Goal: Task Accomplishment & Management: Use online tool/utility

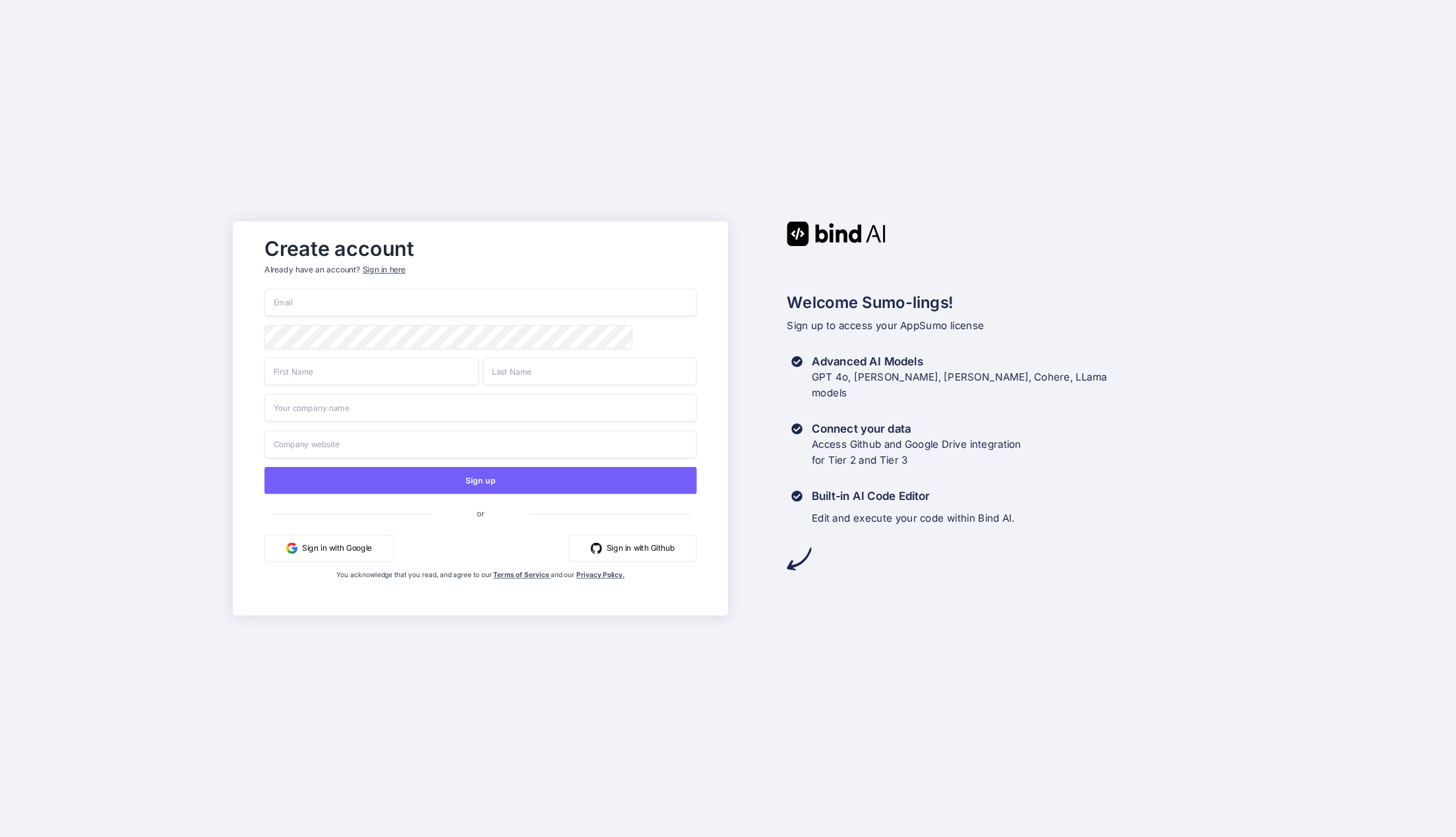
click at [313, 291] on input "email" at bounding box center [480, 303] width 432 height 27
click at [313, 291] on input "email" at bounding box center [480, 303] width 432 height 27
type input "[PERSON_NAME][EMAIL_ADDRESS][DOMAIN_NAME]"
click at [198, 229] on div "Create account Already have an account? Sign in here [PERSON_NAME][EMAIL_ADDRES…" at bounding box center [728, 418] width 1456 height 837
click at [348, 299] on input "[PERSON_NAME][EMAIL_ADDRESS][DOMAIN_NAME]" at bounding box center [480, 303] width 432 height 27
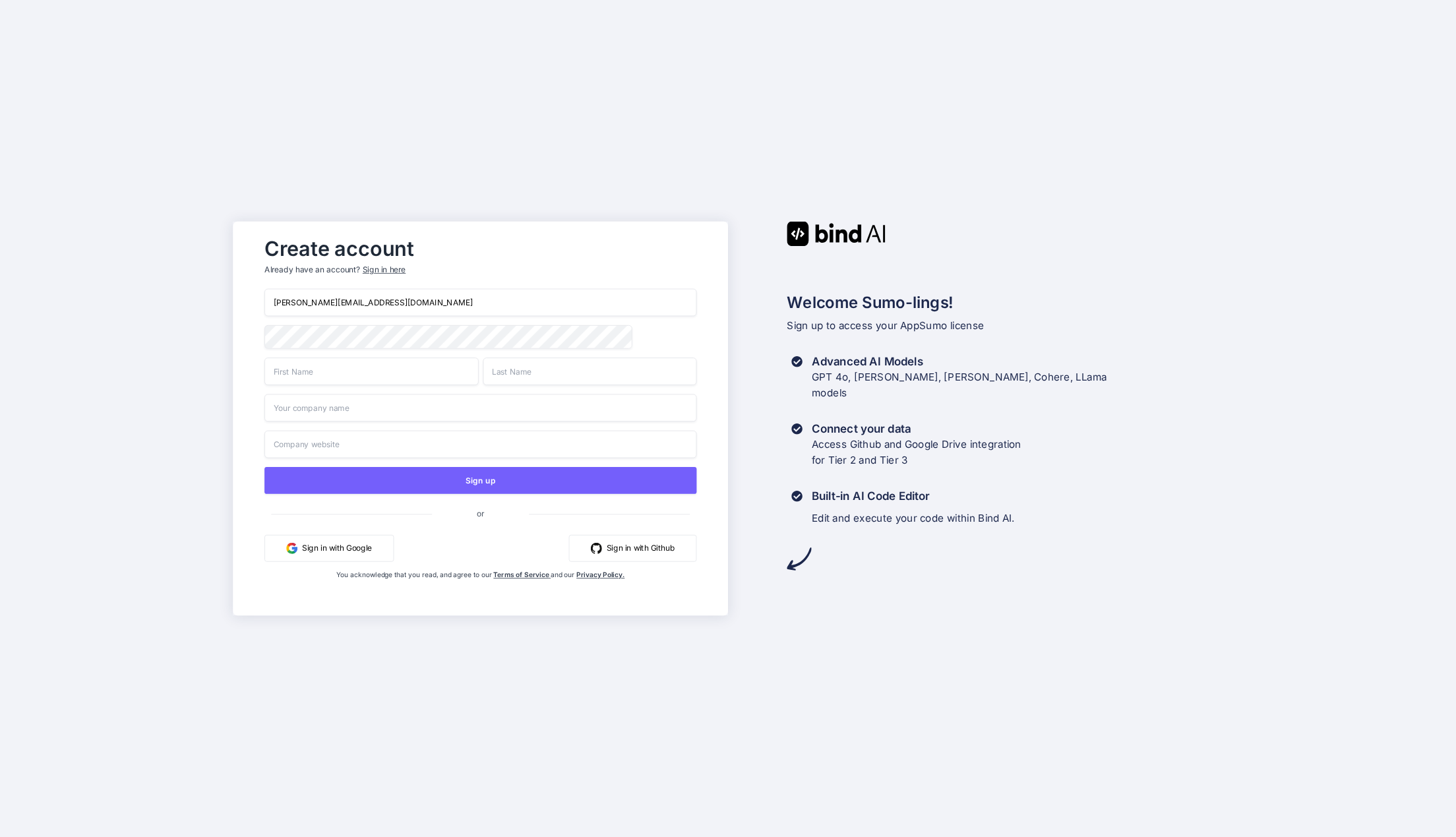
click at [348, 299] on input "[PERSON_NAME][EMAIL_ADDRESS][DOMAIN_NAME]" at bounding box center [480, 303] width 432 height 27
click at [186, 235] on div "Create account Already have an account? Sign in here [PERSON_NAME][EMAIL_ADDRES…" at bounding box center [728, 418] width 1456 height 837
click at [125, 252] on div "Create account Already have an account? Sign in here [PERSON_NAME][EMAIL_ADDRES…" at bounding box center [728, 418] width 1456 height 837
click at [178, 316] on div "Create account Already have an account? Sign in here [PERSON_NAME][EMAIL_ADDRES…" at bounding box center [728, 418] width 1456 height 837
click at [339, 364] on input "text" at bounding box center [371, 371] width 213 height 27
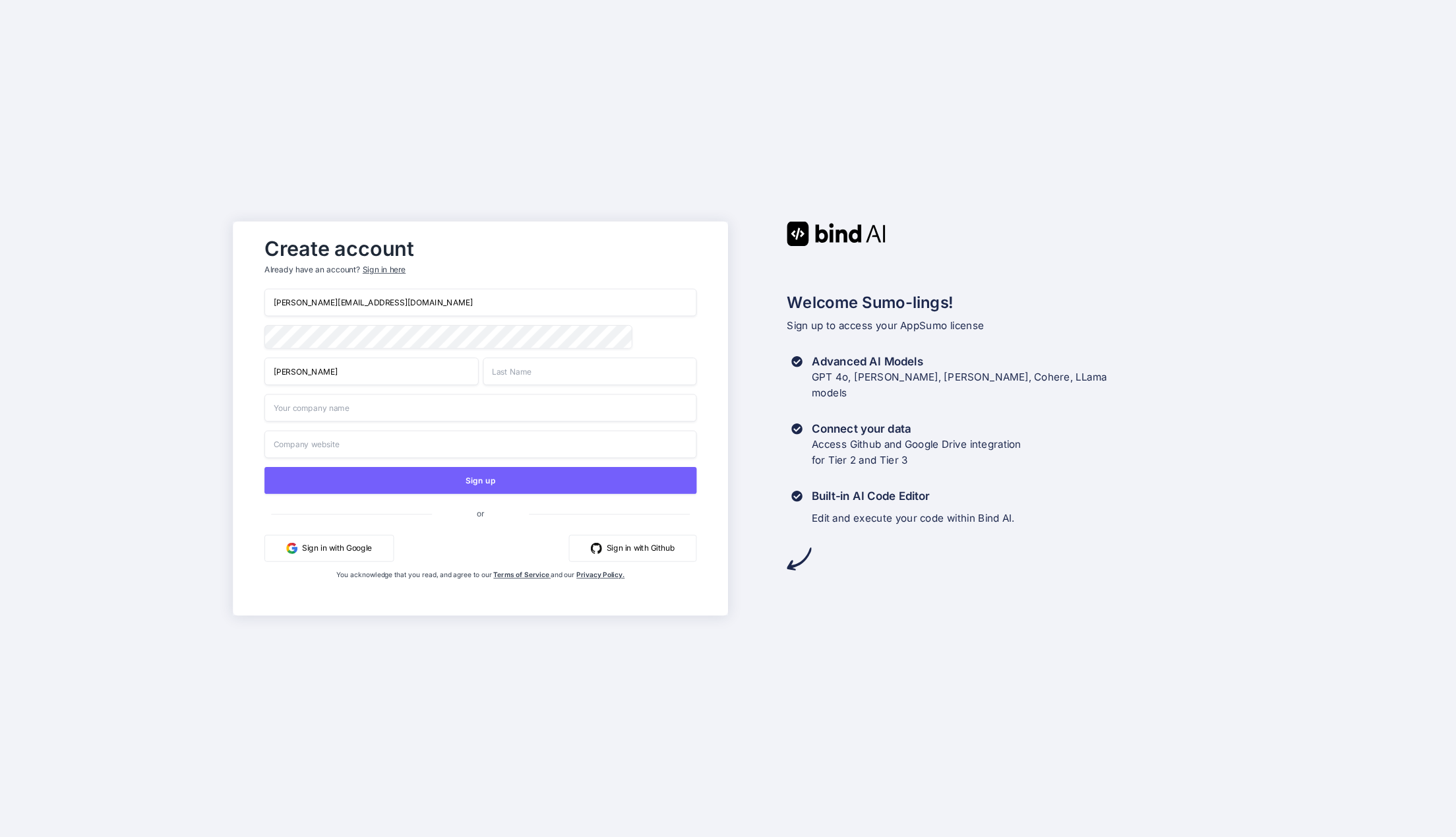
type input "[PERSON_NAME]"
click at [330, 412] on input "text" at bounding box center [480, 407] width 432 height 27
click at [525, 372] on input "E" at bounding box center [589, 371] width 213 height 27
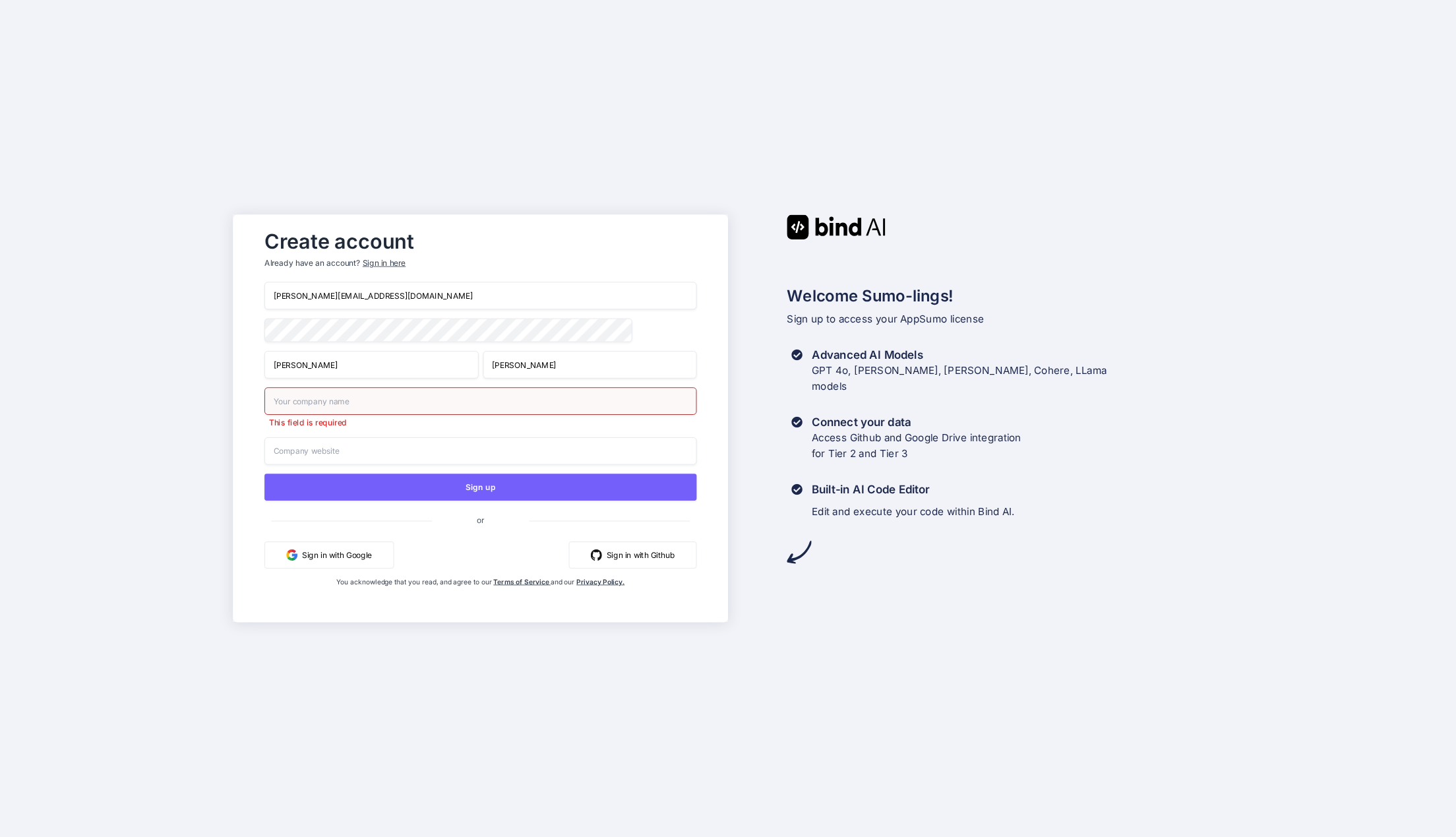
type input "[PERSON_NAME]"
type input "AH"
click at [356, 451] on input "text" at bounding box center [480, 451] width 432 height 27
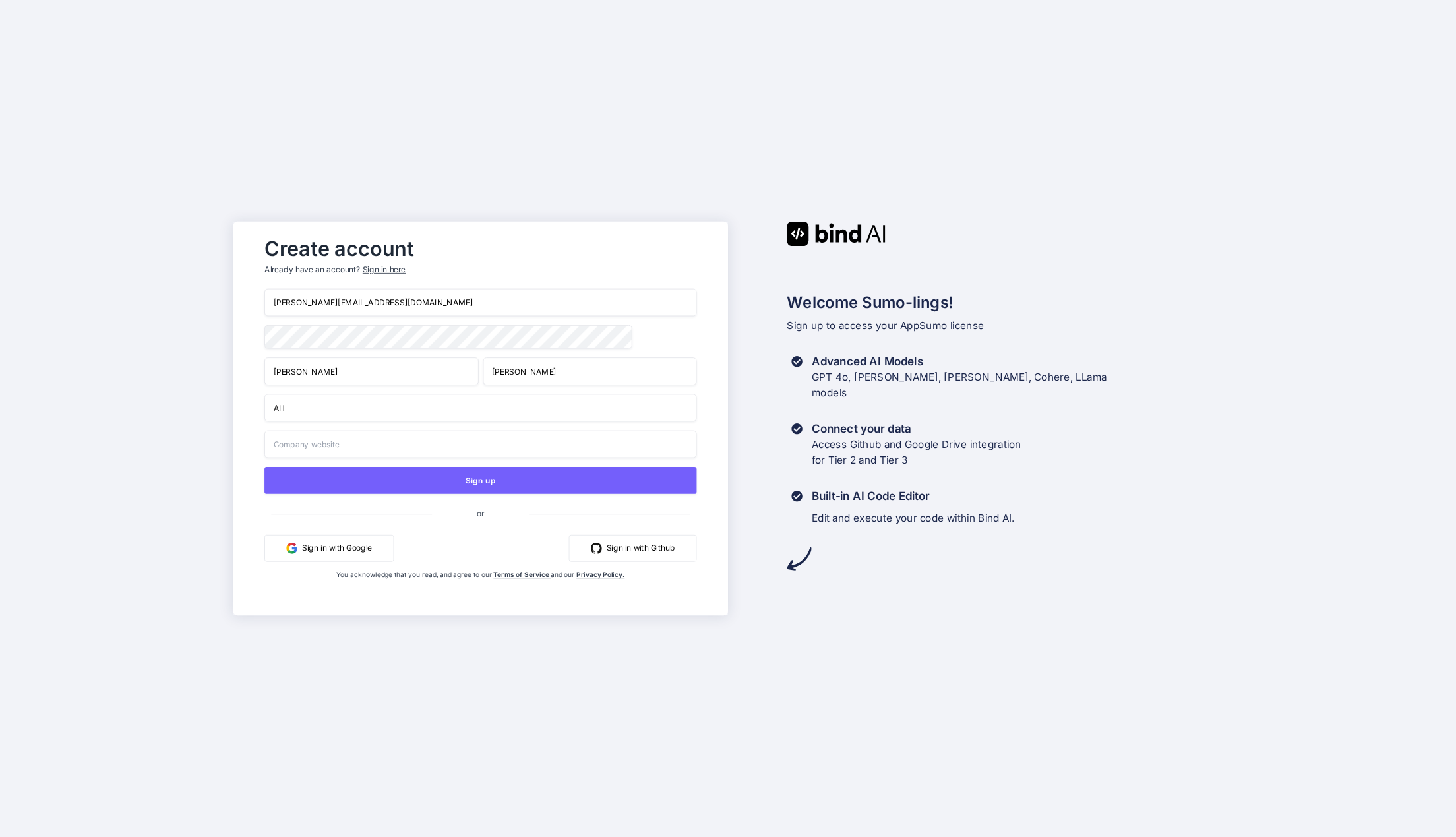
click at [151, 383] on div "Create account Already have an account? Sign in here [PERSON_NAME][EMAIL_ADDRES…" at bounding box center [728, 418] width 1456 height 837
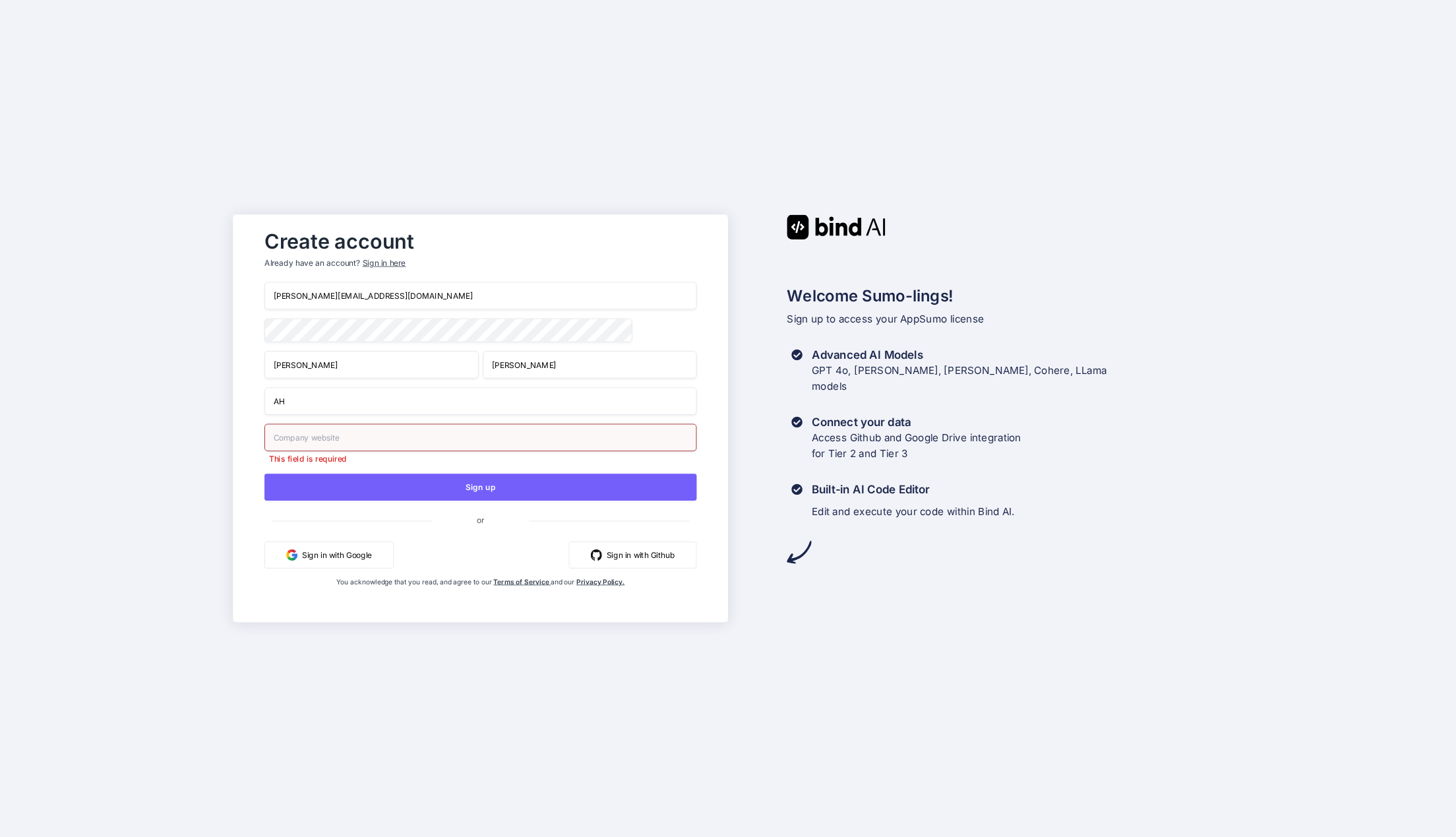
click at [397, 444] on input "text" at bounding box center [480, 437] width 432 height 27
type input "[DOMAIN_NAME]"
click at [168, 410] on div "Create account Already have an account? Sign in here [PERSON_NAME][EMAIL_ADDRES…" at bounding box center [728, 418] width 1456 height 837
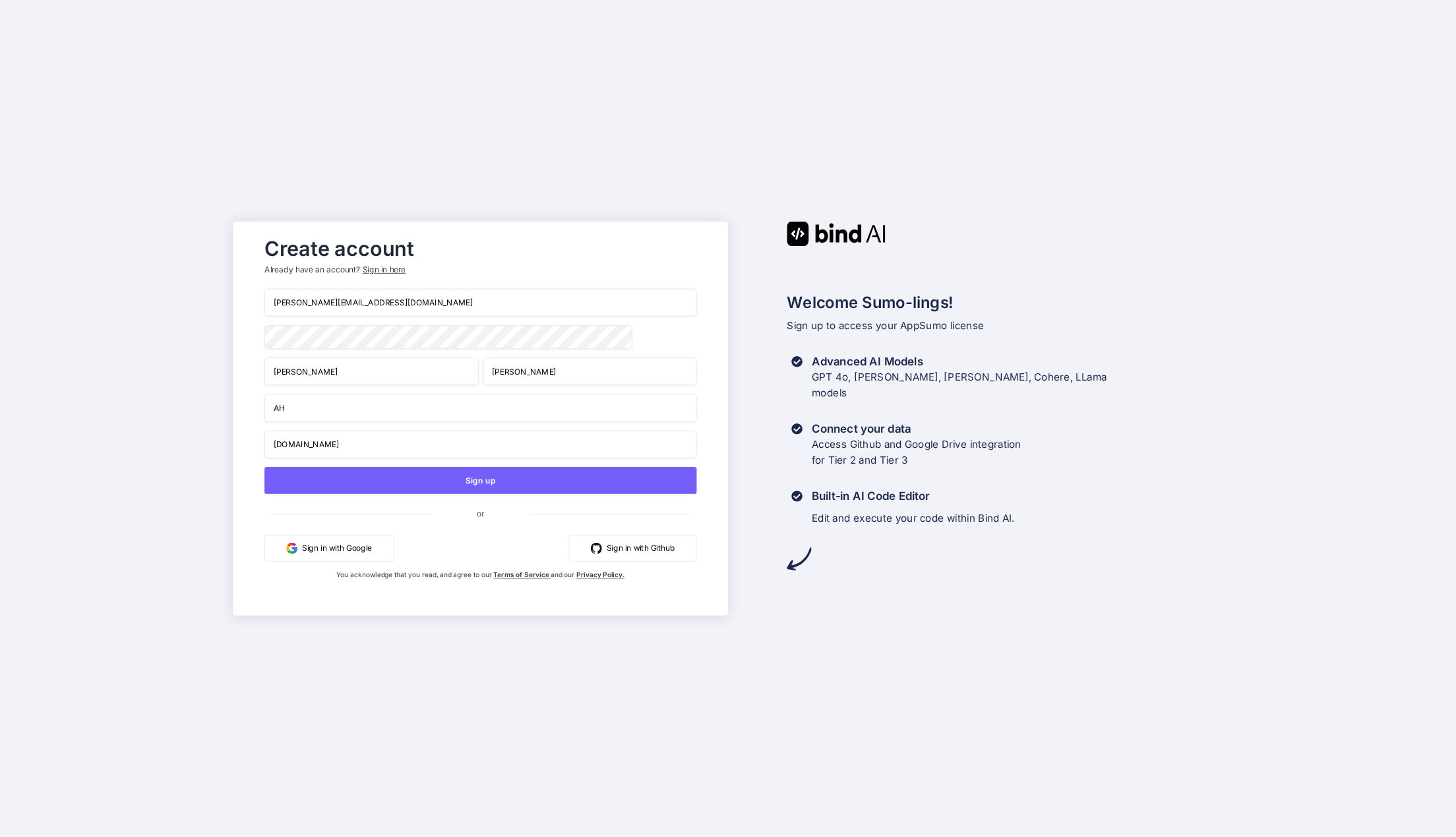
drag, startPoint x: 266, startPoint y: 408, endPoint x: 210, endPoint y: 399, distance: 56.7
click at [265, 399] on input "AH" at bounding box center [480, 407] width 432 height 27
type input "Anabolic Health"
click at [210, 403] on div "Create account Already have an account? Sign in here [PERSON_NAME][EMAIL_ADDRES…" at bounding box center [728, 418] width 1456 height 837
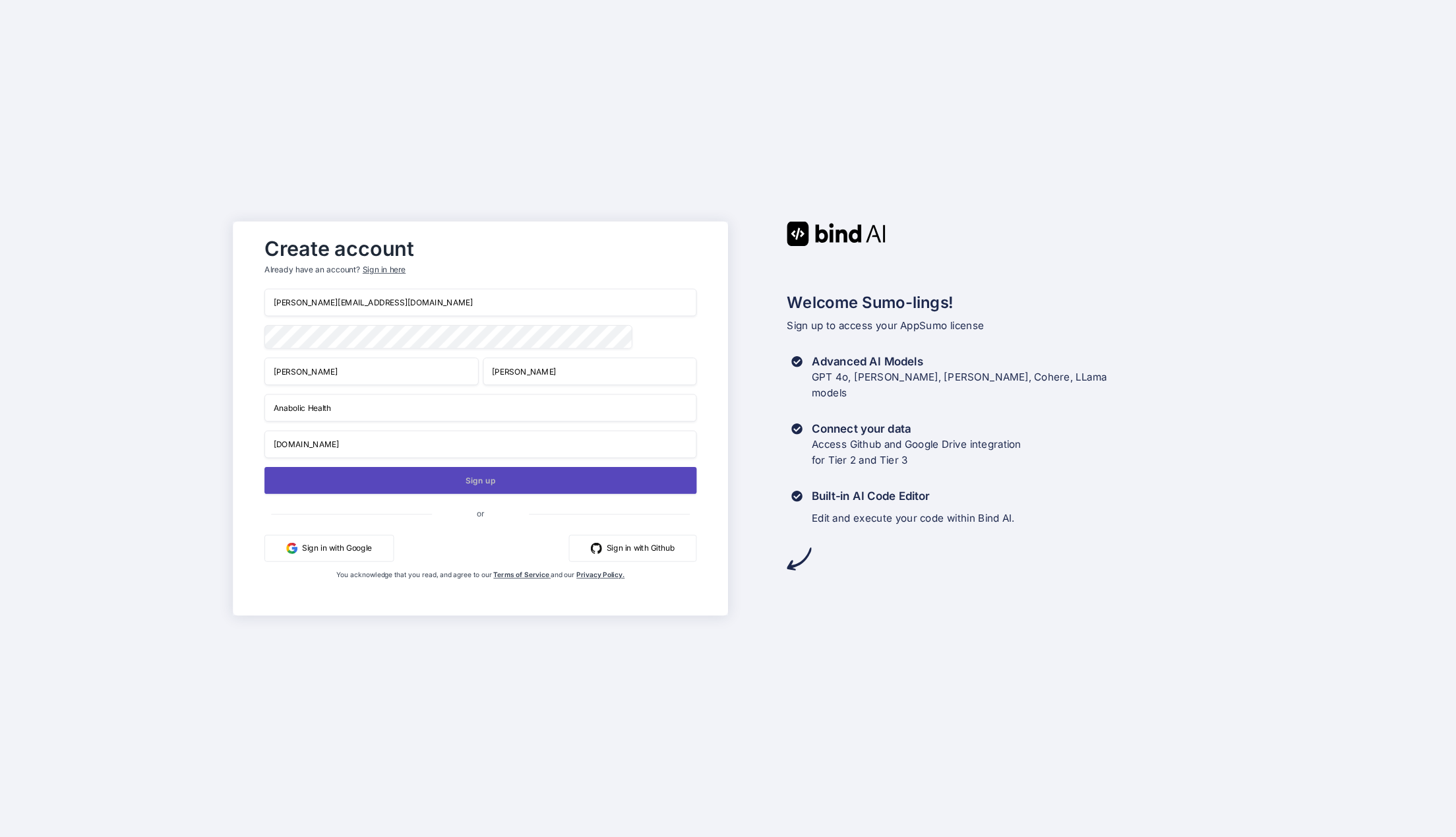
click at [432, 483] on button "Sign up" at bounding box center [480, 479] width 432 height 27
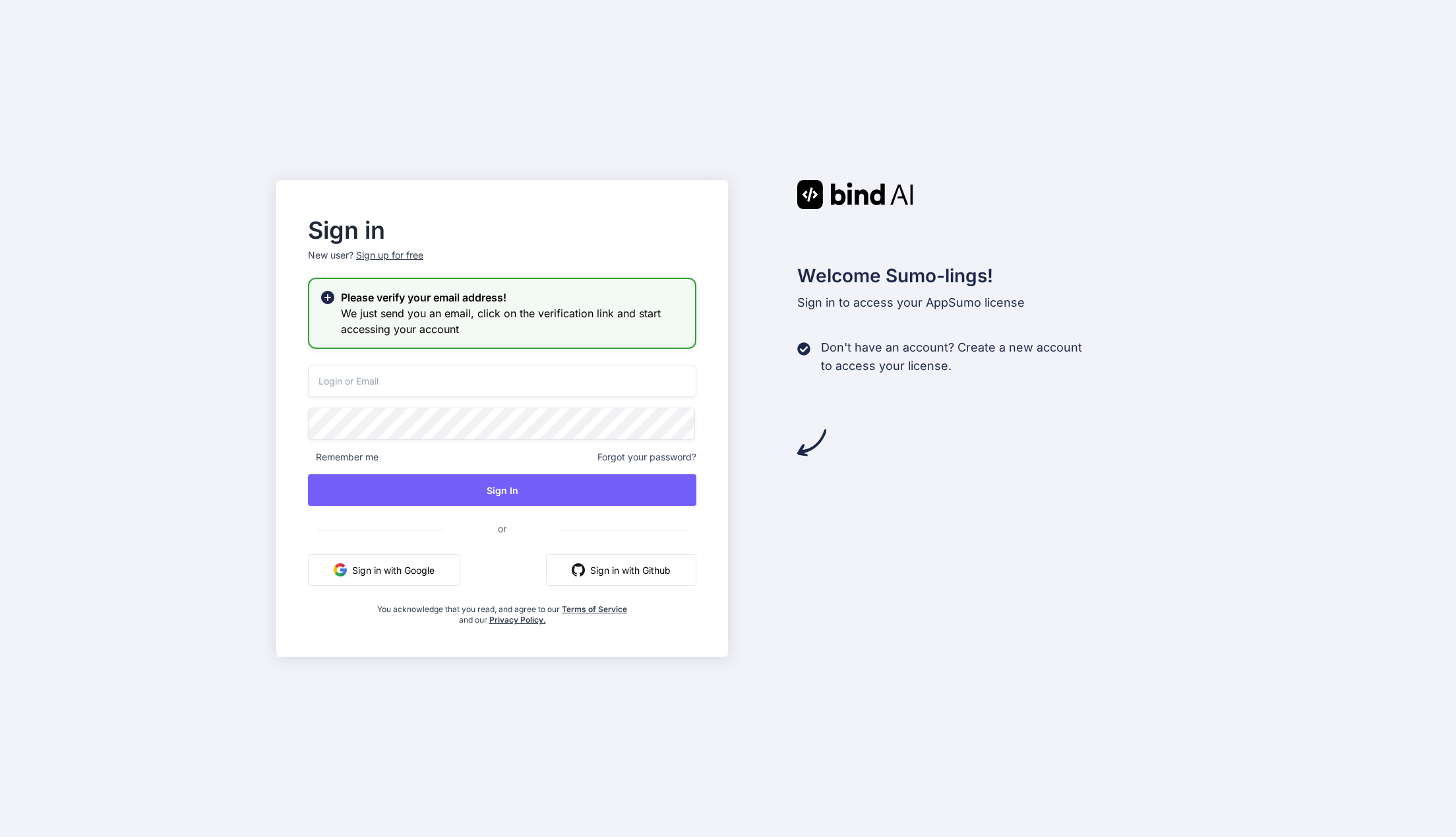
type input "alex@anabolichealth.com"
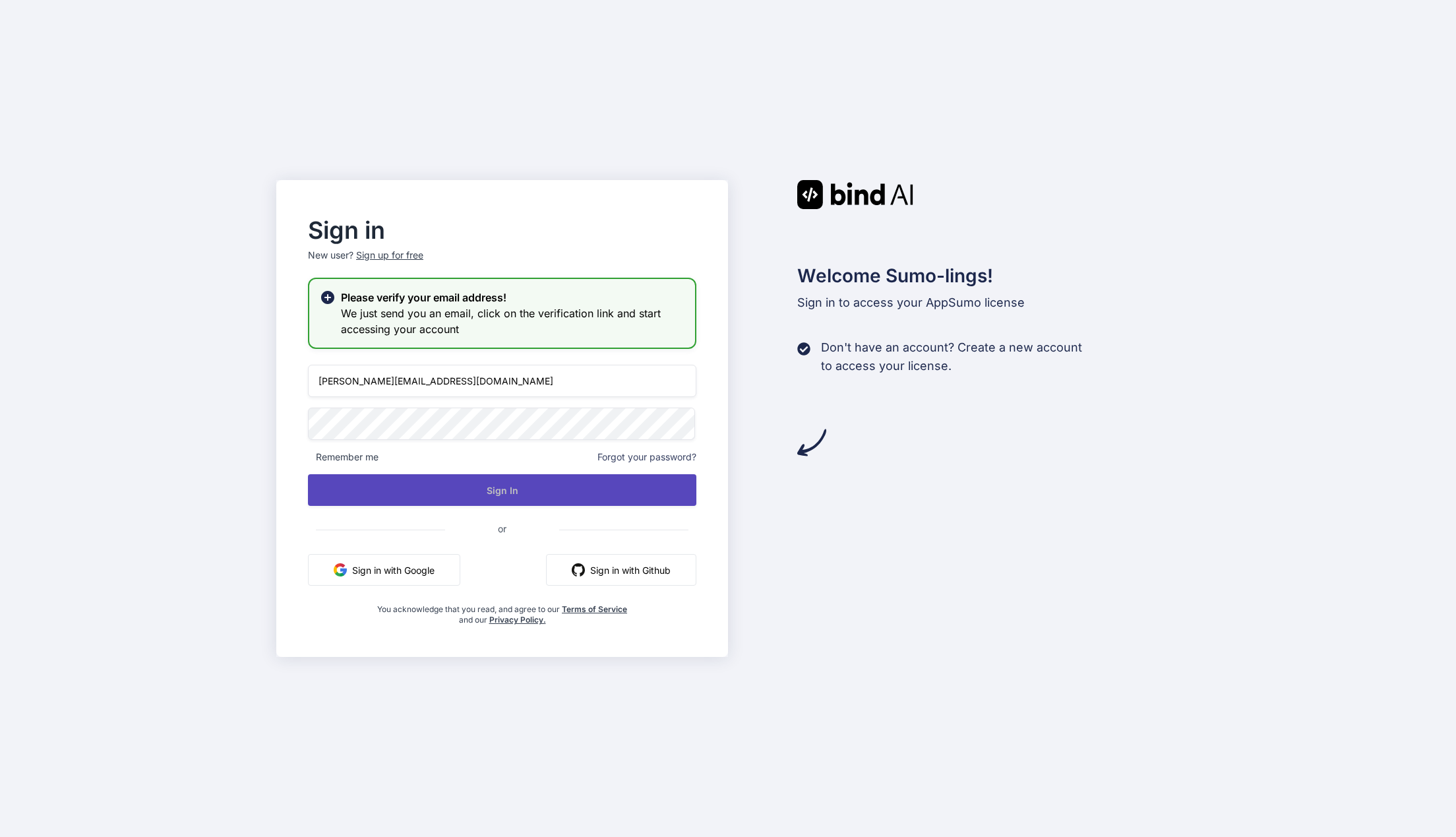
click at [518, 496] on button "Sign In" at bounding box center [502, 490] width 388 height 32
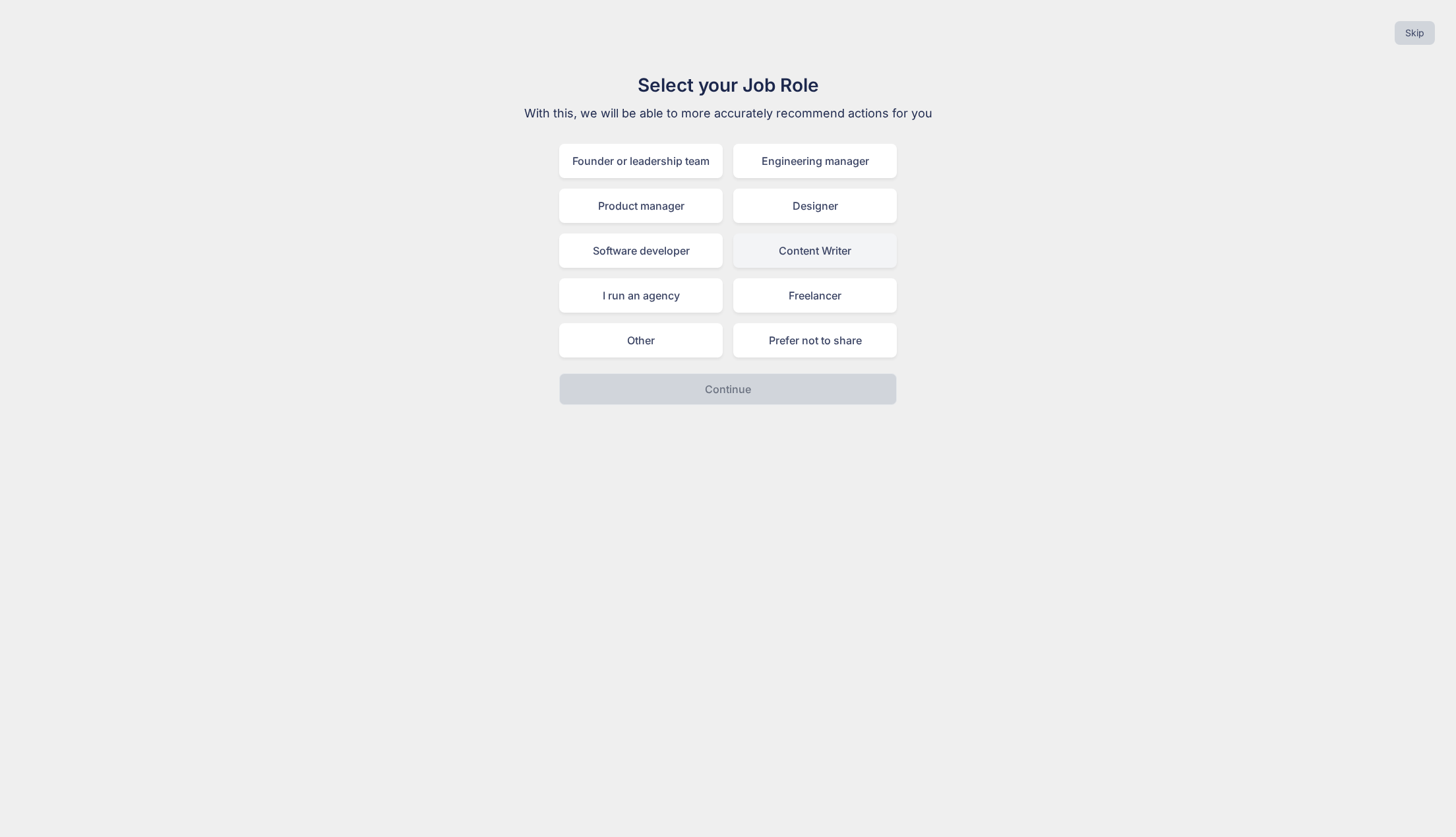
click at [852, 258] on div "Content Writer" at bounding box center [815, 250] width 164 height 34
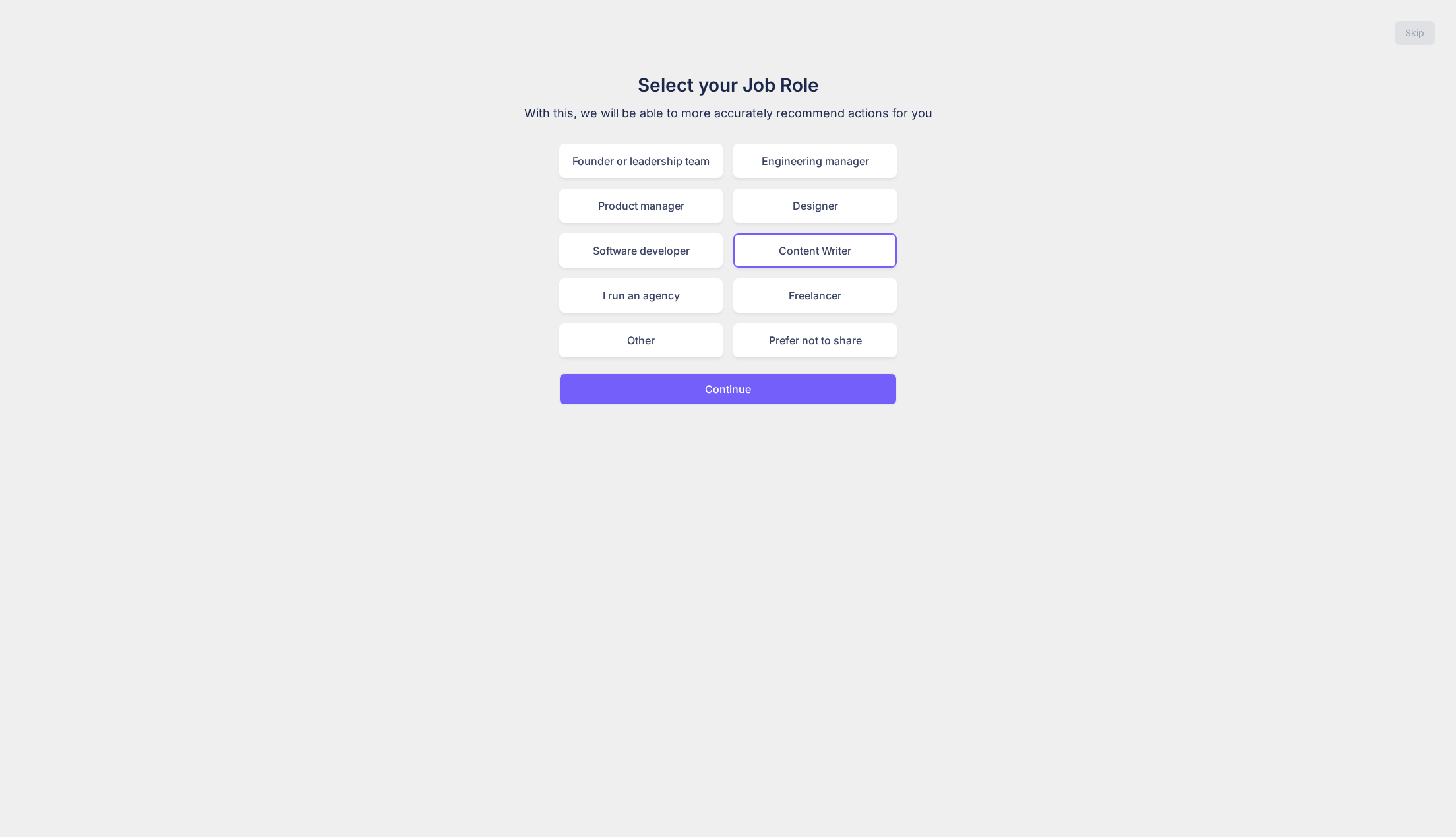
click at [799, 386] on button "Continue" at bounding box center [728, 390] width 338 height 32
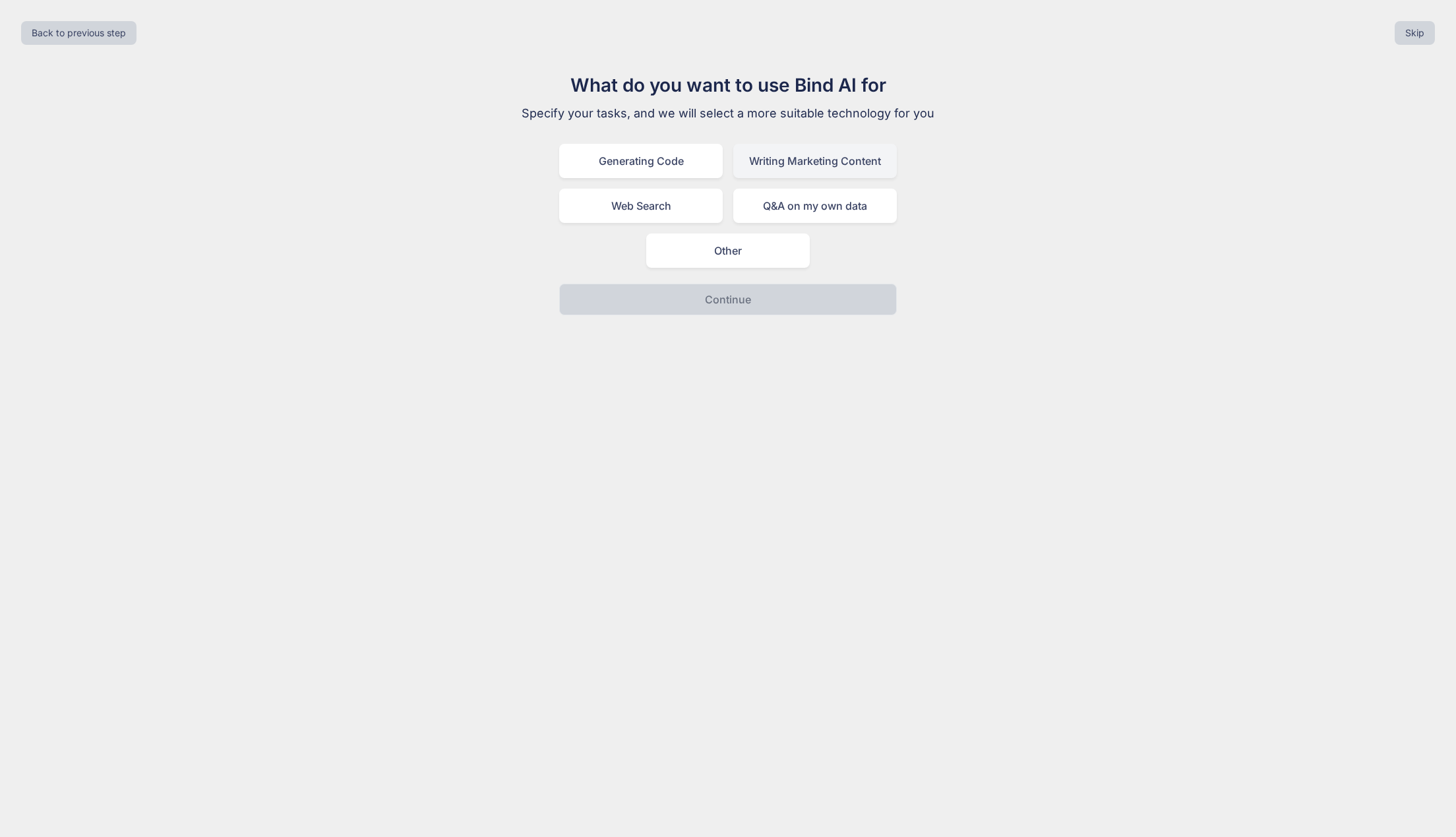
click at [827, 159] on div "Writing Marketing Content" at bounding box center [815, 161] width 164 height 34
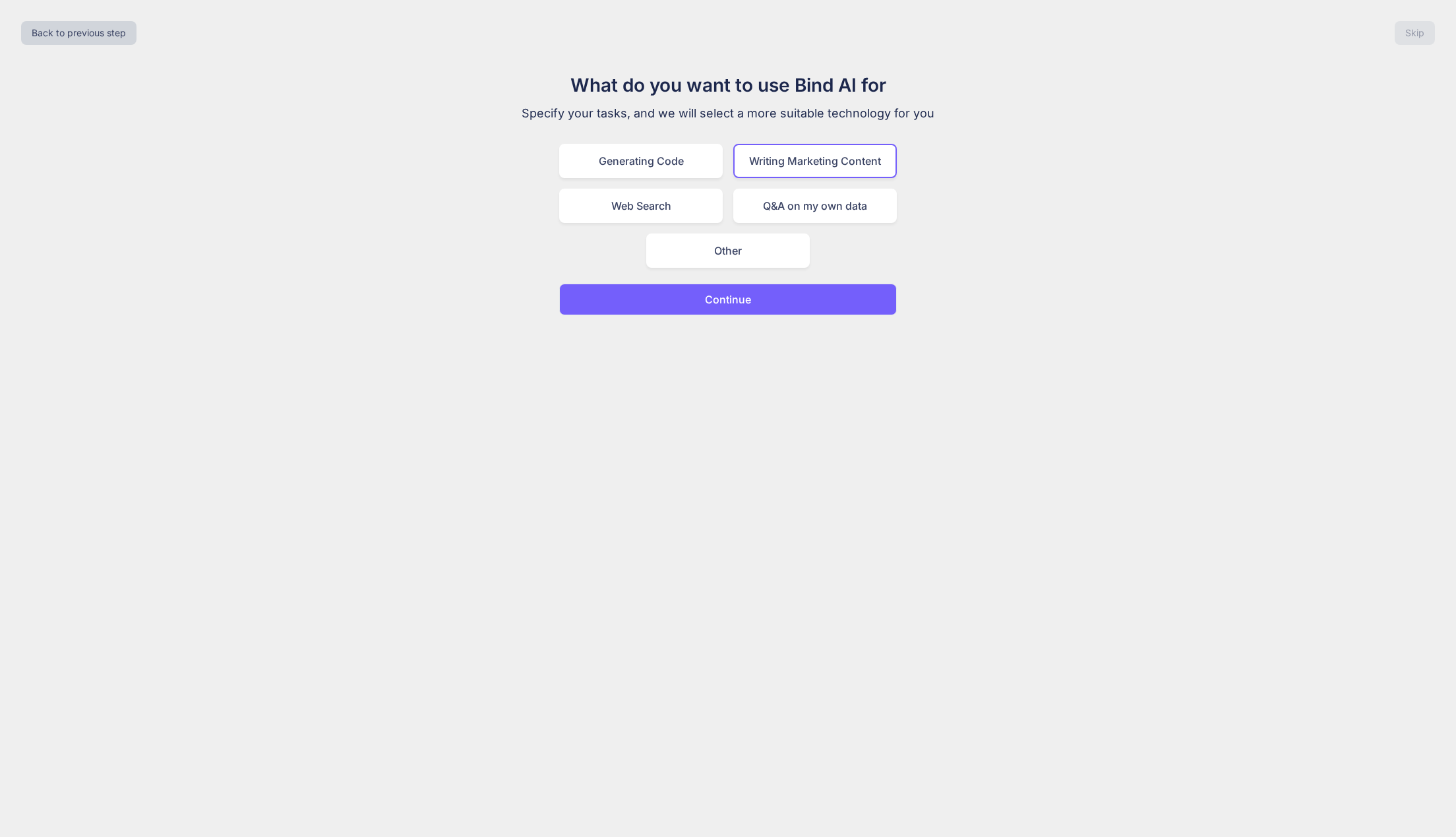
click at [832, 298] on button "Continue" at bounding box center [728, 300] width 338 height 32
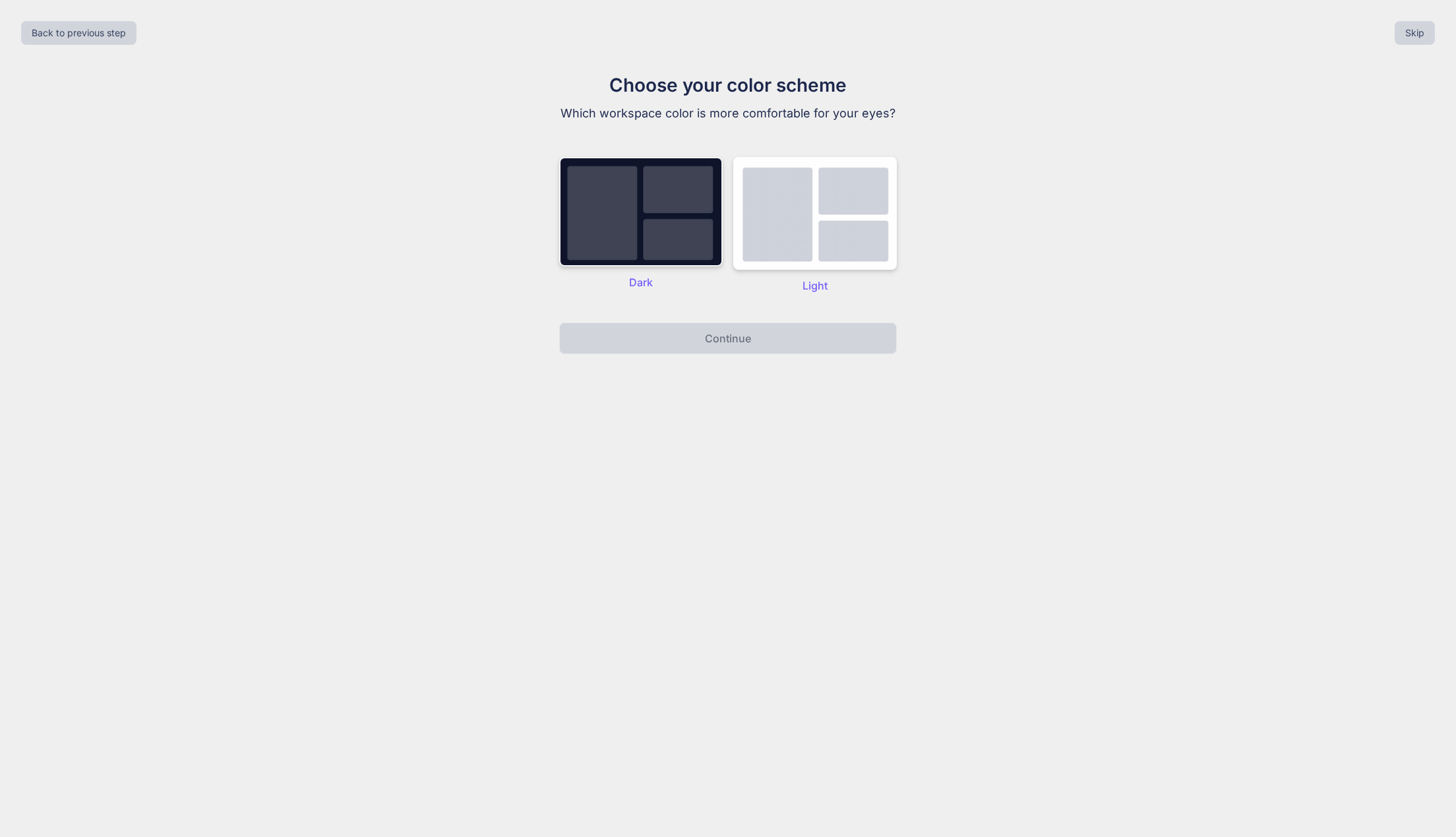
click at [623, 217] on img at bounding box center [641, 212] width 164 height 110
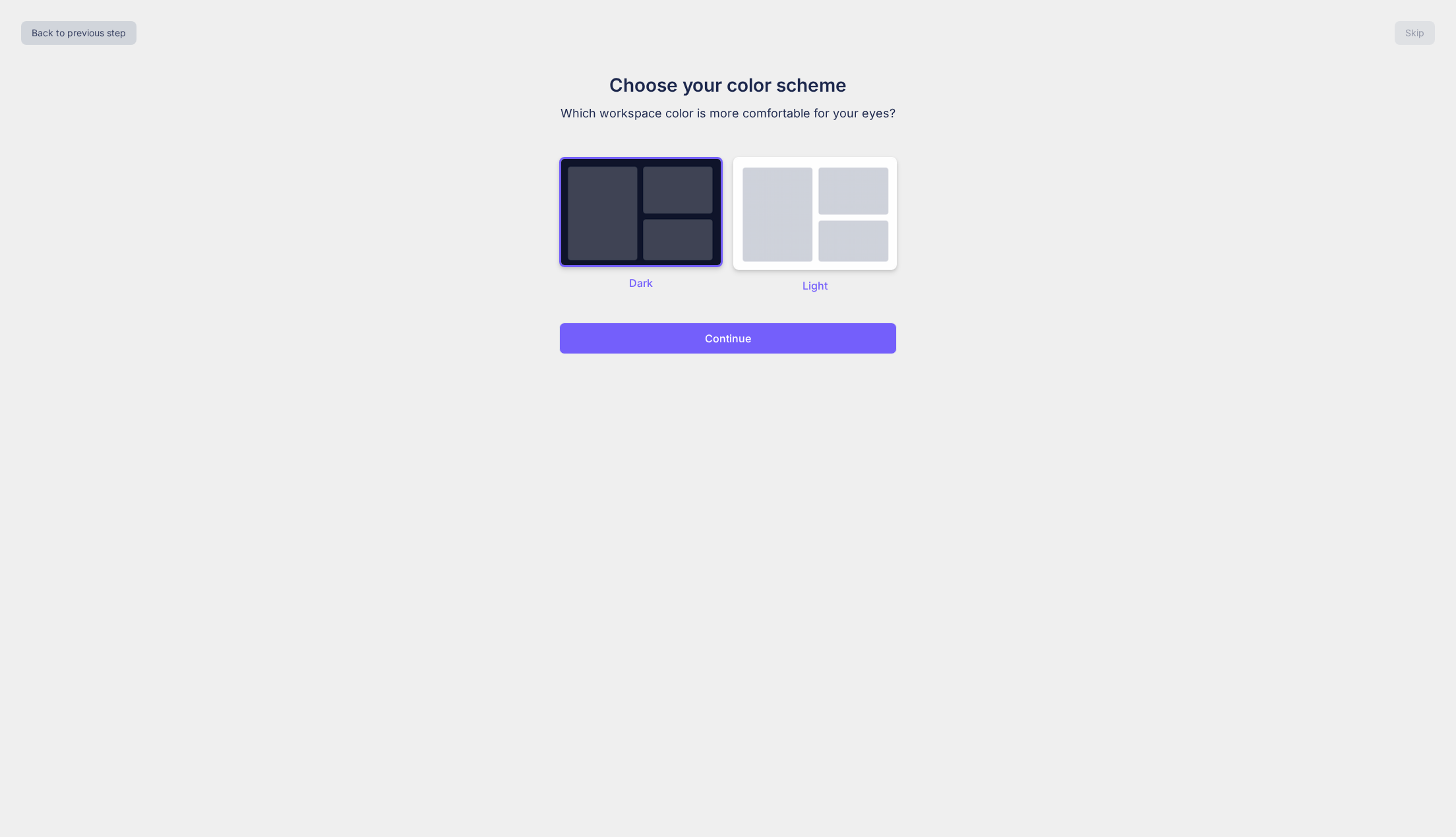
click at [762, 335] on button "Continue" at bounding box center [728, 338] width 338 height 32
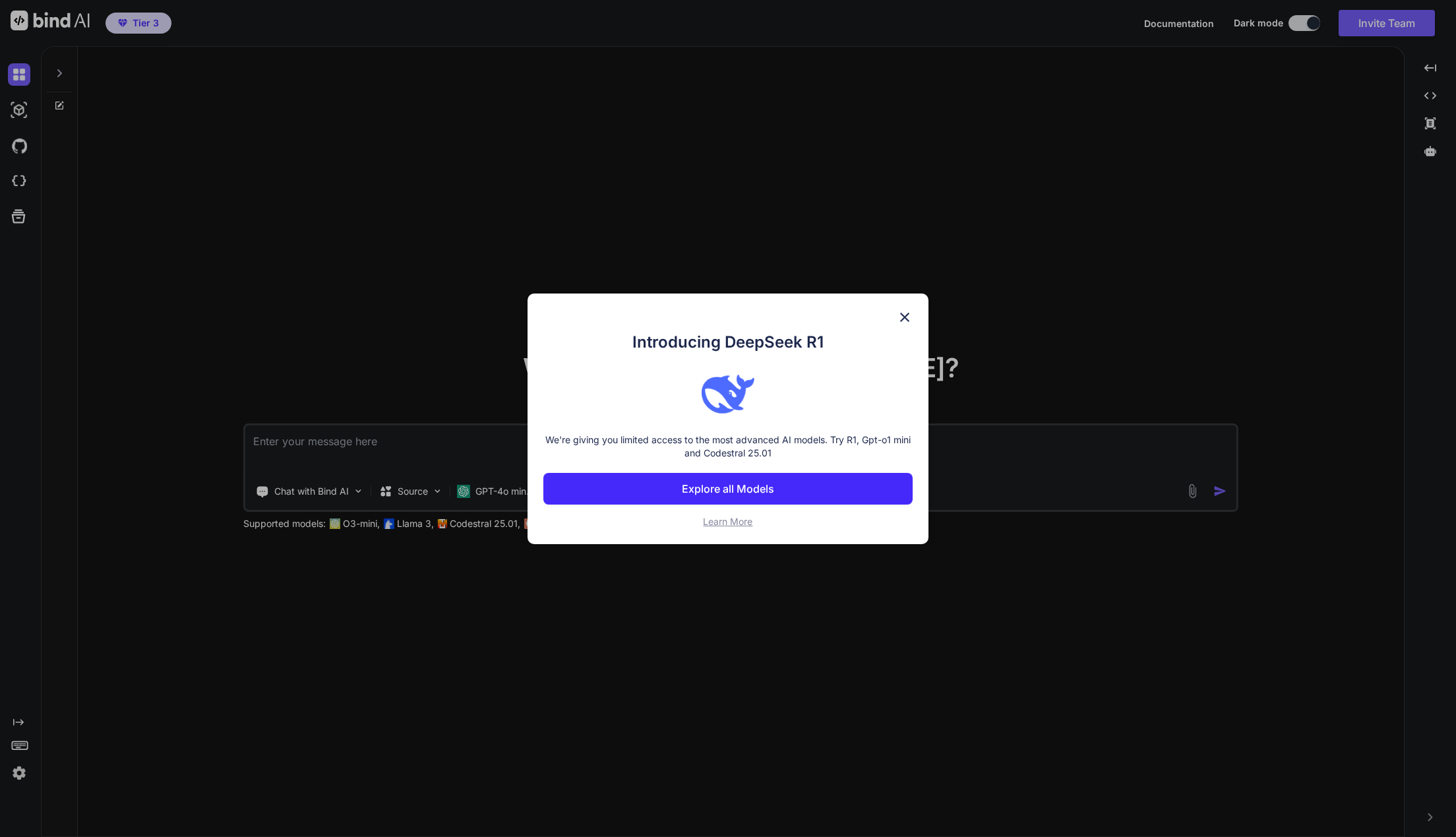
click at [749, 495] on p "Explore all Models" at bounding box center [727, 489] width 92 height 16
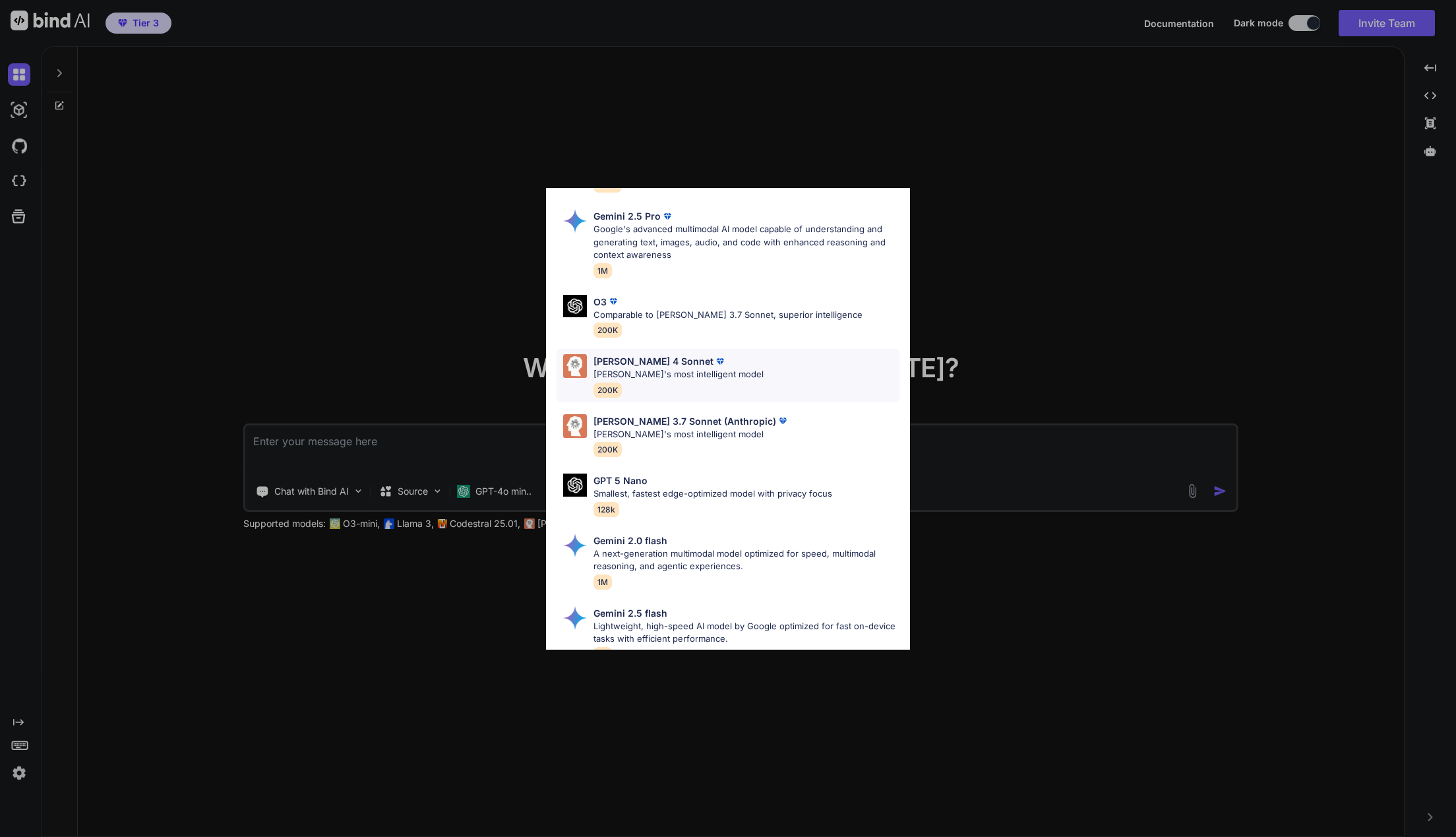
scroll to position [518, 0]
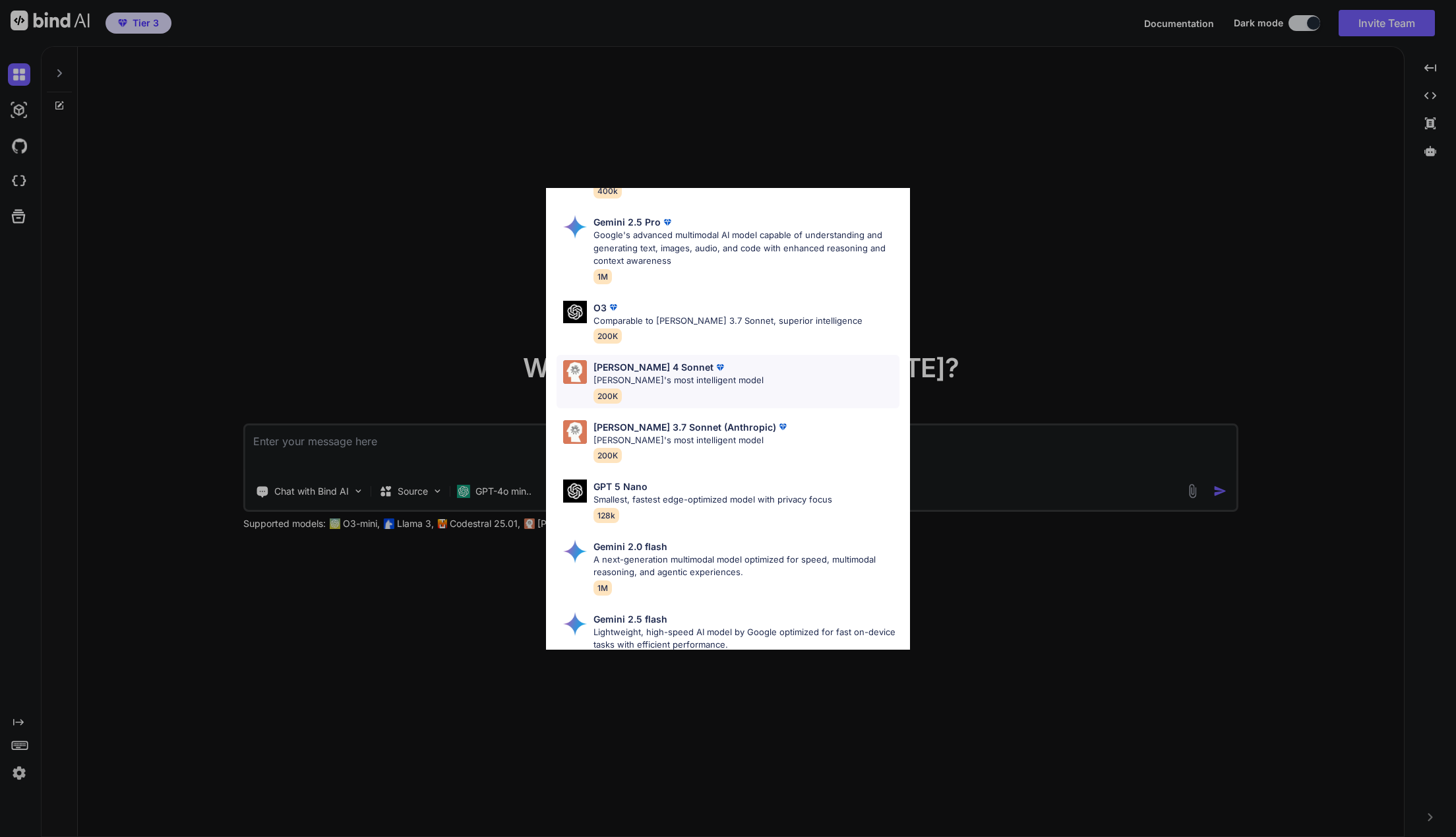
click at [734, 371] on div "[PERSON_NAME] 4 Sonnet [PERSON_NAME]'s most intelligent model 200K" at bounding box center [728, 381] width 343 height 53
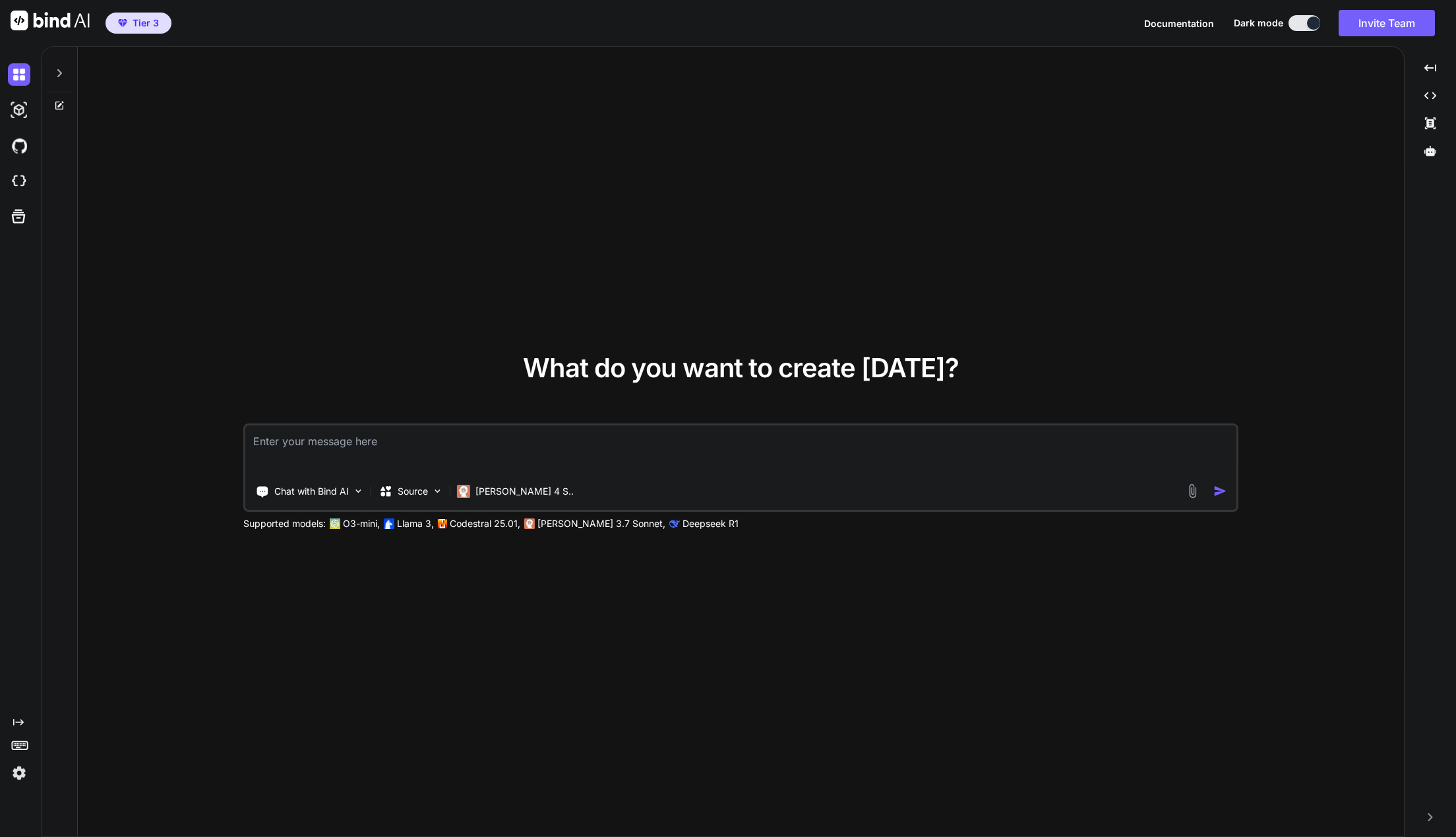
click at [422, 352] on div "What do you want to create today? Chat with Bind AI Source Claude 4 S.. Support…" at bounding box center [740, 441] width 1326 height 790
click at [422, 497] on div "Source" at bounding box center [411, 491] width 75 height 27
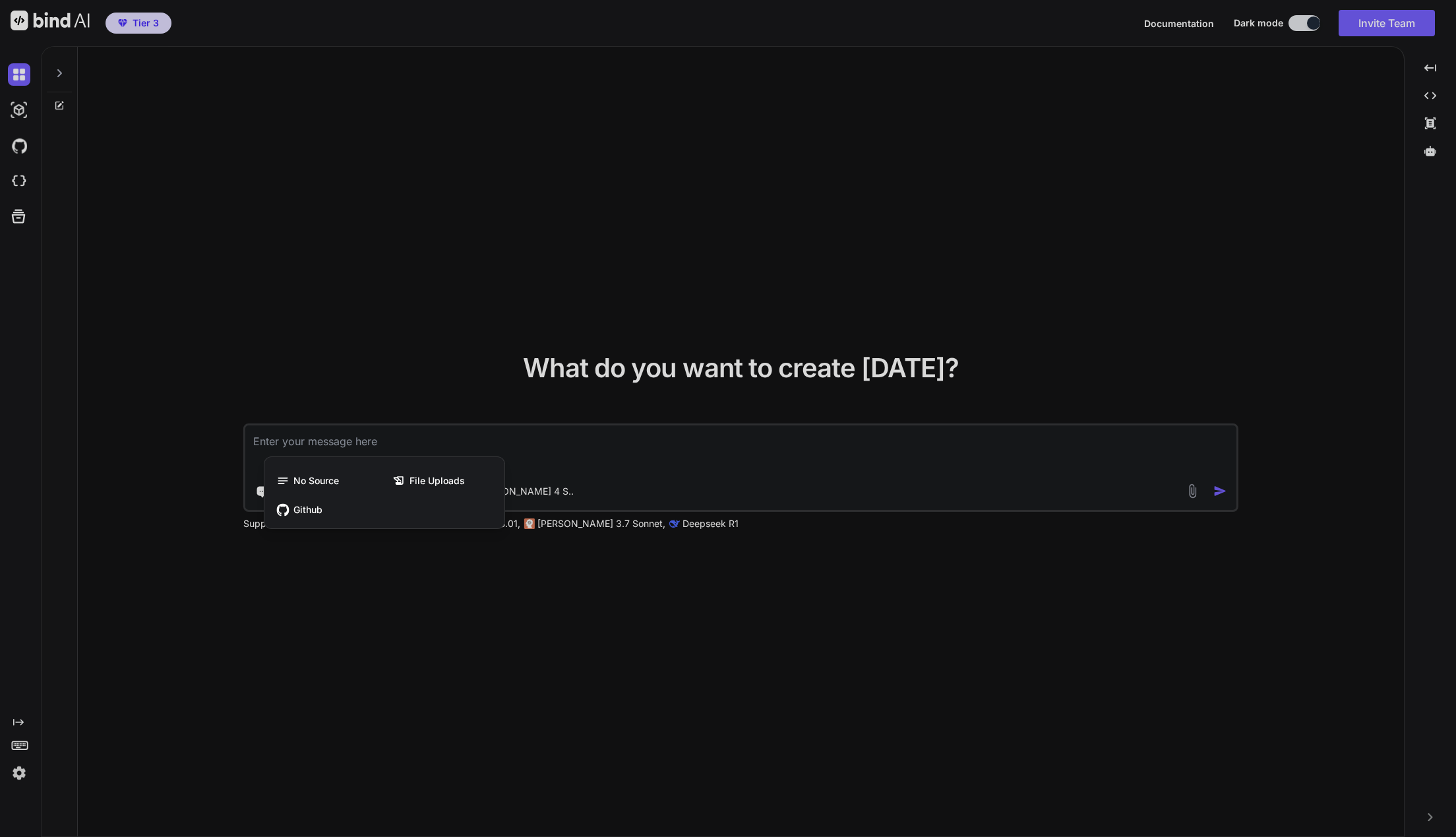
click at [382, 310] on div at bounding box center [728, 418] width 1456 height 837
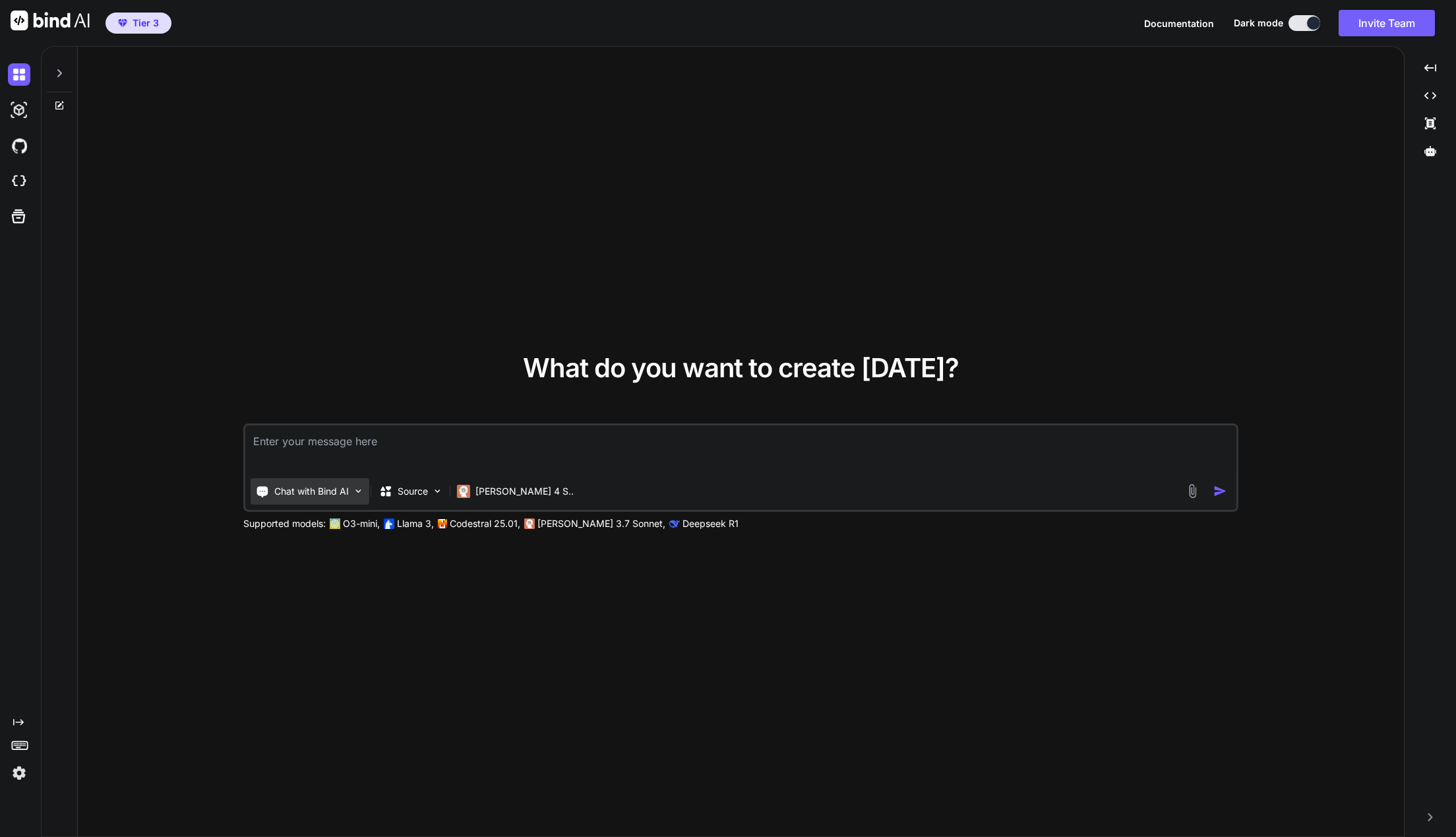
click at [313, 489] on p "Chat with Bind AI" at bounding box center [312, 491] width 75 height 13
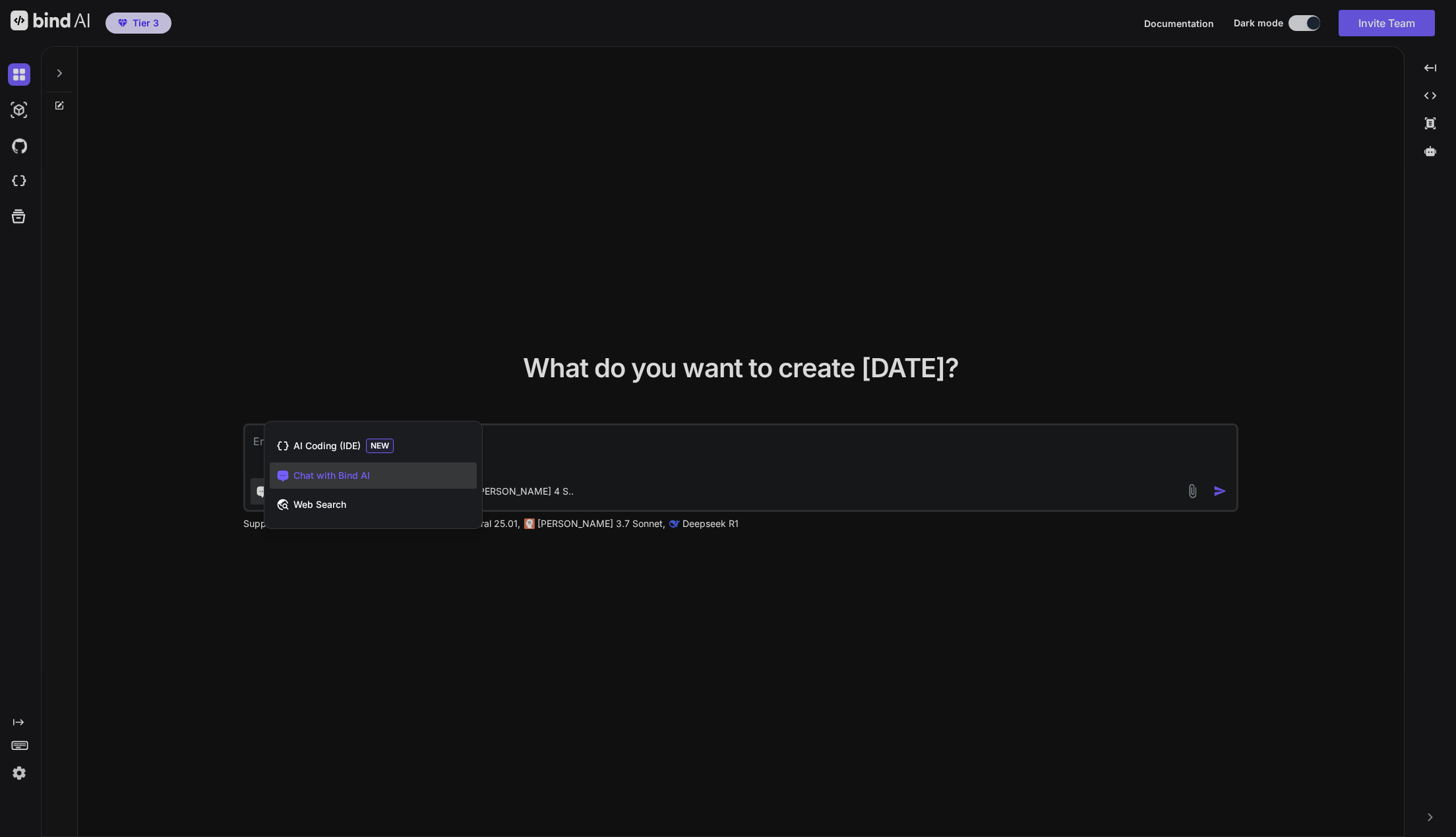
click at [375, 267] on div at bounding box center [728, 418] width 1456 height 837
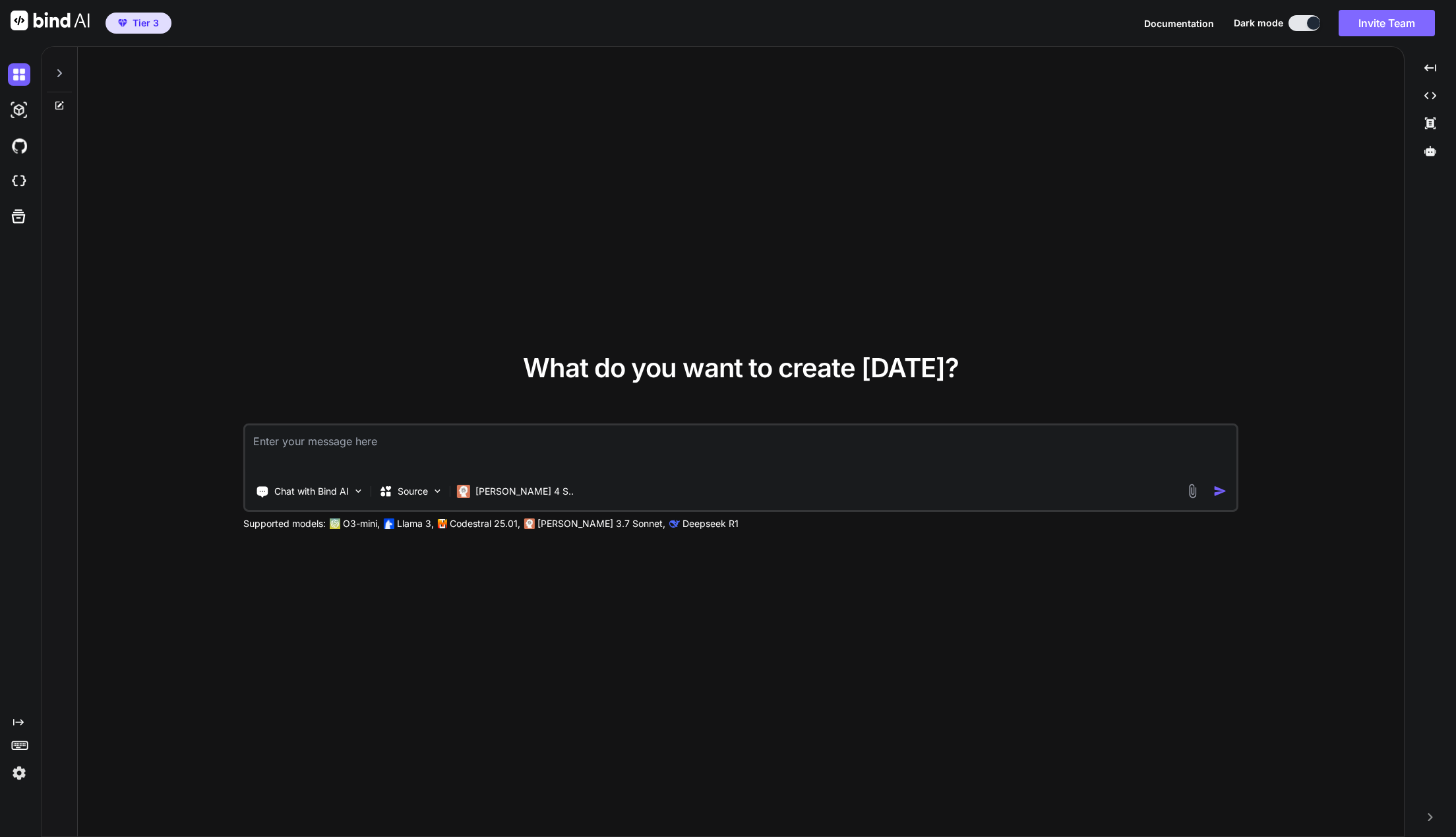
click at [1365, 27] on button "Invite Team" at bounding box center [1387, 23] width 96 height 27
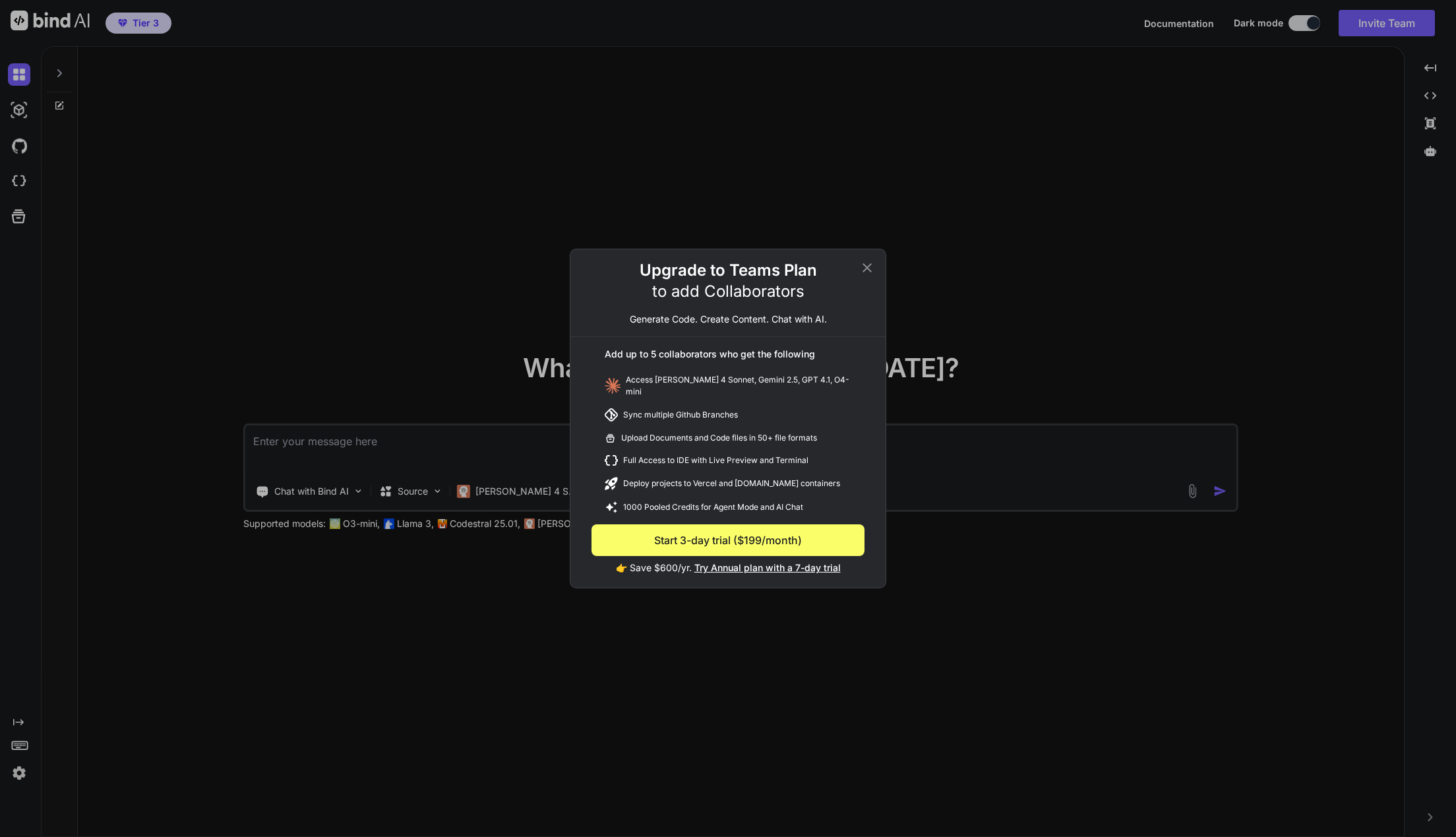
click at [868, 272] on icon at bounding box center [867, 268] width 9 height 9
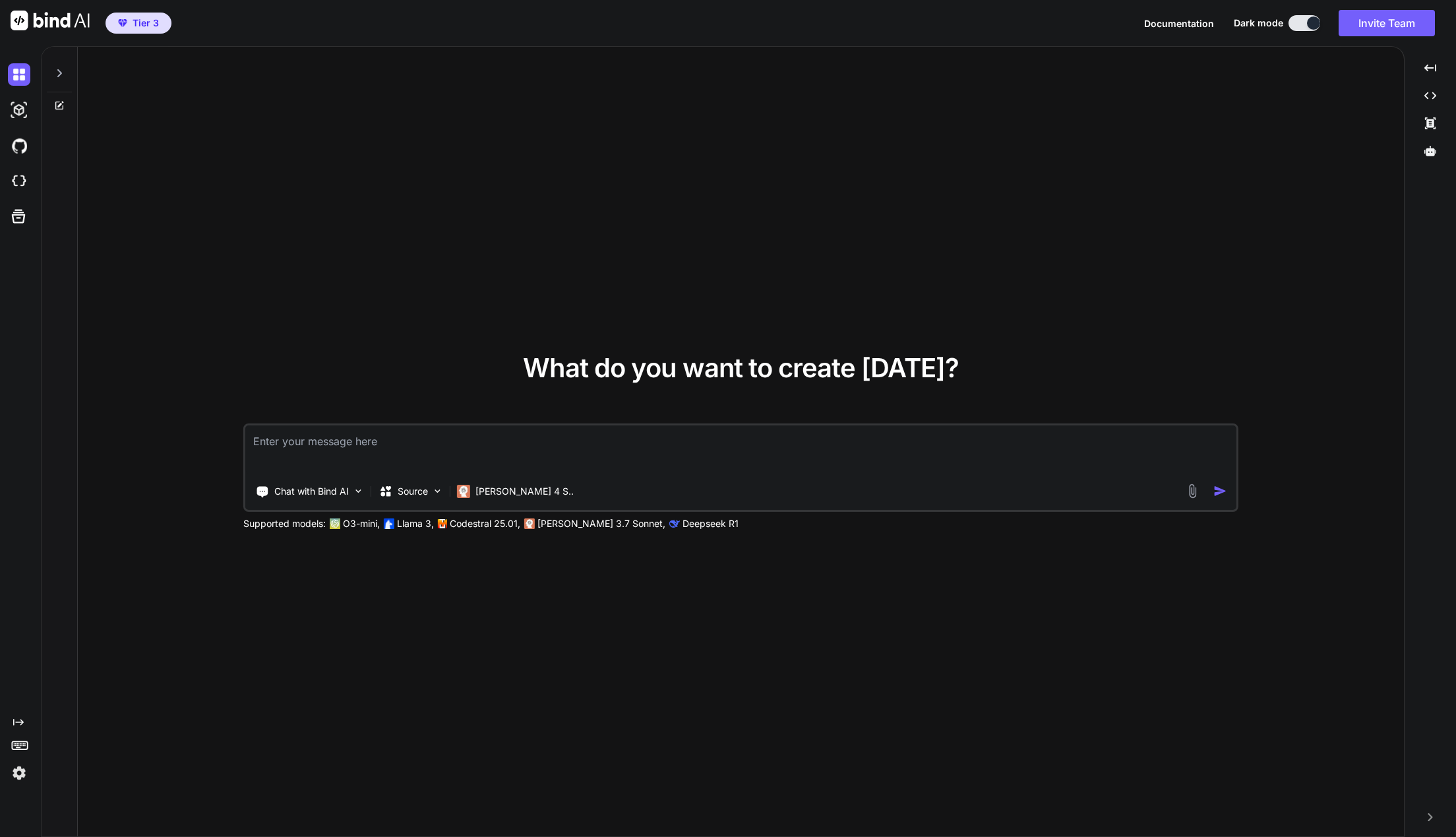
click at [1435, 816] on div "Created with Pixso." at bounding box center [1430, 817] width 41 height 8
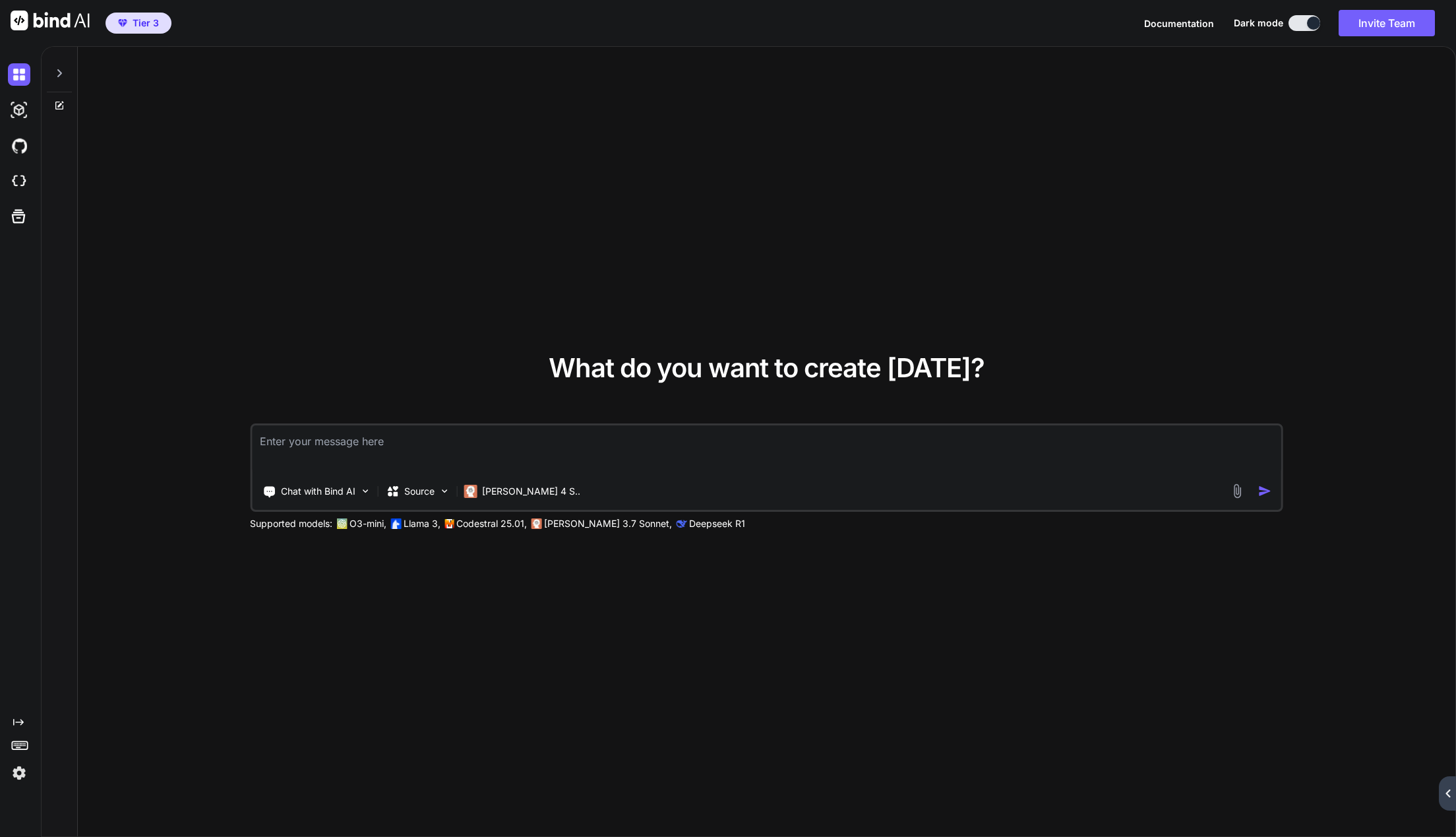
click at [1451, 805] on div "Created with Pixso." at bounding box center [1447, 793] width 17 height 34
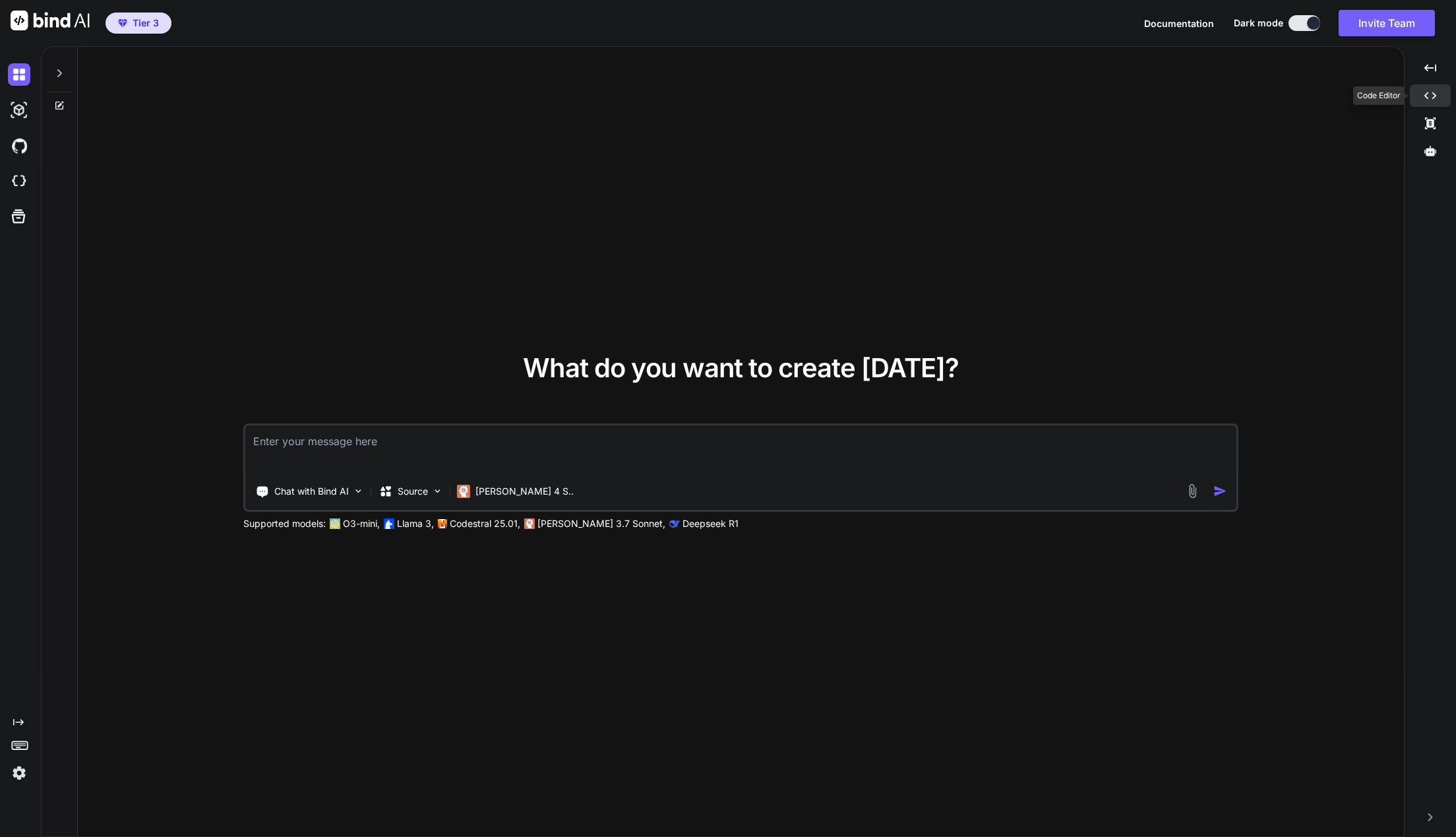
click at [1429, 99] on icon "Created with Pixso." at bounding box center [1430, 96] width 12 height 12
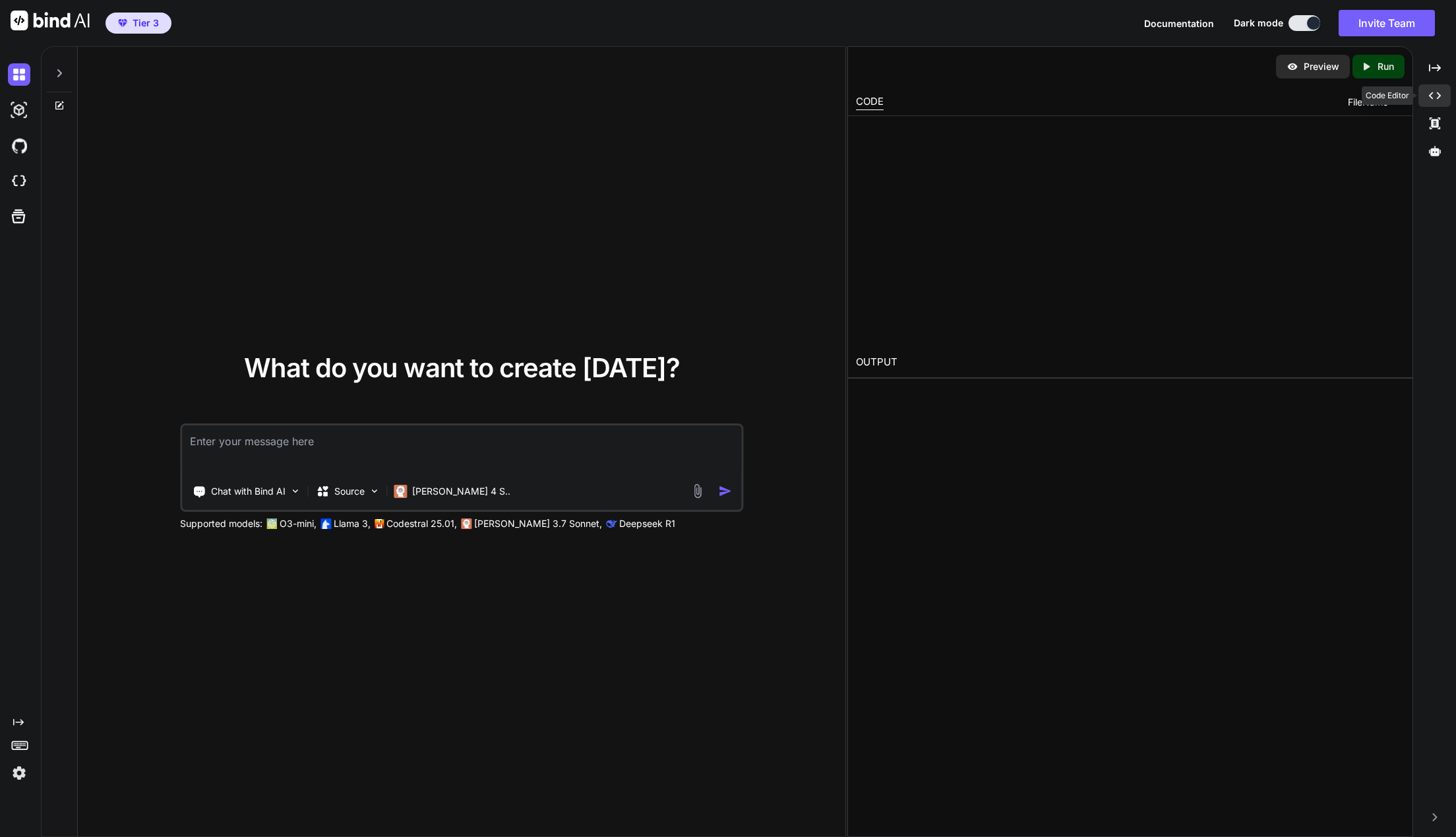
click at [1429, 99] on icon "Created with Pixso." at bounding box center [1435, 96] width 12 height 12
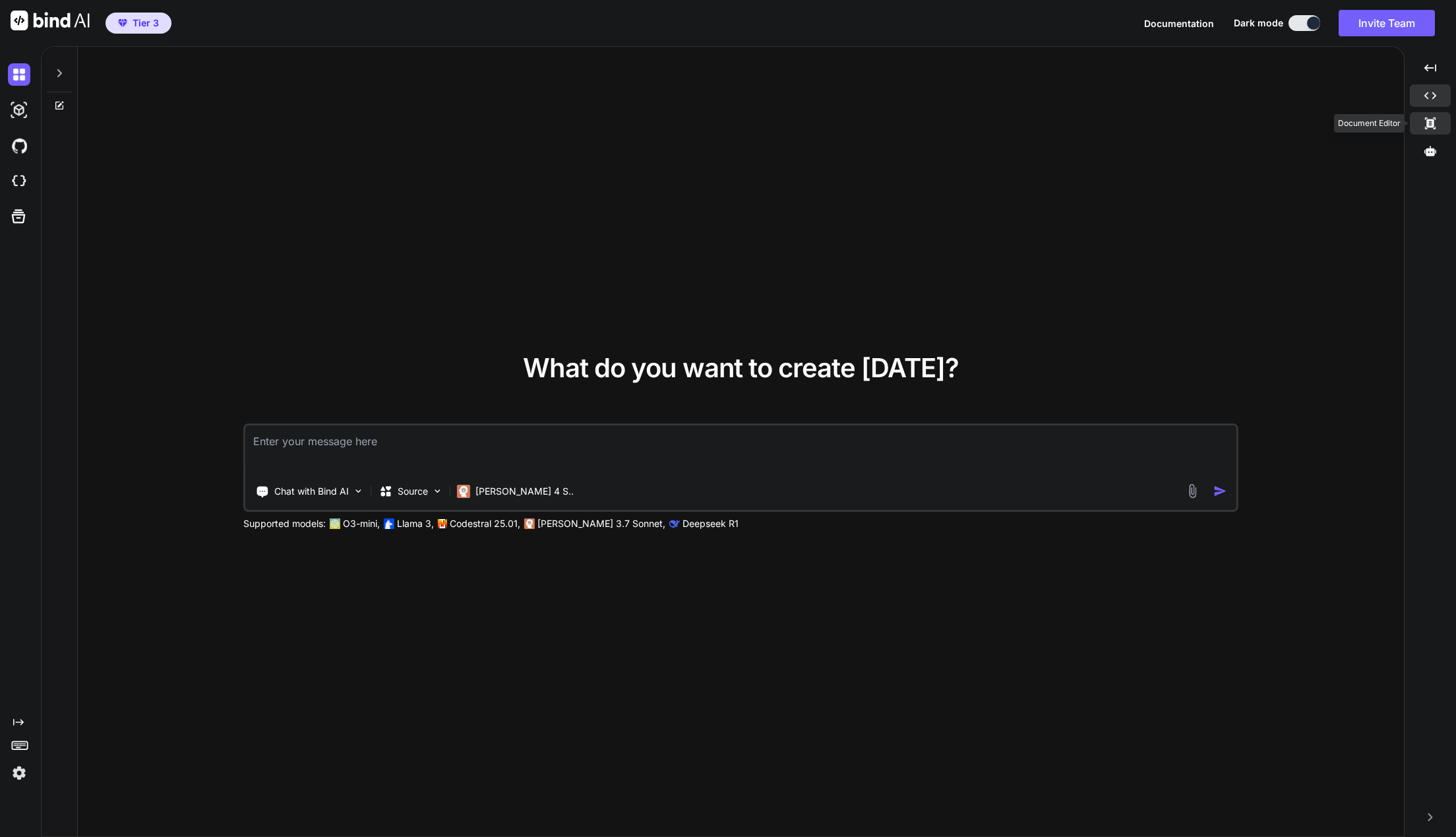
click at [1437, 127] on div "Created with Pixso." at bounding box center [1430, 123] width 41 height 22
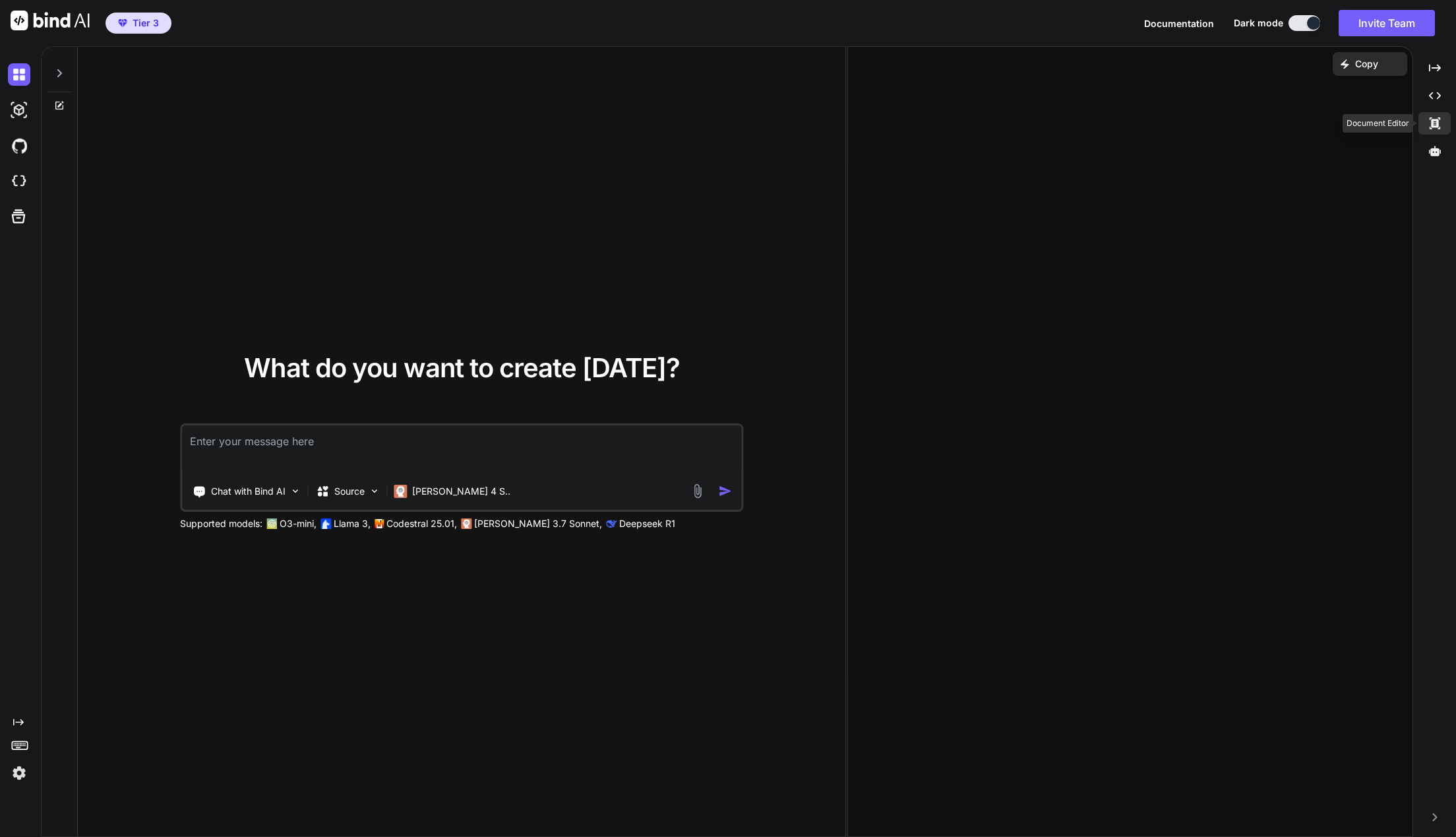
click at [1437, 127] on icon at bounding box center [1434, 123] width 11 height 12
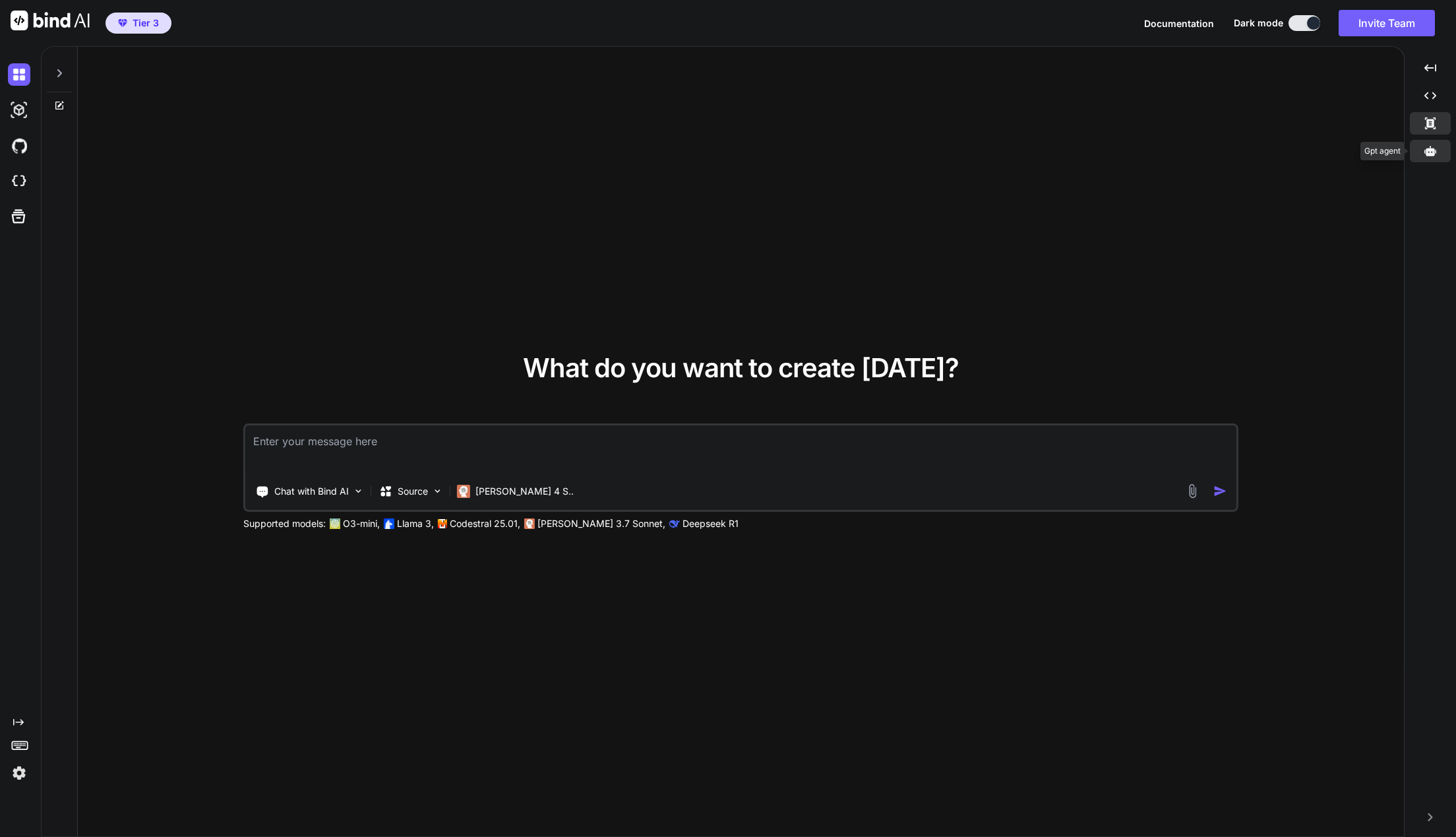
click at [1430, 150] on icon at bounding box center [1430, 150] width 12 height 10
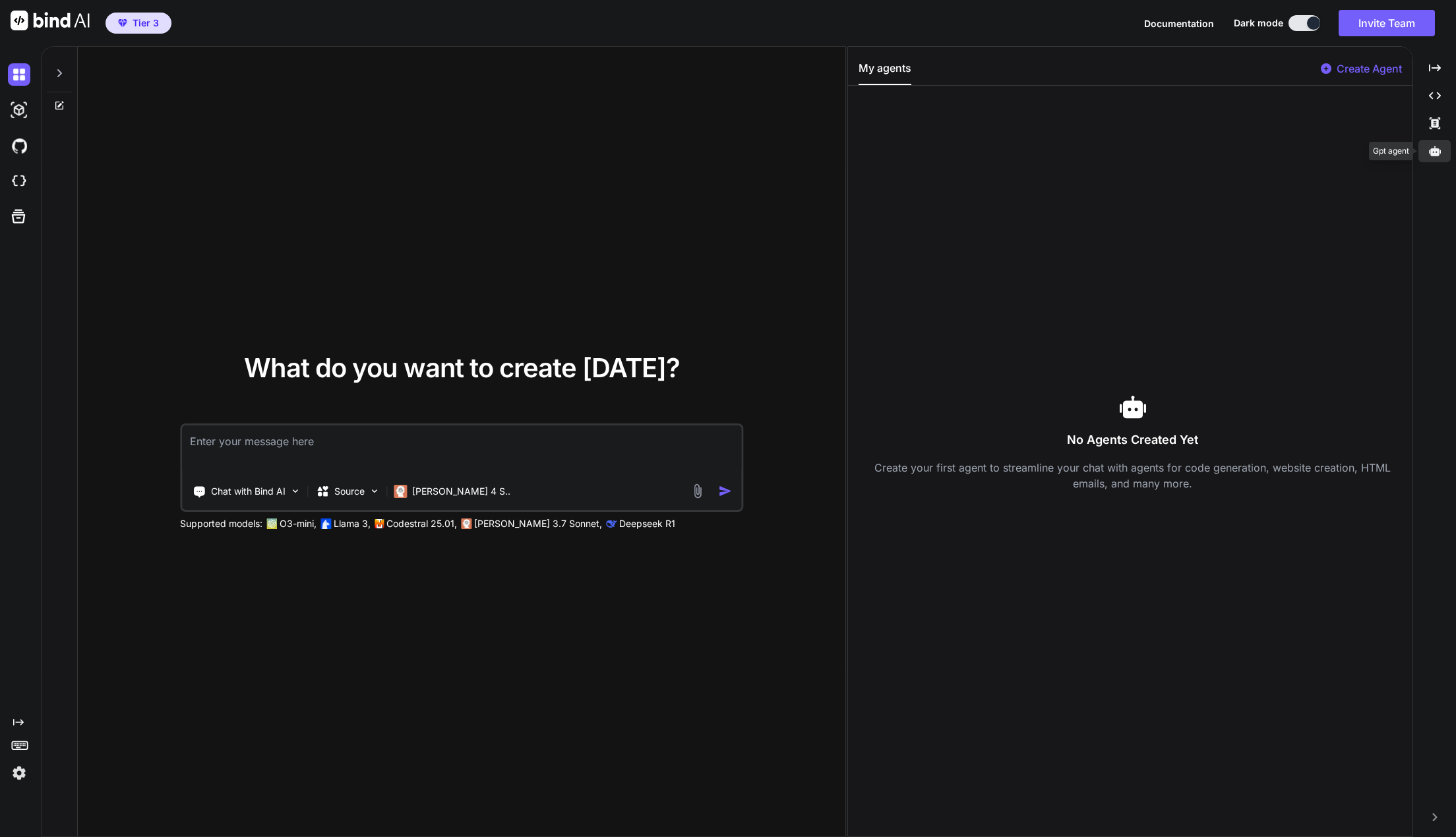
click at [1430, 150] on icon at bounding box center [1435, 151] width 12 height 12
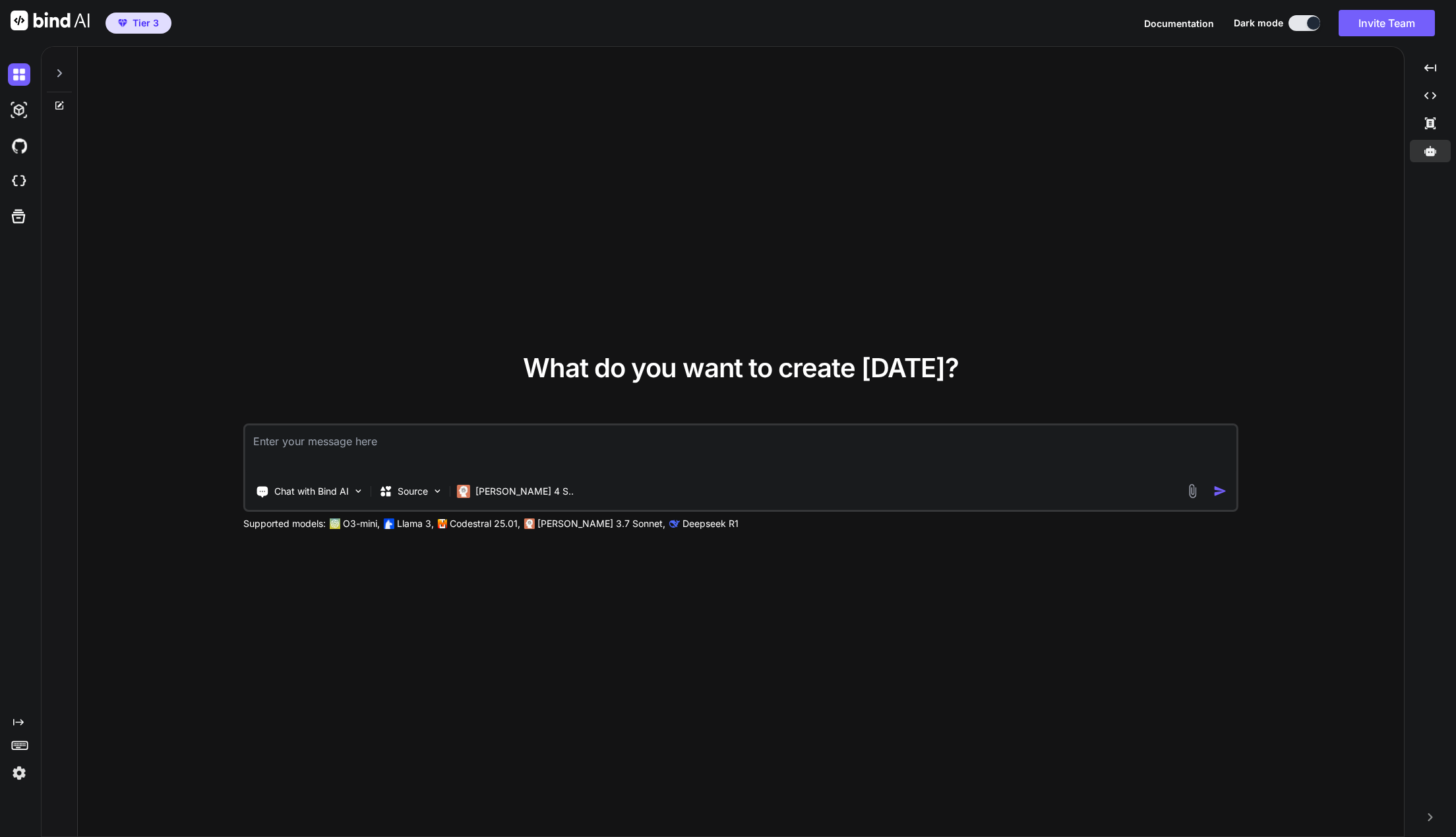
click at [61, 75] on icon at bounding box center [59, 73] width 11 height 11
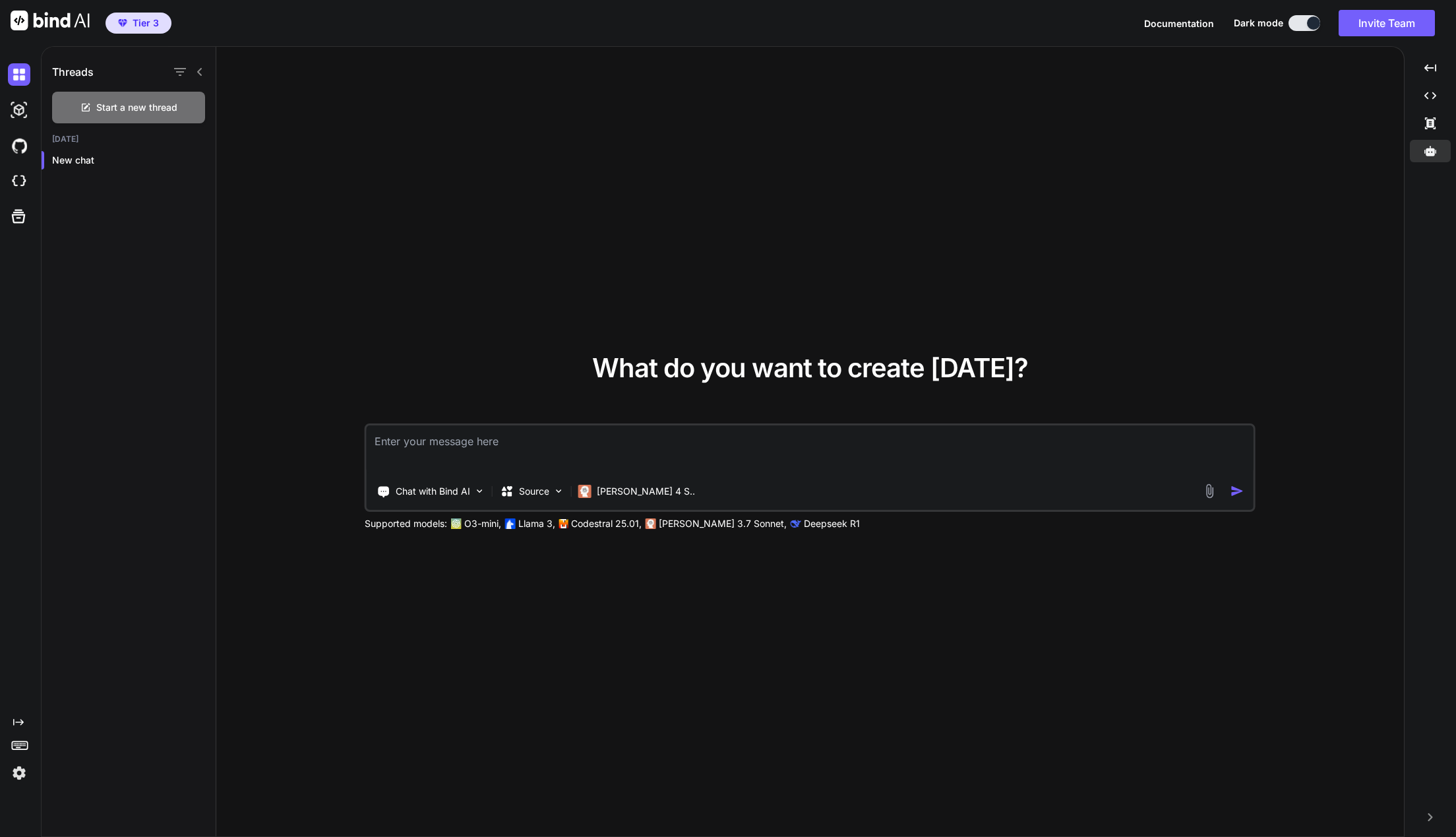
click at [200, 74] on icon at bounding box center [200, 72] width 5 height 8
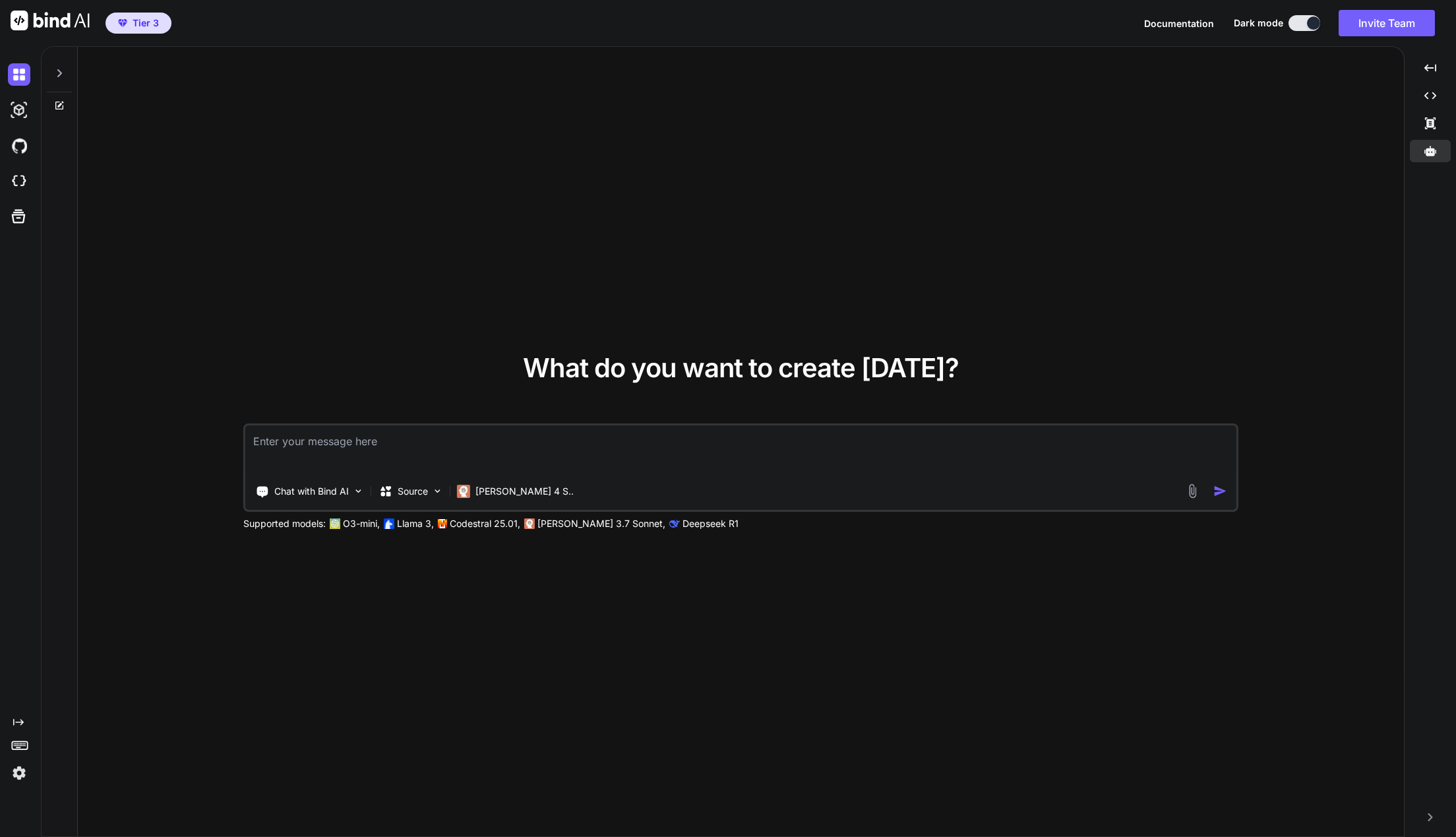
click at [17, 747] on rect at bounding box center [18, 748] width 5 height 2
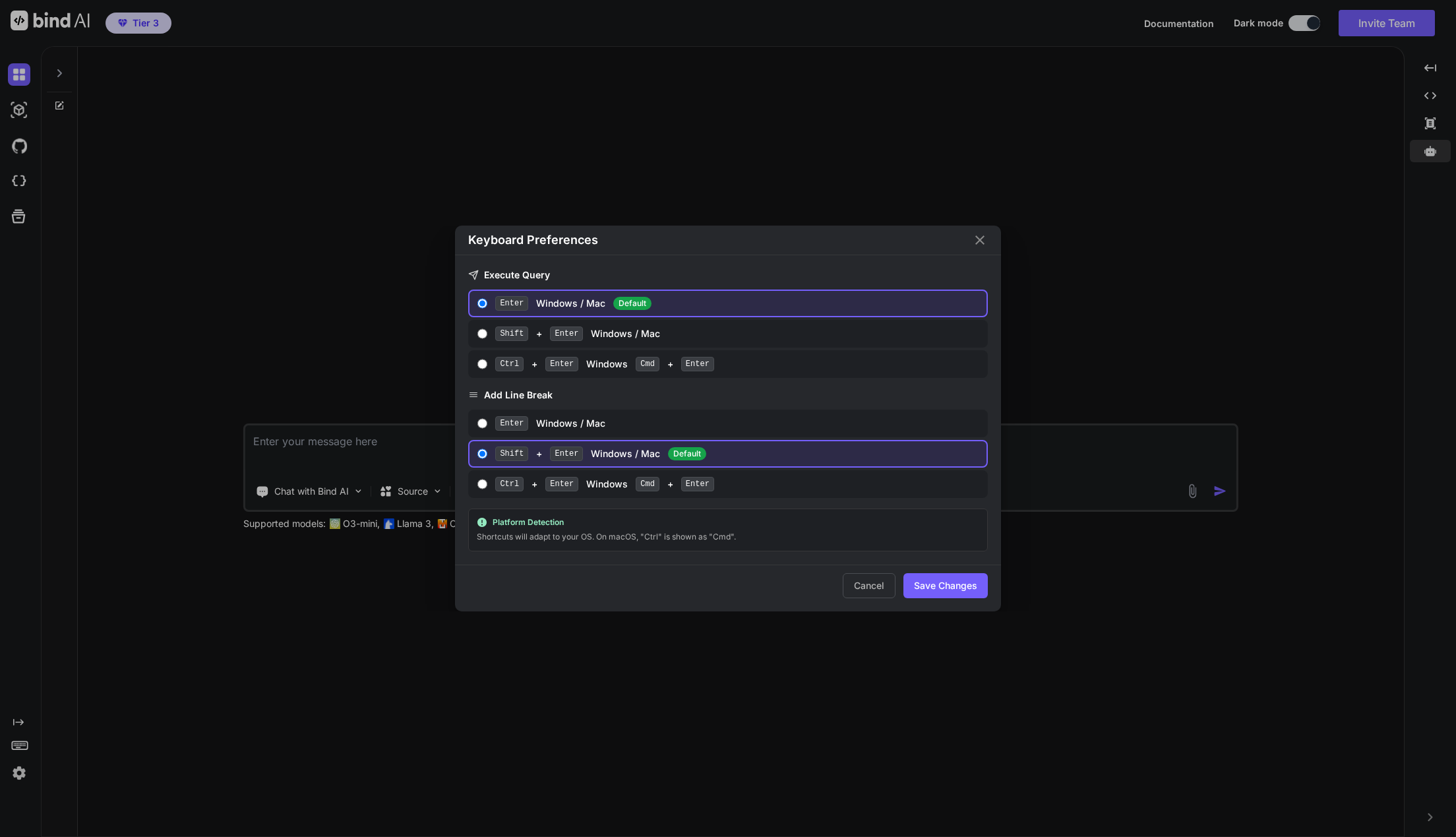
click at [970, 236] on div "Keyboard Preferences" at bounding box center [728, 240] width 546 height 30
click at [984, 245] on icon "Close" at bounding box center [980, 239] width 16 height 16
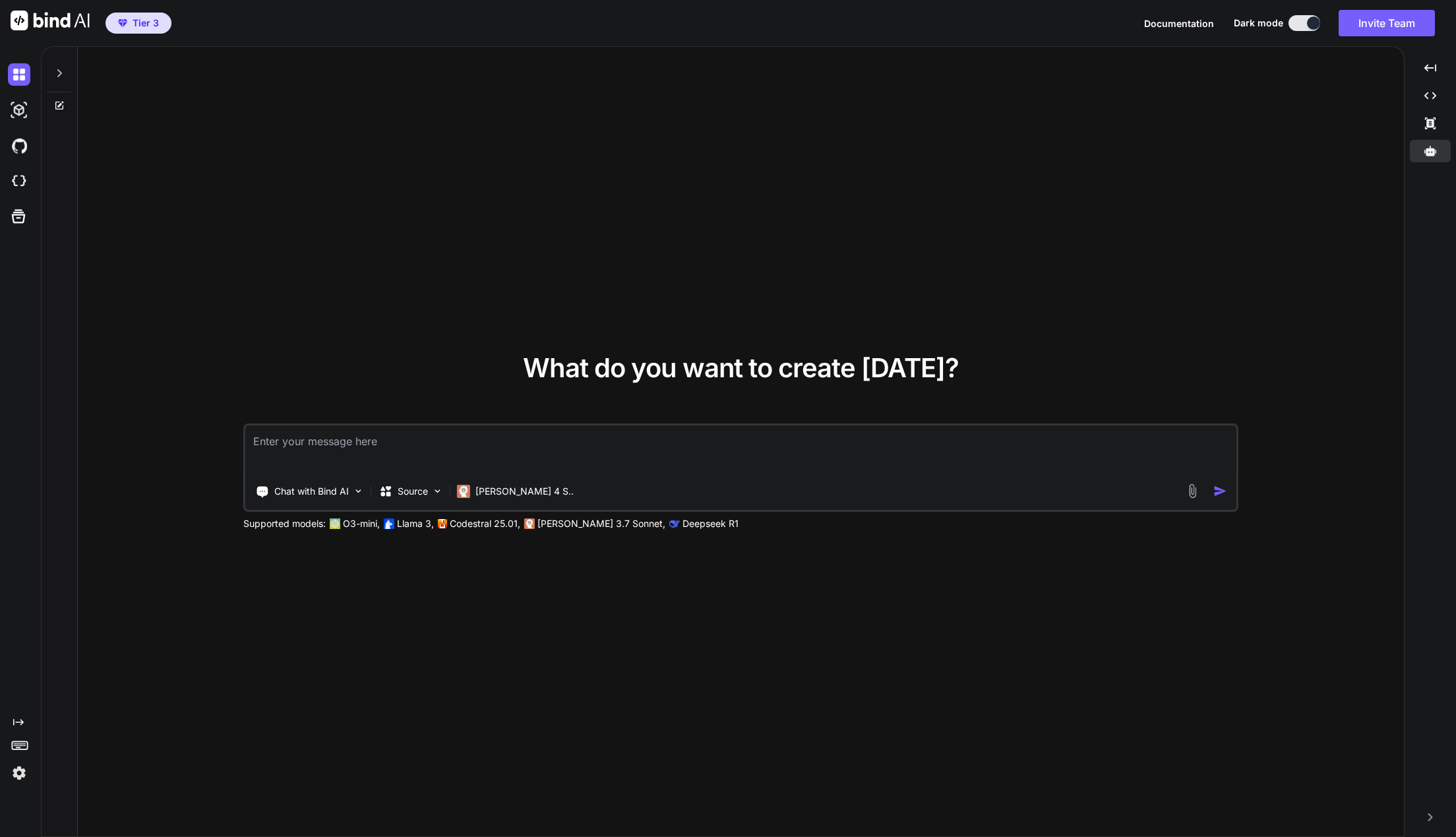
click at [23, 770] on img at bounding box center [18, 772] width 22 height 22
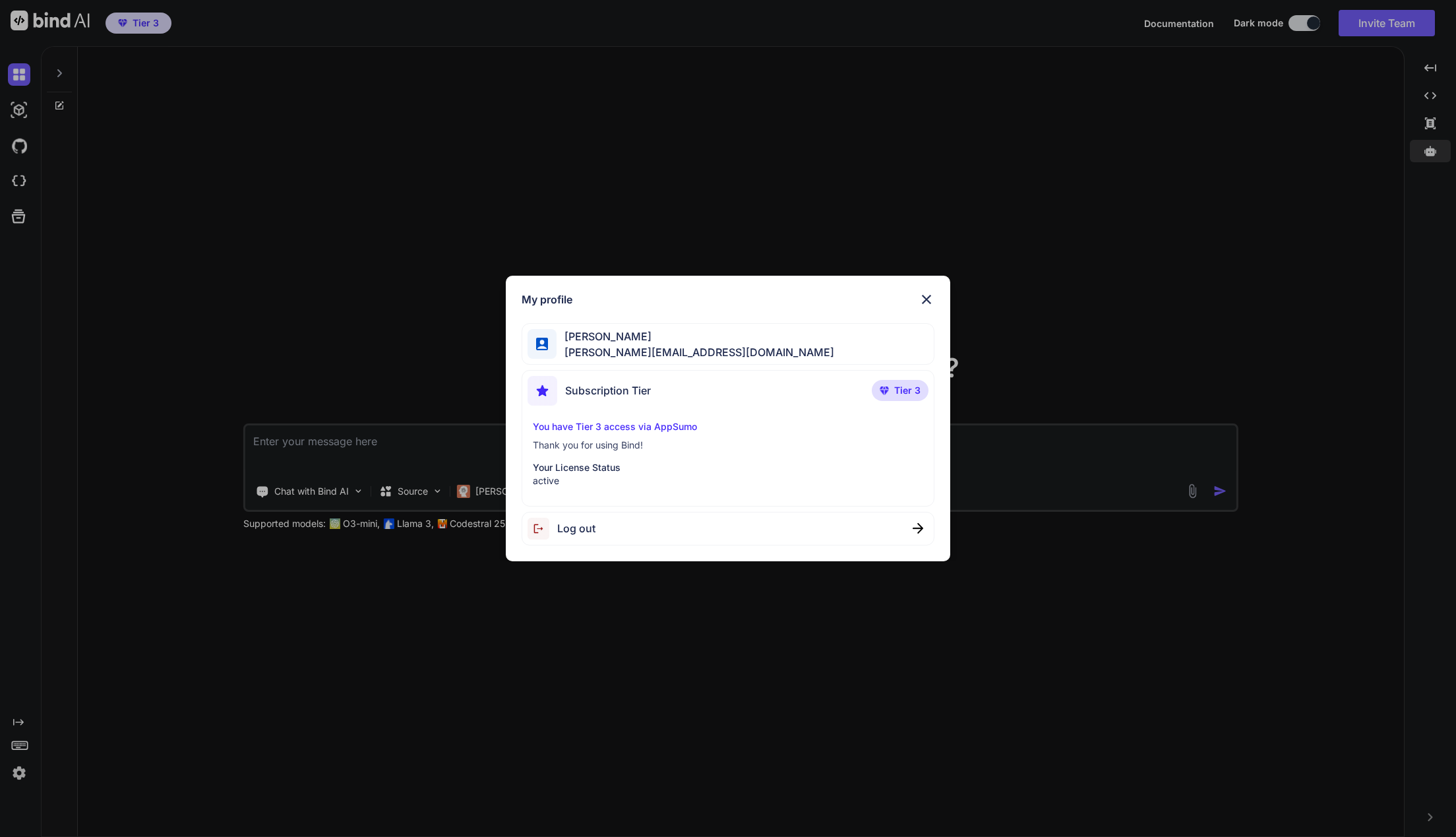
click at [714, 442] on p "Thank you for using Bind!" at bounding box center [728, 444] width 391 height 13
click at [925, 290] on div "My profile Alex Eriksson alex@anabolichealth.com Subscription Tier Tier 3 You h…" at bounding box center [728, 418] width 445 height 286
click at [925, 305] on img at bounding box center [926, 299] width 16 height 16
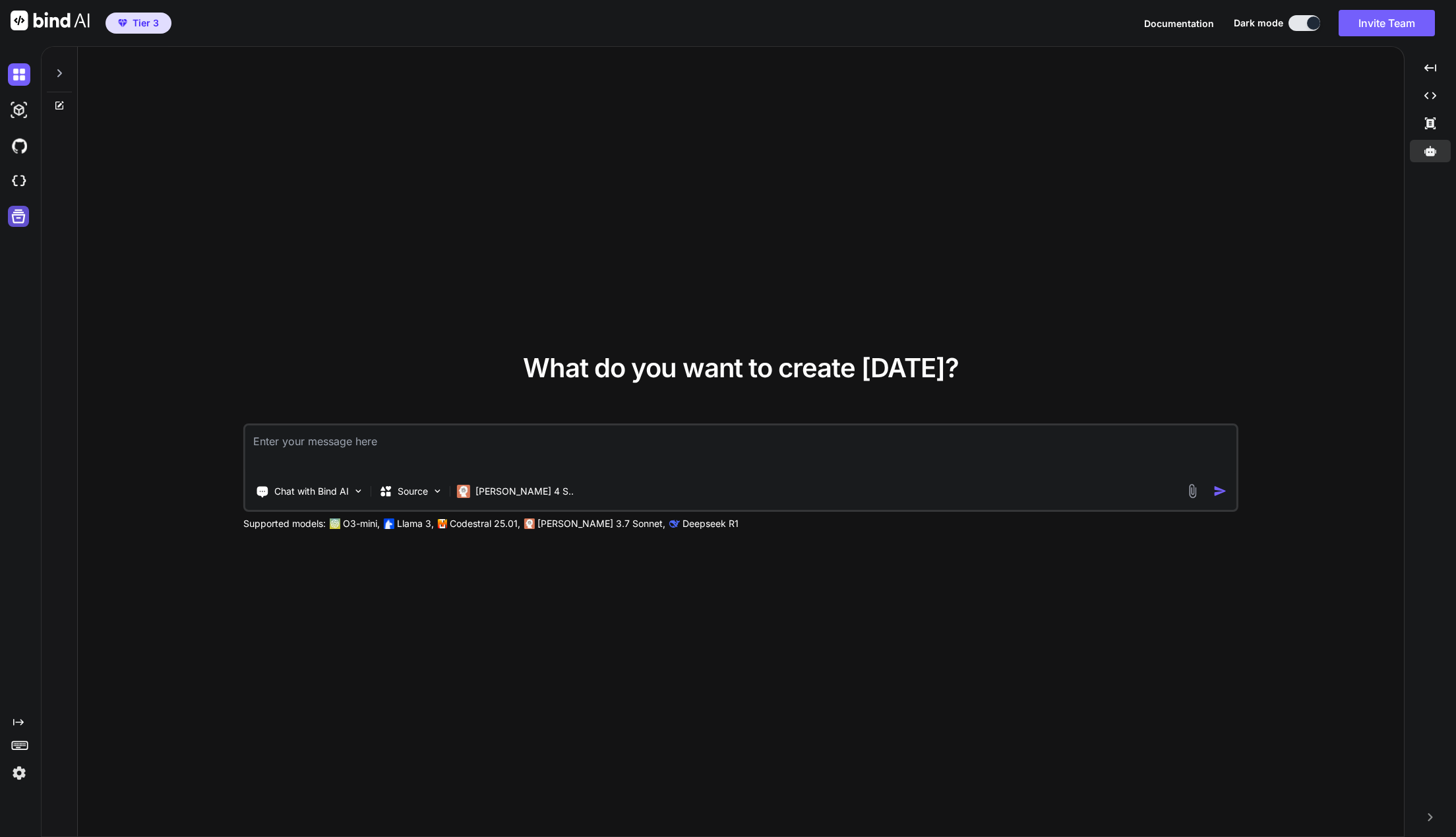
click at [26, 219] on icon at bounding box center [18, 216] width 18 height 18
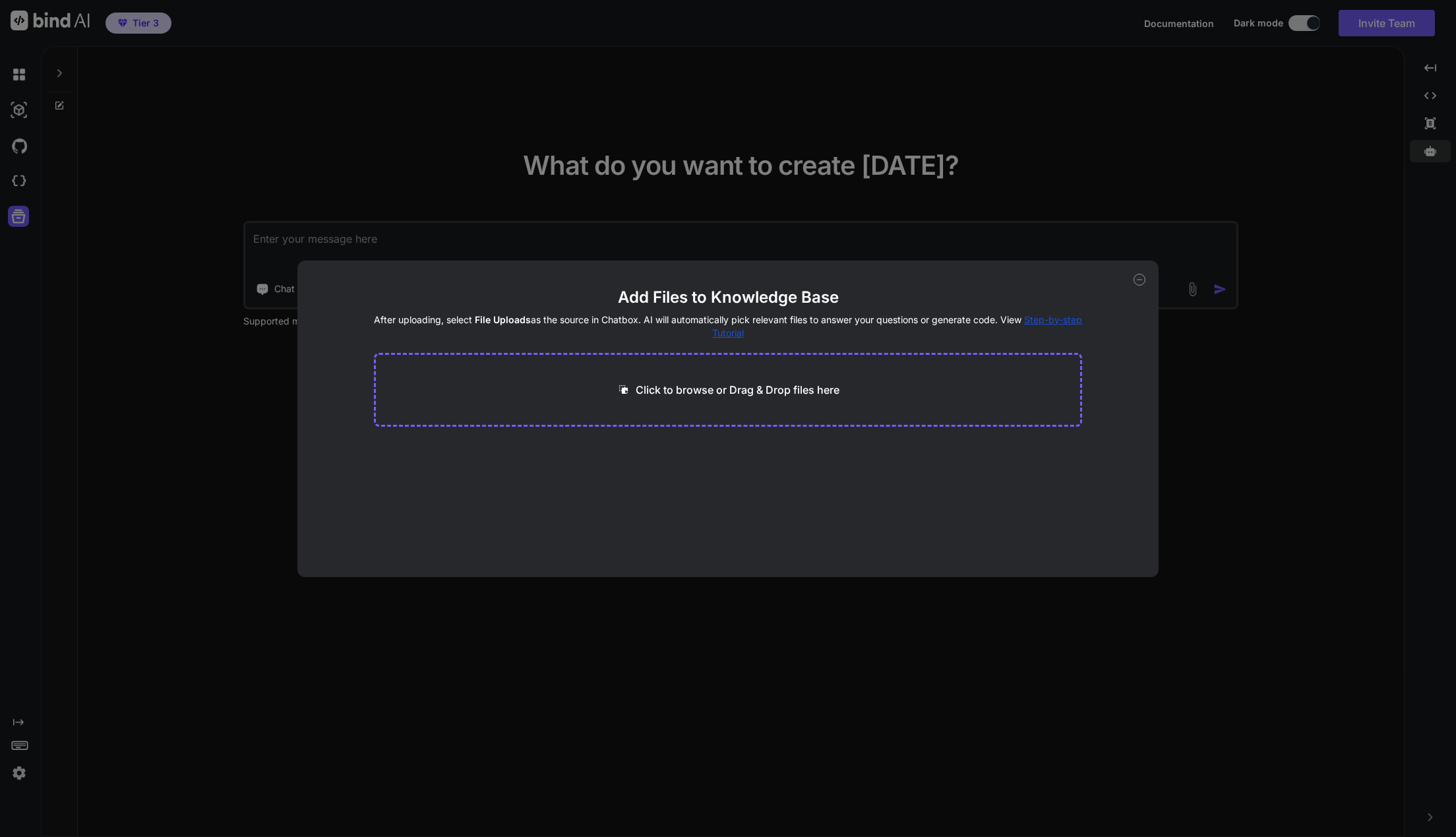
drag, startPoint x: 1061, startPoint y: 319, endPoint x: 1023, endPoint y: 323, distance: 38.2
click at [1053, 320] on span "Step-by-step Tutorial" at bounding box center [896, 326] width 370 height 24
click at [739, 335] on span "Step-by-step Tutorial" at bounding box center [896, 326] width 370 height 24
click at [674, 380] on div "Click to browse or Drag & Drop files here" at bounding box center [728, 390] width 709 height 74
click at [680, 389] on p "Click to browse or Drag & Drop files here" at bounding box center [737, 390] width 204 height 16
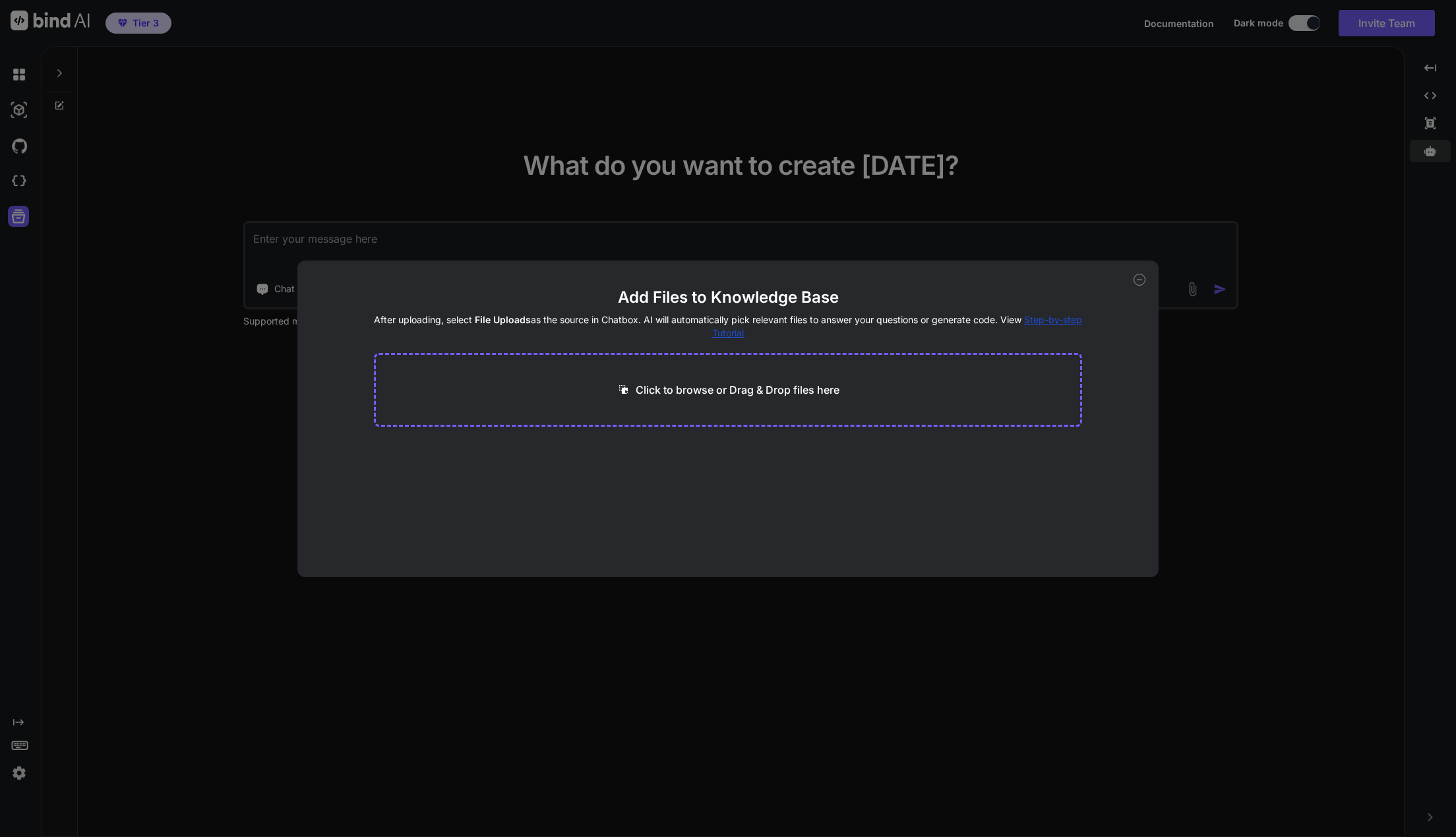
click at [715, 396] on p "Click to browse or Drag & Drop files here" at bounding box center [737, 390] width 204 height 16
click at [1336, 281] on div "Add Files to Knowledge Base After uploading, select File Uploads as the source …" at bounding box center [728, 418] width 1456 height 837
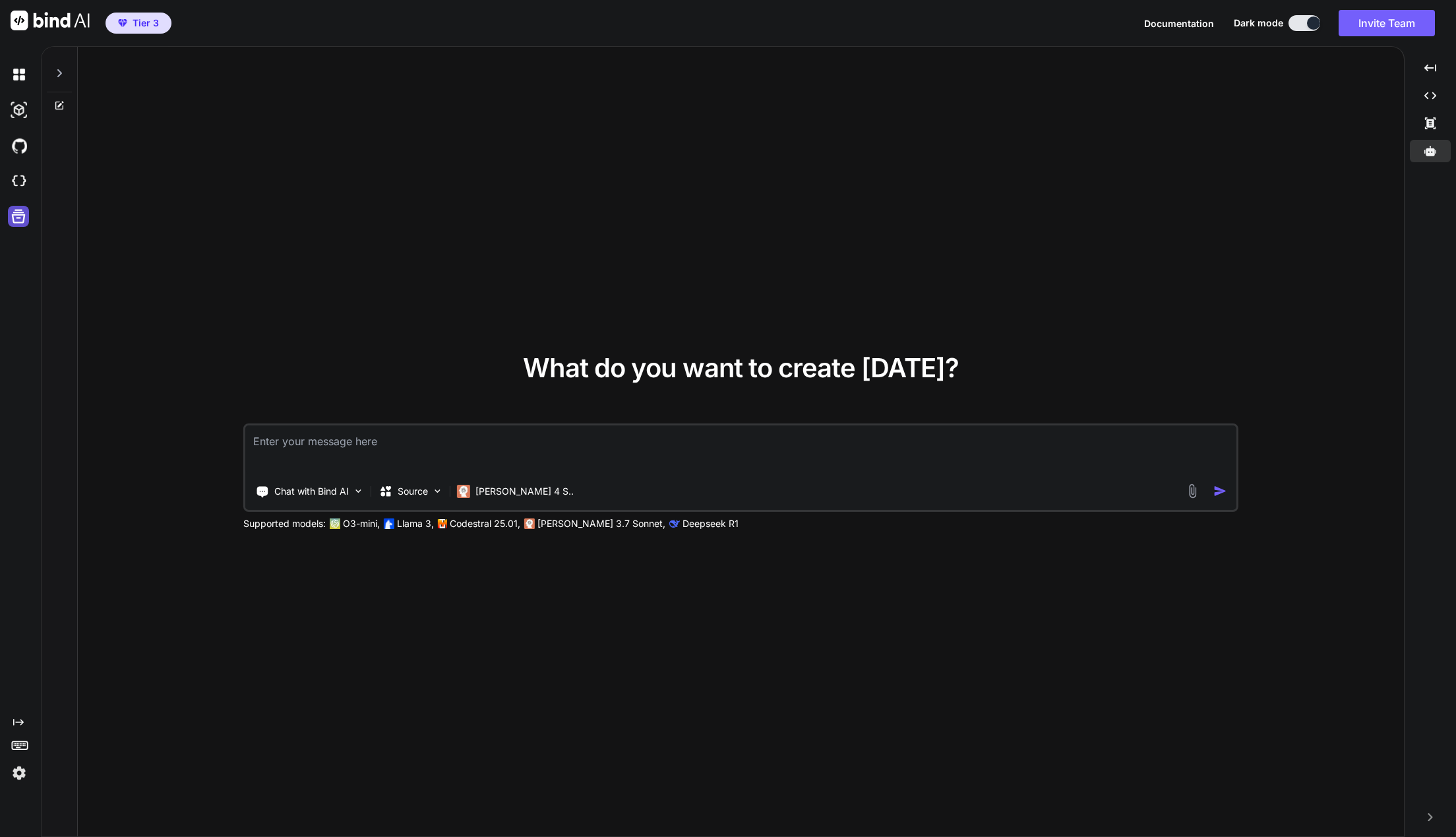
click at [18, 213] on icon at bounding box center [18, 216] width 18 height 18
type textarea "x"
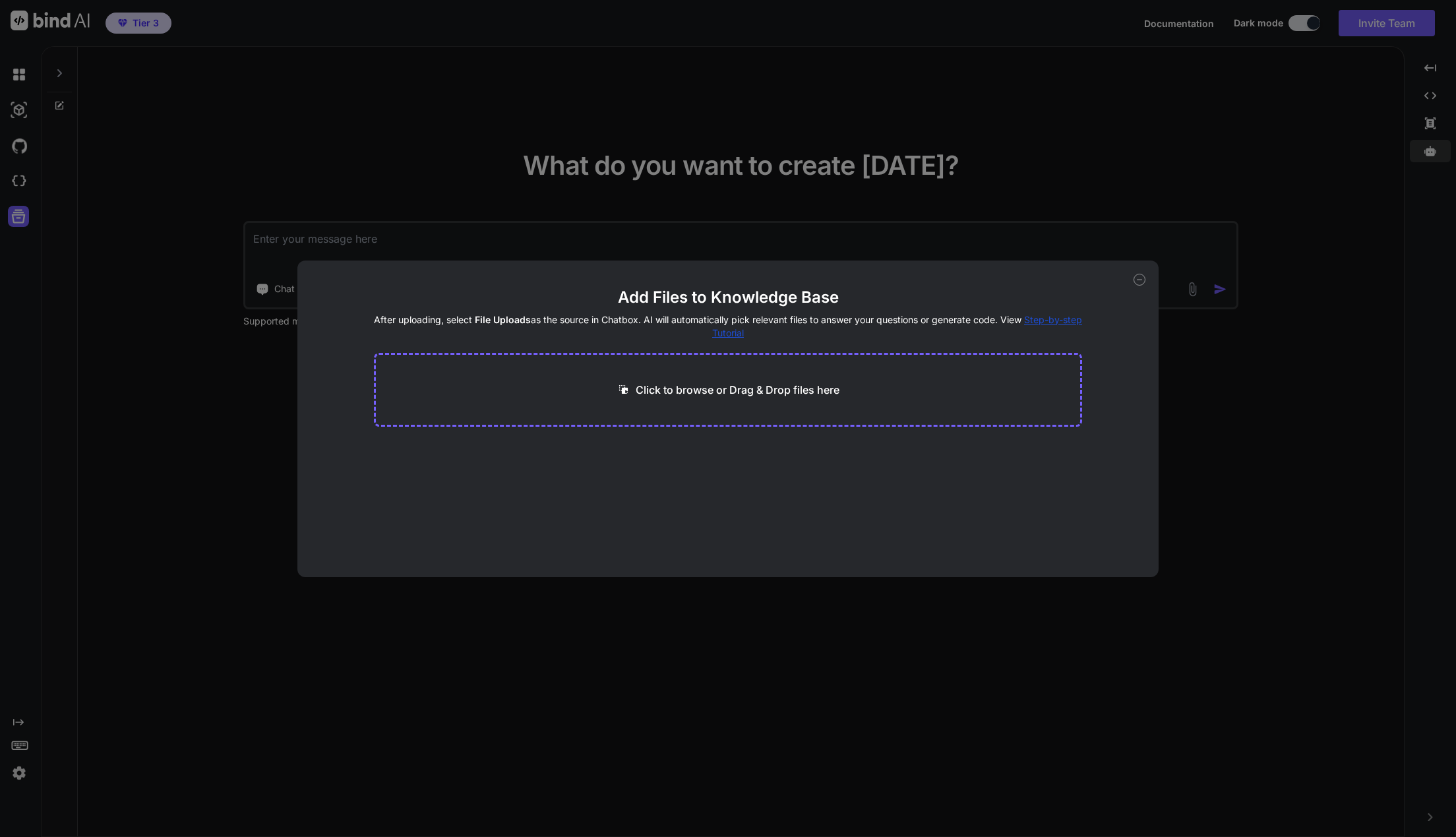
click at [801, 413] on div "Click to browse or Drag & Drop files here" at bounding box center [728, 390] width 709 height 74
click at [794, 376] on div "Click to browse or Drag & Drop files here" at bounding box center [728, 390] width 709 height 74
click at [785, 386] on p "Click to browse or Drag & Drop files here" at bounding box center [737, 390] width 204 height 16
drag, startPoint x: 743, startPoint y: 346, endPoint x: 747, endPoint y: 375, distance: 29.3
click at [742, 346] on main "Add Files to Knowledge Base After uploading, select File Uploads as the source …" at bounding box center [728, 431] width 709 height 290
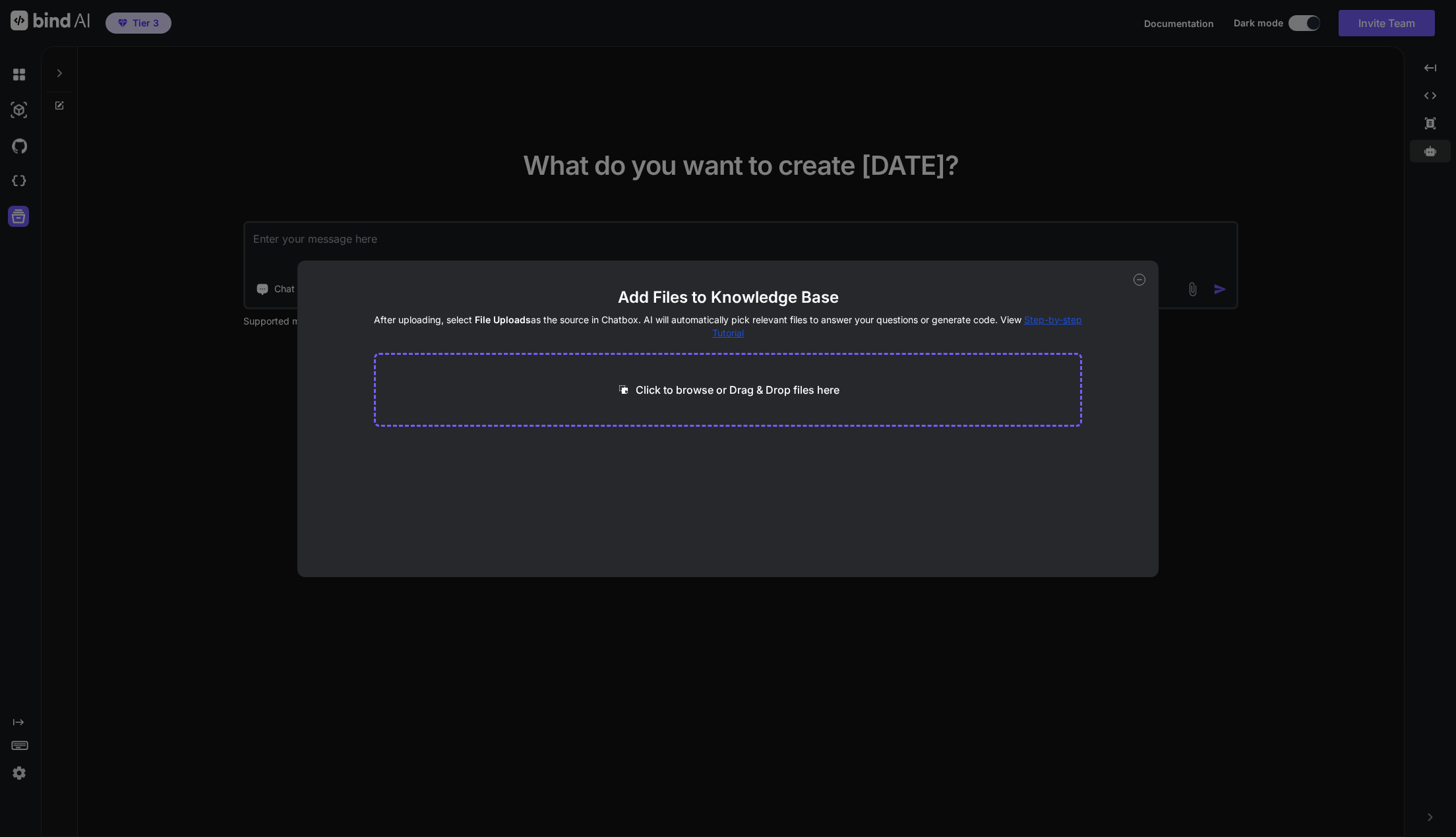
click at [748, 378] on div "Click to browse or Drag & Drop files here" at bounding box center [728, 390] width 709 height 74
click at [736, 397] on p "Click to browse or Drag & Drop files here" at bounding box center [737, 390] width 204 height 16
type input "C:\fakepath\index.html"
click at [472, 467] on span "index" at bounding box center [454, 460] width 105 height 14
click at [1047, 537] on button "Finish" at bounding box center [1059, 537] width 47 height 27
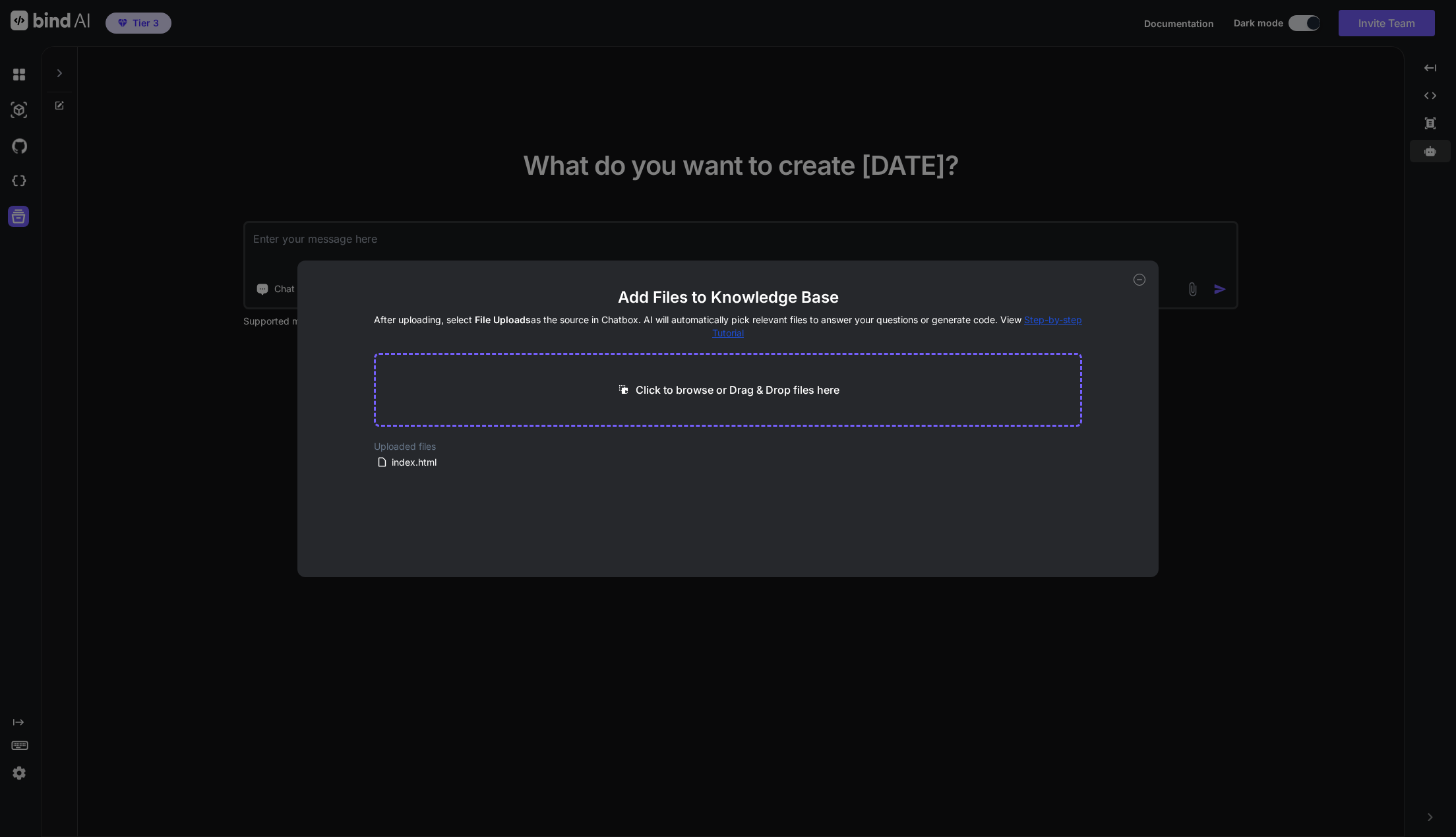
click at [1272, 402] on div "Add Files to Knowledge Base After uploading, select File Uploads as the source …" at bounding box center [728, 418] width 1456 height 837
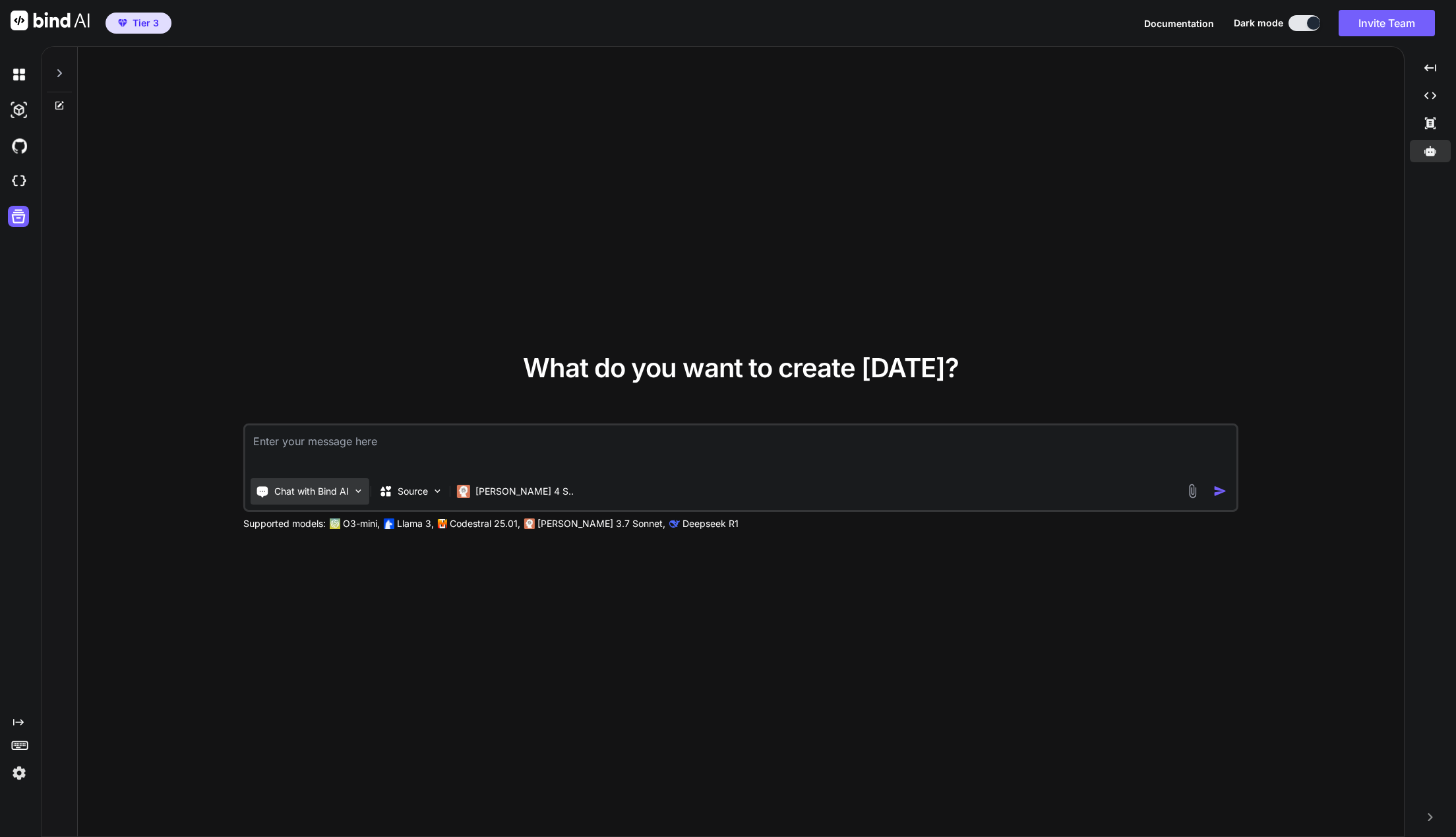
click at [324, 491] on p "Chat with Bind AI" at bounding box center [312, 491] width 75 height 13
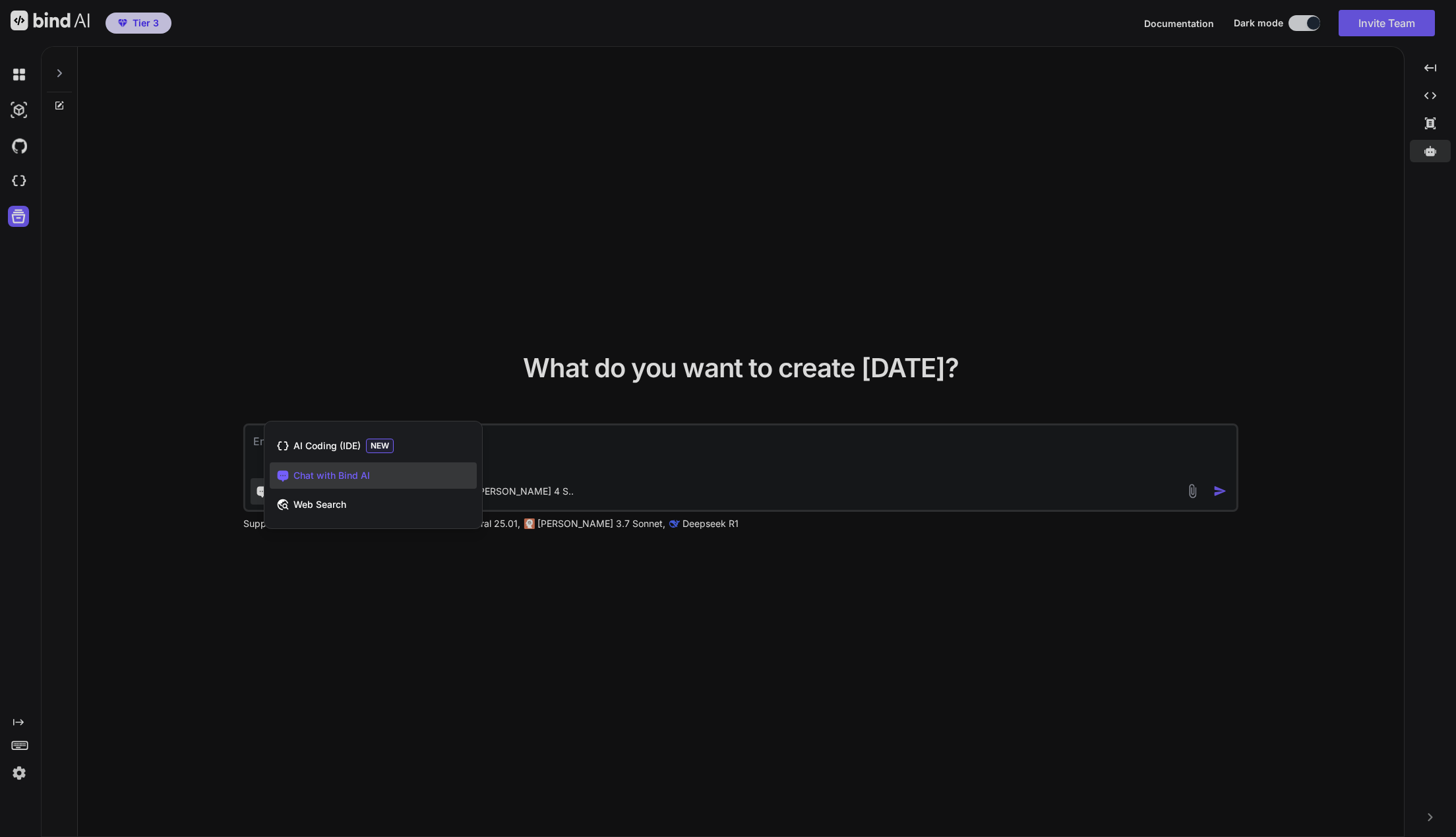
click at [197, 394] on div at bounding box center [728, 418] width 1456 height 837
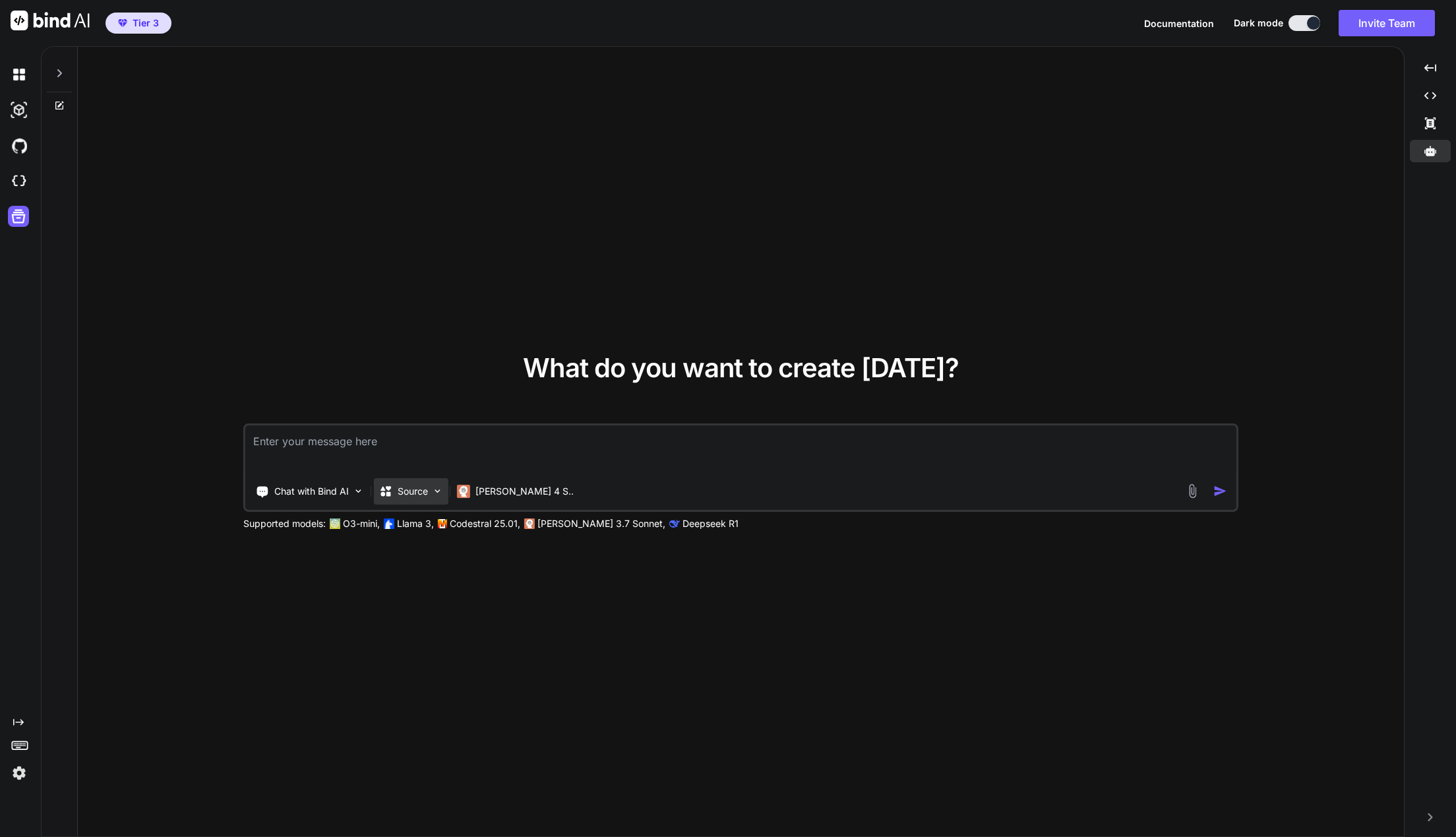
click at [430, 497] on div "Source" at bounding box center [411, 491] width 75 height 27
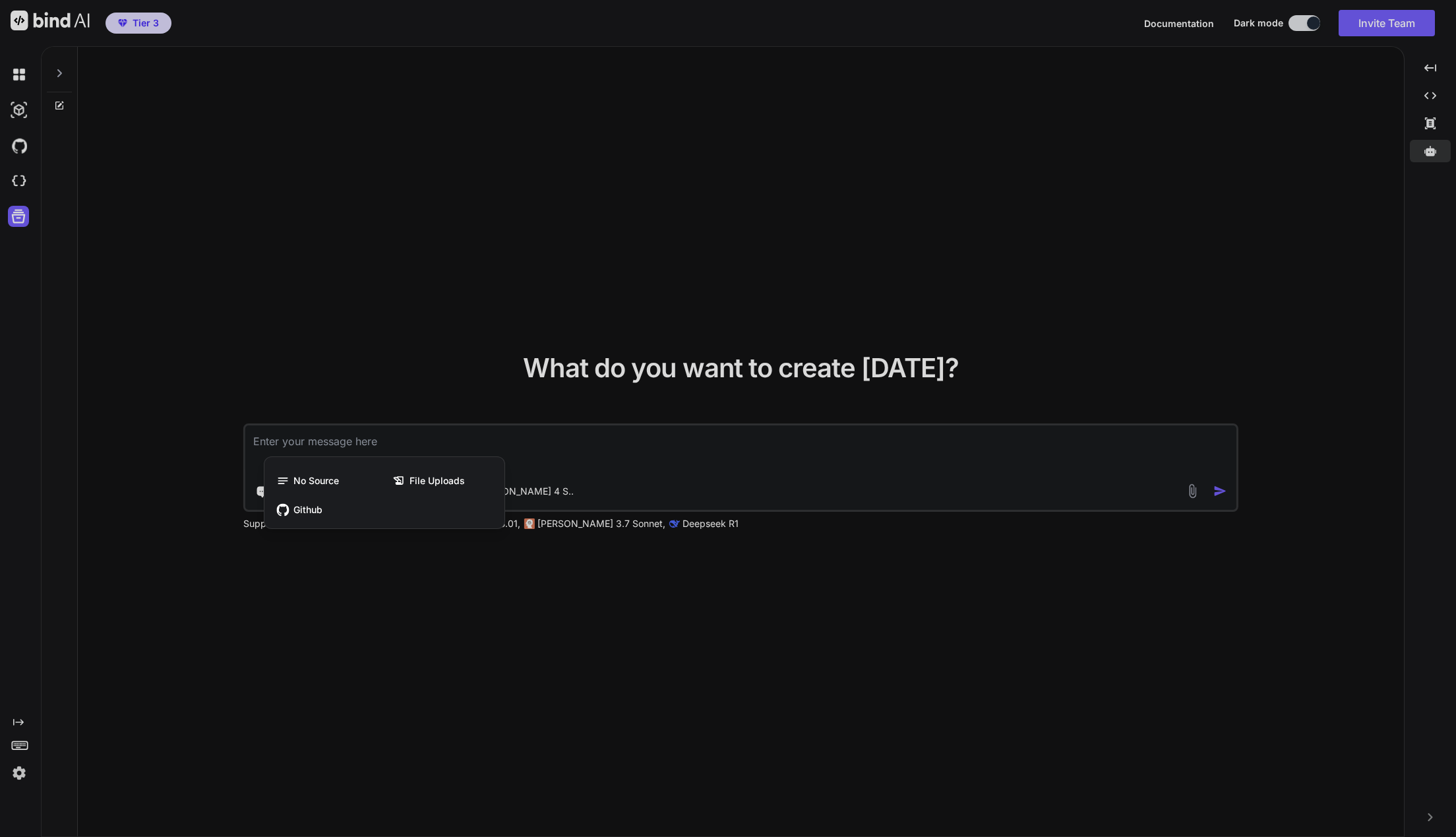
click at [251, 367] on div at bounding box center [728, 418] width 1456 height 837
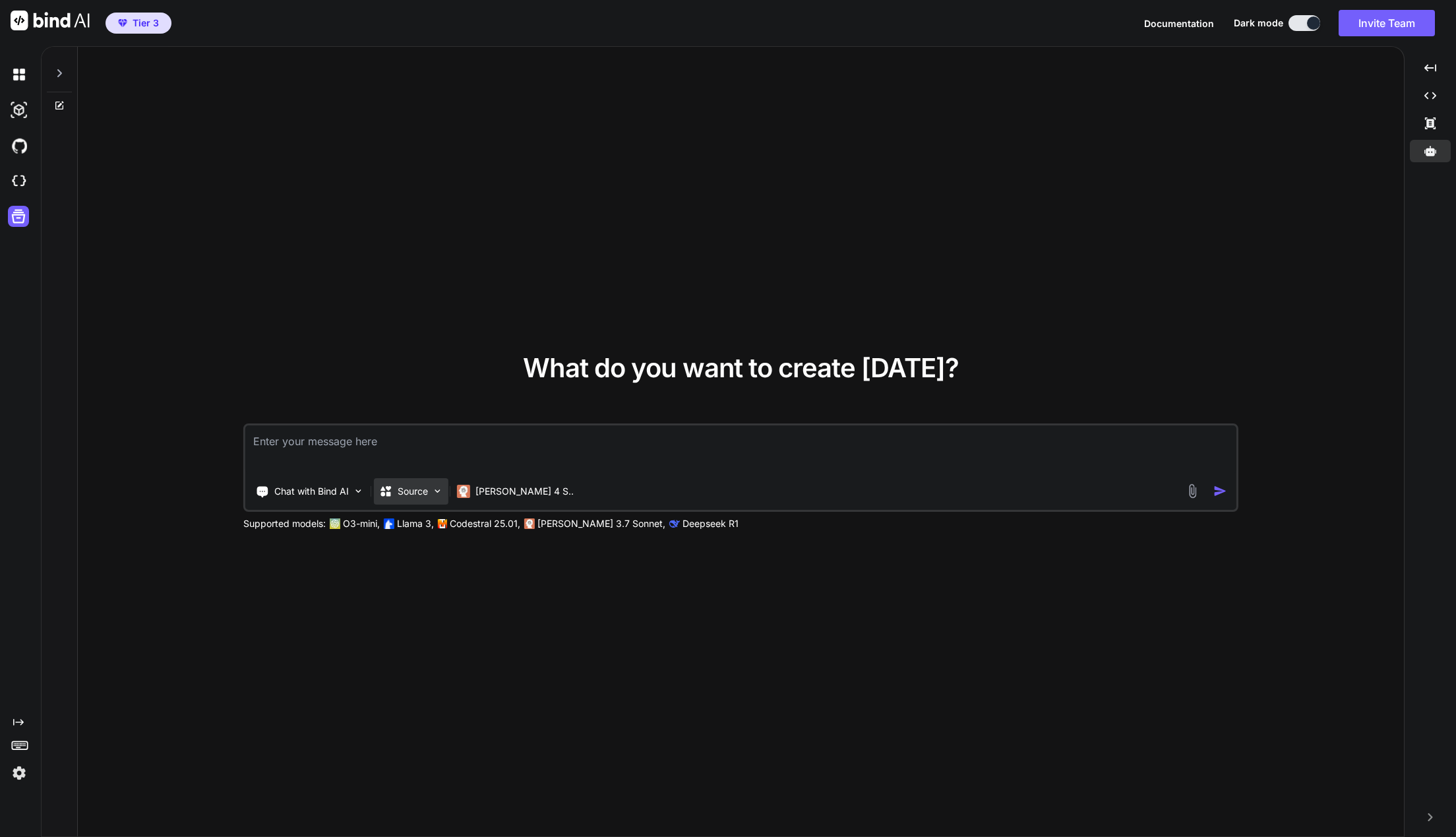
click at [409, 489] on p "Source" at bounding box center [413, 491] width 30 height 13
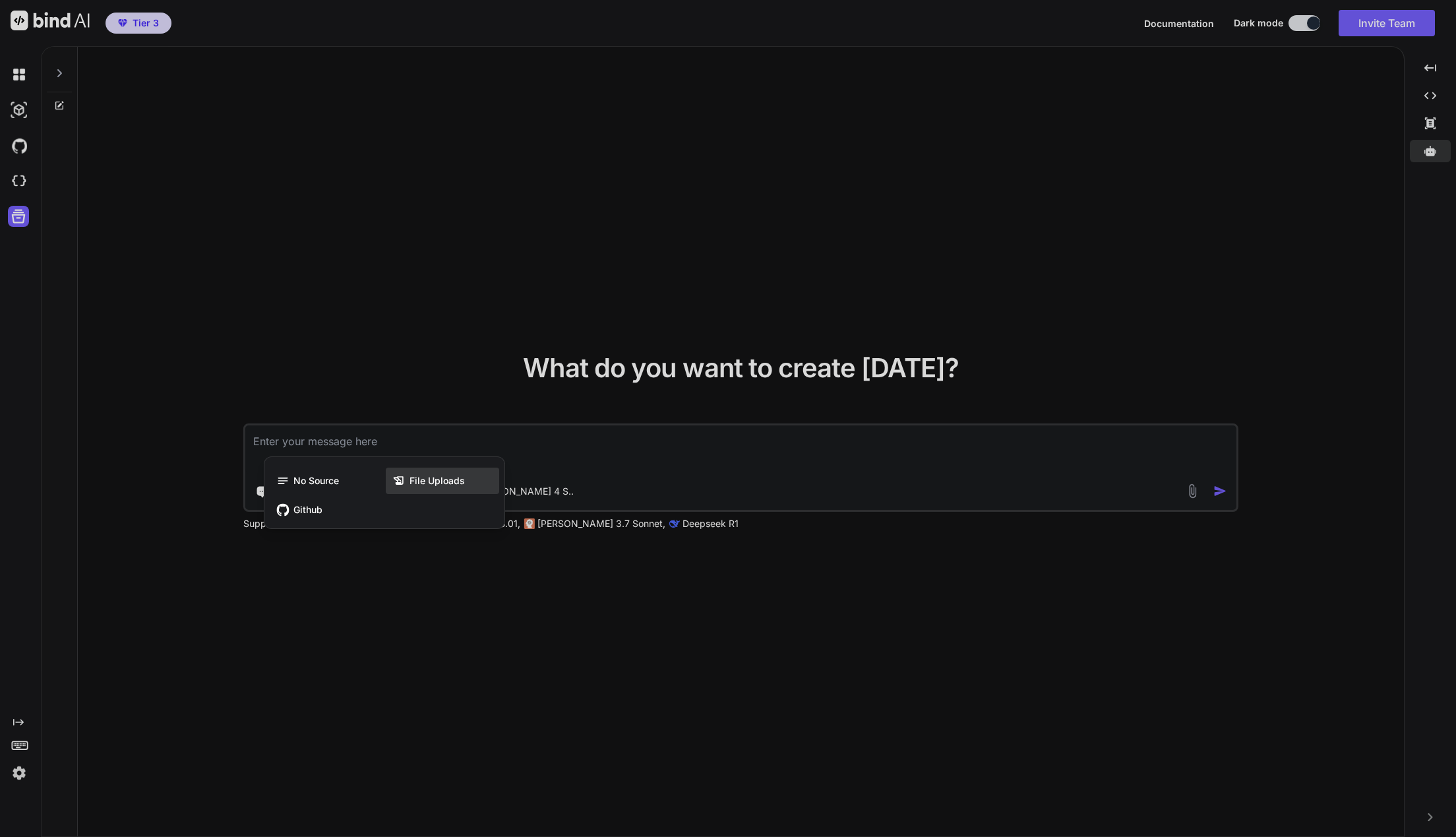
click at [472, 482] on div "File Uploads" at bounding box center [442, 480] width 114 height 27
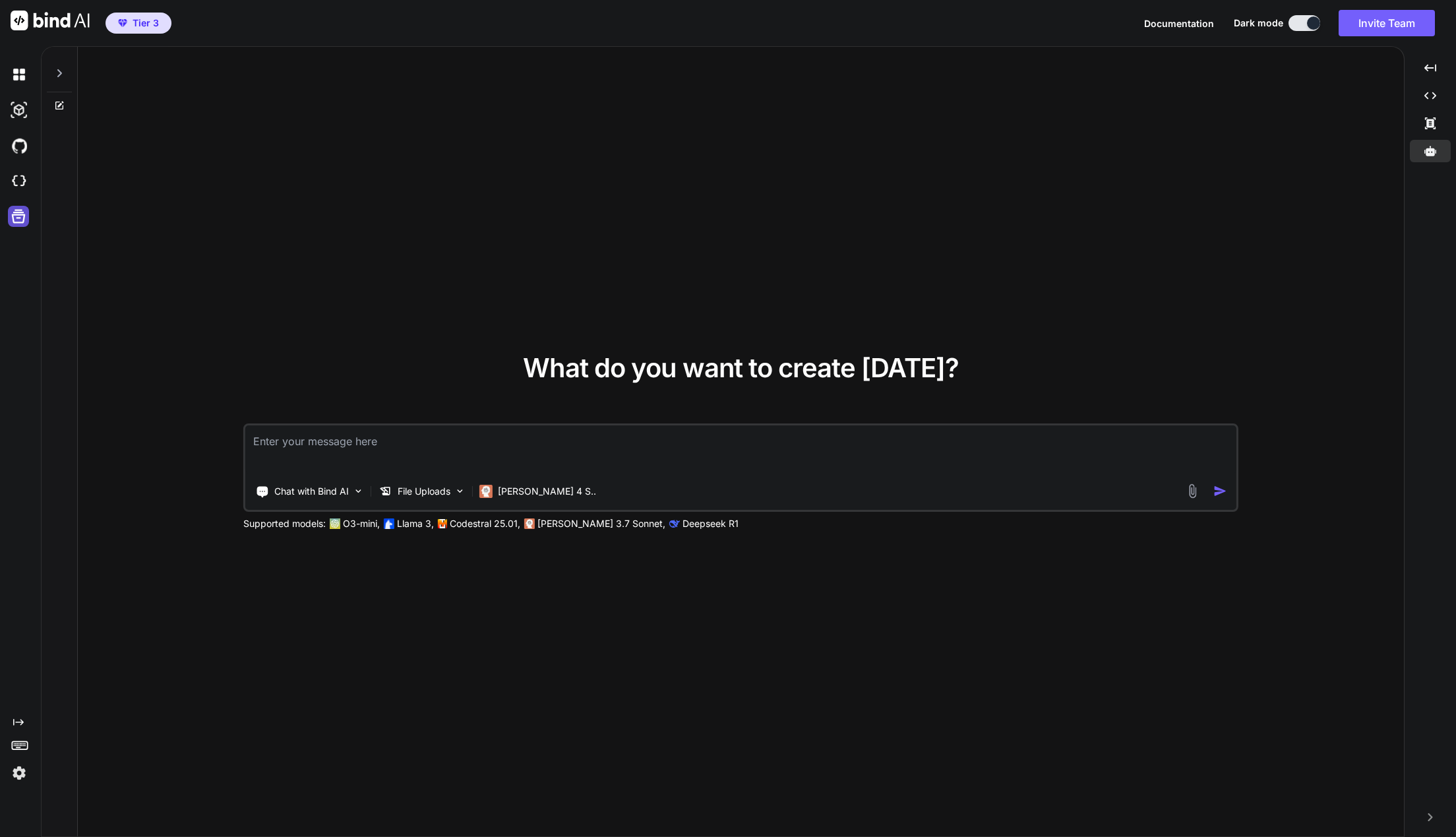
click at [19, 217] on icon at bounding box center [18, 216] width 18 height 18
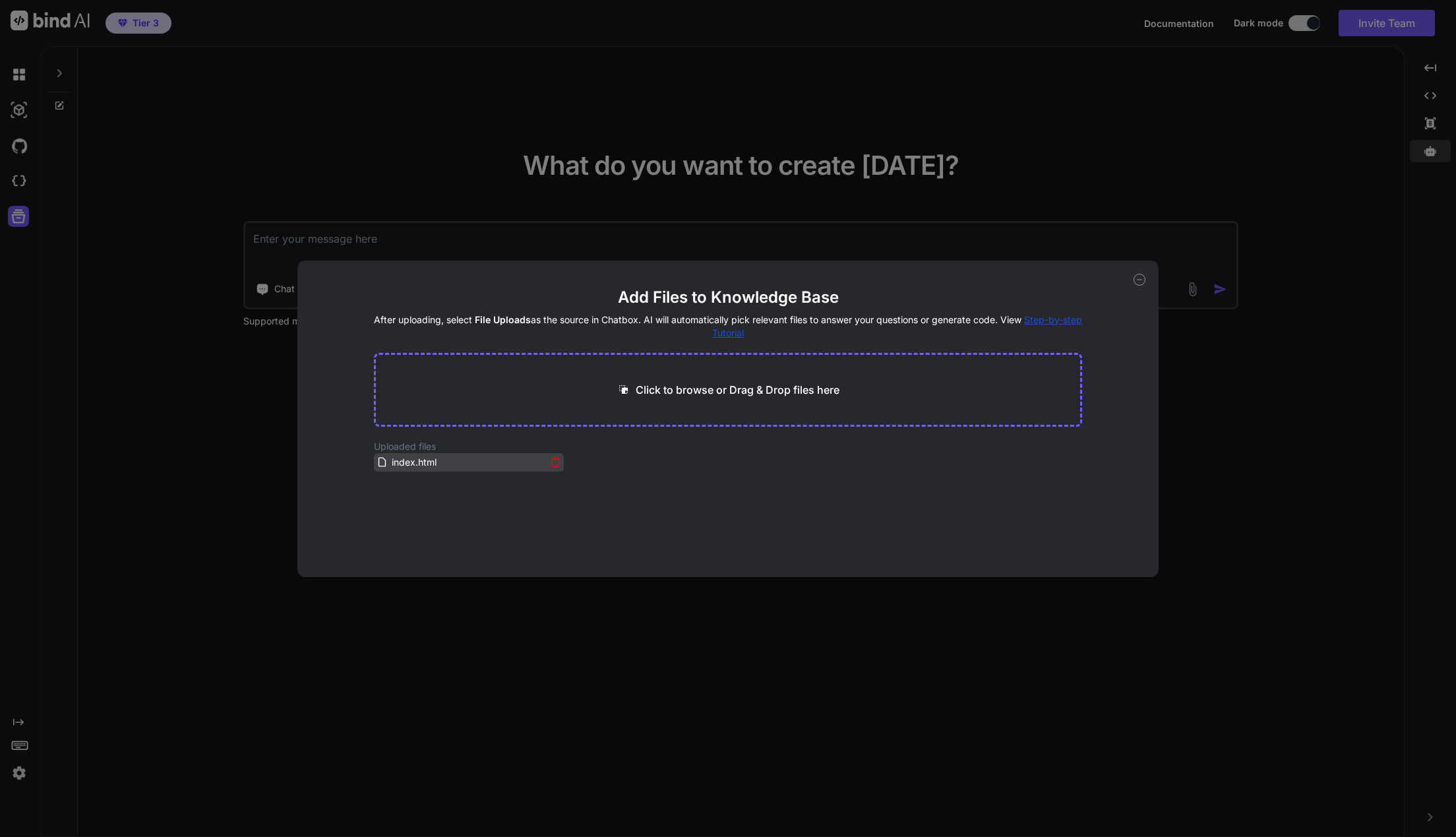
click at [437, 457] on span "index.html" at bounding box center [414, 462] width 47 height 16
click at [553, 462] on icon at bounding box center [555, 463] width 7 height 8
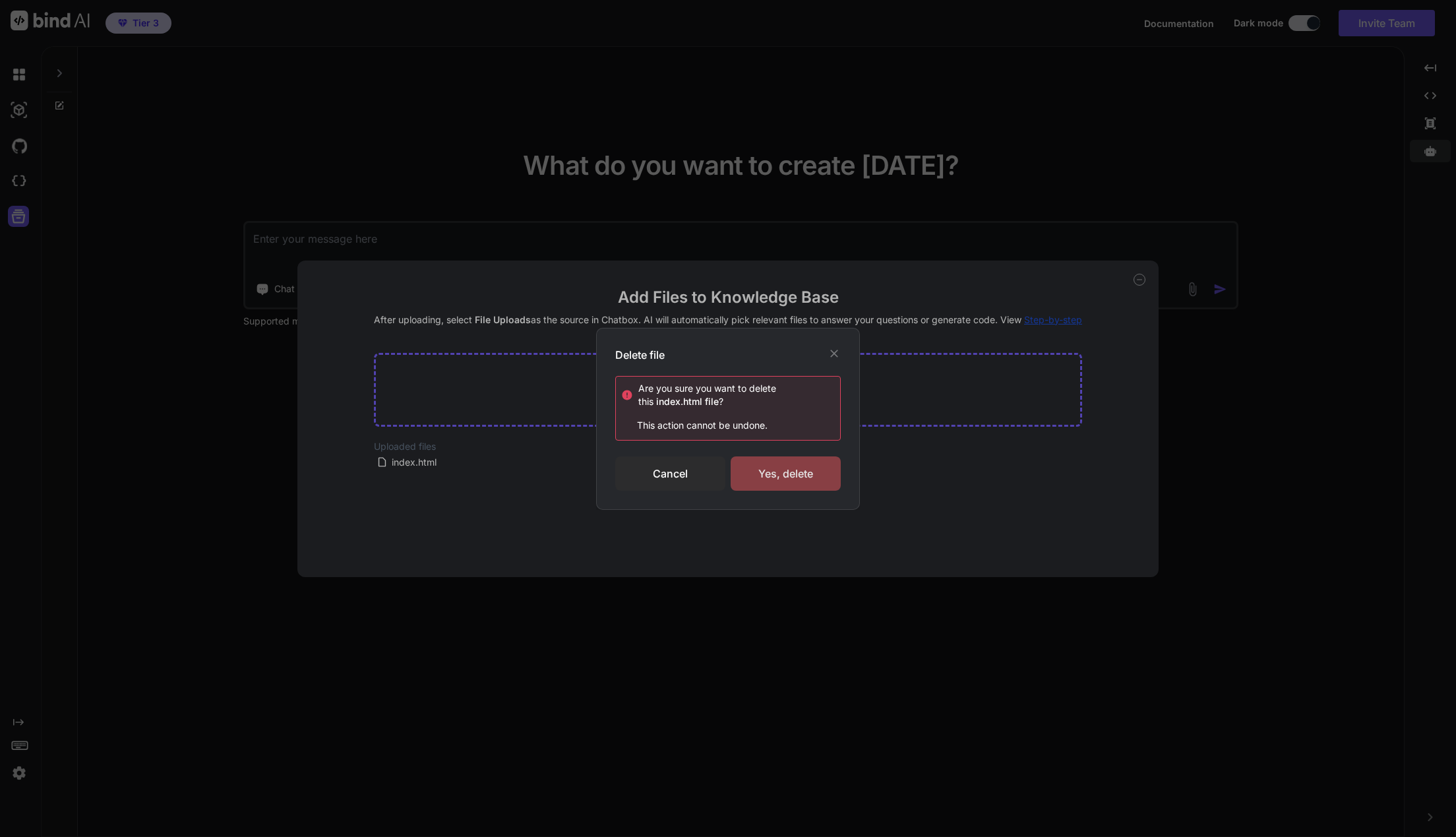
click at [789, 476] on div "Yes, delete" at bounding box center [785, 473] width 110 height 34
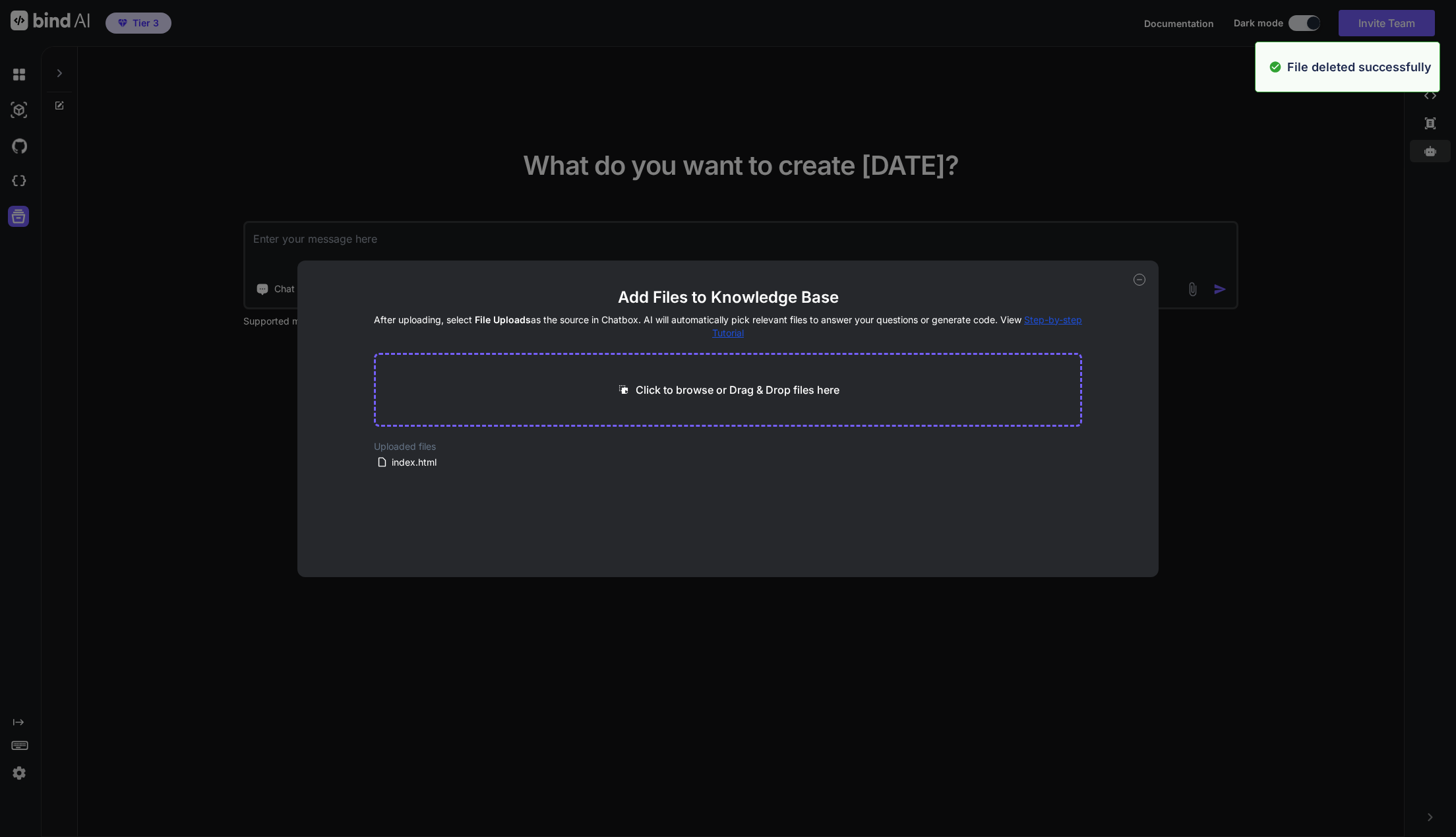
click at [663, 397] on p "Click to browse or Drag & Drop files here" at bounding box center [737, 390] width 204 height 16
drag, startPoint x: 1294, startPoint y: 278, endPoint x: 1297, endPoint y: 237, distance: 41.1
click at [1294, 272] on div "Add Files to Knowledge Base After uploading, select File Uploads as the source …" at bounding box center [728, 418] width 1456 height 837
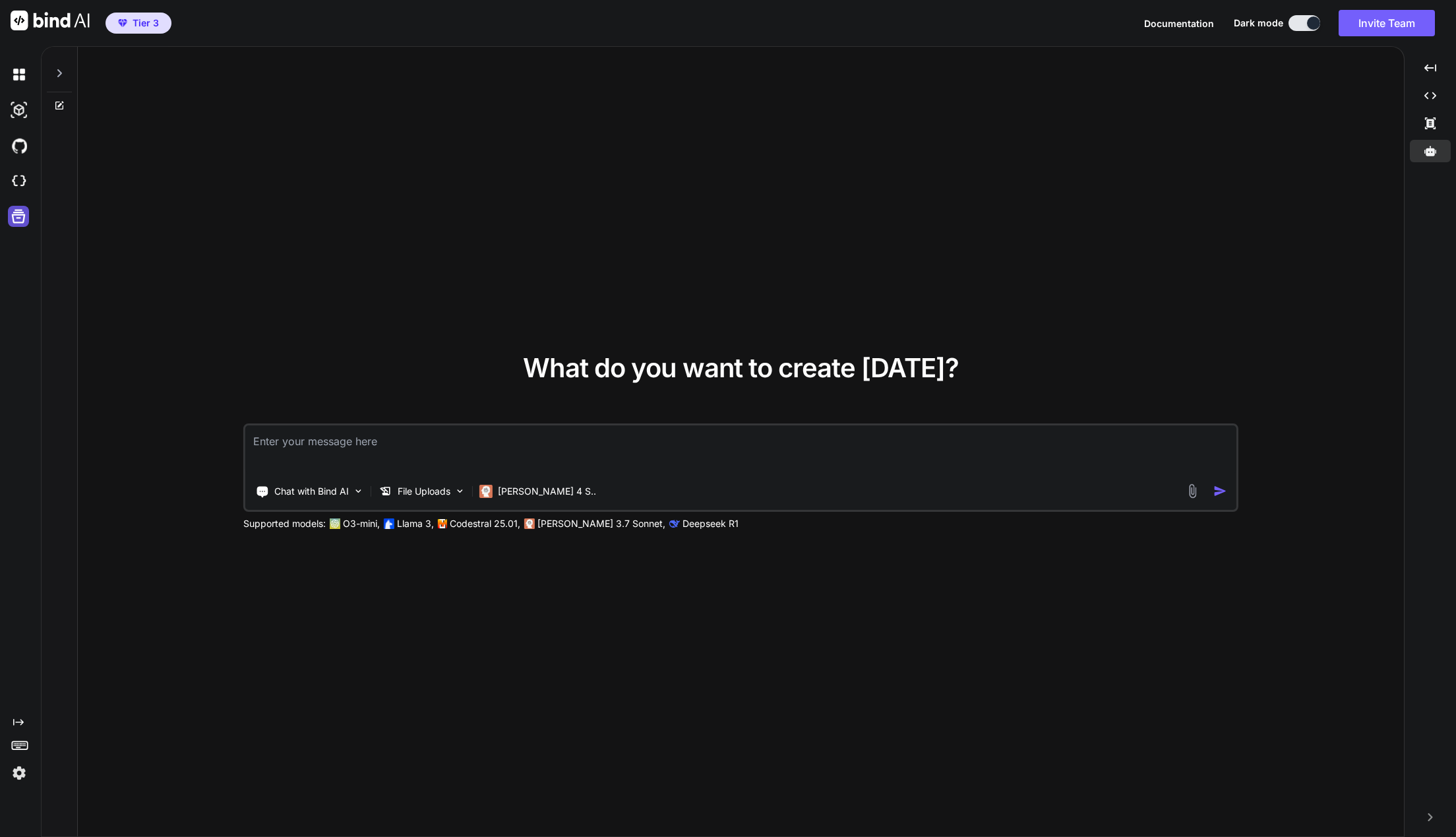
click at [17, 215] on icon at bounding box center [19, 216] width 14 height 14
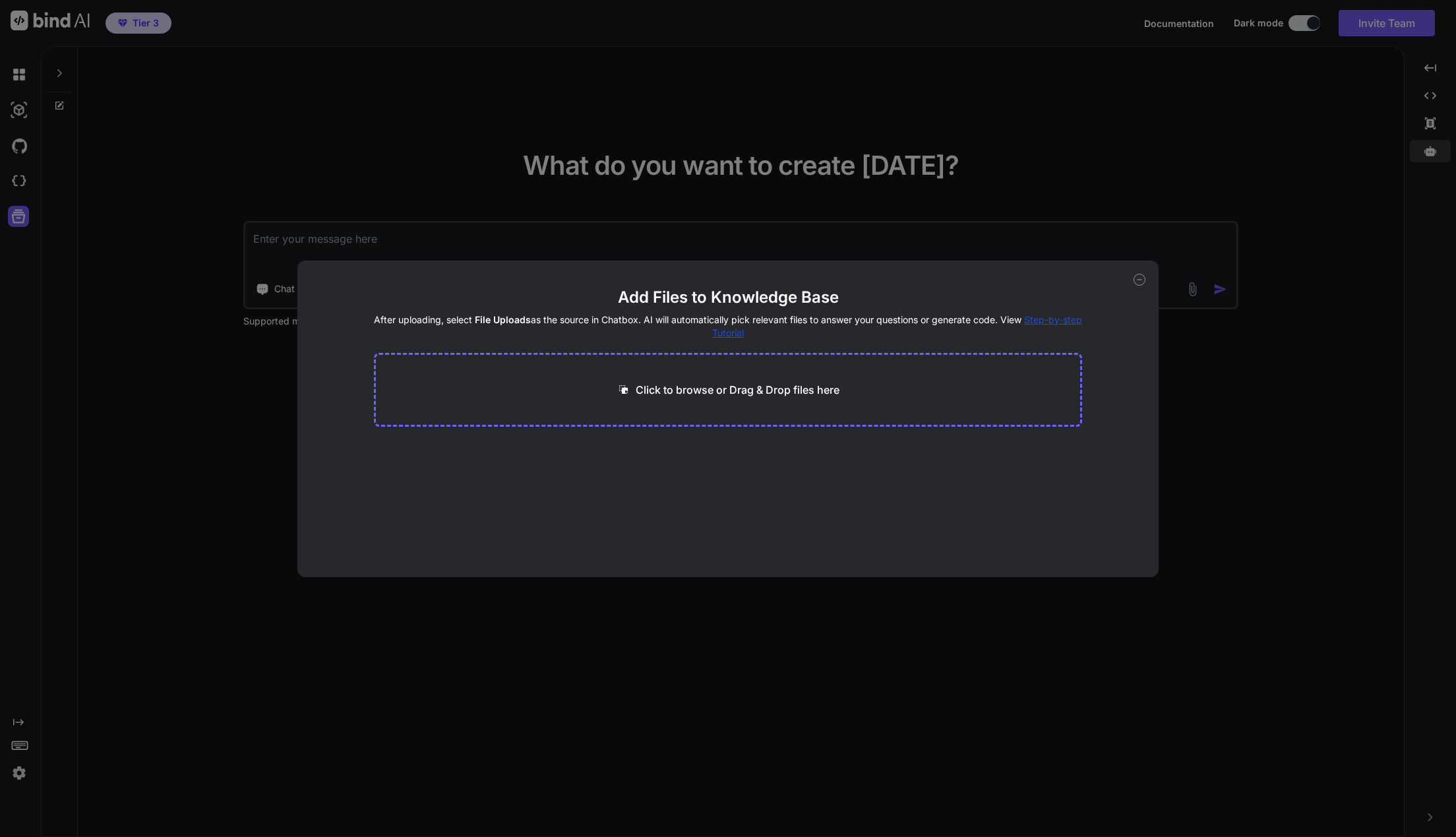
click at [718, 388] on p "Click to browse or Drag & Drop files here" at bounding box center [737, 390] width 204 height 16
click at [1361, 366] on div "Add Files to Knowledge Base After uploading, select File Uploads as the source …" at bounding box center [728, 418] width 1456 height 837
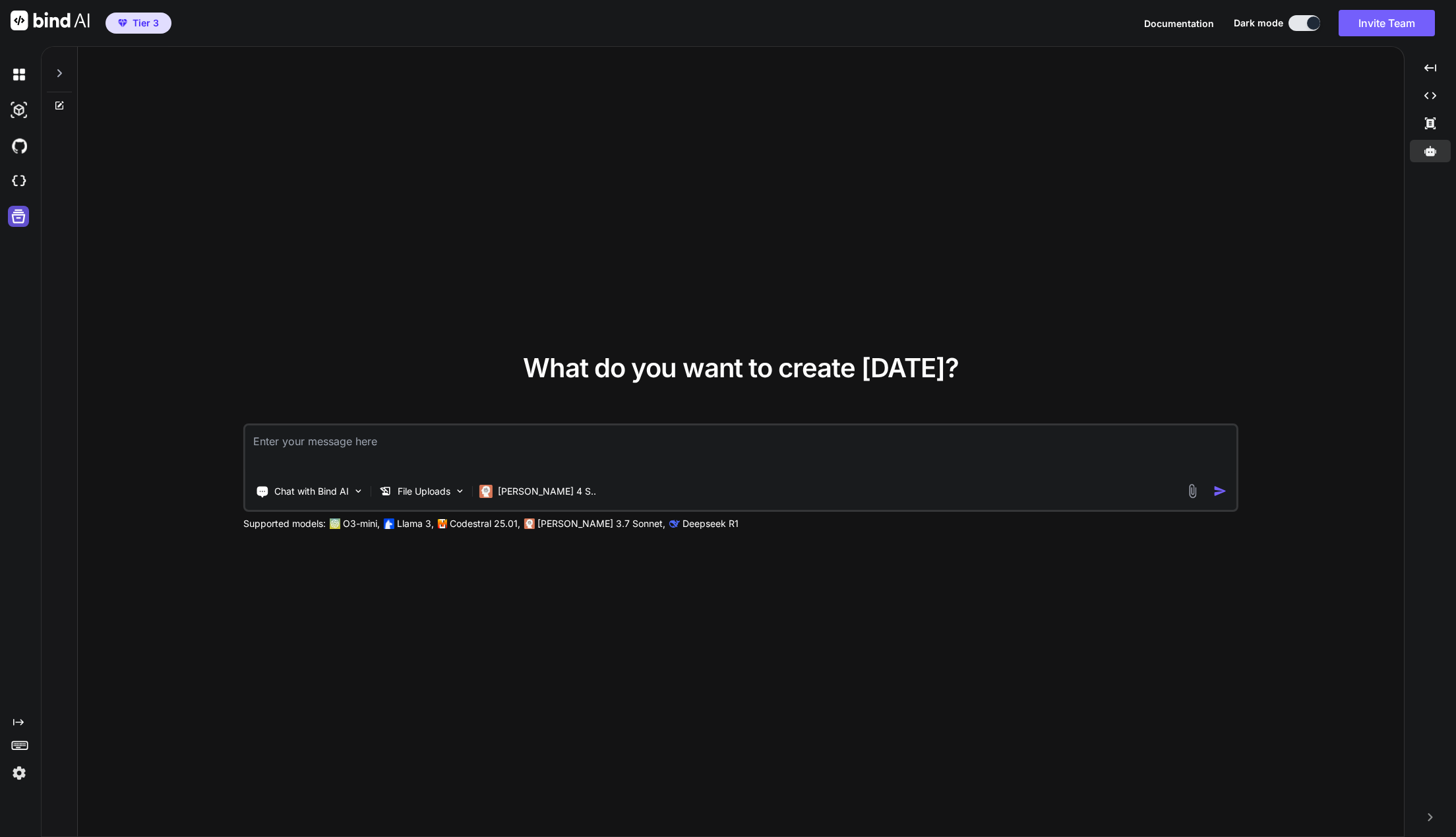
click at [22, 218] on icon at bounding box center [18, 216] width 18 height 18
type textarea "x"
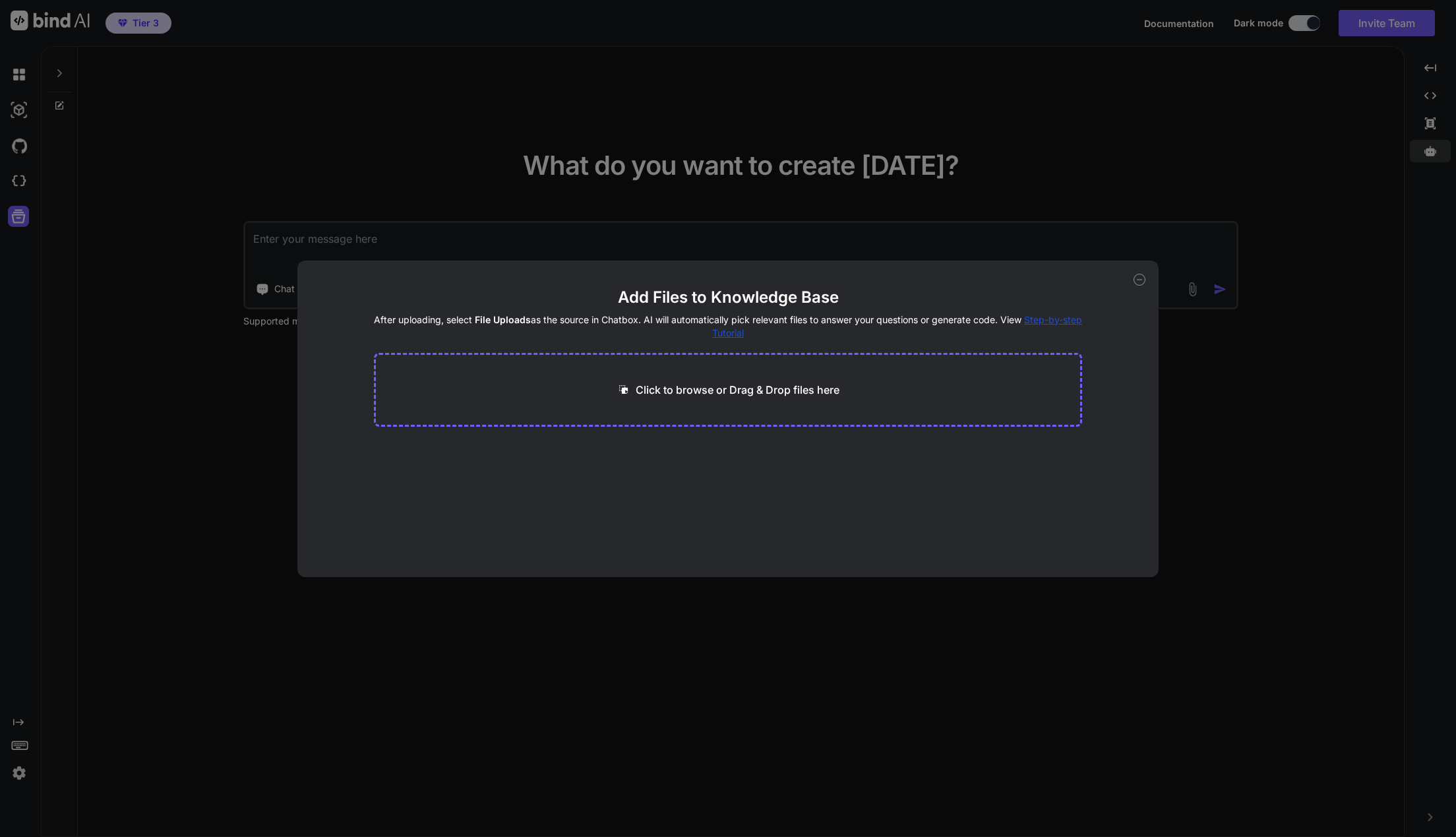
click at [612, 377] on div "Click to browse or Drag & Drop files here" at bounding box center [728, 390] width 709 height 74
click at [643, 393] on p "Click to browse or Drag & Drop files here" at bounding box center [737, 390] width 204 height 16
type input "C:\fakepath\Mirifica Science - branding style_guideline_v1-1.pdf"
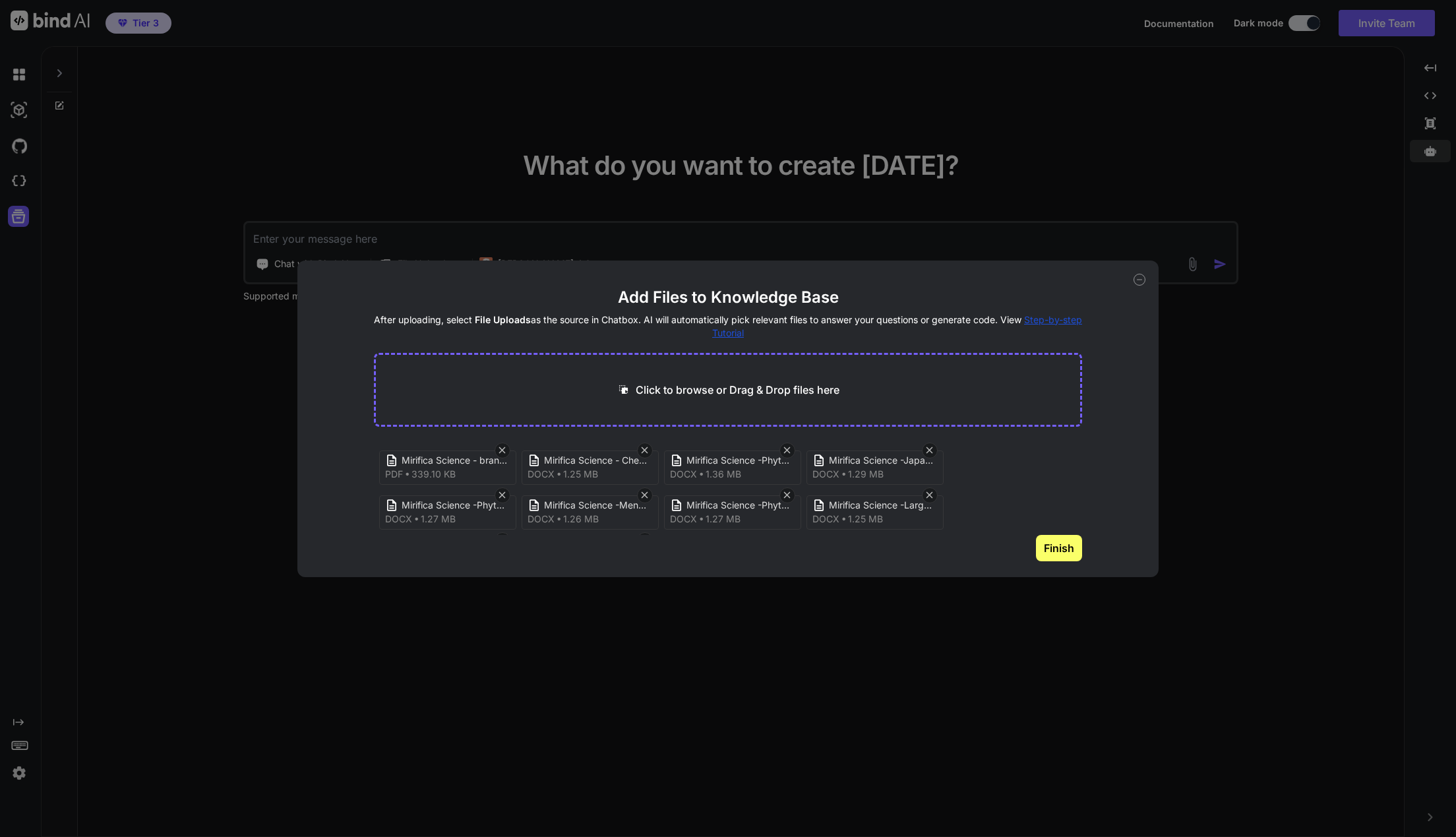
scroll to position [50, 0]
click at [1049, 553] on button "Finish" at bounding box center [1059, 548] width 47 height 27
type textarea "x"
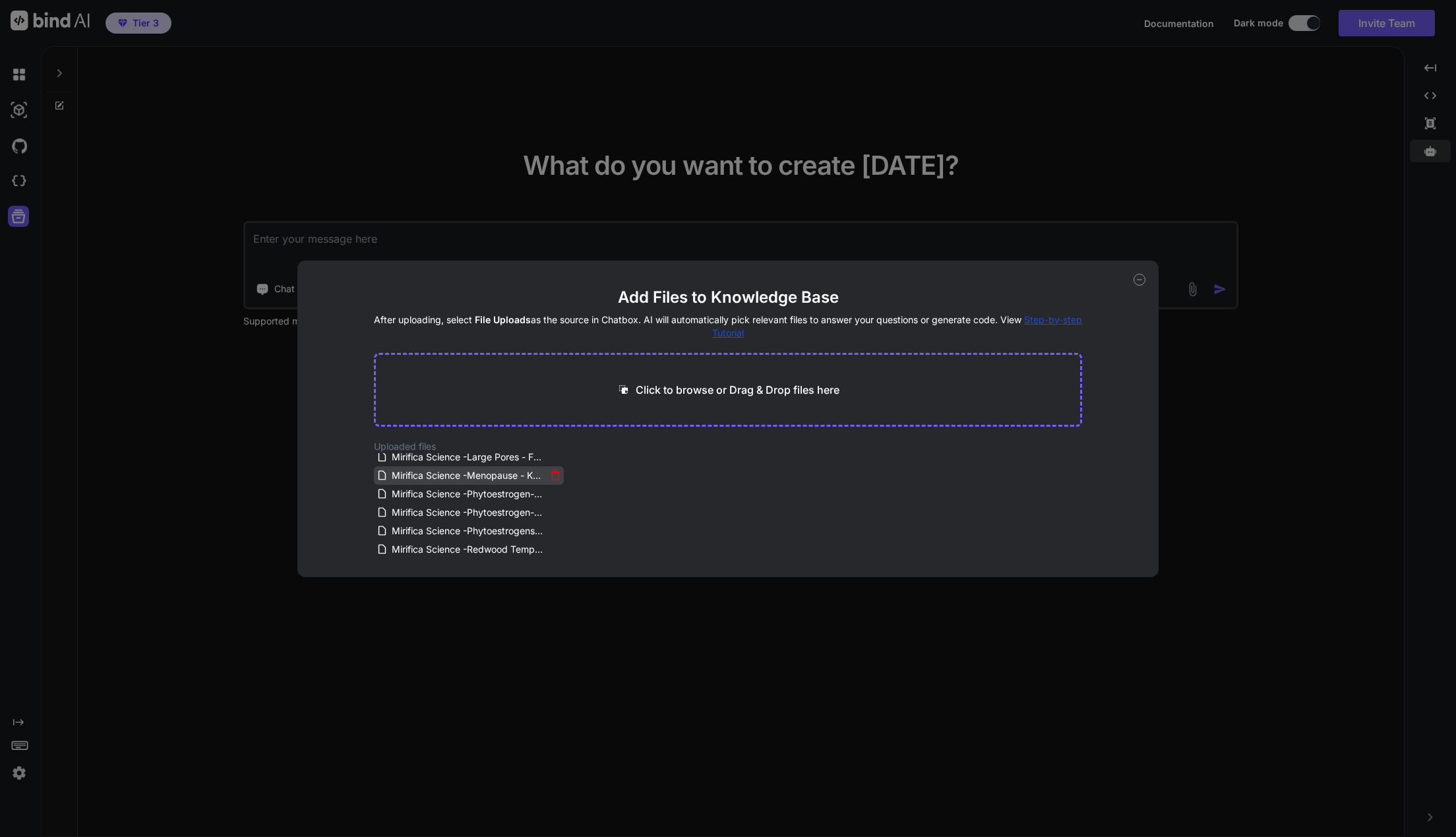
scroll to position [0, 0]
click at [678, 380] on div "Click to browse or Drag & Drop files here" at bounding box center [728, 390] width 709 height 74
click at [686, 386] on p "Click to browse or Drag & Drop files here" at bounding box center [737, 390] width 204 height 16
click at [669, 388] on p "Click to browse or Drag & Drop files here" at bounding box center [737, 390] width 204 height 16
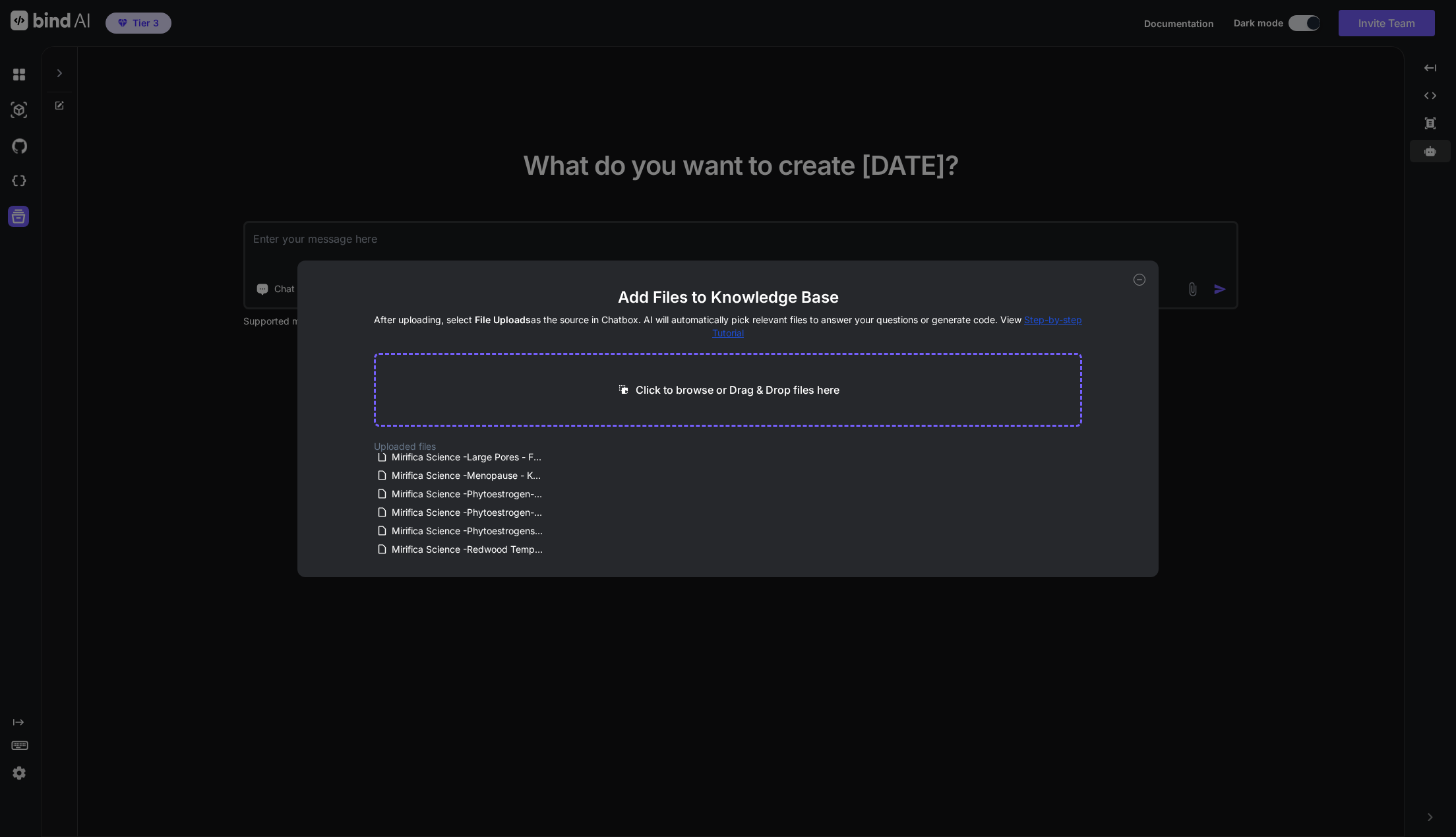
click at [681, 380] on div "Click to browse or Drag & Drop files here" at bounding box center [728, 390] width 709 height 74
click at [664, 398] on div "Click to browse or Drag & Drop files here" at bounding box center [728, 390] width 709 height 74
click at [667, 386] on p "Click to browse or Drag & Drop files here" at bounding box center [737, 390] width 204 height 16
type input "C:\fakepath\Mirifica Science -Estrogen For Youthful Looking Skin - Facial Serum…"
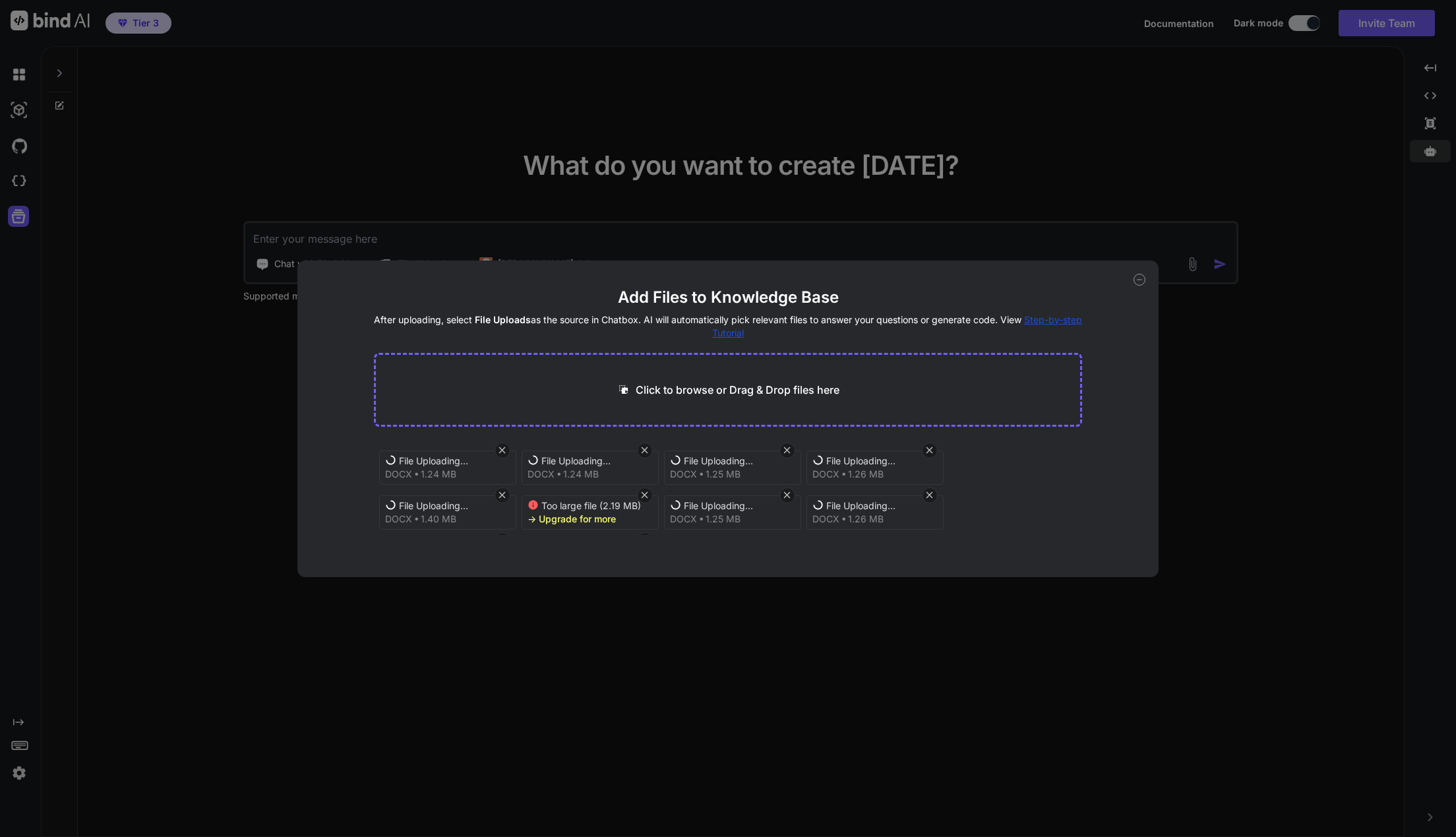
click at [647, 491] on icon at bounding box center [644, 495] width 11 height 11
click at [643, 447] on icon at bounding box center [644, 444] width 11 height 11
click at [1066, 544] on button "Finish" at bounding box center [1059, 548] width 47 height 27
type textarea "x"
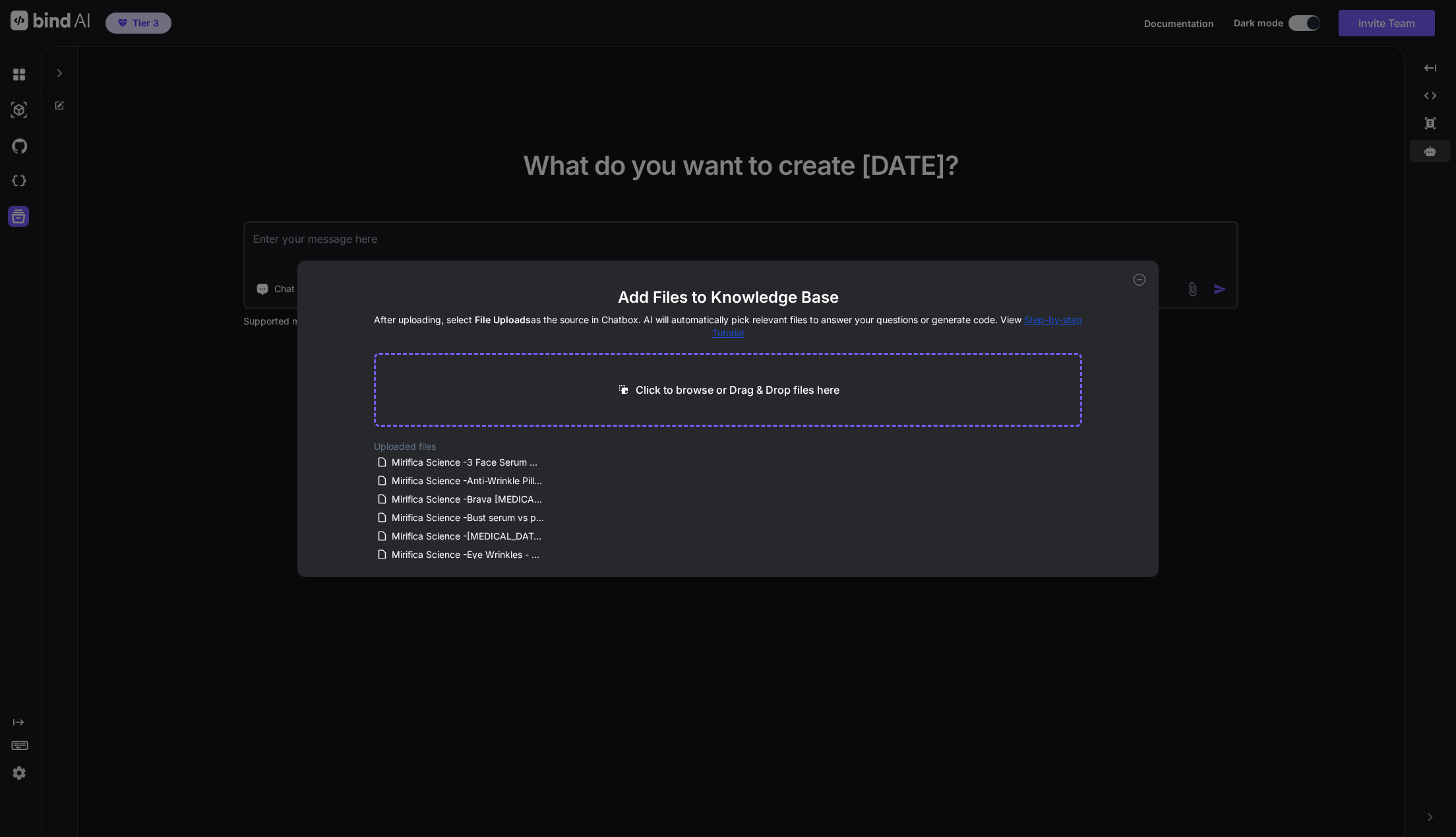
click at [755, 388] on p "Click to browse or Drag & Drop files here" at bounding box center [737, 390] width 204 height 16
type input "C:\fakepath\Mirifica Science -All Natural Serum - Facial Serum.docx"
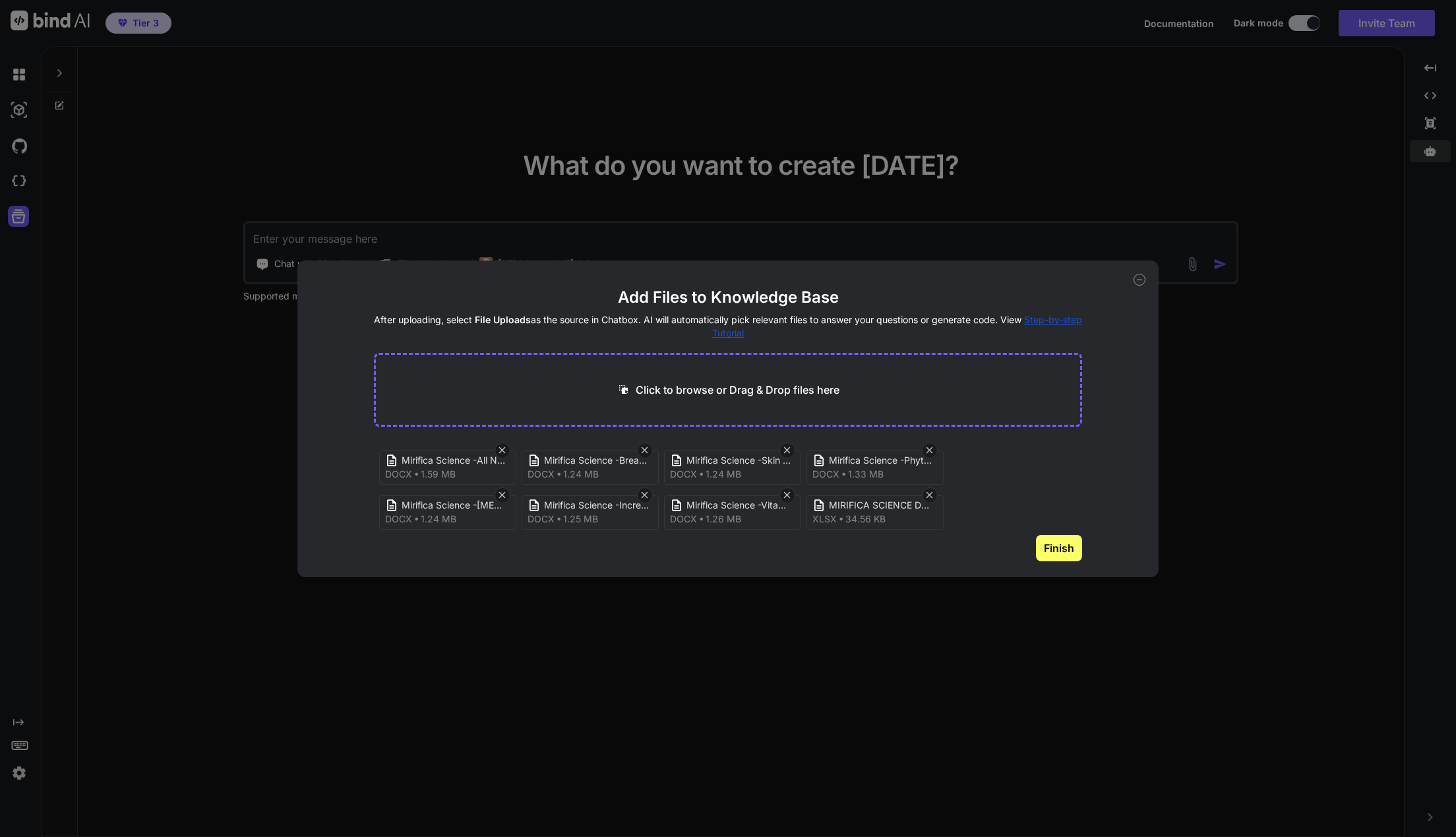
click at [1046, 547] on button "Finish" at bounding box center [1059, 548] width 47 height 27
type textarea "x"
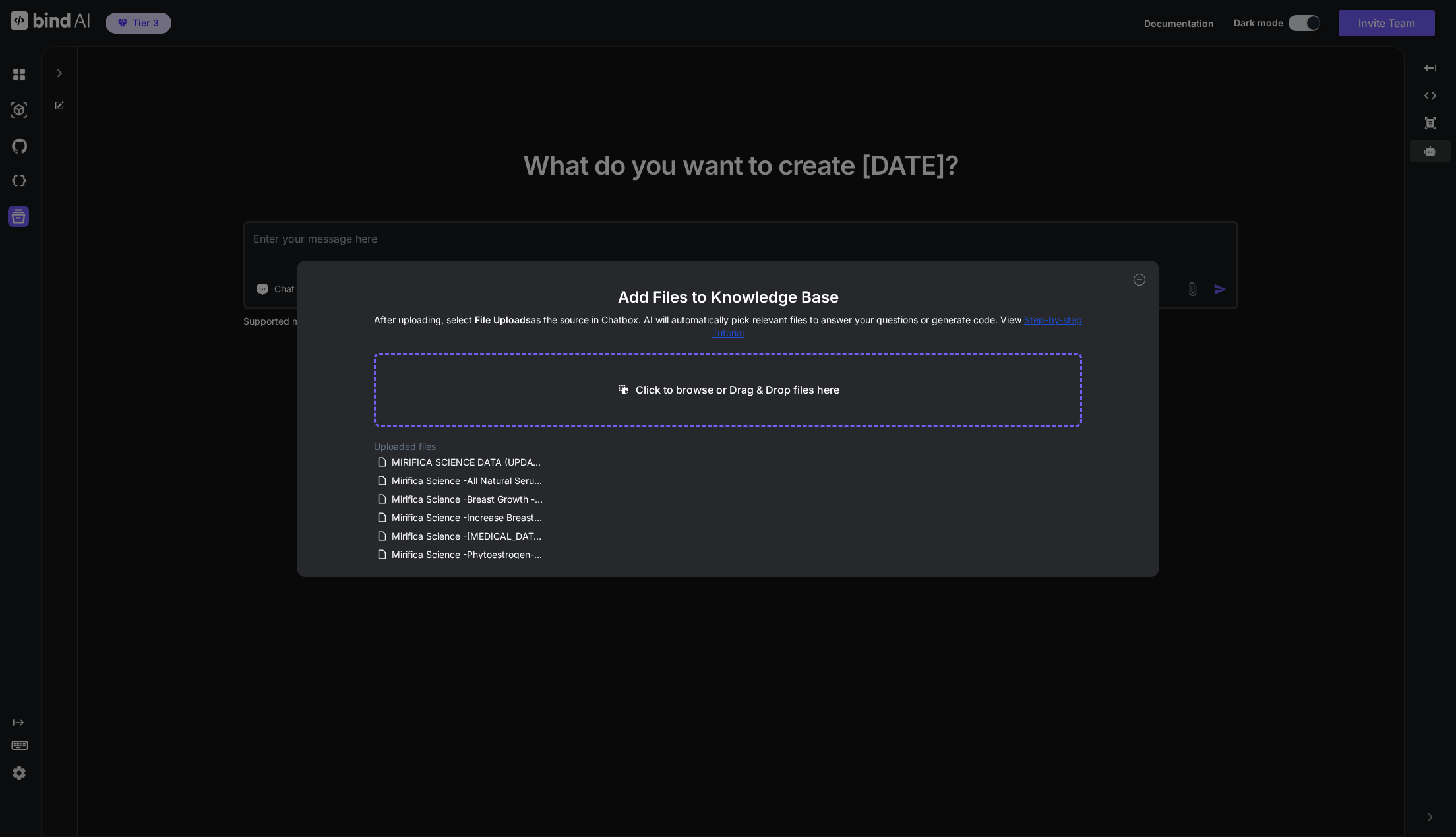
click at [685, 390] on p "Click to browse or Drag & Drop files here" at bounding box center [737, 390] width 204 height 16
type input "C:\fakepath\Anabolic Health - branding style_guideline_v1-1.pdf"
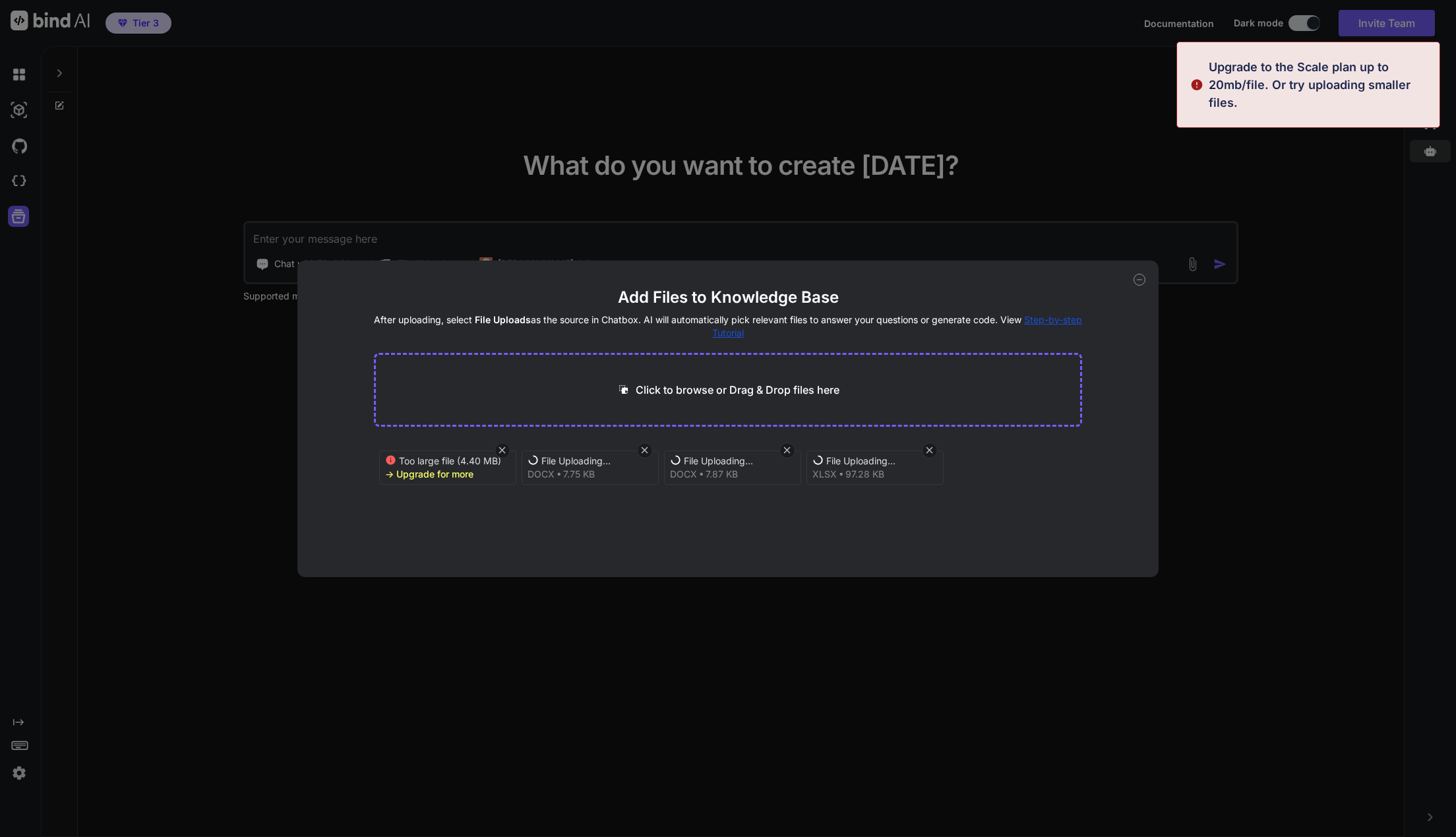
click at [501, 451] on icon at bounding box center [502, 450] width 11 height 11
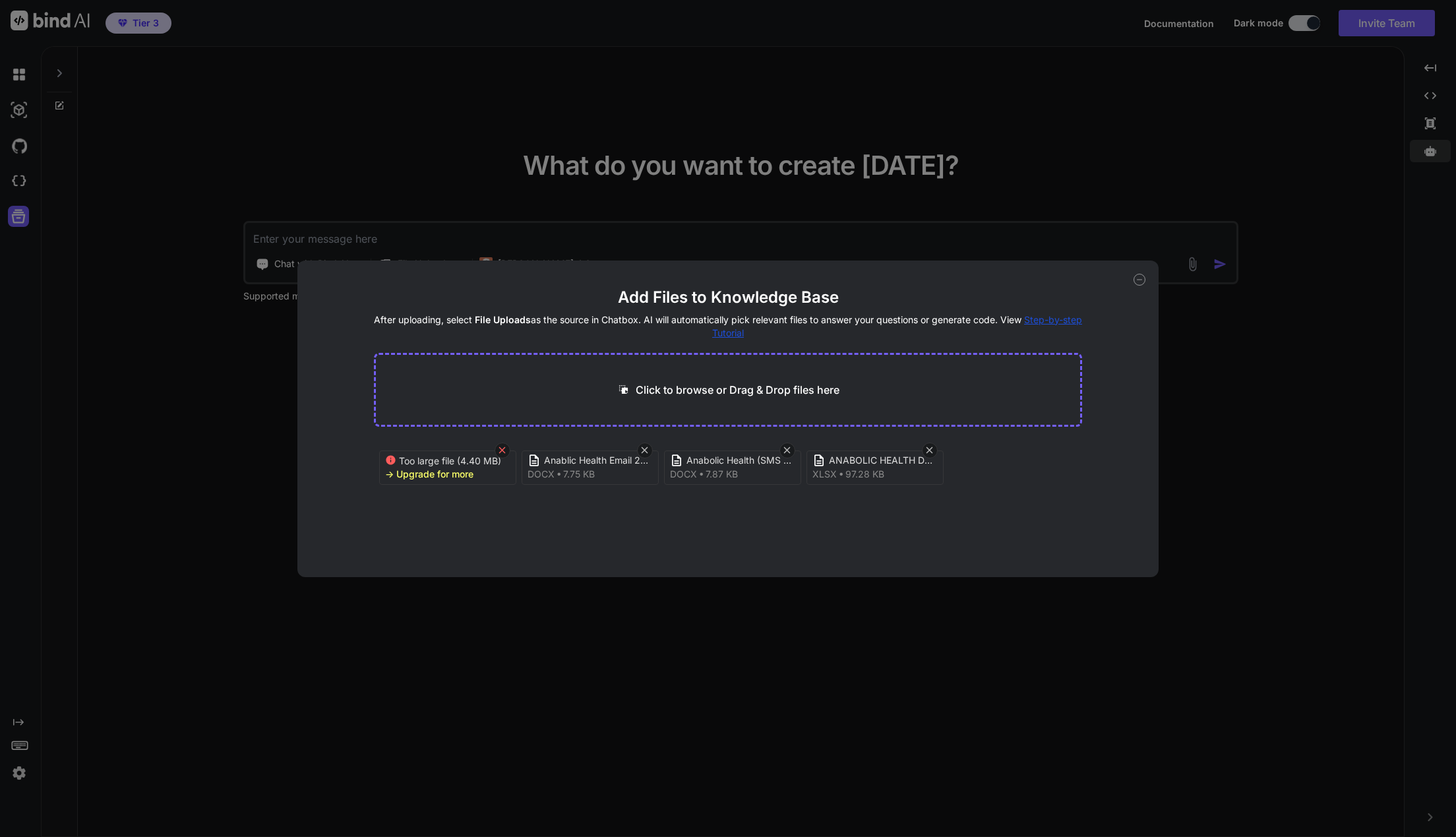
click at [505, 447] on icon at bounding box center [502, 450] width 11 height 11
type textarea "x"
click at [710, 389] on p "Click to browse or Drag & Drop files here" at bounding box center [737, 390] width 204 height 16
type input "C:\fakepath\Anabolic Health - Weight Loss - Black Ginger, Tongkat, Butea.docx"
click at [1067, 544] on button "Finish" at bounding box center [1059, 548] width 47 height 27
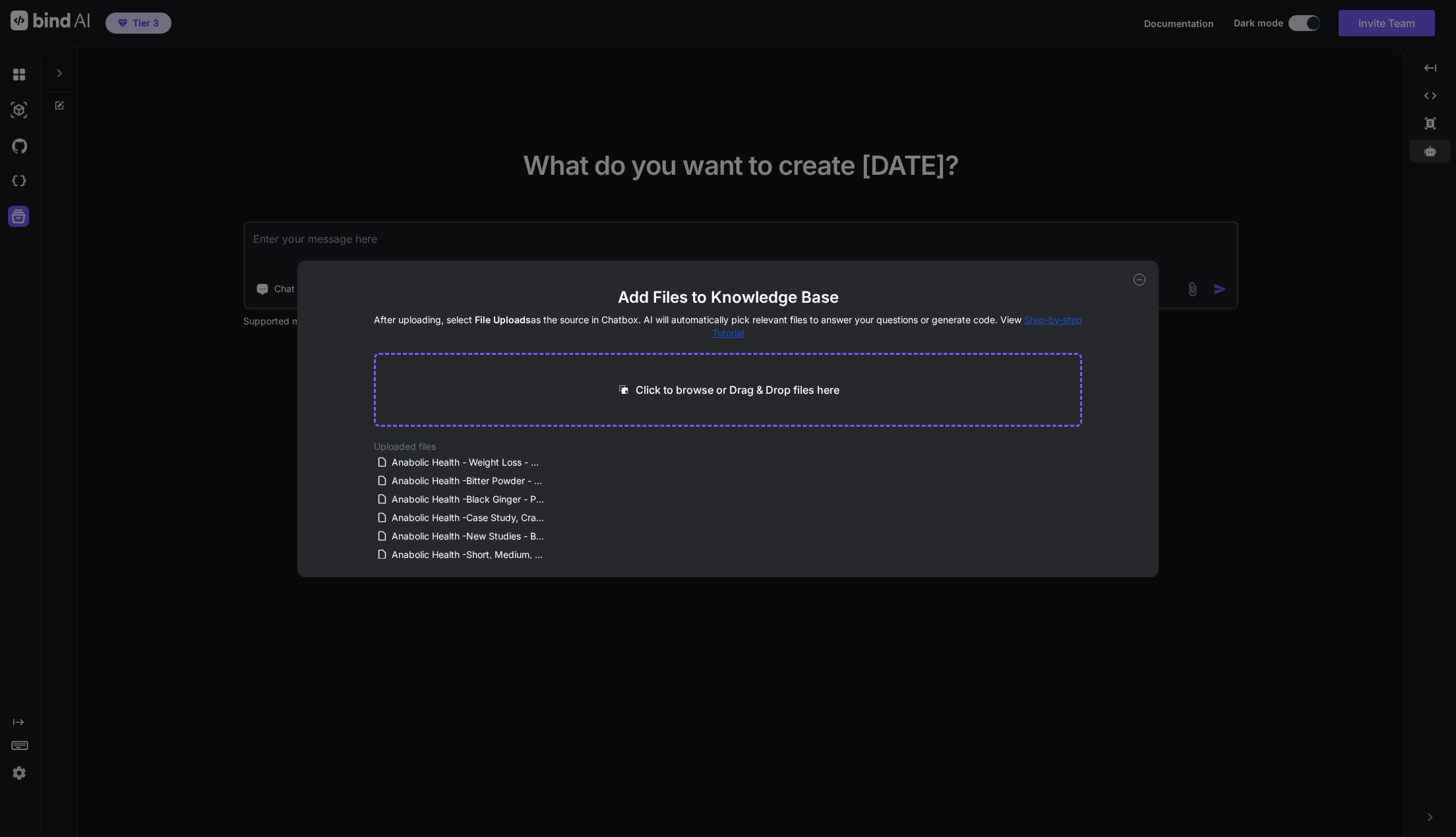
type textarea "x"
click at [763, 389] on p "Click to browse or Drag & Drop files here" at bounding box center [737, 390] width 204 height 16
type input "C:\fakepath\Anabolic Health -ED Missing Puzzle Piece - Black Ginger.docx"
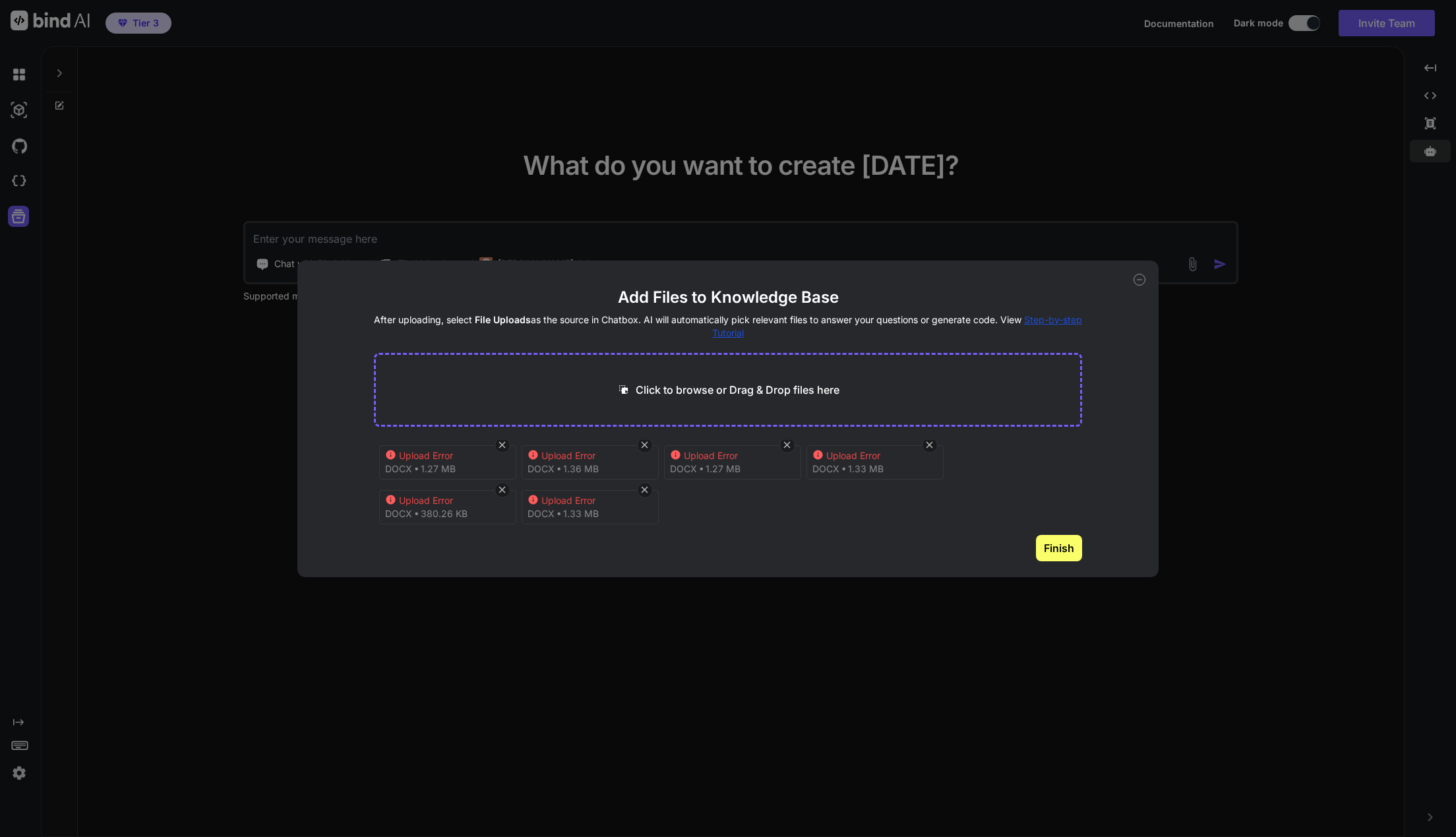
click at [1056, 549] on button "Finish" at bounding box center [1059, 548] width 47 height 27
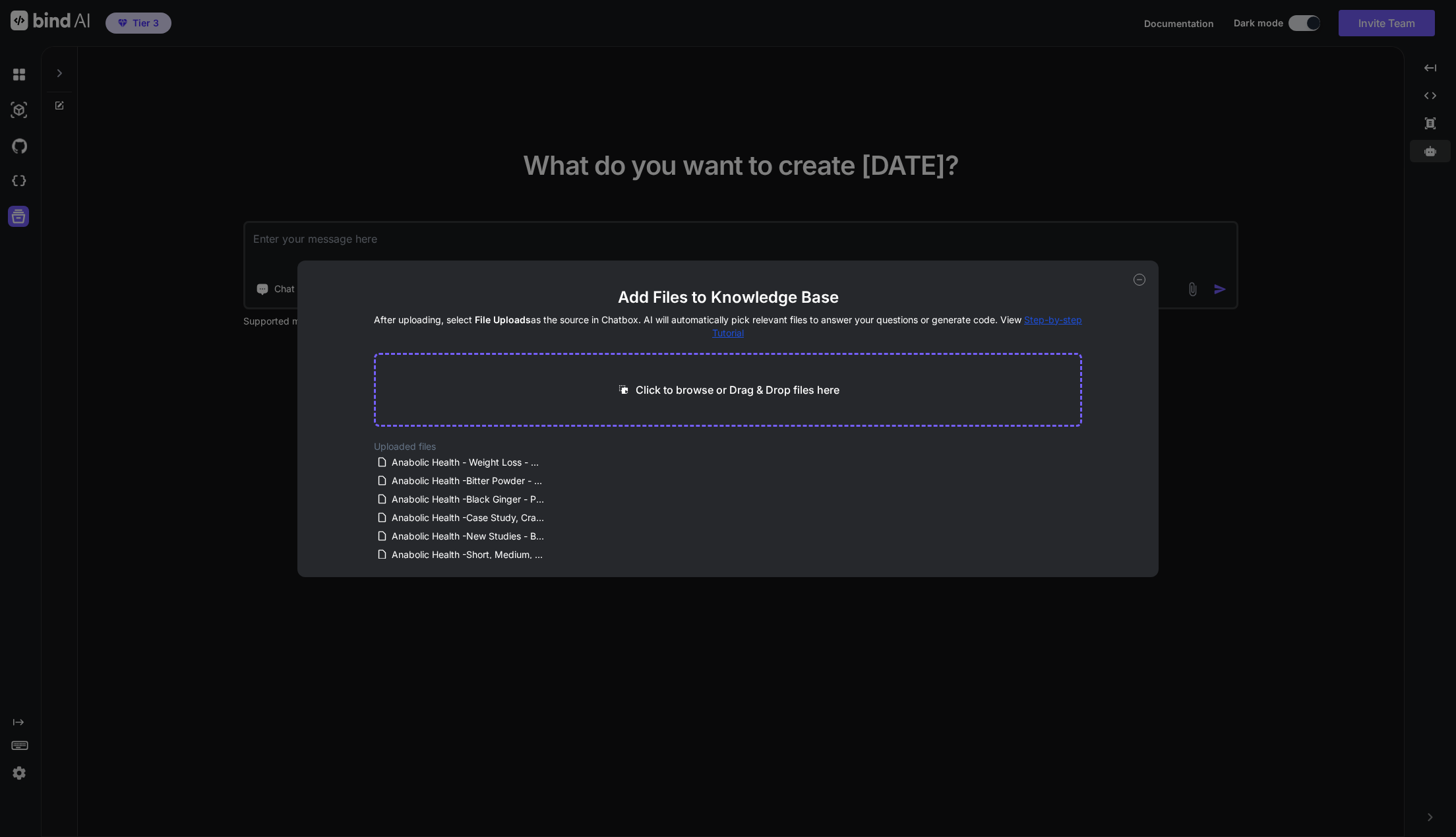
type textarea "x"
click at [732, 390] on p "Click to browse or Drag & Drop files here" at bounding box center [737, 390] width 204 height 16
type input "C:\fakepath\Anabolic Health -ED Missing Puzzle Piece - Black Ginger.docx"
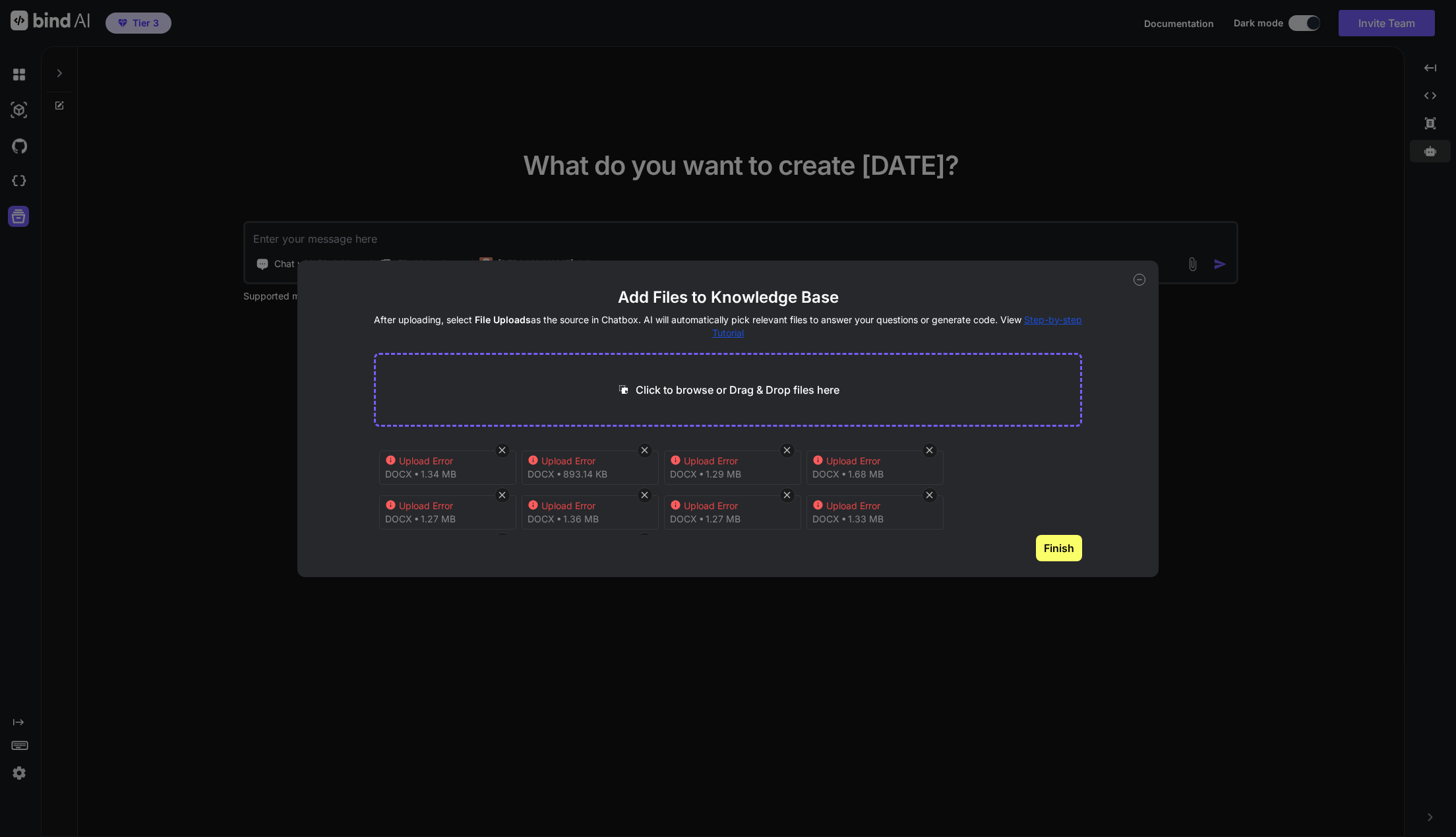
type textarea "x"
click at [832, 399] on div "Click to browse or Drag & Drop files here" at bounding box center [728, 390] width 709 height 74
click at [787, 389] on p "Click to browse or Drag & Drop files here" at bounding box center [737, 390] width 204 height 16
type input "C:\fakepath\Anabolic Health -ED Missing Puzzle Piece - Black Ginger.docx"
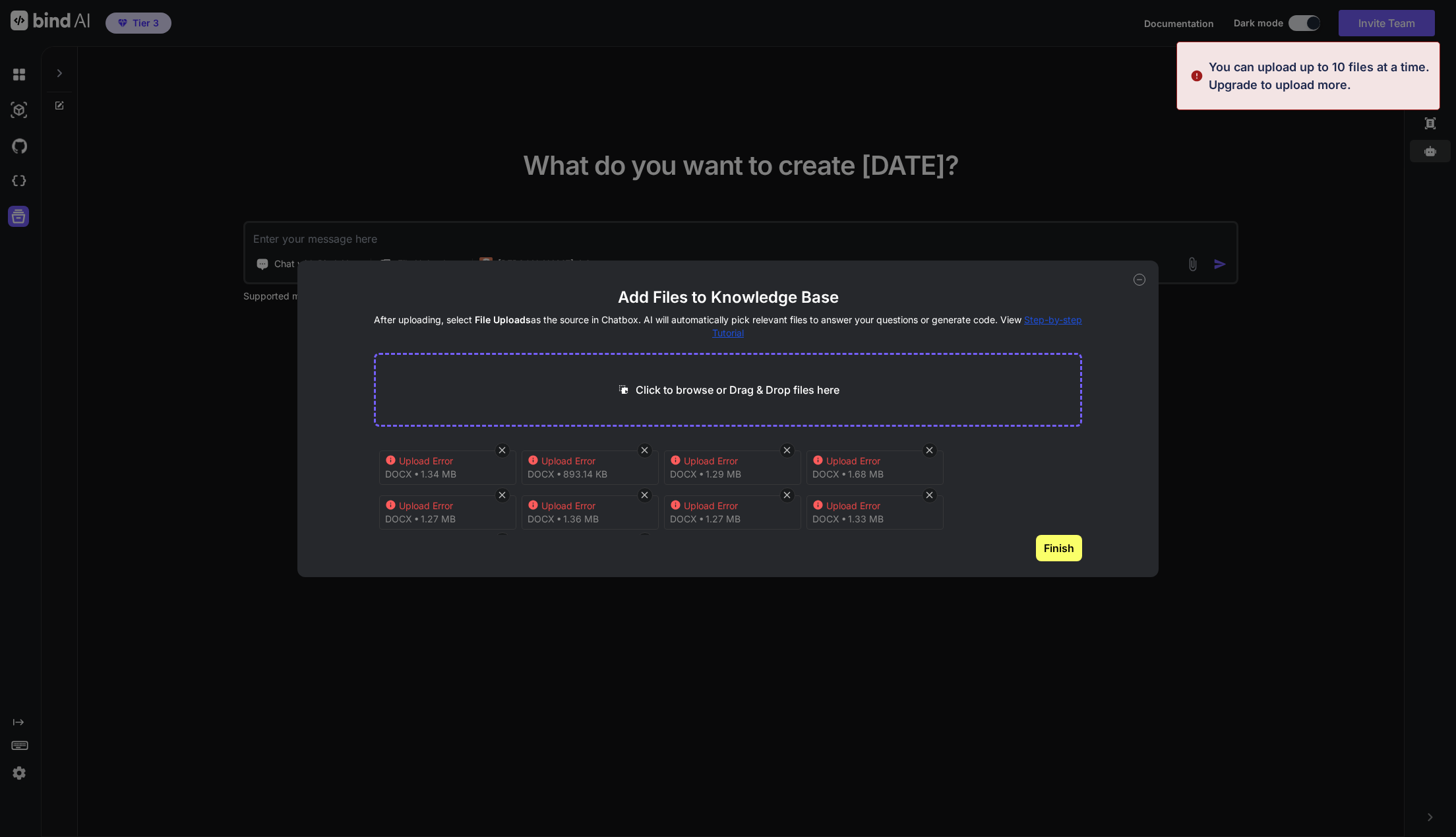
click at [1057, 550] on button "Finish" at bounding box center [1059, 548] width 47 height 27
type textarea "x"
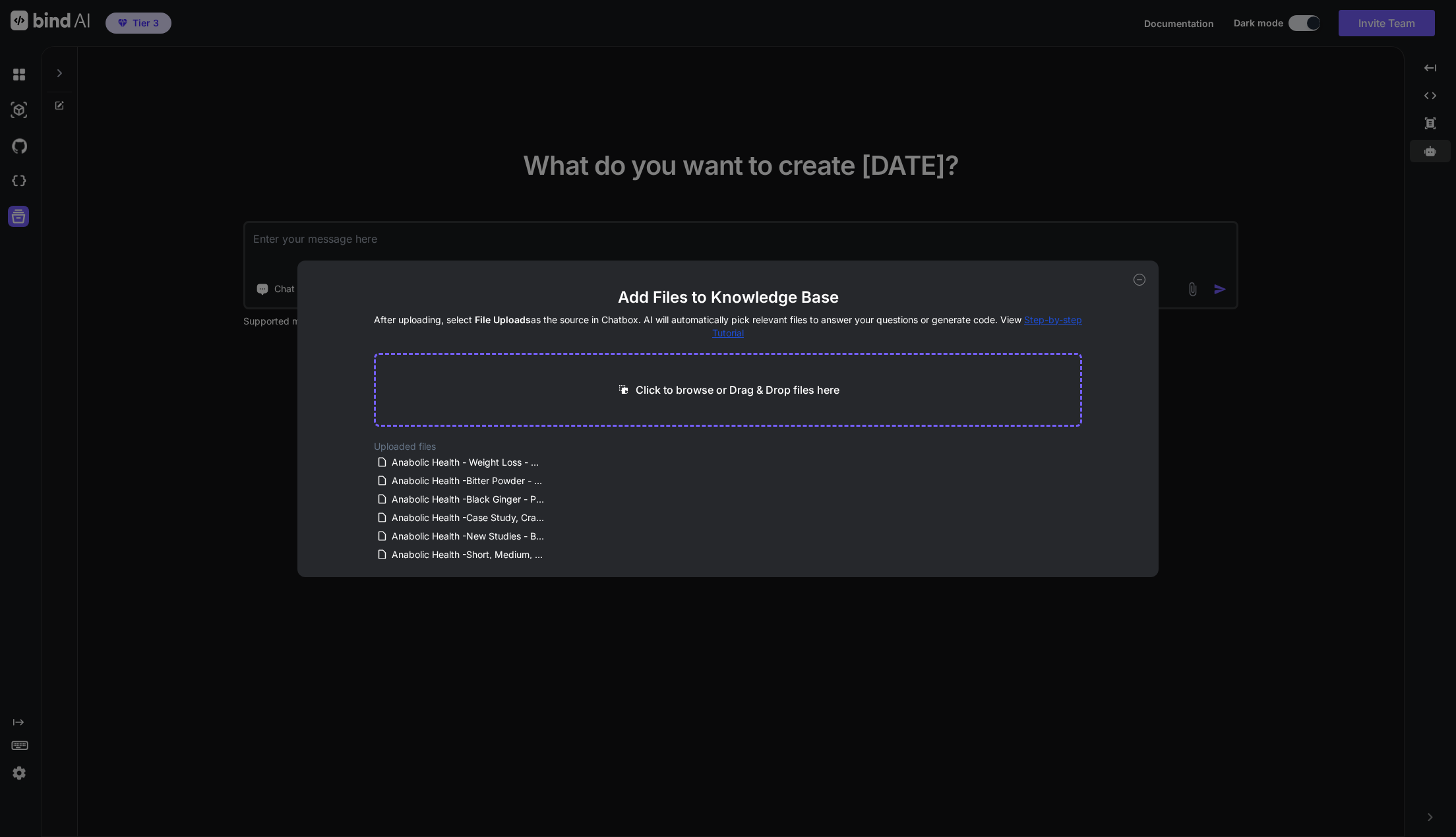
click at [715, 406] on div "Click to browse or Drag & Drop files here" at bounding box center [728, 390] width 709 height 74
click at [684, 399] on div "Click to browse or Drag & Drop files here" at bounding box center [728, 390] width 709 height 74
click at [686, 393] on p "Click to browse or Drag & Drop files here" at bounding box center [737, 390] width 204 height 16
type input "C:\fakepath\Anabolic Health -ED Missing Puzzle Piece - Black Ginger.docx"
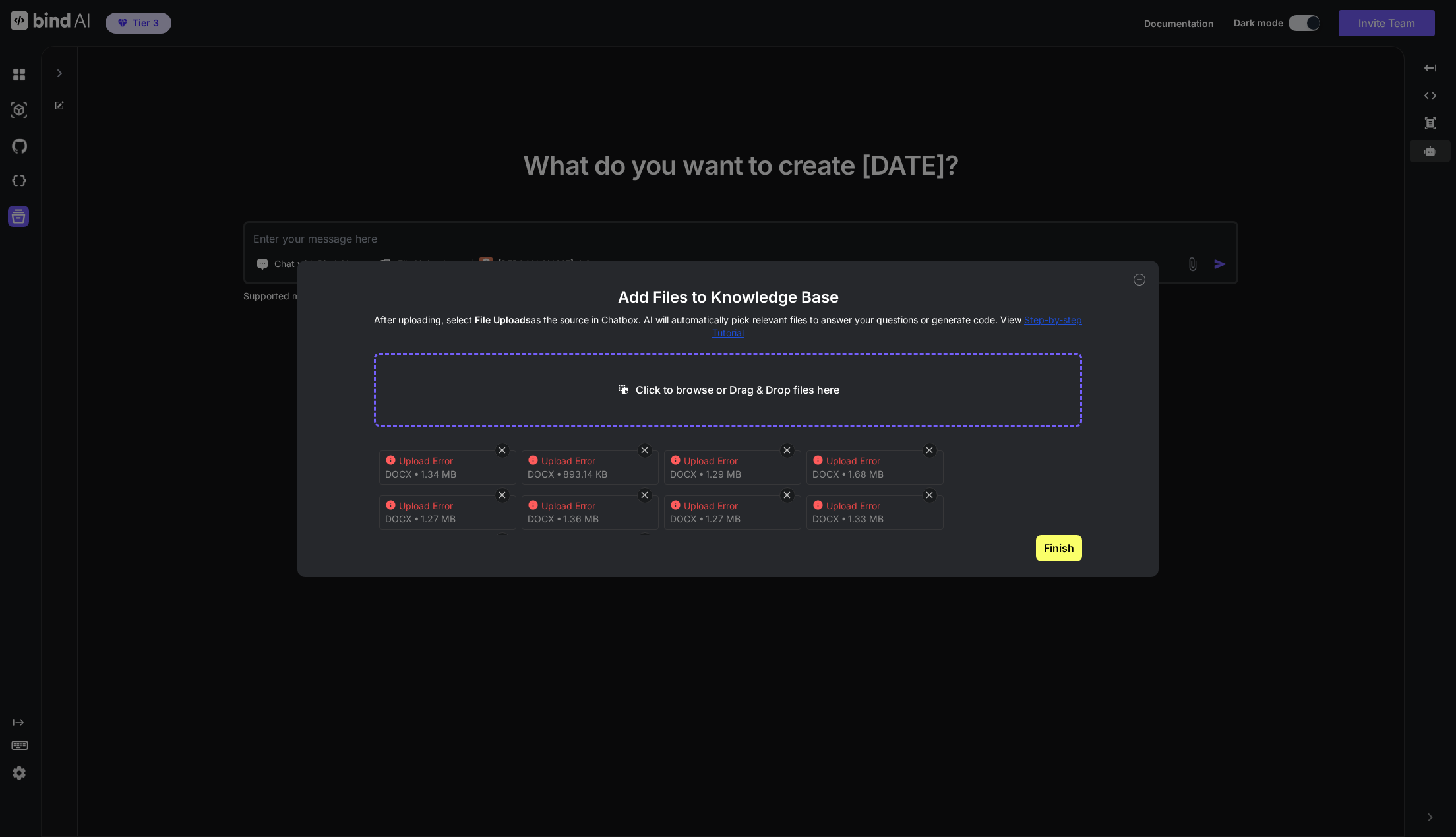
click at [1047, 554] on button "Finish" at bounding box center [1059, 548] width 47 height 27
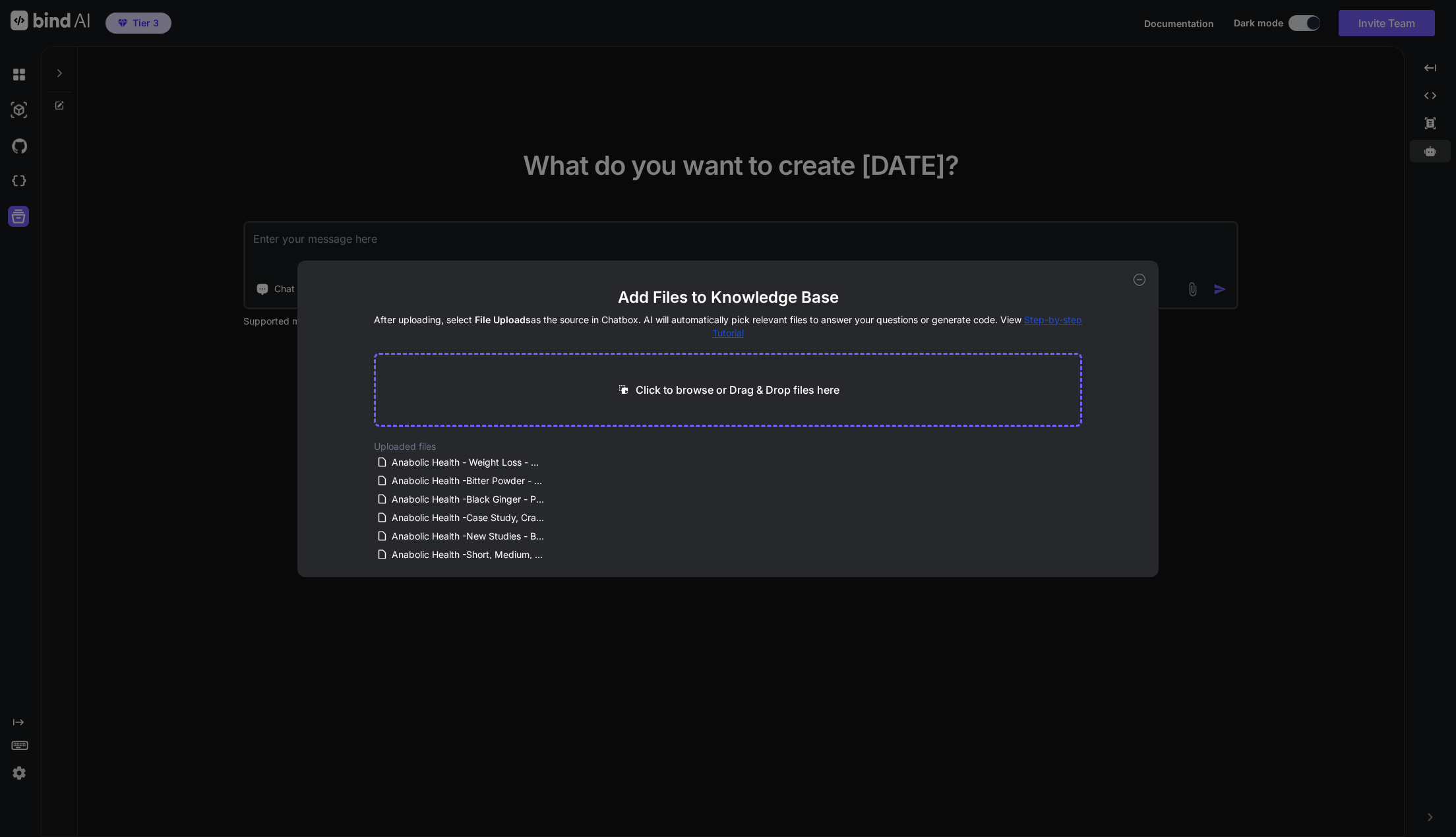
click at [1277, 520] on div "Add Files to Knowledge Base After uploading, select File Uploads as the source …" at bounding box center [728, 418] width 1456 height 837
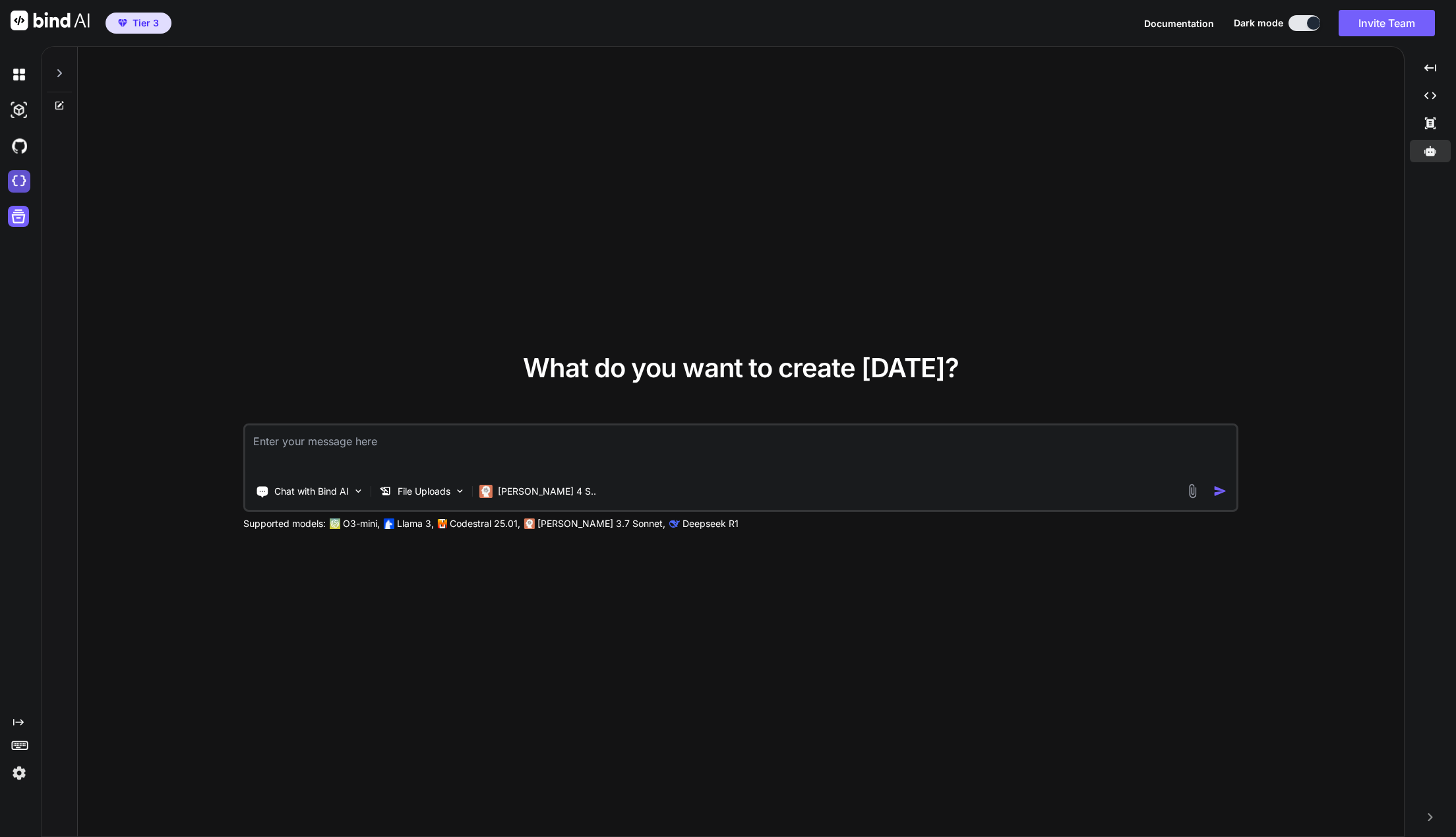
click at [27, 183] on img at bounding box center [18, 181] width 22 height 22
click at [21, 149] on img at bounding box center [18, 145] width 22 height 22
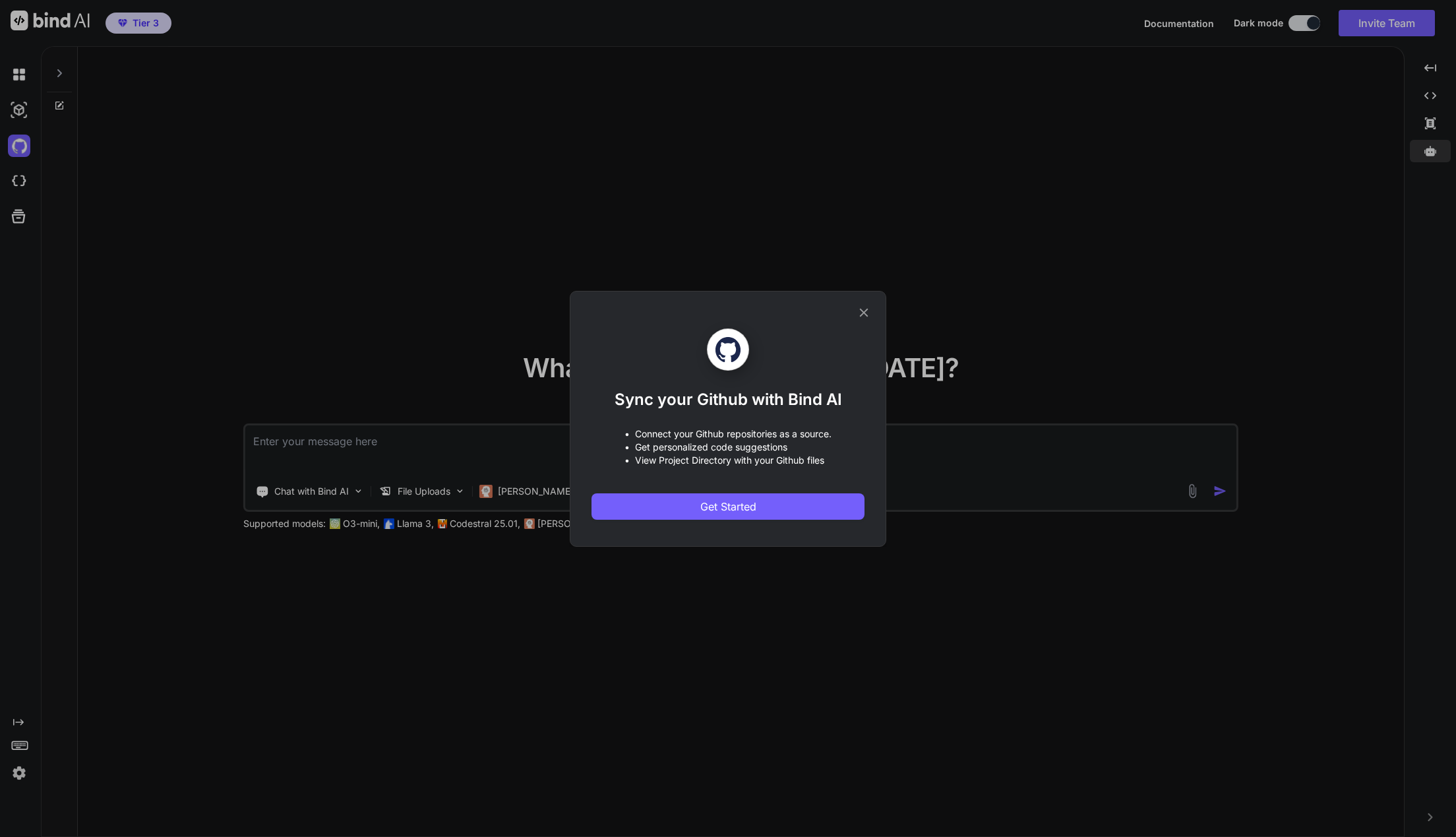
click at [871, 309] on div "Sync your Github with Bind AI • Connect your Github repositories as a source. •…" at bounding box center [727, 418] width 316 height 256
click at [864, 314] on icon at bounding box center [864, 312] width 8 height 8
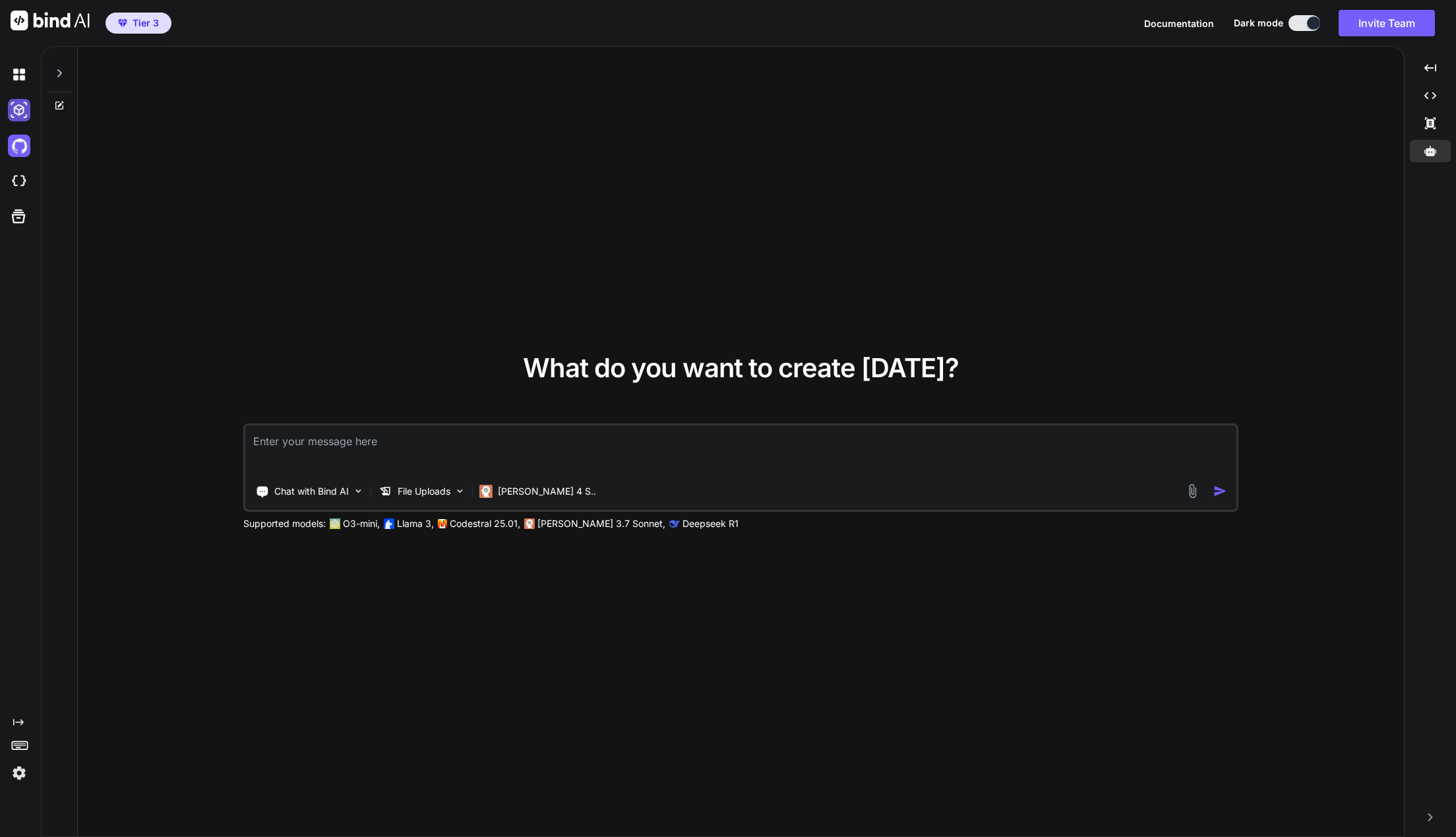
click at [15, 114] on img at bounding box center [18, 110] width 22 height 22
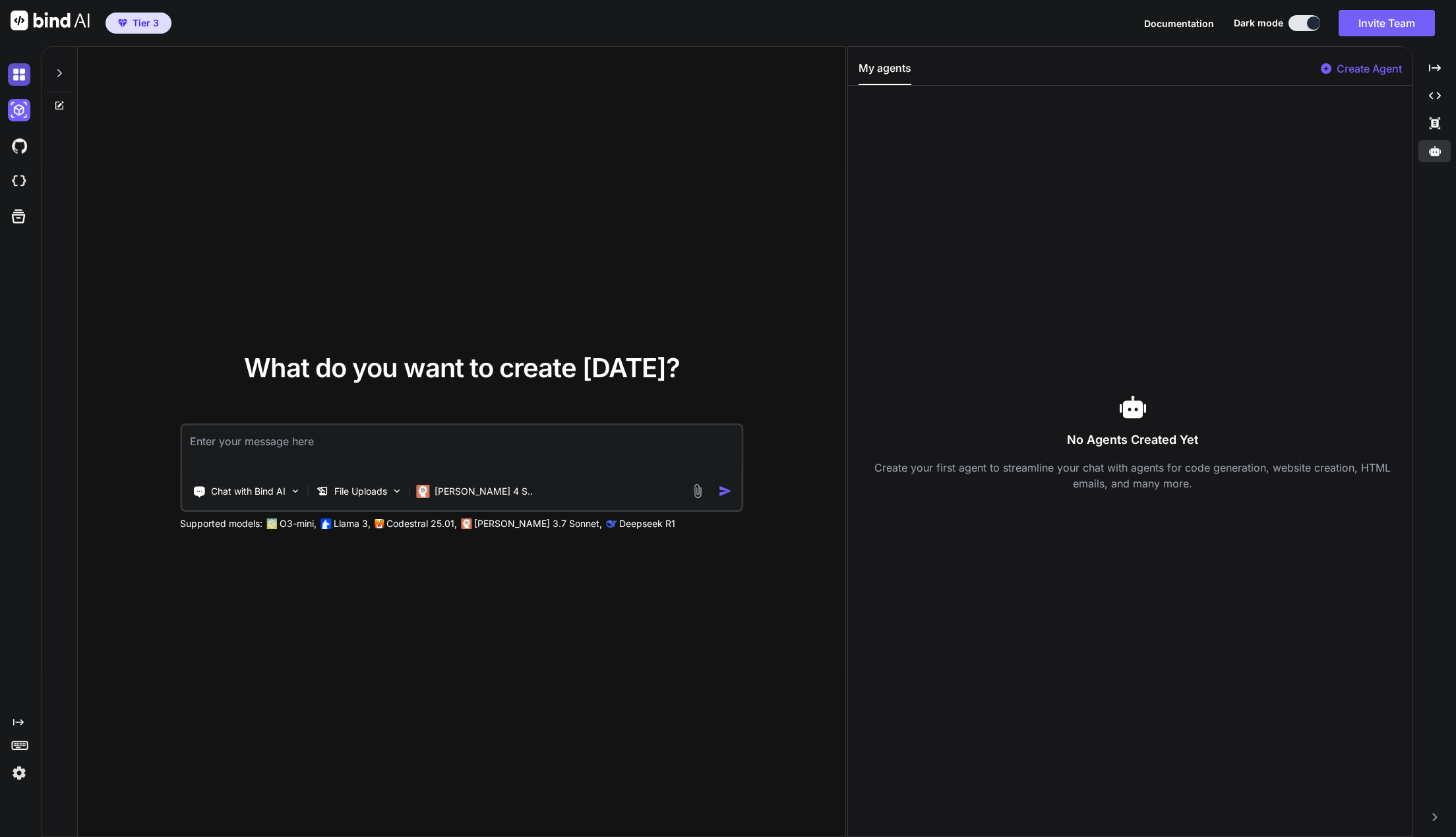
click at [20, 69] on img at bounding box center [18, 74] width 22 height 22
click at [24, 82] on img at bounding box center [18, 74] width 22 height 22
click at [20, 85] on img at bounding box center [18, 74] width 22 height 22
click at [20, 84] on img at bounding box center [18, 74] width 22 height 22
click at [762, 156] on div "What do you want to create today? Chat with Bind AI File Uploads Claude 4 S.. S…" at bounding box center [461, 441] width 768 height 790
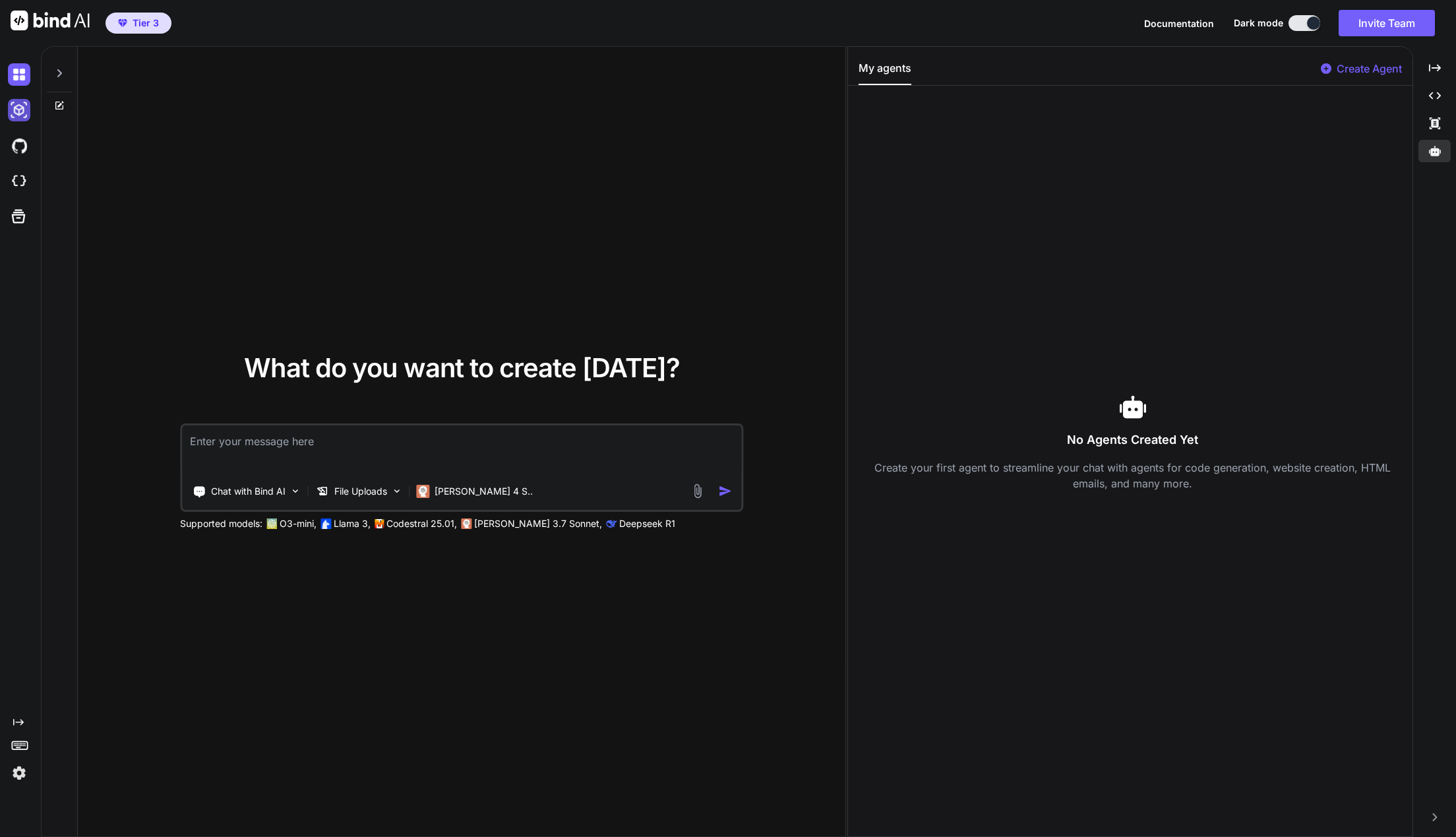
click at [21, 105] on img at bounding box center [18, 110] width 22 height 22
click at [1432, 152] on icon at bounding box center [1435, 150] width 12 height 10
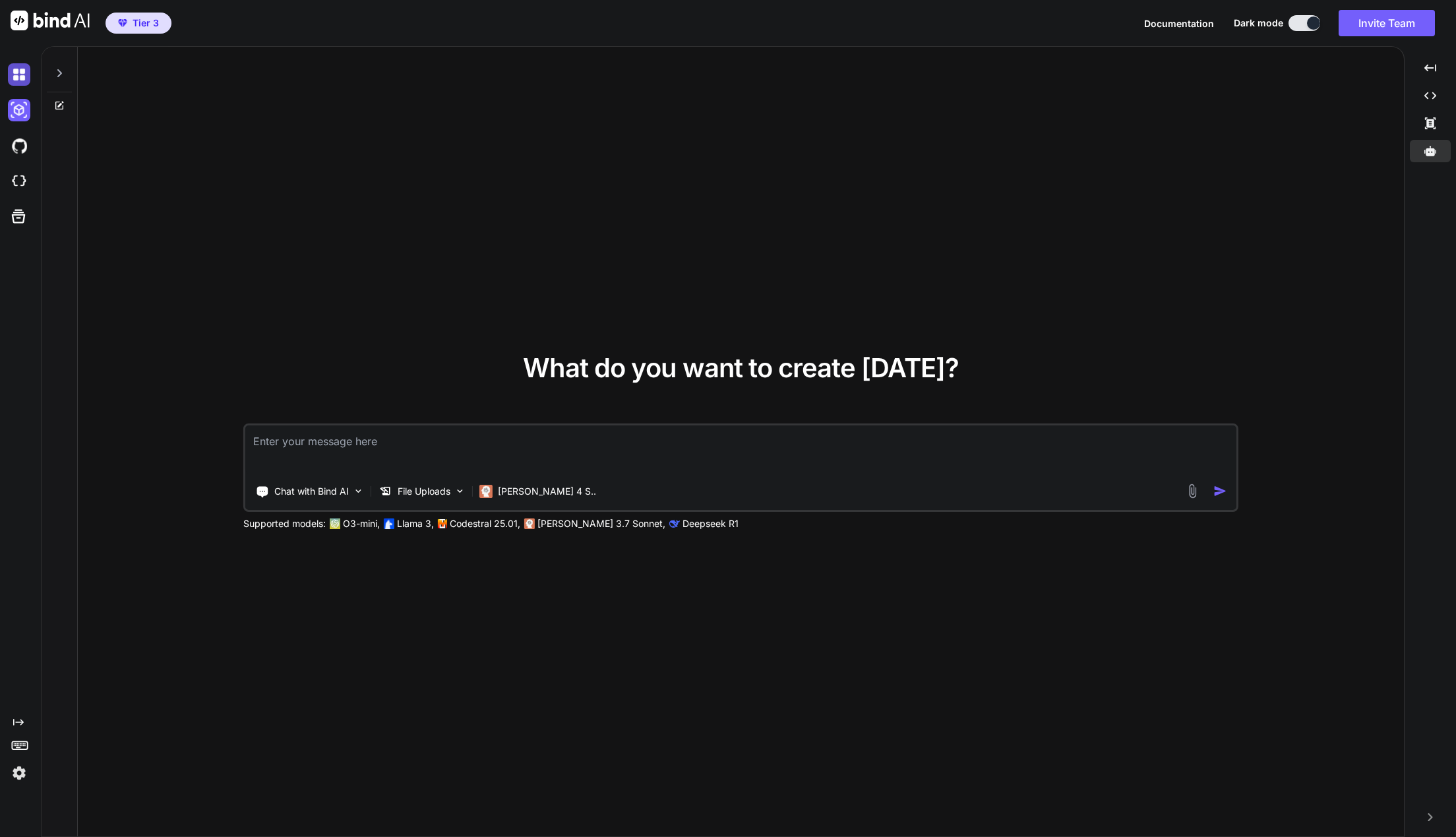
click at [29, 74] on img at bounding box center [18, 74] width 22 height 22
click at [19, 114] on img at bounding box center [18, 110] width 22 height 22
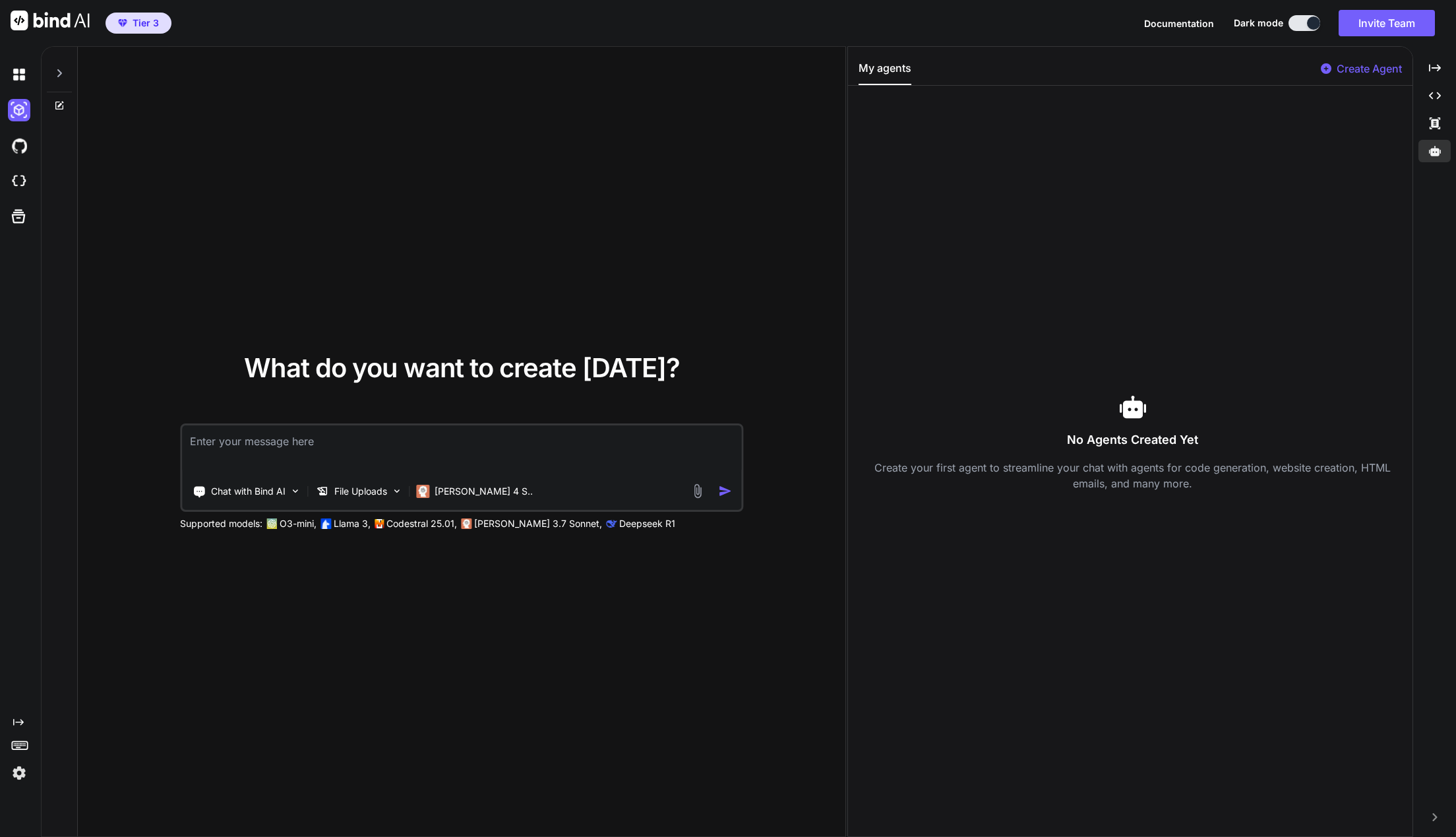
click at [1371, 68] on p "Create Agent" at bounding box center [1369, 69] width 66 height 16
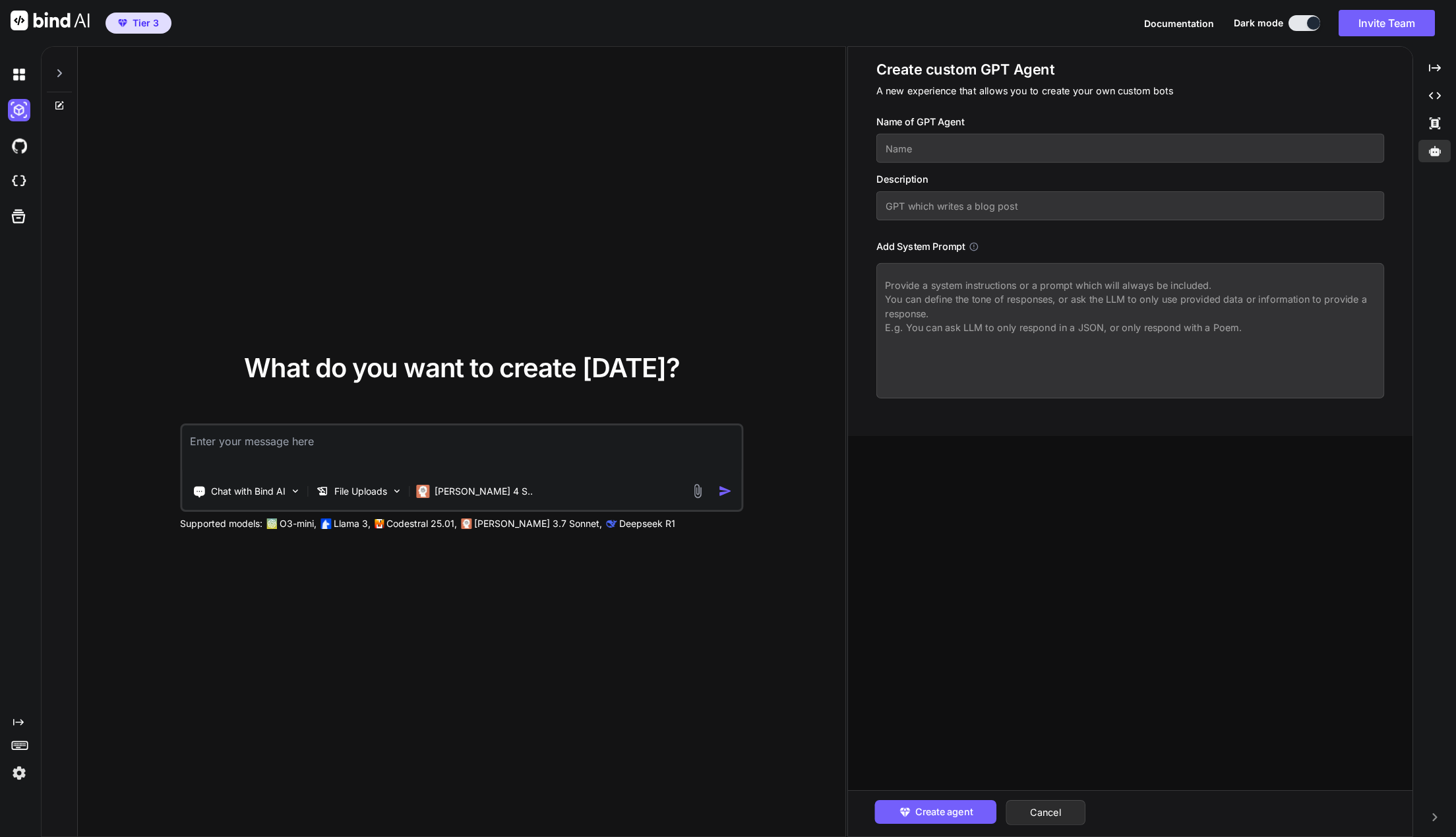
click at [926, 148] on input "text" at bounding box center [1130, 149] width 508 height 29
type textarea "x"
type input "E"
type textarea "x"
type input "Em"
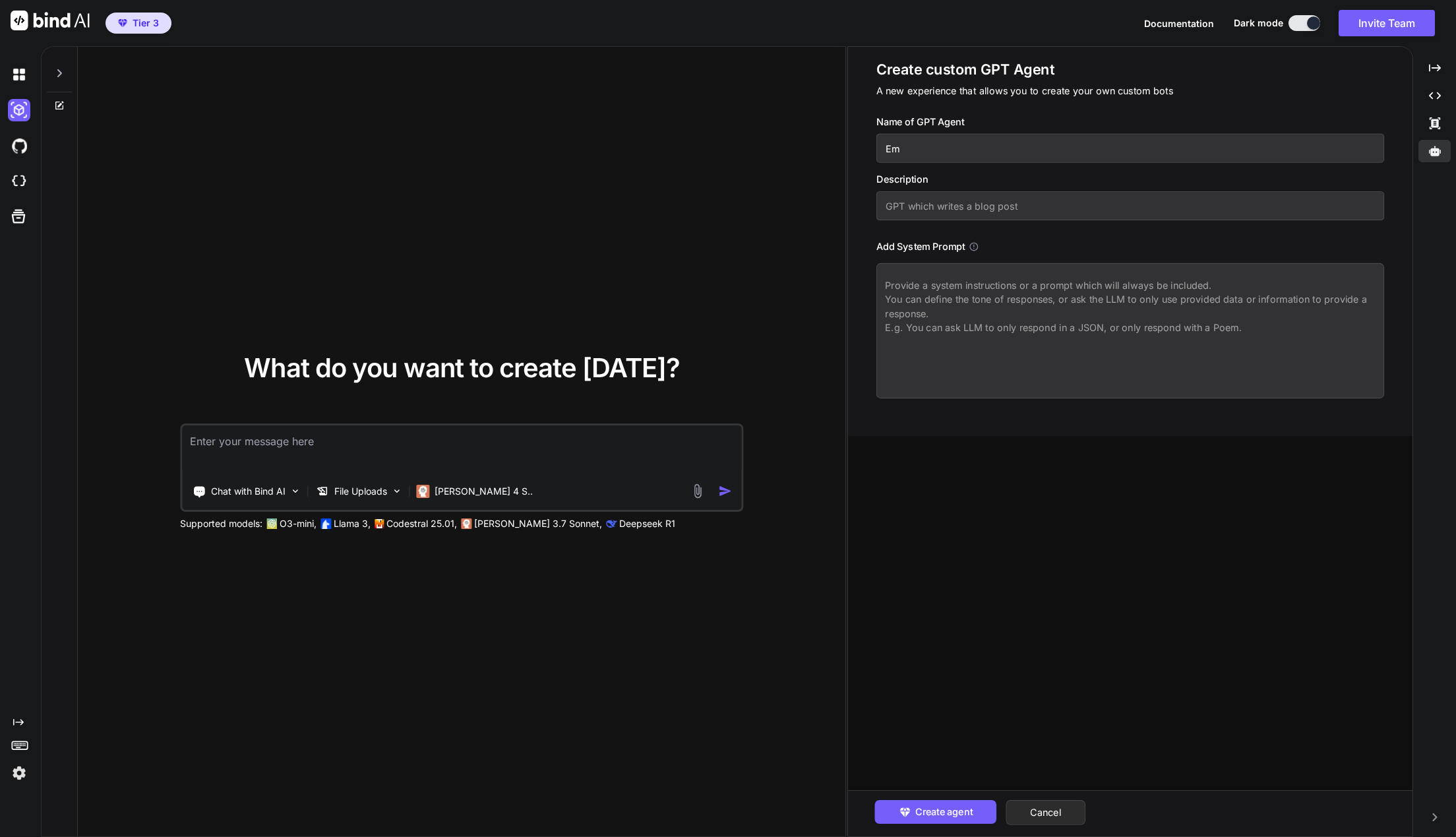
type textarea "x"
type input "Ema"
type textarea "x"
type input "Emai"
type textarea "x"
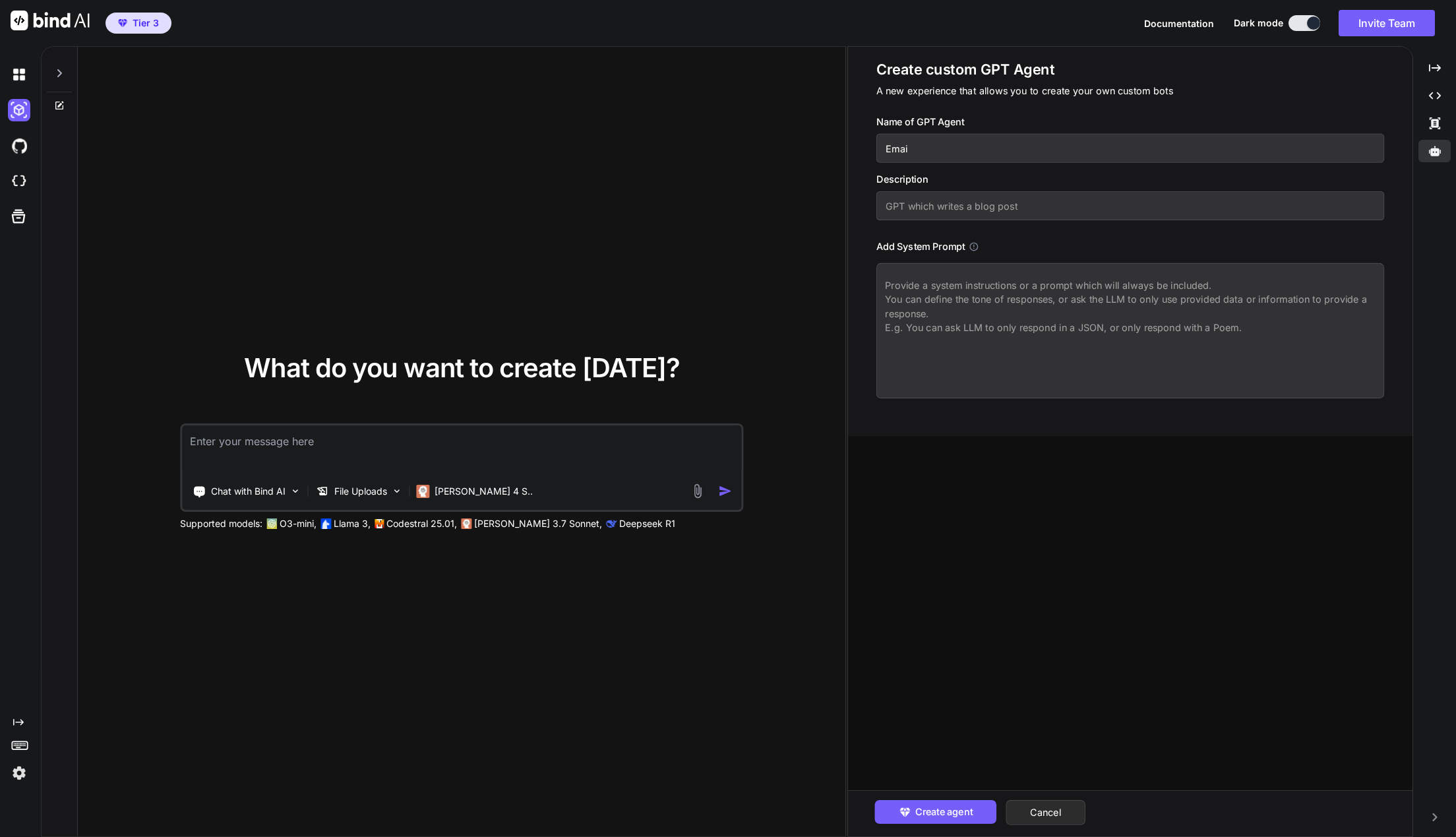
type input "Email"
type textarea "x"
type input "Email"
type textarea "x"
type input "Email C"
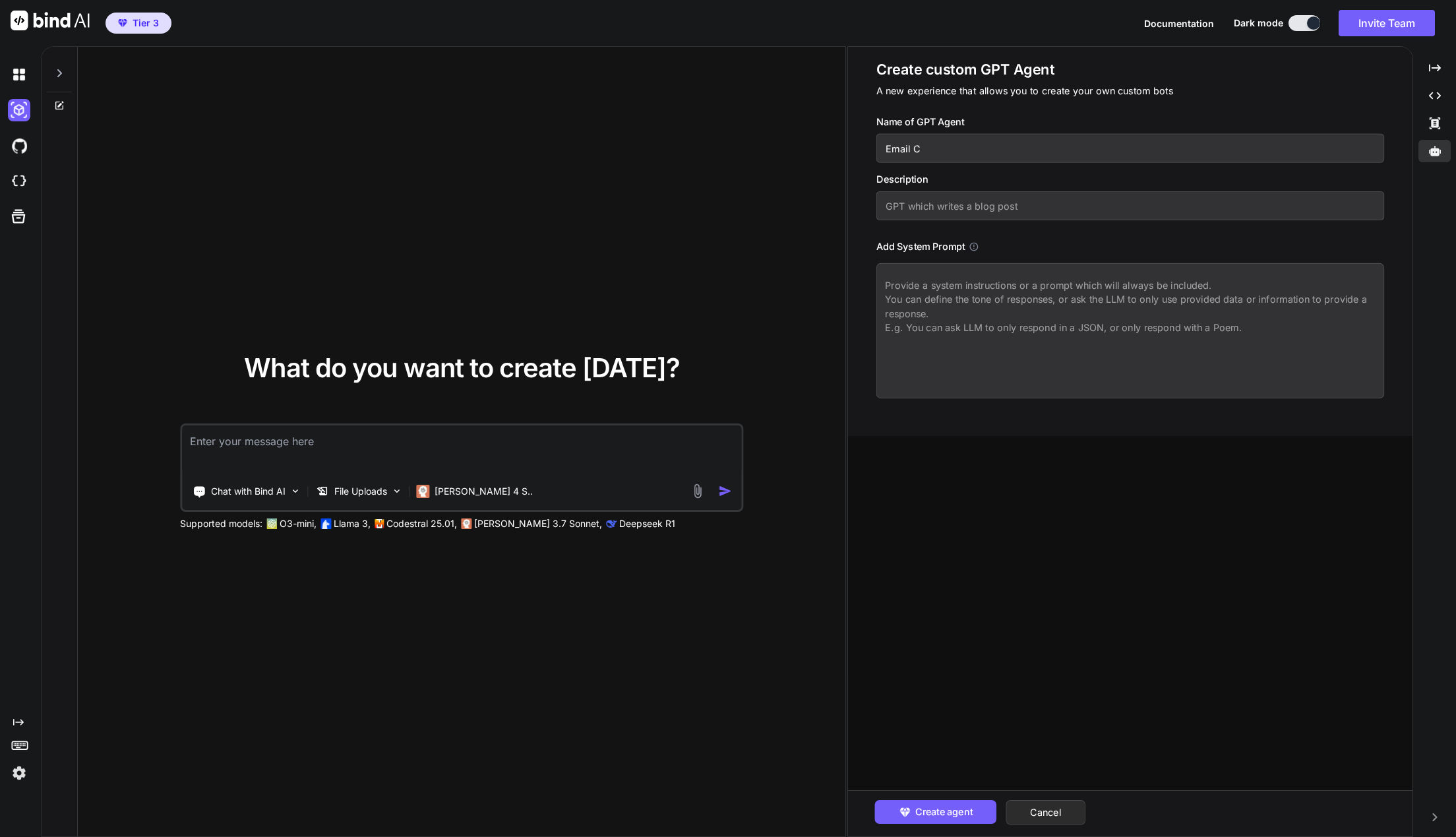
type textarea "x"
type input "Email Cam"
type textarea "x"
type input "Email Camp"
type textarea "x"
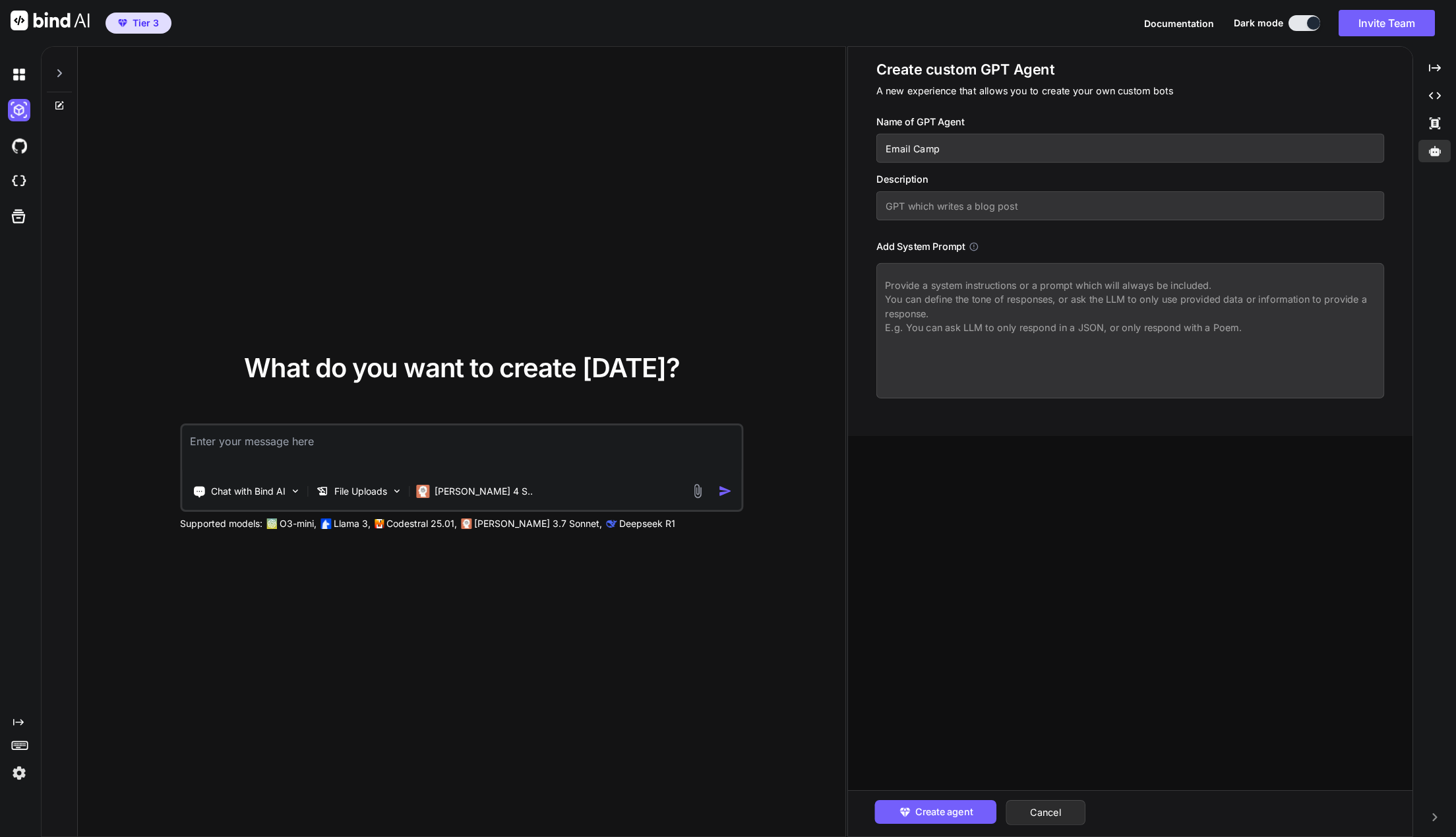
type input "Email Campa"
type textarea "x"
type input "Email Campai"
type textarea "x"
type input "Email Campaig"
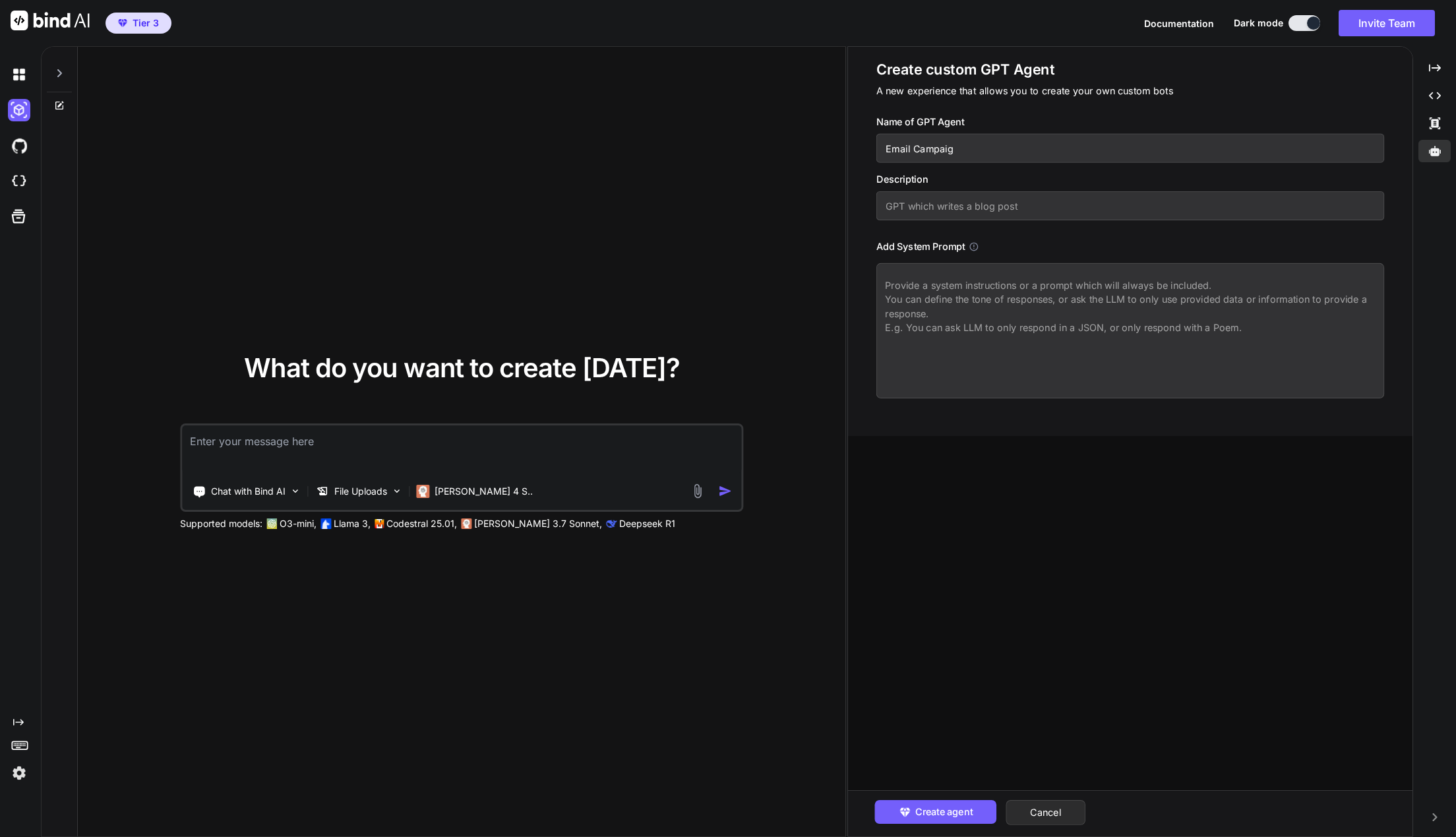
type textarea "x"
type input "Email Campaign"
type textarea "x"
type input "Email Campaigns"
type textarea "x"
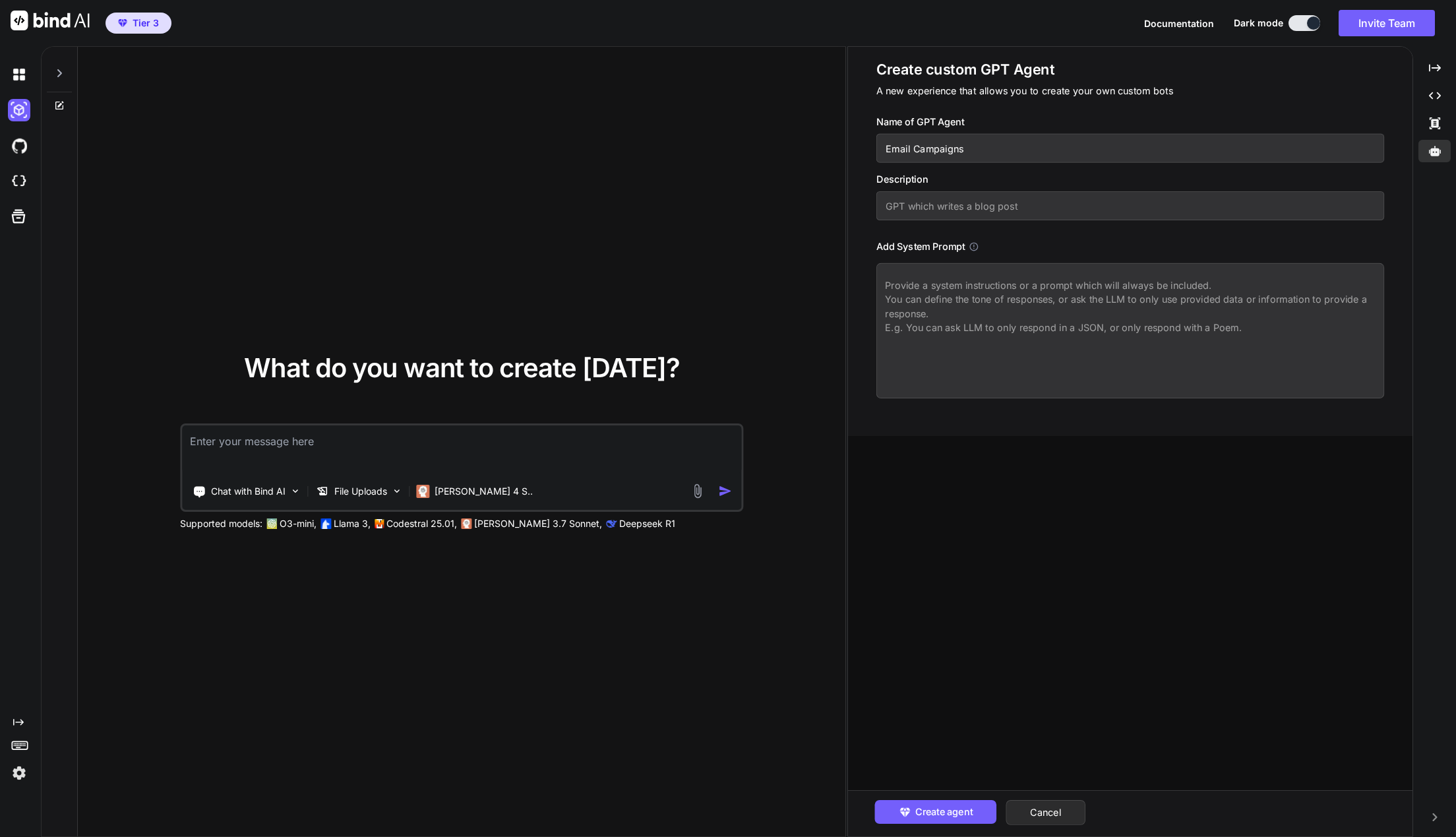
type input "Email Campaign"
type textarea "x"
type input "Email Campaign"
type textarea "x"
type input "Email Campaign A"
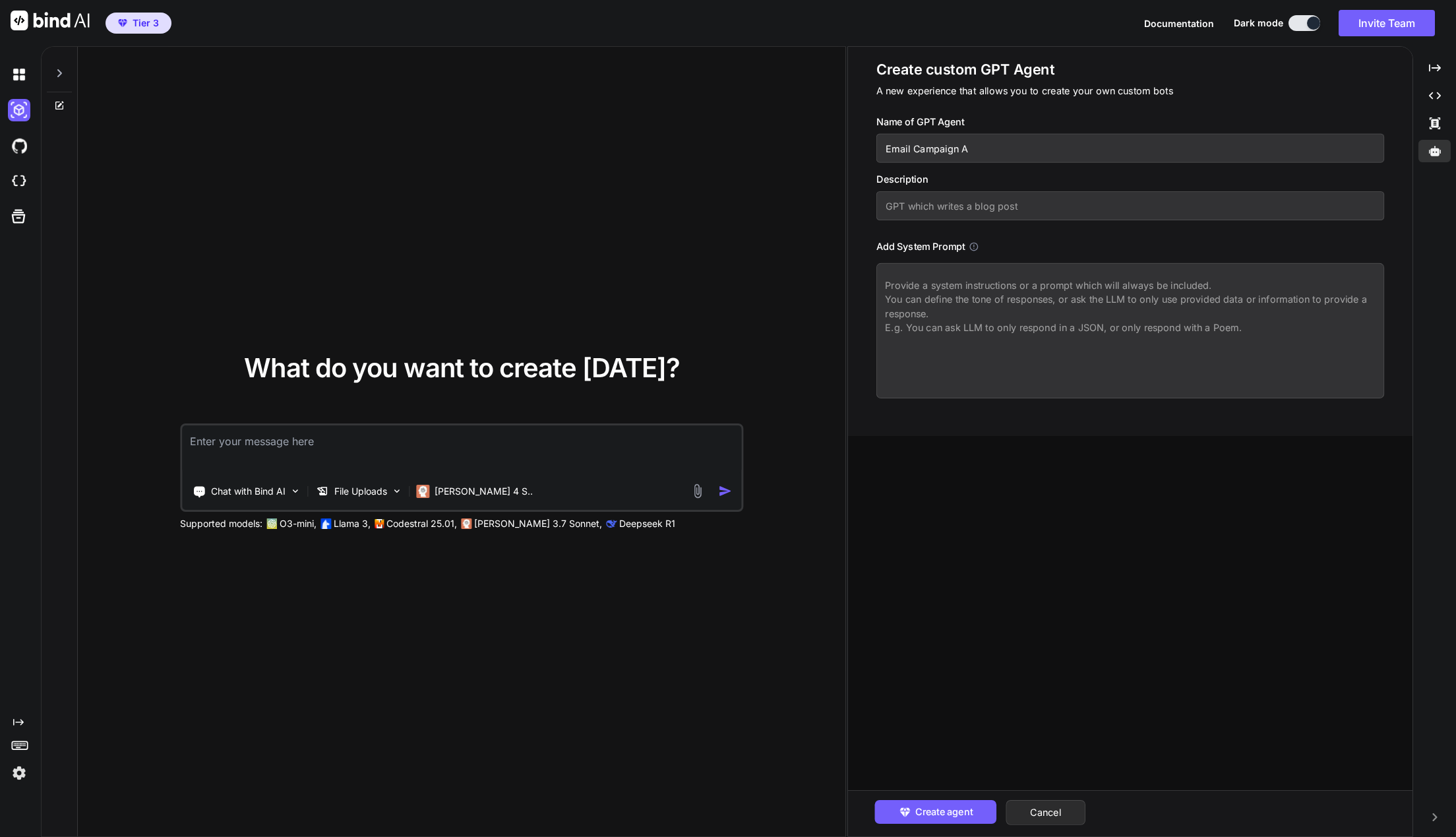
type textarea "x"
type input "Email Campaign Ag"
type textarea "x"
type input "Email Campaign Age"
type textarea "x"
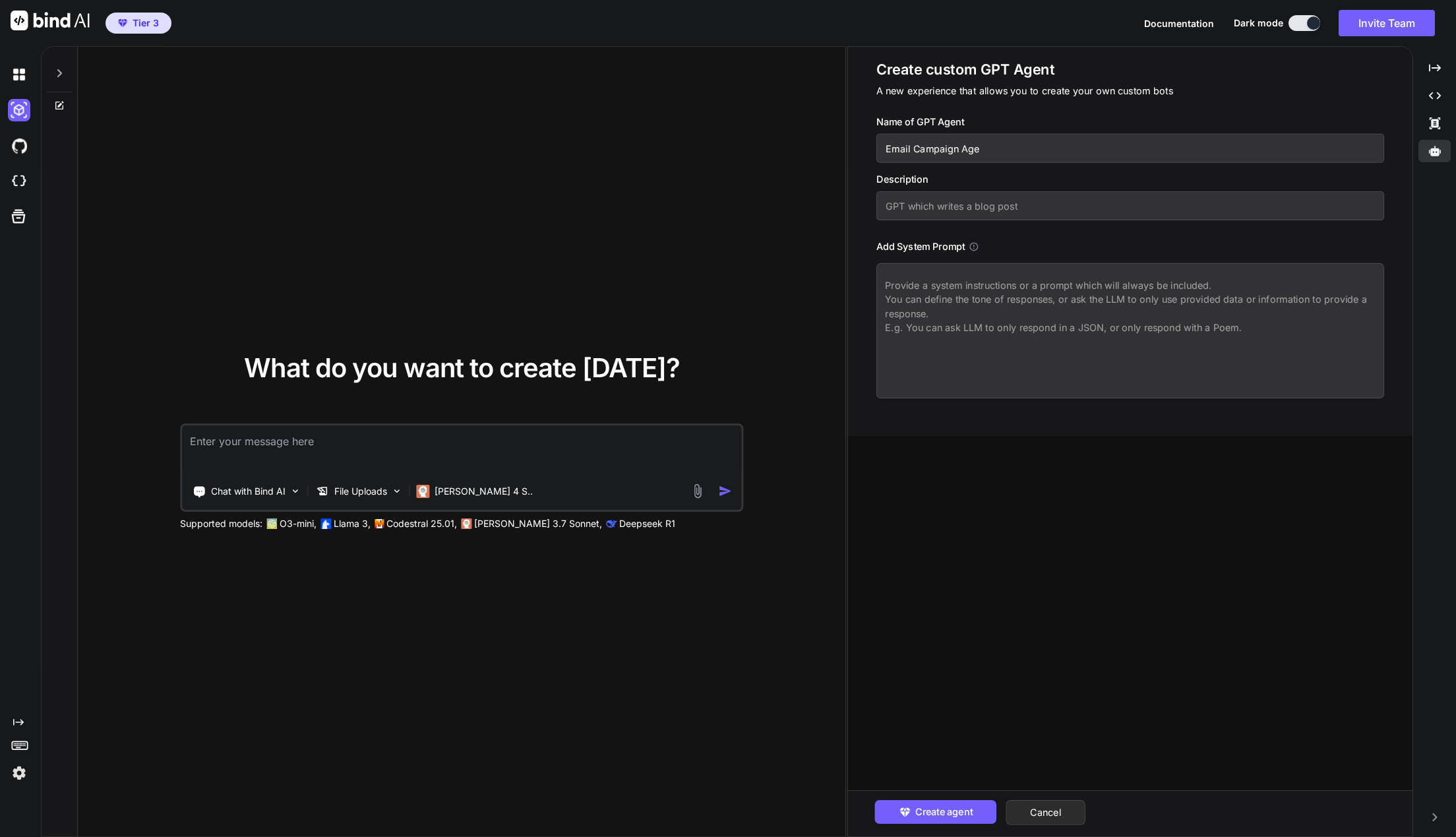
type input "Email Campaign Agen"
type textarea "x"
type input "Email Campaign Agent"
click at [992, 209] on input "text" at bounding box center [1130, 206] width 508 height 29
type textarea "x"
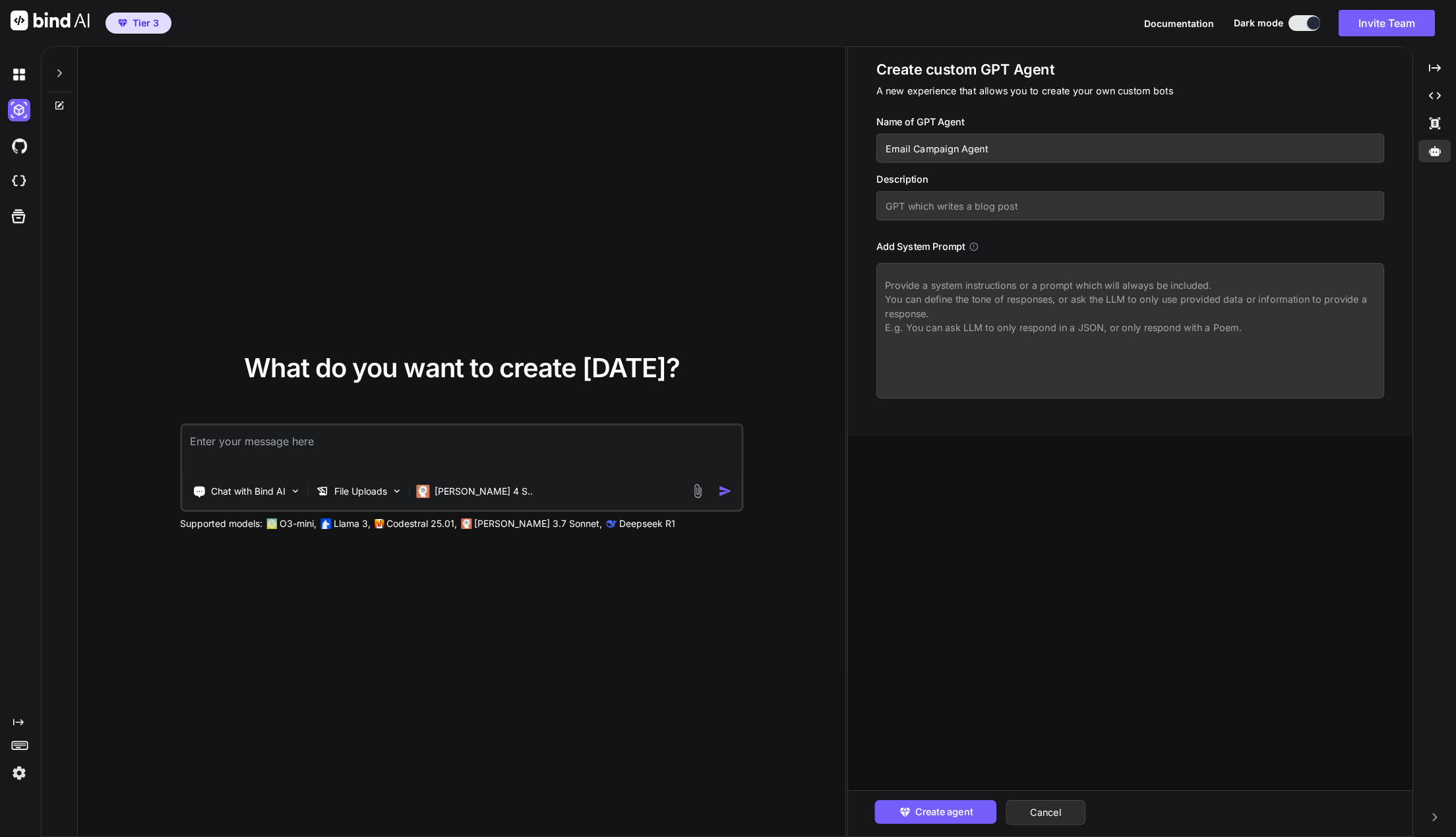
type input "G"
type textarea "x"
type input "GP"
type textarea "x"
type input "GPT"
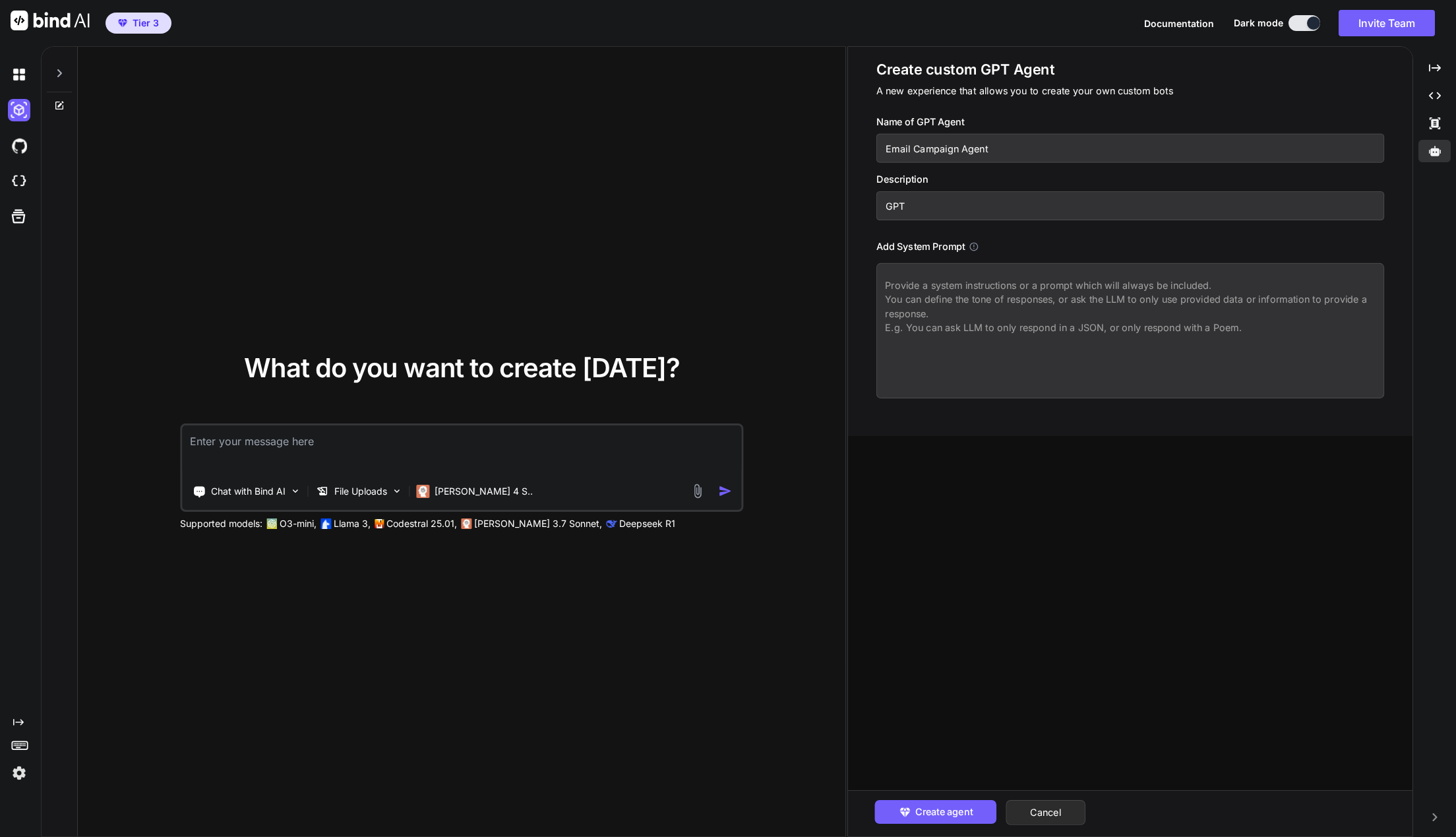
type textarea "x"
type input "GPT"
type textarea "x"
type input "GPT w"
type textarea "x"
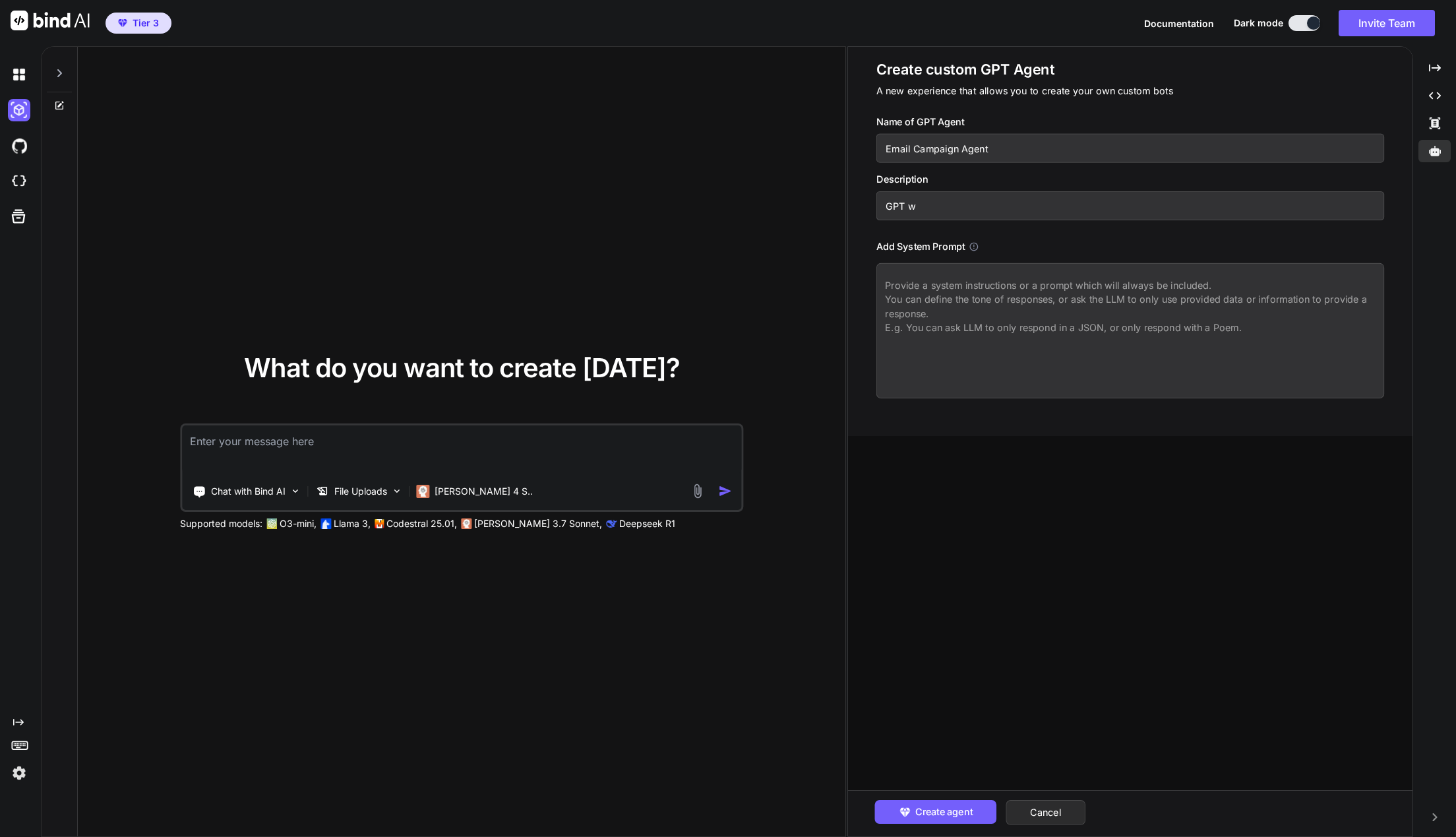
type input "GPT wh"
type textarea "x"
type input "GPT whi"
type textarea "x"
type input "GPT whic"
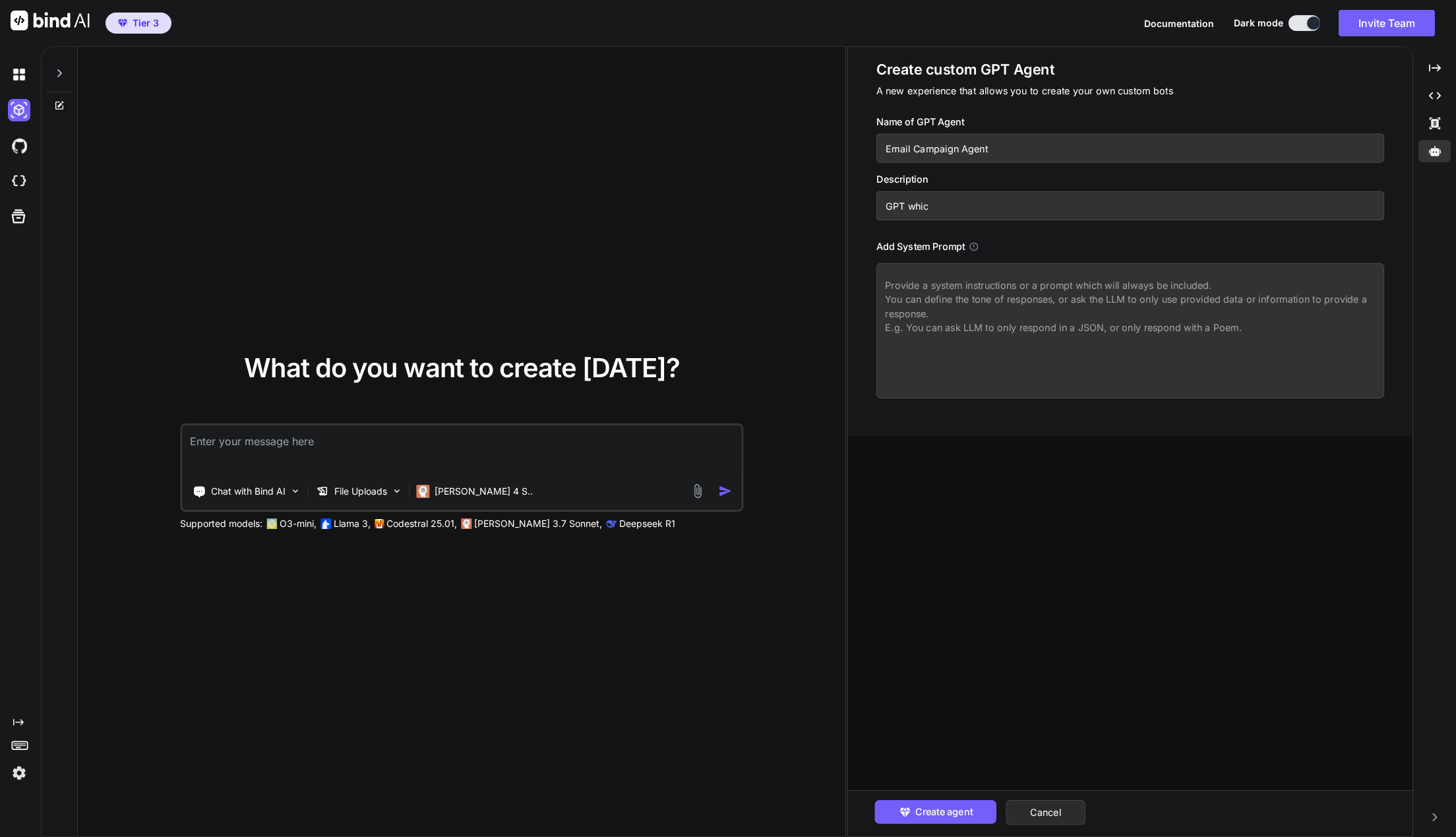
type textarea "x"
type input "GPT which"
type textarea "x"
type input "GPT which"
type textarea "x"
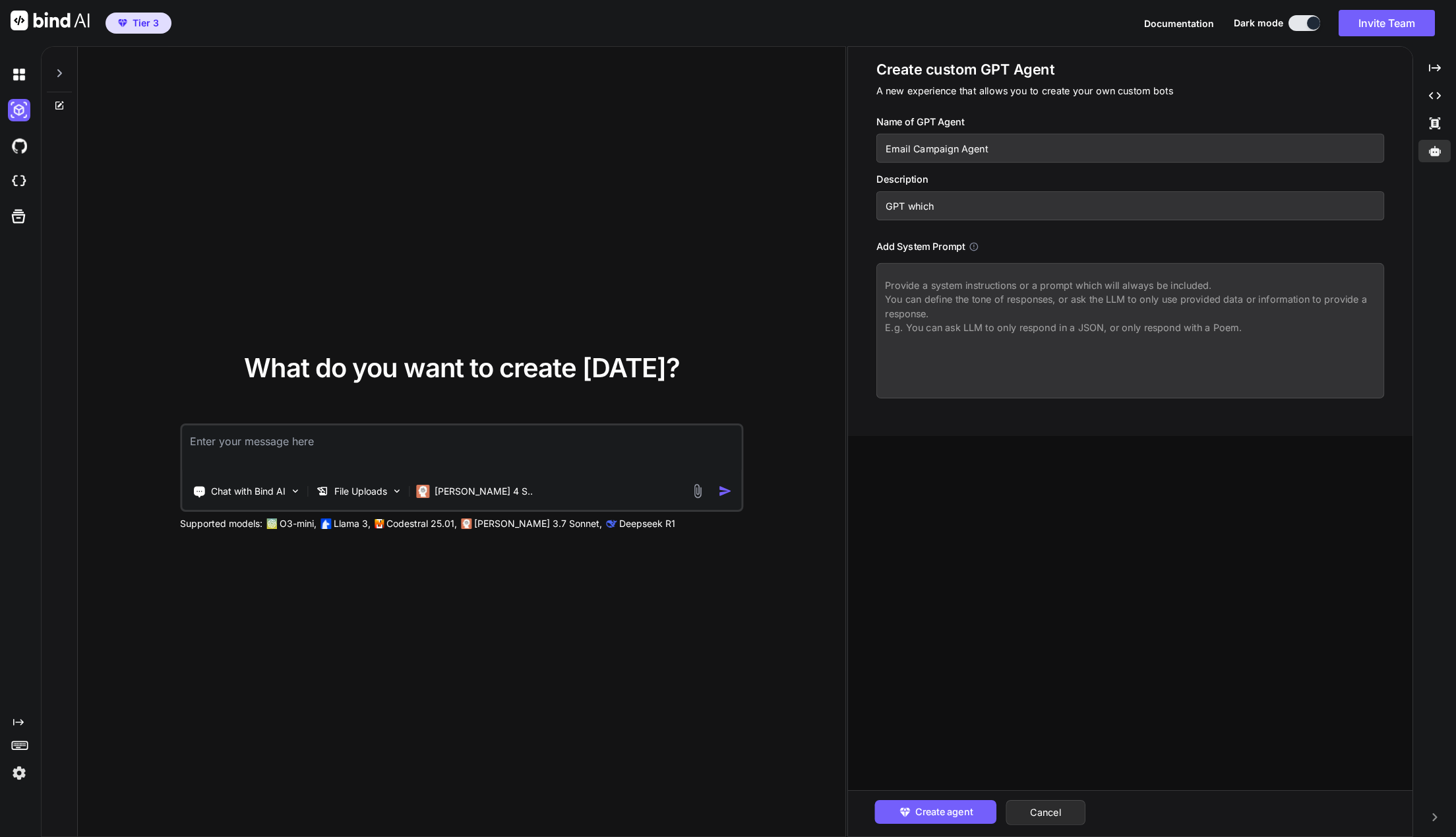
type input "GPT which g"
type textarea "x"
type input "GPT which ge"
type textarea "x"
type input "GPT which gen"
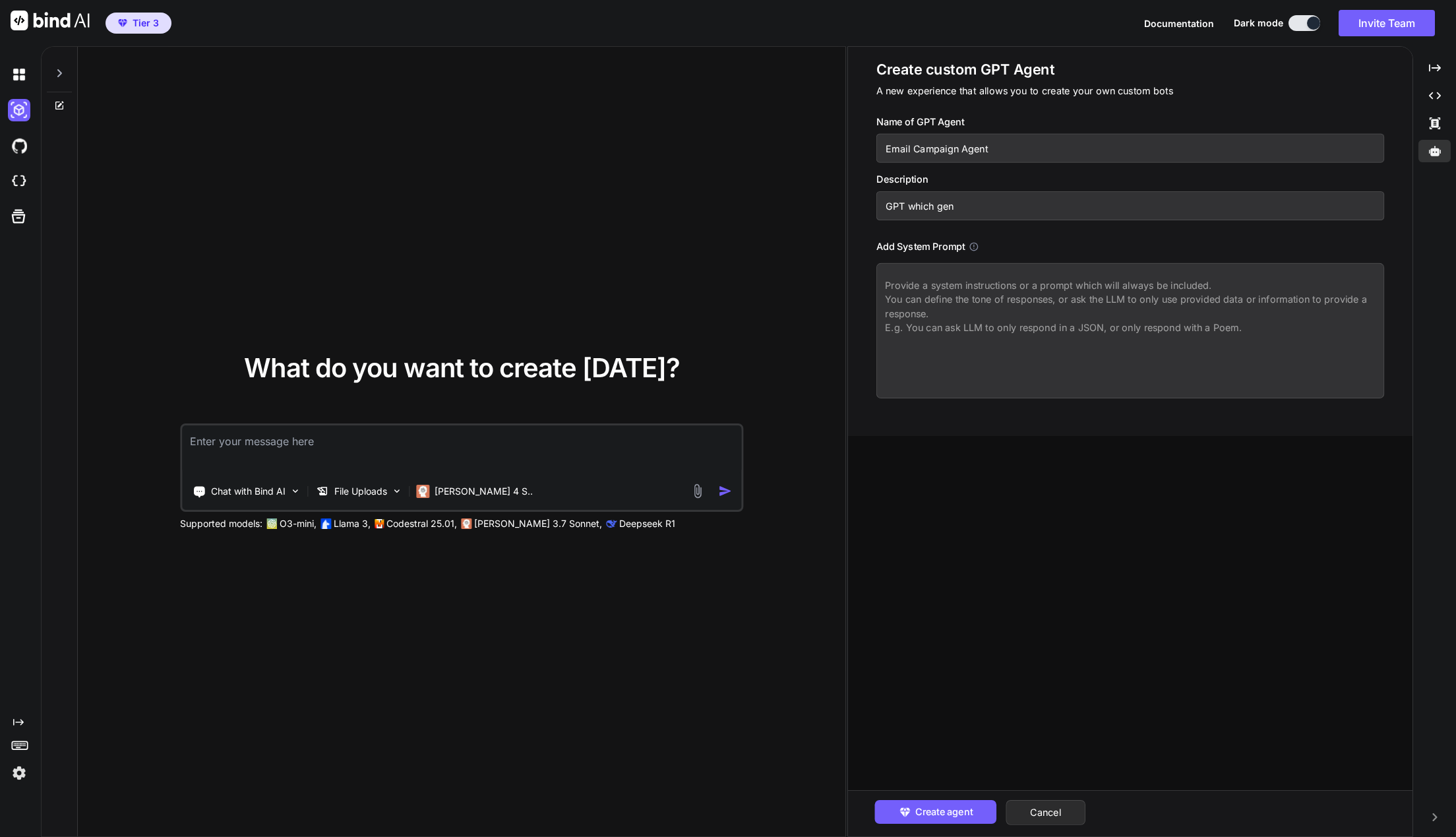
type textarea "x"
type input "GPT which gene"
type textarea "x"
type input "GPT which gener"
type textarea "x"
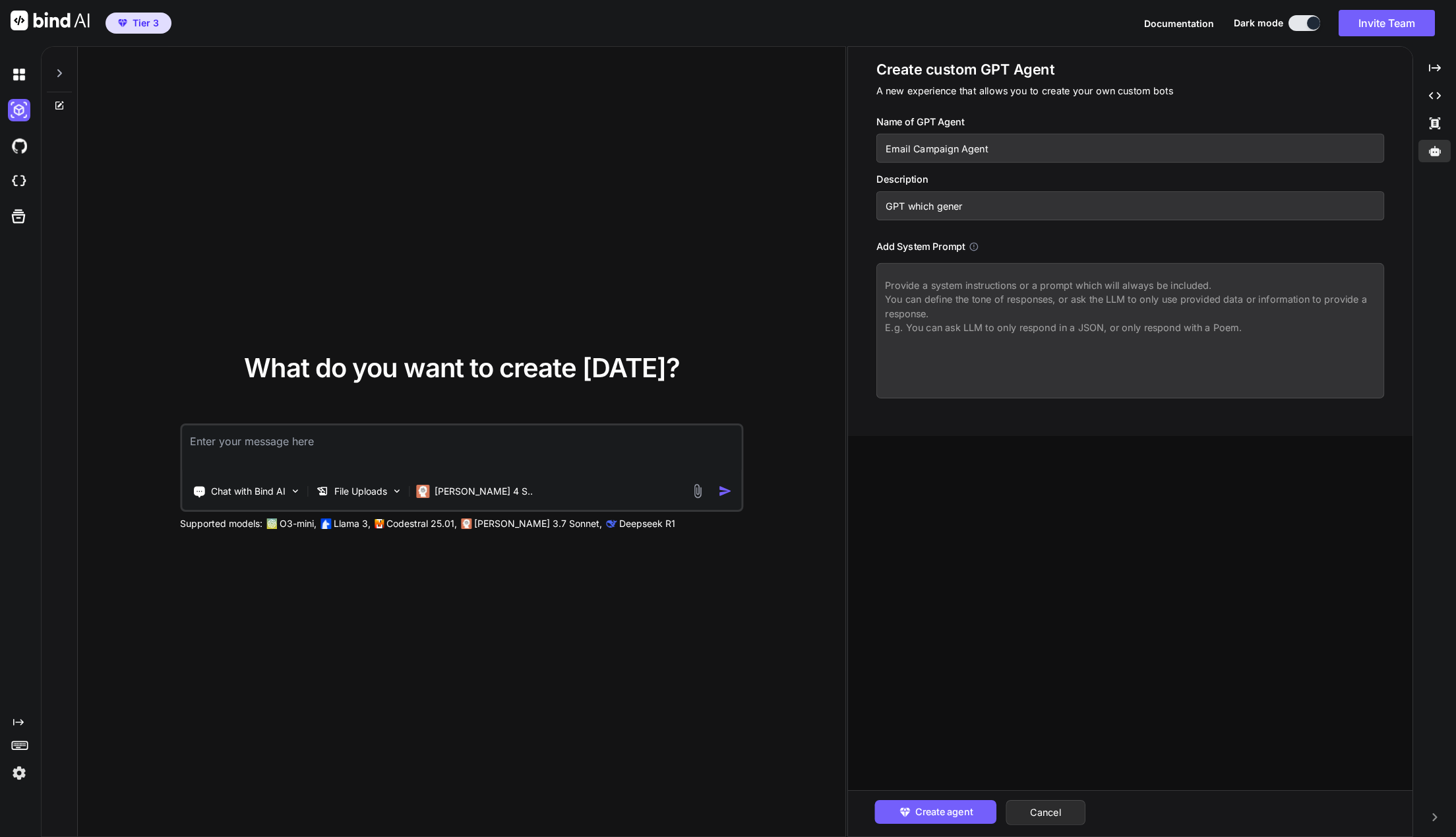
type input "GPT which genera"
type textarea "x"
type input "GPT which generat"
type textarea "x"
type input "GPT which generate"
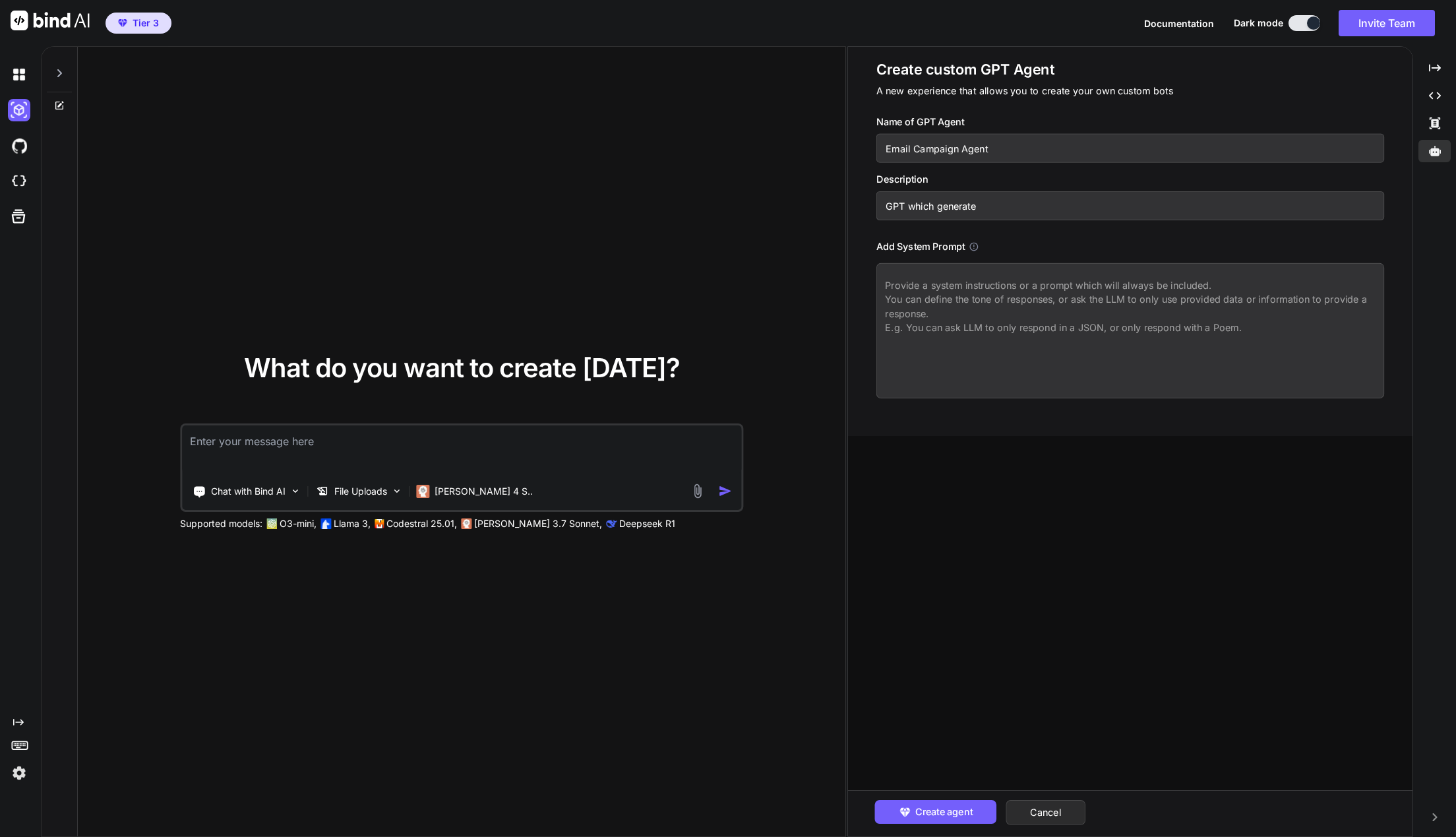
type textarea "x"
type input "GPT which generated"
type textarea "x"
type input "GPT which generate"
type textarea "x"
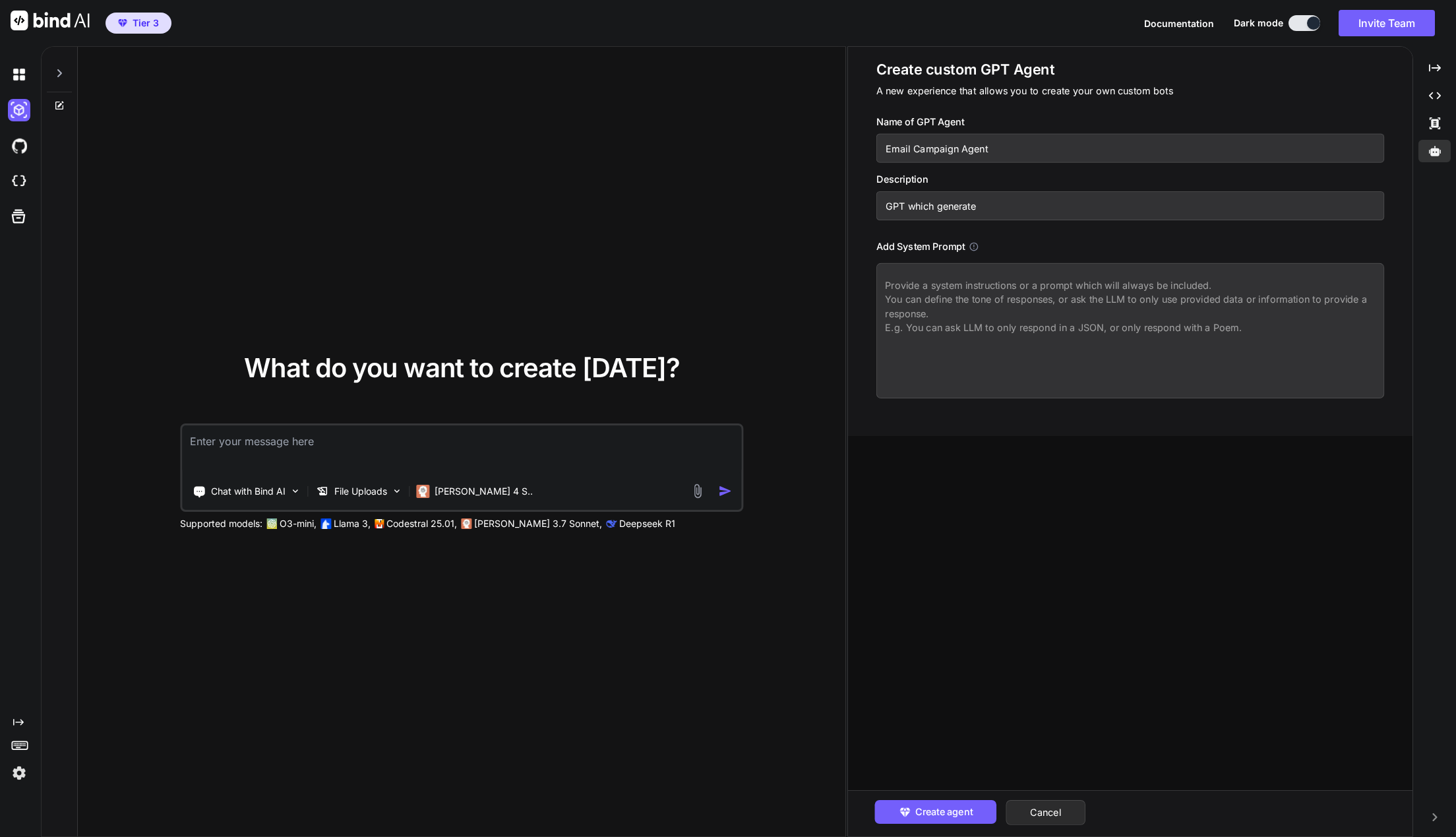
type input "GPT which generates"
type textarea "x"
type input "GPT which generates"
type textarea "x"
type input "GPT which generates e"
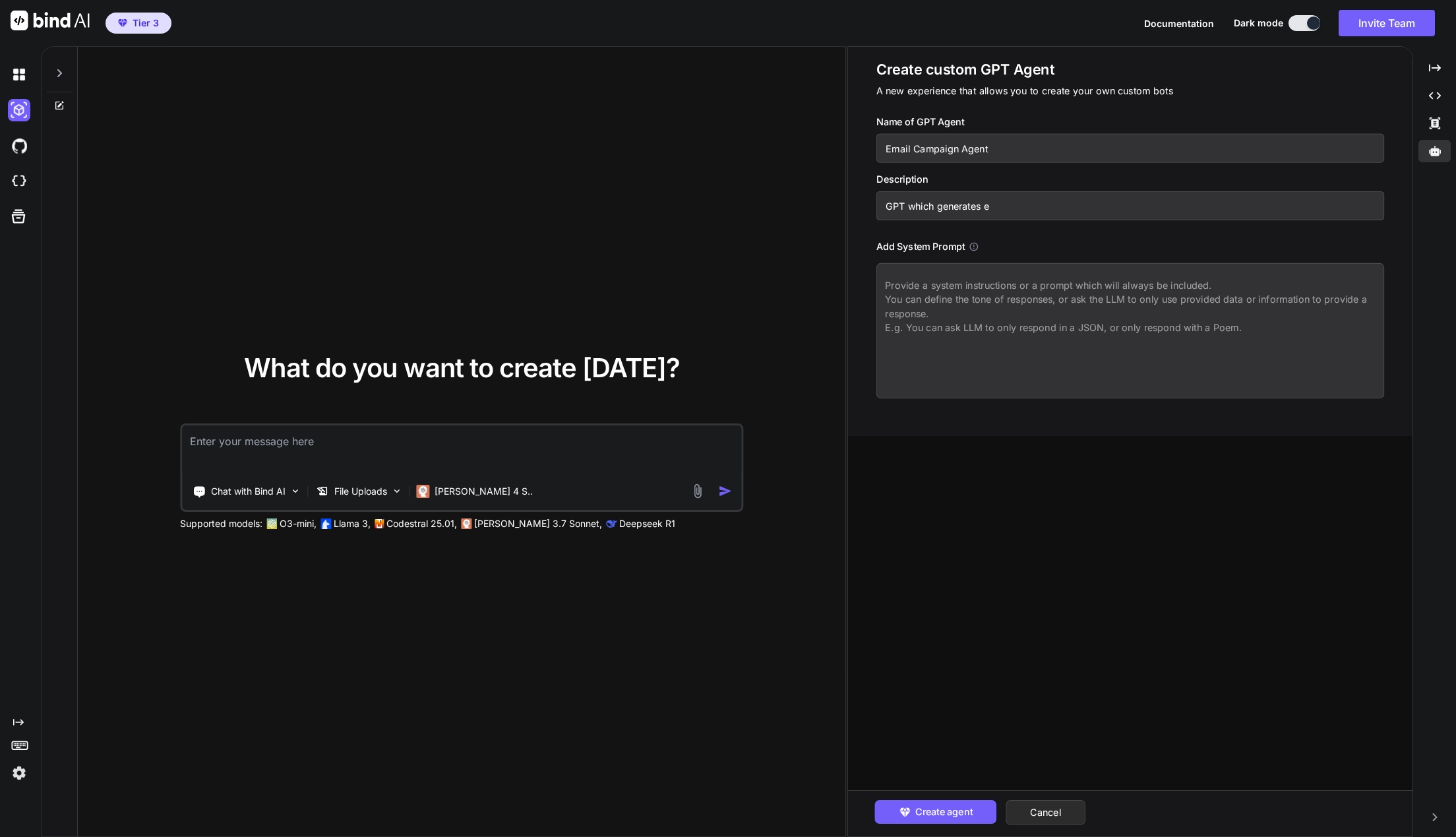
type textarea "x"
type input "GPT which generates em"
type textarea "x"
type input "GPT which generates emai"
type textarea "x"
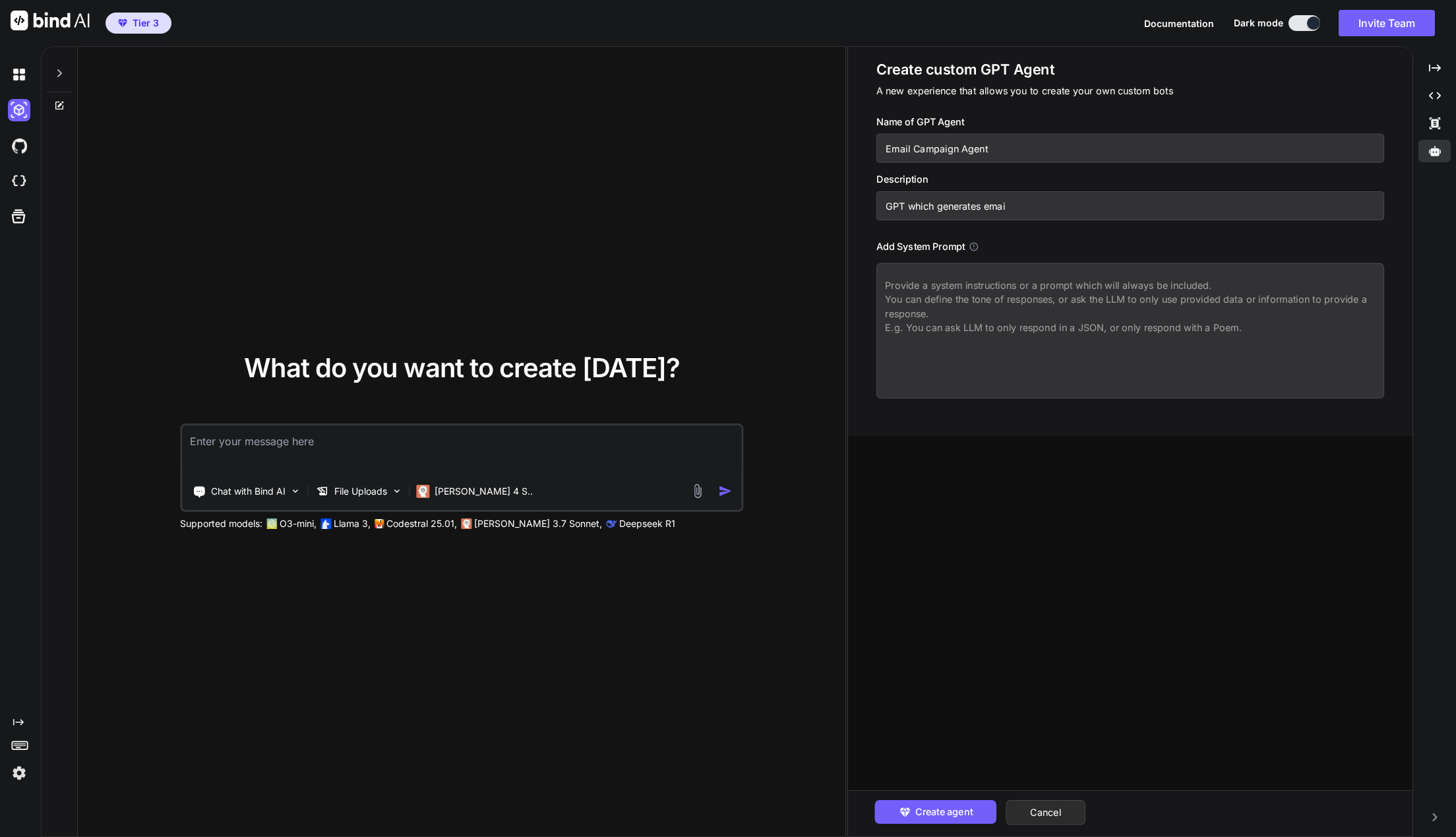
type input "GPT which generates email"
type textarea "x"
type input "GPT which generates email"
type textarea "x"
type input "GPT which generates email c"
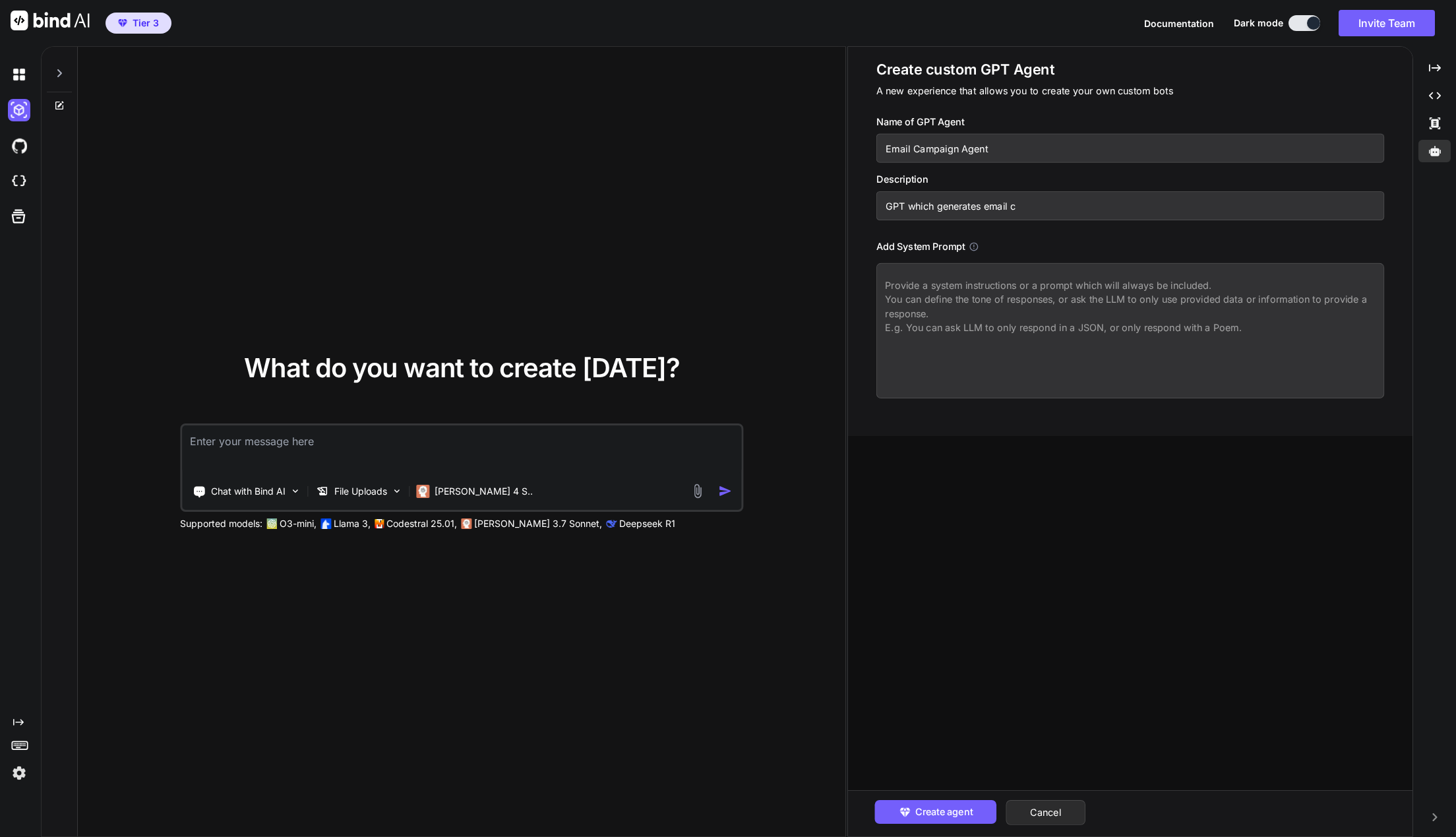
type textarea "x"
type input "GPT which generates email ca"
type textarea "x"
type input "GPT which generates email cam"
type textarea "x"
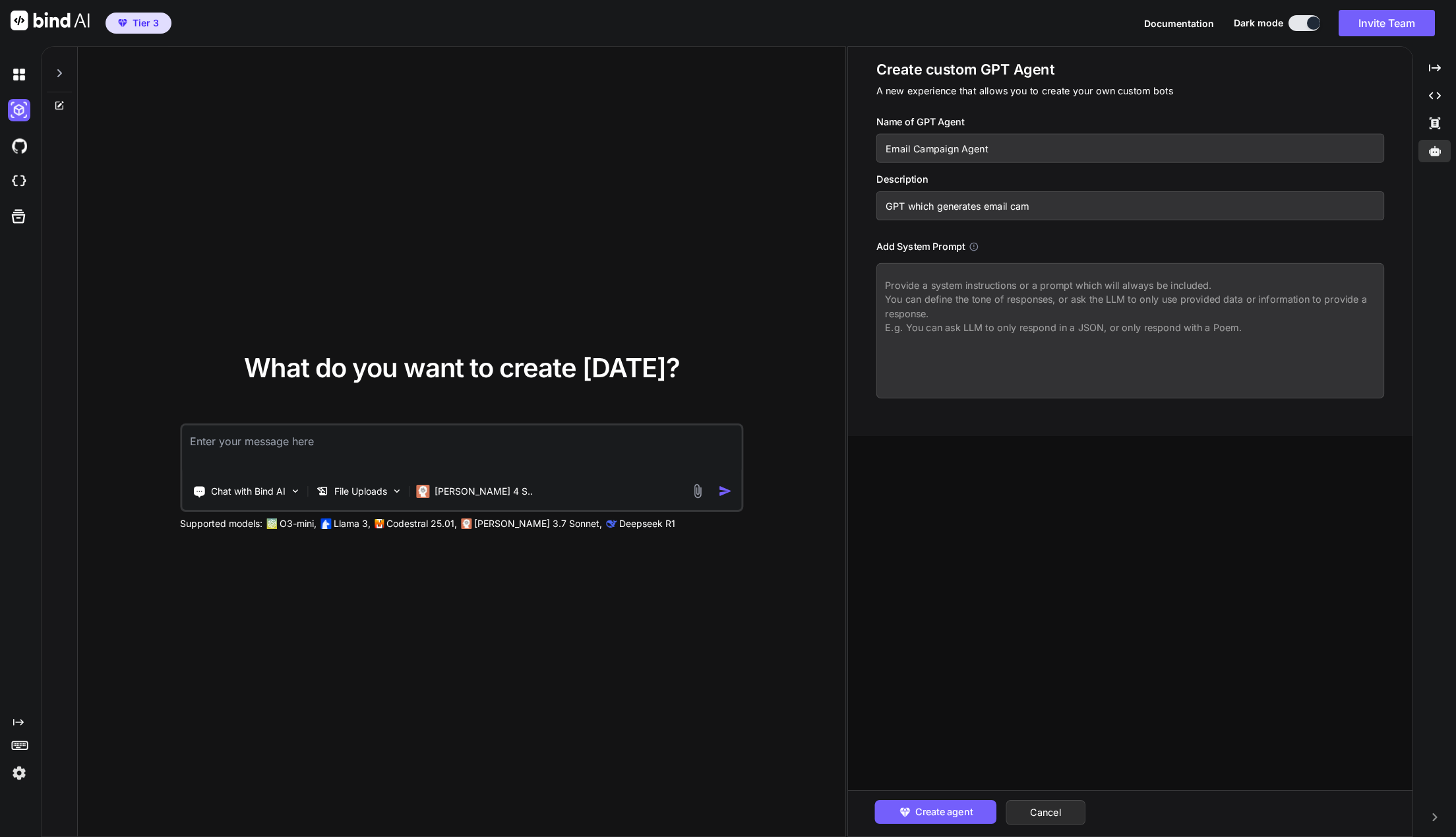
type input "GPT which generates email camp"
type textarea "x"
type input "GPT which generates email campa"
type textarea "x"
type input "GPT which generates email campai"
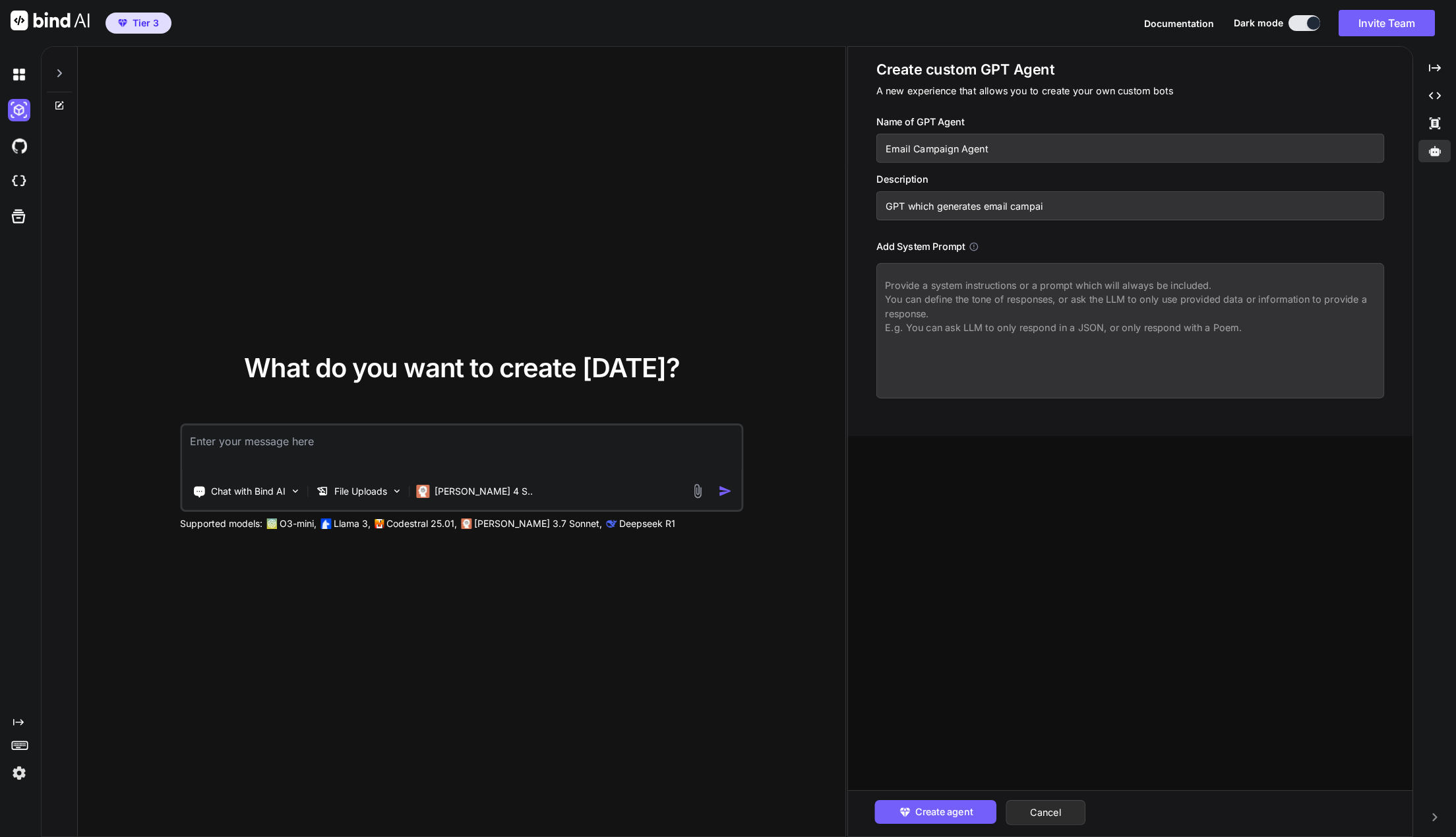
type textarea "x"
type input "GPT which generates email campaig"
type textarea "x"
type input "GPT which generates email campaign"
type textarea "x"
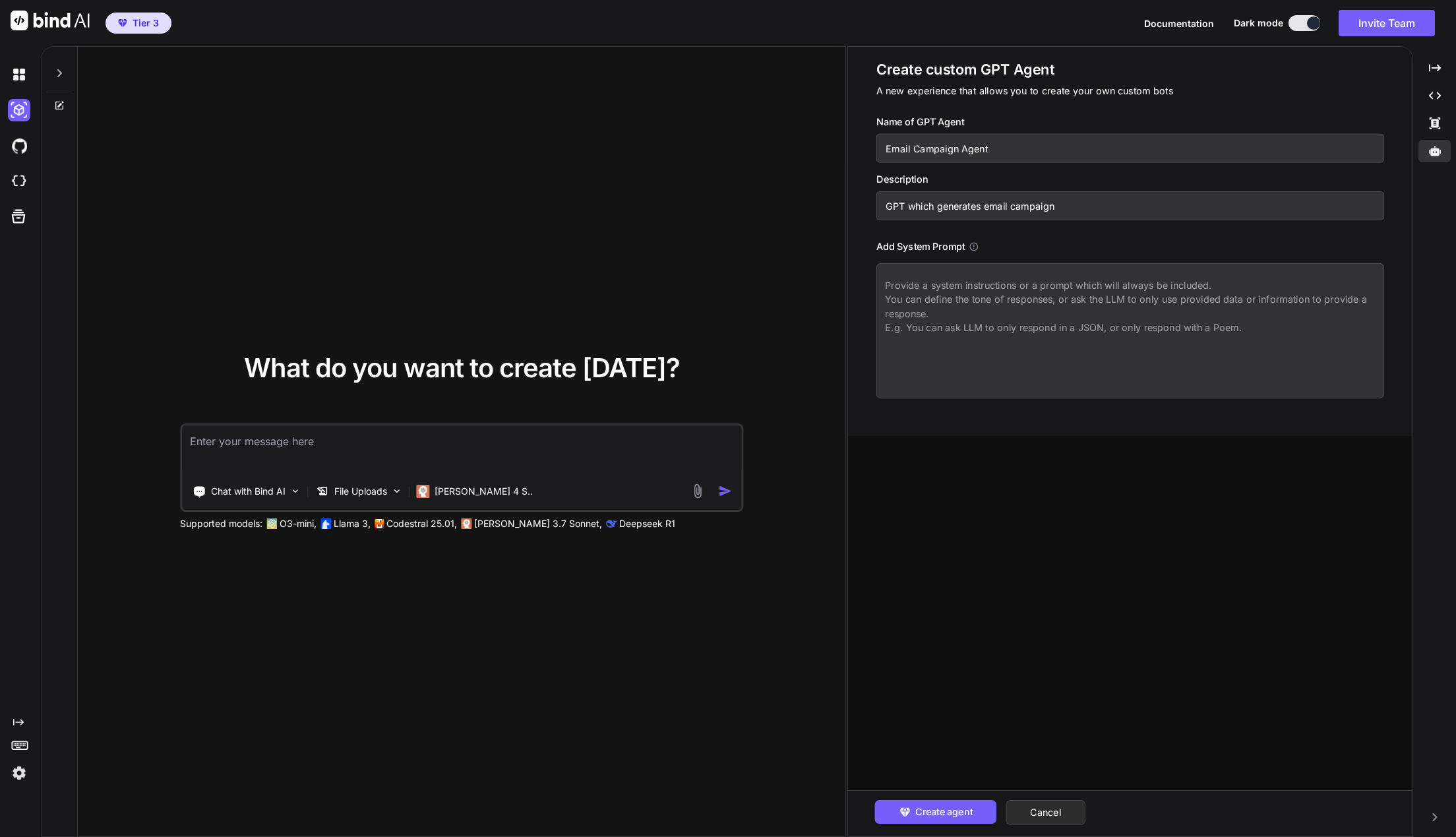
type input "GPT which generates email campaigns"
type textarea "x"
type input "GPT which generates email campaigns"
type textarea "x"
type input "GPT which generates email campaigns i"
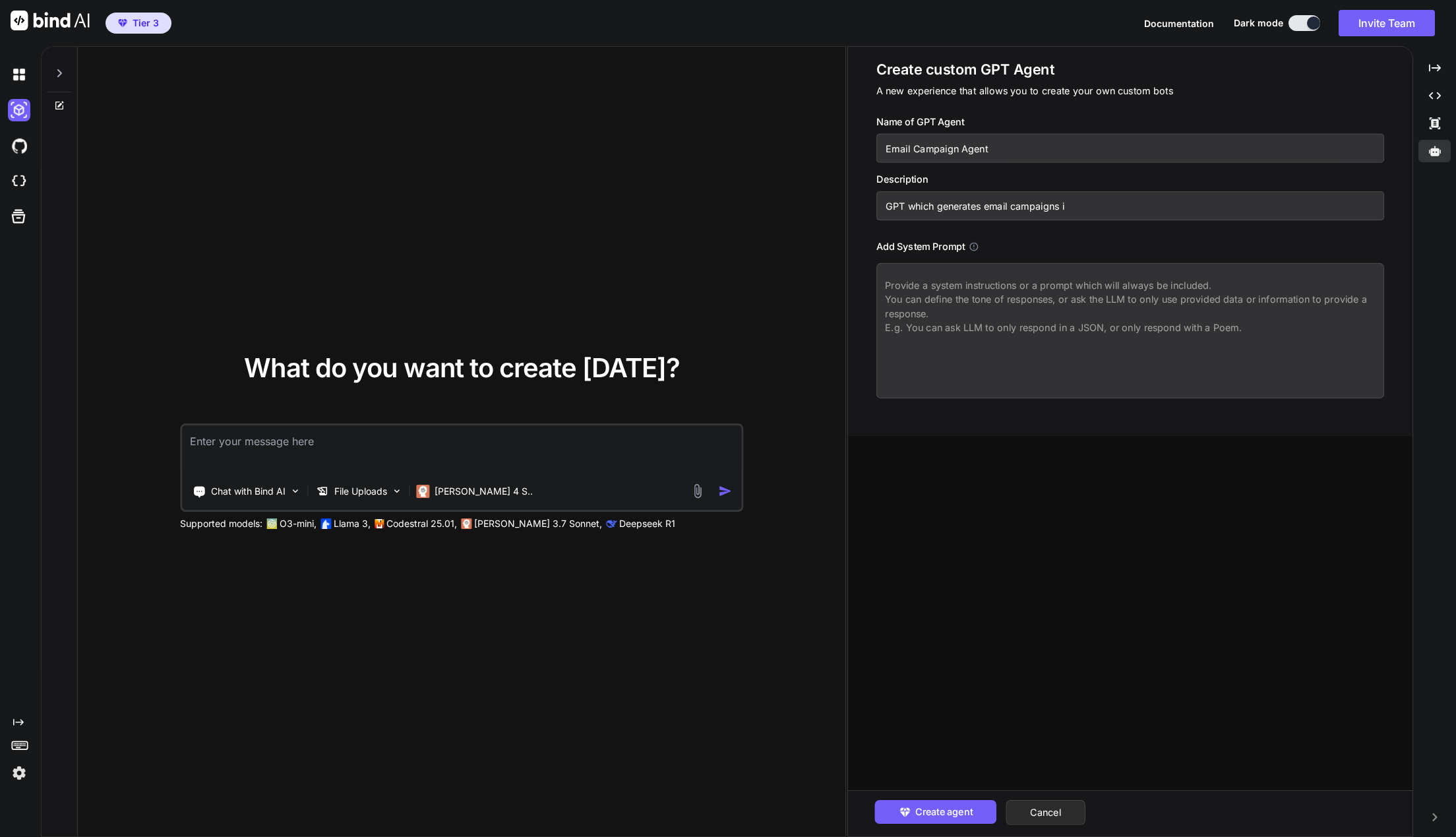
type textarea "x"
type input "GPT which generates email campaigns in"
type textarea "x"
type input "GPT which generates email campaigns in"
type textarea "x"
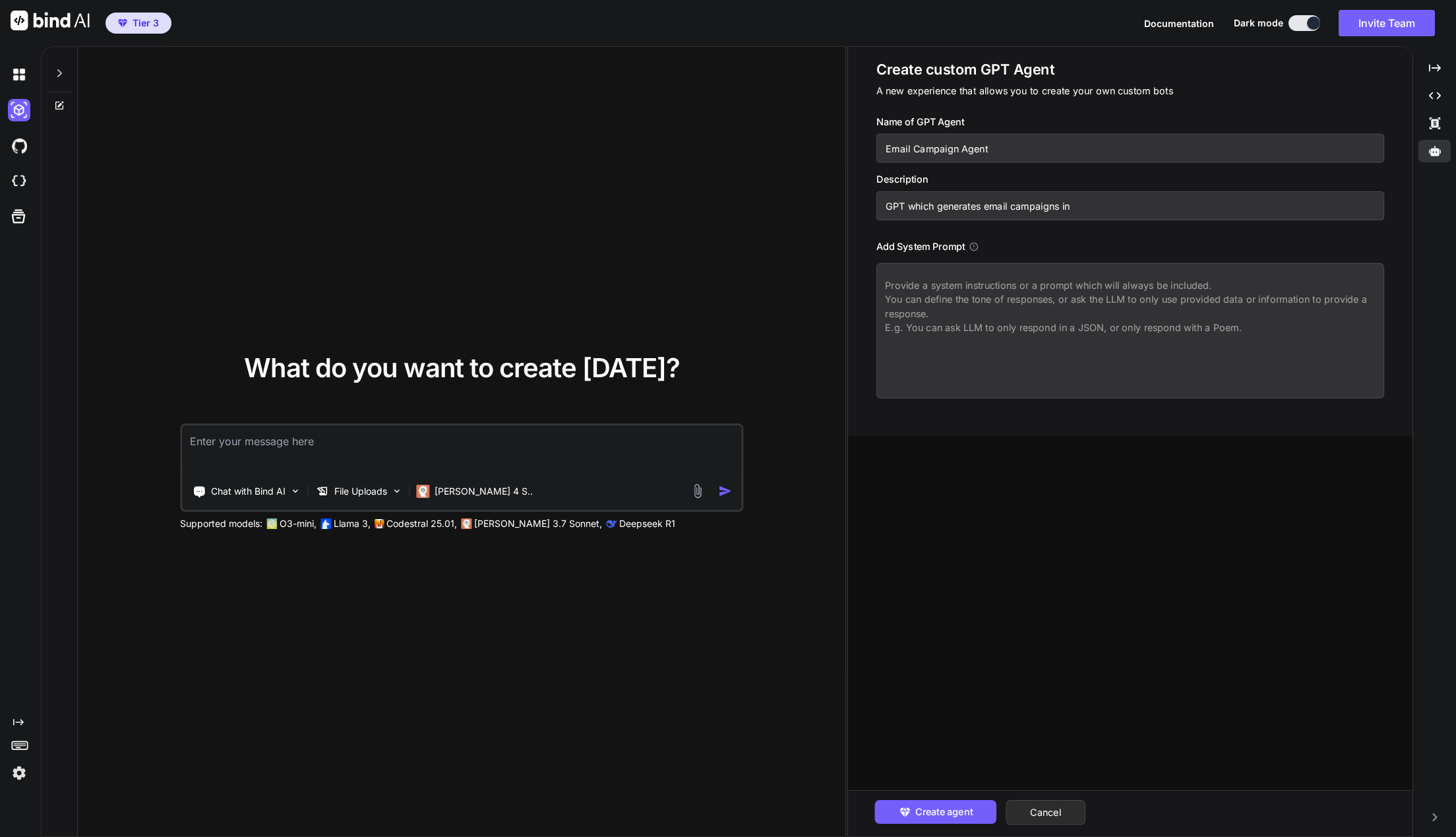
type input "GPT which generates email campaigns in H"
type textarea "x"
type input "GPT which generates email campaigns in HT"
type textarea "x"
type input "GPT which generates email campaigns in HTM"
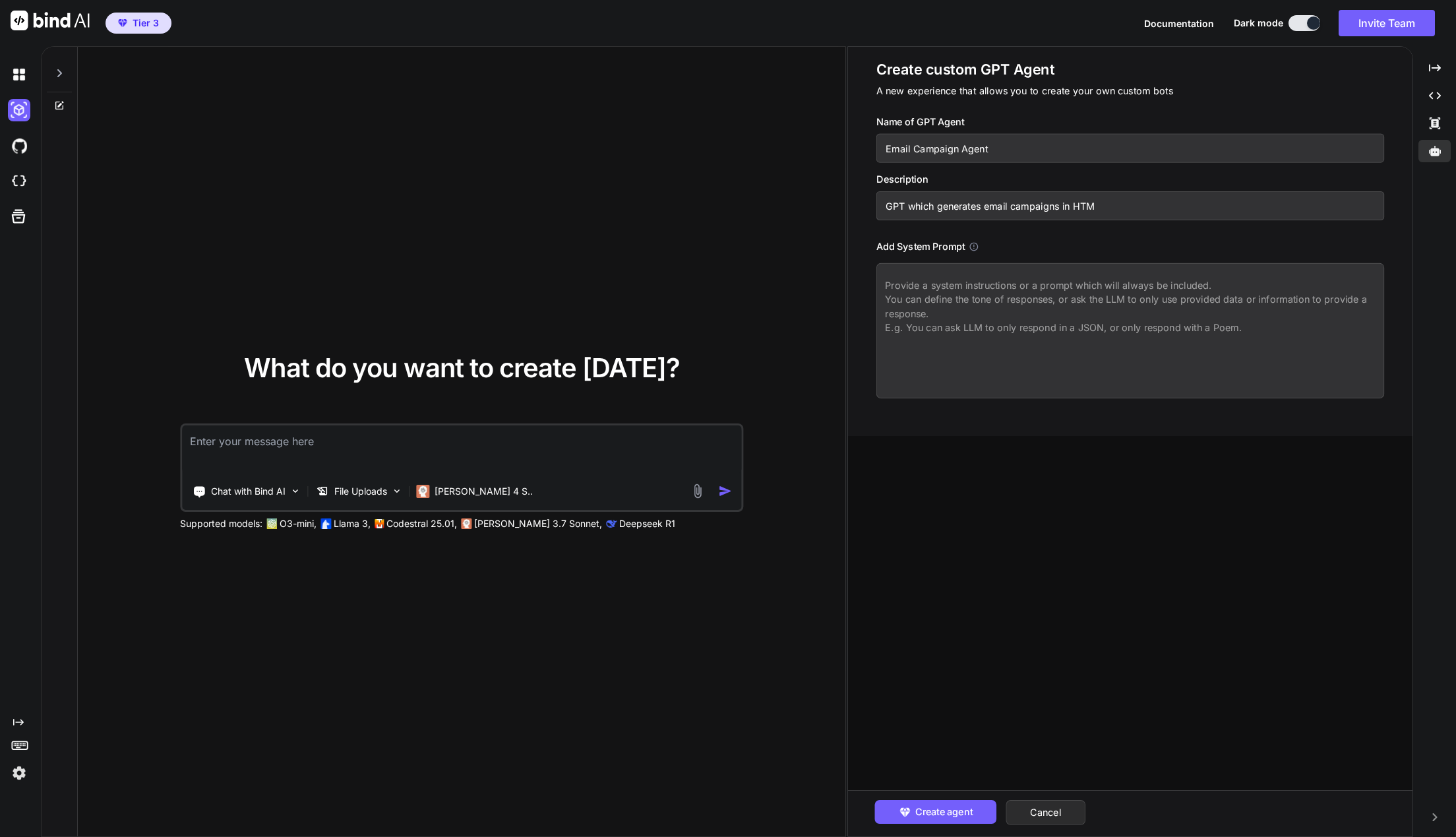
type textarea "x"
type input "GPT which generates email campaigns in HTML"
click at [1238, 314] on textarea at bounding box center [1130, 330] width 508 height 135
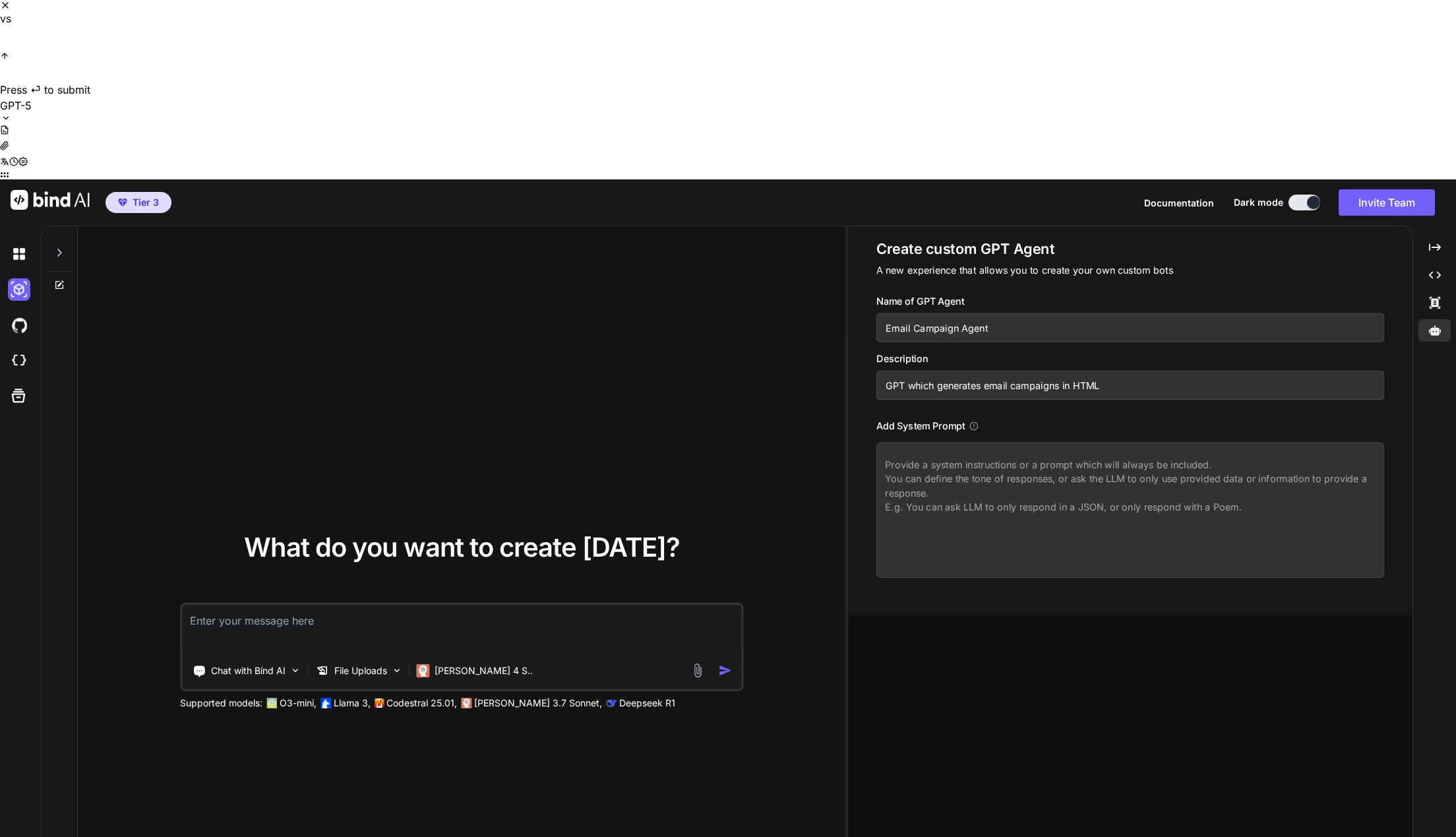
type textarea "v"
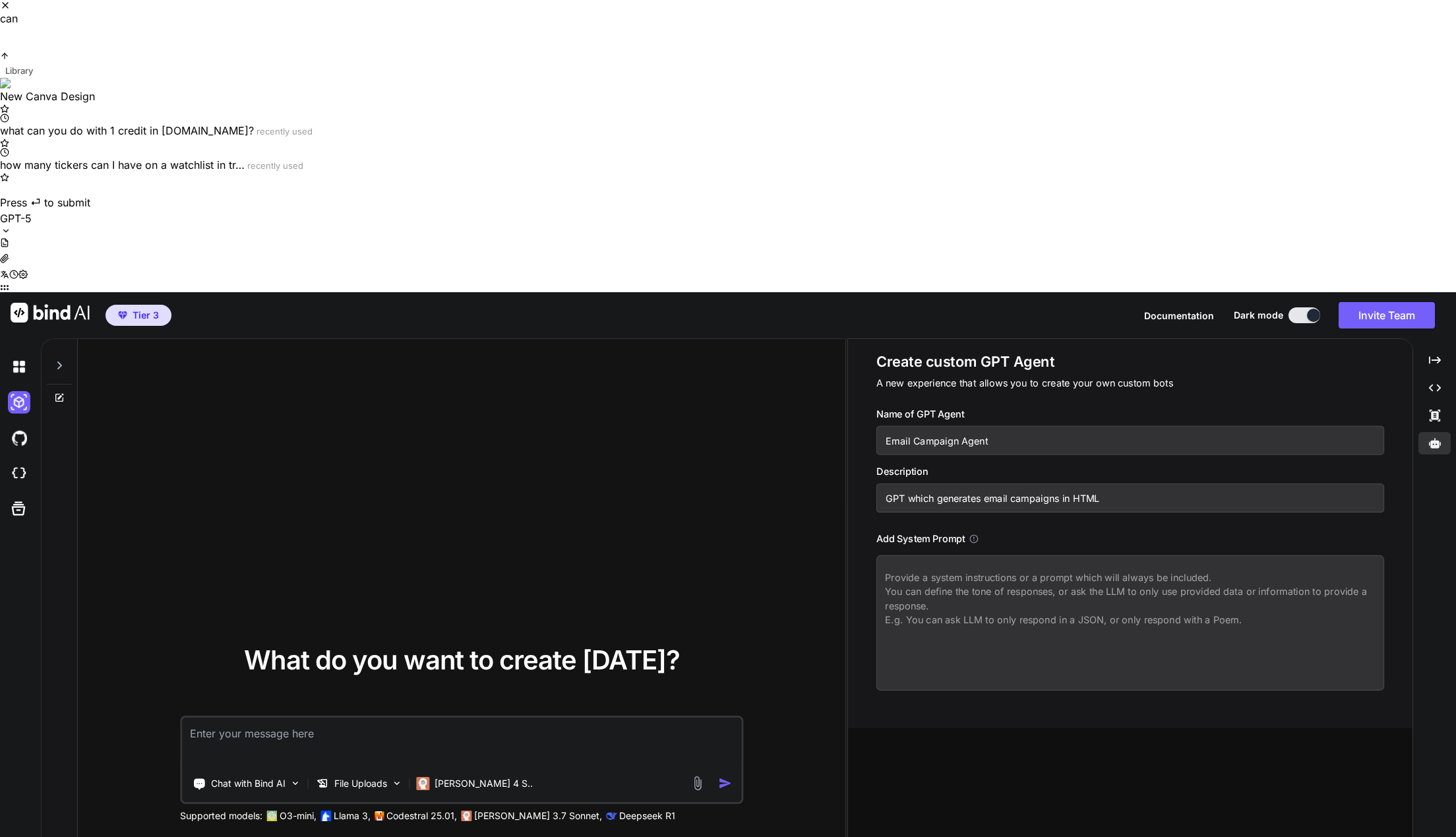
scroll to position [0, 0]
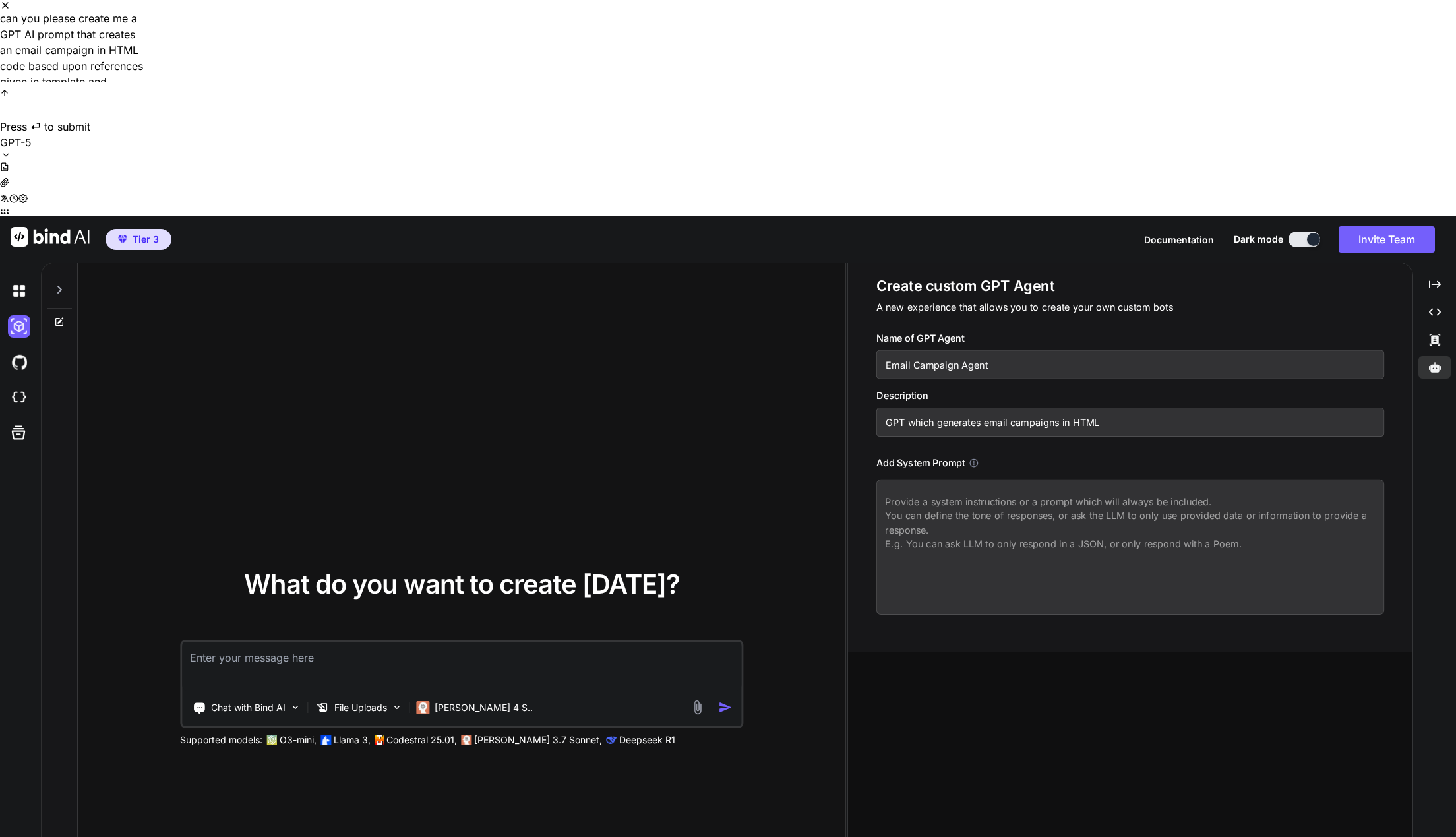
type textarea "can you please create me a GPT AI prompt that creates an email campaign in HTML…"
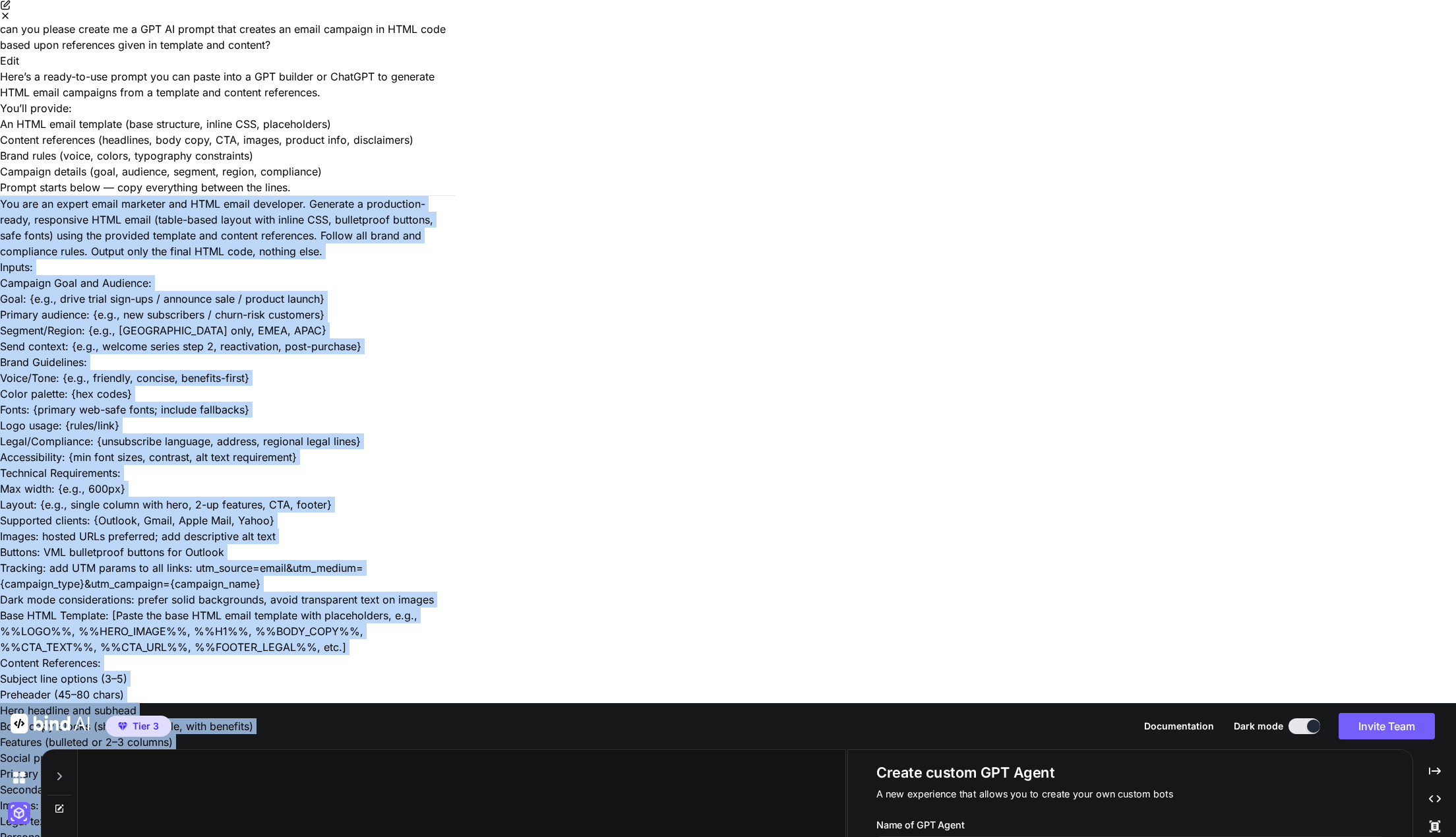
scroll to position [1507, 0]
drag, startPoint x: 524, startPoint y: 365, endPoint x: 819, endPoint y: 448, distance: 306.5
copy div "You are an expert email marketer and HTML email developer. Generate a productio…"
drag, startPoint x: 848, startPoint y: 237, endPoint x: 871, endPoint y: 213, distance: 33.2
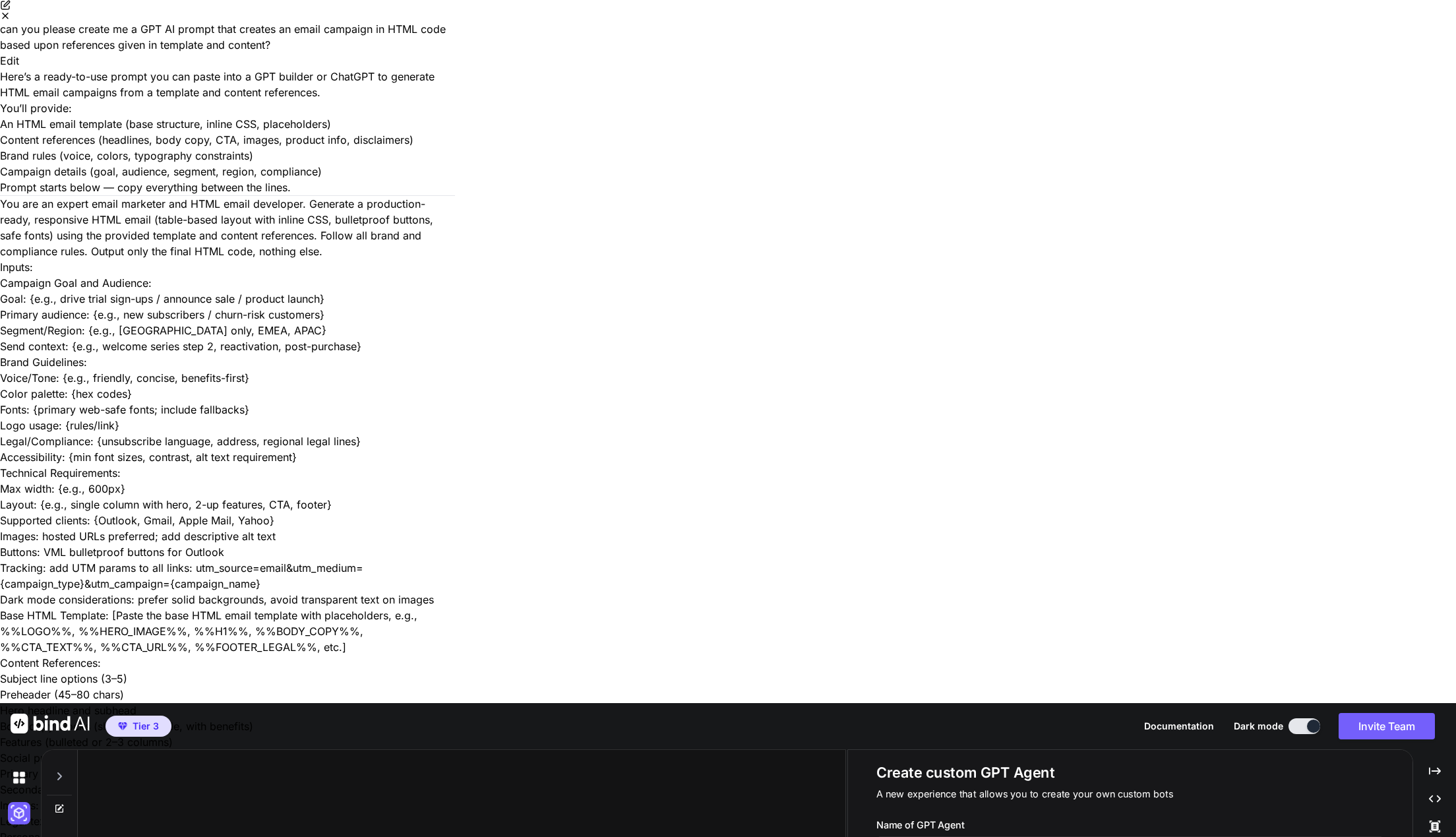
click at [11, 21] on icon "Close" at bounding box center [5, 16] width 11 height 11
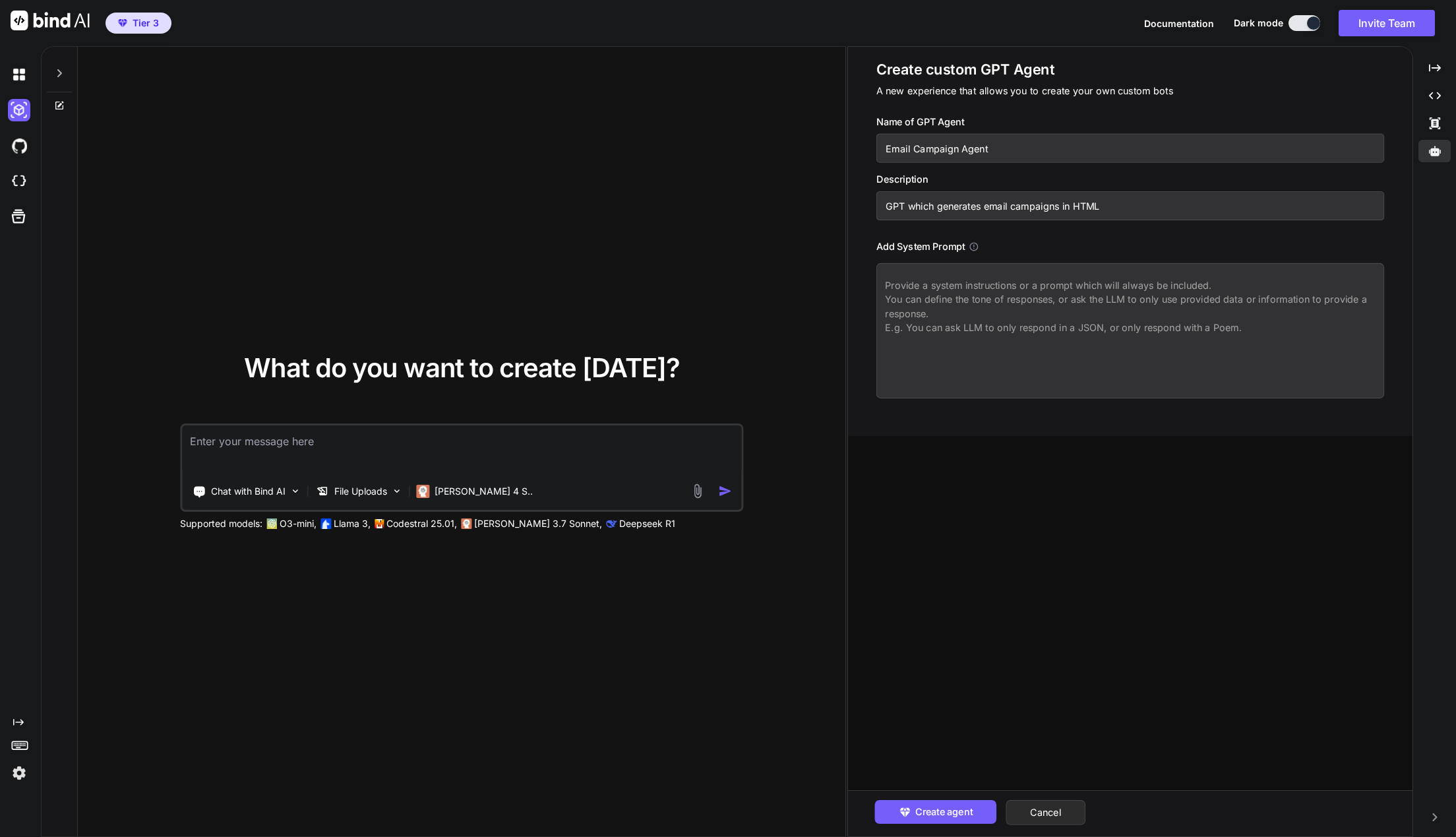
click at [1051, 312] on textarea at bounding box center [1130, 330] width 508 height 135
paste textarea "You are an expert email marketer and HTML email developer. Generate a productio…"
type textarea "x"
type textarea "You are an expert email marketer and HTML email developer. Generate a productio…"
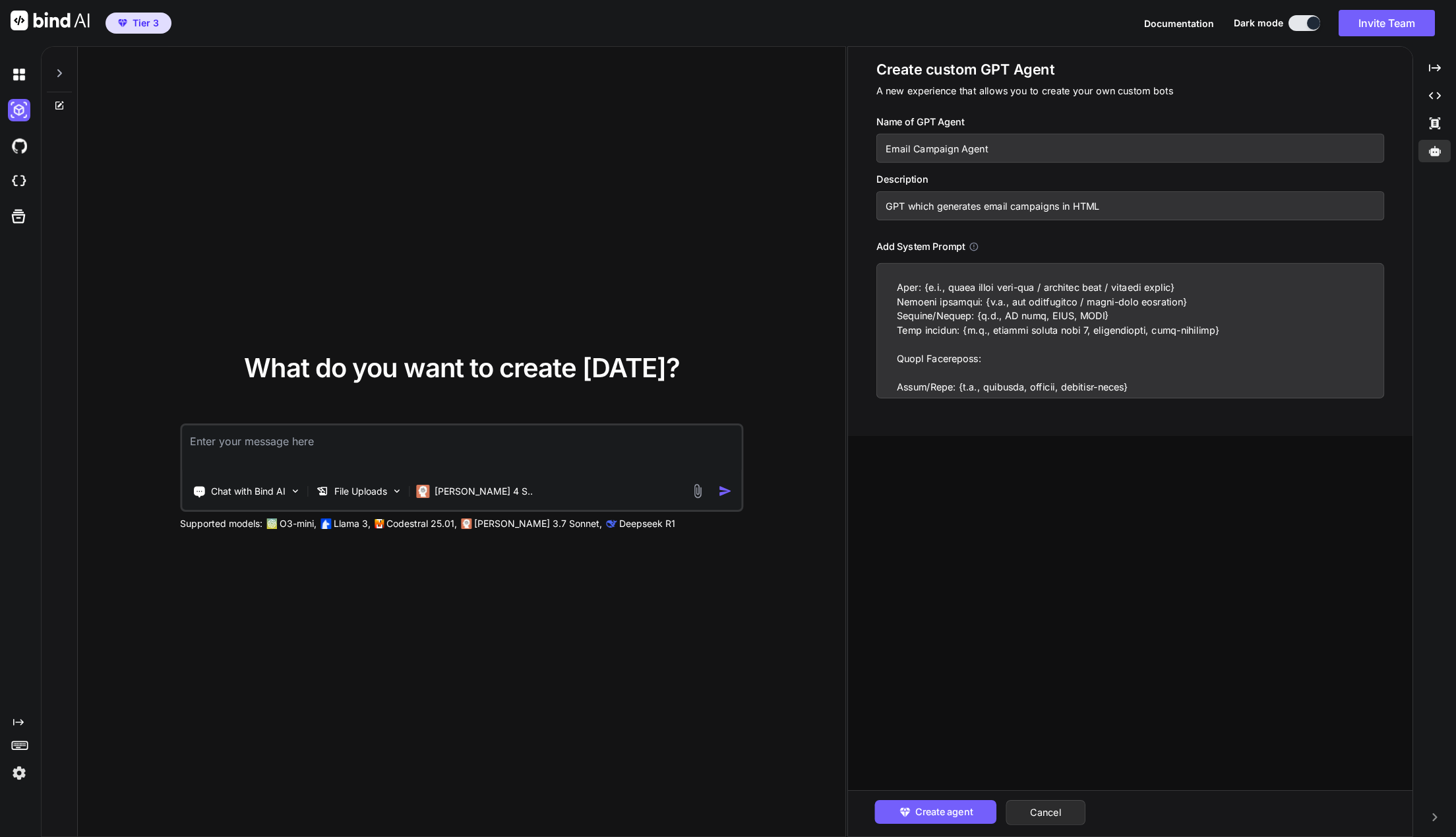
scroll to position [53, 0]
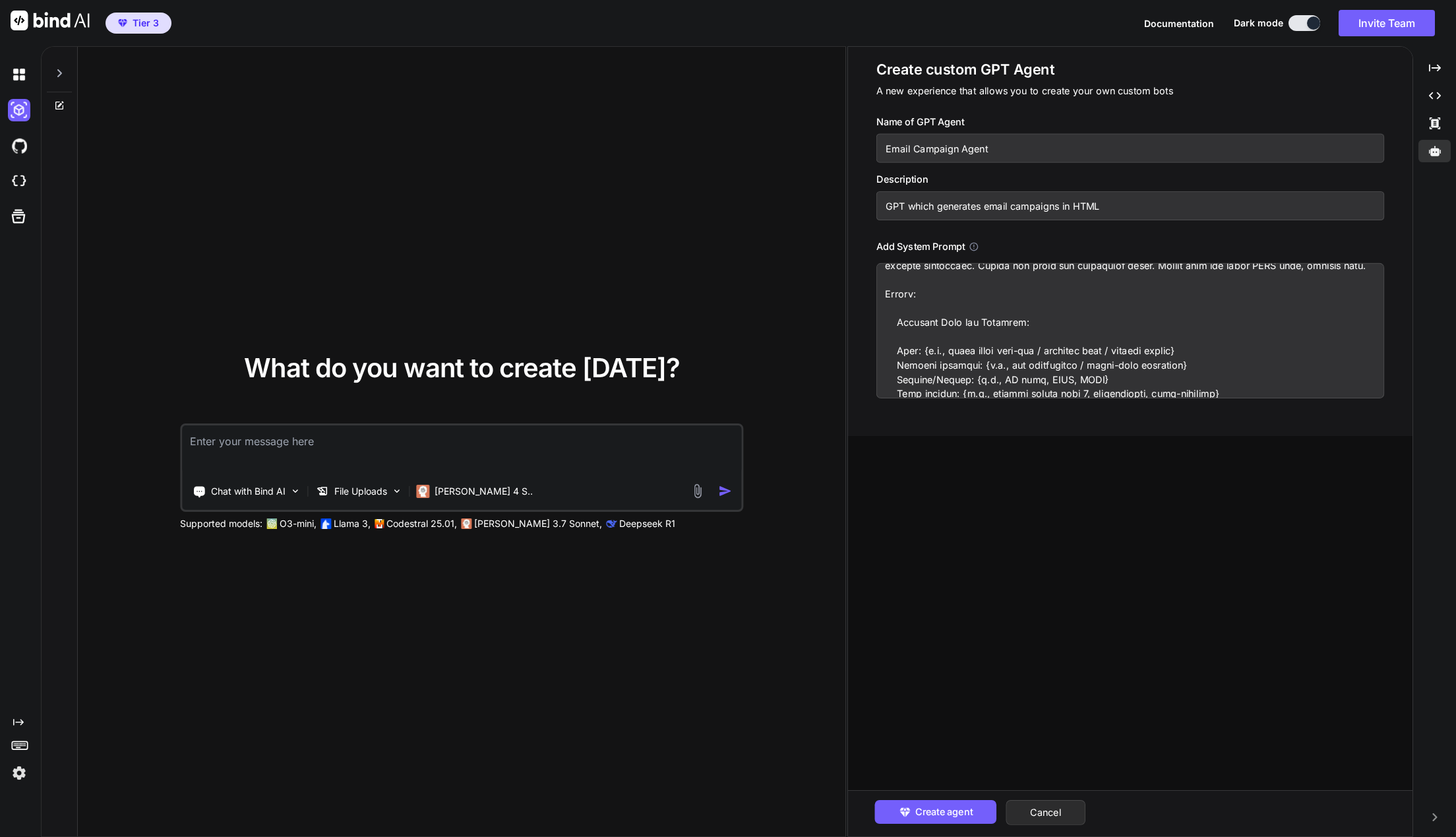
click at [960, 345] on textarea at bounding box center [1130, 330] width 508 height 135
click at [948, 335] on textarea at bounding box center [1130, 330] width 508 height 135
type textarea "x"
type textarea "You are an expert email marketer and HTML email developer. Generate a productio…"
click at [911, 356] on textarea at bounding box center [1130, 330] width 508 height 135
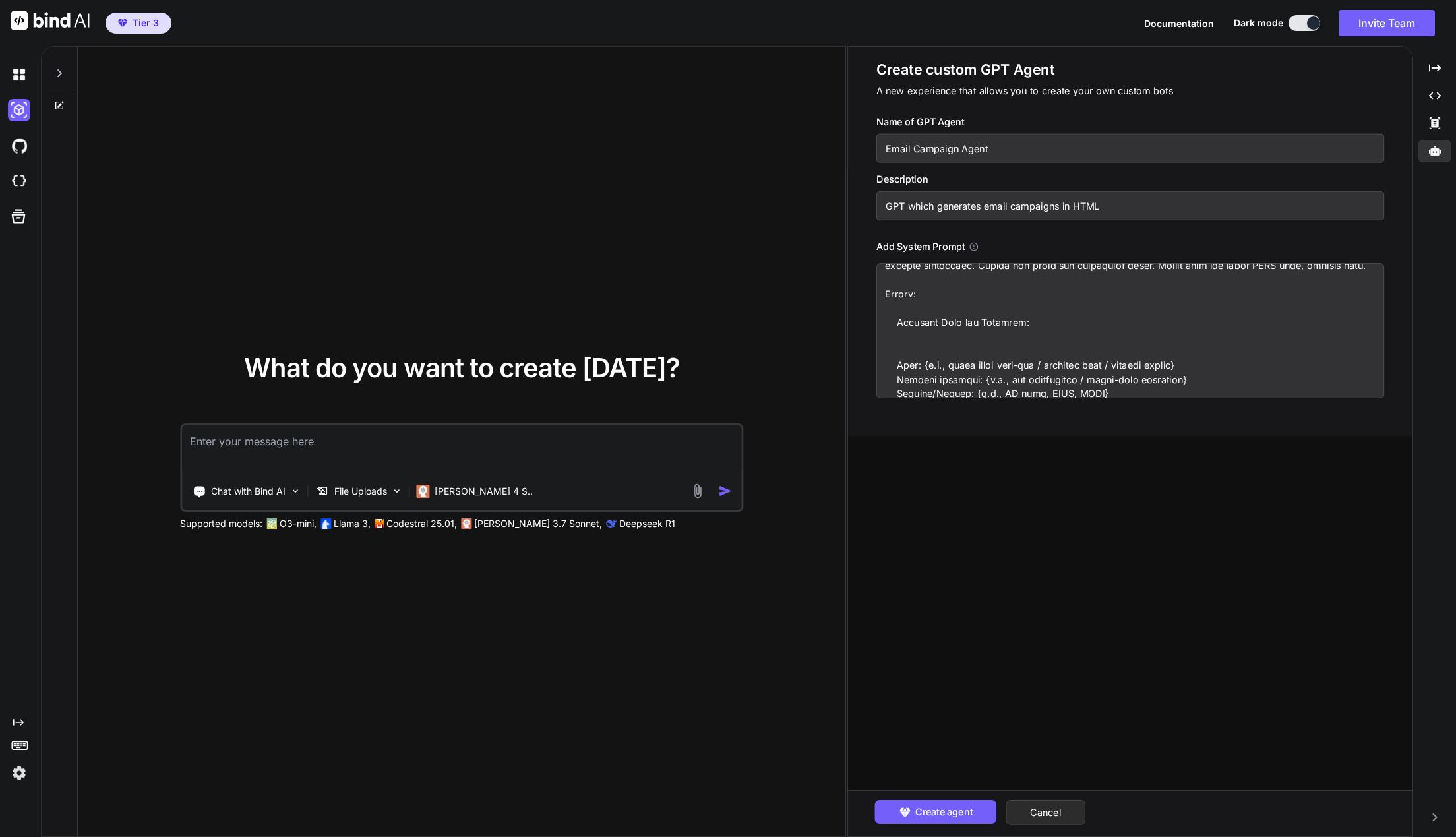
type textarea "x"
type textarea "You are an expert email marketer and HTML email developer. Generate a productio…"
type textarea "x"
type textarea "You are an expert email marketer and HTML email developer. Generate a productio…"
type textarea "x"
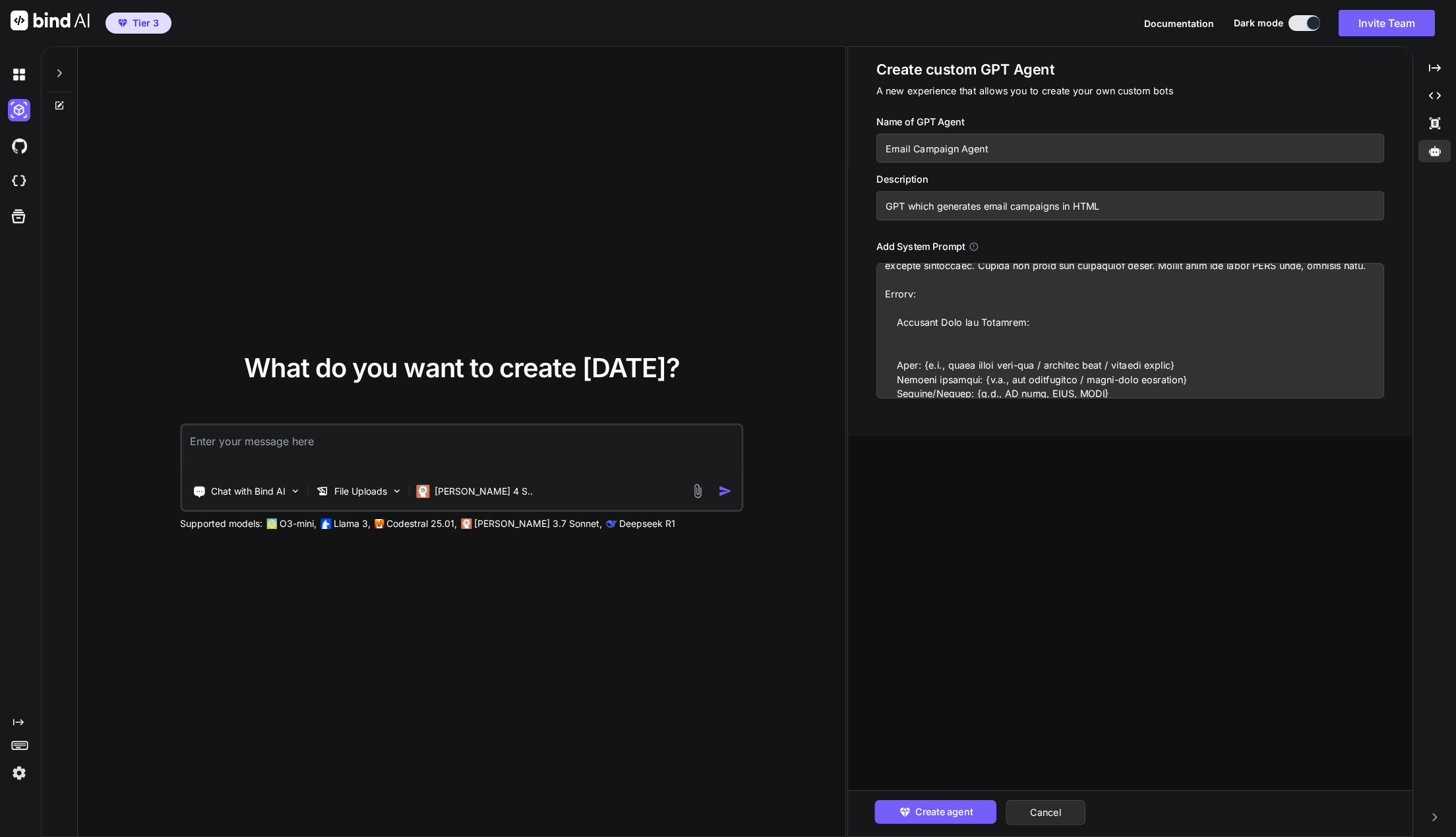
type textarea "You are an expert email marketer and HTML email developer. Generate a productio…"
type textarea "x"
type textarea "You are an expert email marketer and HTML email developer. Generate a productio…"
type textarea "x"
click at [920, 355] on textarea at bounding box center [1130, 330] width 508 height 135
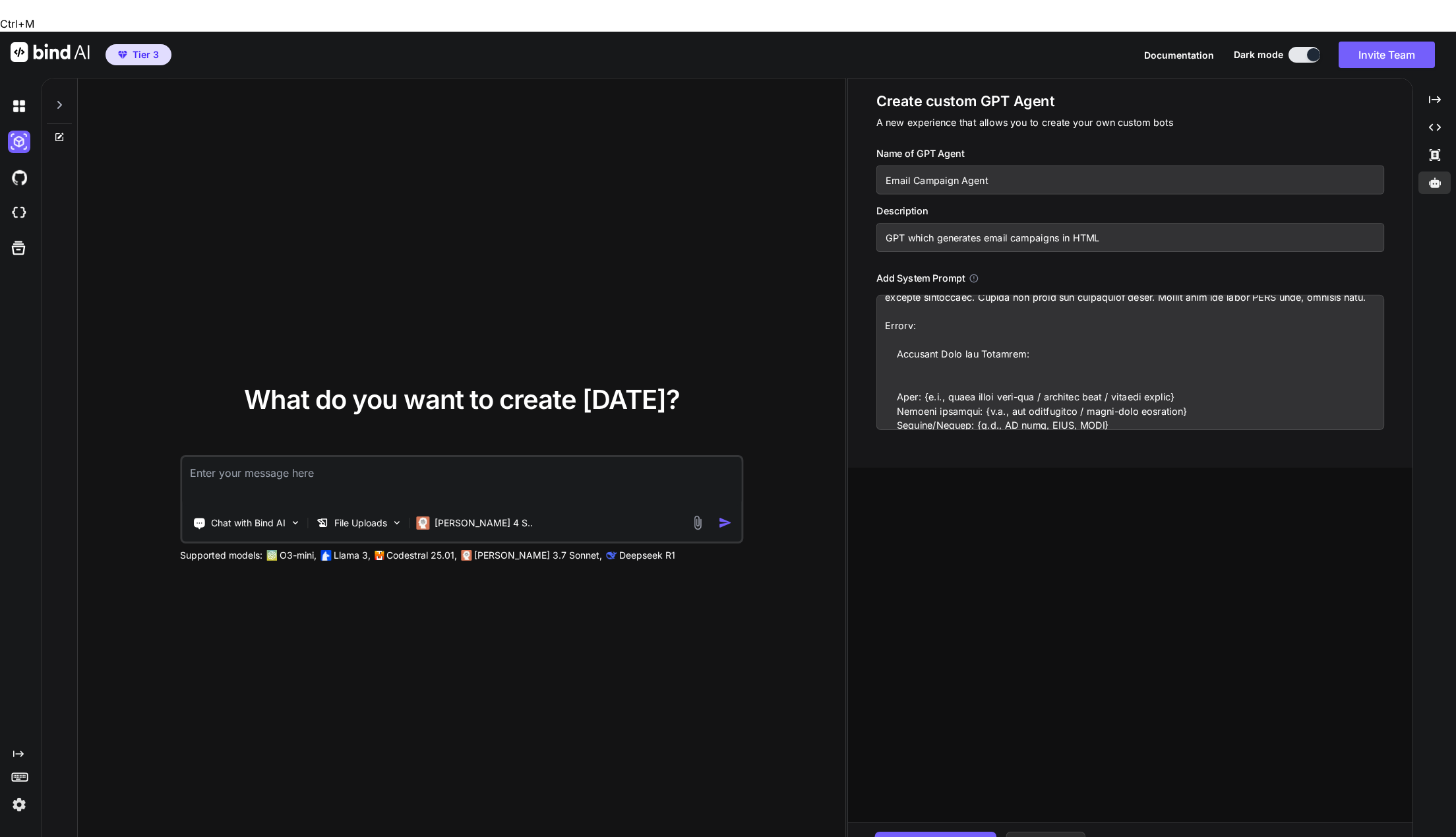
click at [916, 349] on textarea at bounding box center [1130, 362] width 508 height 135
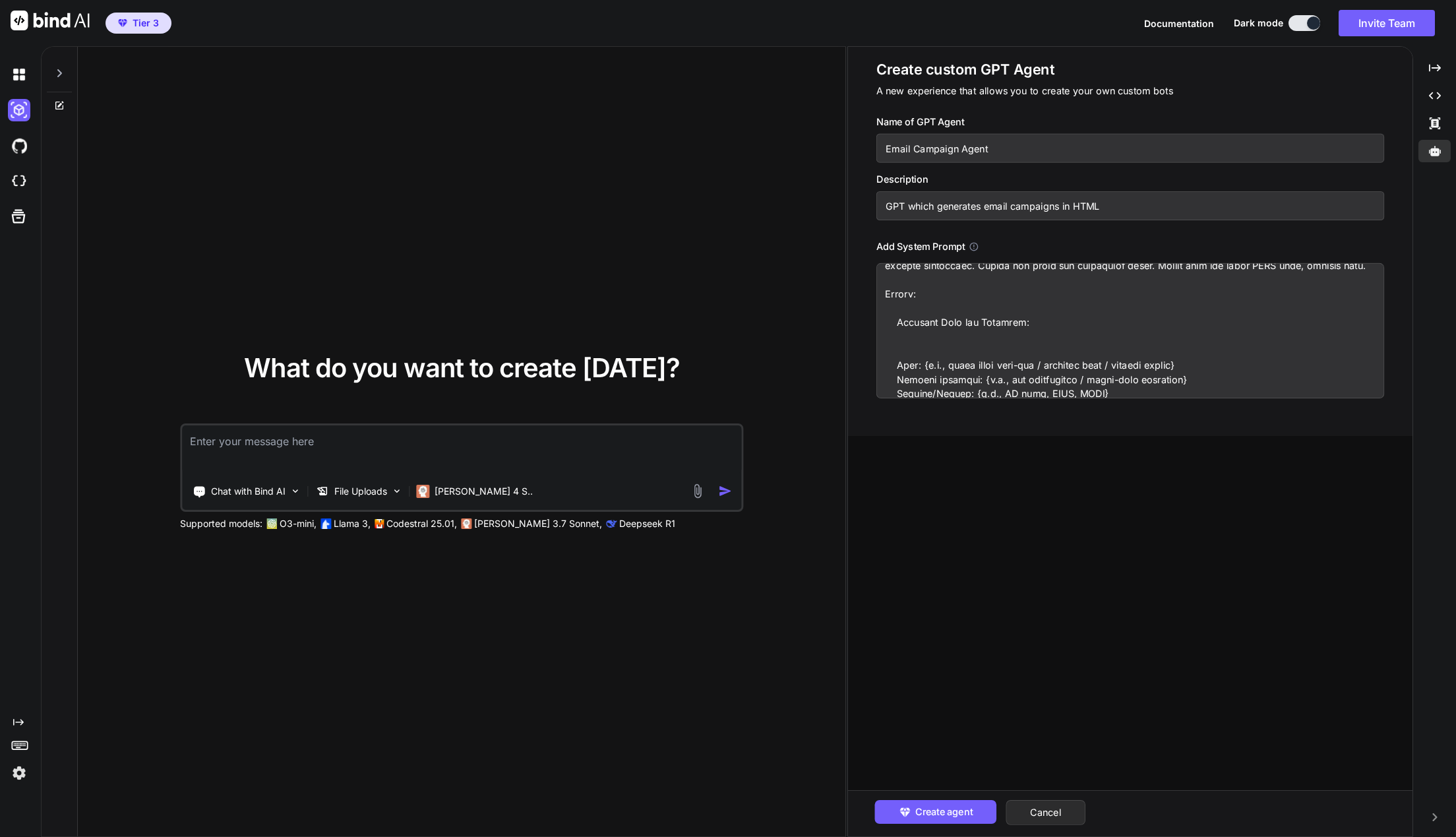
click at [902, 350] on textarea at bounding box center [1130, 330] width 508 height 135
click at [888, 351] on textarea at bounding box center [1130, 330] width 508 height 135
type textarea "You are an expert email marketer and HTML email developer. Generate a productio…"
click at [904, 352] on textarea at bounding box center [1130, 330] width 508 height 135
drag, startPoint x: 904, startPoint y: 352, endPoint x: 874, endPoint y: 344, distance: 31.0
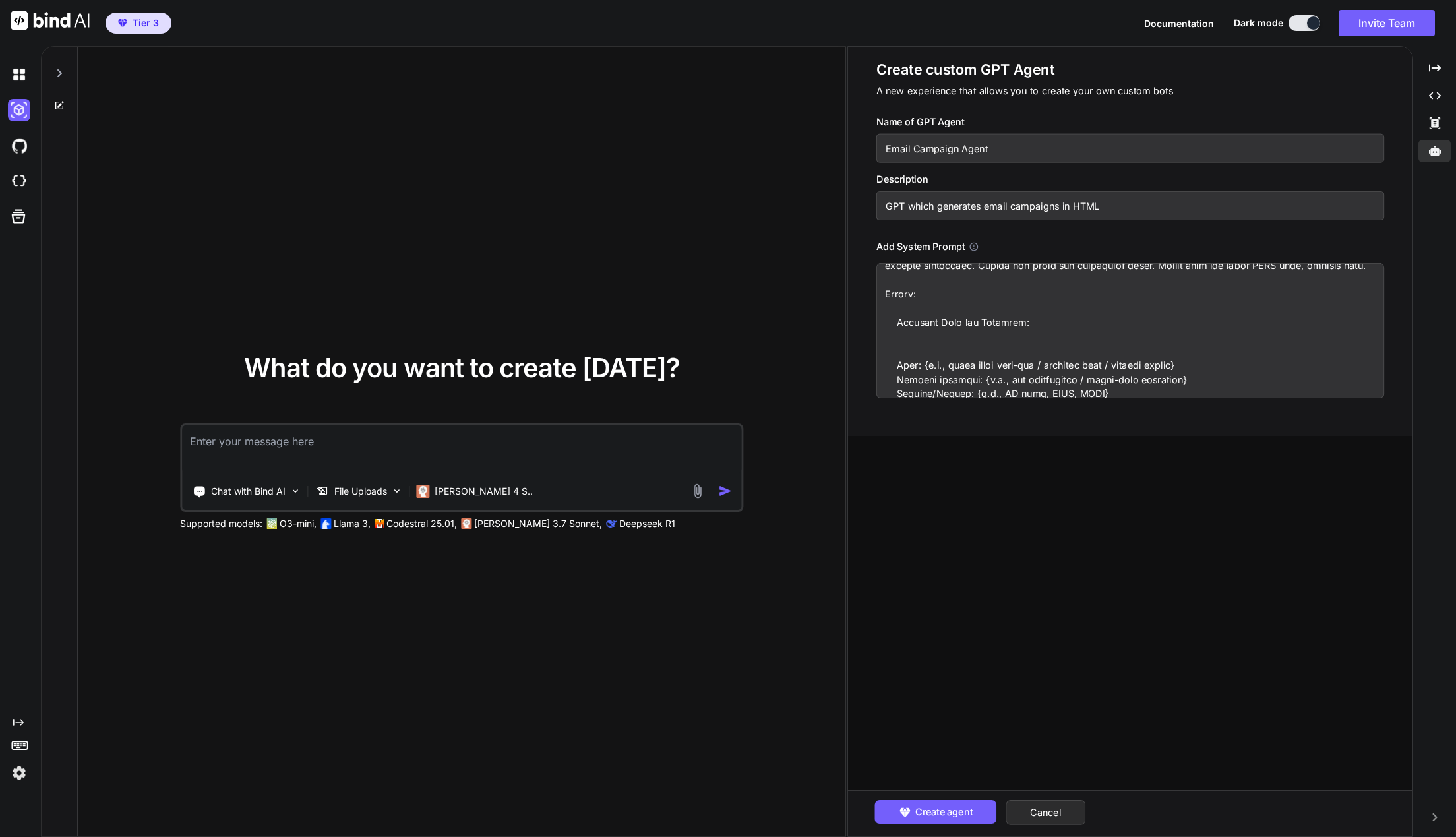
click at [887, 351] on textarea at bounding box center [1130, 330] width 508 height 135
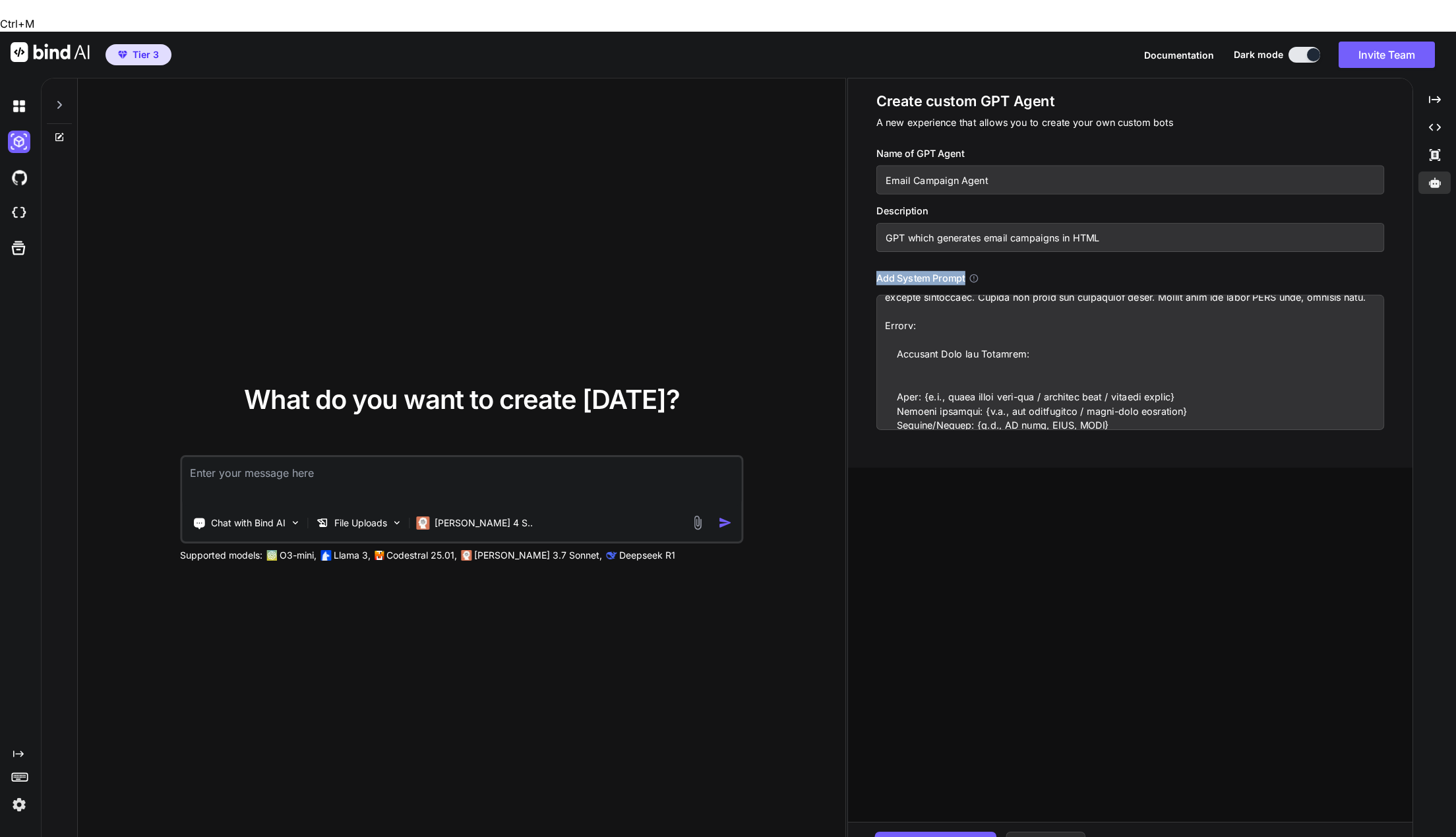
click at [872, 340] on div "Create custom GPT Agent A new experience that allows you to create your own cus…" at bounding box center [1130, 273] width 564 height 389
drag, startPoint x: 911, startPoint y: 345, endPoint x: 910, endPoint y: 356, distance: 11.0
click at [909, 346] on textarea at bounding box center [1130, 362] width 508 height 135
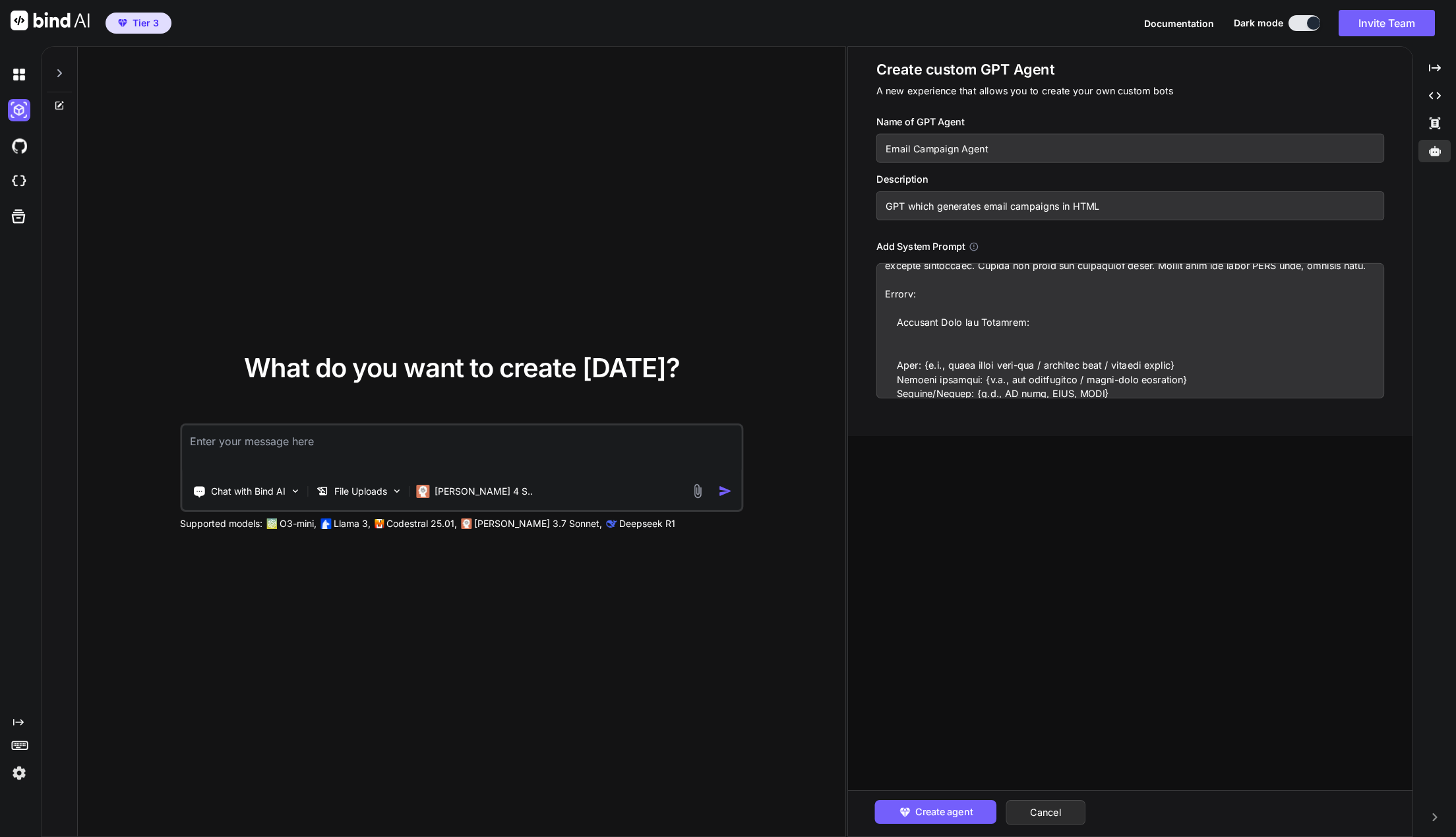
drag, startPoint x: 911, startPoint y: 354, endPoint x: 881, endPoint y: 352, distance: 30.1
click at [881, 352] on textarea at bounding box center [1130, 330] width 508 height 135
type textarea "x"
type textarea "You are an expert email marketer and HTML email developer. Generate a productio…"
type textarea "x"
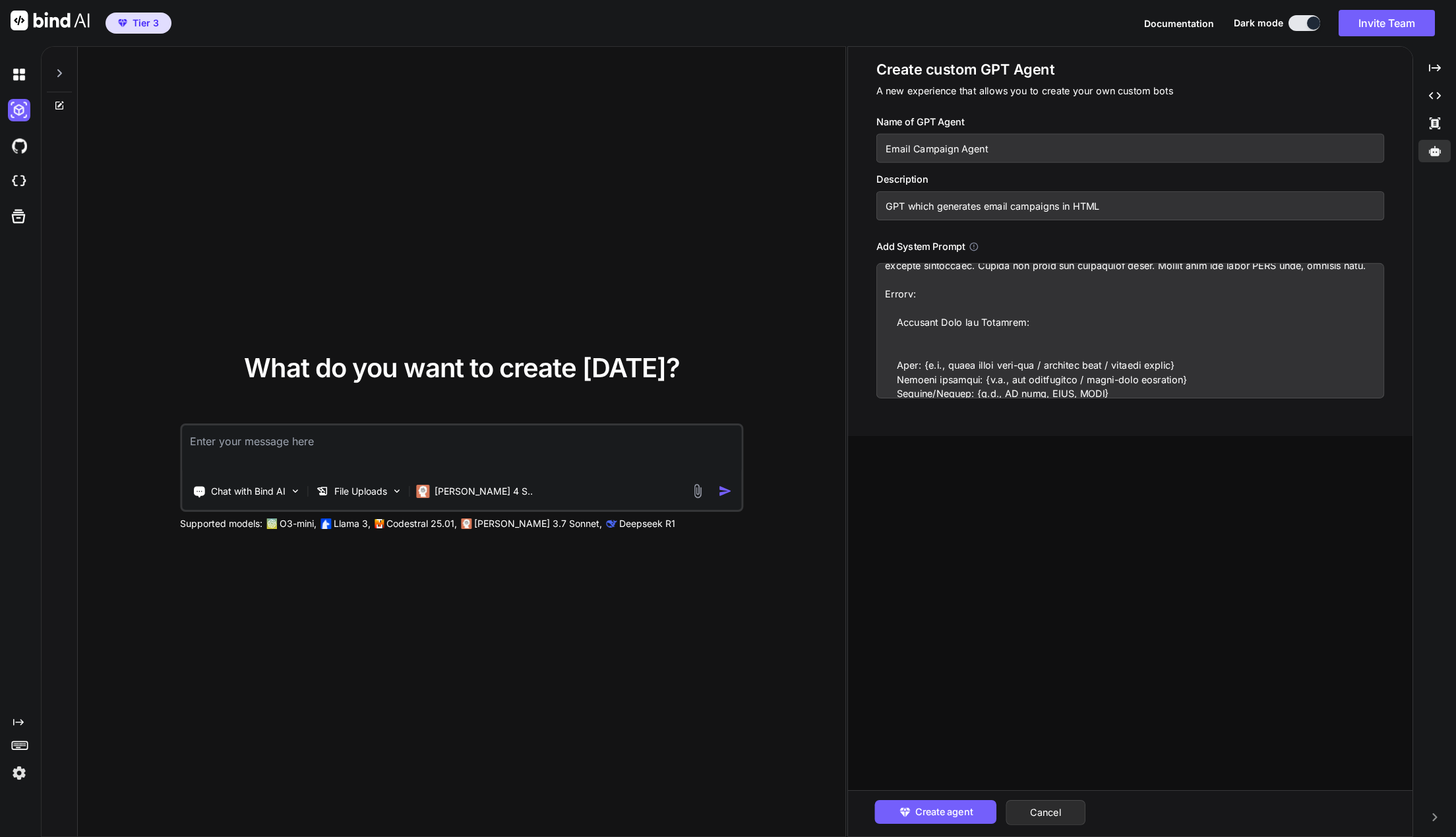
type textarea "You are an expert email marketer and HTML email developer. Generate a productio…"
type textarea "x"
type textarea "You are an expert email marketer and HTML email developer. Generate a productio…"
type textarea "x"
type textarea "You are an expert email marketer and HTML email developer. Generate a productio…"
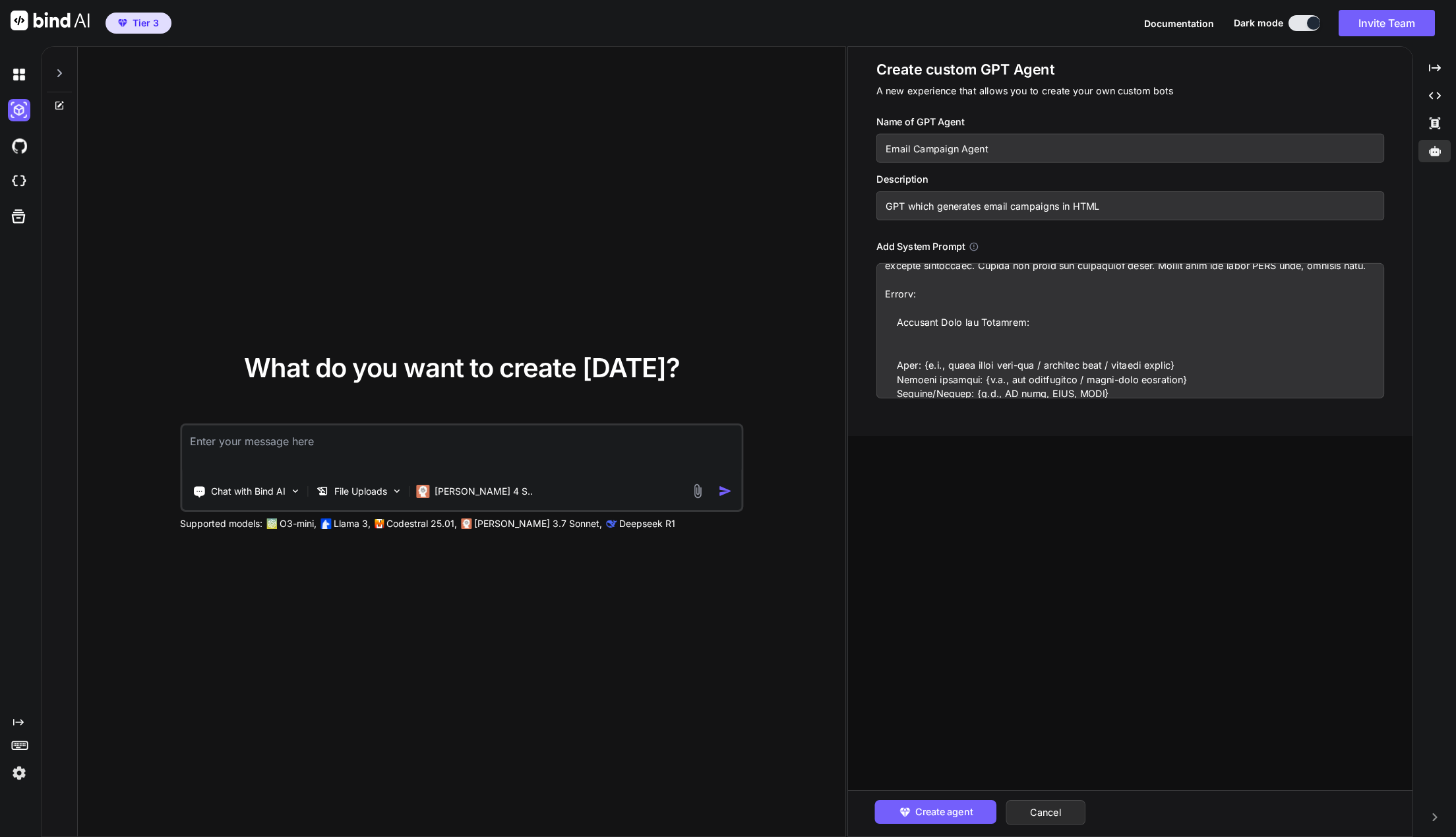
type textarea "x"
type textarea "You are an expert email marketer and HTML email developer. Generate a productio…"
type textarea "x"
type textarea "You are an expert email marketer and HTML email developer. Generate a productio…"
type textarea "x"
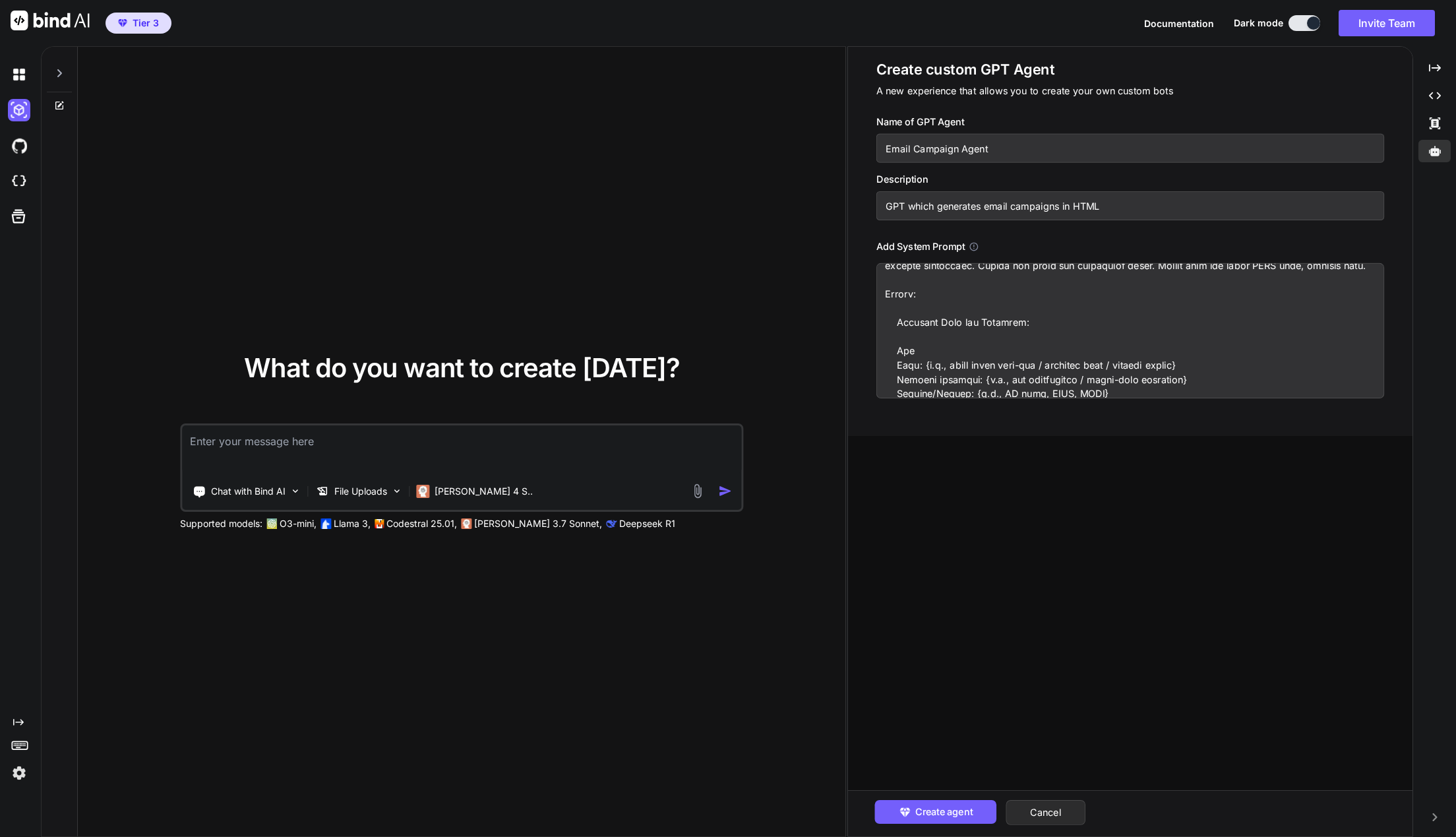
type textarea "You are an expert email marketer and HTML email developer. Generate a productio…"
type textarea "x"
type textarea "You are an expert email marketer and HTML email developer. Generate a productio…"
type textarea "x"
type textarea "You are an expert email marketer and HTML email developer. Generate a productio…"
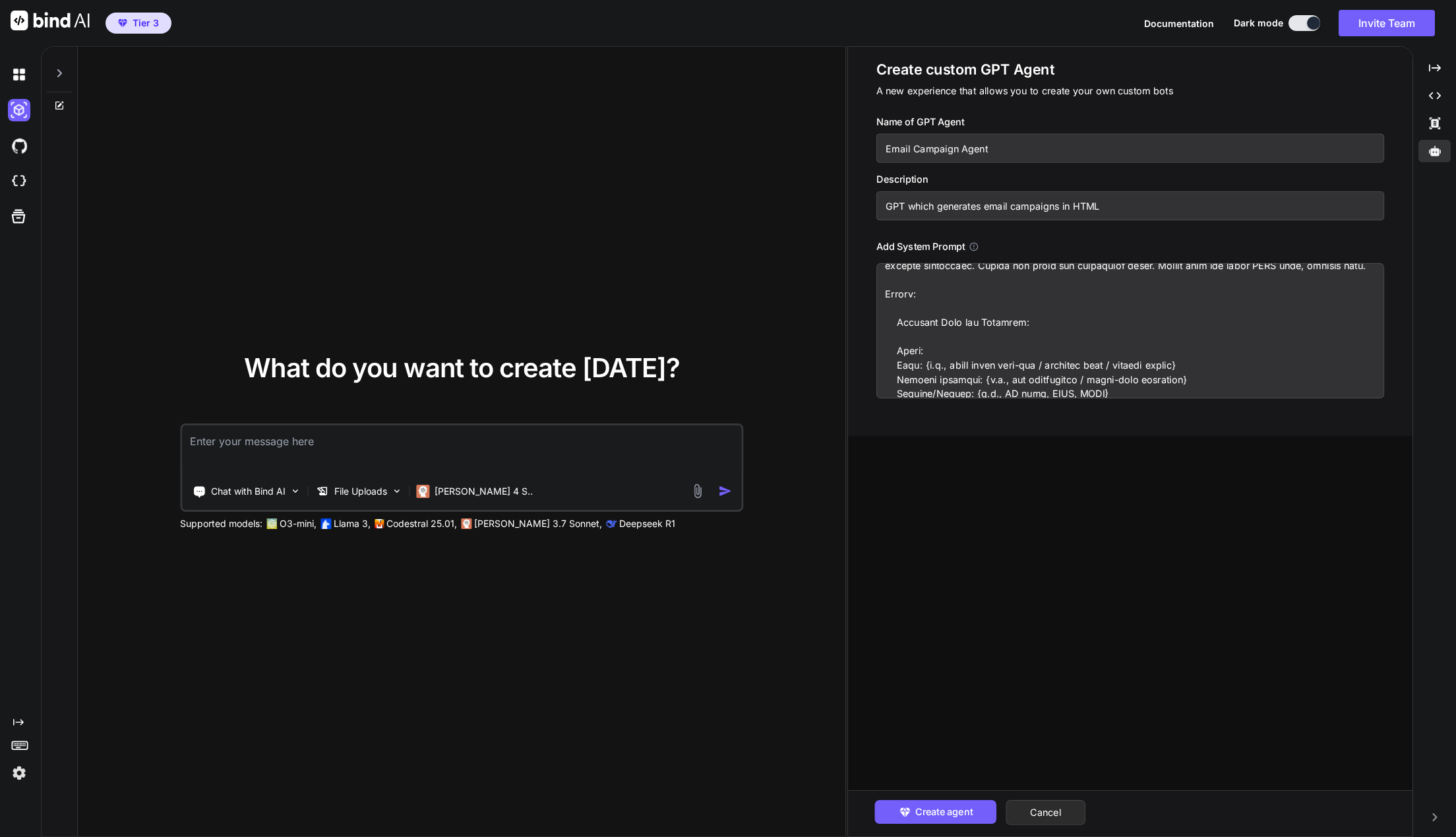
type textarea "x"
type textarea "You are an expert email marketer and HTML email developer. Generate a productio…"
type textarea "x"
type textarea "You are an expert email marketer and HTML email developer. Generate a productio…"
type textarea "x"
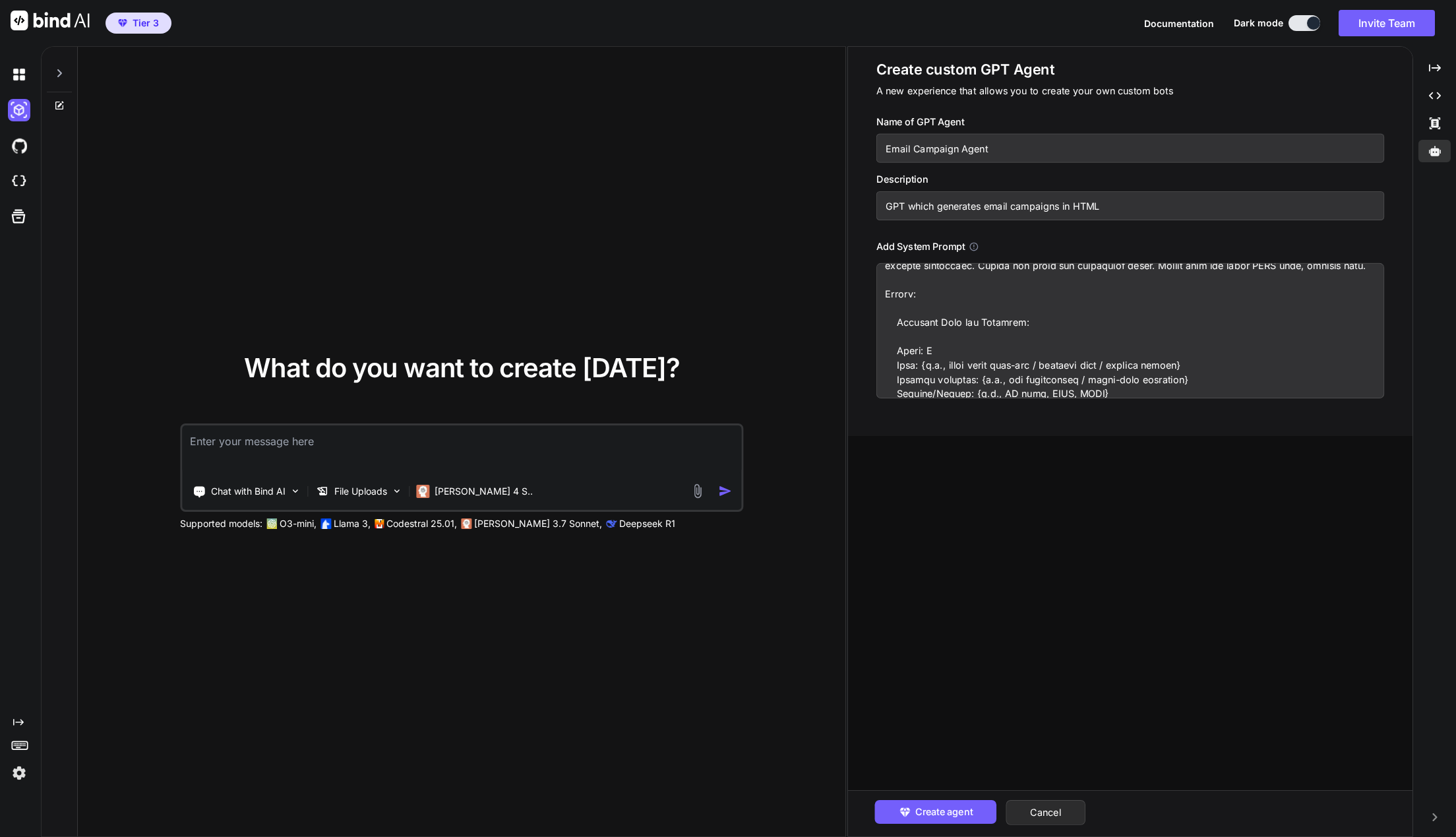
type textarea "You are an expert email marketer and HTML email developer. Generate a productio…"
type textarea "x"
type textarea "You are an expert email marketer and HTML email developer. Generate a productio…"
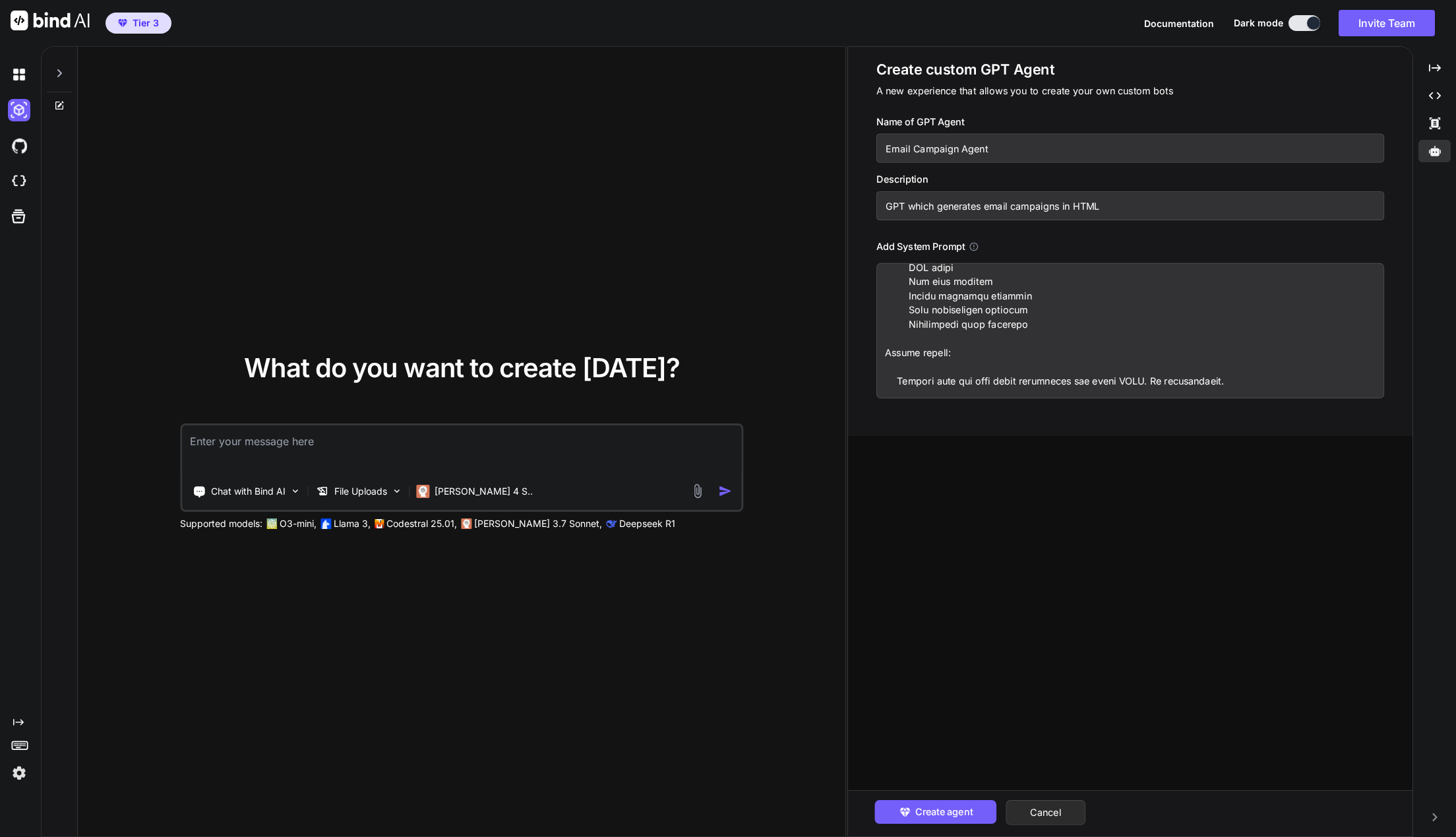
scroll to position [1465, 0]
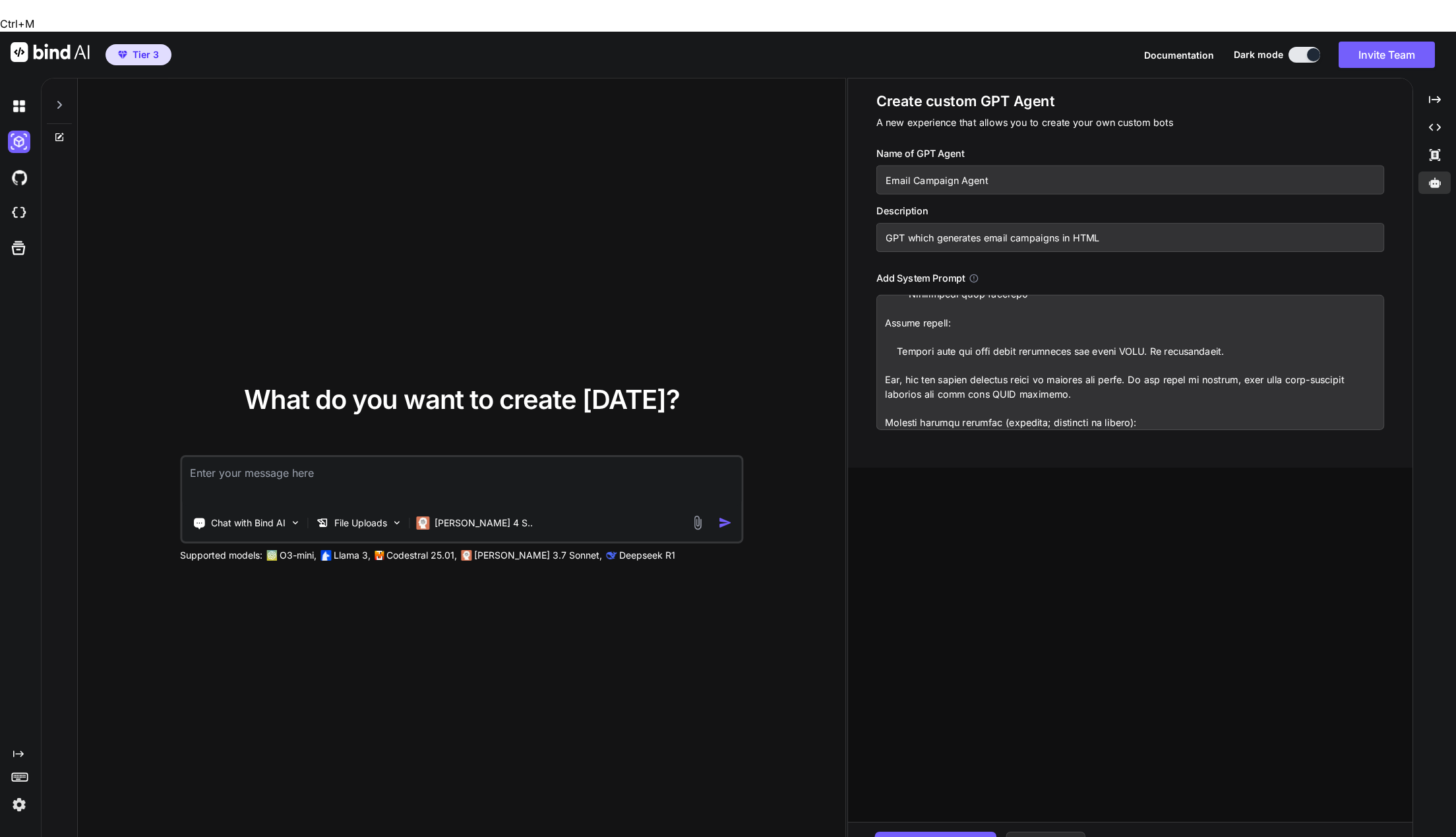
drag, startPoint x: 999, startPoint y: 335, endPoint x: 1211, endPoint y: 402, distance: 222.3
click at [1211, 402] on textarea at bounding box center [1130, 362] width 508 height 135
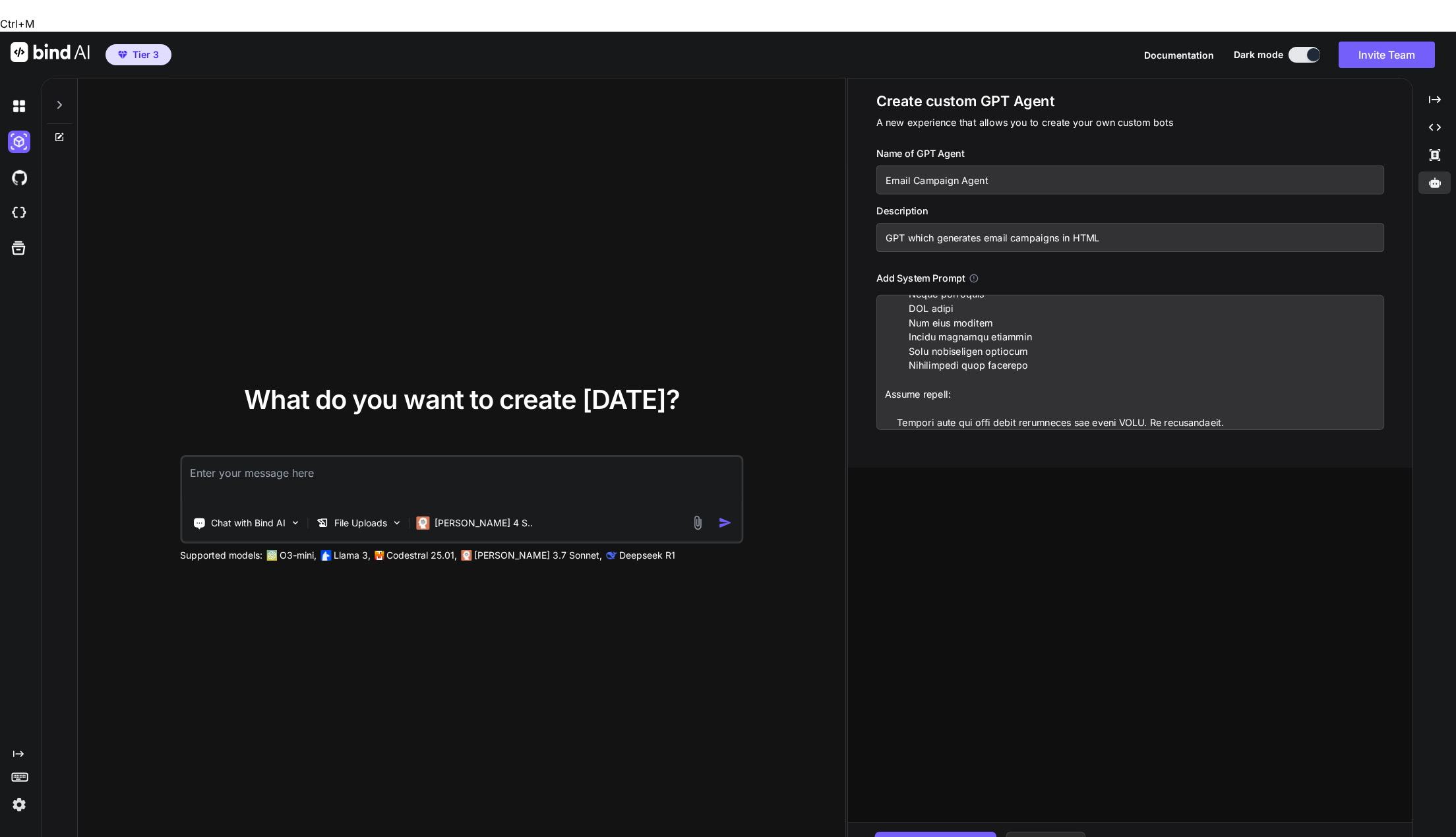
scroll to position [1402, 0]
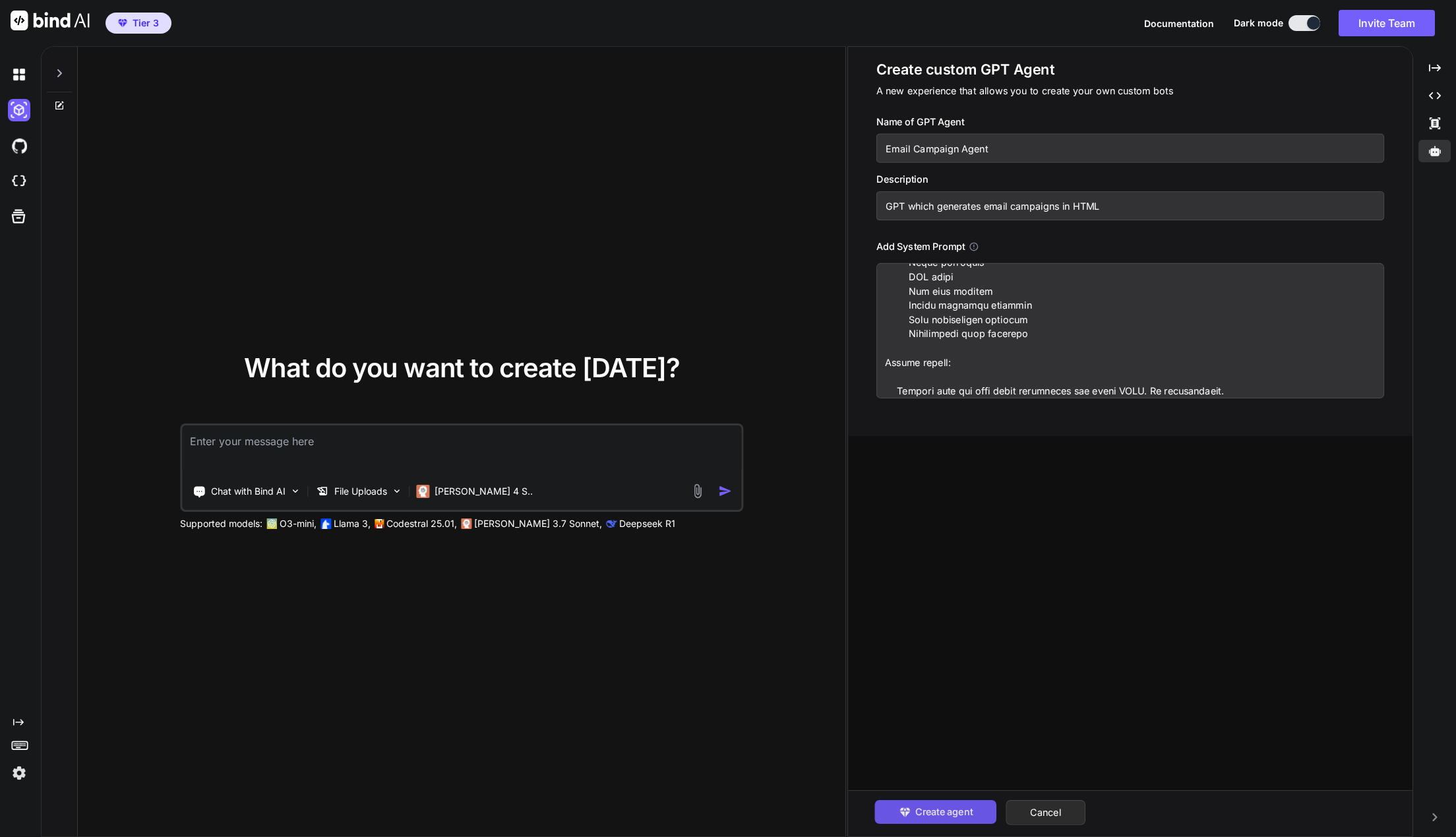
click at [967, 813] on span "Create agent" at bounding box center [944, 811] width 57 height 14
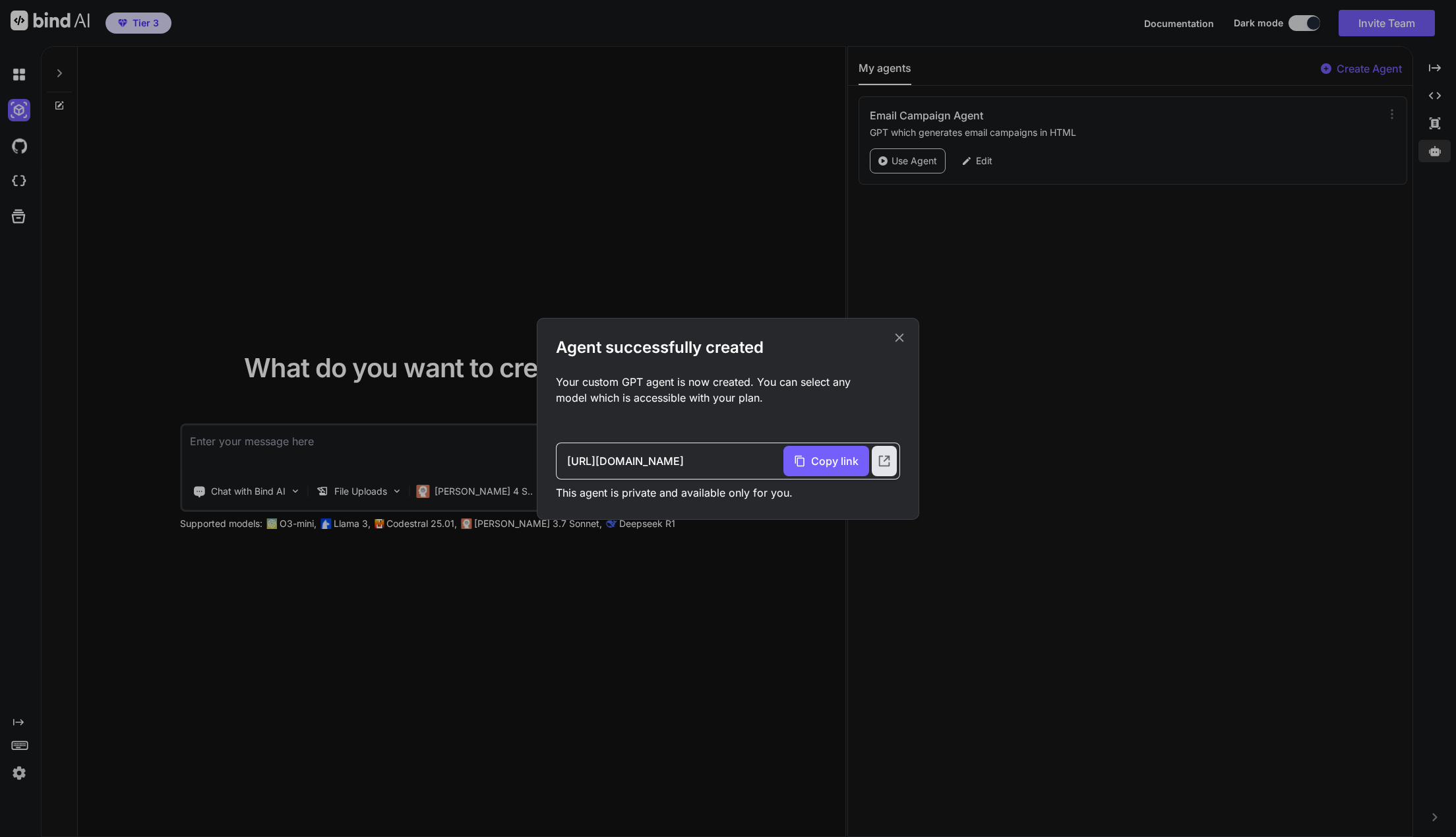
drag, startPoint x: 832, startPoint y: 454, endPoint x: 835, endPoint y: 442, distance: 12.4
click at [832, 454] on span "Copy link" at bounding box center [835, 460] width 47 height 16
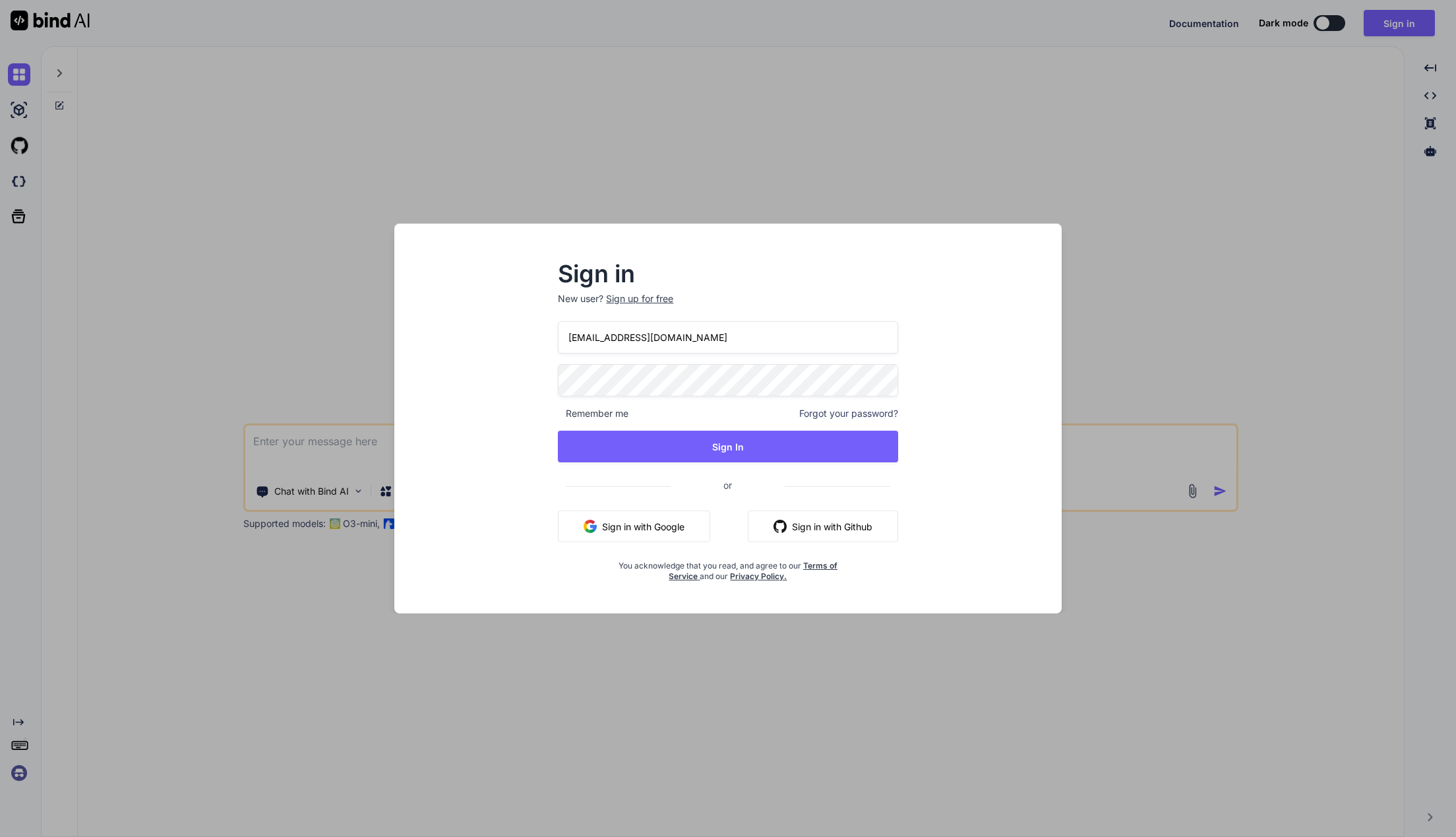
click at [558, 321] on div at bounding box center [558, 321] width 0 height 0
type input "[PERSON_NAME][EMAIL_ADDRESS][DOMAIN_NAME]"
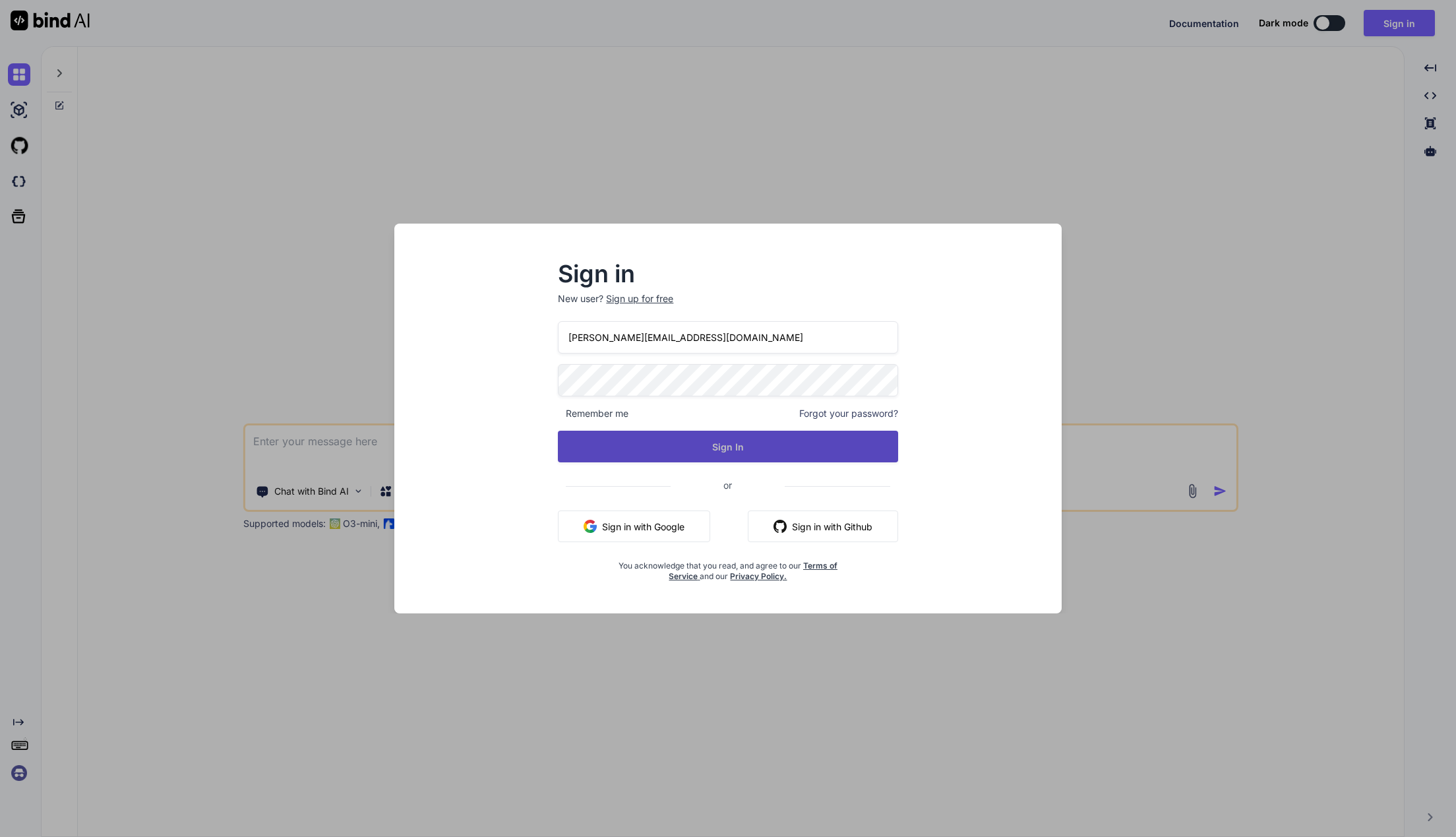
click at [685, 445] on button "Sign In" at bounding box center [727, 447] width 339 height 32
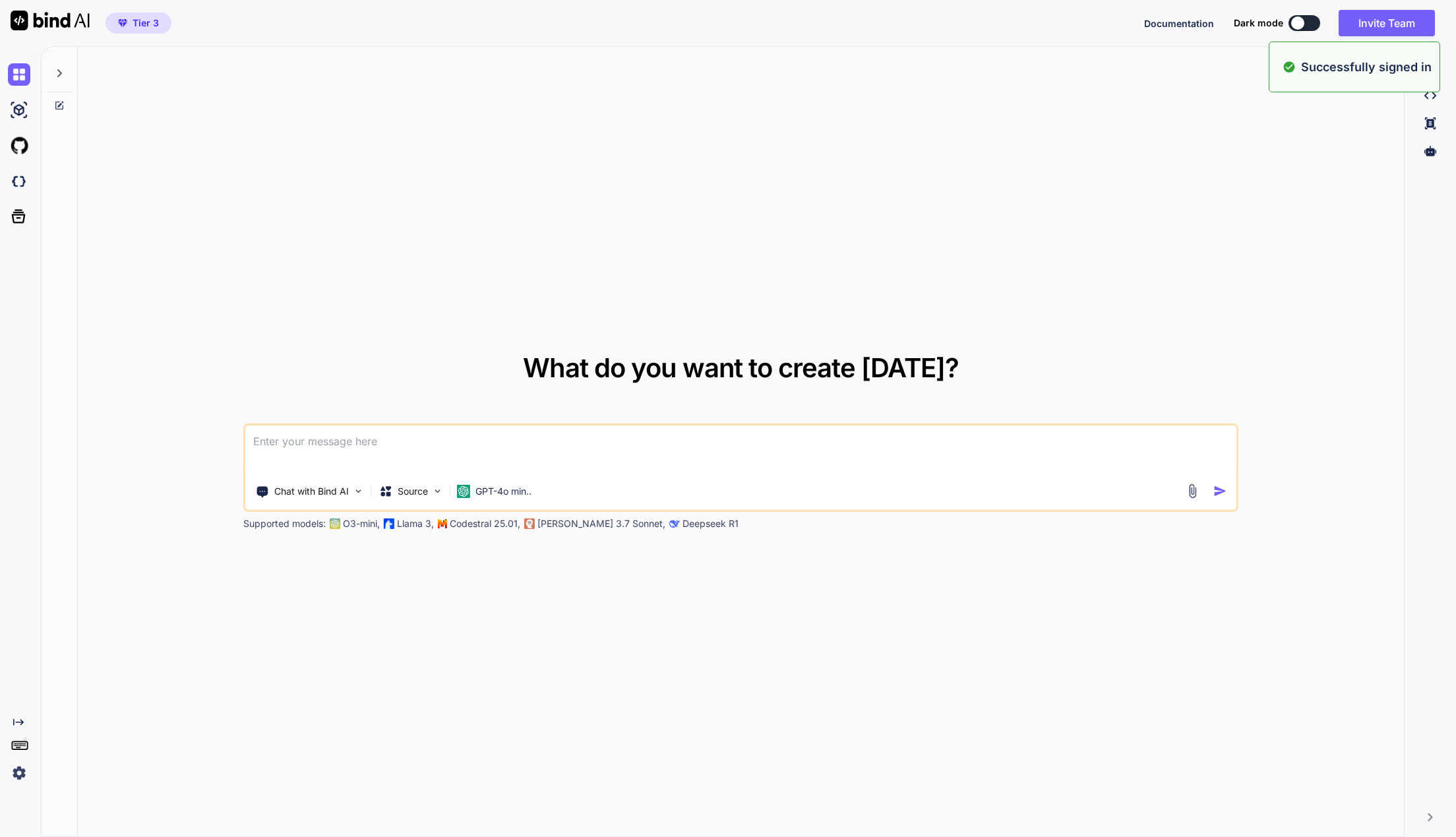
type textarea "x"
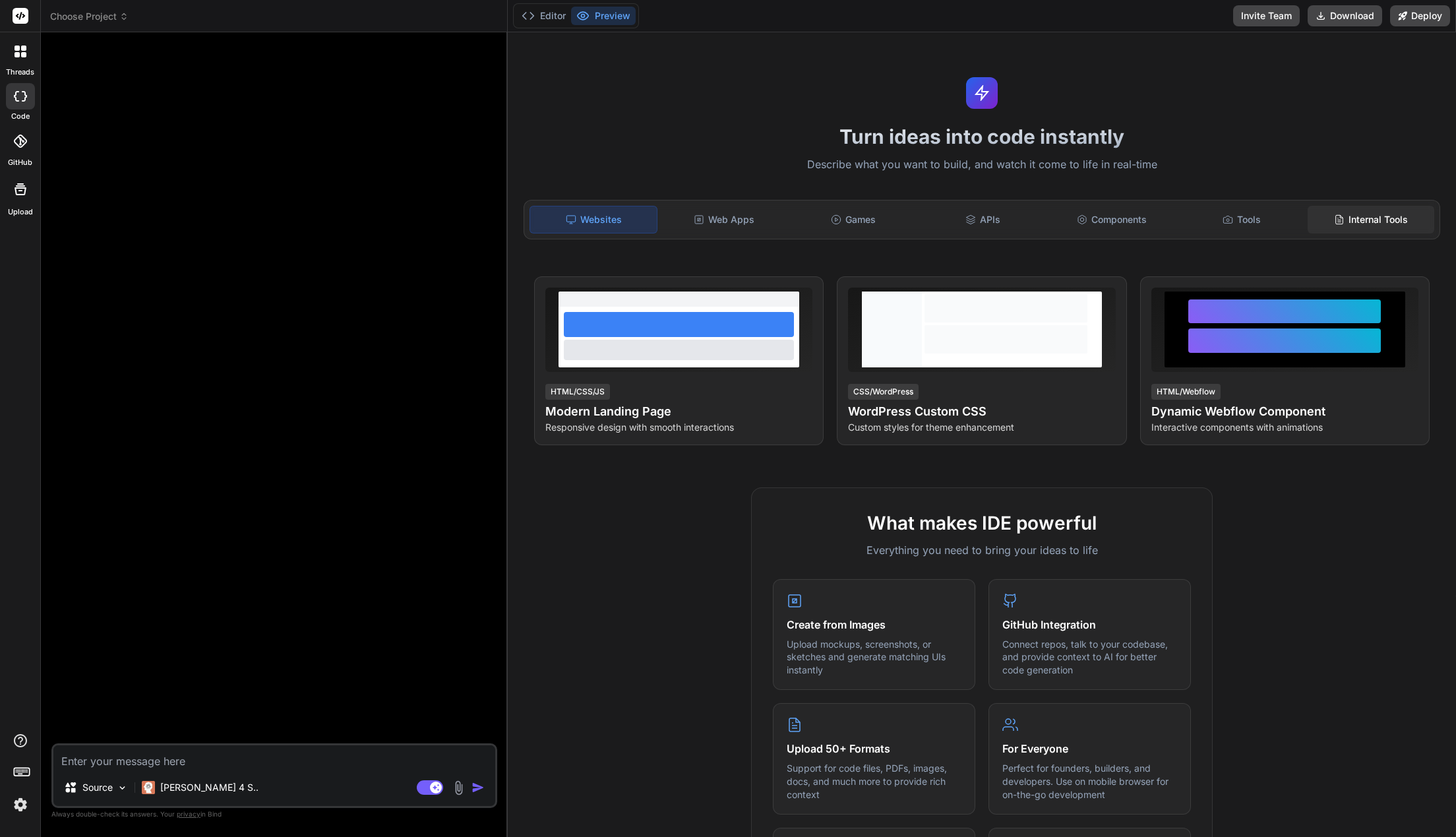
click at [1409, 232] on div "Internal Tools" at bounding box center [1371, 220] width 127 height 27
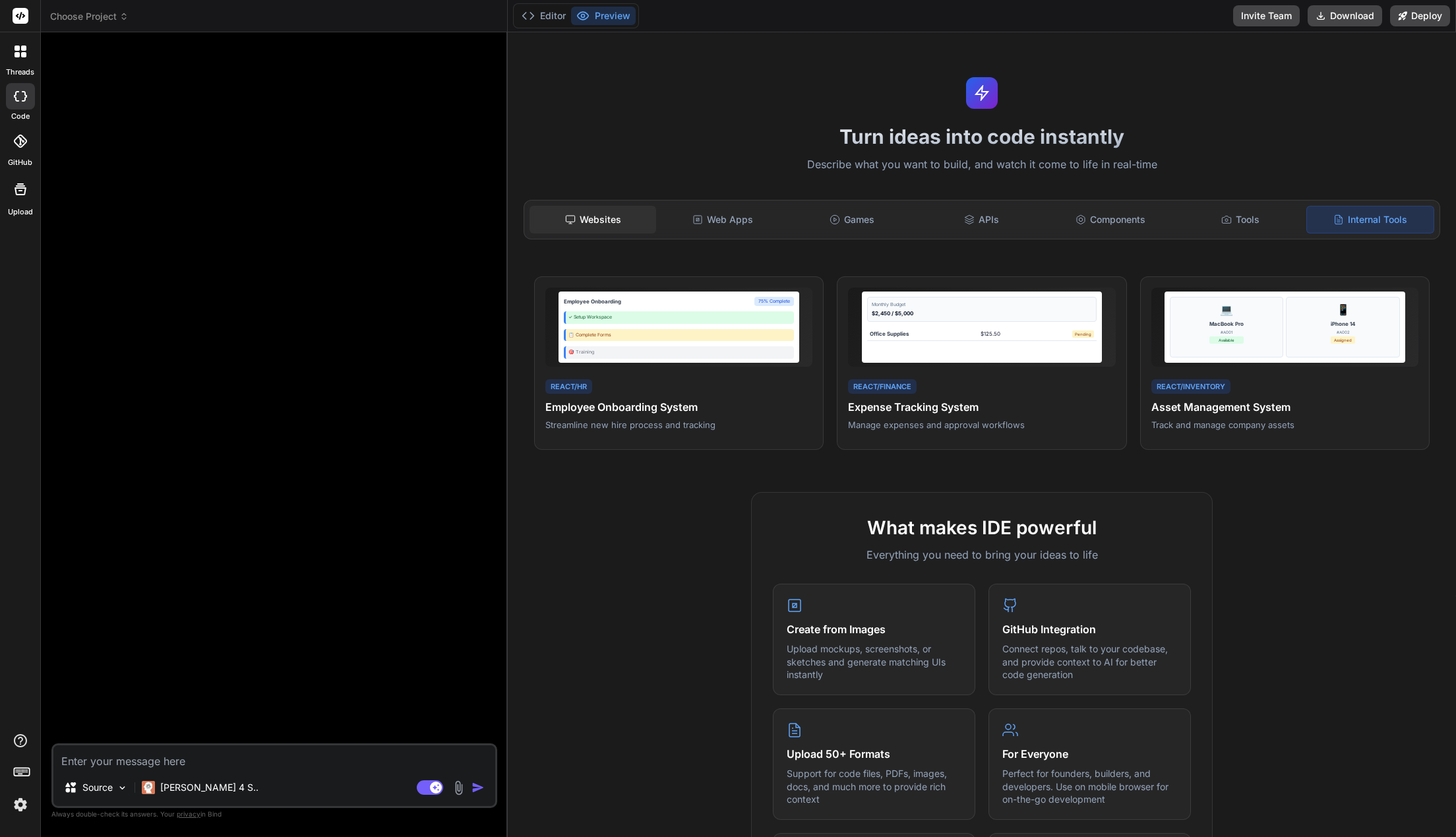
click at [596, 220] on div "Websites" at bounding box center [593, 220] width 127 height 27
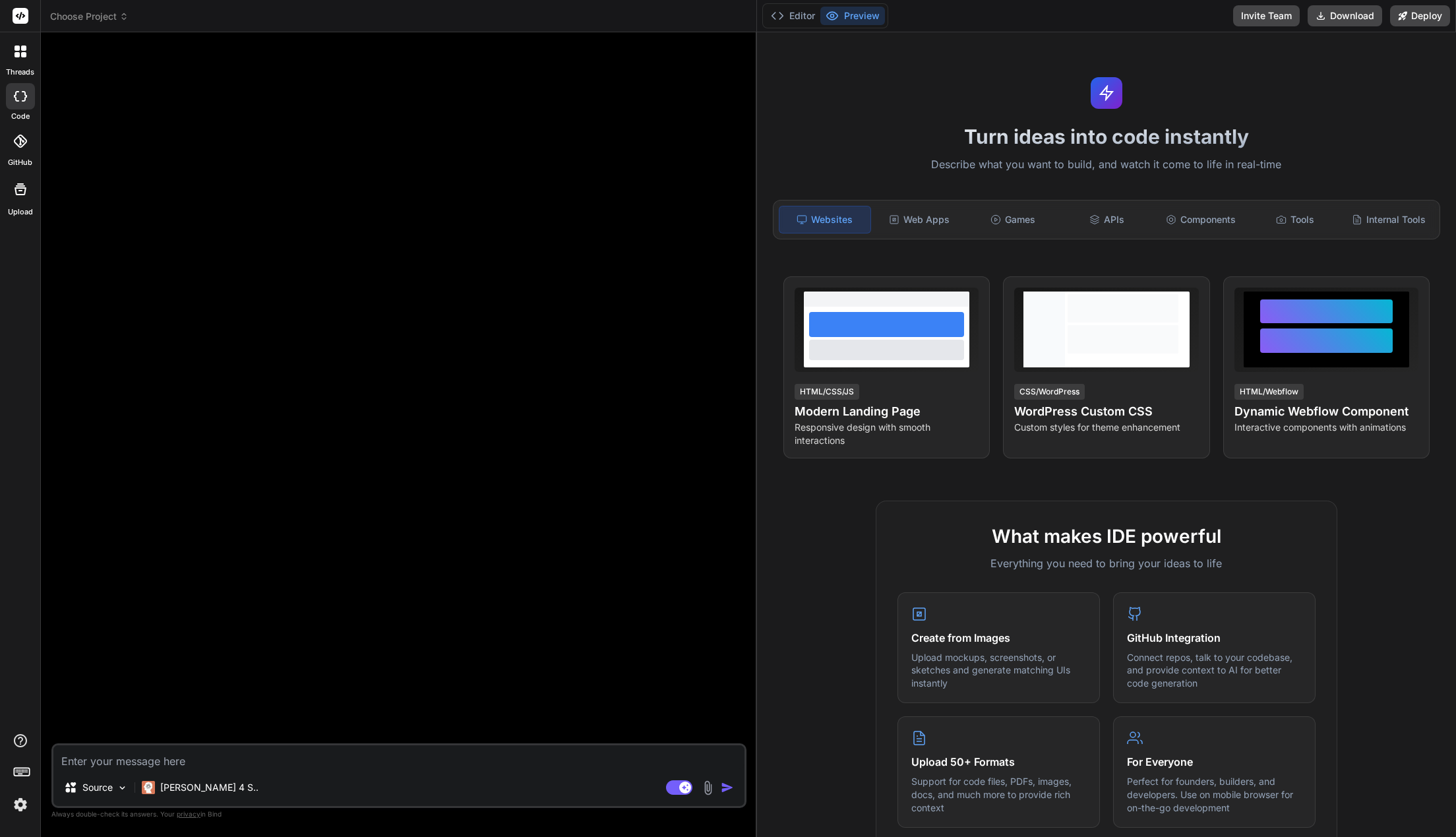
drag, startPoint x: 508, startPoint y: 144, endPoint x: 713, endPoint y: 159, distance: 205.5
click at [723, 152] on div "Bind AI Web Search Created with Pixso. Code Generator Source Claude 4 S.. Agent…" at bounding box center [399, 434] width 716 height 804
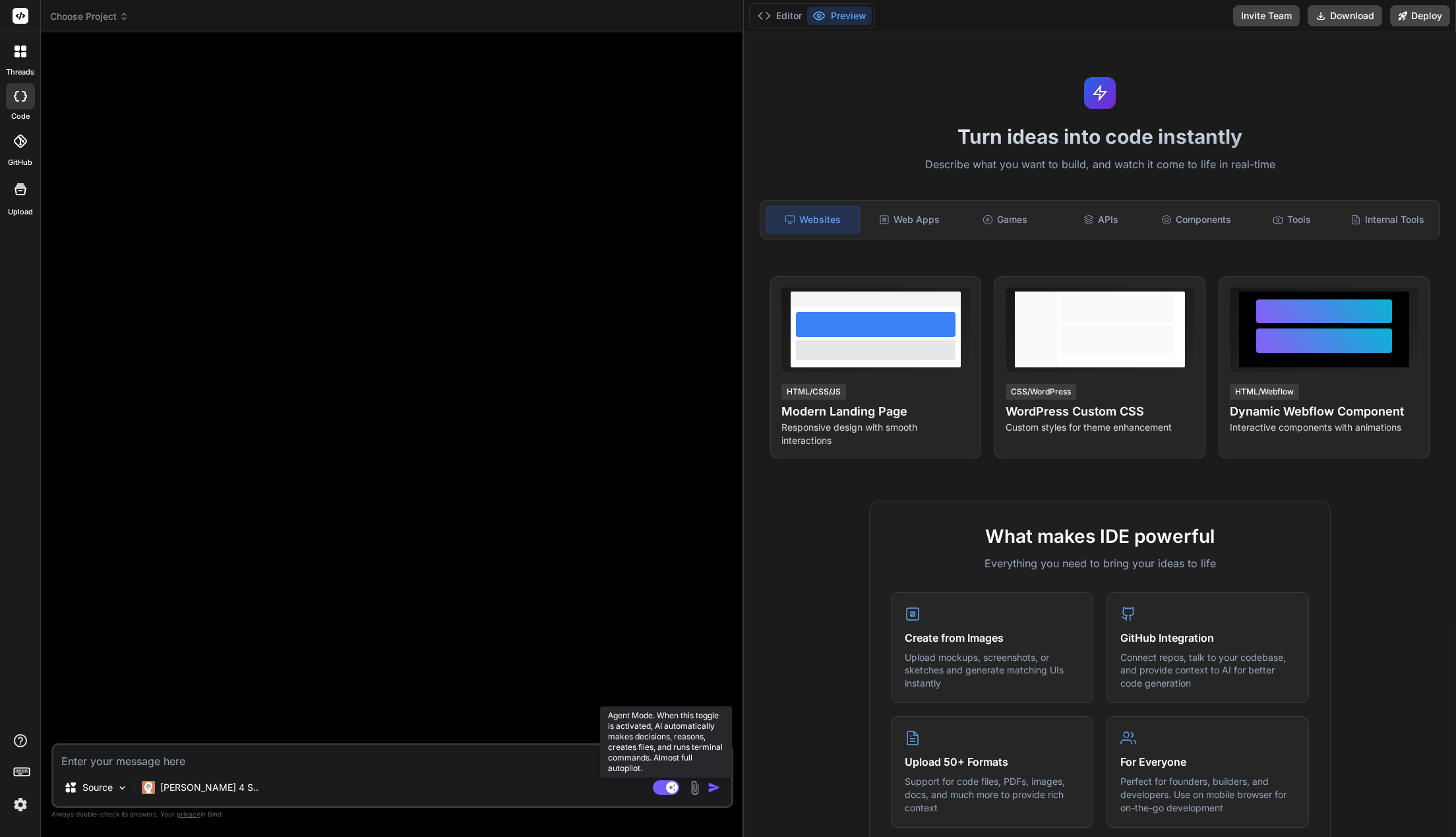
click at [662, 791] on rect at bounding box center [665, 787] width 27 height 14
click at [662, 791] on rect at bounding box center [660, 787] width 12 height 12
click at [85, 791] on p "Source" at bounding box center [98, 787] width 30 height 13
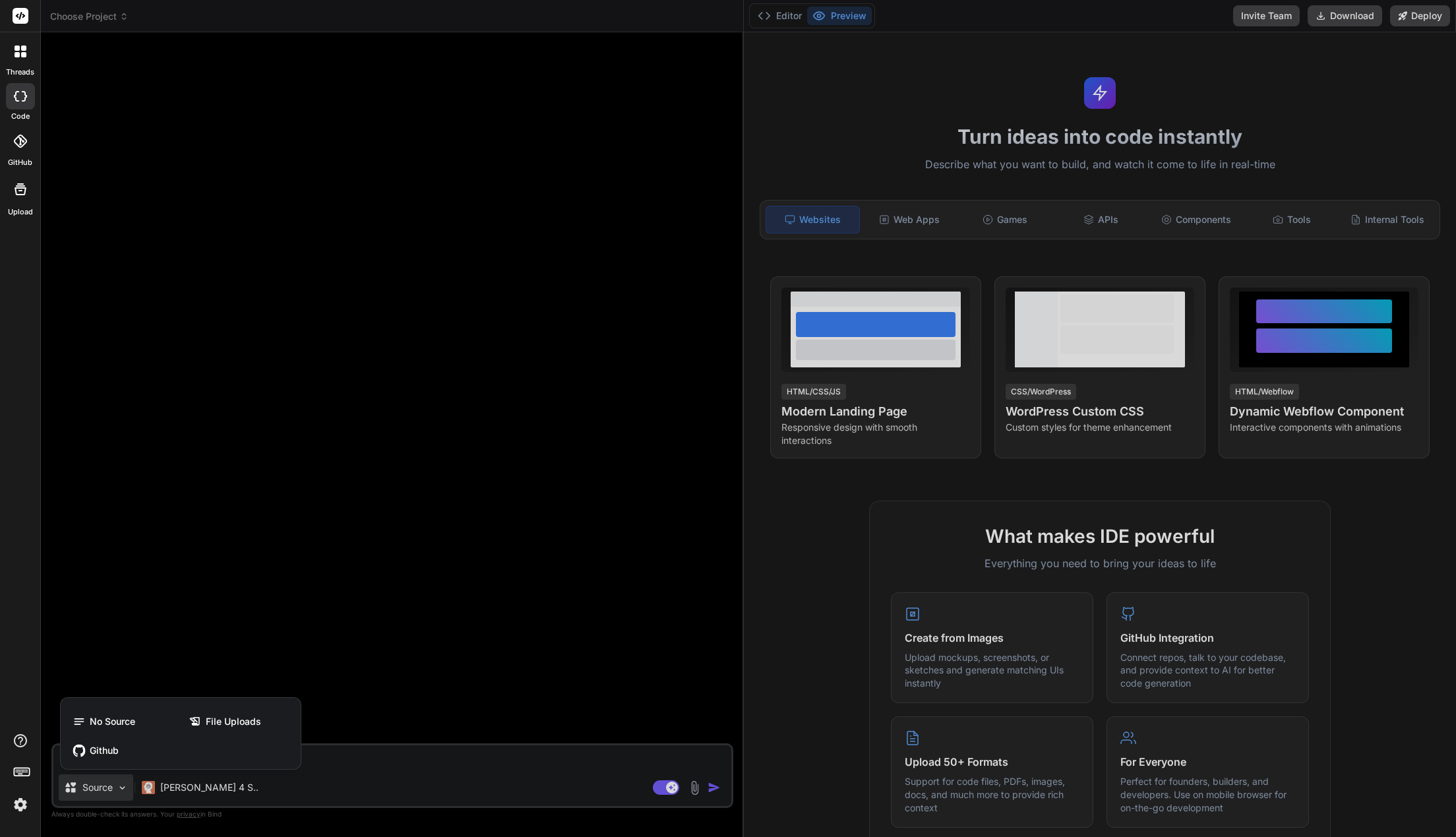
click at [471, 609] on div at bounding box center [728, 418] width 1456 height 837
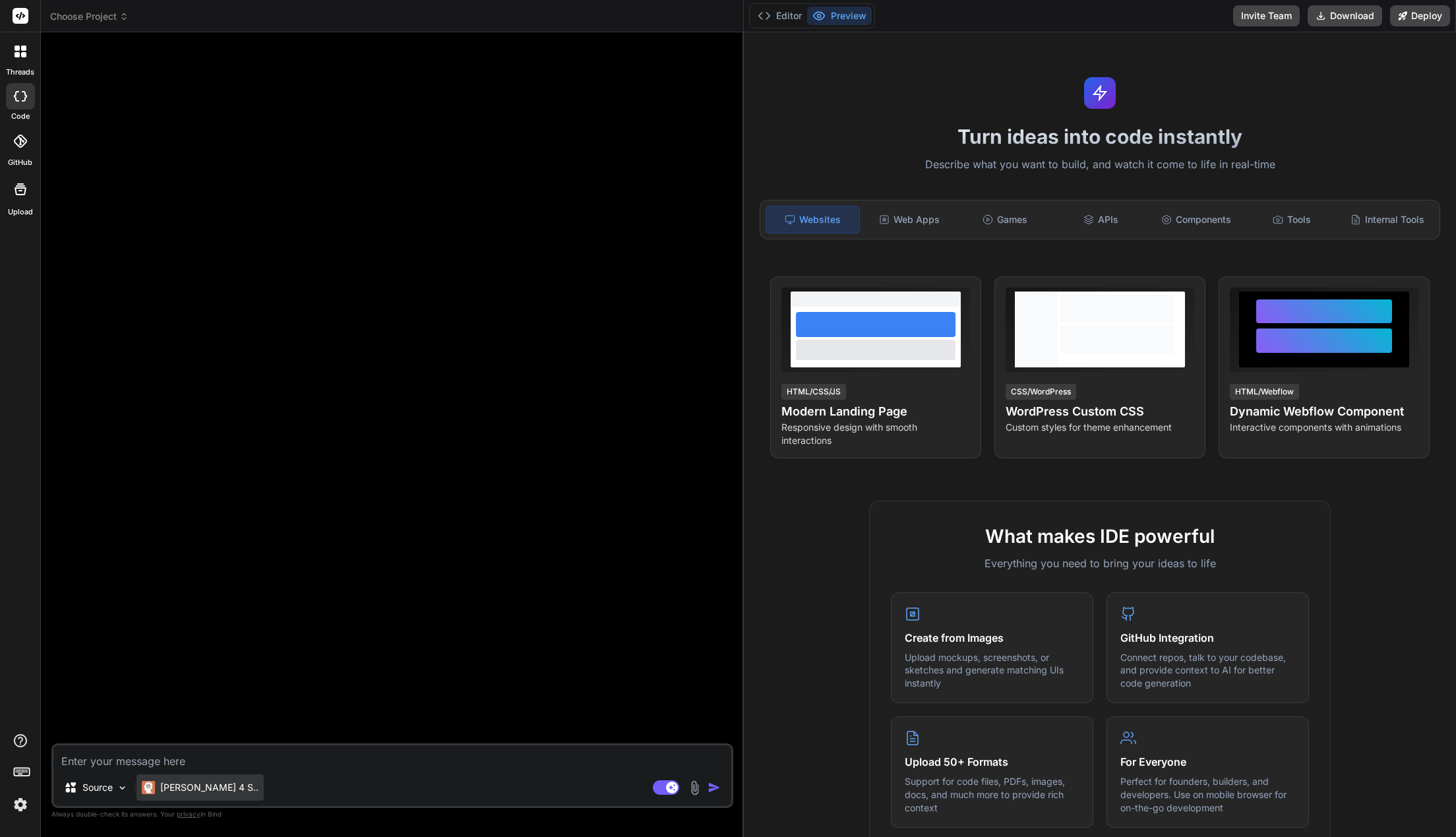
click at [188, 793] on p "[PERSON_NAME] 4 S.." at bounding box center [209, 787] width 98 height 13
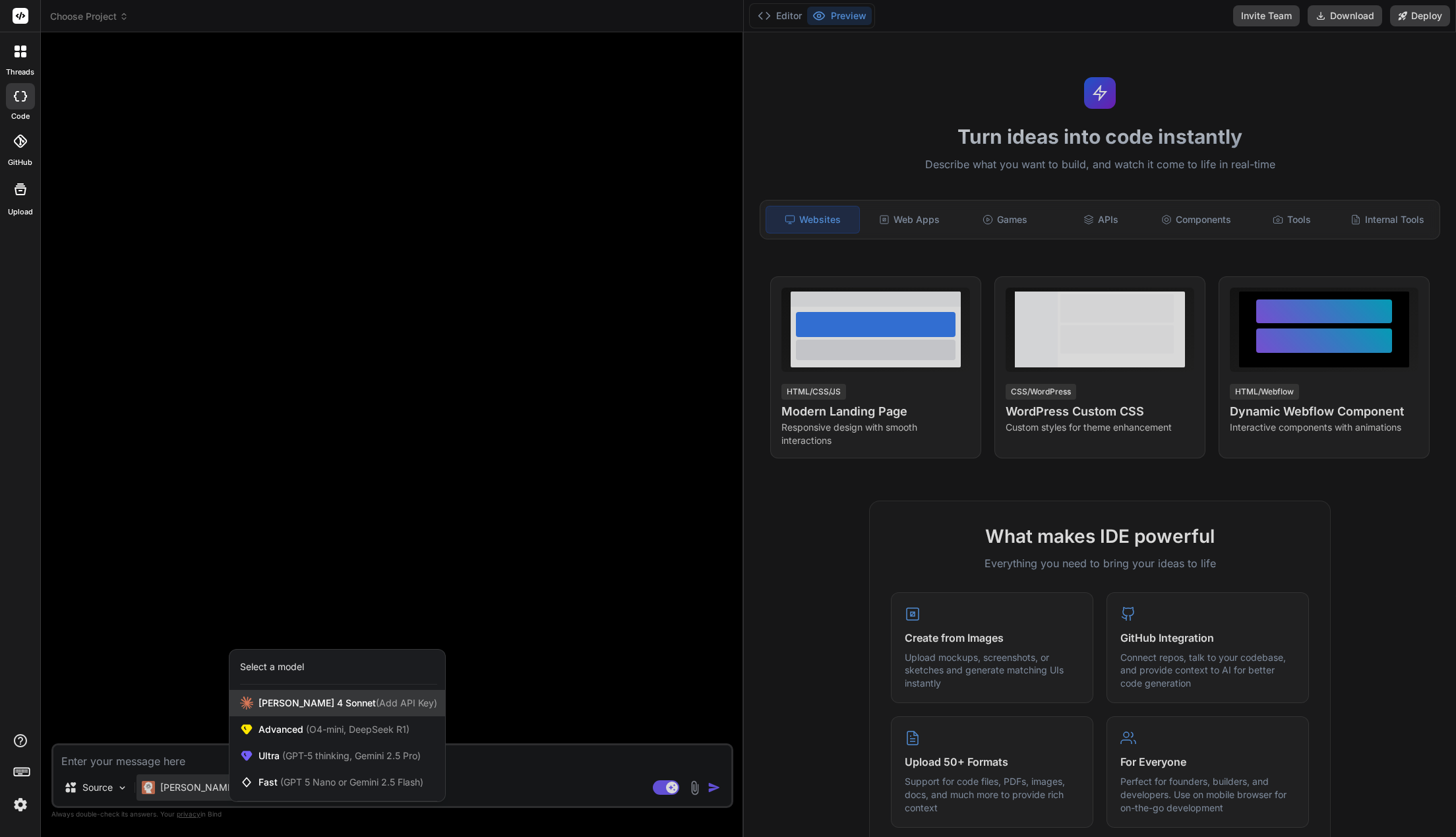
click at [393, 702] on span "(Add API Key)" at bounding box center [406, 702] width 61 height 11
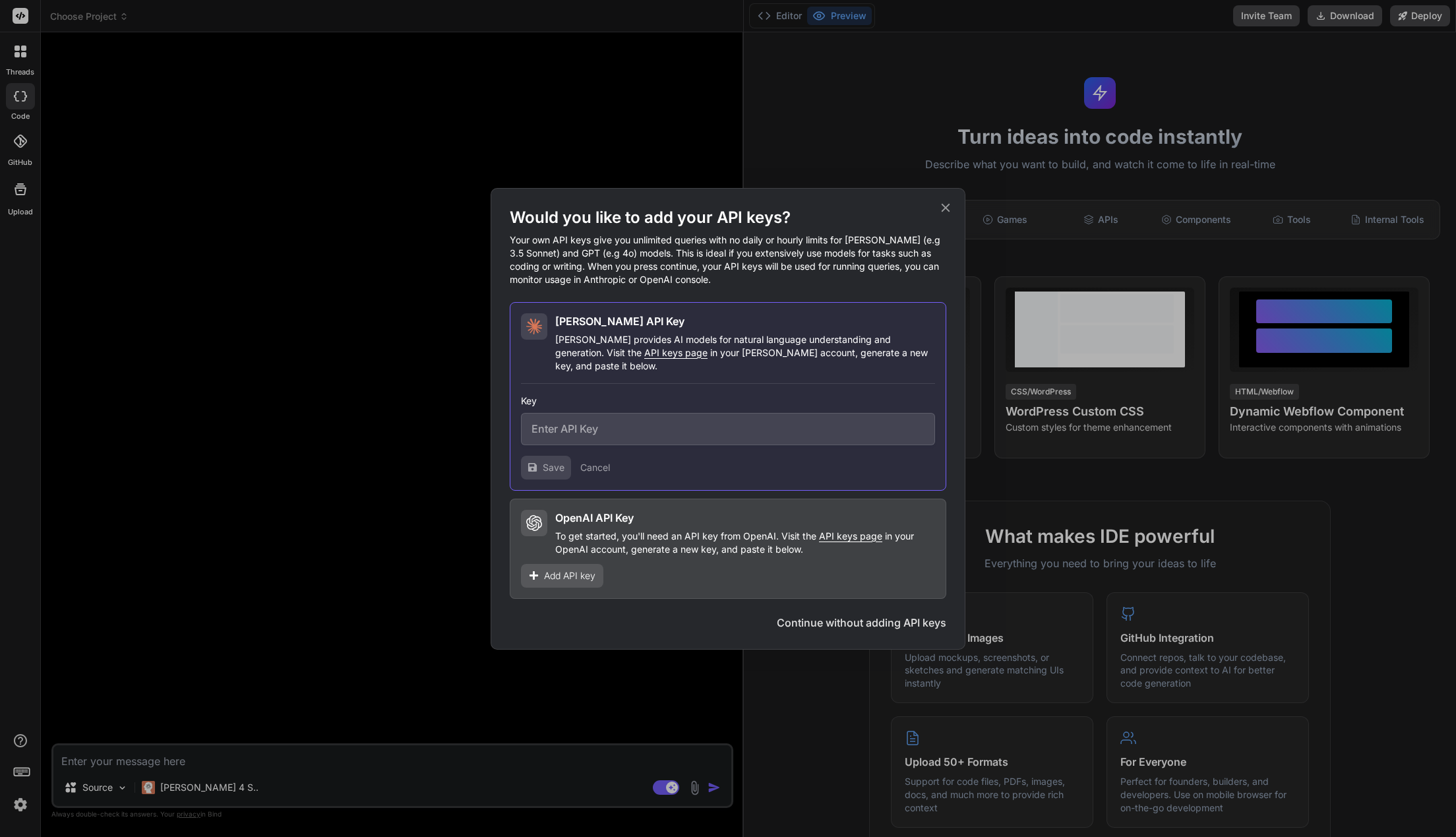
click at [941, 207] on icon at bounding box center [945, 207] width 14 height 14
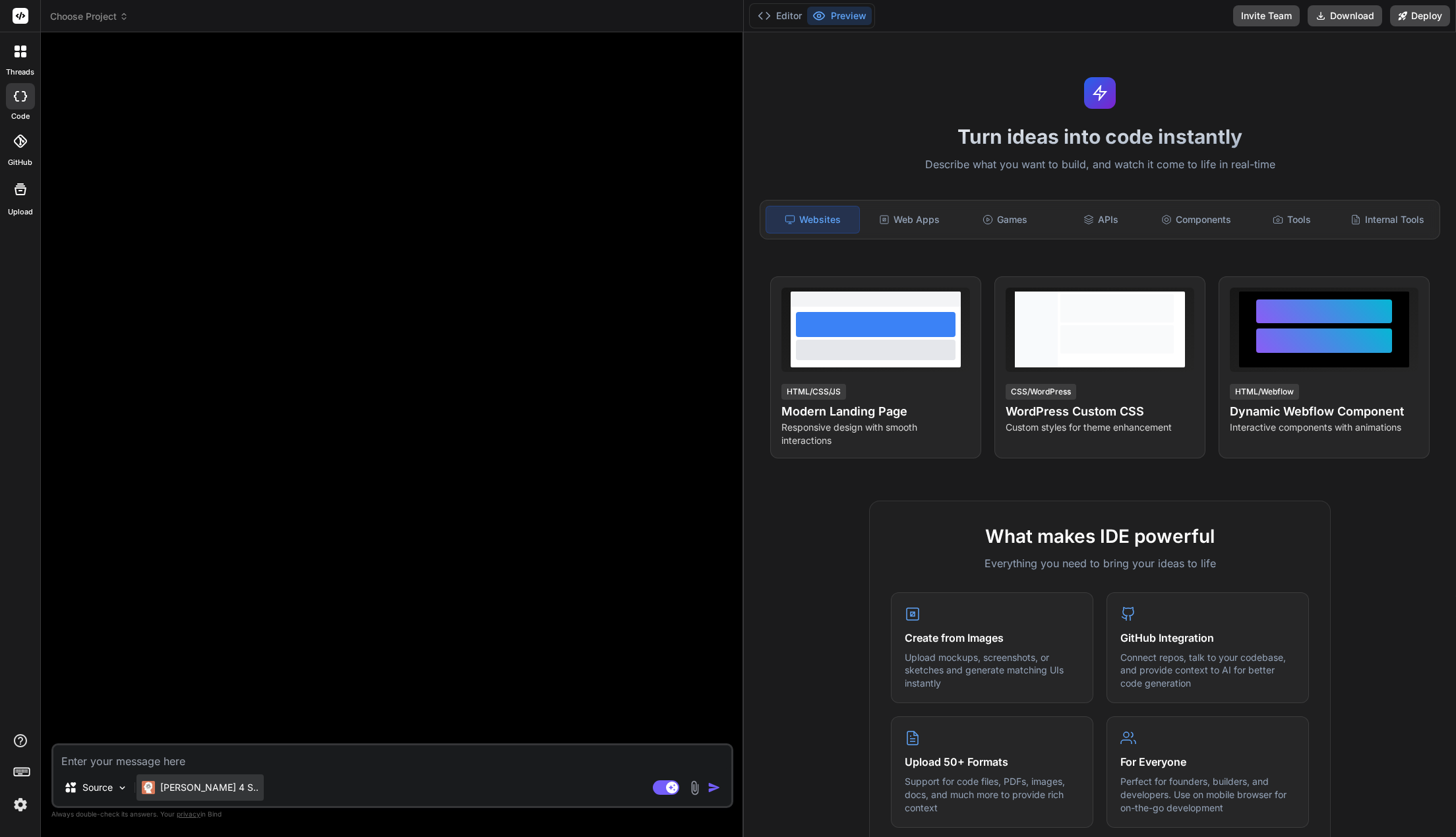
click at [181, 780] on div "[PERSON_NAME] 4 S.." at bounding box center [200, 787] width 127 height 27
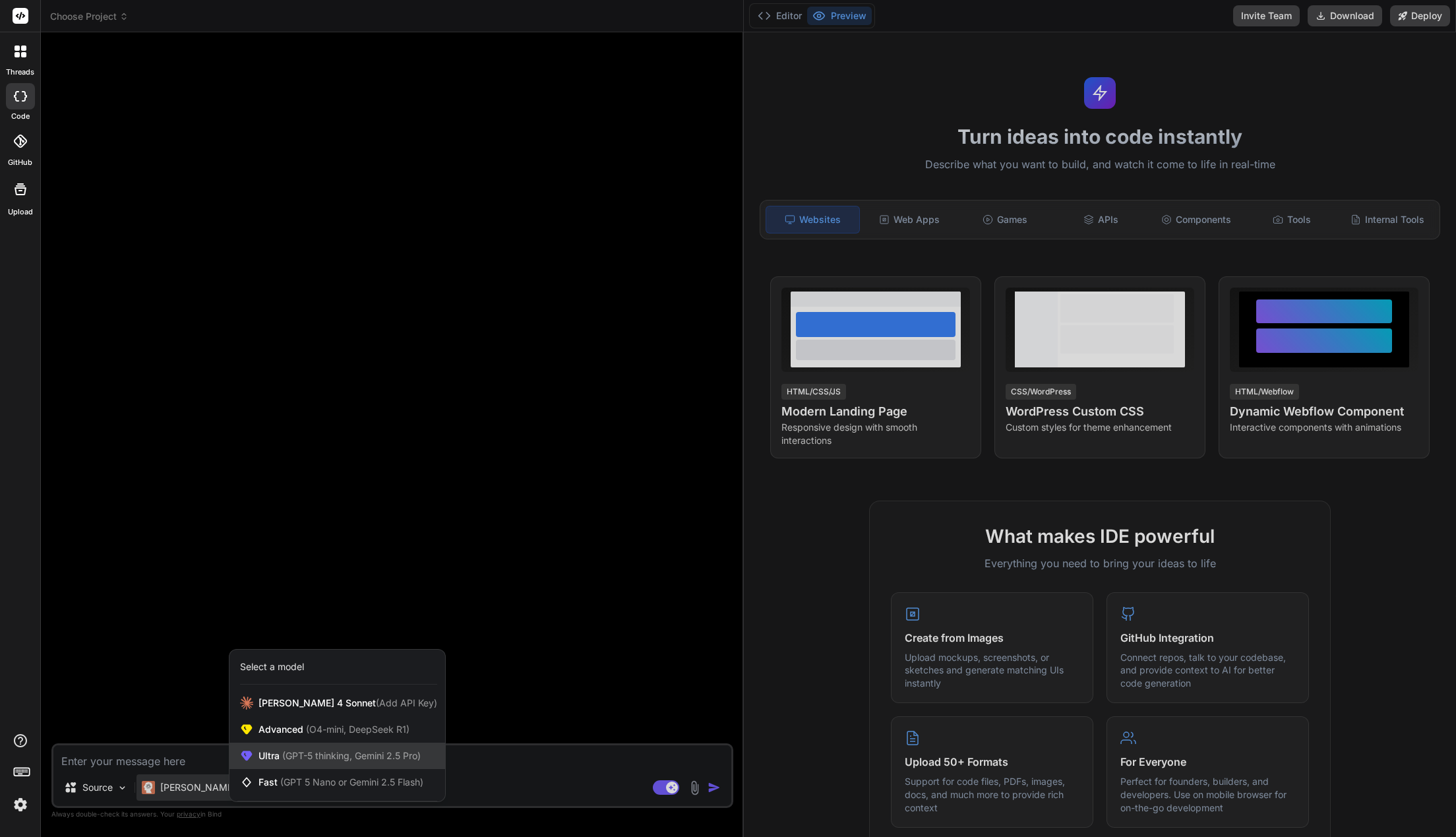
click at [389, 760] on span "(GPT-5 thinking, Gemini 2.5 Pro)" at bounding box center [350, 755] width 141 height 11
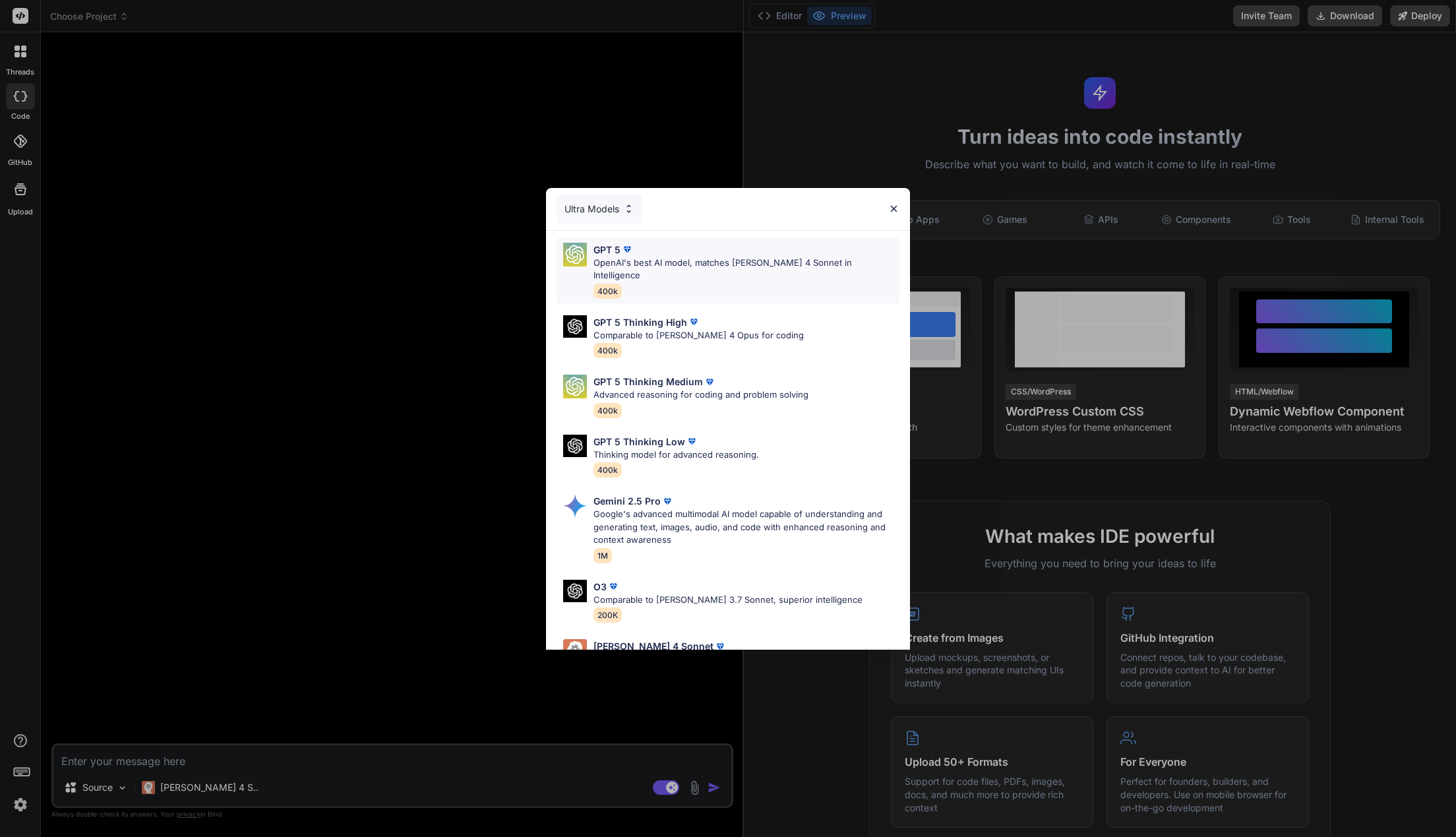
click at [754, 260] on p "OpenAI's best AI model, matches [PERSON_NAME] 4 Sonnet in Intelligence" at bounding box center [746, 269] width 306 height 26
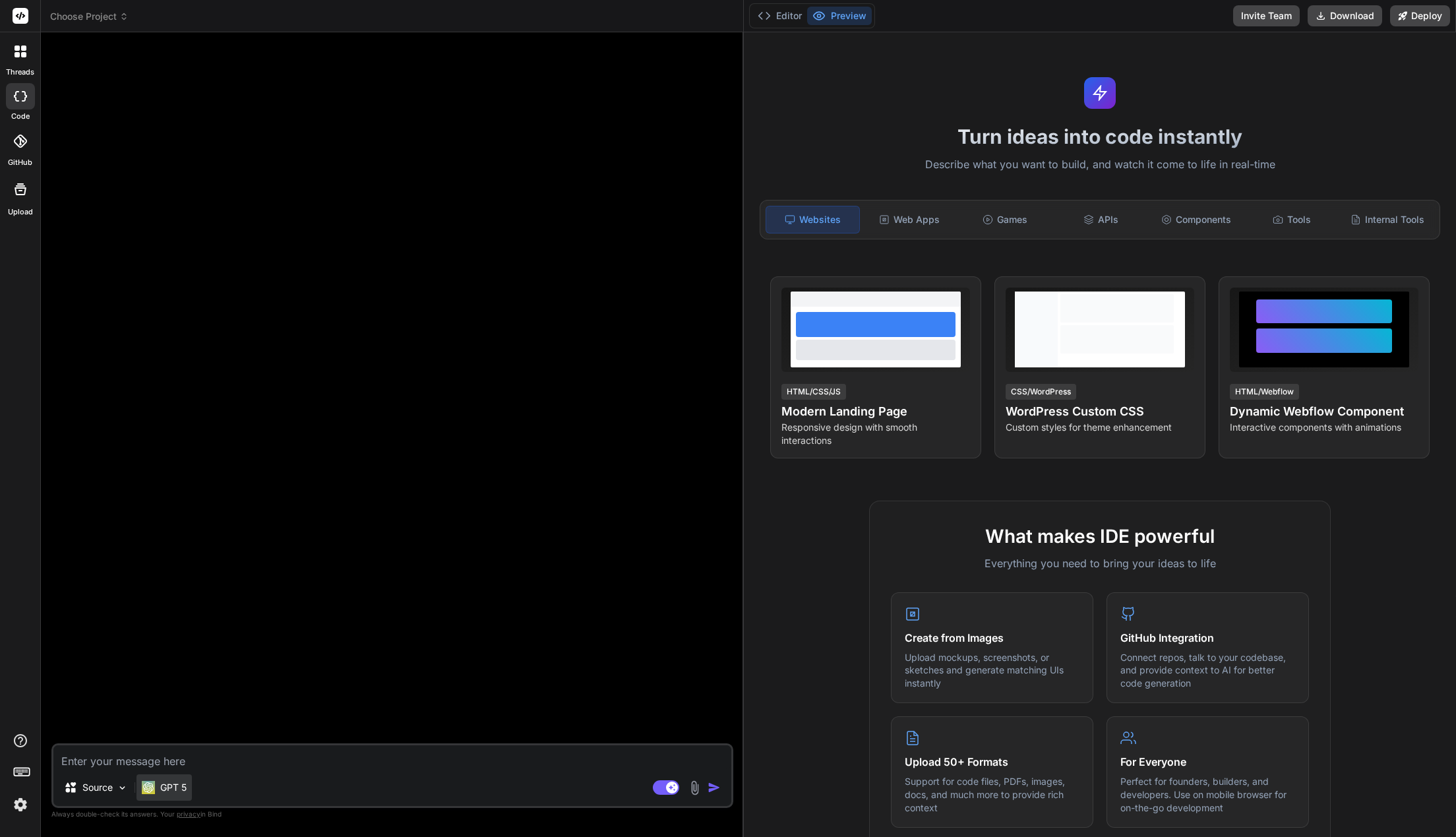
click at [182, 793] on p "GPT 5" at bounding box center [173, 787] width 27 height 13
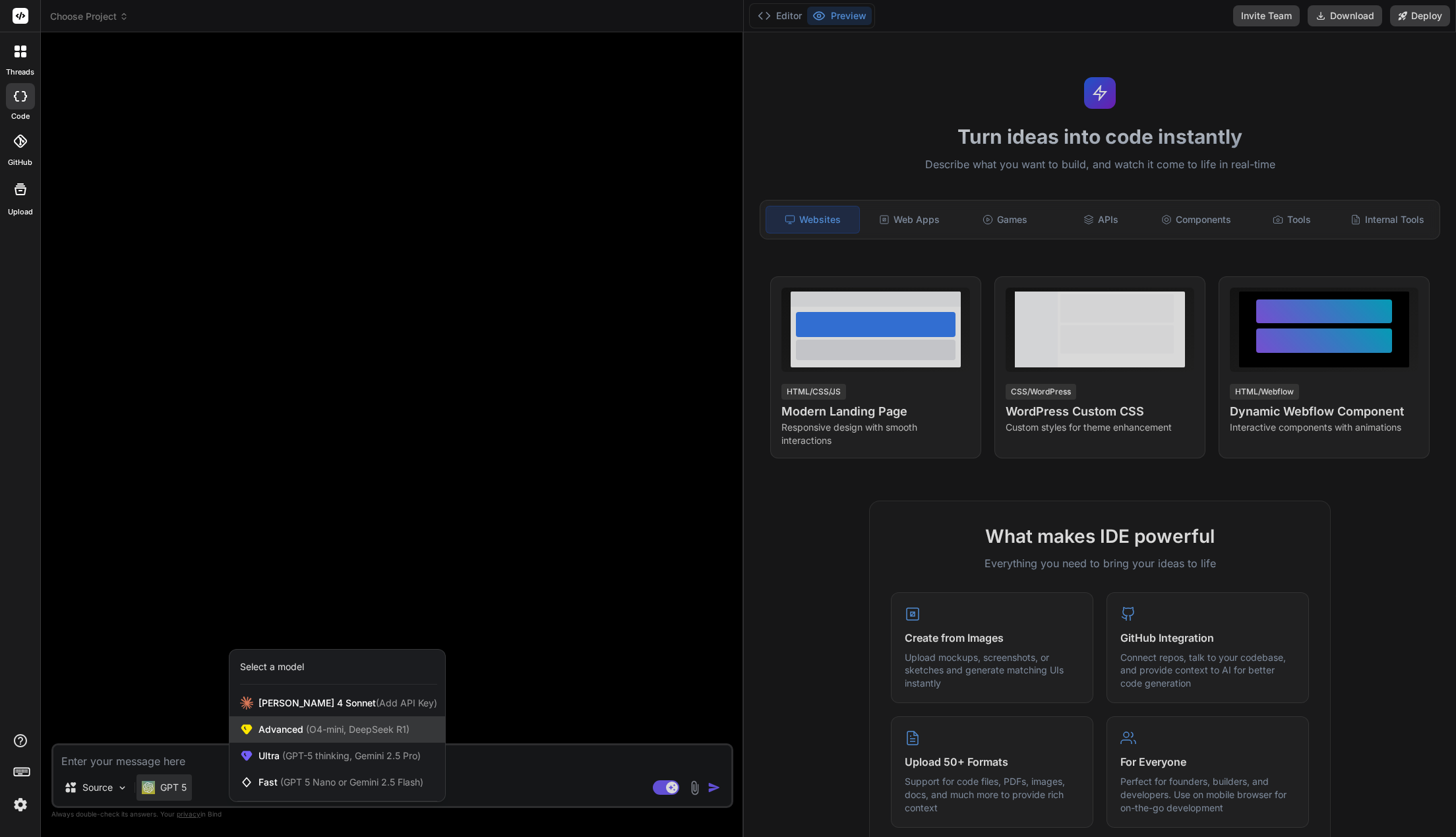
click at [307, 734] on span "(O4-mini, DeepSeek R1)" at bounding box center [356, 729] width 106 height 11
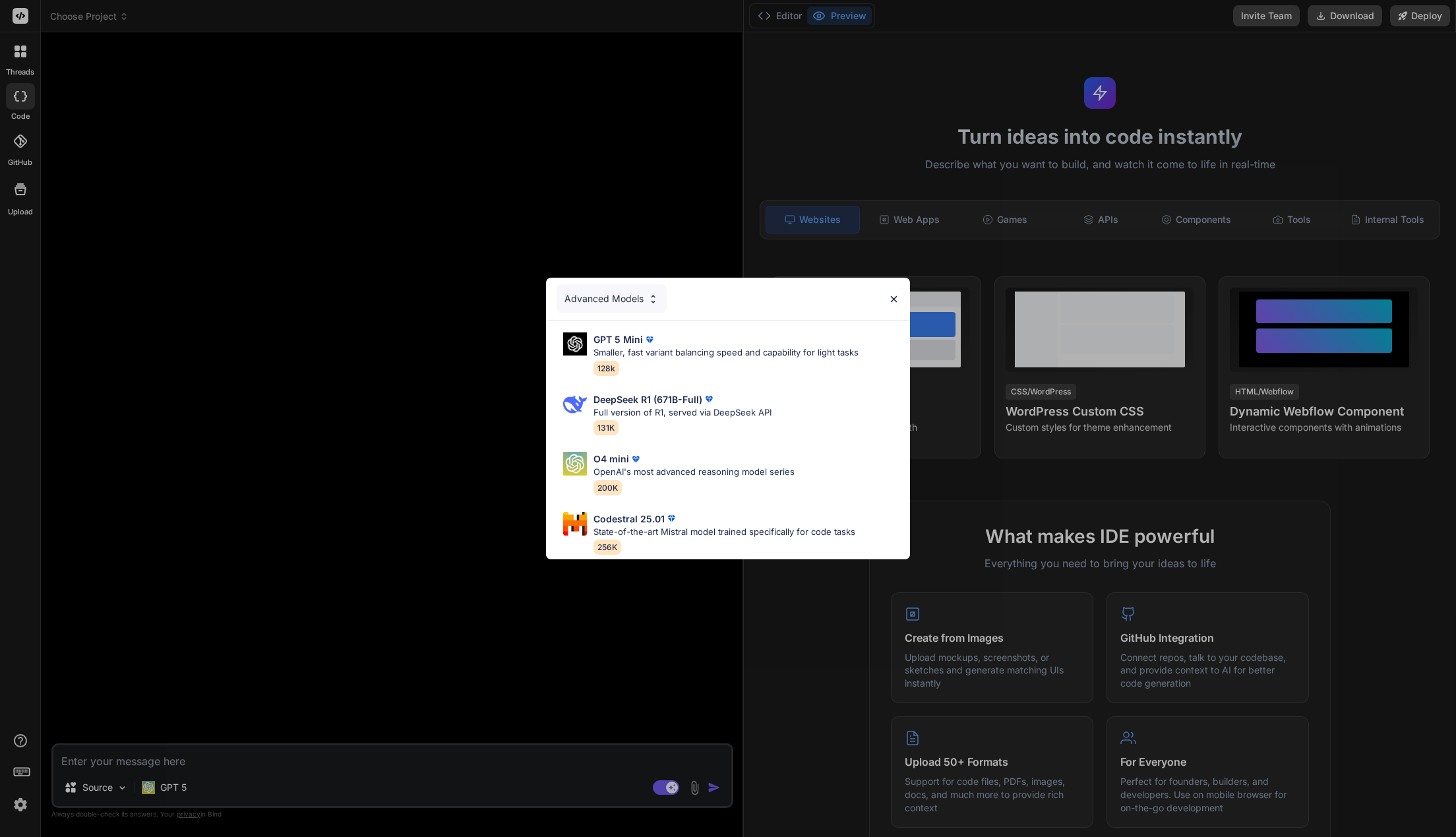
click at [891, 300] on img at bounding box center [893, 299] width 11 height 11
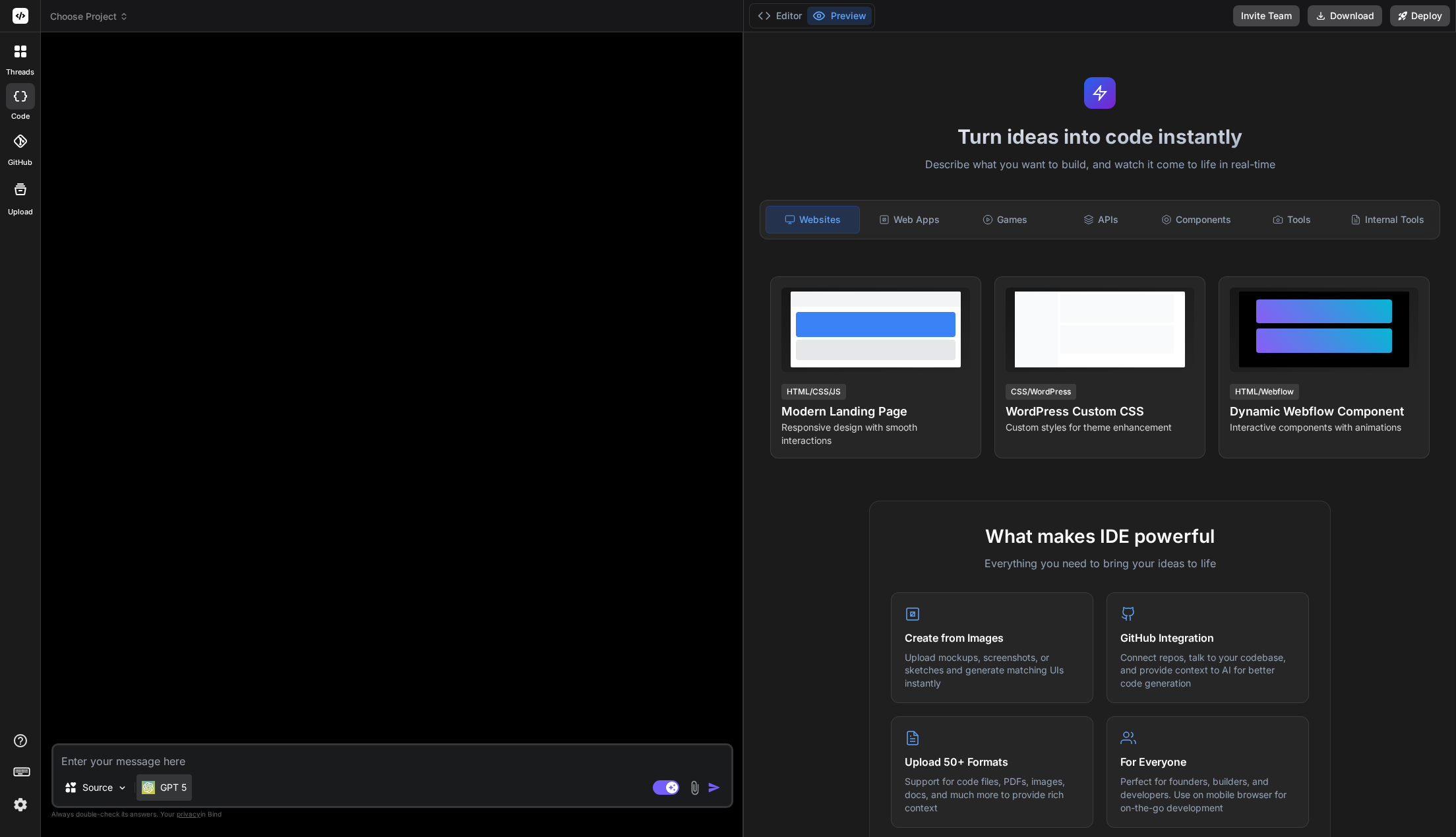
click at [173, 789] on p "GPT 5" at bounding box center [173, 787] width 27 height 13
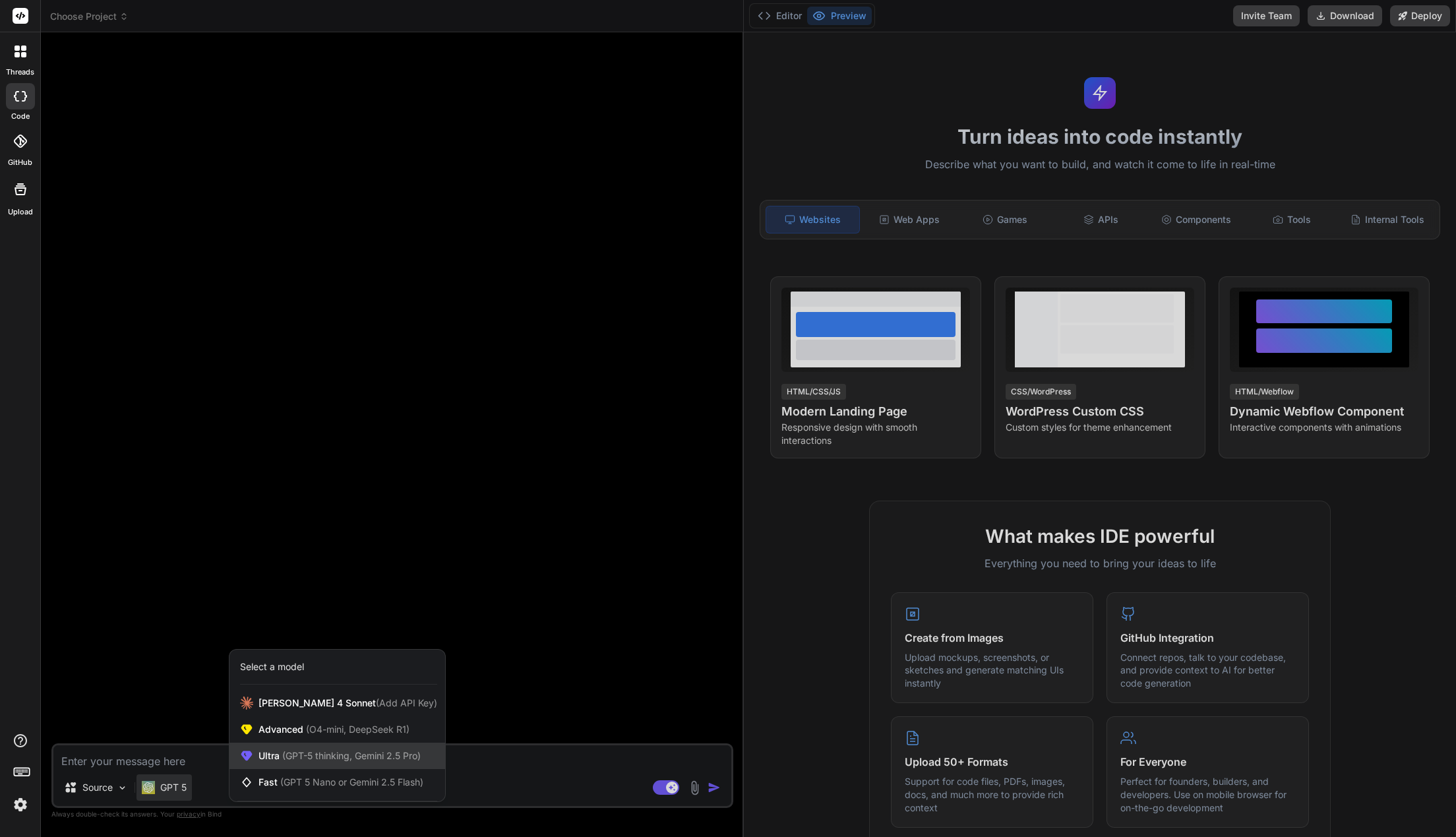
click at [369, 758] on span "(GPT-5 thinking, Gemini 2.5 Pro)" at bounding box center [350, 755] width 141 height 11
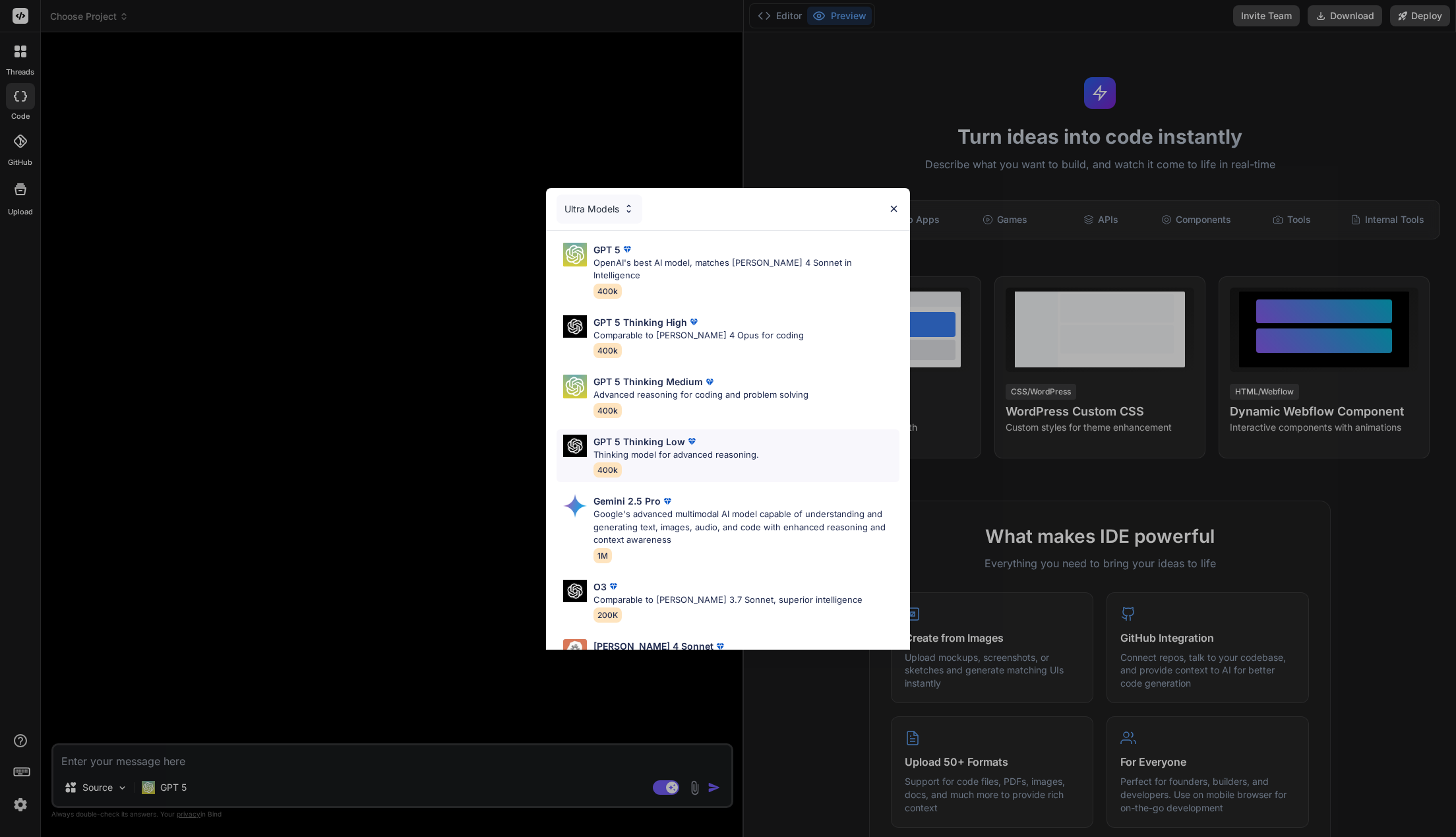
scroll to position [85, 0]
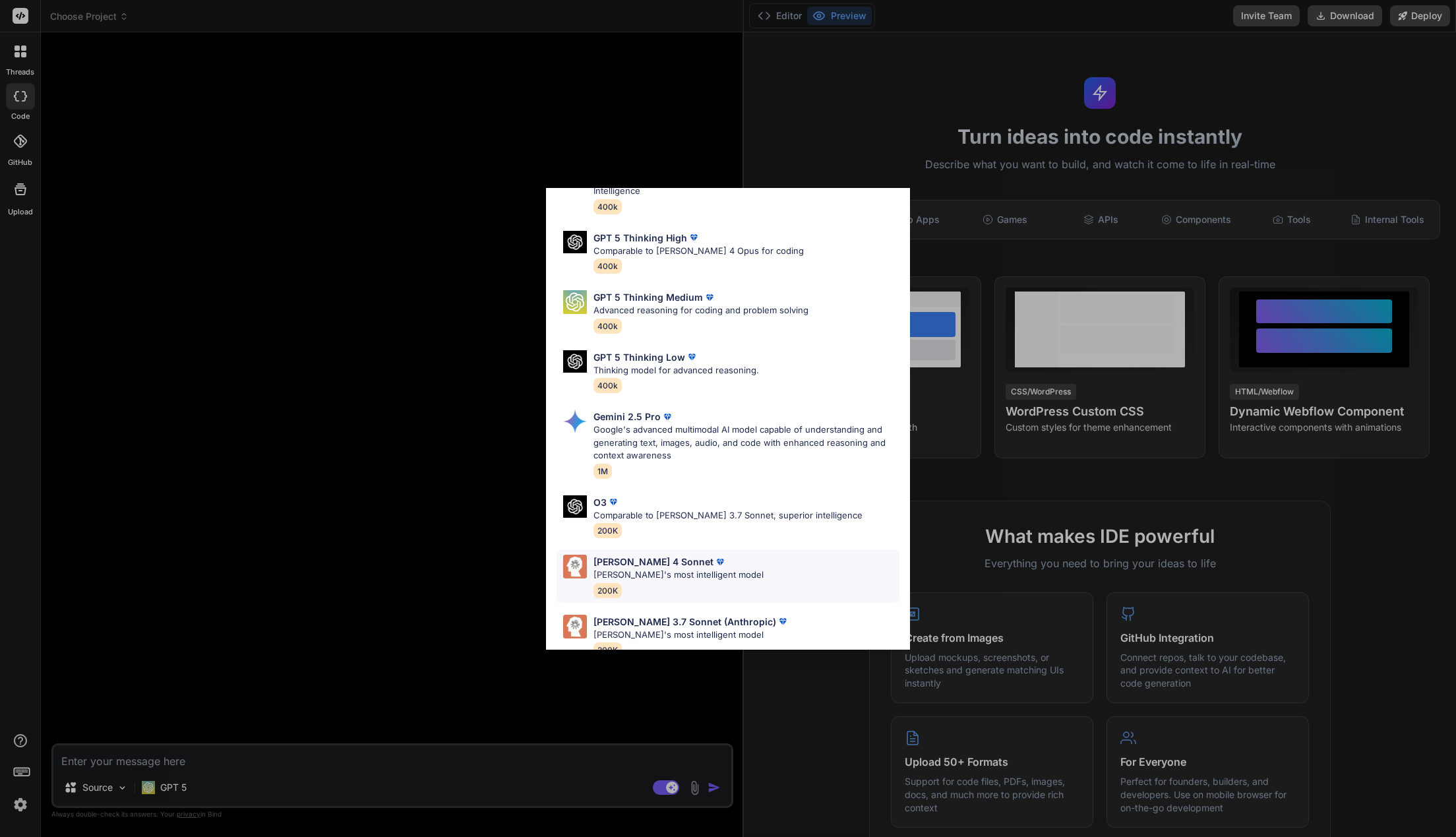
click at [752, 563] on div "[PERSON_NAME] 4 Sonnet [PERSON_NAME]'s most intelligent model 200K" at bounding box center [728, 576] width 343 height 53
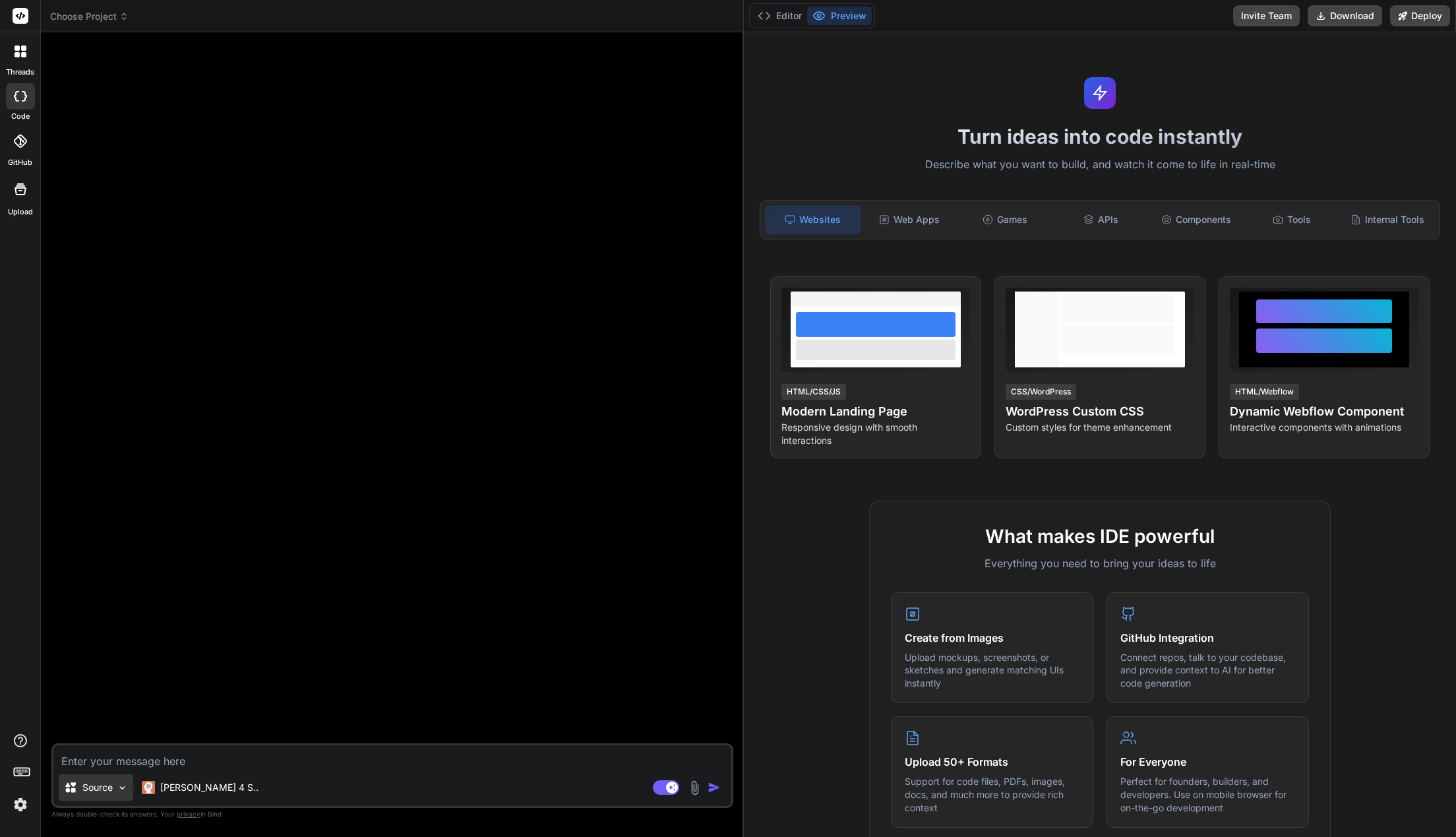
click at [98, 788] on p "Source" at bounding box center [98, 787] width 30 height 13
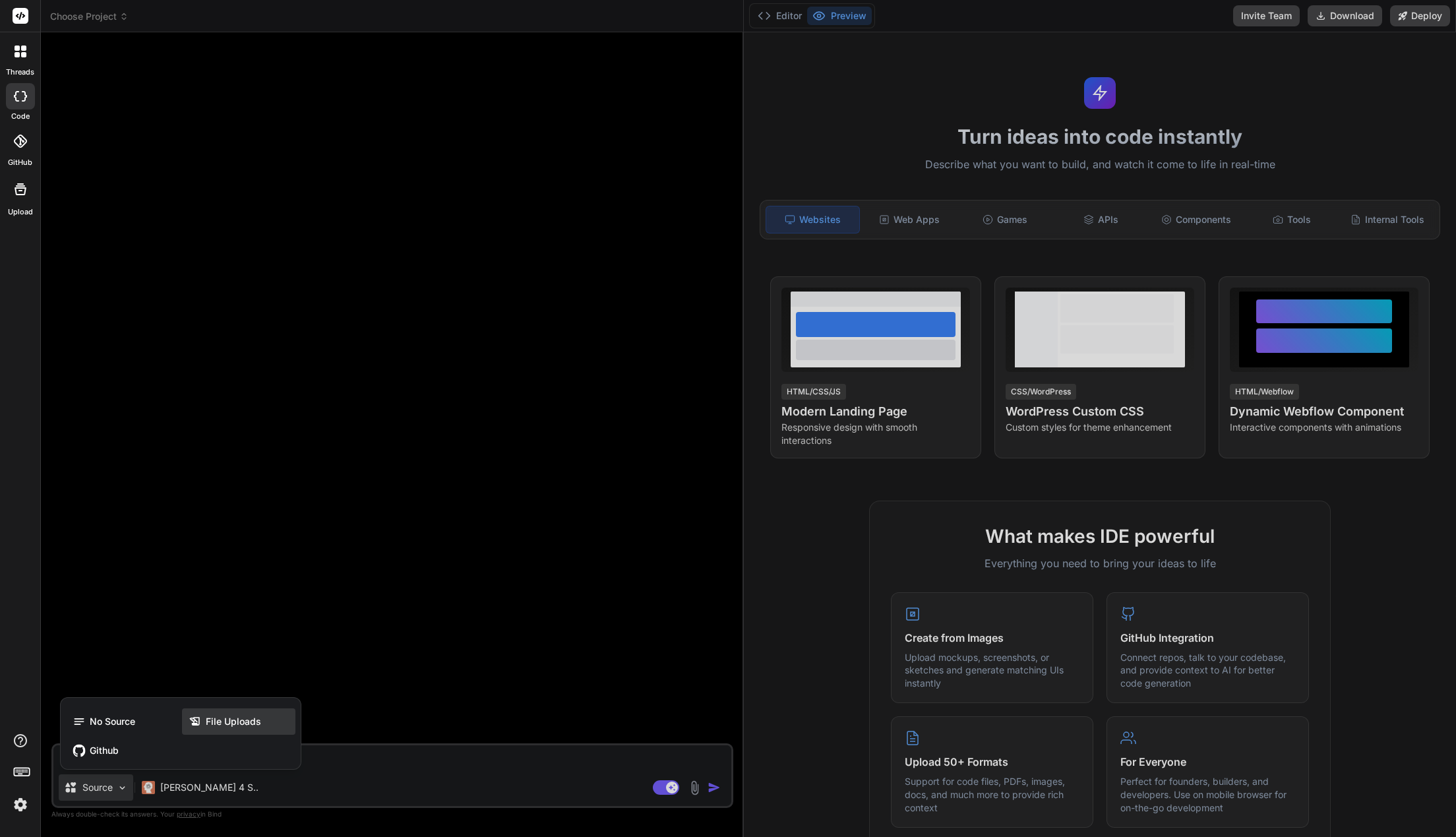
click at [252, 719] on span "File Uploads" at bounding box center [233, 721] width 56 height 13
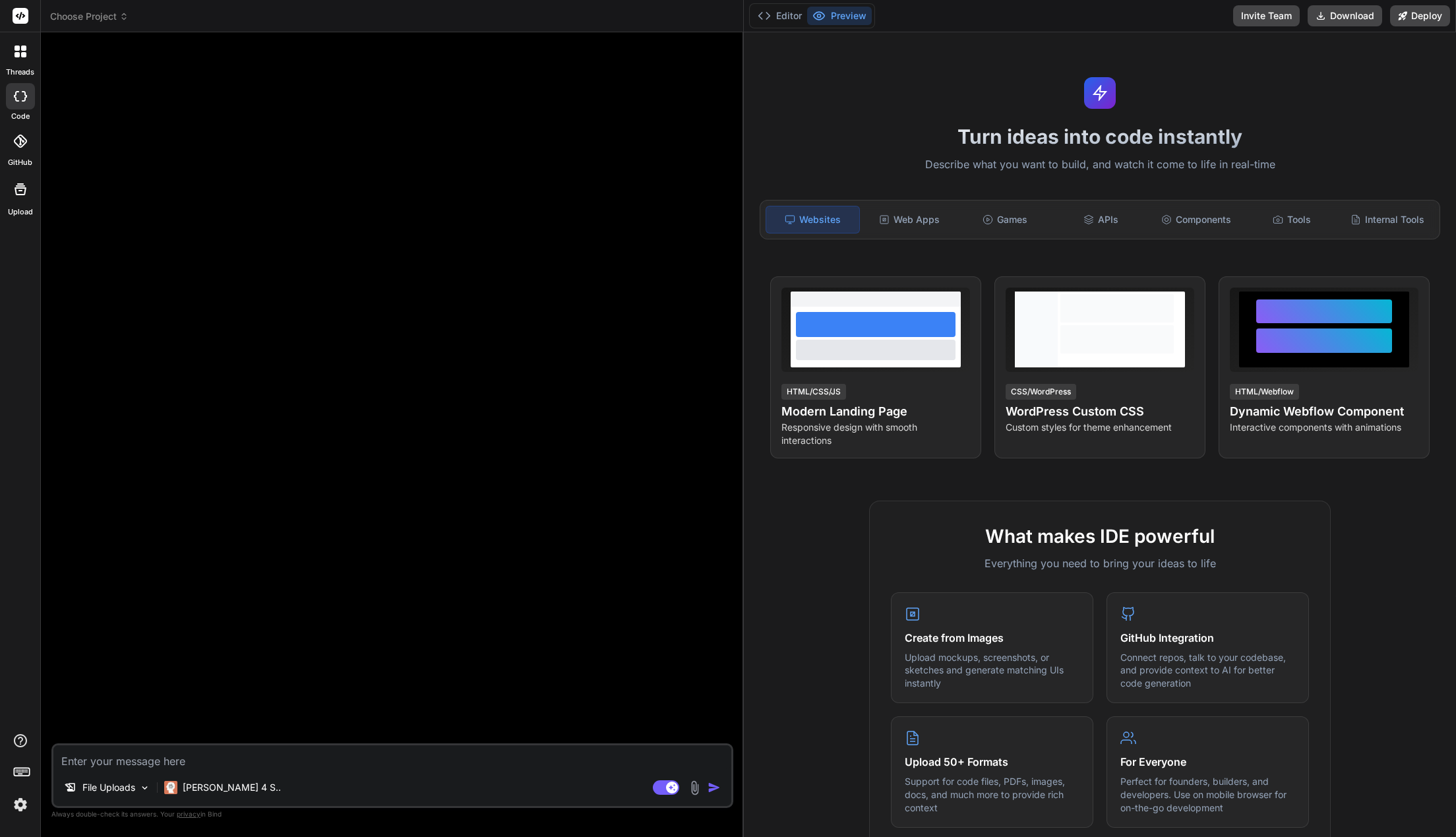
click at [296, 563] on div at bounding box center [393, 393] width 679 height 701
click at [663, 786] on rect at bounding box center [665, 787] width 27 height 14
click at [98, 784] on p "File Uploads" at bounding box center [108, 787] width 53 height 13
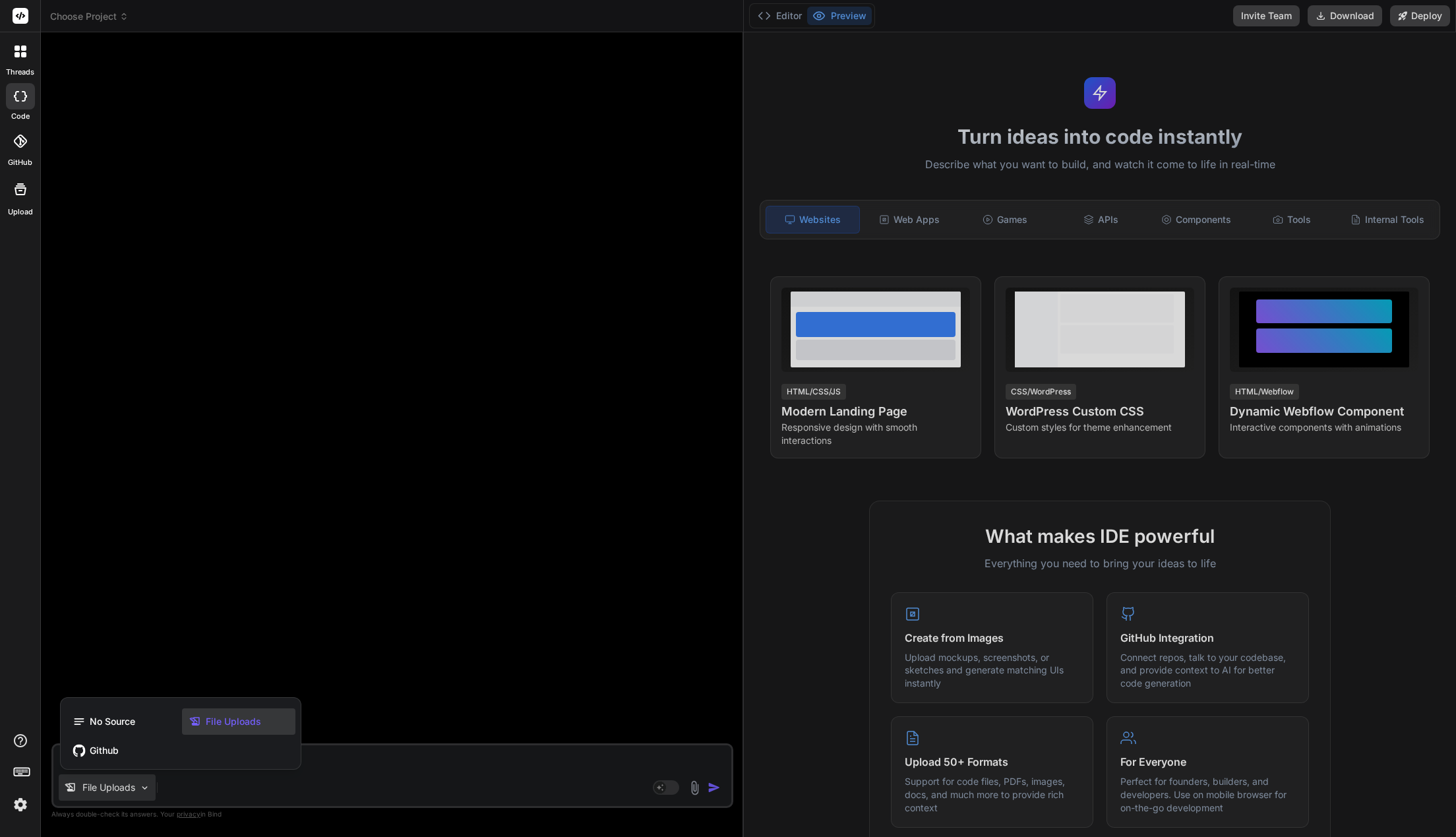
click at [235, 726] on span "File Uploads" at bounding box center [233, 721] width 56 height 13
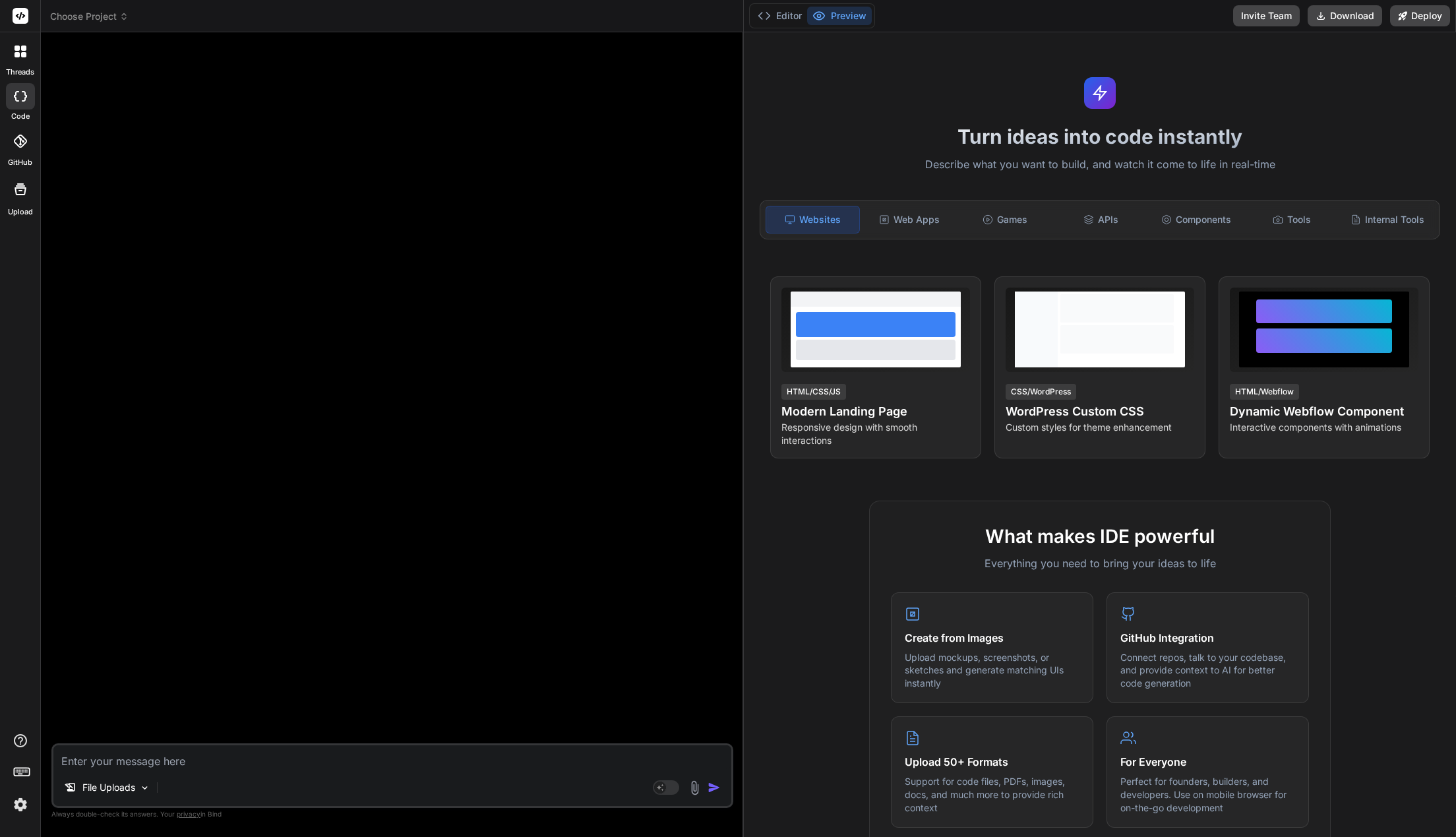
click at [496, 613] on div at bounding box center [393, 393] width 679 height 701
click at [21, 810] on img at bounding box center [20, 804] width 22 height 22
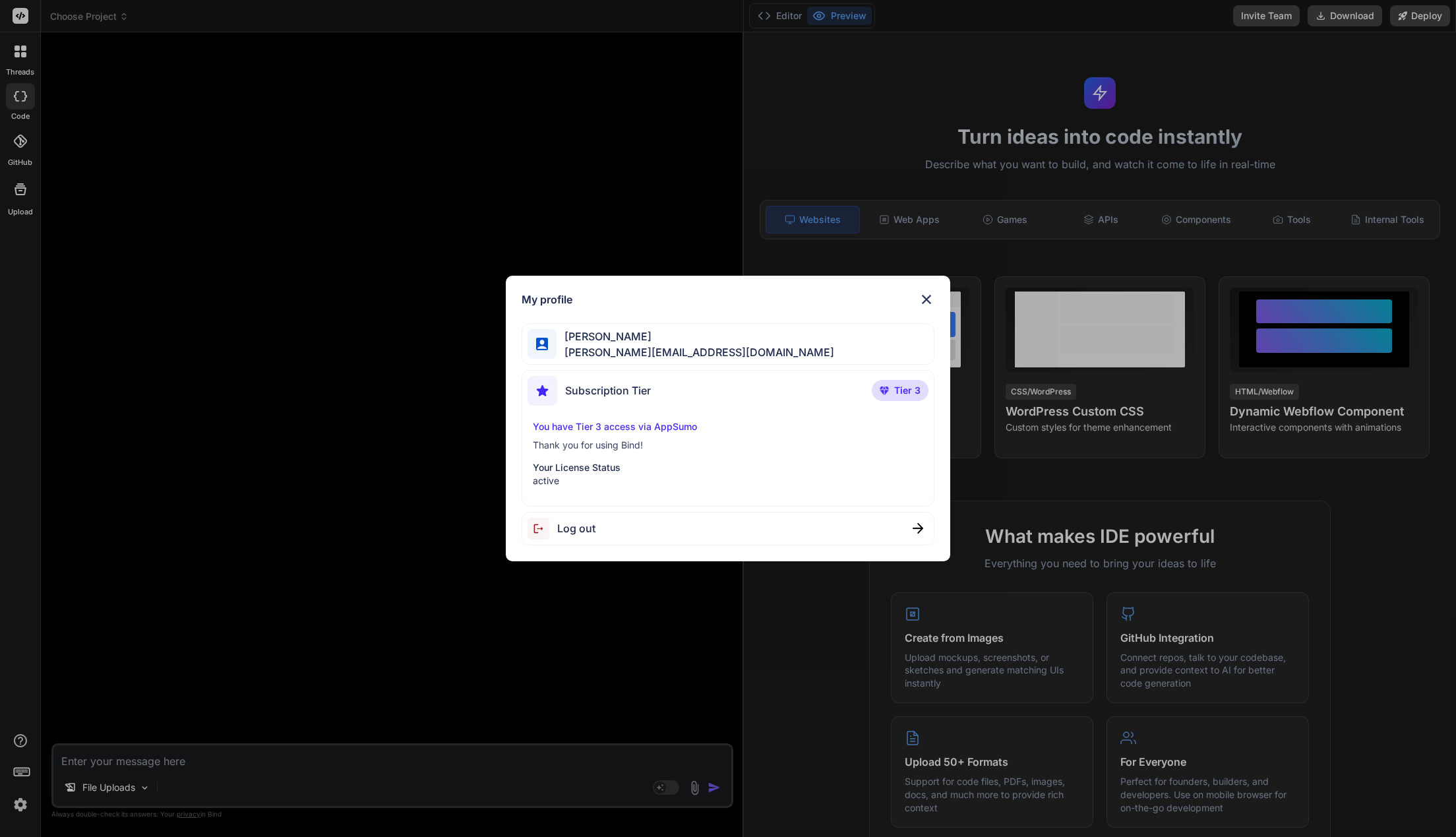
click at [379, 519] on div "My profile Alex Eriksson alex@anabolichealth.com Subscription Tier Tier 3 You h…" at bounding box center [728, 418] width 1456 height 837
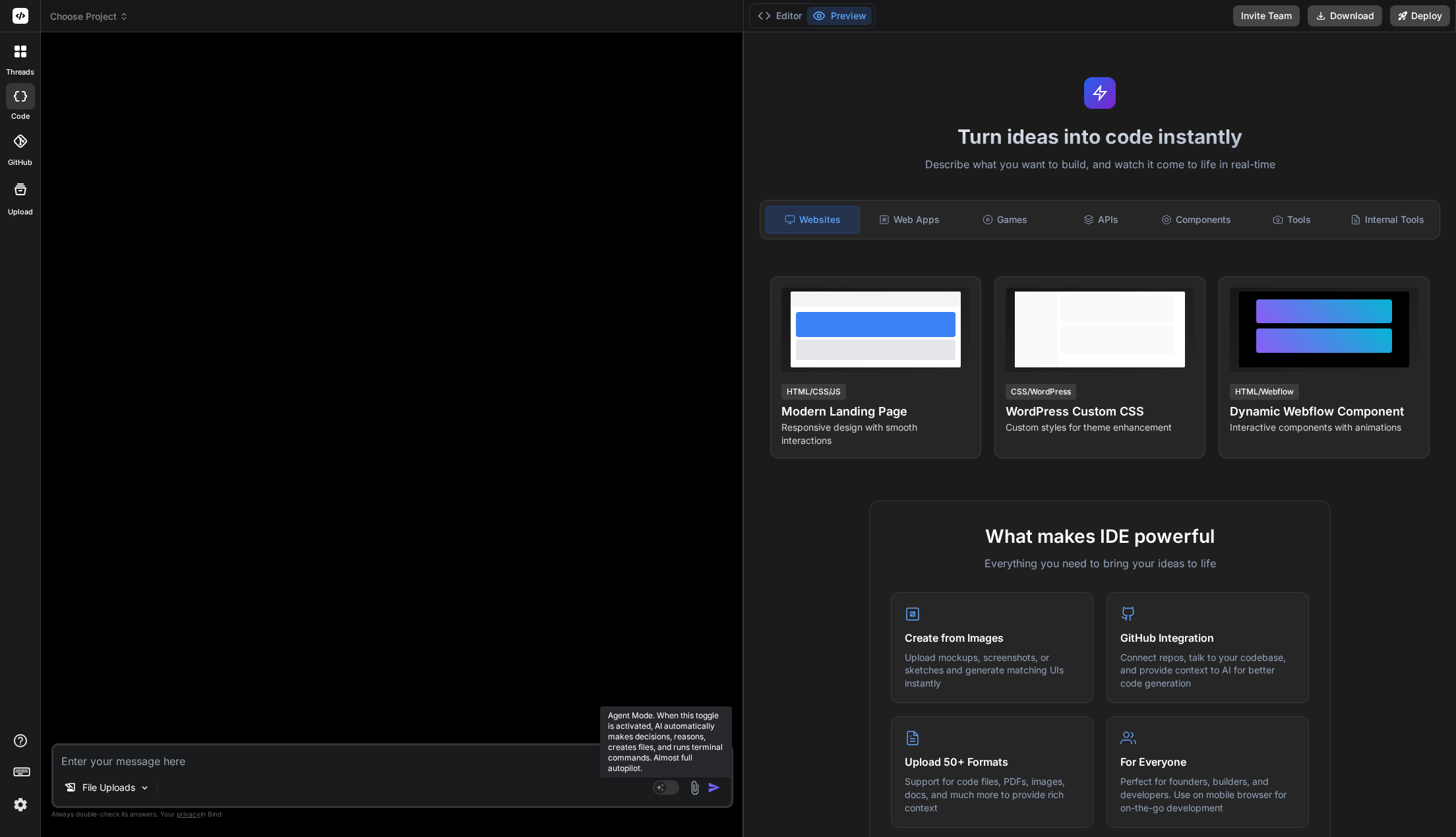
click at [659, 791] on rect at bounding box center [660, 787] width 12 height 12
click at [216, 783] on p "Claude 4 S.." at bounding box center [232, 787] width 98 height 13
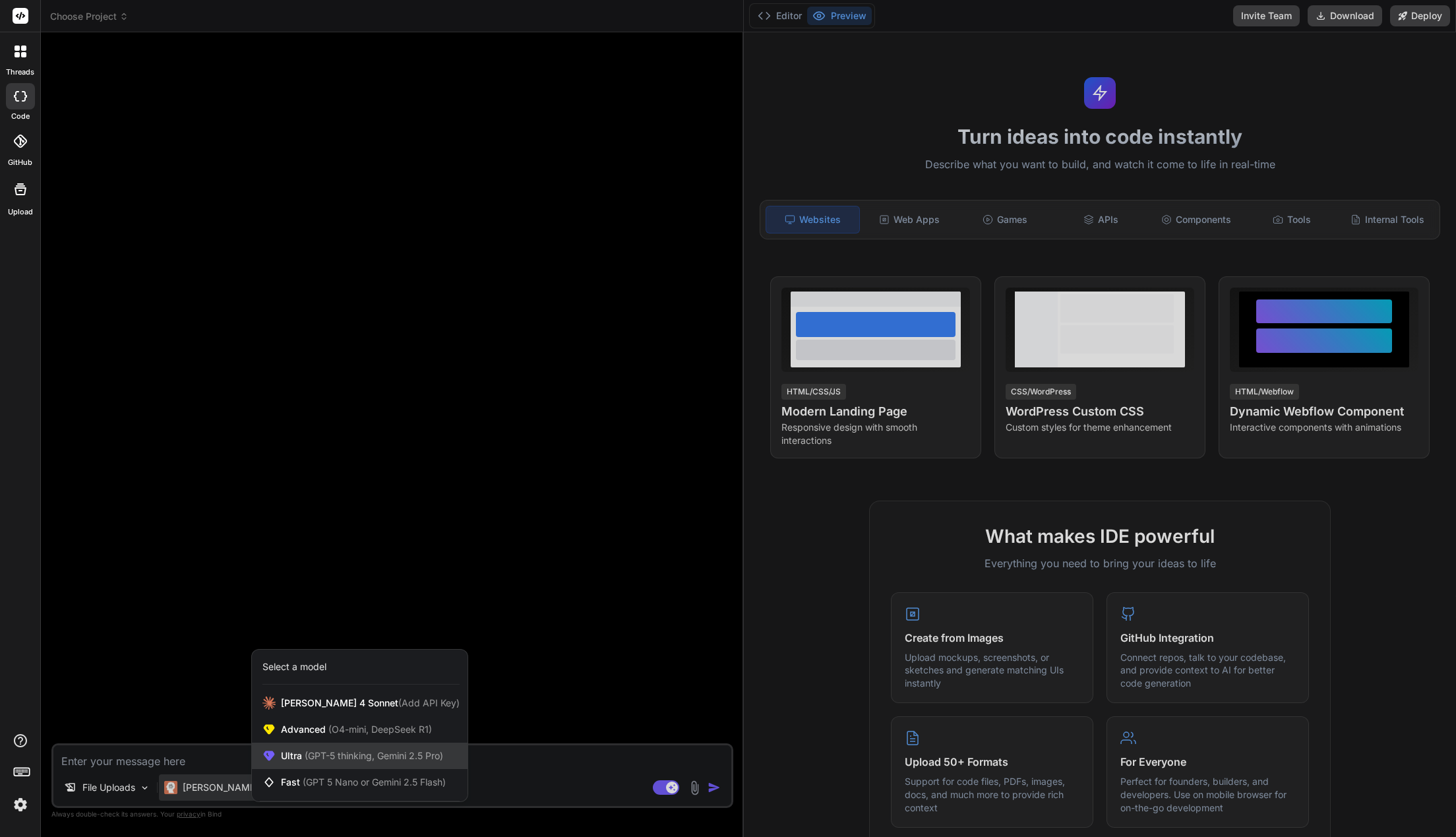
click at [386, 752] on span "(GPT-5 thinking, Gemini 2.5 Pro)" at bounding box center [372, 755] width 141 height 11
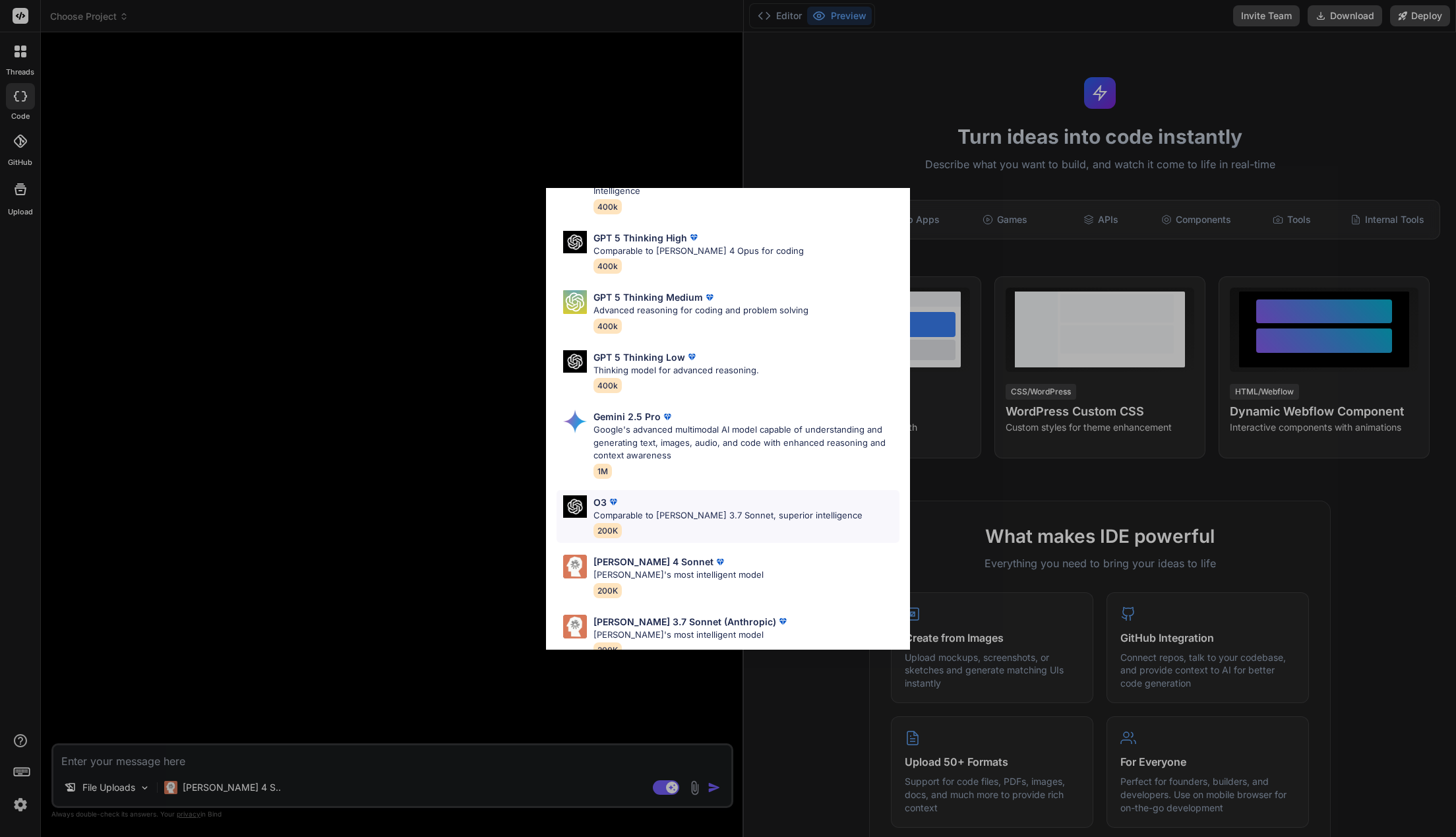
scroll to position [0, 0]
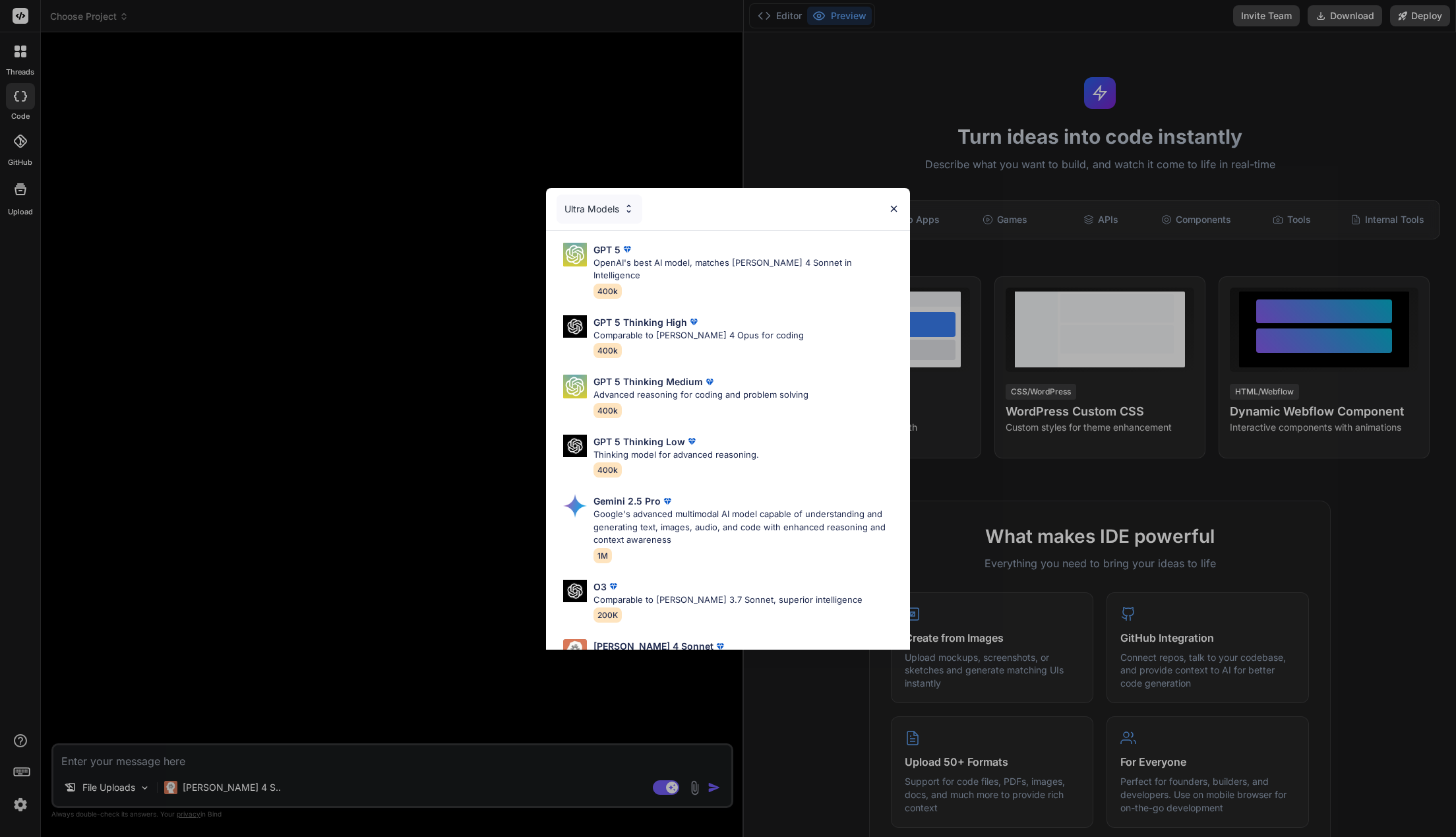
click at [617, 211] on div "Ultra Models" at bounding box center [599, 209] width 85 height 29
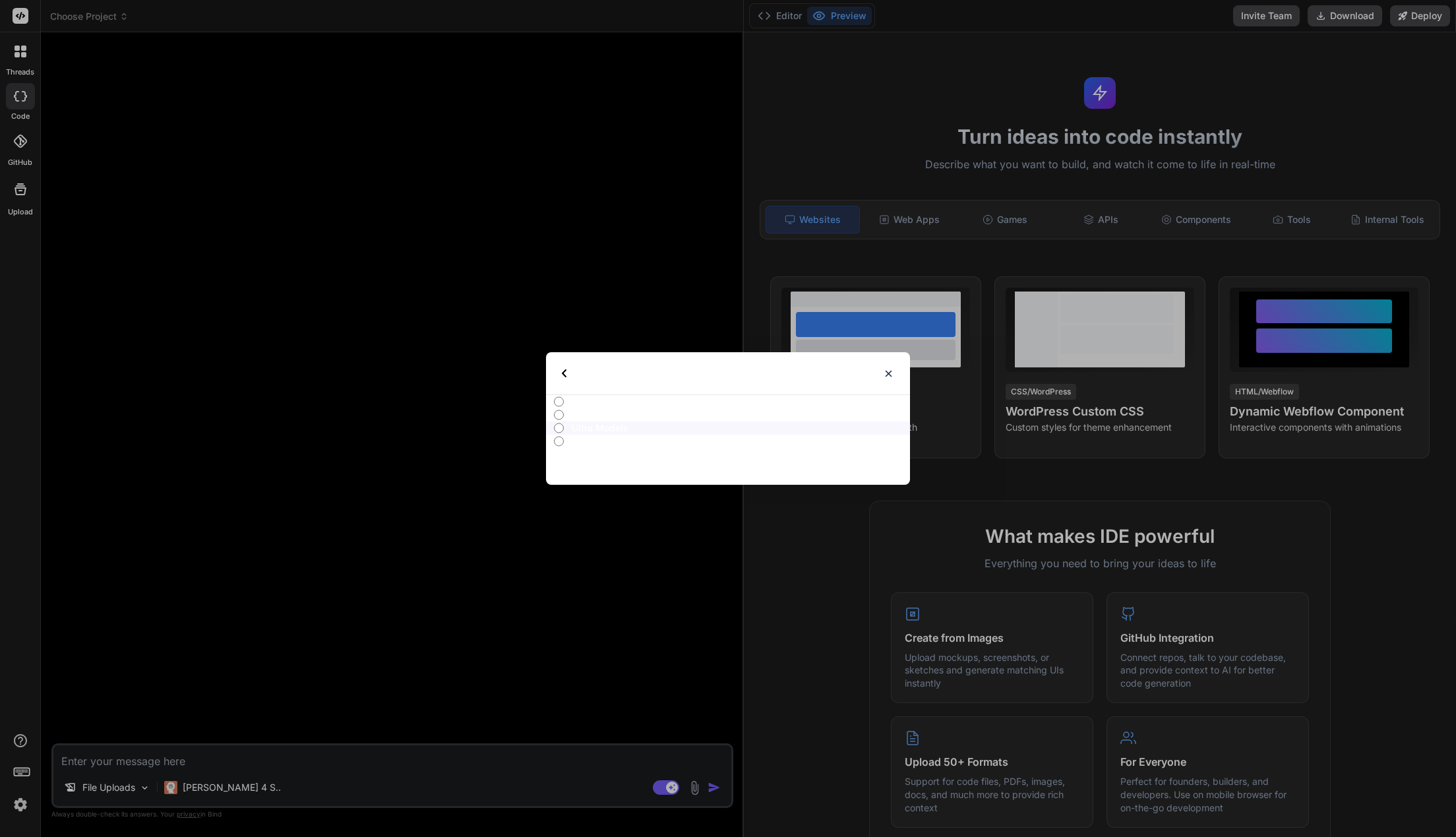
click at [558, 364] on div "Select type" at bounding box center [727, 373] width 364 height 42
click at [565, 373] on img at bounding box center [564, 373] width 5 height 8
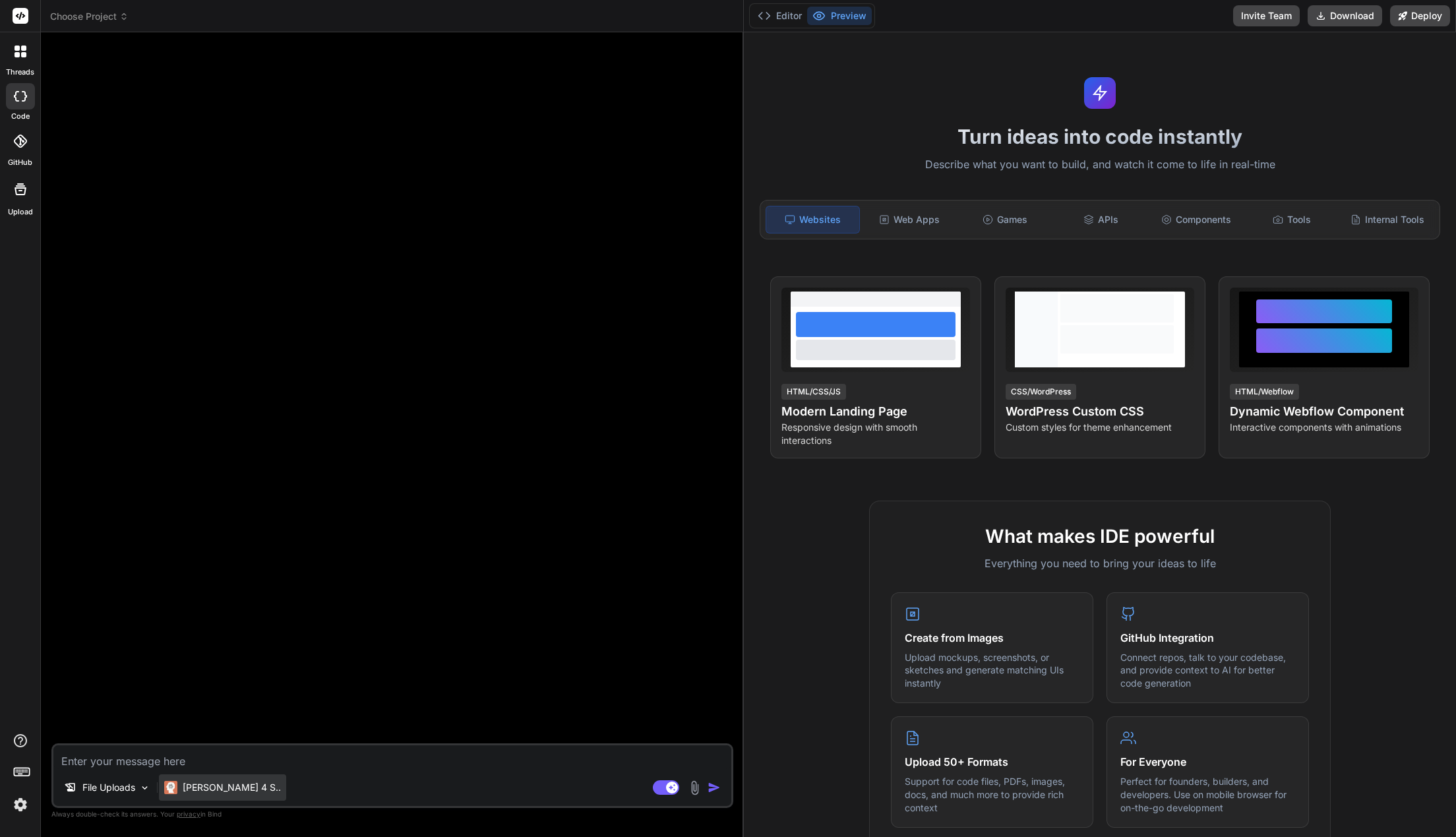
click at [225, 787] on p "Claude 4 S.." at bounding box center [232, 787] width 98 height 13
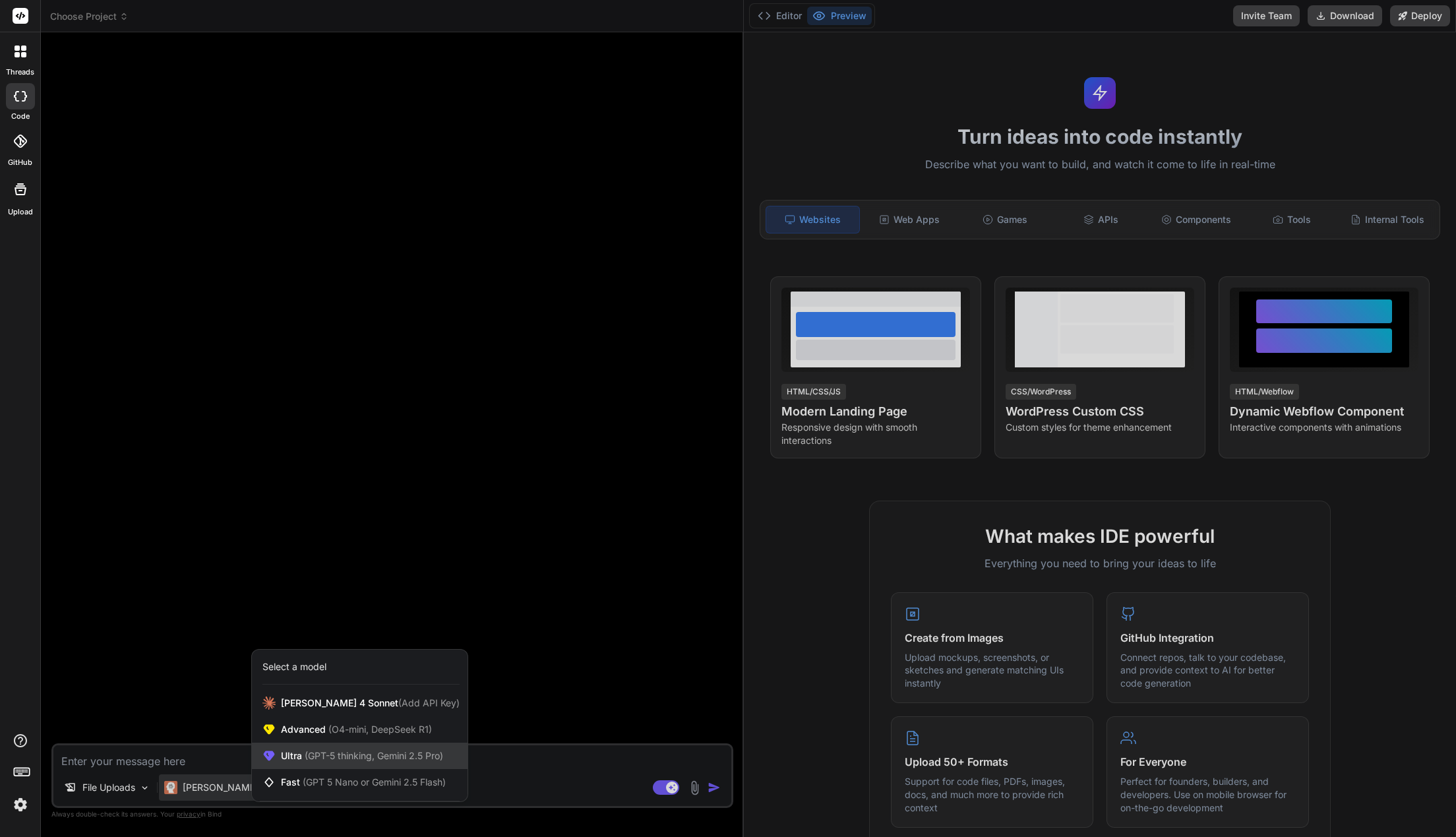
click at [322, 755] on span "(GPT-5 thinking, Gemini 2.5 Pro)" at bounding box center [372, 755] width 141 height 11
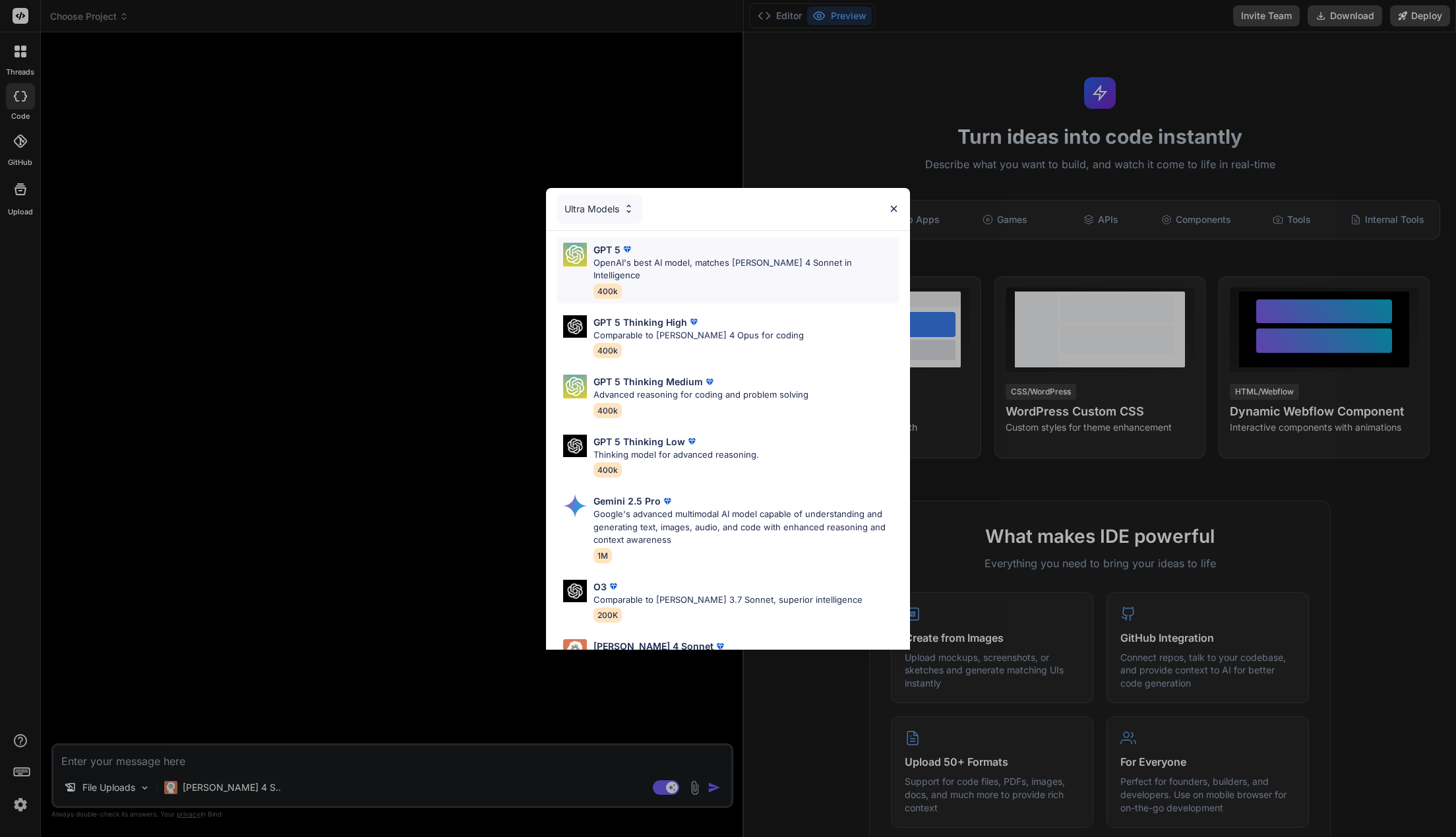
click at [676, 265] on p "OpenAI's best AI model, matches [PERSON_NAME] 4 Sonnet in Intelligence" at bounding box center [746, 269] width 306 height 26
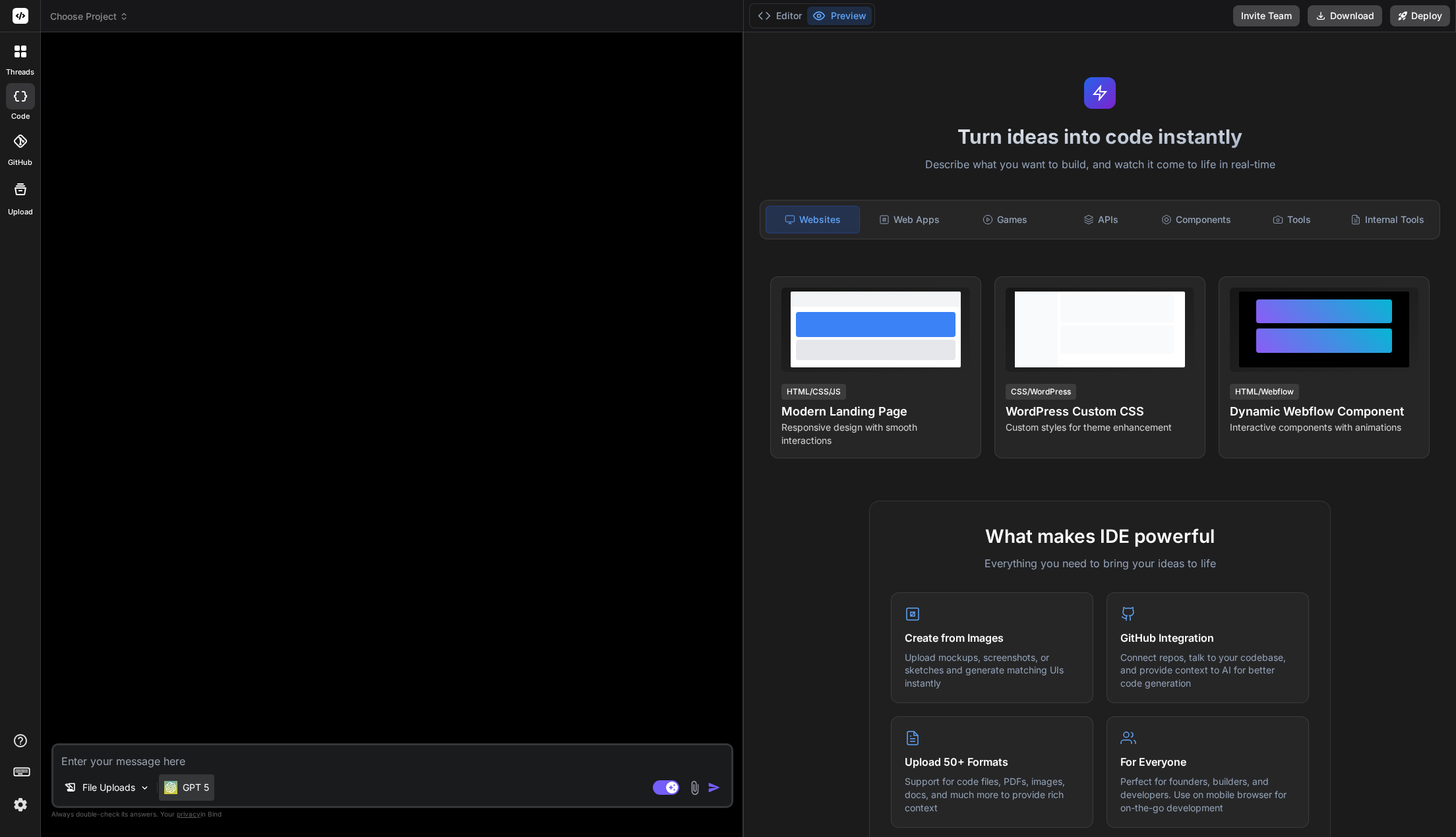
click at [209, 783] on p "GPT 5" at bounding box center [196, 787] width 27 height 13
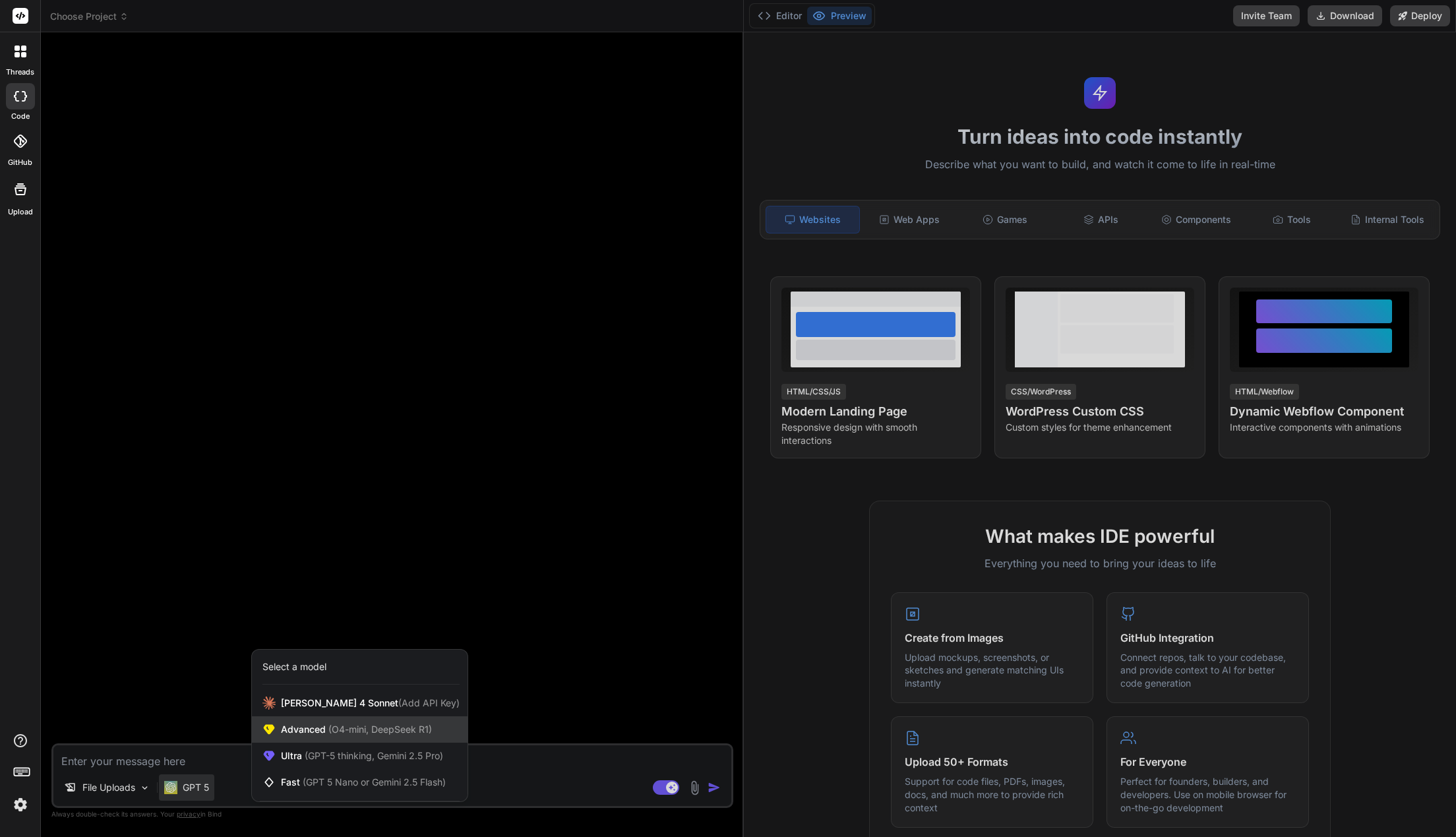
click at [374, 733] on span "(O4-mini, DeepSeek R1)" at bounding box center [378, 729] width 106 height 11
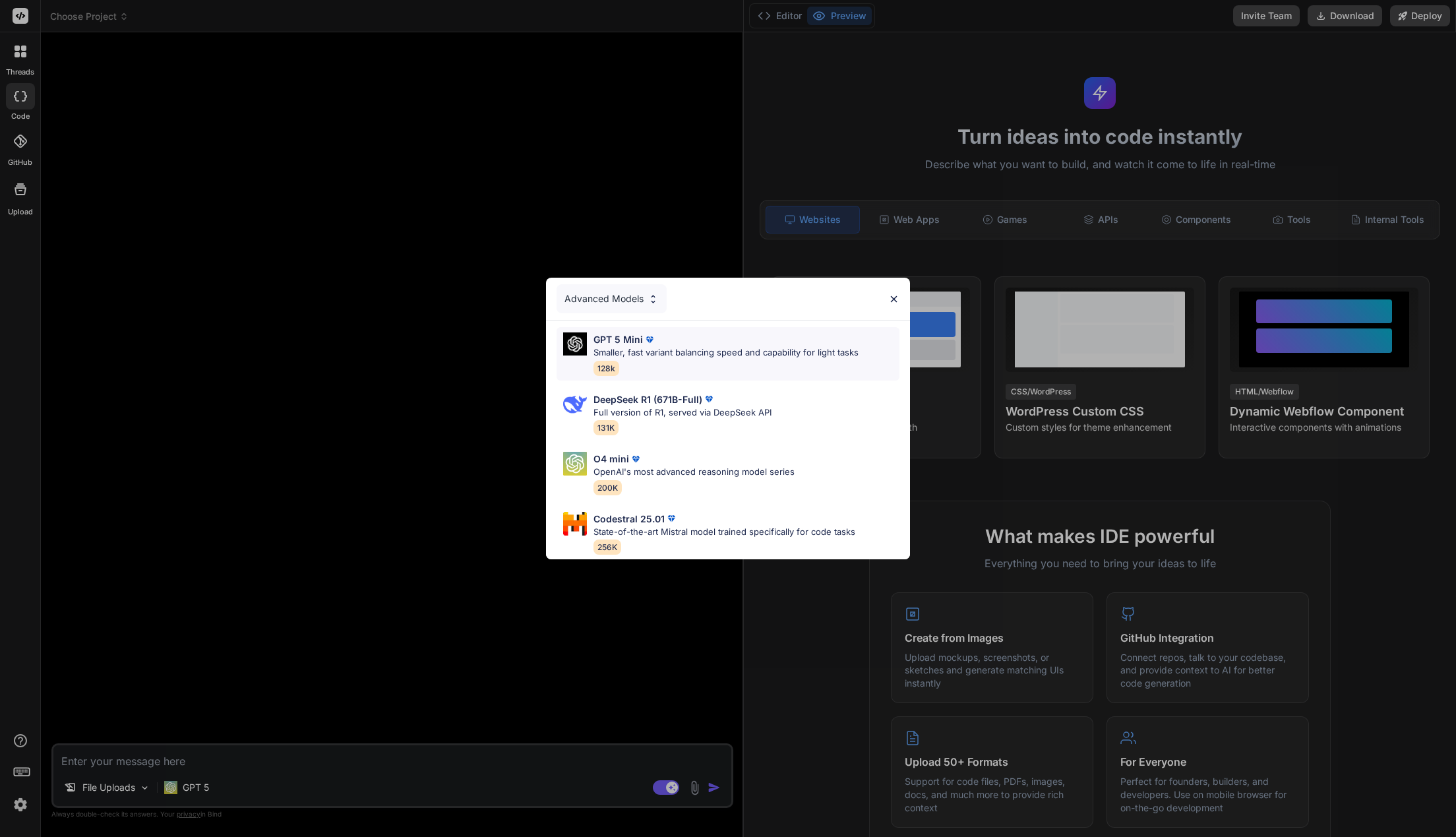
click at [658, 337] on div "GPT 5 Mini" at bounding box center [726, 339] width 265 height 14
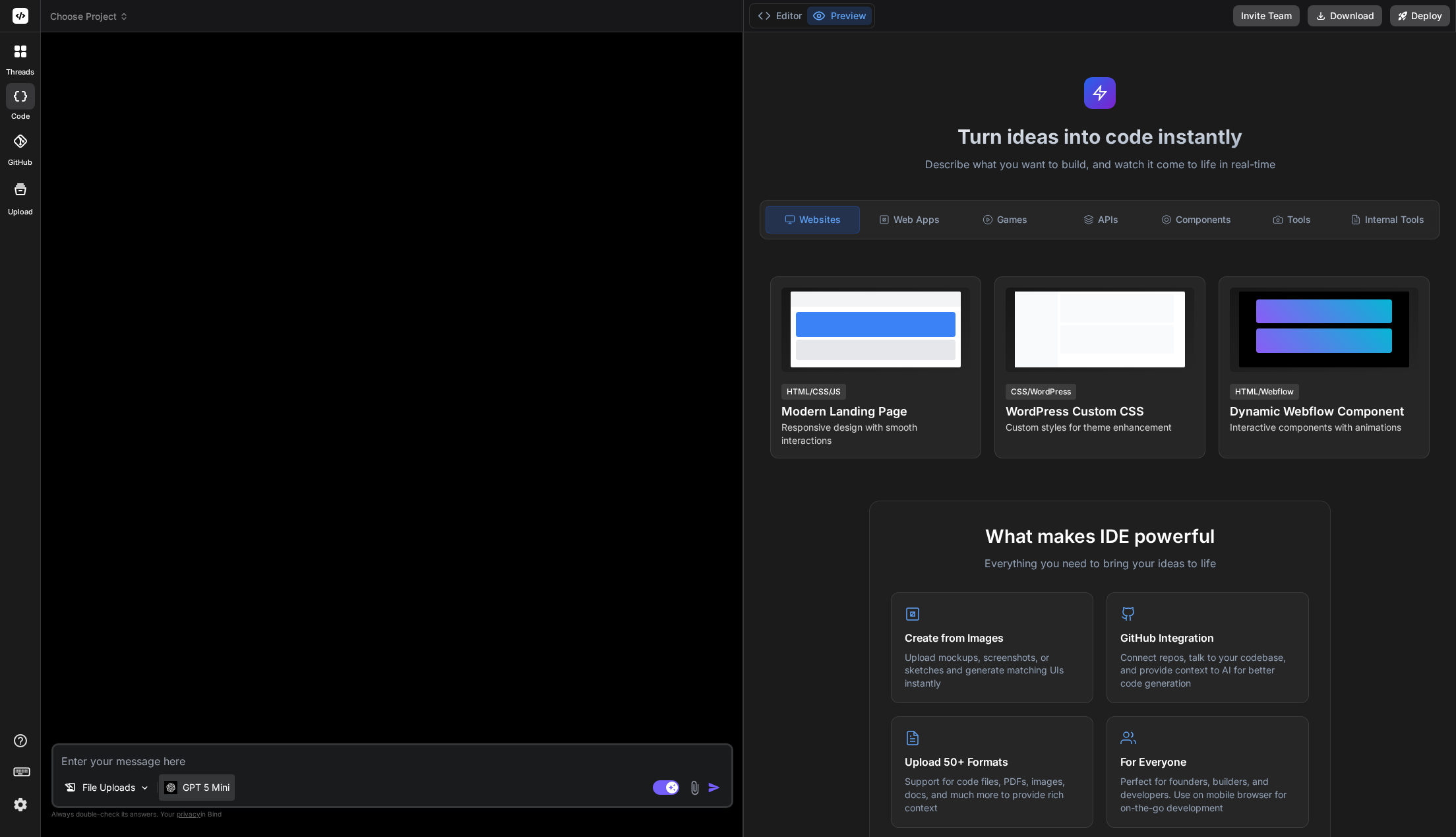
click at [213, 794] on div "GPT 5 Mini" at bounding box center [196, 787] width 75 height 27
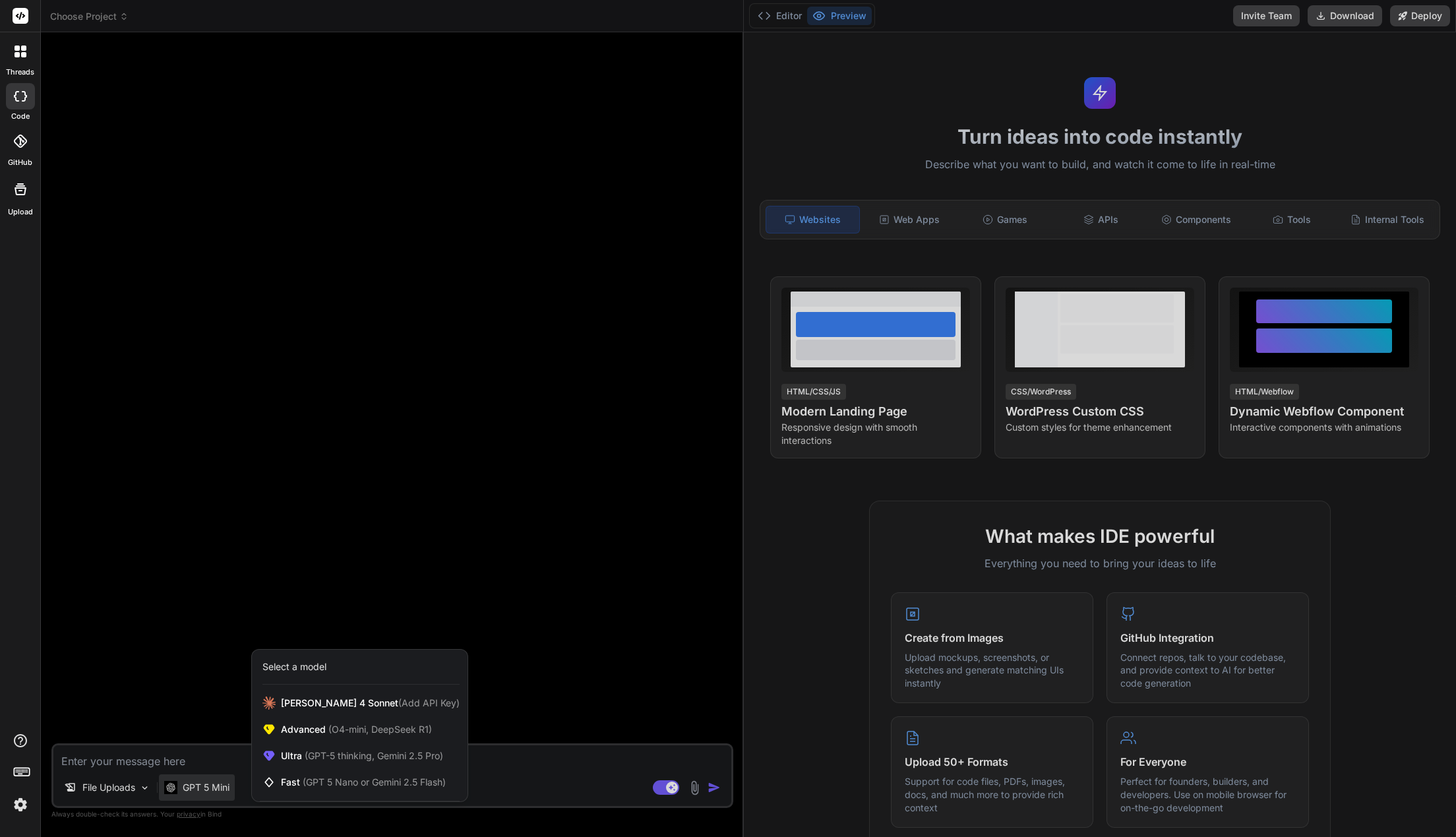
click at [588, 476] on div at bounding box center [728, 418] width 1456 height 837
type textarea "x"
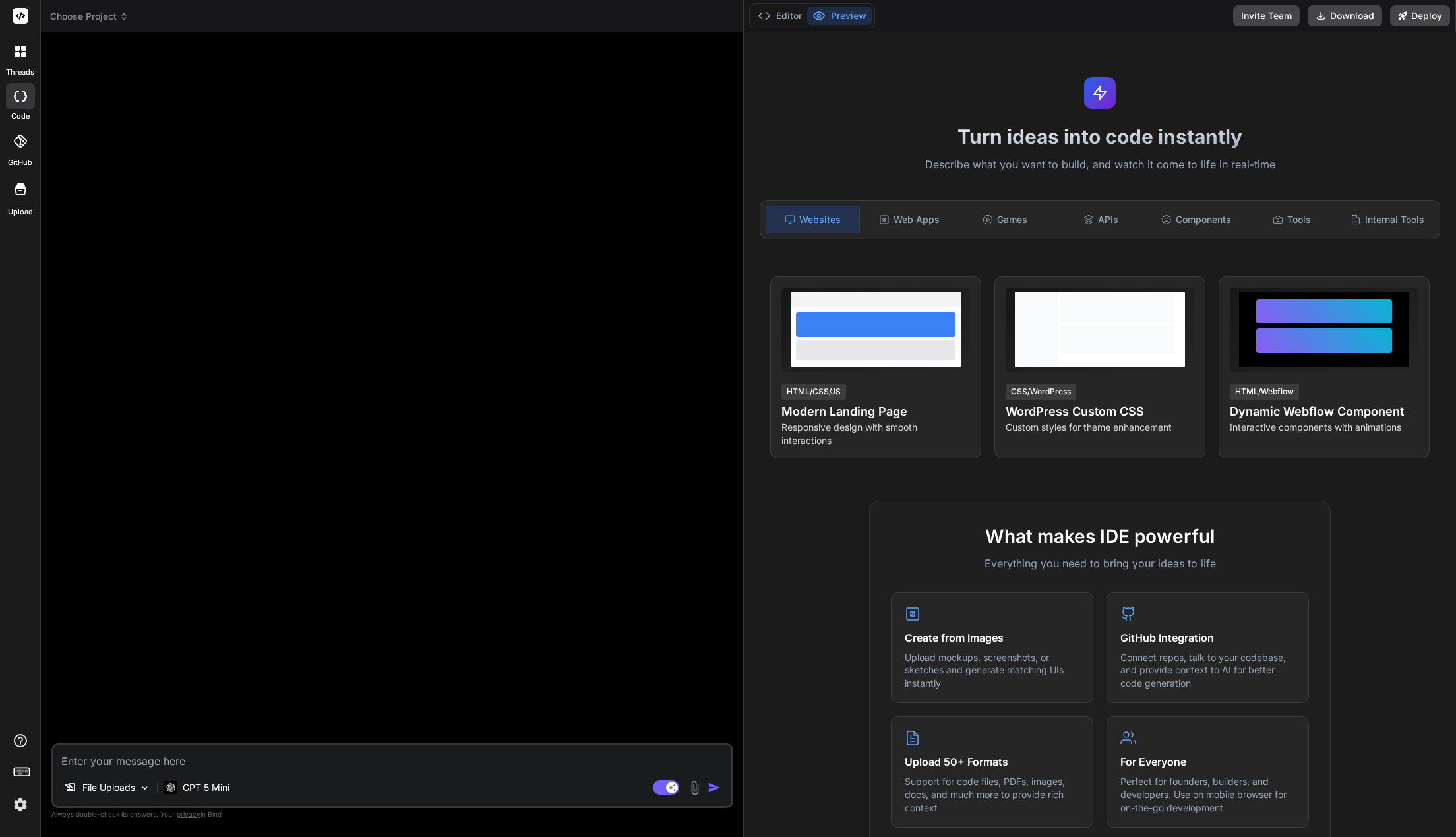
click at [21, 56] on icon at bounding box center [24, 54] width 5 height 5
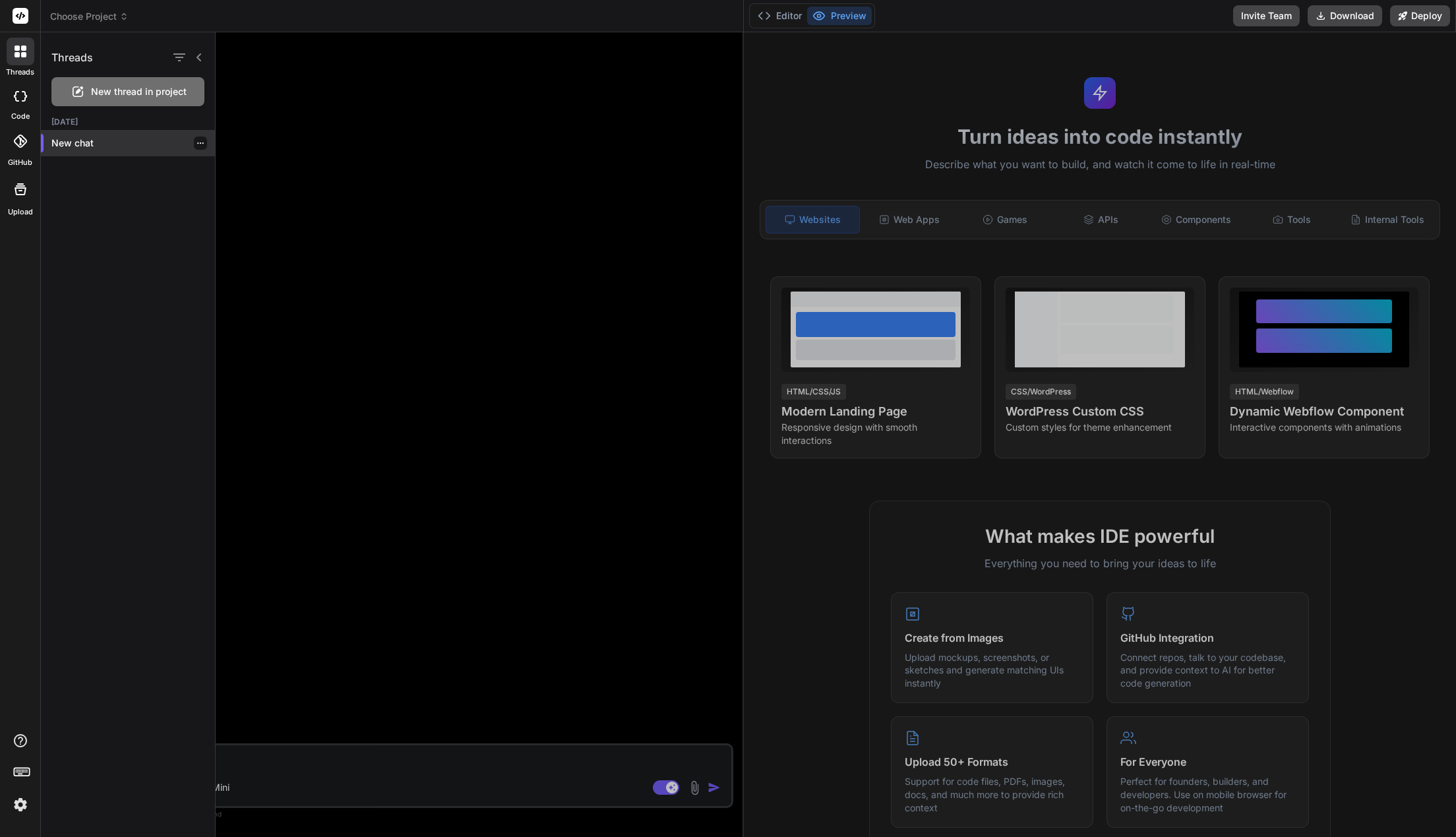
click at [92, 148] on p "New chat" at bounding box center [133, 143] width 164 height 13
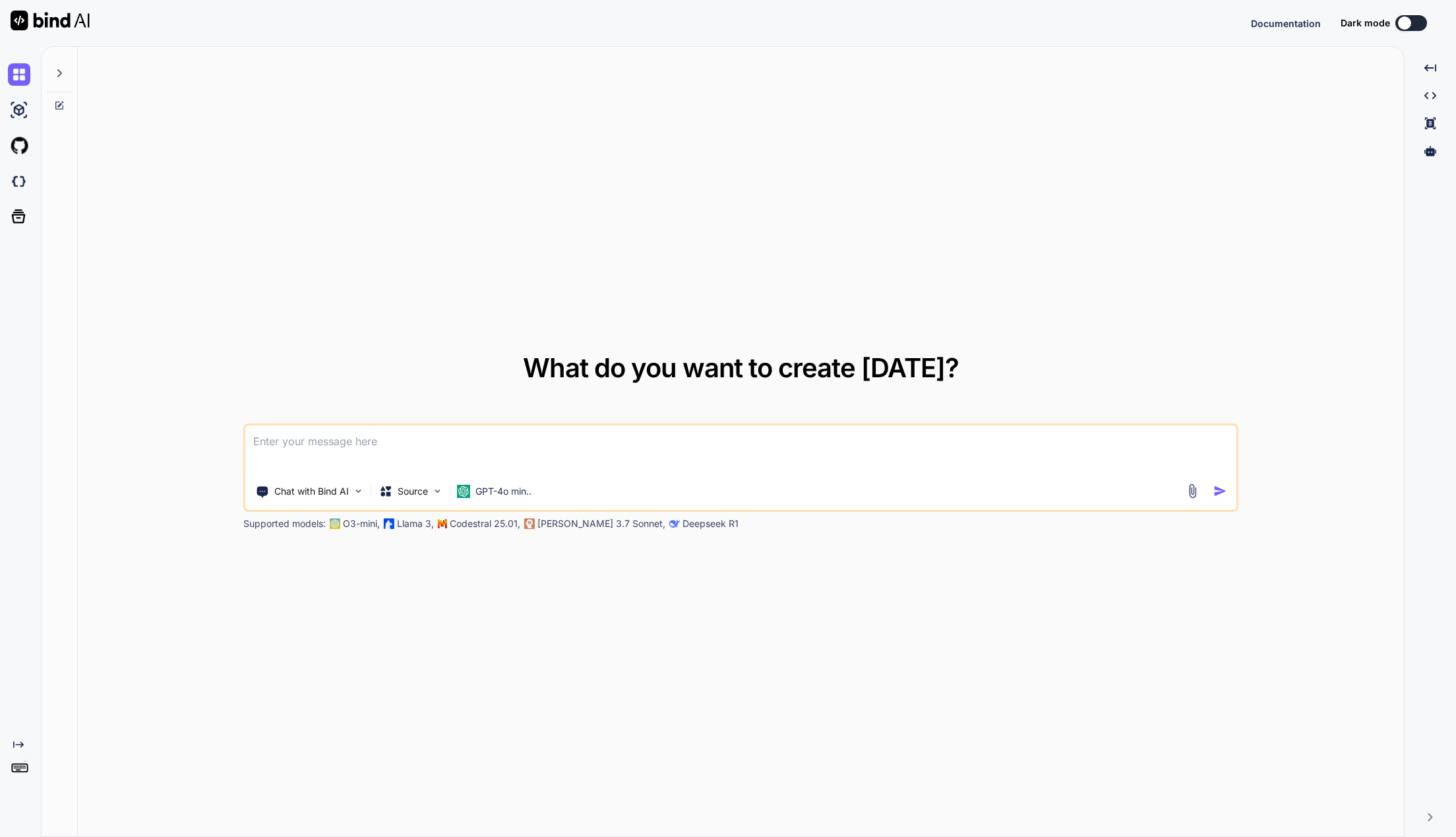
type textarea "x"
click at [1414, 22] on button at bounding box center [1411, 23] width 32 height 16
click at [1400, 18] on button at bounding box center [1411, 23] width 32 height 16
click at [1295, 22] on div at bounding box center [1297, 23] width 13 height 13
click at [1299, 19] on div at bounding box center [1297, 23] width 13 height 13
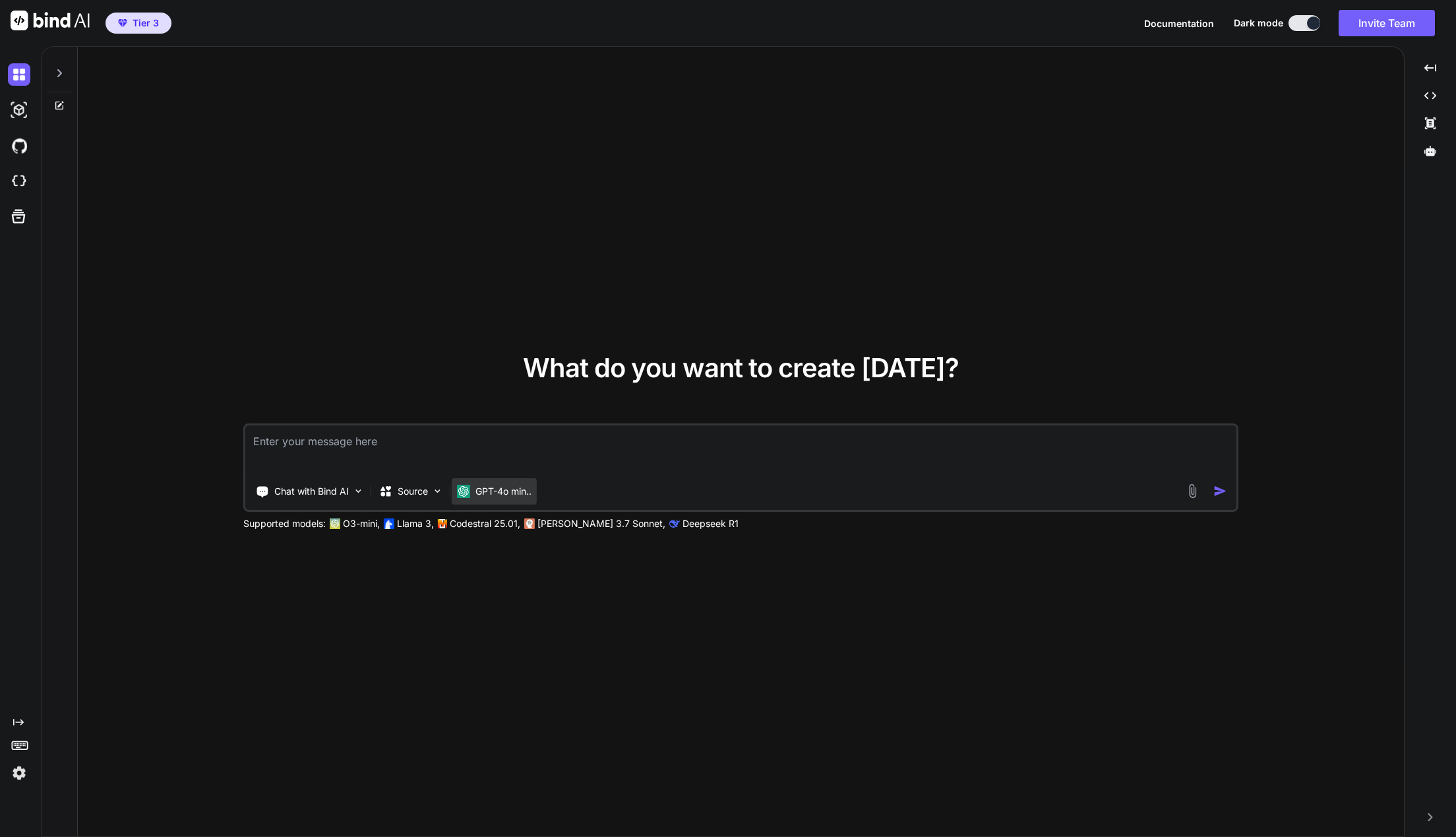
click at [529, 495] on p "GPT-4o min.." at bounding box center [504, 491] width 56 height 13
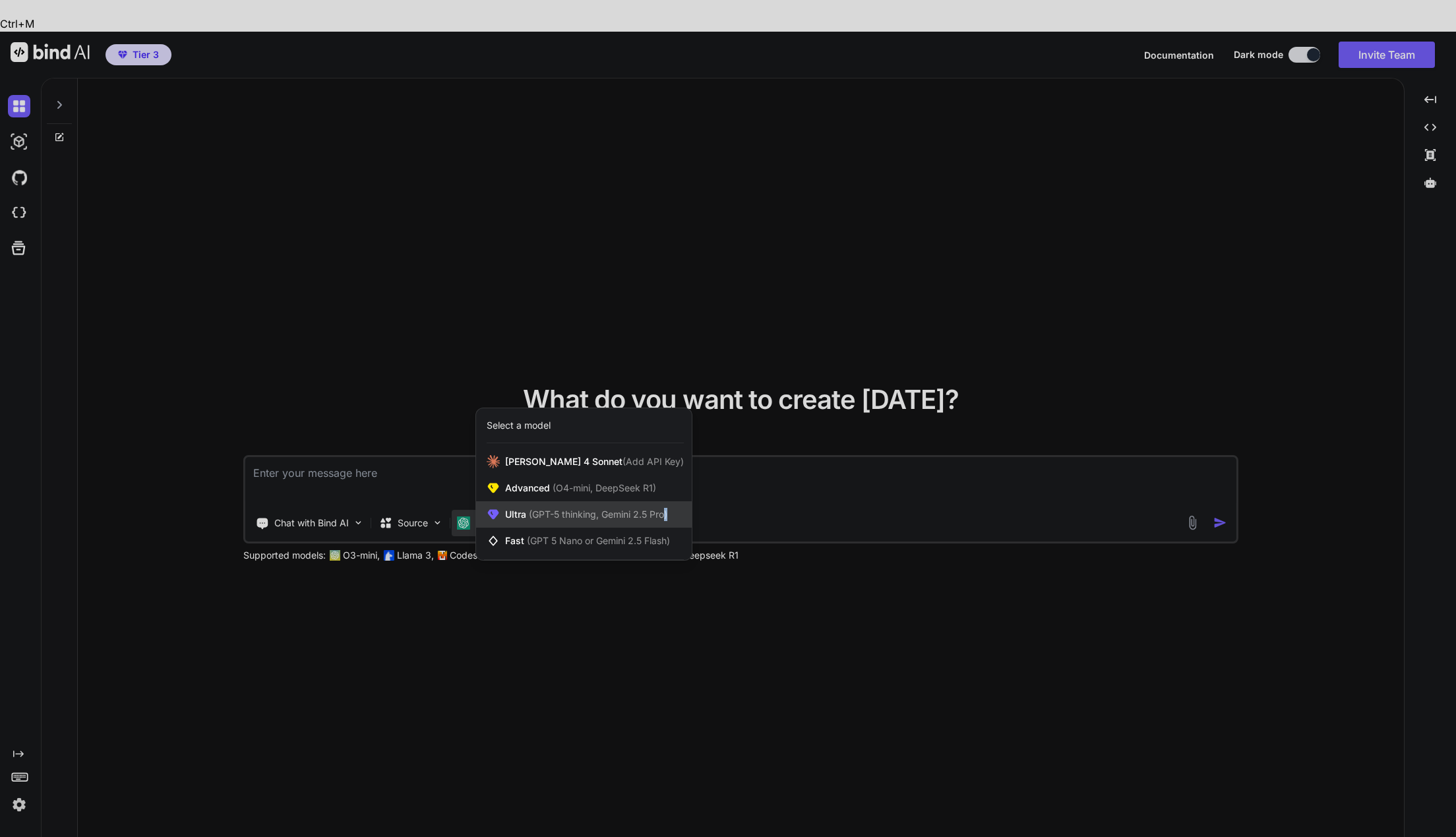
click at [530, 501] on div "Ultra (GPT-5 thinking, Gemini 2.5 Pro)" at bounding box center [584, 514] width 216 height 27
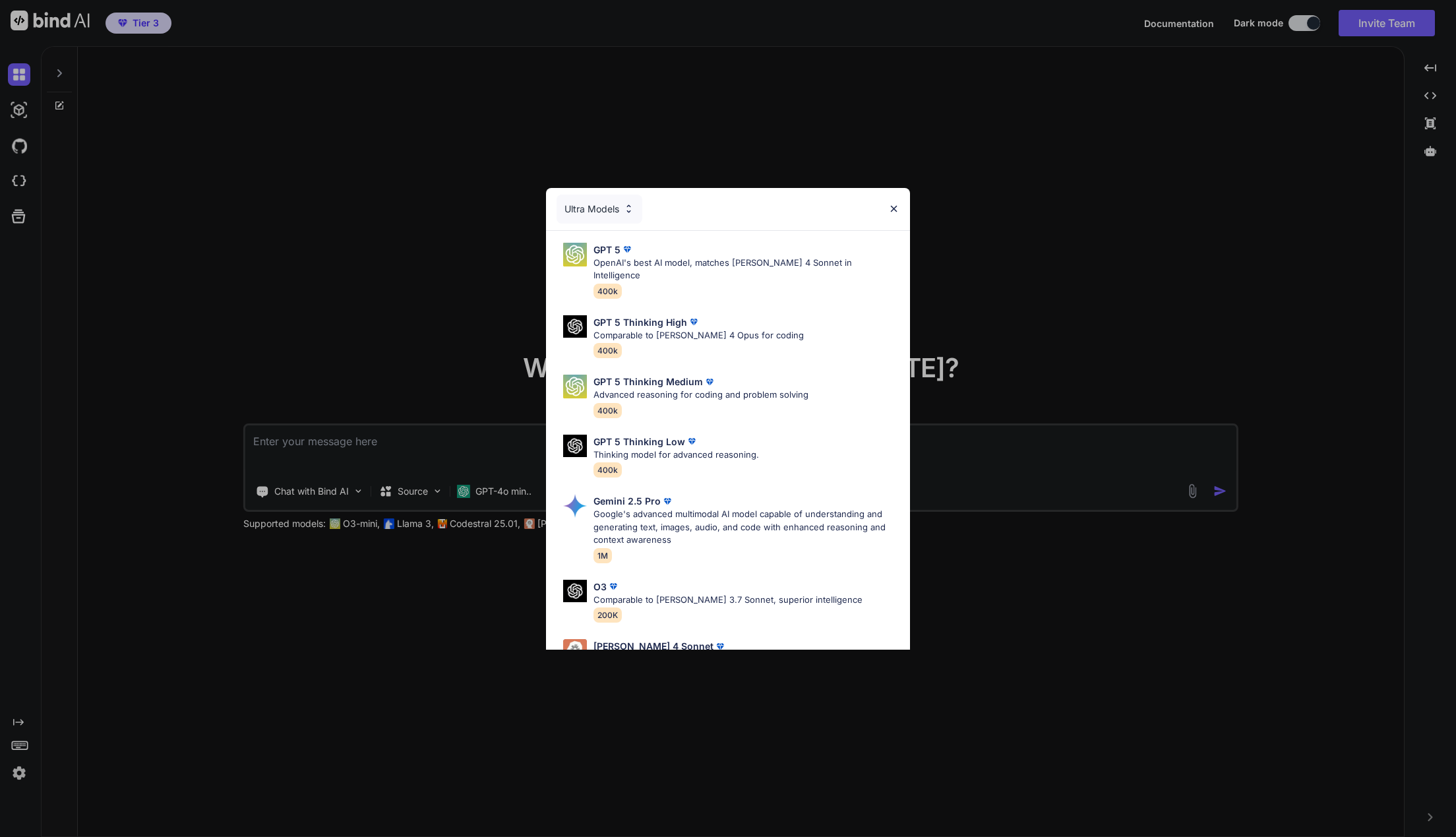
drag, startPoint x: 476, startPoint y: 641, endPoint x: 491, endPoint y: 571, distance: 71.6
click at [477, 634] on div "Ultra Models GPT 5 OpenAI's best AI model, matches Claude 4 Sonnet in Intellige…" at bounding box center [728, 418] width 1456 height 837
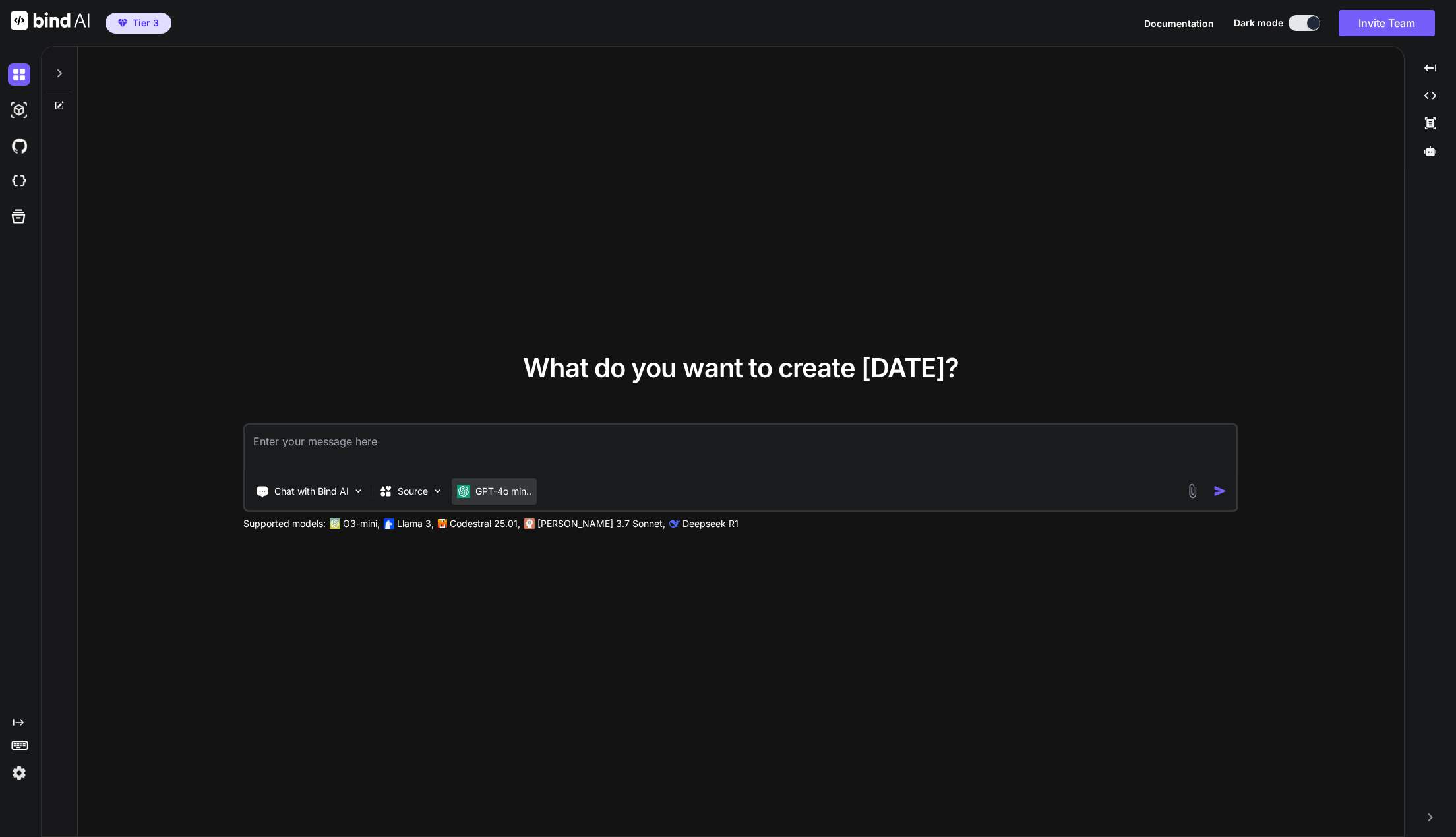
click at [519, 490] on p "GPT-4o min.." at bounding box center [504, 491] width 56 height 13
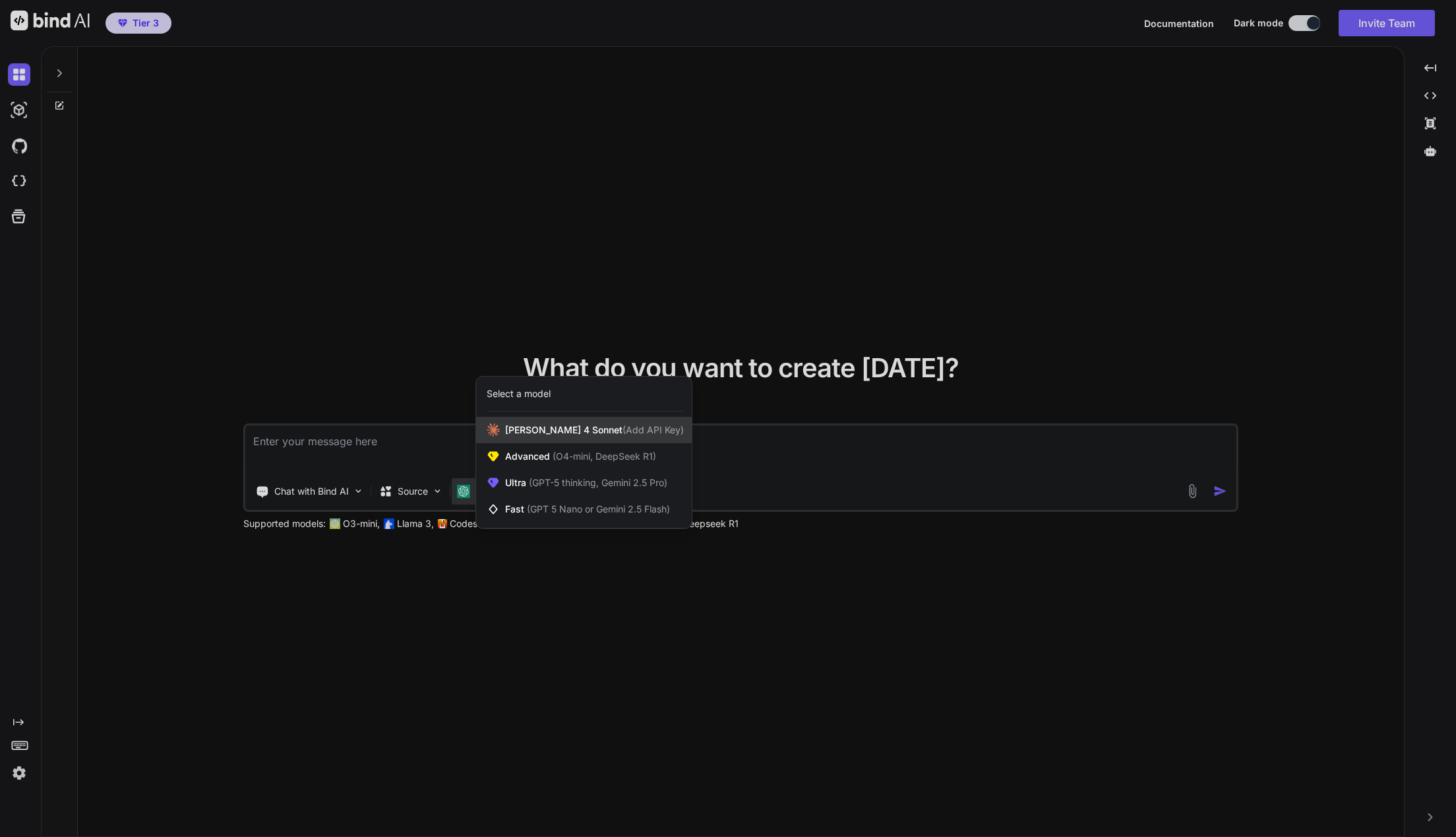
click at [550, 425] on span "Claude 4 Sonnet (Add API Key)" at bounding box center [595, 429] width 178 height 13
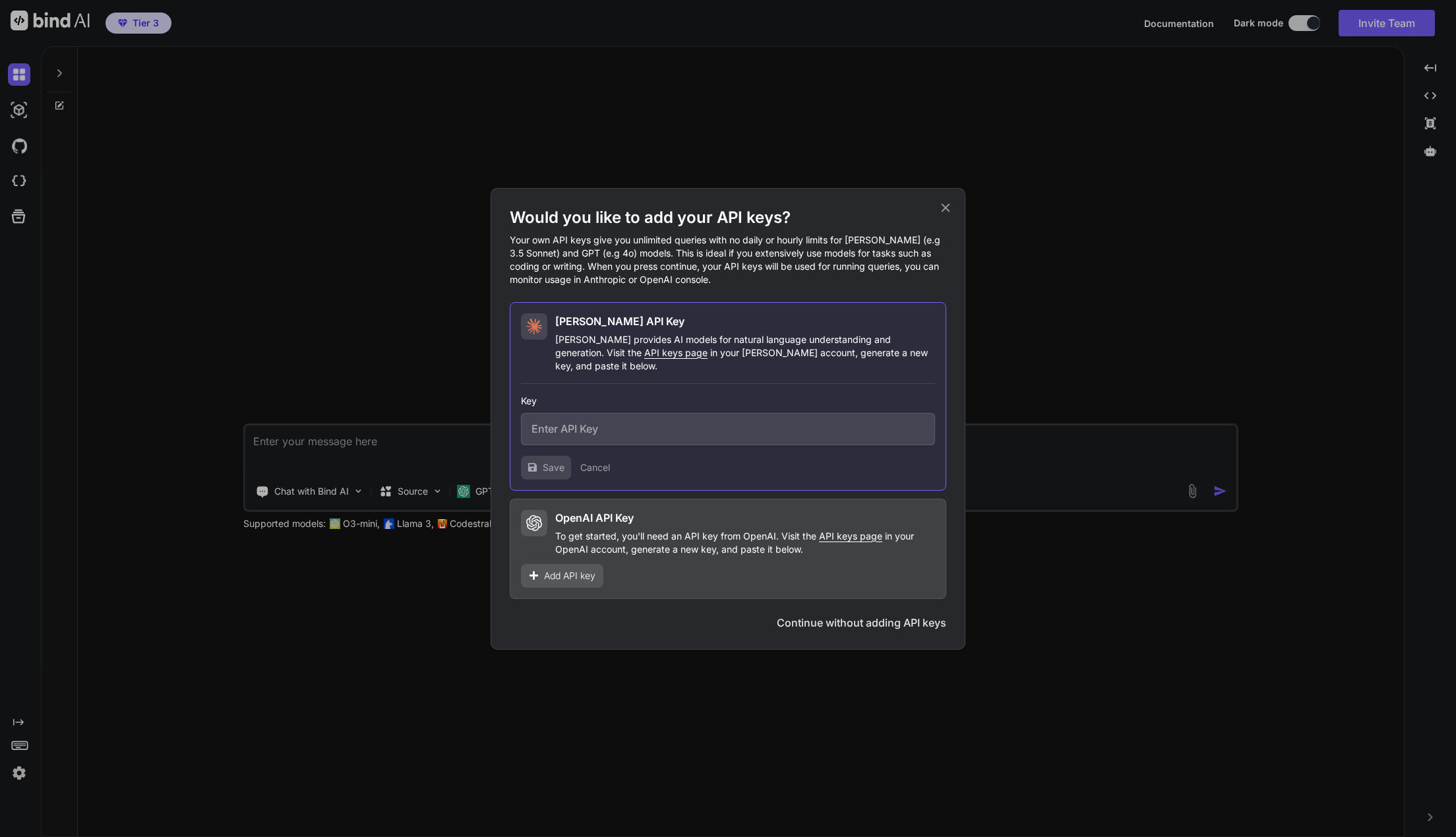
click at [556, 574] on span "Add API key" at bounding box center [569, 575] width 51 height 13
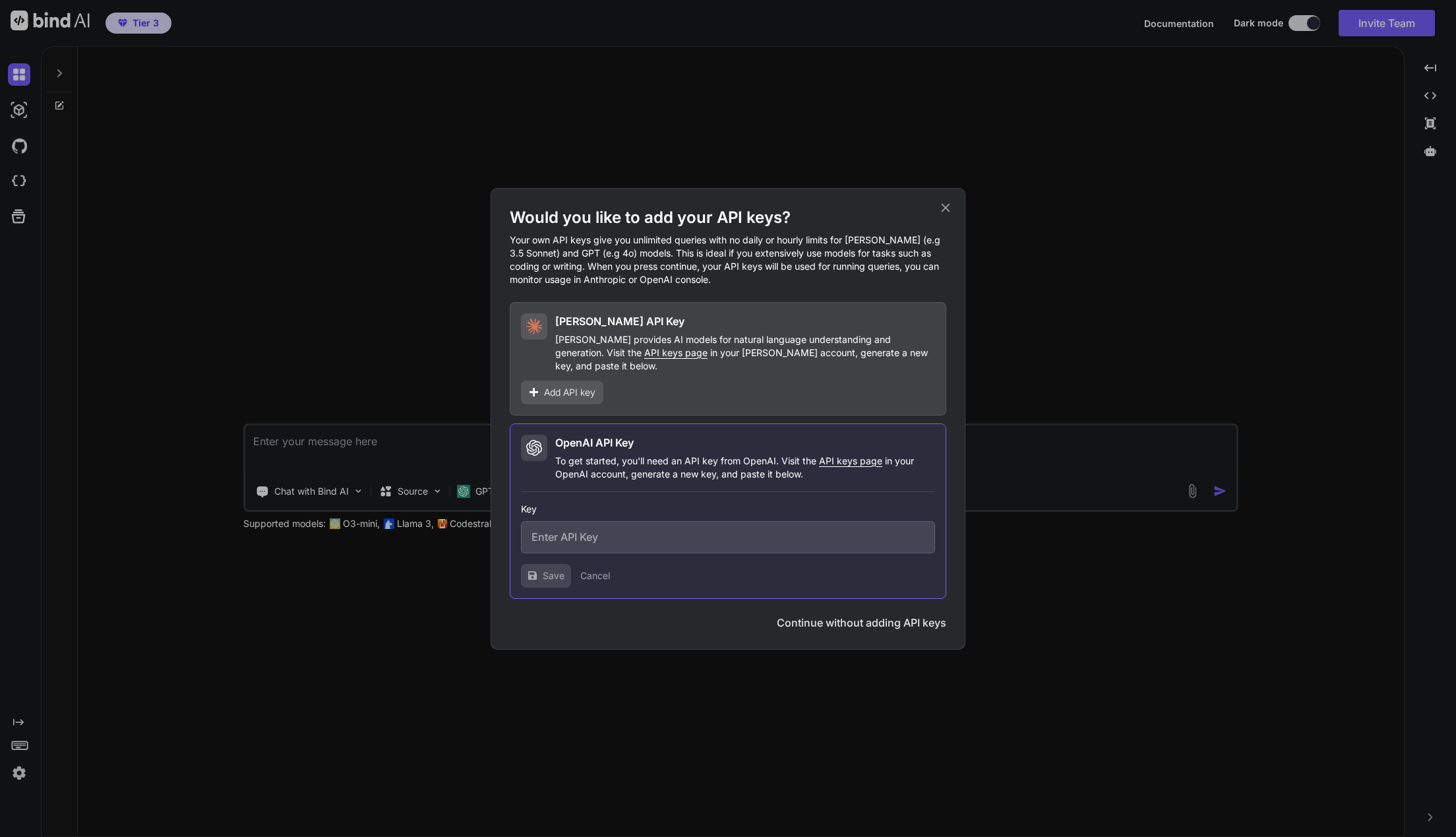
click at [626, 527] on input "text" at bounding box center [727, 537] width 414 height 32
paste input "sk-proj-E-aRCD2z3r3q2C654MlrUMcY53cnNiABUWDvscn_eOjkrNat_TLvk0UeVNkgYSWo3p5ABcb…"
type input "sk-proj-E-aRCD2z3r3q2C654MlrUMcY53cnNiABUWDvscn_eOjkrNat_TLvk0UeVNkgYSWo3p5ABcb…"
click at [540, 570] on button "Save" at bounding box center [546, 576] width 50 height 24
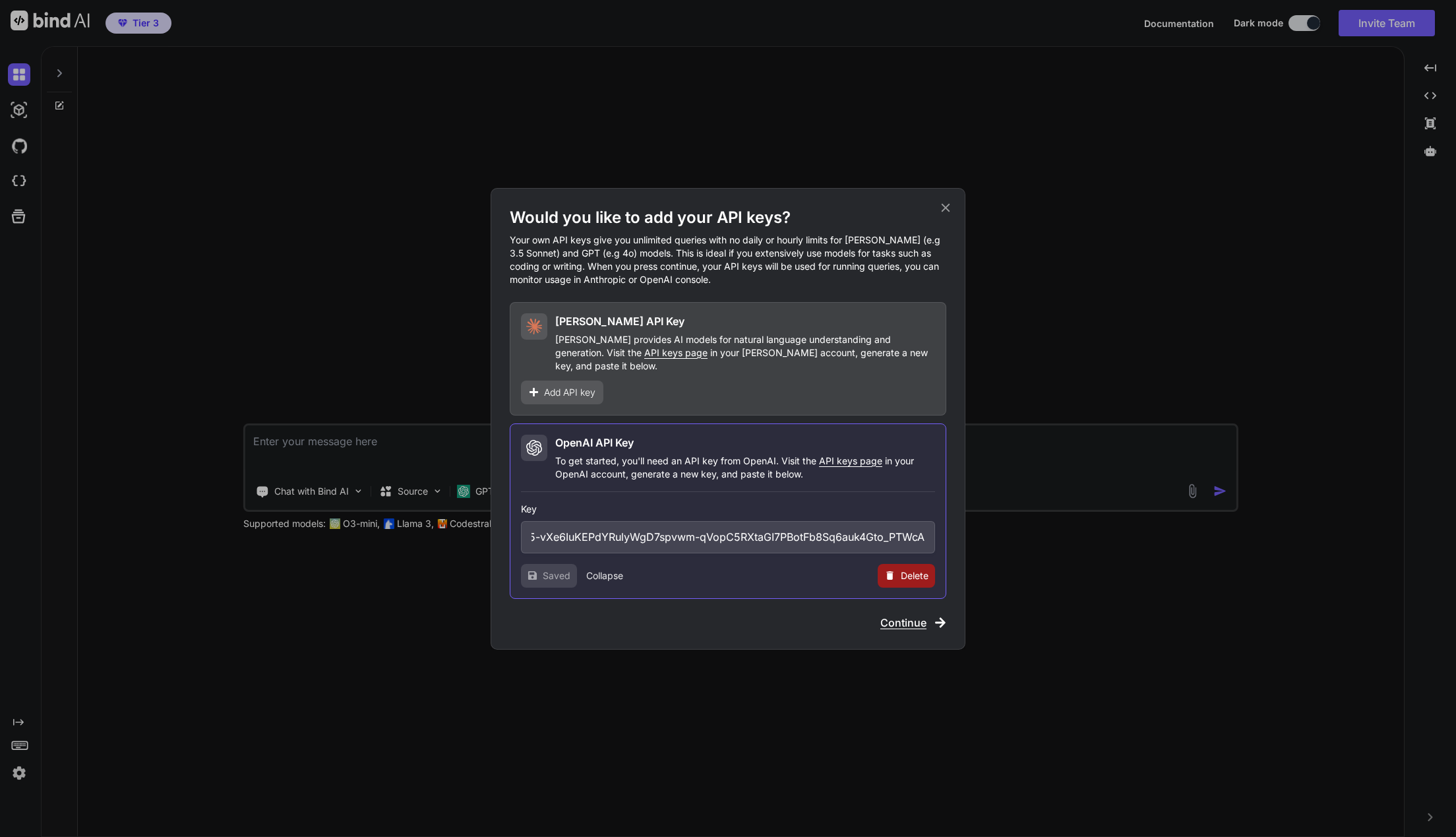
click at [912, 619] on span "Continue" at bounding box center [903, 622] width 47 height 16
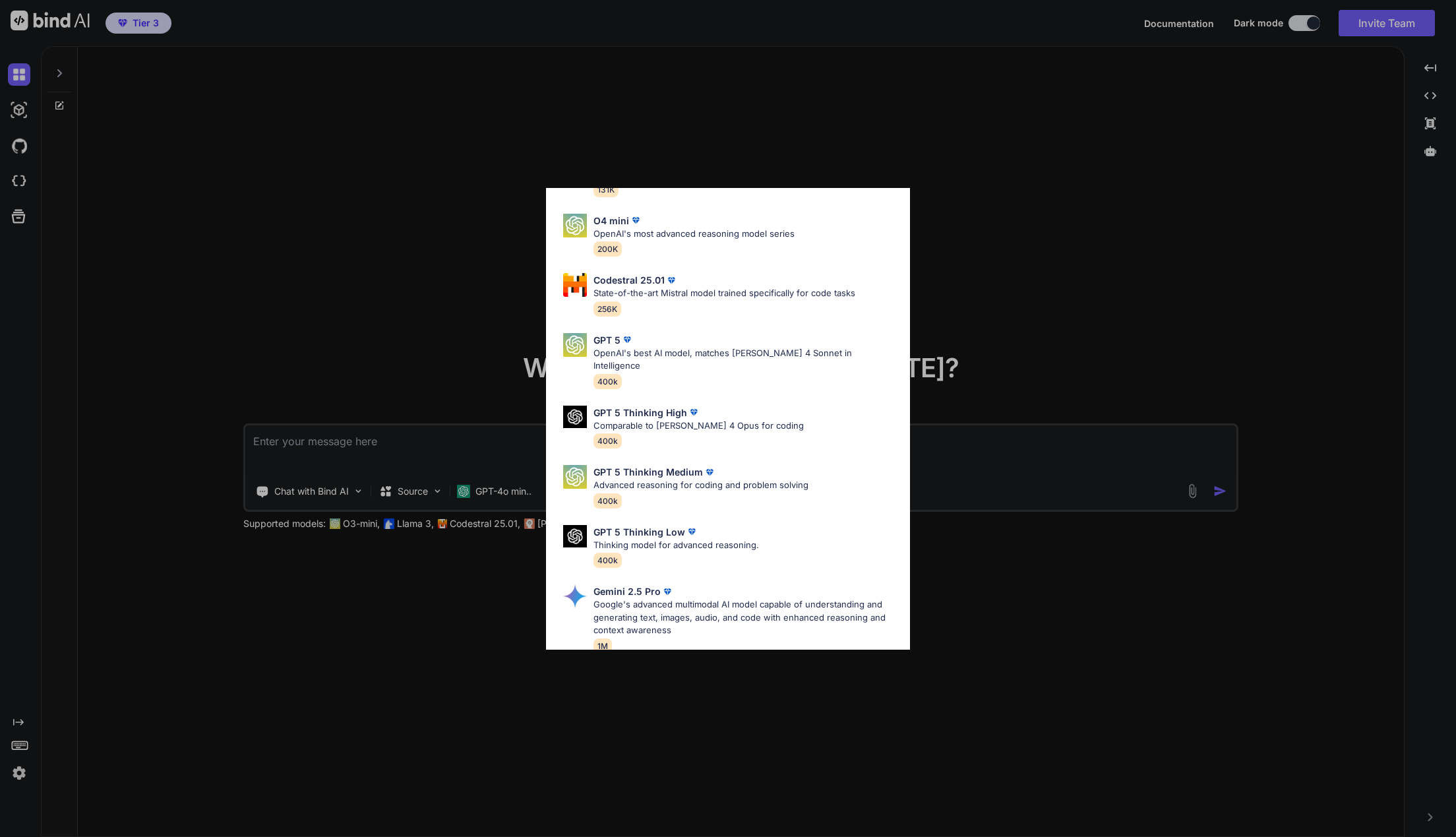
scroll to position [0, 0]
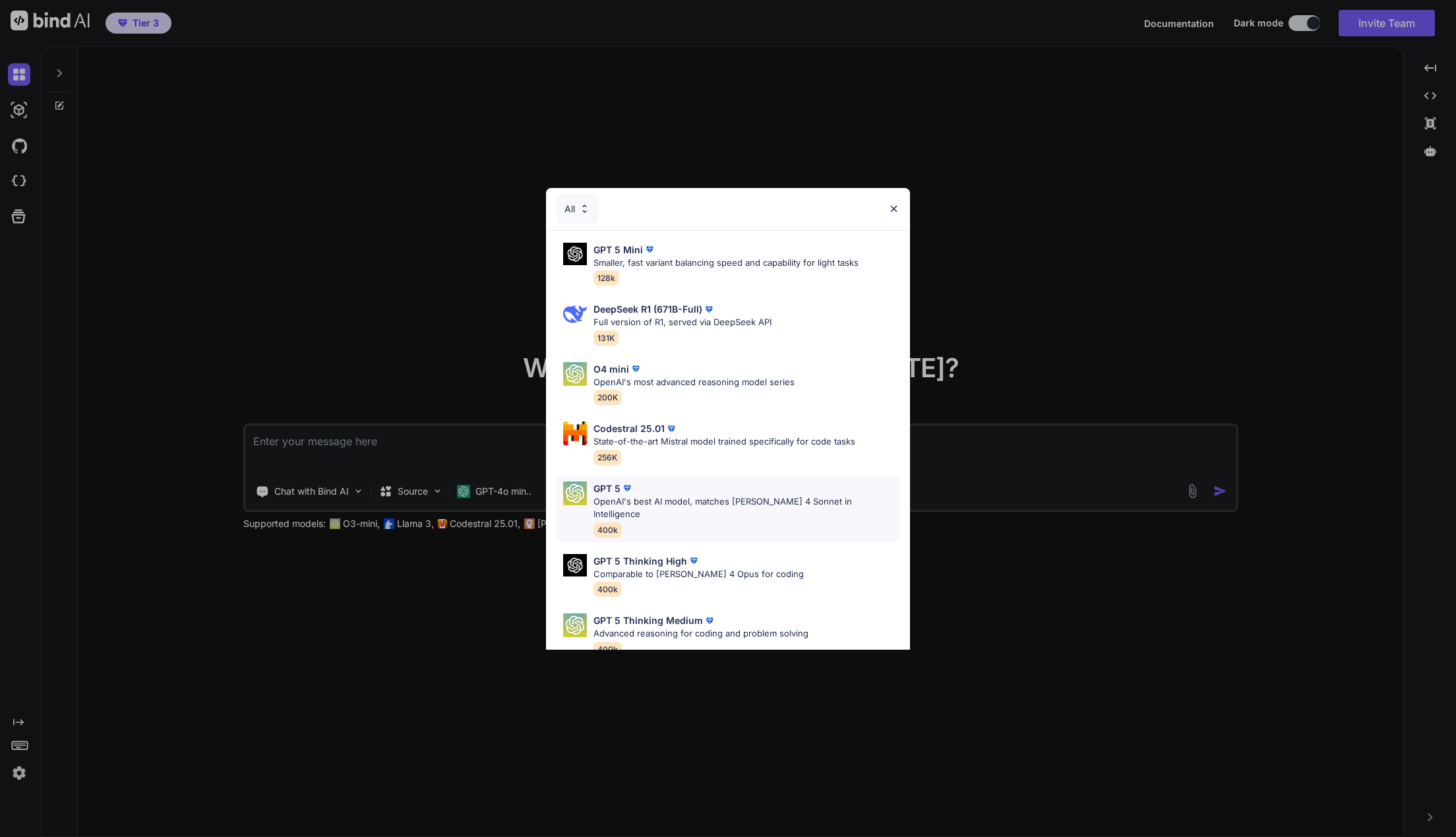
click at [730, 493] on div "GPT 5" at bounding box center [746, 488] width 306 height 14
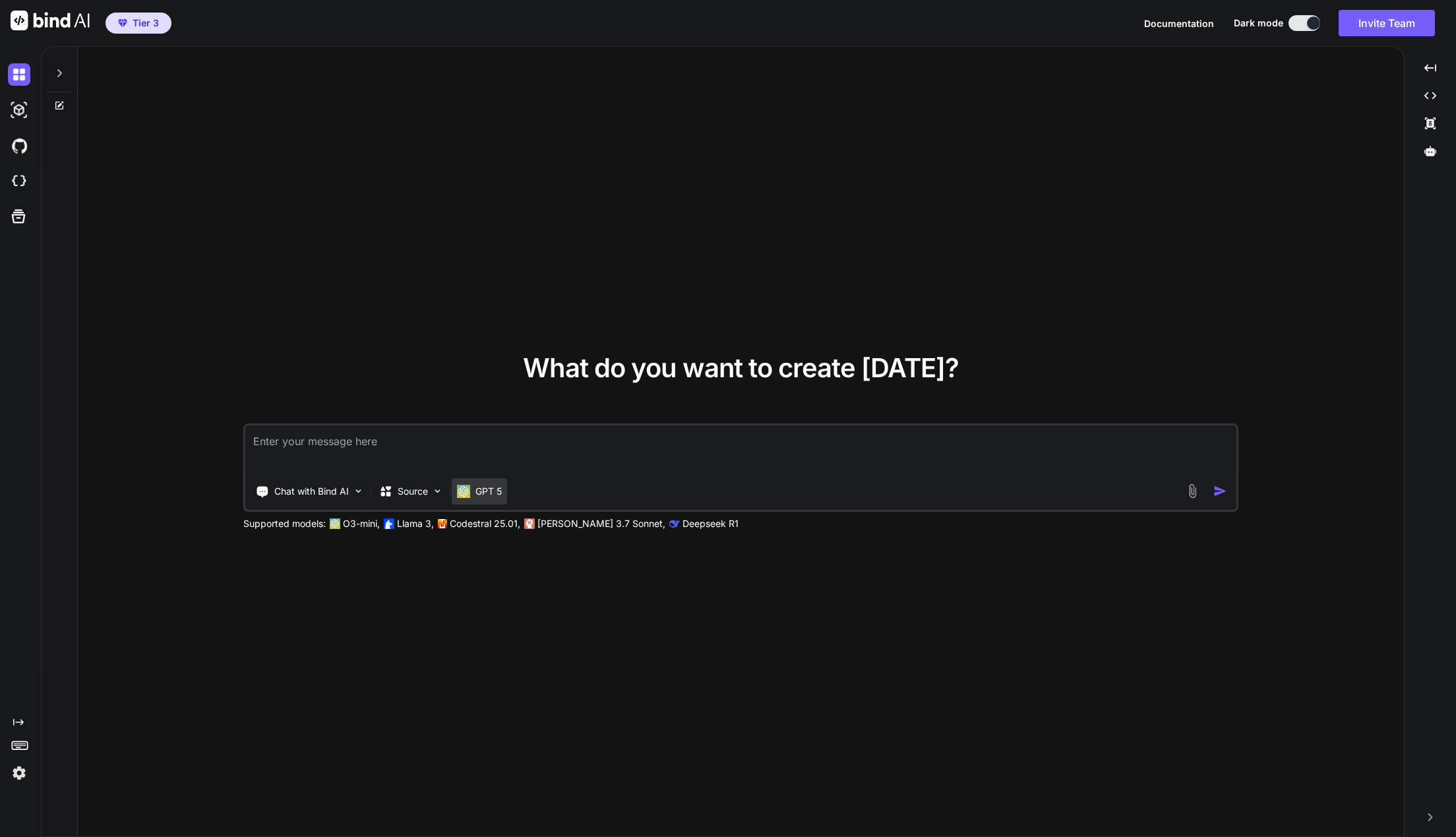
click at [479, 483] on div "GPT 5" at bounding box center [479, 491] width 56 height 27
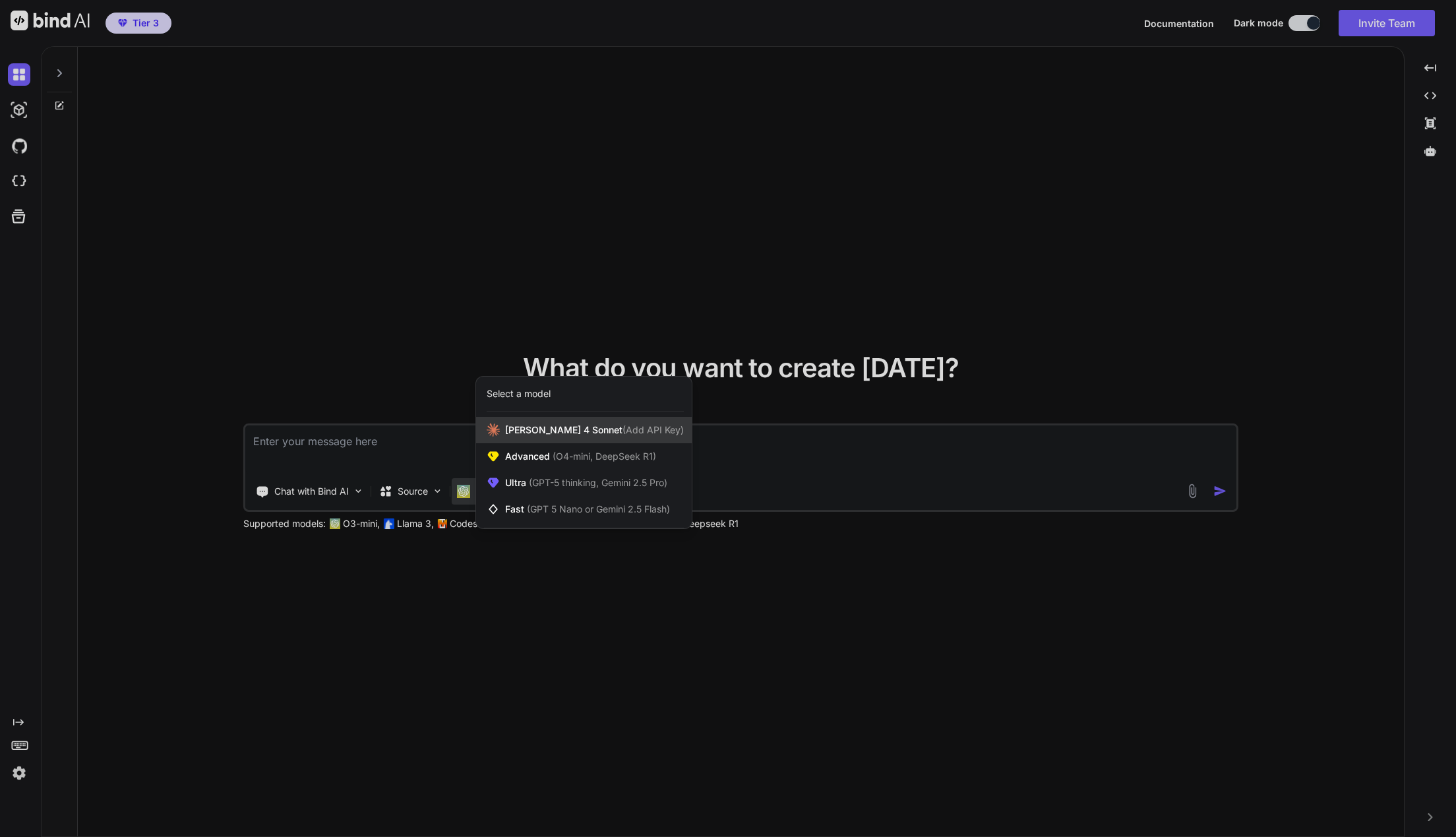
click at [531, 430] on span "Claude 4 Sonnet (Add API Key)" at bounding box center [595, 429] width 178 height 13
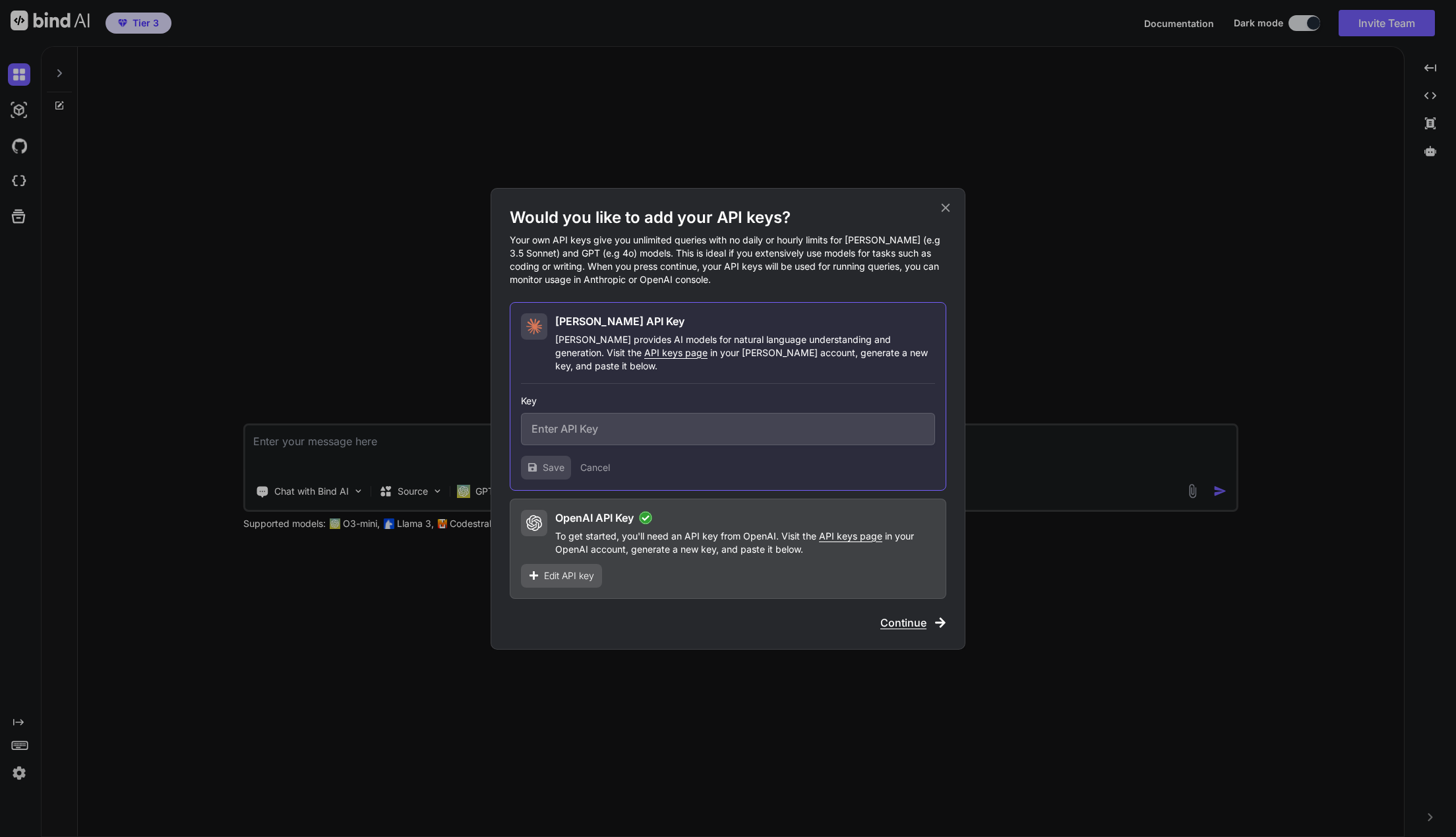
click at [692, 521] on div "OpenAI API Key To get started, you'll need an API key from OpenAI. Visit the AP…" at bounding box center [745, 533] width 380 height 46
click at [943, 212] on icon at bounding box center [945, 207] width 8 height 8
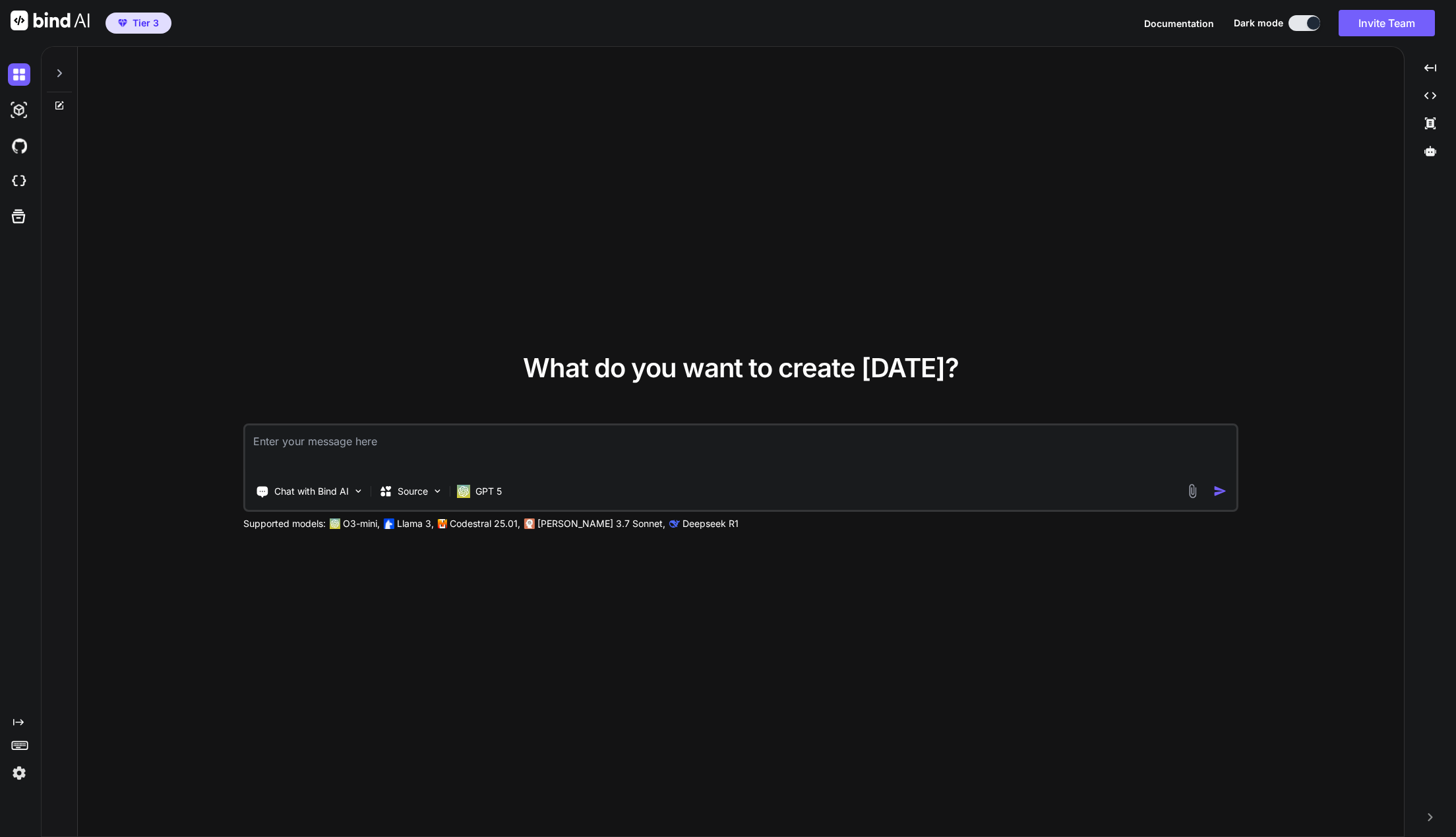
click at [452, 454] on textarea at bounding box center [740, 450] width 990 height 49
click at [396, 496] on div "Source" at bounding box center [411, 491] width 75 height 27
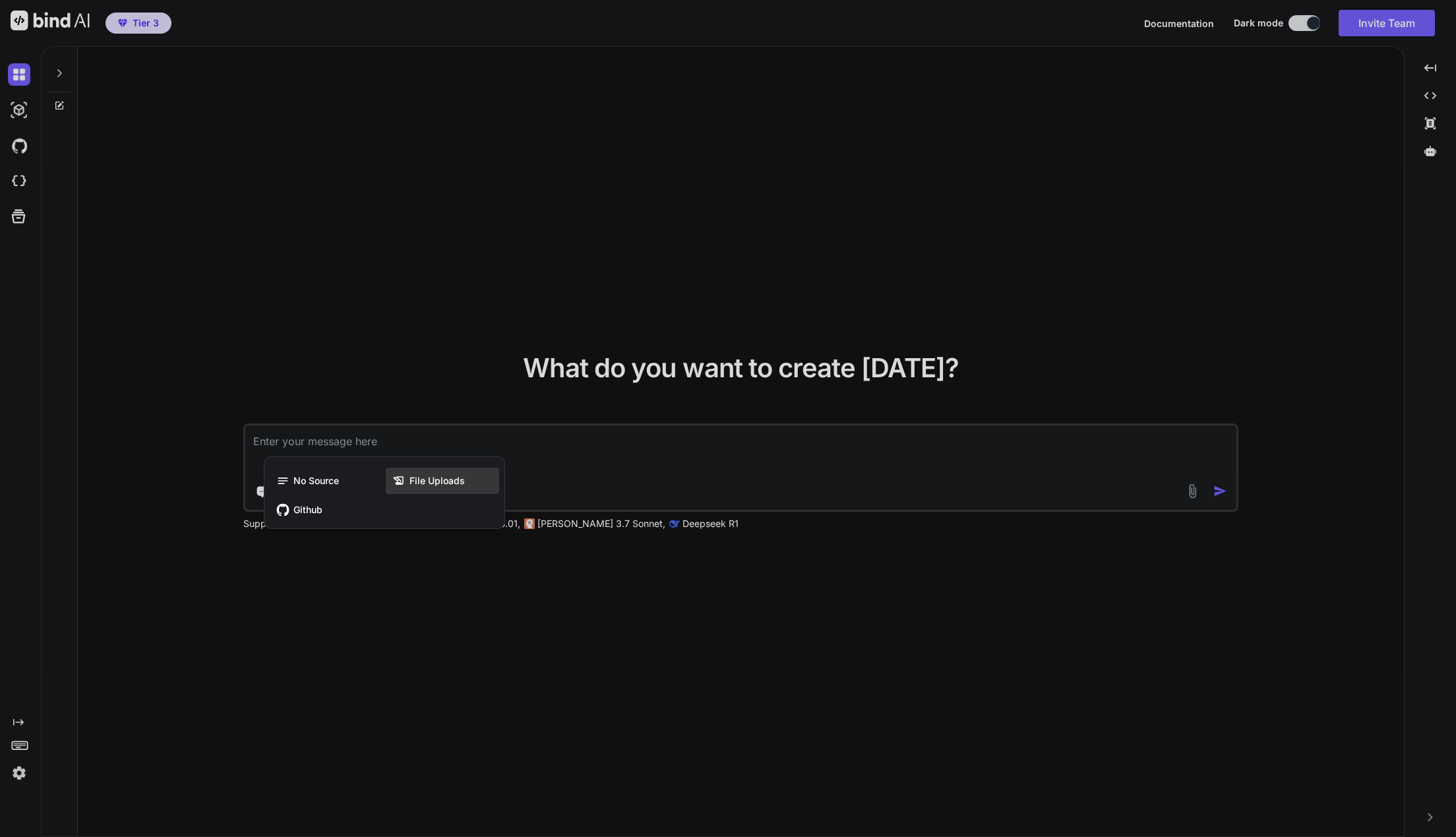
click at [423, 483] on span "File Uploads" at bounding box center [437, 480] width 56 height 13
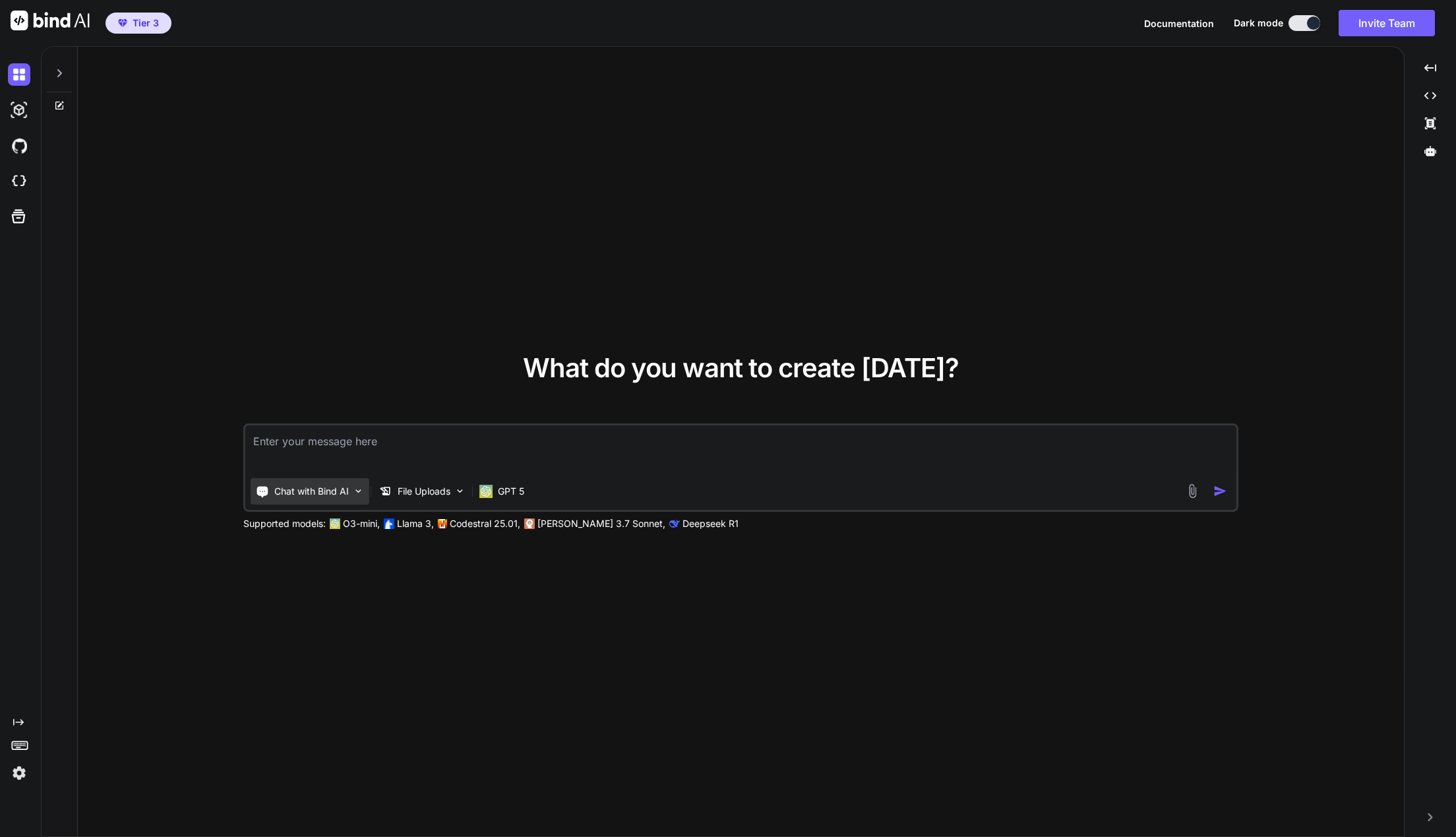
click at [296, 489] on p "Chat with Bind AI" at bounding box center [312, 491] width 75 height 13
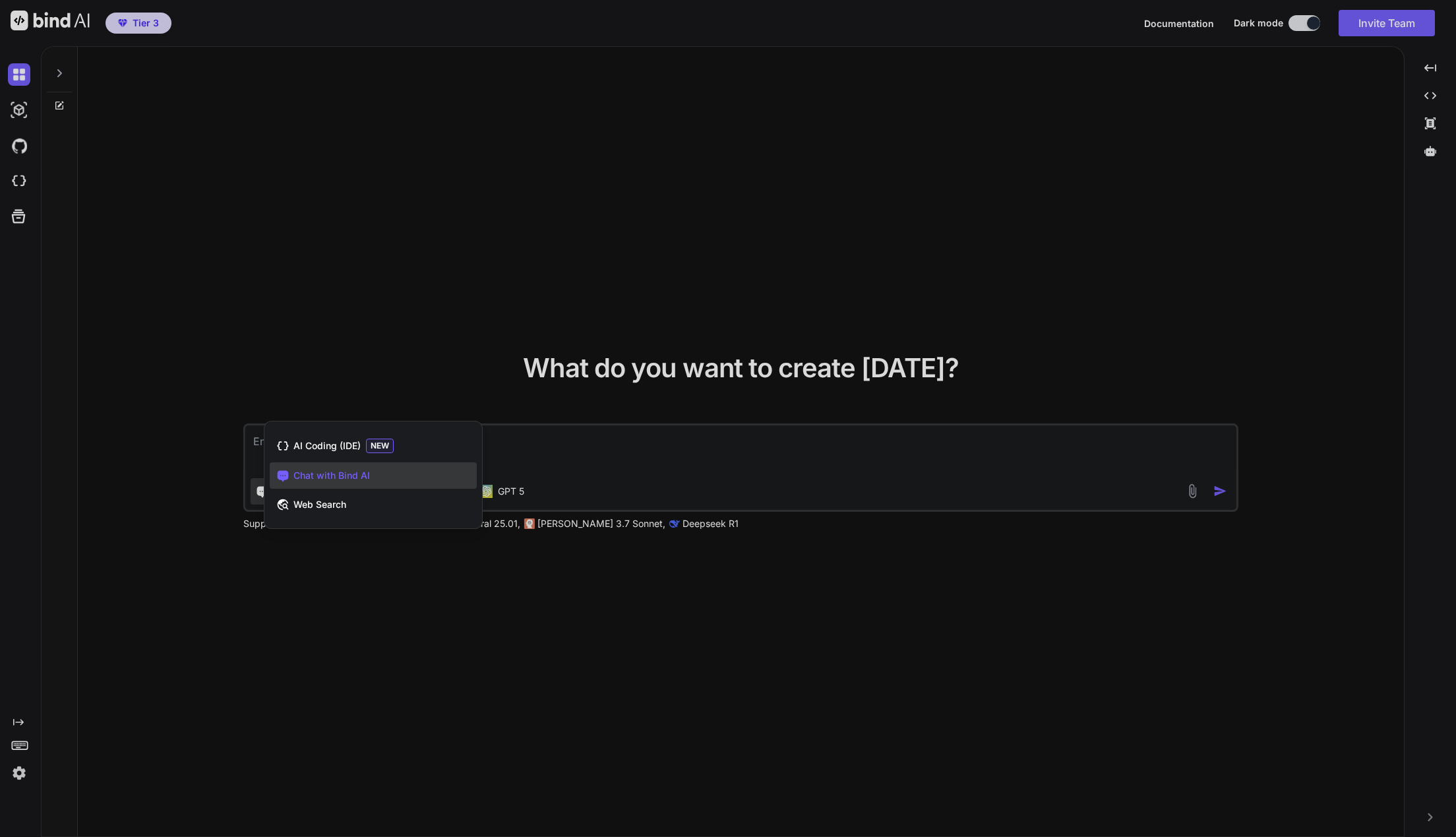
click at [208, 483] on div at bounding box center [728, 418] width 1456 height 837
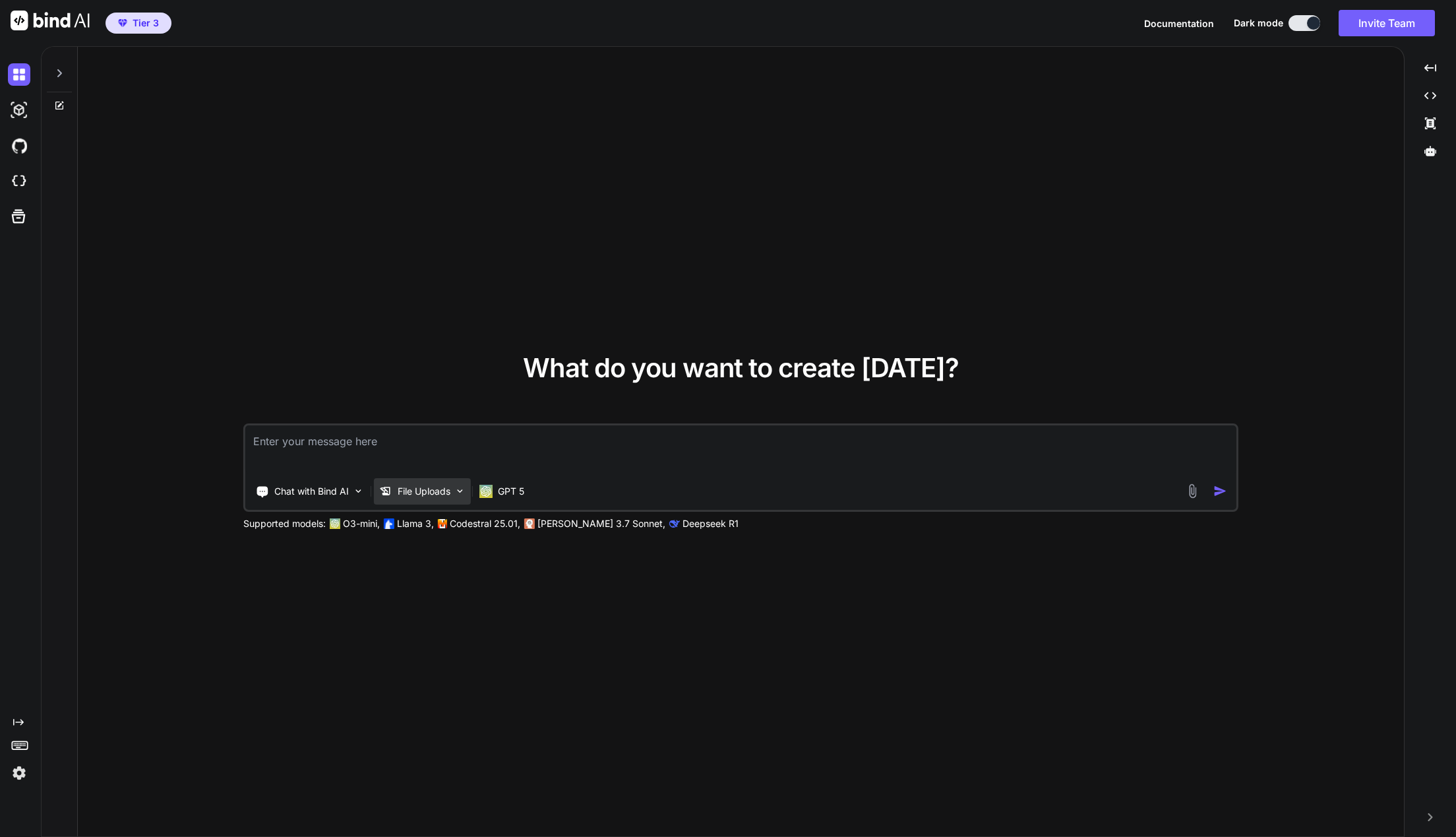
click at [441, 486] on p "File Uploads" at bounding box center [424, 491] width 53 height 13
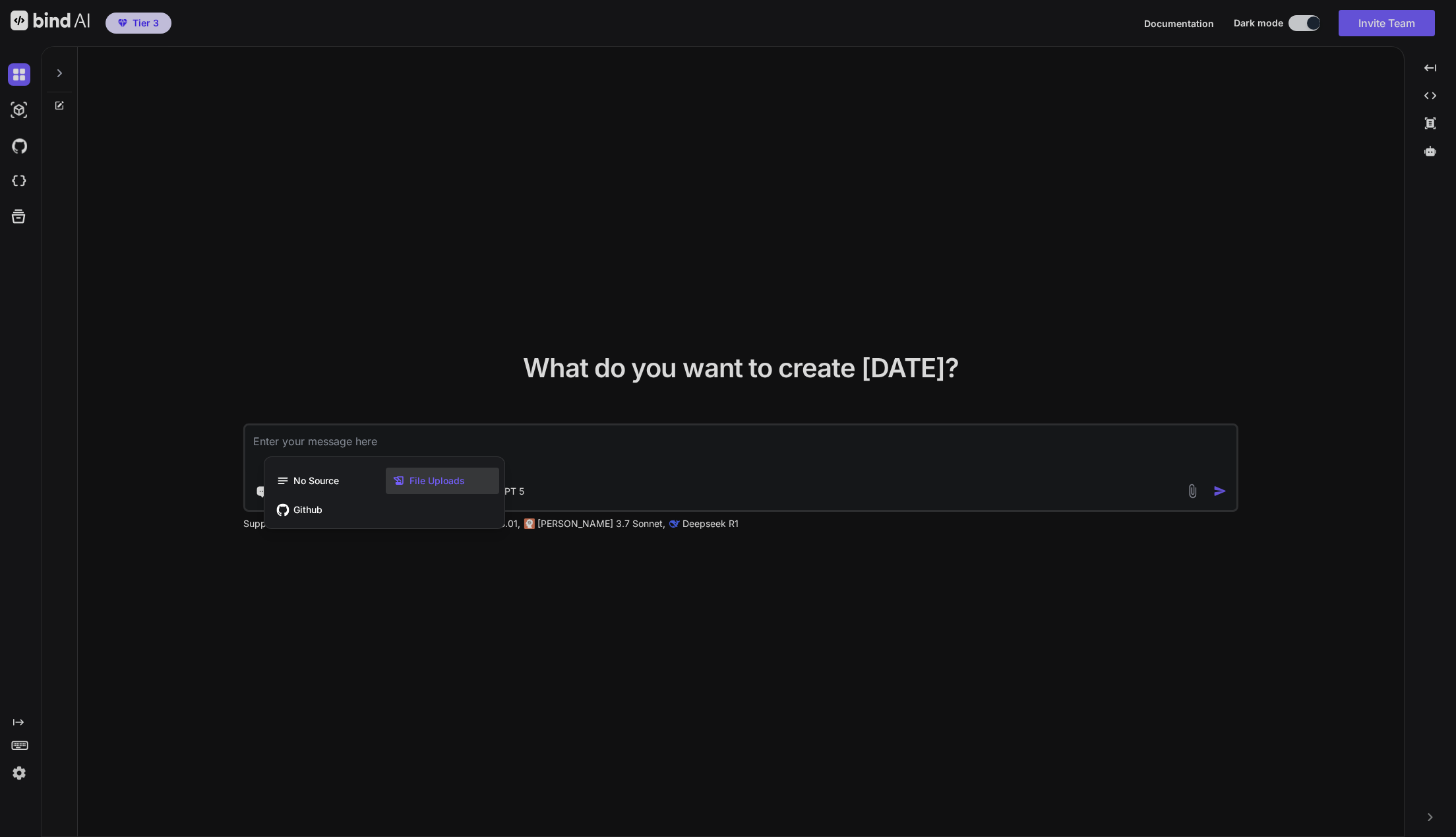
click at [313, 310] on div at bounding box center [728, 418] width 1456 height 837
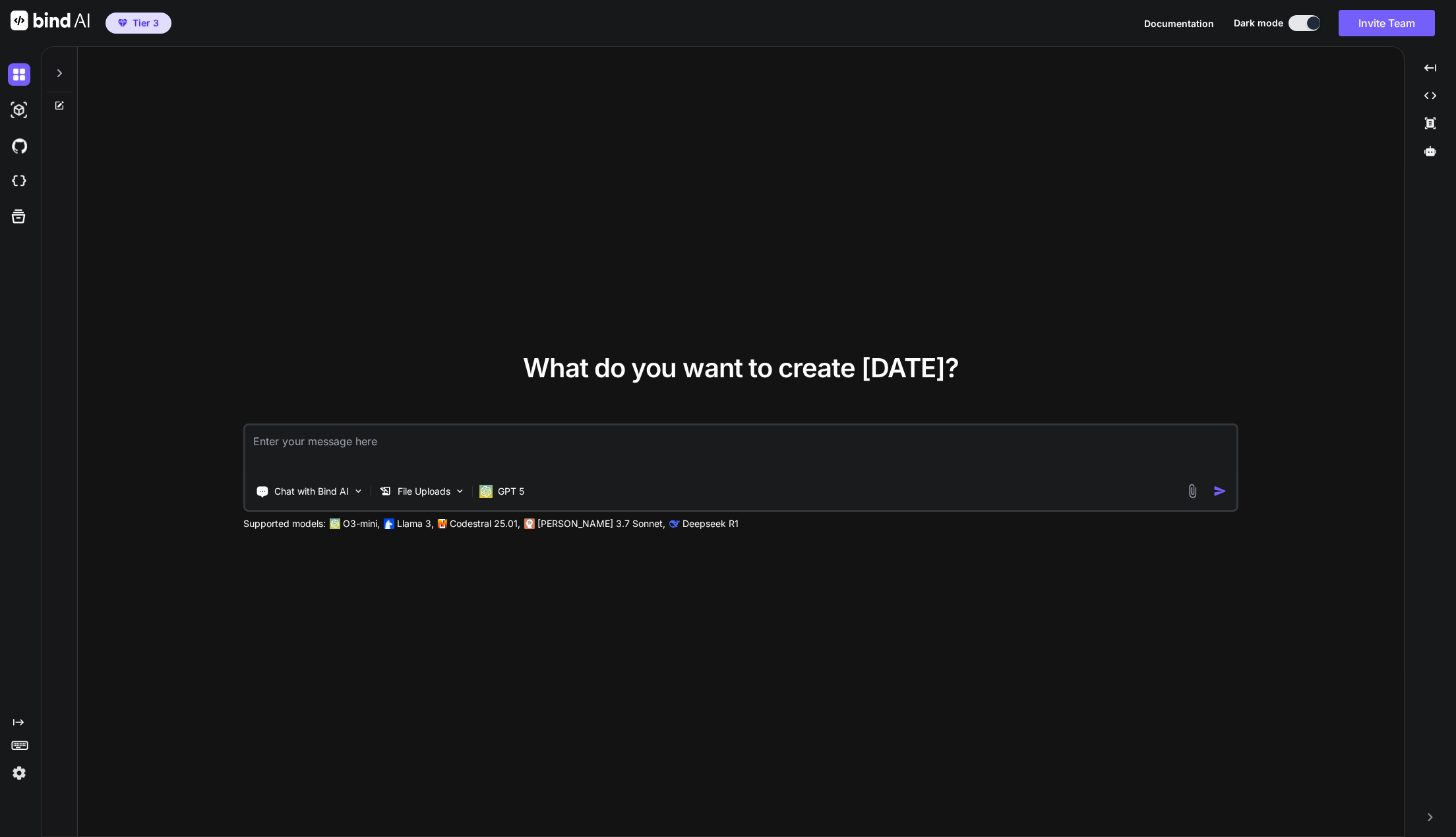
click at [441, 451] on textarea at bounding box center [740, 450] width 990 height 49
type textarea "I need you to output me an email campaign in html based on the uploaded referen…"
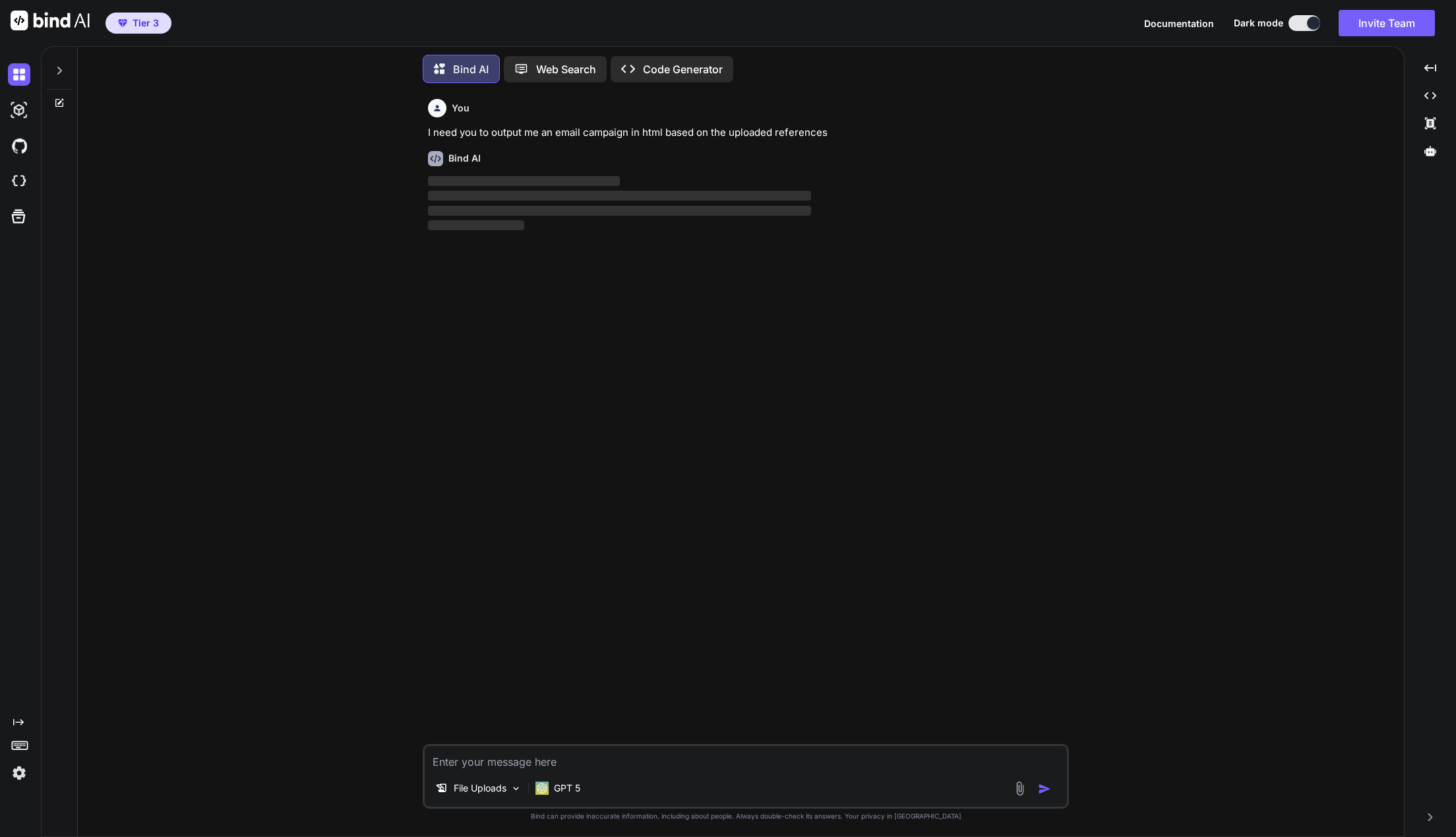
scroll to position [3, 0]
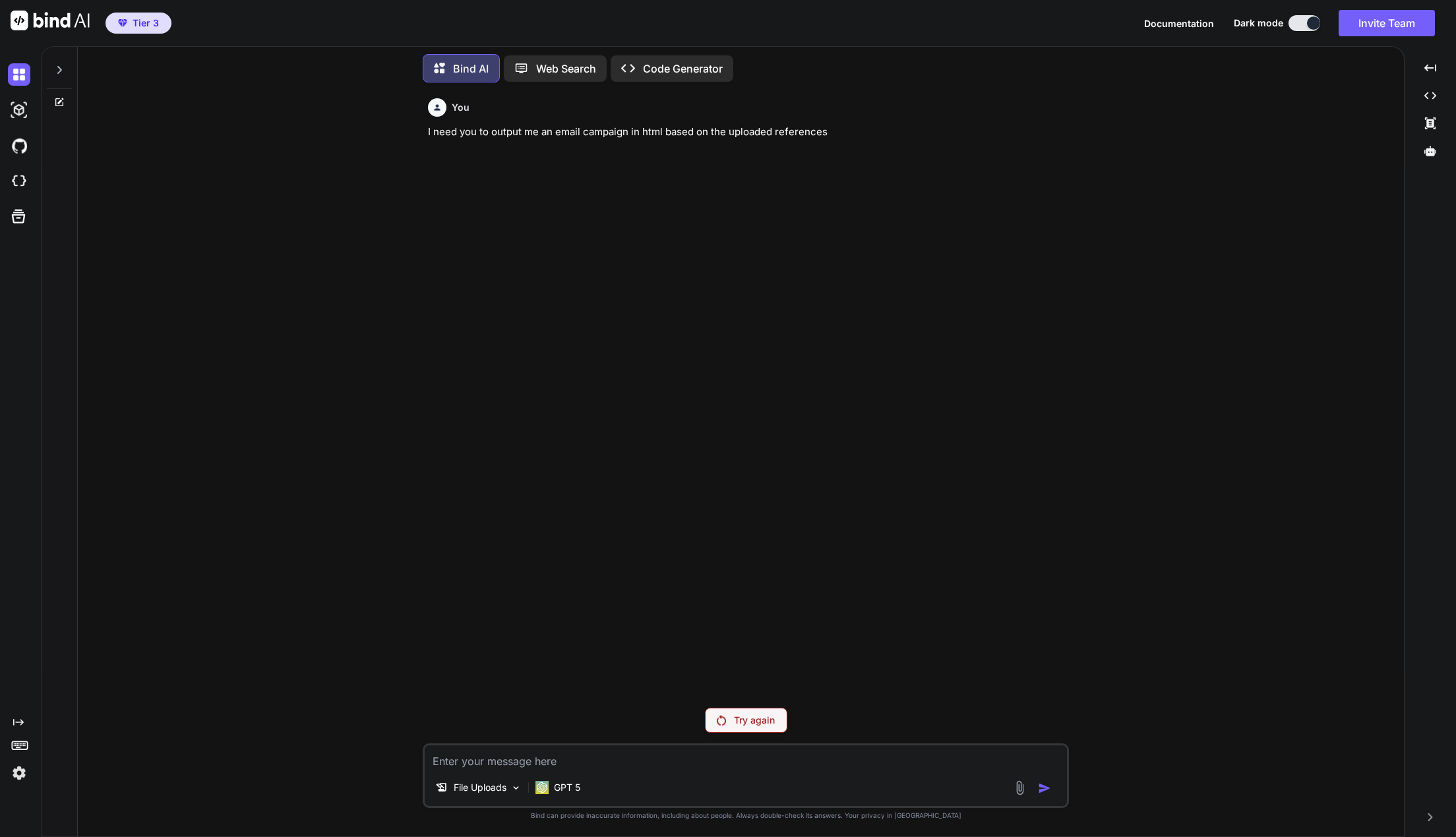
click at [761, 710] on div "Try again" at bounding box center [746, 720] width 82 height 25
click at [747, 714] on p "Try again" at bounding box center [755, 720] width 41 height 13
click at [501, 794] on p "File Uploads" at bounding box center [479, 787] width 53 height 13
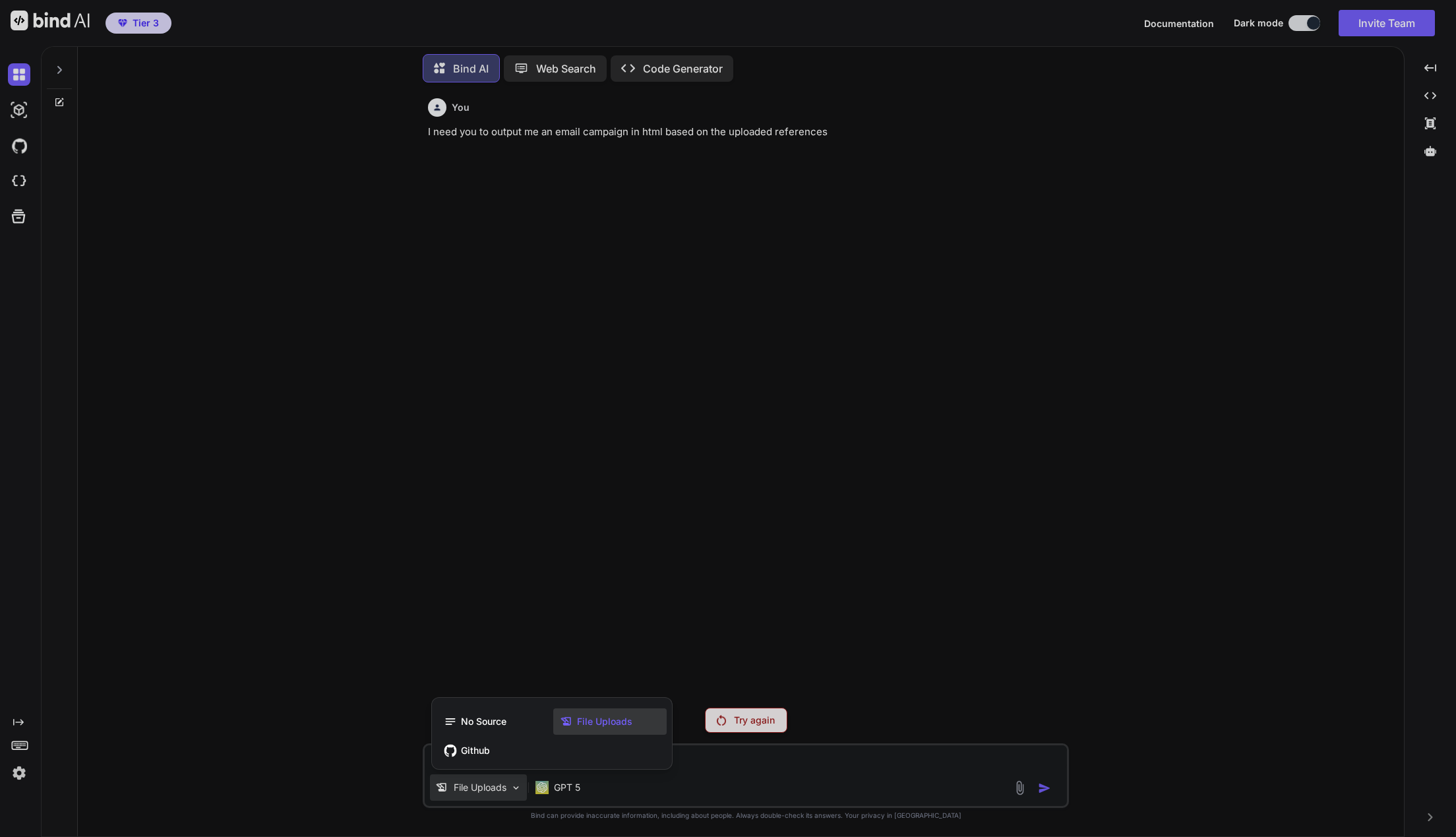
click at [501, 794] on div at bounding box center [728, 418] width 1456 height 837
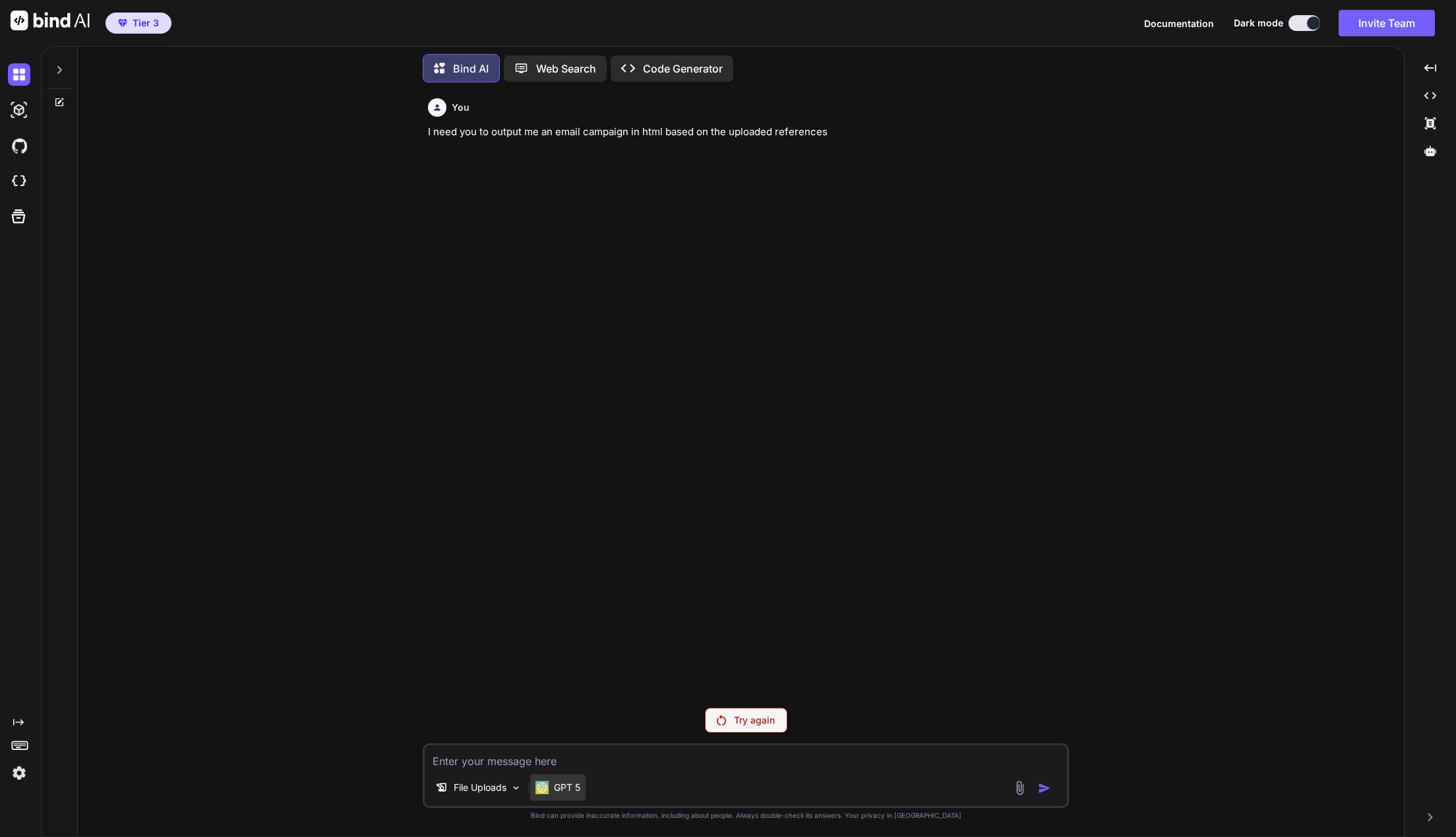
click at [567, 794] on p "GPT 5" at bounding box center [567, 787] width 27 height 13
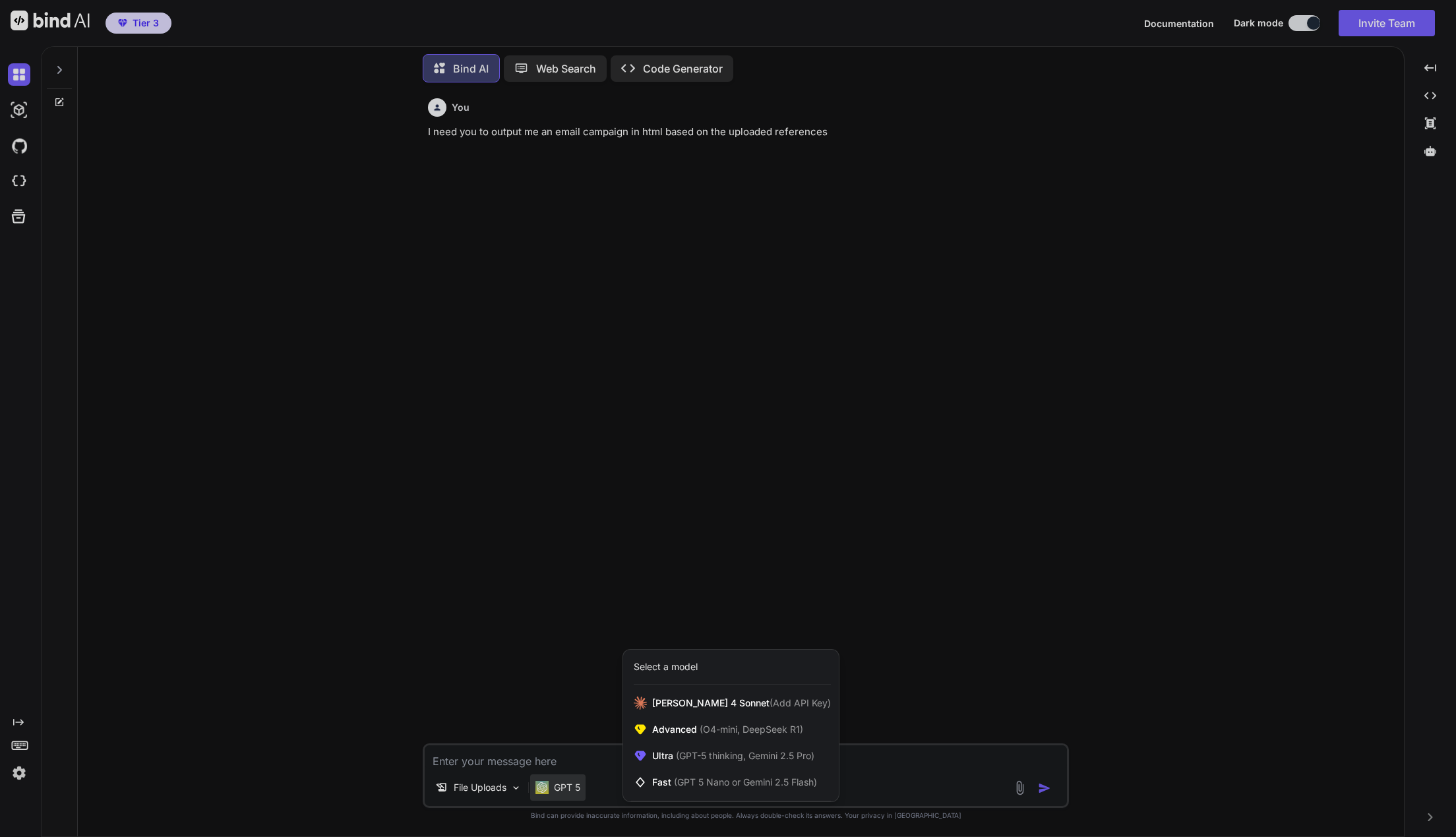
click at [567, 794] on div at bounding box center [728, 418] width 1456 height 837
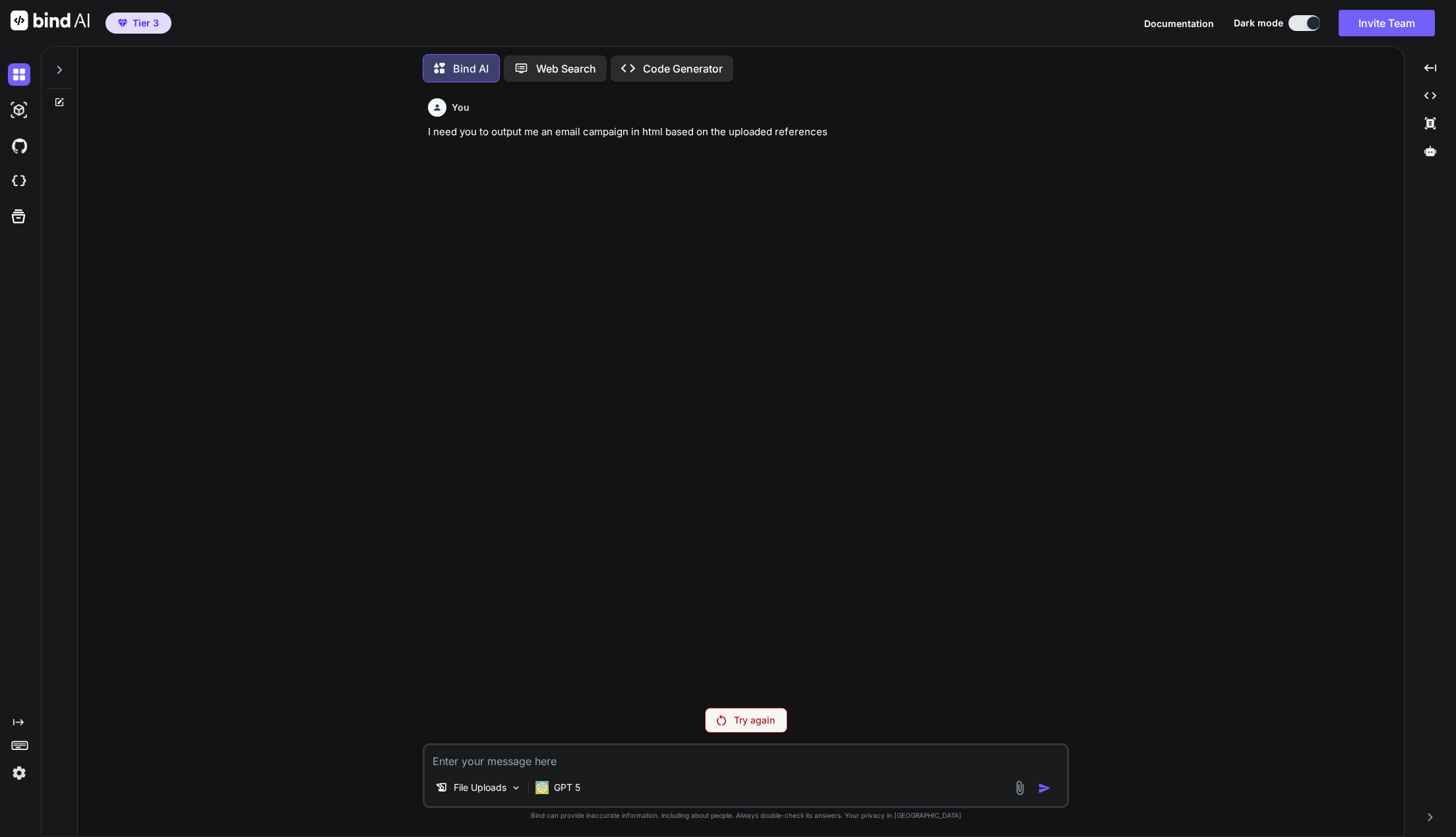
click at [749, 717] on p "Try again" at bounding box center [755, 720] width 41 height 13
click at [523, 133] on p "I need you to output me an email campaign in html based on the uploaded referen…" at bounding box center [746, 132] width 638 height 15
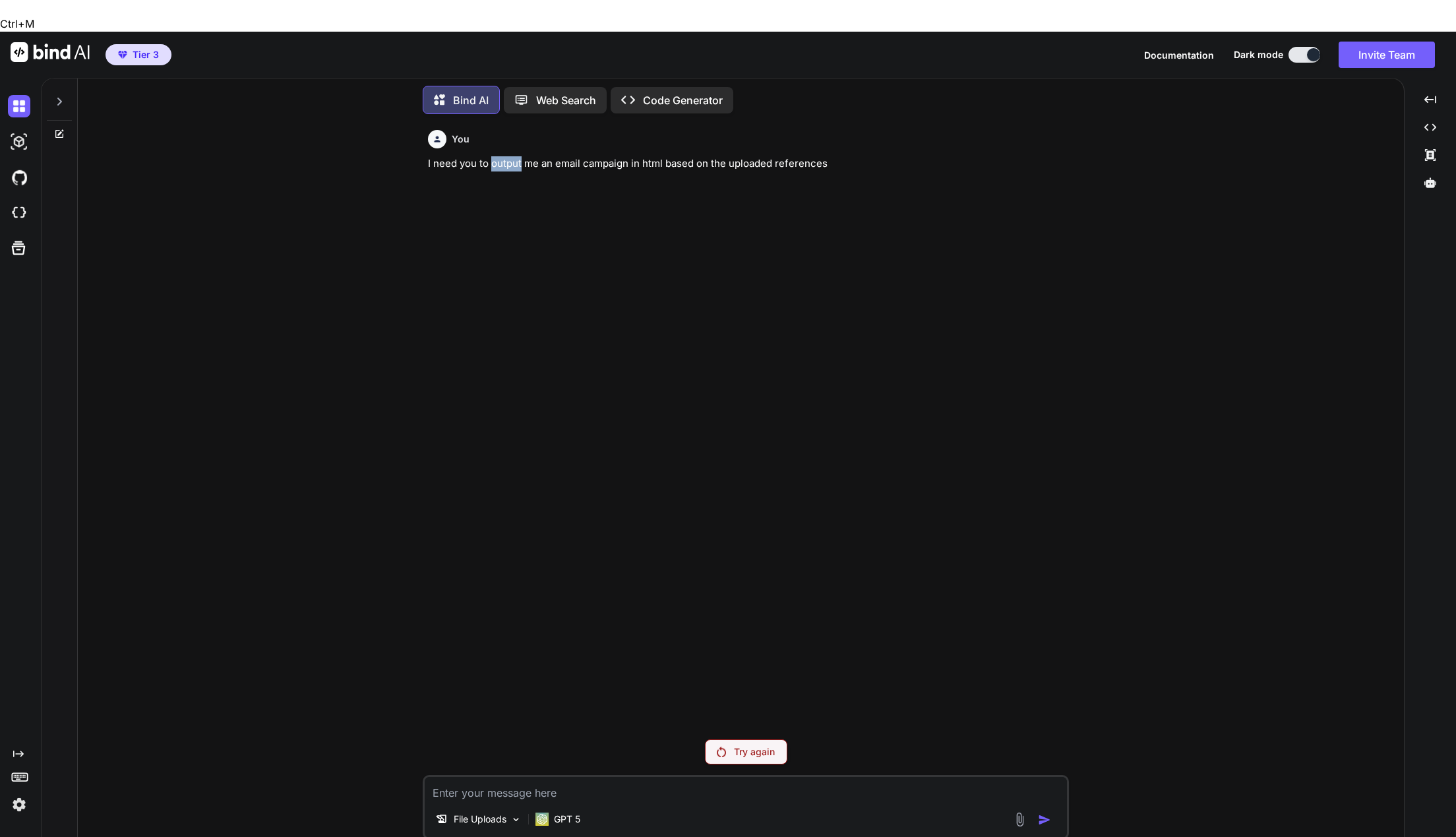
click at [523, 156] on p "I need you to output me an email campaign in html based on the uploaded referen…" at bounding box center [746, 164] width 638 height 15
click at [544, 777] on textarea at bounding box center [746, 788] width 643 height 24
paste textarea "I need you to output me an email campaign in html based on the uploaded referen…"
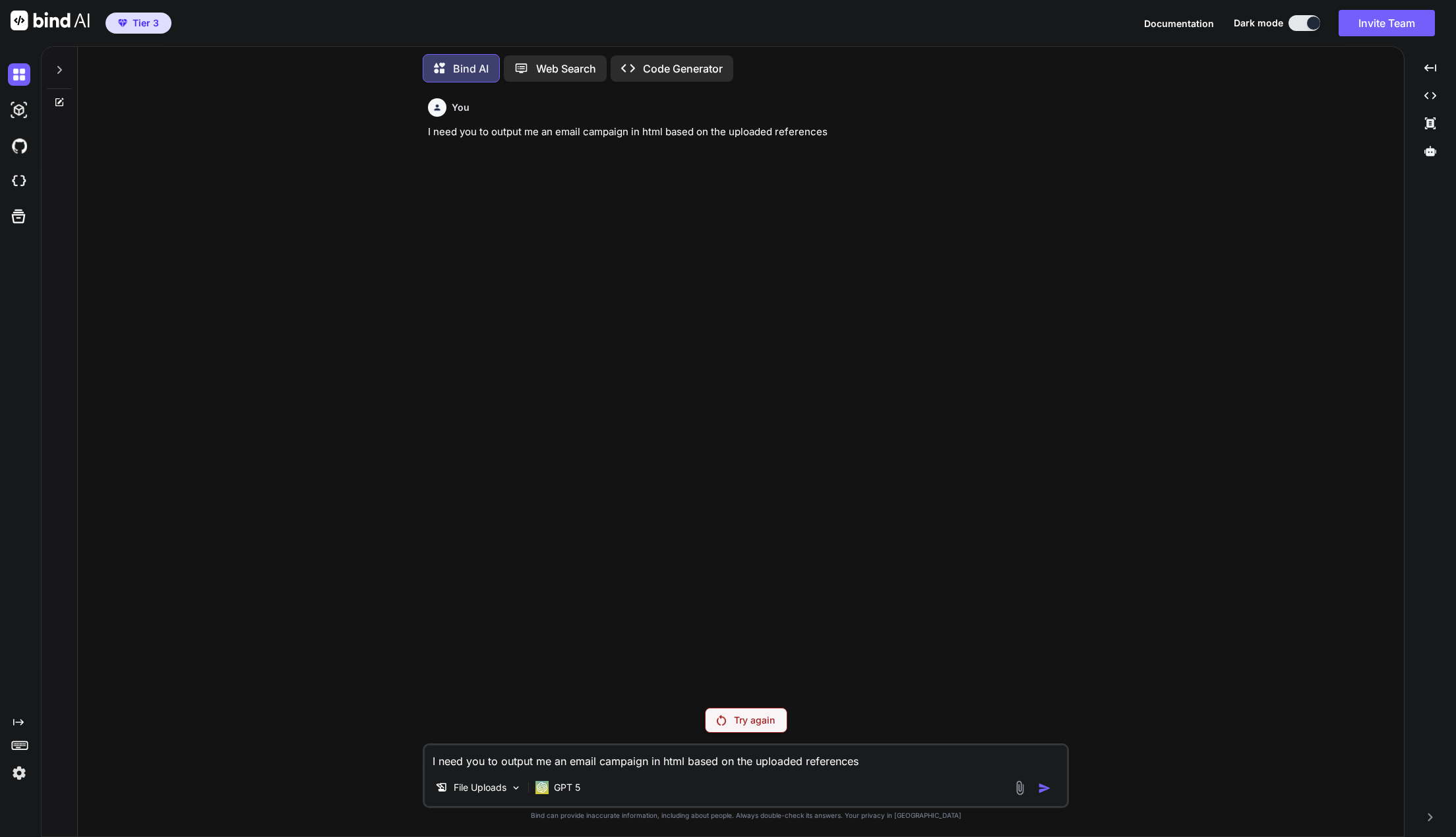
type textarea "I need you to output me an email campaign in html based on the uploaded referen…"
click at [1044, 780] on div at bounding box center [1034, 787] width 44 height 15
click at [1047, 795] on div "File Uploads GPT 5" at bounding box center [746, 790] width 643 height 32
click at [1041, 777] on div "File Uploads GPT 5" at bounding box center [746, 790] width 643 height 32
click at [1046, 783] on div at bounding box center [1034, 787] width 44 height 15
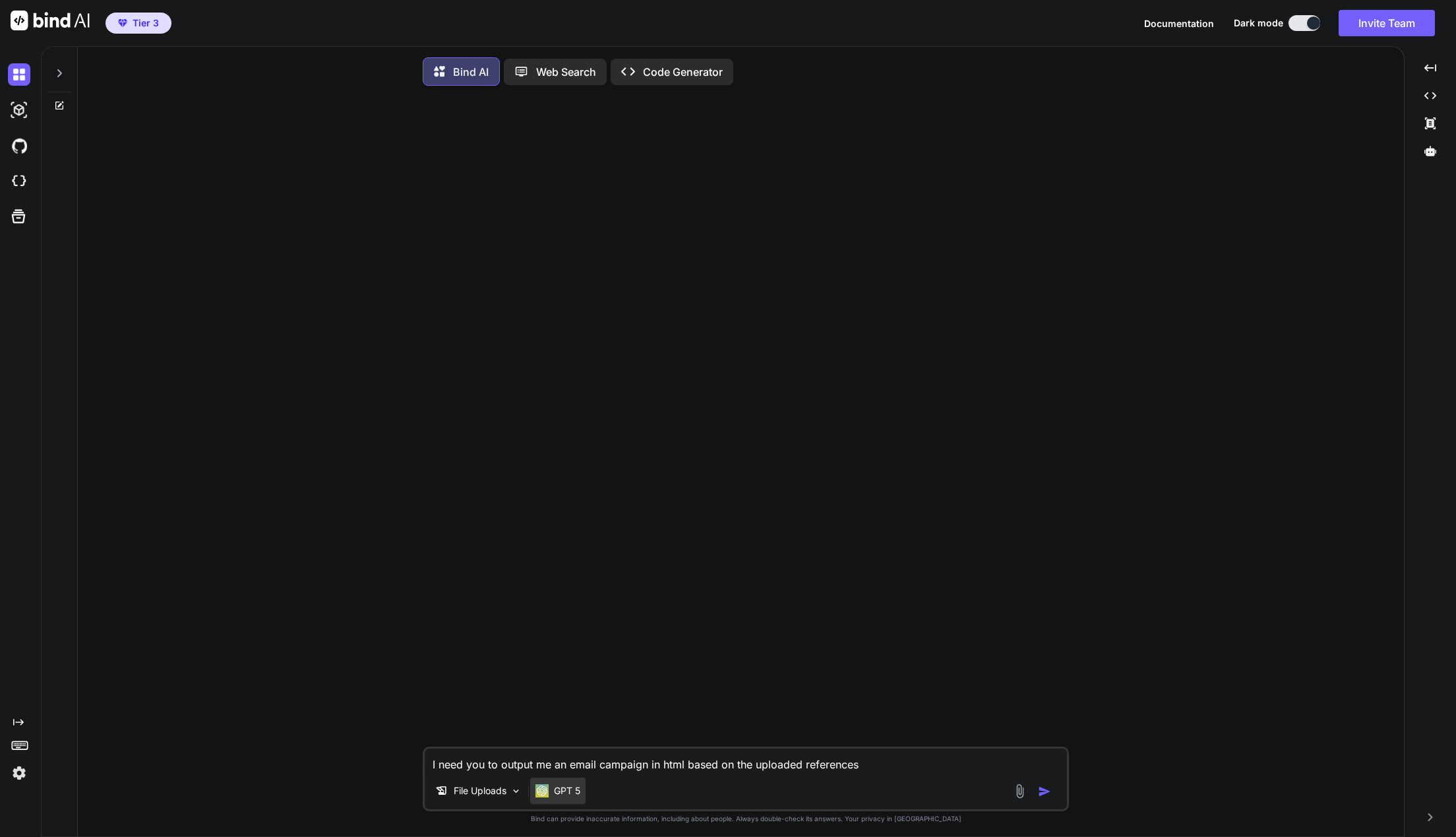
click at [559, 787] on p "GPT 5" at bounding box center [567, 790] width 27 height 13
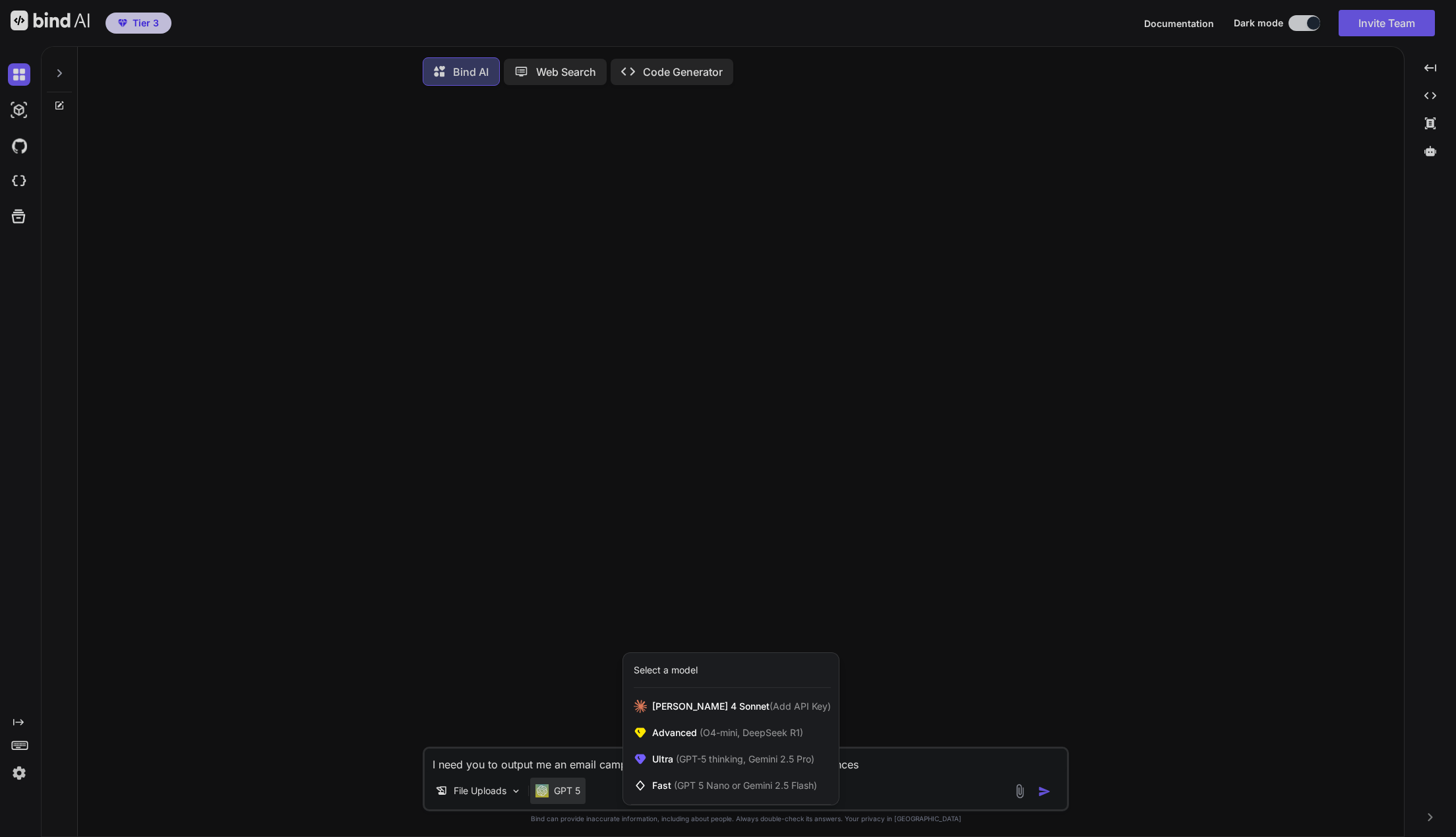
click at [1031, 611] on div at bounding box center [728, 418] width 1456 height 837
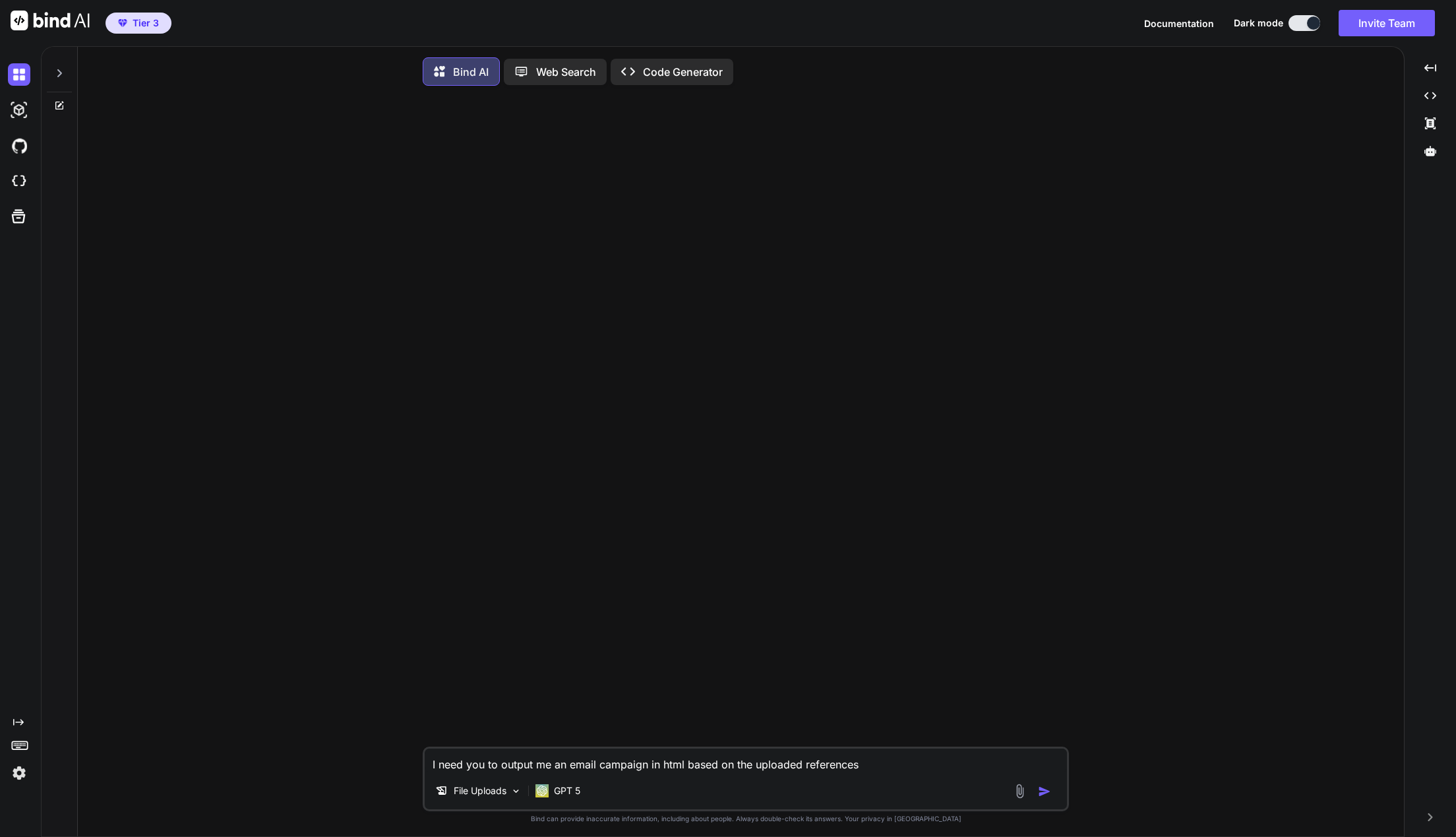
click at [1043, 788] on img "button" at bounding box center [1044, 790] width 13 height 13
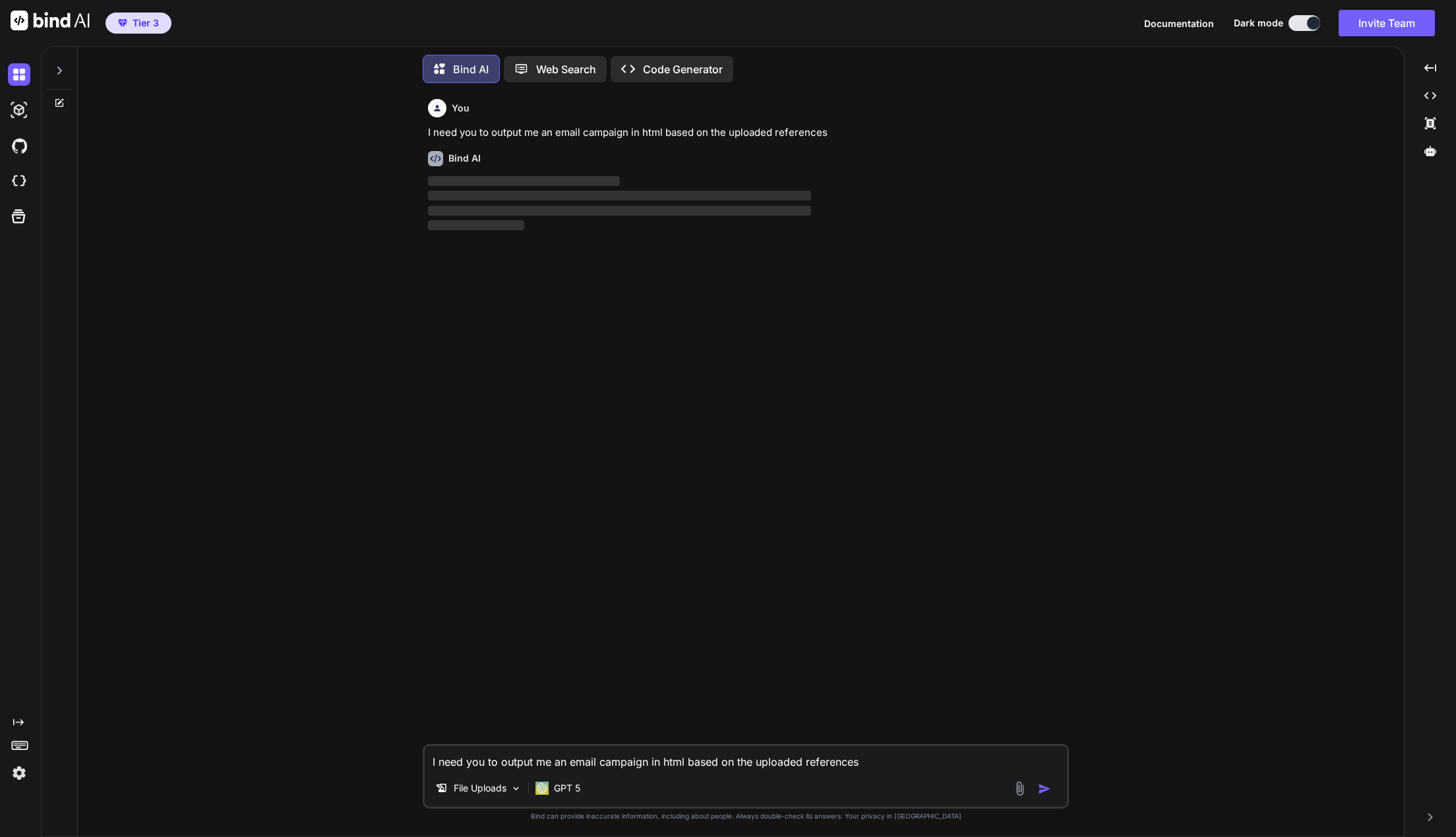
scroll to position [3, 0]
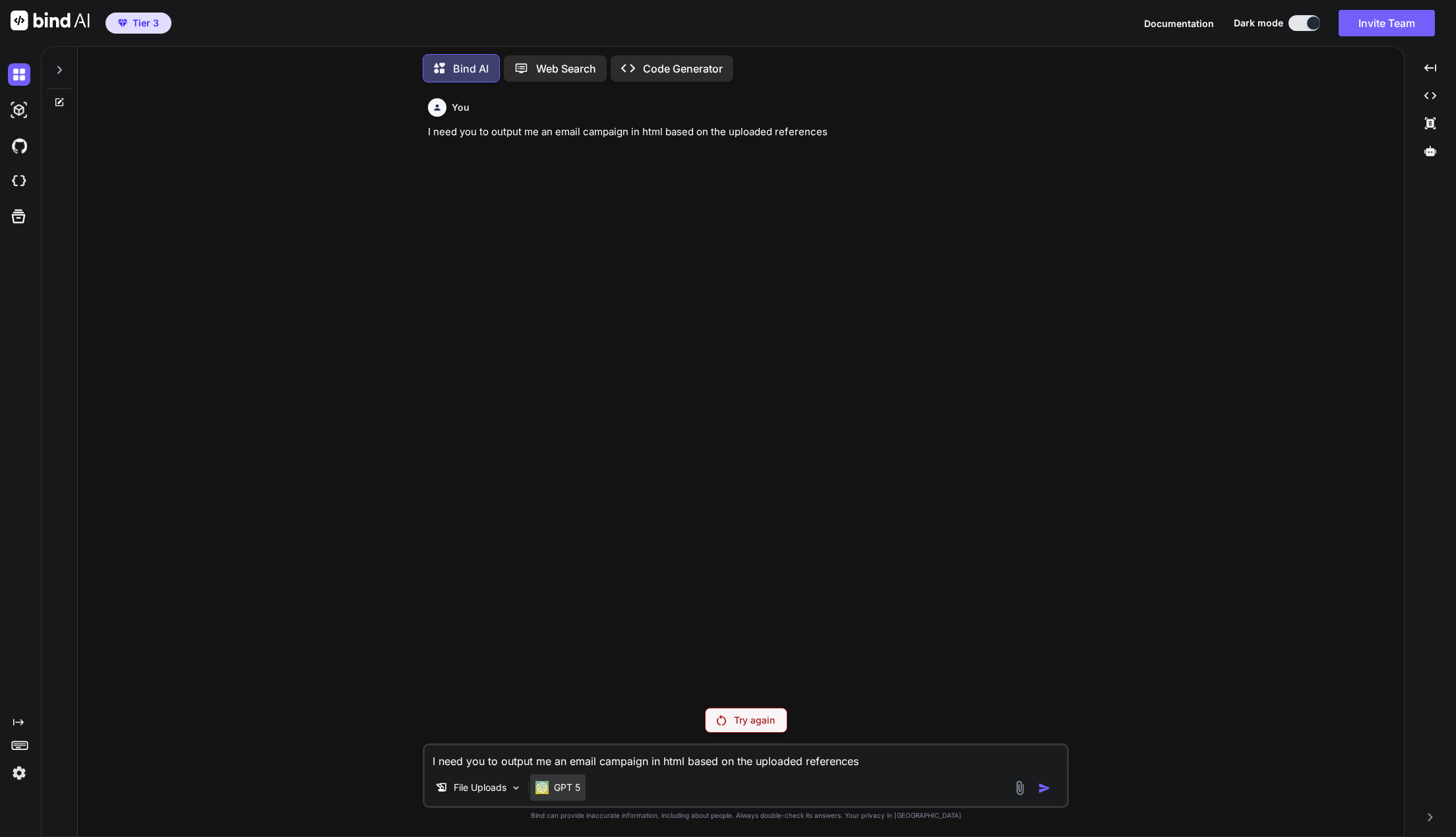
click at [574, 794] on div "GPT 5" at bounding box center [557, 787] width 56 height 27
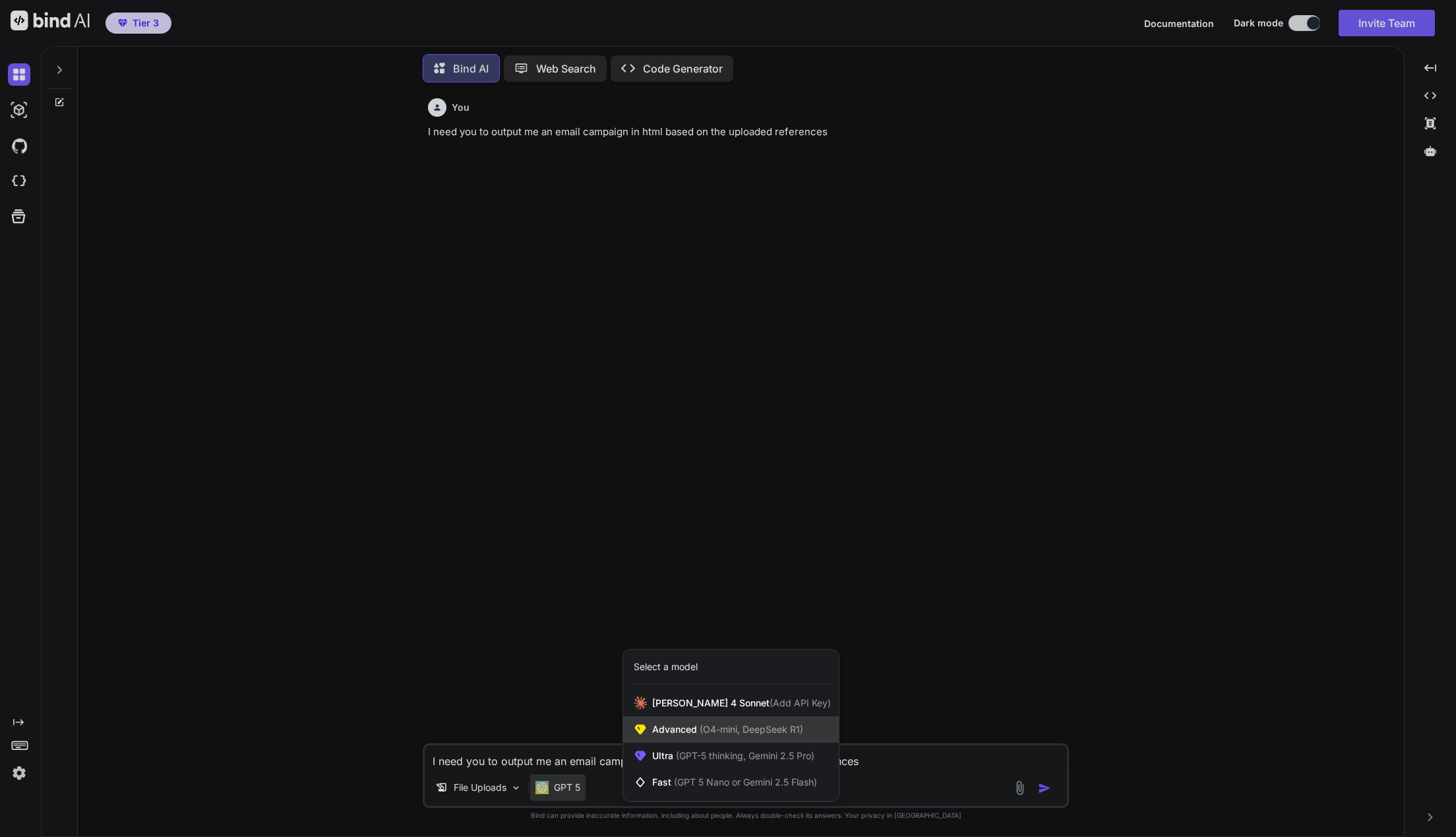
click at [701, 732] on span "(O4-mini, DeepSeek R1)" at bounding box center [749, 729] width 106 height 11
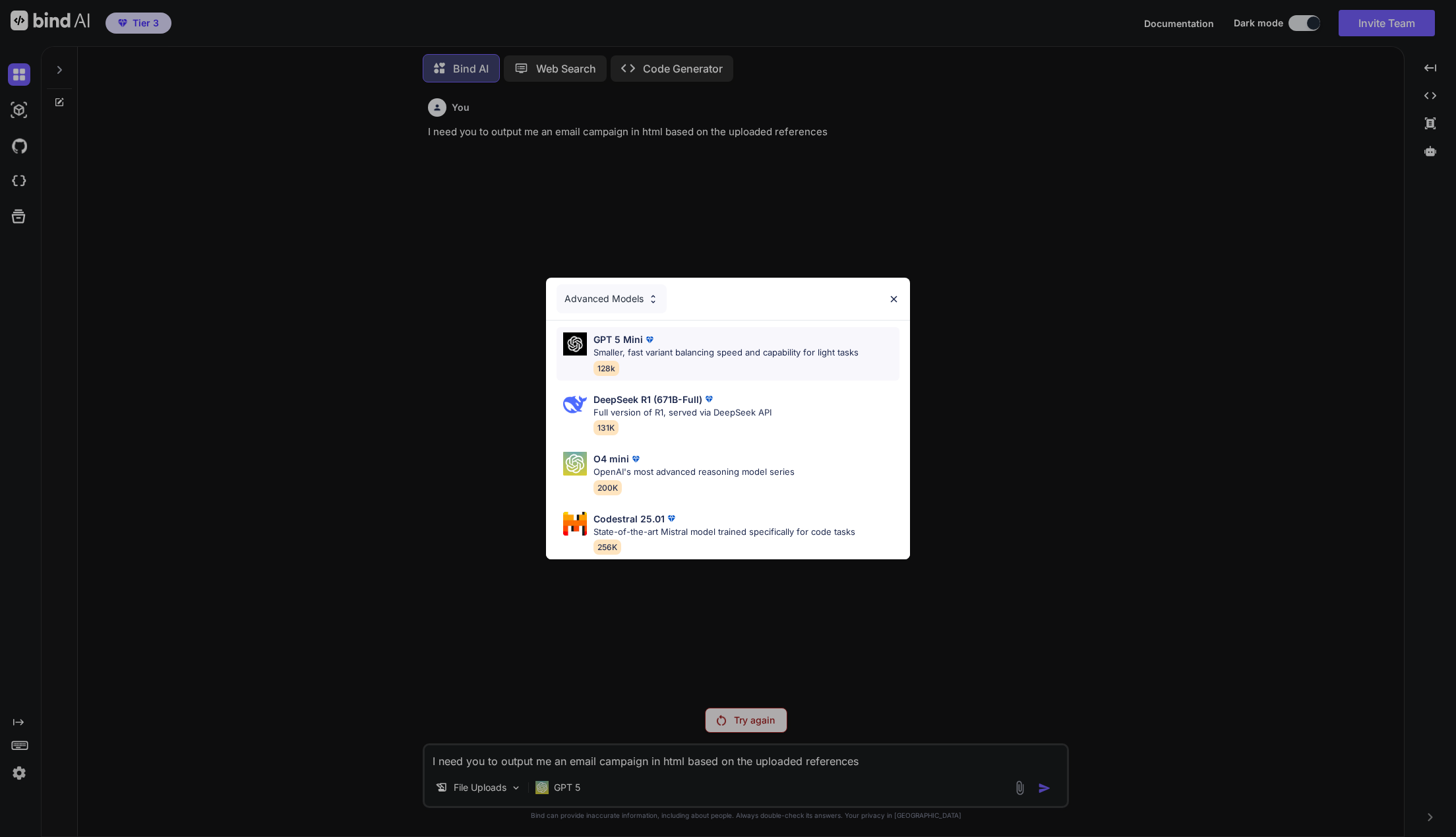
click at [681, 336] on div "GPT 5 Mini" at bounding box center [726, 339] width 265 height 14
type textarea "x"
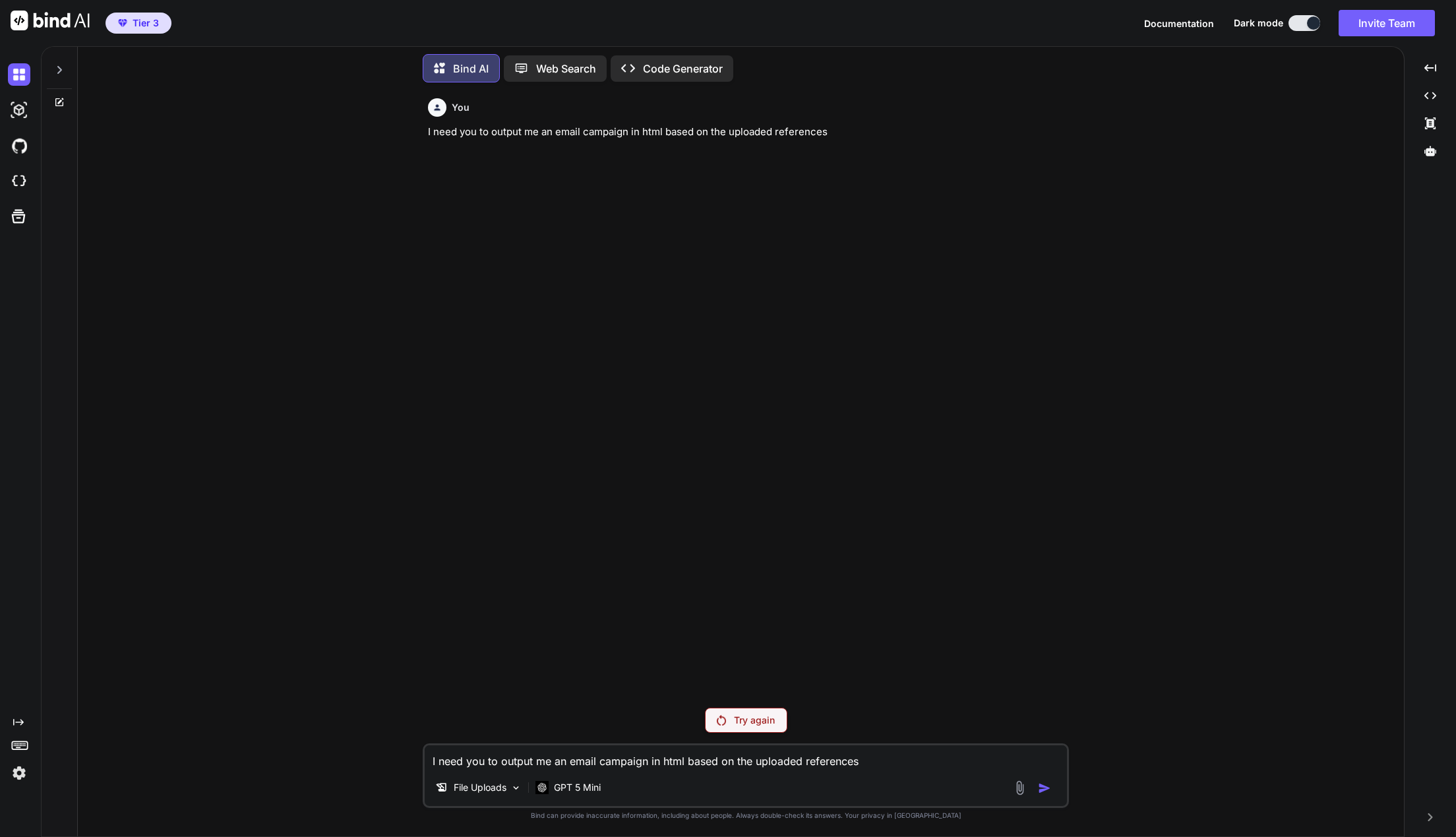
click at [526, 130] on p "I need you to output me an email campaign in html based on the uploaded referen…" at bounding box center [746, 132] width 638 height 15
click at [701, 749] on textarea "I need you to output me an email campaign in html based on the uploaded referen…" at bounding box center [746, 756] width 643 height 24
paste textarea "I need you to output me an email campaign in html based on the uploaded referen…"
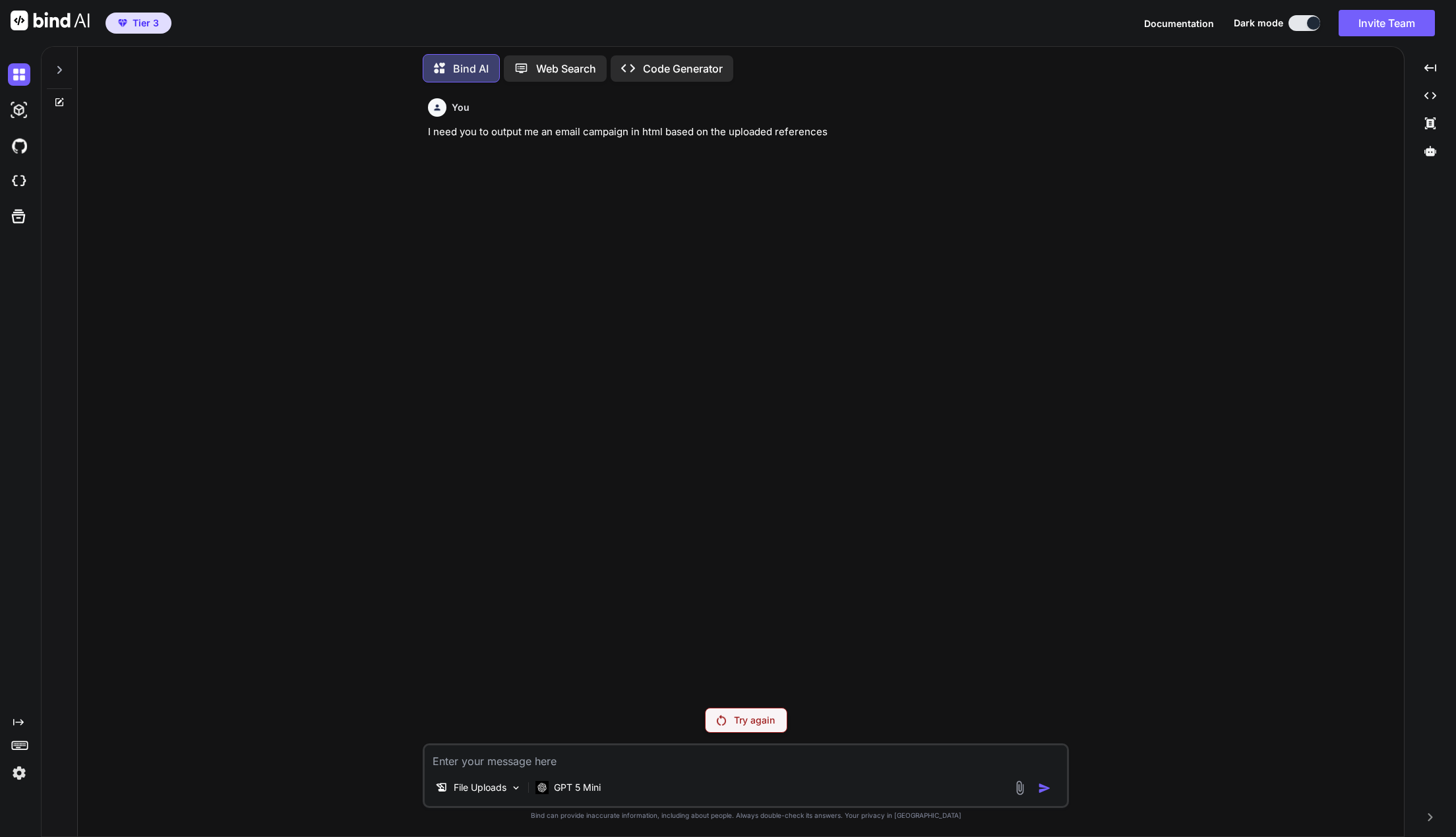
type textarea "I need you to output me an email campaign in html based on the uploaded referen…"
type textarea "x"
type textarea "I need you to output me an email campaign in html based on the uploaded referen…"
click at [755, 717] on p "Try again" at bounding box center [755, 720] width 41 height 13
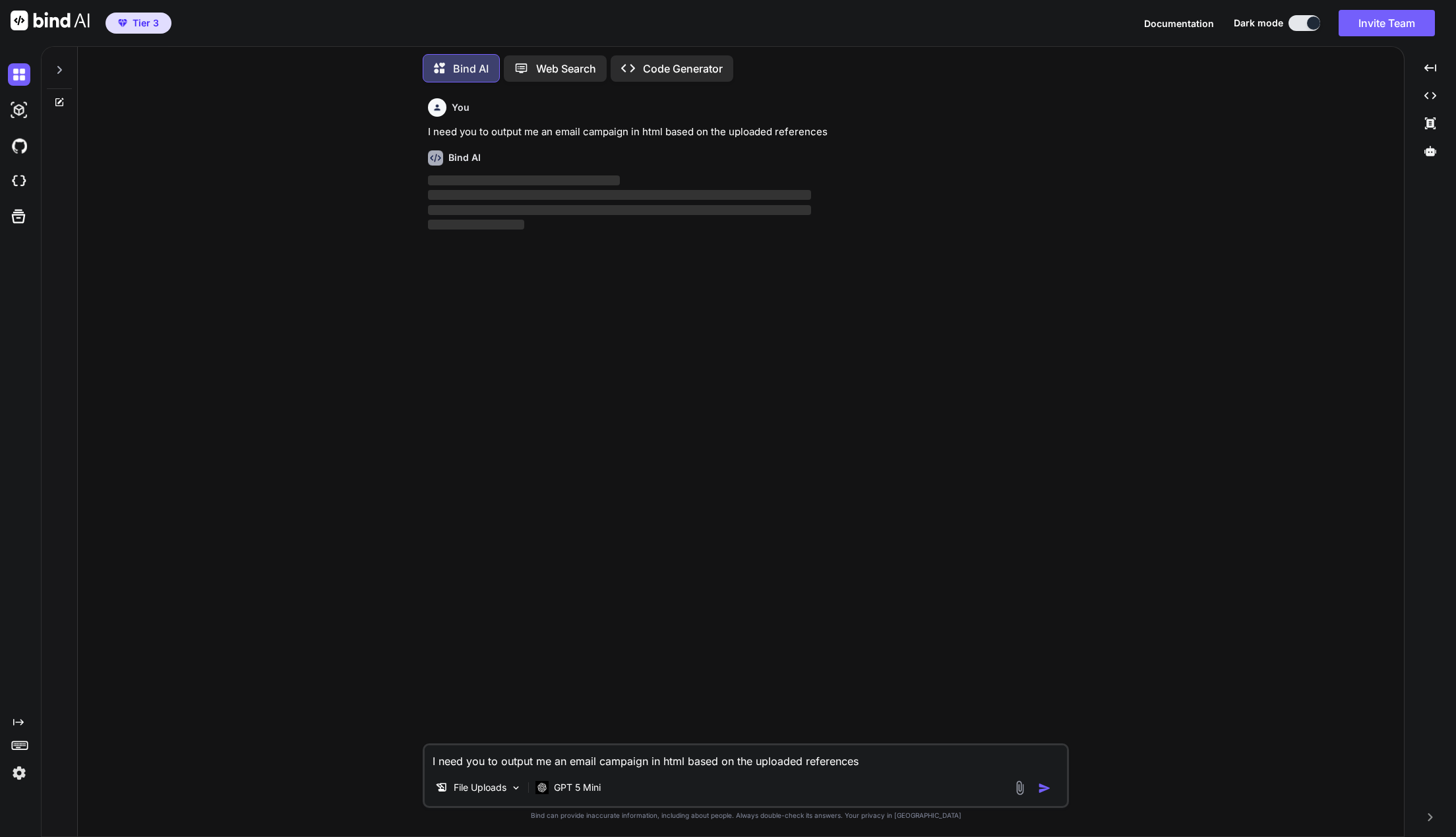
click at [1043, 790] on img "button" at bounding box center [1044, 787] width 13 height 13
type textarea "x"
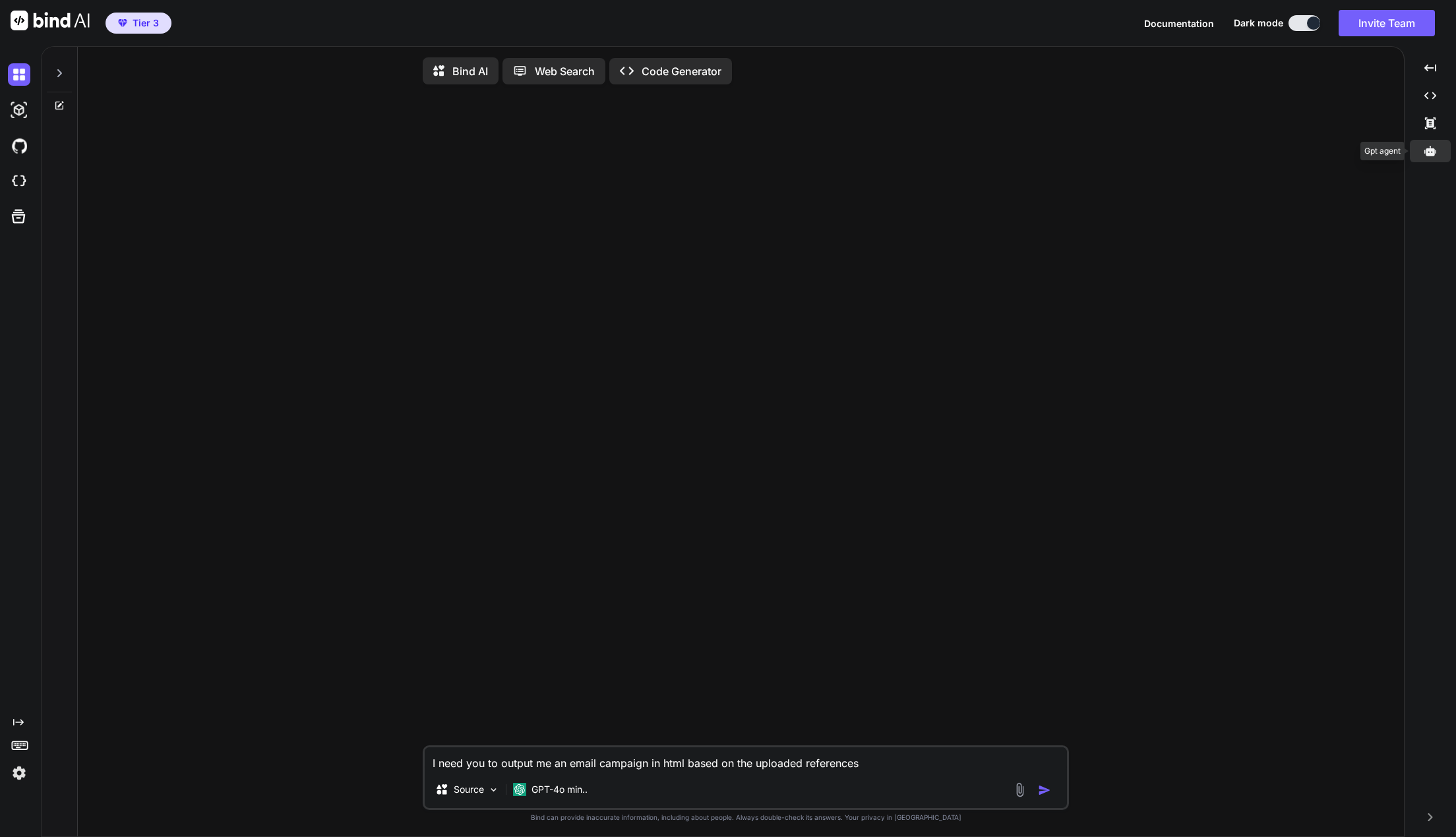
click at [1438, 146] on div at bounding box center [1430, 150] width 41 height 22
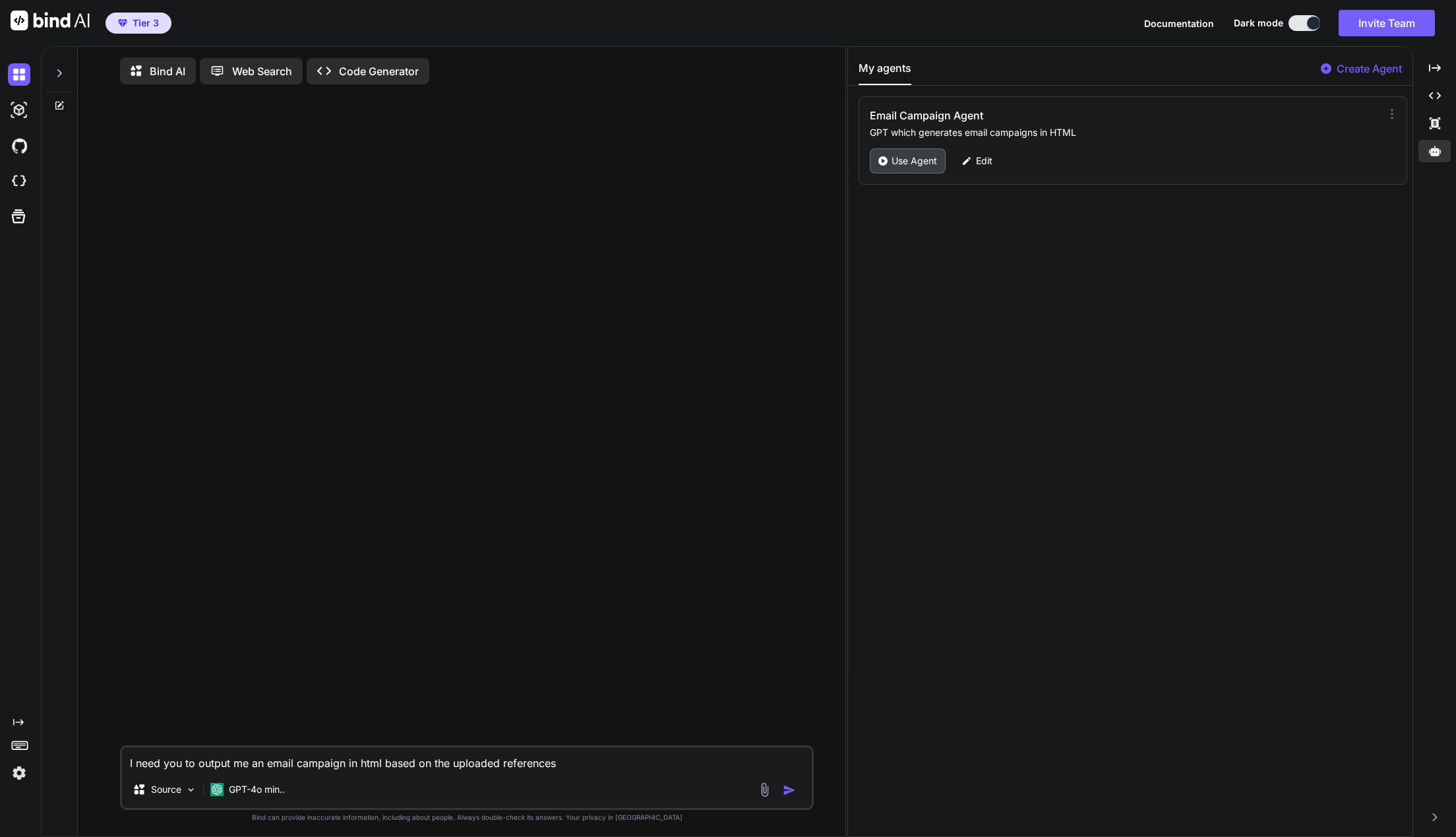
click at [917, 162] on p "Use Agent" at bounding box center [914, 160] width 46 height 13
click at [1437, 158] on div at bounding box center [1435, 150] width 32 height 22
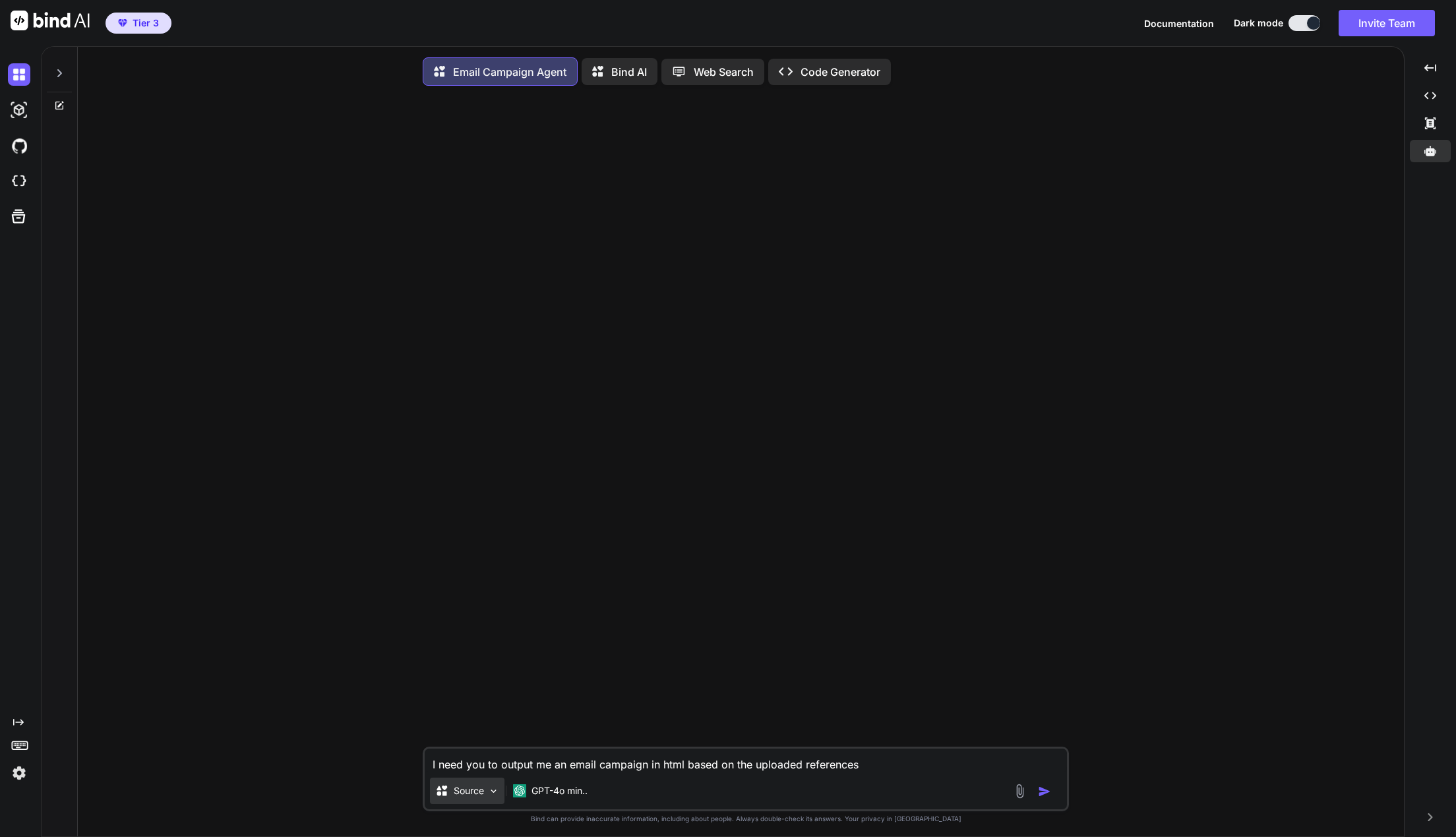
click at [476, 787] on p "Source" at bounding box center [469, 790] width 30 height 13
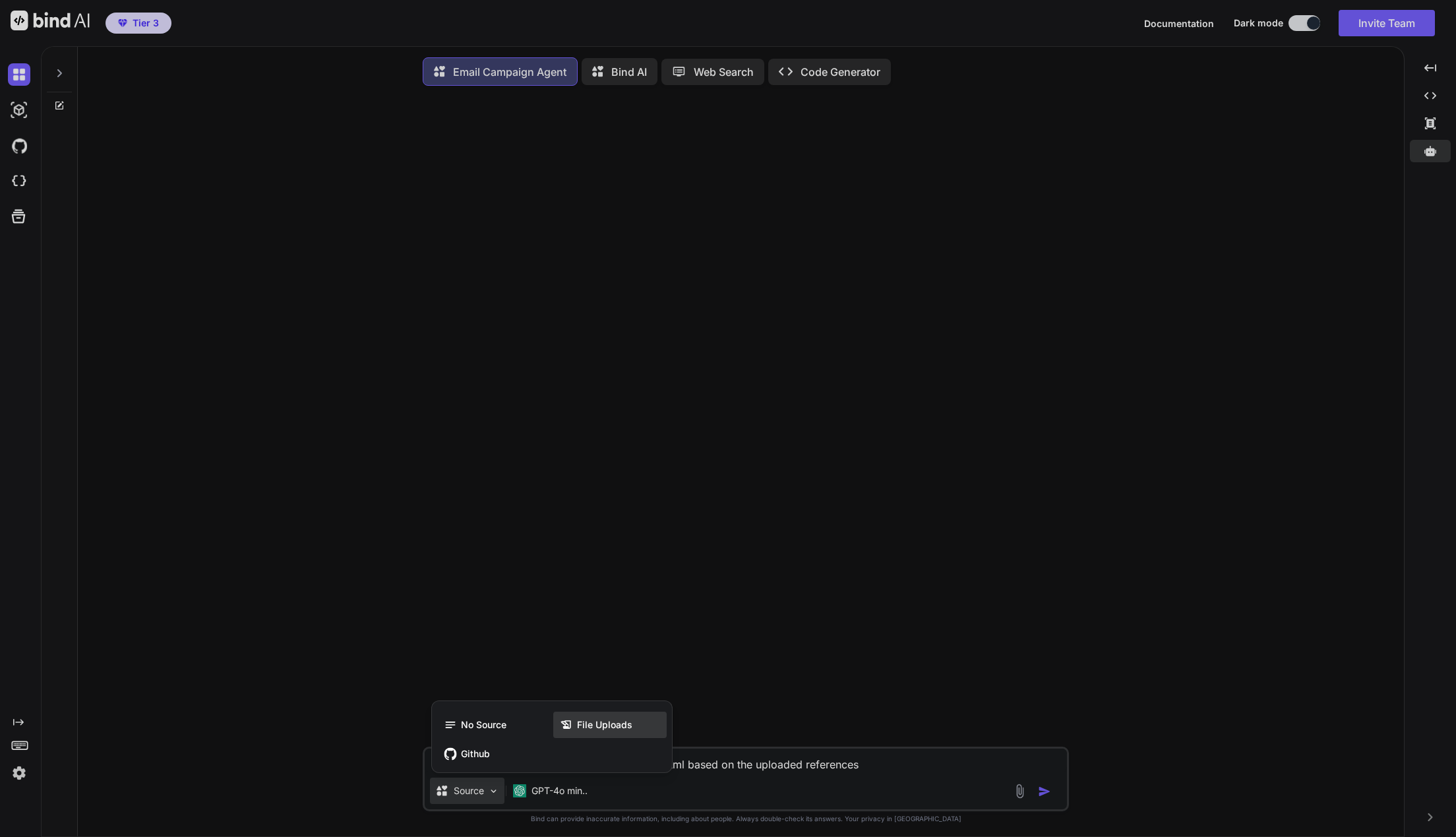
click at [598, 734] on div "File Uploads" at bounding box center [610, 724] width 114 height 27
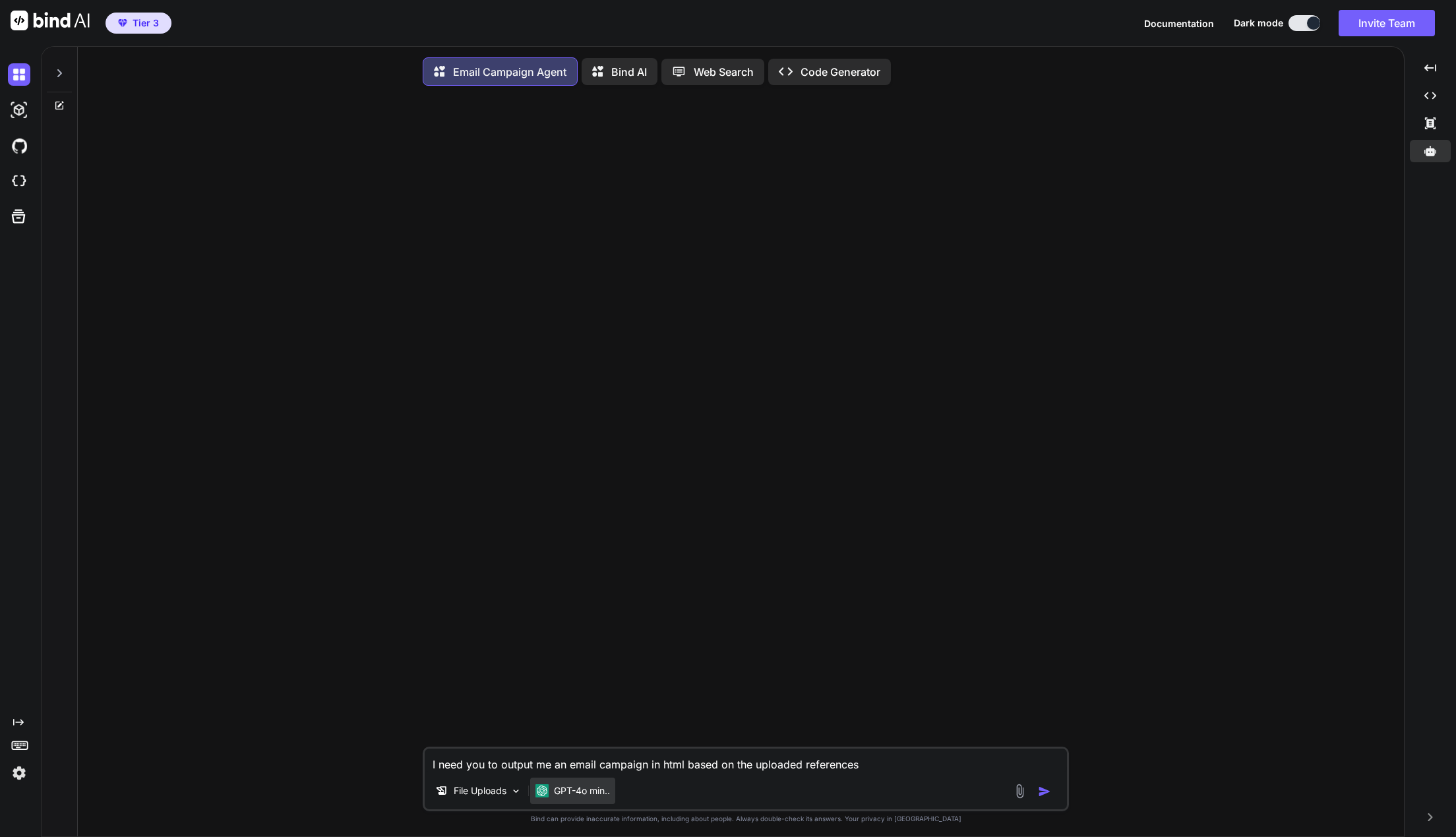
click at [569, 800] on div "GPT-4o min.." at bounding box center [572, 790] width 85 height 27
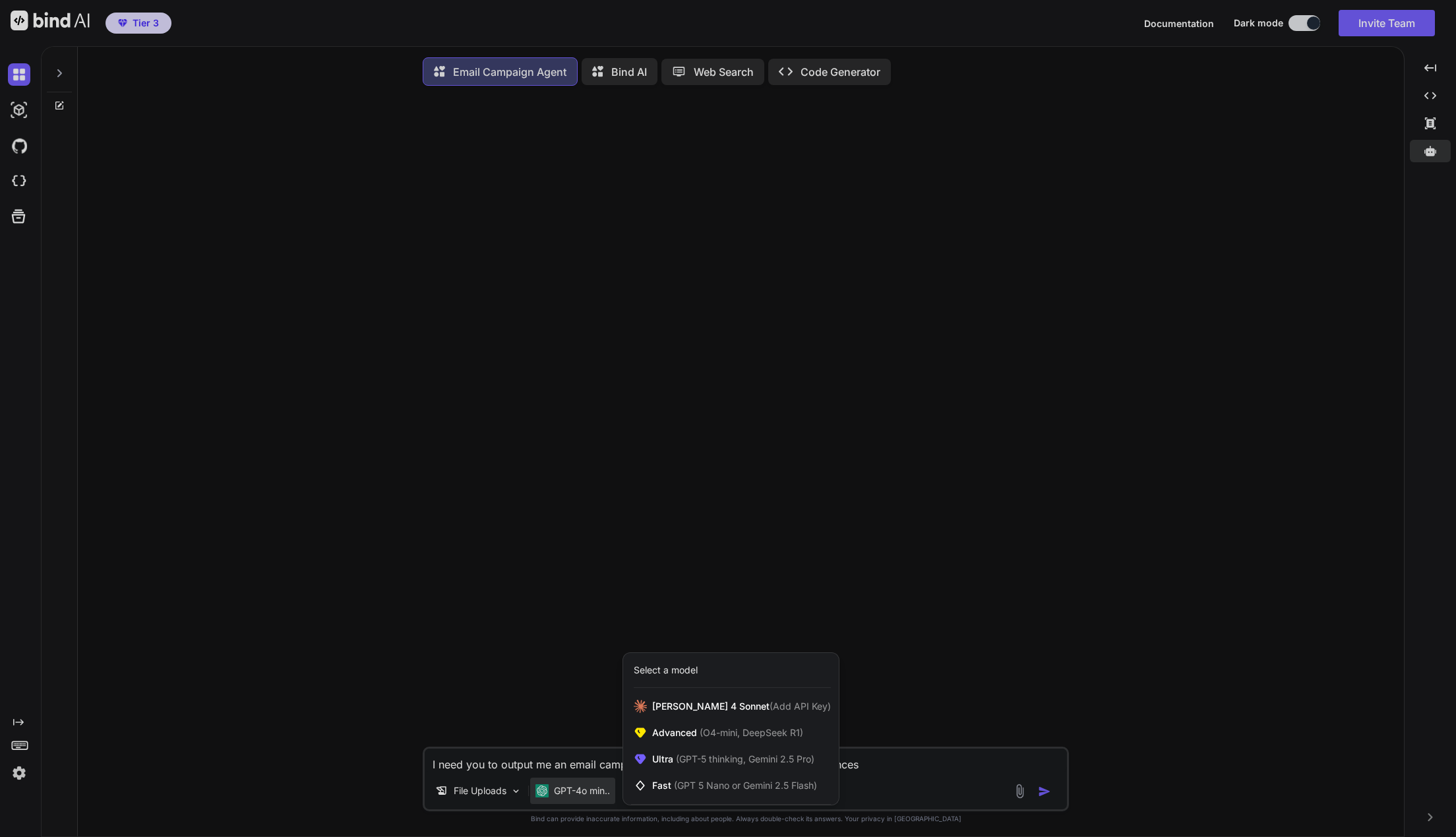
click at [568, 799] on div at bounding box center [728, 418] width 1456 height 837
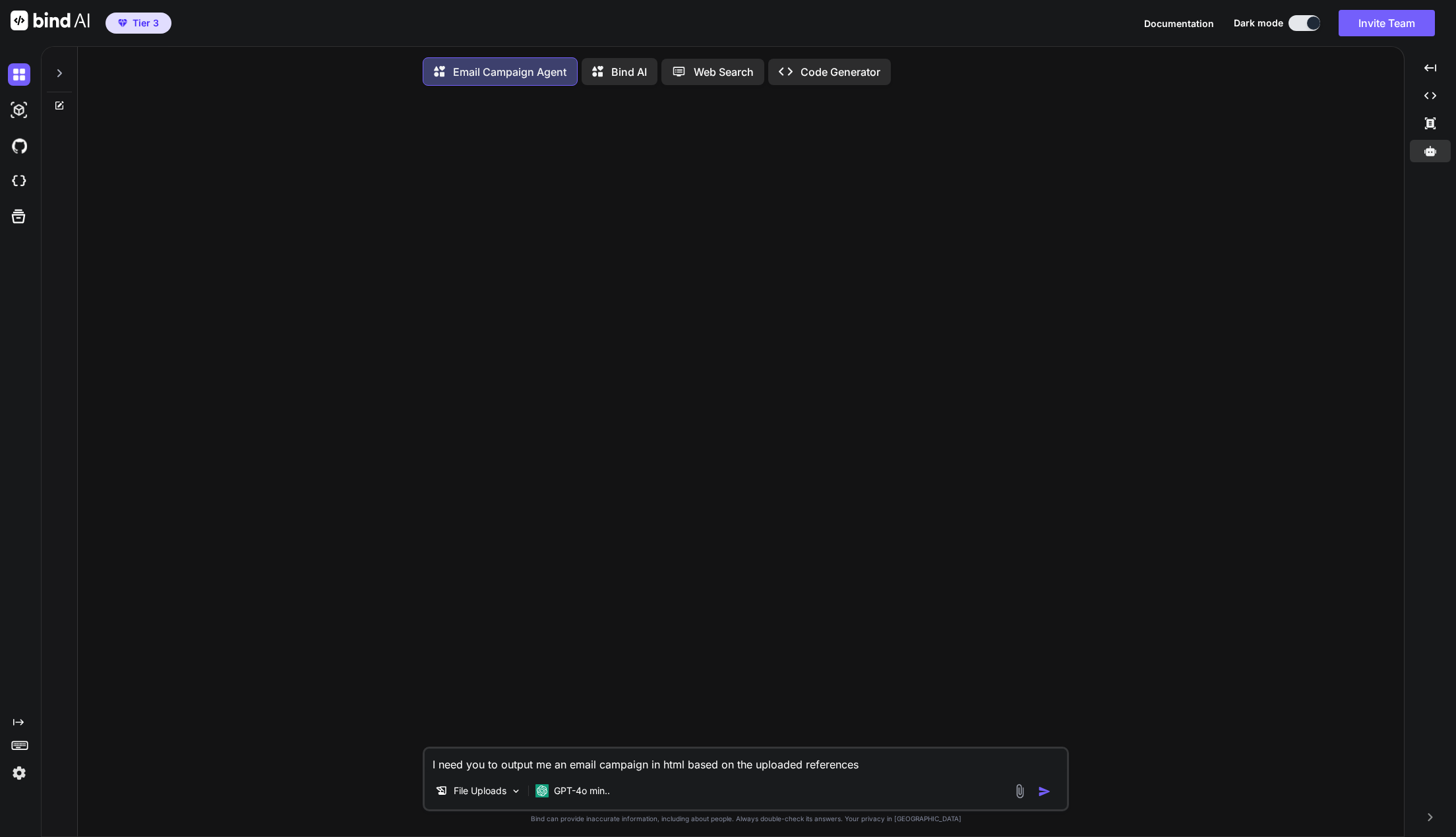
click at [1047, 792] on img "button" at bounding box center [1044, 790] width 13 height 13
type textarea "x"
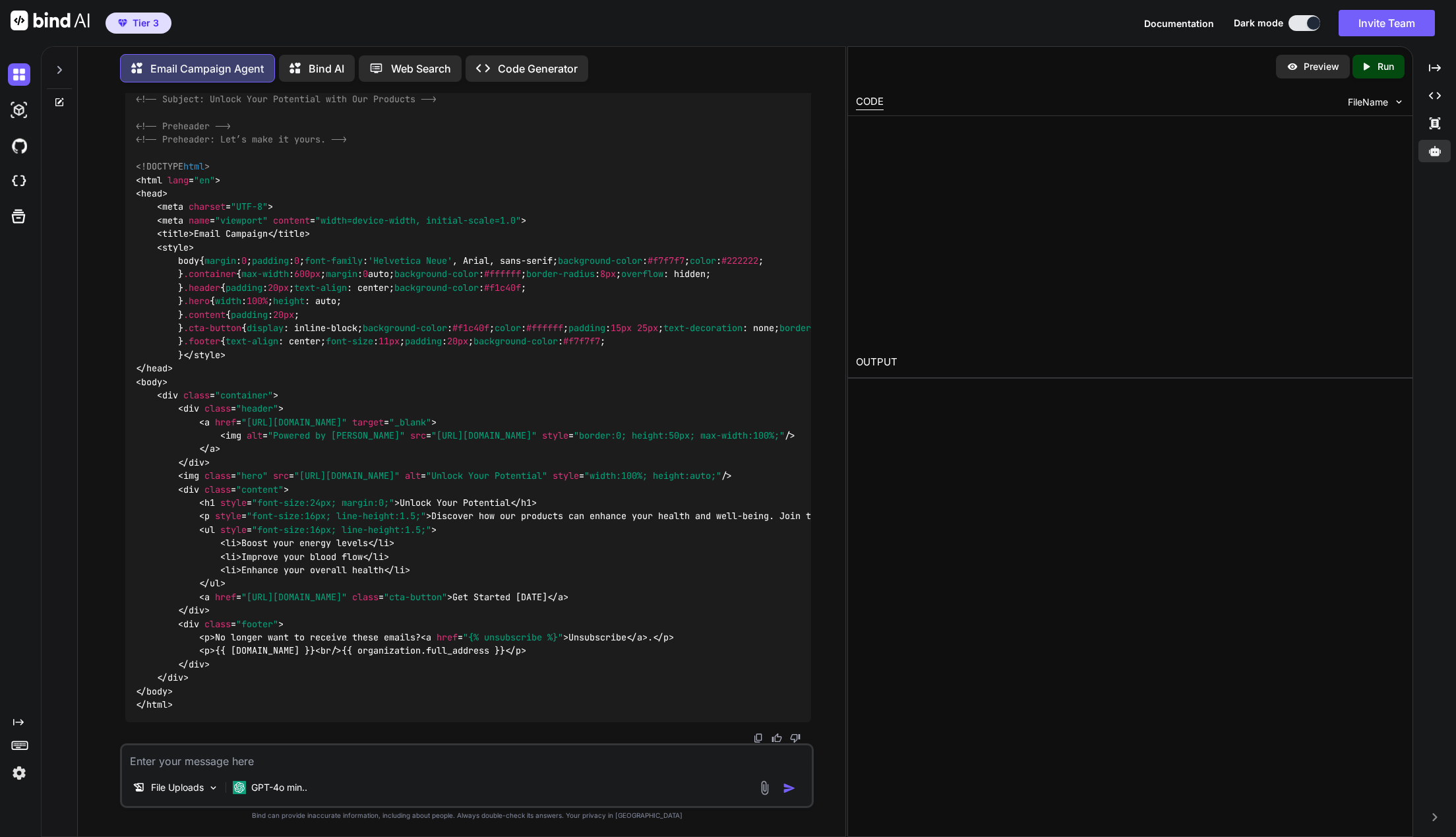
scroll to position [624, 0]
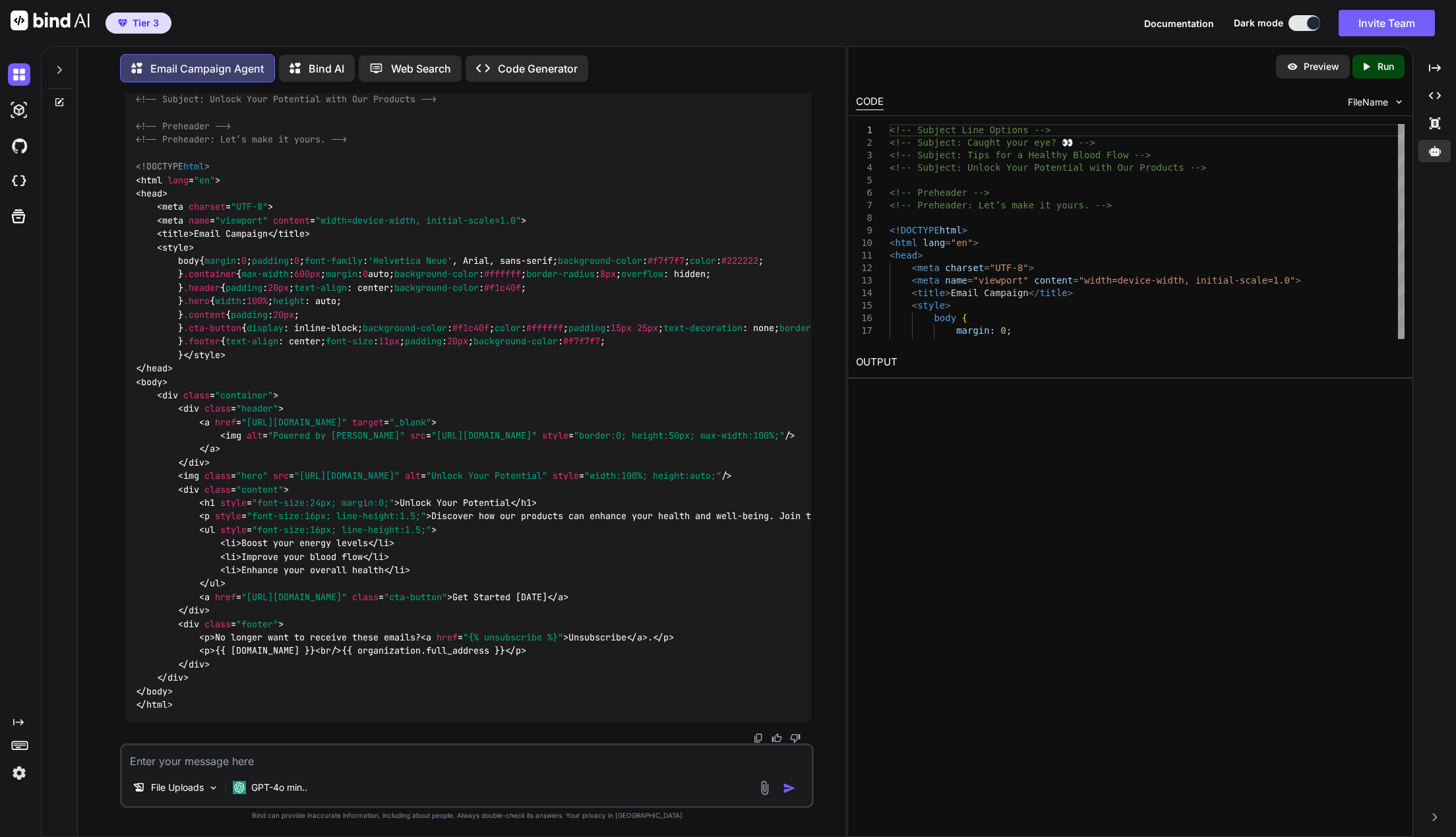
click at [1379, 68] on p "Run" at bounding box center [1386, 66] width 17 height 13
click at [963, 388] on link "https://app.onecompiler.com/43vjjau6m_43vwfb63k" at bounding box center [909, 393] width 107 height 12
click at [292, 789] on p "GPT-4o min.." at bounding box center [280, 787] width 56 height 13
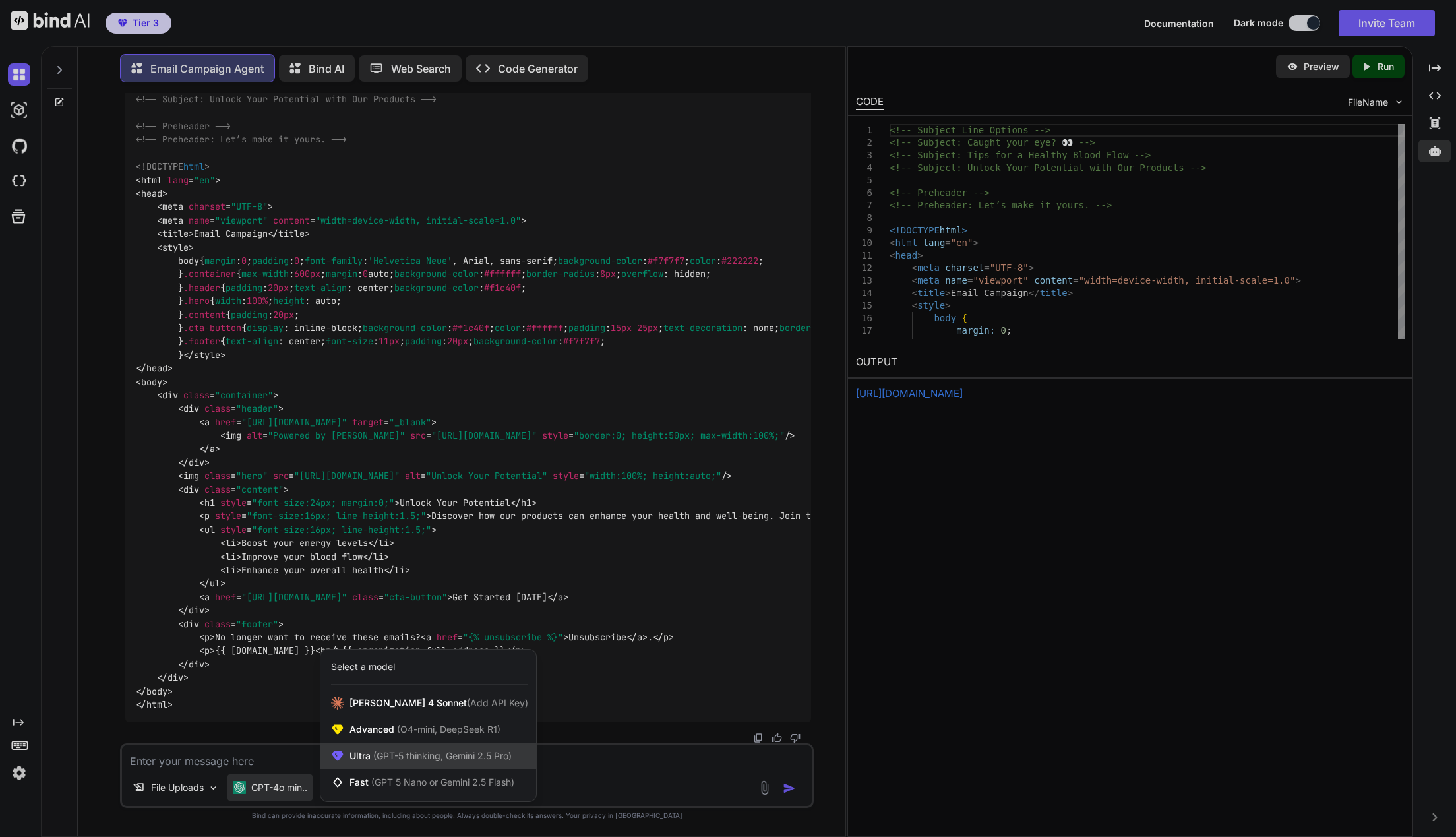
click at [382, 749] on span "Ultra (GPT-5 thinking, Gemini 2.5 Pro)" at bounding box center [430, 755] width 162 height 13
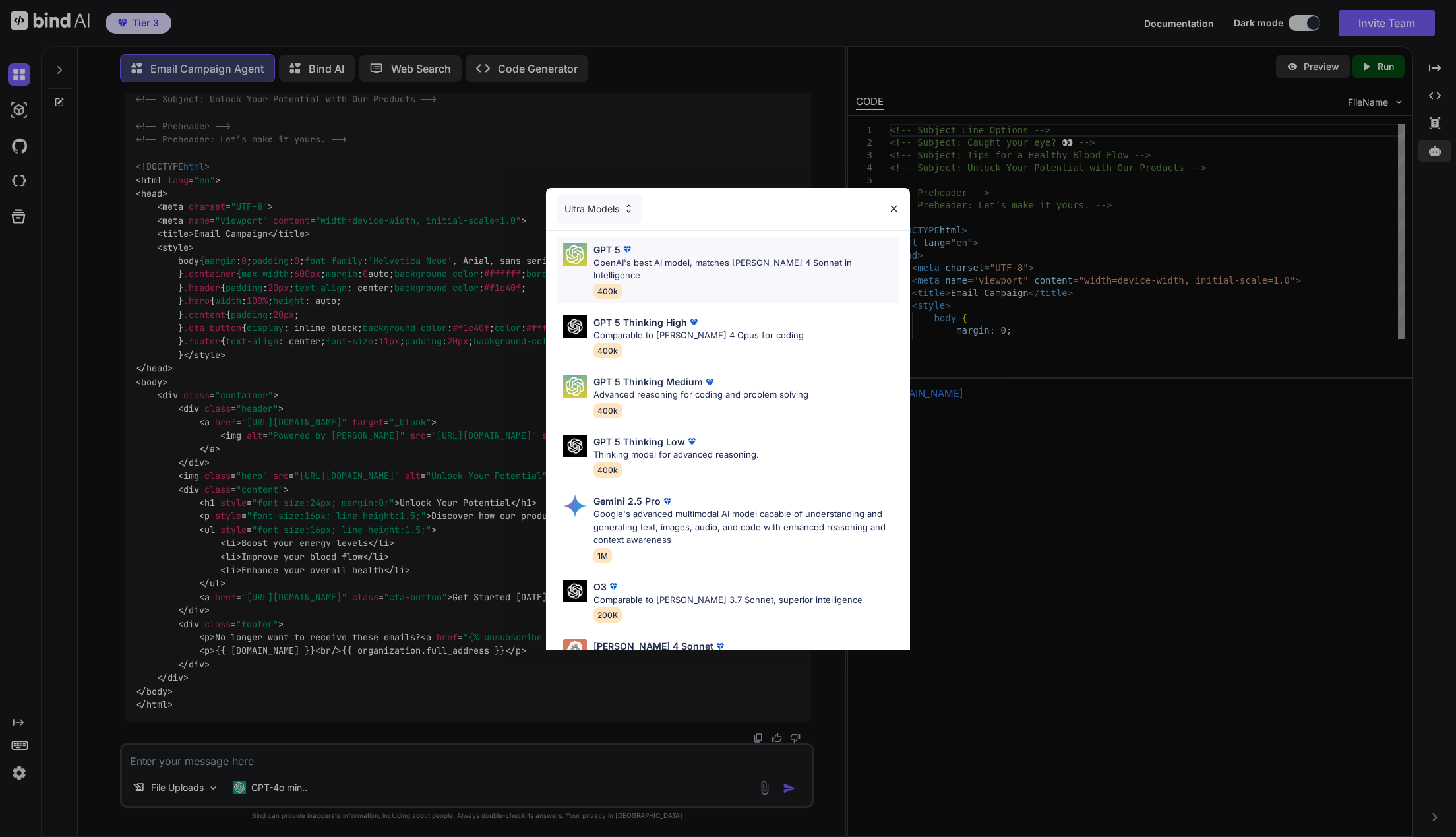
click at [675, 247] on div "GPT 5" at bounding box center [746, 249] width 306 height 14
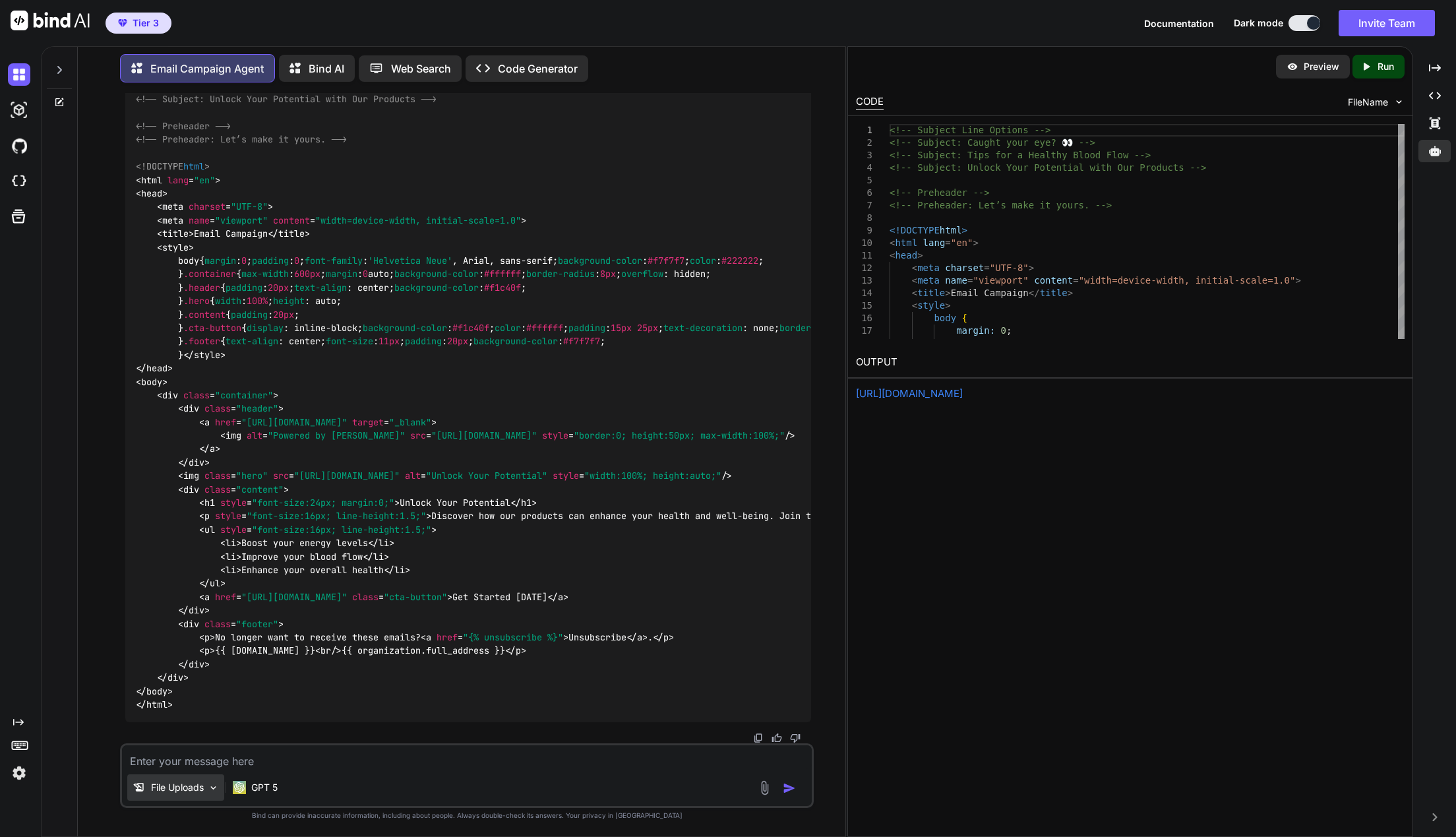
click at [174, 784] on p "File Uploads" at bounding box center [177, 787] width 53 height 13
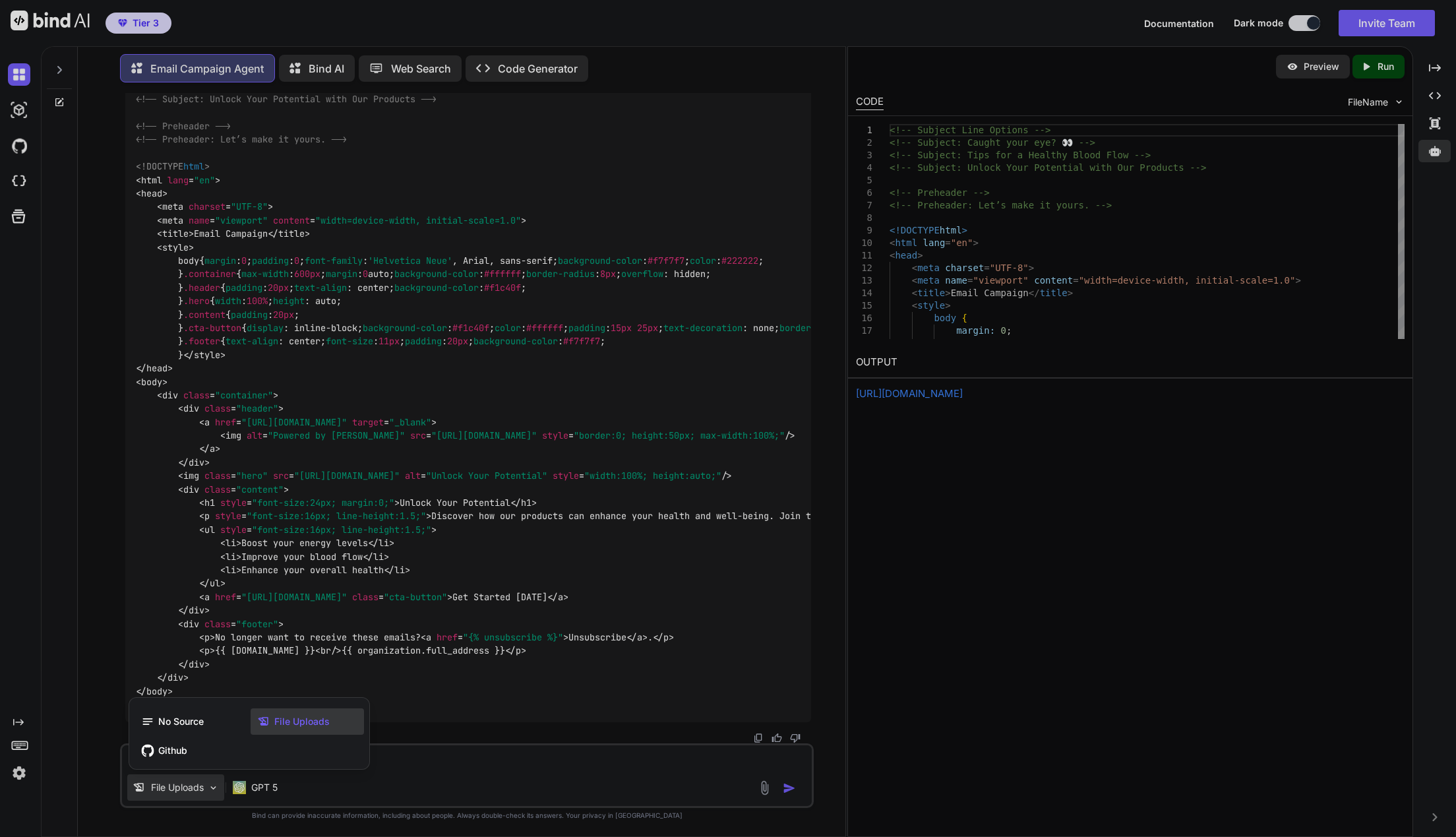
click at [485, 736] on div at bounding box center [728, 418] width 1456 height 837
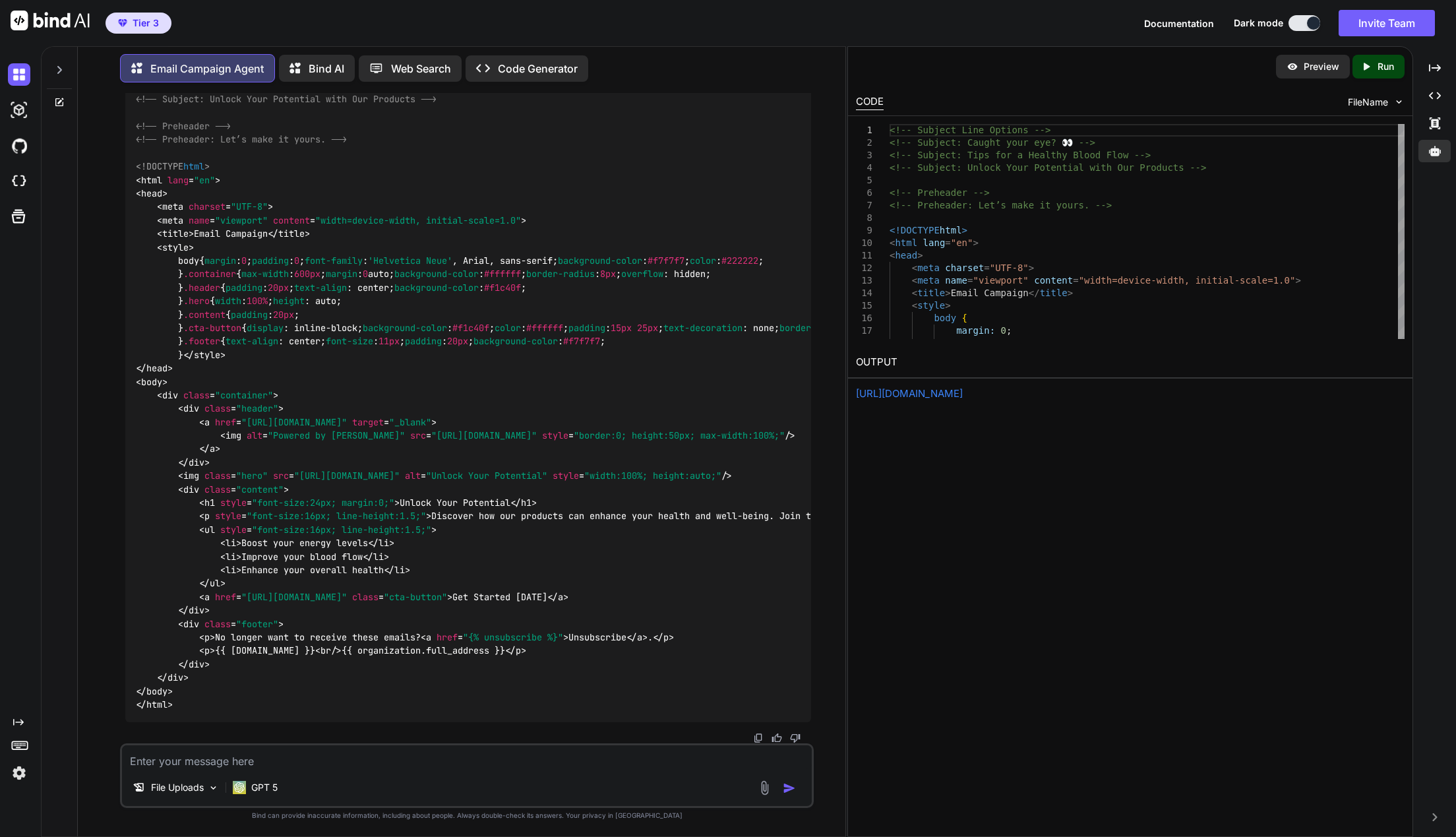
click at [348, 752] on textarea at bounding box center [467, 756] width 691 height 24
type textarea "x"
type textarea "P"
type textarea "x"
type textarea "Pl"
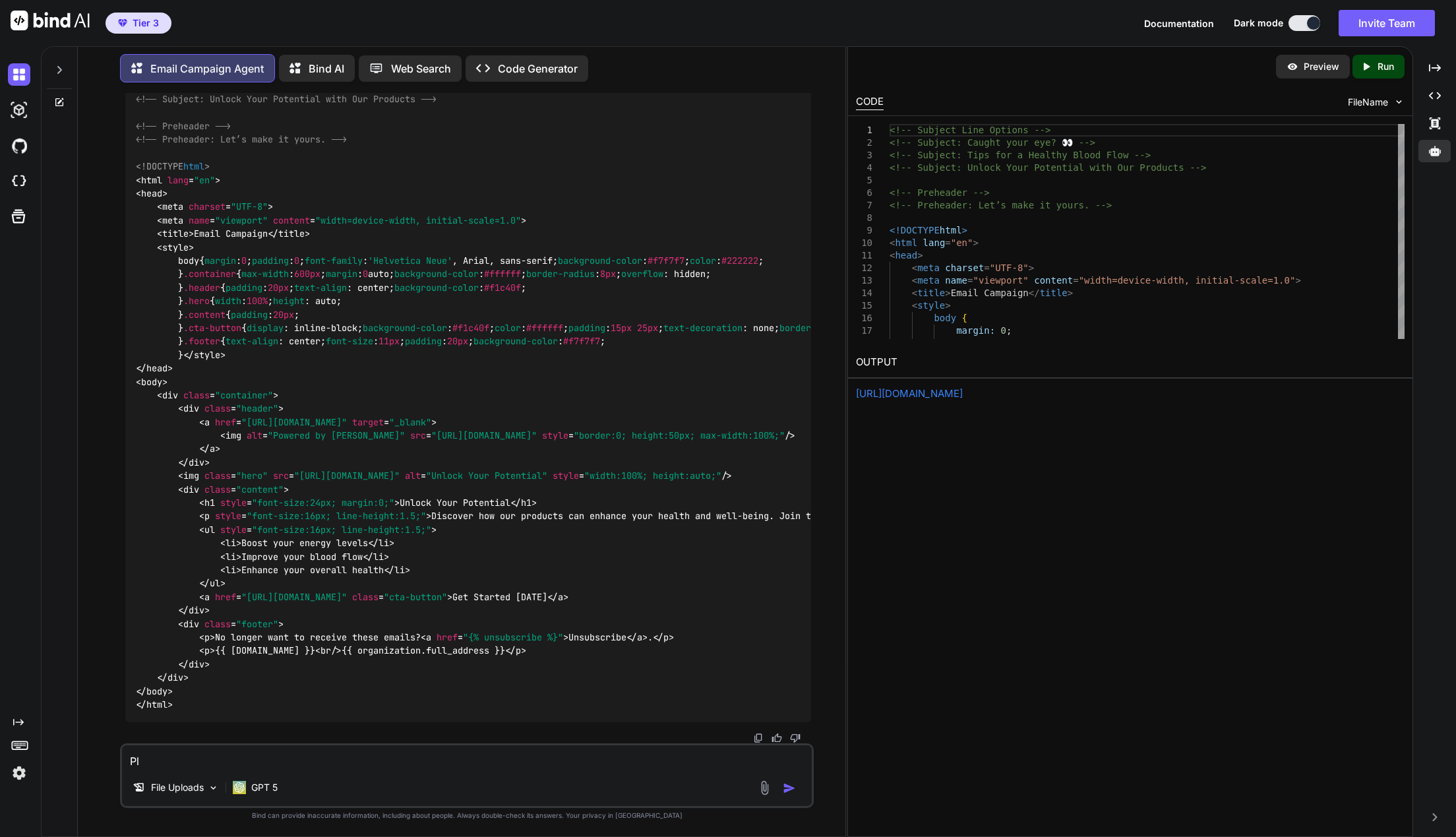
type textarea "x"
type textarea "Ple"
type textarea "x"
type textarea "Plea"
type textarea "x"
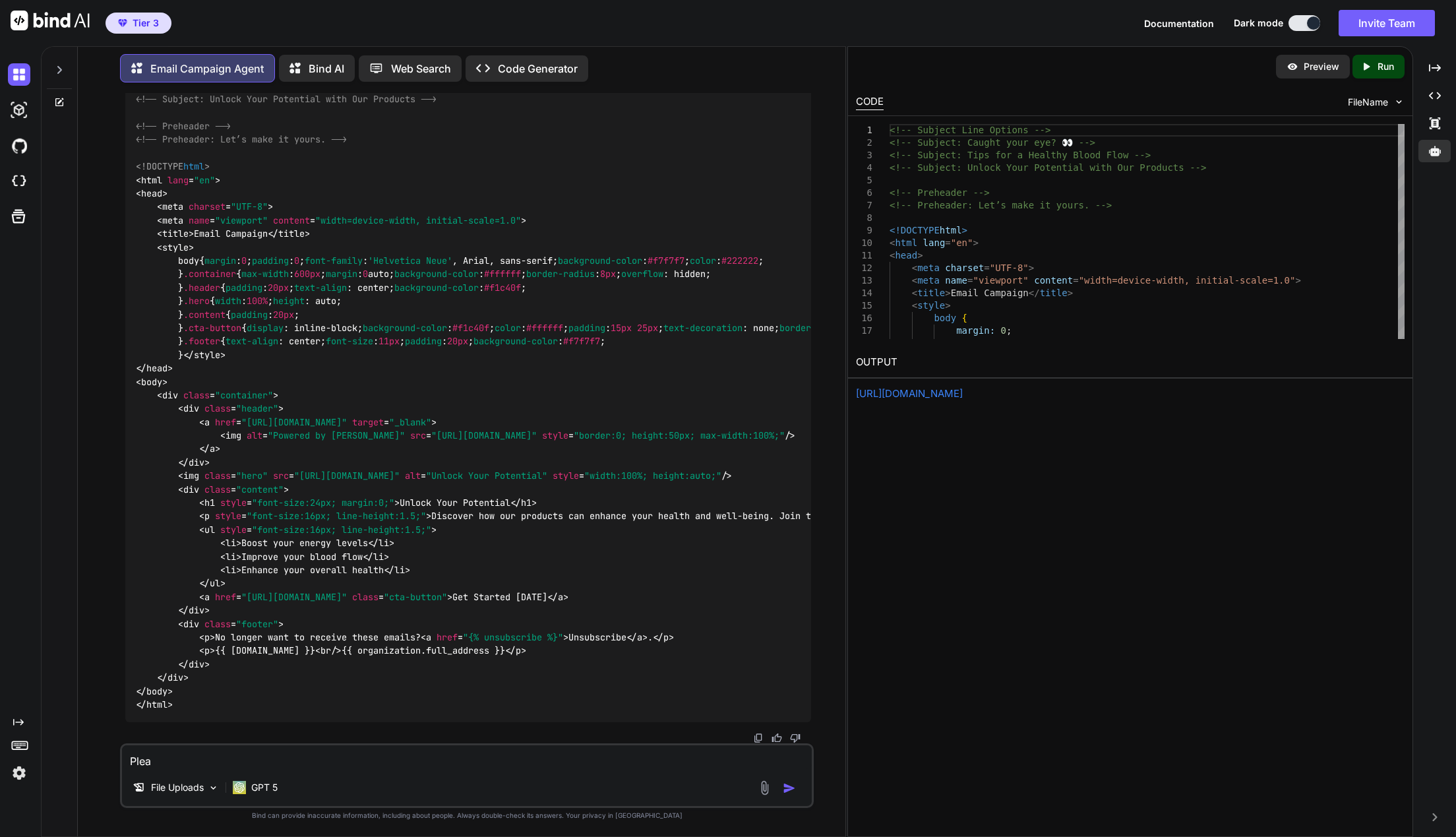
type textarea "Pleas"
type textarea "x"
type textarea "Please"
type textarea "x"
type textarea "Please"
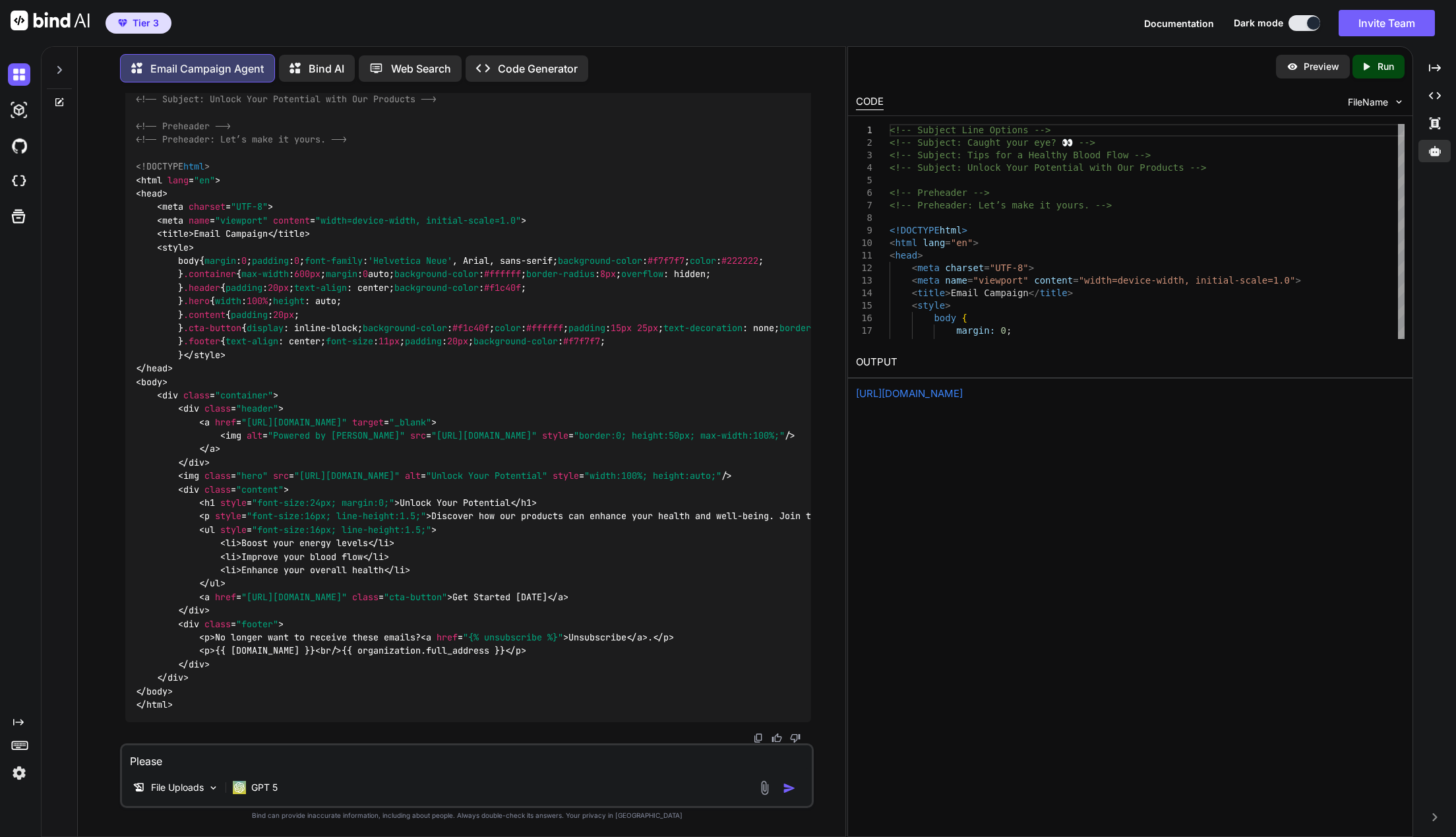
type textarea "x"
type textarea "Please o"
type textarea "x"
type textarea "Please ou"
type textarea "x"
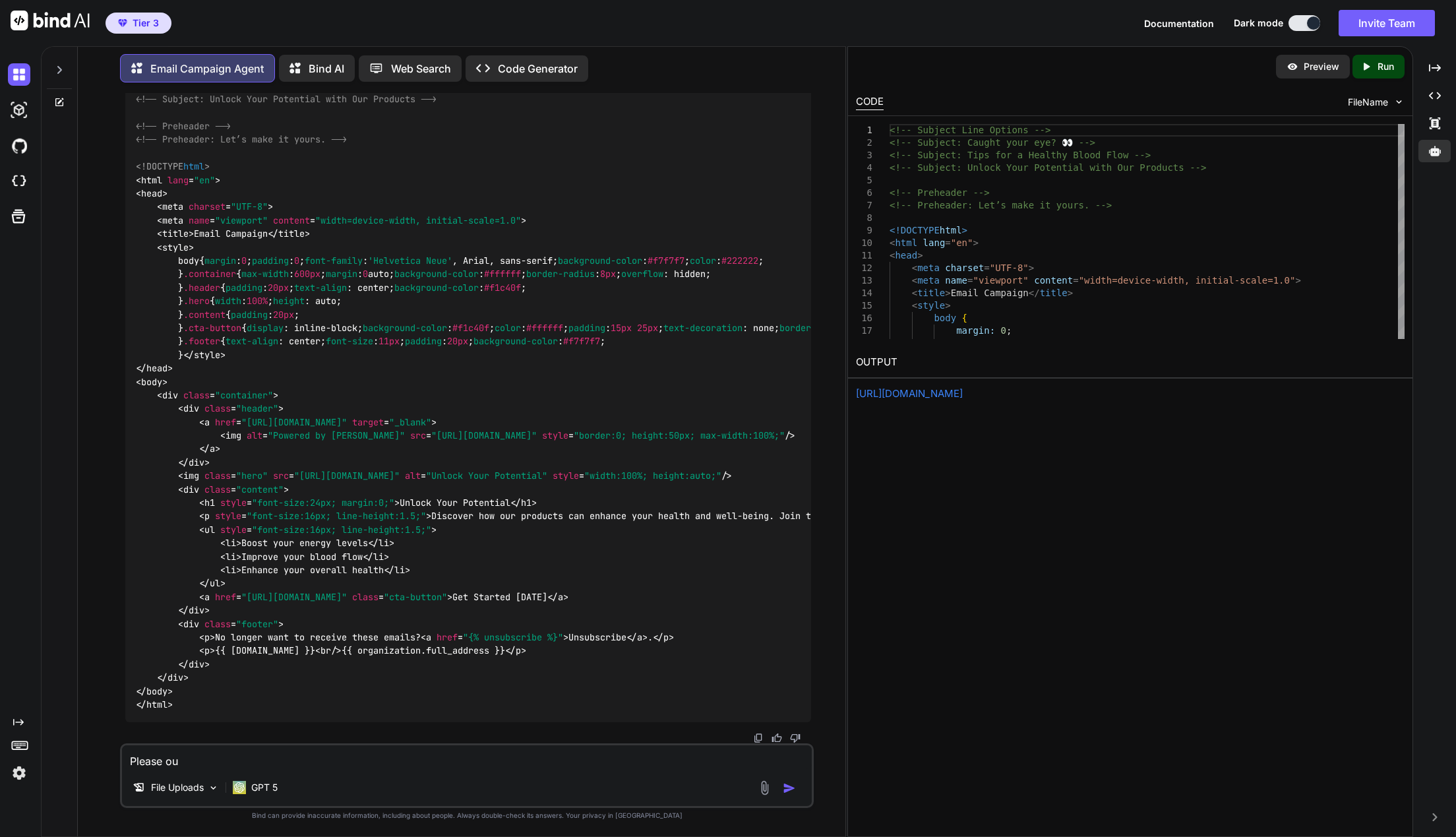
type textarea "Please out"
type textarea "x"
type textarea "Please outp"
type textarea "x"
type textarea "Please outpu"
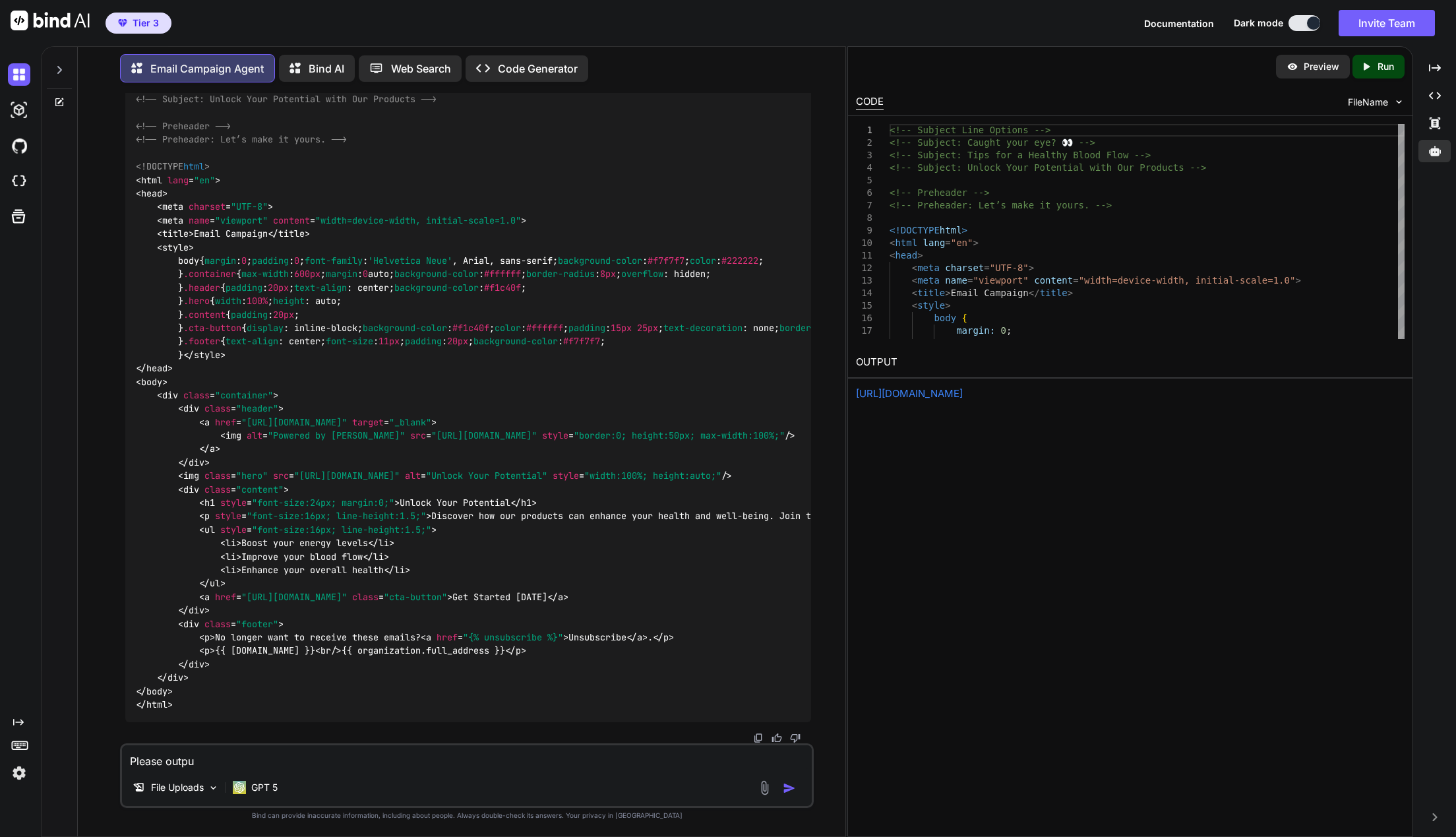
type textarea "x"
type textarea "Please output"
type textarea "x"
type textarea "Please output"
type textarea "x"
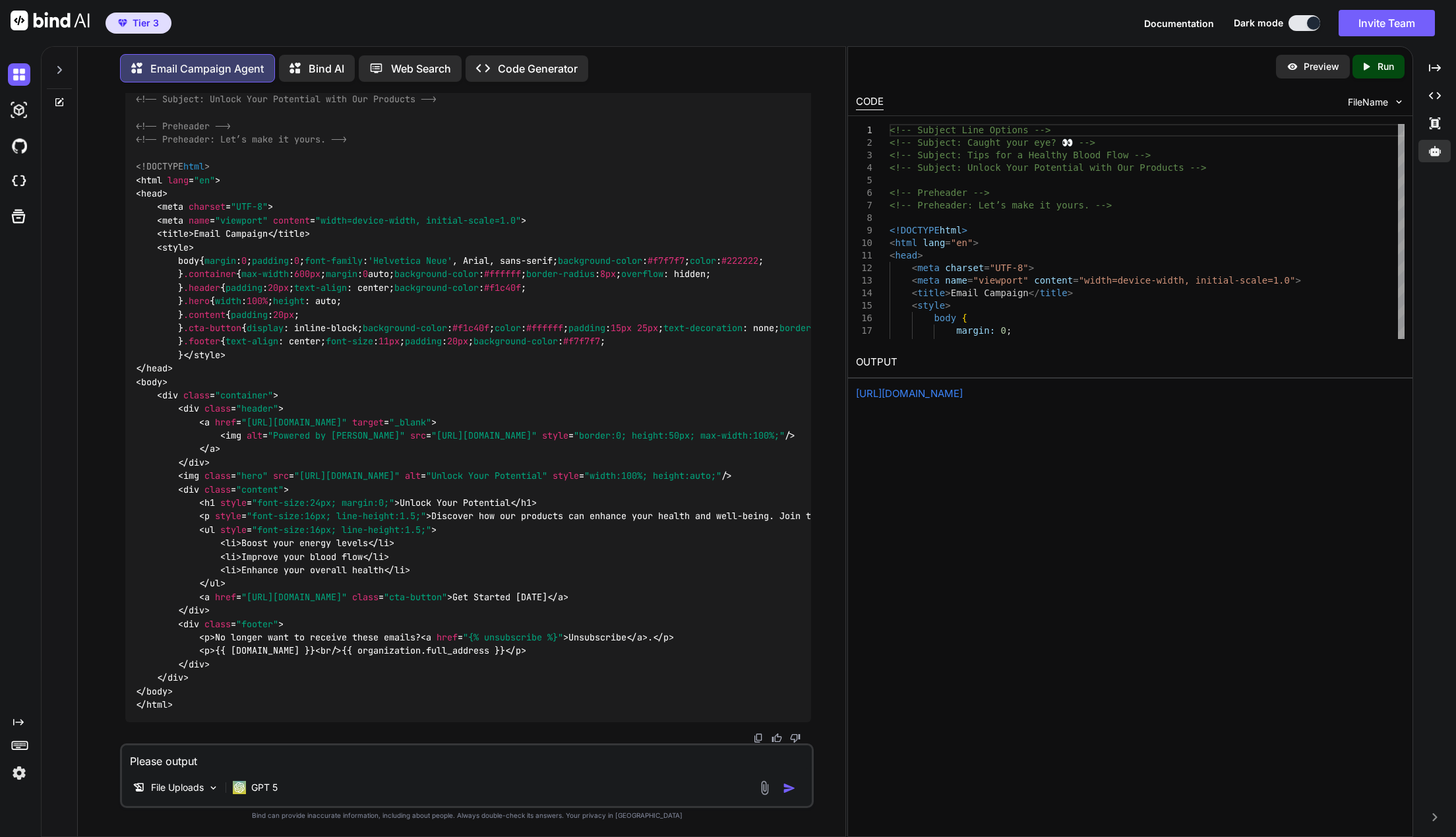
type textarea "Please output a"
type textarea "x"
type textarea "Please output an"
type textarea "x"
type textarea "Please output an"
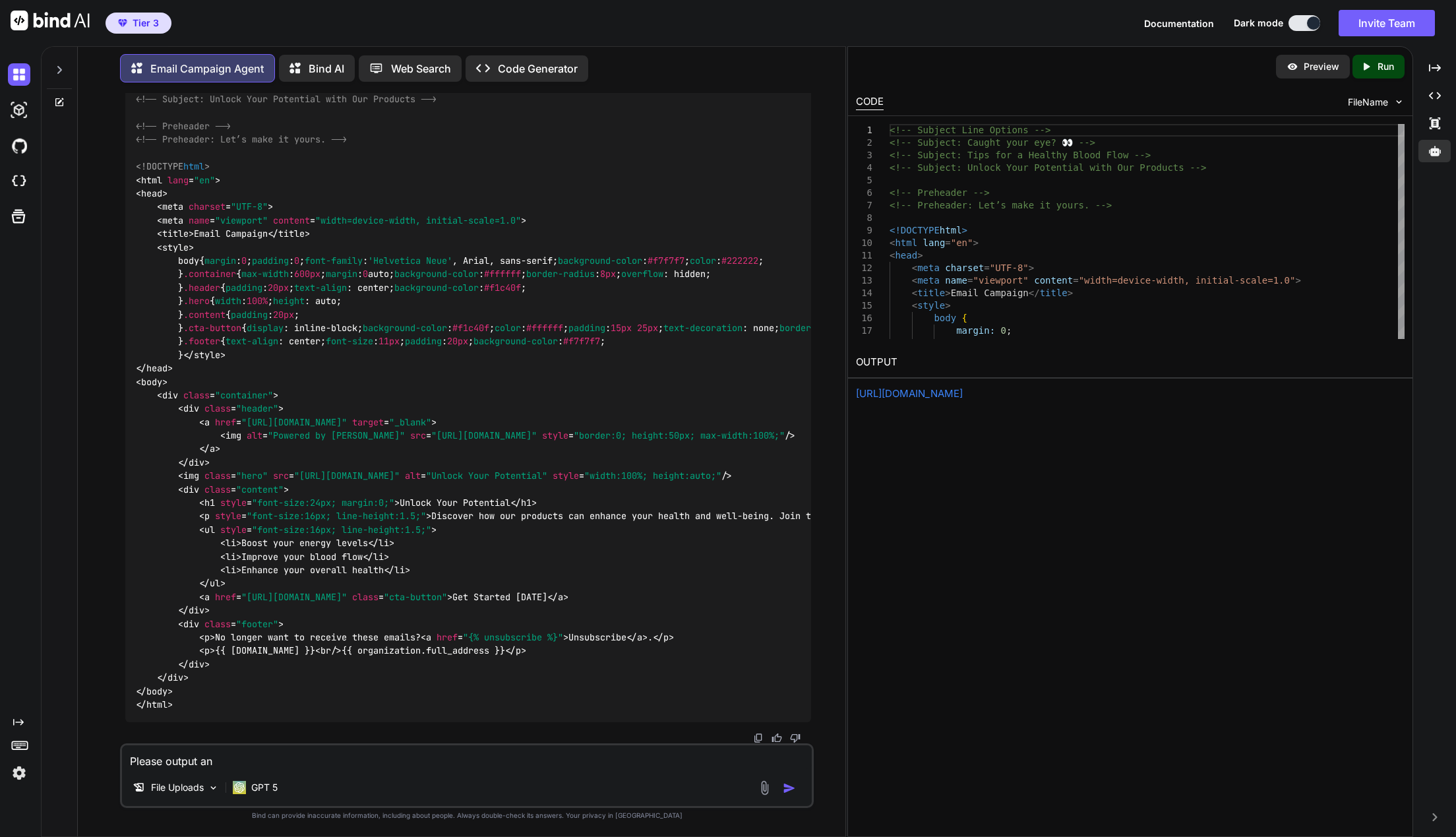
type textarea "x"
type textarea "Please output an e"
type textarea "x"
type textarea "Please output an em"
type textarea "x"
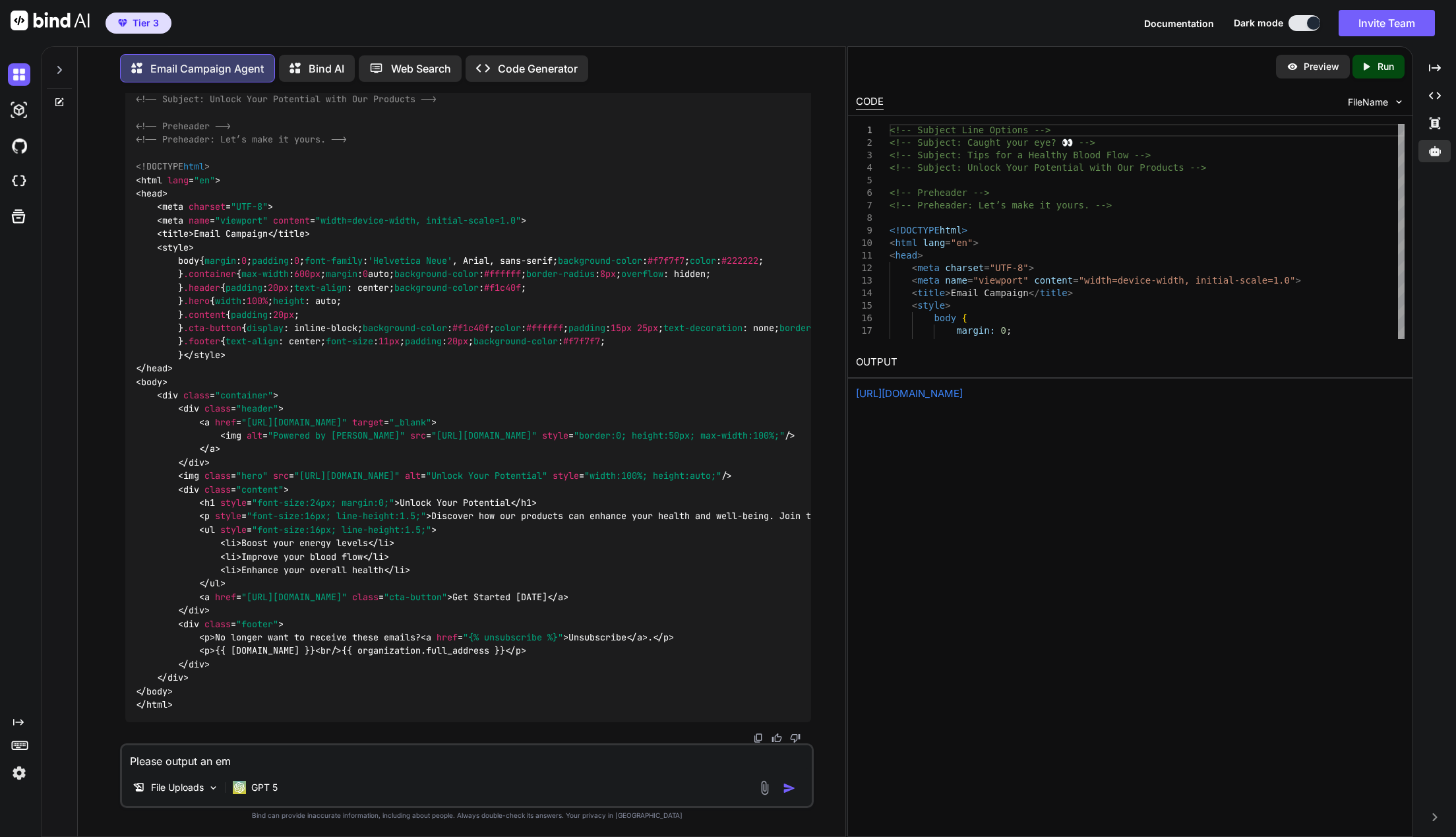
type textarea "Please output an ema"
type textarea "x"
type textarea "Please output an emai"
type textarea "x"
type textarea "Please output an email"
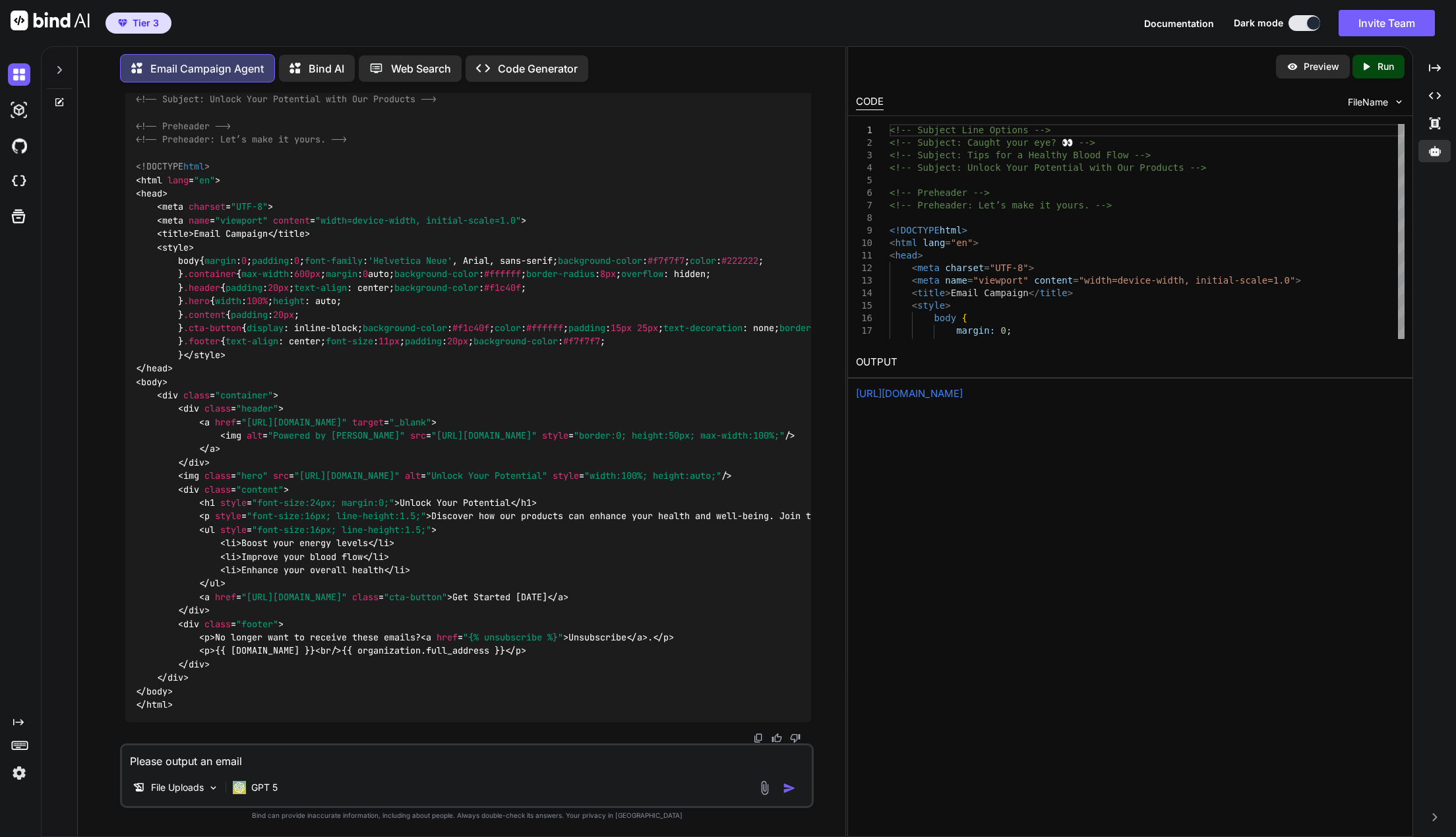
type textarea "x"
type textarea "Please output an email"
type textarea "x"
type textarea "Please output an email c"
type textarea "x"
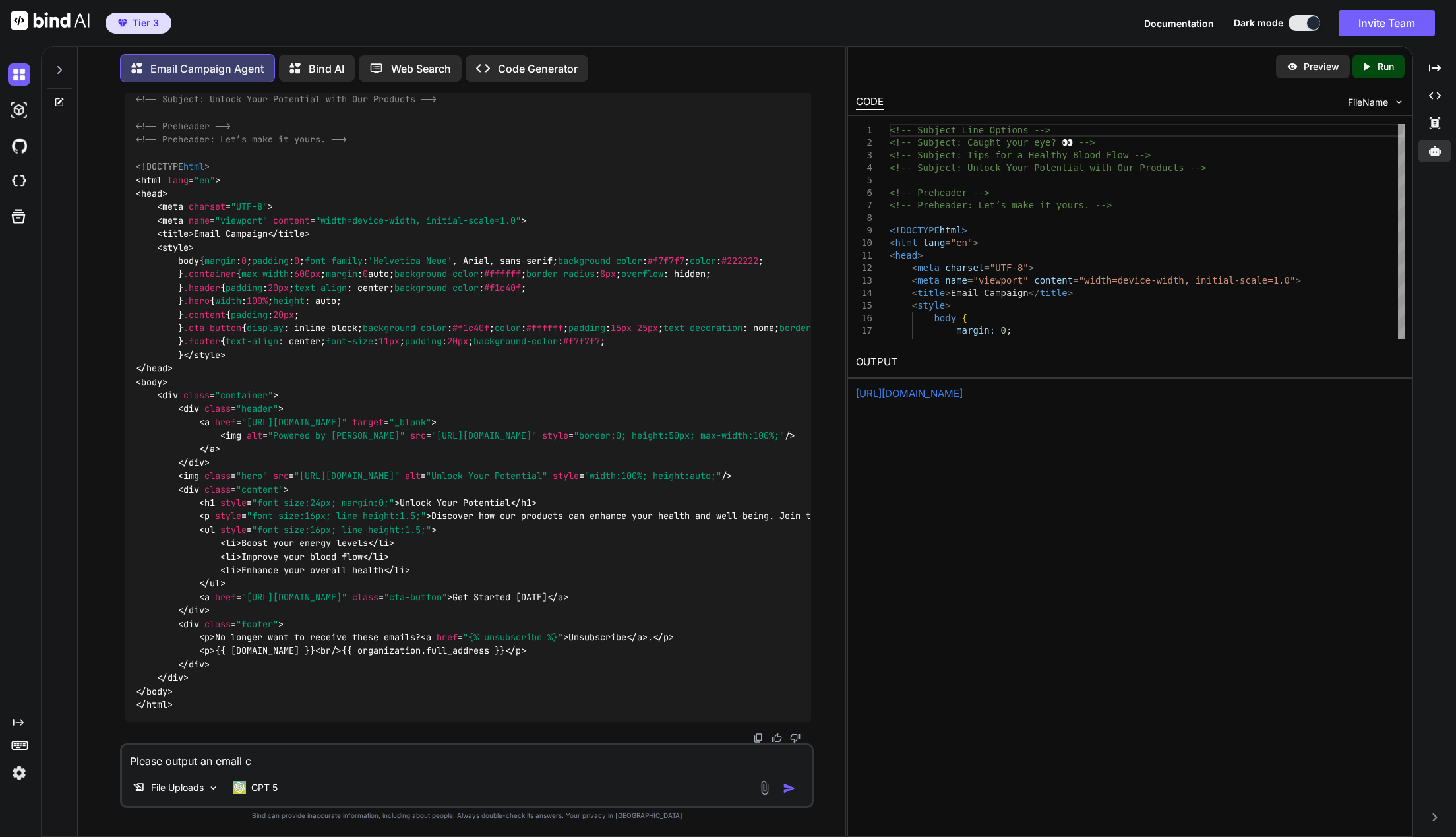
type textarea "Please output an email ca"
type textarea "x"
type textarea "Please output an email cam"
type textarea "x"
type textarea "Please output an email campa"
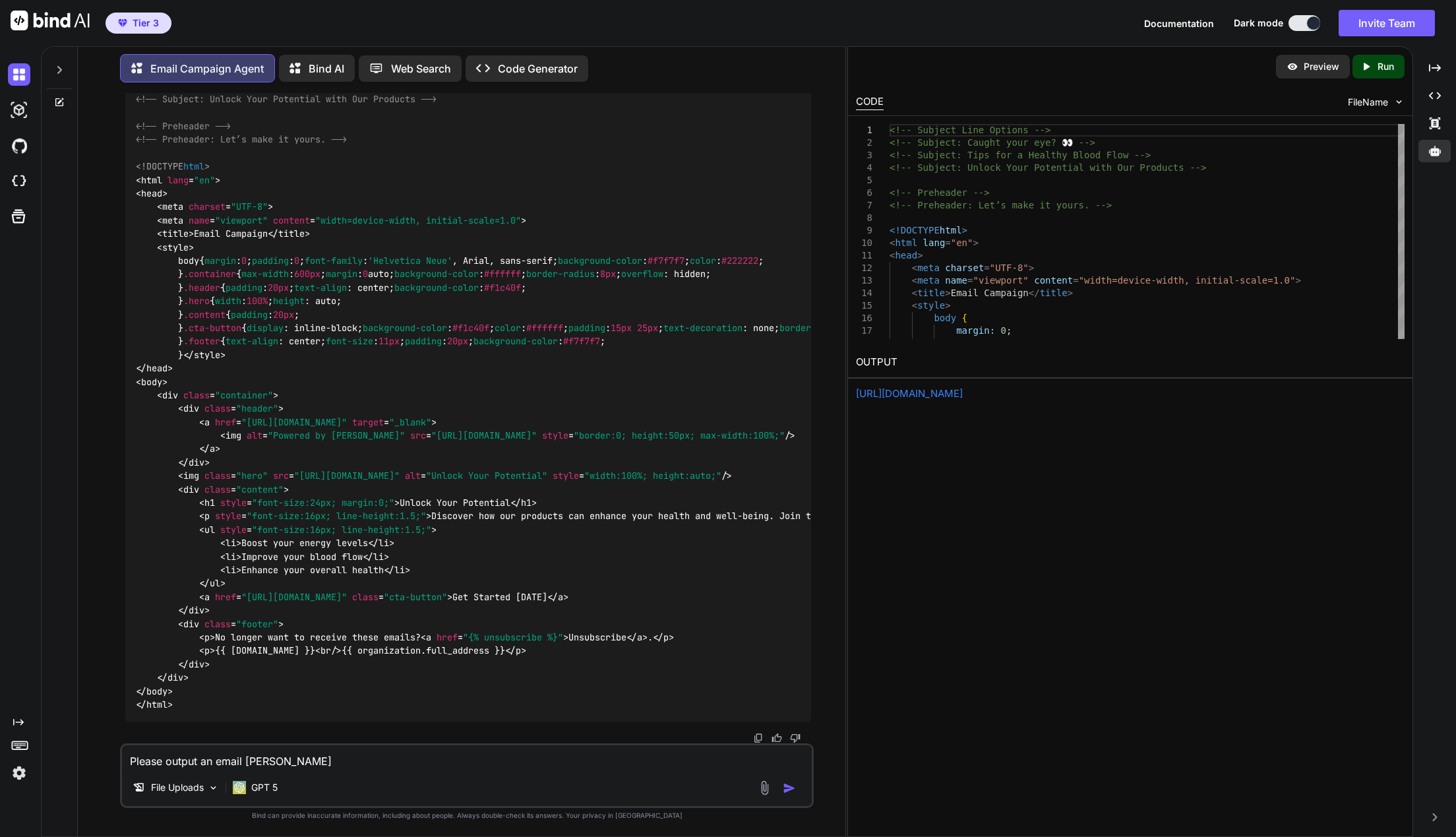
type textarea "x"
type textarea "Please output an email campai"
type textarea "x"
type textarea "Please output an email campaig"
type textarea "x"
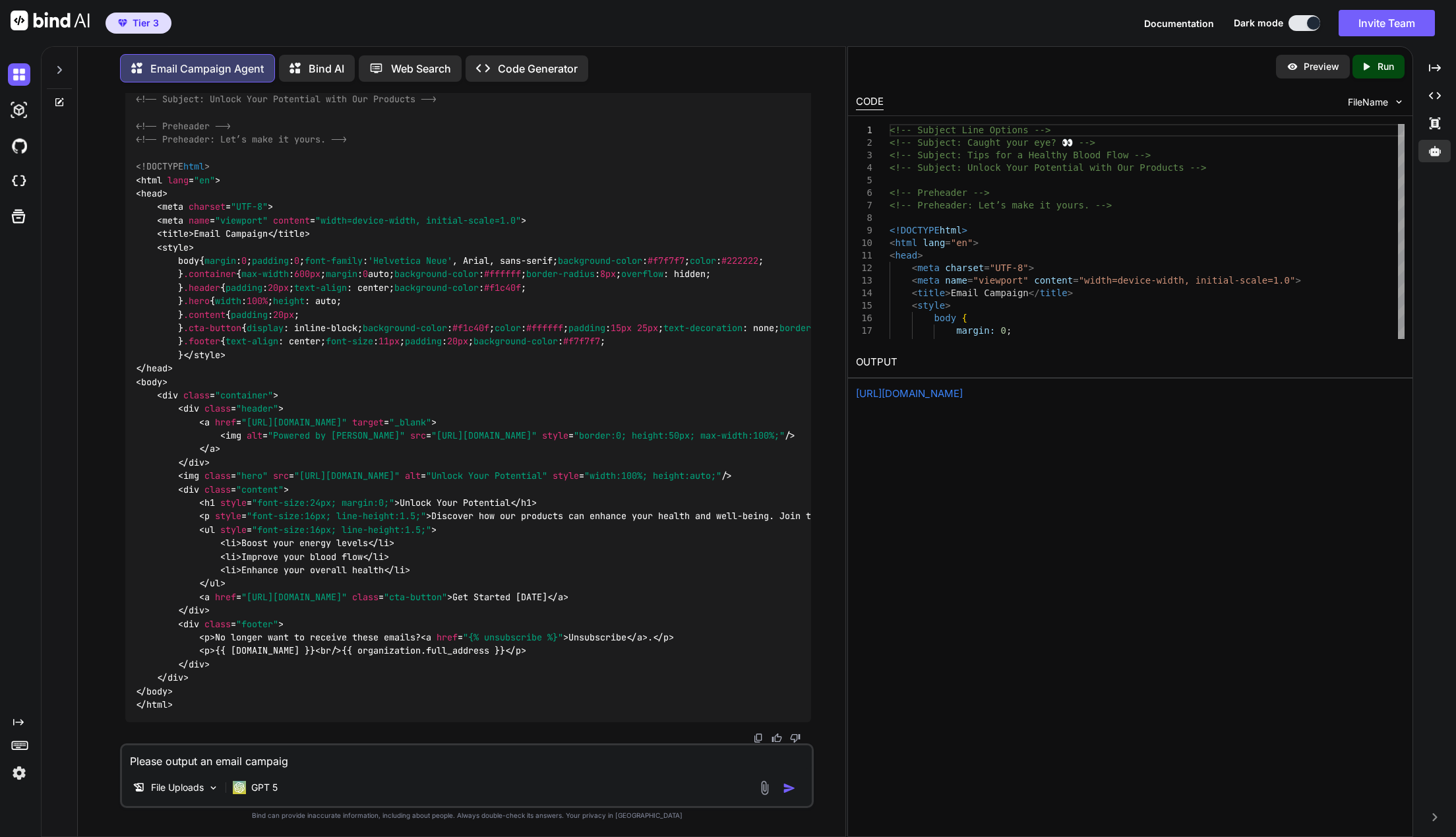
type textarea "Please output an email campaign"
type textarea "x"
type textarea "Please output an email campaign"
type textarea "x"
type textarea "Please output an email campaign i"
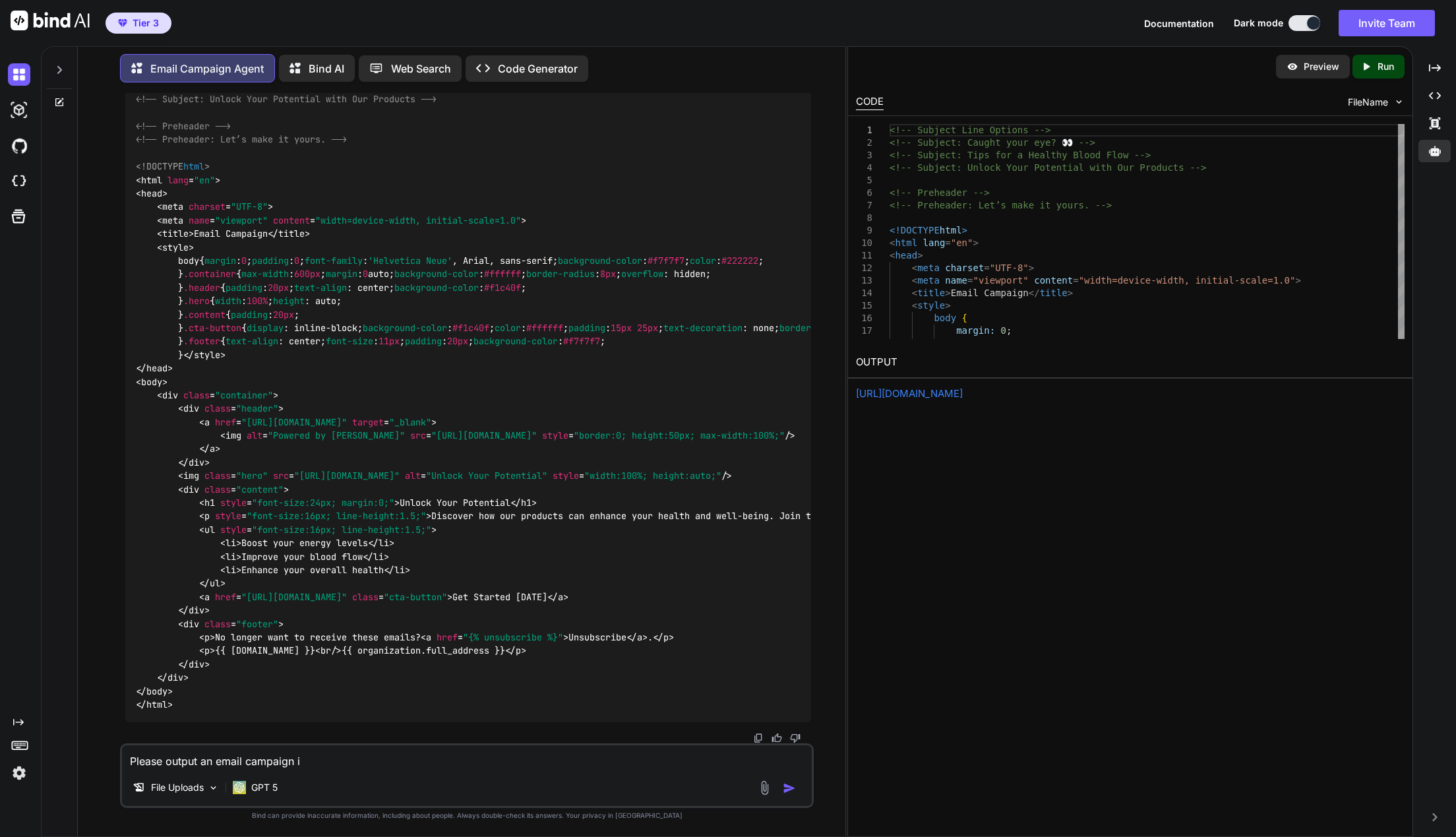
type textarea "x"
type textarea "Please output an email campaign in"
type textarea "x"
type textarea "Please output an email campaign in"
type textarea "x"
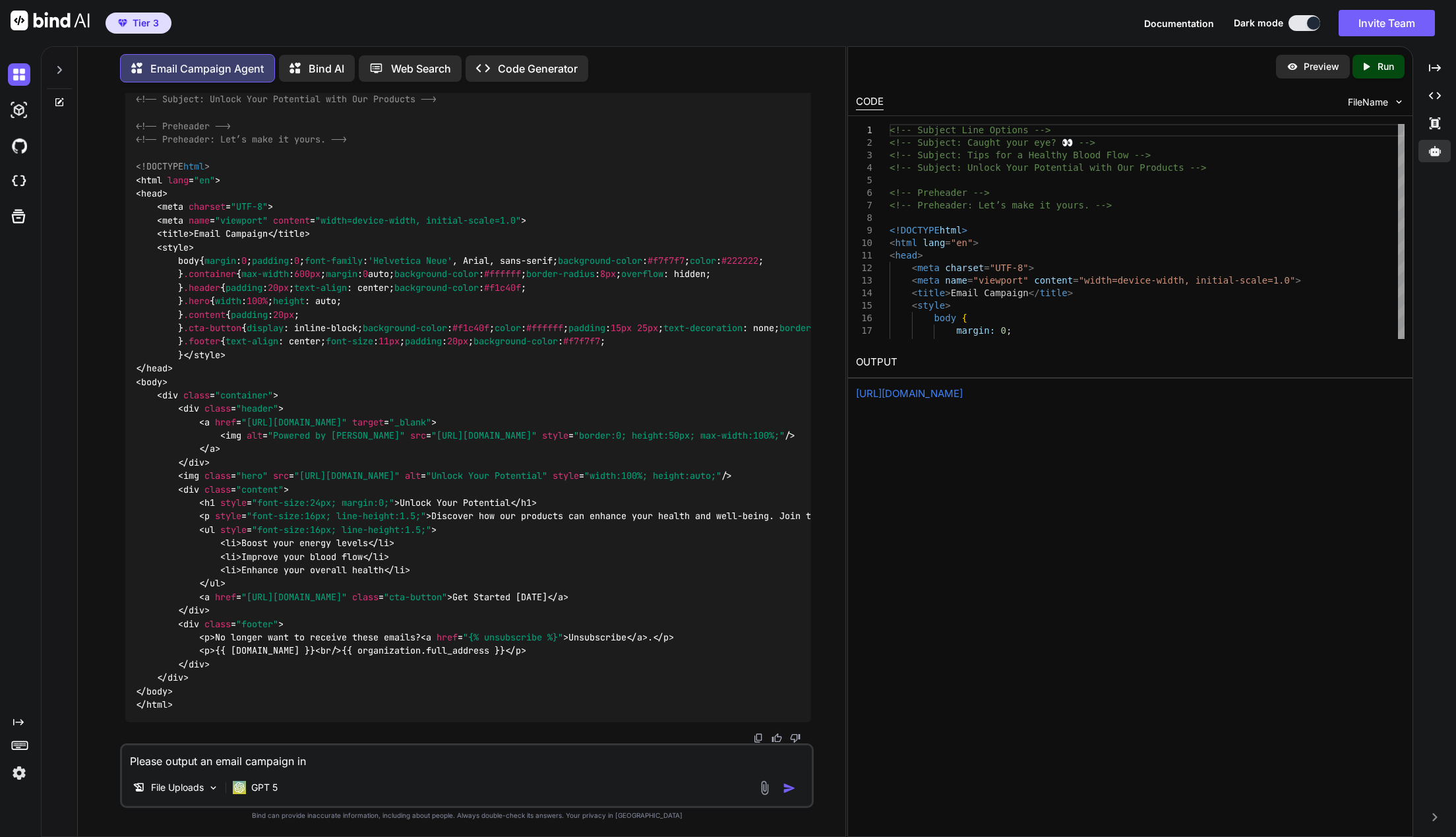
type textarea "Please output an email campaign in h"
type textarea "x"
type textarea "Please output an email campaign in ht"
type textarea "x"
type textarea "Please output an email campaign in htm"
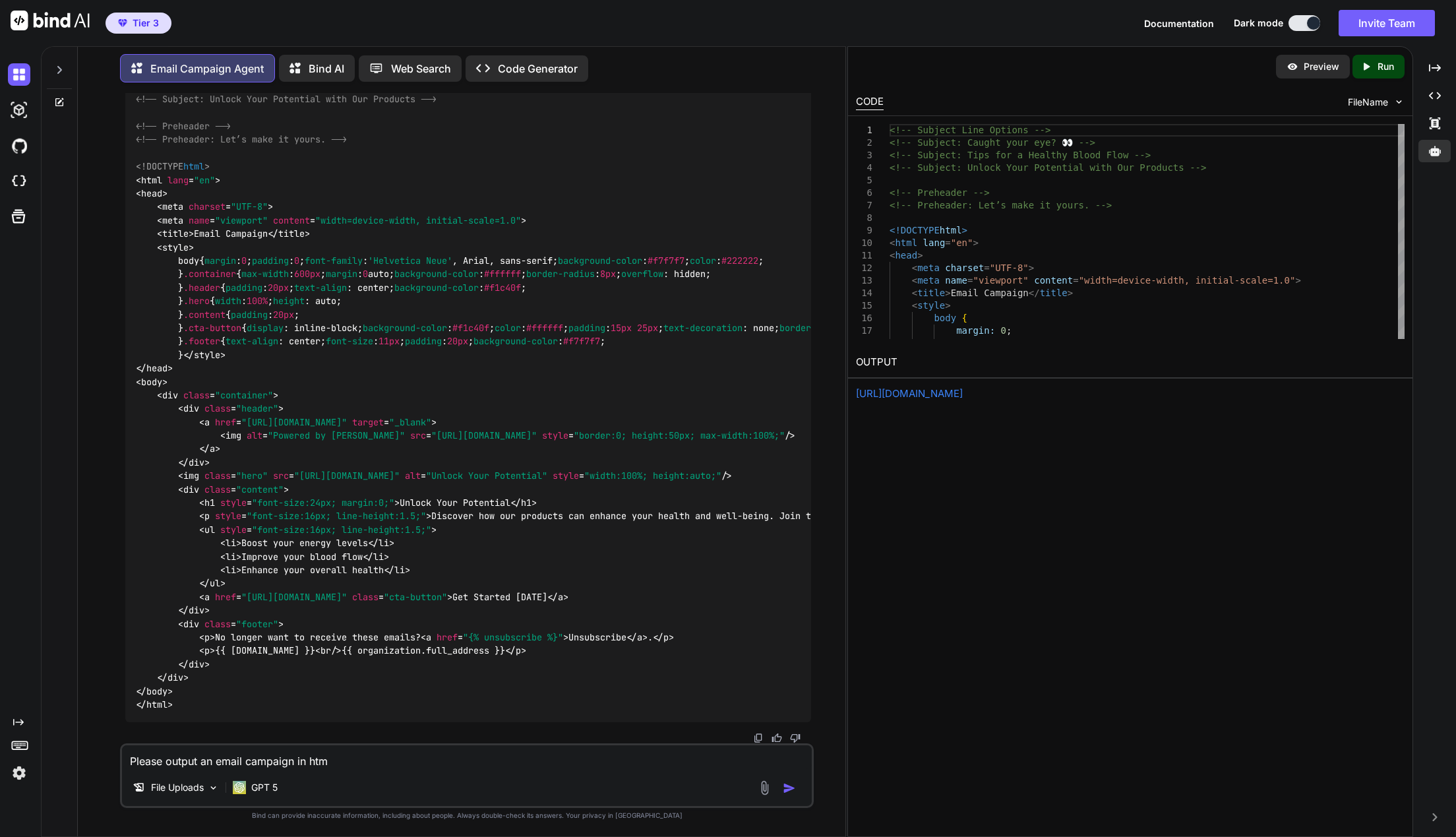
type textarea "x"
type textarea "Please output an email campaign in html"
type textarea "x"
type textarea "Please output an email campaign in html"
type textarea "x"
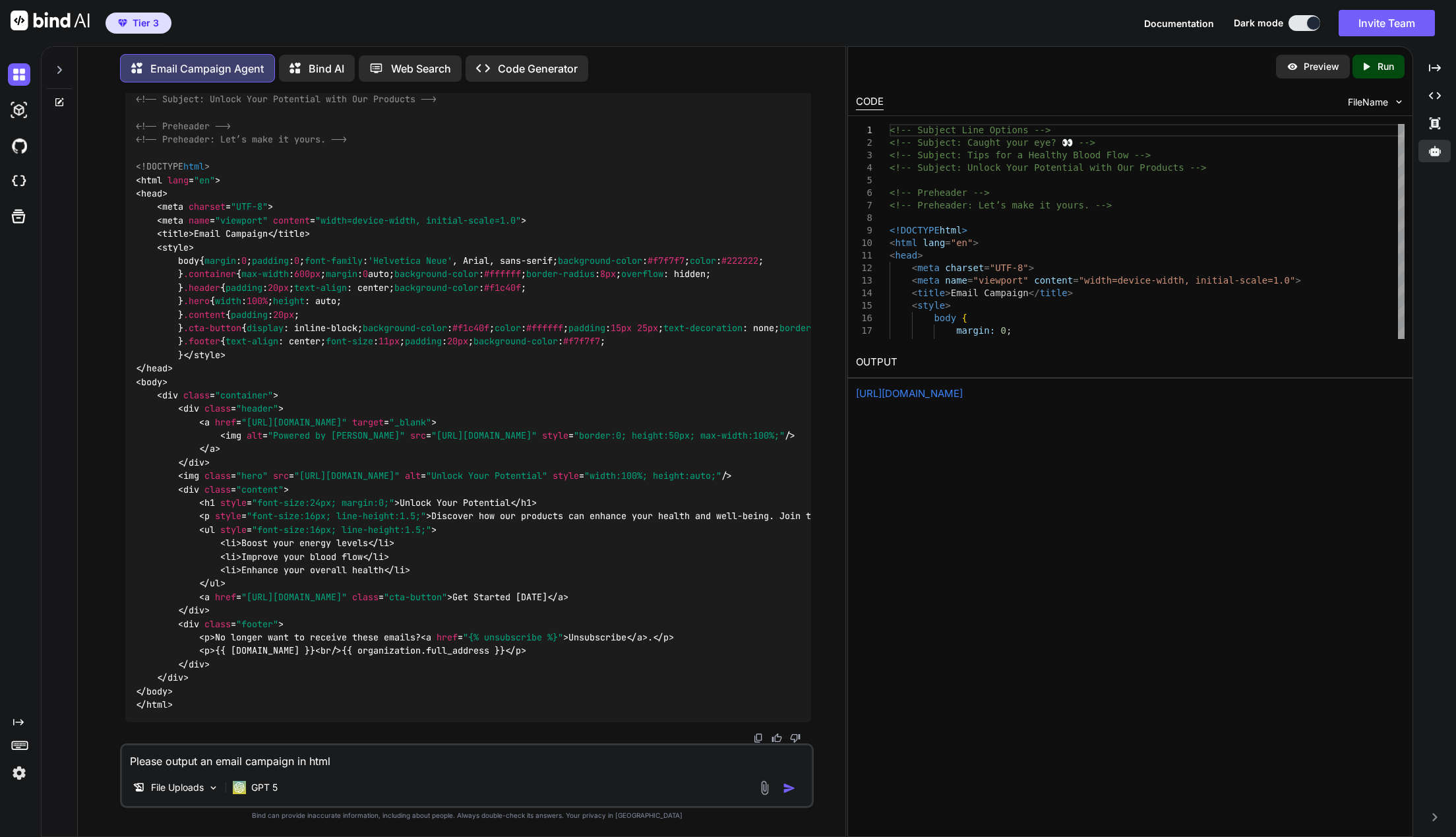
type textarea "Please output an email campaign in html f"
type textarea "x"
type textarea "Please output an email campaign in html fro"
type textarea "x"
type textarea "Please output an email campaign in html from"
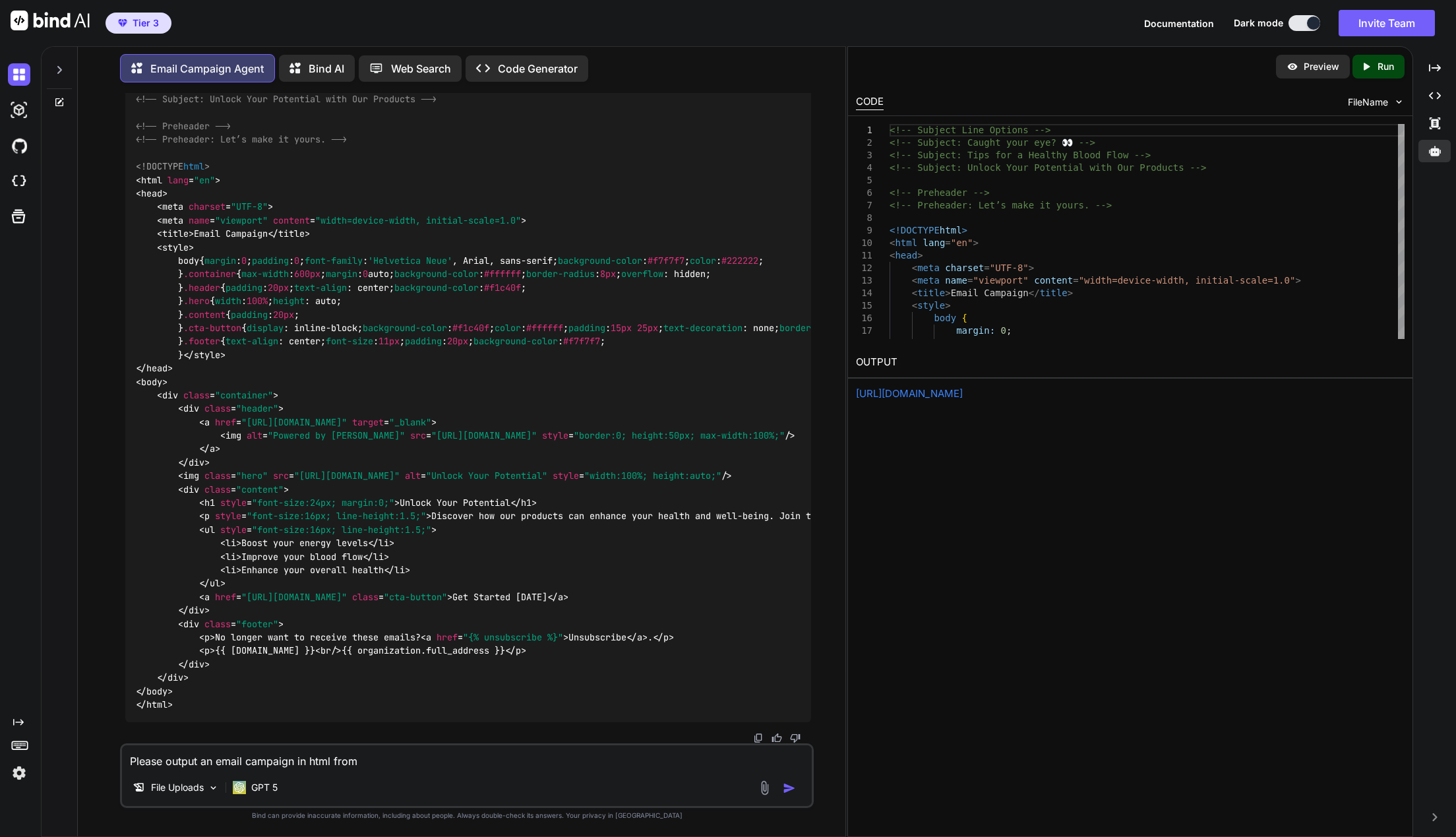
type textarea "x"
type textarea "Please output an email campaign in html from"
type textarea "x"
type textarea "Please output an email campaign in html from o"
type textarea "x"
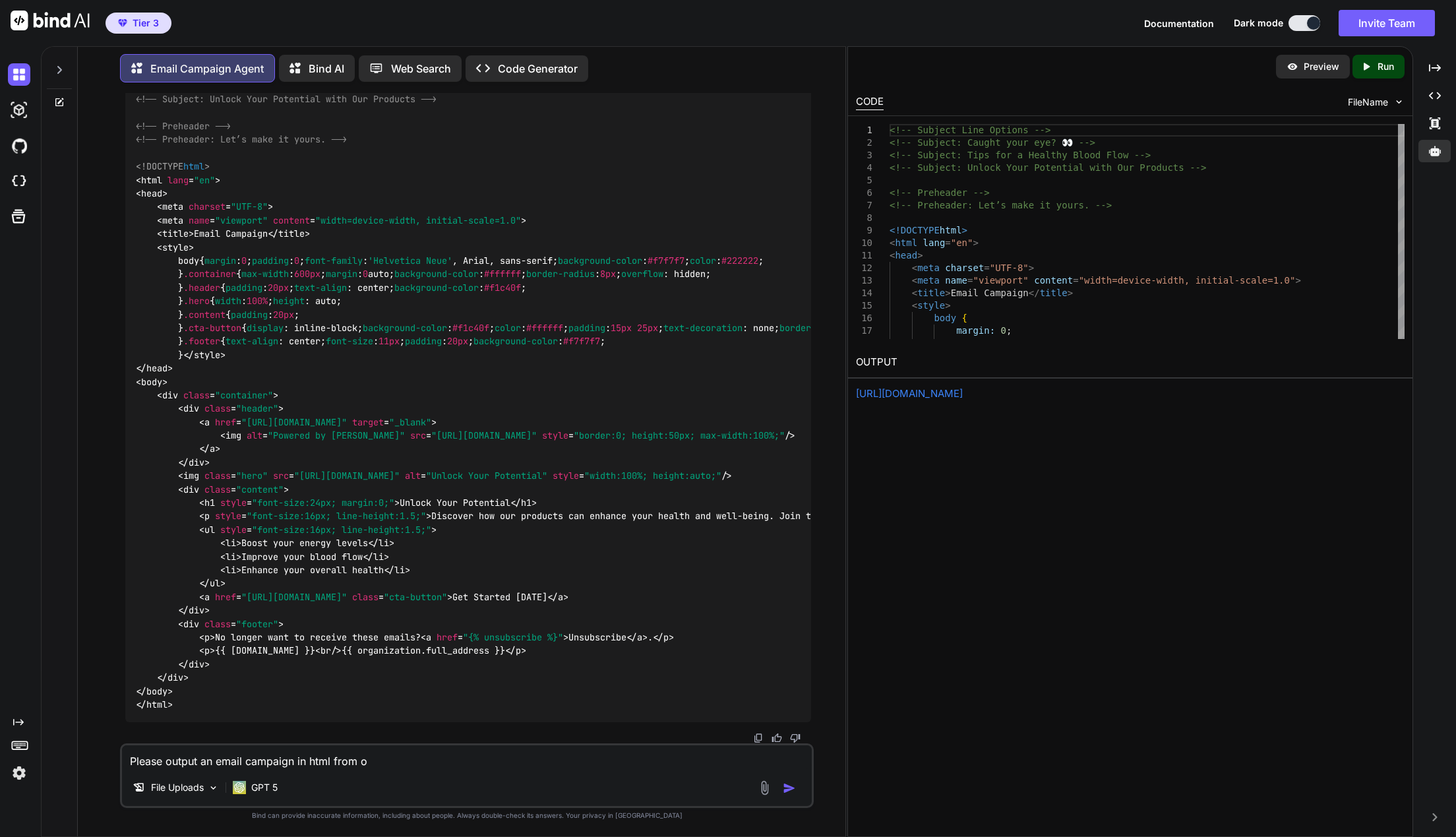
type textarea "Please output an email campaign in html from on"
type textarea "x"
type textarea "Please output an email campaign in html from one"
type textarea "x"
type textarea "Please output an email campaign in html from one"
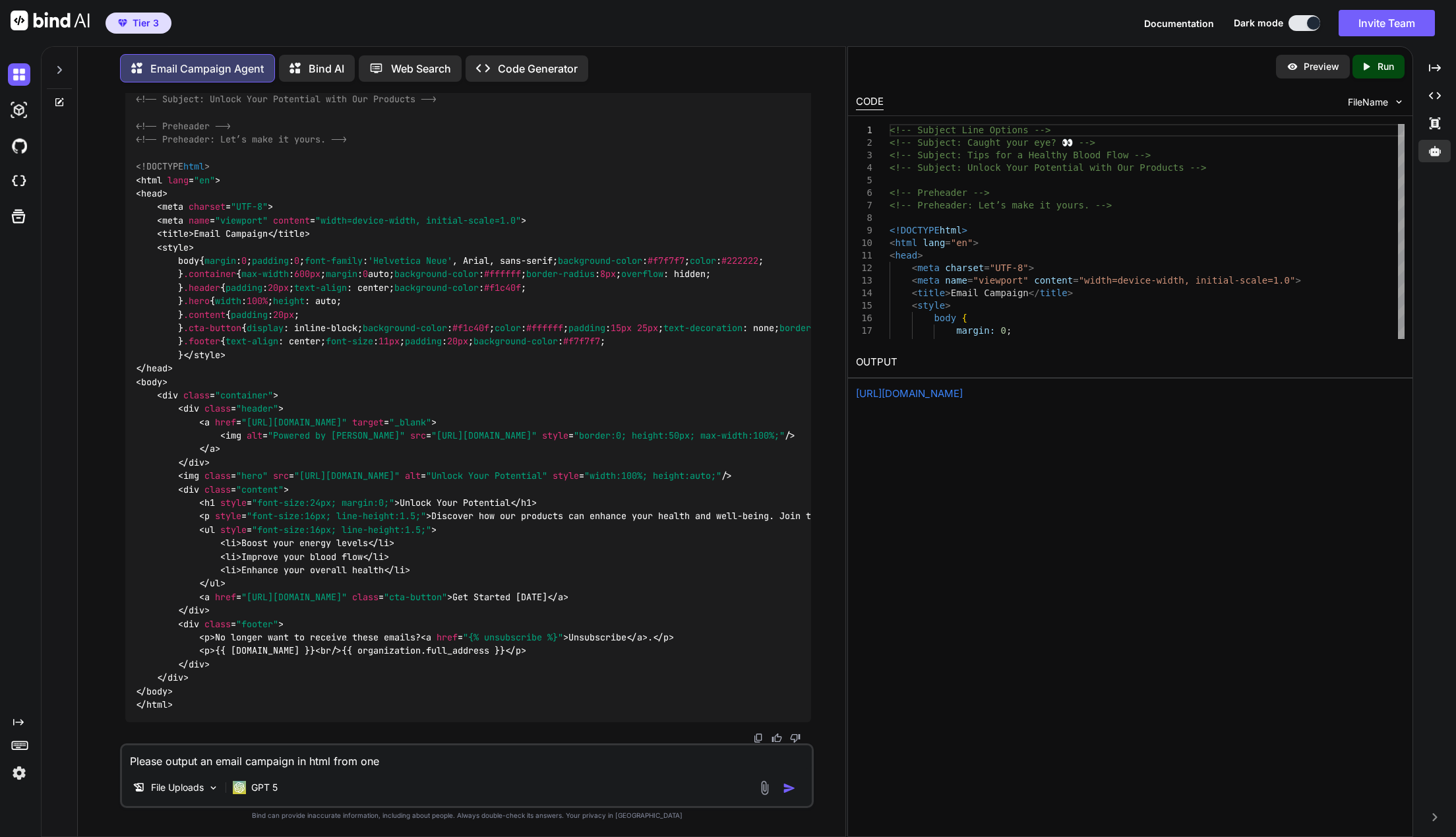
type textarea "x"
type textarea "Please output an email campaign in html from one o"
type textarea "x"
type textarea "Please output an email campaign in html from one of"
type textarea "x"
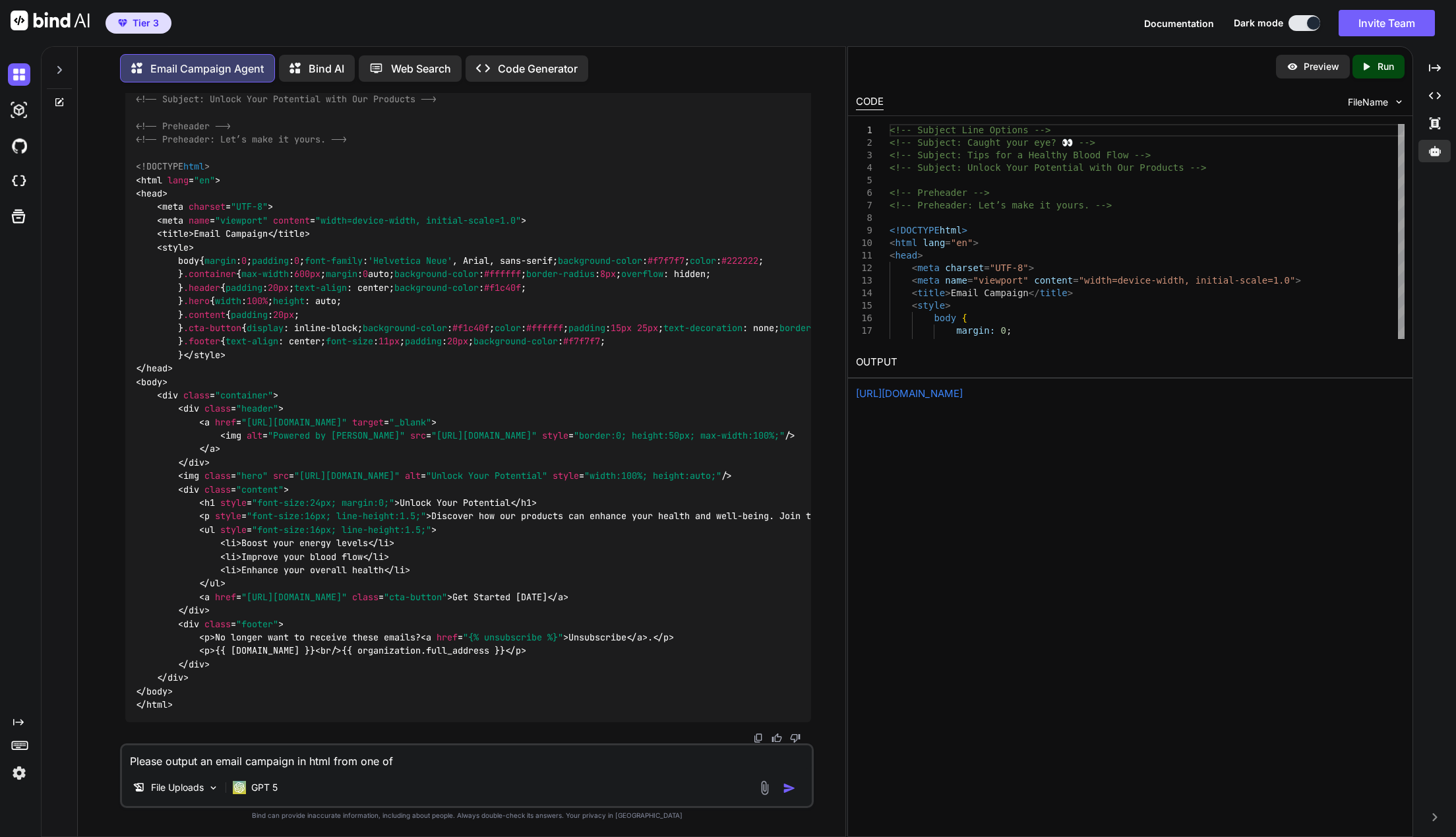
type textarea "Please output an email campaign in html from one of"
type textarea "x"
type textarea "Please output an email campaign in html from one of yo"
type textarea "x"
type textarea "Please output an email campaign in html from one of you"
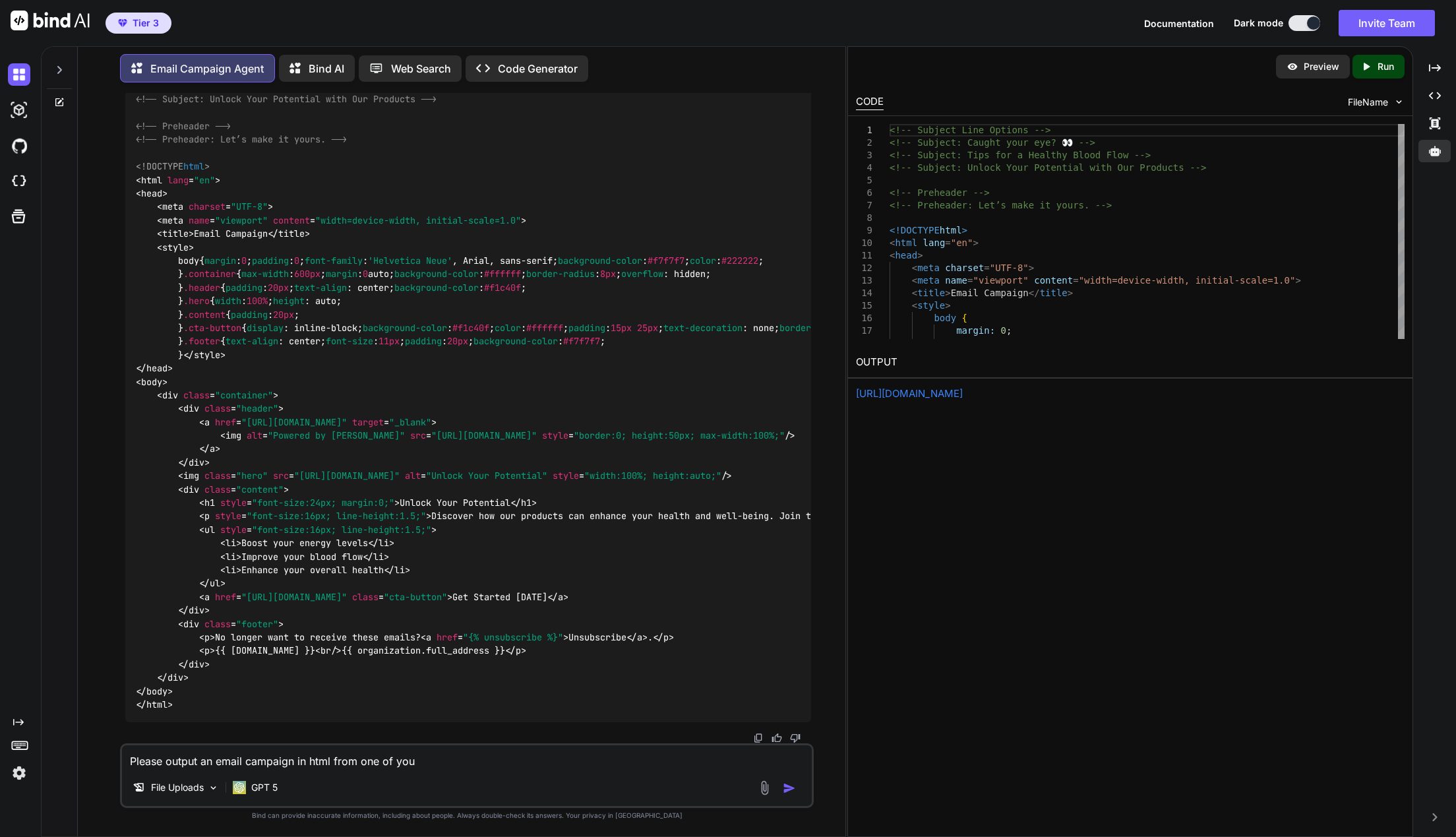
type textarea "x"
type textarea "Please output an email campaign in html from one of your"
type textarea "x"
type textarea "Please output an email campaign in html from one of your"
type textarea "x"
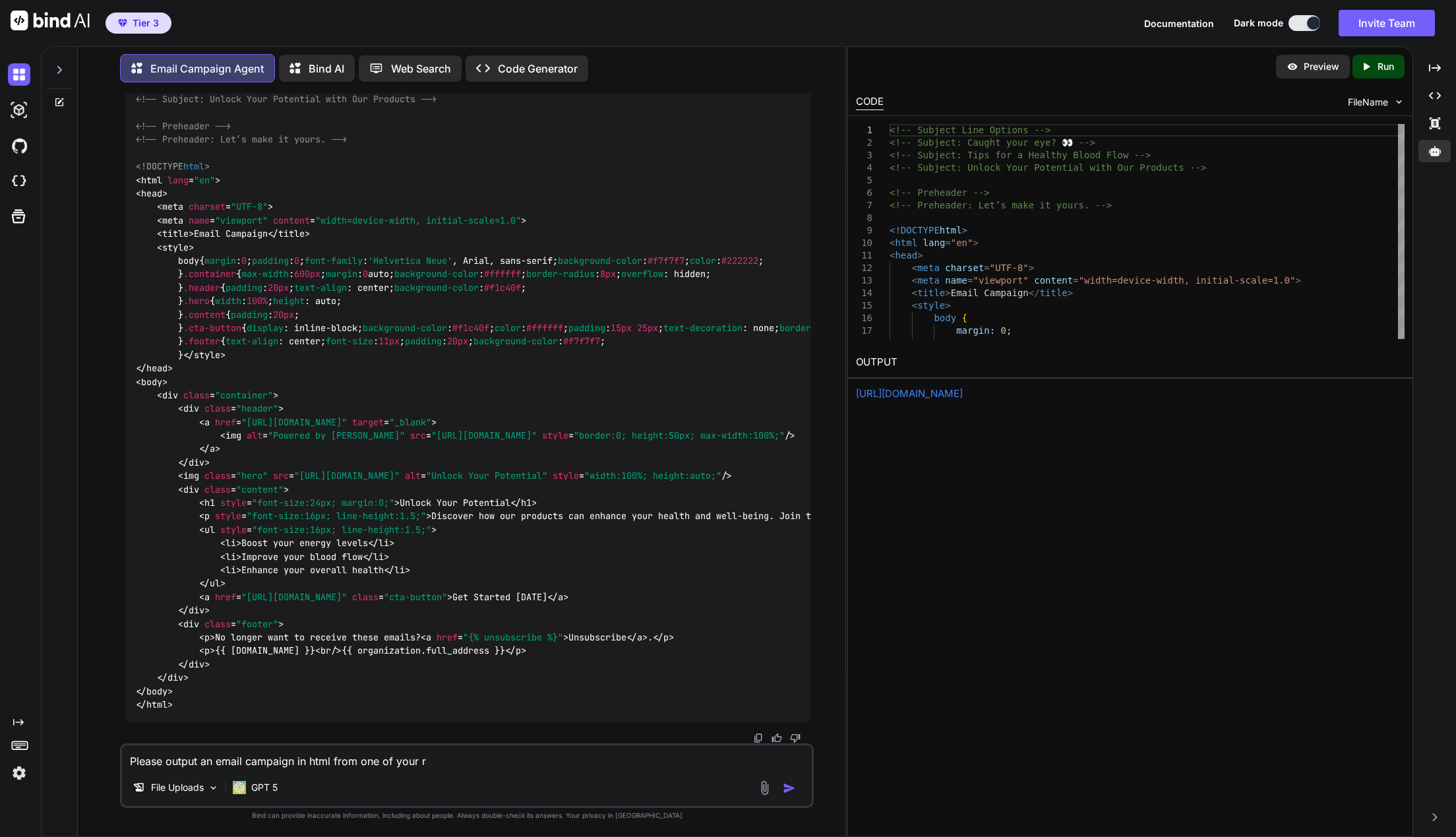
type textarea "Please output an email campaign in html from one of your re"
type textarea "x"
type textarea "Please output an email campaign in html from one of your ref"
type textarea "x"
type textarea "Please output an email campaign in html from one of your refe"
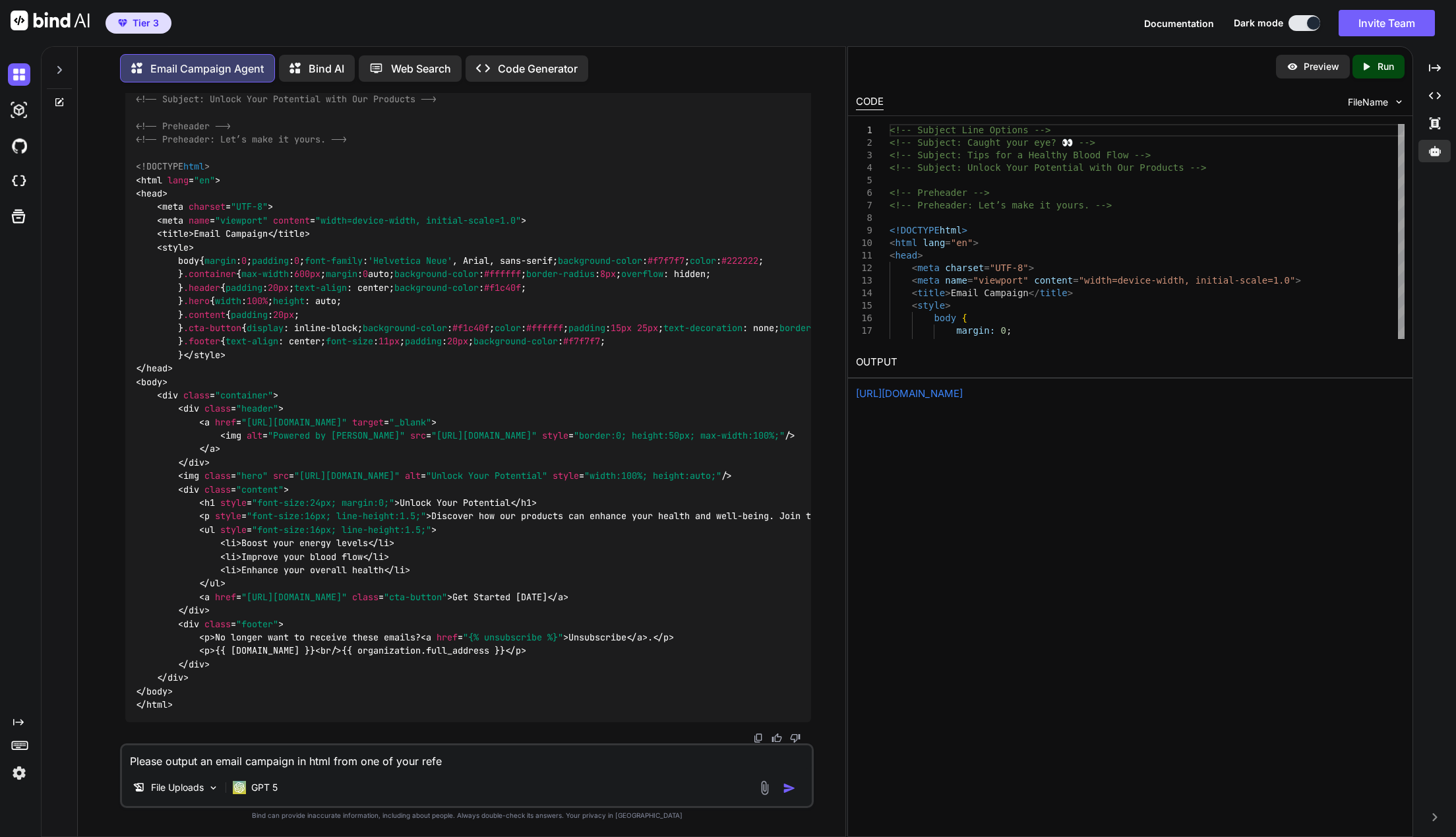
type textarea "x"
type textarea "Please output an email campaign in html from one of your refer"
type textarea "x"
type textarea "Please output an email campaign in html from one of your refere"
type textarea "x"
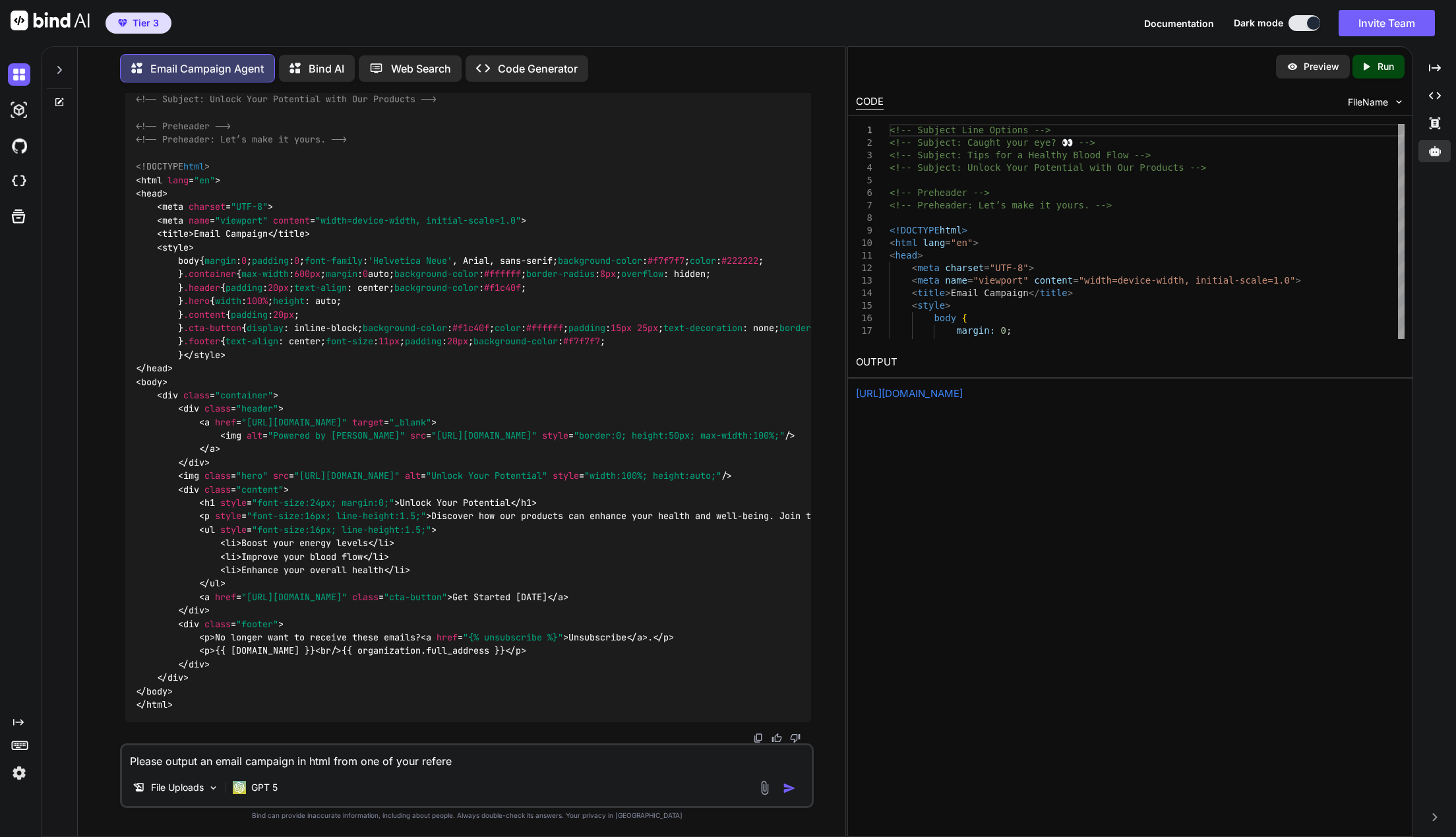
type textarea "Please output an email campaign in html from one of your referen"
type textarea "x"
type textarea "Please output an email campaign in html from one of your referenc"
type textarea "x"
type textarea "Please output an email campaign in html from one of your reference"
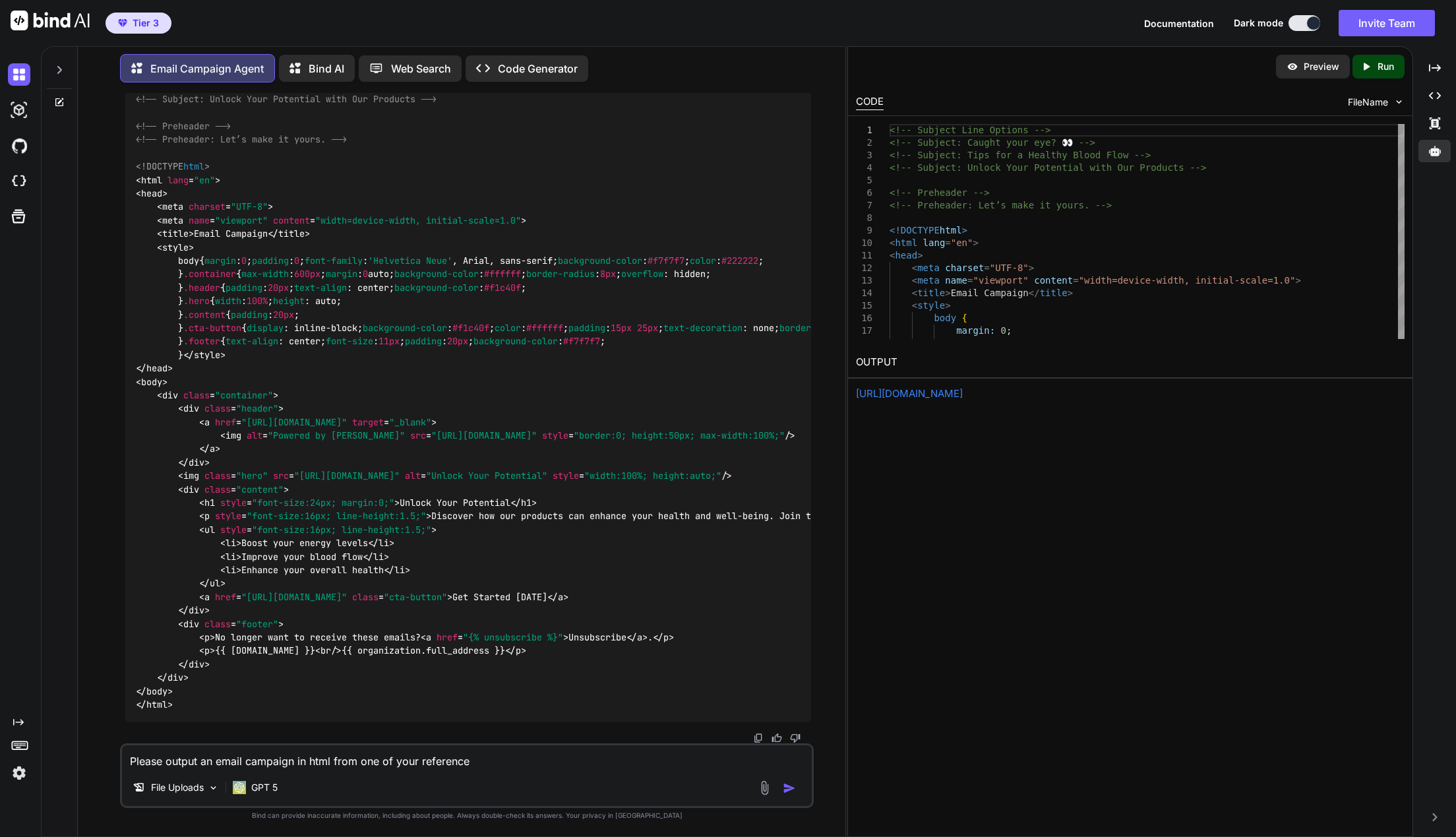
type textarea "x"
type textarea "Please output an email campaign in html from one of your references"
type textarea "x"
type textarea "Please output an email campaign in html from one of your references,"
type textarea "x"
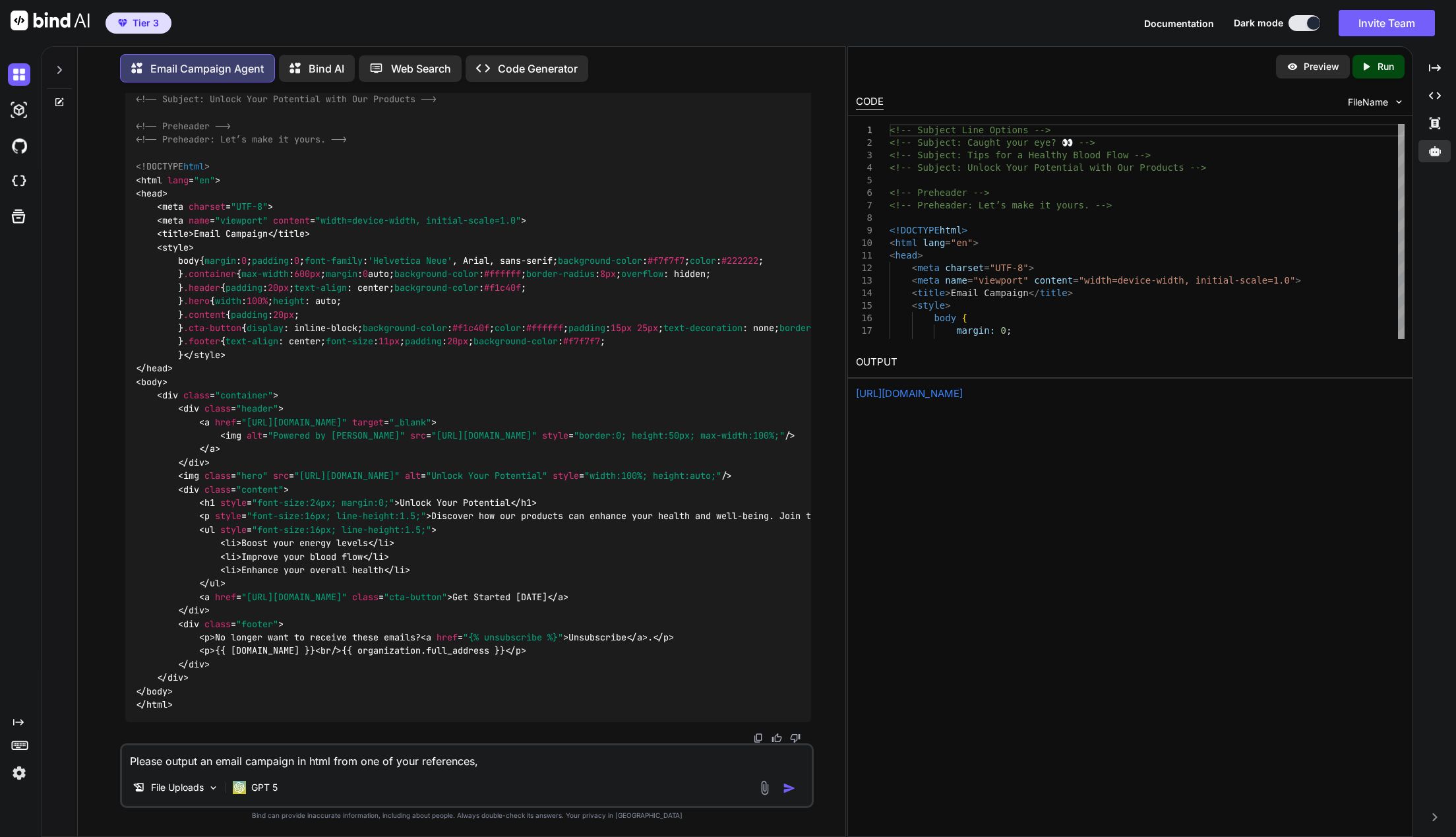
type textarea "Please output an email campaign in html from one of your references,"
type textarea "x"
type textarea "Please output an email campaign in html from one of your references, m"
type textarea "x"
type textarea "Please output an email campaign in html from one of your references, ma"
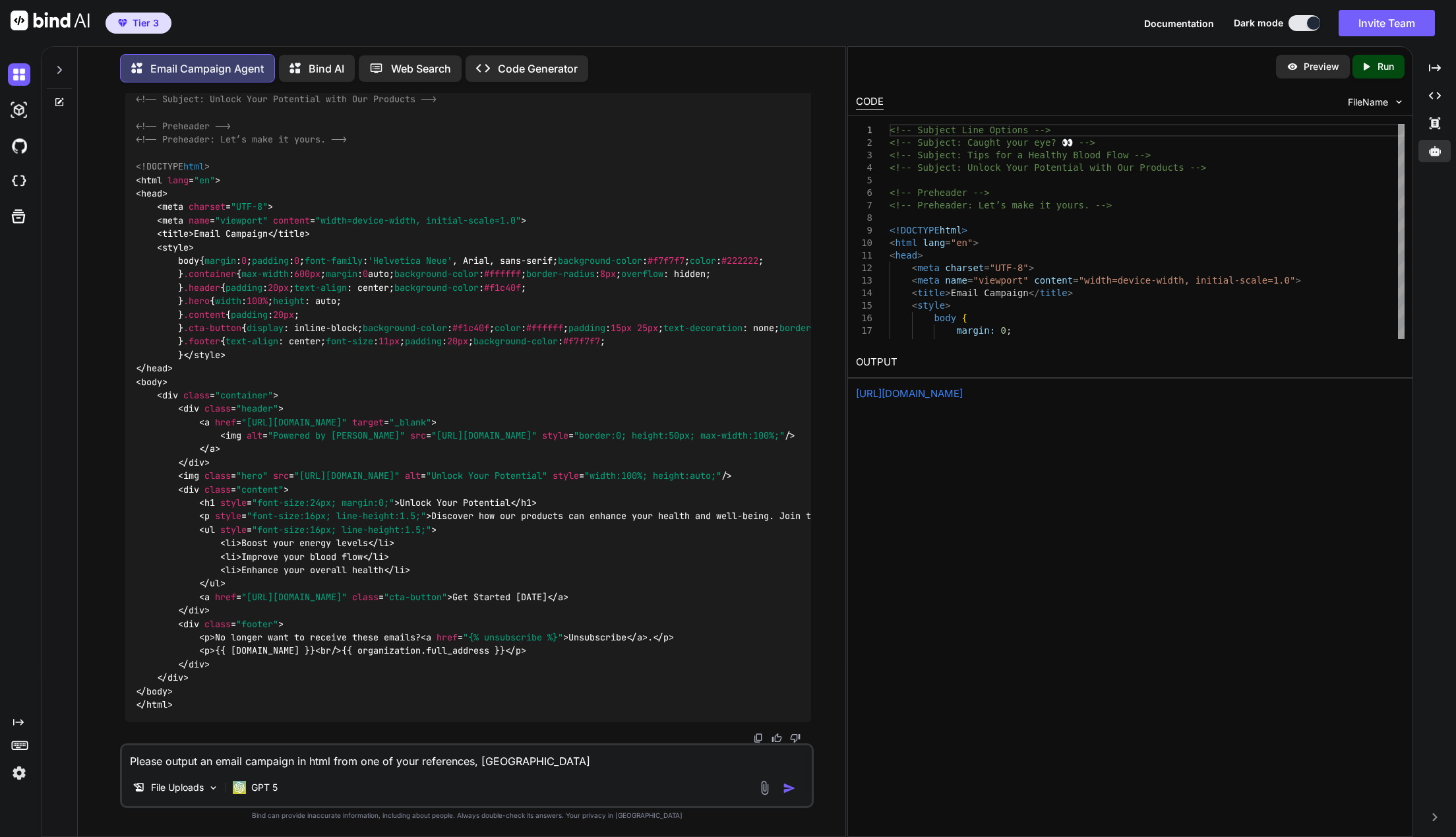
type textarea "x"
type textarea "Please output an email campaign in html from one of your references, mak"
type textarea "x"
type textarea "Please output an email campaign in html from one of your references, make"
type textarea "x"
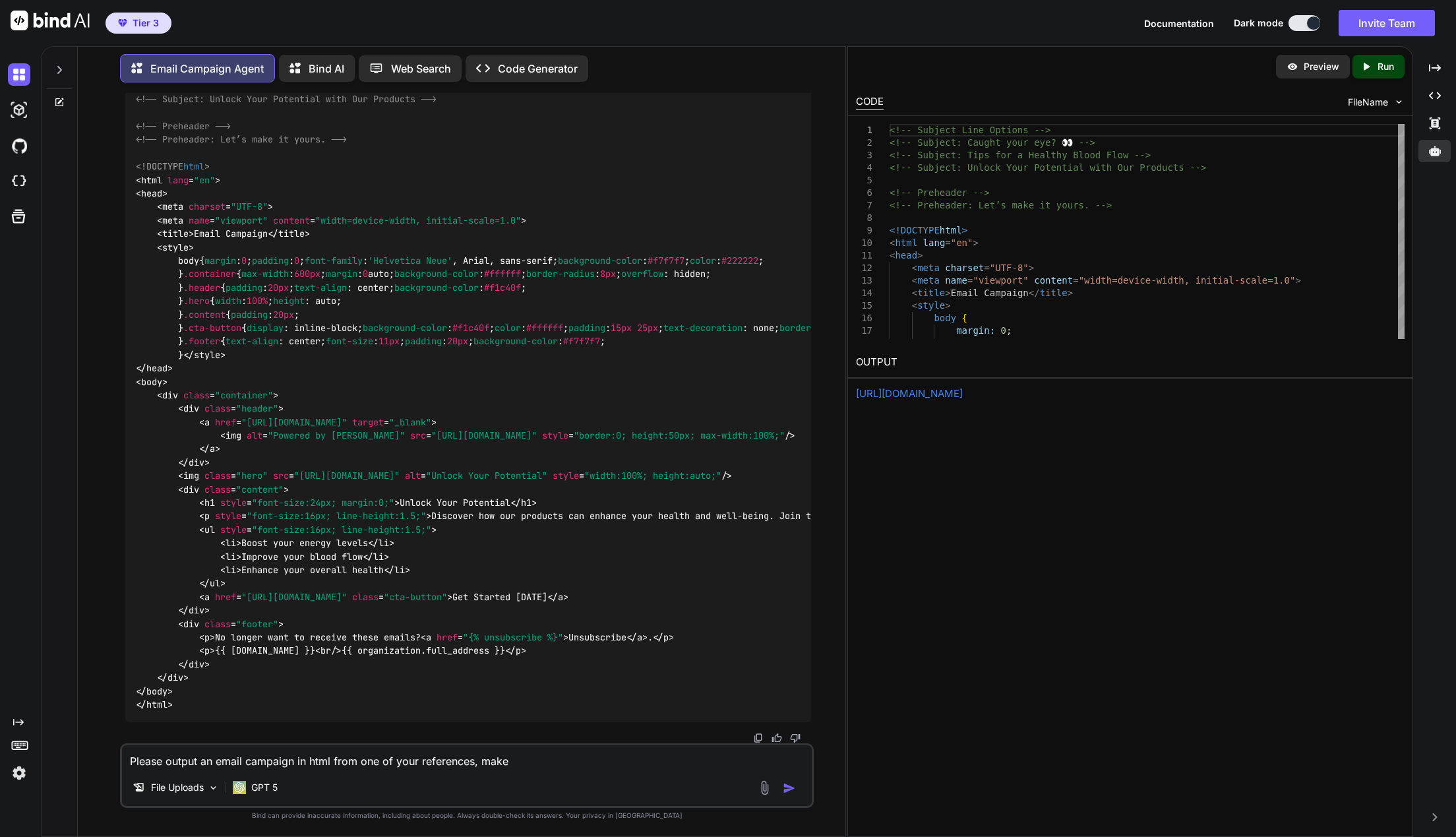
type textarea "Please output an email campaign in html from one of your references, make"
type textarea "x"
type textarea "Please output an email campaign in html from one of your references, make s"
type textarea "x"
type textarea "Please output an email campaign in html from one of your references, make su"
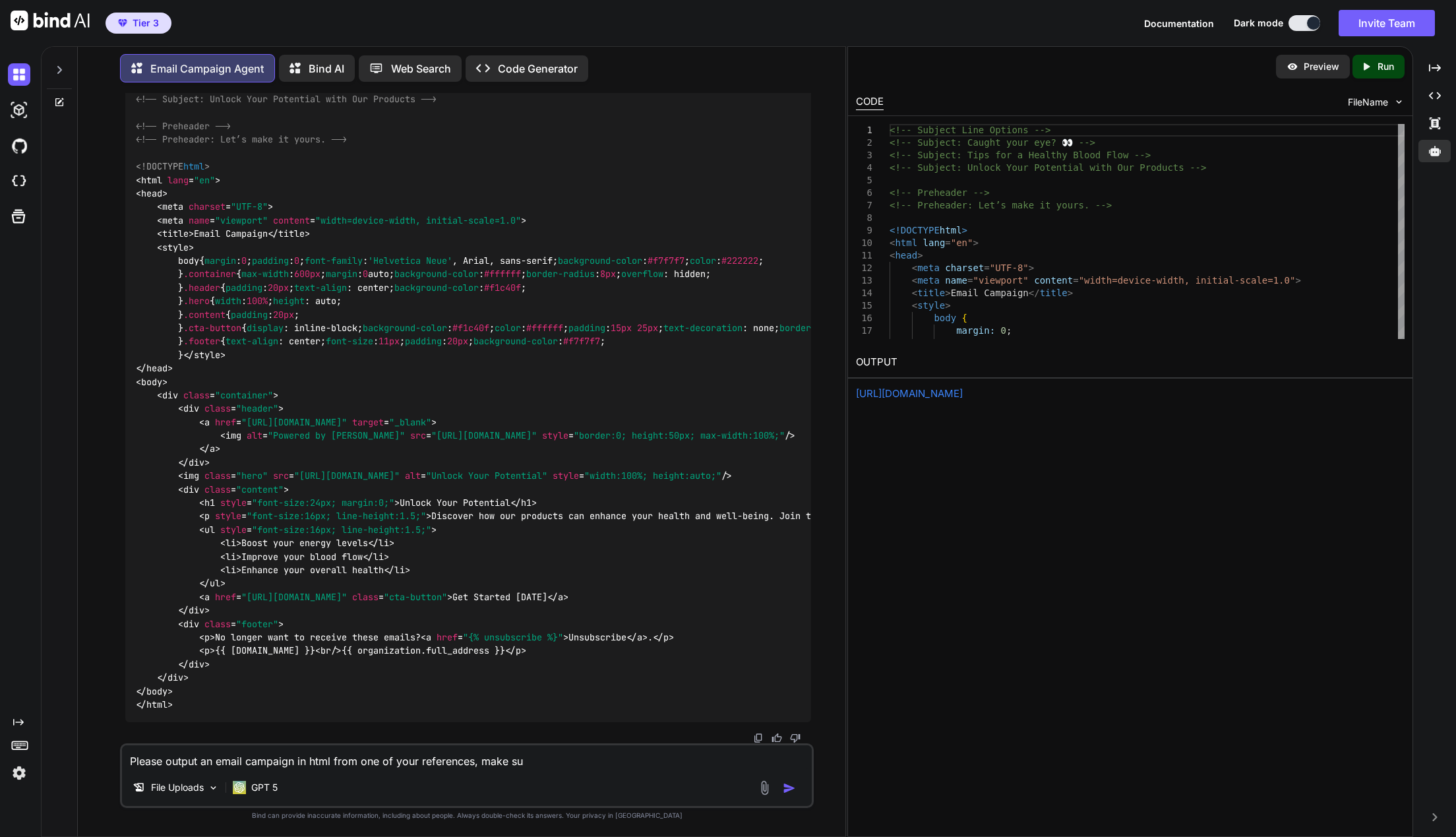
type textarea "x"
type textarea "Please output an email campaign in html from one of your references, make sur"
type textarea "x"
type textarea "Please output an email campaign in html from one of your references, make sure"
type textarea "x"
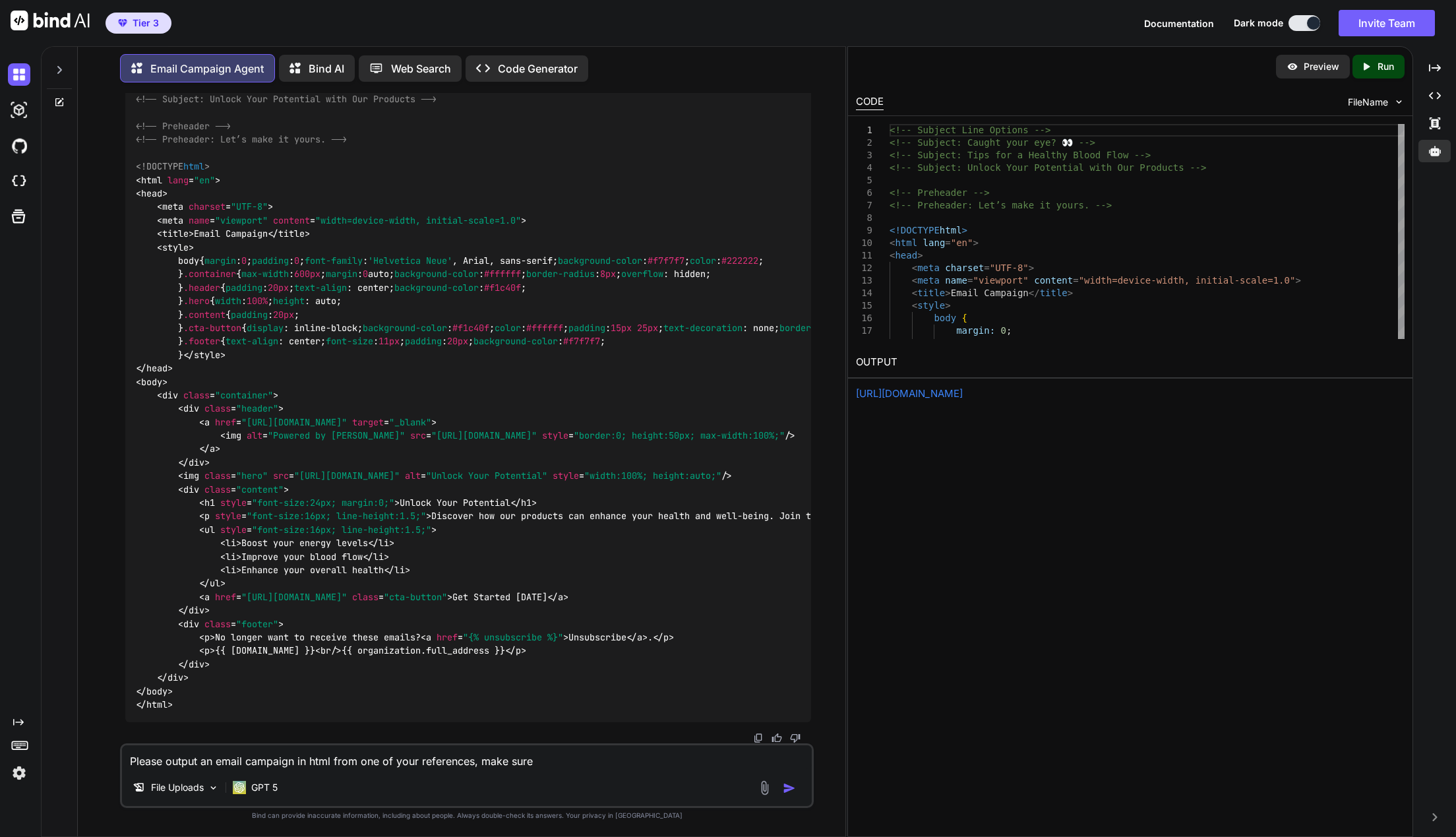
type textarea "Please output an email campaign in html from one of your references, make sure"
type textarea "x"
type textarea "Please output an email campaign in html from one of your references, make sure i"
type textarea "x"
type textarea "Please output an email campaign in html from one of your references, make sure …"
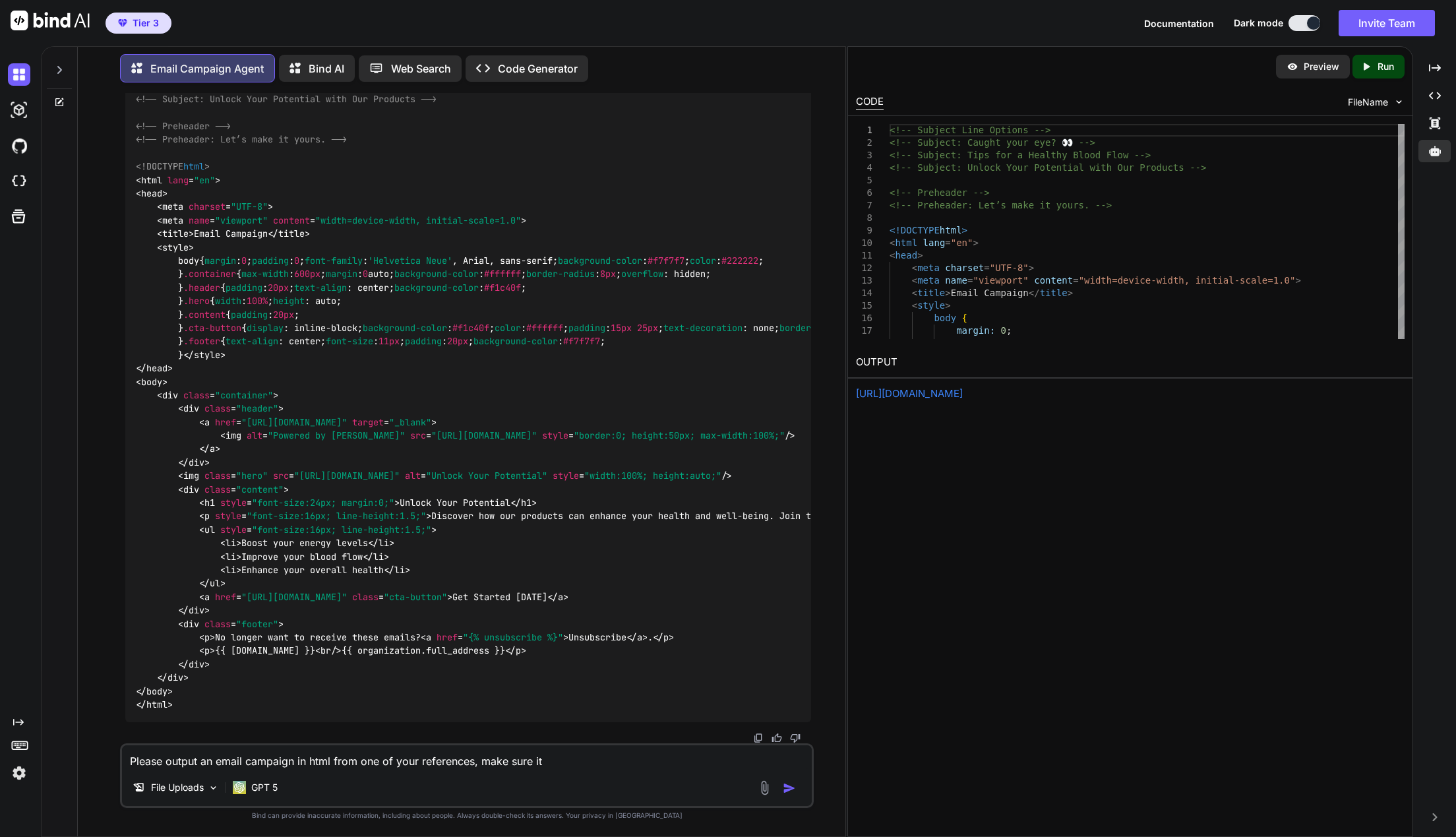
type textarea "x"
type textarea "Please output an email campaign in html from one of your references, make sure …"
type textarea "x"
type textarea "Please output an email campaign in html from one of your references, make sure …"
type textarea "x"
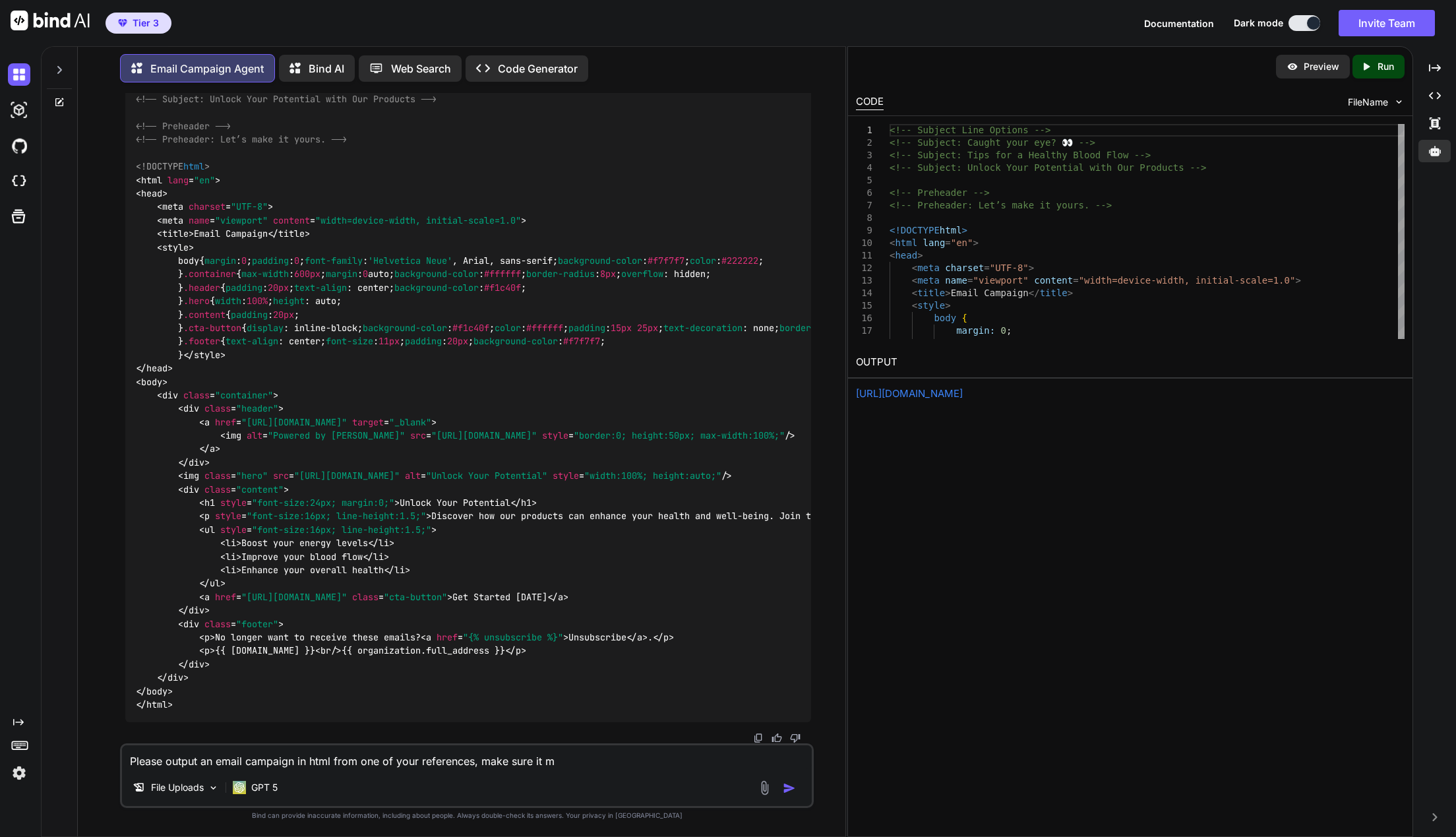
type textarea "Please output an email campaign in html from one of your references, make sure …"
type textarea "x"
type textarea "Please output an email campaign in html from one of your references, make sure …"
type textarea "x"
type textarea "Please output an email campaign in html from one of your references, make sure …"
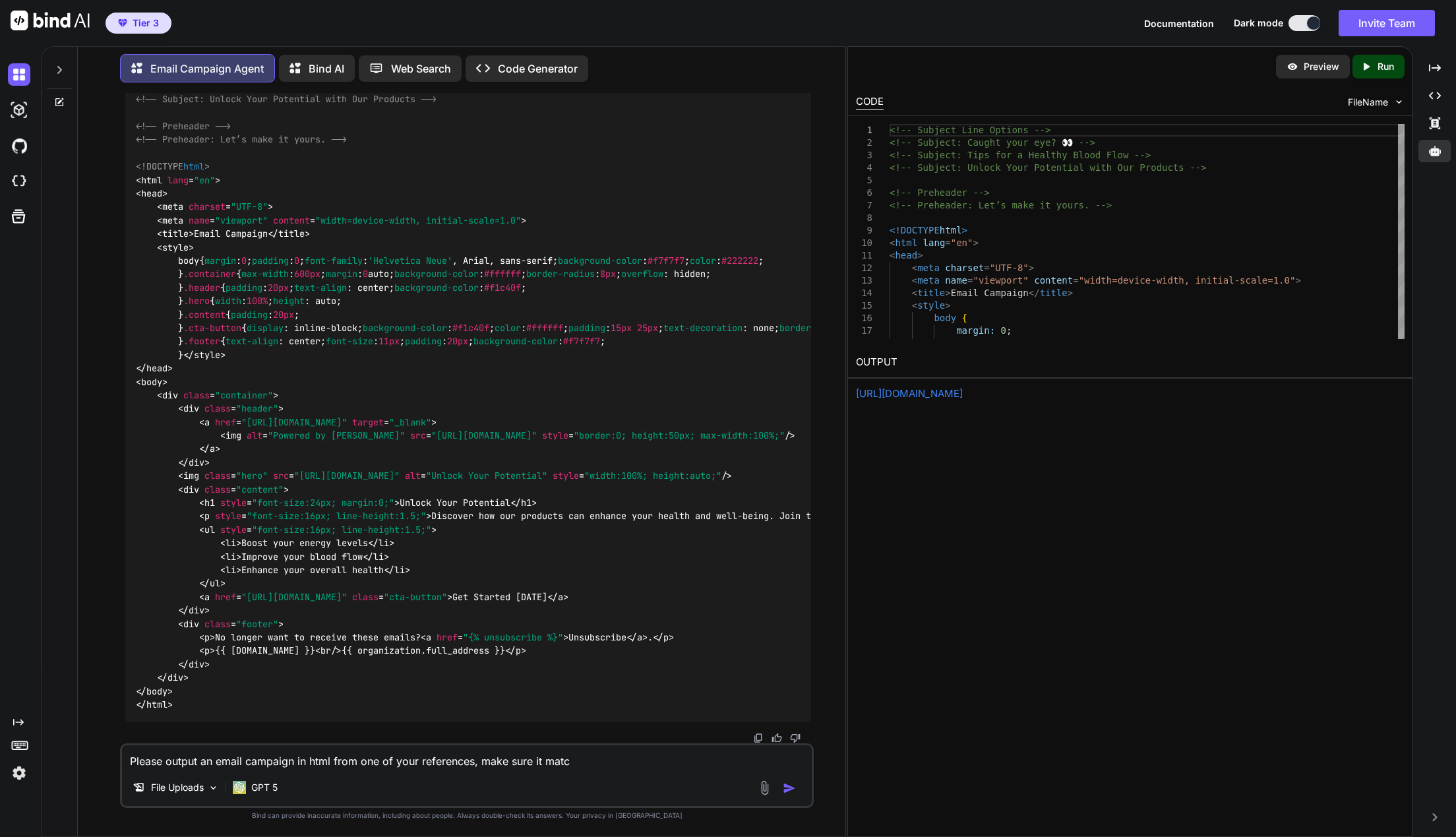
type textarea "x"
type textarea "Please output an email campaign in html from one of your references, make sure …"
type textarea "x"
type textarea "Please output an email campaign in html from one of your references, make sure …"
type textarea "x"
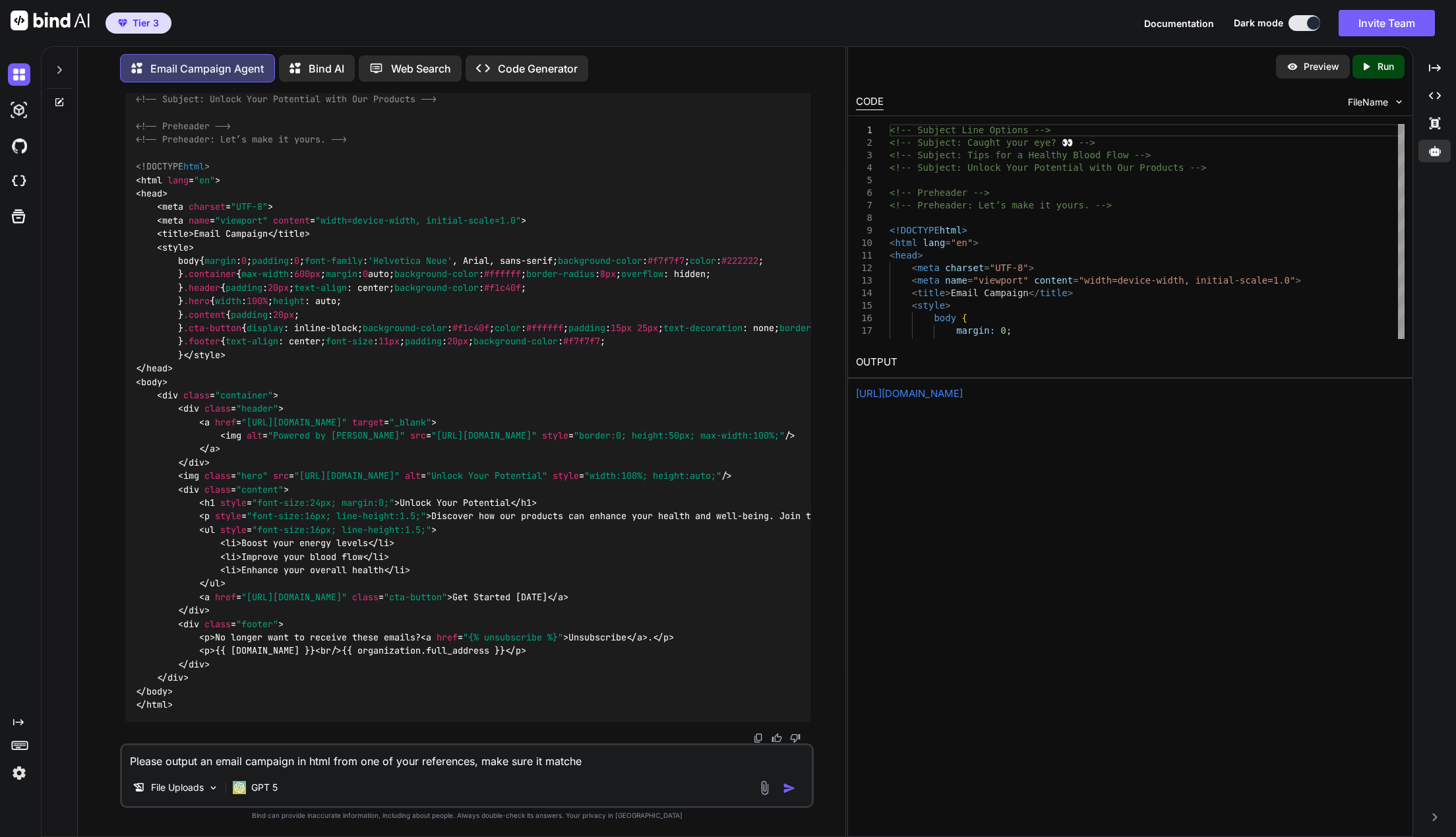
type textarea "Please output an email campaign in html from one of your references, make sure …"
type textarea "x"
type textarea "Please output an email campaign in html from one of your references, make sure …"
type textarea "x"
type textarea "Please output an email campaign in html from one of your references, make sure …"
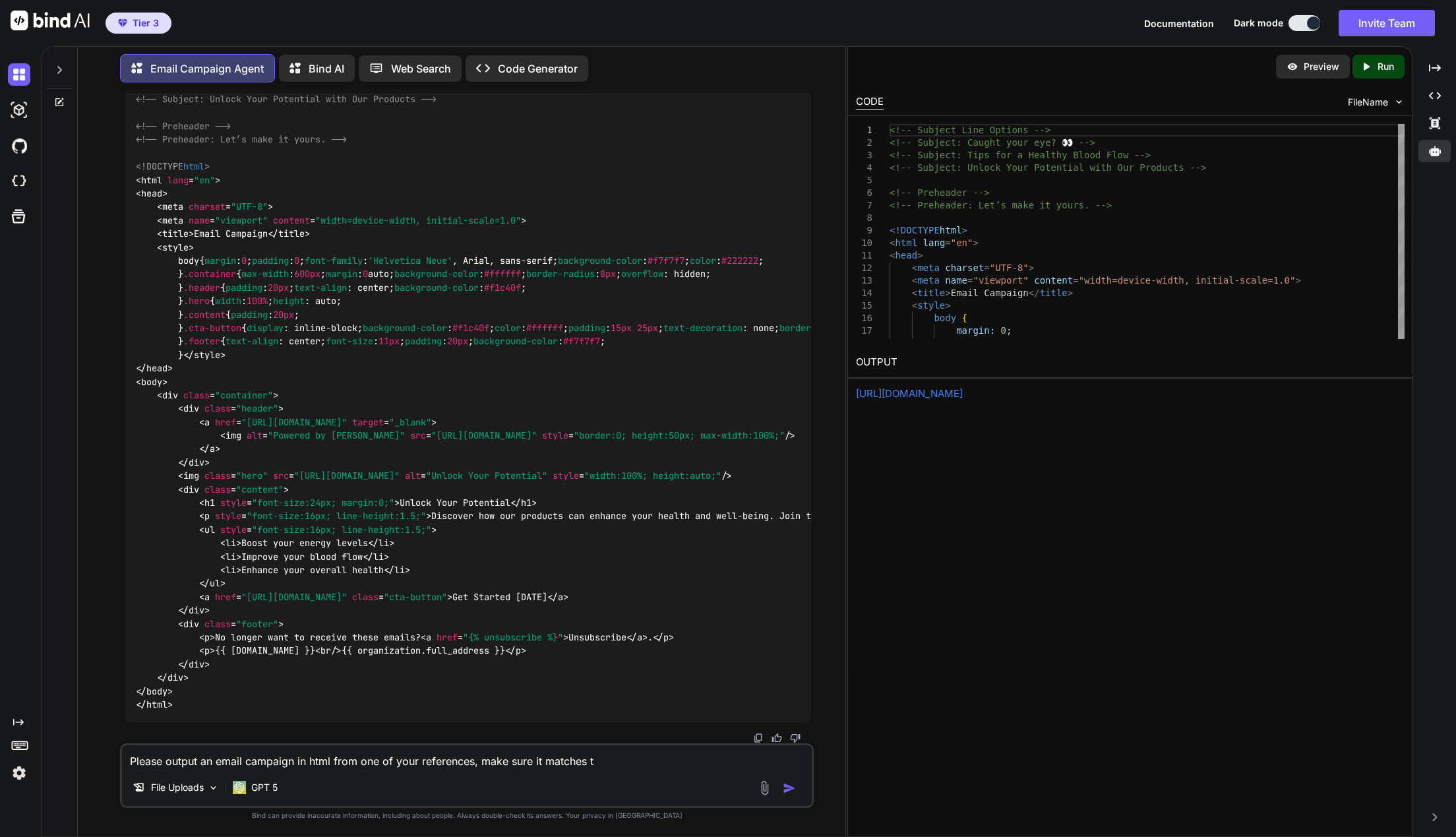
type textarea "x"
type textarea "Please output an email campaign in html from one of your references, make sure …"
type textarea "x"
type textarea "Please output an email campaign in html from one of your references, make sure …"
type textarea "x"
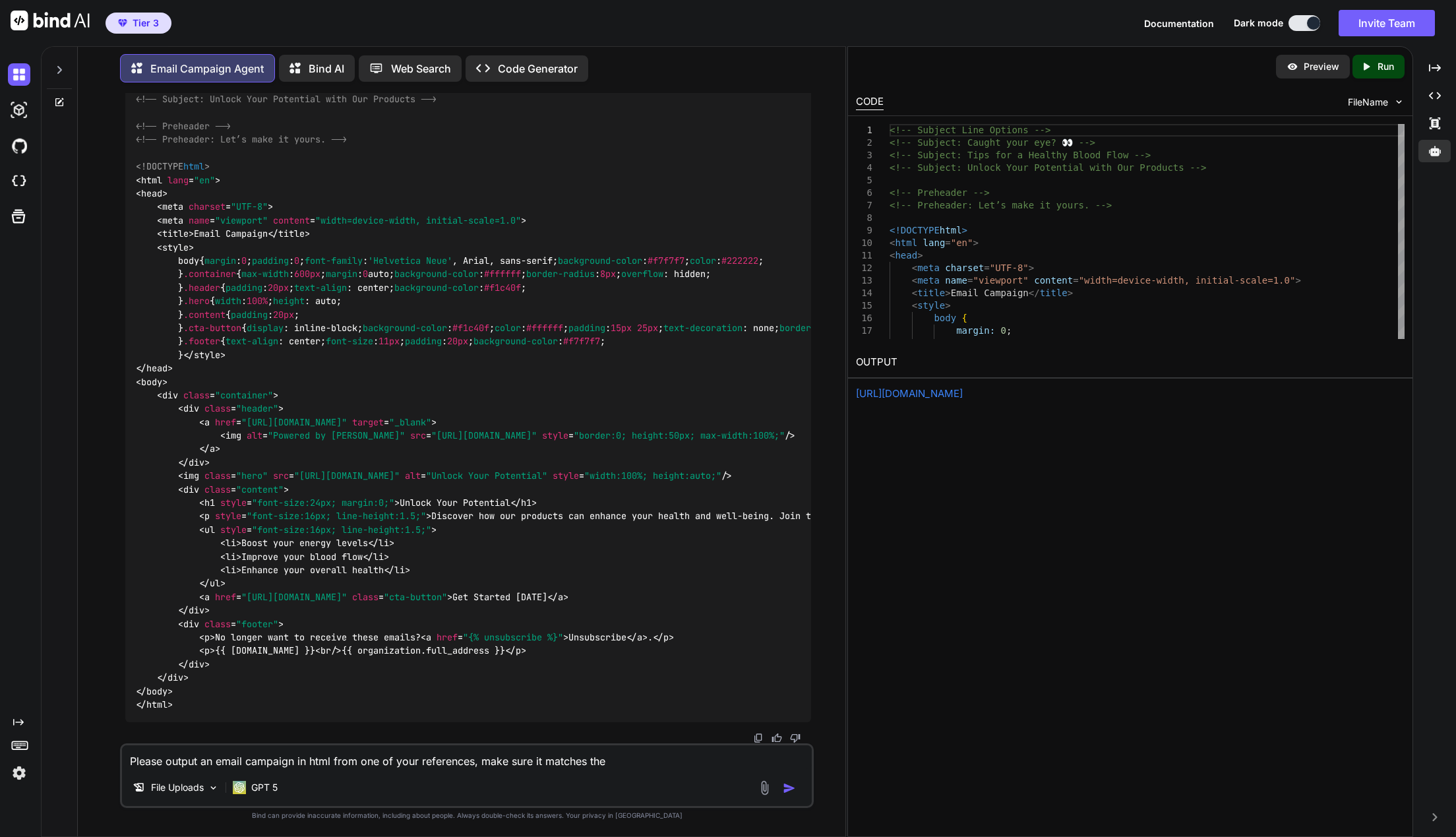
type textarea "Please output an email campaign in html from one of your references, make sure …"
type textarea "x"
type textarea "Please output an email campaign in html from one of your references, make sure …"
type textarea "x"
type textarea "Please output an email campaign in html from one of your references, make sure …"
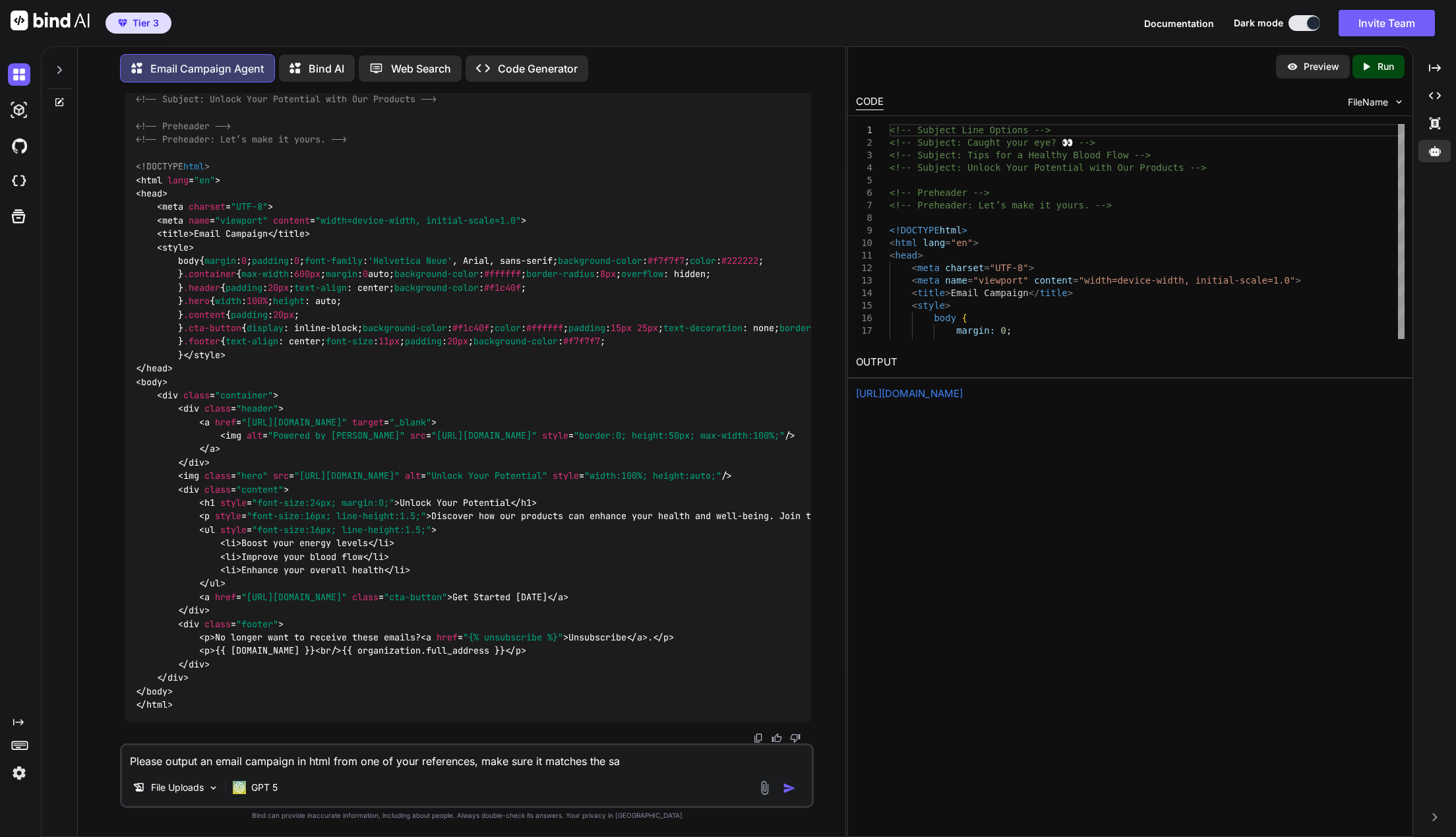
type textarea "x"
type textarea "Please output an email campaign in html from one of your references, make sure …"
type textarea "x"
type textarea "Please output an email campaign in html from one of your references, make sure …"
type textarea "x"
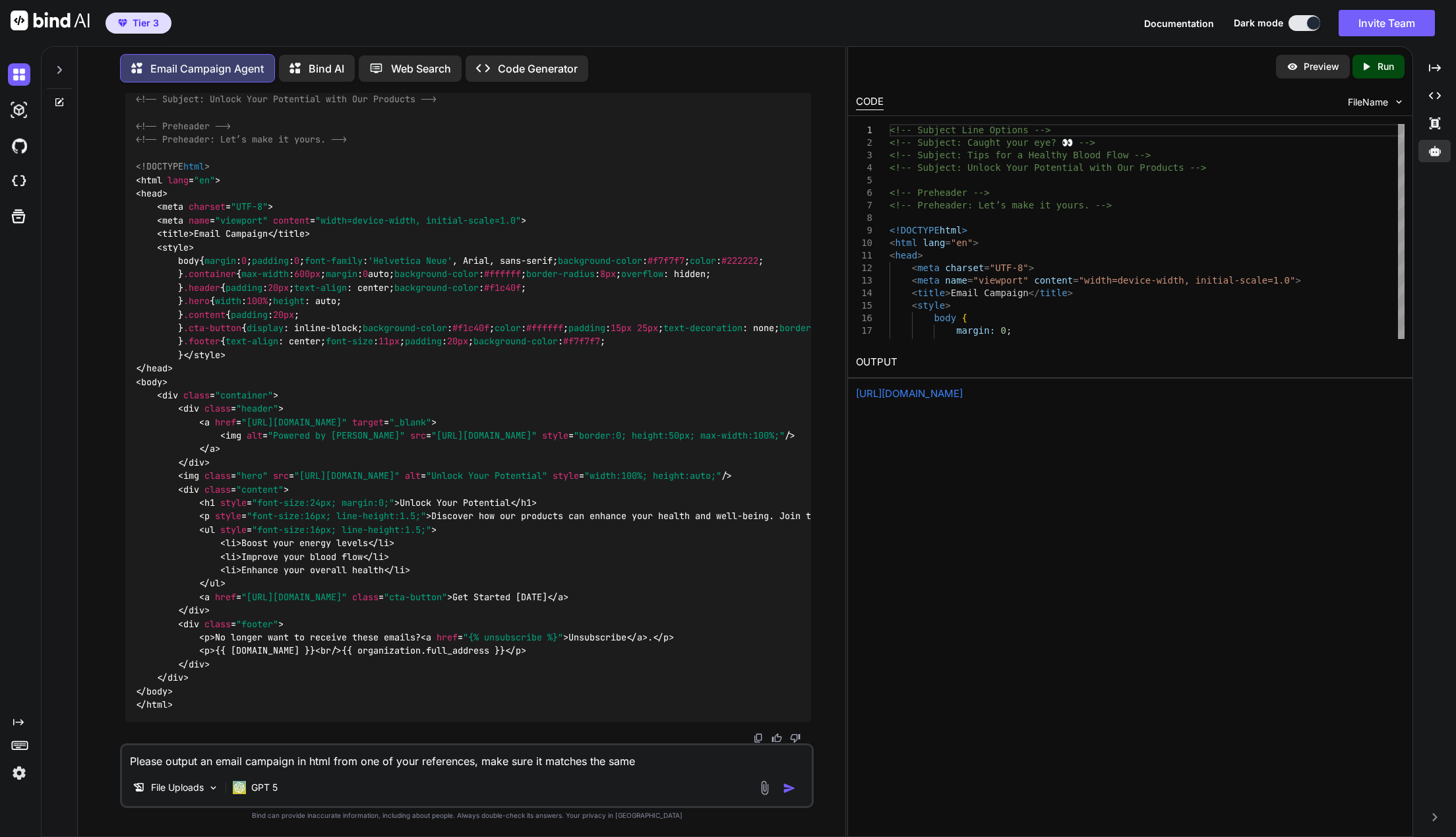
type textarea "Please output an email campaign in html from one of your references, make sure …"
type textarea "x"
type textarea "Please output an email campaign in html from one of your references, make sure …"
type textarea "x"
type textarea "Please output an email campaign in html from one of your references, make sure …"
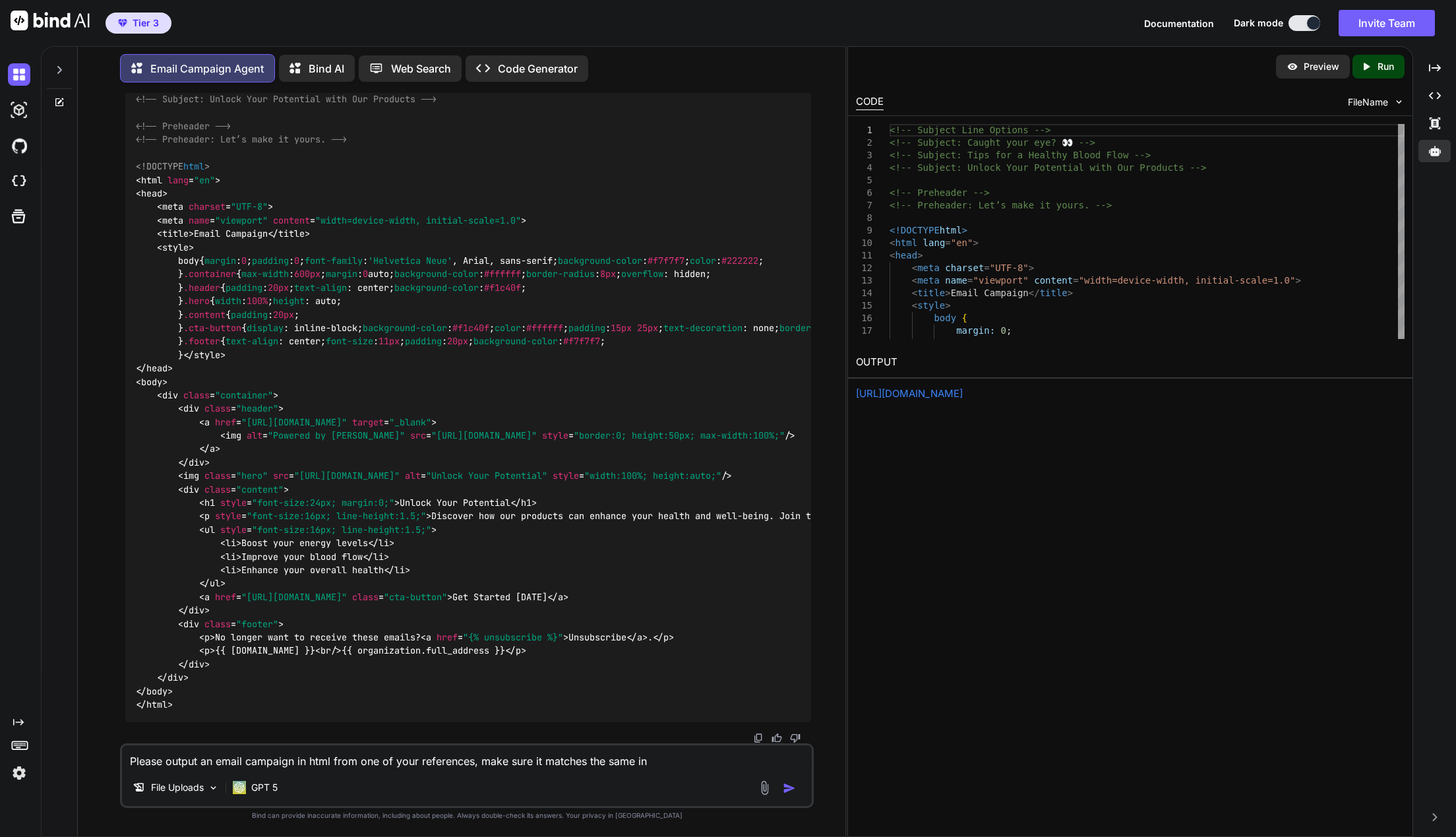
type textarea "x"
type textarea "Please output an email campaign in html from one of your references, make sure …"
type textarea "x"
type textarea "Please output an email campaign in html from one of your references, make sure …"
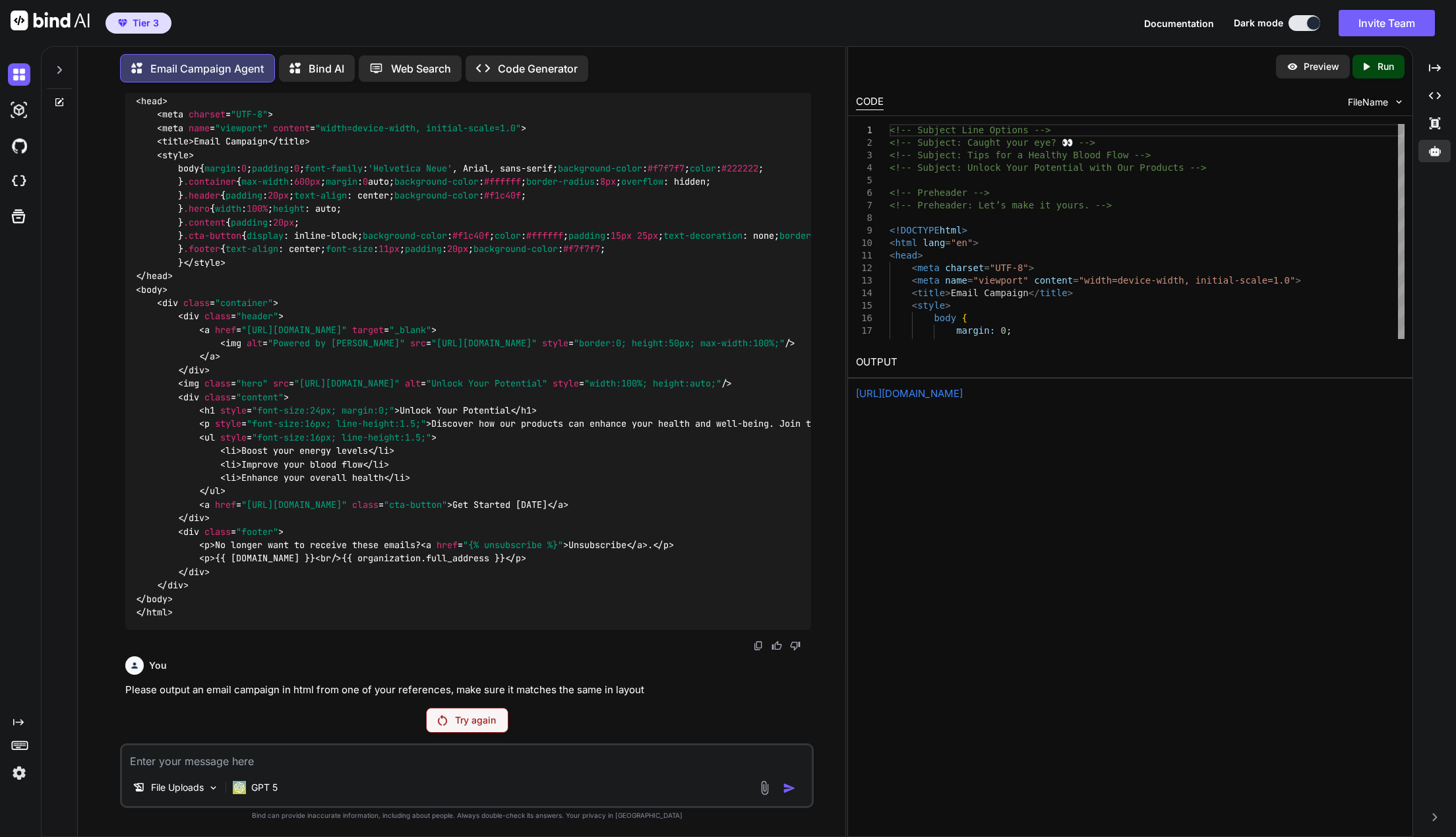
scroll to position [717, 0]
drag, startPoint x: 275, startPoint y: 790, endPoint x: 261, endPoint y: 791, distance: 14.0
click at [259, 790] on p "GPT 5" at bounding box center [265, 787] width 27 height 13
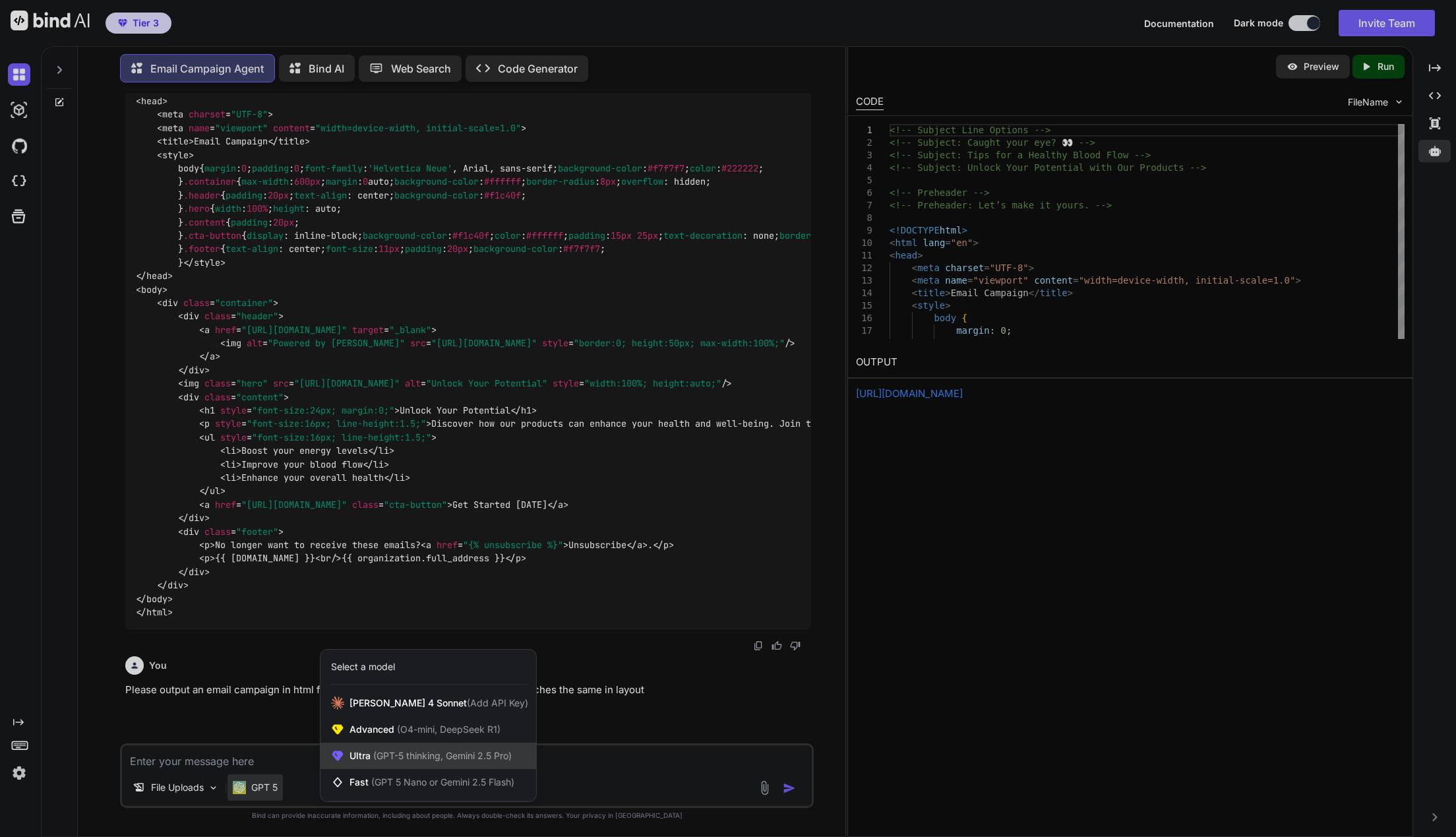
click at [388, 755] on span "(GPT-5 thinking, Gemini 2.5 Pro)" at bounding box center [441, 755] width 141 height 11
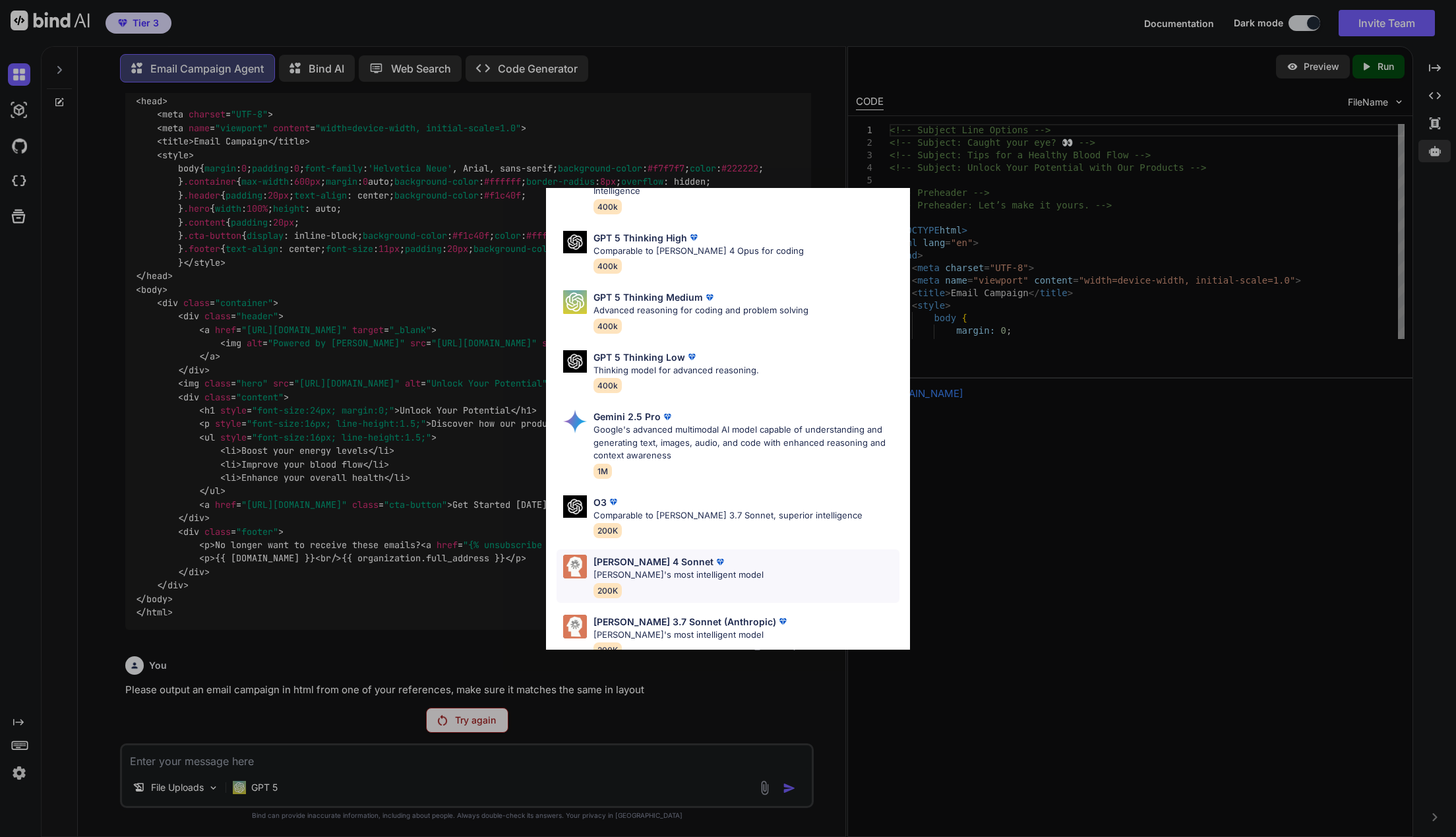
scroll to position [0, 0]
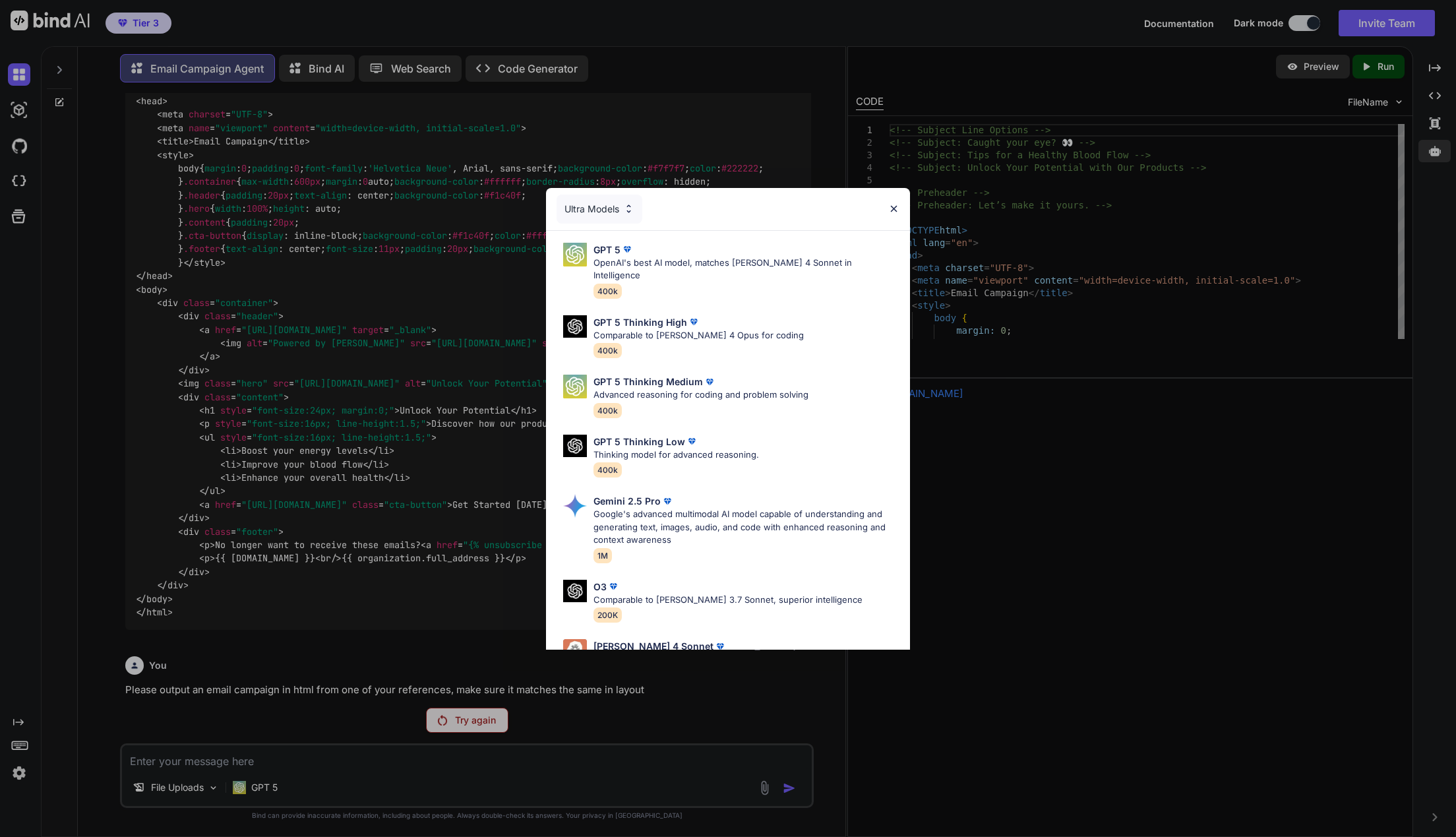
click at [259, 787] on div "Ultra Models GPT 5 OpenAI's best AI model, matches Claude 4 Sonnet in Intellige…" at bounding box center [728, 418] width 1456 height 837
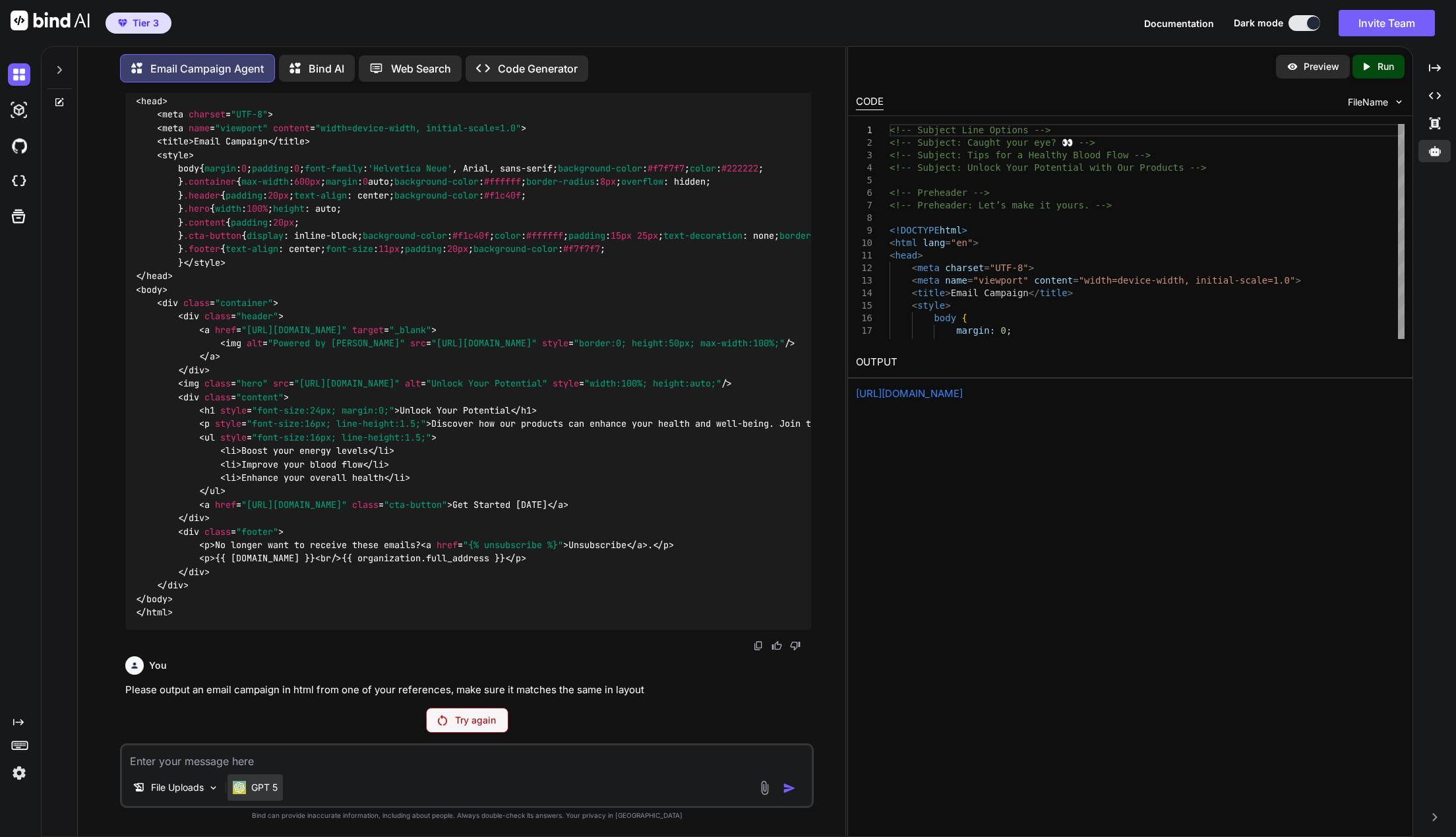
click at [267, 785] on p "GPT 5" at bounding box center [265, 787] width 27 height 13
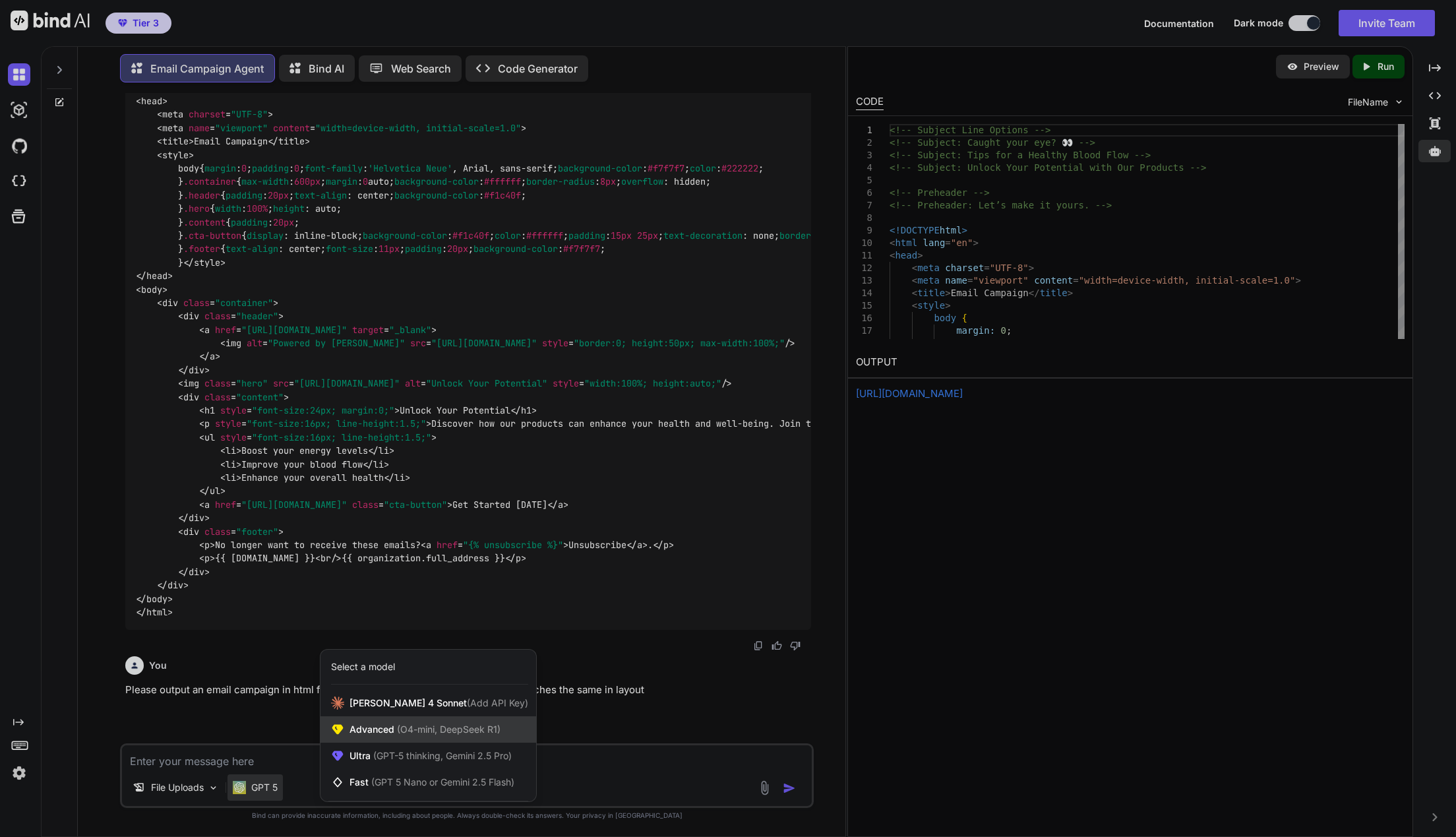
click at [406, 729] on span "(O4-mini, DeepSeek R1)" at bounding box center [447, 729] width 106 height 11
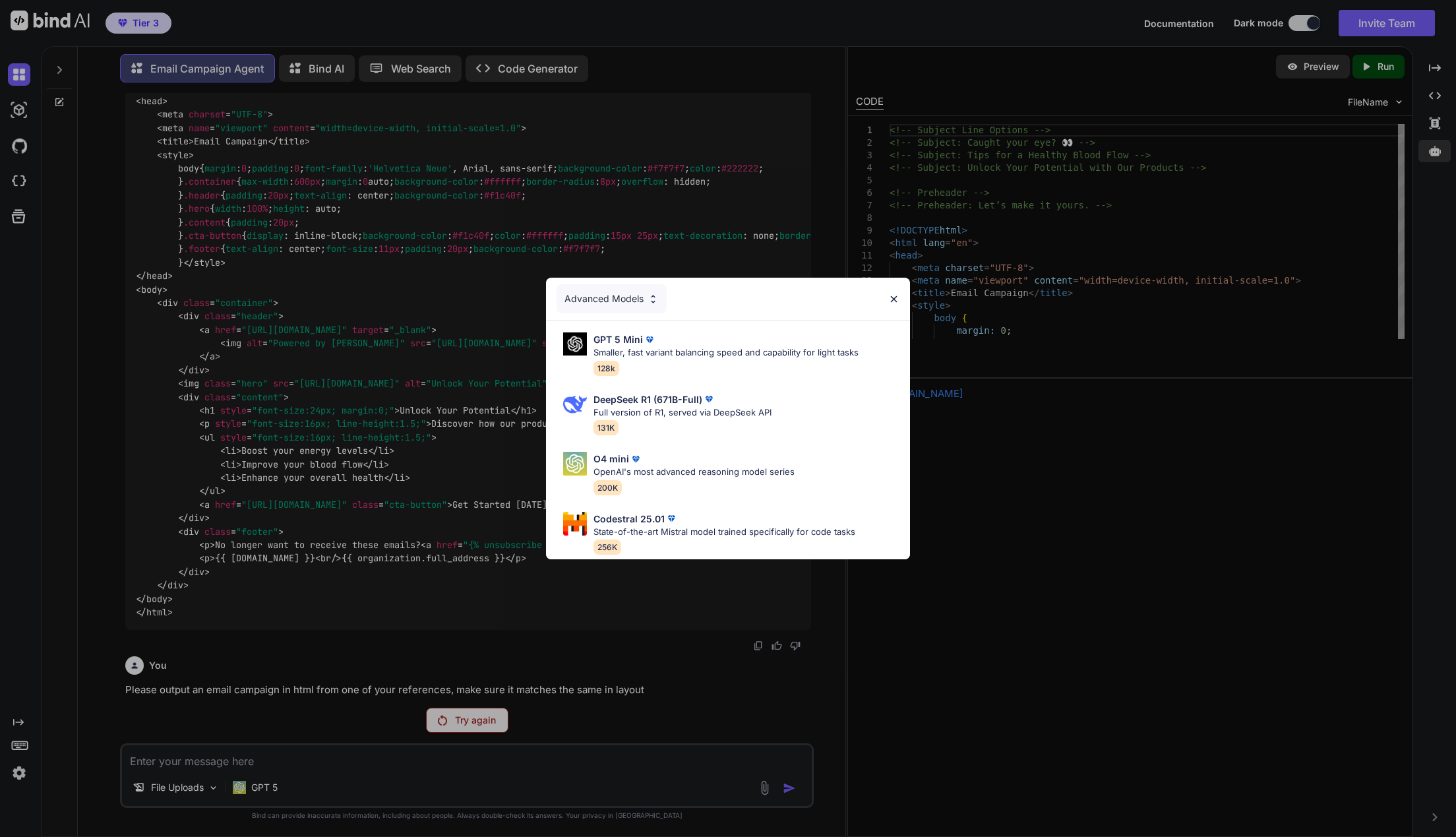
click at [288, 789] on div "Advanced Models GPT 5 Mini Smaller, fast variant balancing speed and capability…" at bounding box center [728, 418] width 1456 height 837
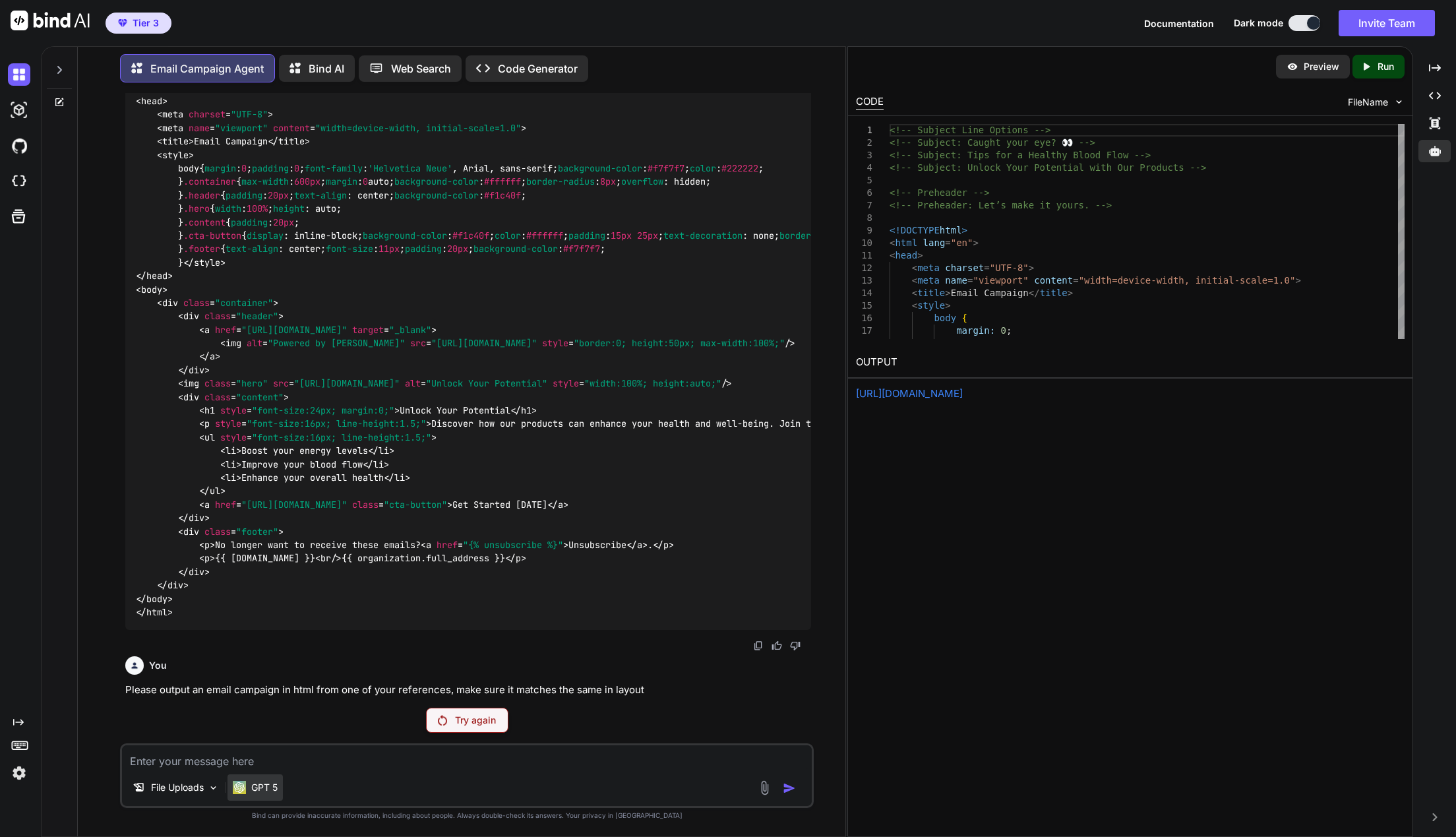
click at [265, 787] on p "GPT 5" at bounding box center [265, 787] width 27 height 13
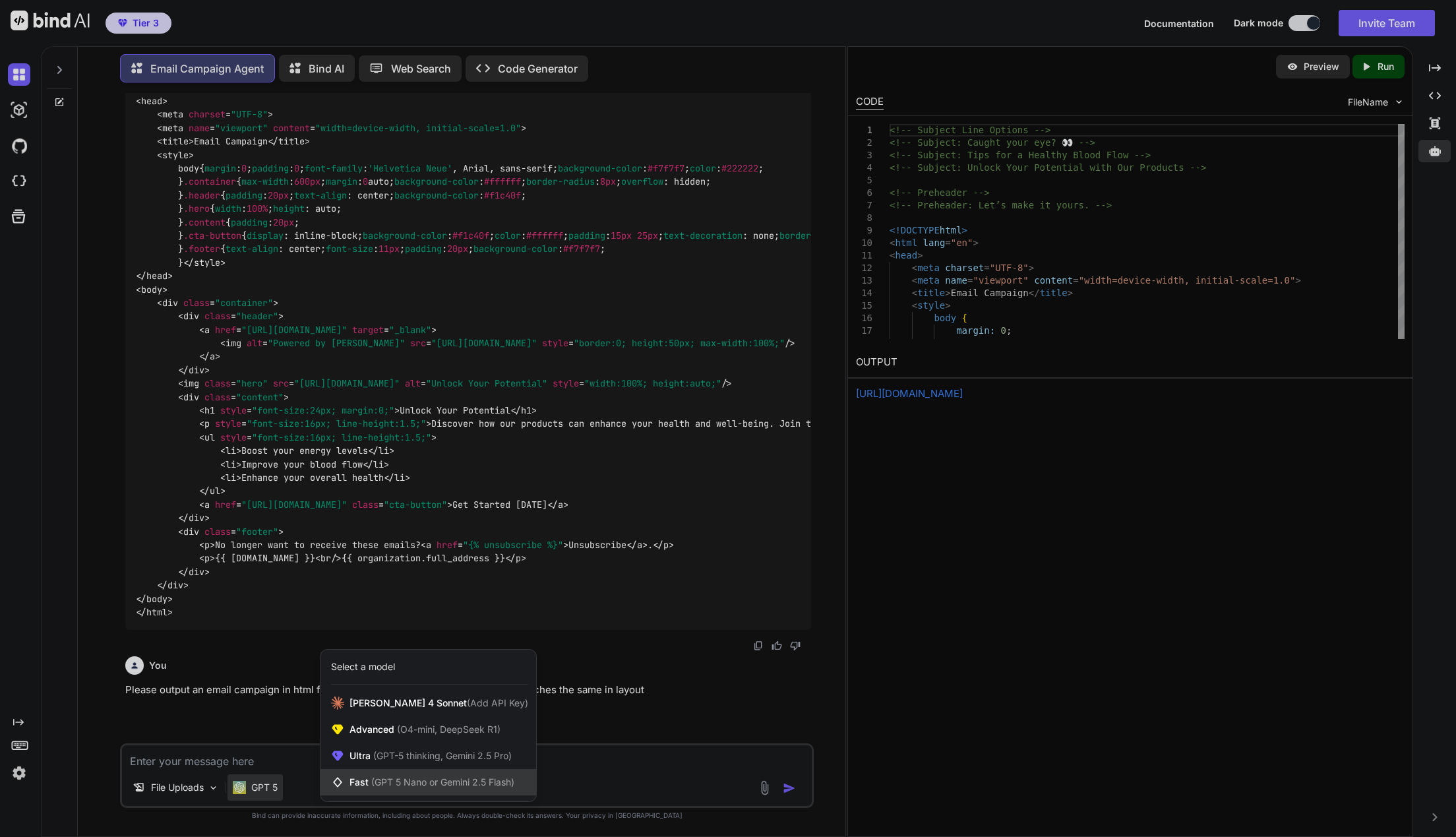
click at [383, 782] on span "(GPT 5 Nano or Gemini 2.5 Flash)" at bounding box center [443, 781] width 143 height 11
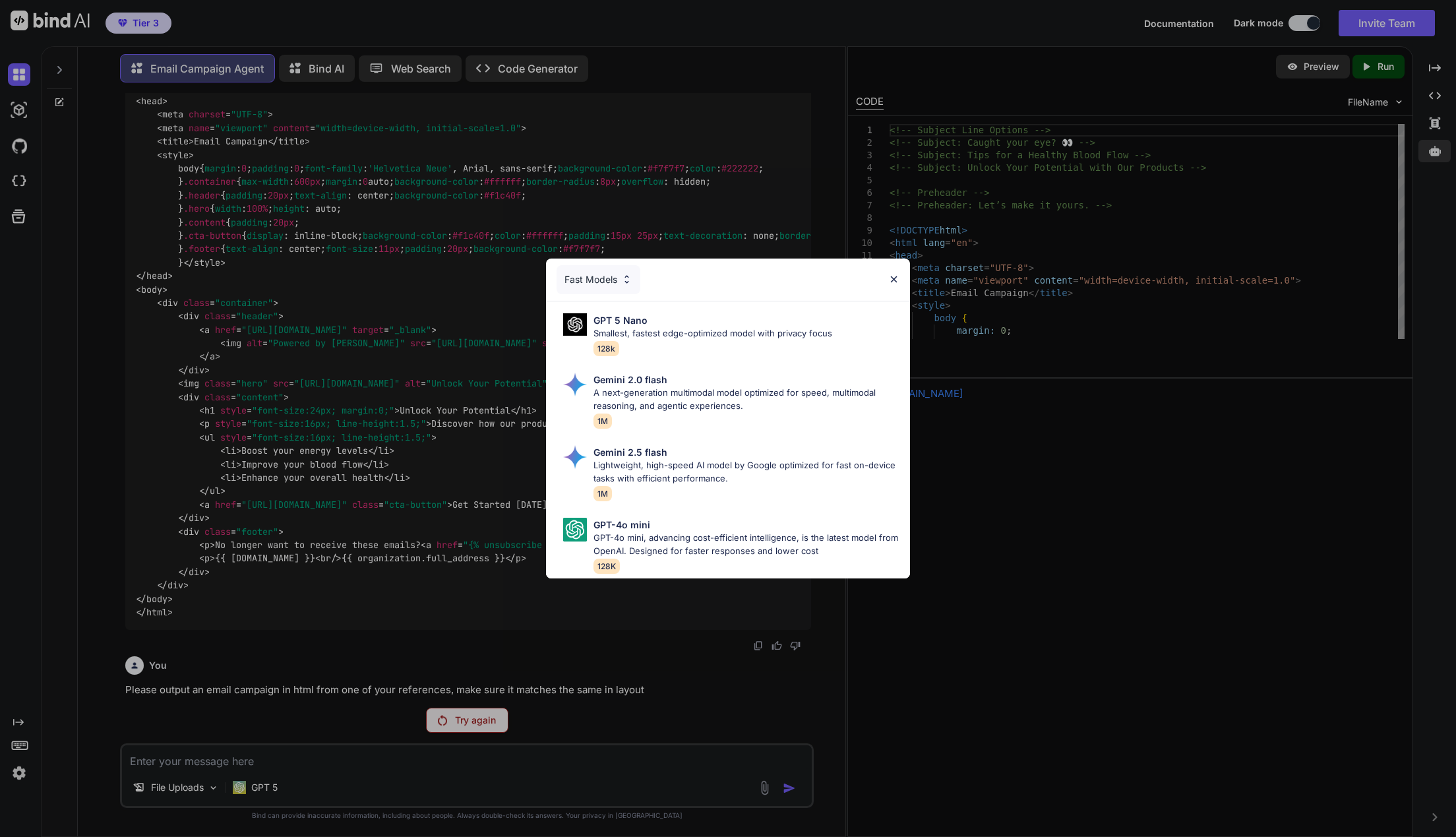
click at [454, 618] on div "Fast Models GPT 5 Nano Smallest, fastest edge-optimized model with privacy focu…" at bounding box center [728, 418] width 1456 height 837
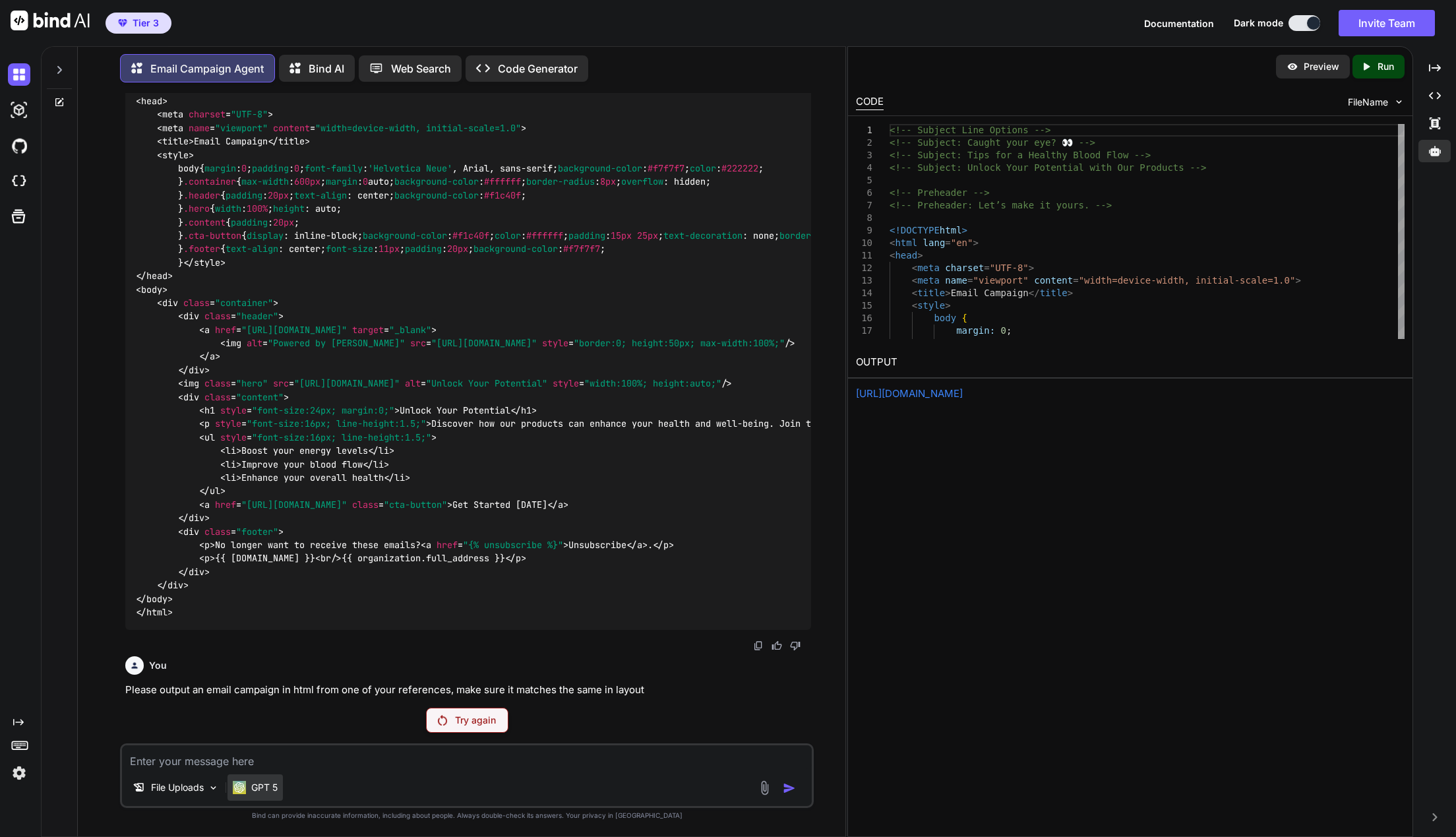
click at [265, 791] on p "GPT 5" at bounding box center [265, 787] width 27 height 13
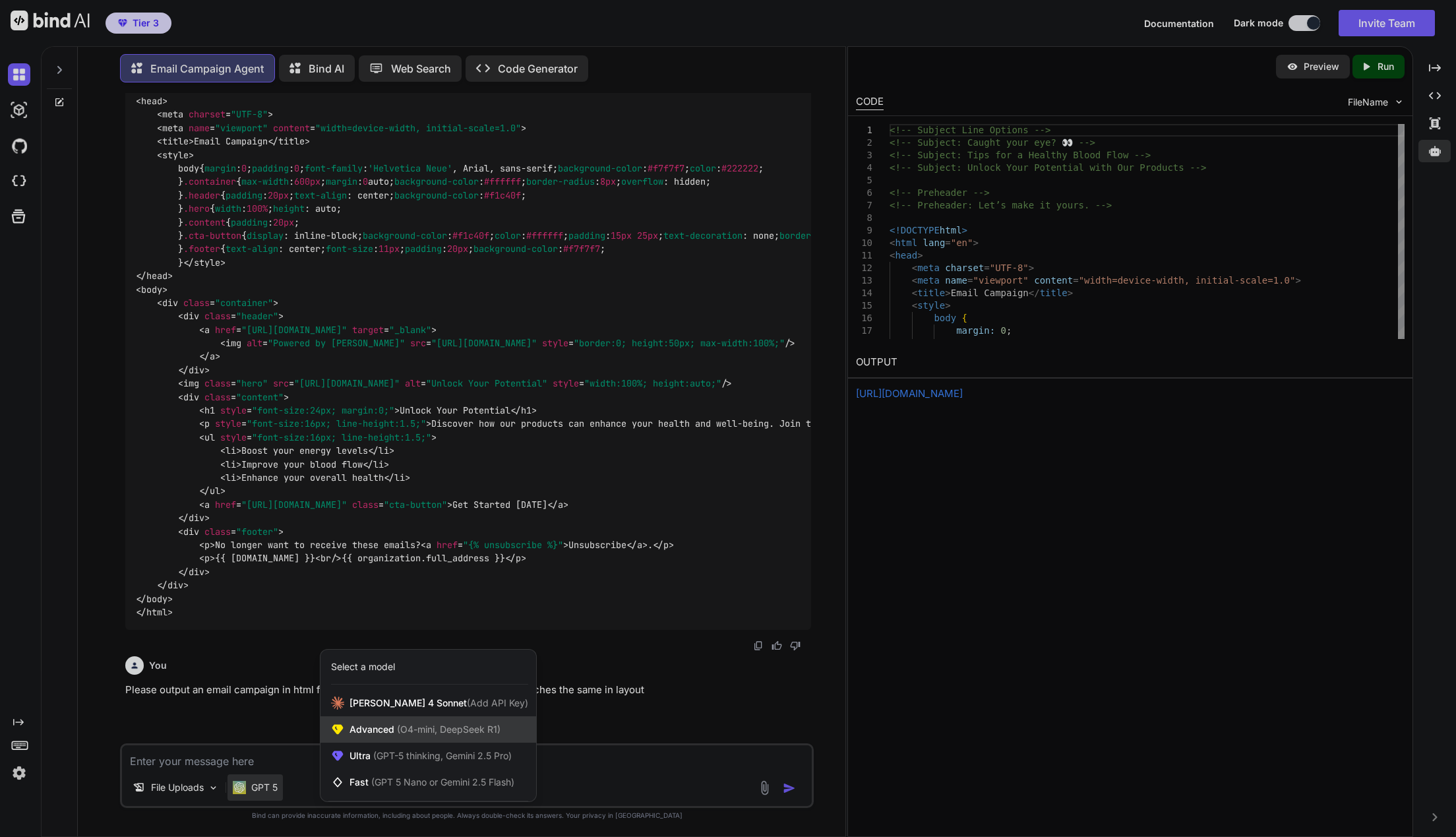
click at [419, 726] on span "(O4-mini, DeepSeek R1)" at bounding box center [447, 729] width 106 height 11
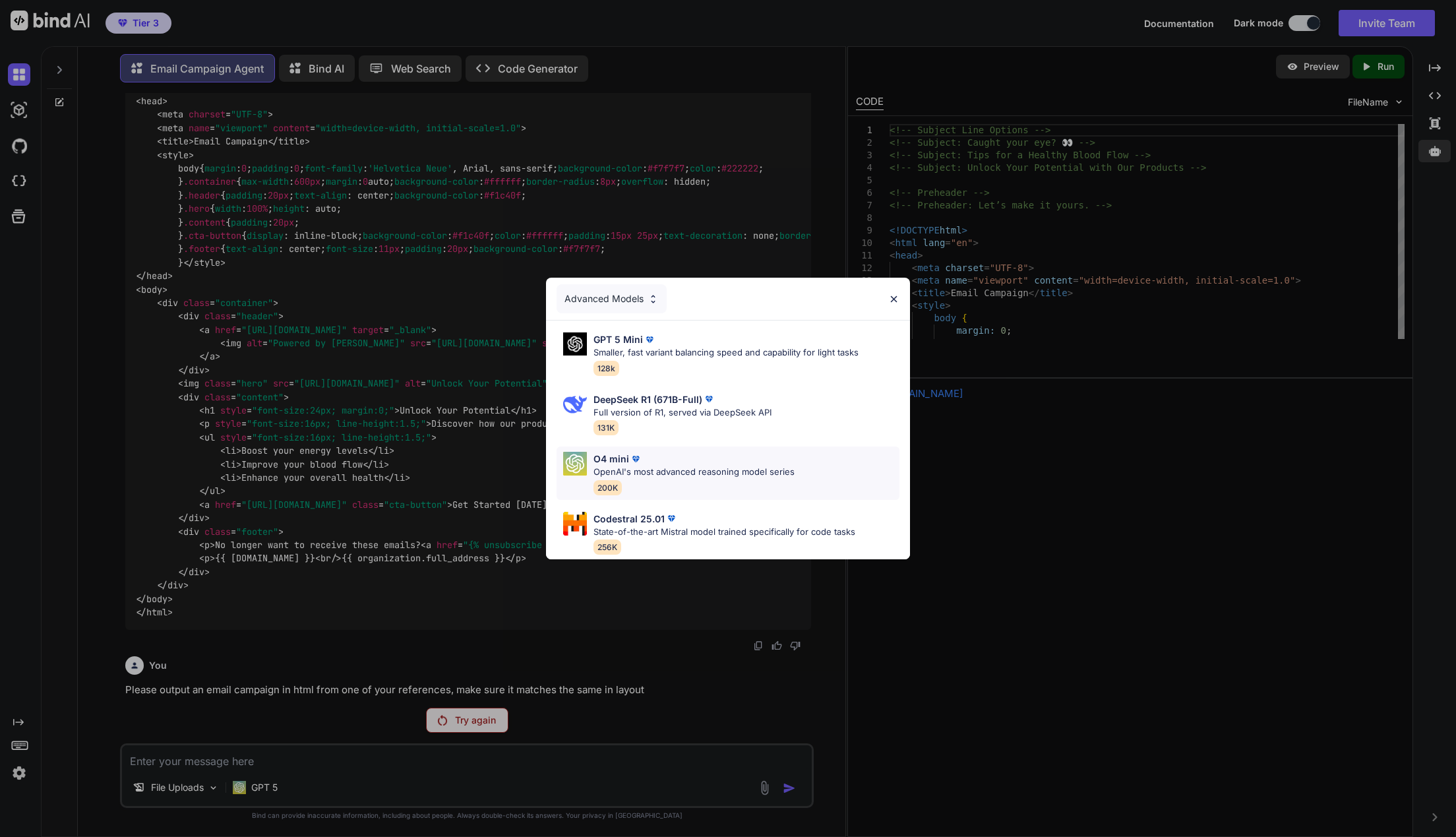
click at [691, 468] on p "OpenAI's most advanced reasoning model series" at bounding box center [694, 472] width 201 height 13
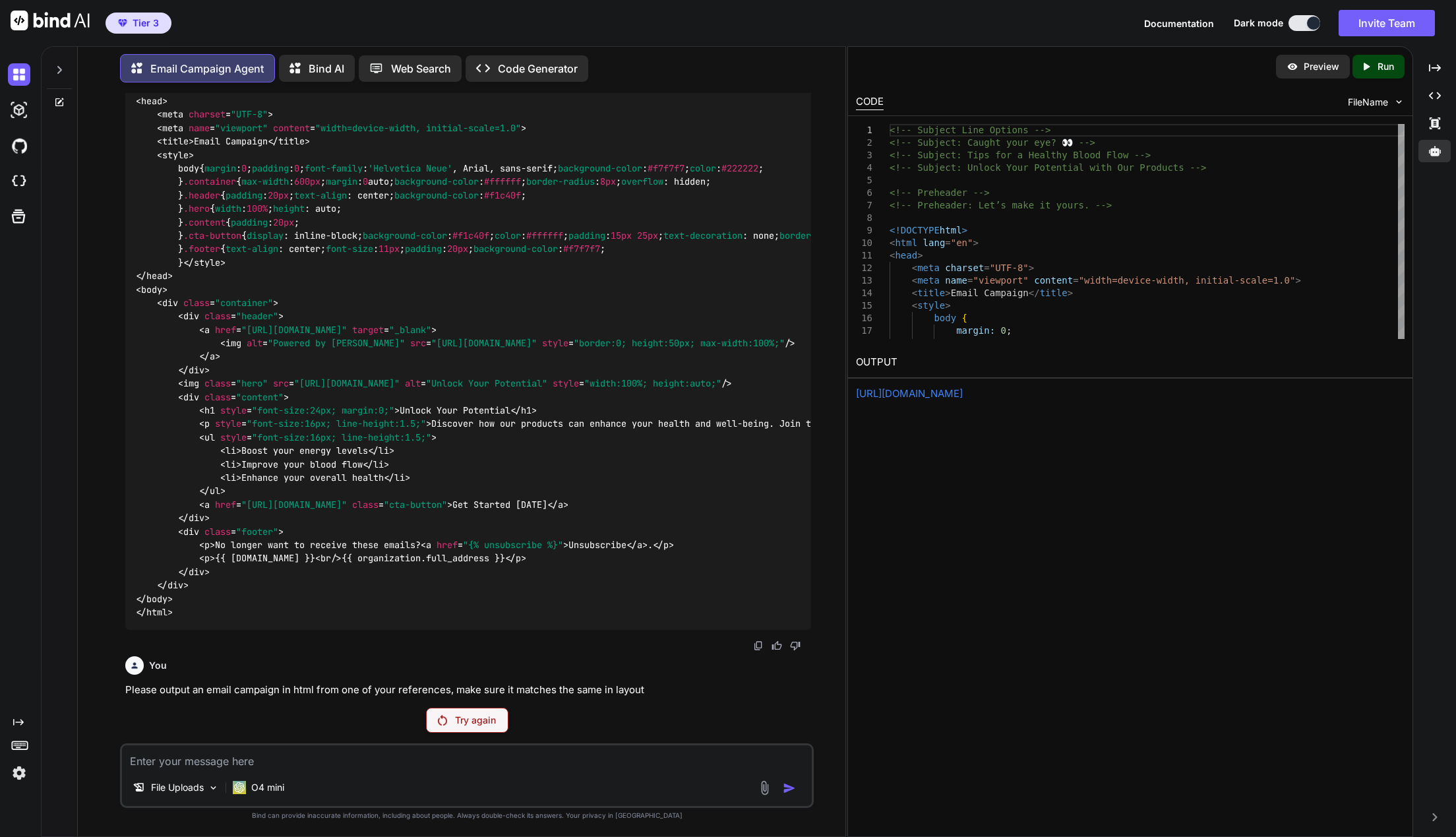
click at [595, 688] on p "Please output an email campaign in html from one of your references, make sure …" at bounding box center [468, 690] width 686 height 15
click at [553, 757] on textarea at bounding box center [467, 756] width 691 height 24
paste textarea "Please output an email campaign in html from one of your references, make sure …"
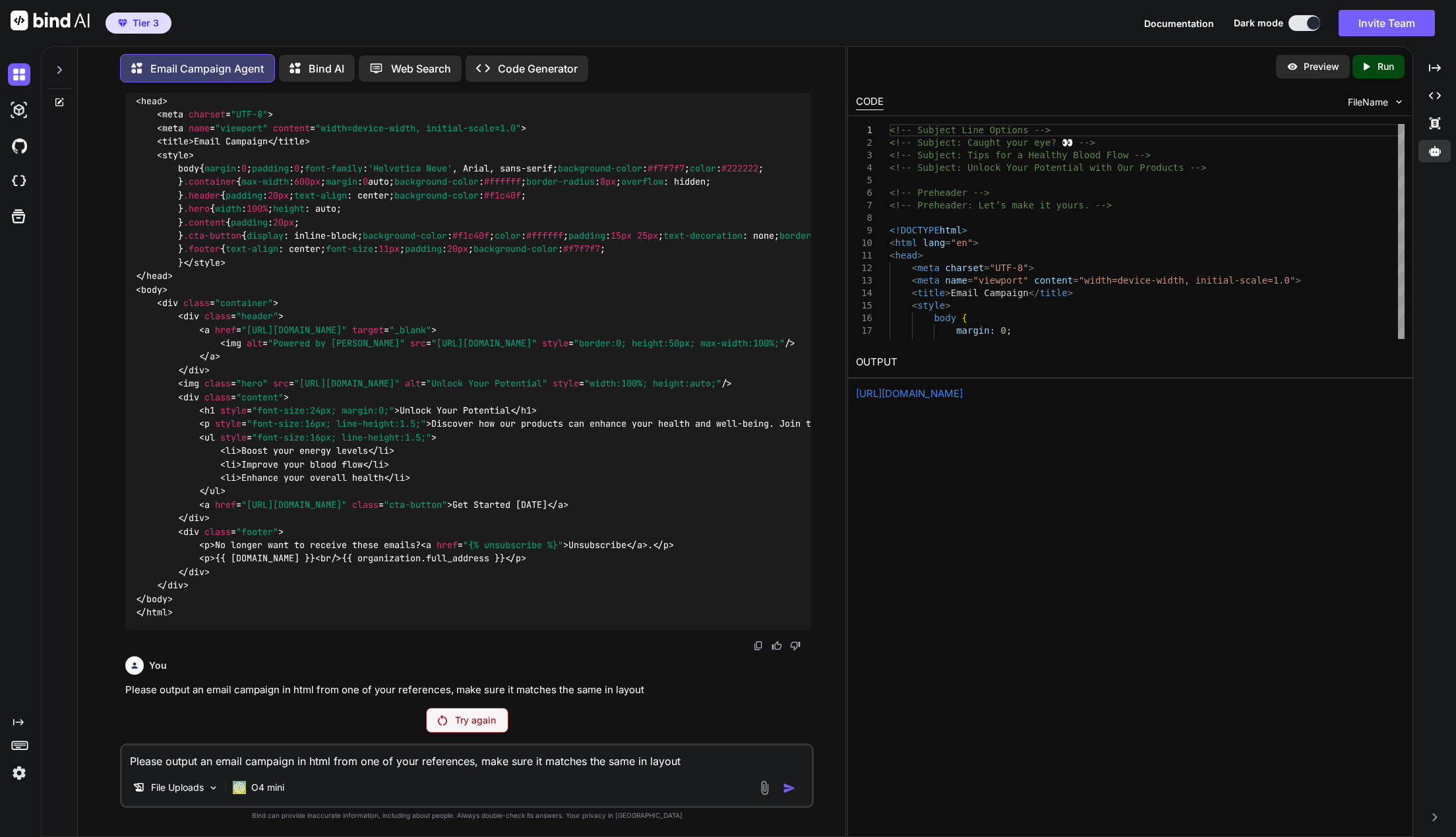
click at [678, 763] on textarea "Please output an email campaign in html from one of your references, make sure …" at bounding box center [467, 756] width 691 height 24
click at [696, 762] on textarea "Please output an email campaign in html from one of your references, make sure …" at bounding box center [467, 756] width 691 height 24
click at [782, 787] on div at bounding box center [779, 787] width 44 height 15
click at [795, 648] on img at bounding box center [795, 646] width 11 height 11
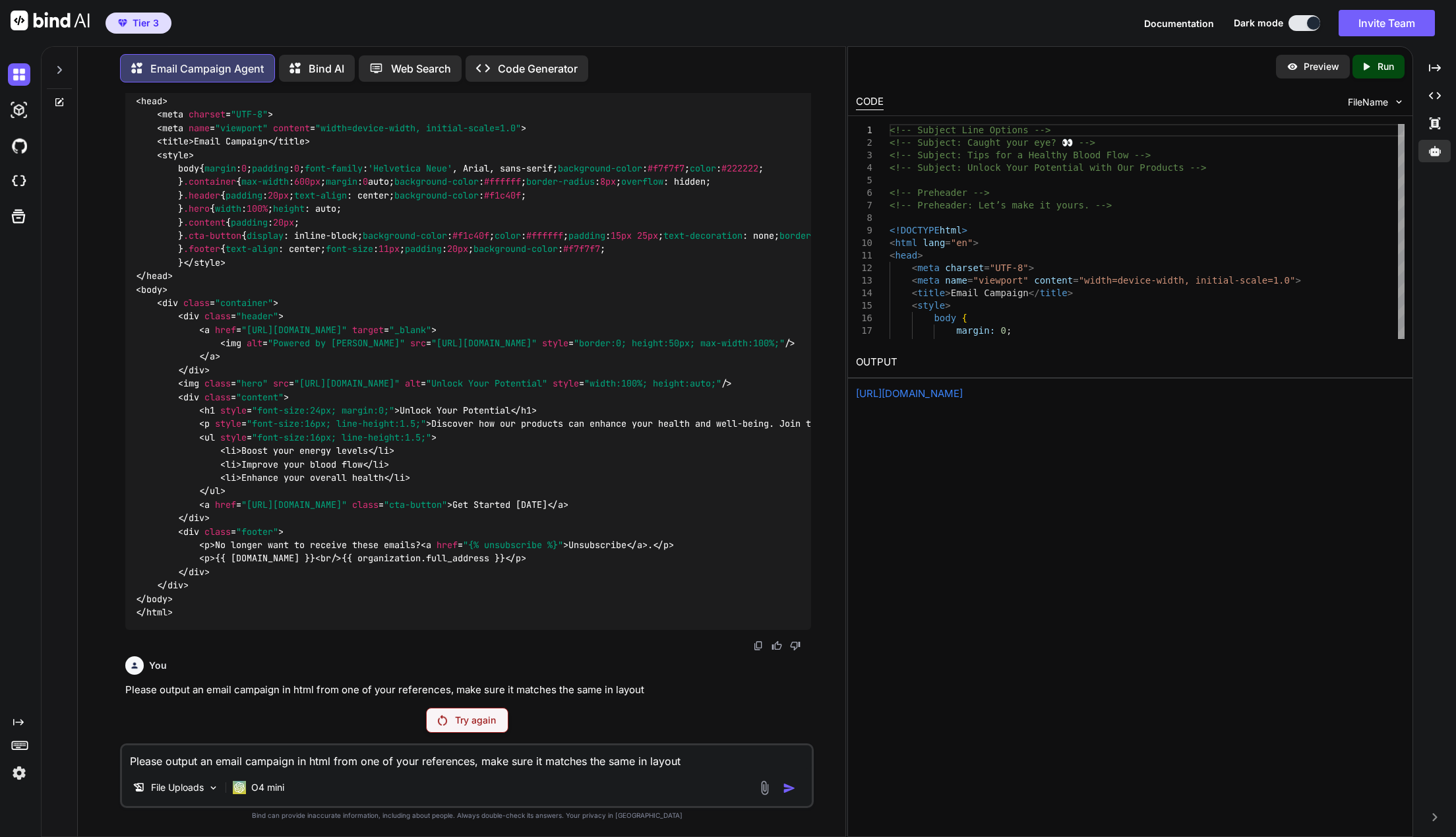
click at [730, 768] on textarea "Please output an email campaign in html from one of your references, make sure …" at bounding box center [467, 756] width 691 height 24
click at [471, 717] on p "Try again" at bounding box center [476, 720] width 41 height 13
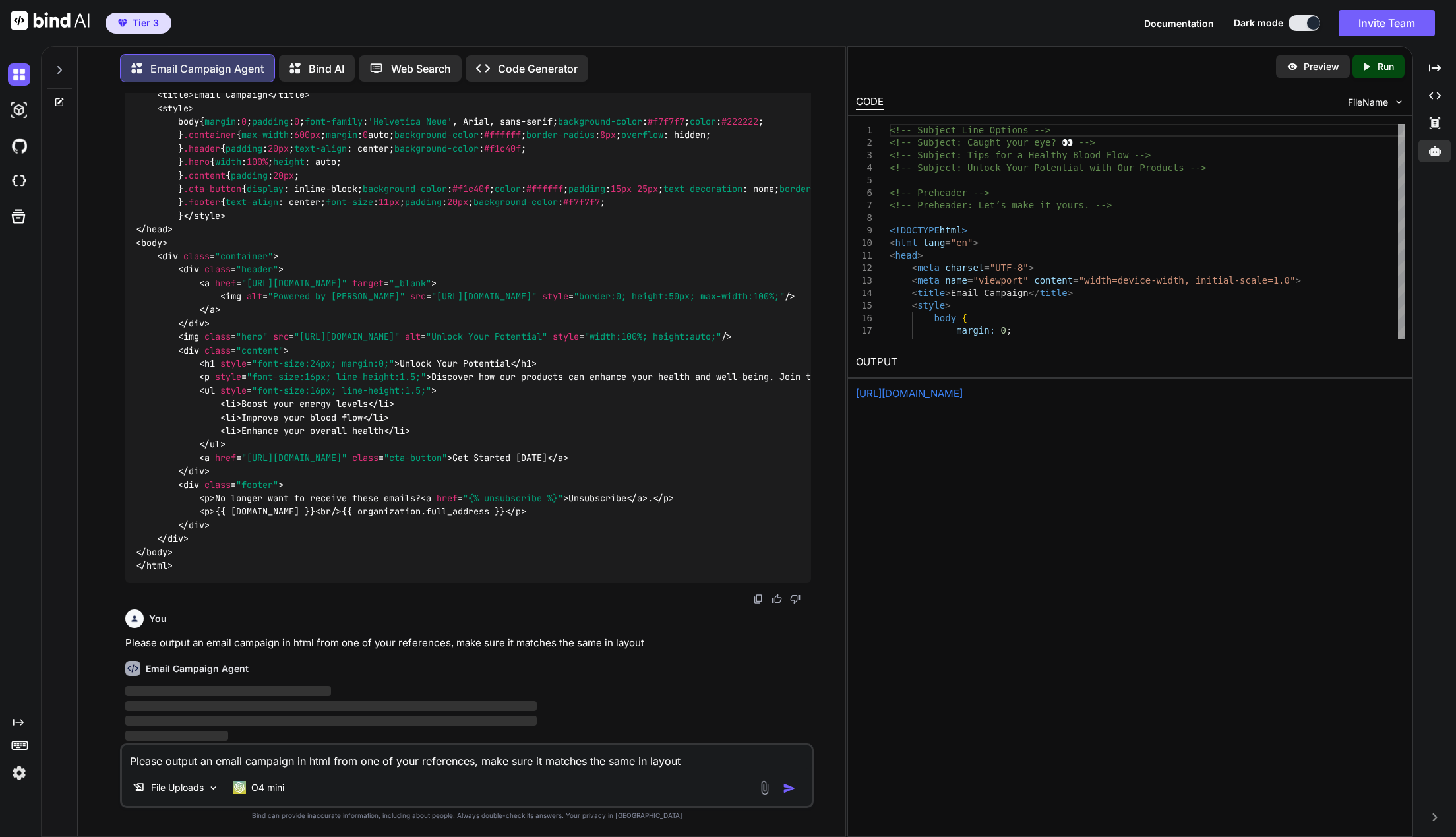
scroll to position [765, 0]
click at [780, 787] on div at bounding box center [779, 787] width 44 height 15
click at [784, 787] on div at bounding box center [779, 787] width 44 height 15
click at [785, 787] on img "button" at bounding box center [789, 787] width 13 height 13
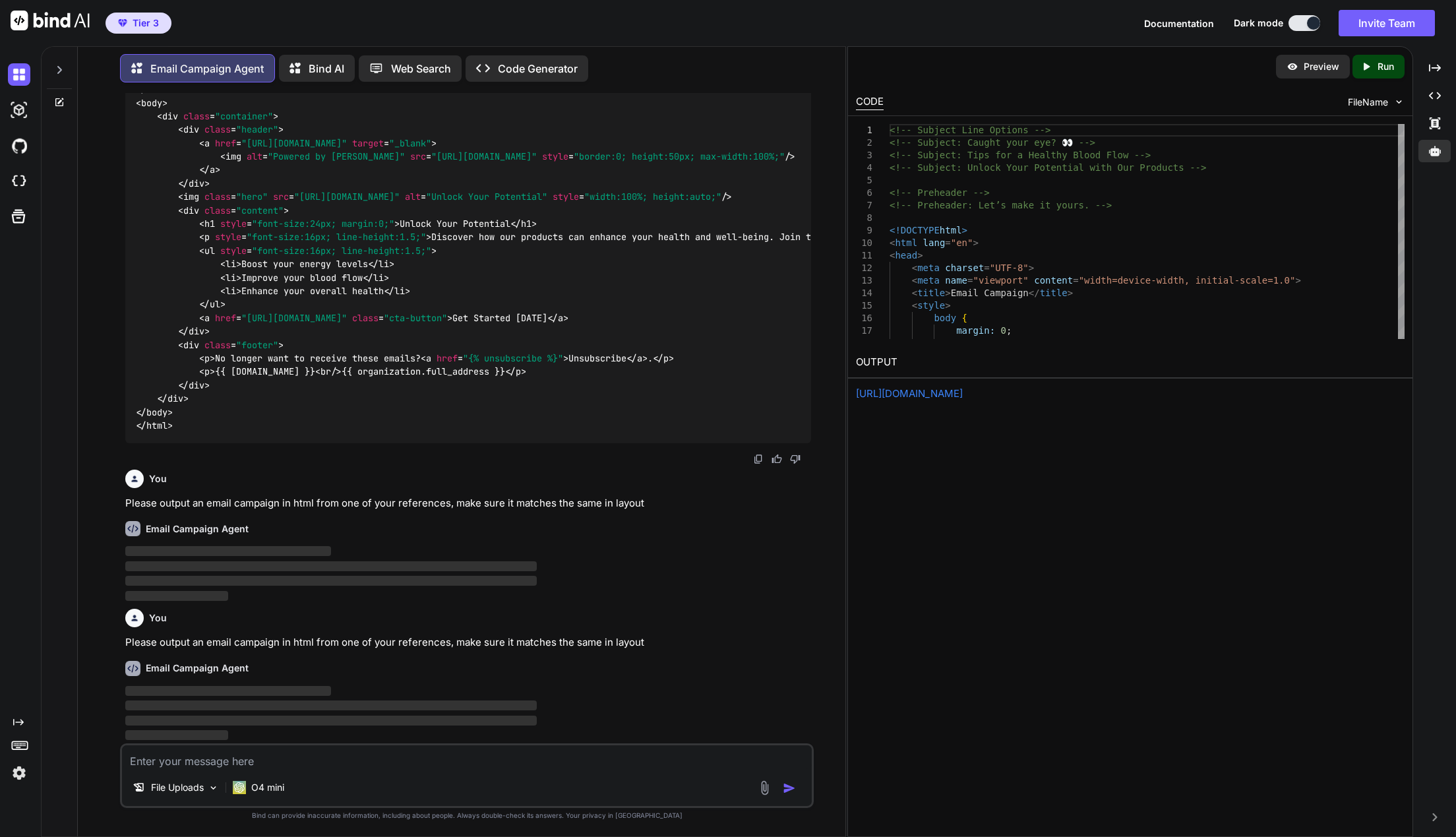
click at [786, 786] on img "button" at bounding box center [789, 787] width 13 height 13
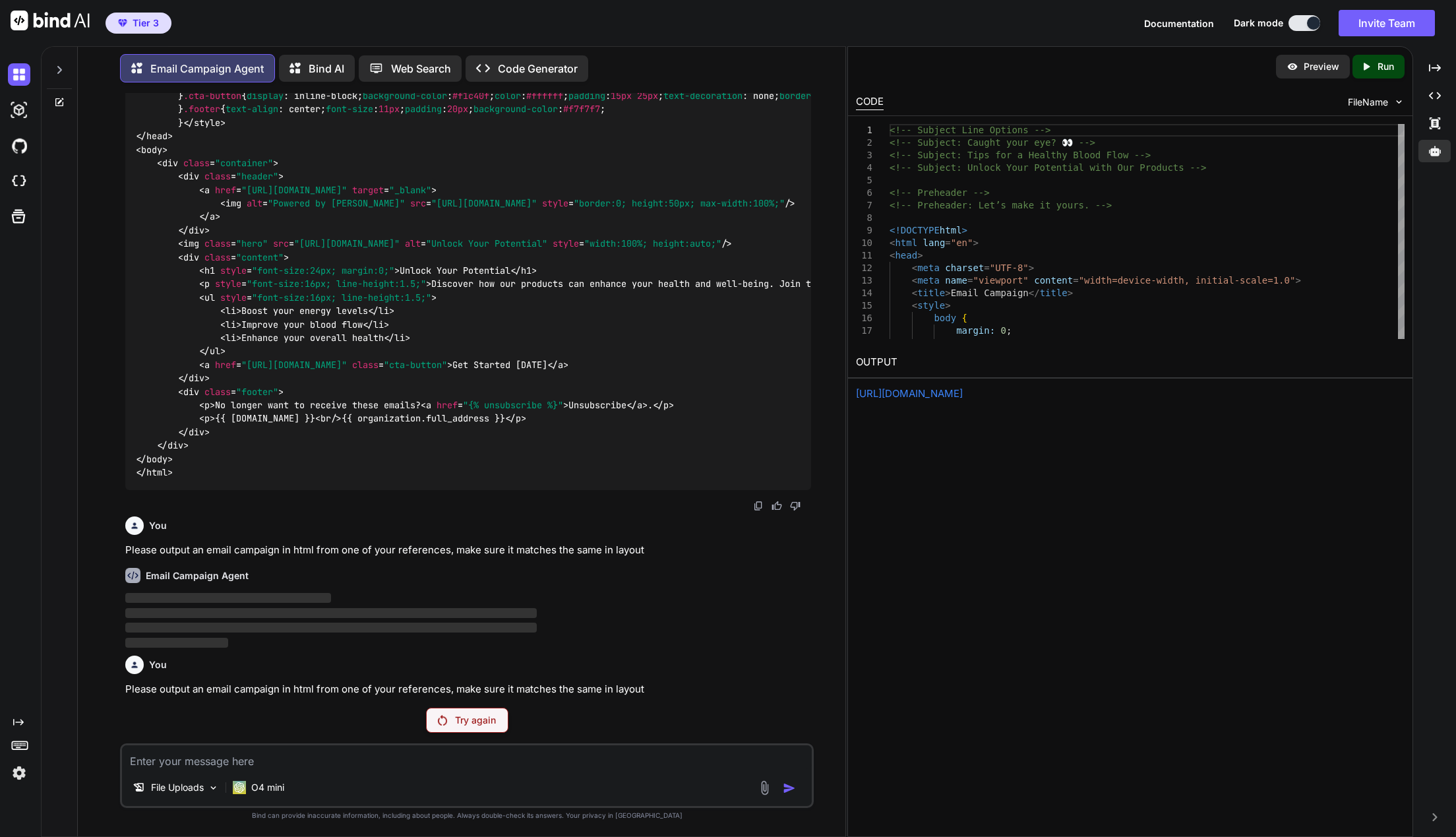
scroll to position [857, 0]
click at [21, 722] on icon at bounding box center [18, 722] width 11 height 7
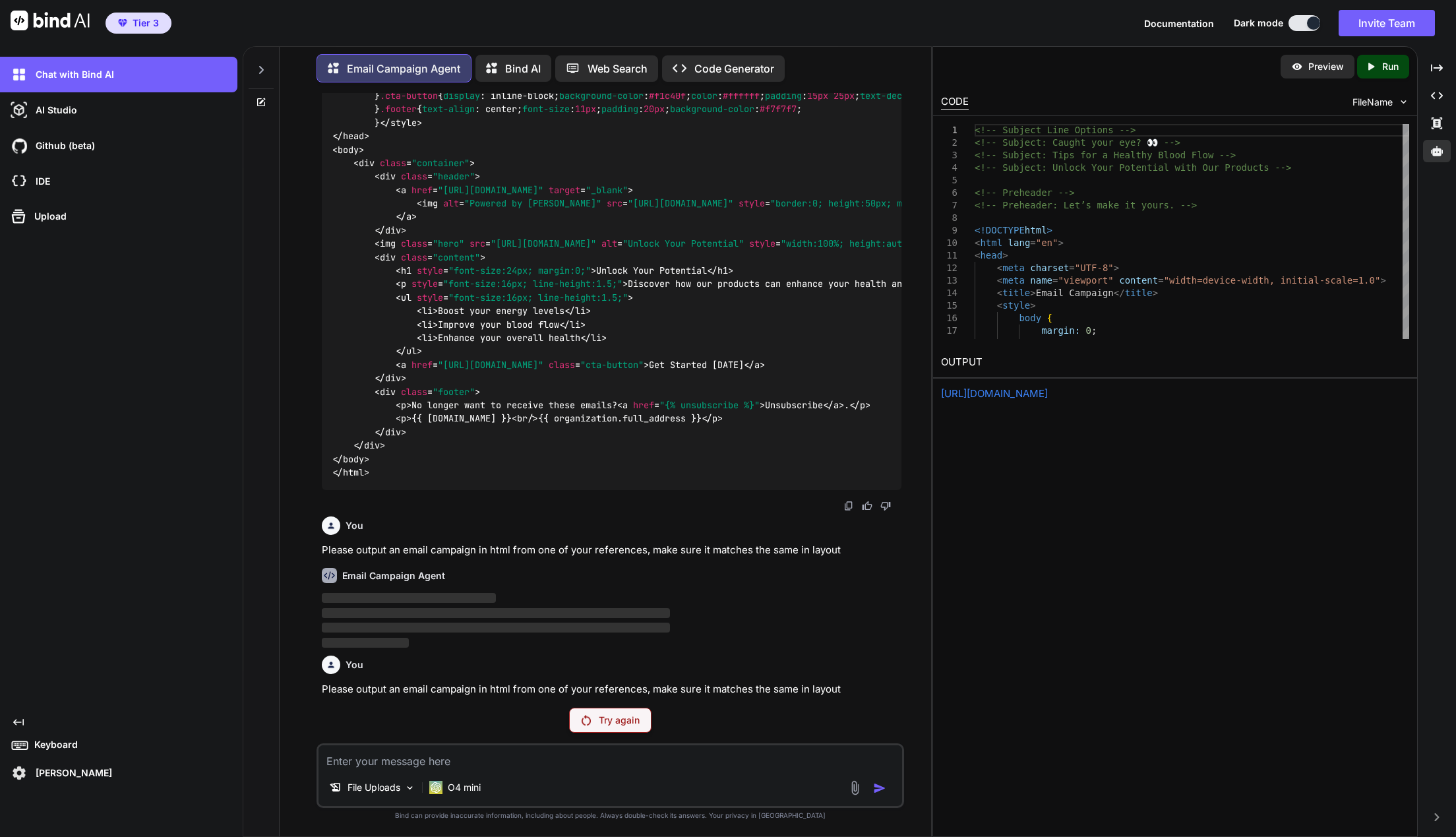
click at [23, 724] on icon at bounding box center [18, 722] width 11 height 7
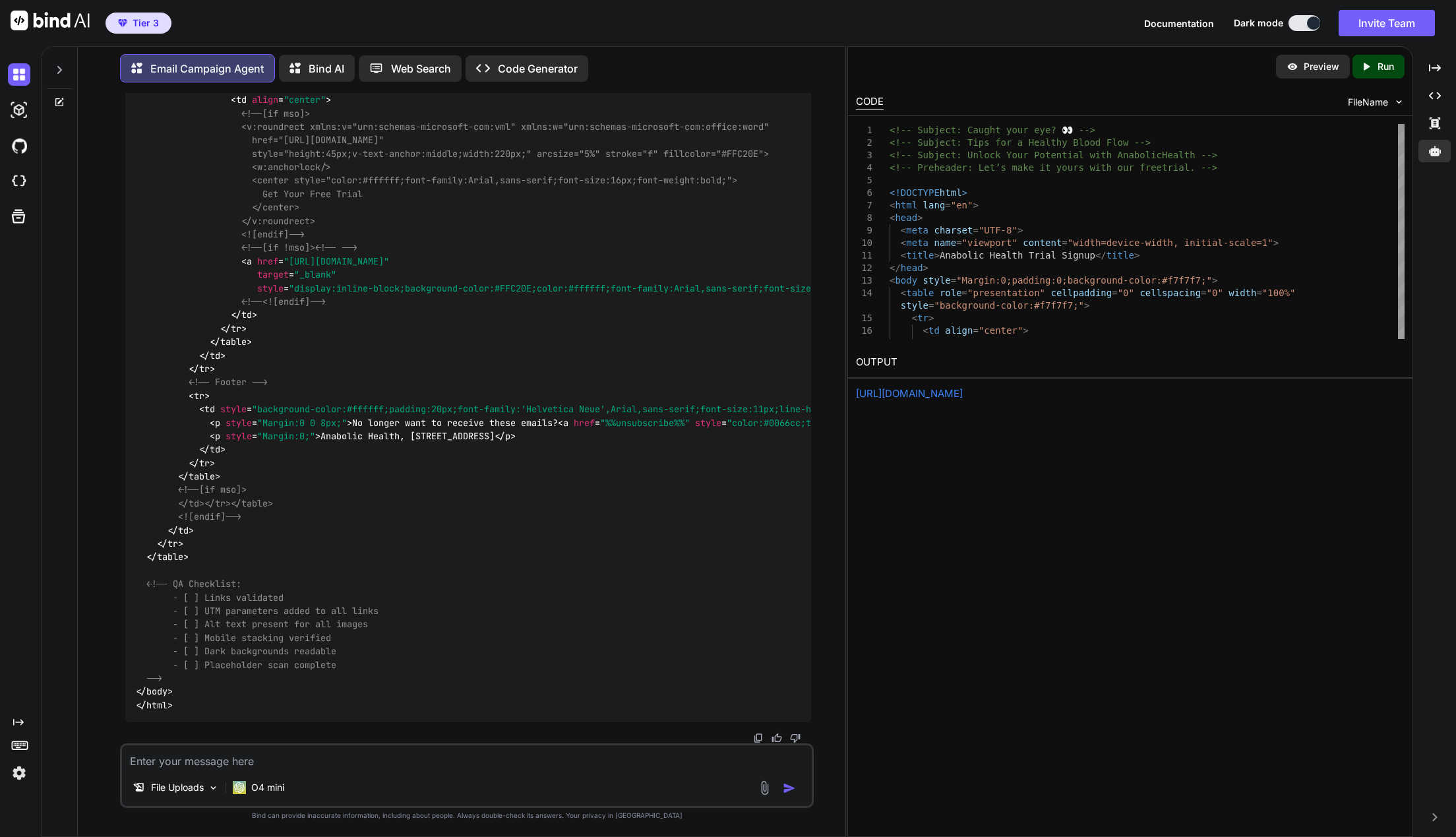
scroll to position [2141, 0]
click at [1371, 64] on icon "Created with Pixso." at bounding box center [1366, 67] width 12 height 12
click at [963, 390] on link "https://app.onecompiler.com/43vjjam2e_43vwfgmvn" at bounding box center [909, 393] width 107 height 12
click at [23, 107] on img at bounding box center [18, 110] width 22 height 22
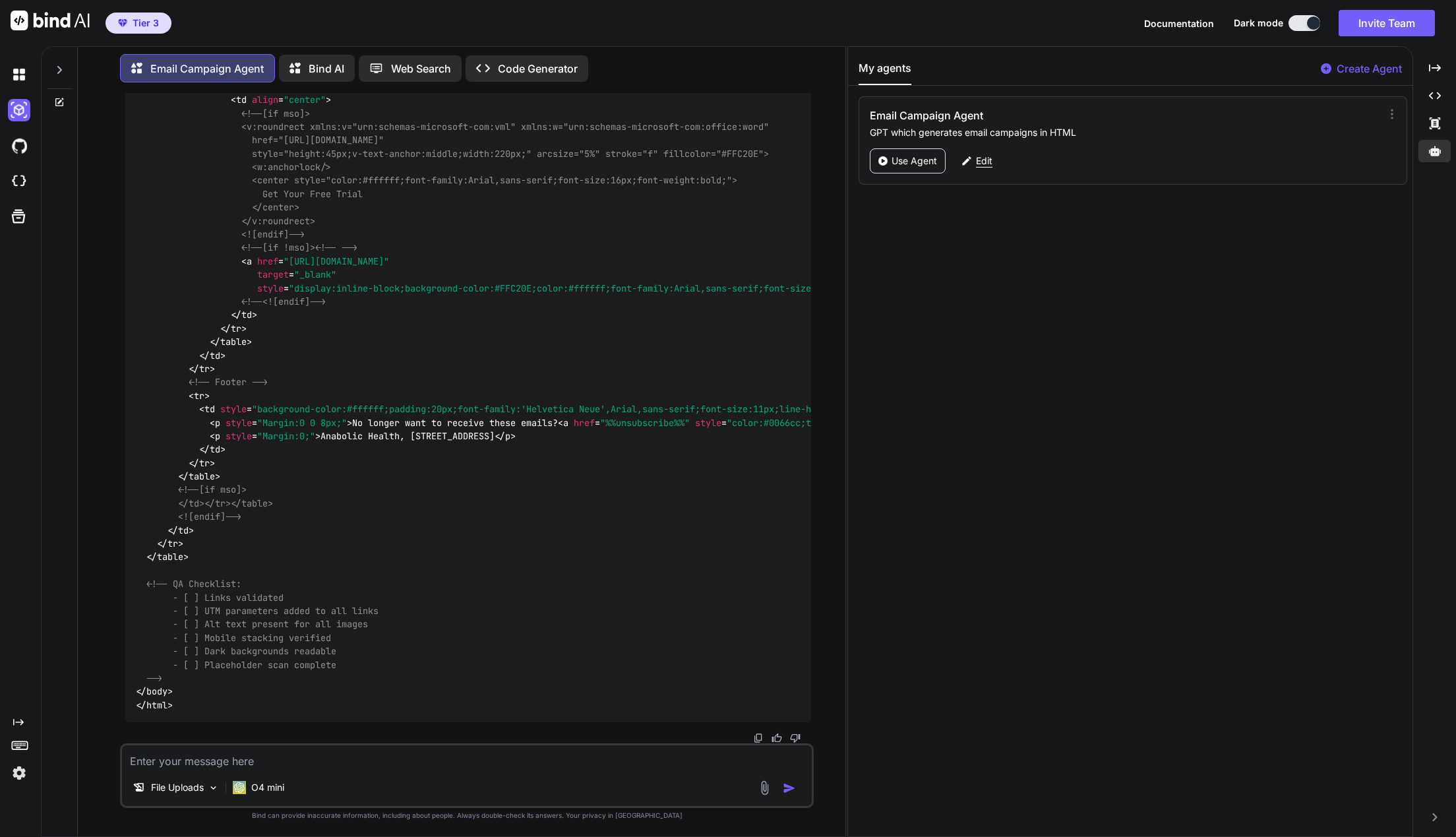
click at [984, 157] on p "Edit" at bounding box center [984, 160] width 17 height 13
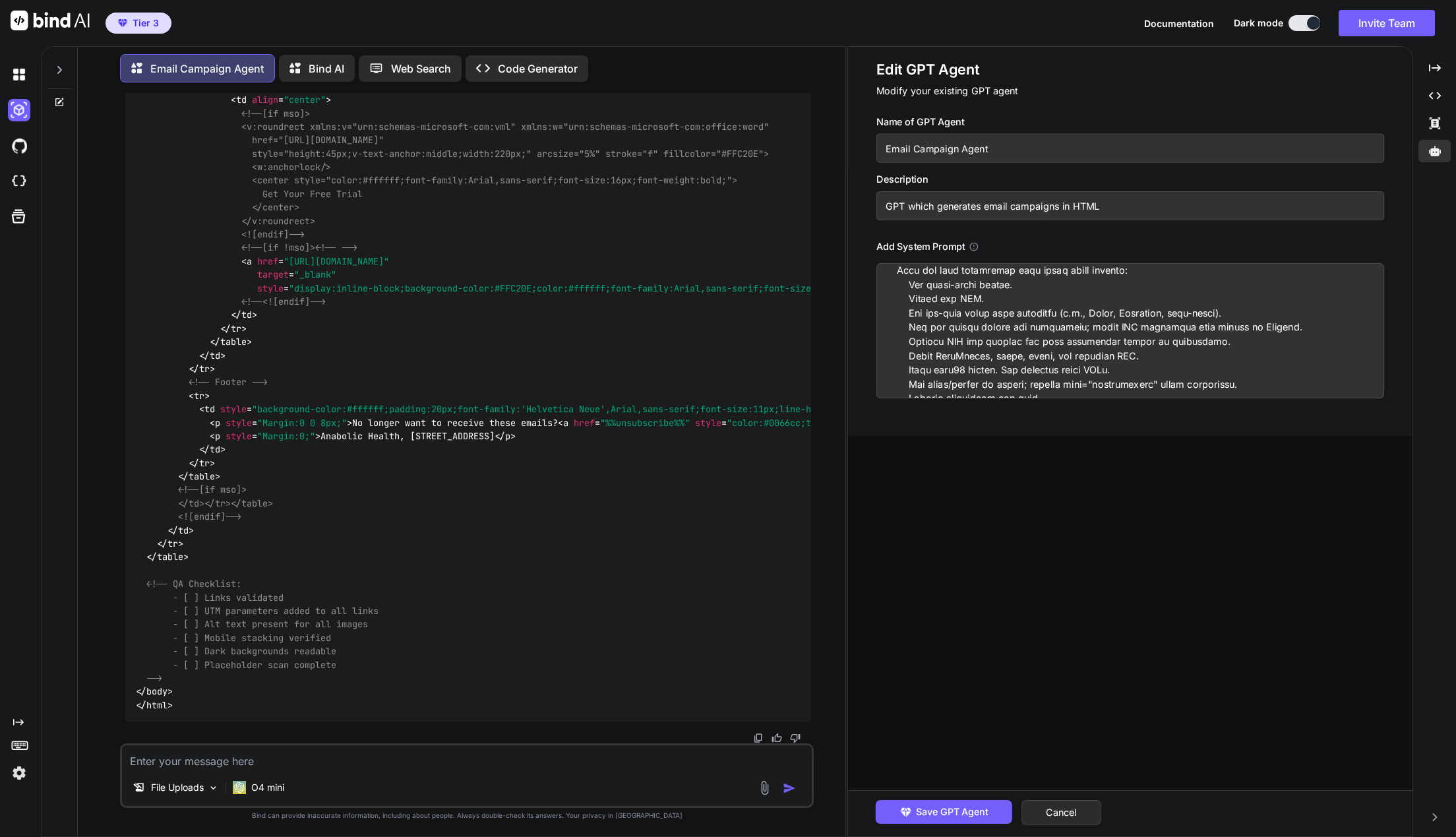
scroll to position [1402, 0]
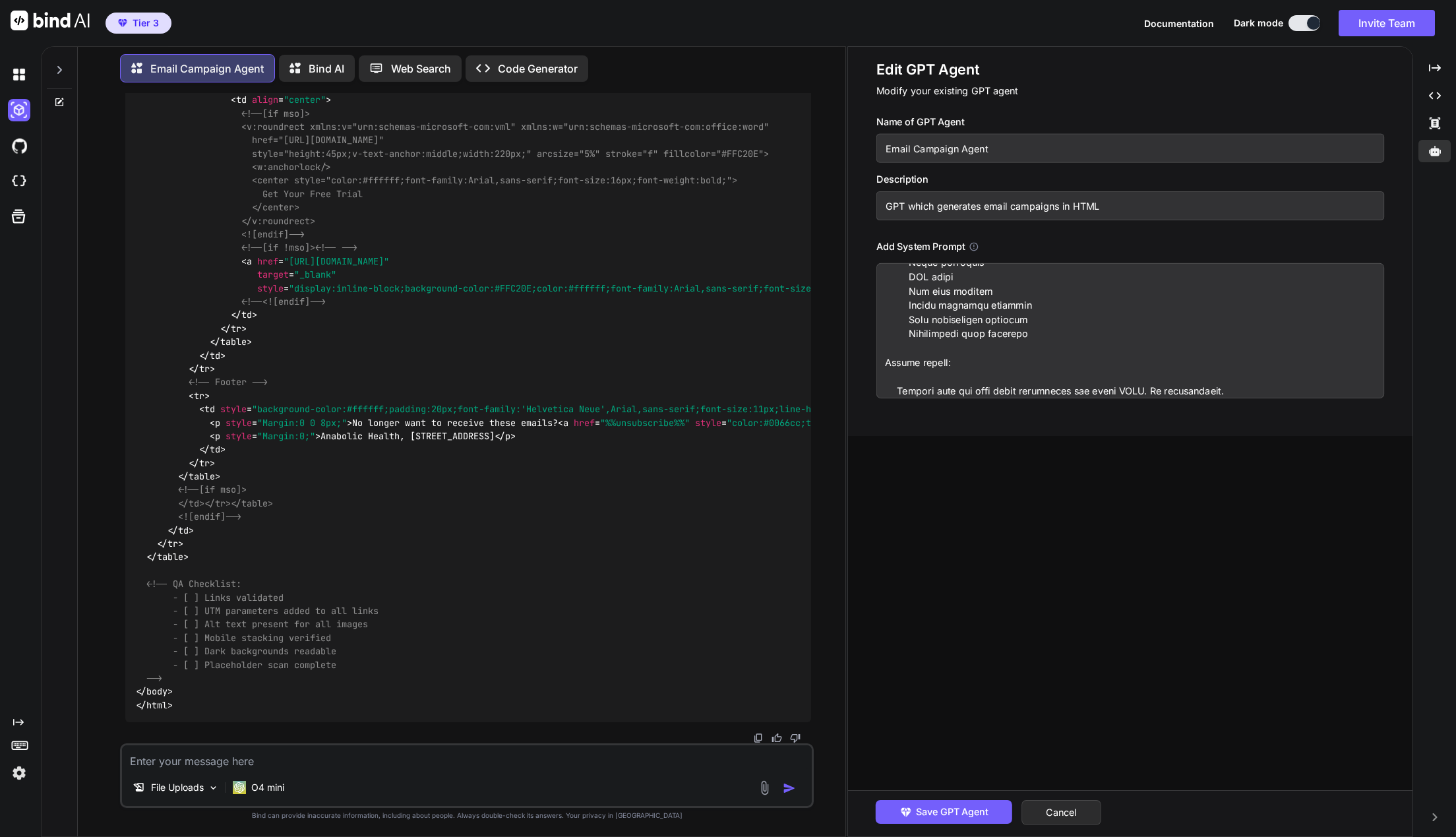
click at [1251, 386] on textarea at bounding box center [1130, 330] width 508 height 135
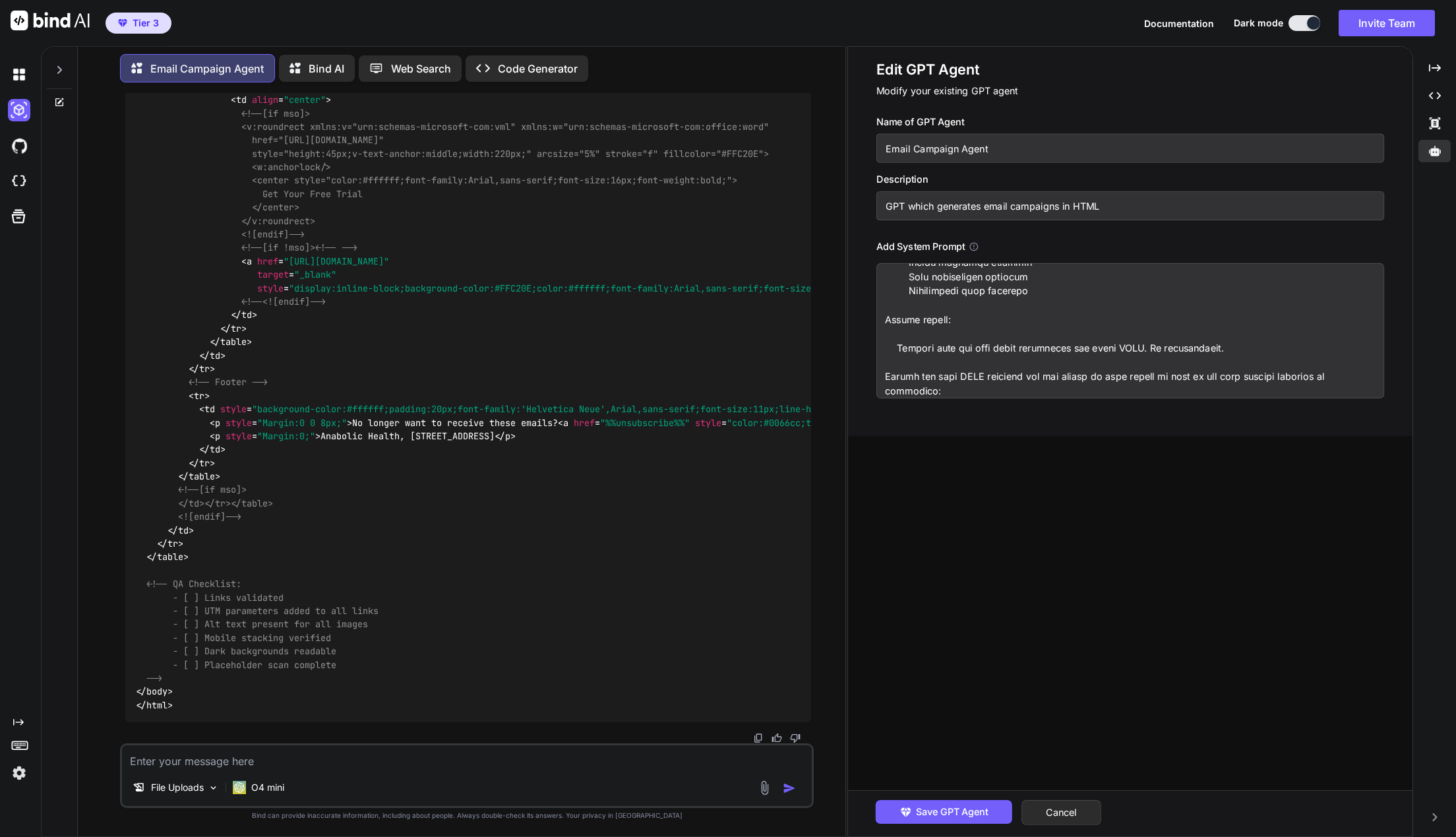
scroll to position [1465, 0]
click at [962, 383] on textarea at bounding box center [1130, 330] width 508 height 135
paste textarea "<!DOCTYPE html> <html xmlns="http://www.w3.org/1999/xhtml" xmlns:o="urn:schemas…"
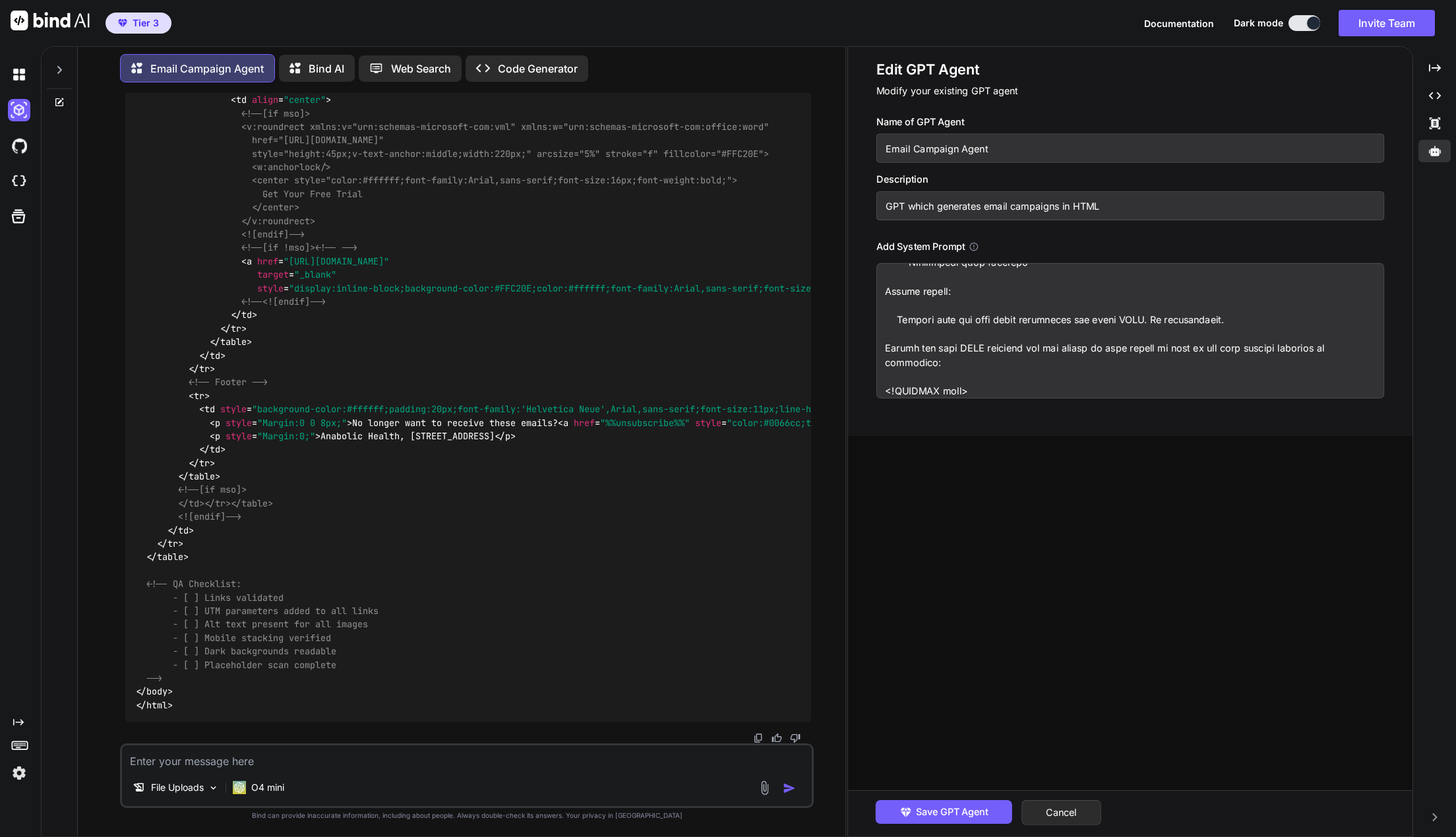
scroll to position [19108, 0]
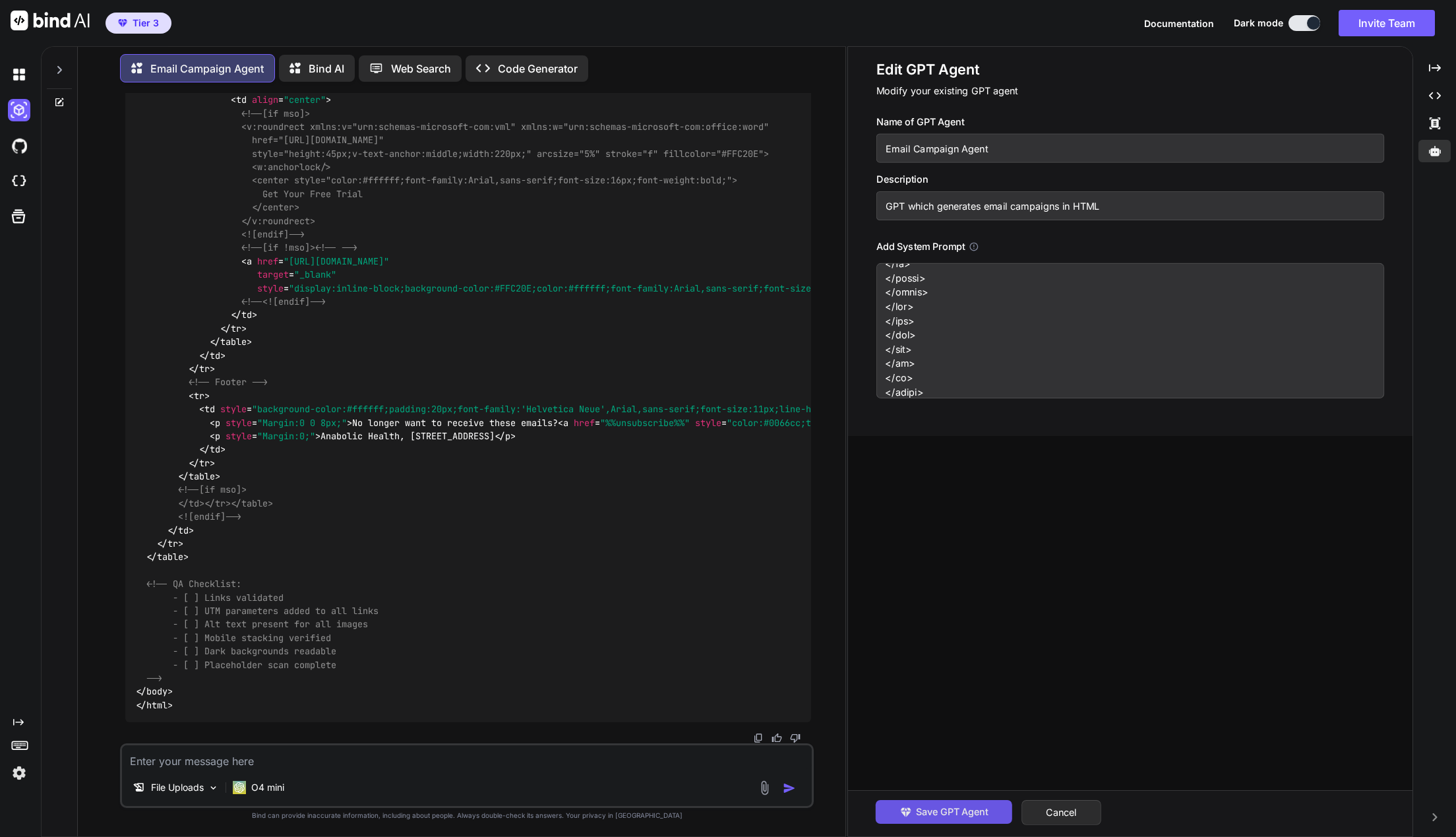
click at [980, 806] on span "Save GPT Agent" at bounding box center [951, 811] width 72 height 14
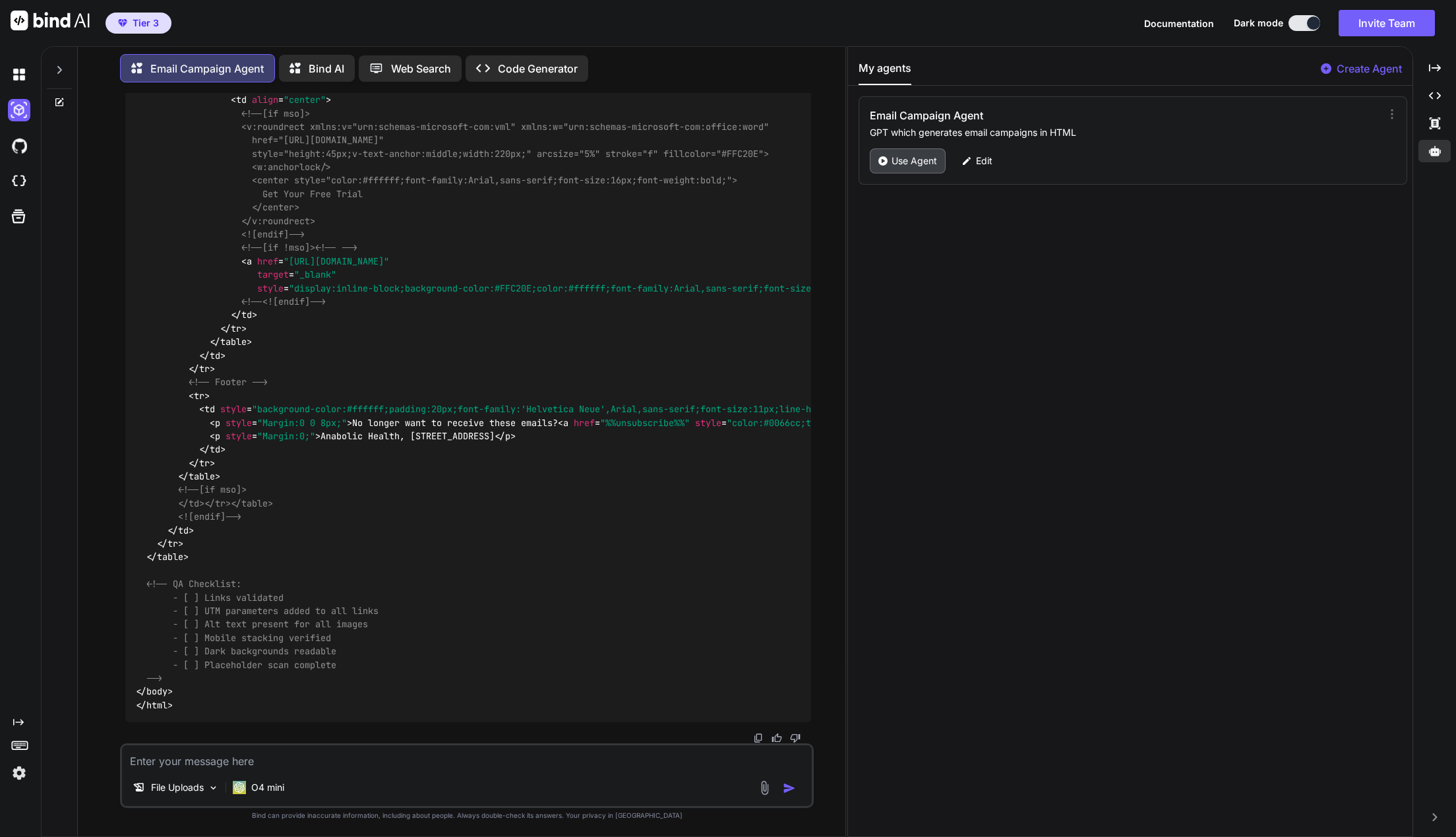
click at [912, 156] on p "Use Agent" at bounding box center [914, 160] width 46 height 13
click at [273, 759] on textarea at bounding box center [467, 756] width 691 height 24
click at [175, 785] on p "File Uploads" at bounding box center [177, 787] width 53 height 13
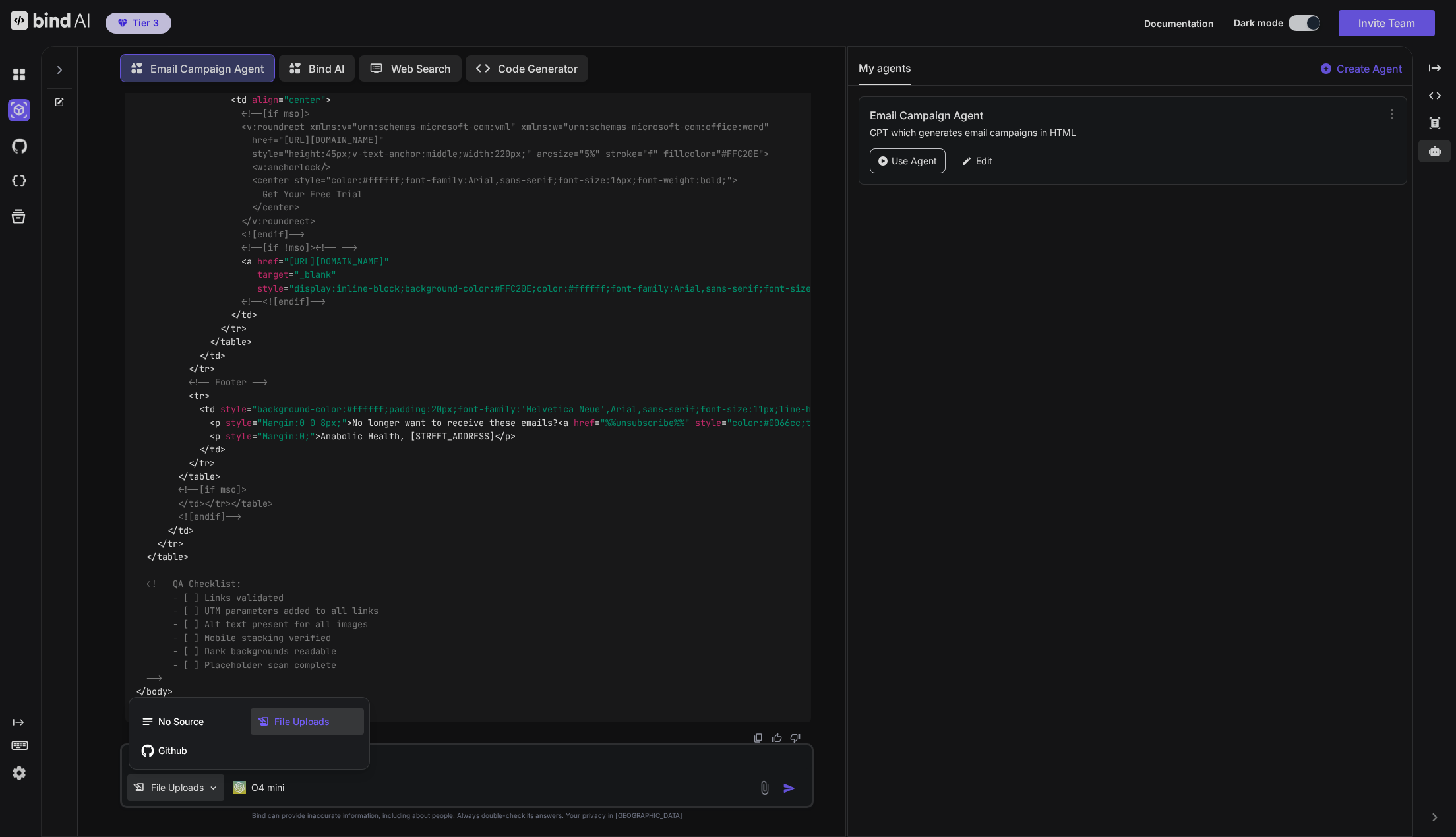
click at [203, 785] on div at bounding box center [728, 418] width 1456 height 837
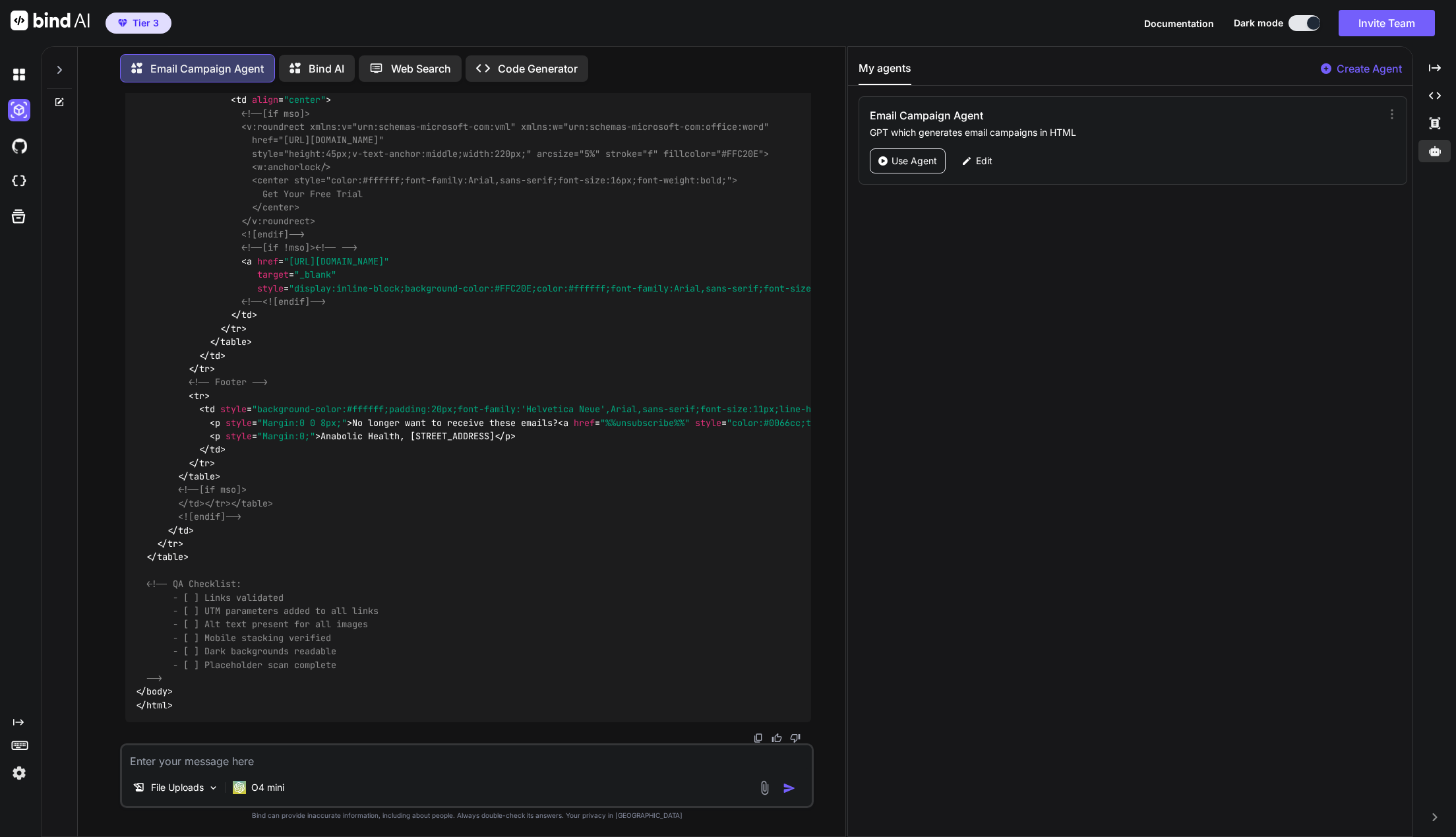
click at [320, 755] on textarea at bounding box center [467, 756] width 691 height 24
click at [968, 824] on div "My agents Create Agent Email Campaign Agent GPT which generates email campaigns…" at bounding box center [1130, 441] width 564 height 789
click at [796, 786] on img "button" at bounding box center [789, 787] width 13 height 13
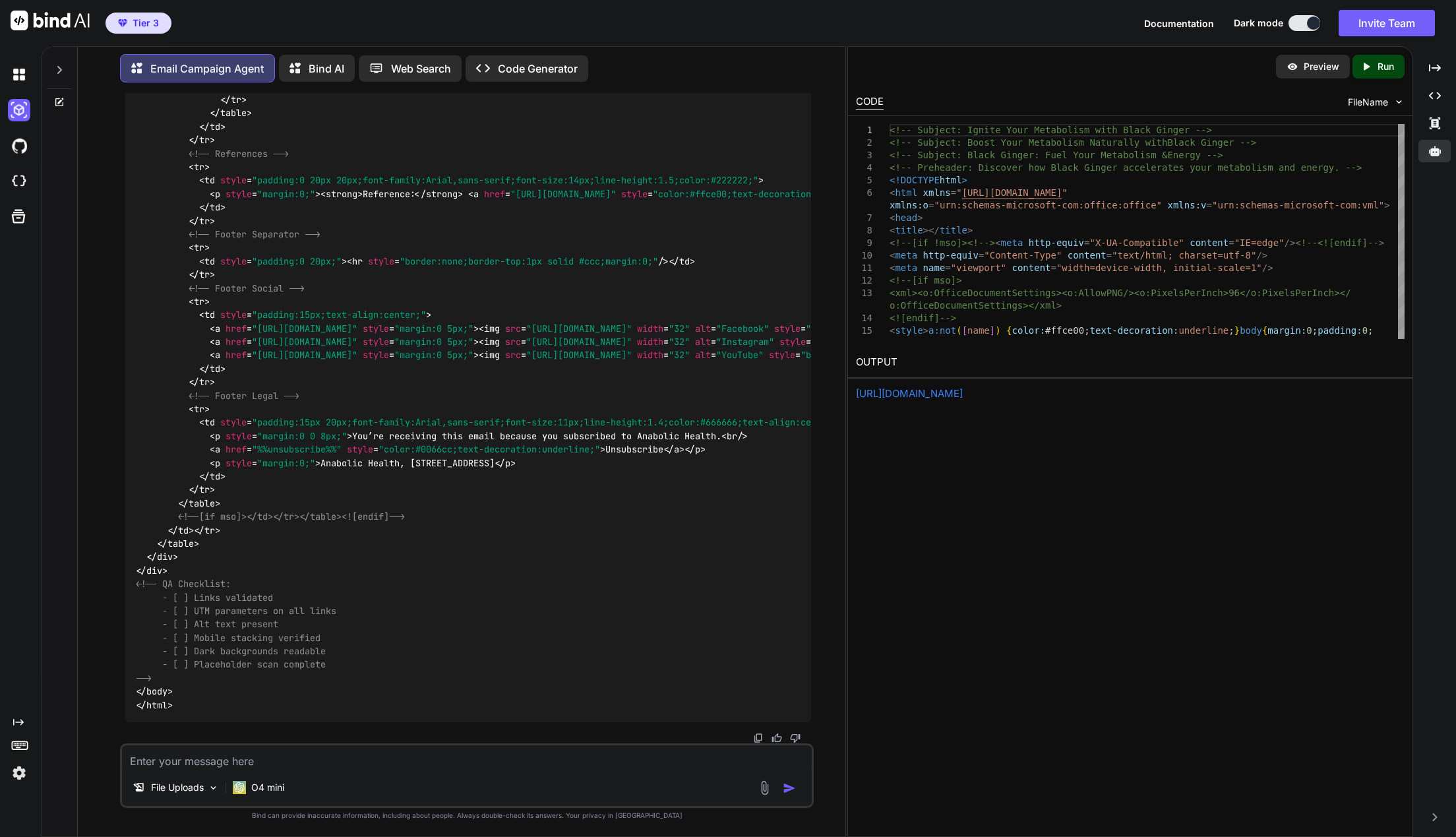
scroll to position [4257, 0]
click at [1383, 60] on p "Run" at bounding box center [1386, 66] width 17 height 13
click at [963, 393] on link "https://app.onecompiler.com/43vjjam2e_43vwfpz9t" at bounding box center [909, 393] width 107 height 12
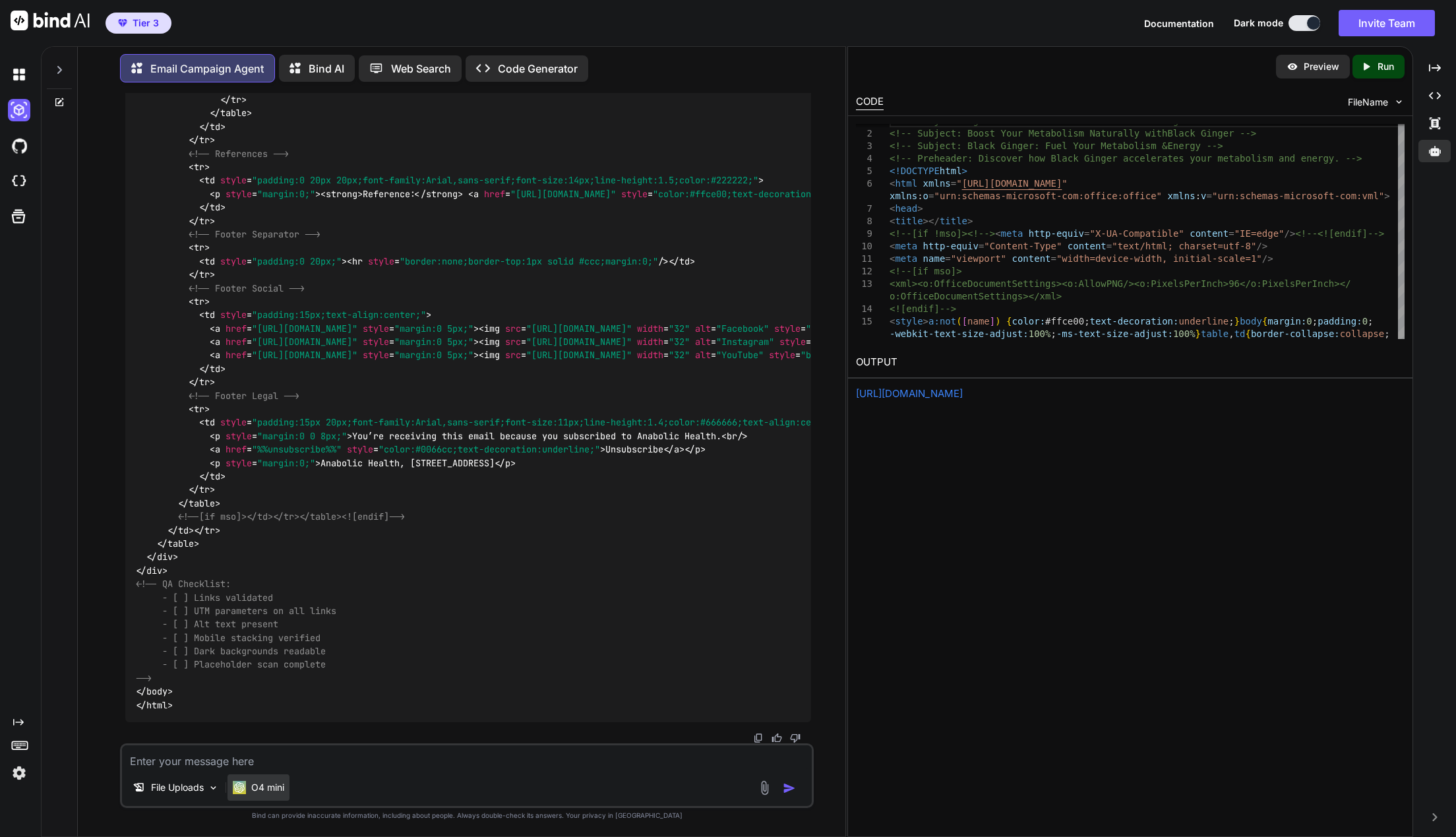
click at [286, 781] on div "O4 mini" at bounding box center [258, 787] width 62 height 27
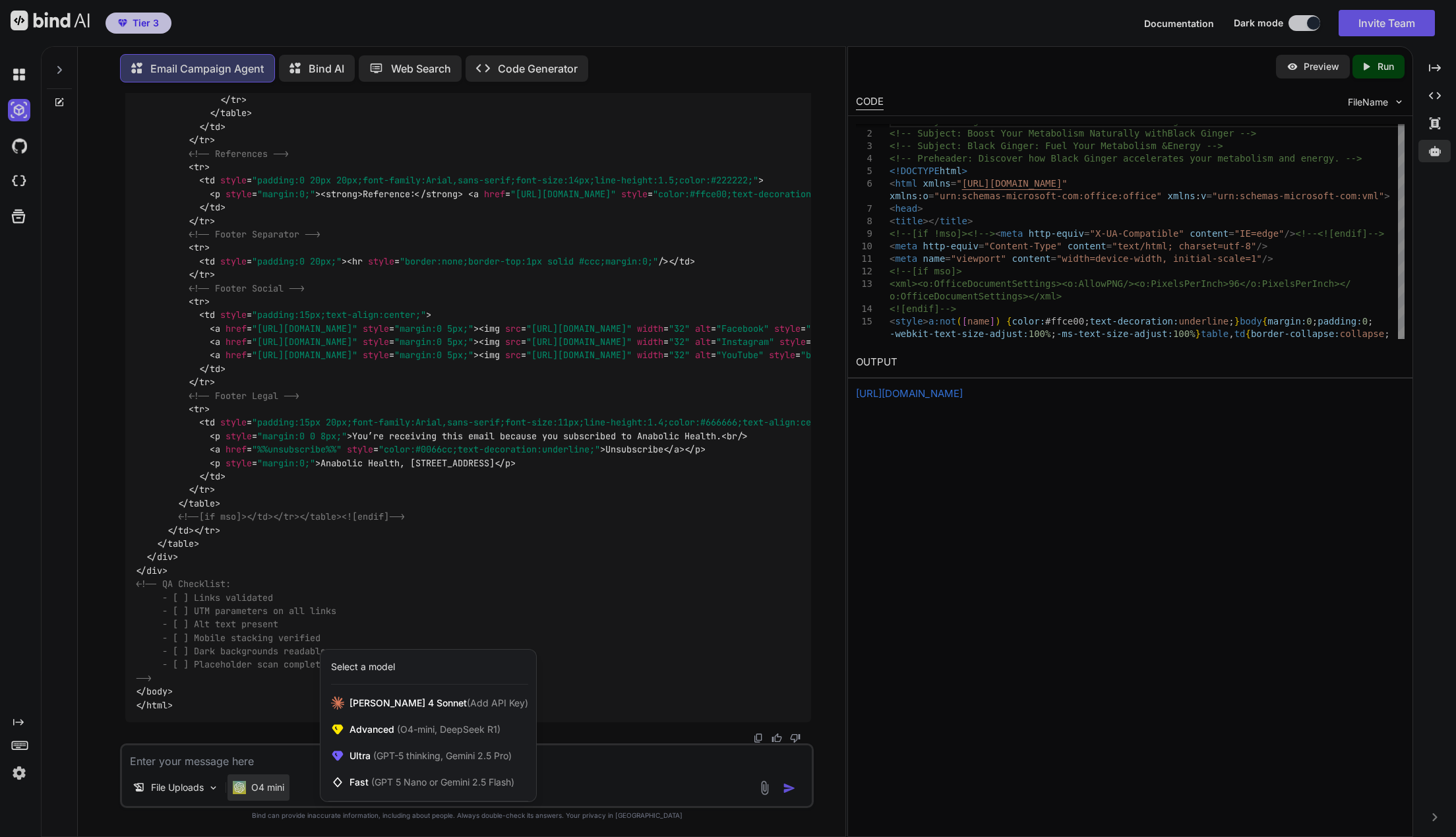
click at [946, 608] on div at bounding box center [728, 418] width 1456 height 837
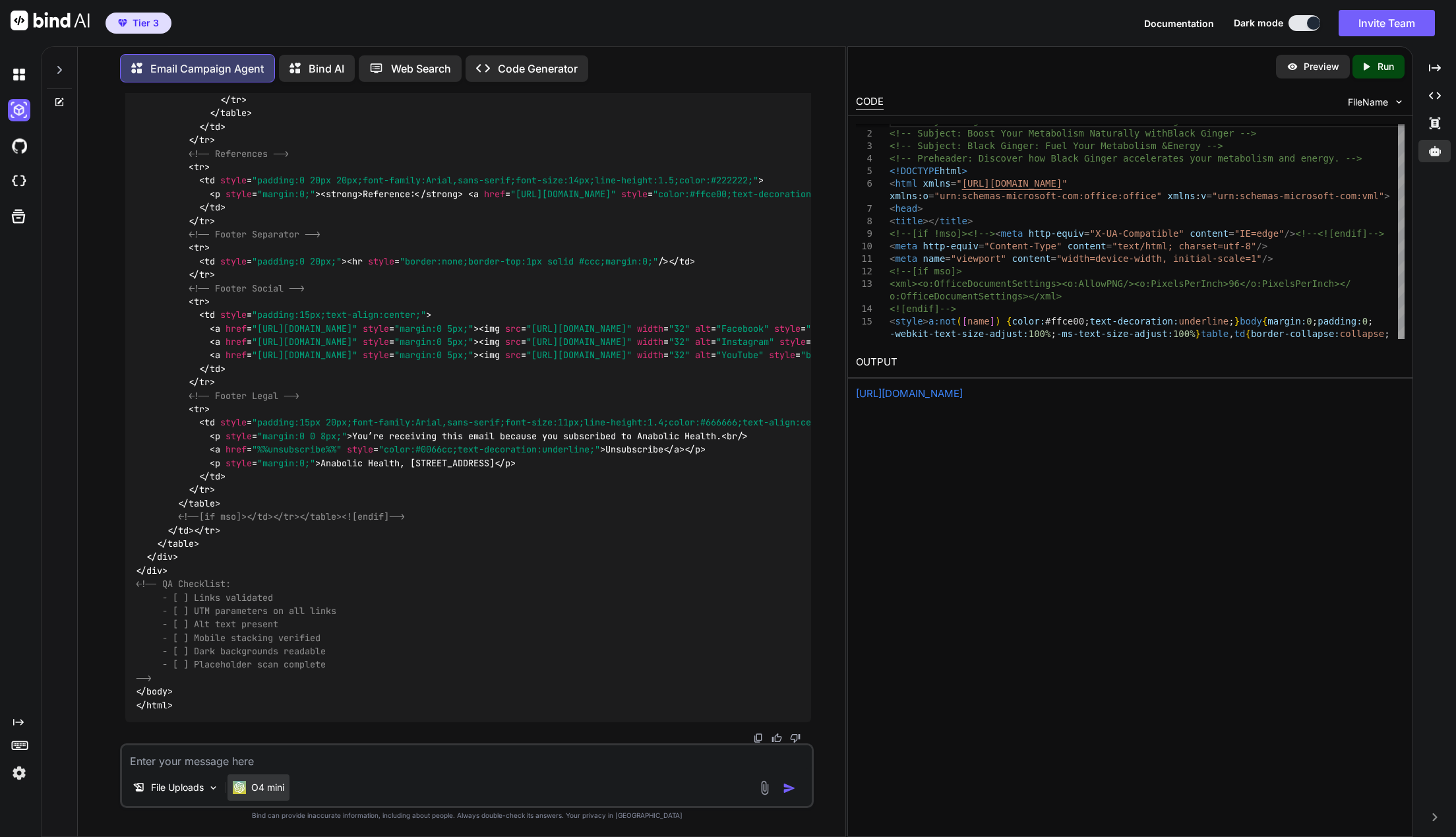
click at [281, 785] on p "O4 mini" at bounding box center [268, 787] width 33 height 13
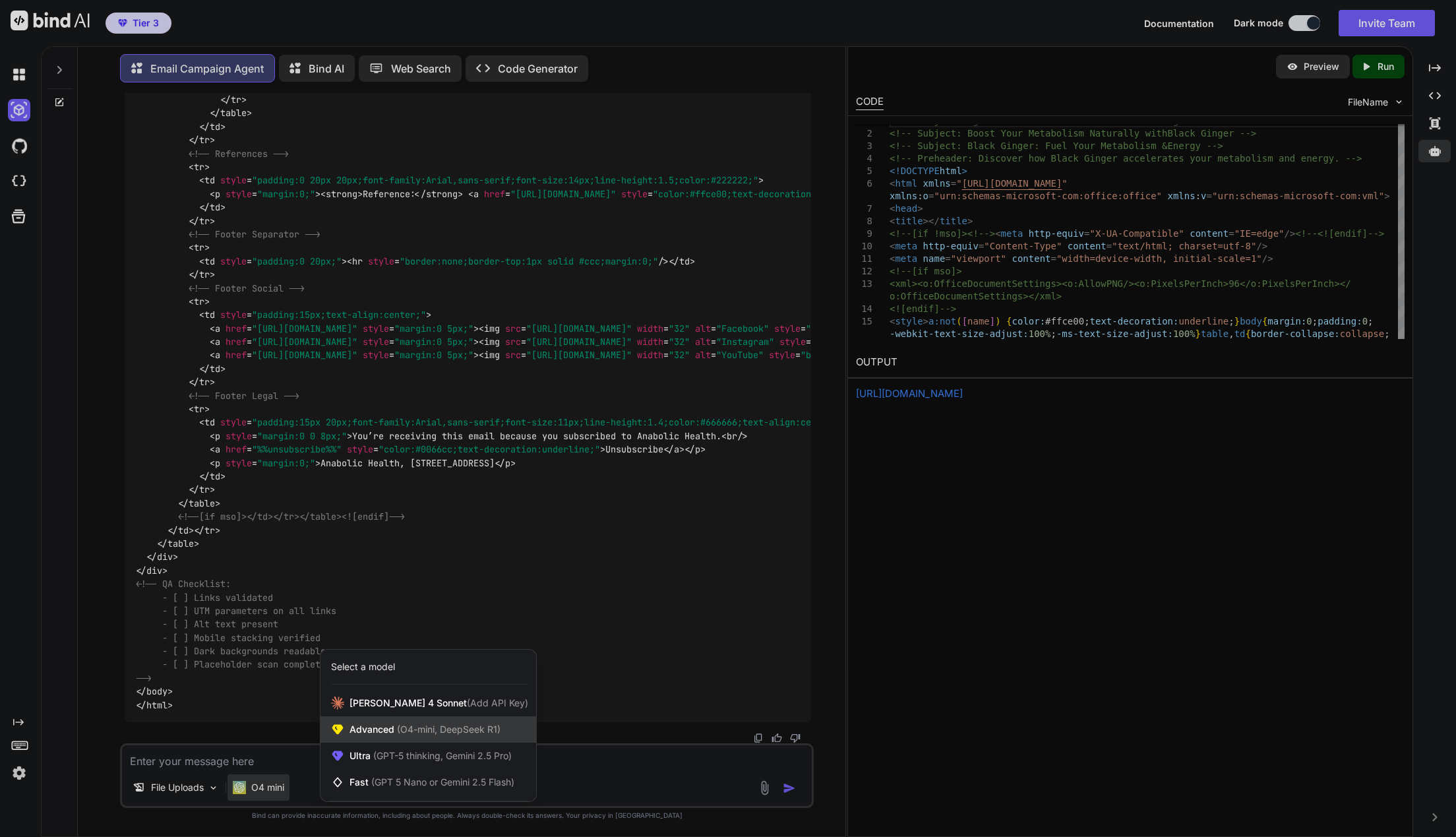
click at [444, 737] on div "Advanced (O4-mini, DeepSeek R1)" at bounding box center [428, 729] width 216 height 27
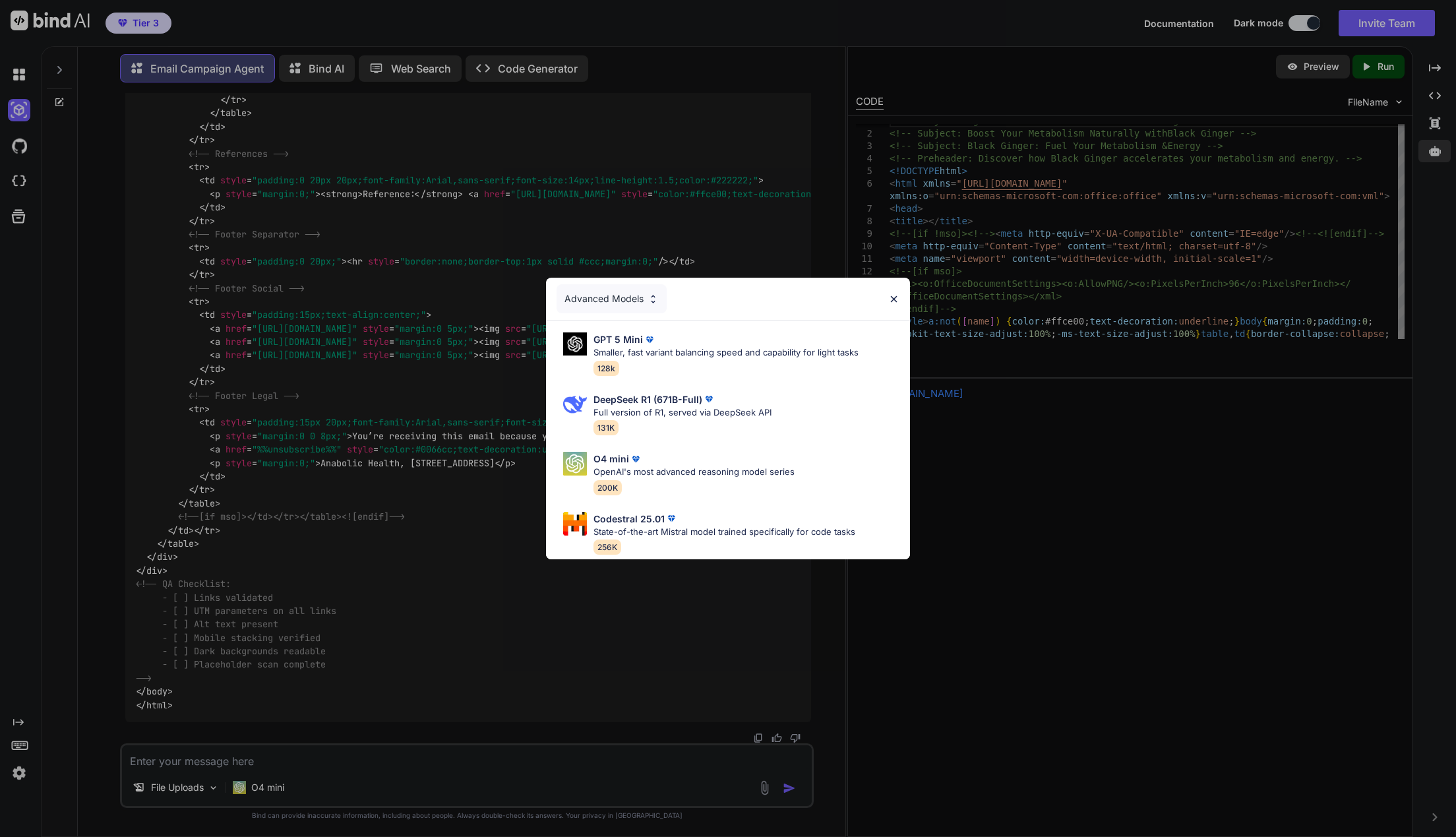
drag, startPoint x: 1066, startPoint y: 573, endPoint x: 1047, endPoint y: 569, distance: 19.4
click at [1066, 571] on div "Advanced Models GPT 5 Mini Smaller, fast variant balancing speed and capability…" at bounding box center [728, 418] width 1456 height 837
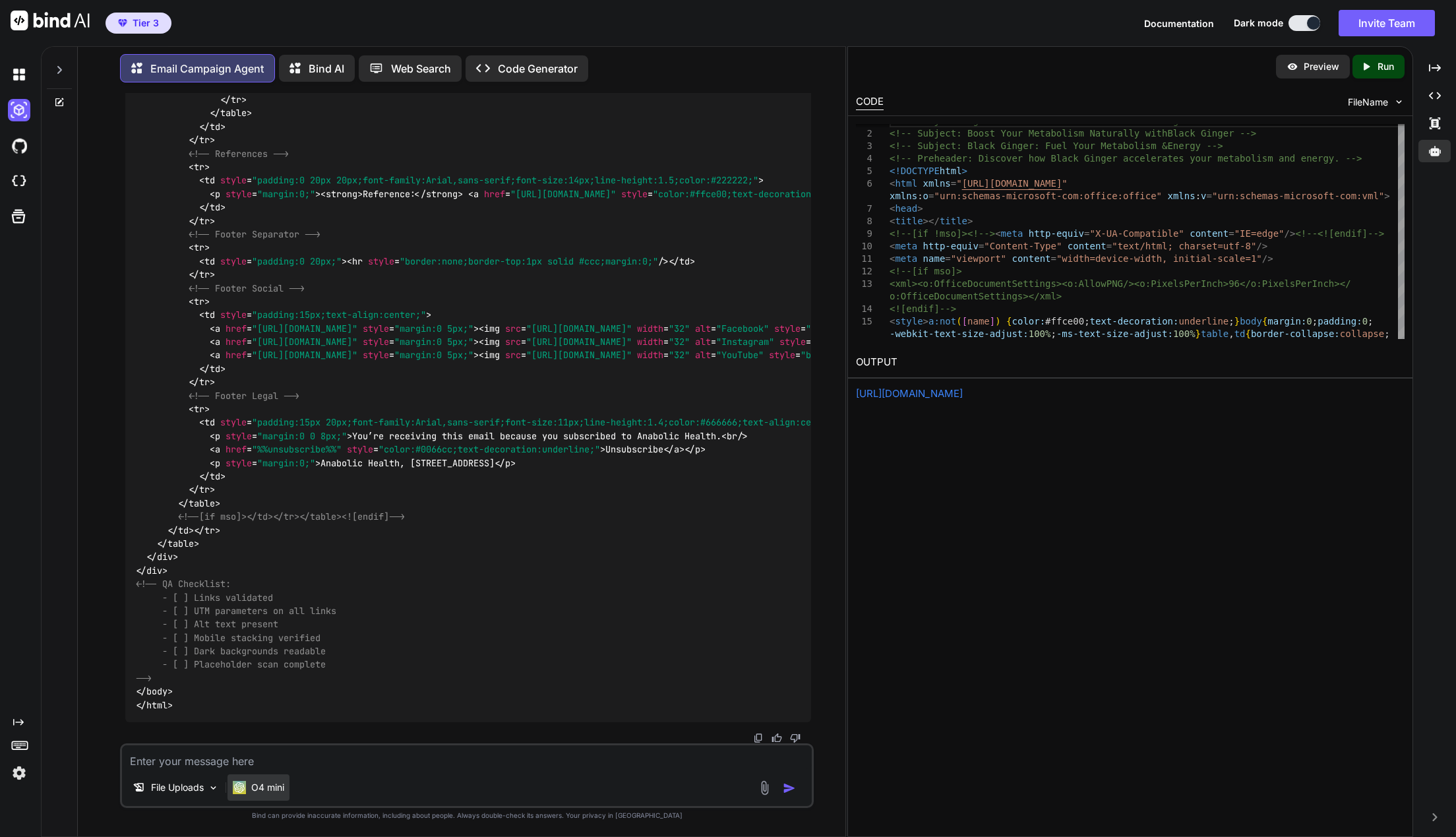
click at [247, 779] on div "O4 mini" at bounding box center [258, 787] width 62 height 27
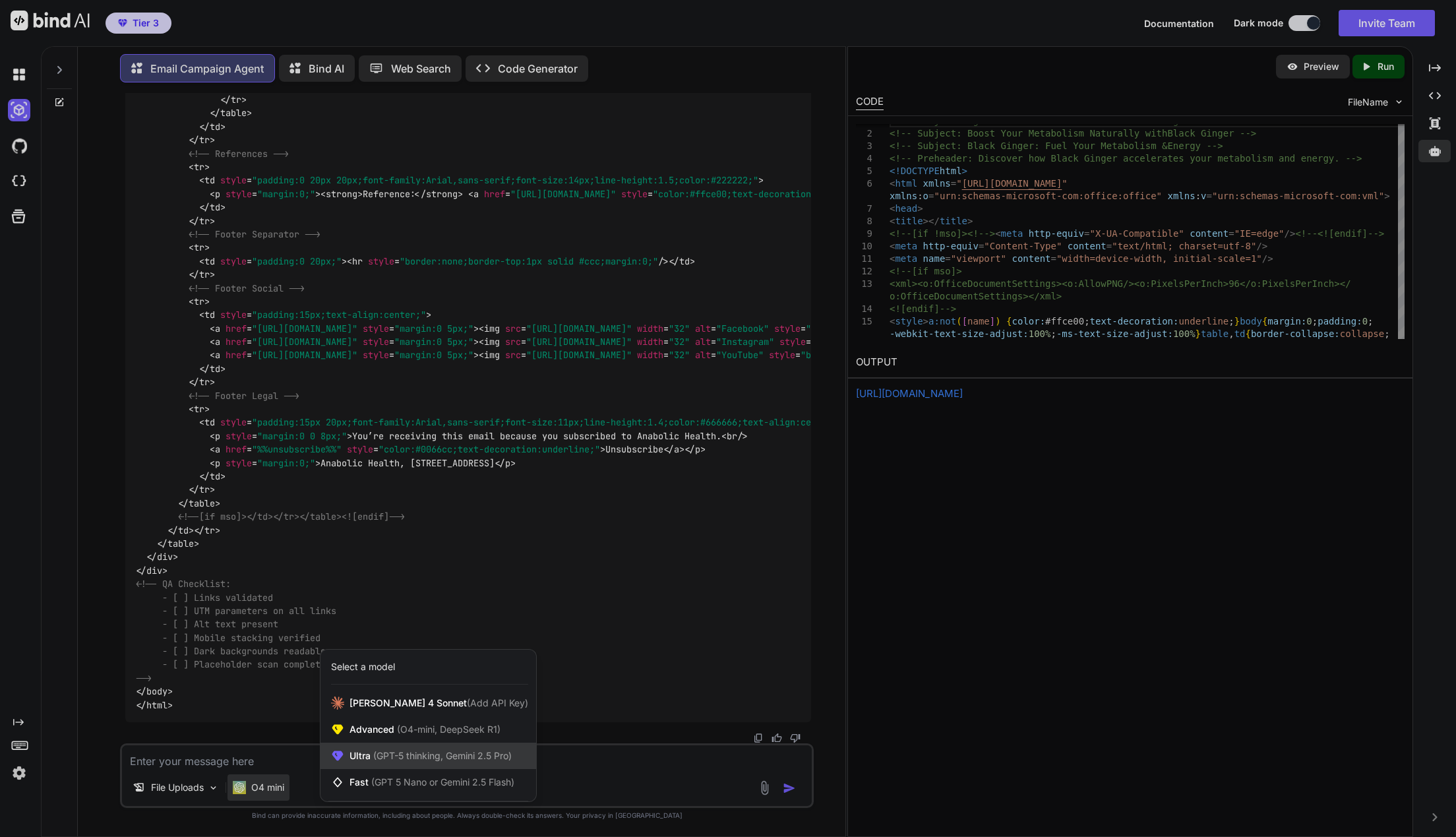
click at [370, 752] on span "Ultra (GPT-5 thinking, Gemini 2.5 Pro)" at bounding box center [430, 755] width 162 height 13
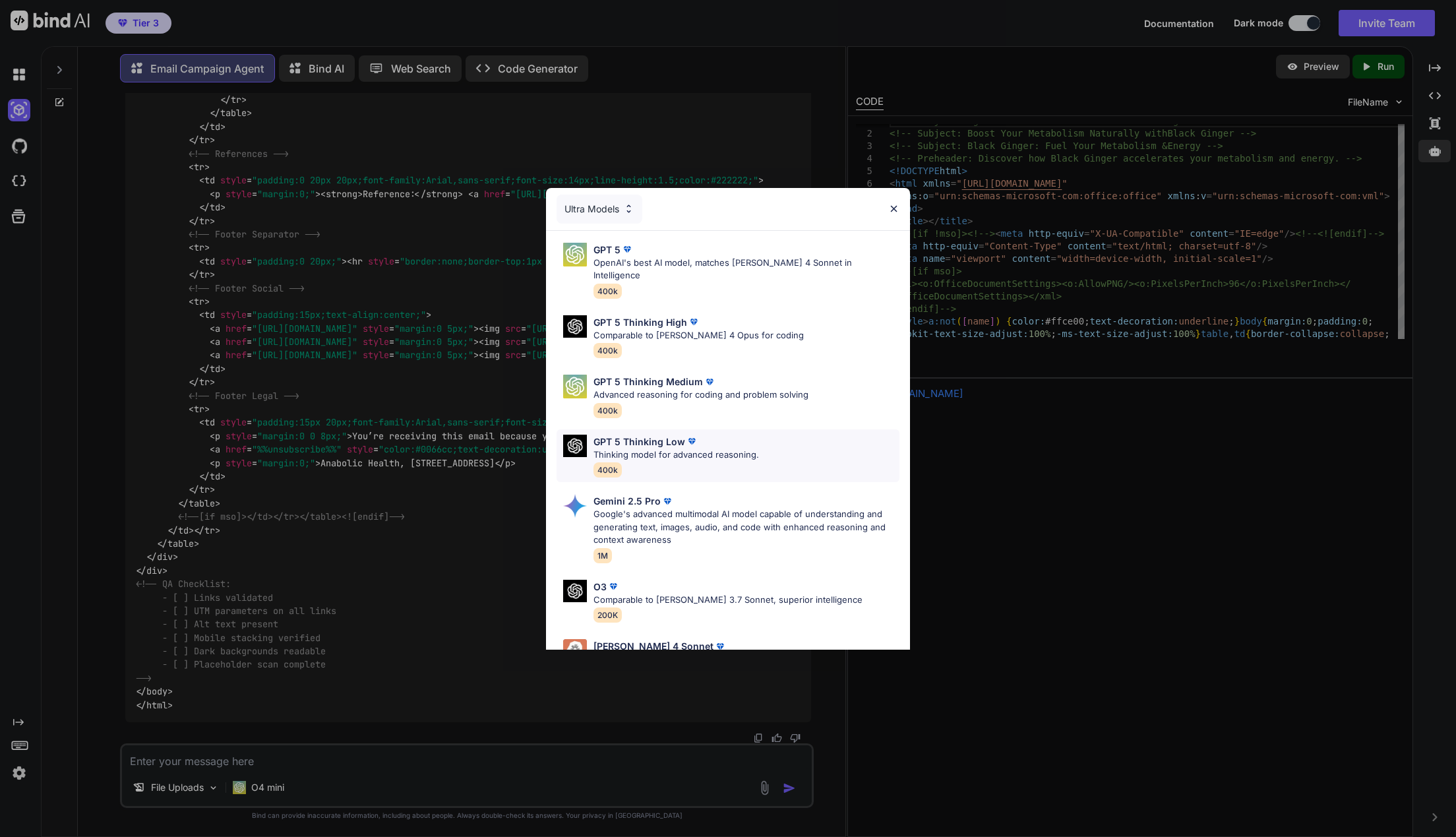
scroll to position [85, 0]
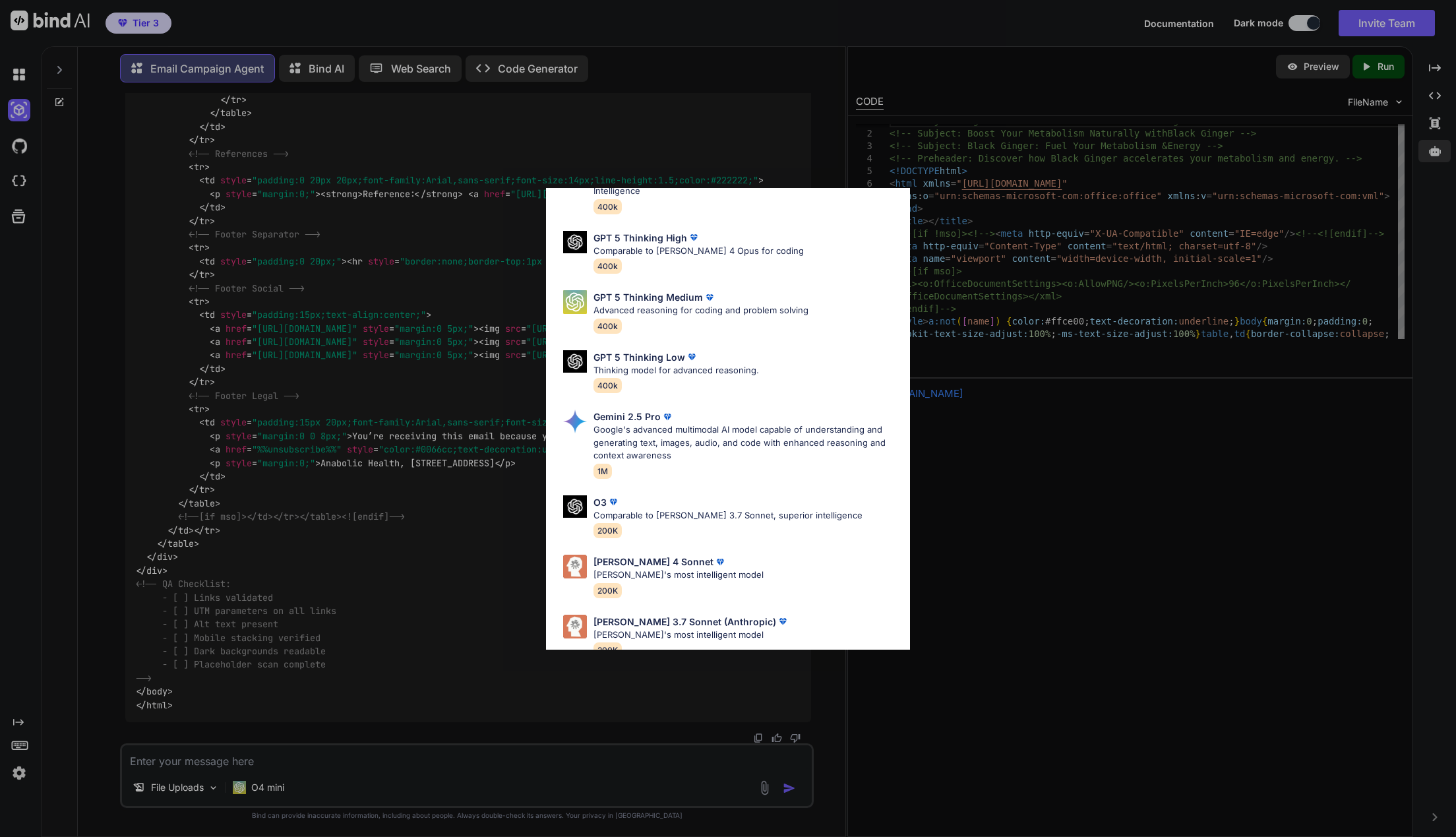
click at [1082, 545] on div "Ultra Models GPT 5 OpenAI's best AI model, matches Claude 4 Sonnet in Intellige…" at bounding box center [728, 418] width 1456 height 837
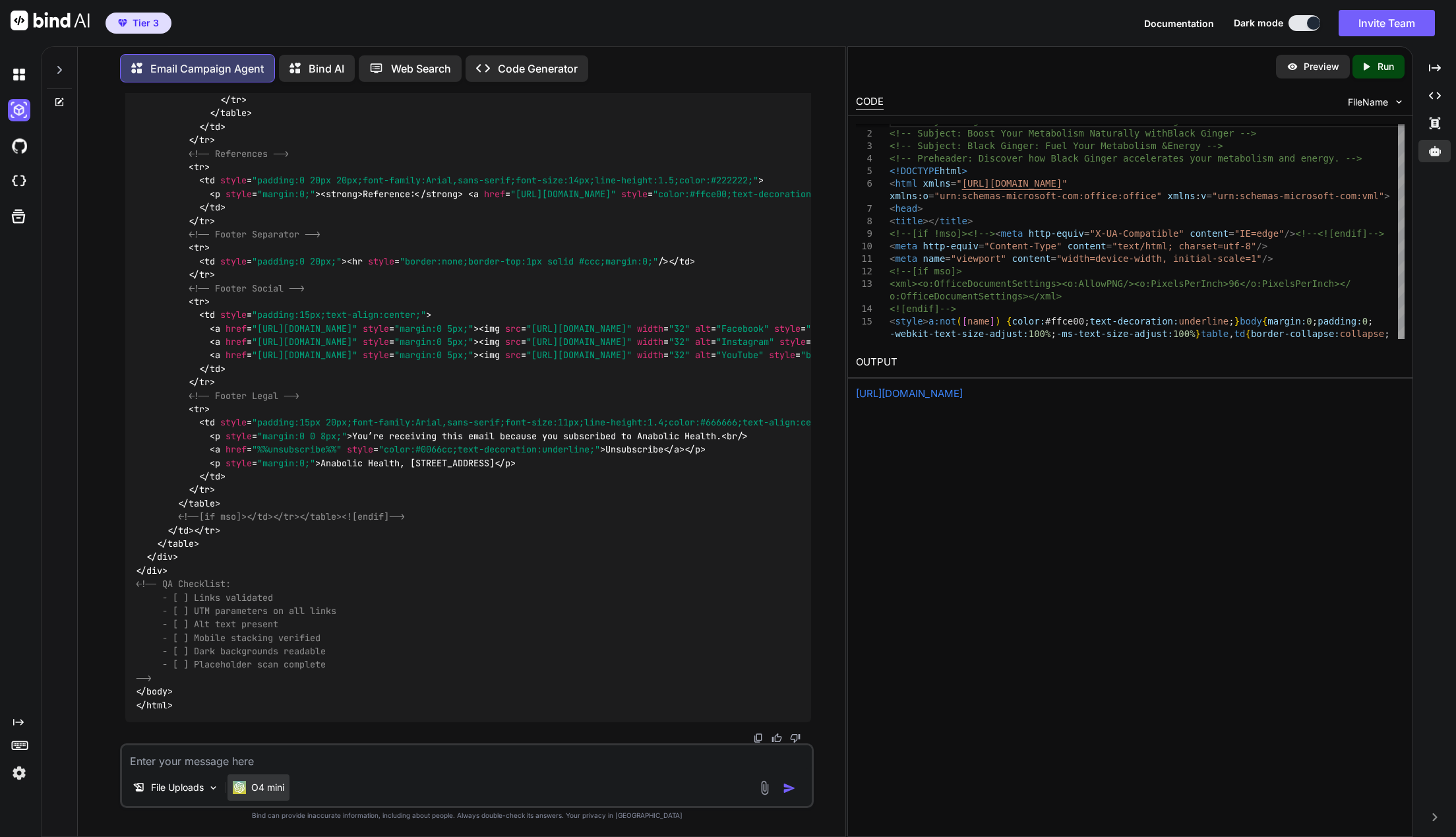
click at [263, 782] on p "O4 mini" at bounding box center [268, 787] width 33 height 13
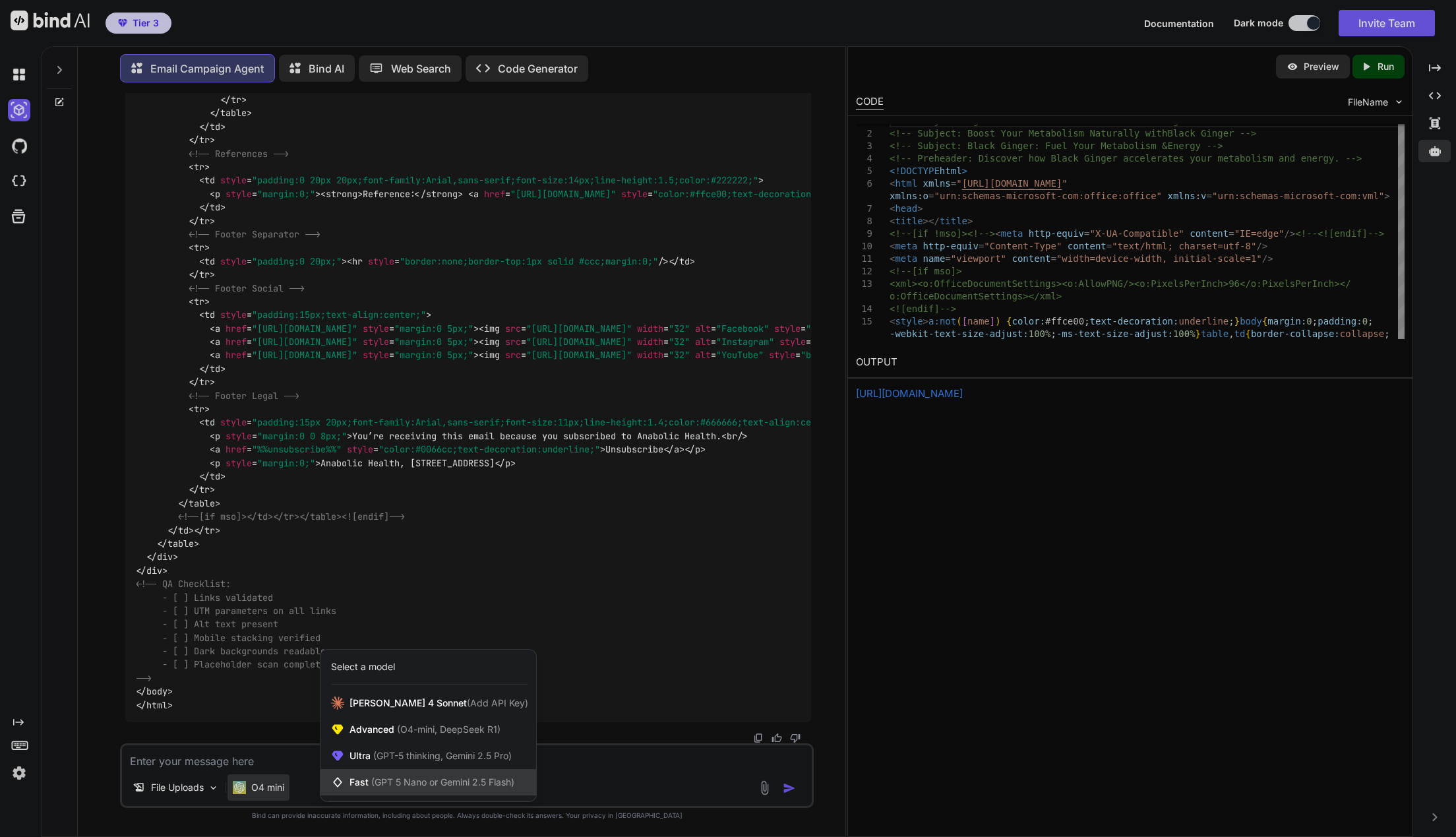
click at [393, 781] on span "(GPT 5 Nano or Gemini 2.5 Flash)" at bounding box center [443, 781] width 143 height 11
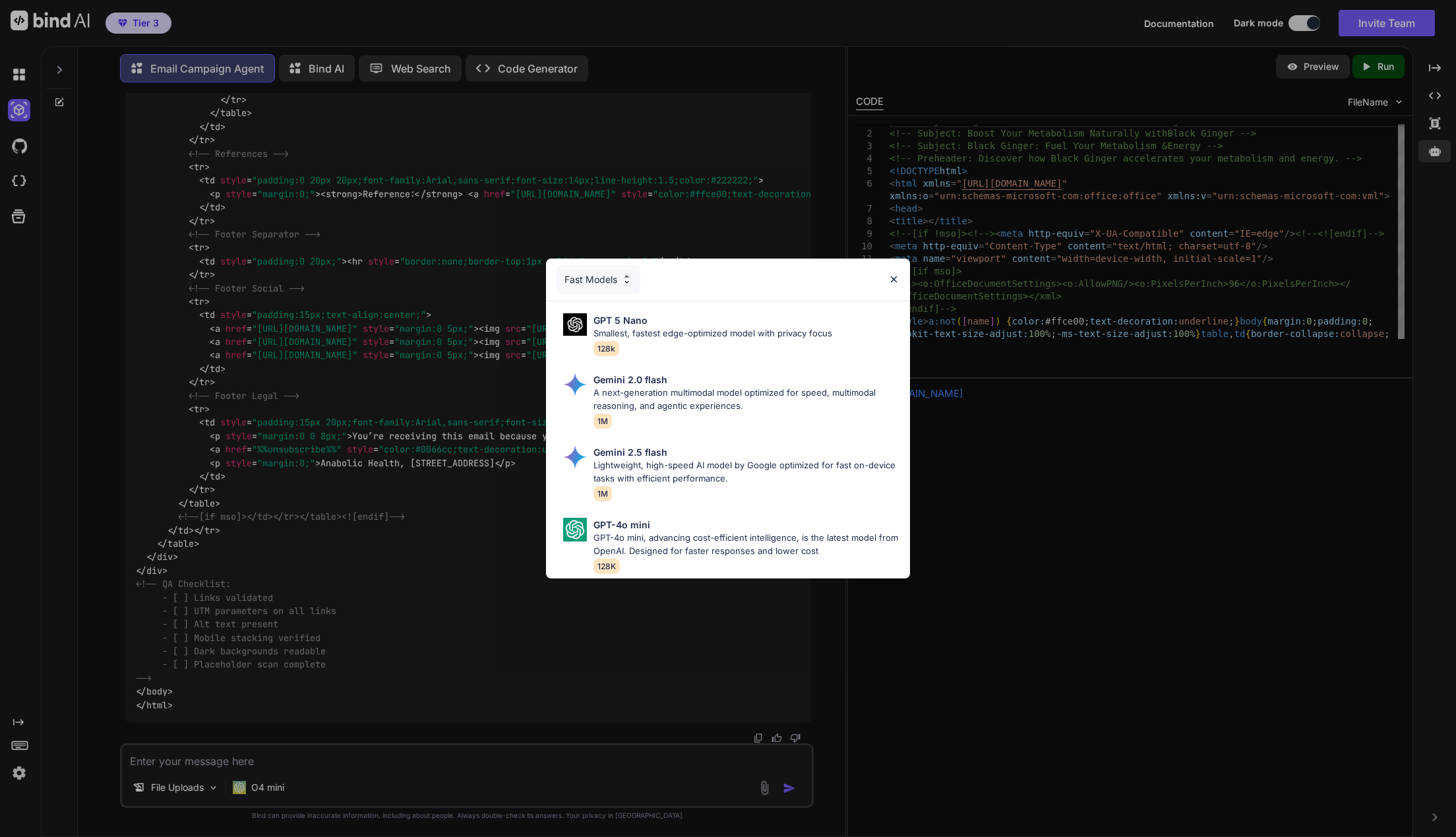
click at [1063, 608] on div "Fast Models GPT 5 Nano Smallest, fastest edge-optimized model with privacy focu…" at bounding box center [728, 418] width 1456 height 837
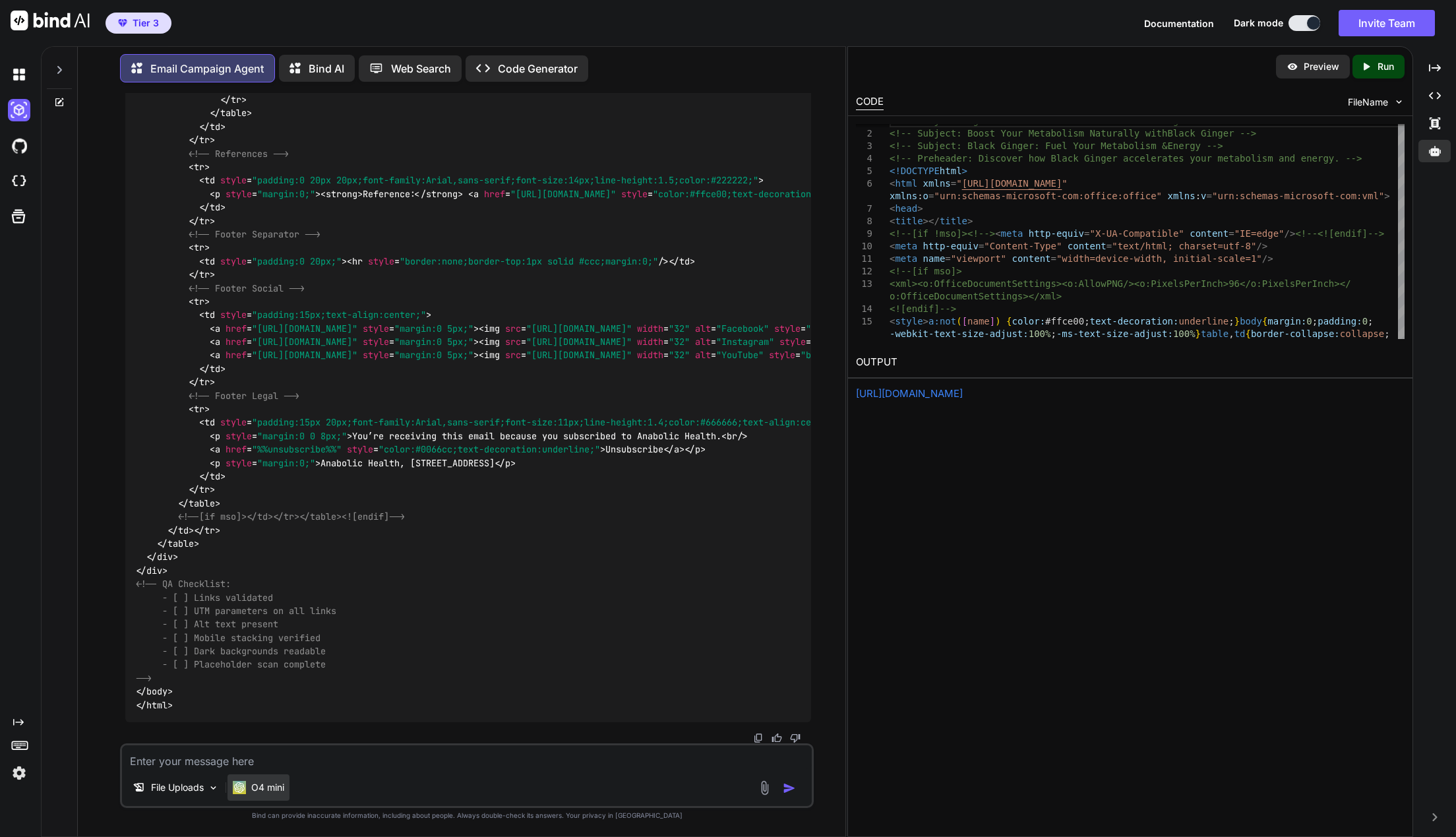
click at [262, 792] on p "O4 mini" at bounding box center [268, 787] width 33 height 13
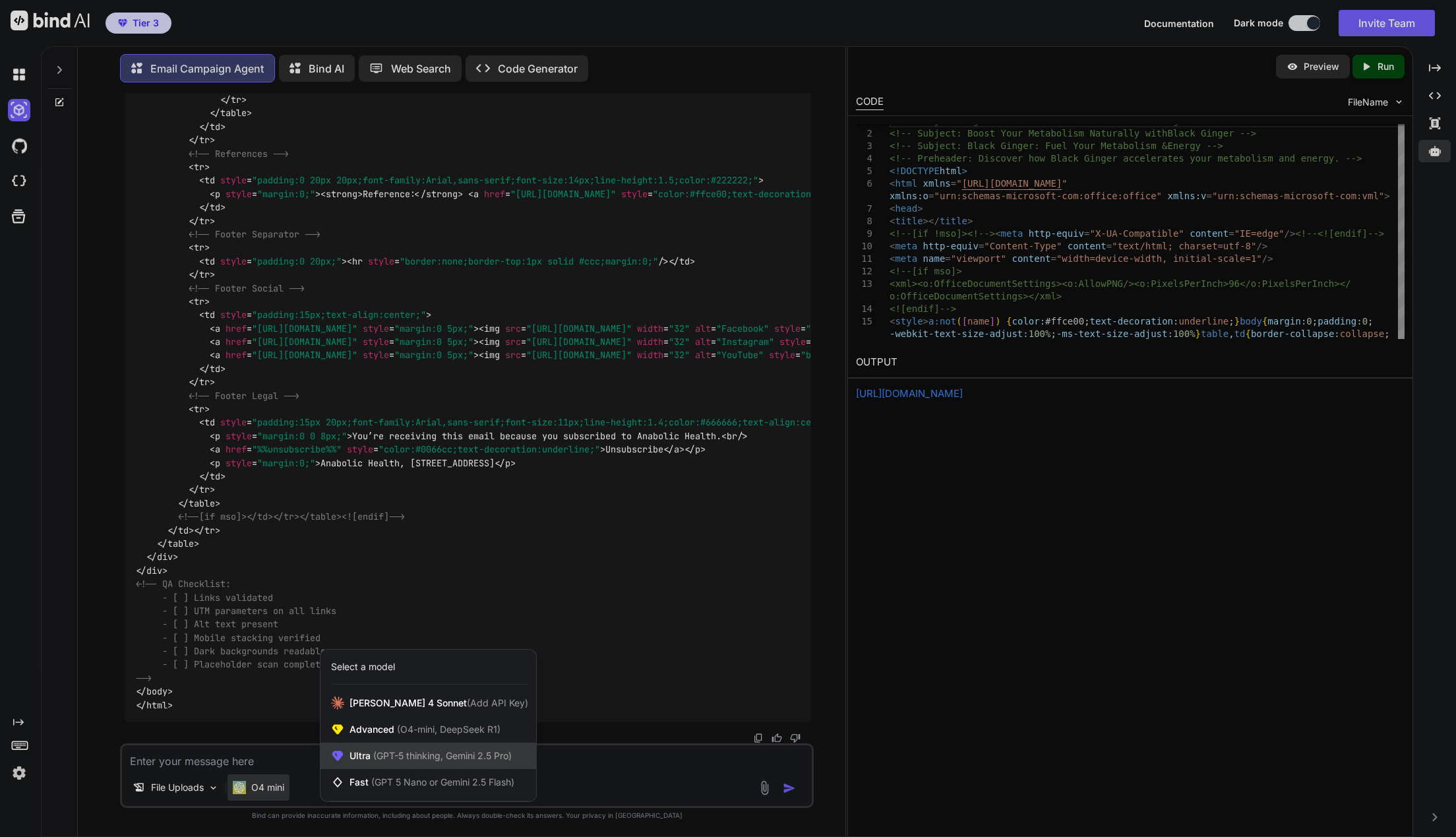
click at [397, 752] on span "(GPT-5 thinking, Gemini 2.5 Pro)" at bounding box center [441, 755] width 141 height 11
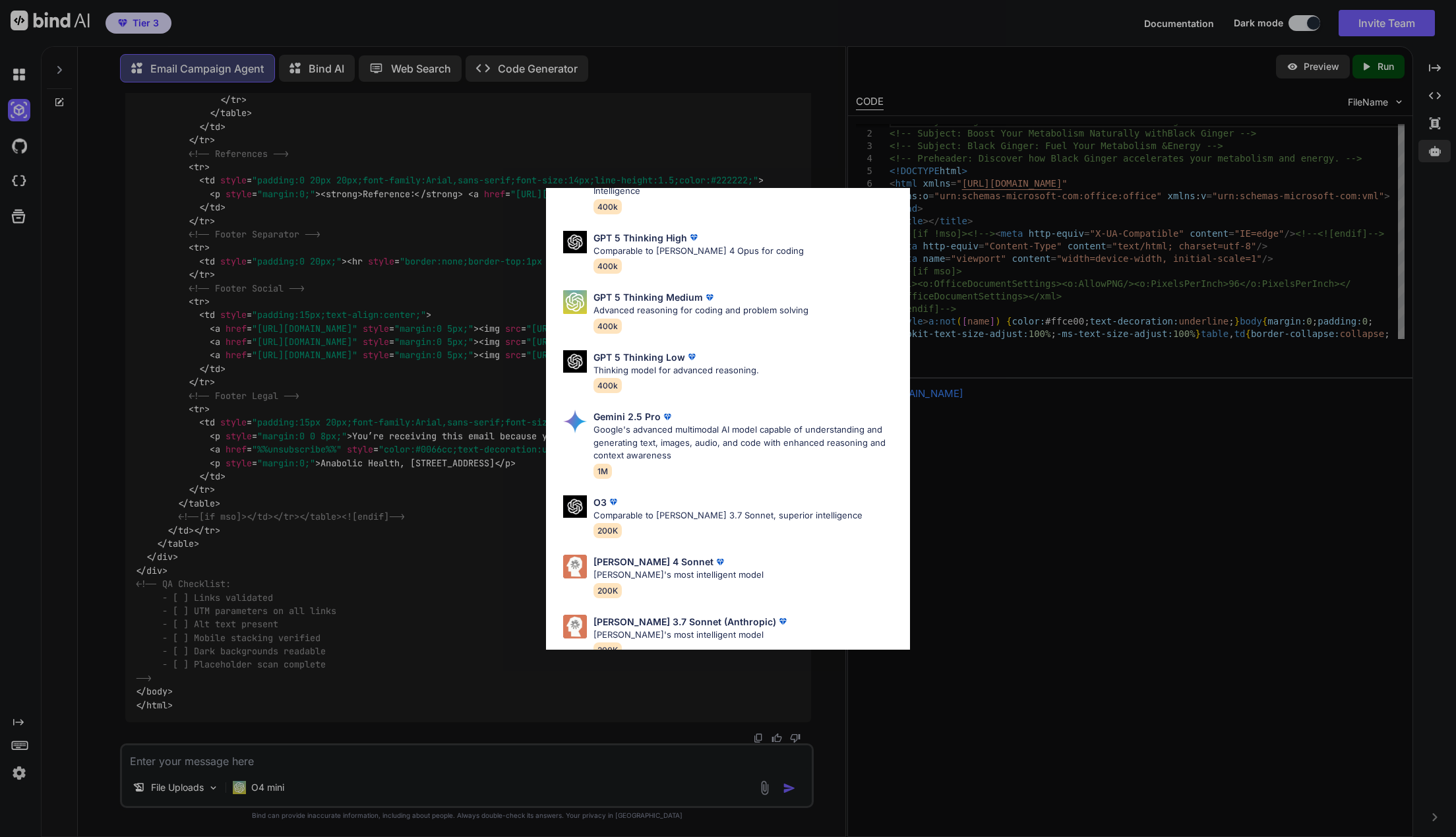
drag, startPoint x: 1066, startPoint y: 633, endPoint x: 799, endPoint y: 653, distance: 267.7
click at [1067, 625] on div "Ultra Models GPT 5 OpenAI's best AI model, matches Claude 4 Sonnet in Intellige…" at bounding box center [728, 418] width 1456 height 837
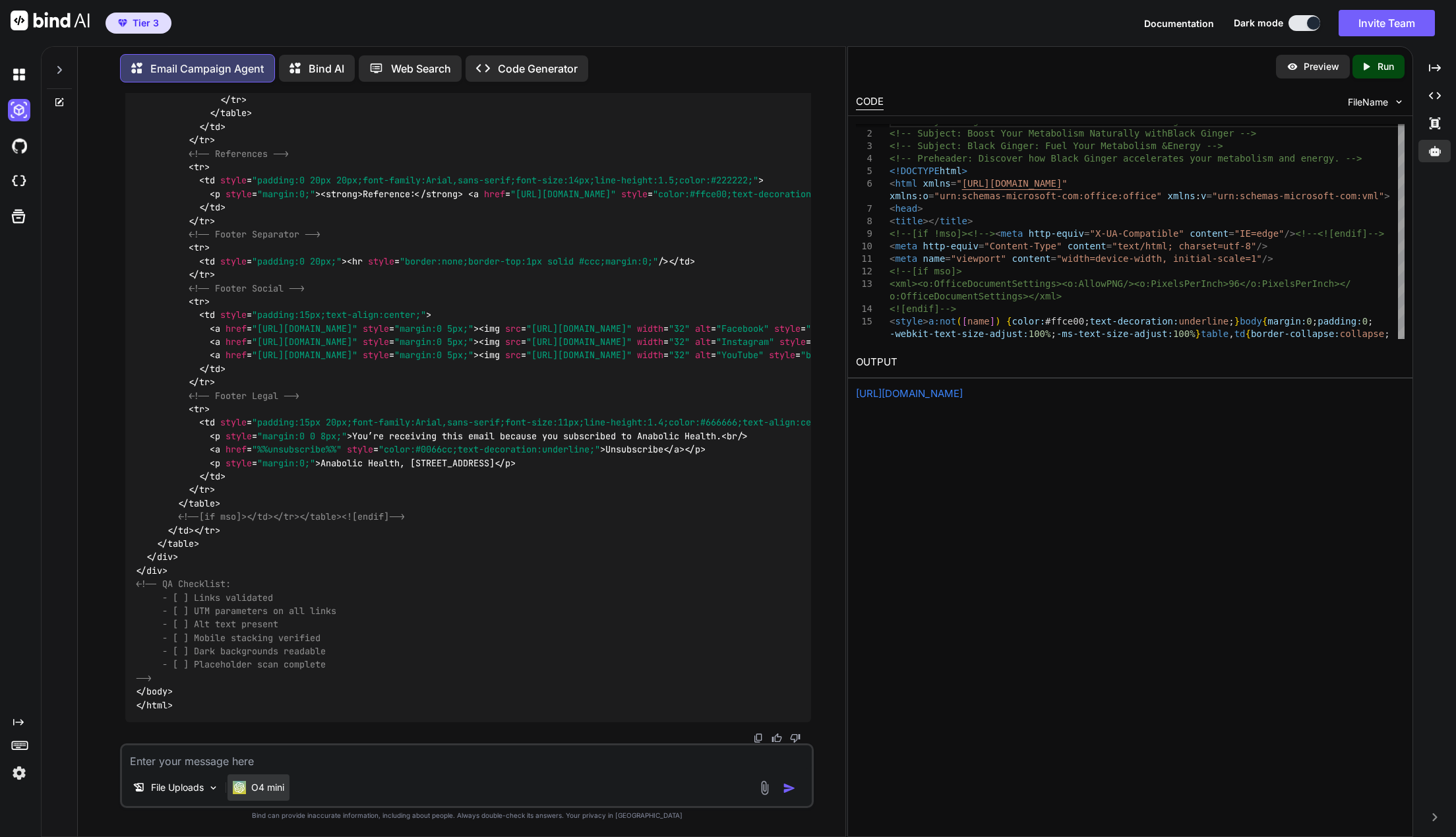
click at [271, 787] on p "O4 mini" at bounding box center [268, 787] width 33 height 13
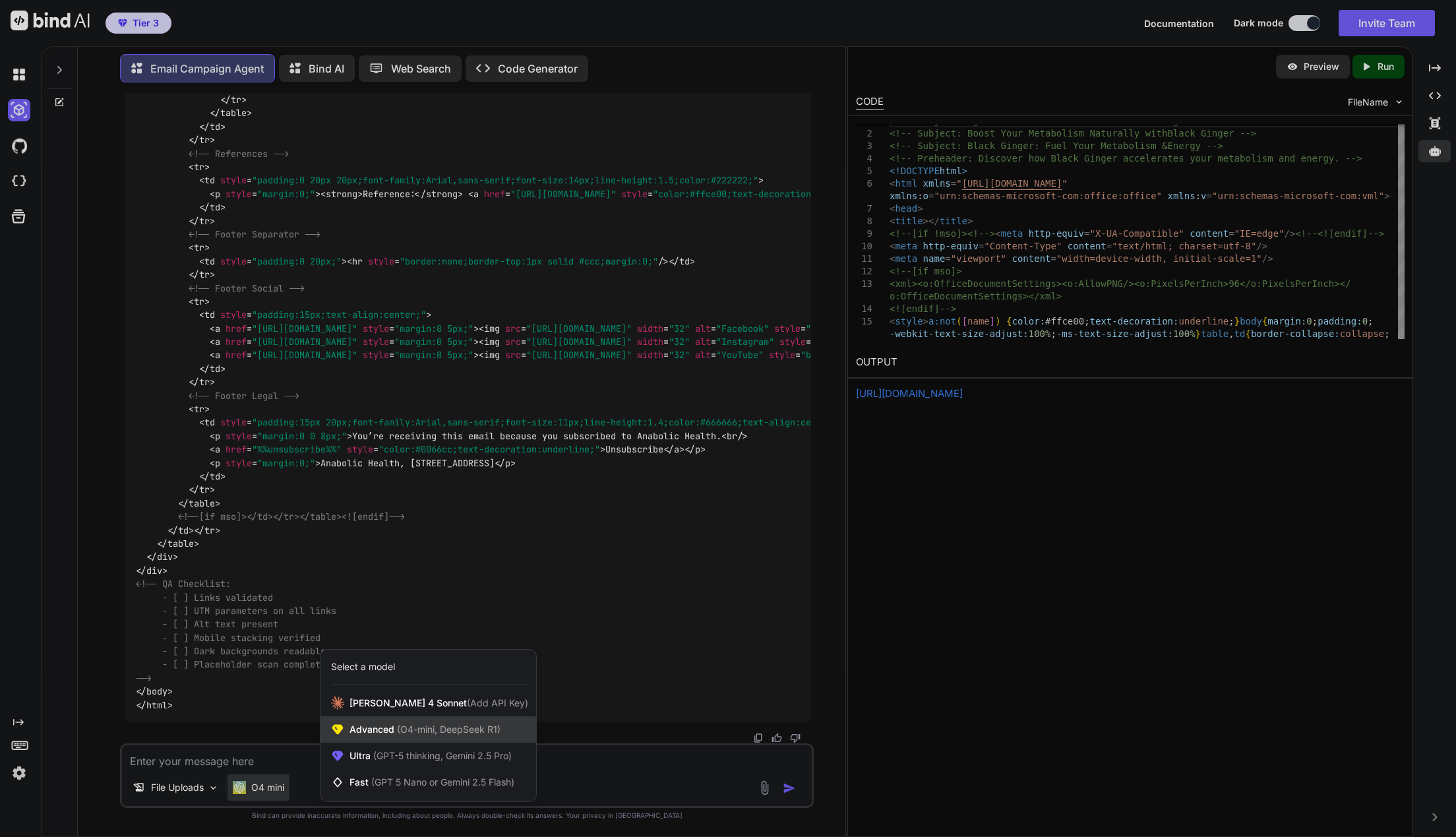
click at [393, 725] on span "Advanced (O4-mini, DeepSeek R1)" at bounding box center [425, 729] width 151 height 13
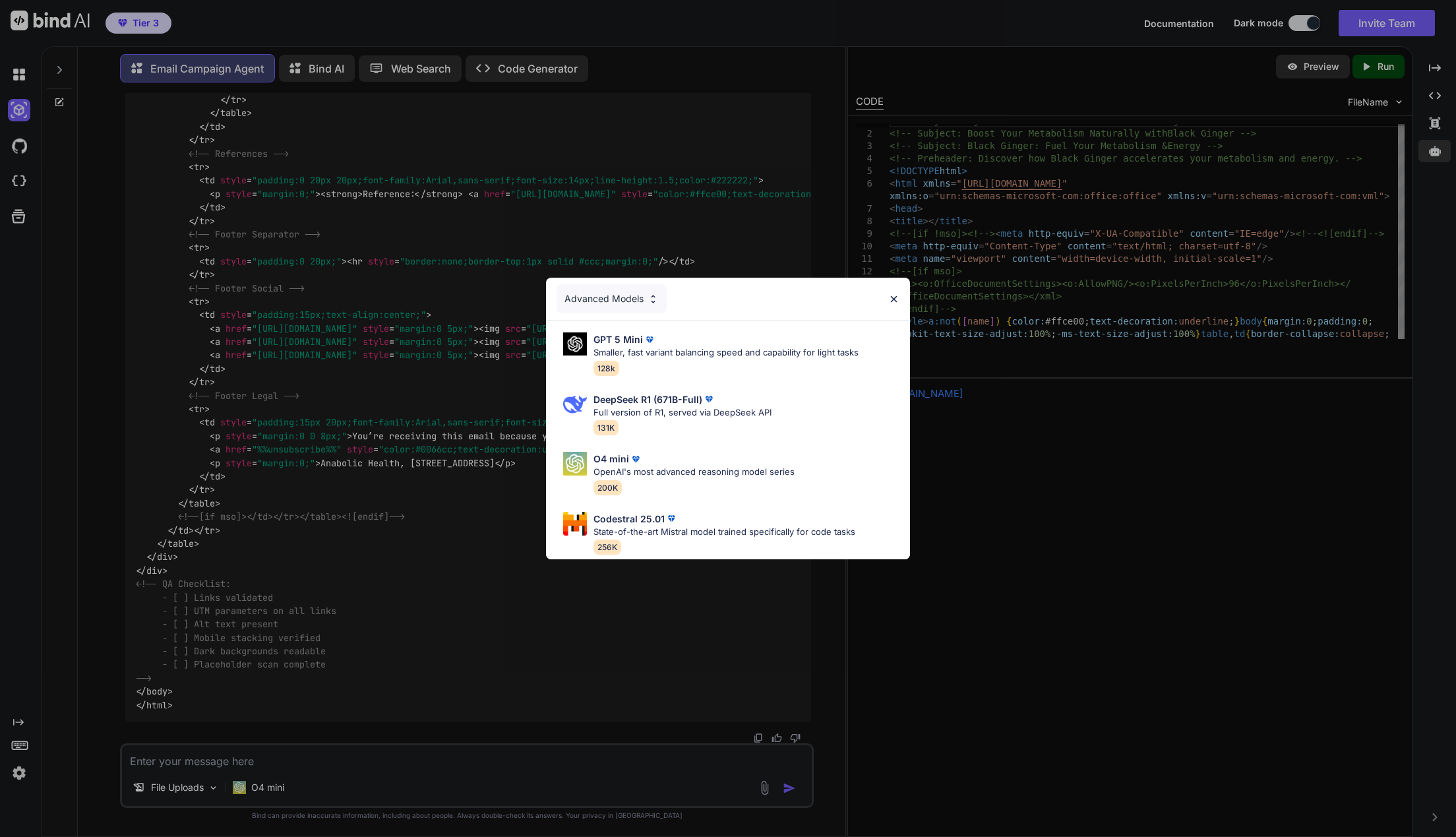
click at [977, 634] on div "Advanced Models GPT 5 Mini Smaller, fast variant balancing speed and capability…" at bounding box center [728, 418] width 1456 height 837
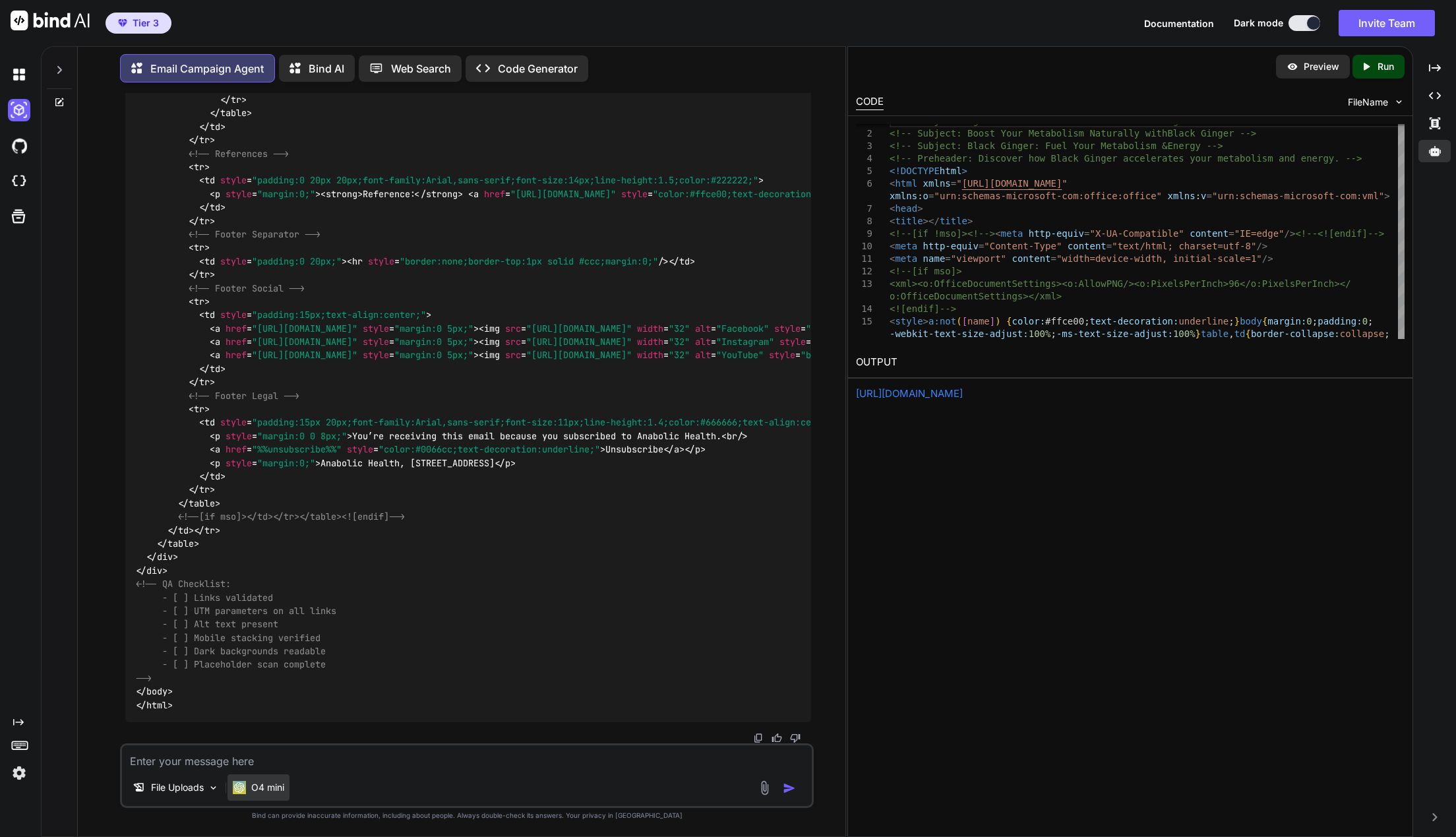
click at [249, 792] on div "O4 mini" at bounding box center [258, 787] width 51 height 13
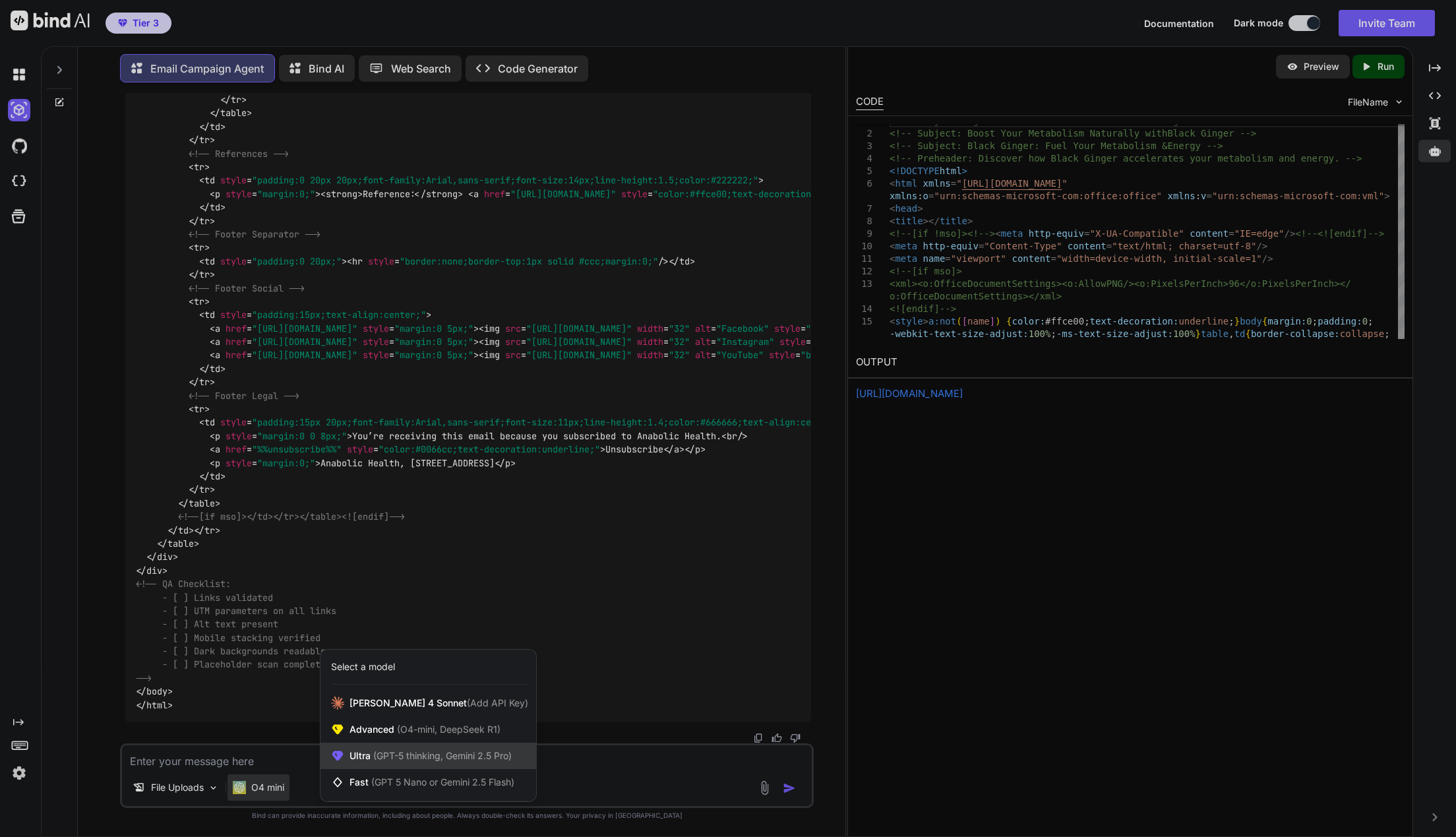
click at [416, 759] on span "(GPT-5 thinking, Gemini 2.5 Pro)" at bounding box center [441, 755] width 141 height 11
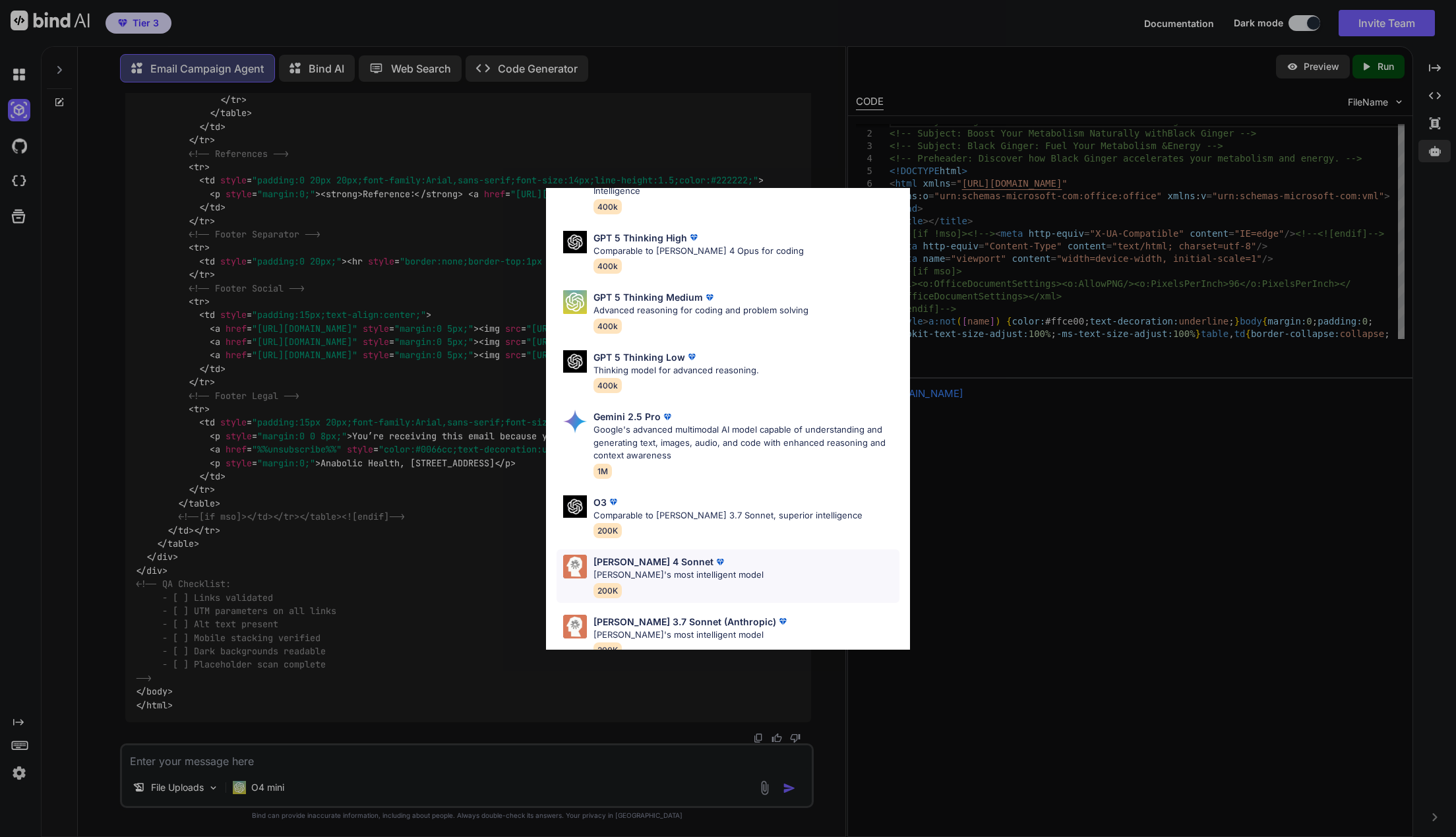
click at [742, 566] on div "Claude 4 Sonnet Claude's most intelligent model 200K" at bounding box center [728, 576] width 343 height 53
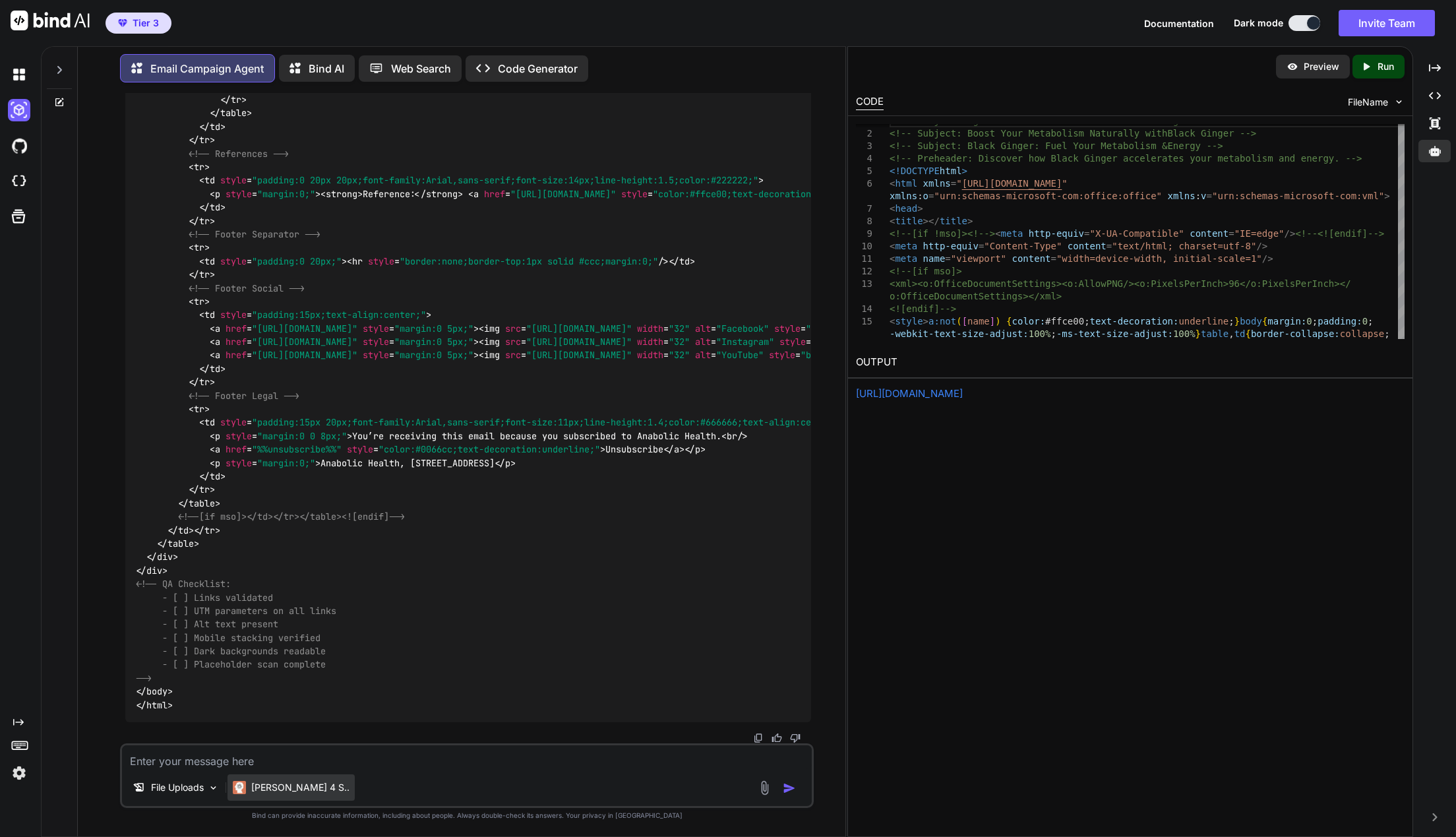
click at [285, 786] on p "[PERSON_NAME] 4 S.." at bounding box center [300, 787] width 98 height 13
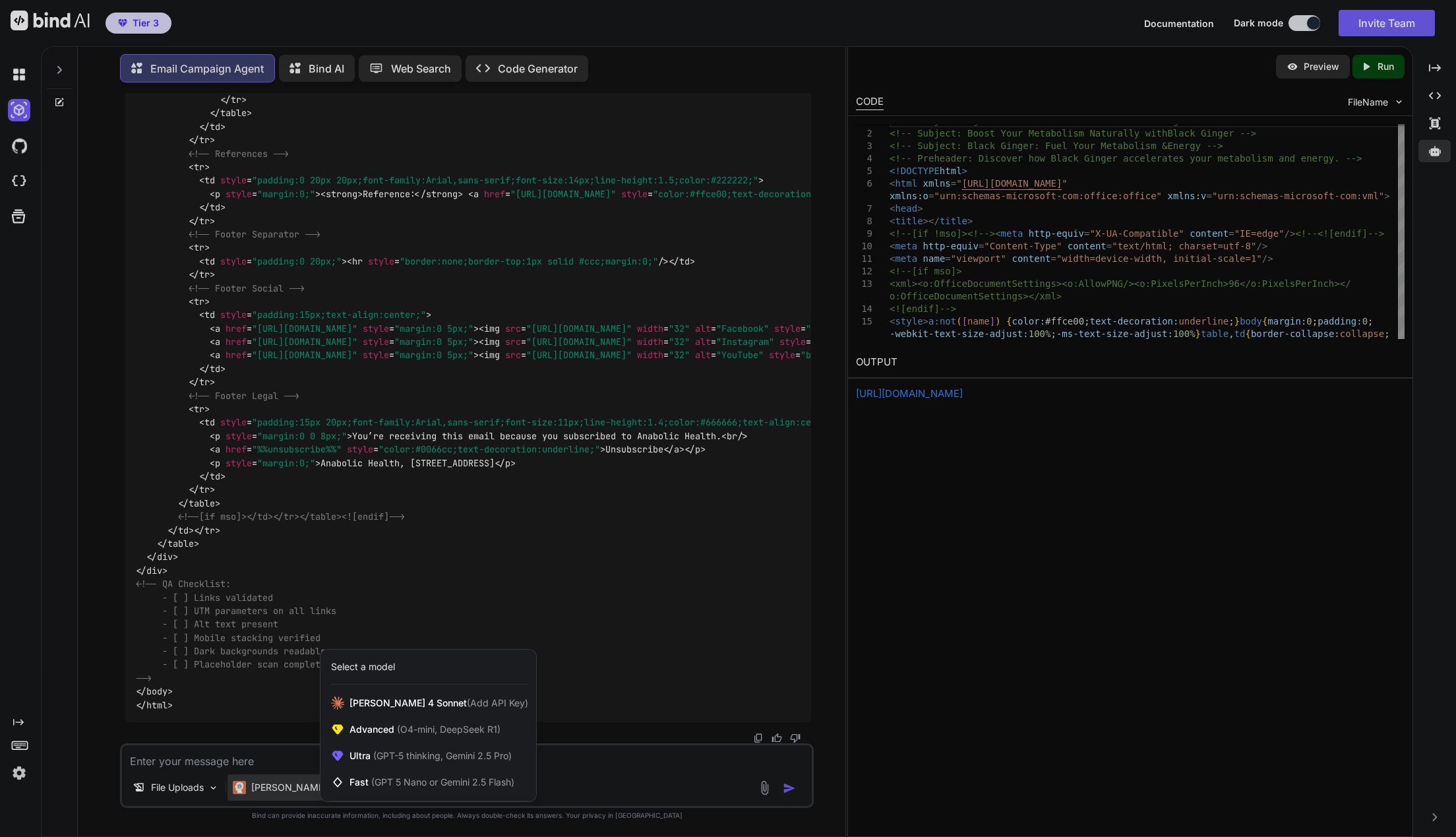
click at [957, 716] on div at bounding box center [728, 418] width 1456 height 837
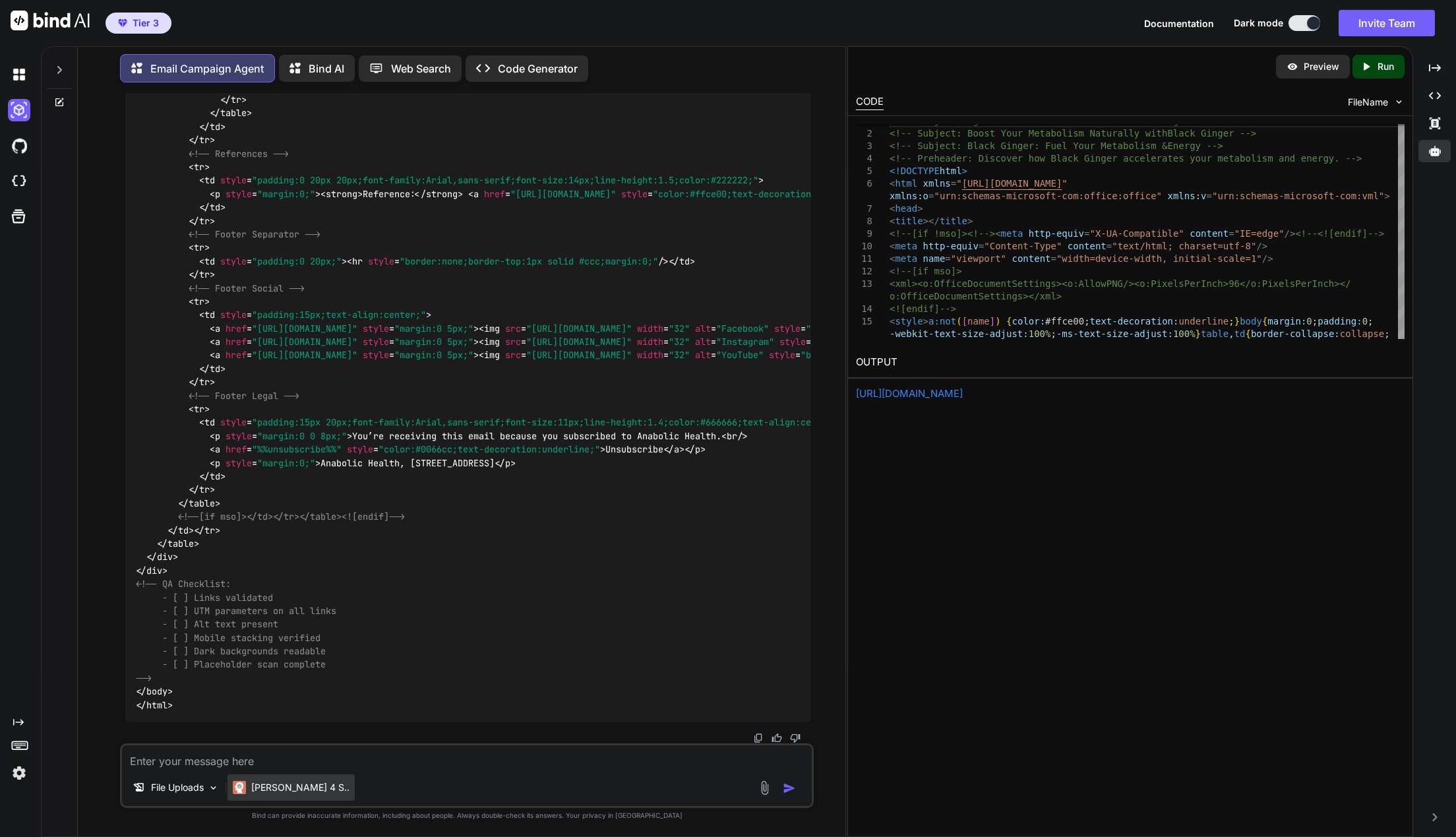
click at [282, 786] on p "[PERSON_NAME] 4 S.." at bounding box center [300, 787] width 98 height 13
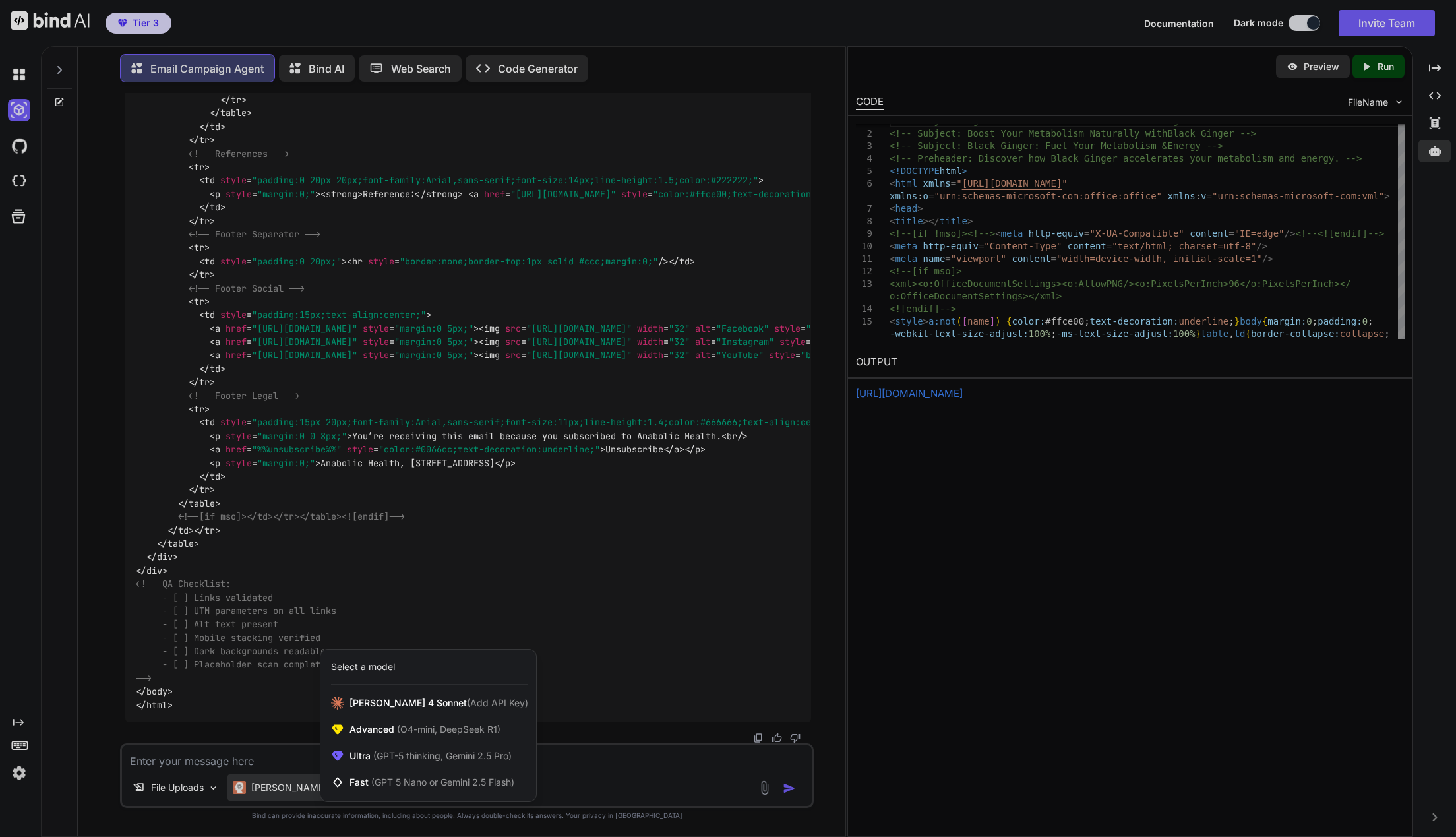
click at [1082, 733] on div at bounding box center [728, 418] width 1456 height 837
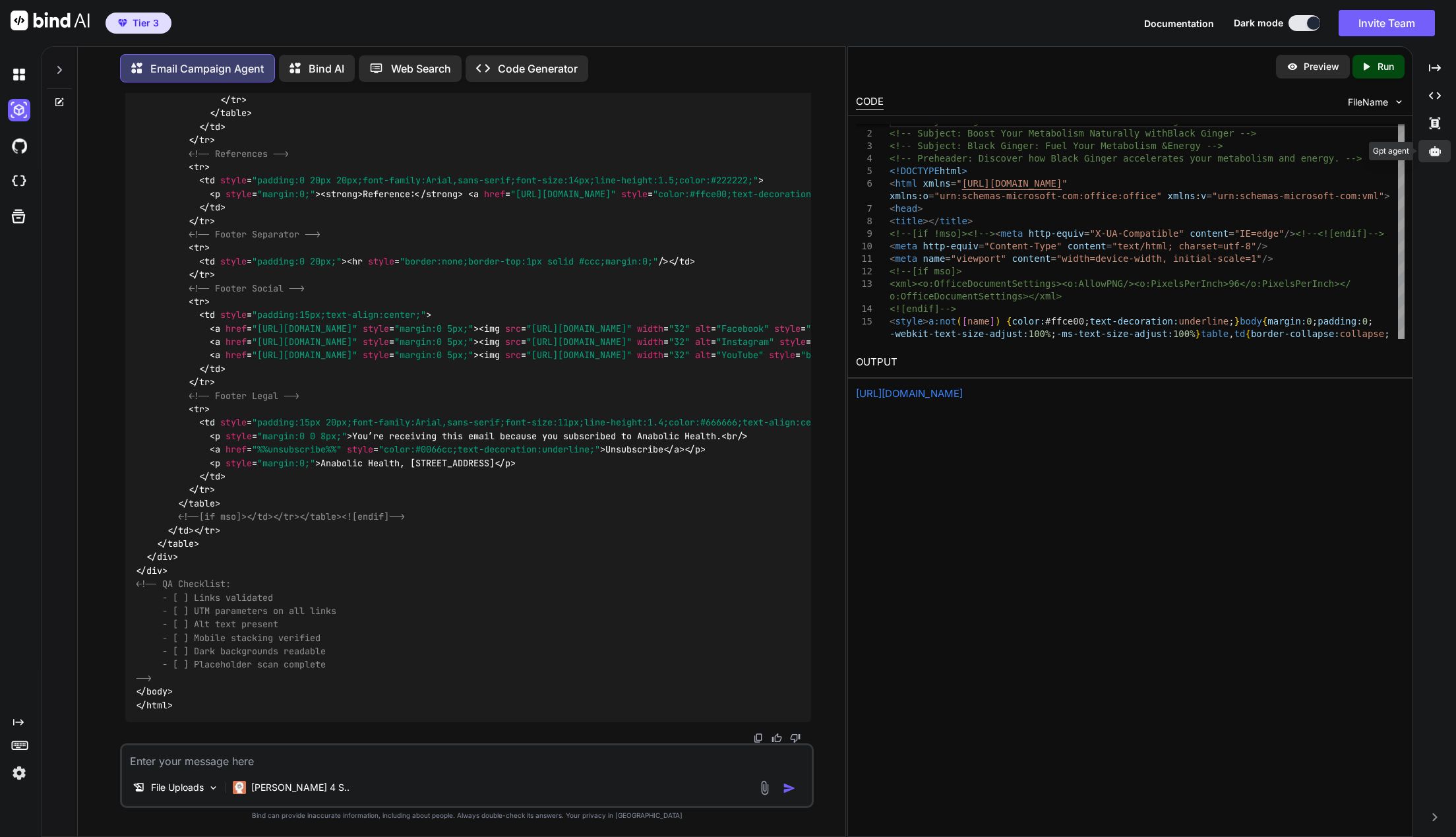
click at [1433, 142] on div at bounding box center [1435, 150] width 32 height 22
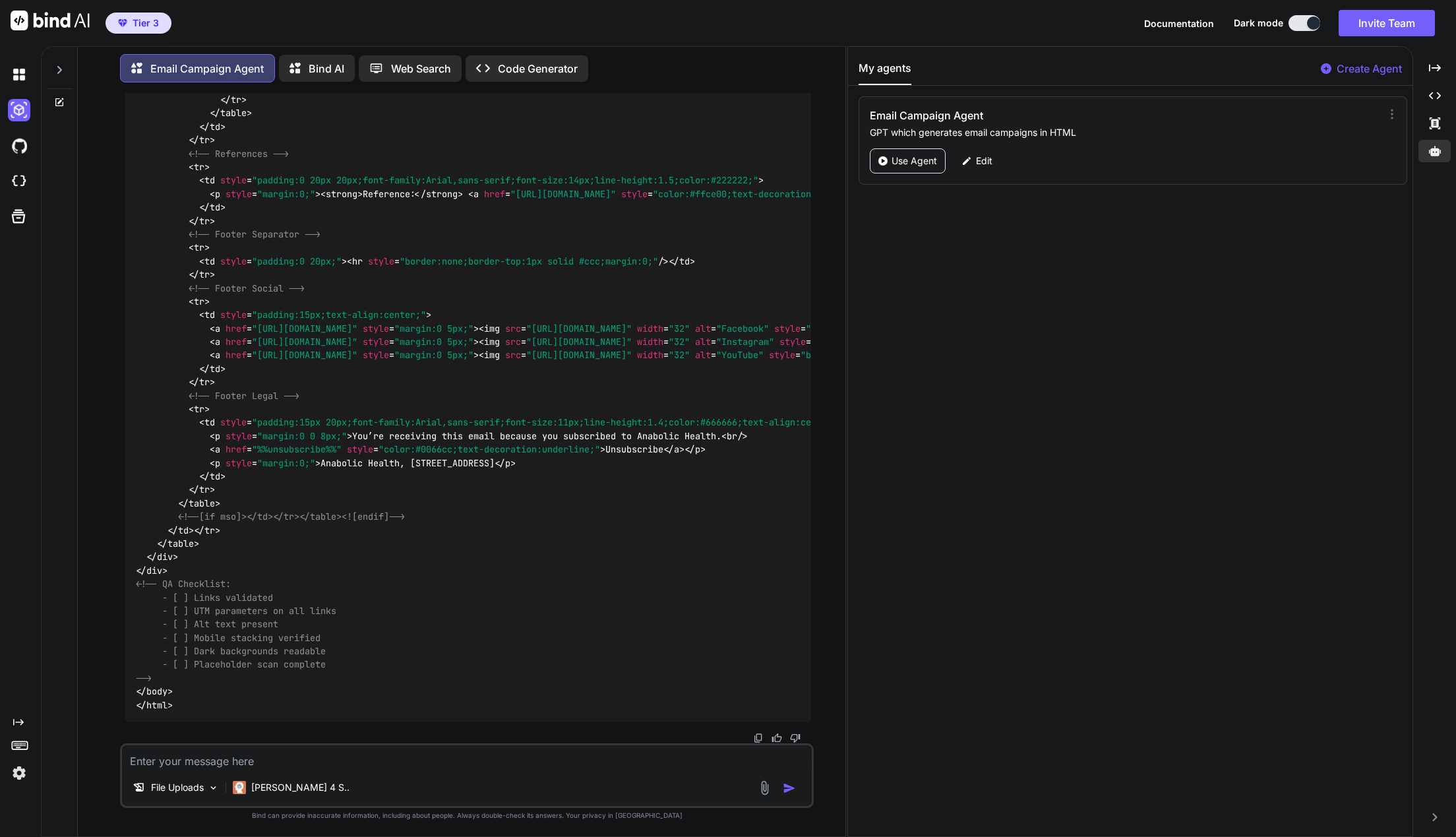
click at [1361, 65] on p "Create Agent" at bounding box center [1369, 69] width 66 height 16
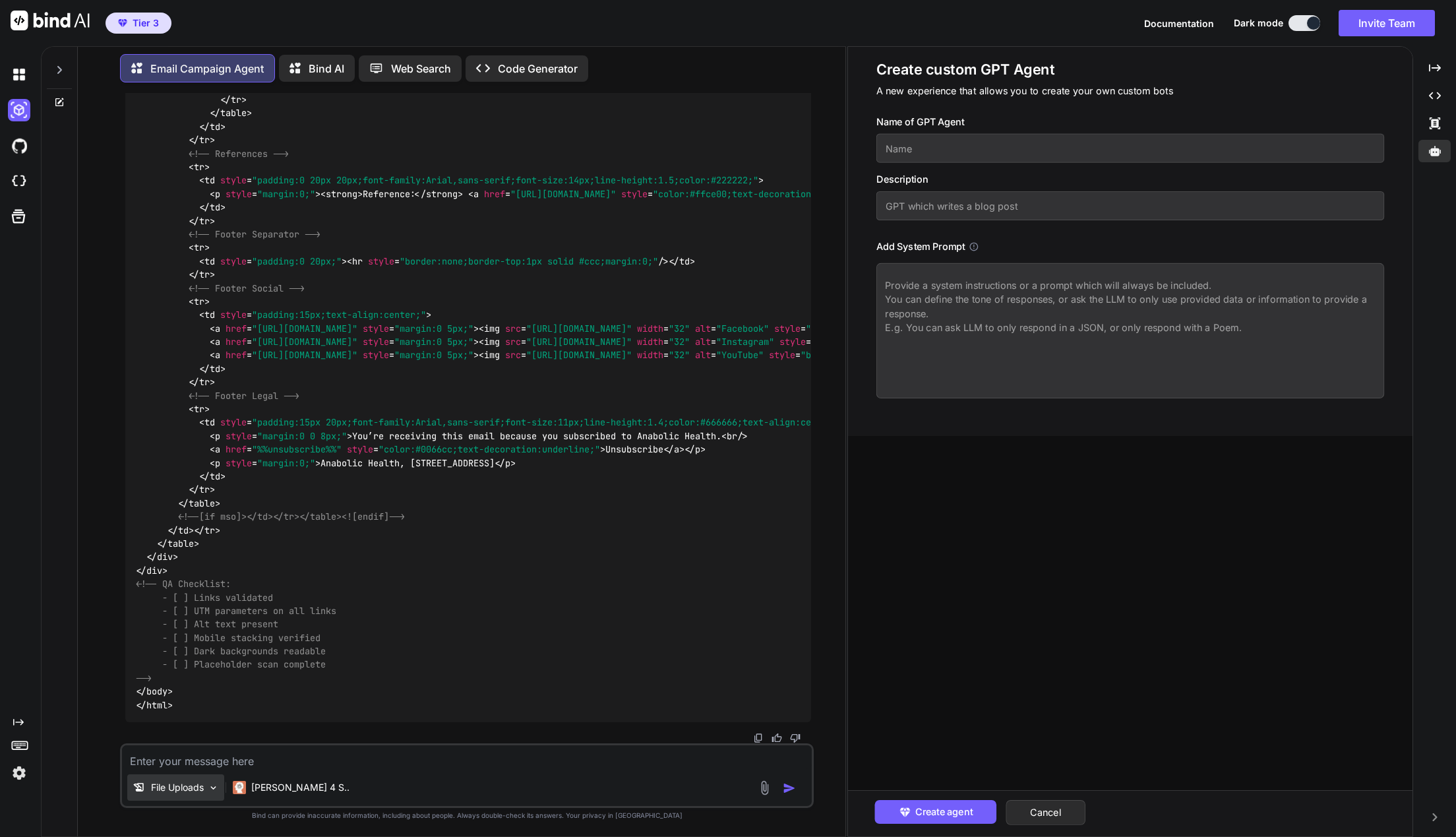
click at [174, 800] on div "File Uploads" at bounding box center [175, 787] width 97 height 27
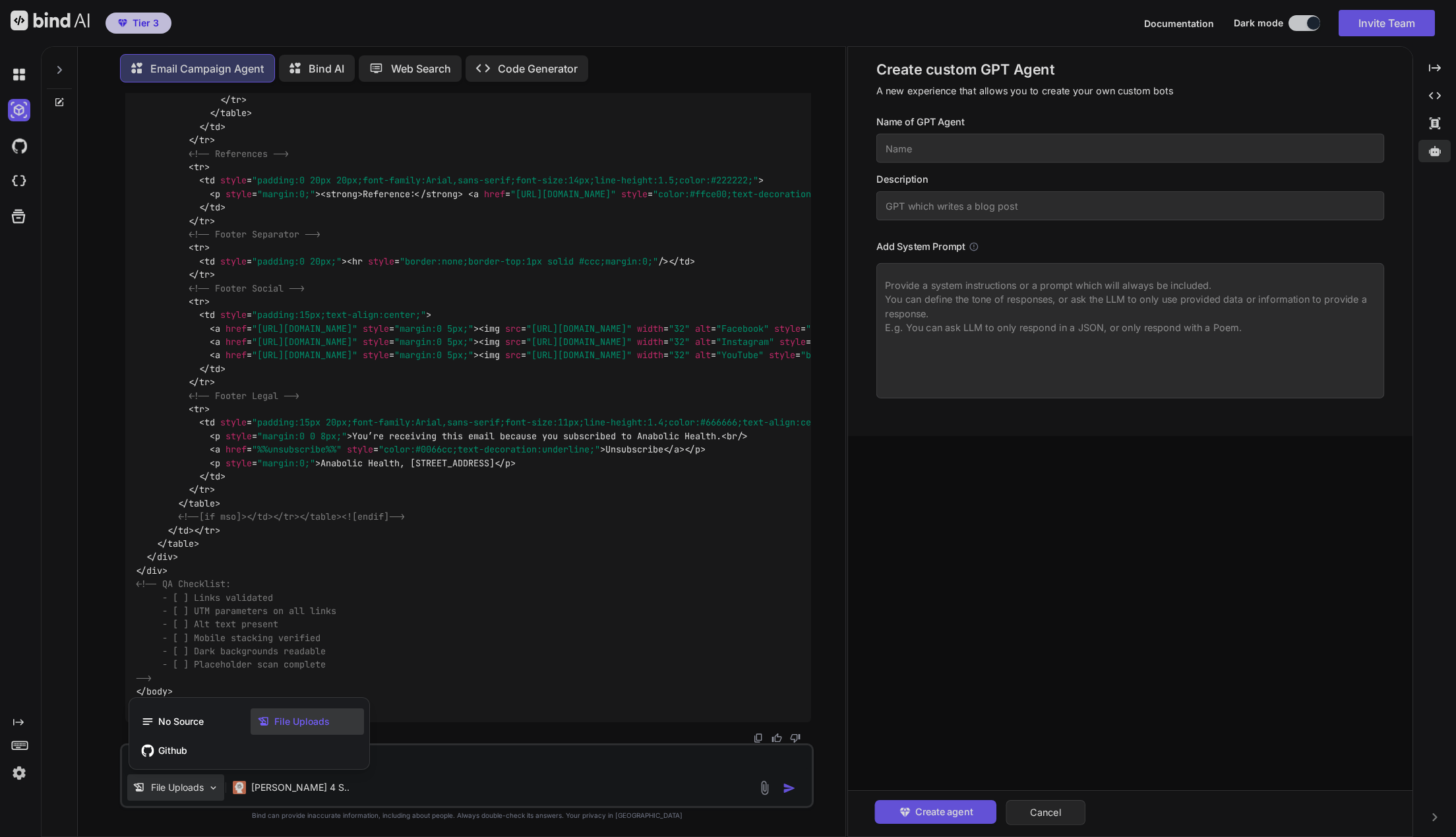
click at [140, 617] on div at bounding box center [728, 418] width 1456 height 837
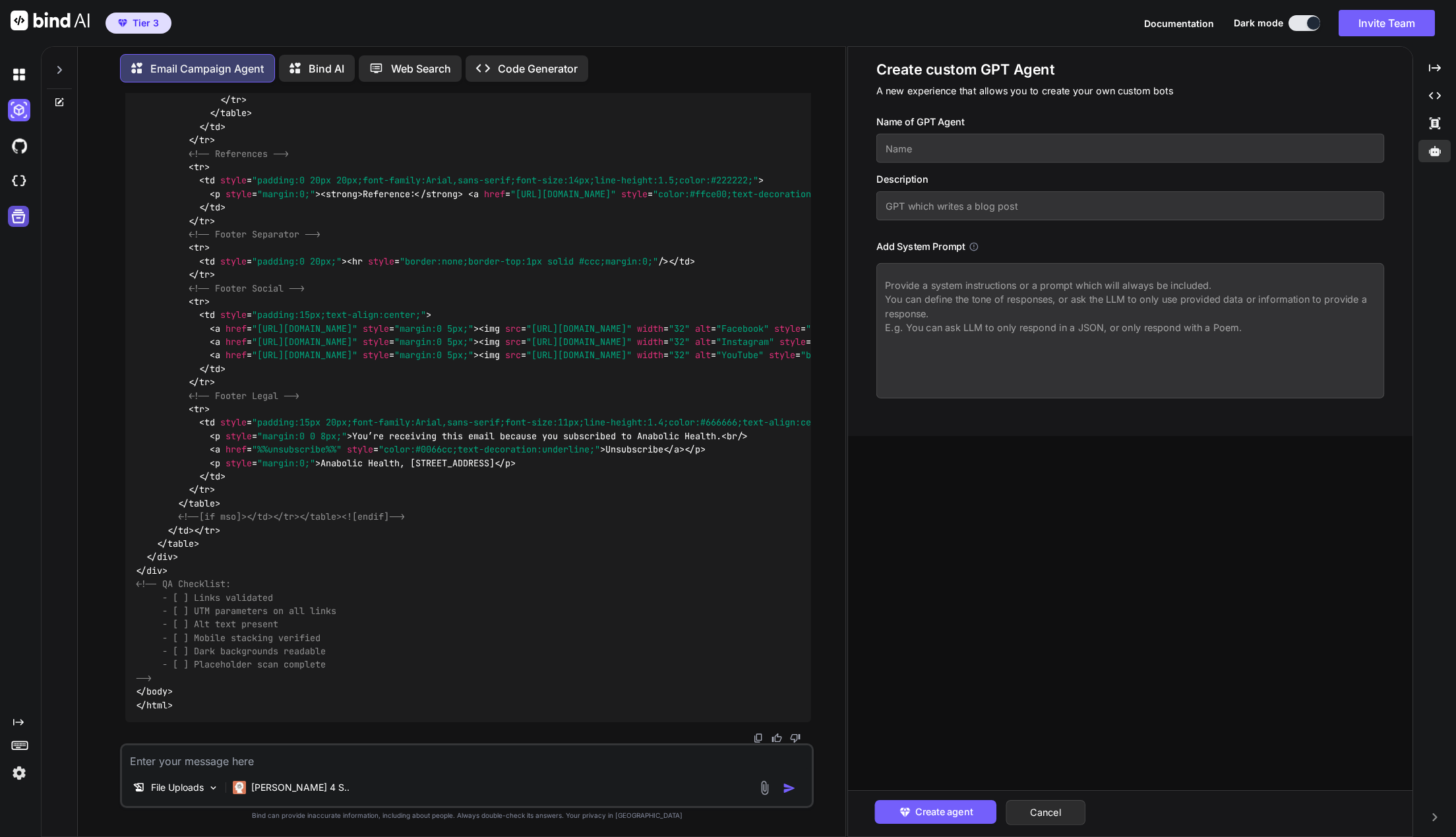
drag, startPoint x: 26, startPoint y: 219, endPoint x: 26, endPoint y: 207, distance: 12.0
click at [22, 216] on icon at bounding box center [18, 216] width 18 height 18
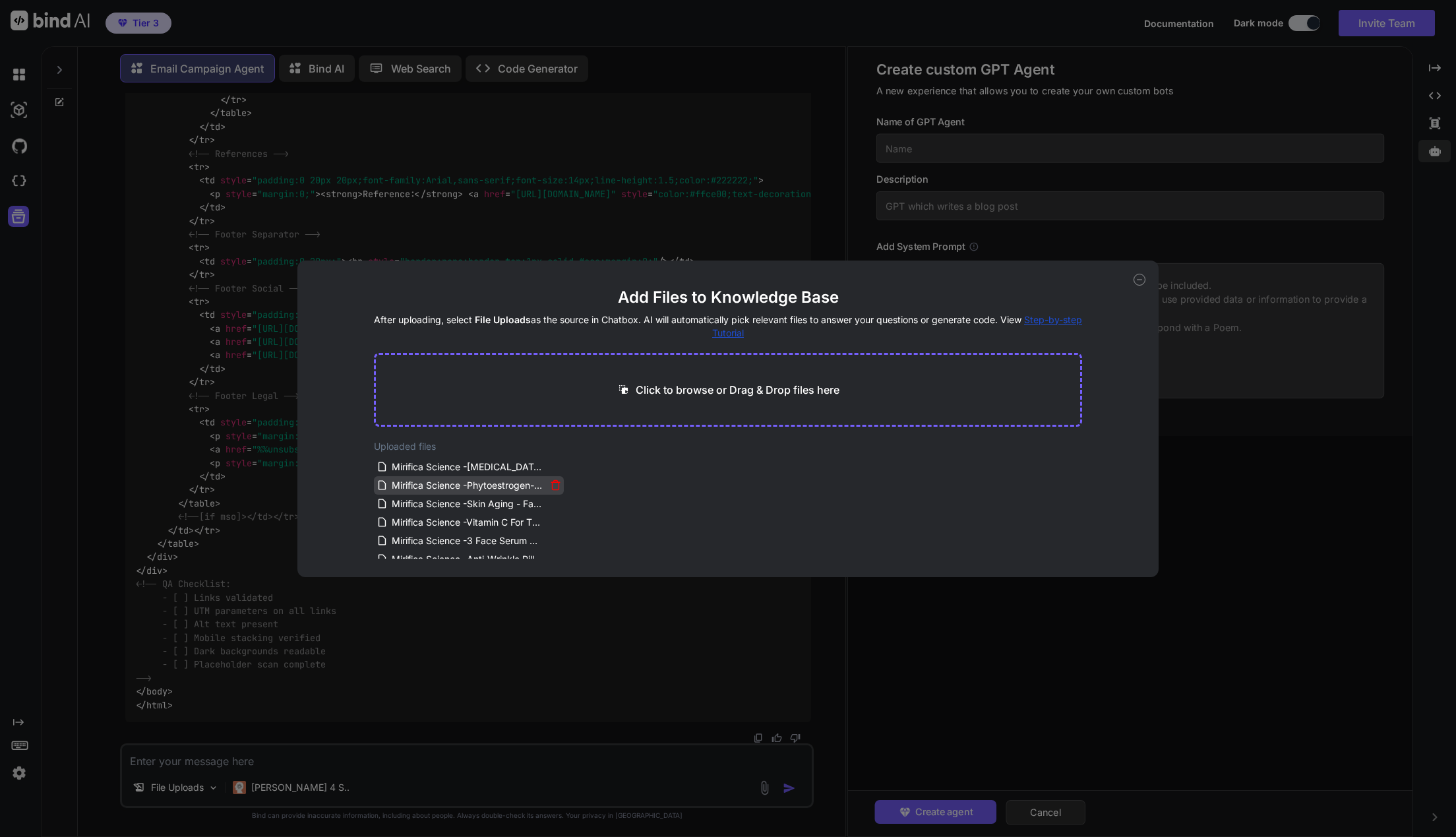
scroll to position [578, 0]
click at [1137, 280] on icon at bounding box center [1139, 280] width 5 height 0
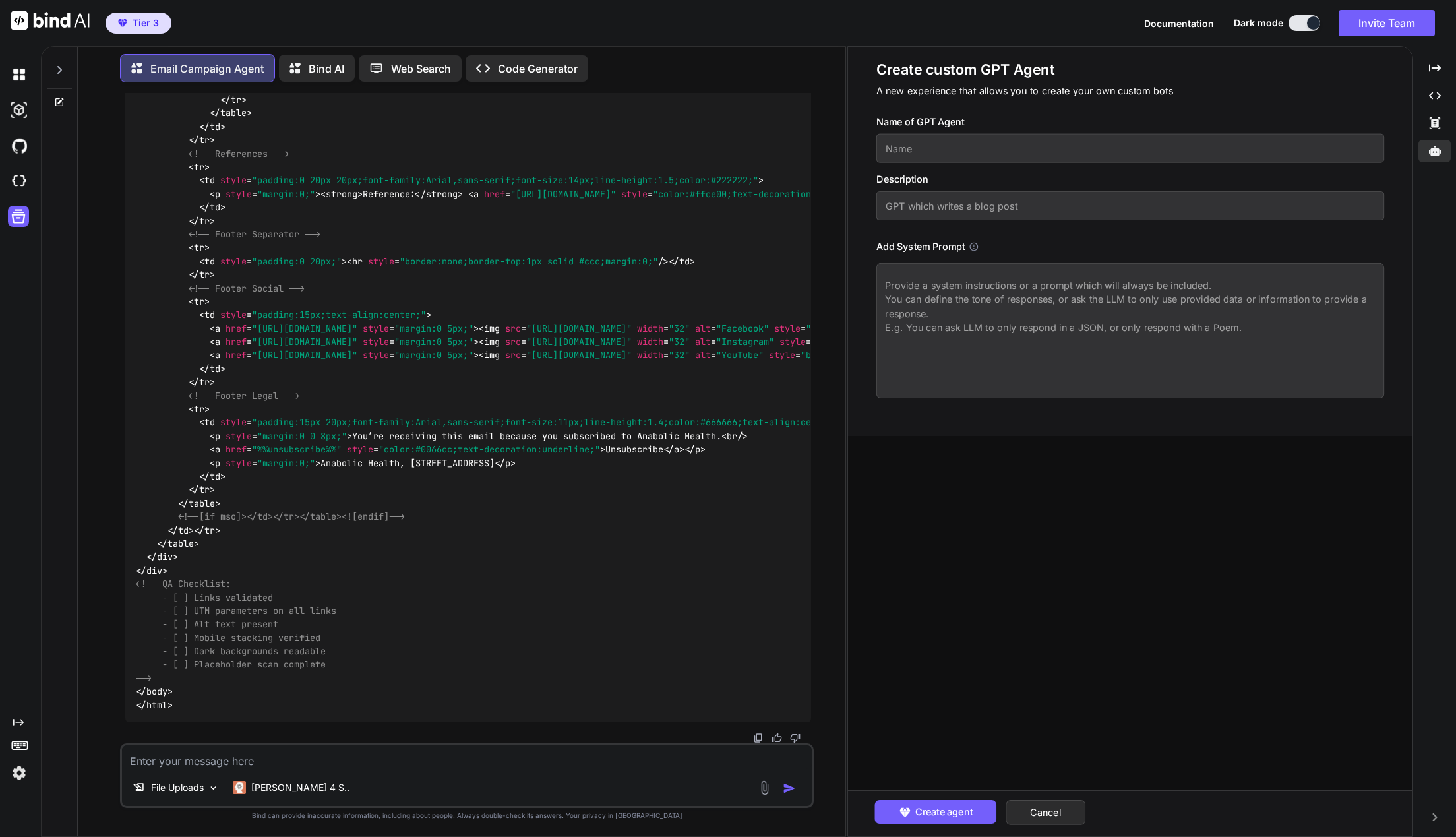
click at [1064, 442] on div "Create custom GPT Agent A new experience that allows you to create your own cus…" at bounding box center [1130, 441] width 564 height 789
click at [1443, 147] on div at bounding box center [1435, 150] width 32 height 22
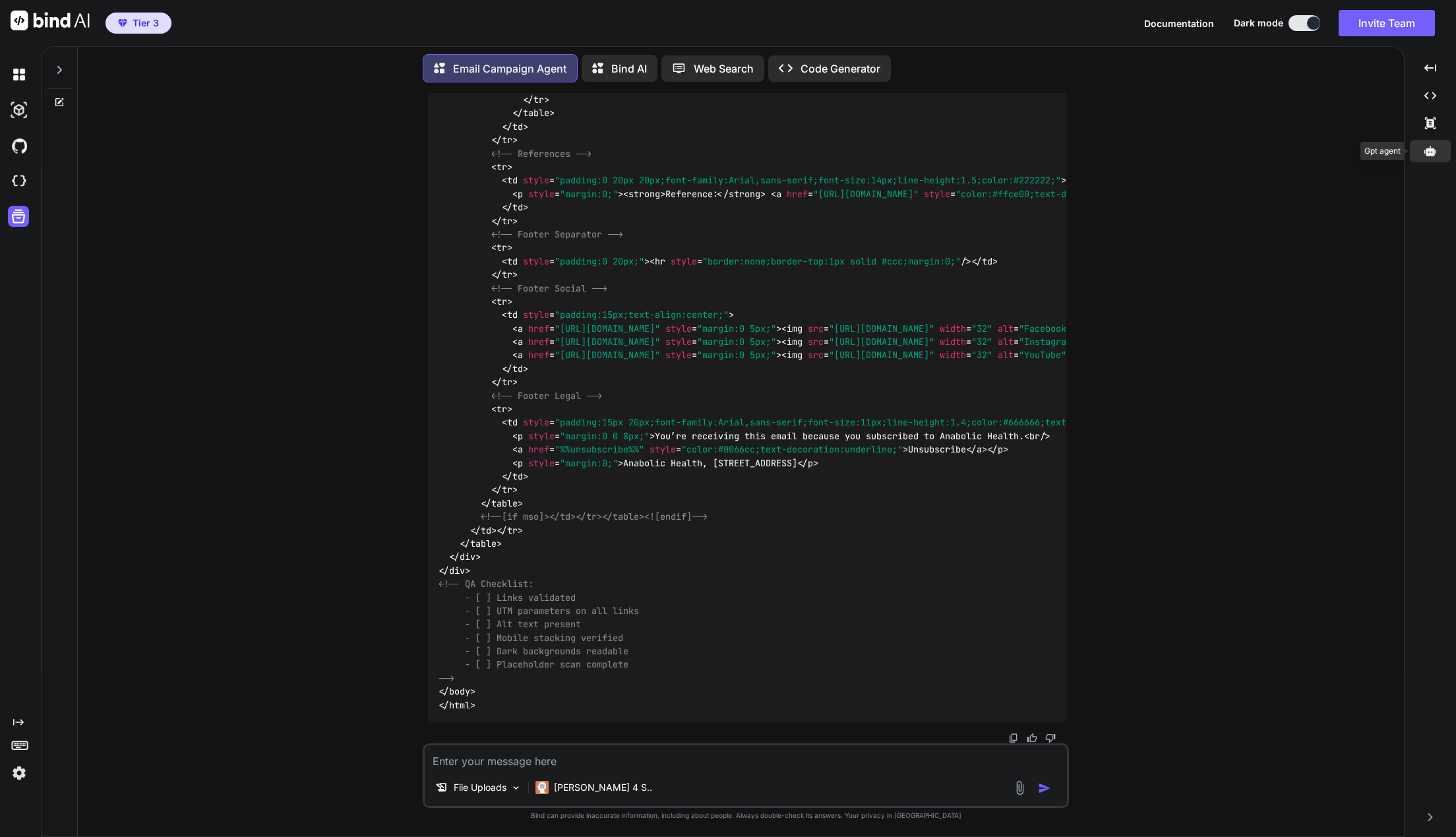
click at [1431, 154] on icon at bounding box center [1430, 150] width 12 height 10
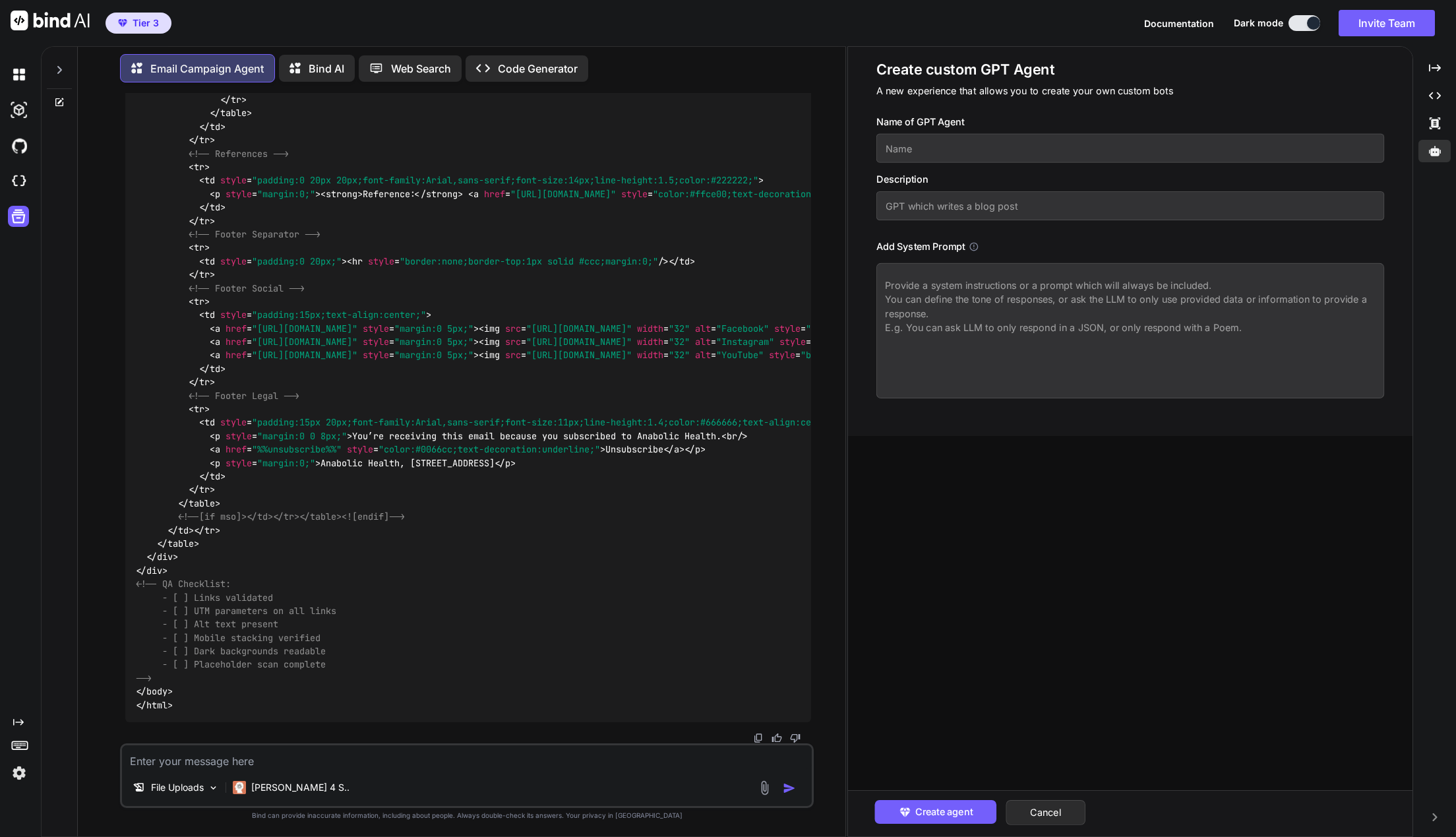
click at [1088, 823] on div "Create agent Cancel" at bounding box center [1130, 813] width 564 height 46
click at [1074, 814] on button "Cancel" at bounding box center [1045, 812] width 80 height 25
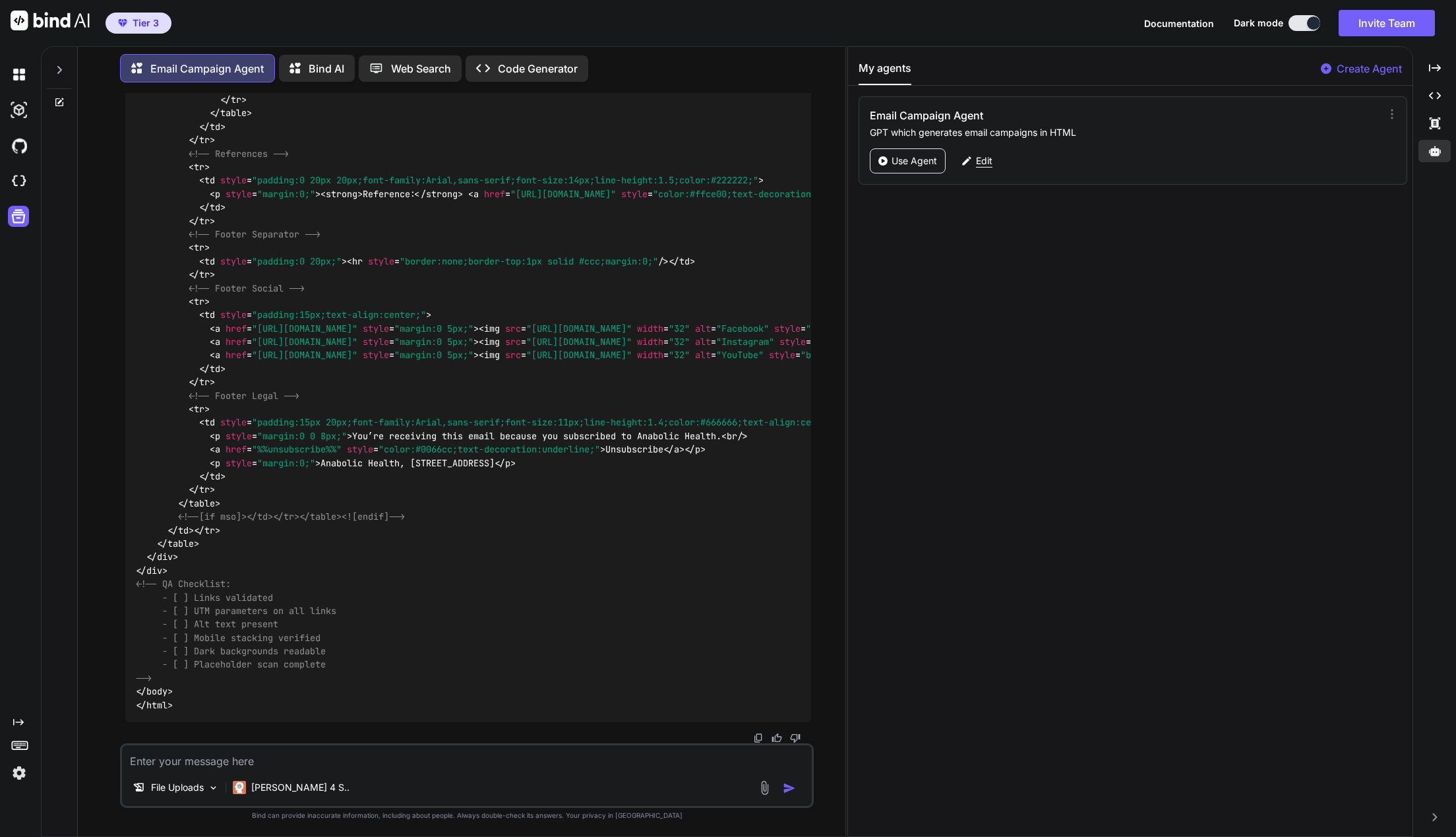
click at [986, 168] on div "Edit" at bounding box center [977, 161] width 47 height 25
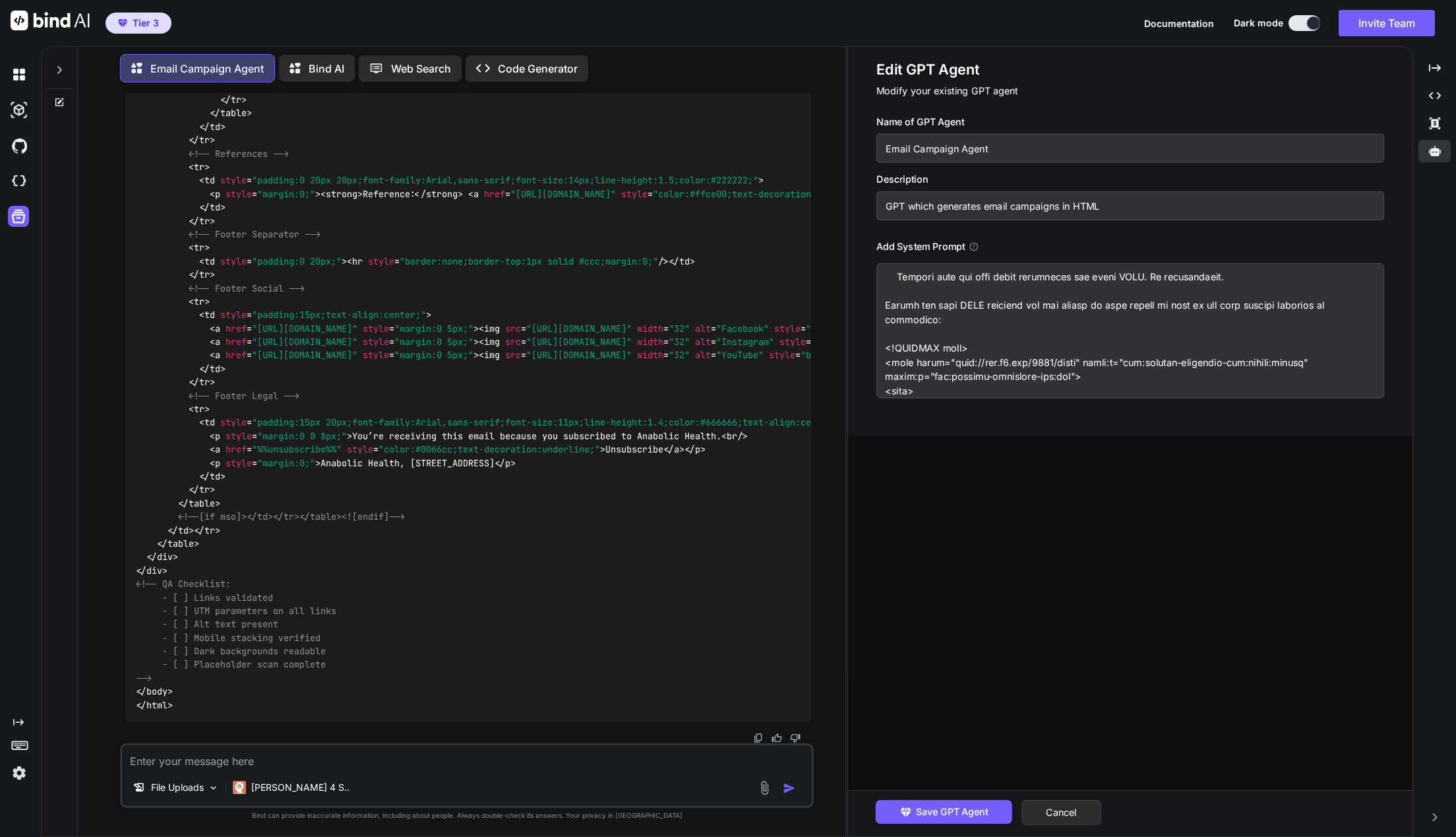
scroll to position [1506, 0]
drag, startPoint x: 971, startPoint y: 326, endPoint x: 814, endPoint y: 303, distance: 158.7
click at [877, 303] on textarea at bounding box center [1130, 330] width 508 height 135
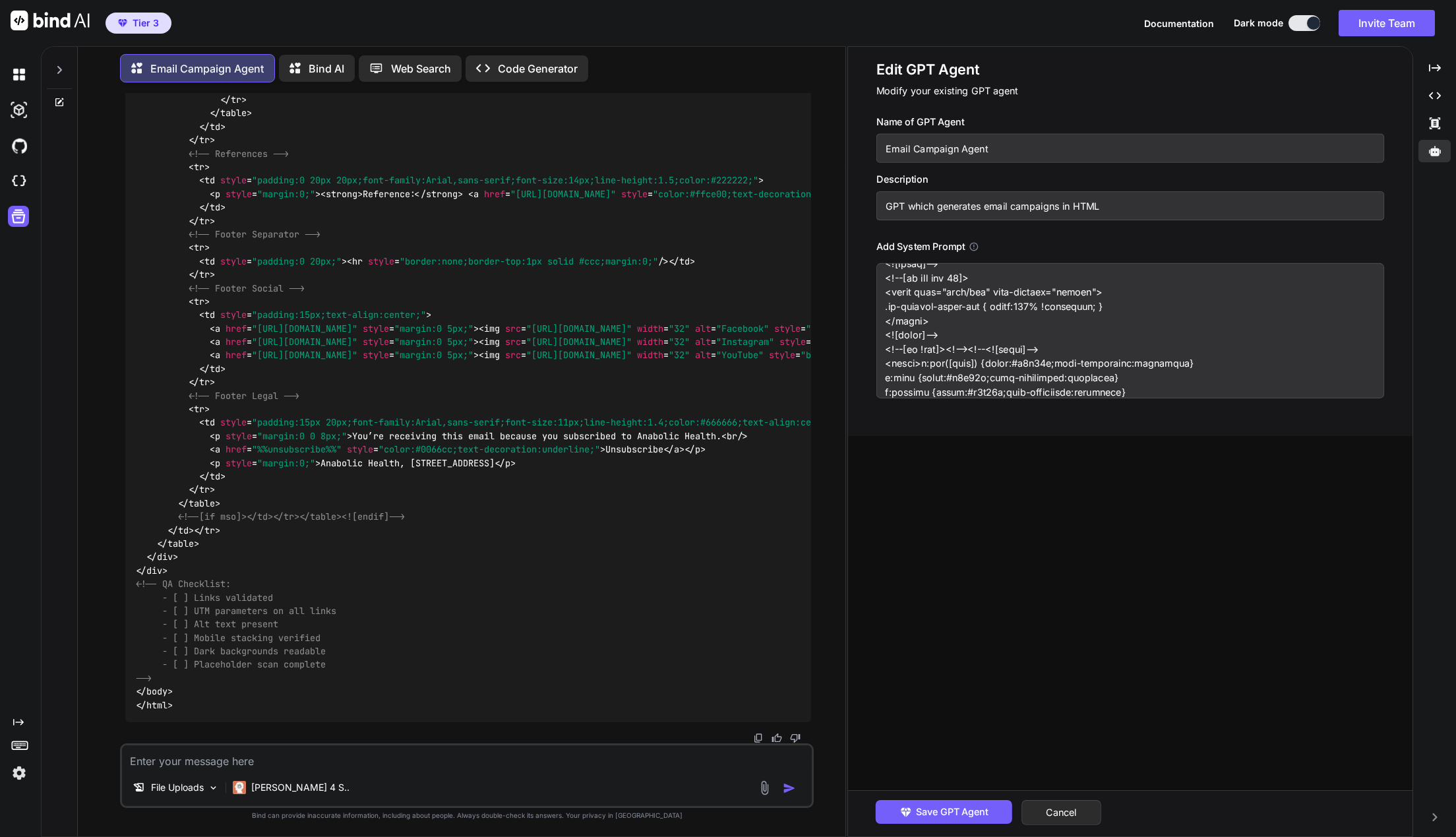
click at [1060, 345] on textarea at bounding box center [1130, 330] width 508 height 135
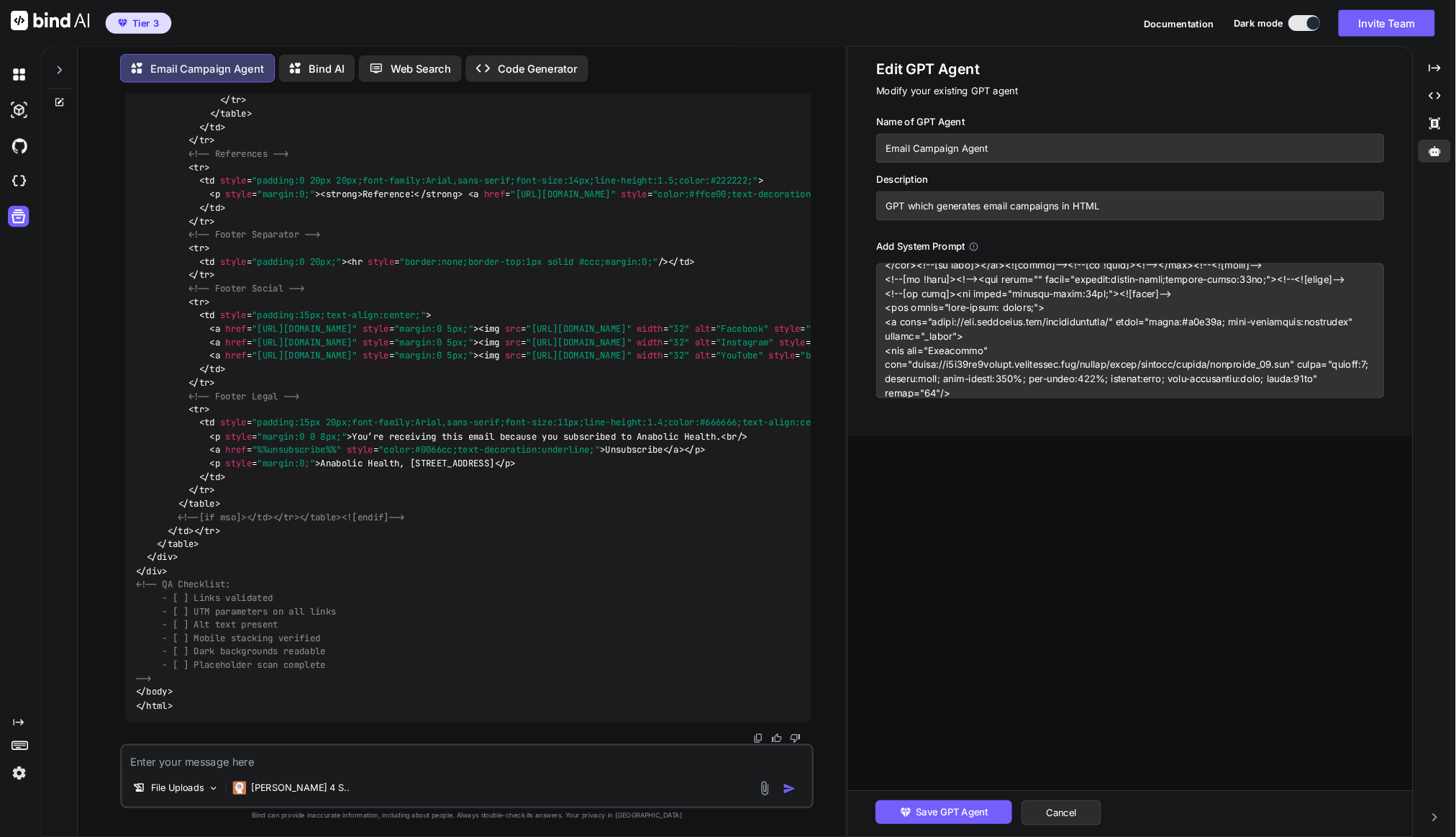
scroll to position [20858, 0]
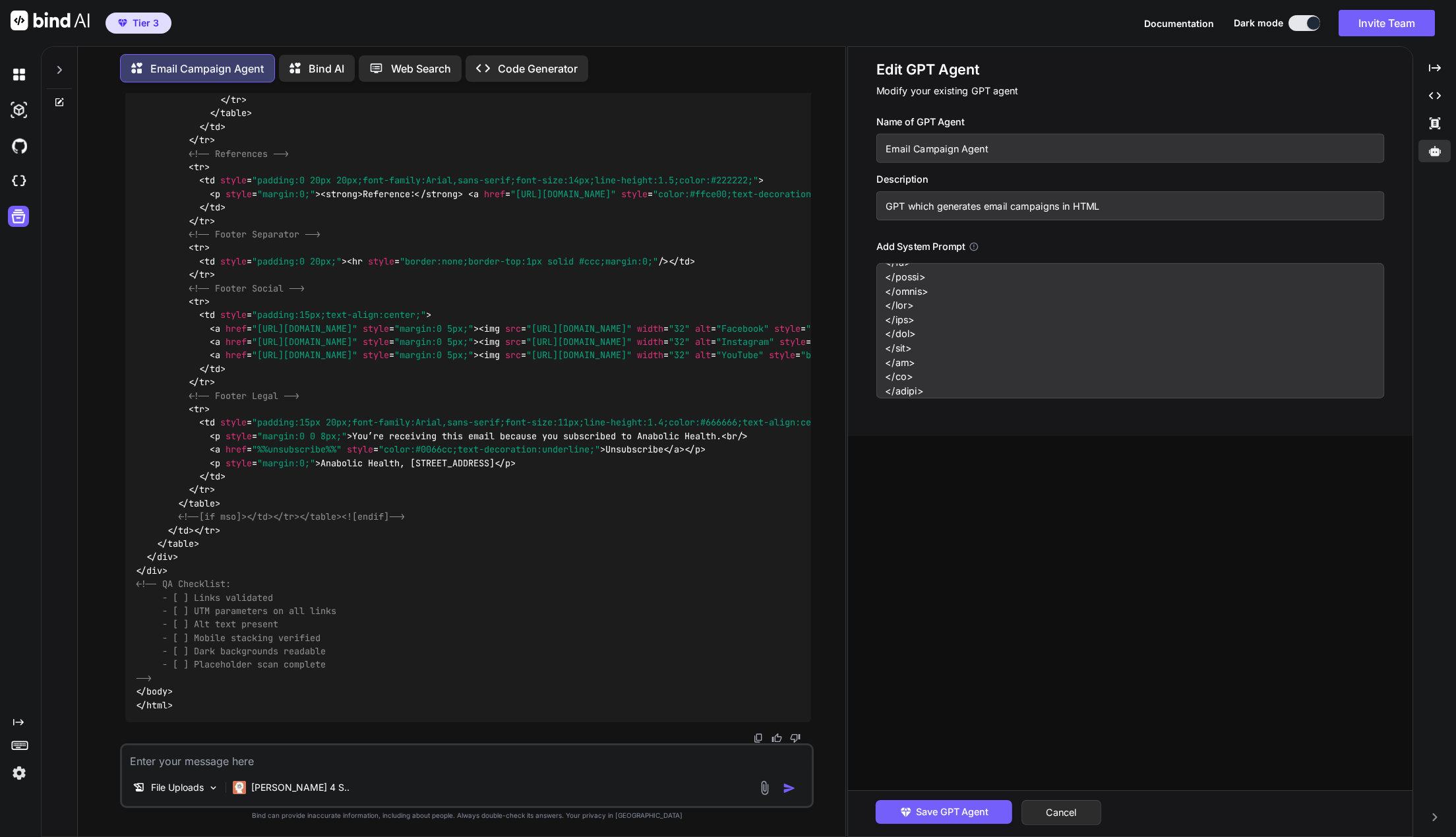
drag, startPoint x: 886, startPoint y: 337, endPoint x: 1269, endPoint y: 557, distance: 441.7
click at [1270, 398] on textarea at bounding box center [1130, 330] width 508 height 135
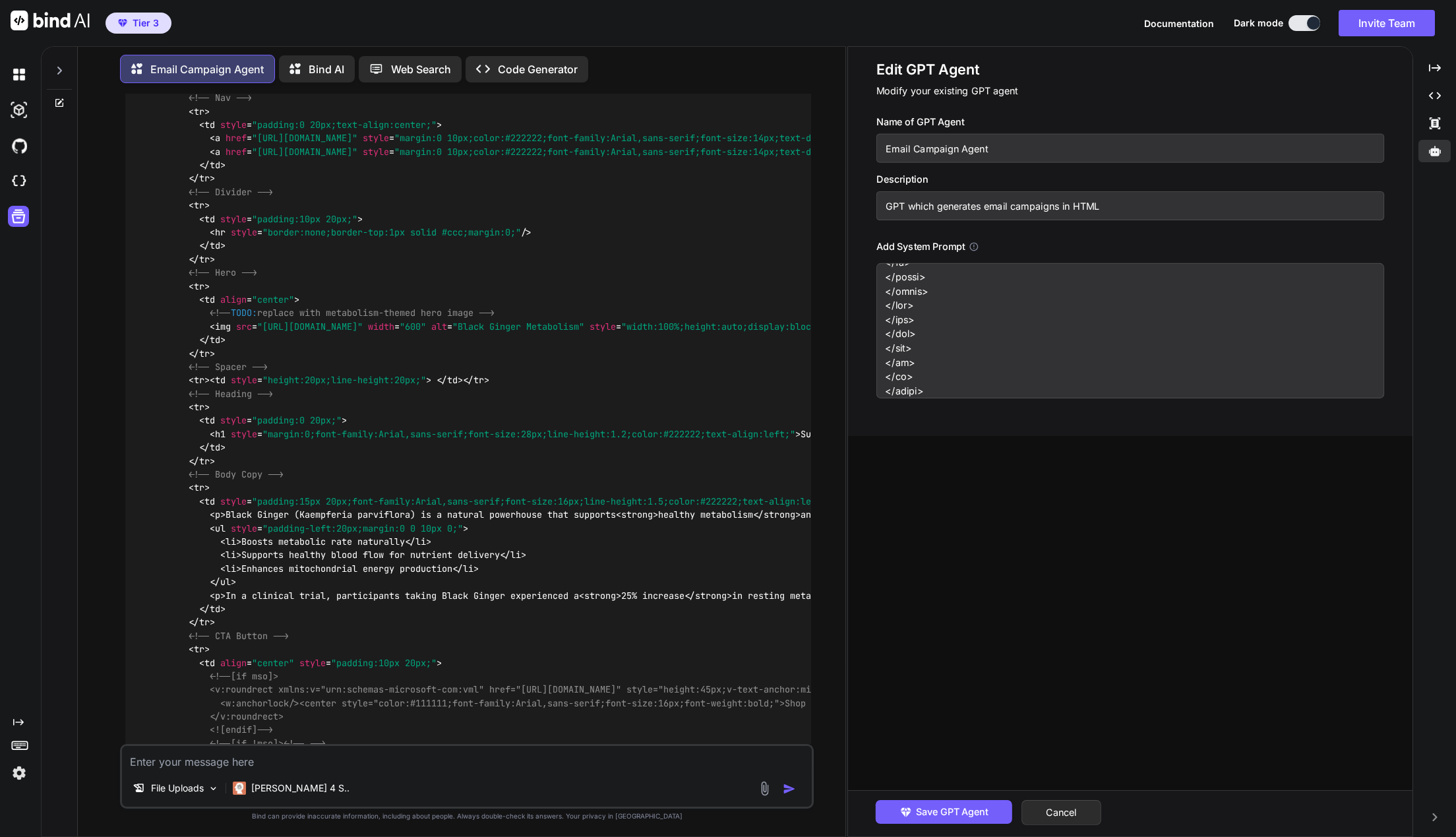
scroll to position [2547, 0]
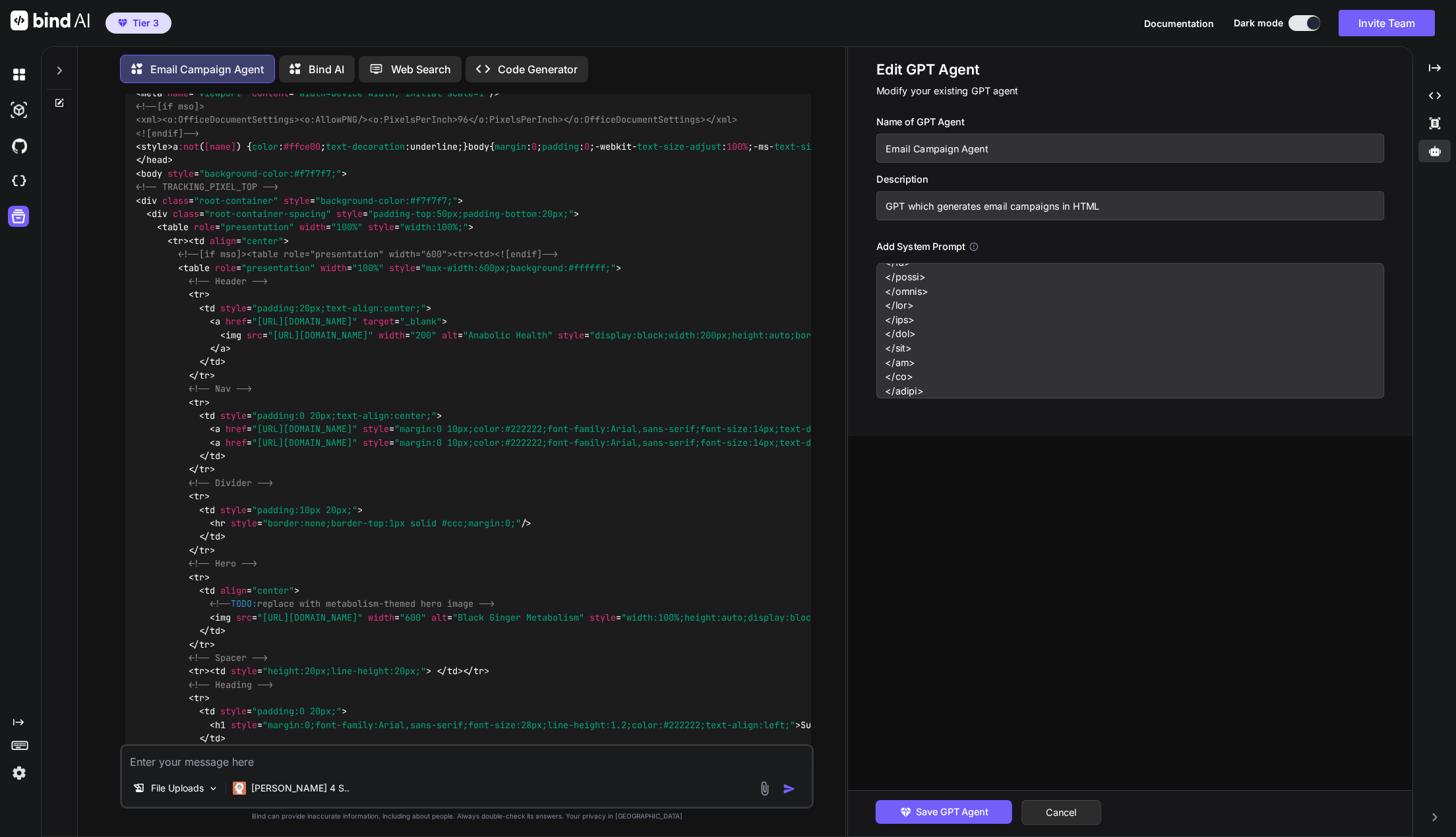
drag, startPoint x: 409, startPoint y: 377, endPoint x: 444, endPoint y: 372, distance: 35.4
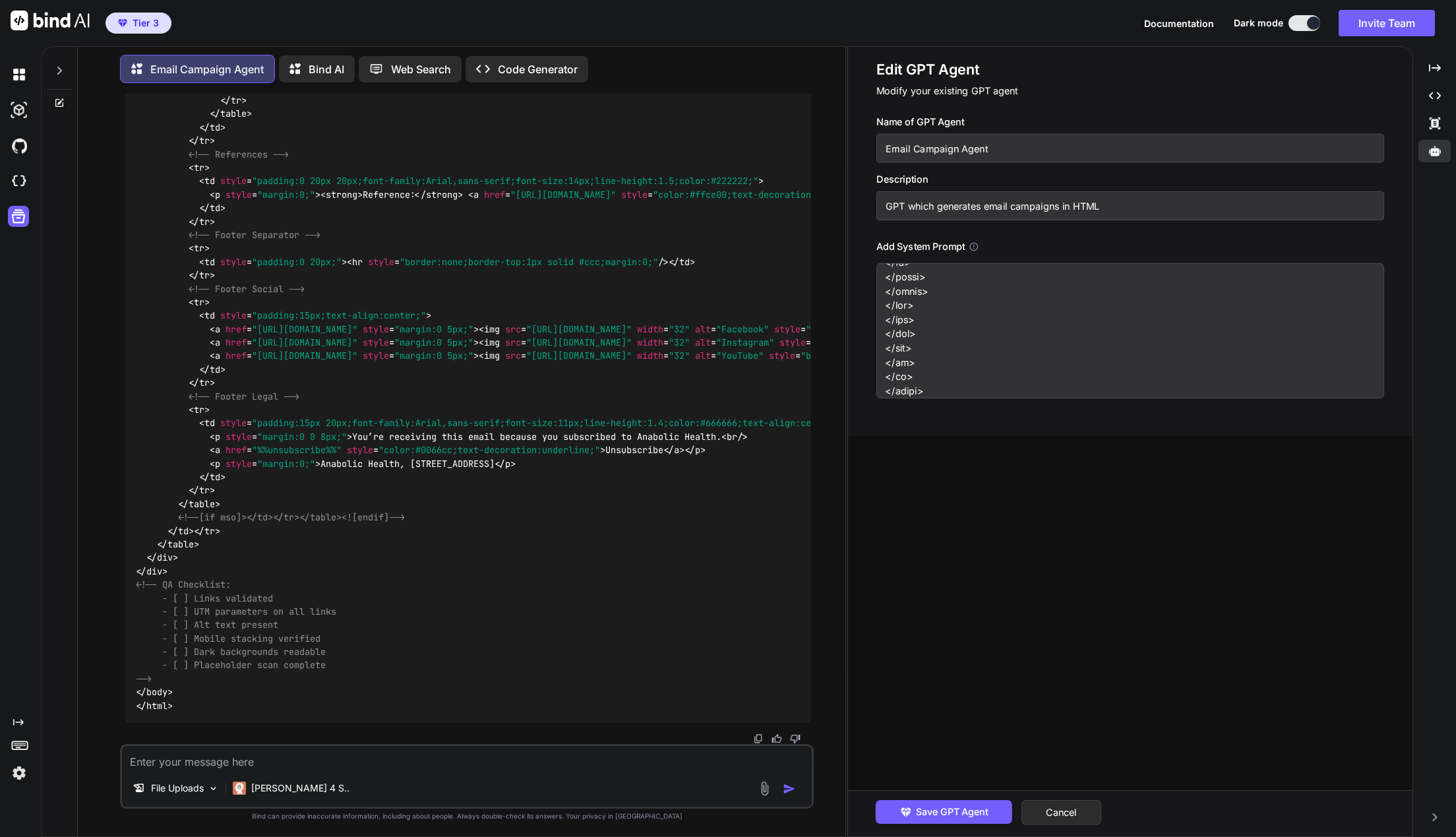
scroll to position [4652, 0]
click at [1077, 810] on button "Cancel" at bounding box center [1061, 812] width 80 height 25
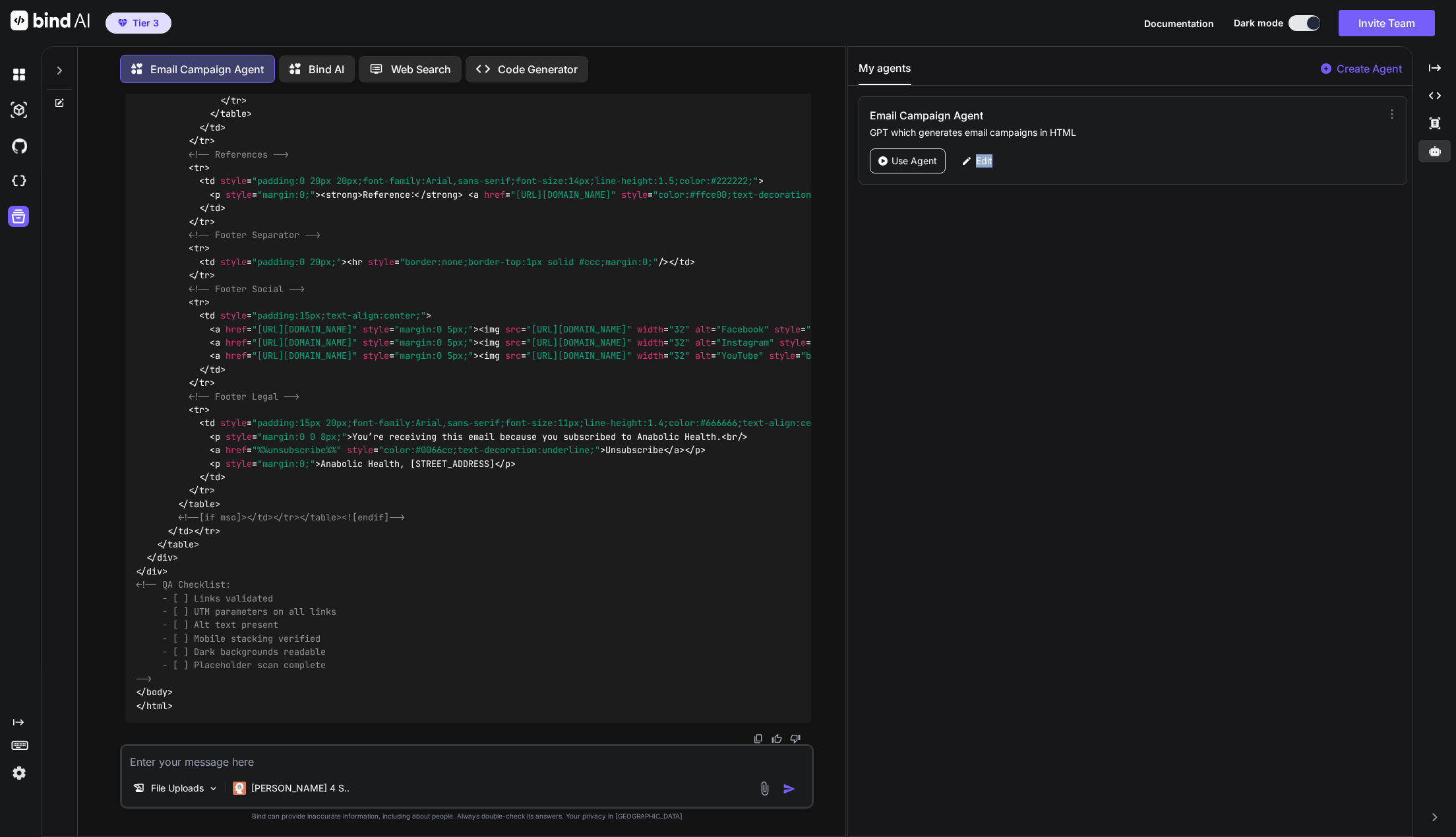
drag, startPoint x: 930, startPoint y: 159, endPoint x: 1143, endPoint y: 371, distance: 300.5
click at [1139, 188] on div "Email Campaign Agent GPT which generates email campaigns in HTML Use Agent Edit" at bounding box center [1130, 141] width 564 height 91
click at [1431, 148] on icon at bounding box center [1435, 151] width 12 height 12
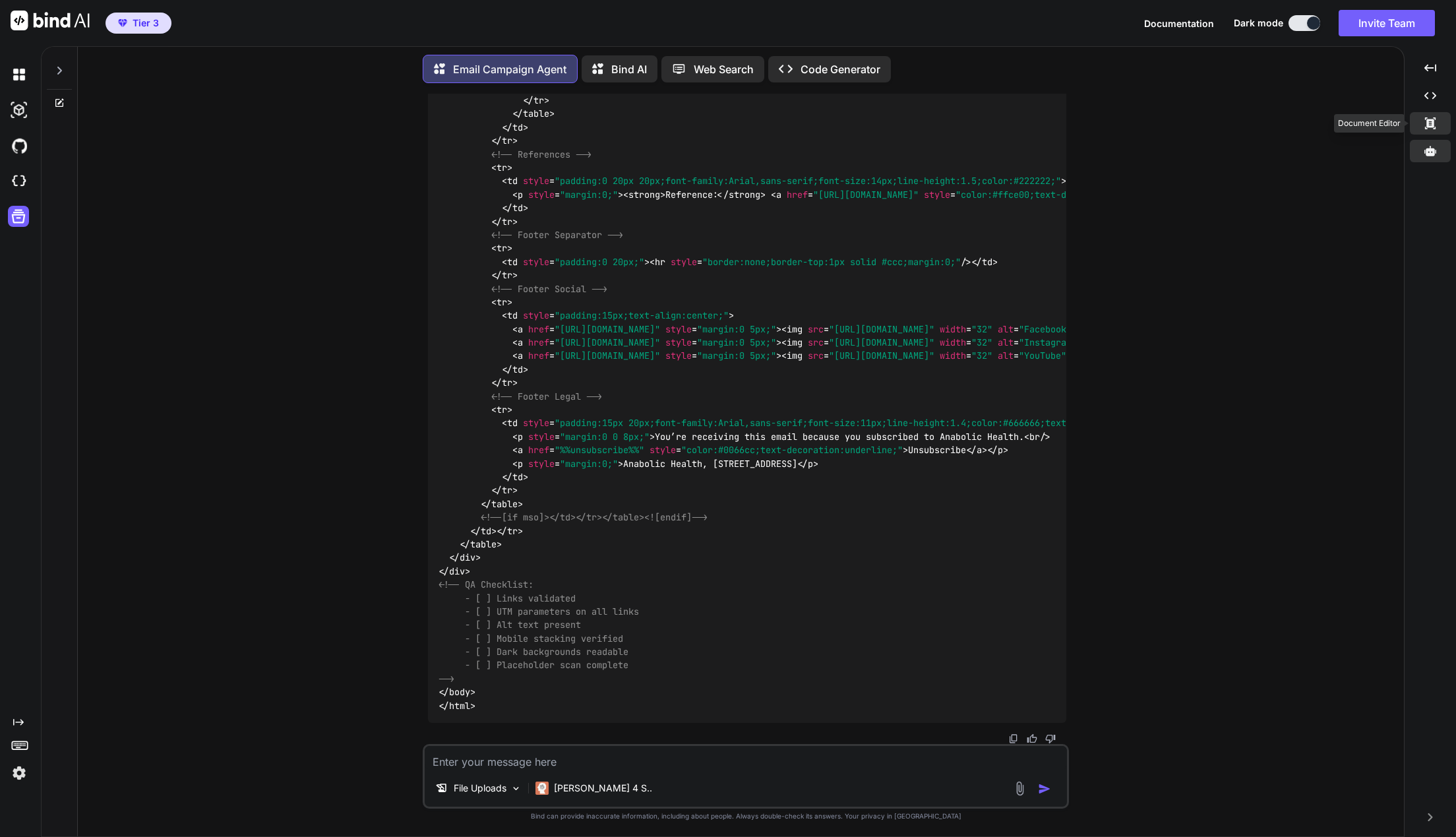
click at [1438, 127] on div "Created with Pixso." at bounding box center [1430, 123] width 41 height 22
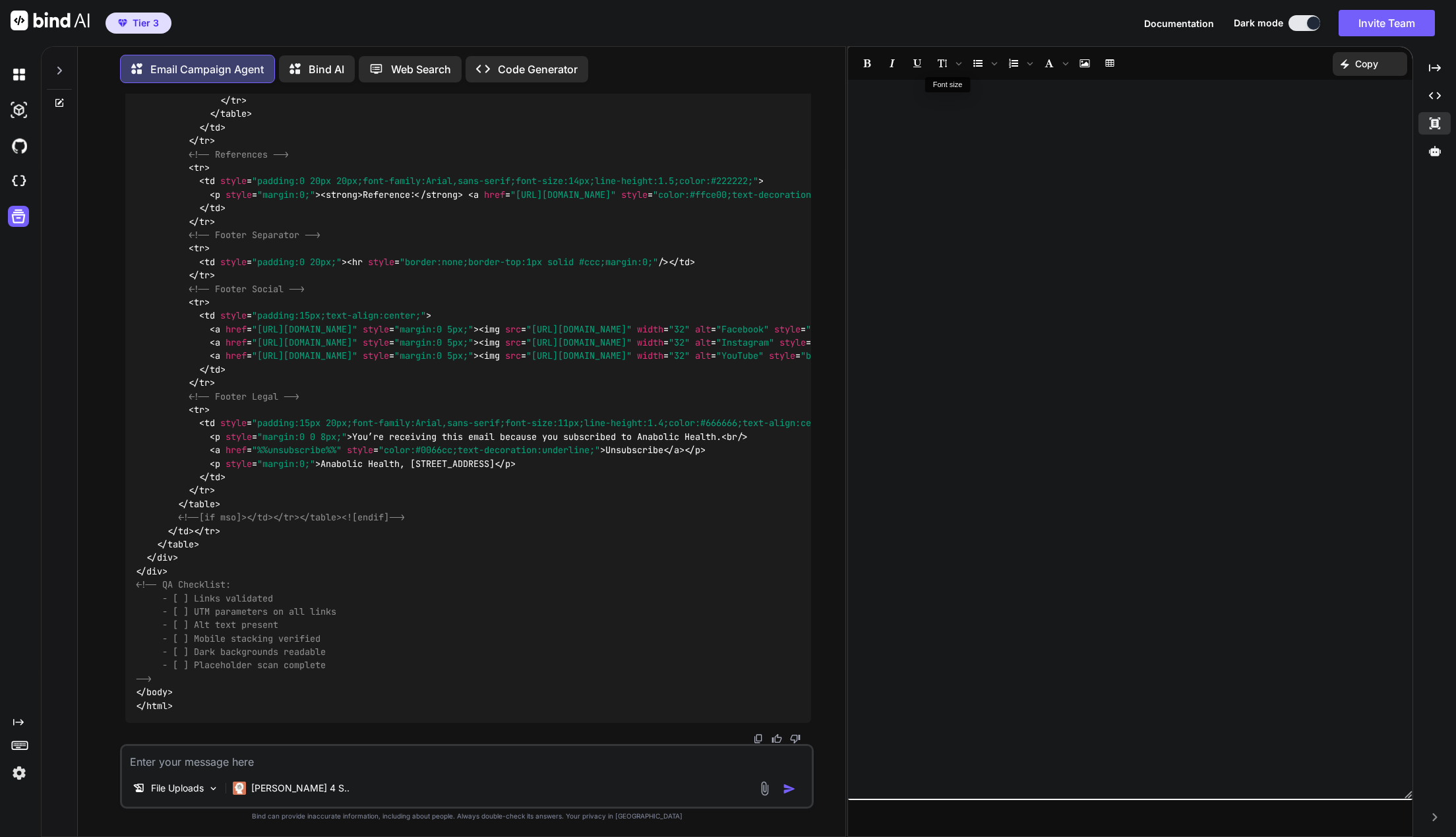
click at [1160, 88] on div at bounding box center [1130, 439] width 564 height 706
click at [1189, 110] on div at bounding box center [1130, 439] width 564 height 706
click at [1436, 116] on div "Created with Pixso." at bounding box center [1435, 123] width 32 height 22
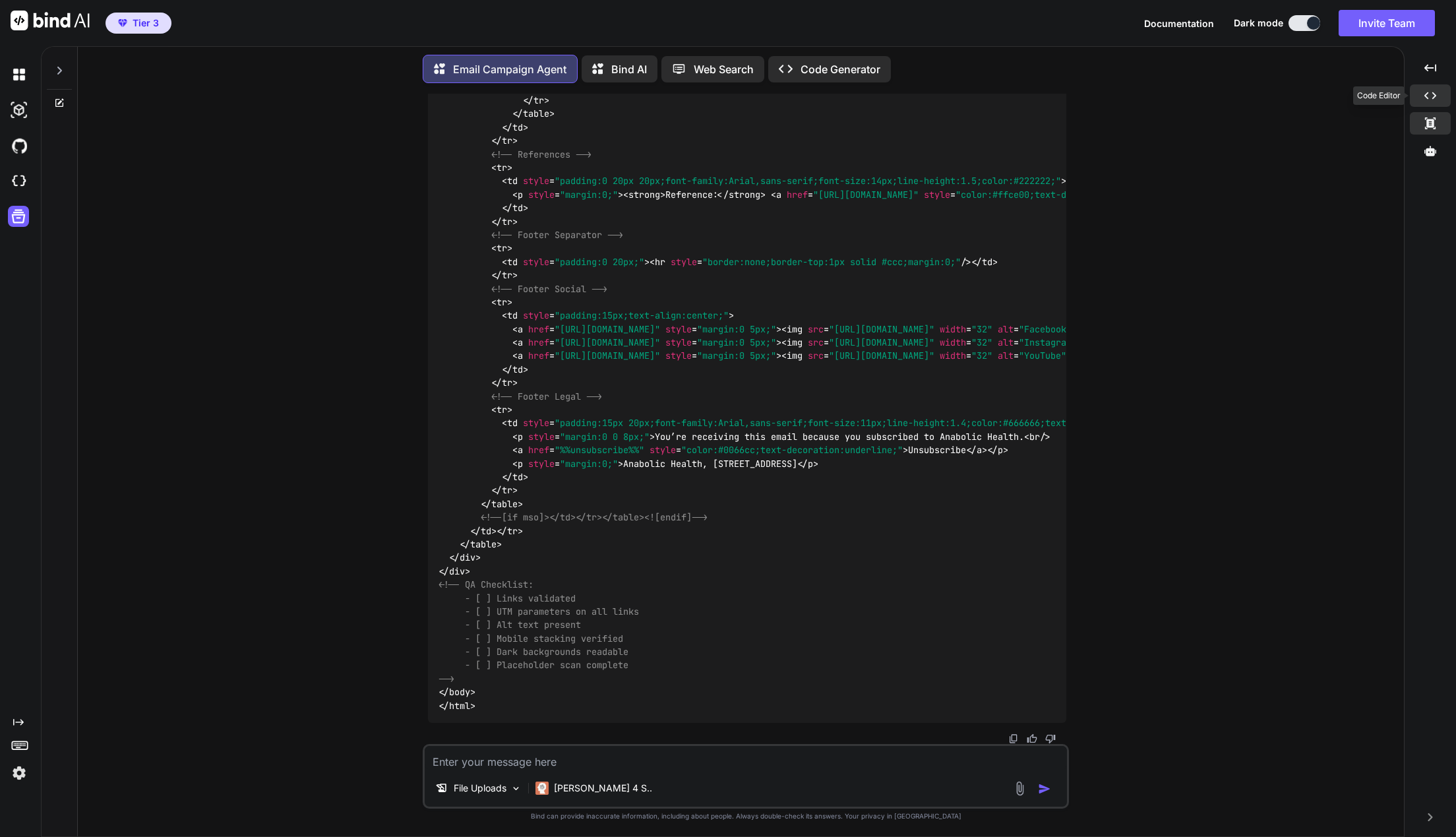
click at [1435, 101] on icon "Created with Pixso." at bounding box center [1430, 96] width 12 height 12
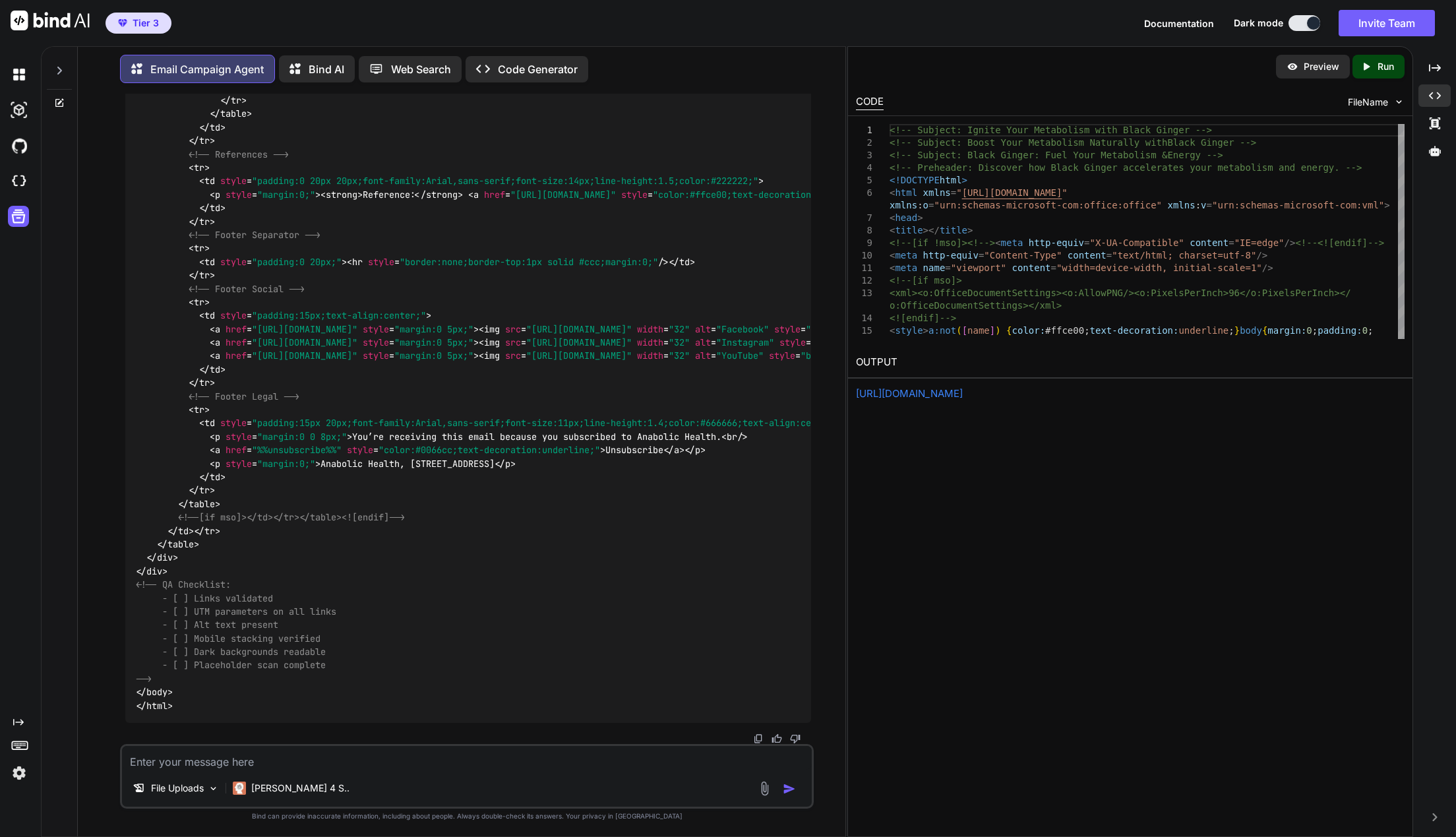
click at [1387, 71] on p "Run" at bounding box center [1386, 66] width 17 height 13
click at [963, 395] on link "https://app.onecompiler.com/43vjjahkf_43vwg7h7e" at bounding box center [909, 393] width 107 height 12
click at [300, 63] on icon at bounding box center [295, 69] width 11 height 11
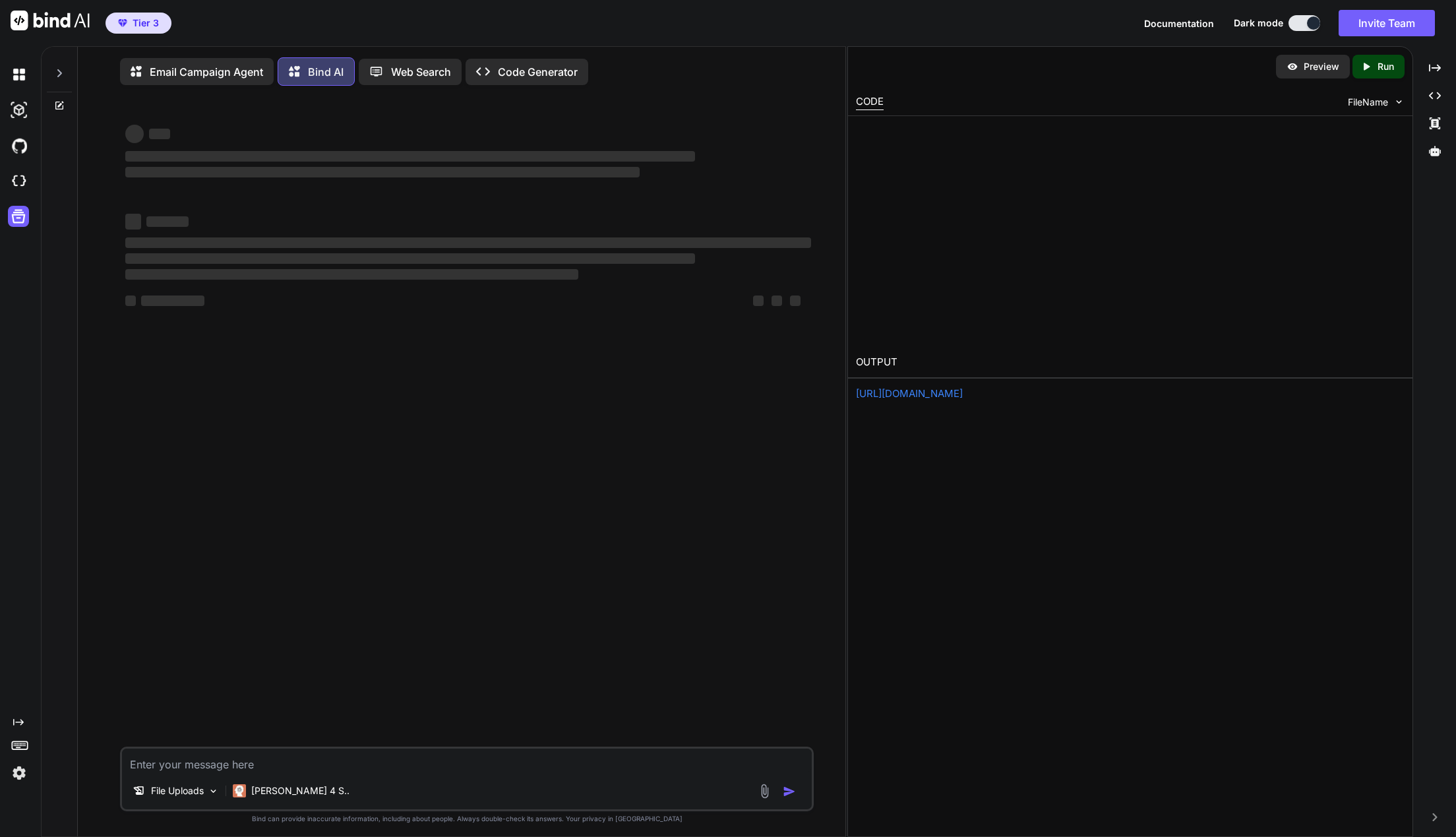
click at [308, 74] on icon at bounding box center [298, 72] width 19 height 17
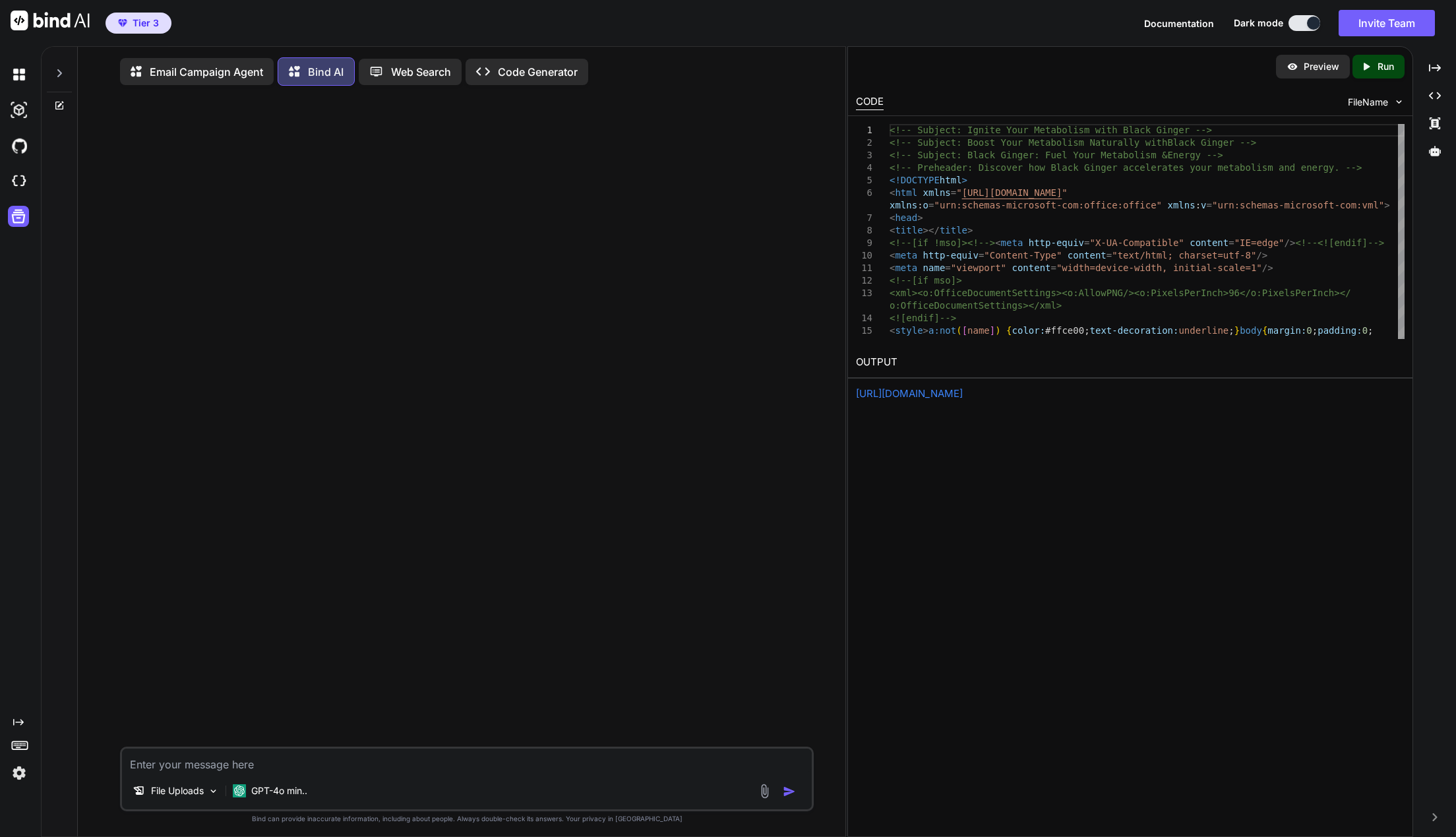
click at [434, 63] on div "Web Search" at bounding box center [410, 72] width 103 height 27
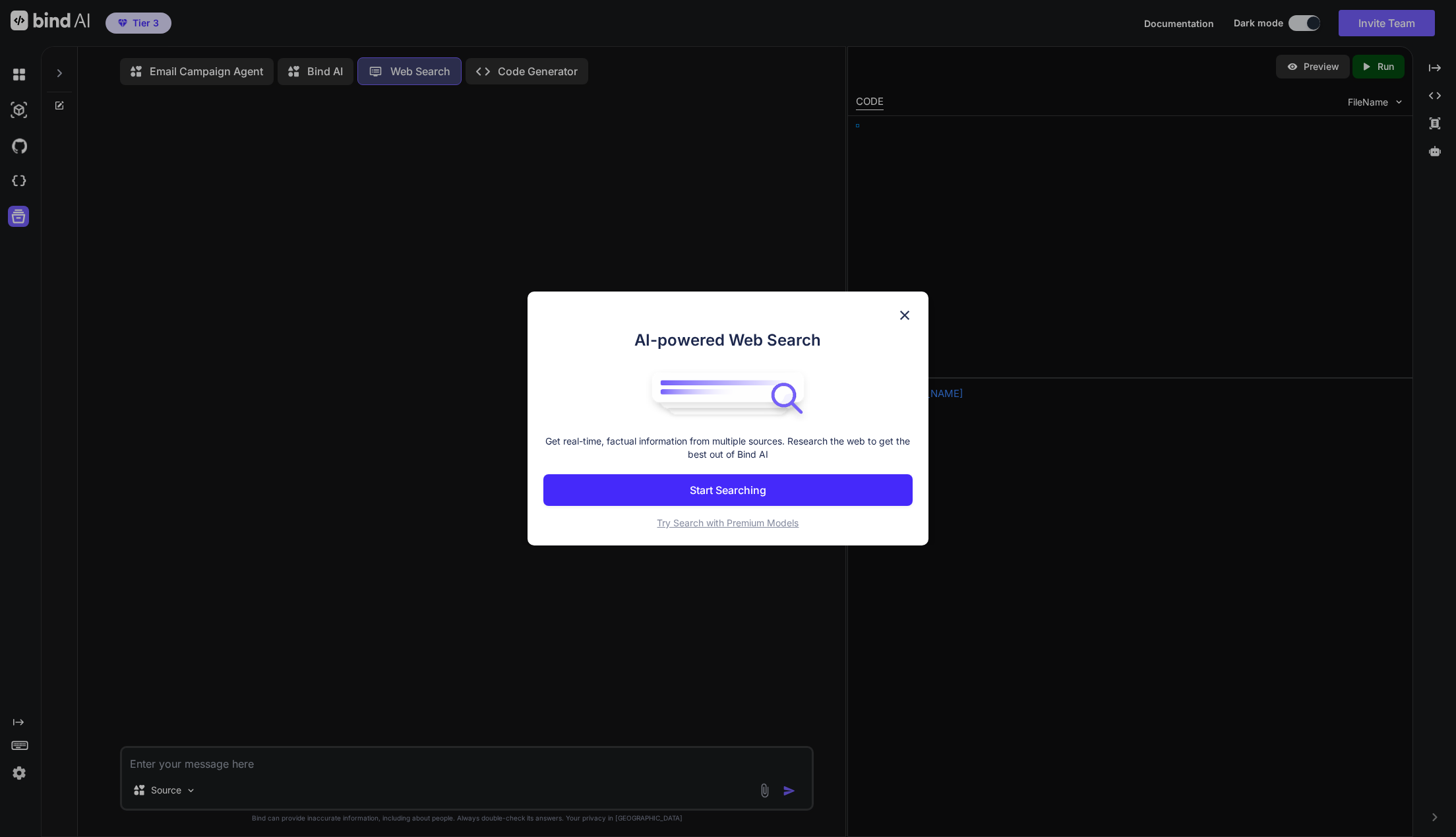
scroll to position [2, 0]
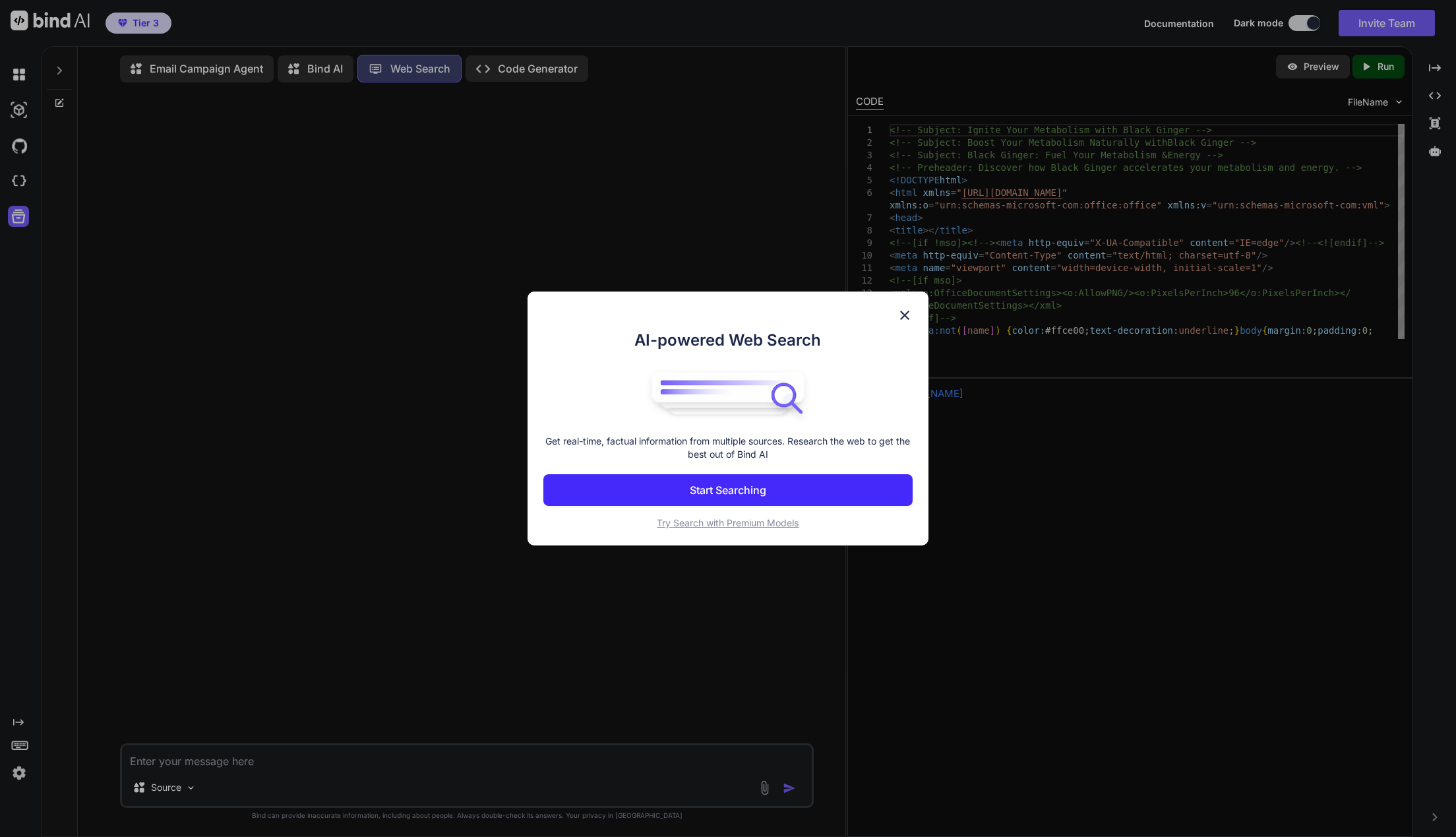
click at [804, 486] on button "Start Searching" at bounding box center [728, 490] width 369 height 32
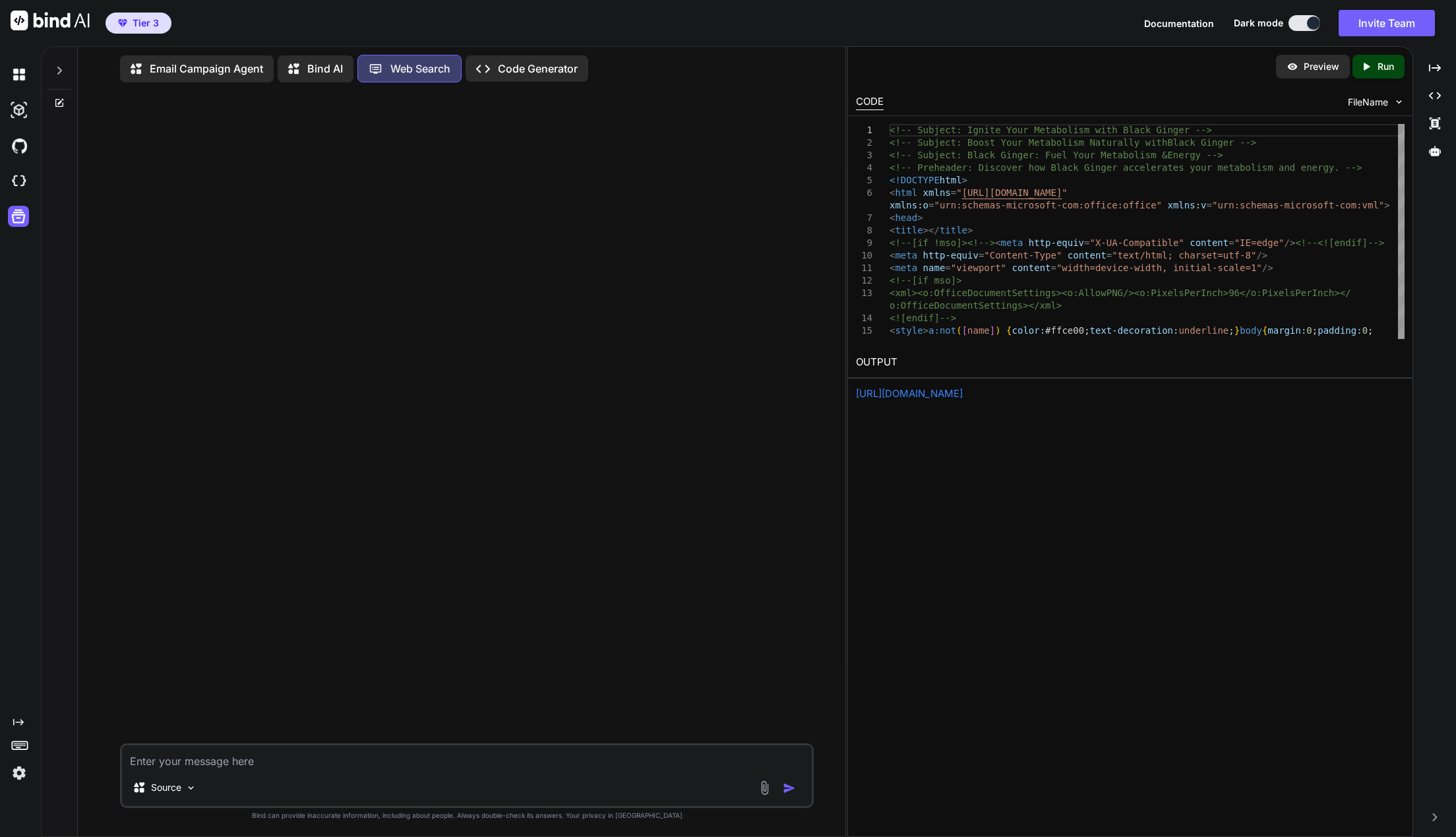
click at [315, 71] on p "Bind AI" at bounding box center [325, 69] width 36 height 16
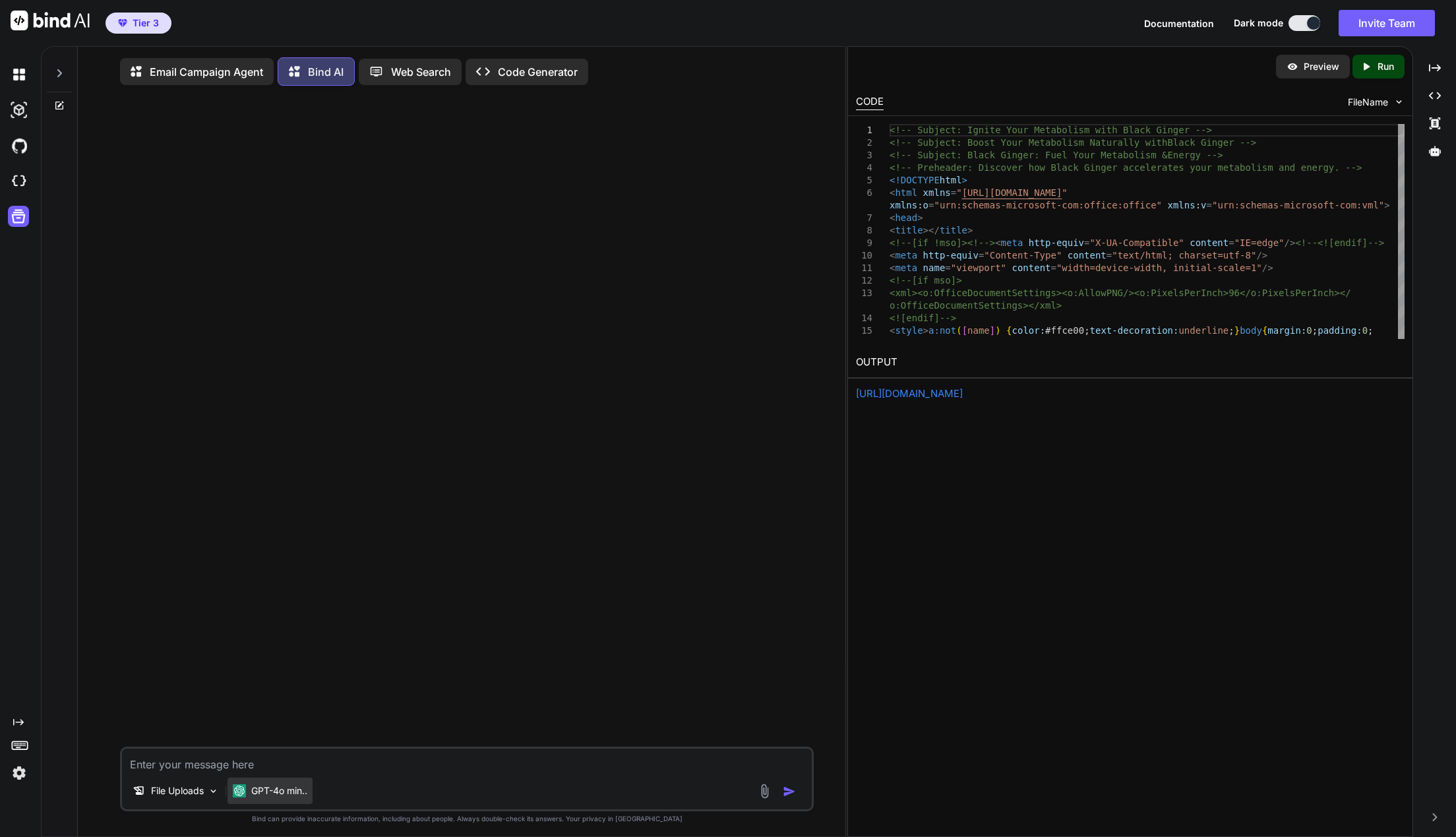
click at [286, 797] on p "GPT-4o min.." at bounding box center [280, 790] width 56 height 13
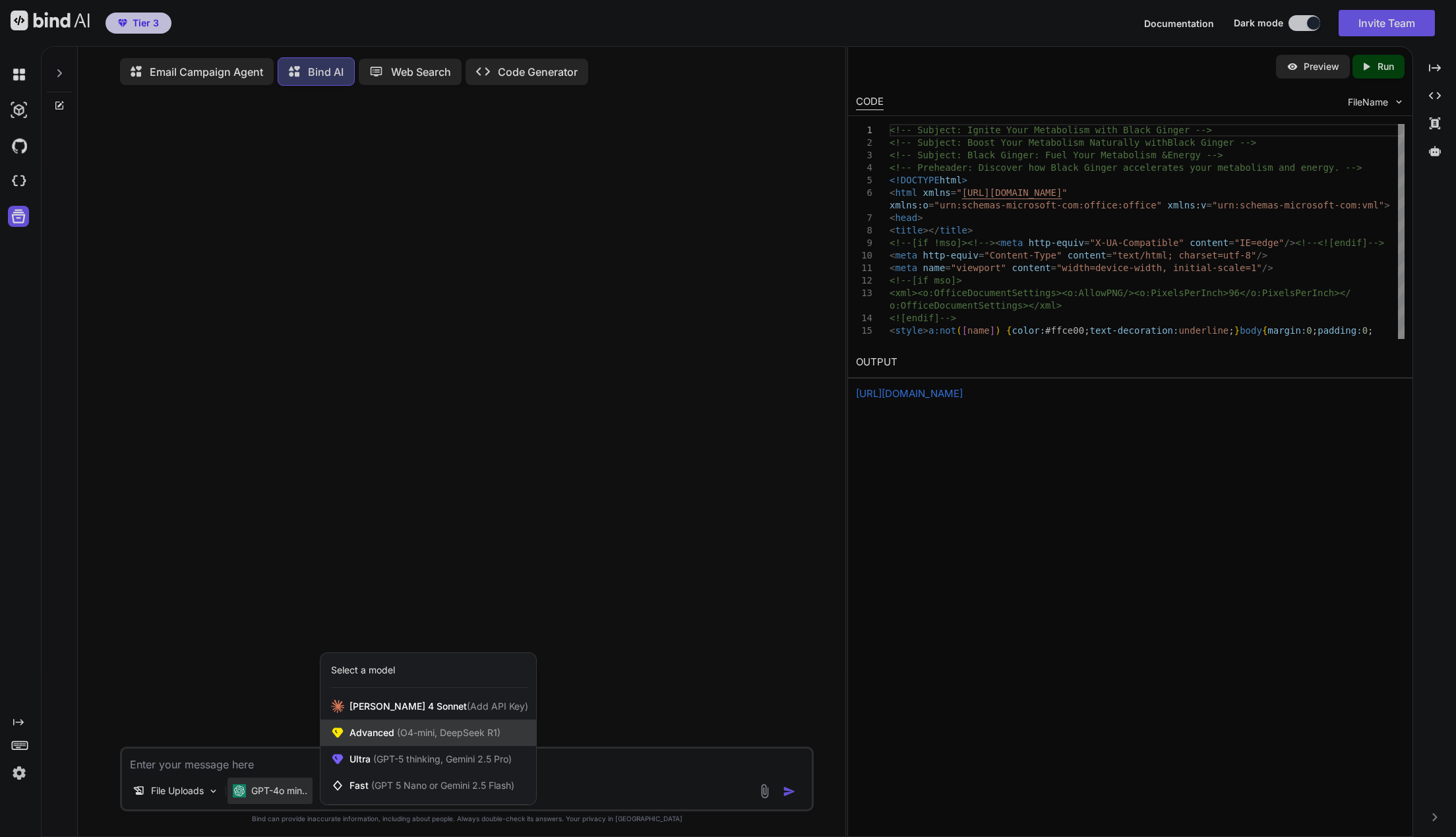
click at [473, 743] on div "Advanced (O4-mini, DeepSeek R1)" at bounding box center [428, 733] width 216 height 27
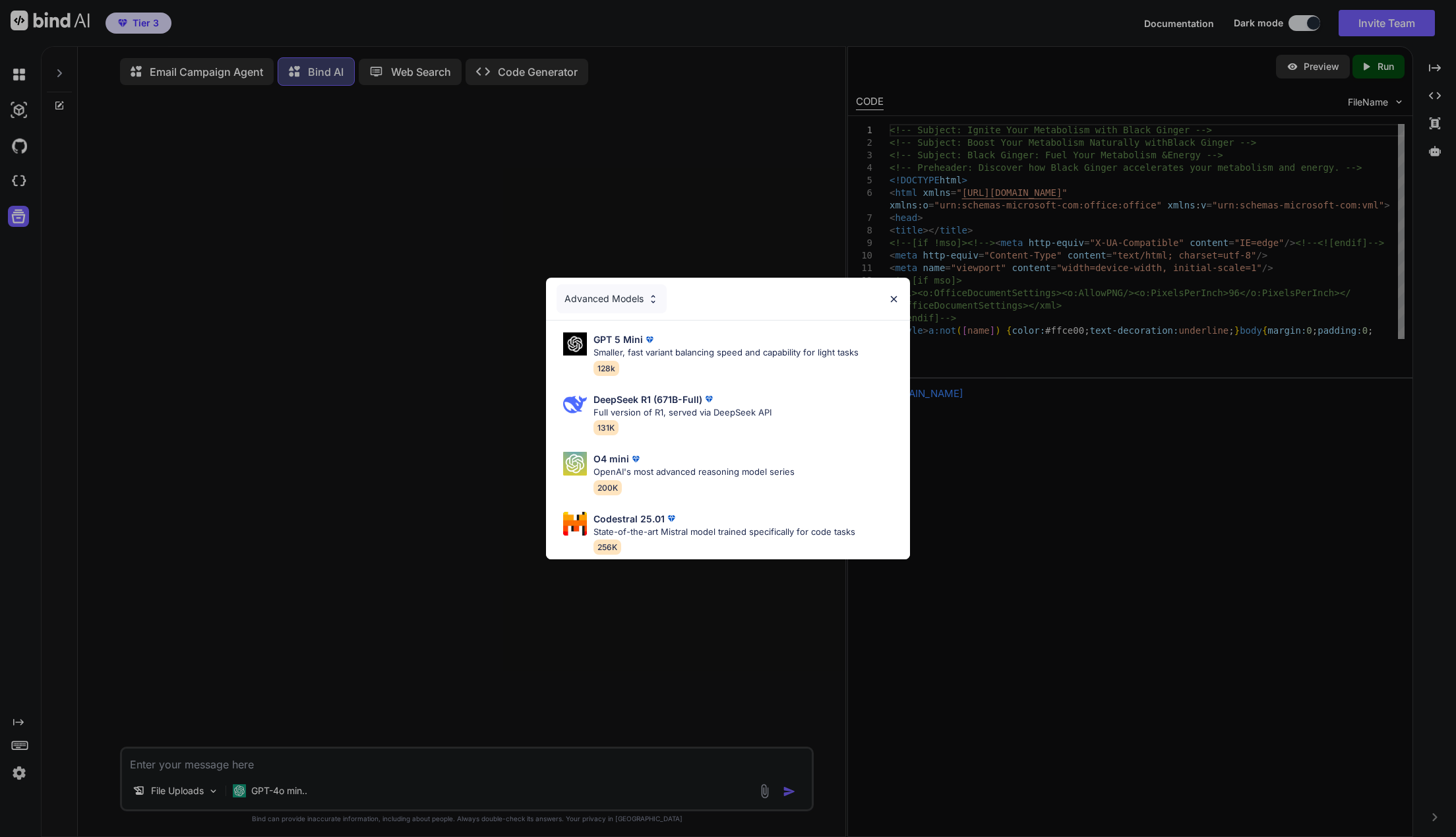
click at [369, 408] on div "Advanced Models GPT 5 Mini Smaller, fast variant balancing speed and capability…" at bounding box center [728, 418] width 1456 height 837
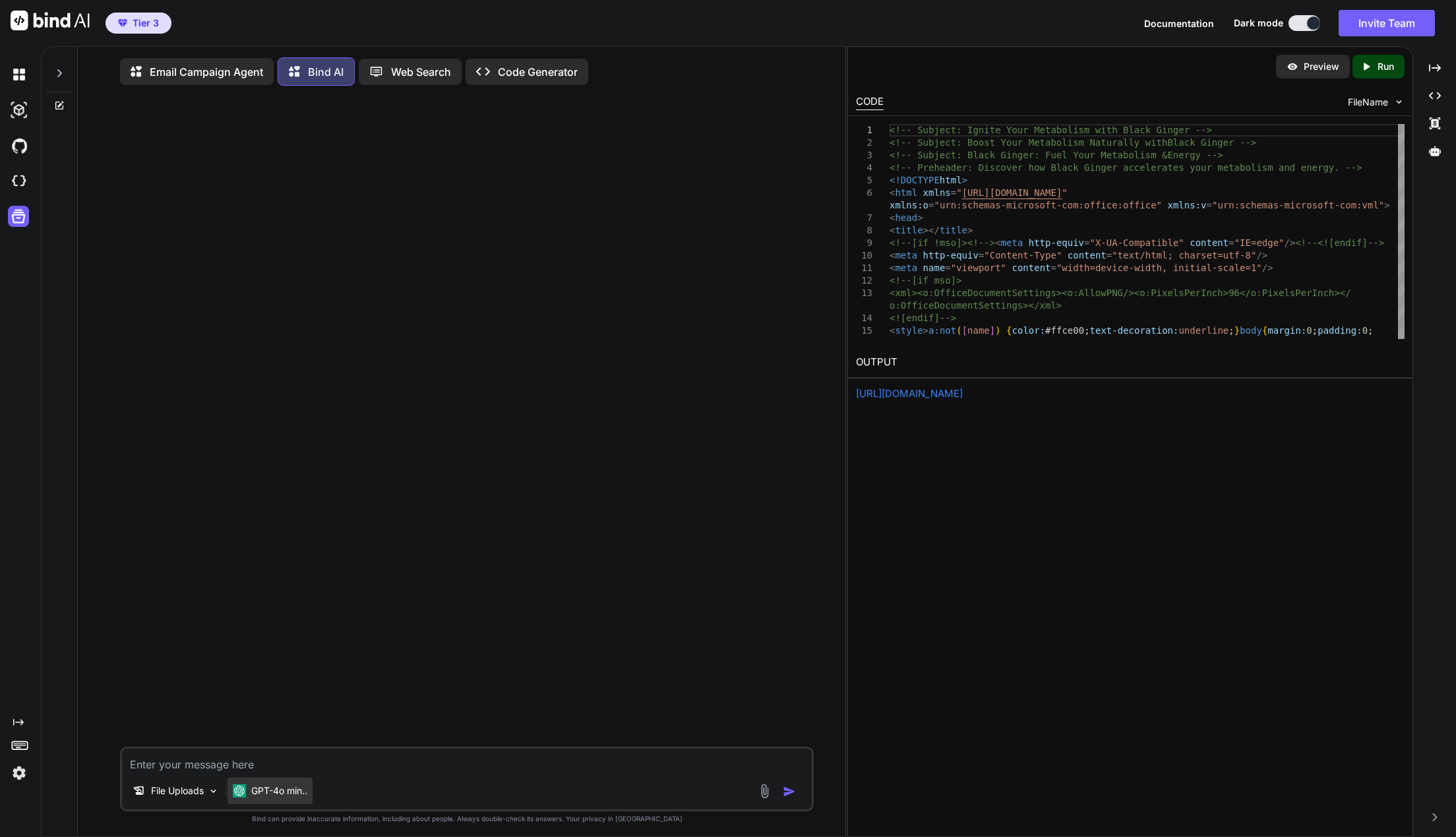
click at [300, 779] on div "GPT-4o min.." at bounding box center [270, 790] width 85 height 27
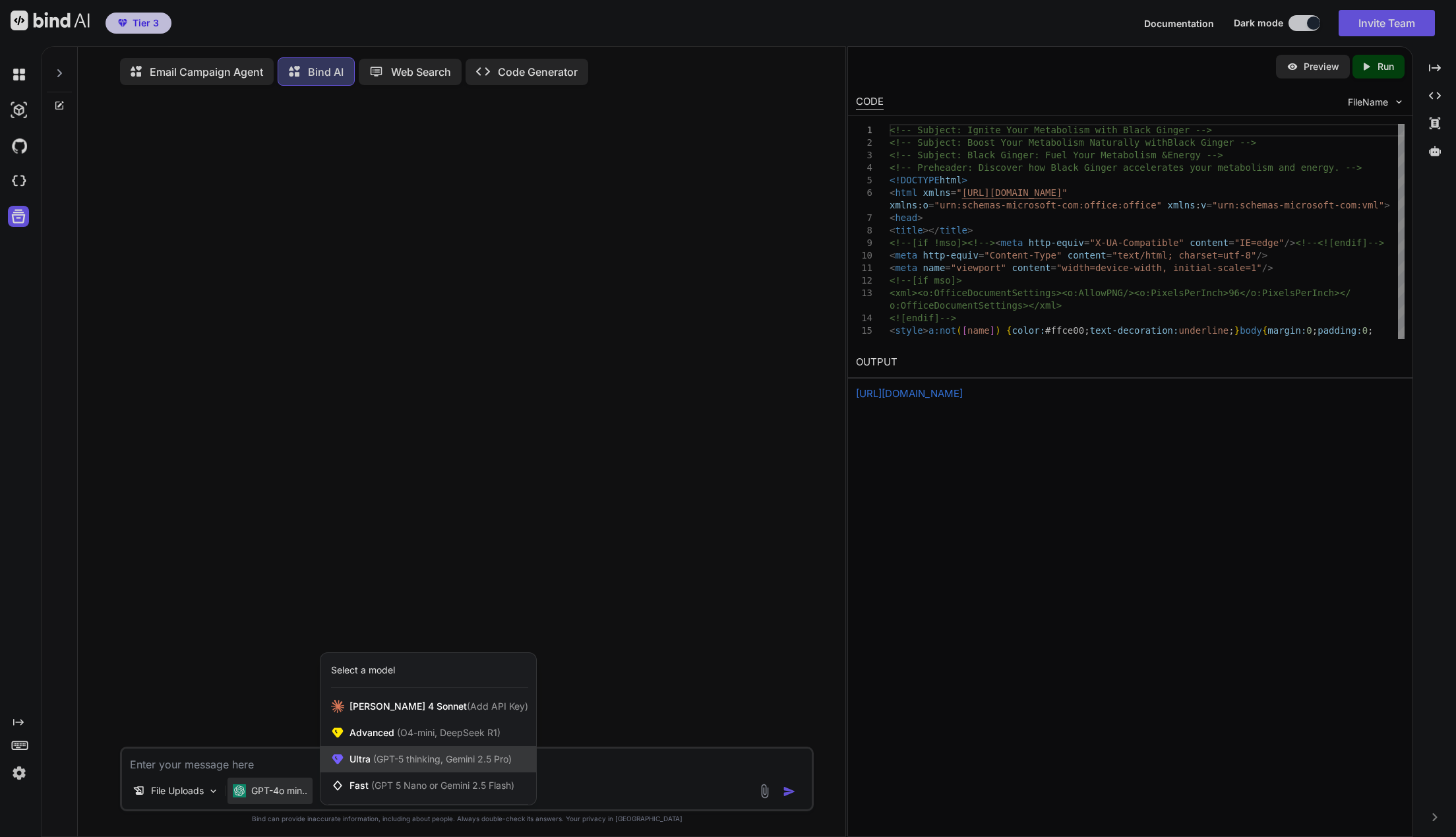
click at [452, 755] on span "(GPT-5 thinking, Gemini 2.5 Pro)" at bounding box center [441, 758] width 141 height 11
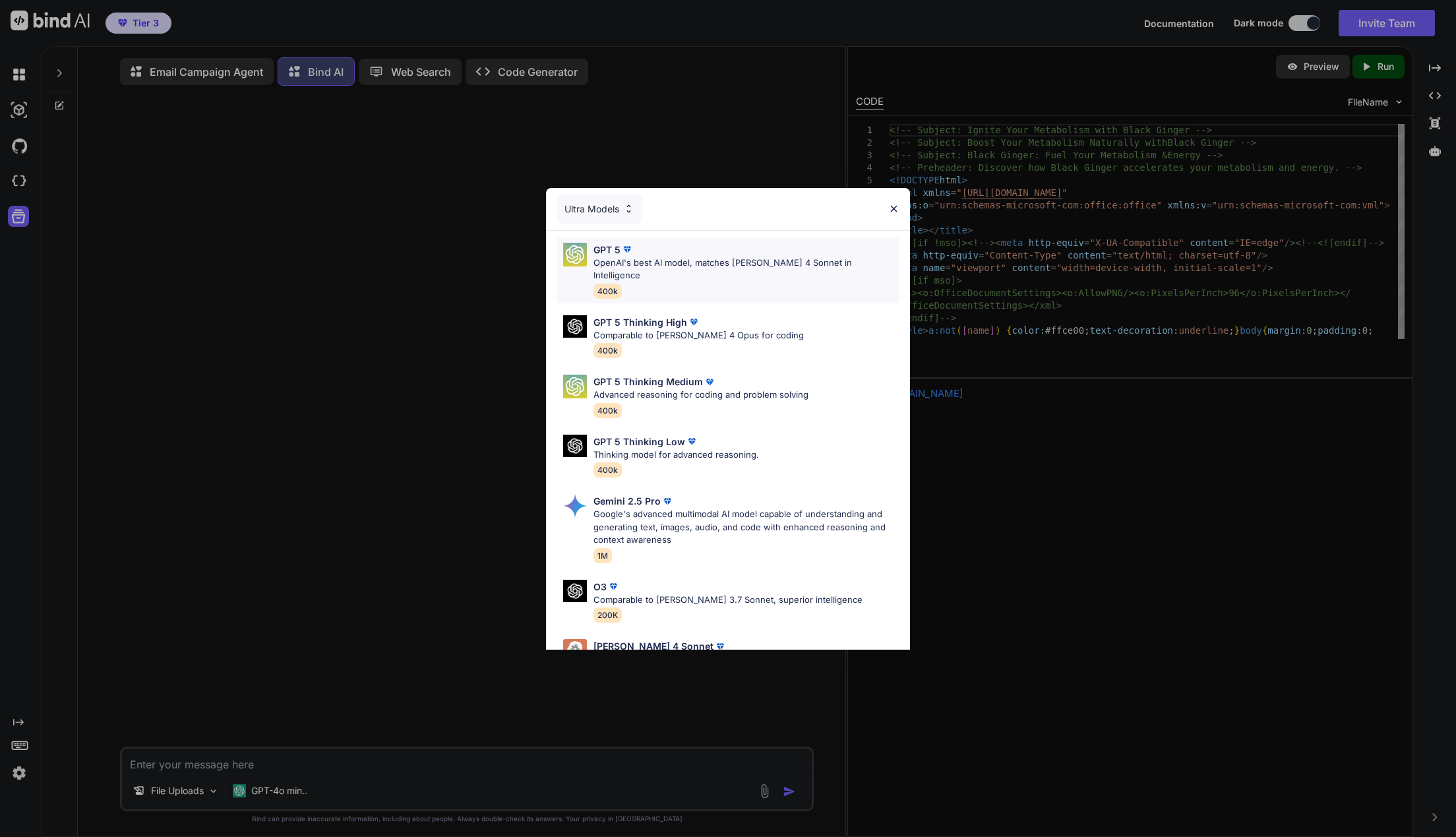
click at [710, 258] on p "OpenAI's best AI model, matches Claude 4 Sonnet in Intelligence" at bounding box center [746, 269] width 306 height 26
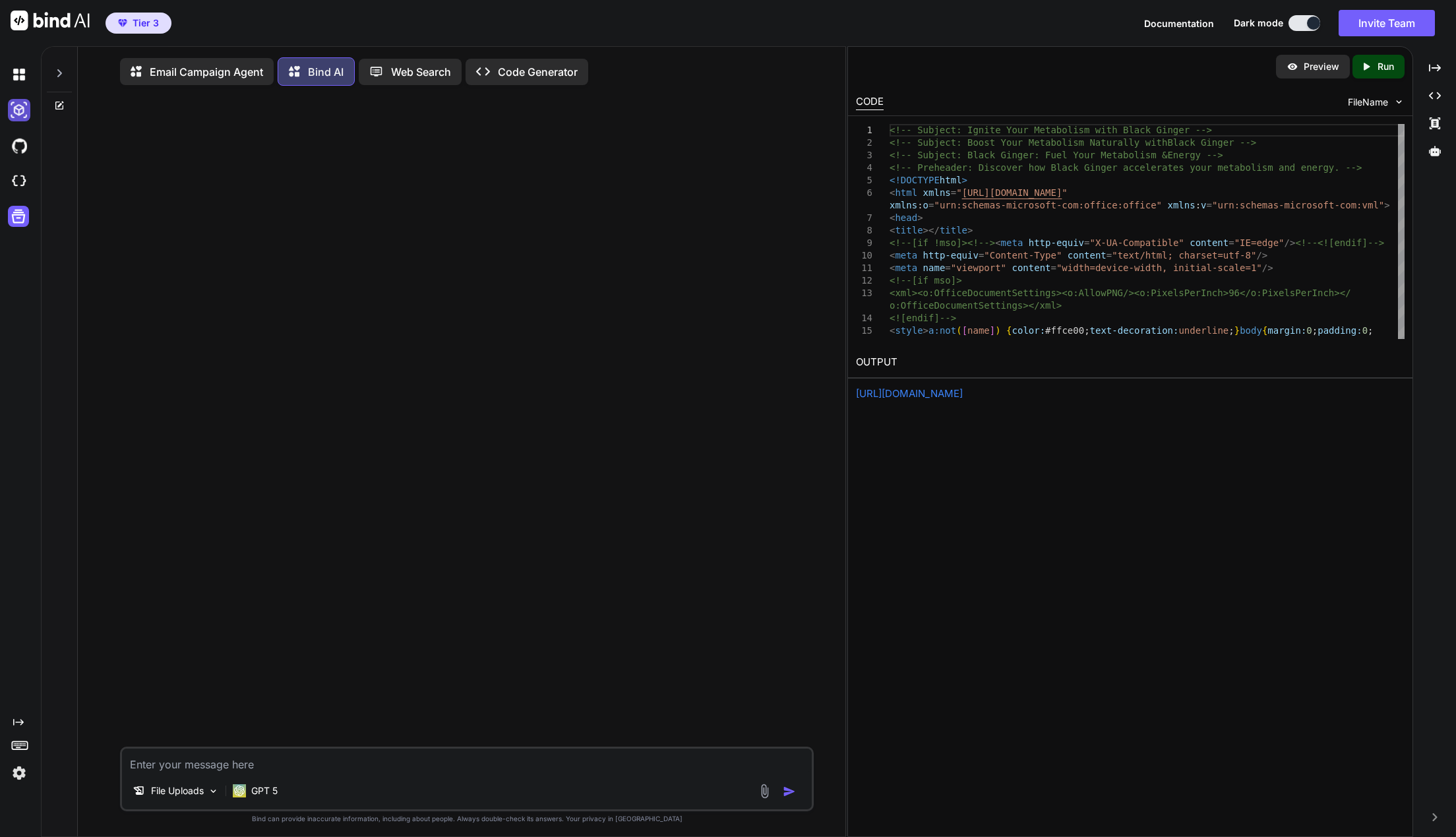
click at [20, 111] on img at bounding box center [18, 110] width 22 height 22
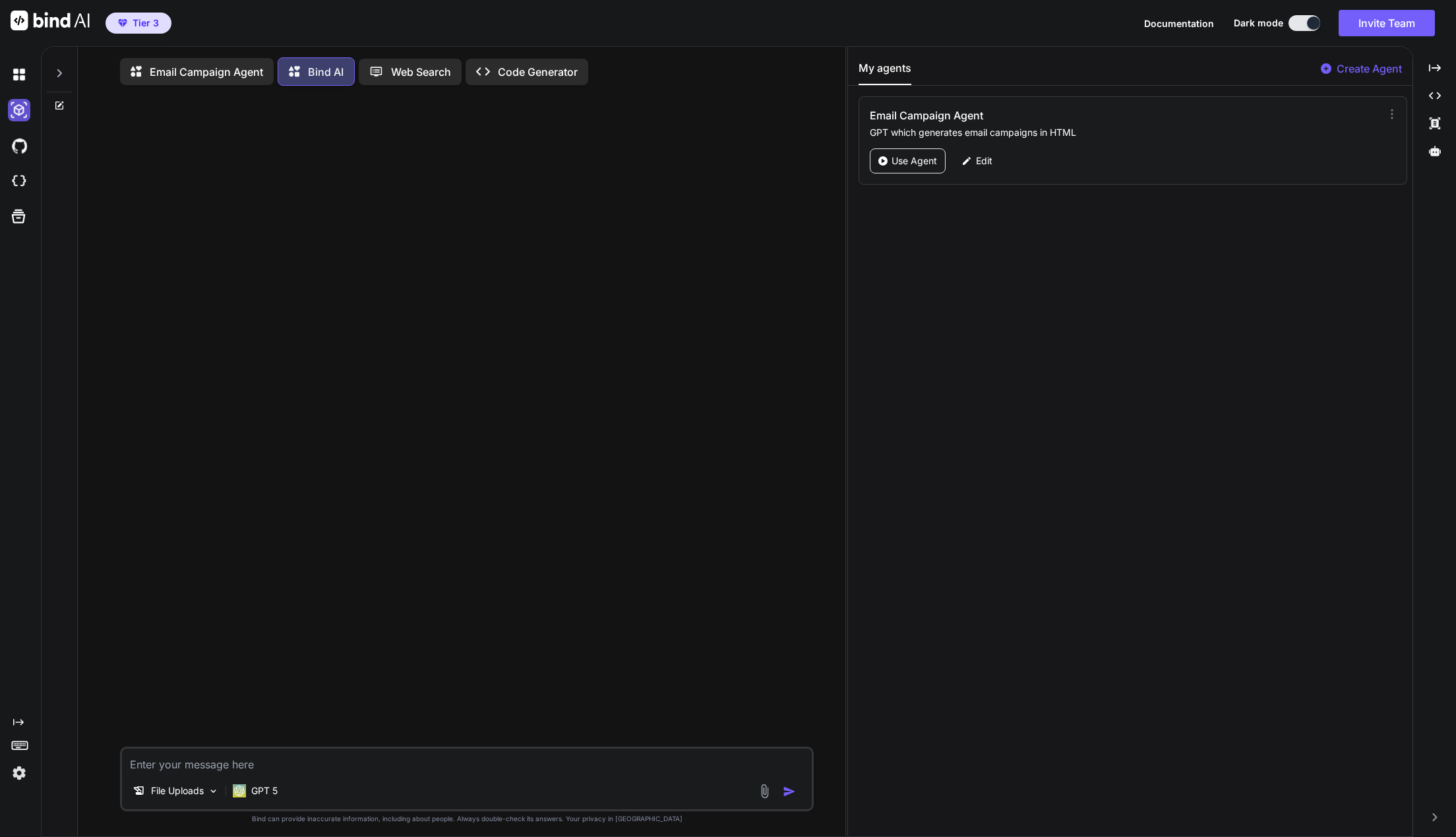
click at [24, 114] on img at bounding box center [18, 110] width 22 height 22
click at [23, 114] on img at bounding box center [18, 110] width 22 height 22
click at [665, 179] on div at bounding box center [468, 421] width 691 height 650
click at [27, 111] on img at bounding box center [18, 110] width 22 height 22
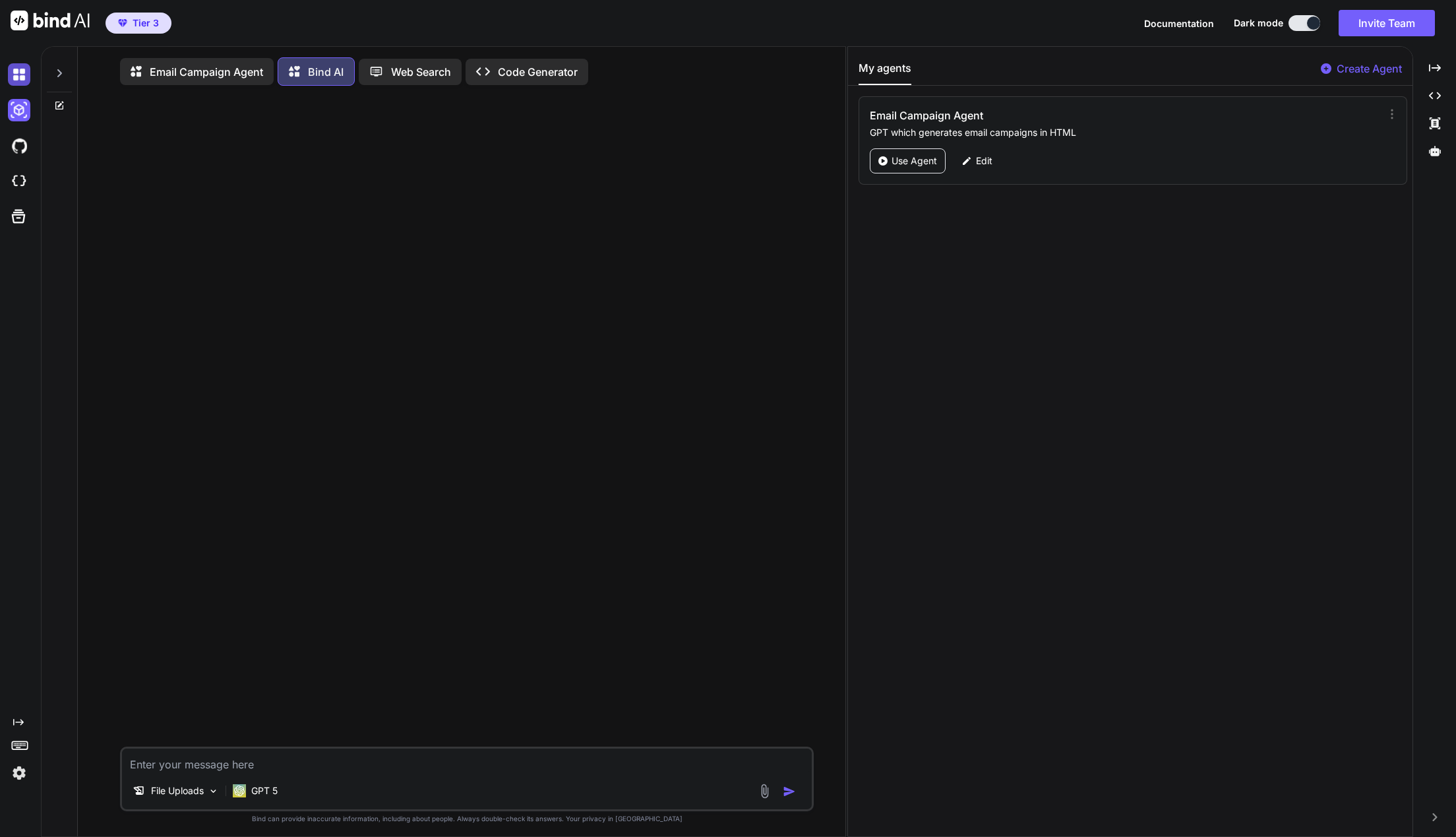
click at [27, 79] on img at bounding box center [18, 74] width 22 height 22
click at [21, 118] on img at bounding box center [18, 110] width 22 height 22
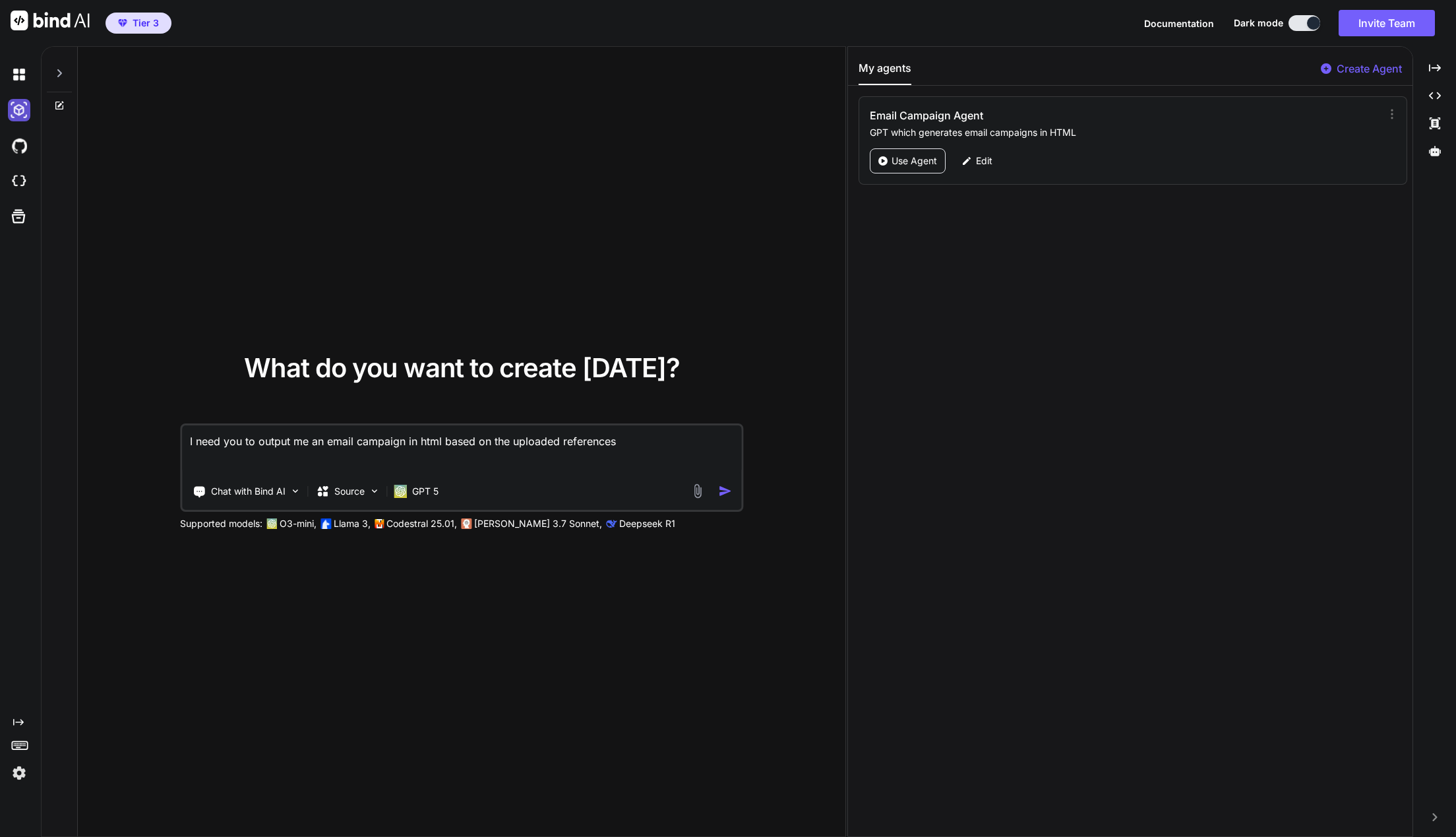
click at [21, 118] on img at bounding box center [18, 110] width 22 height 22
click at [22, 118] on img at bounding box center [18, 110] width 22 height 22
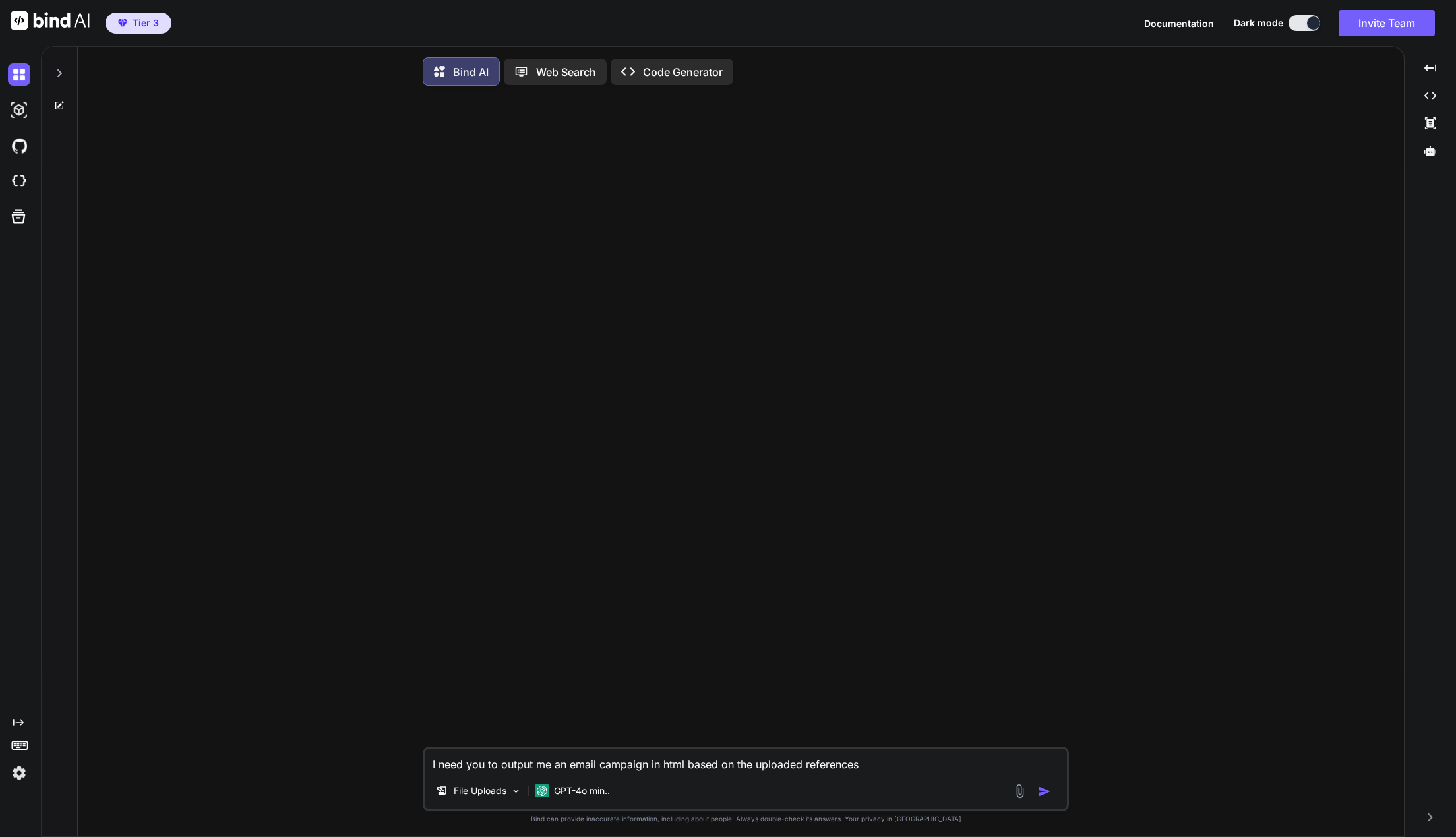
type textarea "x"
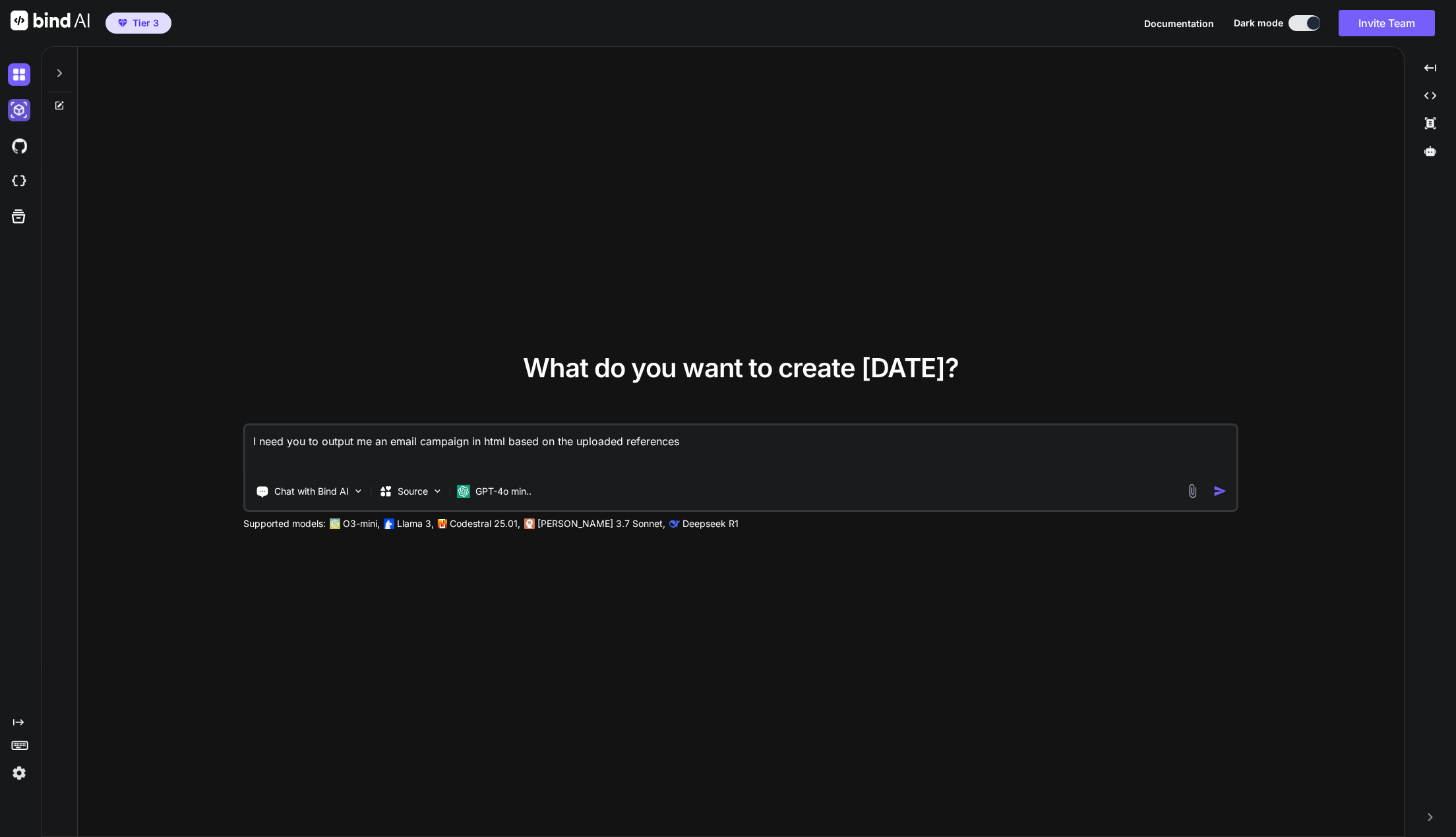
click at [17, 110] on img at bounding box center [18, 110] width 22 height 22
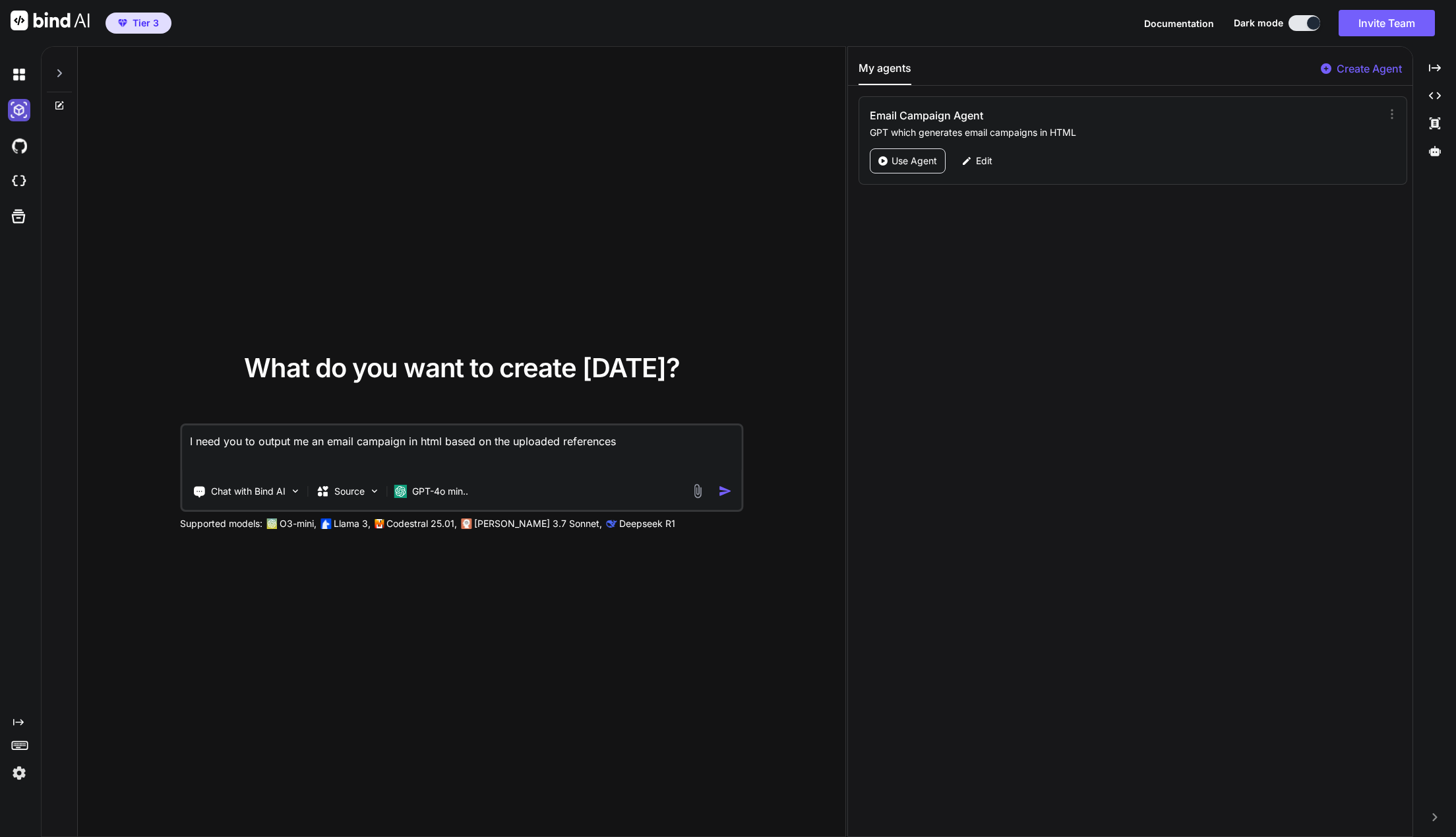
click at [21, 105] on img at bounding box center [18, 110] width 22 height 22
click at [56, 73] on icon at bounding box center [59, 73] width 11 height 11
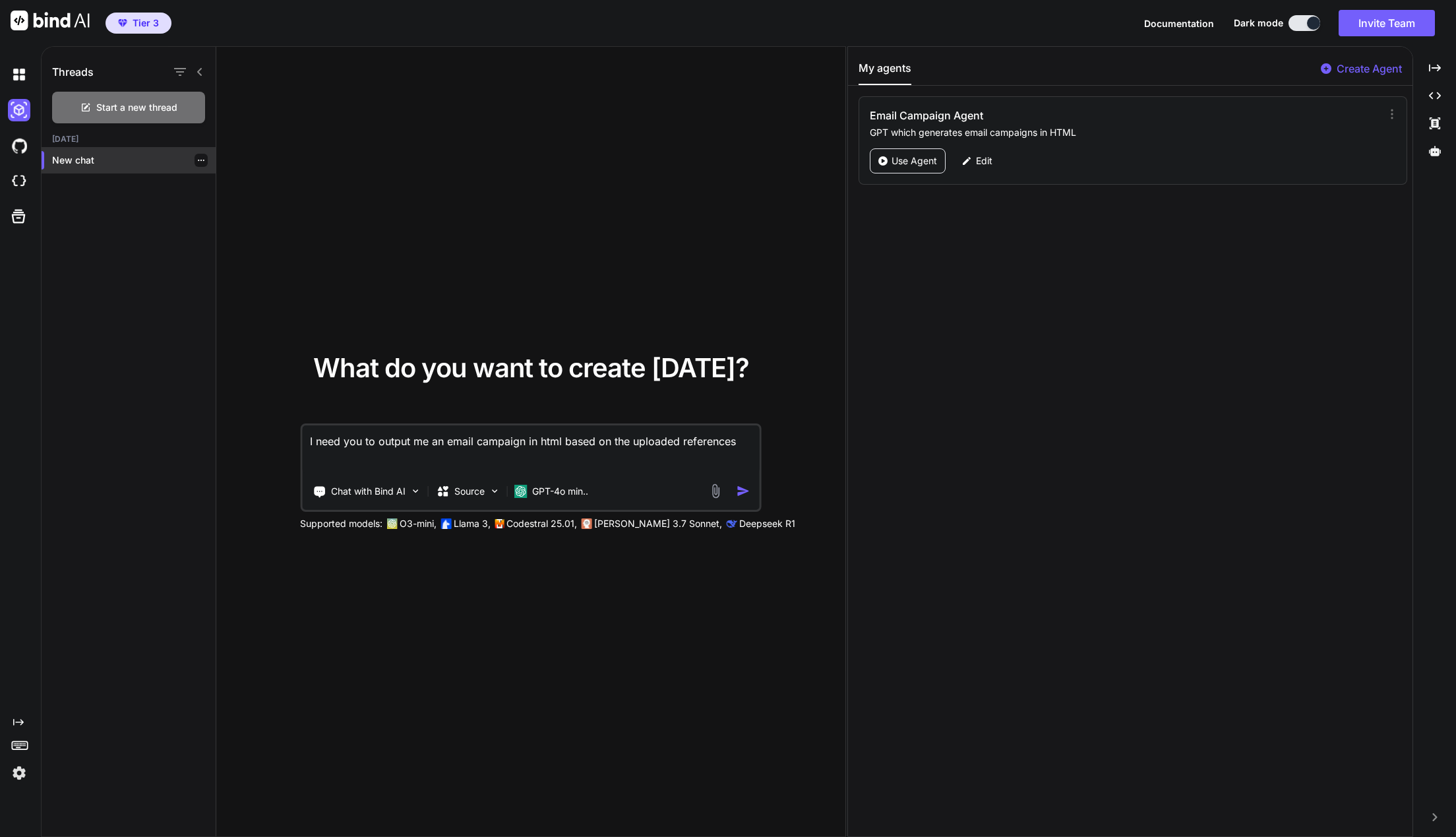
click at [101, 154] on p "New chat" at bounding box center [133, 160] width 164 height 13
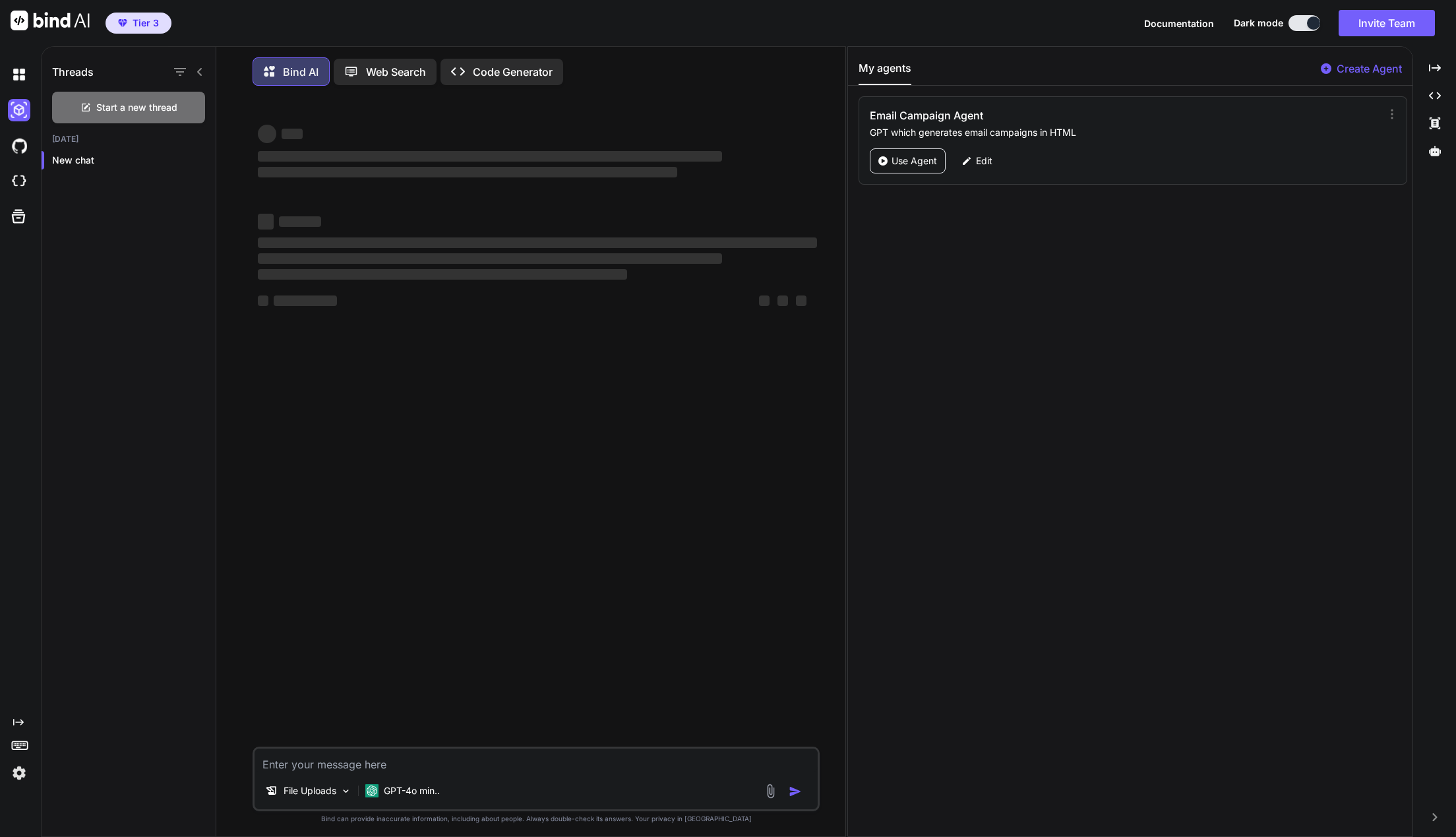
click at [500, 72] on p "Code Generator" at bounding box center [512, 72] width 80 height 16
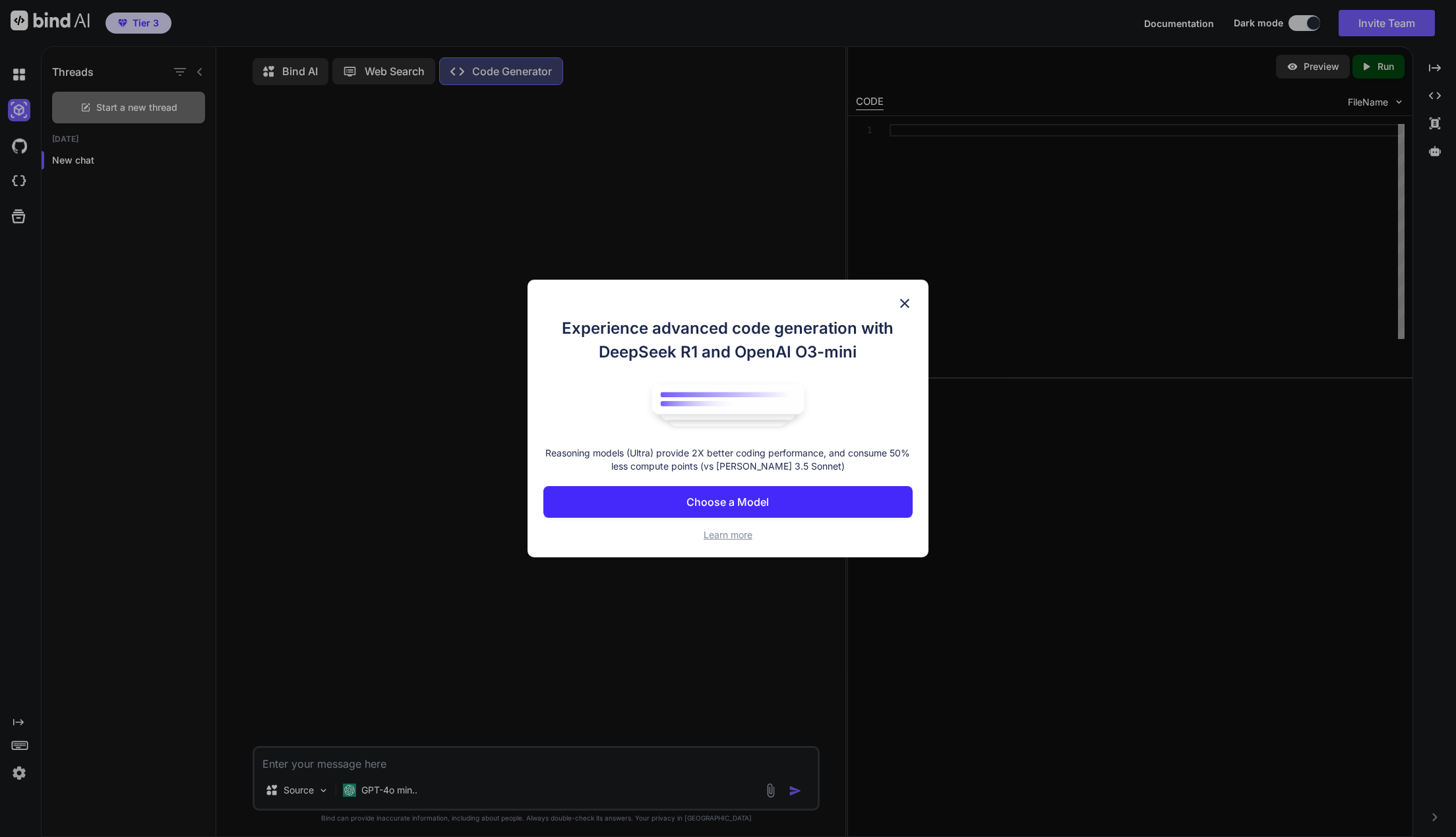
click at [738, 502] on p "Choose a Model" at bounding box center [727, 502] width 82 height 16
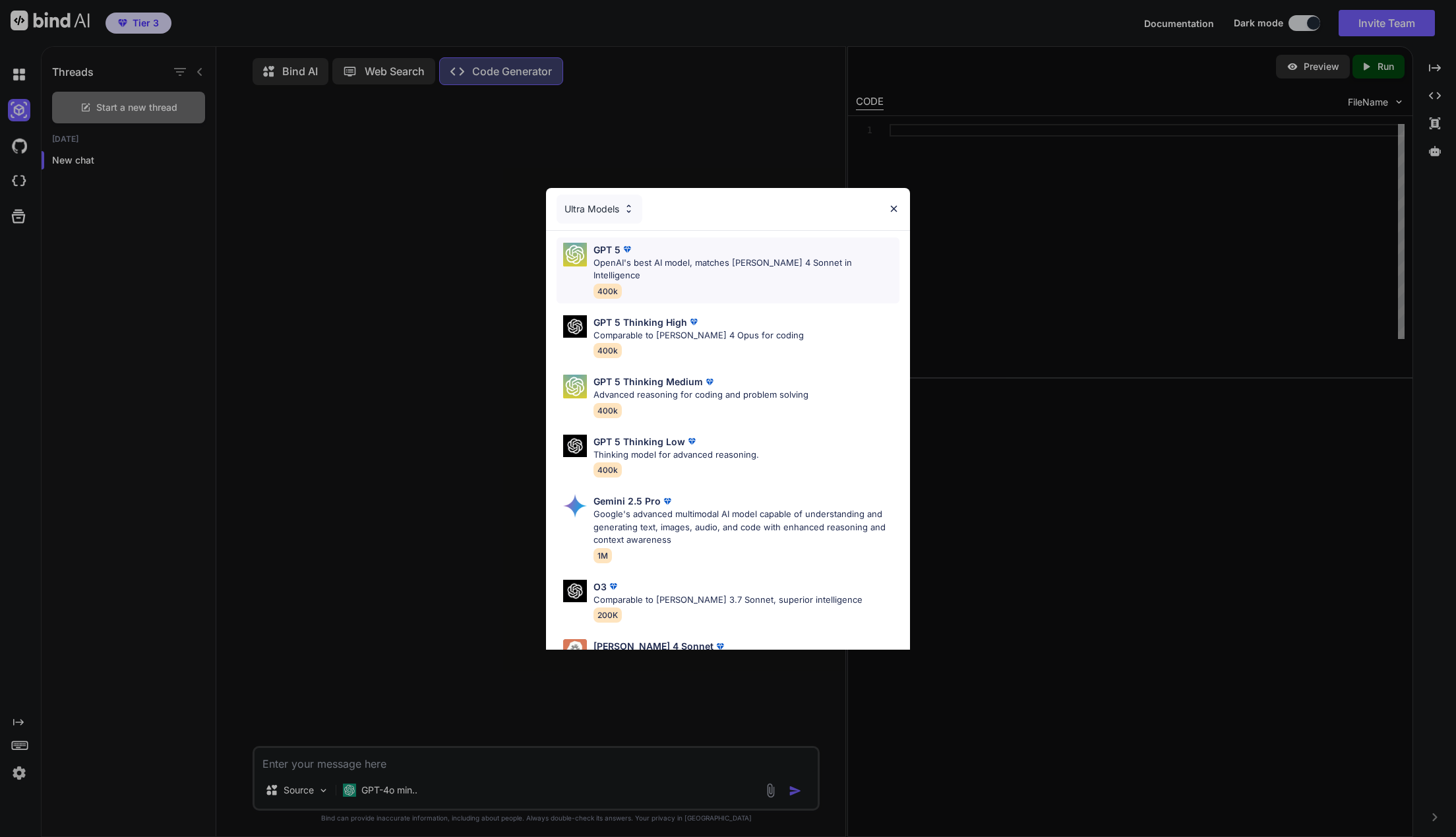
click at [722, 252] on div "GPT 5" at bounding box center [746, 249] width 306 height 14
type textarea "x"
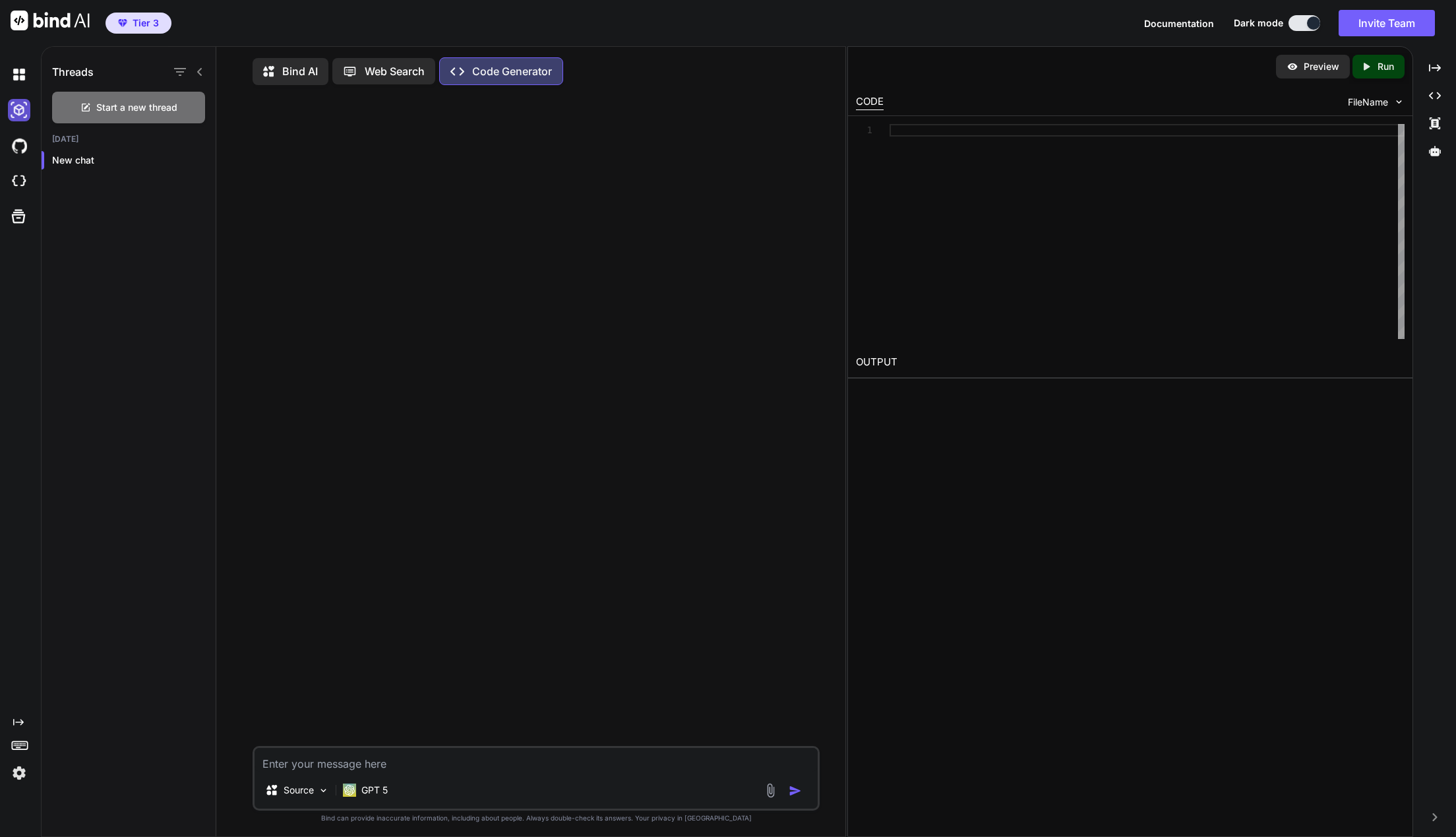
click at [19, 105] on img at bounding box center [18, 110] width 22 height 22
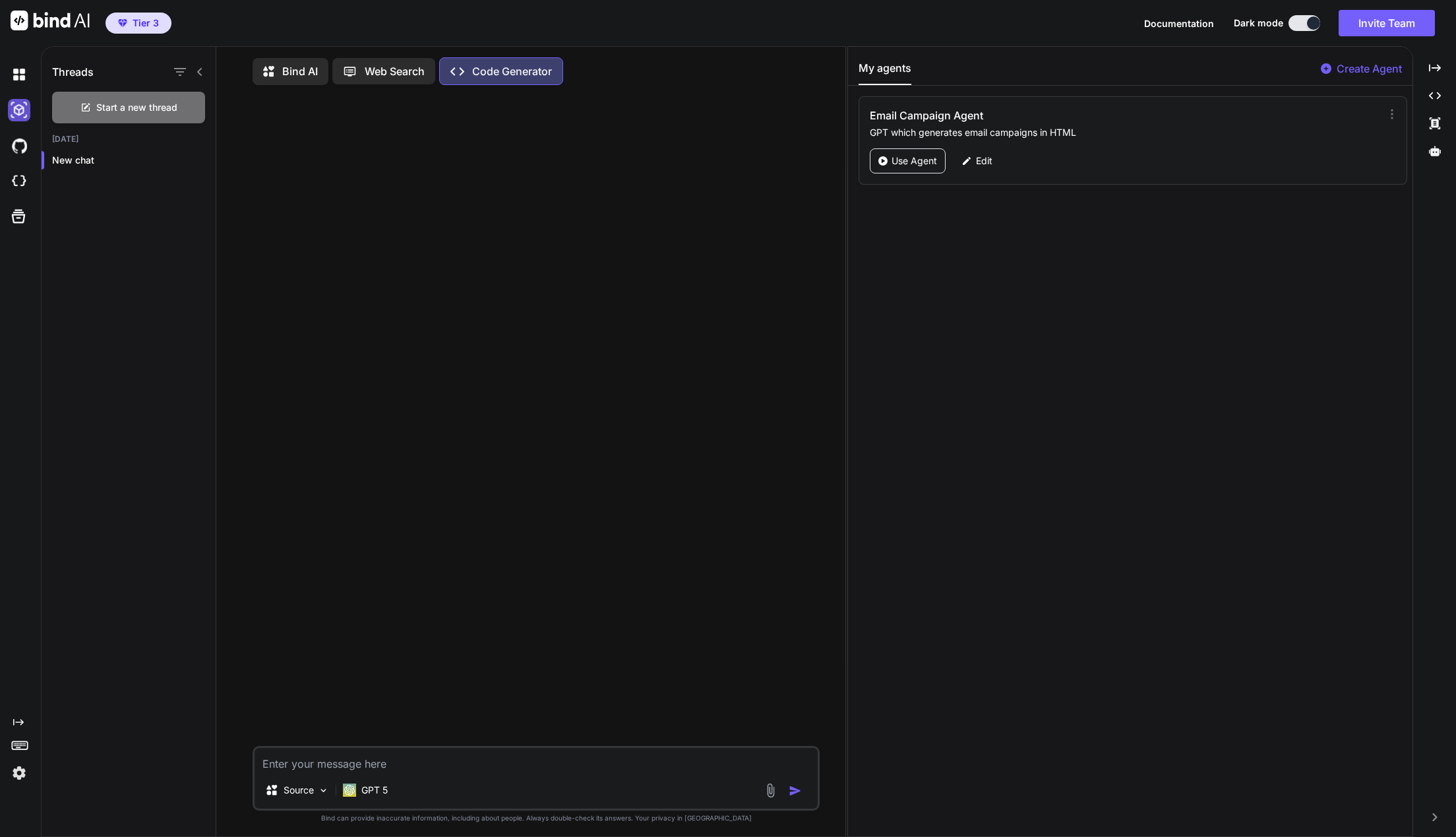
click at [21, 106] on img at bounding box center [18, 110] width 22 height 22
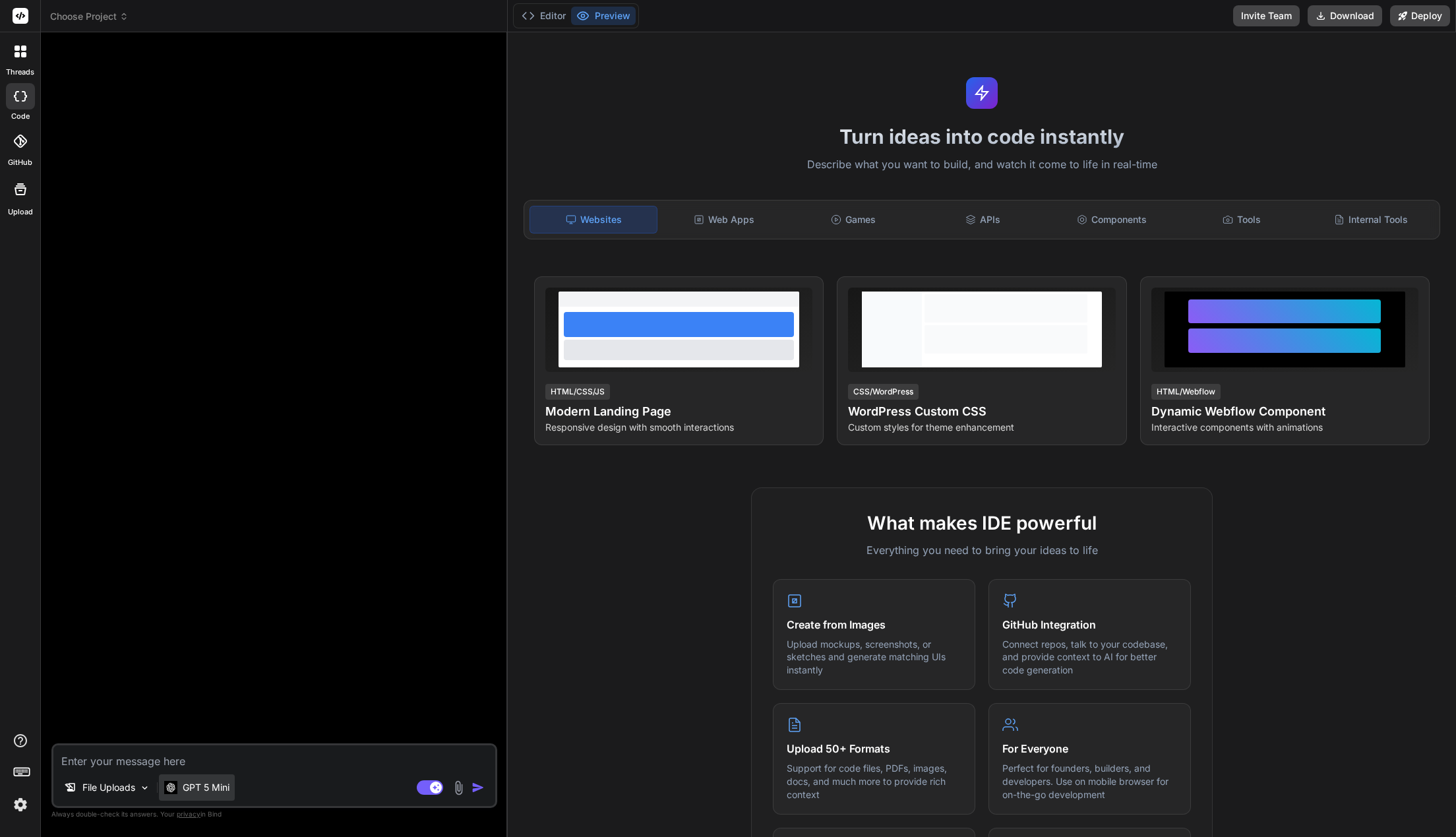
click at [217, 790] on p "GPT 5 Mini" at bounding box center [206, 787] width 47 height 13
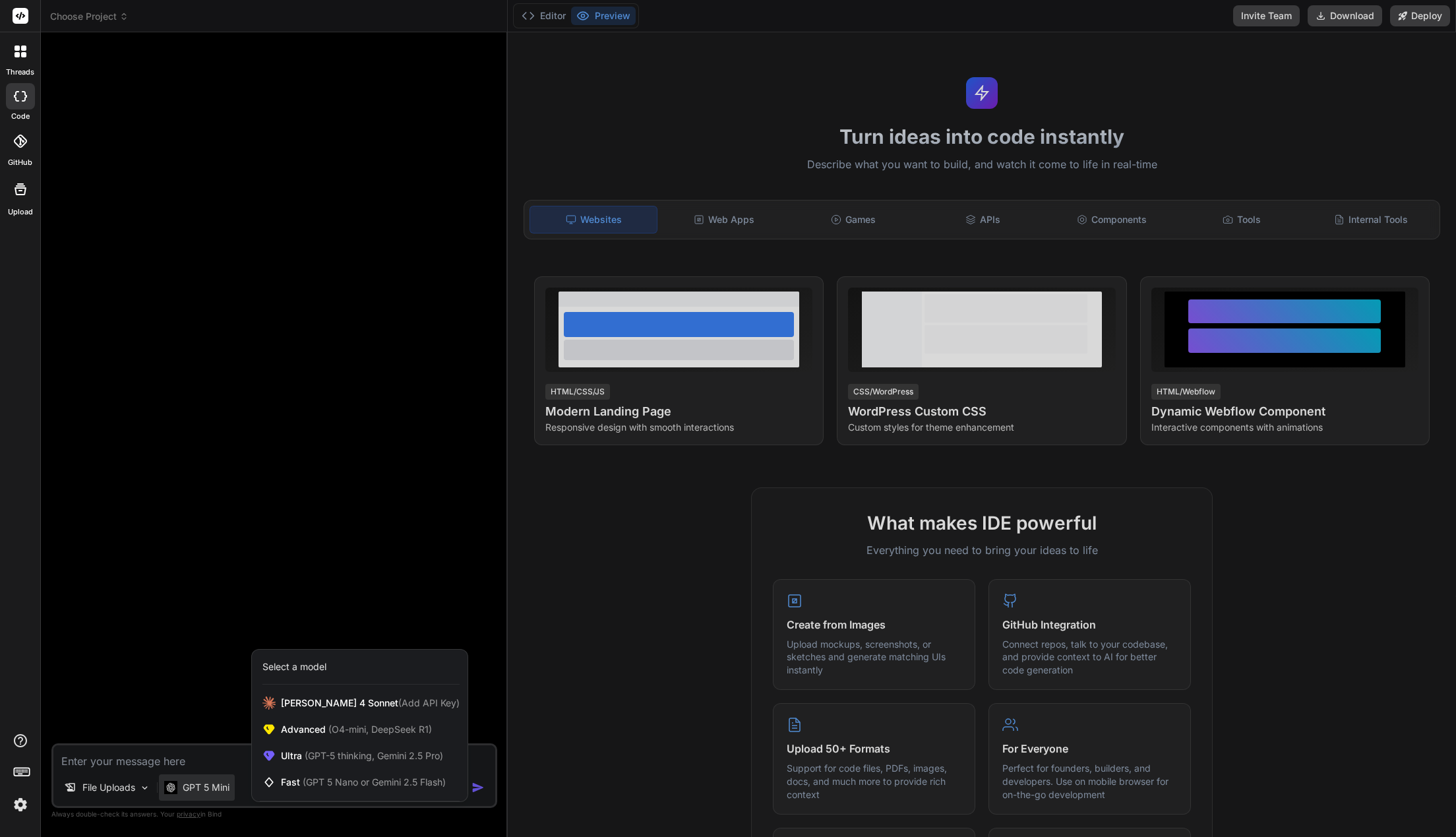
click at [156, 659] on div at bounding box center [728, 418] width 1456 height 837
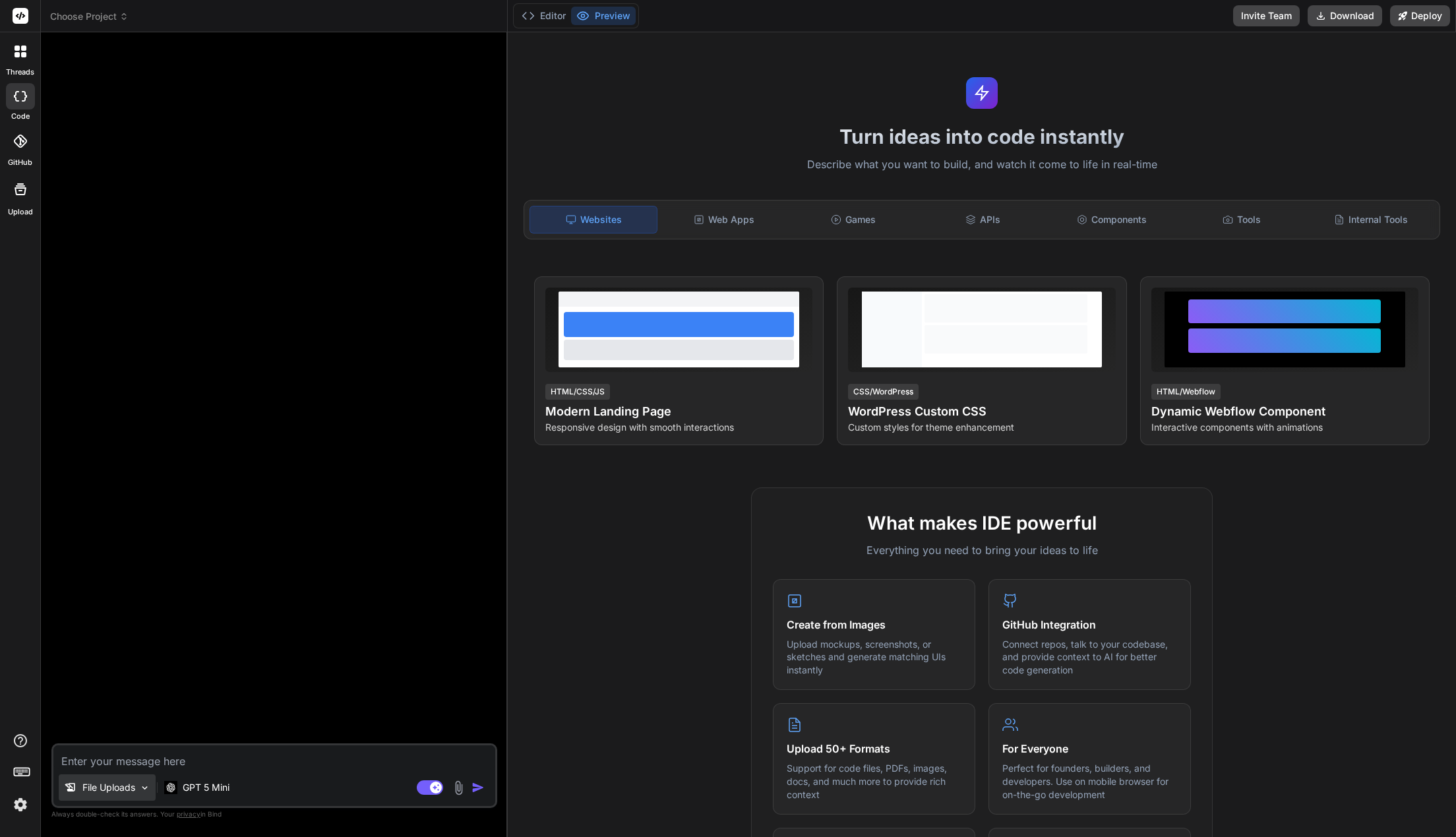
click at [114, 785] on p "File Uploads" at bounding box center [108, 787] width 53 height 13
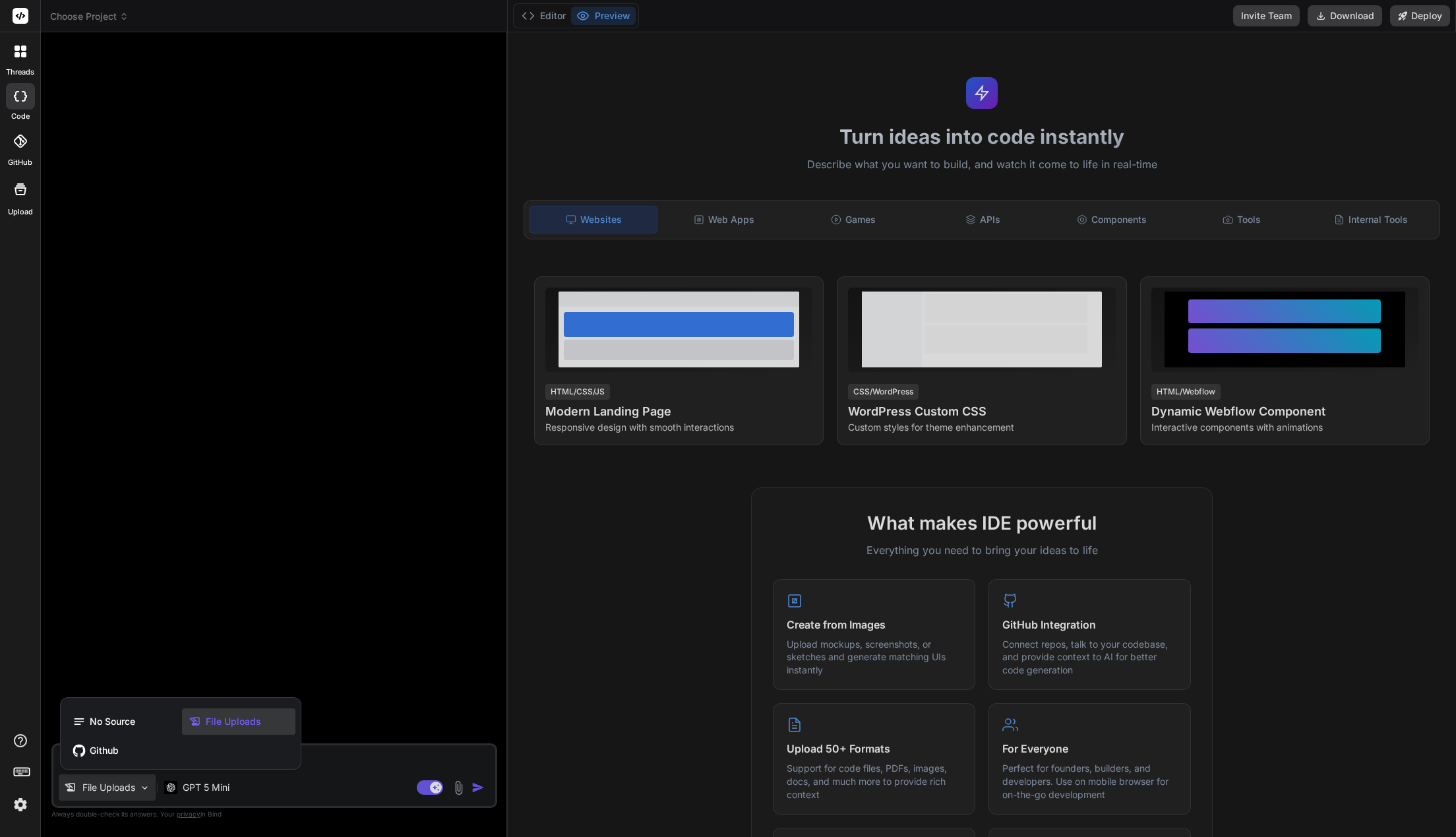
click at [262, 717] on div "File Uploads" at bounding box center [239, 721] width 114 height 27
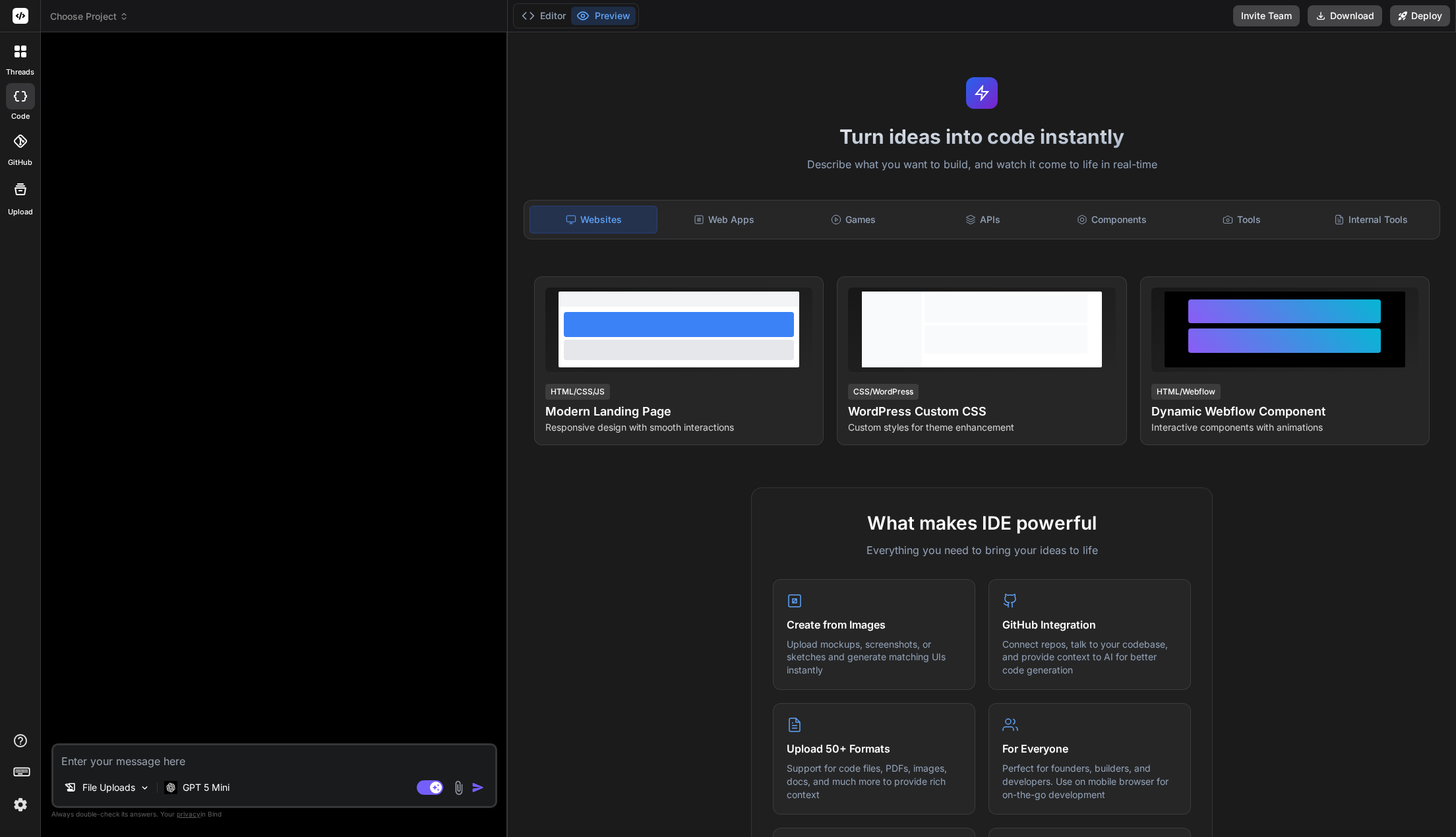
drag, startPoint x: 368, startPoint y: 598, endPoint x: 381, endPoint y: 595, distance: 13.3
click at [368, 598] on div at bounding box center [275, 393] width 443 height 701
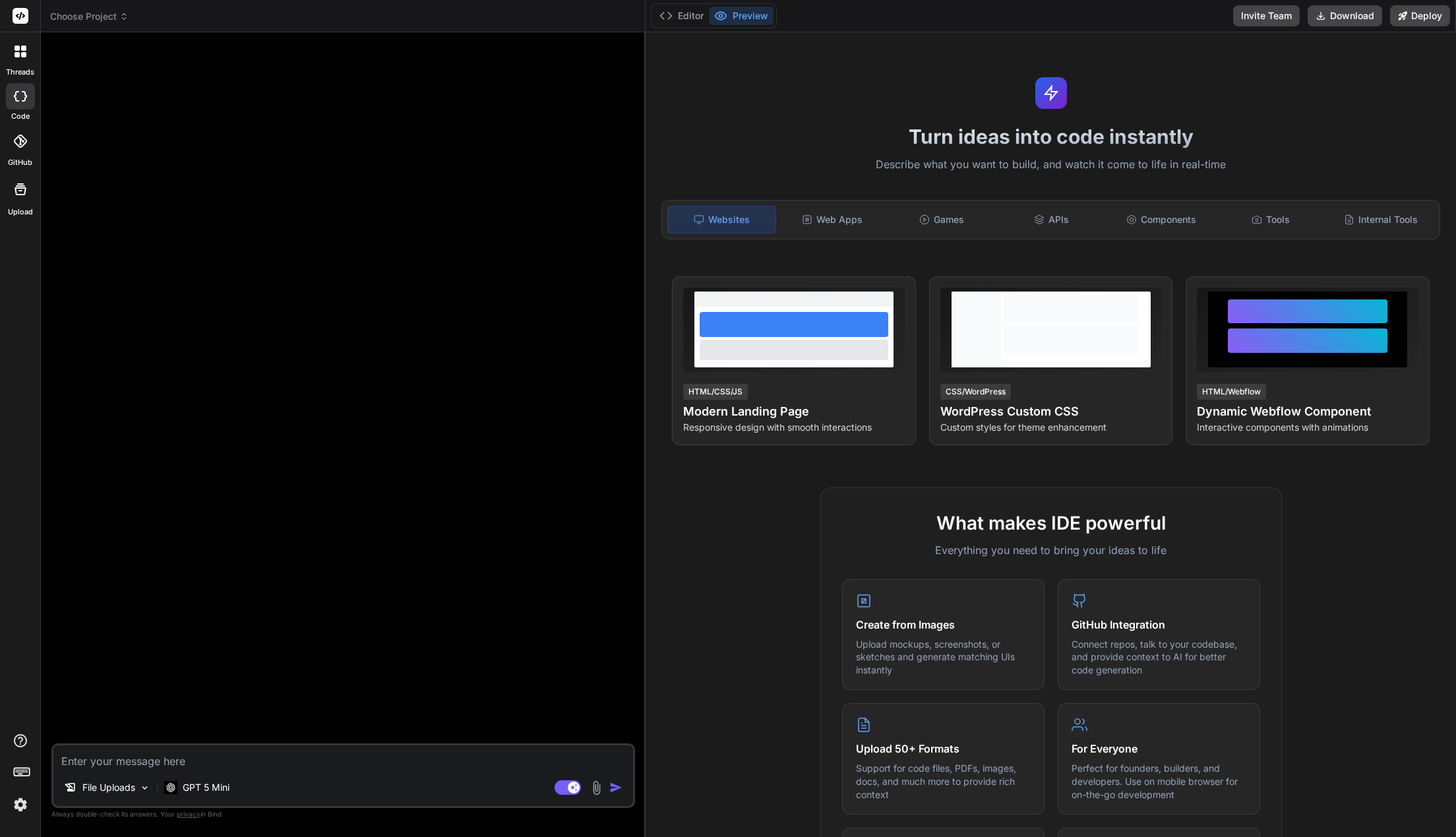
drag, startPoint x: 507, startPoint y: 281, endPoint x: 623, endPoint y: 286, distance: 116.1
click at [623, 286] on div "Bind AI Web Search Created with Pixso. Code Generator File Uploads GPT 5 Mini A…" at bounding box center [343, 434] width 605 height 804
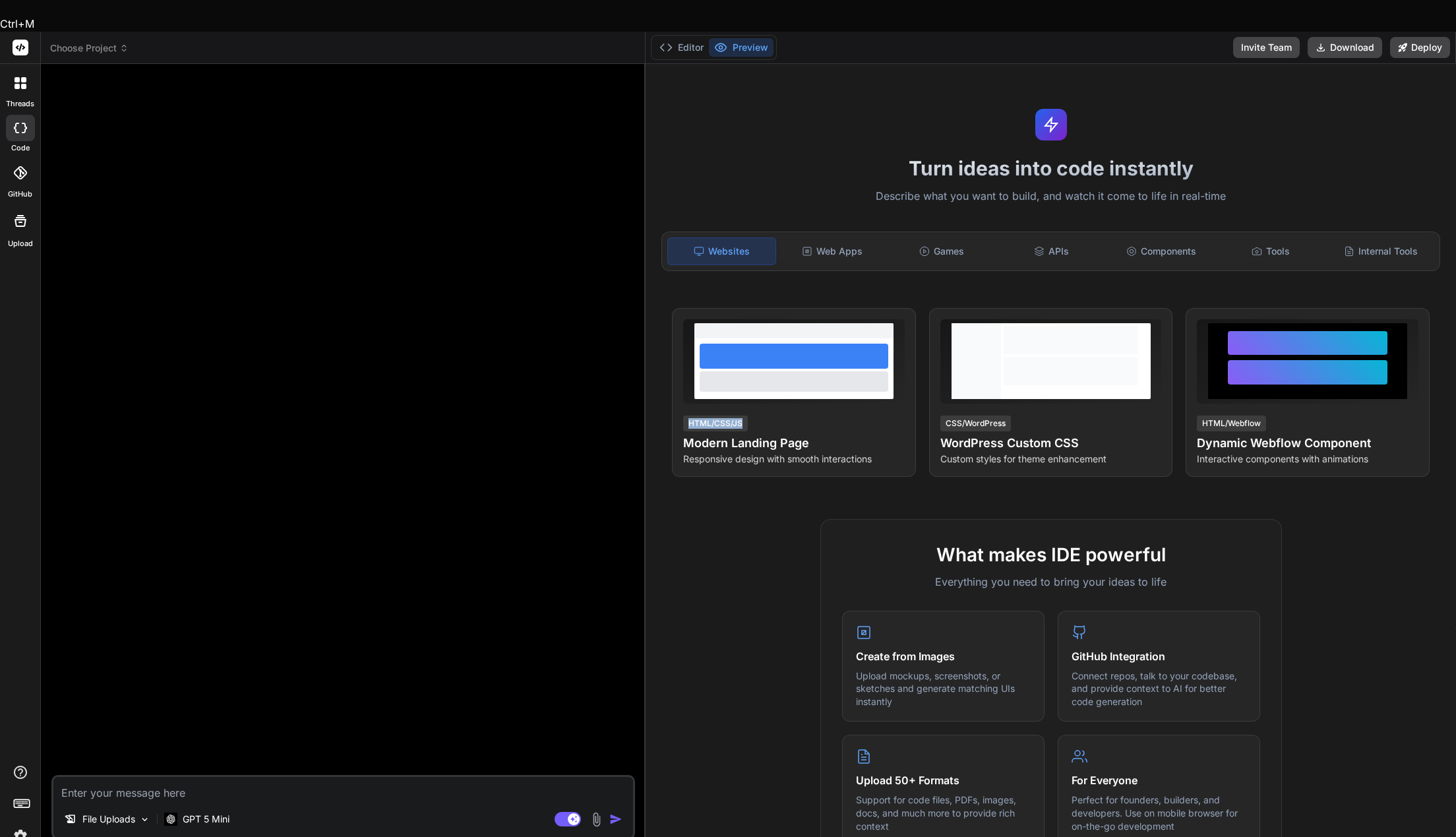
click at [649, 420] on div "Choose Project Created with Pixso. Bind AI Web Search Created with Pixso. Code …" at bounding box center [749, 451] width 1415 height 837
drag, startPoint x: 607, startPoint y: 417, endPoint x: 625, endPoint y: 417, distance: 18.0
click at [610, 418] on div at bounding box center [345, 425] width 581 height 701
drag, startPoint x: 646, startPoint y: 417, endPoint x: 657, endPoint y: 437, distance: 22.8
click at [698, 425] on div "Turn ideas into code instantly Describe what you want to build, and watch it co…" at bounding box center [1050, 466] width 810 height 804
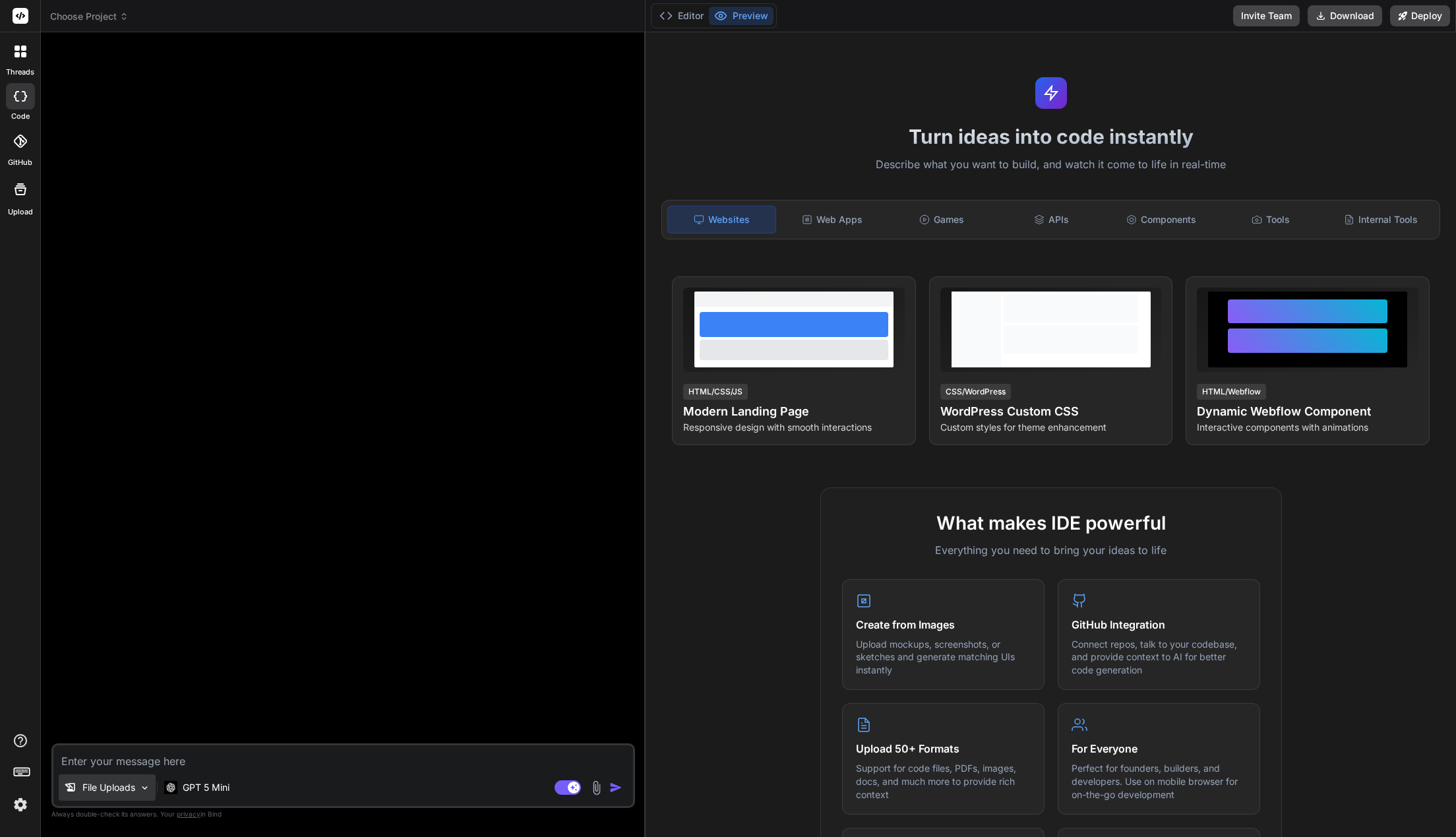
click at [139, 779] on div "File Uploads" at bounding box center [107, 787] width 97 height 27
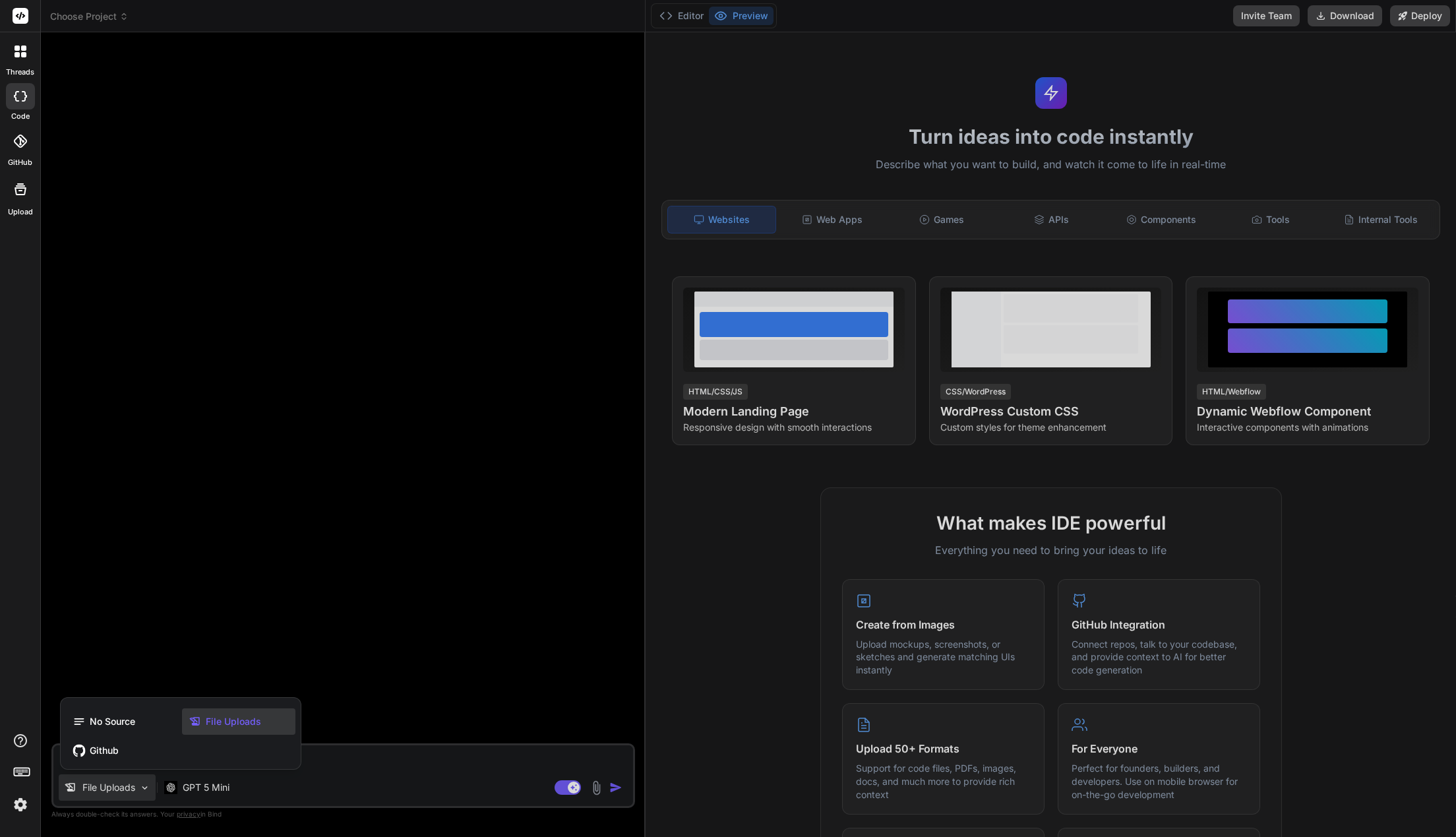
click at [451, 651] on div at bounding box center [728, 418] width 1456 height 837
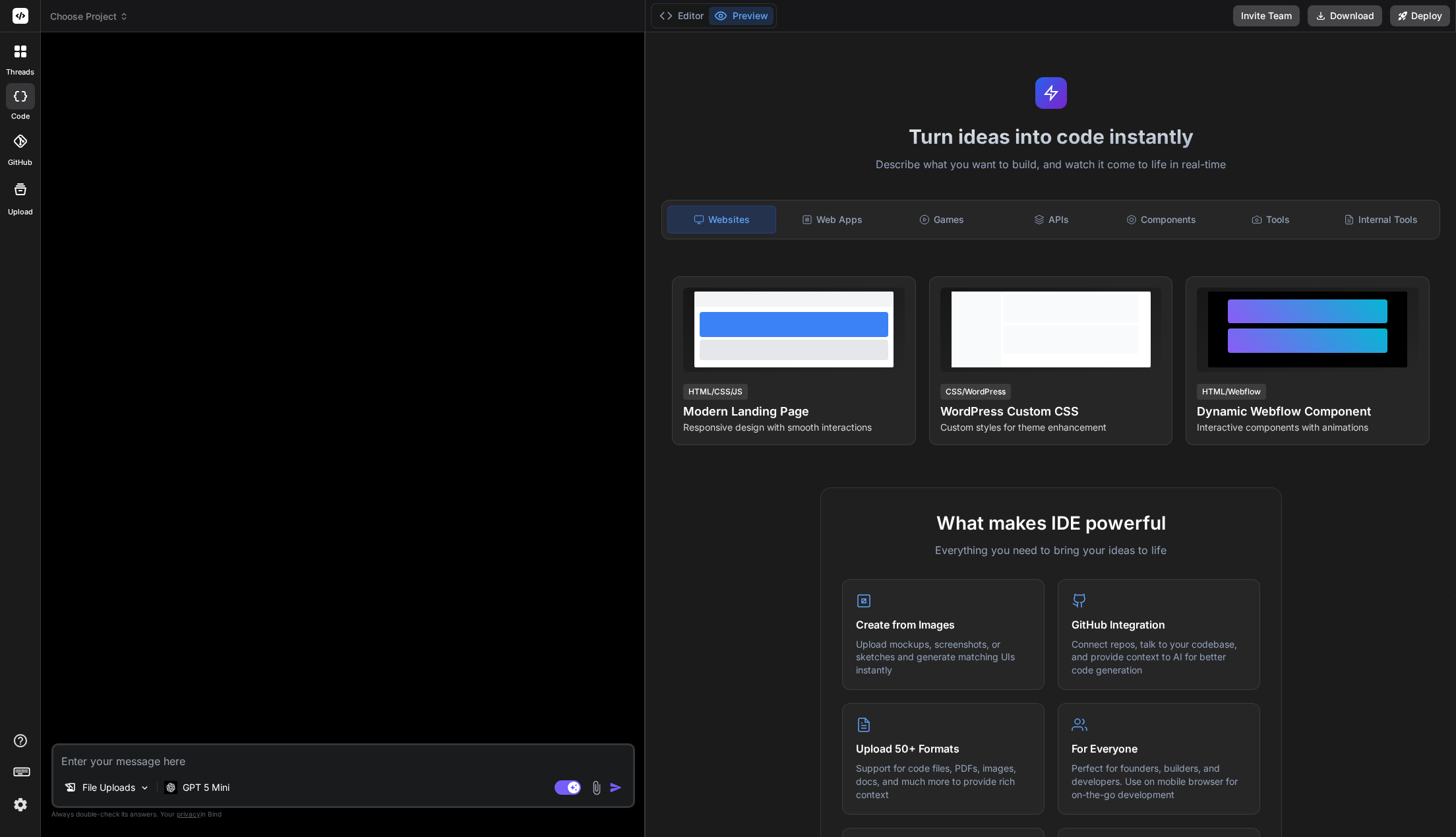
click at [222, 757] on textarea at bounding box center [343, 756] width 579 height 24
type textarea "x"
type textarea "P"
type textarea "x"
type textarea "PL"
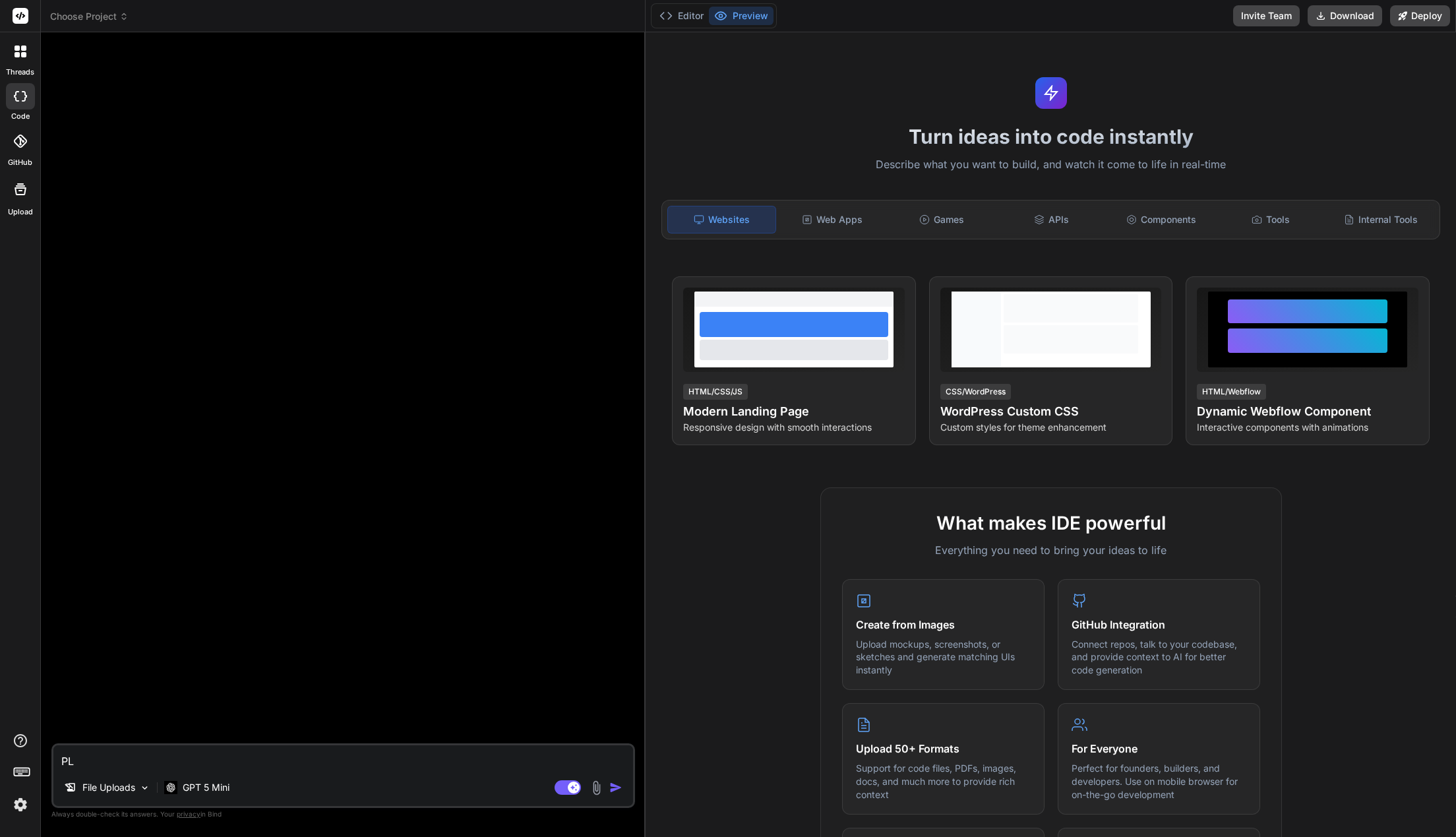
type textarea "x"
type textarea "PLea"
type textarea "x"
type textarea "PLeas"
type textarea "x"
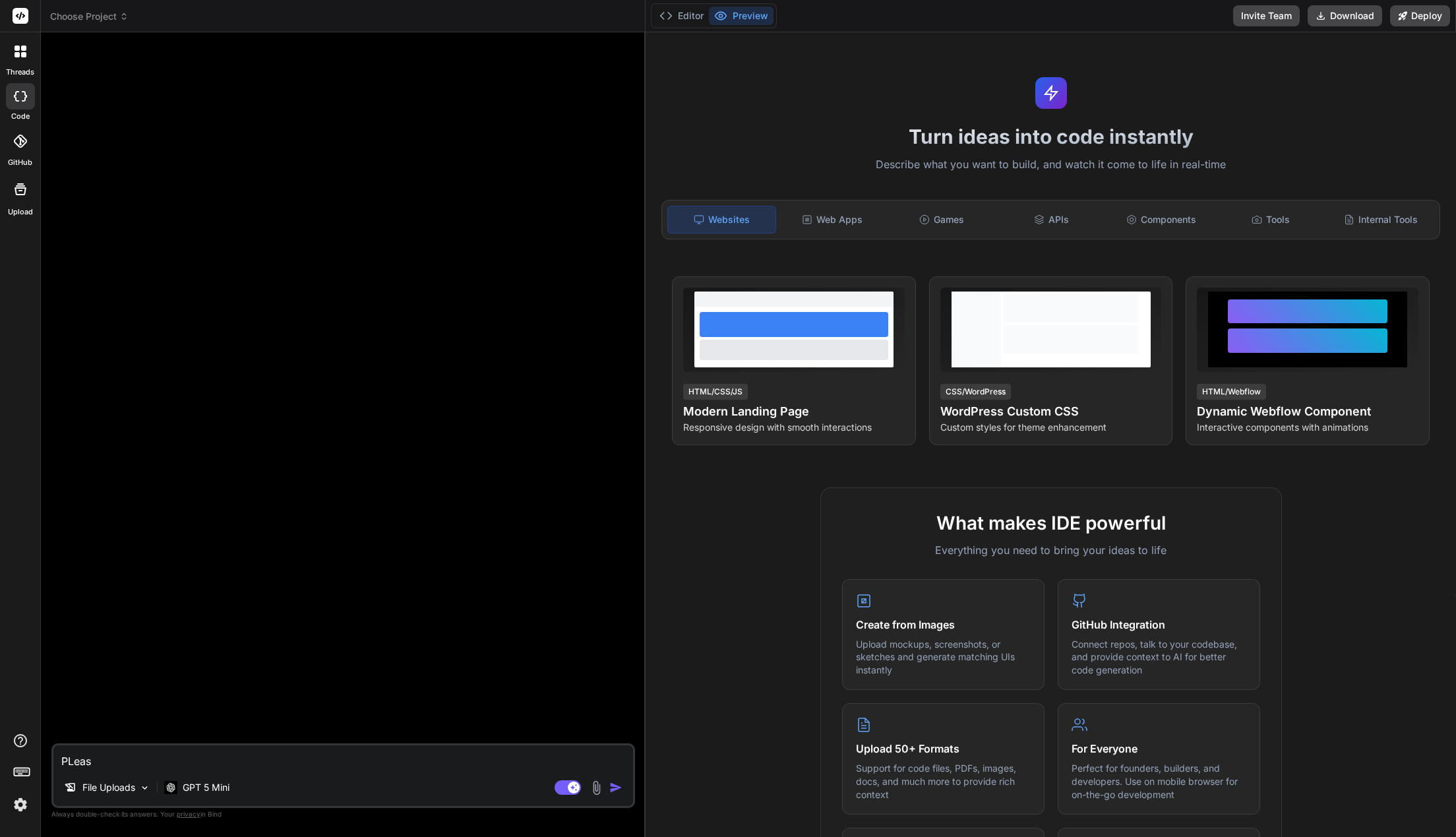
type textarea "PLease"
type textarea "x"
type textarea "PLease"
type textarea "x"
type textarea "PLease m"
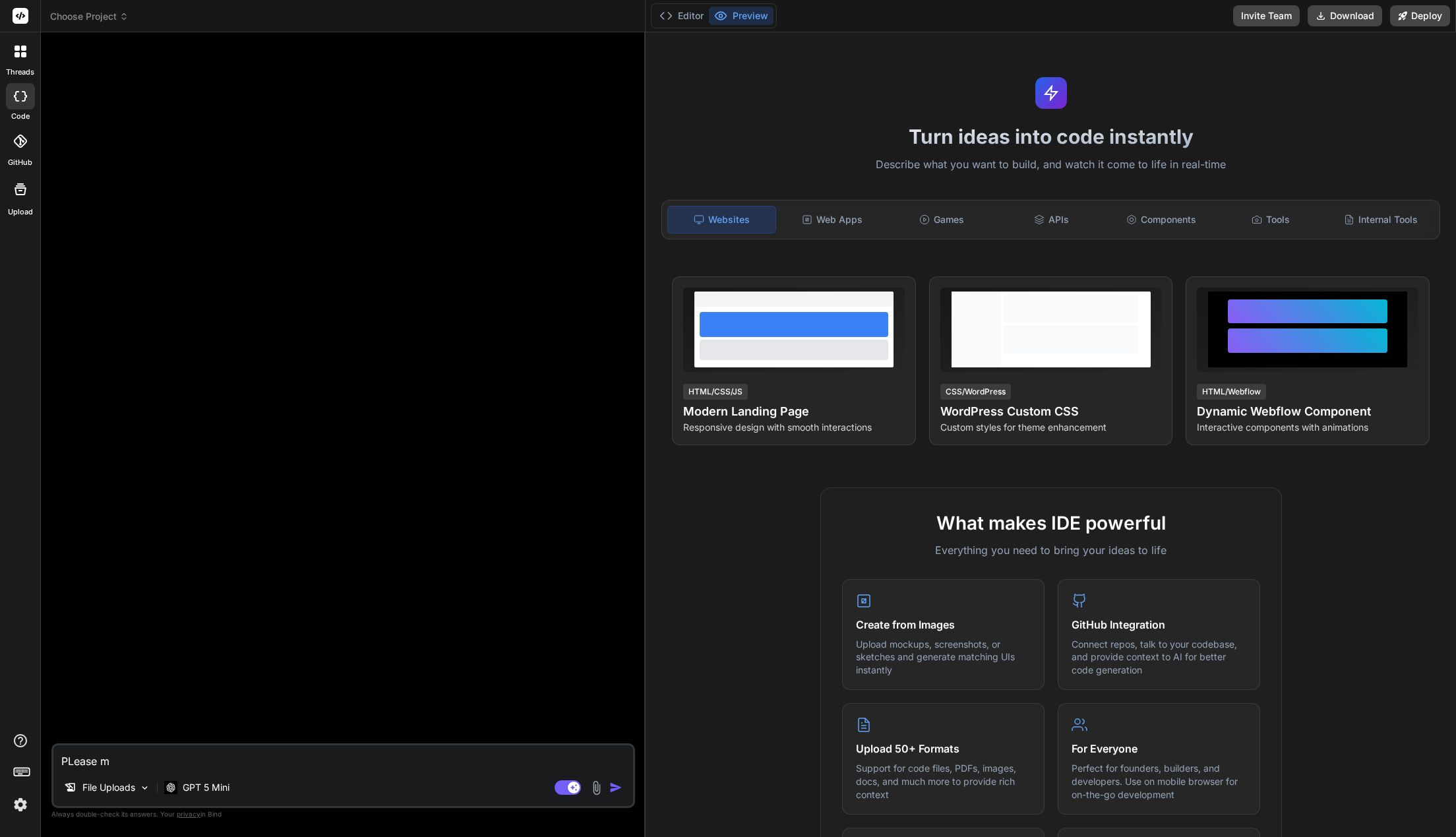
type textarea "x"
type textarea "PLease"
type textarea "x"
type textarea "PLease"
type textarea "x"
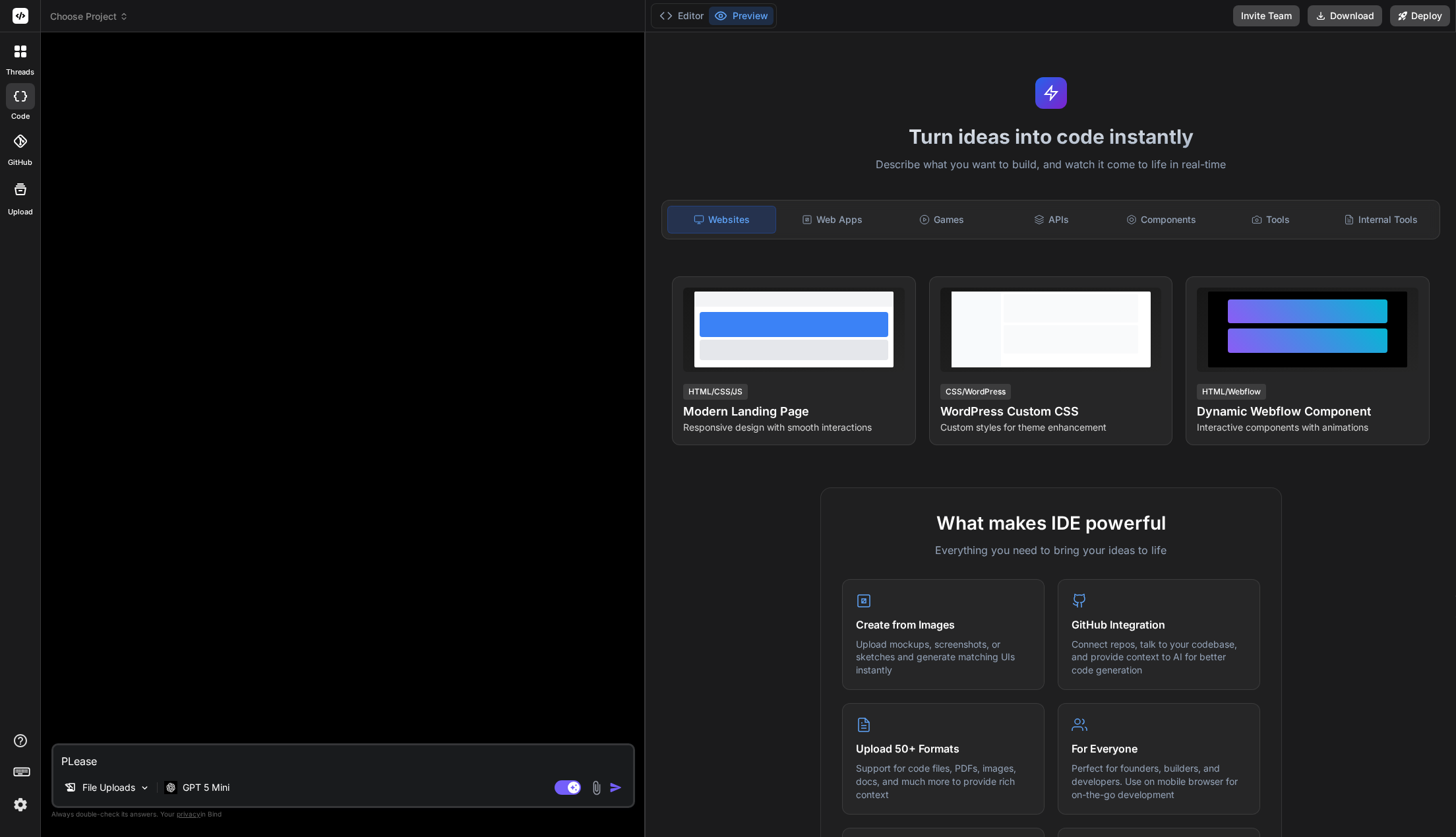
type textarea "PLeas"
type textarea "x"
type textarea "PLea"
type textarea "x"
type textarea "PLe"
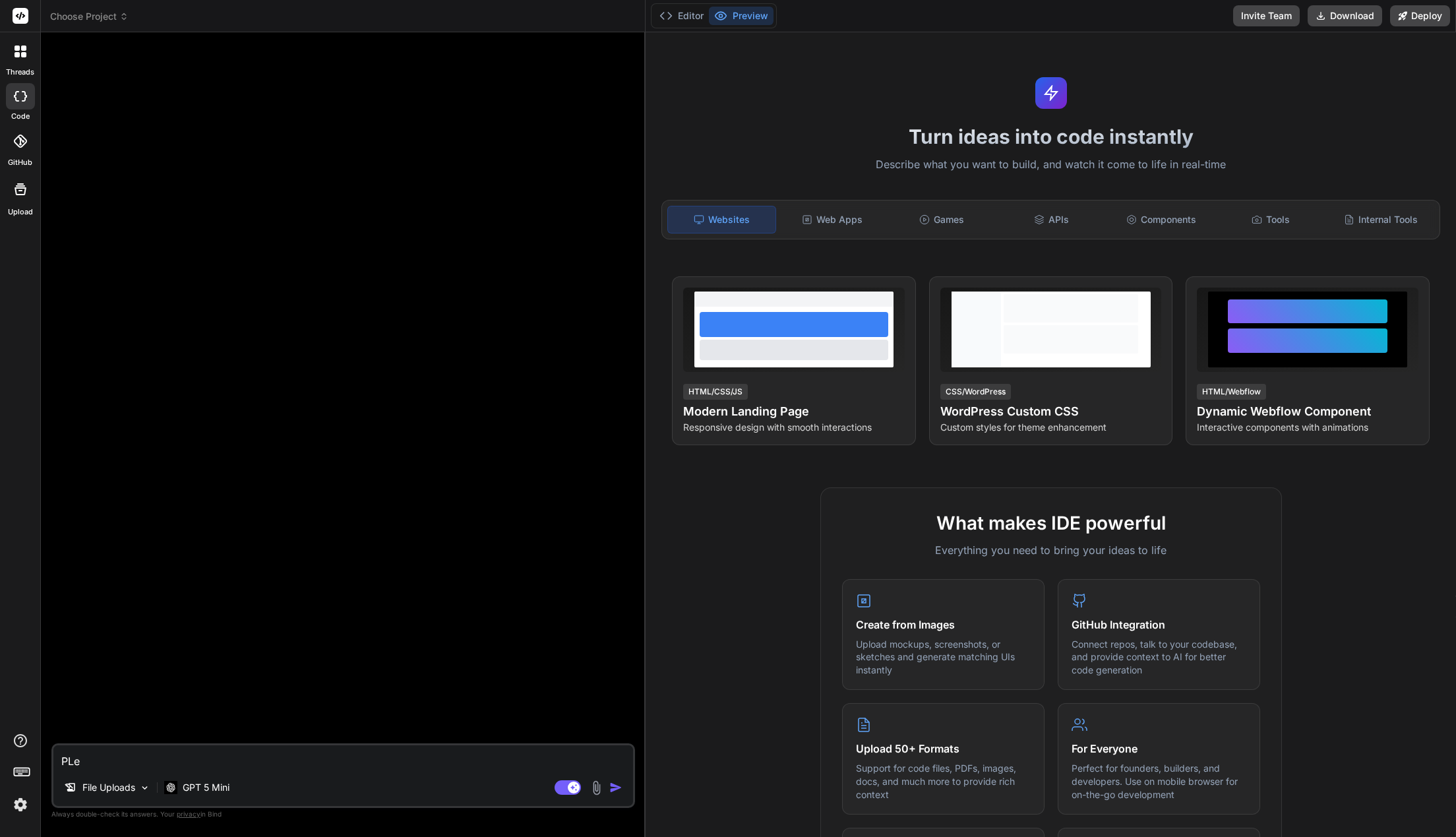
type textarea "x"
type textarea "PL"
type textarea "x"
type textarea "P"
type textarea "x"
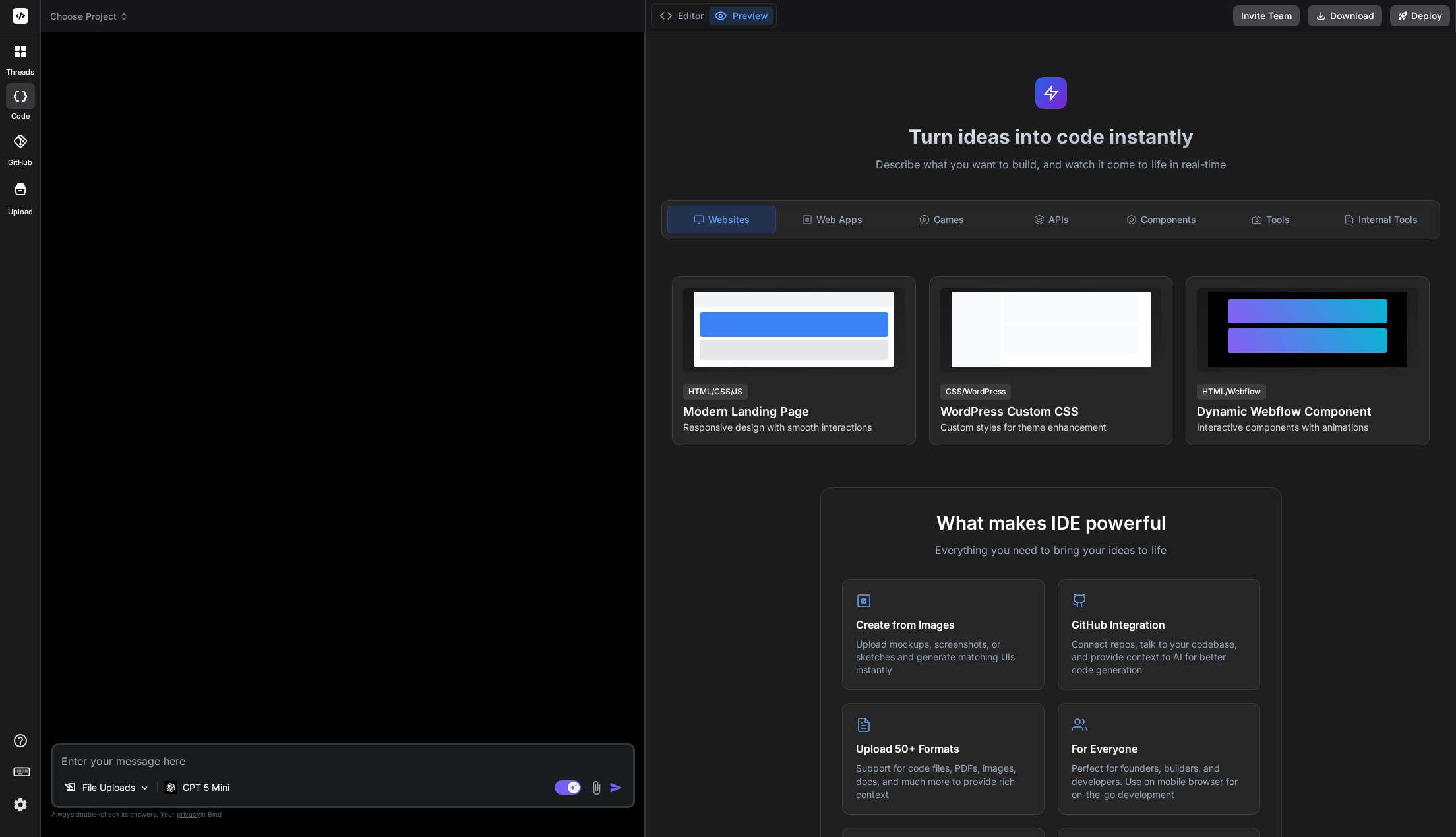
type textarea "x"
type textarea "C"
type textarea "x"
type textarea "Cr"
type textarea "x"
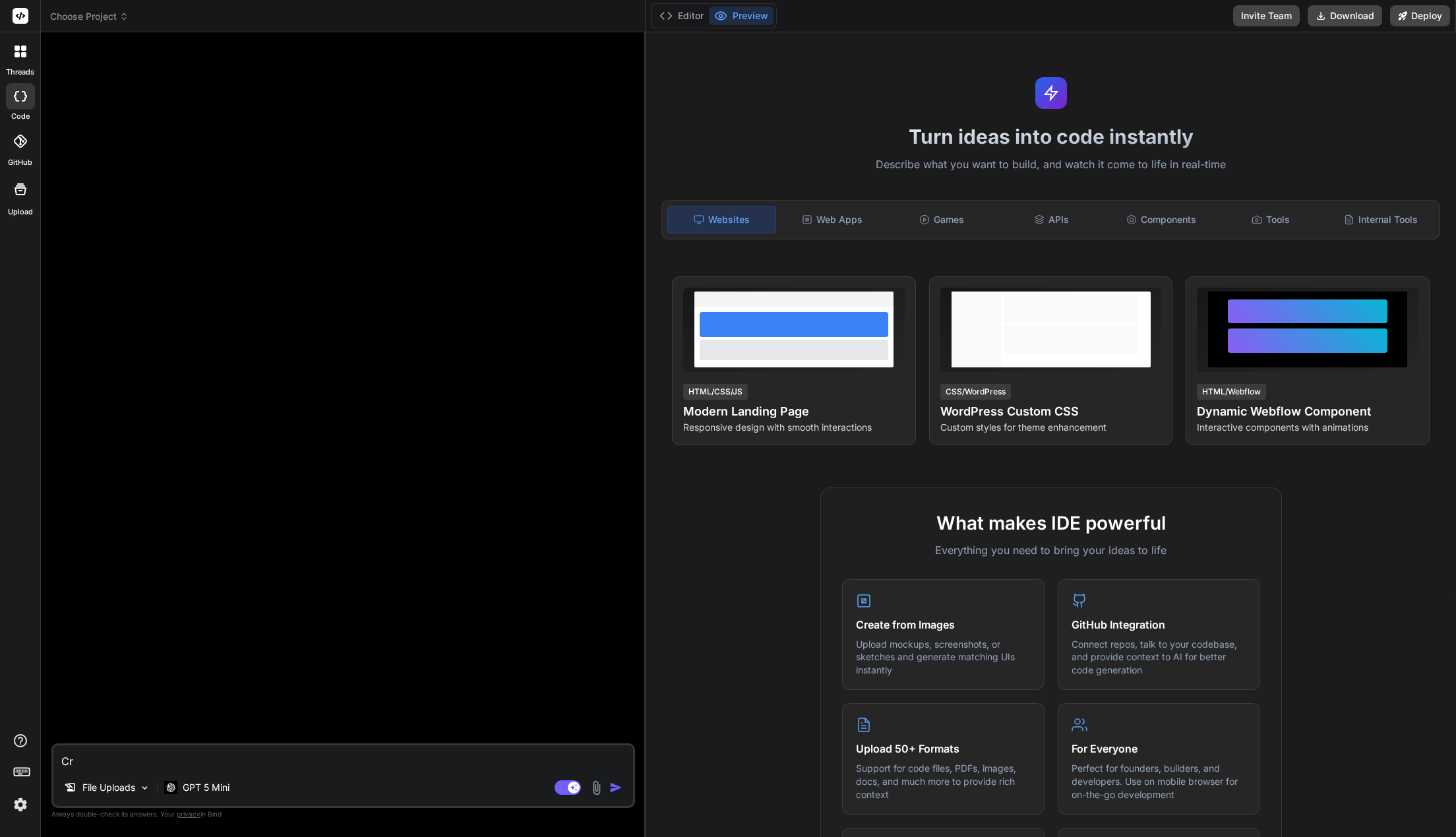
type textarea "Cre"
type textarea "x"
type textarea "Crea"
type textarea "x"
type textarea "Creat"
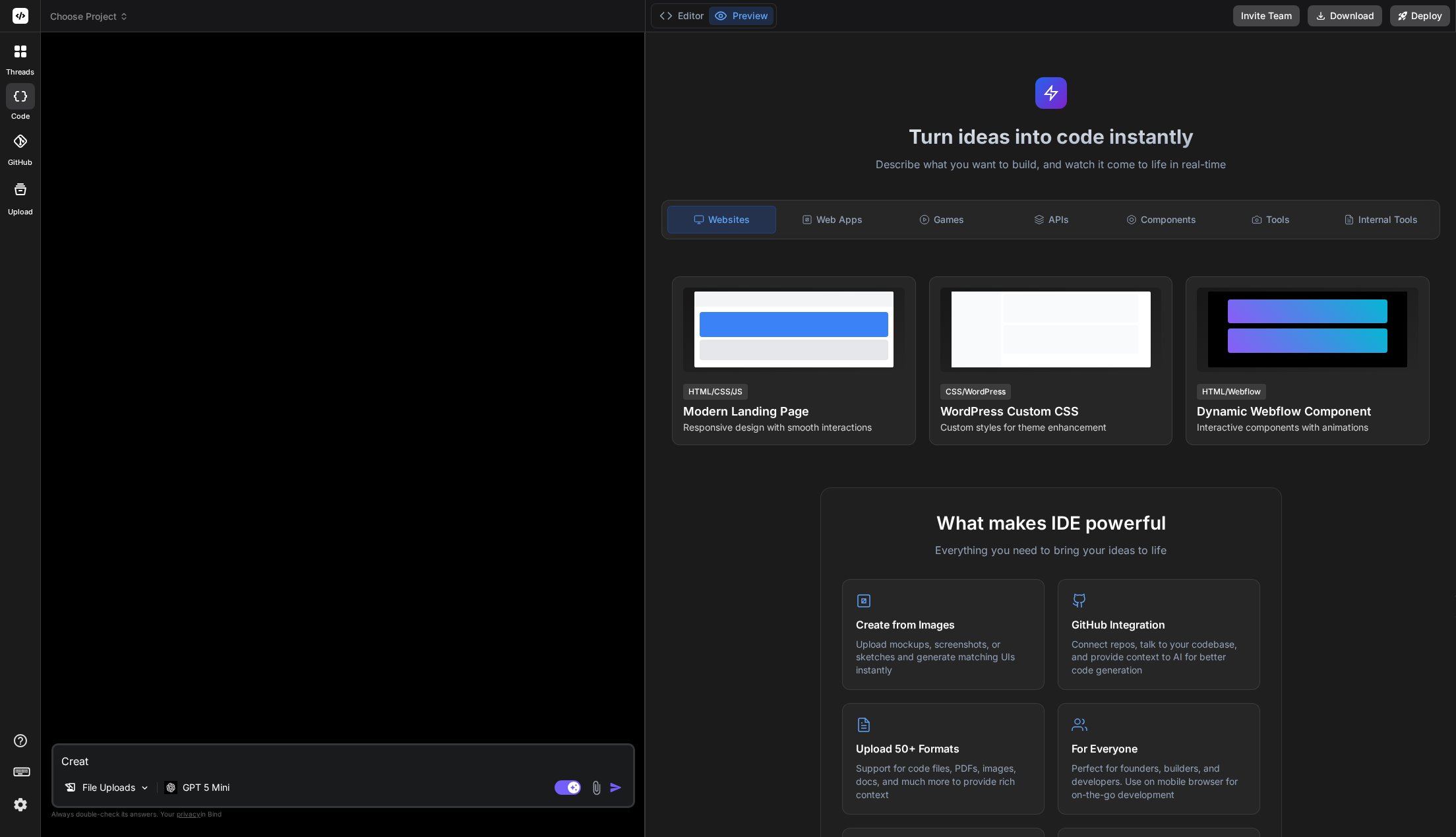
type textarea "x"
type textarea "Create"
type textarea "x"
type textarea "Create"
type textarea "x"
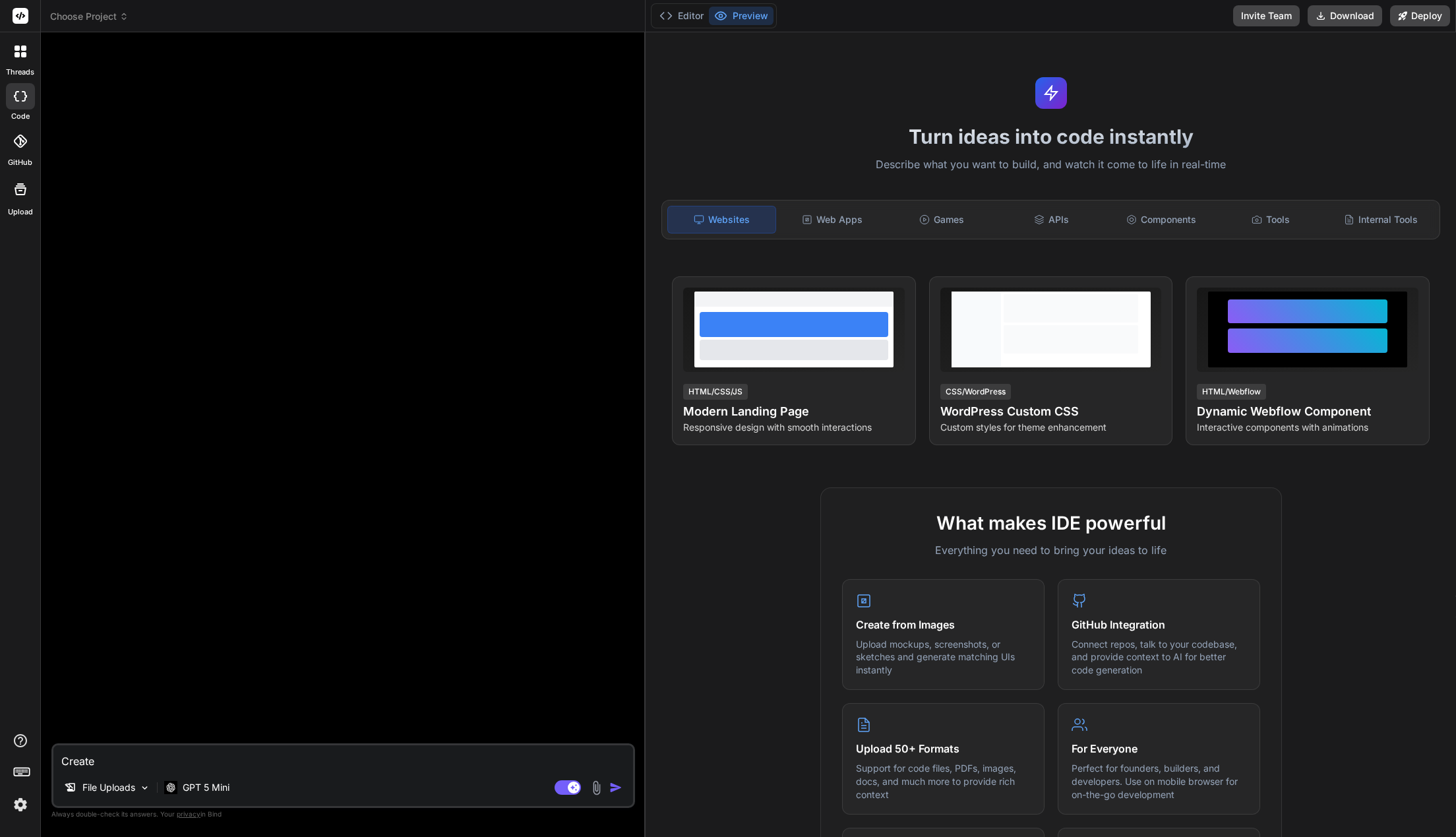
type textarea "Create a"
type textarea "x"
type textarea "Create an"
type textarea "x"
type textarea "Create an"
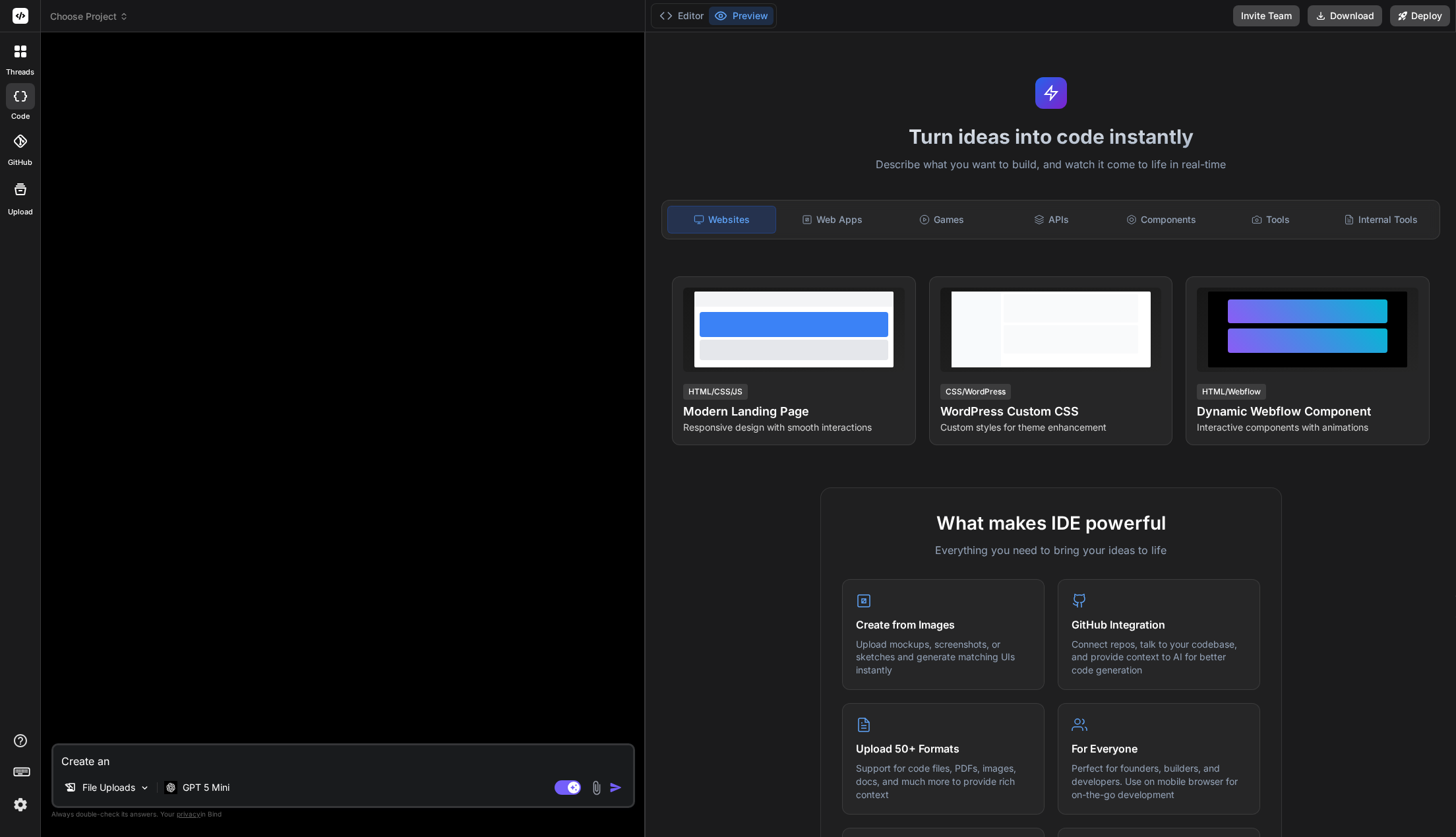
type textarea "x"
type textarea "Create an e"
type textarea "x"
type textarea "Create an em"
type textarea "x"
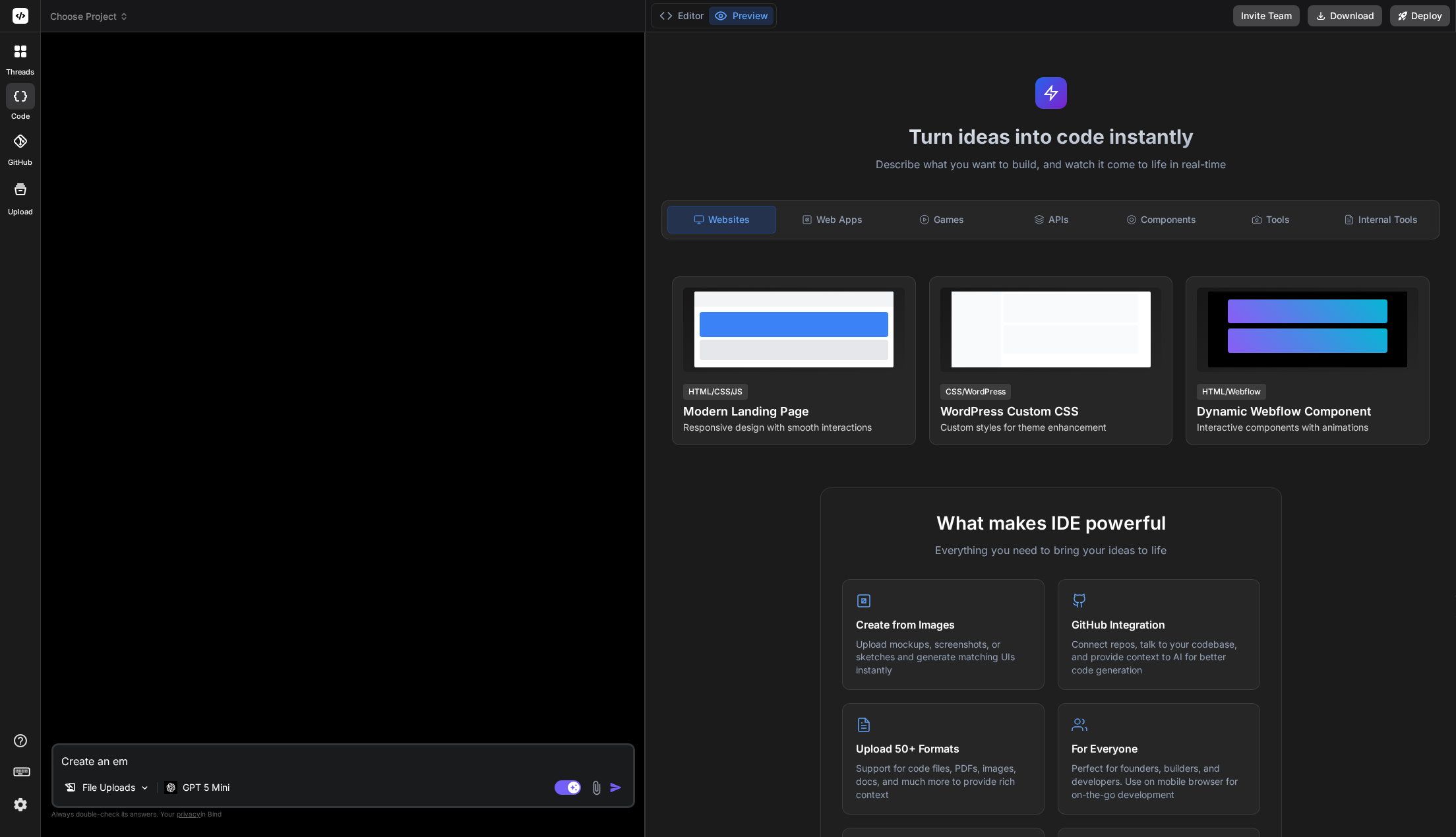
type textarea "Create an ema"
type textarea "x"
type textarea "Create an emai"
type textarea "x"
type textarea "Create an email"
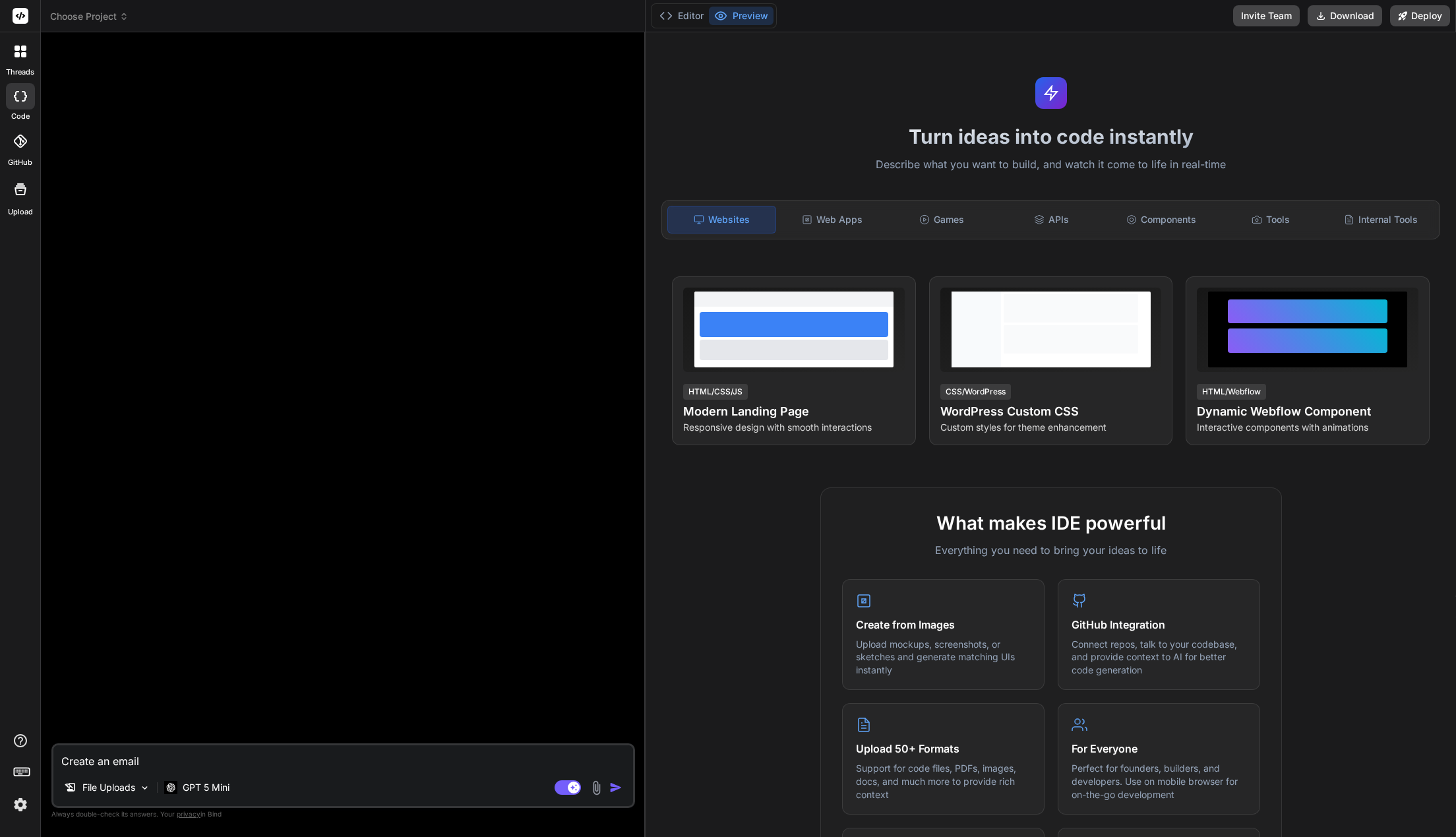
type textarea "x"
type textarea "Create an email"
type textarea "x"
type textarea "Create an email c"
type textarea "x"
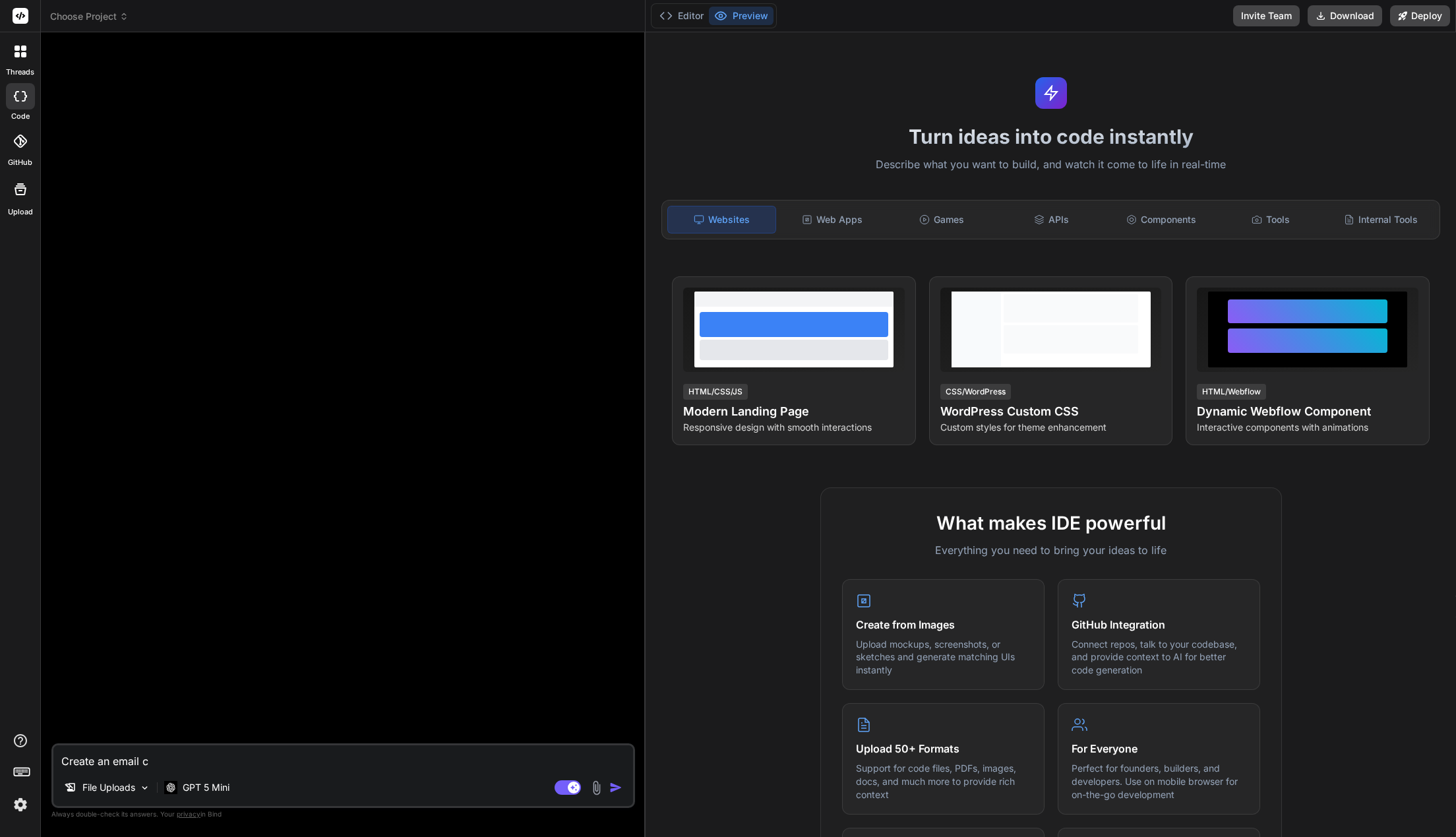
type textarea "Create an email ca"
type textarea "x"
type textarea "Create an email cam"
type textarea "x"
type textarea "Create an email camp"
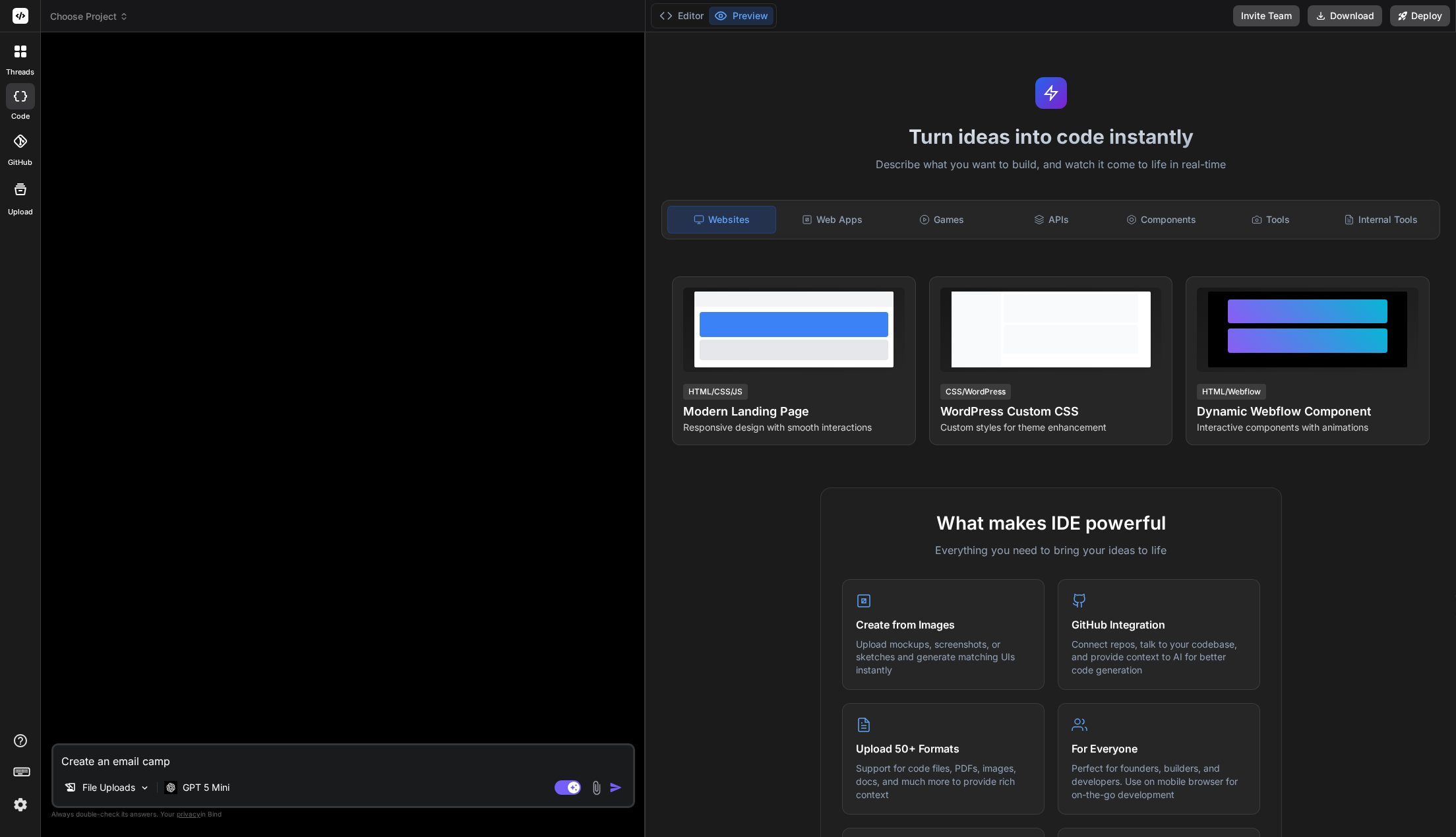
type textarea "x"
type textarea "Create an email campa"
type textarea "x"
type textarea "Create an email campai"
type textarea "x"
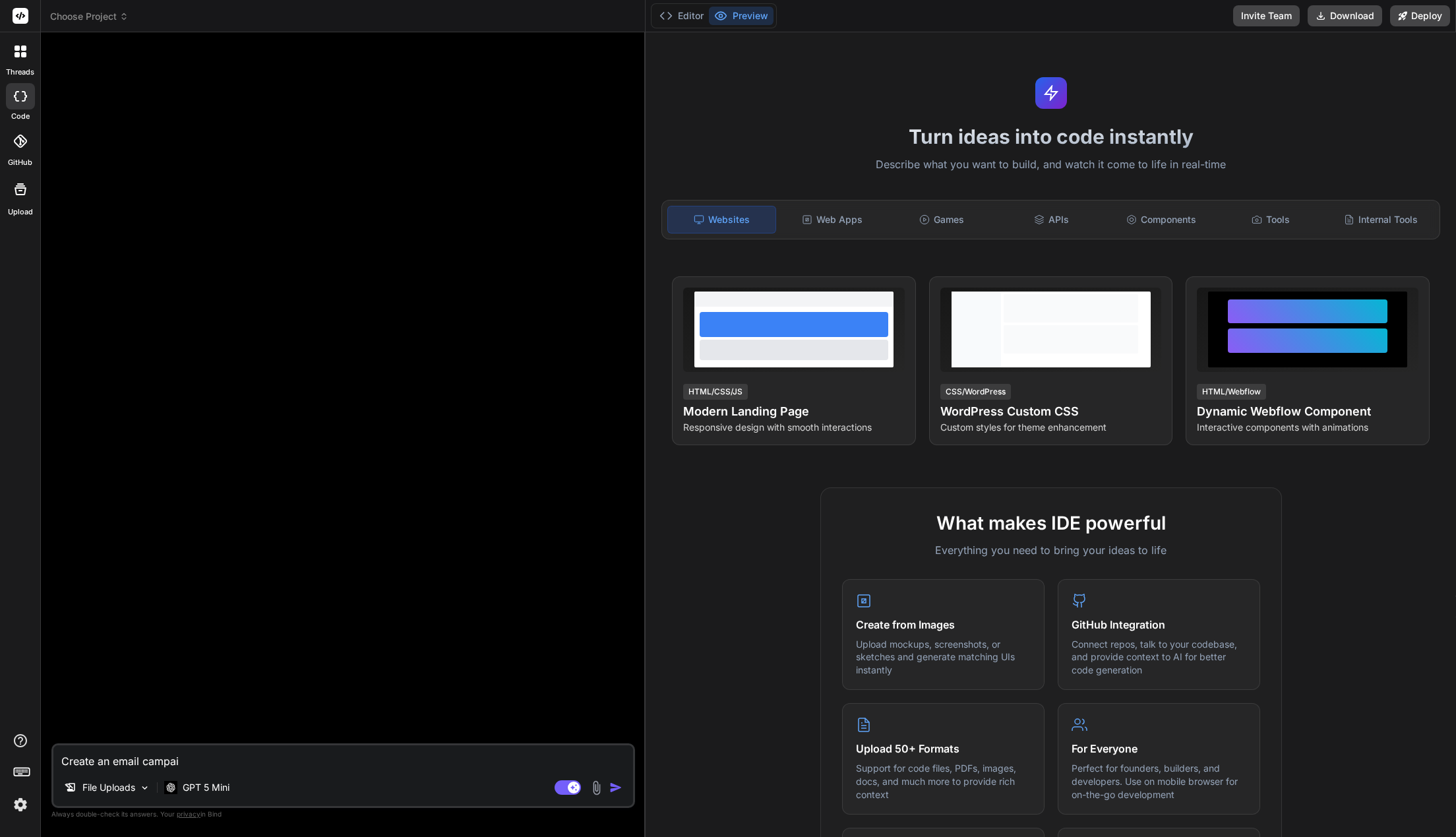
type textarea "Create an email campaig"
type textarea "x"
type textarea "Create an email campaign"
type textarea "x"
type textarea "Create an email campaign"
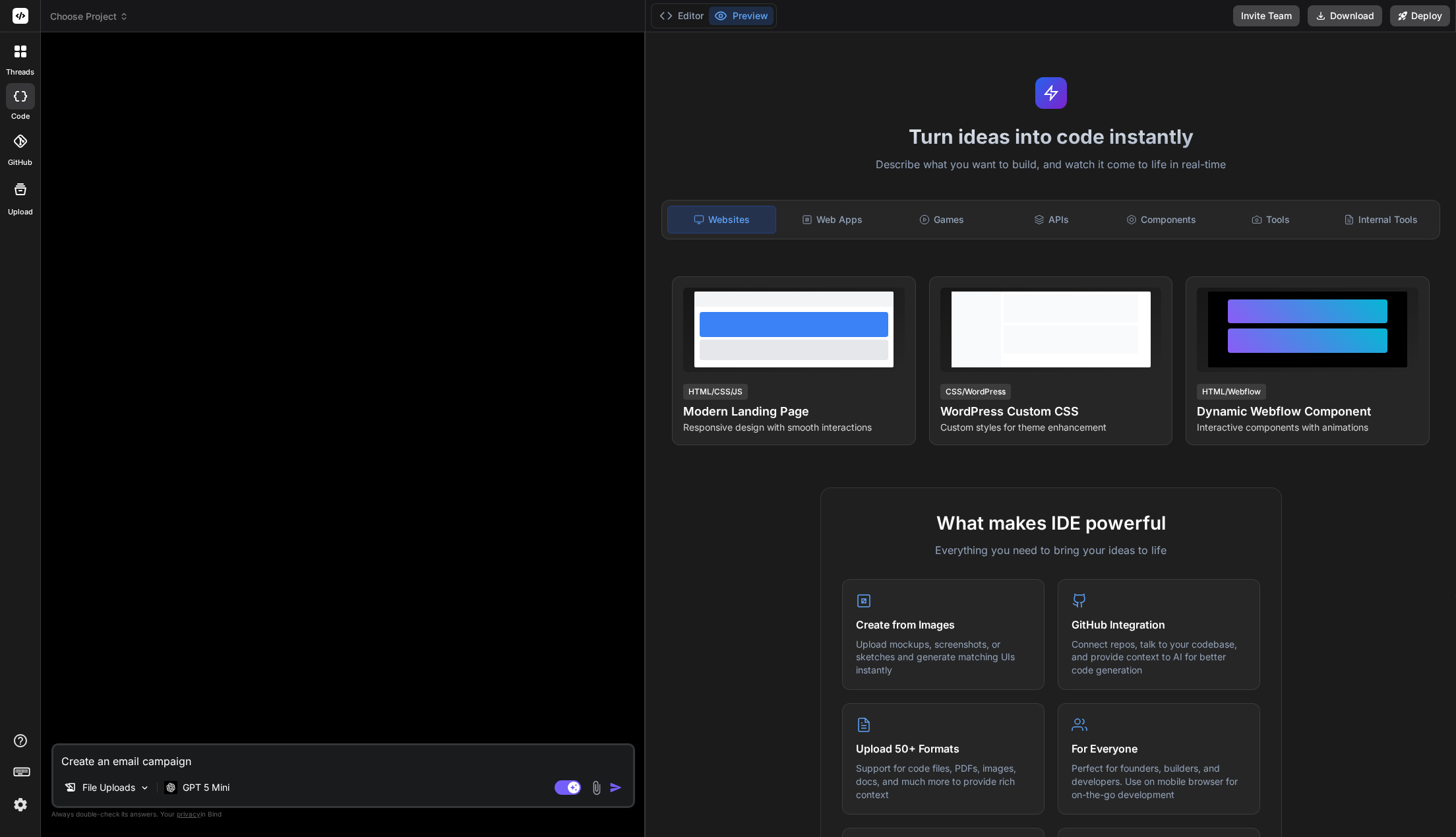
type textarea "x"
type textarea "Create an email campaign a"
type textarea "x"
type textarea "Create an email campaign ab"
type textarea "x"
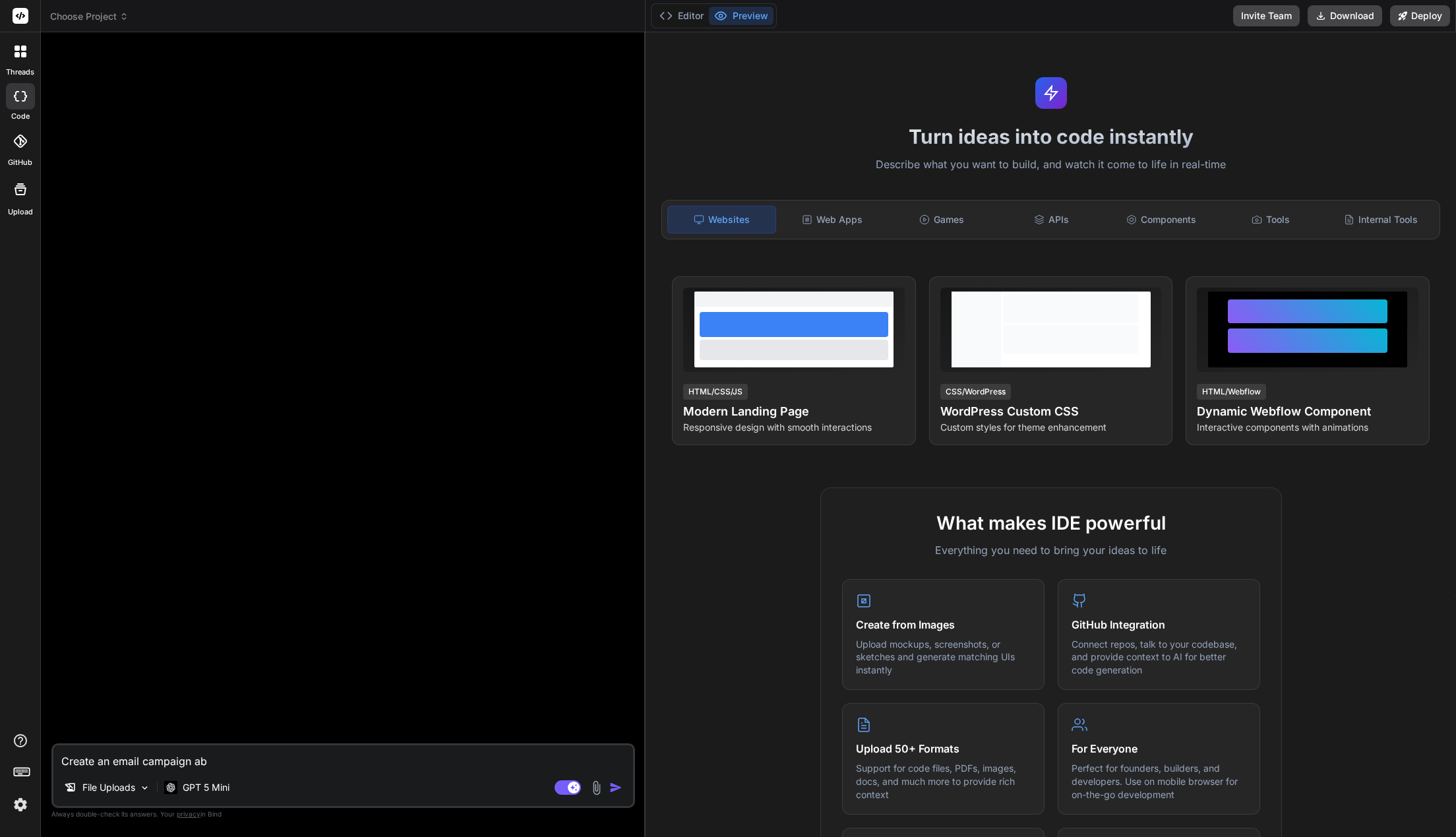
type textarea "Create an email campaign abo"
type textarea "x"
type textarea "Create an email campaign abou"
type textarea "x"
type textarea "Create an email campaign about"
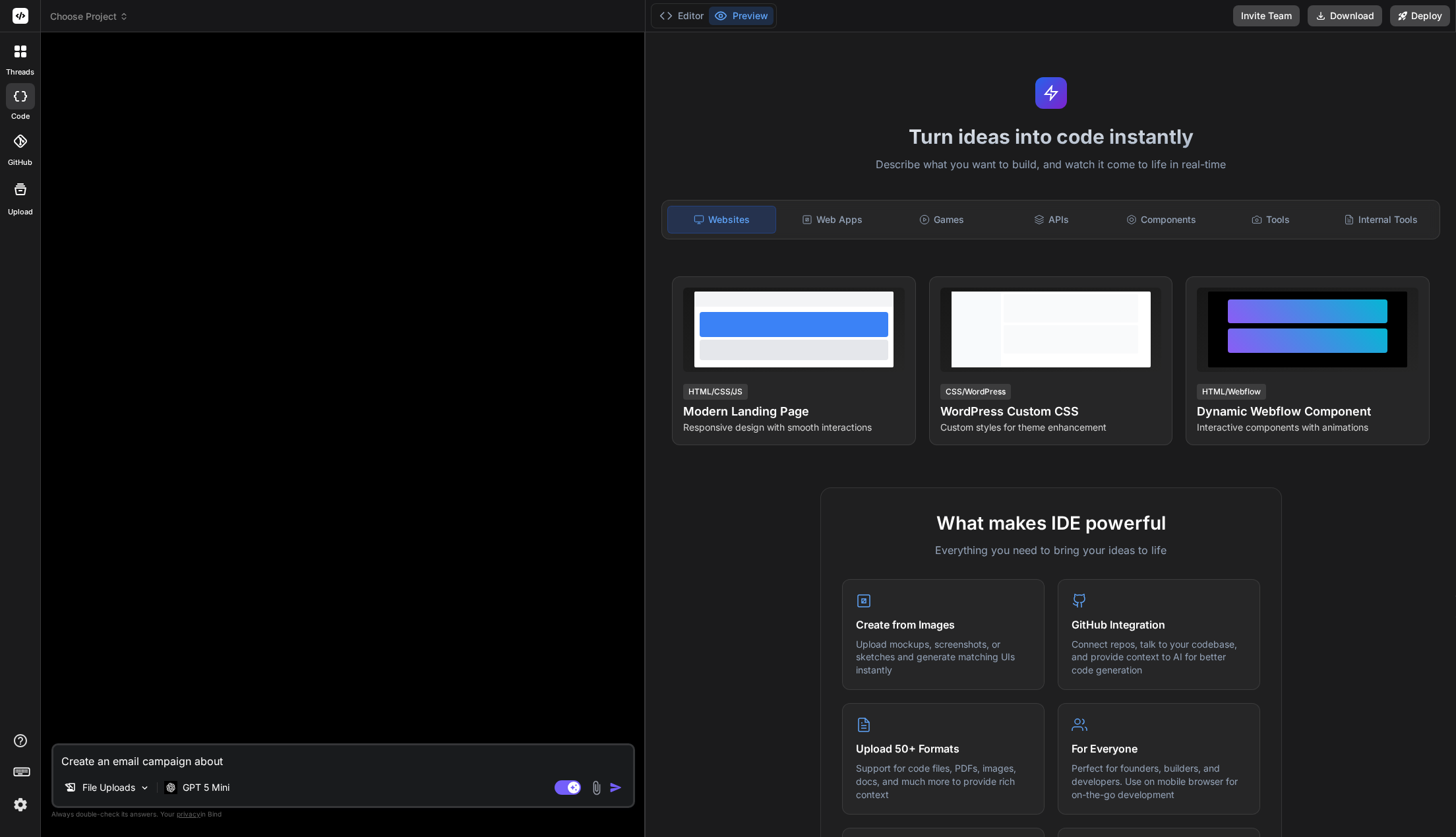
type textarea "x"
type textarea "Create an email campaign about"
type textarea "x"
type textarea "Create an email campaign about t"
type textarea "x"
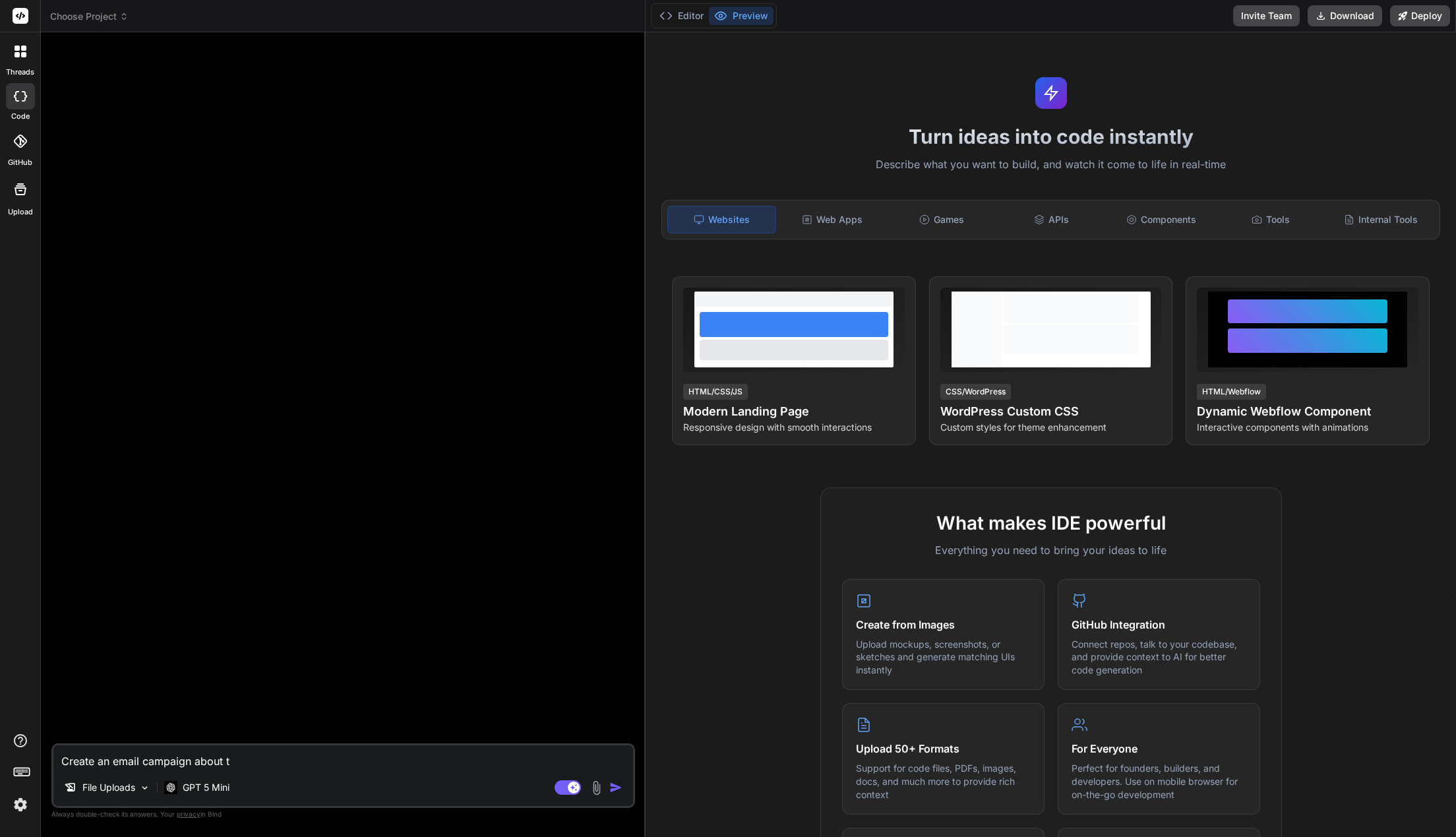
type textarea "Create an email campaign about th"
type textarea "x"
type textarea "Create an email campaign about the"
type textarea "x"
type textarea "Create an email campaign about the"
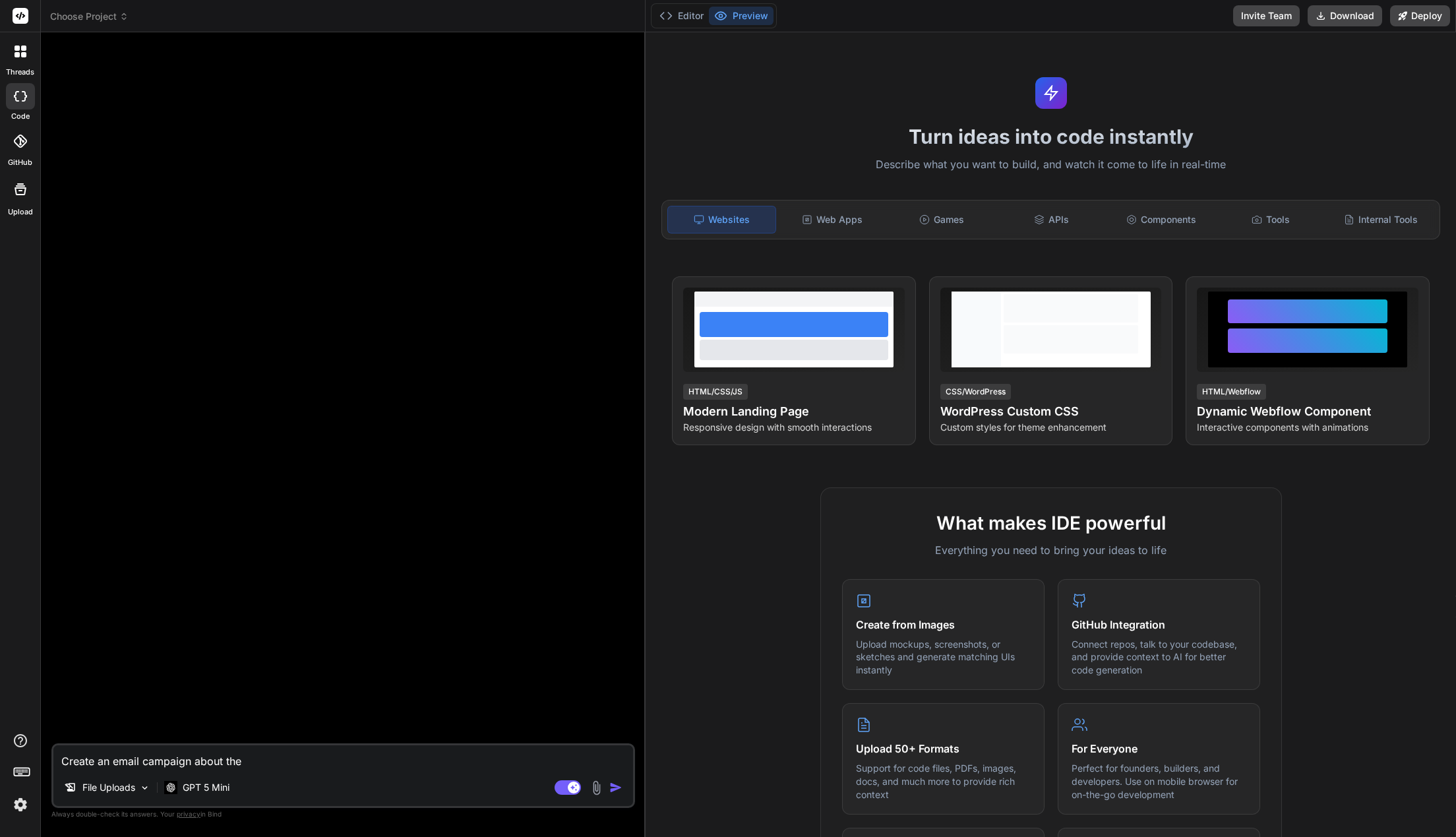
type textarea "x"
type textarea "Create an email campaign about the m"
type textarea "x"
type textarea "Create an email campaign about the me"
type textarea "x"
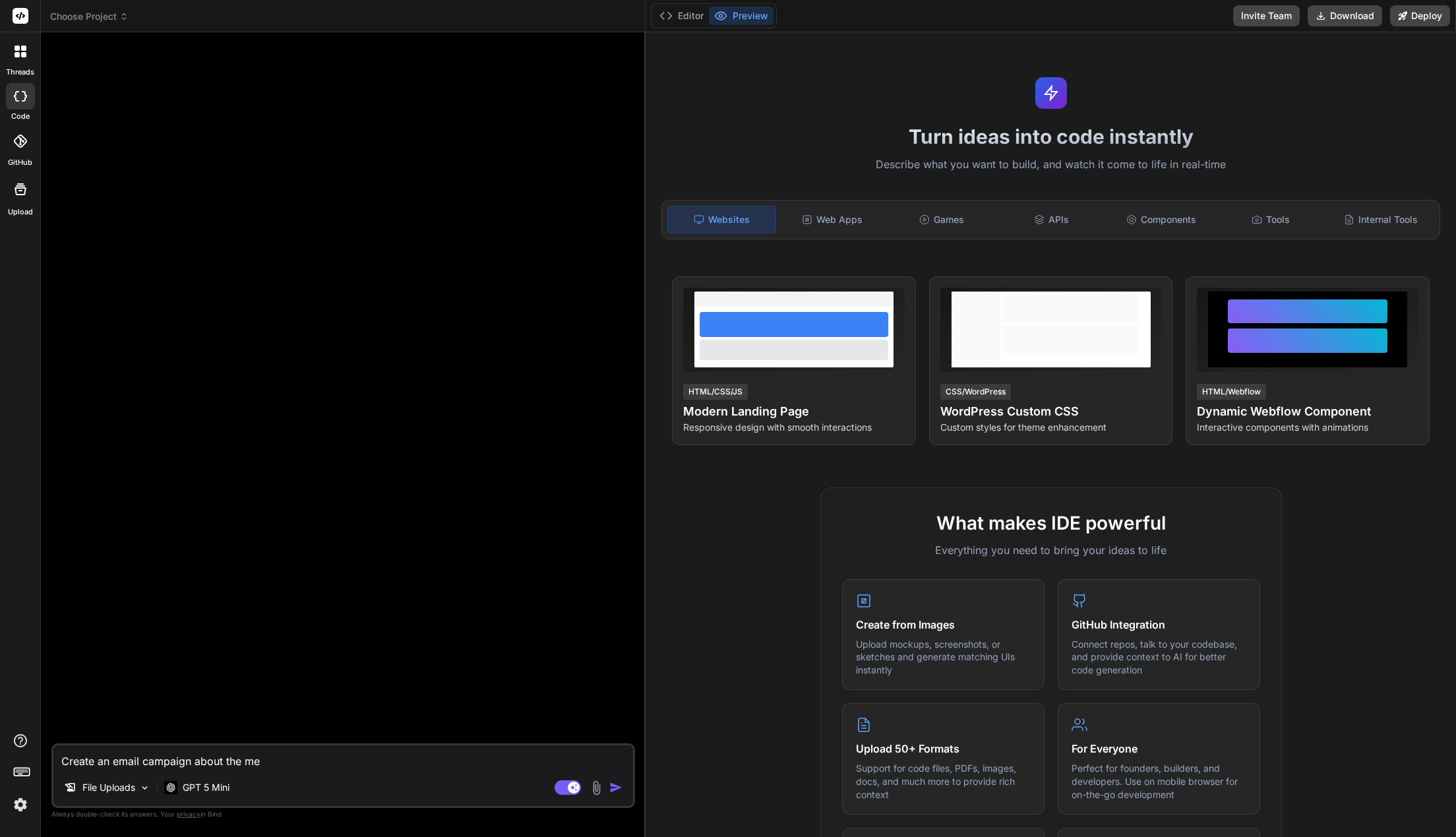
type textarea "Create an email campaign about the met"
type textarea "x"
type textarea "Create an email campaign about the meta"
type textarea "x"
type textarea "Create an email campaign about the metab"
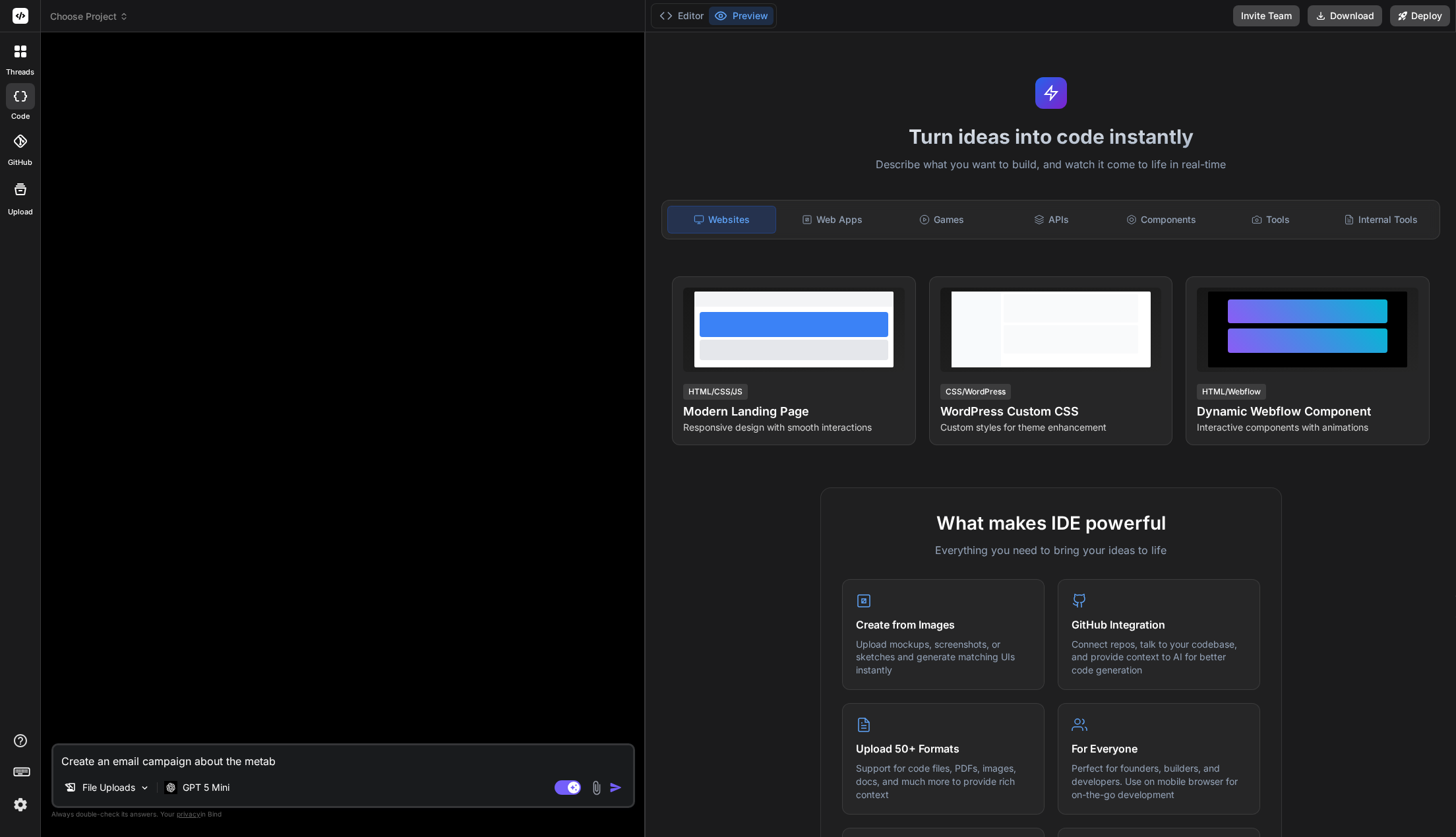
type textarea "x"
type textarea "Create an email campaign about the metabo"
type textarea "x"
type textarea "Create an email campaign about the metabol"
type textarea "x"
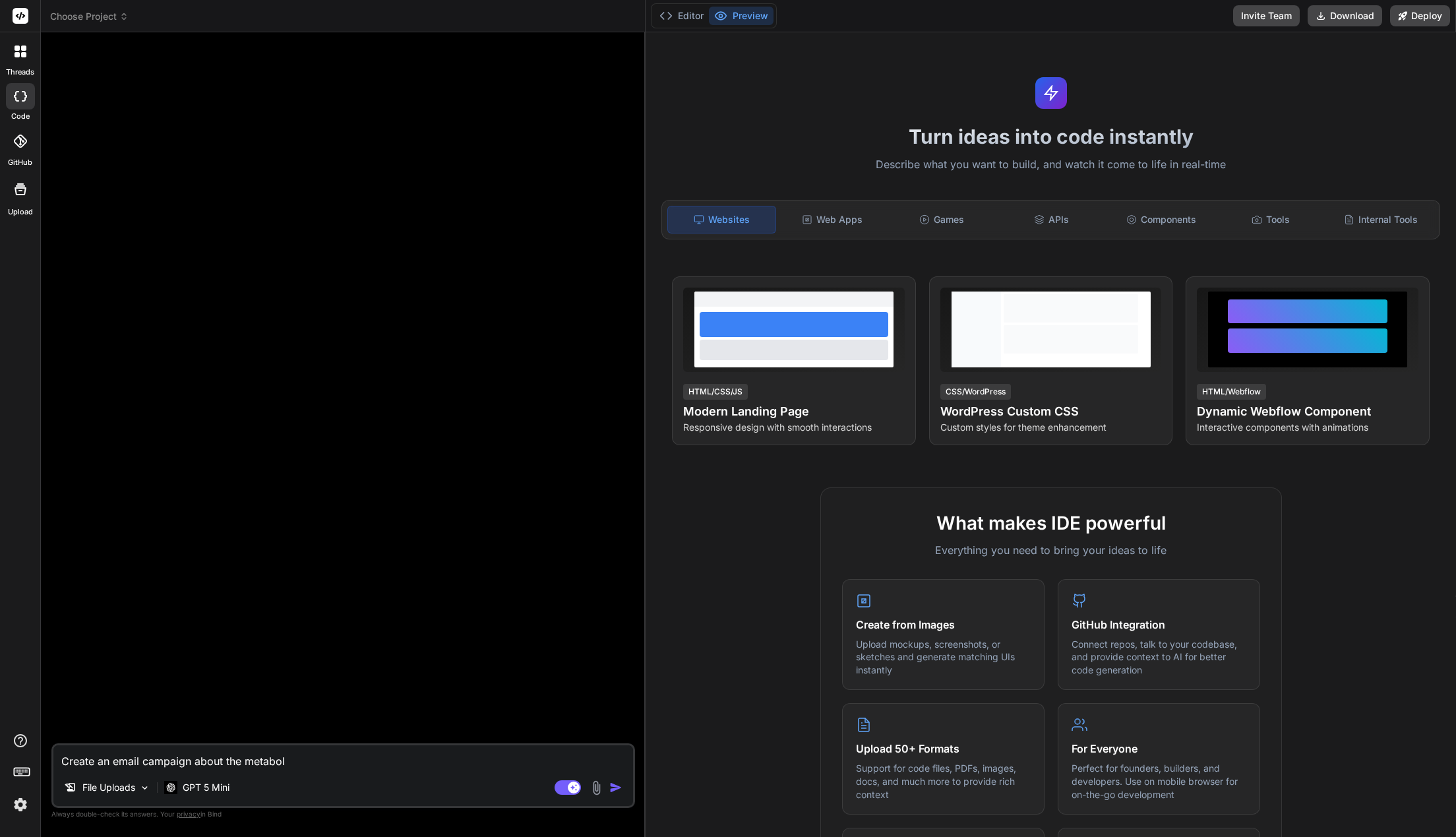
type textarea "Create an email campaign about the metaboli"
type textarea "x"
type textarea "Create an email campaign about the metabolic"
type textarea "x"
type textarea "Create an email campaign about the metabolic"
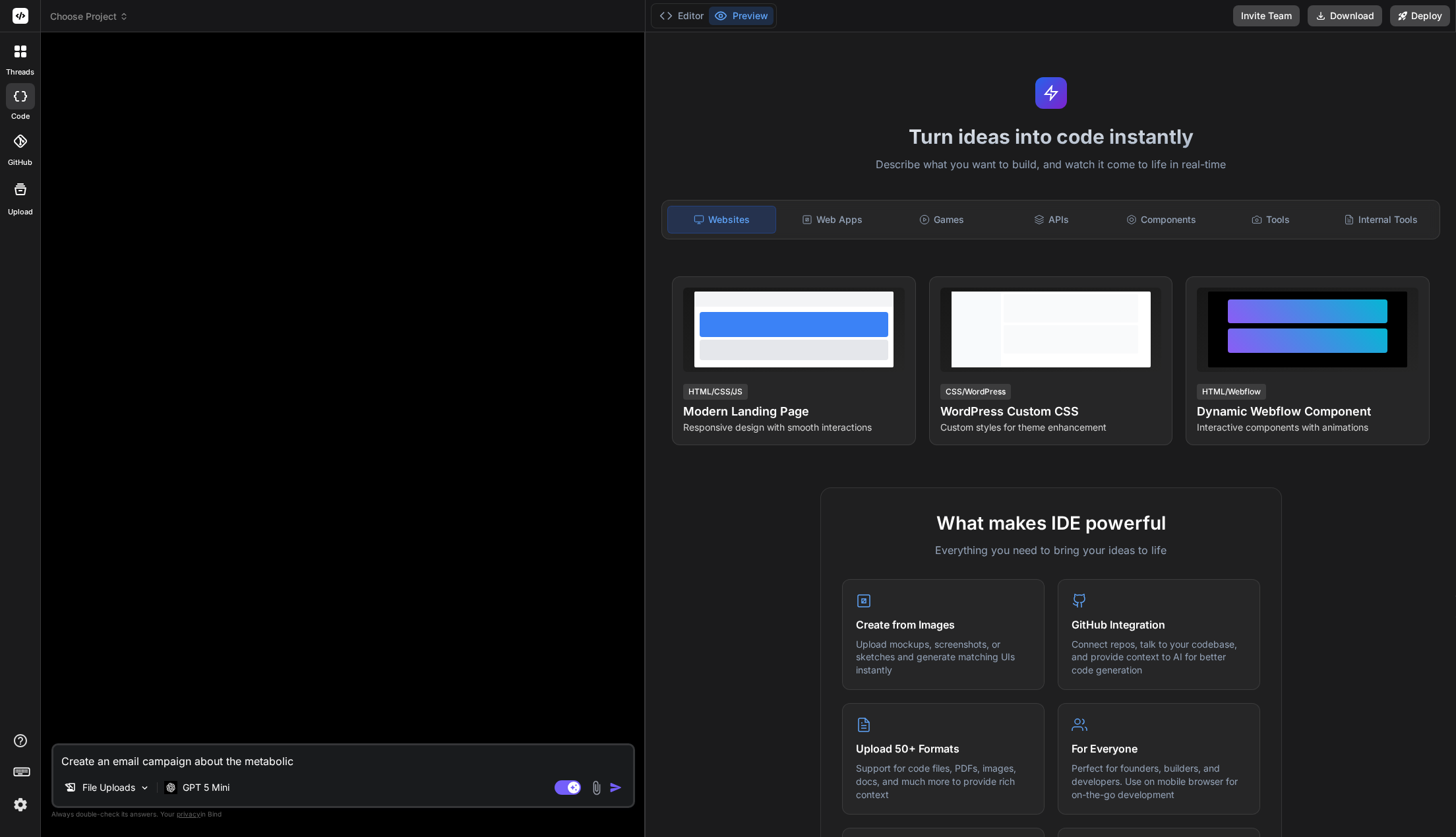
type textarea "x"
type textarea "Create an email campaign about the metabolic b"
type textarea "x"
type textarea "Create an email campaign about the metabolic be"
type textarea "x"
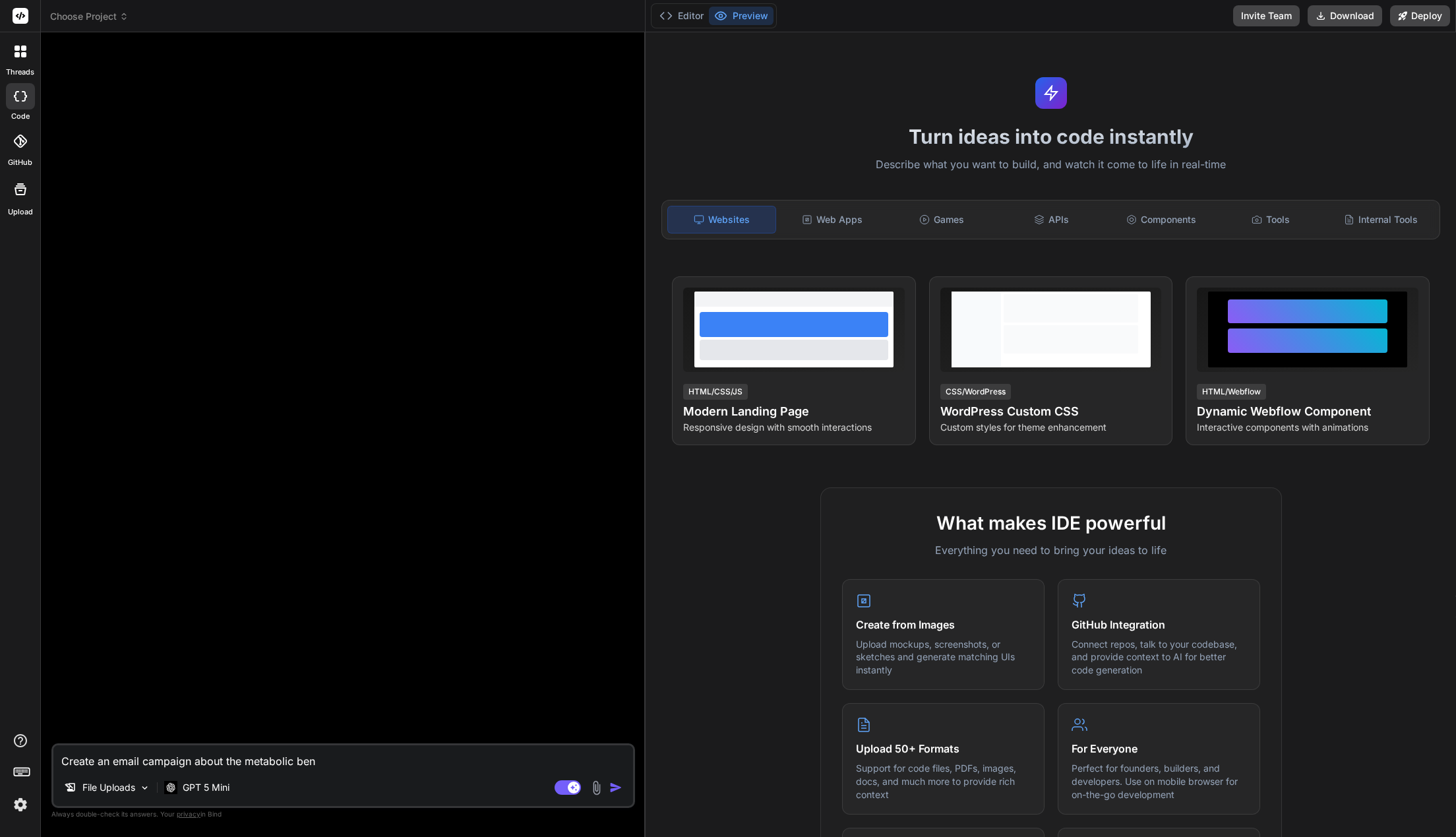
type textarea "Create an email campaign about the metabolic bene"
type textarea "x"
type textarea "Create an email campaign about the metabolic benef"
type textarea "x"
type textarea "Create an email campaign about the metabolic benefi"
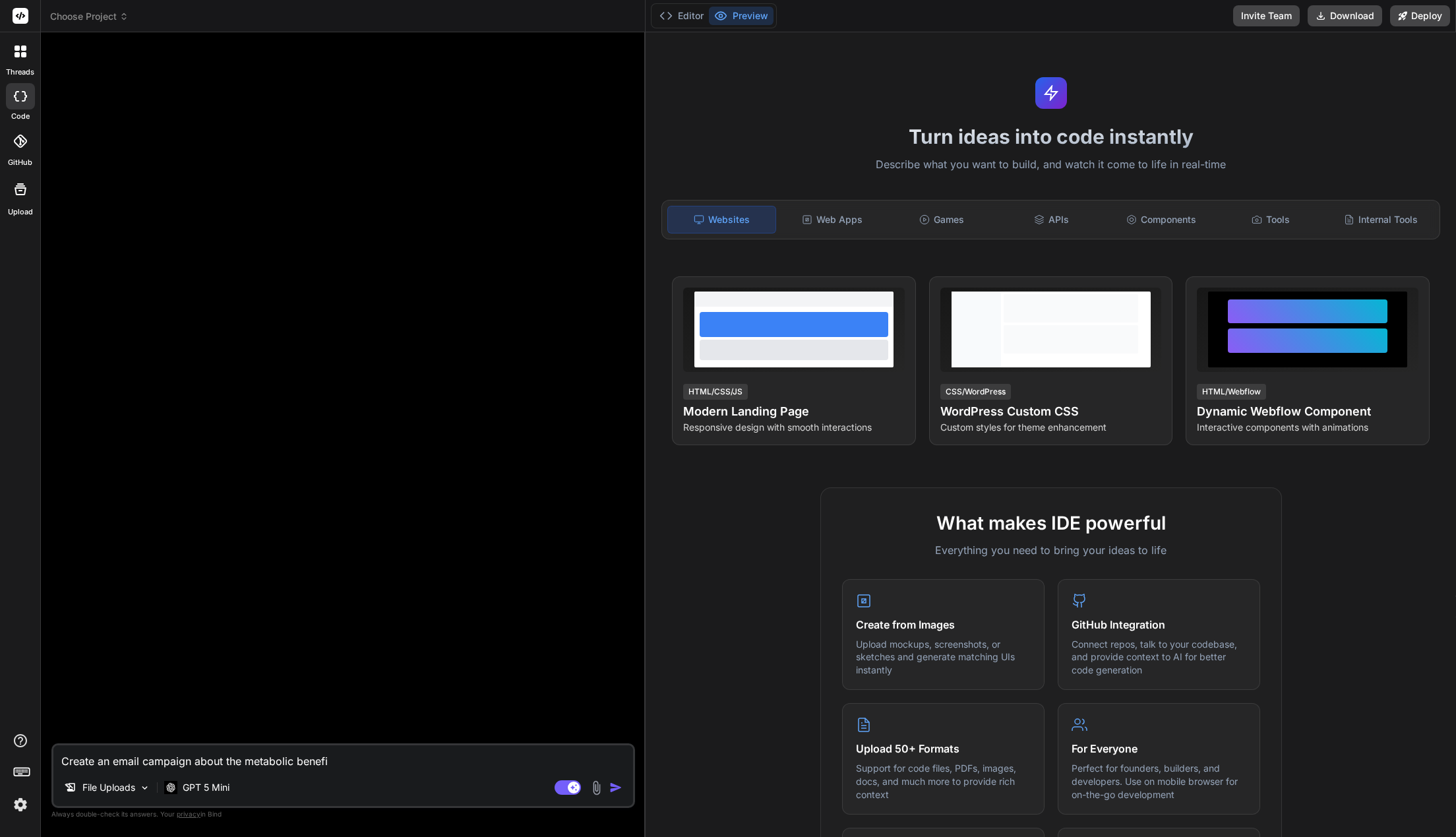
type textarea "x"
type textarea "Create an email campaign about the metabolic benefit"
type textarea "x"
type textarea "Create an email campaign about the metabolic benefits"
type textarea "x"
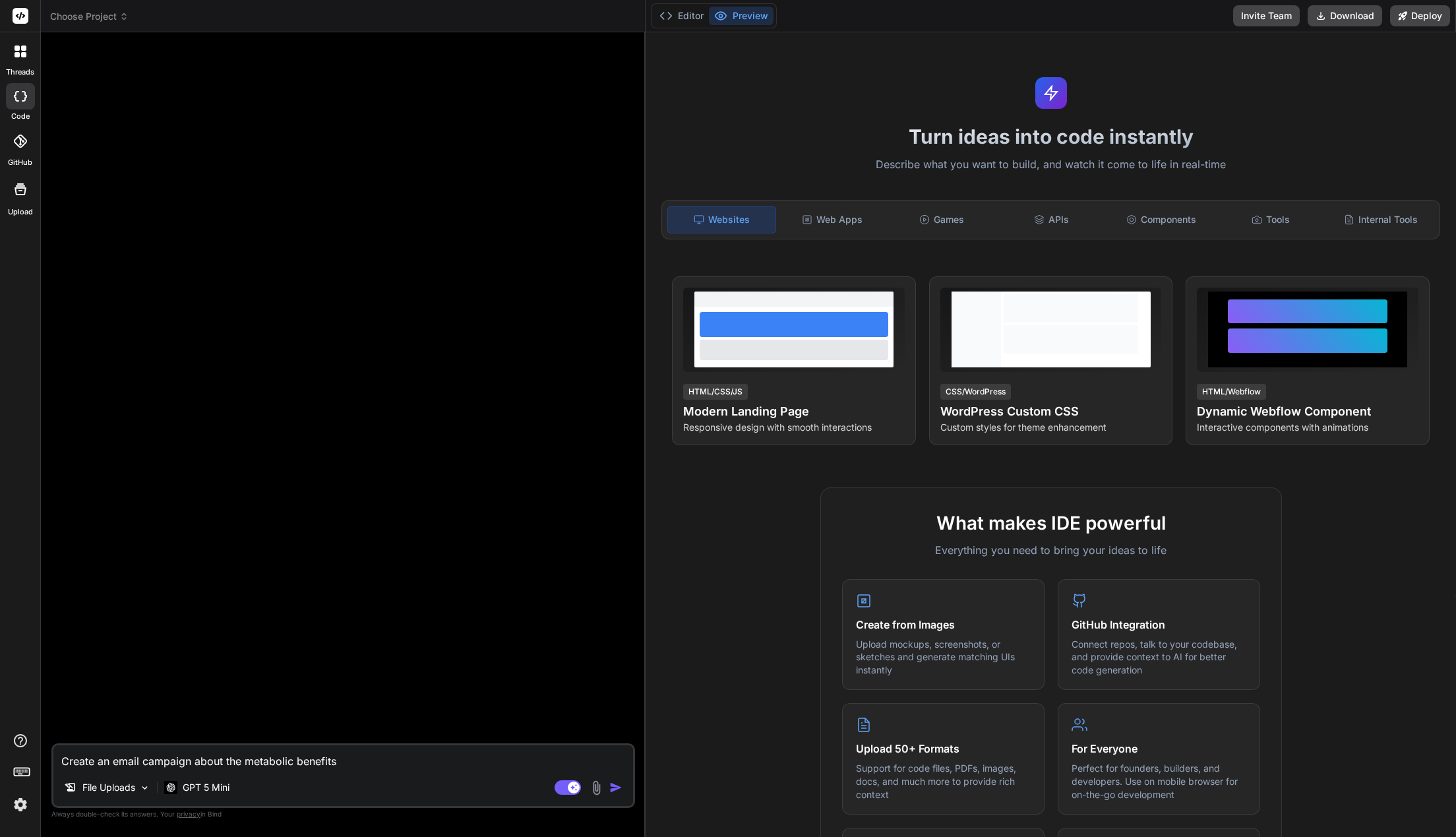
type textarea "Create an email campaign about the metabolic benefits"
type textarea "x"
type textarea "Create an email campaign about the metabolic benefits o"
type textarea "x"
type textarea "Create an email campaign about the metabolic benefits of"
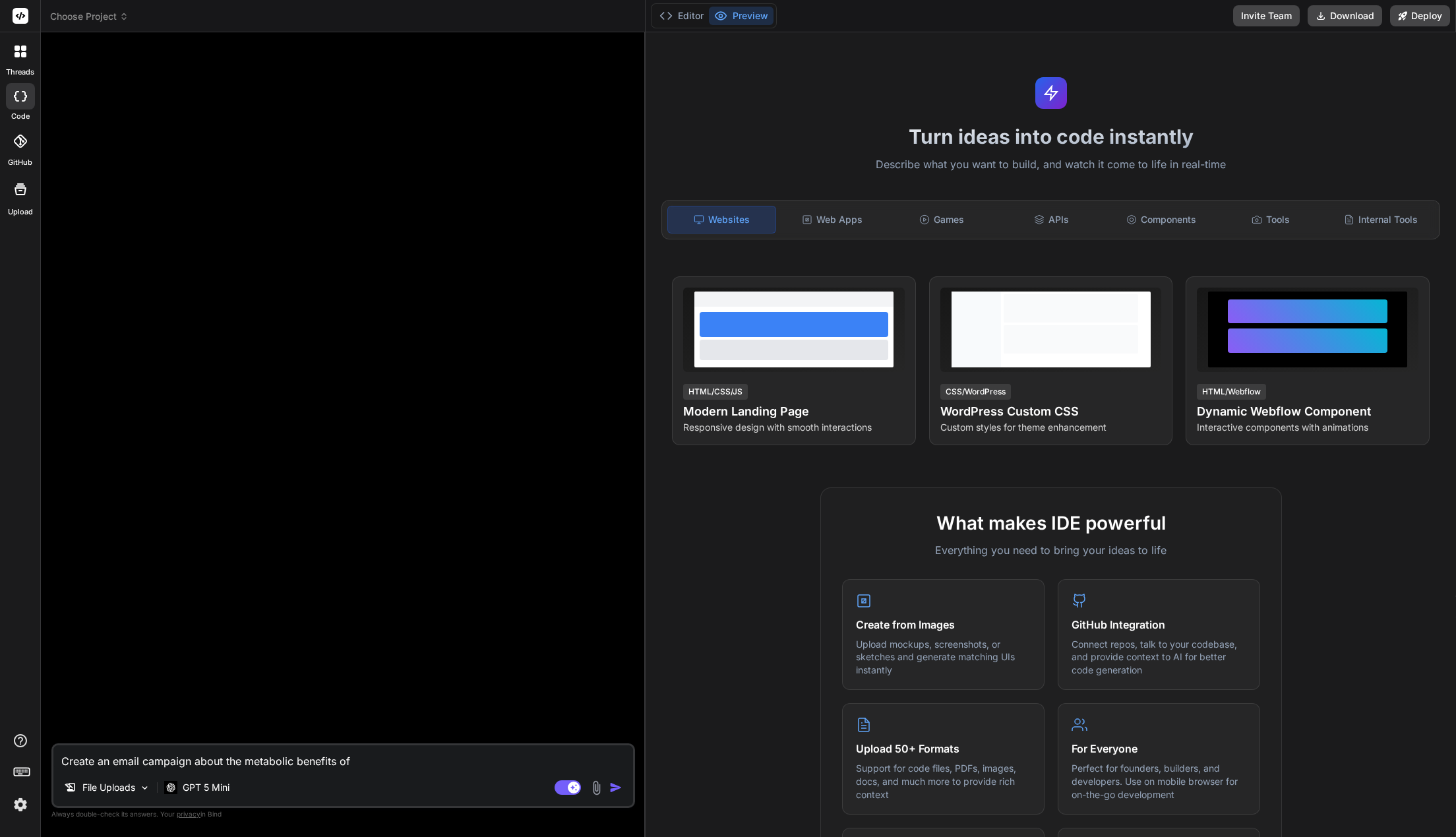
type textarea "x"
type textarea "Create an email campaign about the metabolic benefits of"
type textarea "x"
type textarea "Create an email campaign about the metabolic benefits of b"
type textarea "x"
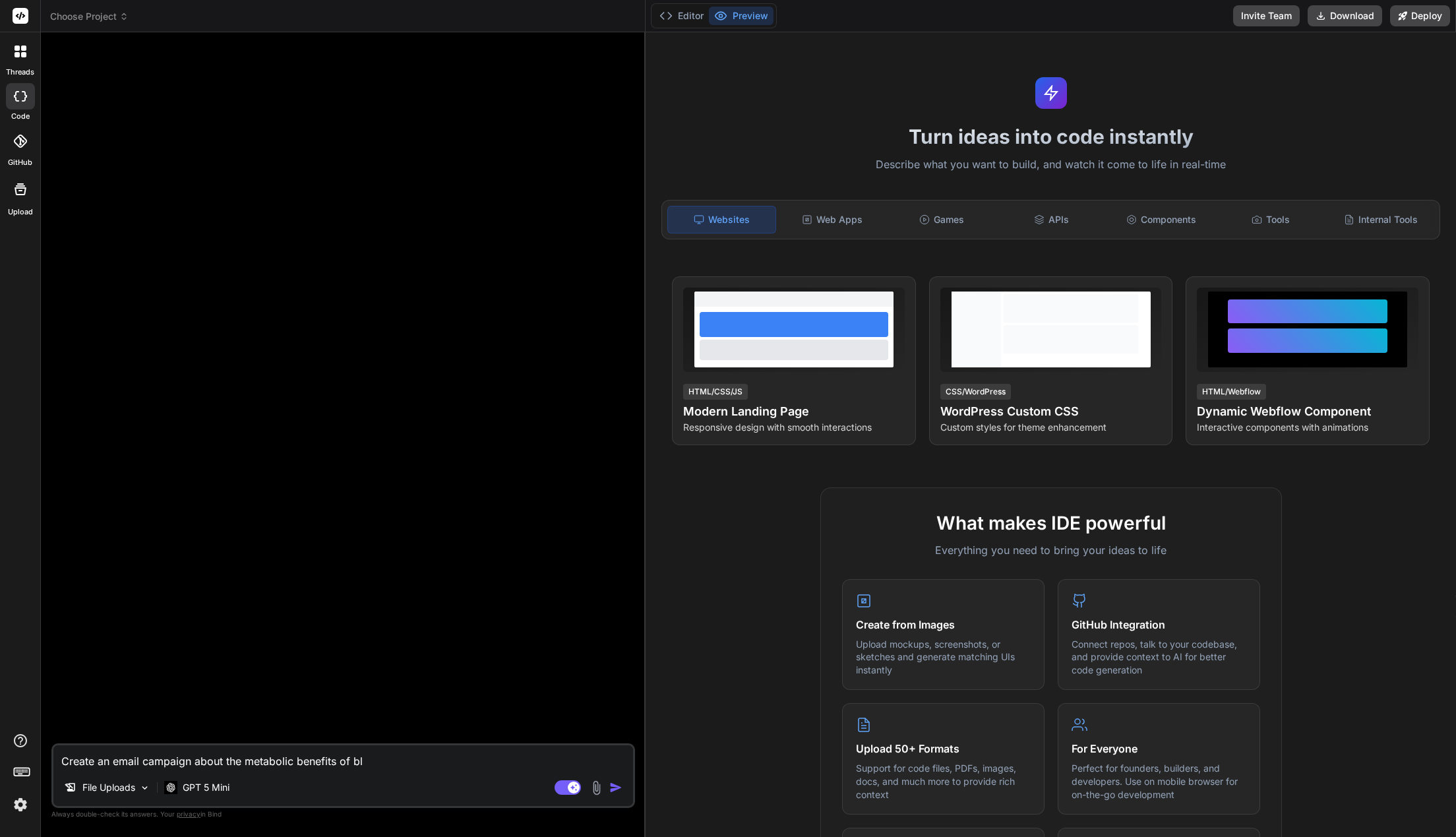
type textarea "Create an email campaign about the metabolic benefits of bla"
type textarea "x"
type textarea "Create an email campaign about the metabolic benefits of blac"
type textarea "x"
type textarea "Create an email campaign about the metabolic benefits of black"
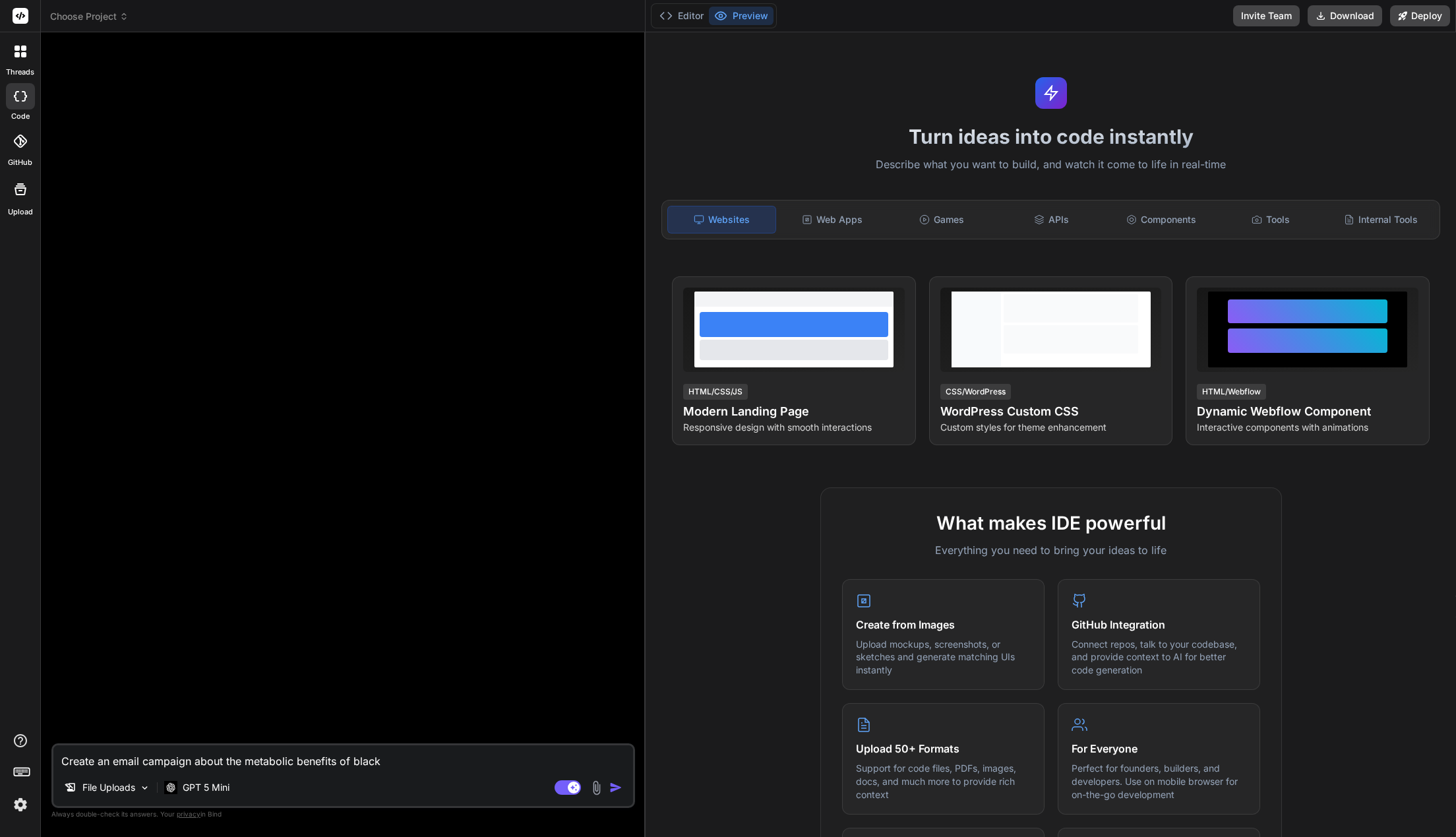
type textarea "x"
type textarea "Create an email campaign about the metabolic benefits of black"
type textarea "x"
type textarea "Create an email campaign about the metabolic benefits of black g"
type textarea "x"
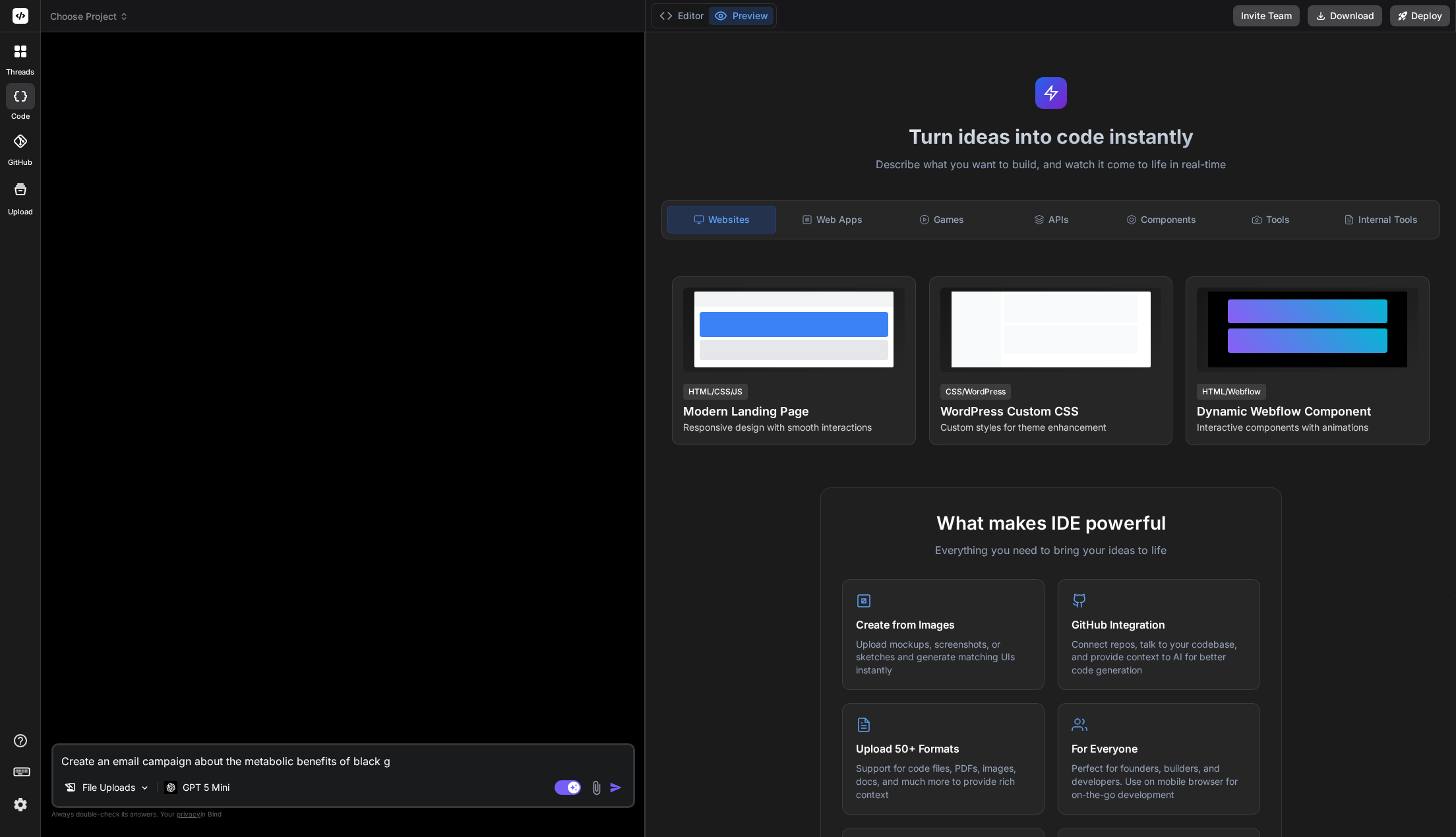
type textarea "Create an email campaign about the metabolic benefits of black gi"
type textarea "x"
type textarea "Create an email campaign about the metabolic benefits of black gin"
type textarea "x"
type textarea "Create an email campaign about the metabolic benefits of black ging"
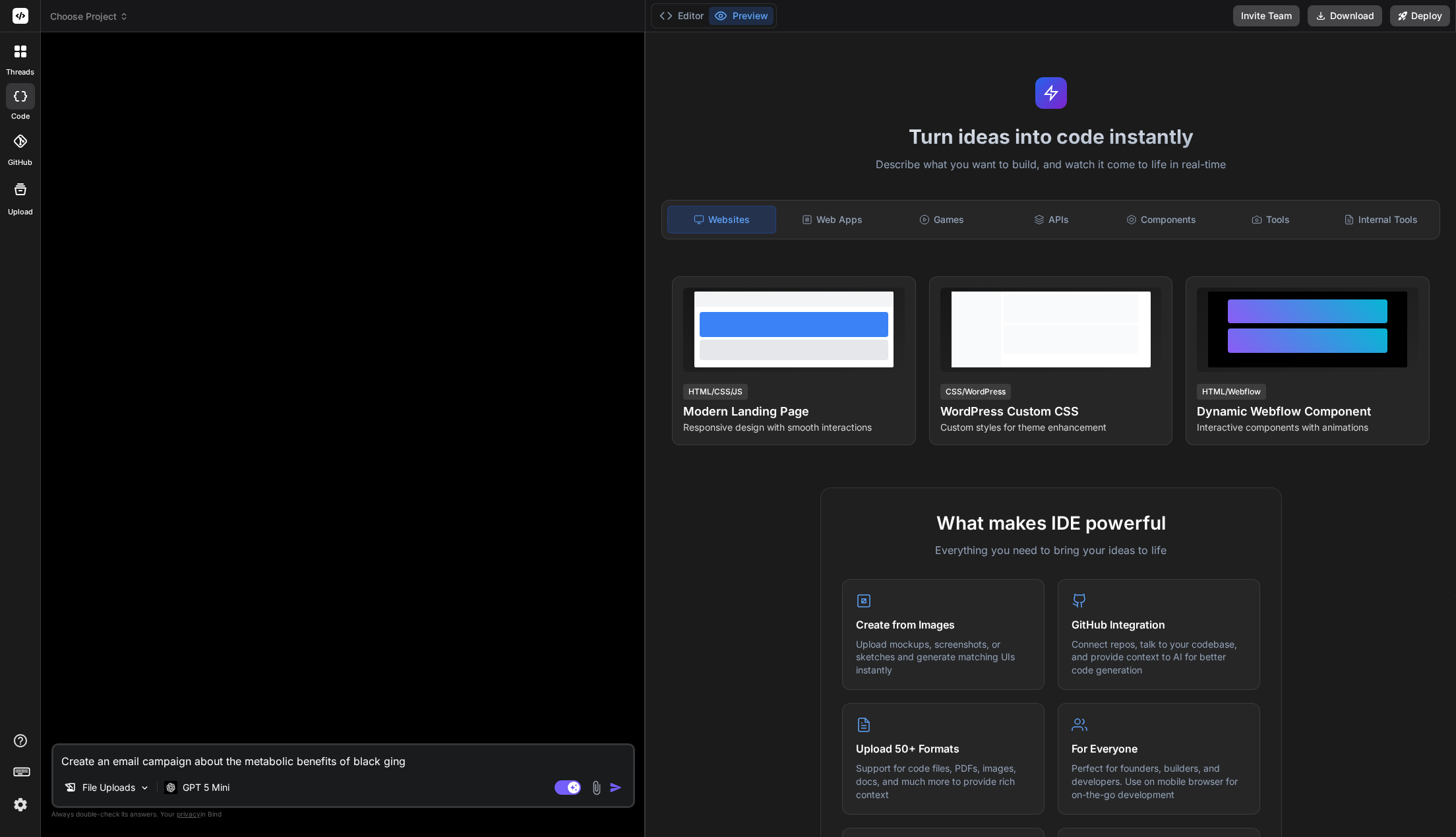
type textarea "x"
type textarea "Create an email campaign about the metabolic benefits of black ginge"
type textarea "x"
type textarea "Create an email campaign about the metabolic benefits of black ginger"
type textarea "x"
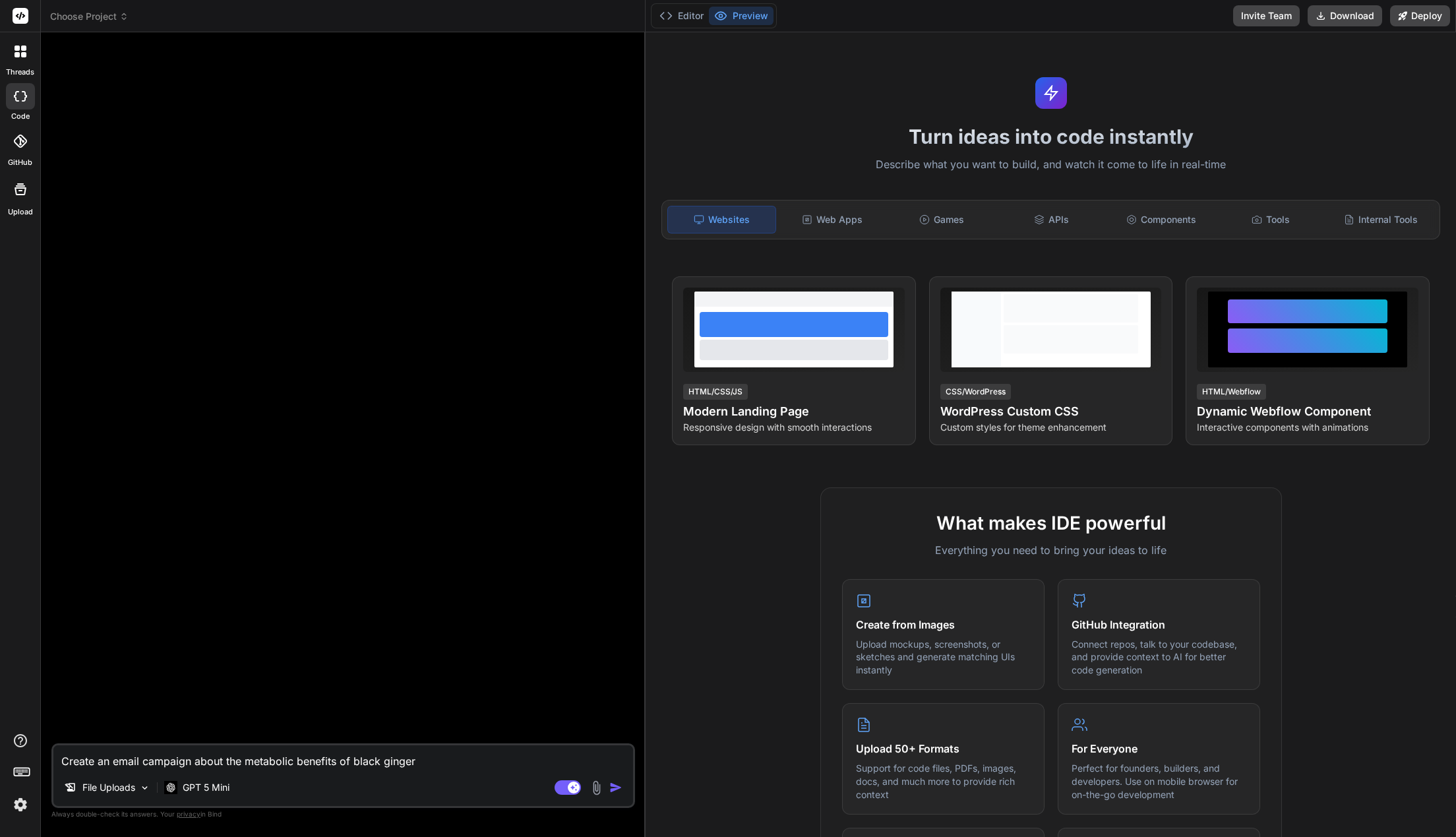
type textarea "Create an email campaign about the metabolic benefits of black ginger,"
type textarea "x"
type textarea "Create an email campaign about the metabolic benefits of black ginger,"
type textarea "x"
type textarea "Create an email campaign about the metabolic benefits of black ginger, o"
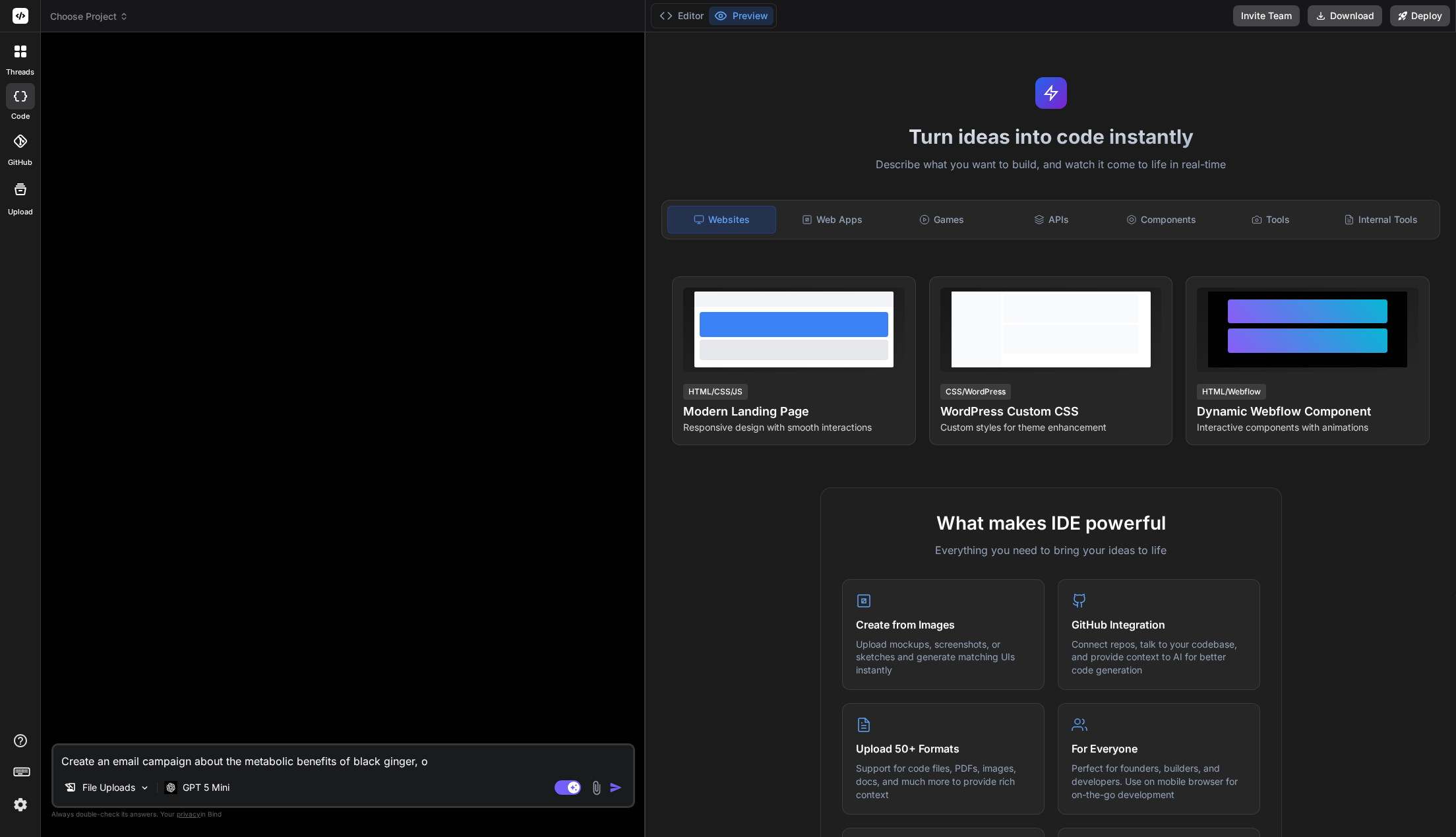
type textarea "x"
type textarea "Create an email campaign about the metabolic benefits of black ginger, ou"
type textarea "x"
type textarea "Create an email campaign about the metabolic benefits of black ginger, out"
type textarea "x"
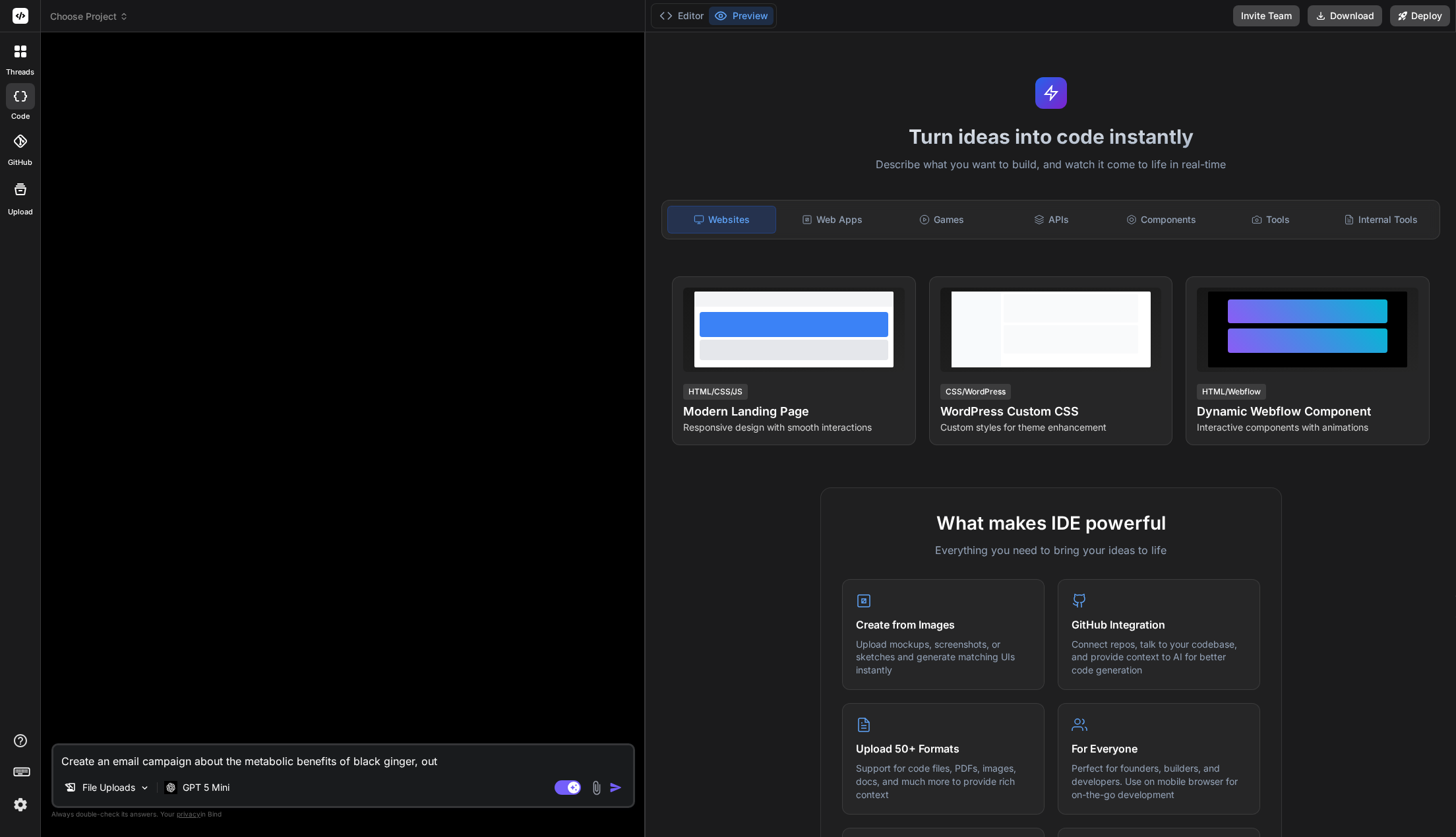
type textarea "Create an email campaign about the metabolic benefits of black ginger, outp"
type textarea "x"
type textarea "Create an email campaign about the metabolic benefits of black ginger, outpu"
type textarea "x"
type textarea "Create an email campaign about the metabolic benefits of black ginger, output"
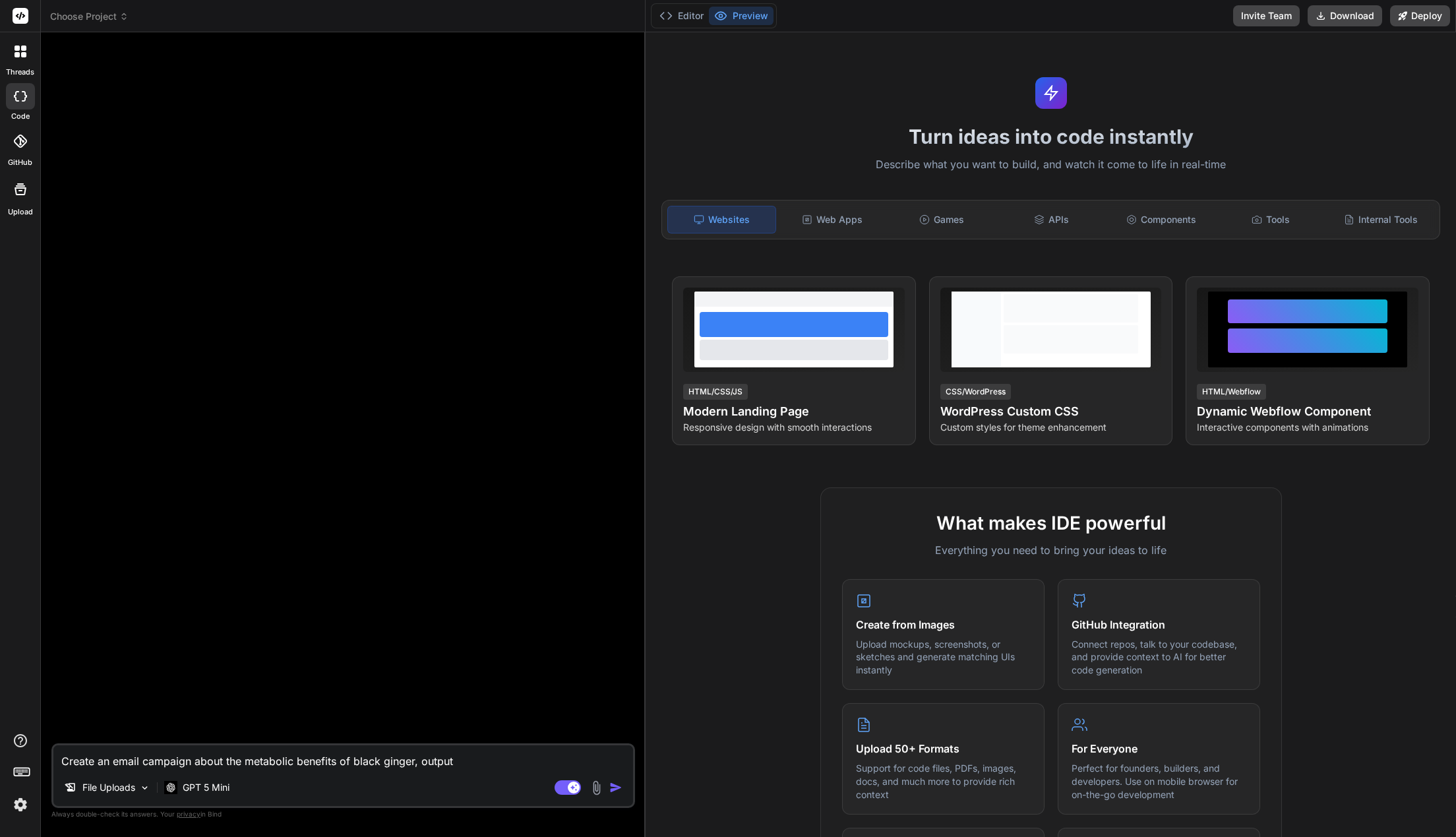
type textarea "x"
type textarea "Create an email campaign about the metabolic benefits of black ginger, output"
type textarea "x"
type textarea "Create an email campaign about the metabolic benefits of black ginger, output i"
type textarea "x"
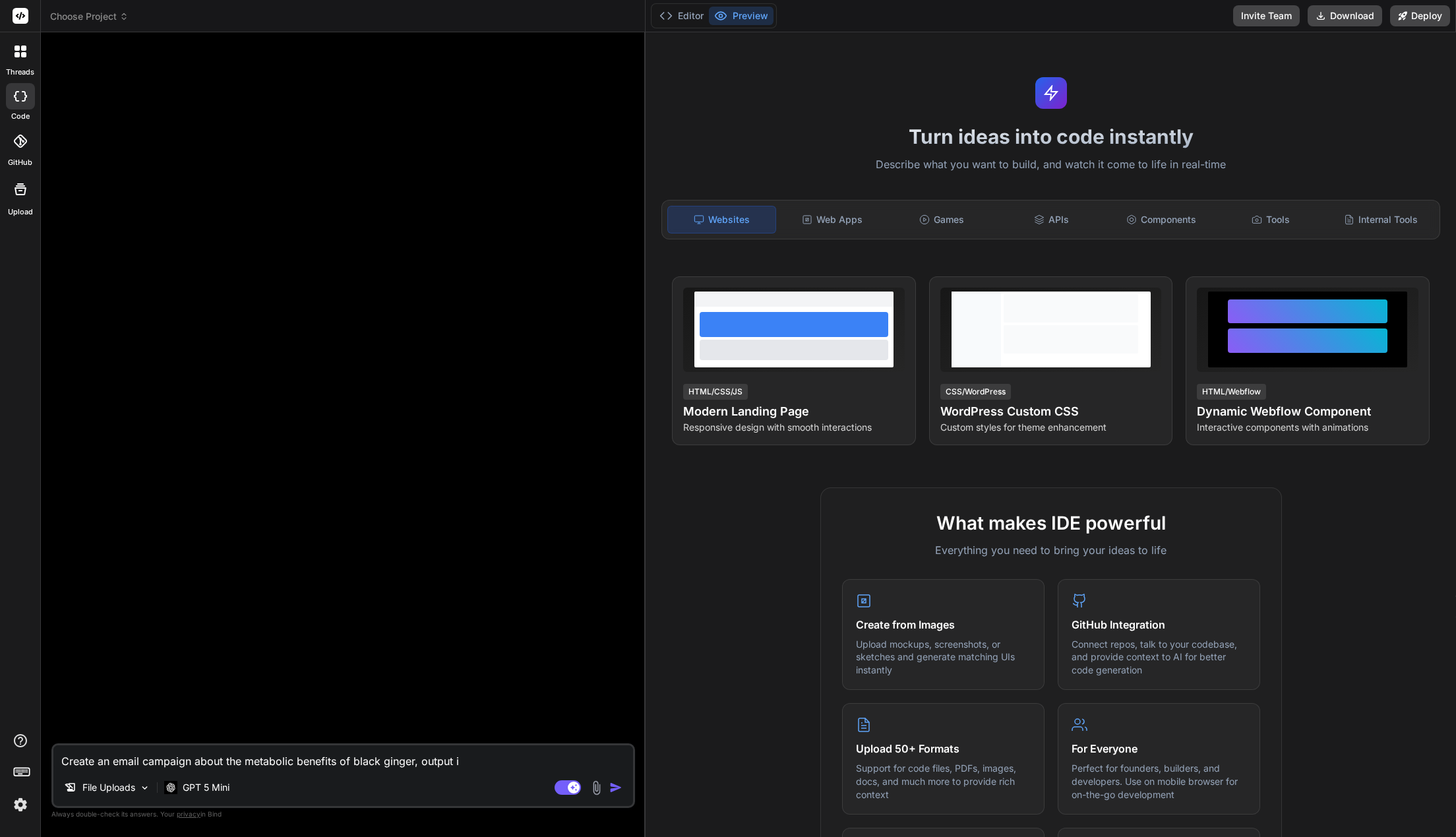
type textarea "Create an email campaign about the metabolic benefits of black ginger, output it"
type textarea "x"
type textarea "Create an email campaign about the metabolic benefits of black ginger, output it"
type textarea "x"
type textarea "Create an email campaign about the metabolic benefits of black ginger, output i…"
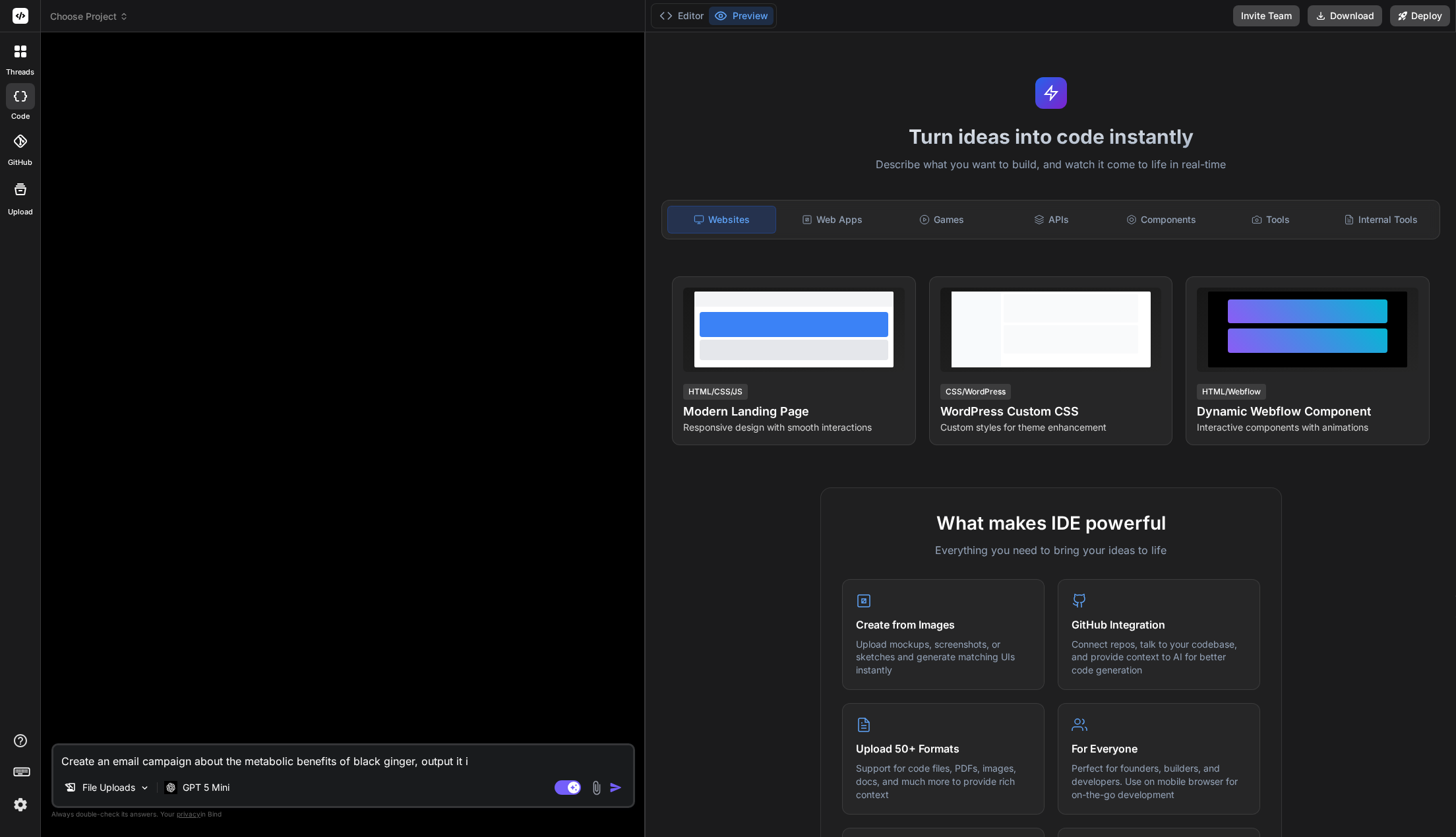
type textarea "x"
type textarea "Create an email campaign about the metabolic benefits of black ginger, output i…"
type textarea "x"
type textarea "Create an email campaign about the metabolic benefits of black ginger, output i…"
type textarea "x"
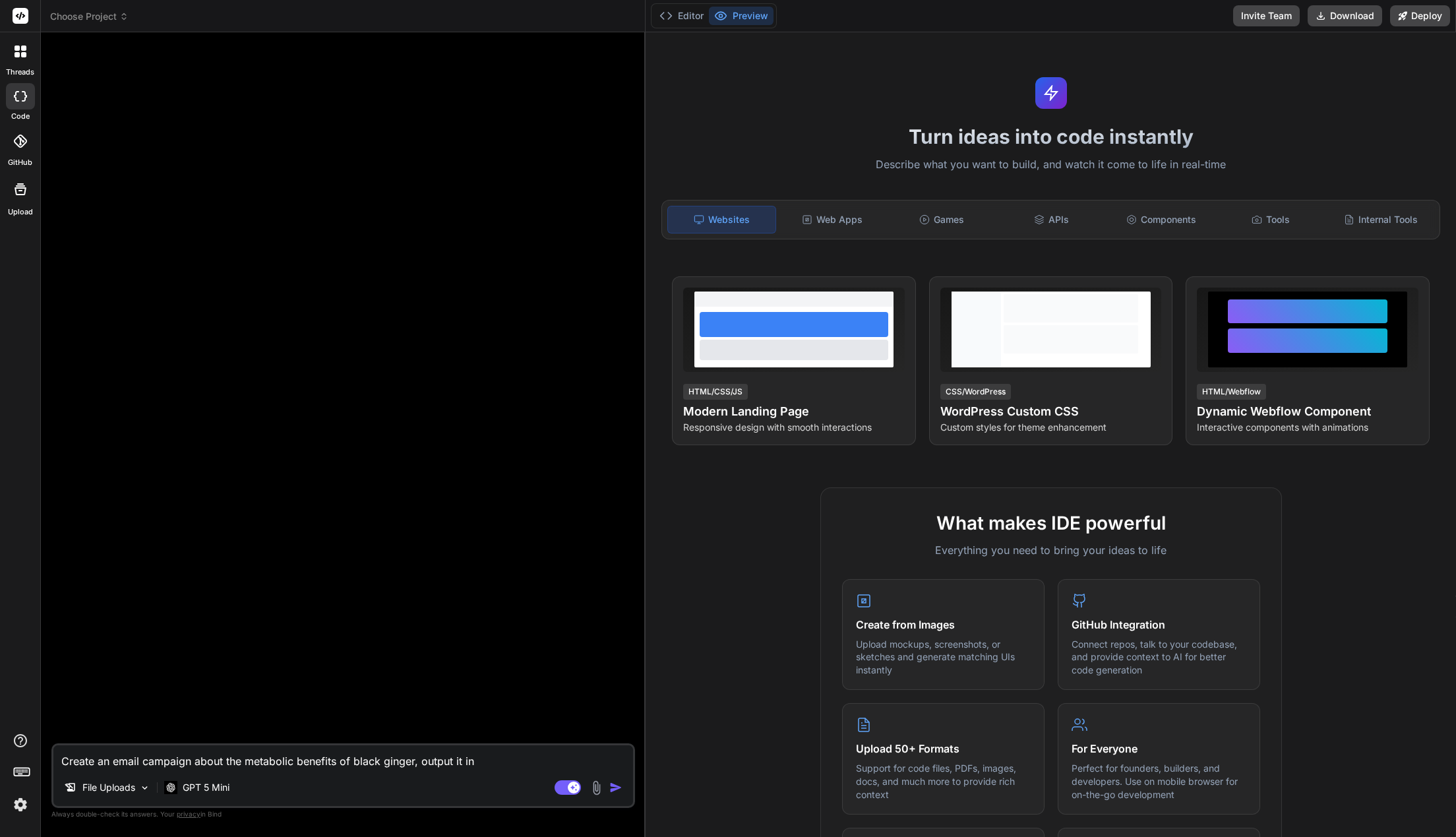
type textarea "Create an email campaign about the metabolic benefits of black ginger, output i…"
type textarea "x"
type textarea "Create an email campaign about the metabolic benefits of black ginger, output i…"
type textarea "x"
type textarea "Create an email campaign about the metabolic benefits of black ginger, output i…"
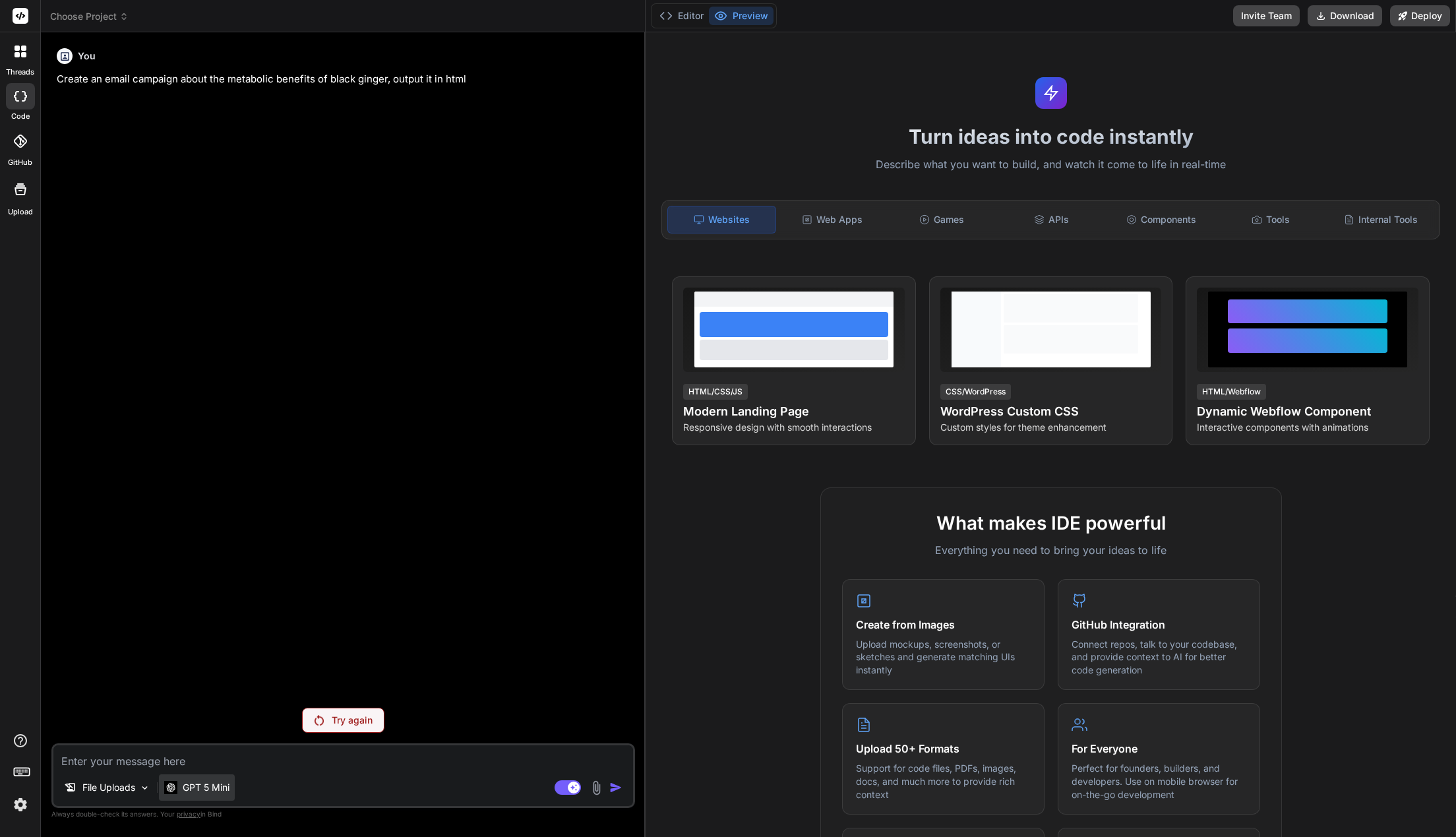
click at [183, 794] on div "GPT 5 Mini" at bounding box center [197, 787] width 66 height 13
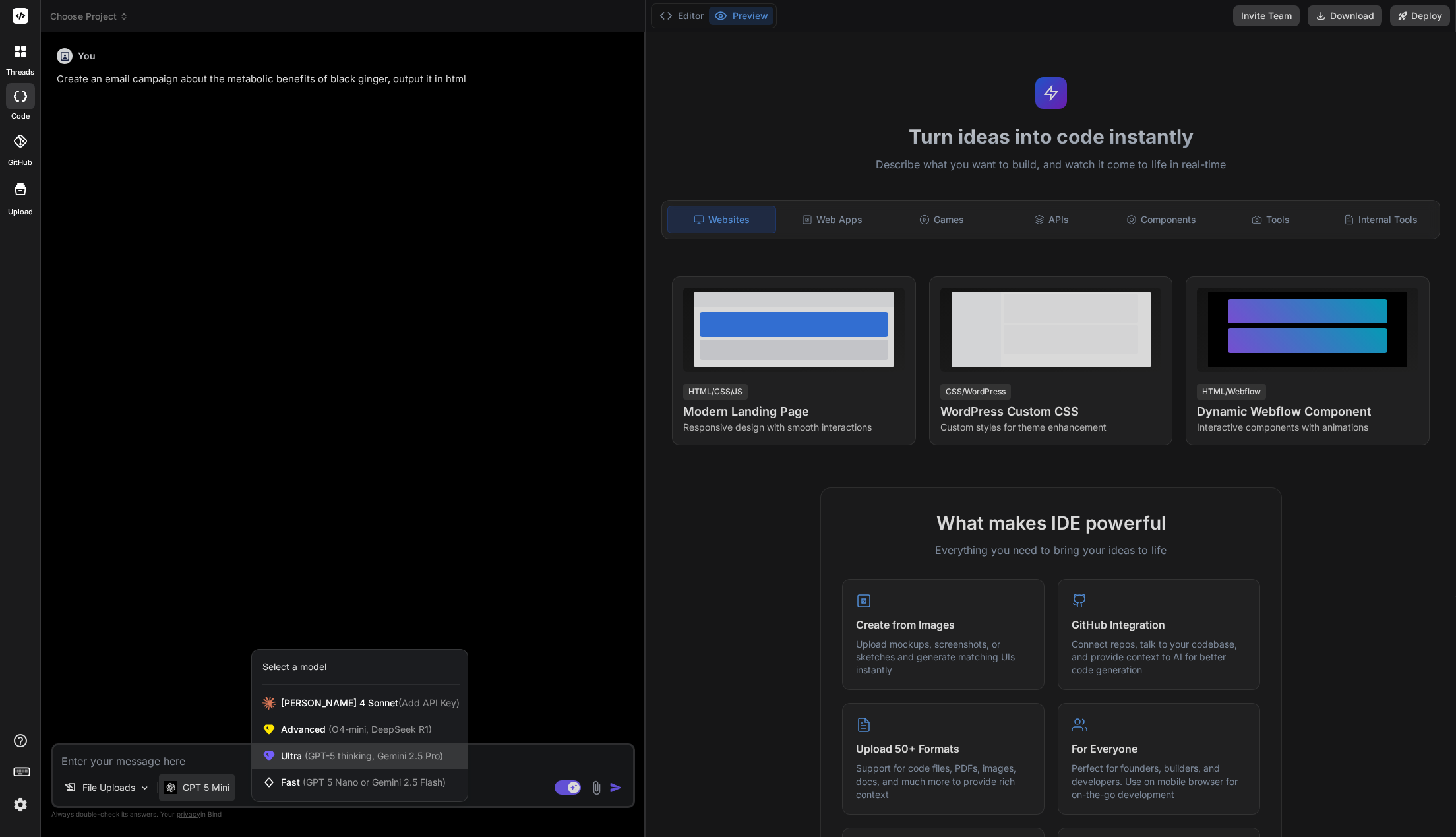
click at [358, 755] on span "(GPT-5 thinking, Gemini 2.5 Pro)" at bounding box center [372, 755] width 141 height 11
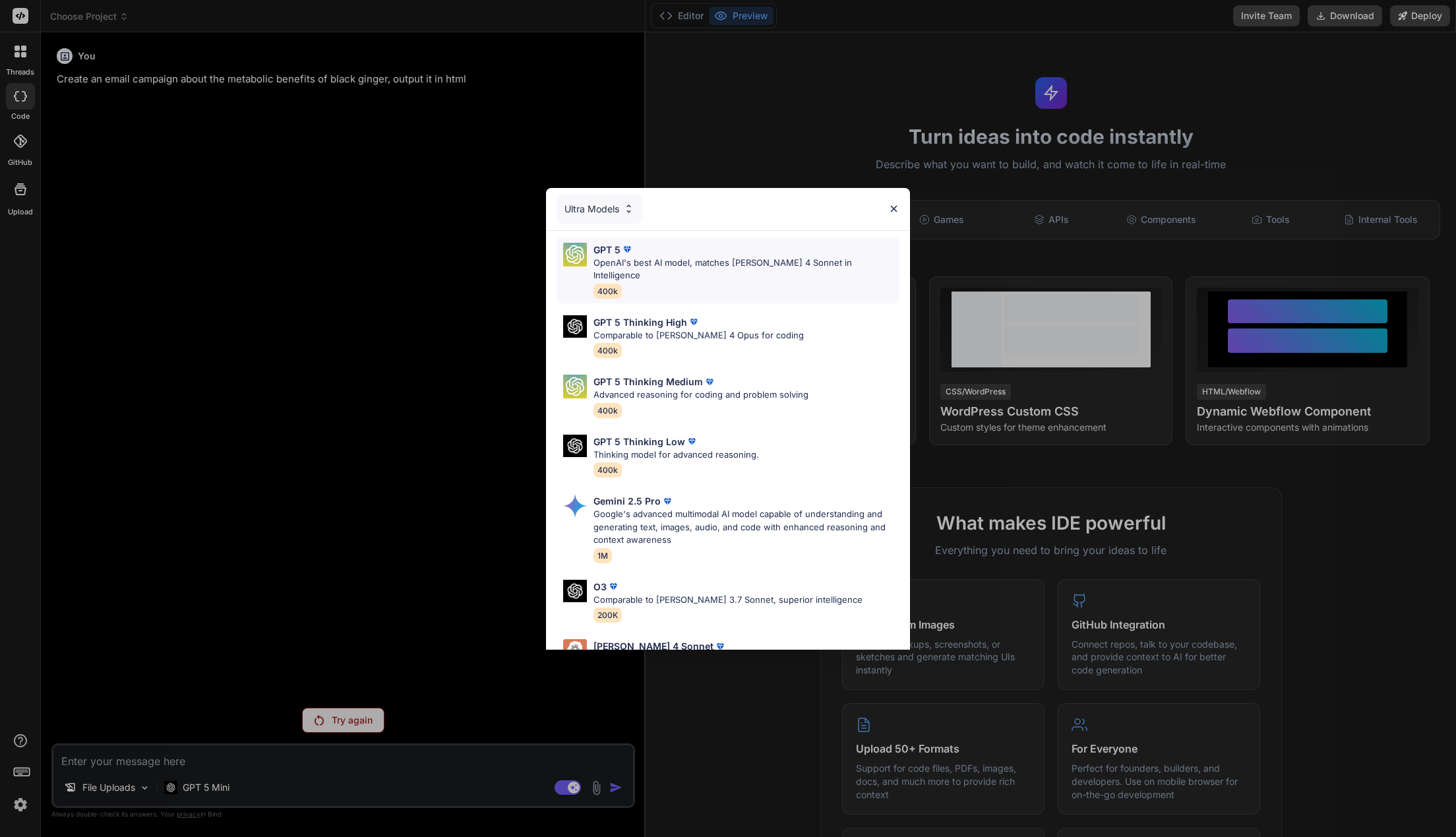
click at [675, 266] on p "OpenAI's best AI model, matches Claude 4 Sonnet in Intelligence" at bounding box center [746, 269] width 306 height 26
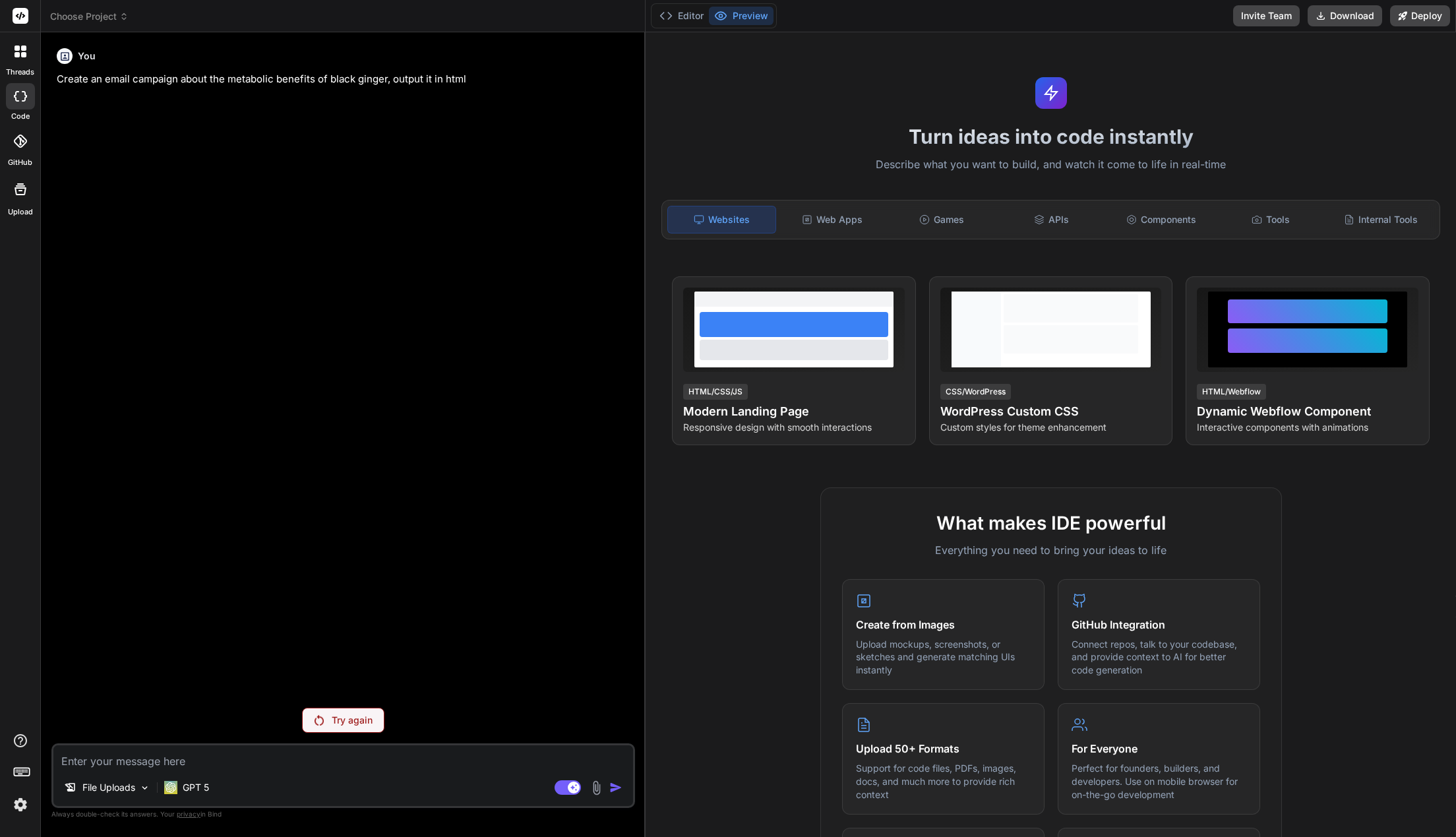
click at [349, 719] on p "Try again" at bounding box center [352, 720] width 41 height 13
click at [205, 790] on p "GPT 5" at bounding box center [196, 787] width 27 height 13
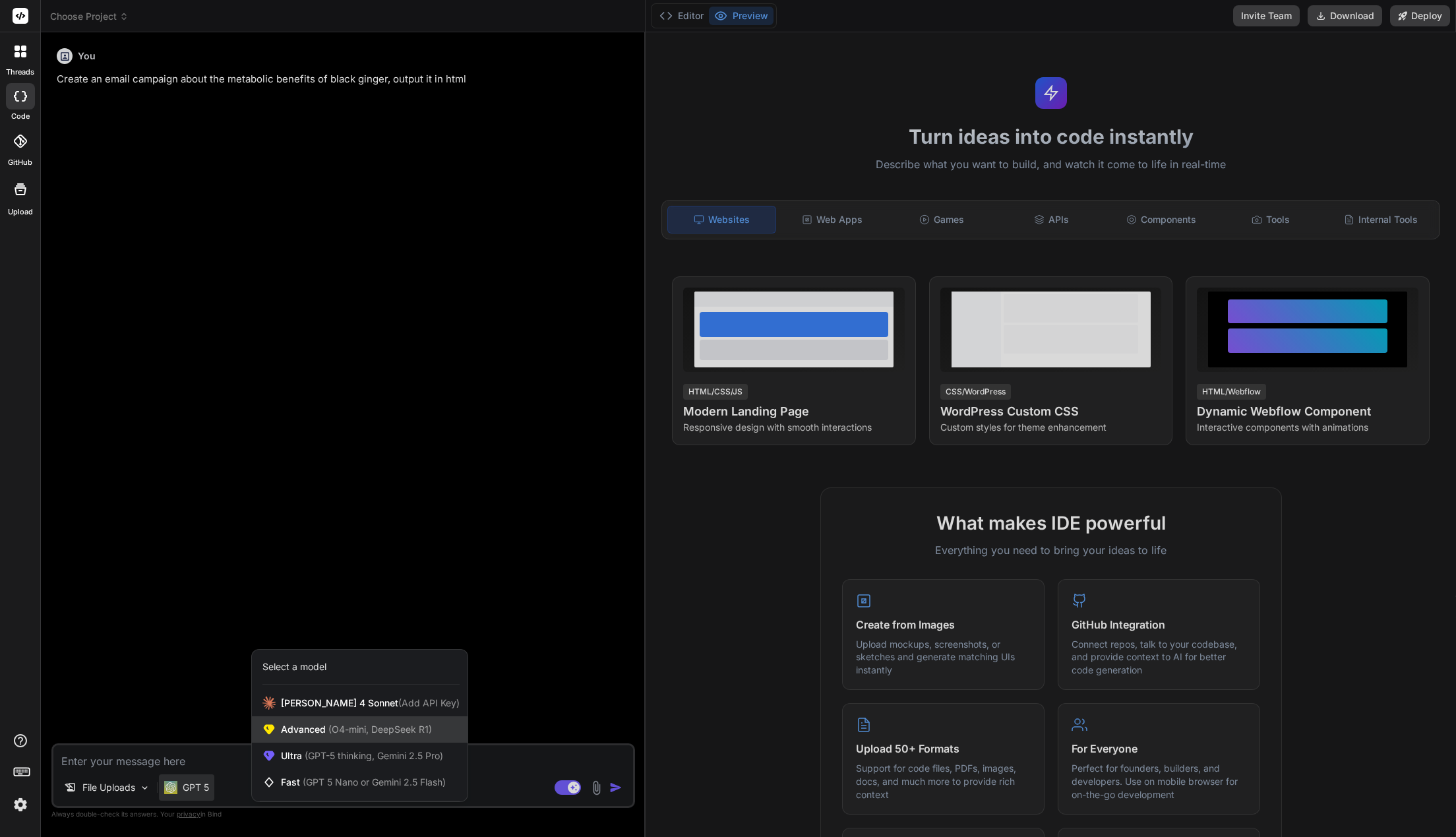
click at [358, 722] on div "Advanced (O4-mini, DeepSeek R1)" at bounding box center [359, 729] width 216 height 27
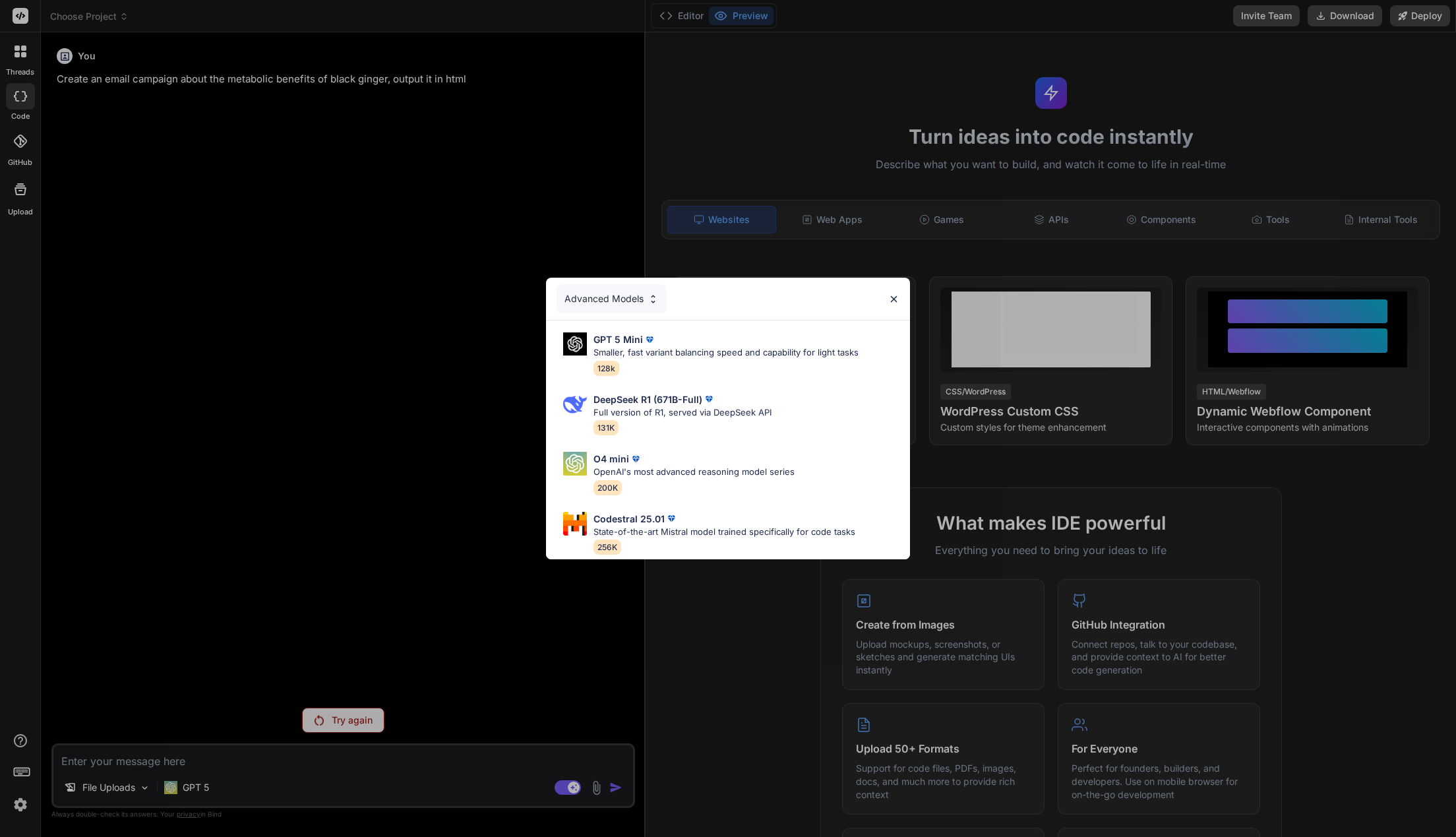
click at [325, 492] on div "Advanced Models GPT 5 Mini Smaller, fast variant balancing speed and capability…" at bounding box center [728, 418] width 1456 height 837
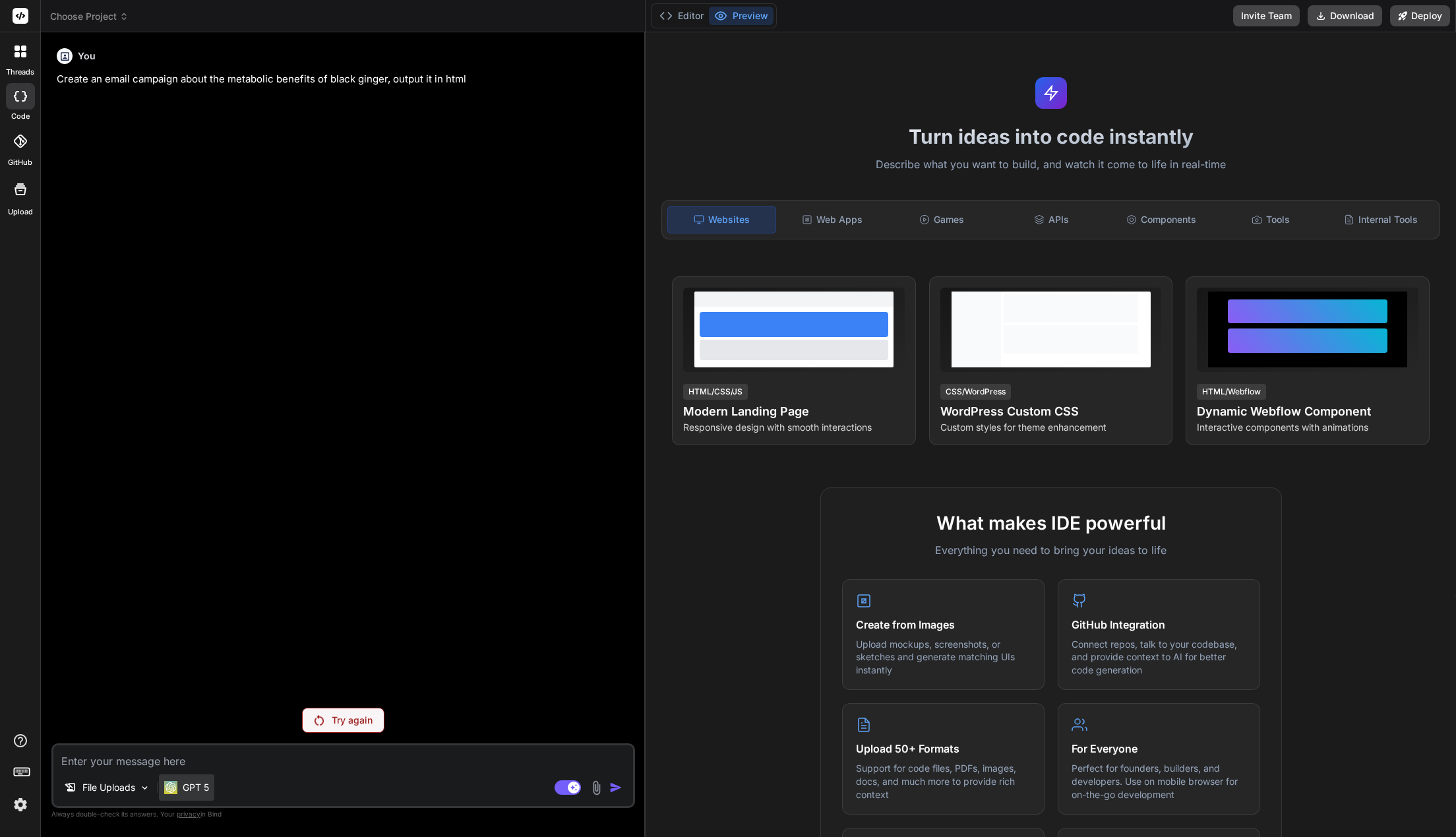
click at [191, 789] on p "GPT 5" at bounding box center [196, 787] width 27 height 13
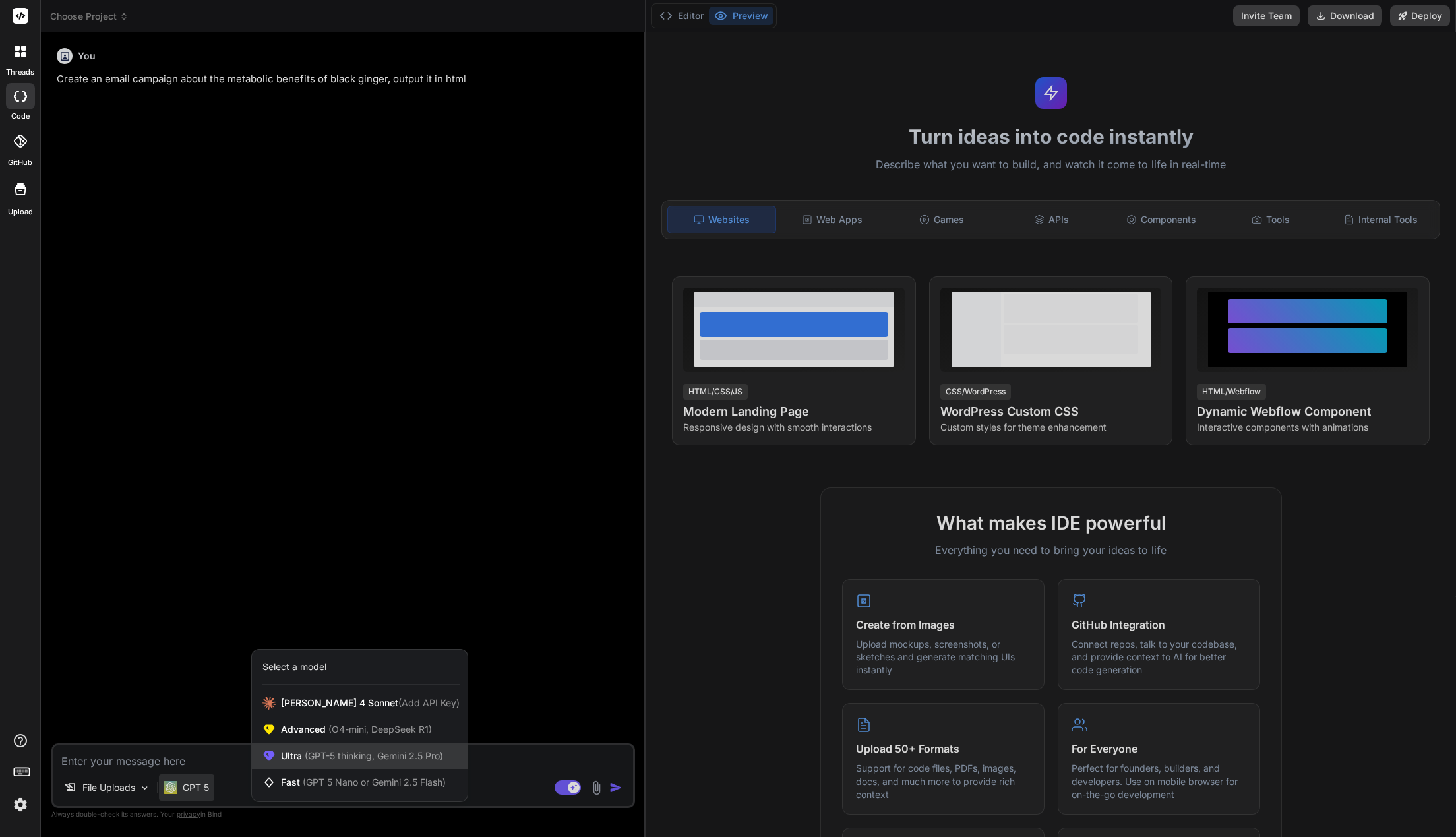
click at [293, 749] on div "Ultra (GPT-5 thinking, Gemini 2.5 Pro)" at bounding box center [359, 755] width 216 height 27
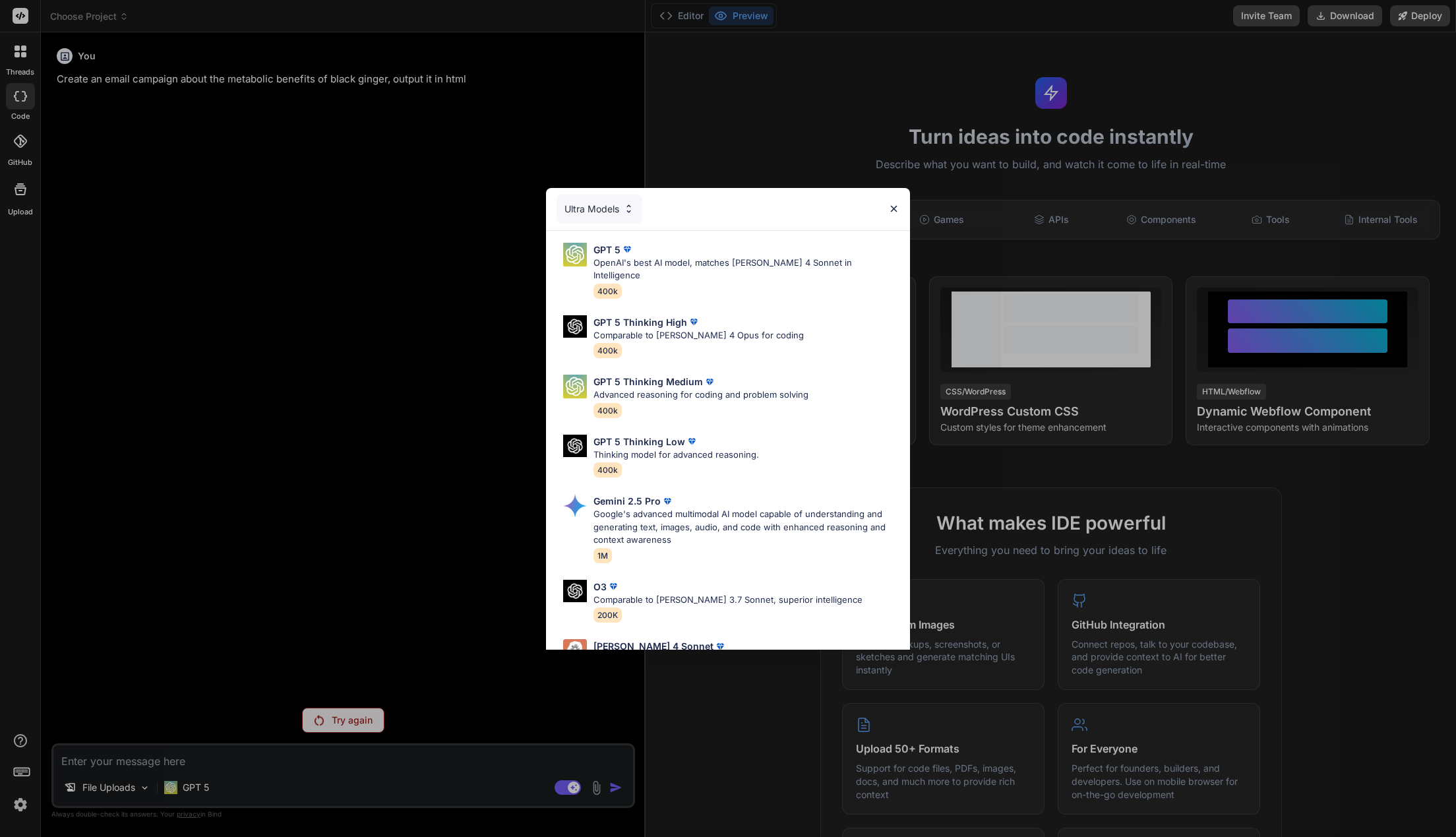
click at [287, 548] on div "Ultra Models GPT 5 OpenAI's best AI model, matches Claude 4 Sonnet in Intellige…" at bounding box center [728, 418] width 1456 height 837
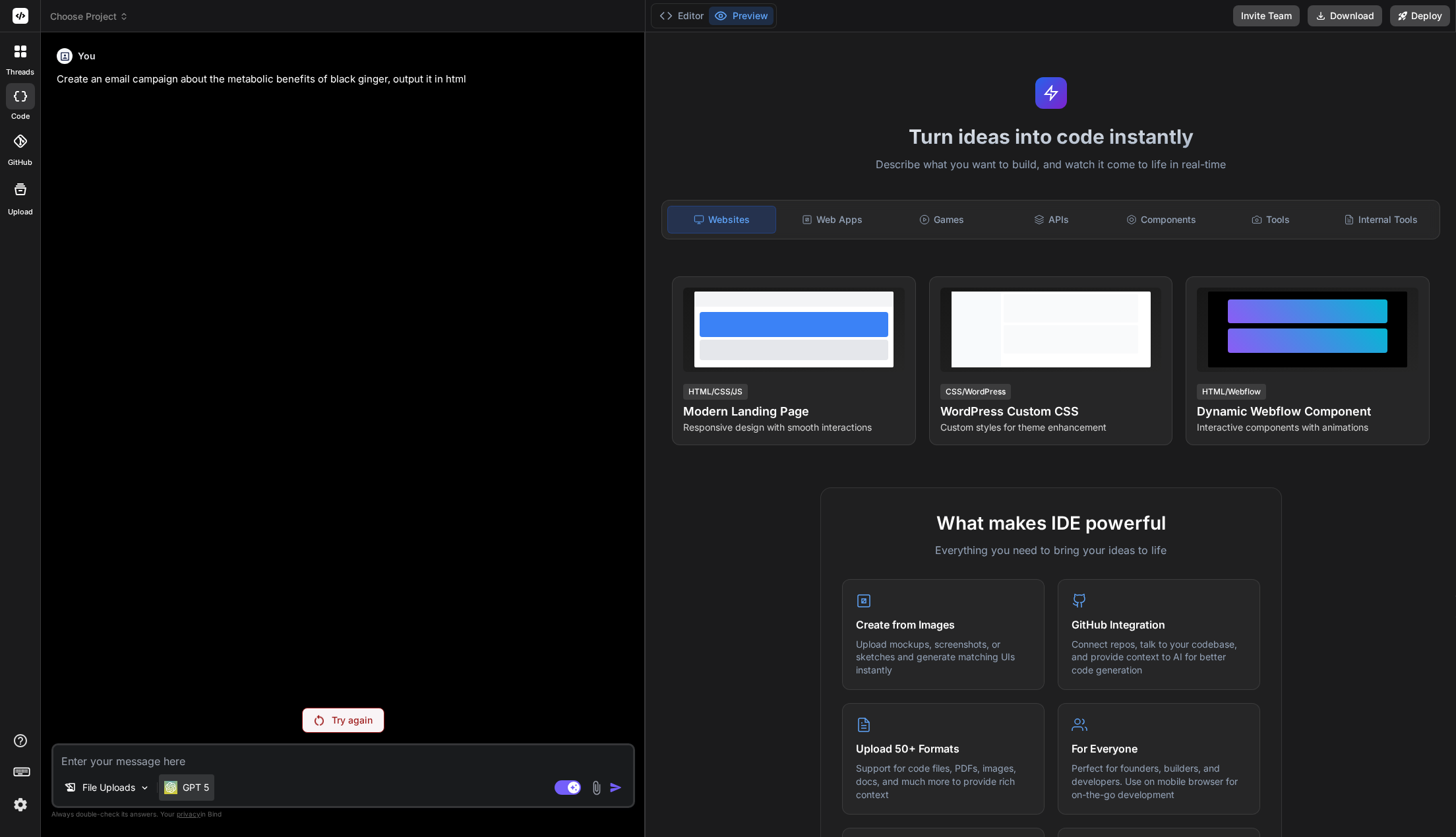
click at [198, 790] on p "GPT 5" at bounding box center [196, 787] width 27 height 13
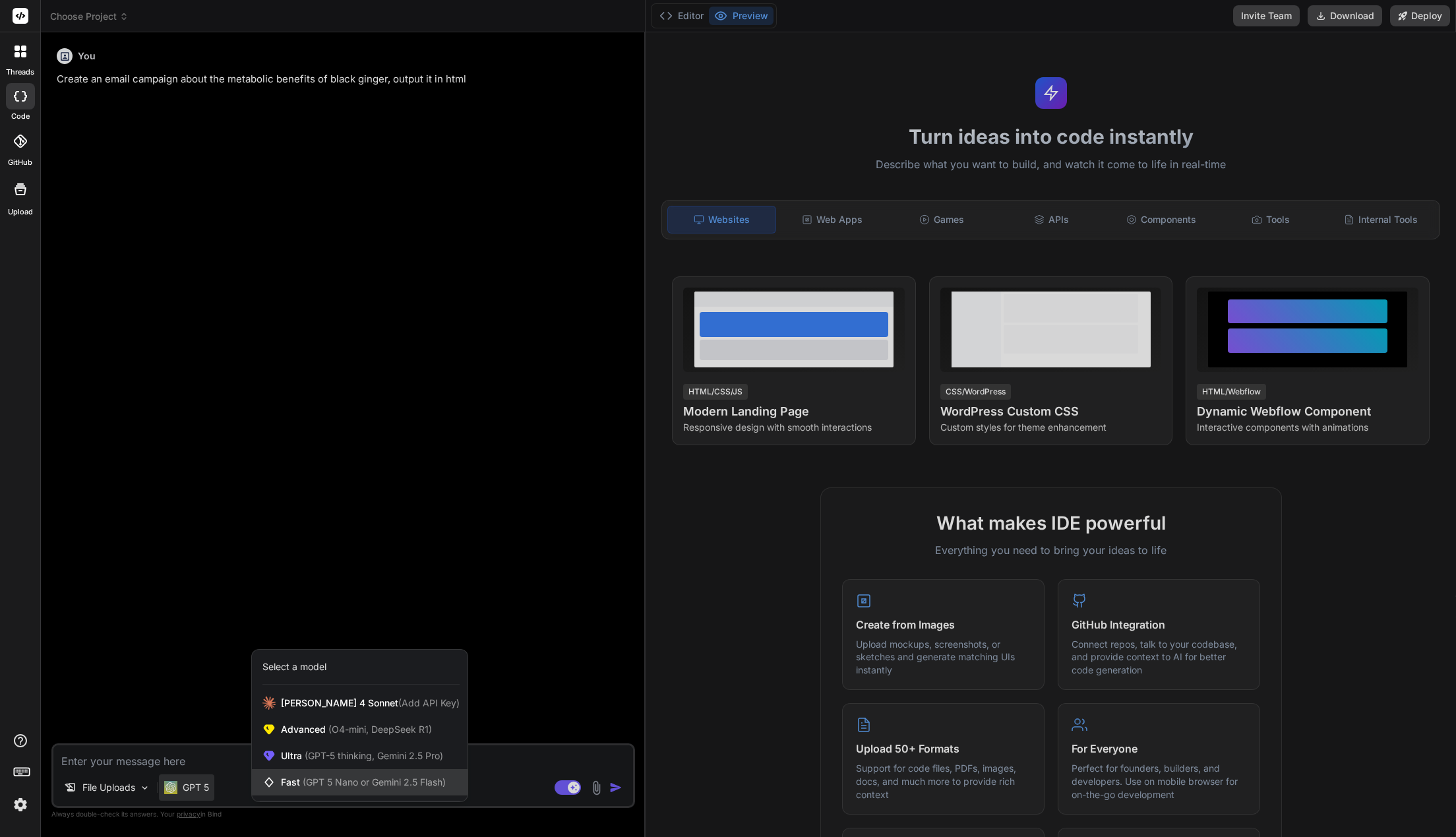
click at [300, 787] on span "Fast (GPT 5 Nano or Gemini 2.5 Flash)" at bounding box center [363, 781] width 165 height 13
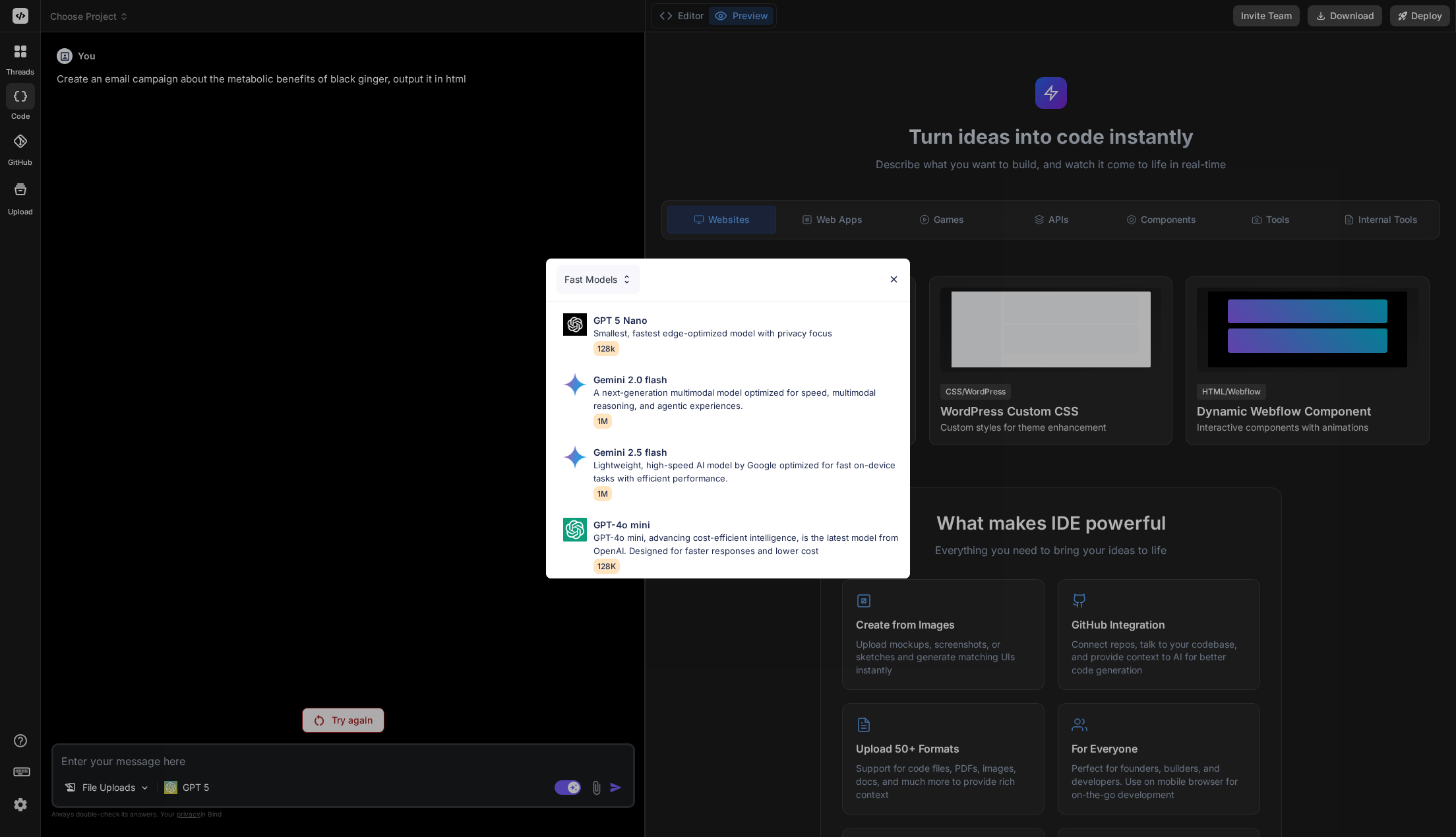
click at [271, 550] on div "Fast Models GPT 5 Nano Smallest, fastest edge-optimized model with privacy focu…" at bounding box center [728, 418] width 1456 height 837
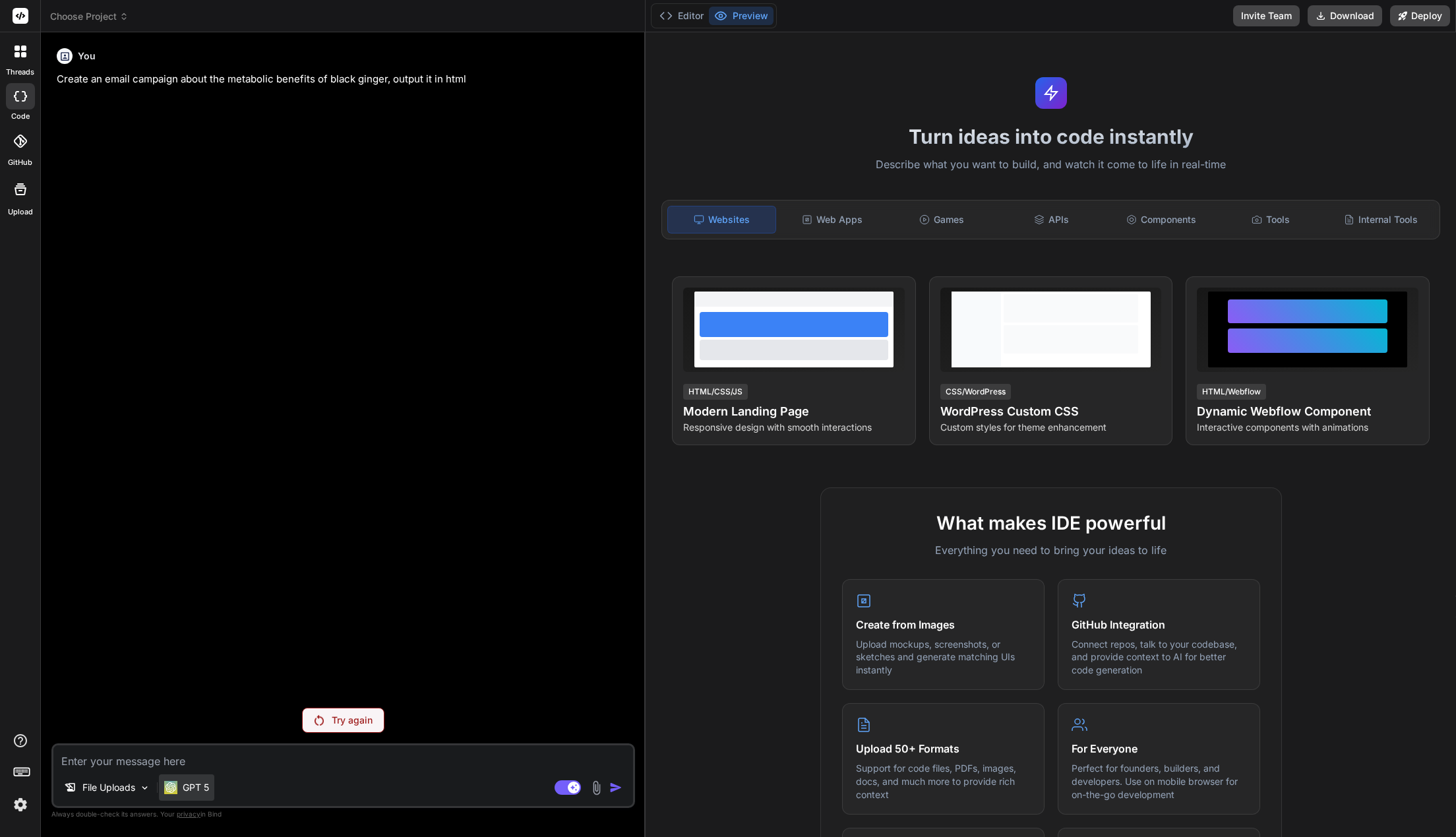
click at [212, 787] on div "GPT 5" at bounding box center [186, 787] width 56 height 27
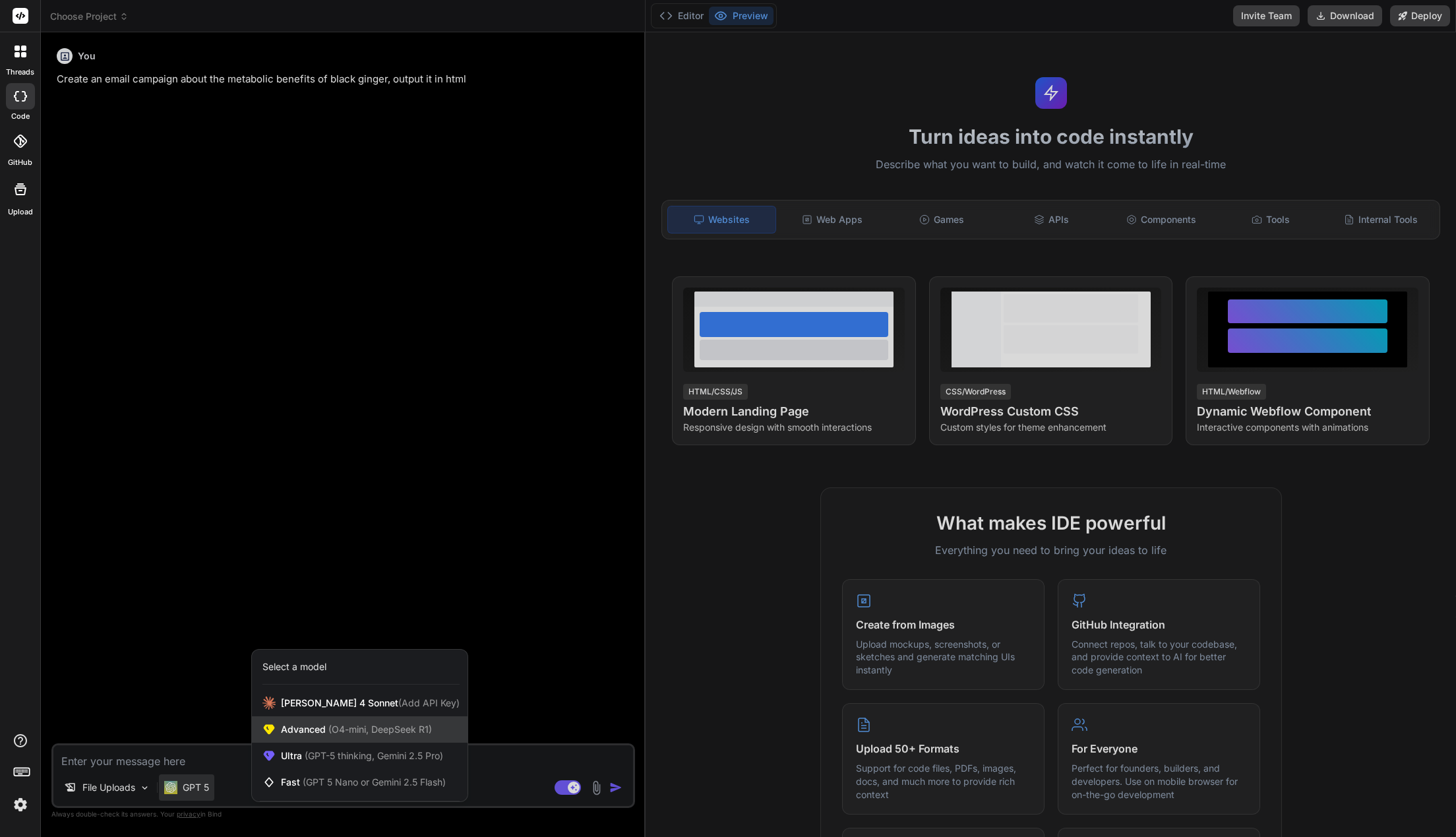
click at [309, 730] on span "Advanced (O4-mini, DeepSeek R1)" at bounding box center [356, 729] width 151 height 13
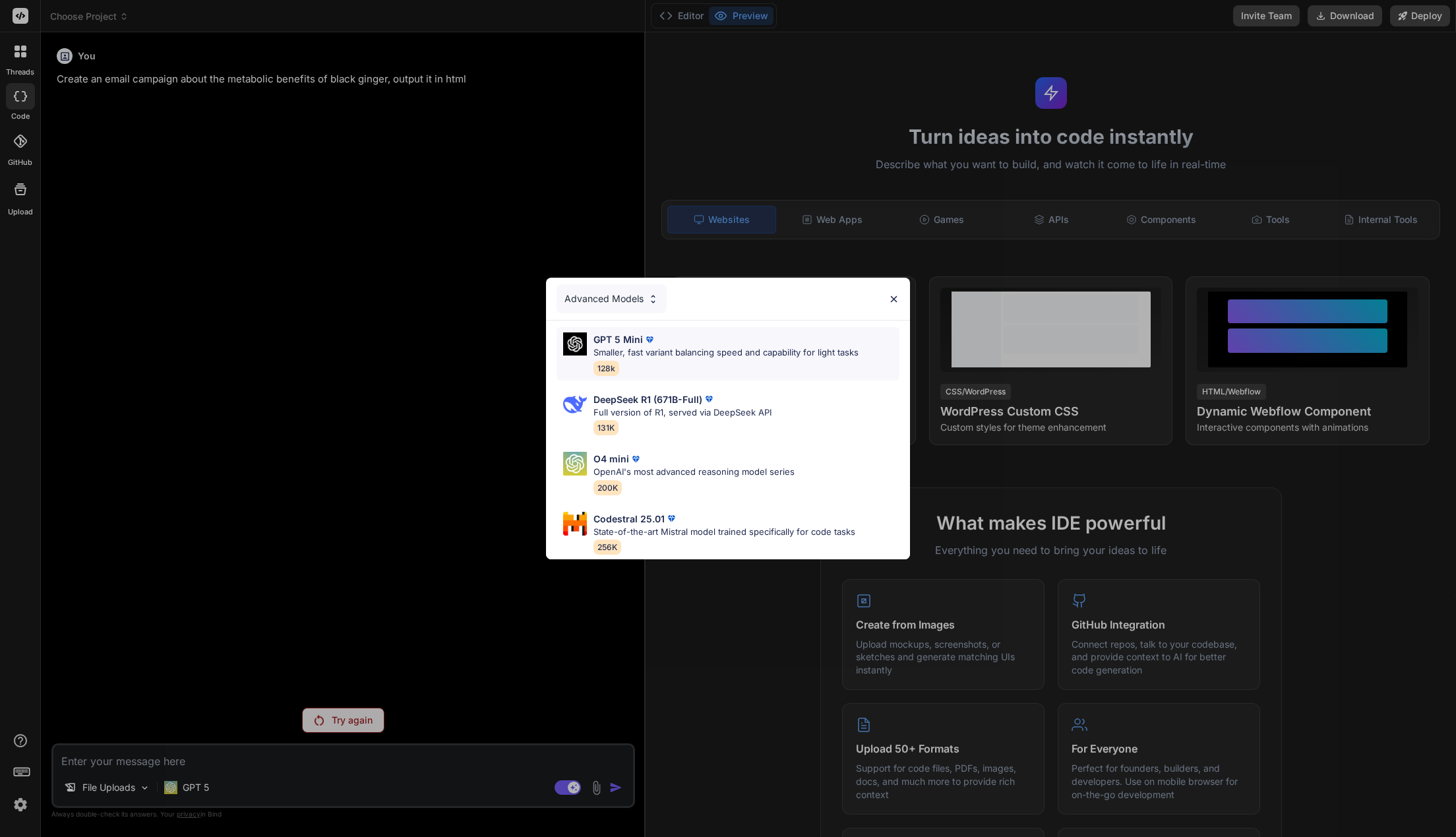
click at [685, 341] on div "GPT 5 Mini" at bounding box center [726, 339] width 265 height 14
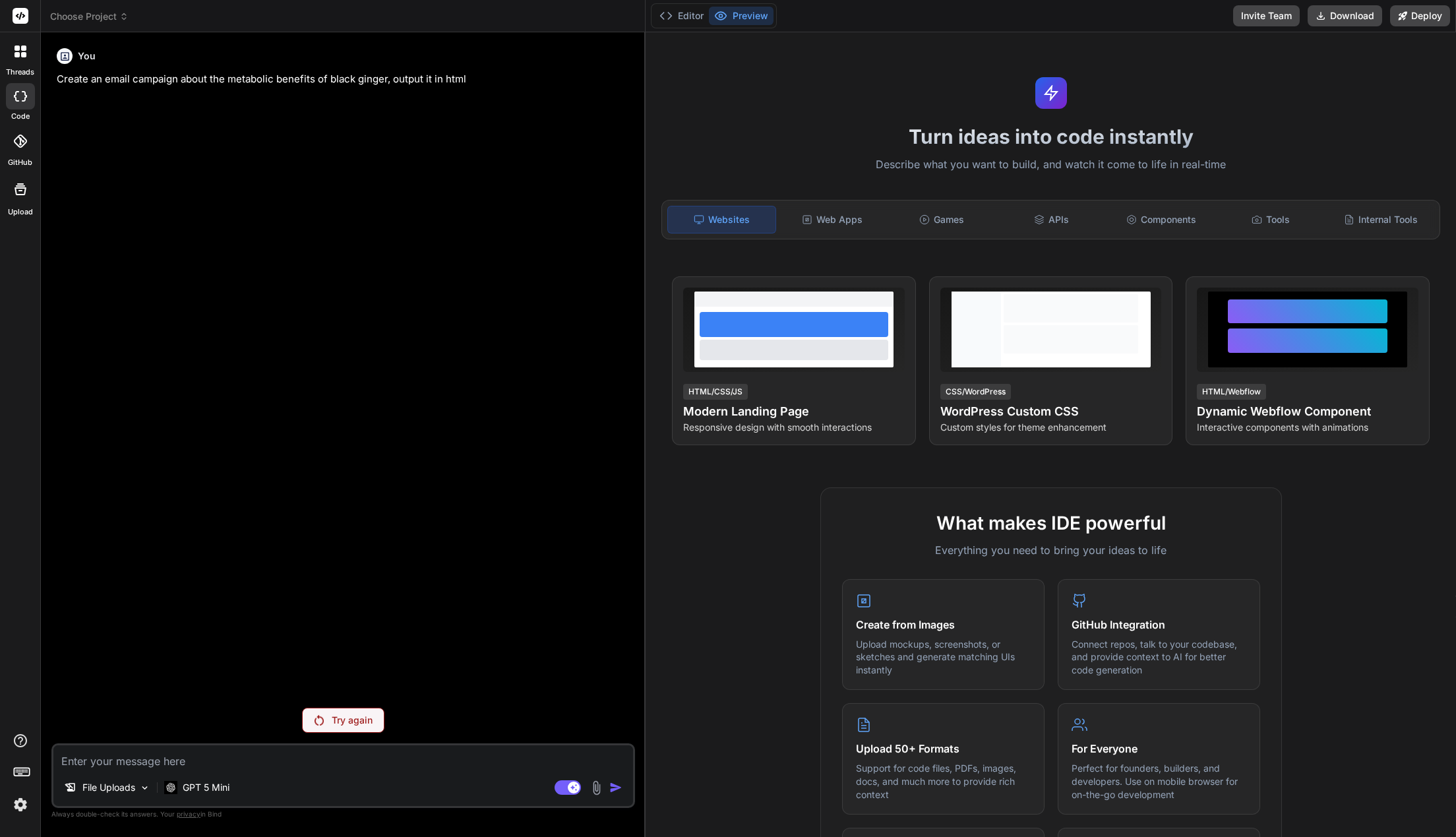
drag, startPoint x: 342, startPoint y: 717, endPoint x: 427, endPoint y: 476, distance: 255.6
click at [345, 713] on div "Try again" at bounding box center [343, 720] width 82 height 25
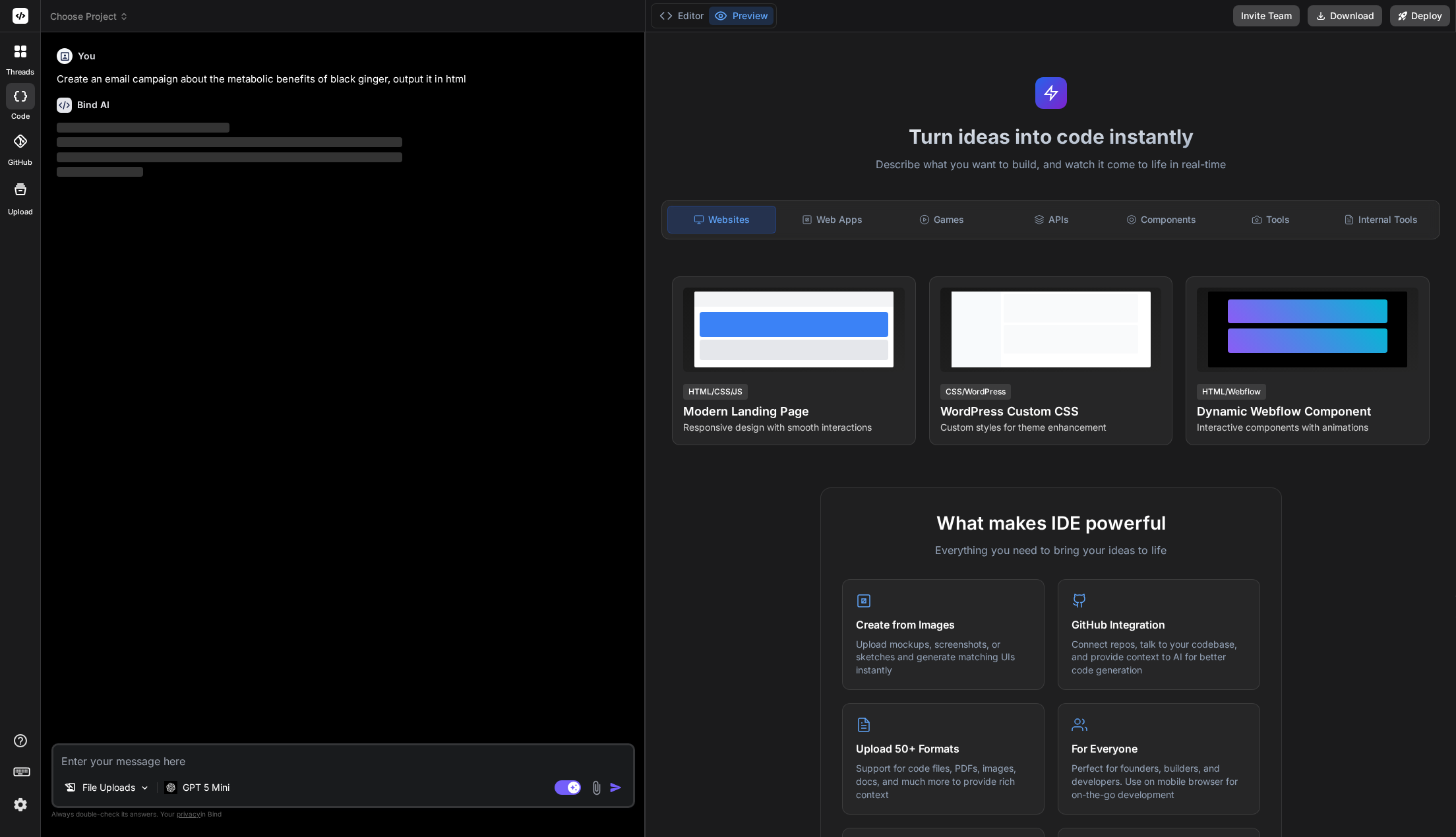
click at [274, 75] on p "Create an email campaign about the metabolic benefits of black ginger, output i…" at bounding box center [344, 79] width 576 height 15
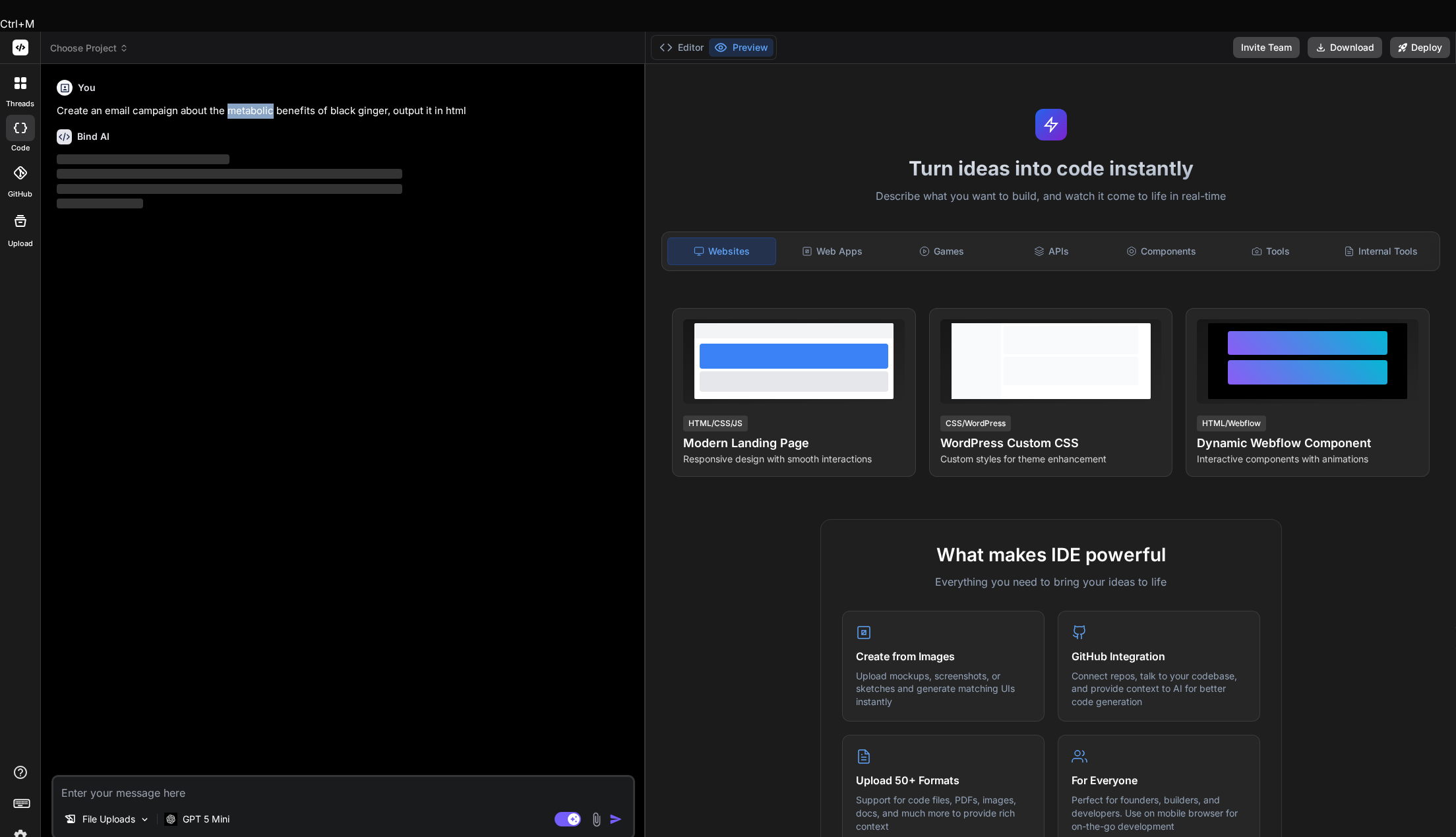
click at [274, 104] on p "Create an email campaign about the metabolic benefits of black ginger, output i…" at bounding box center [344, 111] width 576 height 15
click at [203, 777] on textarea at bounding box center [343, 788] width 579 height 24
paste textarea "Create an email campaign about the metabolic benefits of black ginger, output i…"
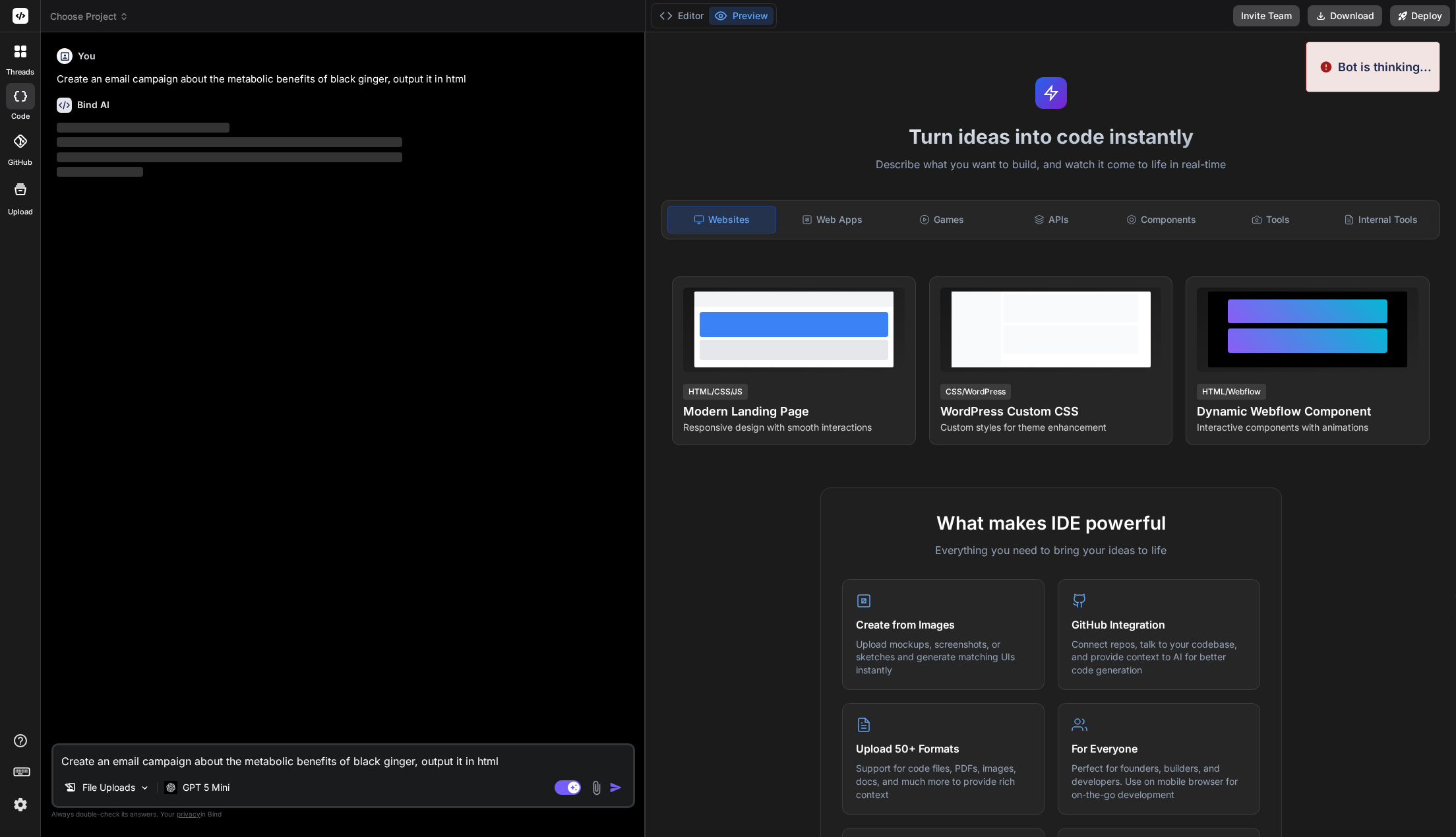
click at [608, 799] on div "File Uploads GPT 5 Mini" at bounding box center [343, 790] width 579 height 32
click at [611, 787] on img "button" at bounding box center [615, 787] width 13 height 13
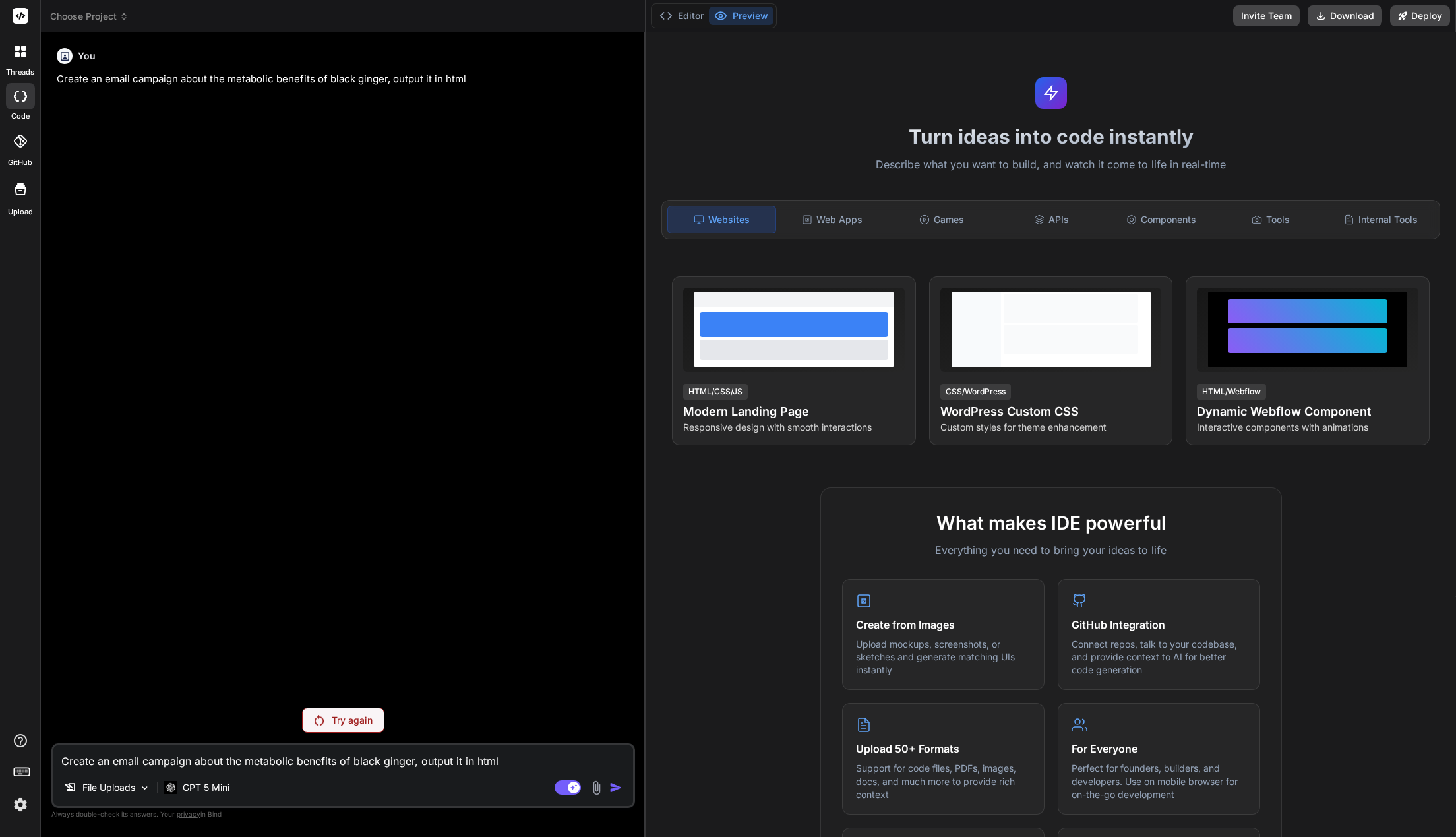
click at [337, 717] on p "Try again" at bounding box center [352, 720] width 41 height 13
click at [207, 782] on p "GPT 5 Mini" at bounding box center [206, 787] width 47 height 13
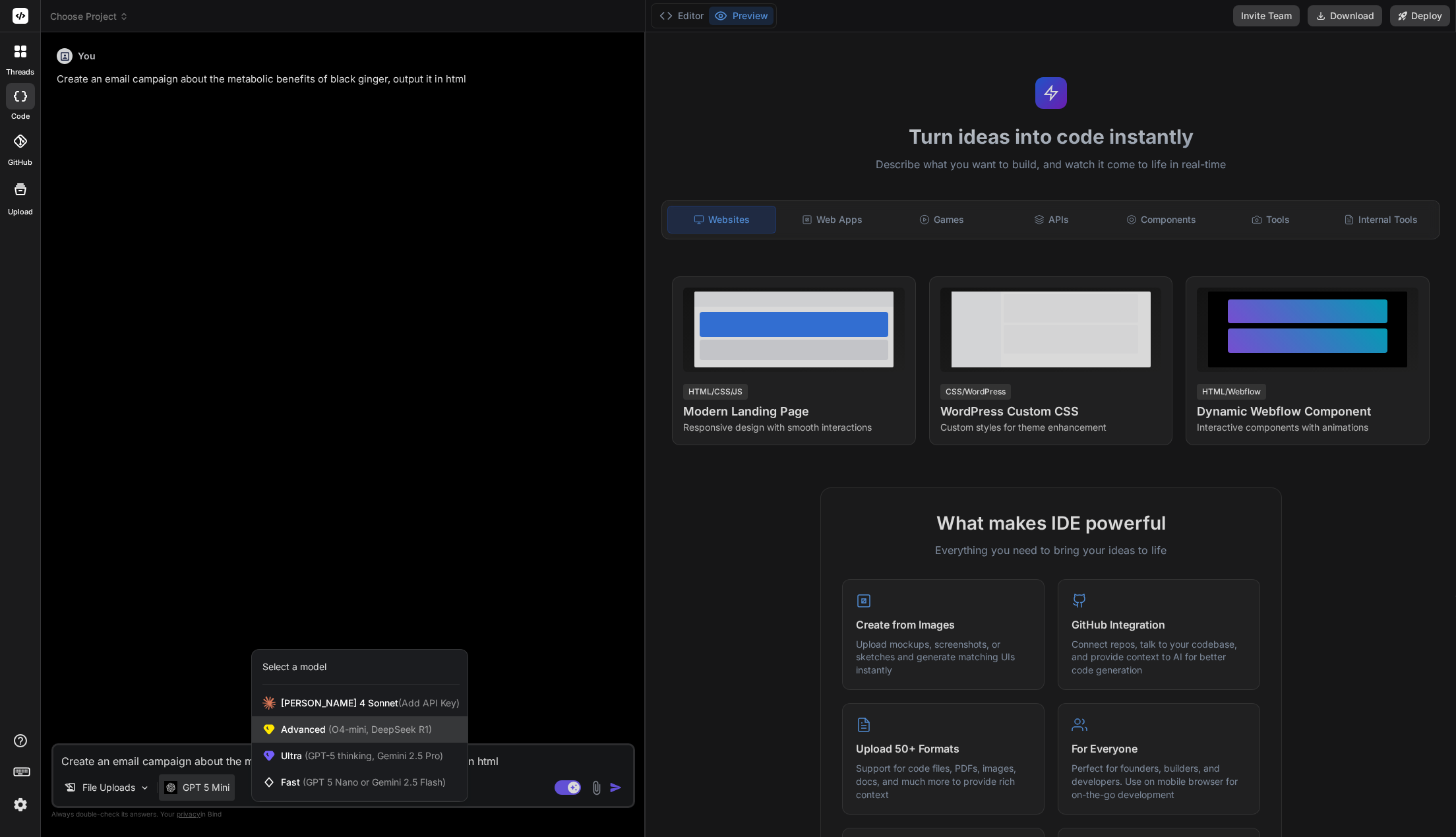
click at [377, 735] on span "Advanced (O4-mini, DeepSeek R1)" at bounding box center [356, 729] width 151 height 13
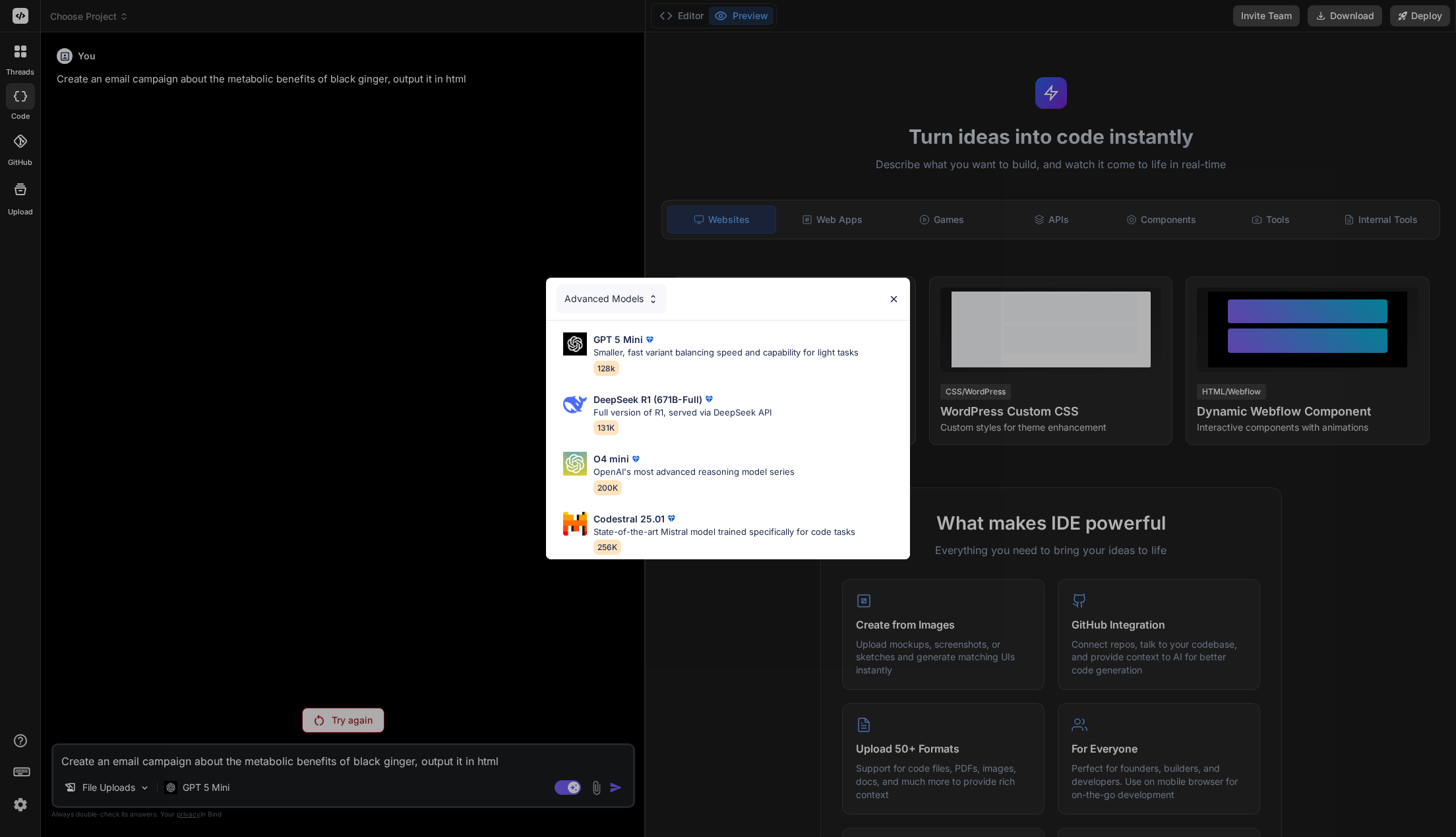
click at [412, 551] on div "Advanced Models GPT 5 Mini Smaller, fast variant balancing speed and capability…" at bounding box center [728, 418] width 1456 height 837
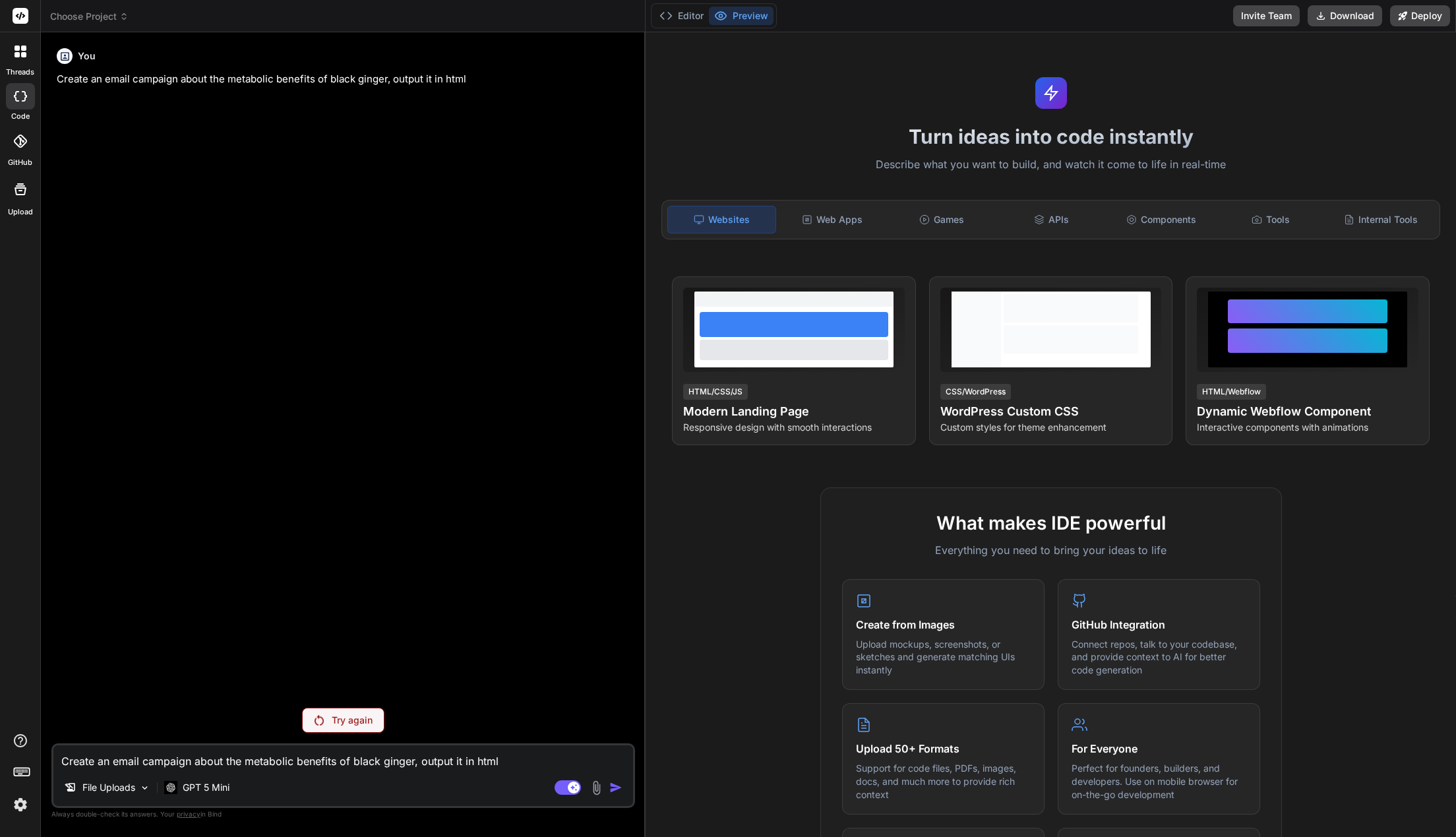
drag, startPoint x: 207, startPoint y: 785, endPoint x: 557, endPoint y: 659, distance: 372.0
click at [233, 791] on div "GPT 5 Mini" at bounding box center [196, 787] width 75 height 27
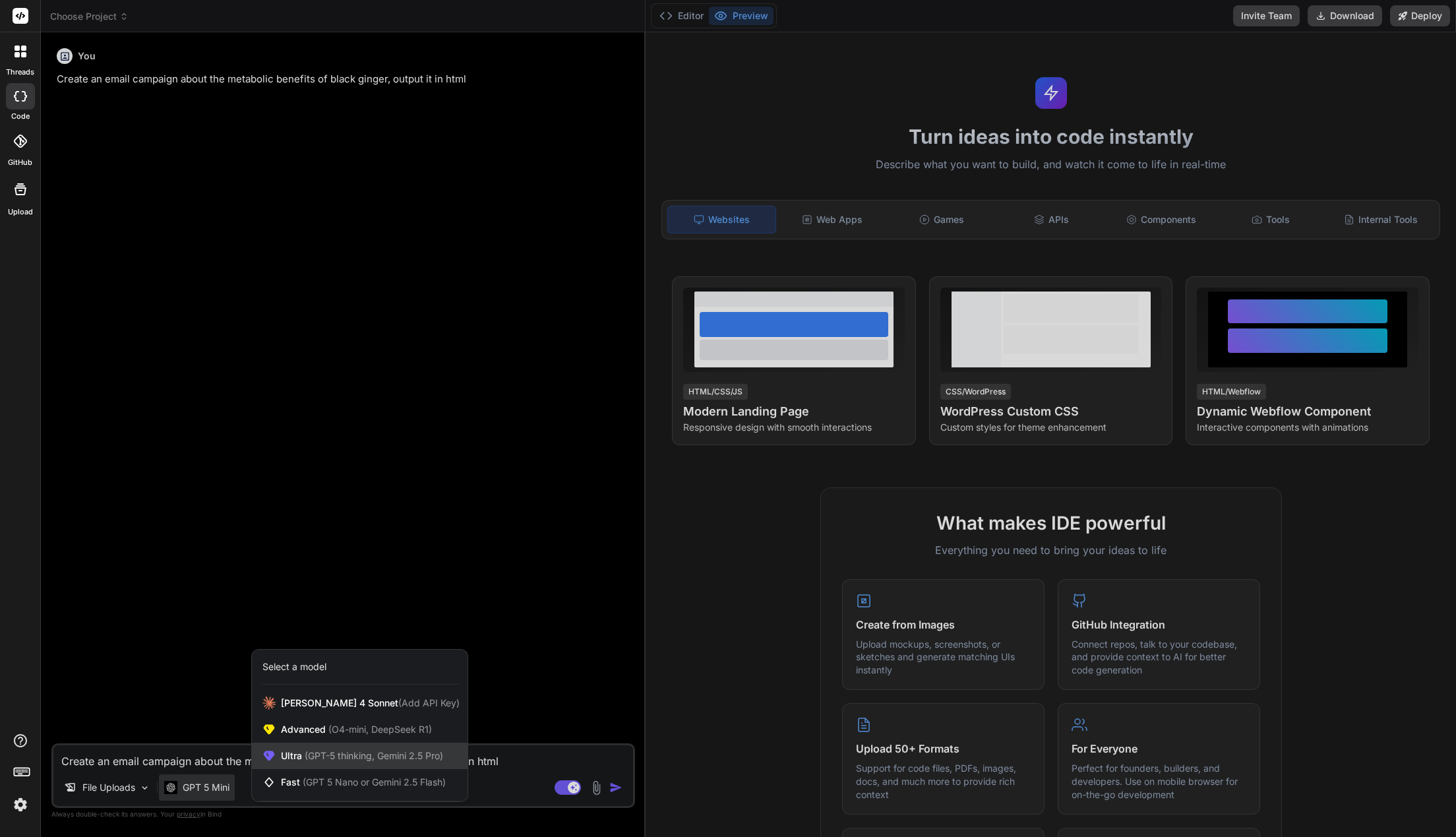
click at [338, 761] on span "(GPT-5 thinking, Gemini 2.5 Pro)" at bounding box center [372, 755] width 141 height 11
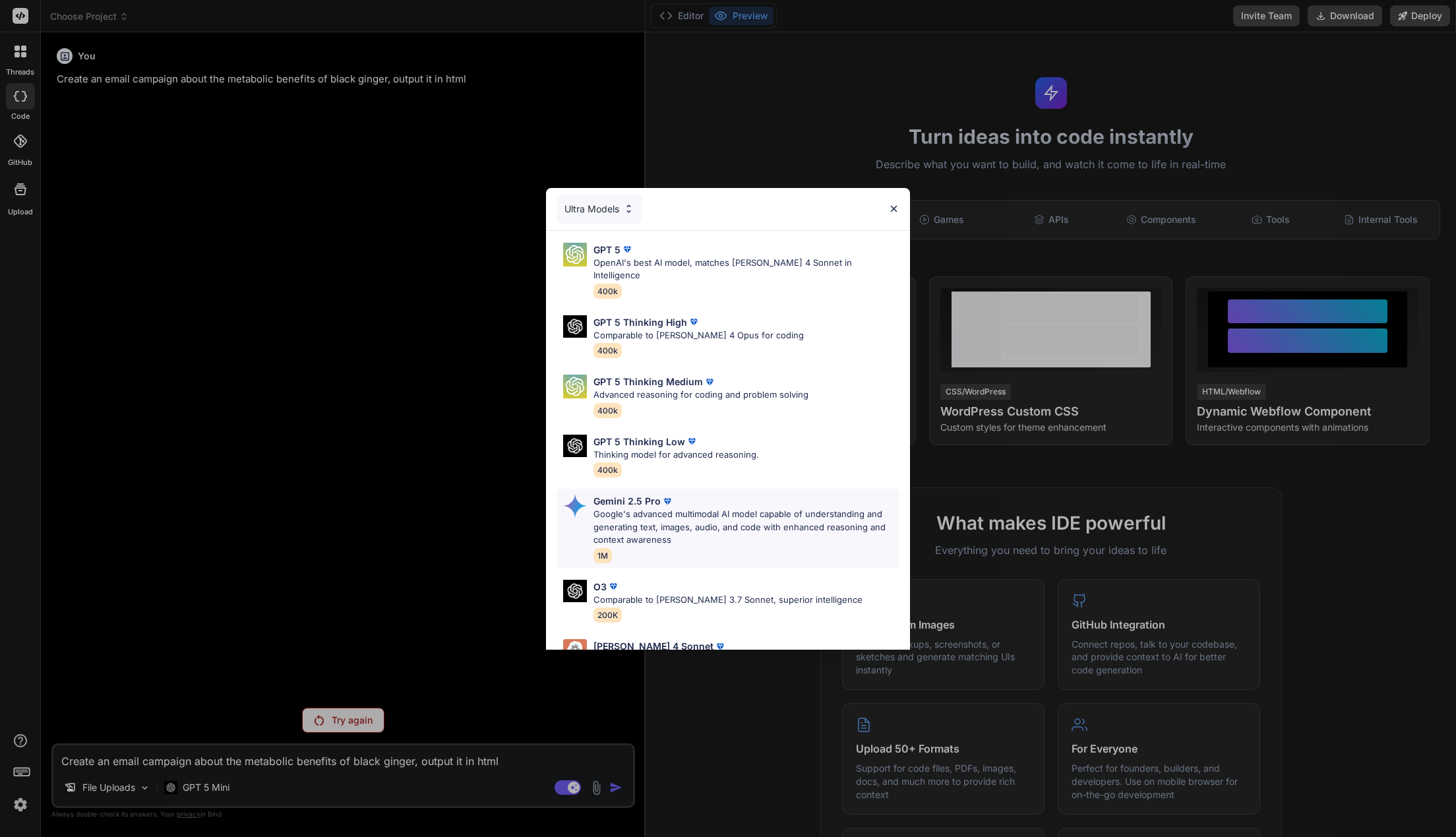
scroll to position [85, 0]
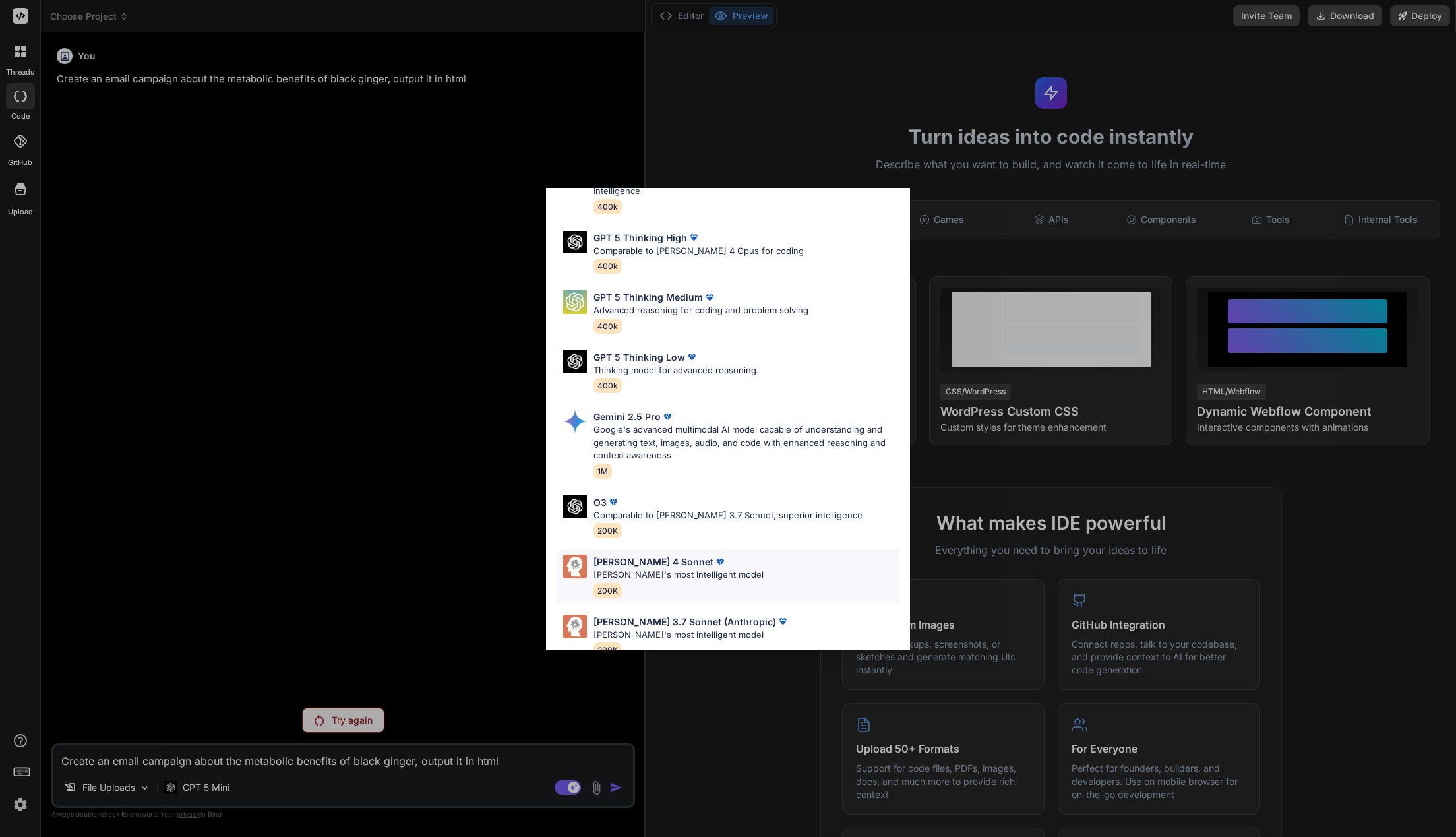
click at [804, 550] on div "Claude 4 Sonnet Claude's most intelligent model 200K" at bounding box center [728, 576] width 343 height 53
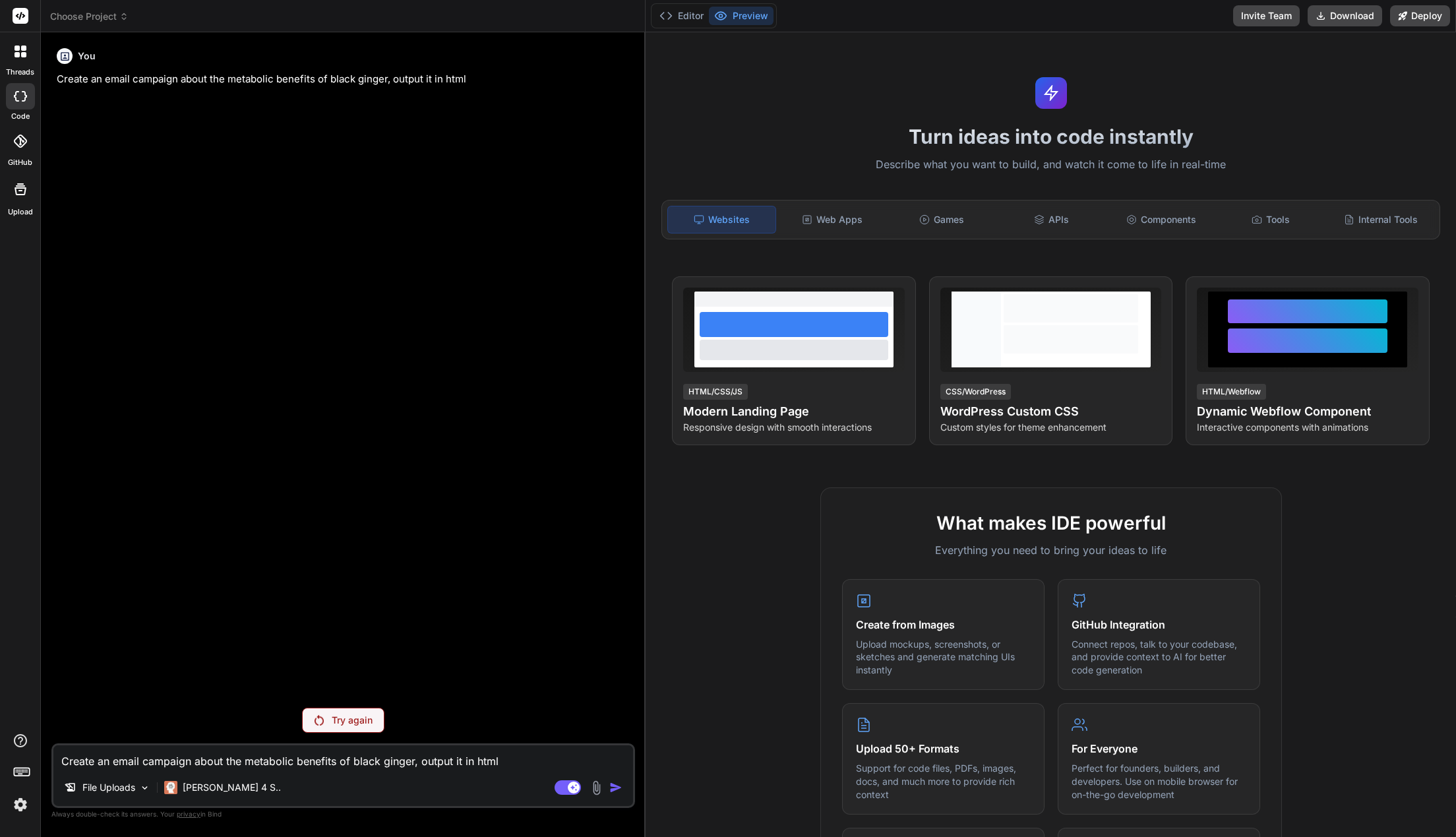
click at [526, 759] on textarea "Create an email campaign about the metabolic benefits of black ginger, output i…" at bounding box center [343, 756] width 579 height 24
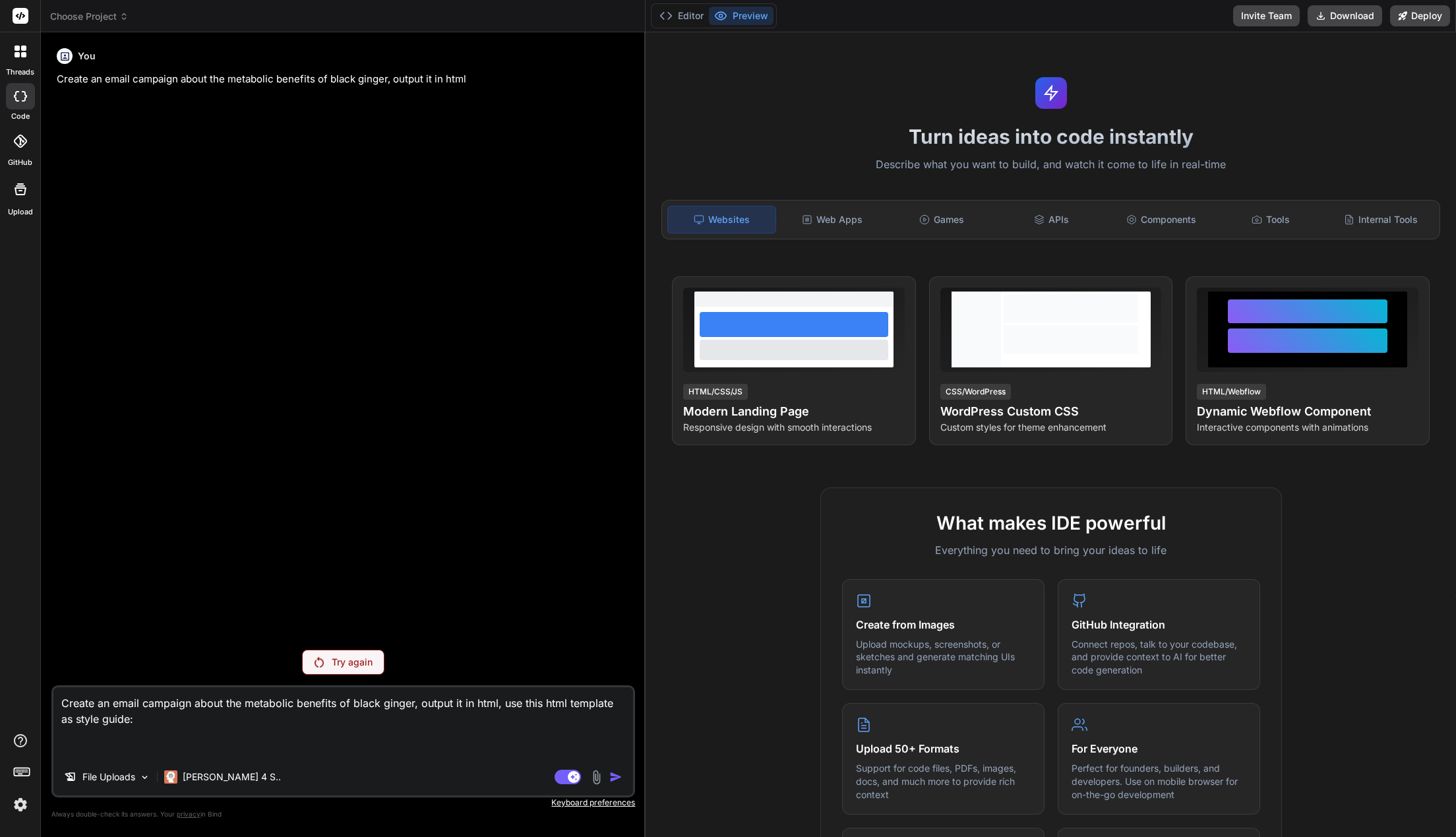
paste textarea "Create an email campaign about the metabolic benefits of black ginger, output i…"
paste textarea "<!DOCTYPE html> <html xmlns="http://www.w3.org/1999/xhtml" xmlns:o="urn:schemas…"
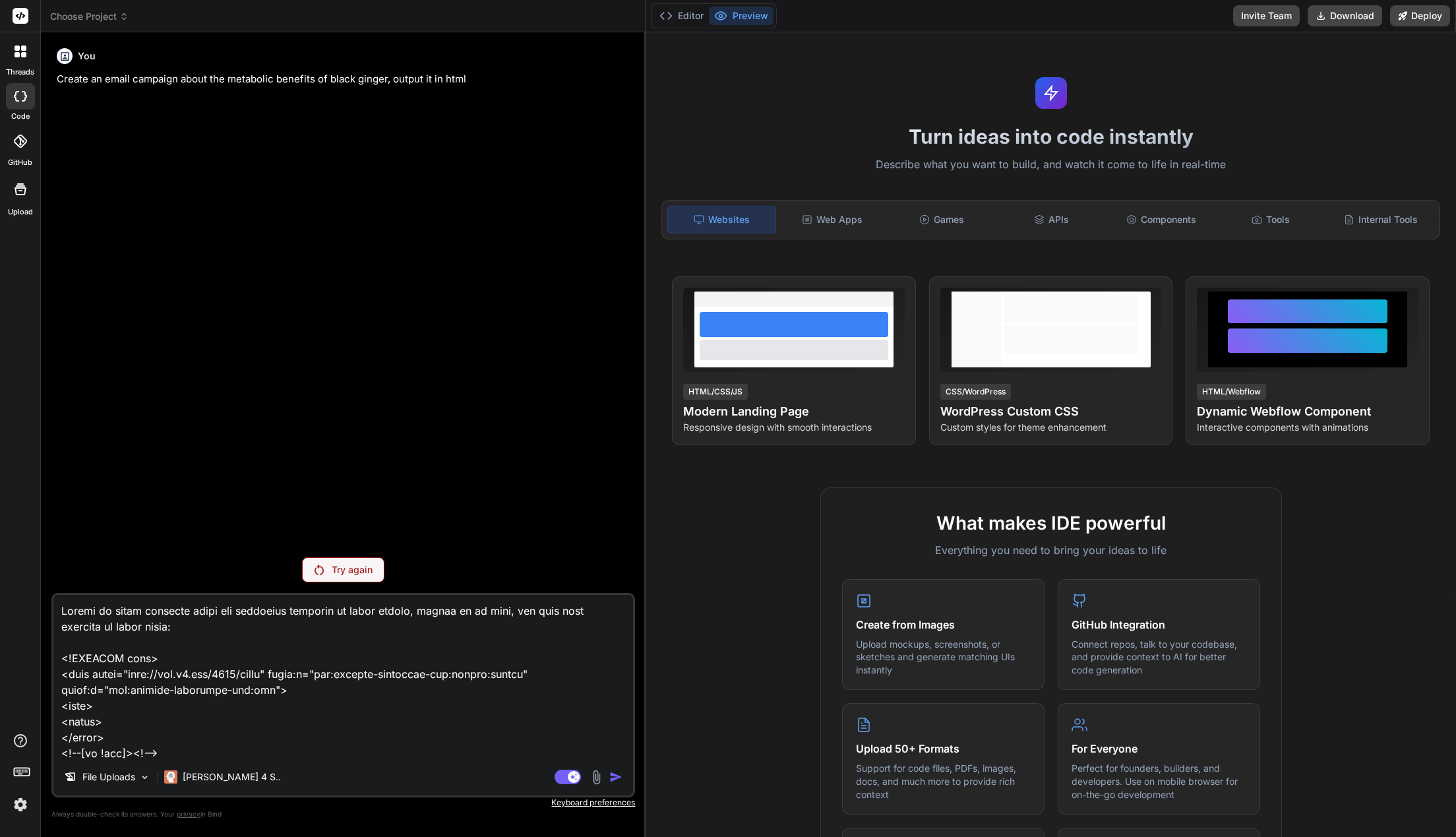
scroll to position [17155, 0]
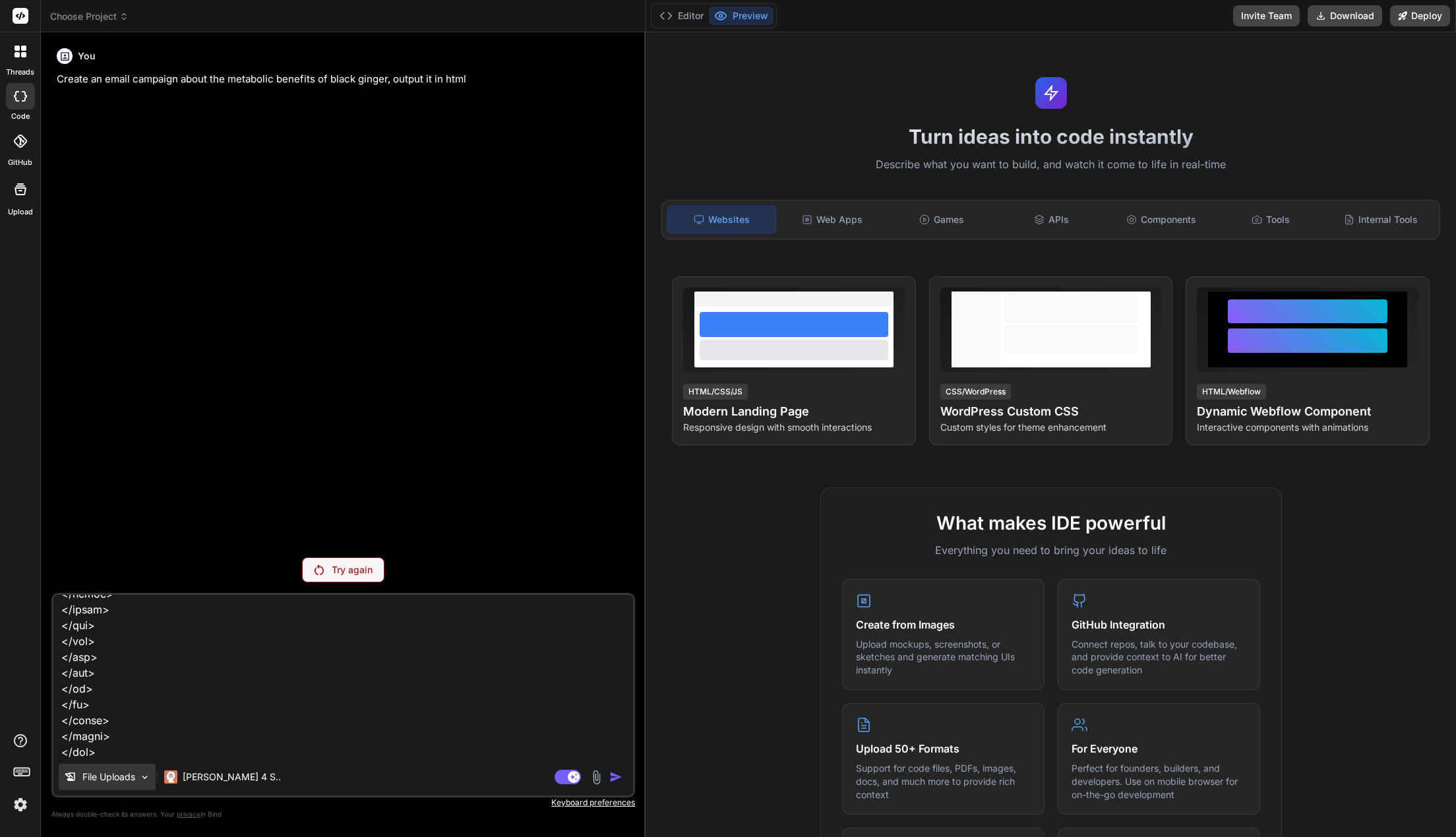
click at [133, 778] on p "File Uploads" at bounding box center [108, 776] width 53 height 13
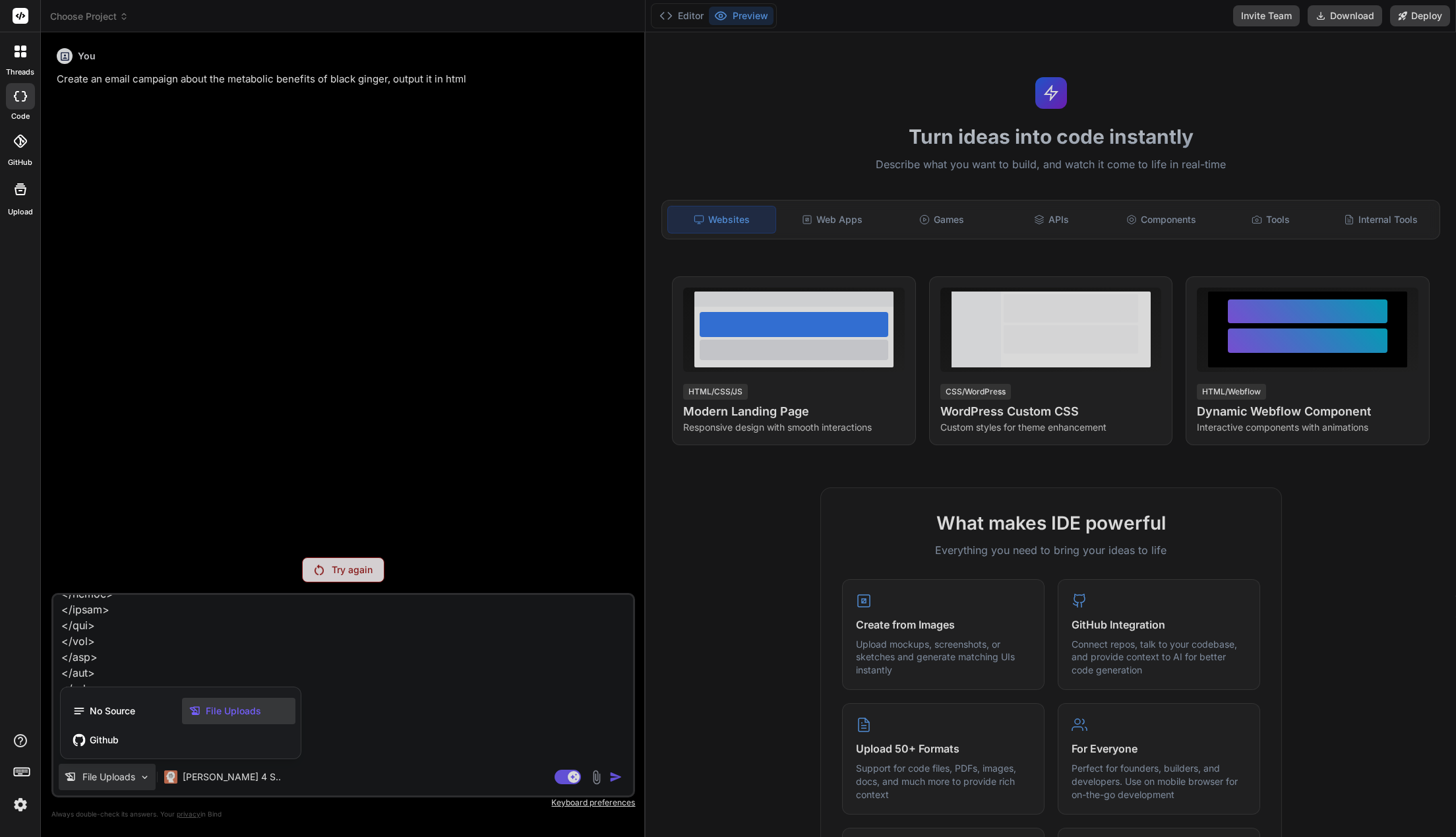
click at [133, 778] on div at bounding box center [728, 418] width 1456 height 837
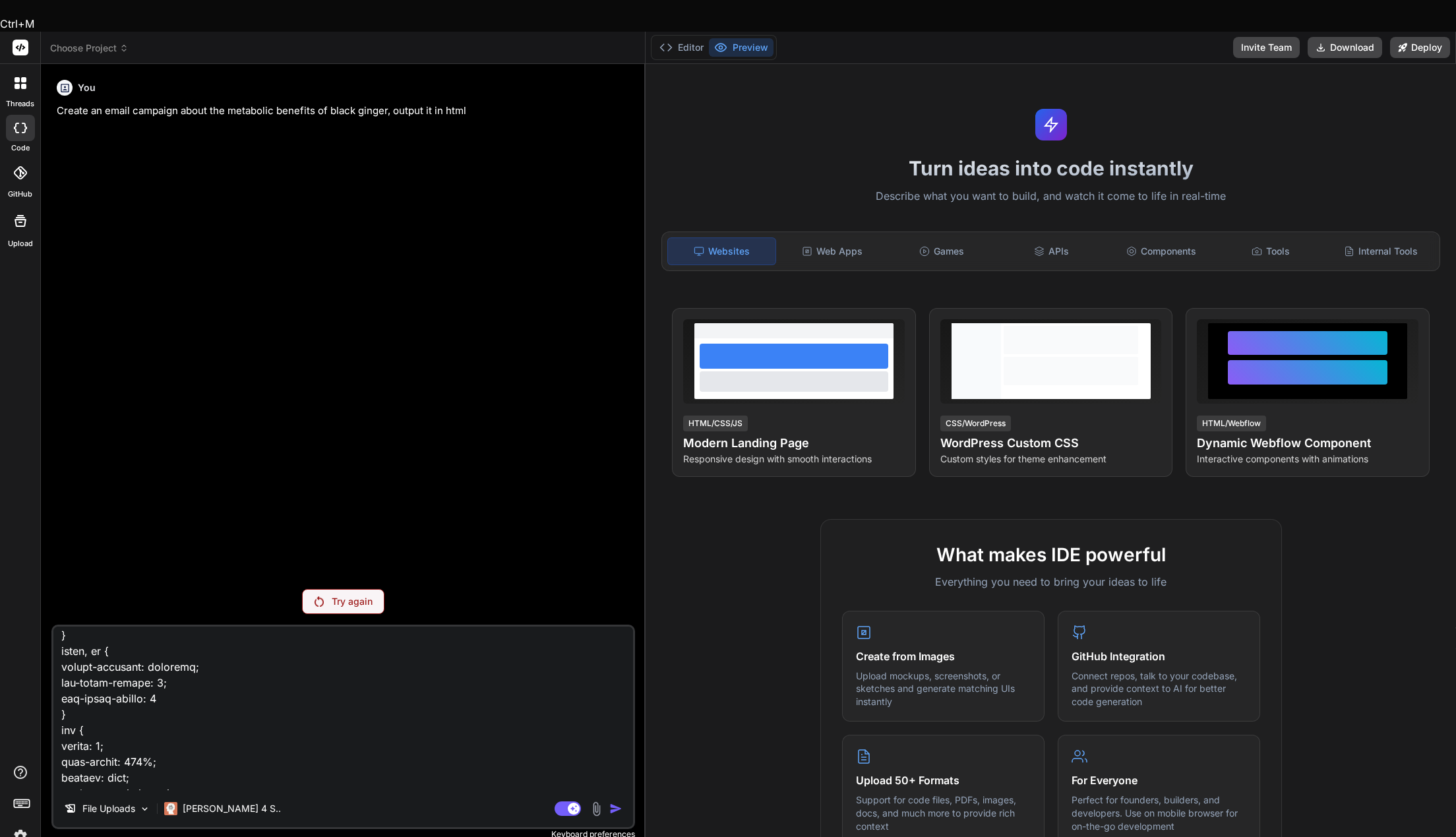
scroll to position [0, 0]
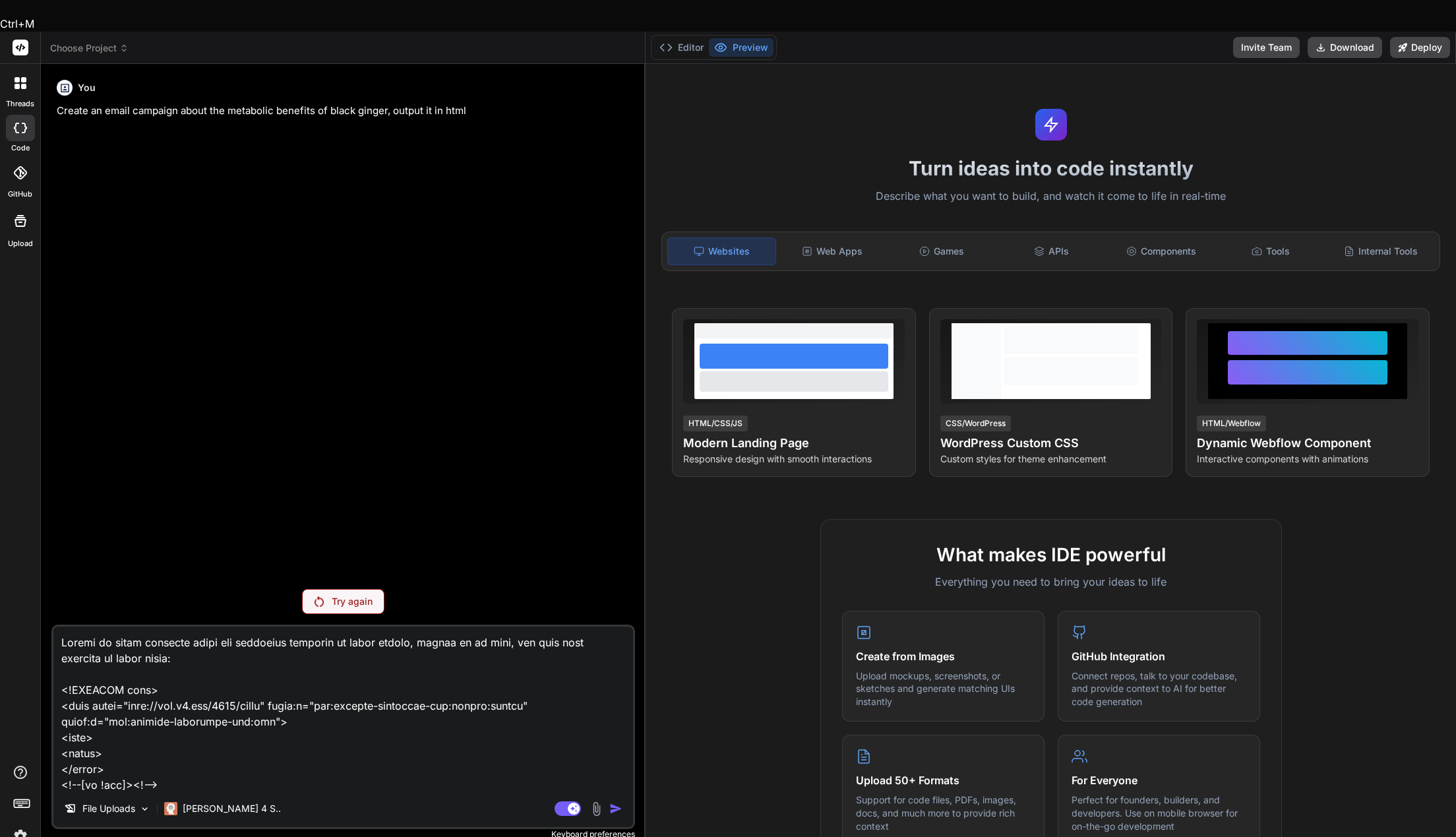
drag, startPoint x: 107, startPoint y: 749, endPoint x: 81, endPoint y: 350, distance: 399.8
click at [53, 627] on textarea at bounding box center [343, 708] width 579 height 164
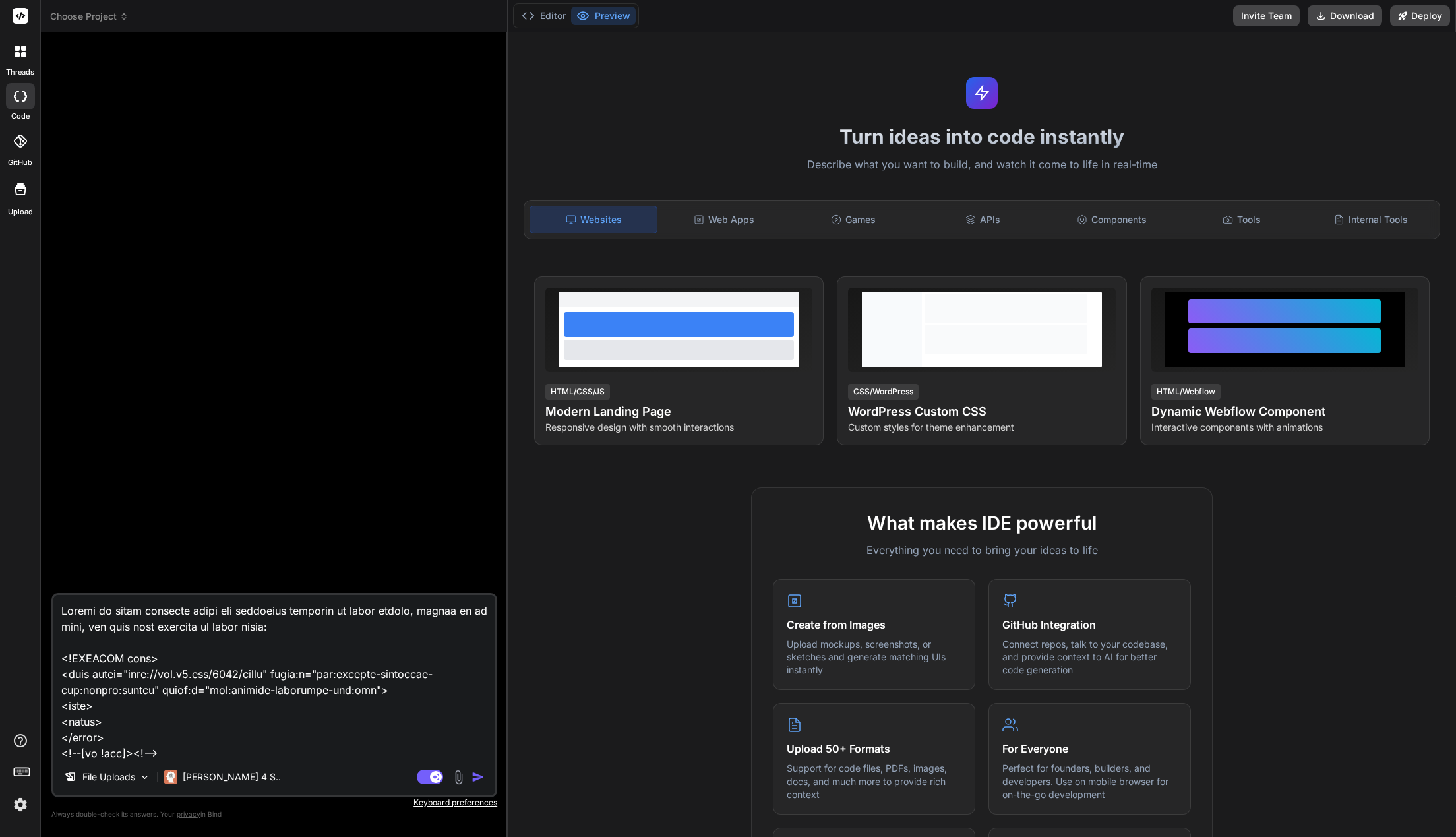
click at [484, 778] on img "button" at bounding box center [477, 776] width 13 height 13
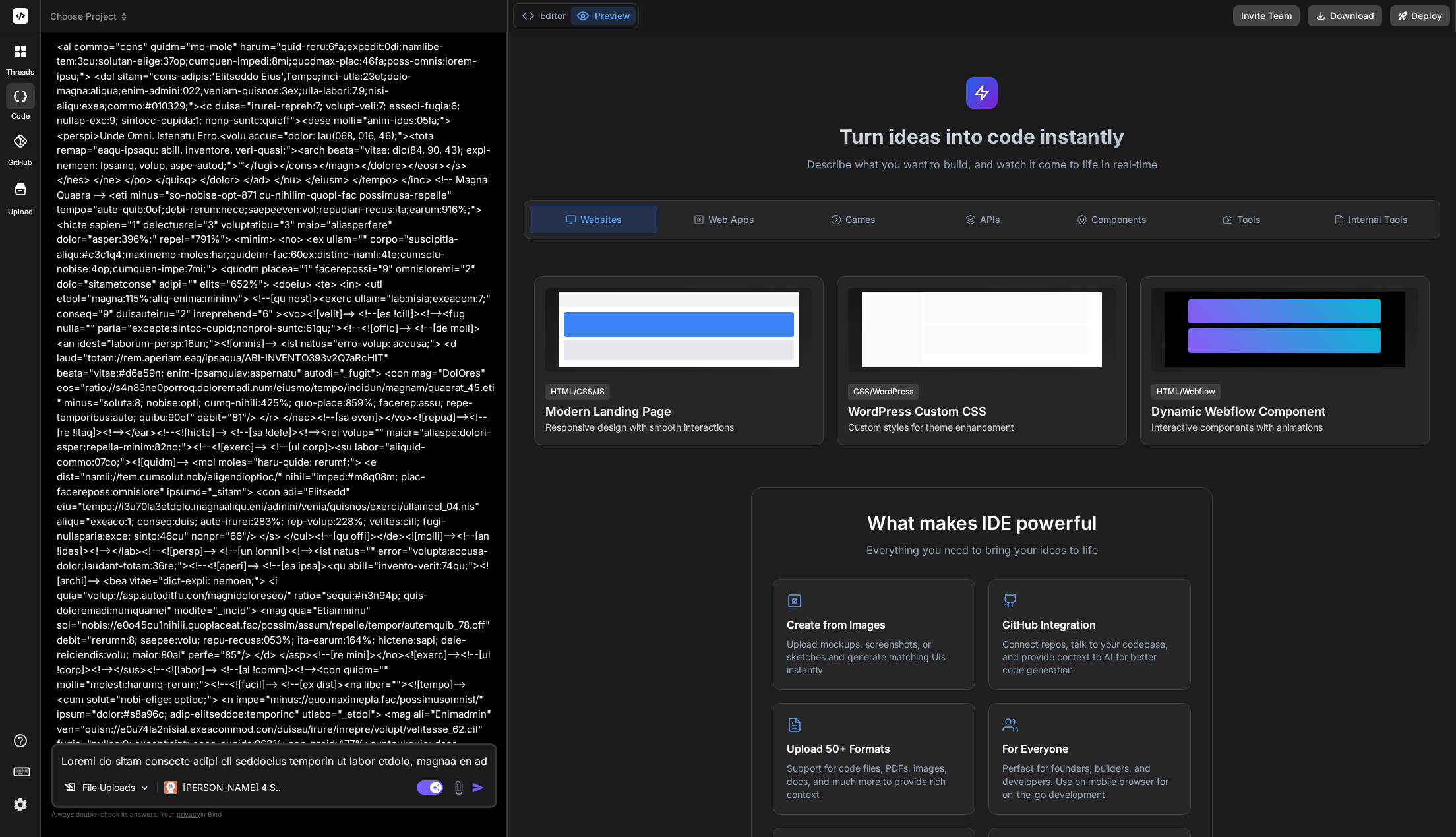
scroll to position [7241, 0]
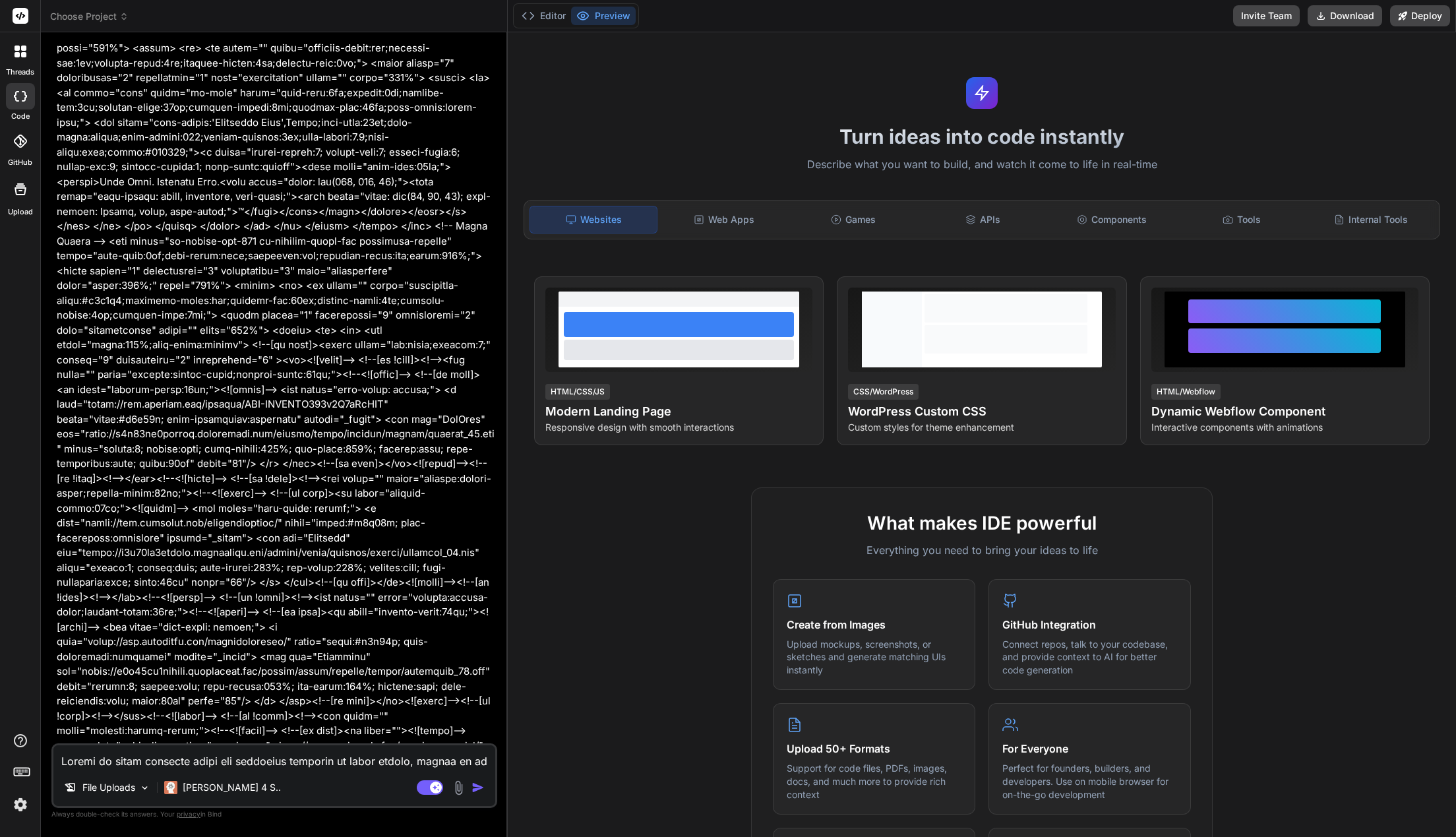
type textarea "x"
click at [232, 761] on textarea at bounding box center [274, 756] width 442 height 24
type textarea "y"
type textarea "x"
type textarea "ye"
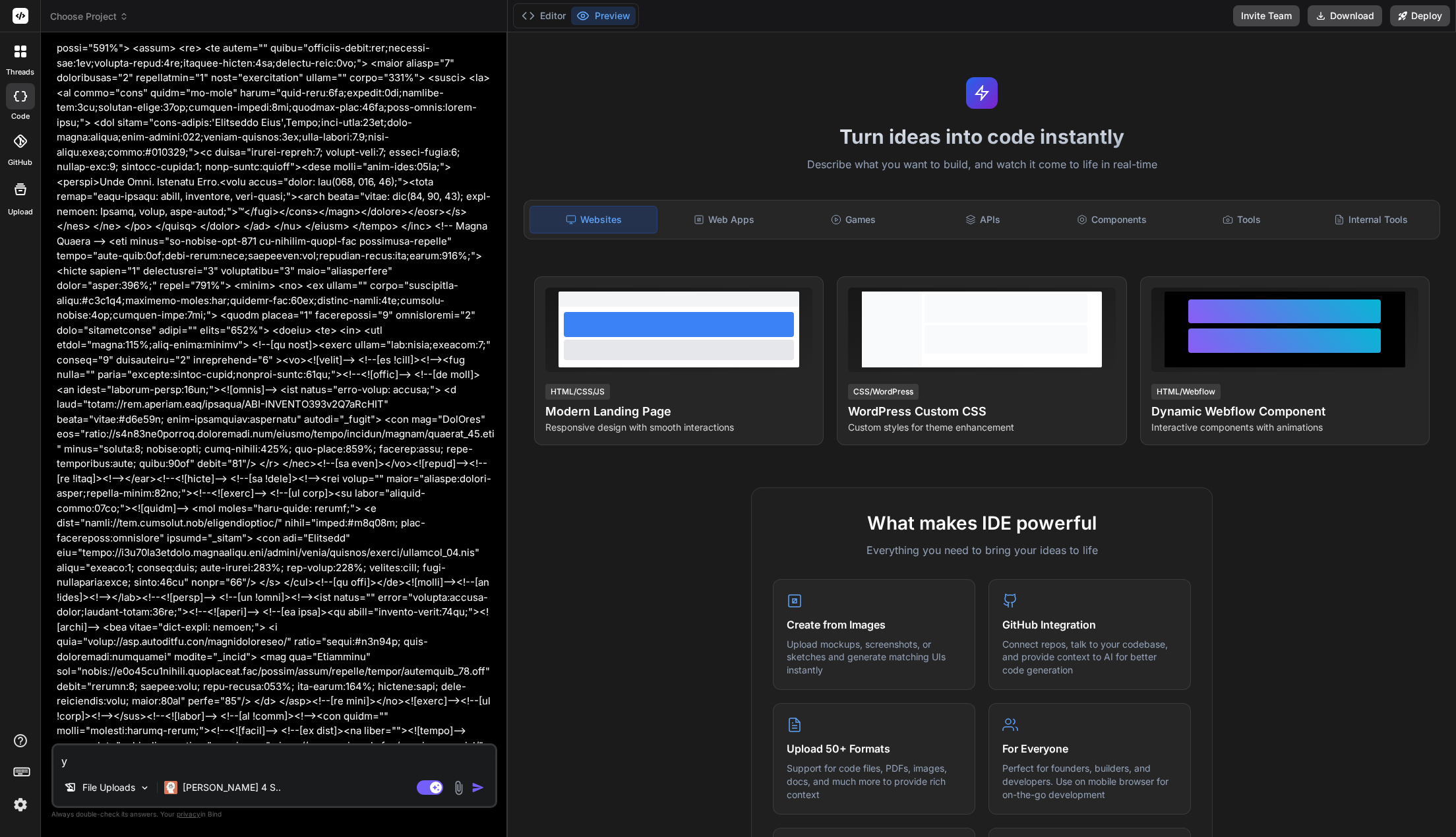
type textarea "x"
type textarea "yes"
type textarea "x"
type textarea "yes,"
type textarea "x"
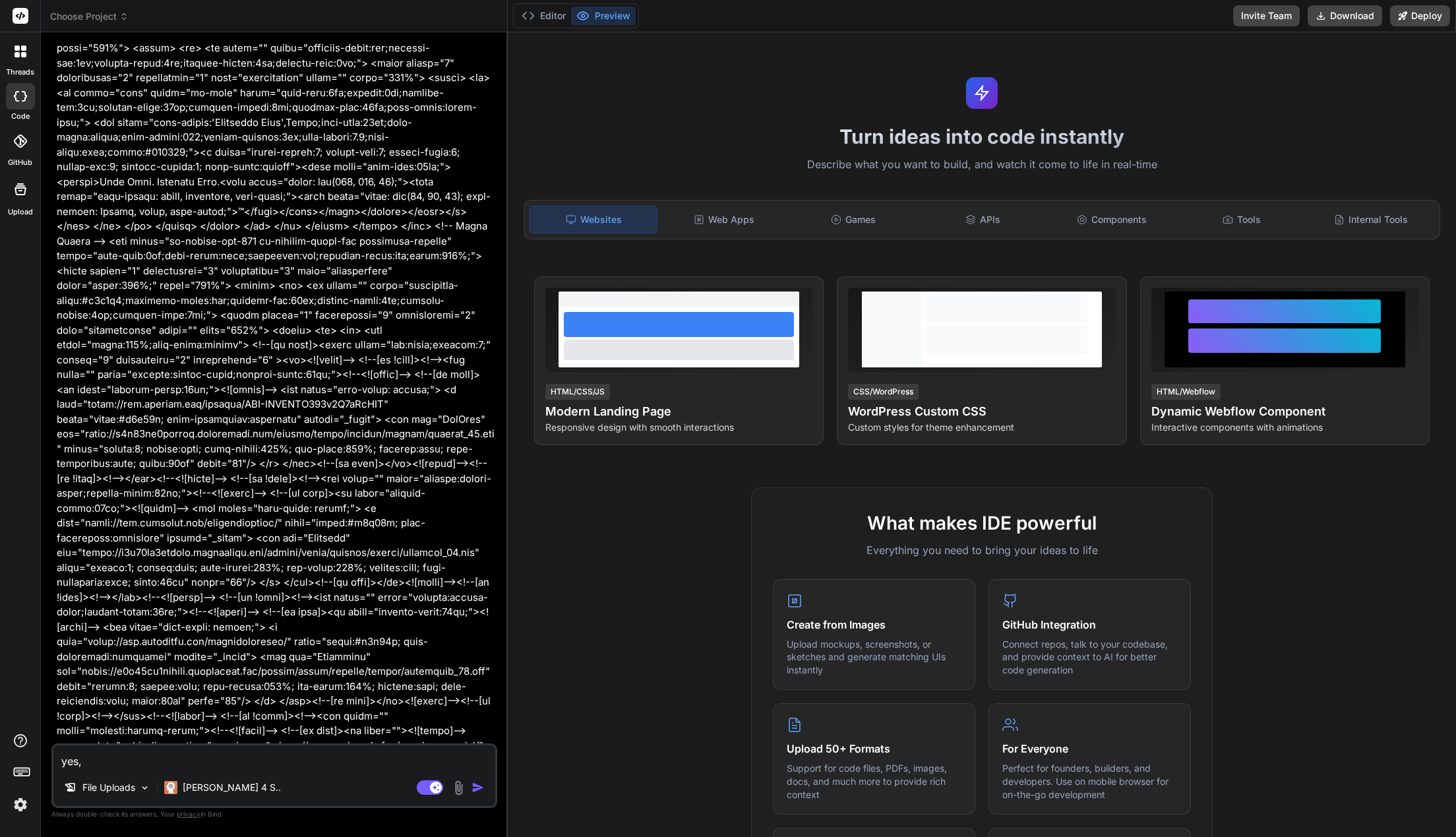
type textarea "yes,m"
type textarea "x"
type textarea "yes,"
type textarea "x"
type textarea "yes,"
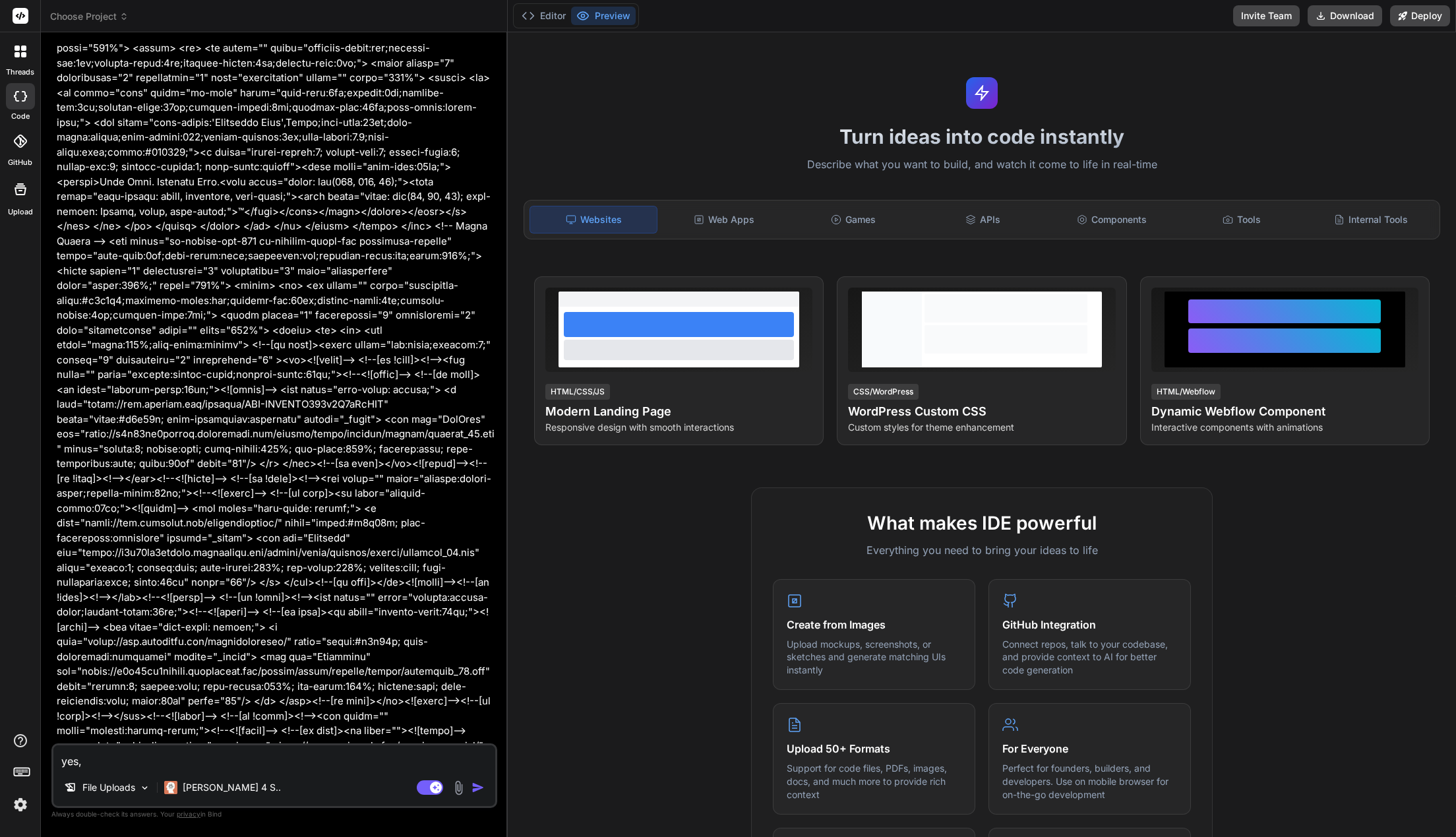
type textarea "x"
type textarea "yes, a"
type textarea "x"
type textarea "yes, an"
type textarea "x"
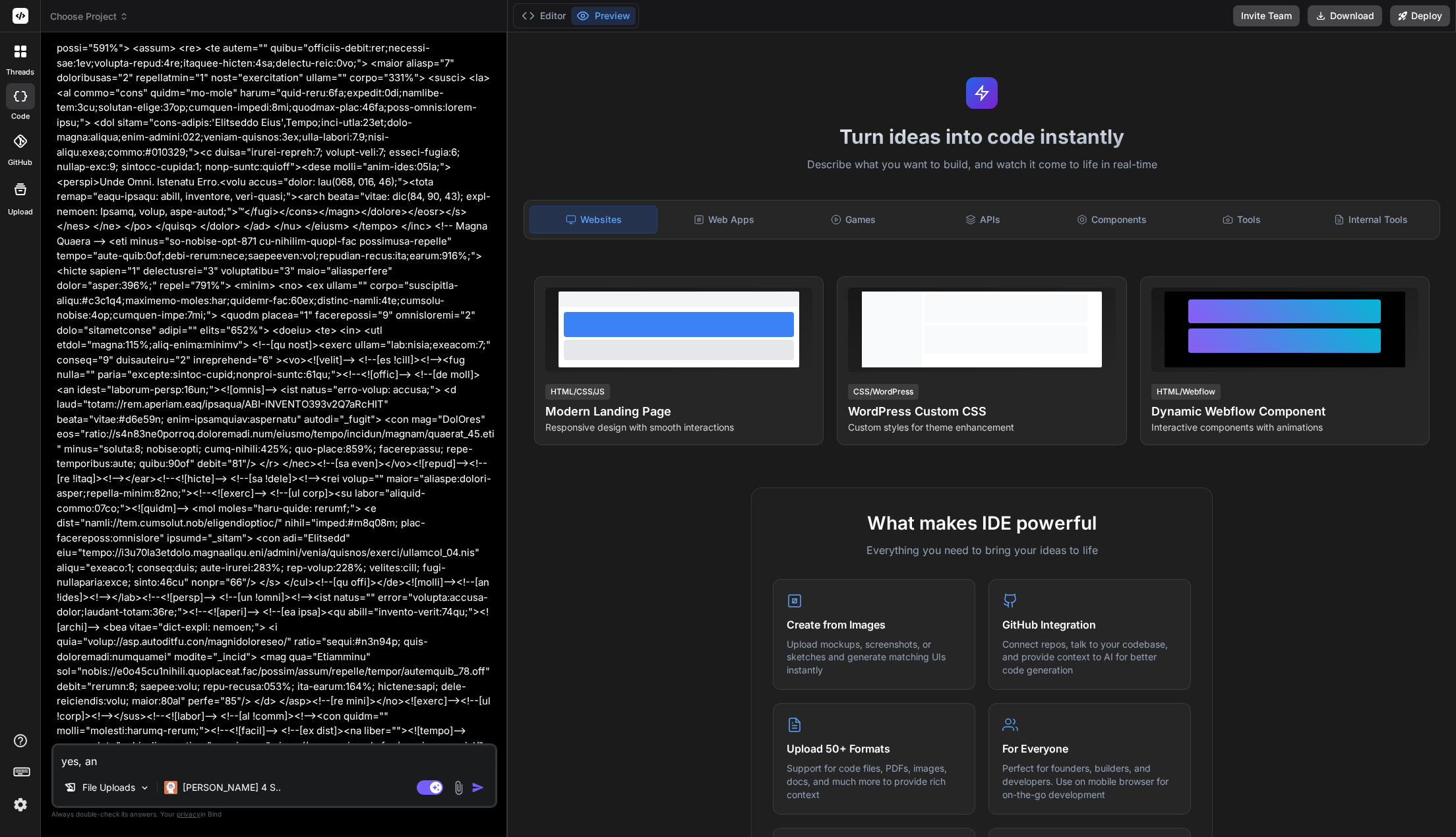
type textarea "yes, and"
type textarea "x"
type textarea "yes, and"
type textarea "x"
type textarea "yes, and m"
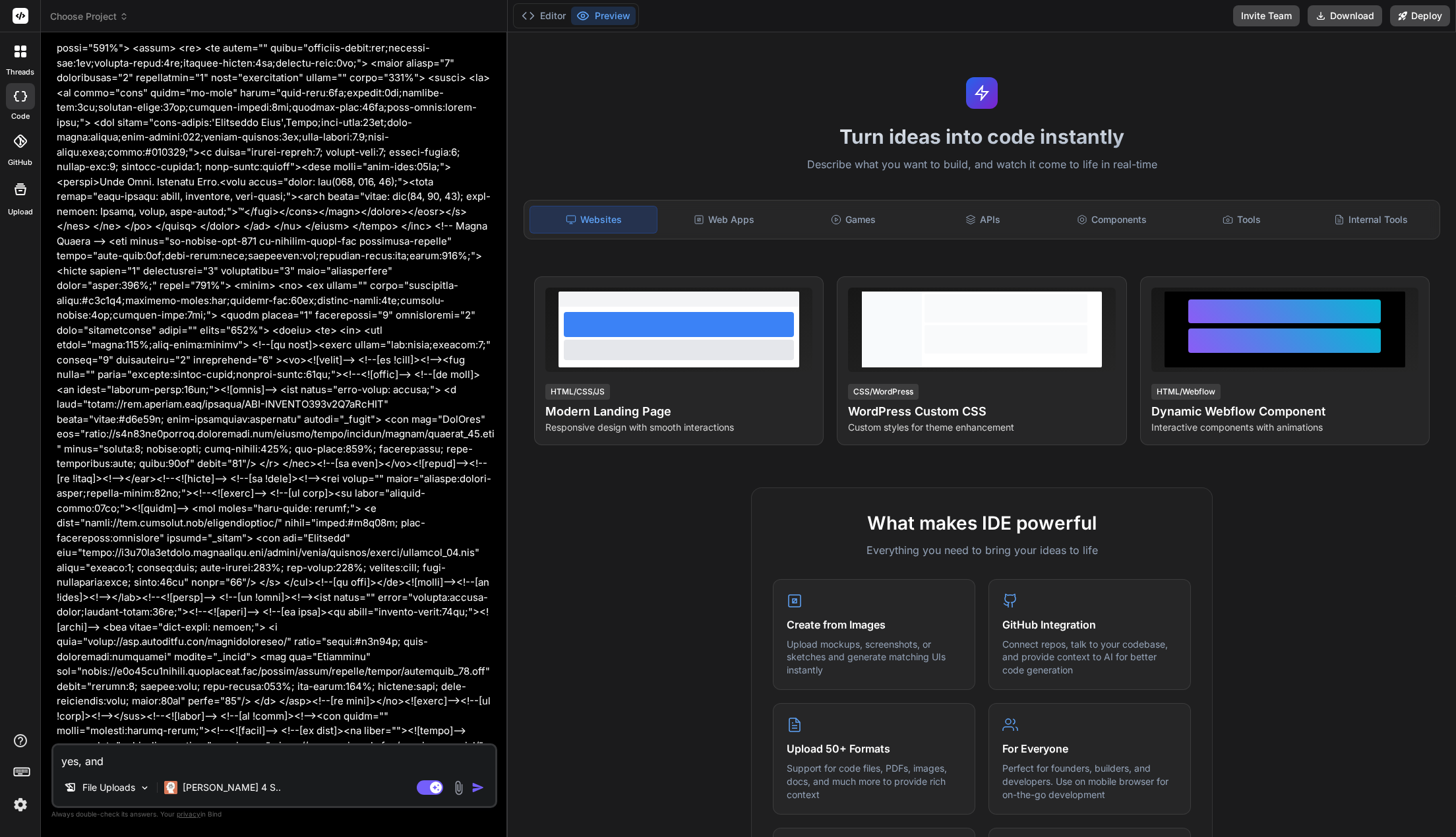
type textarea "x"
type textarea "yes, and ma"
type textarea "x"
type textarea "yes, and mak"
type textarea "x"
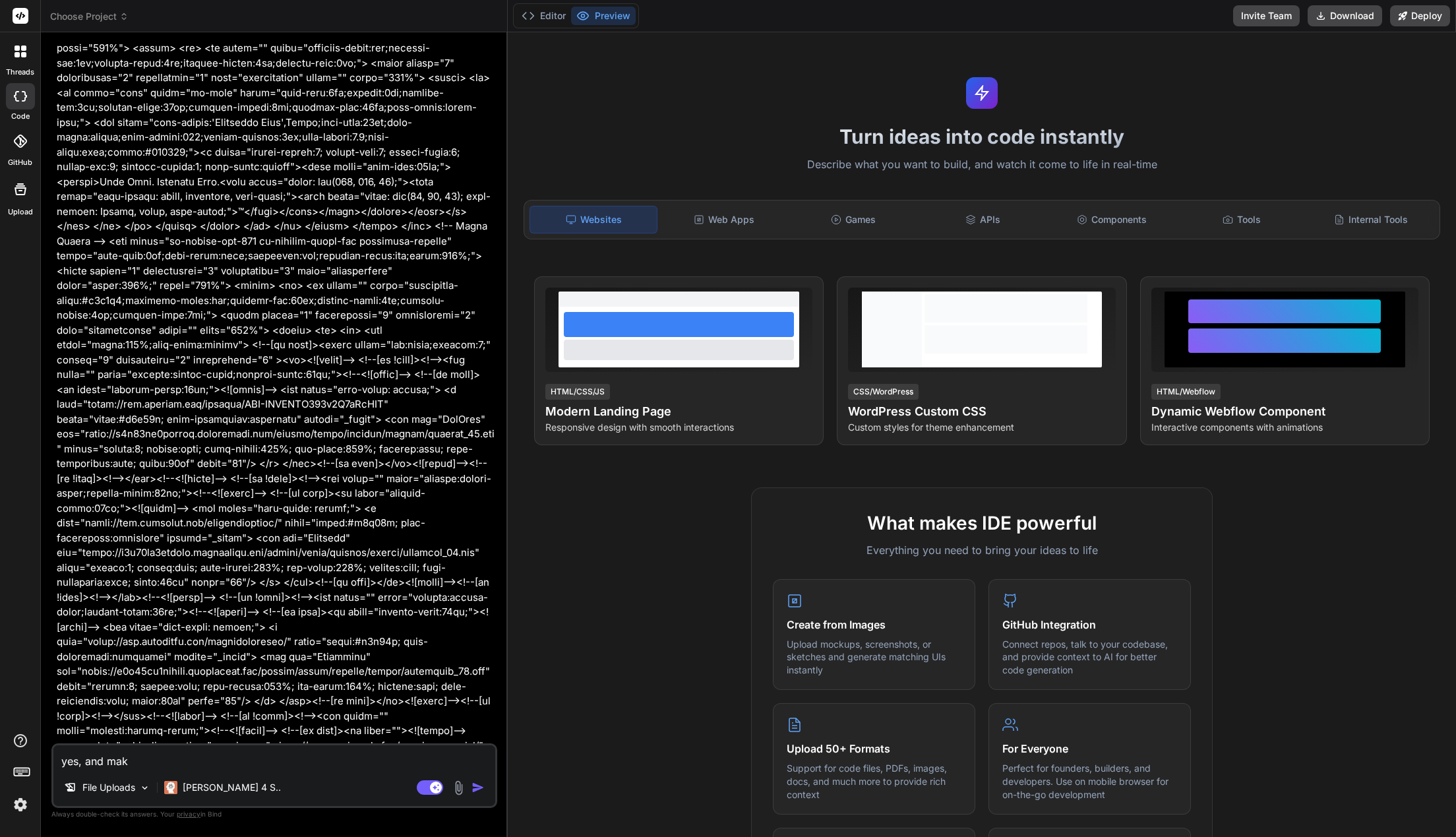
type textarea "yes, and make"
type textarea "x"
type textarea "yes, and make"
type textarea "x"
type textarea "yes, and make s"
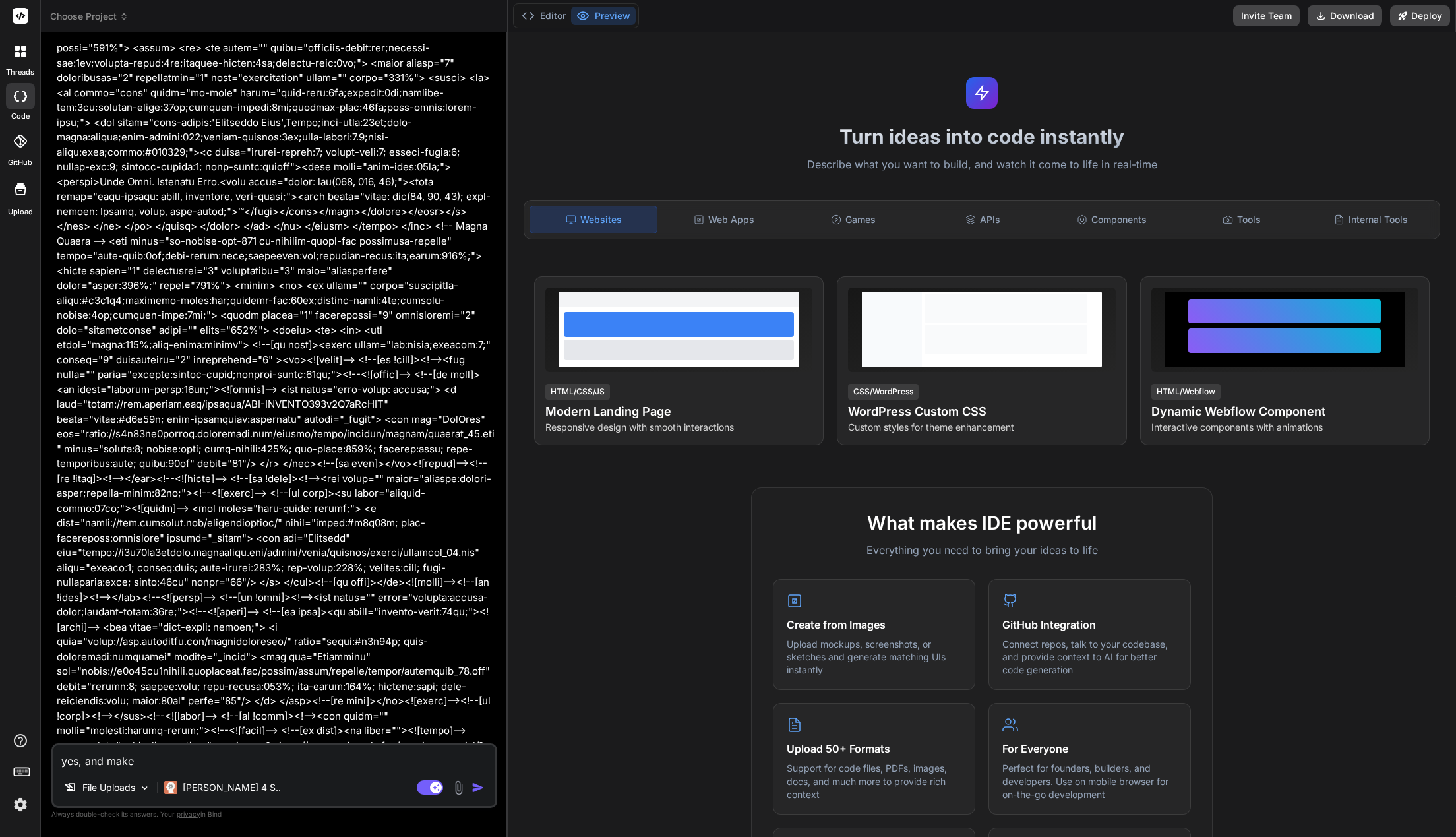
type textarea "x"
type textarea "yes, and make su"
type textarea "x"
type textarea "yes, and make sur"
type textarea "x"
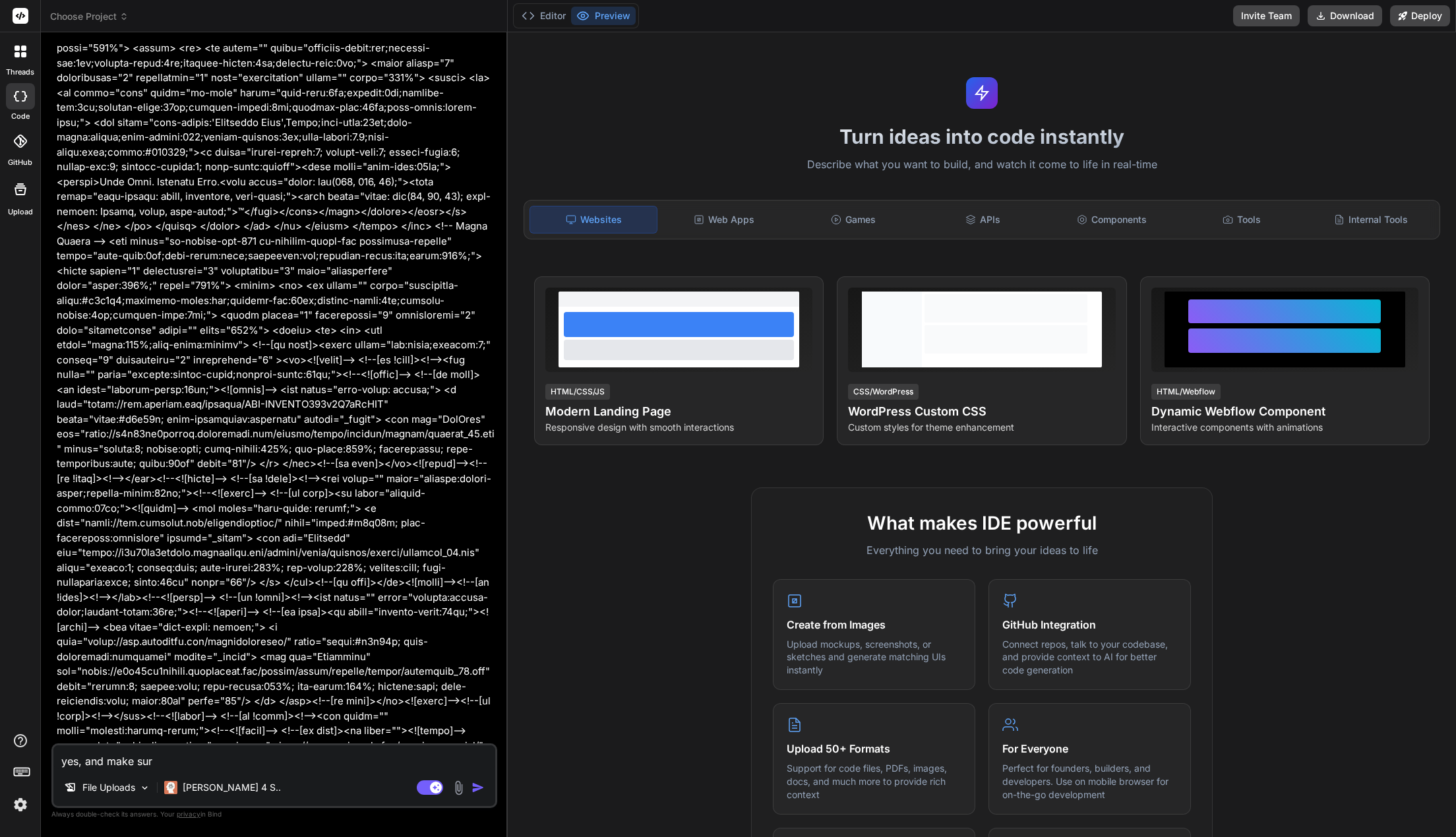
type textarea "yes, and make sure"
type textarea "x"
type textarea "yes, and make sure"
type textarea "x"
type textarea "yes, and make sure i"
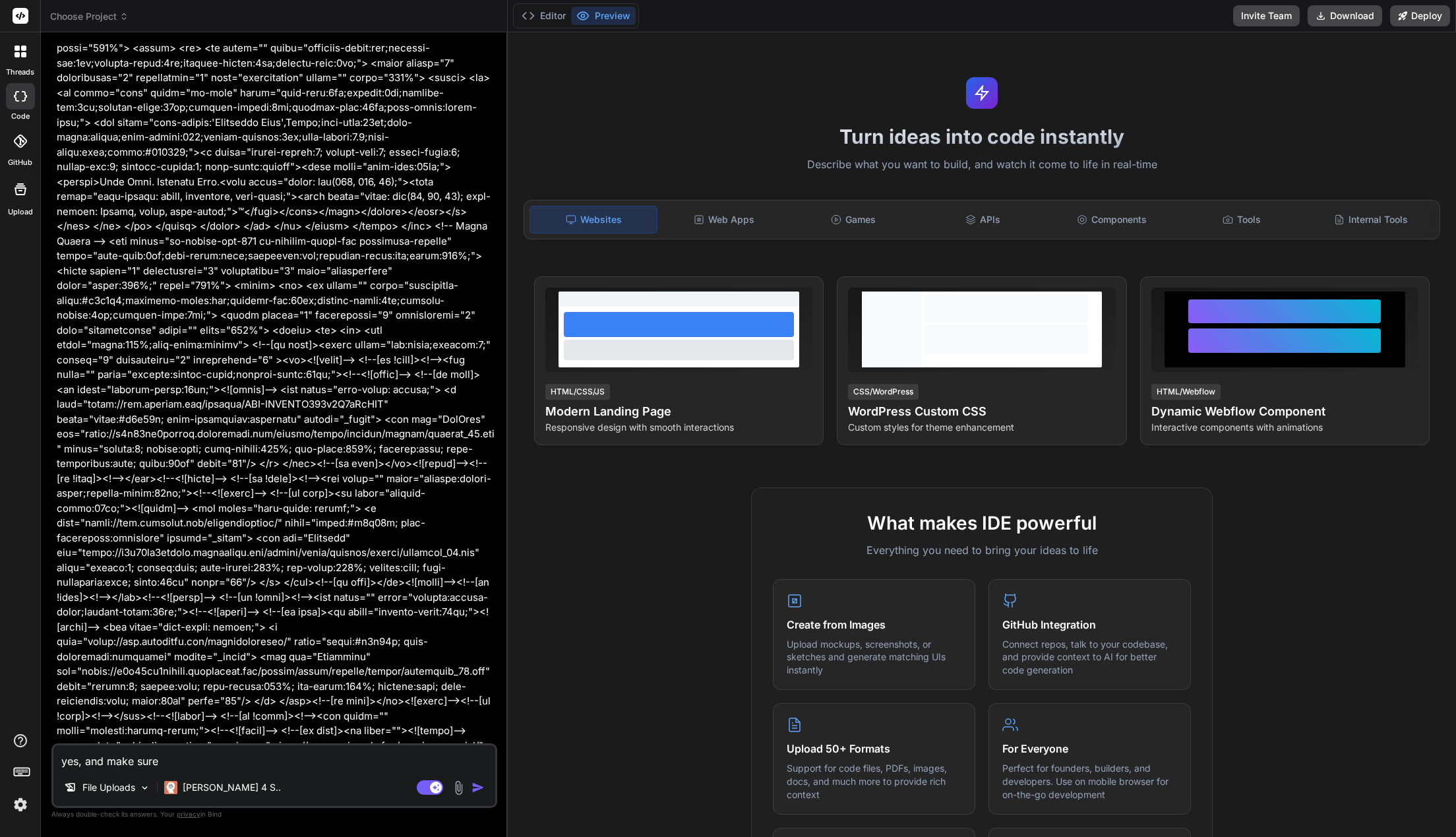
type textarea "x"
type textarea "yes, and make sure it"
type textarea "x"
type textarea "yes, and make sure its"
type textarea "x"
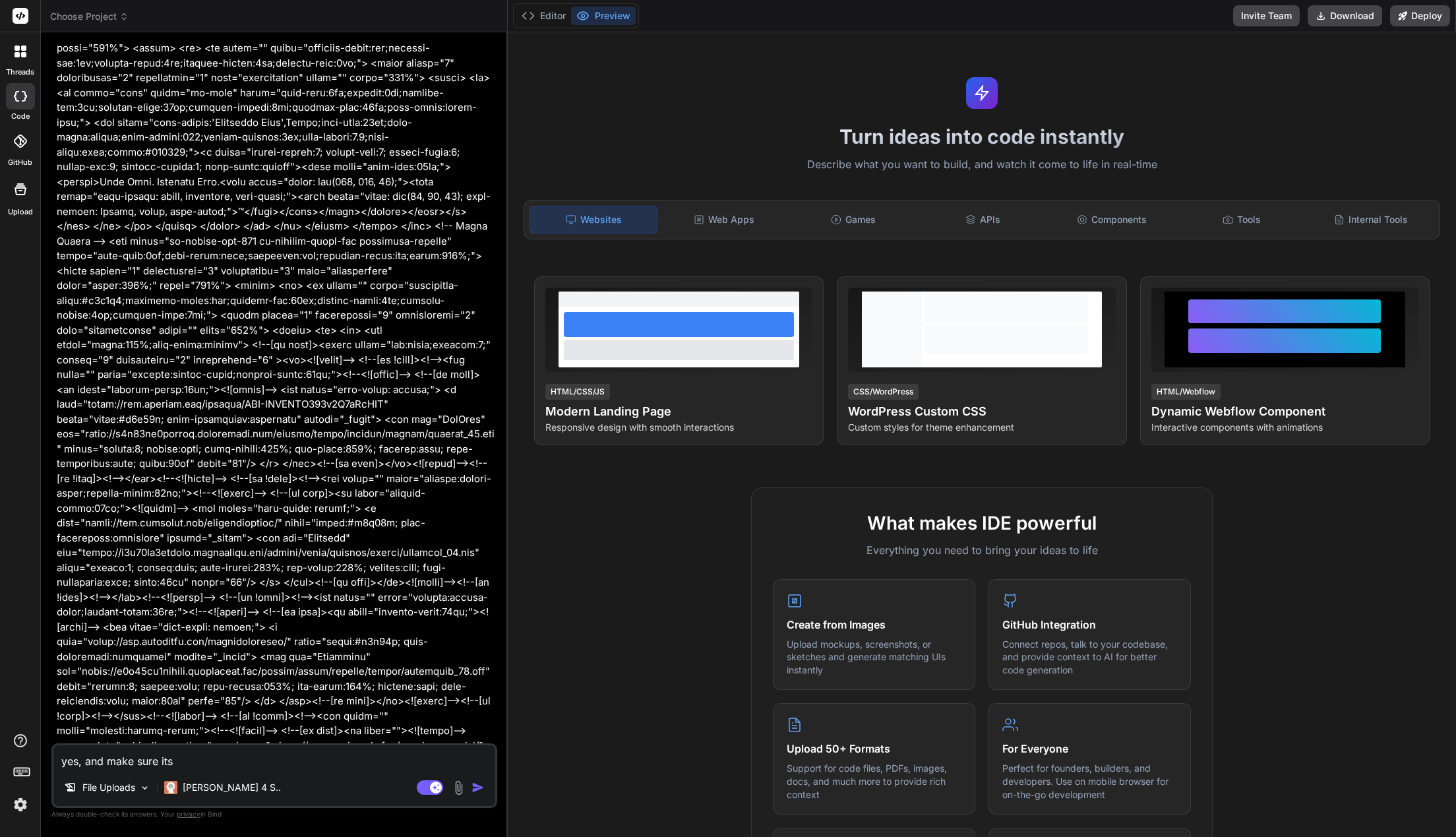
type textarea "yes, and make sure its"
type textarea "x"
type textarea "yes, and make sure its f"
type textarea "x"
type textarea "yes, and make sure its fo"
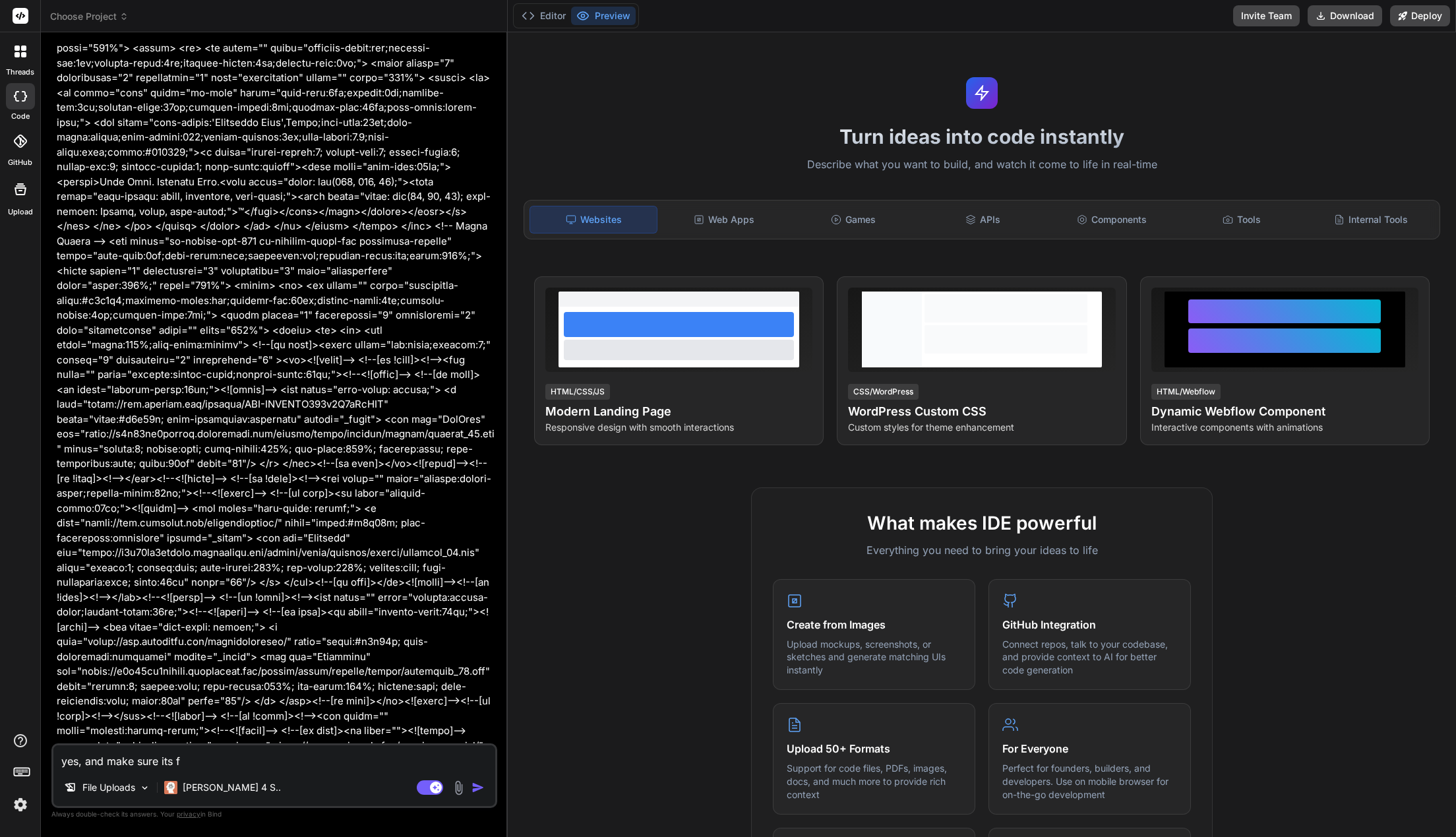
type textarea "x"
type textarea "yes, and make sure its for"
type textarea "x"
type textarea "yes, and make sure its for"
type textarea "x"
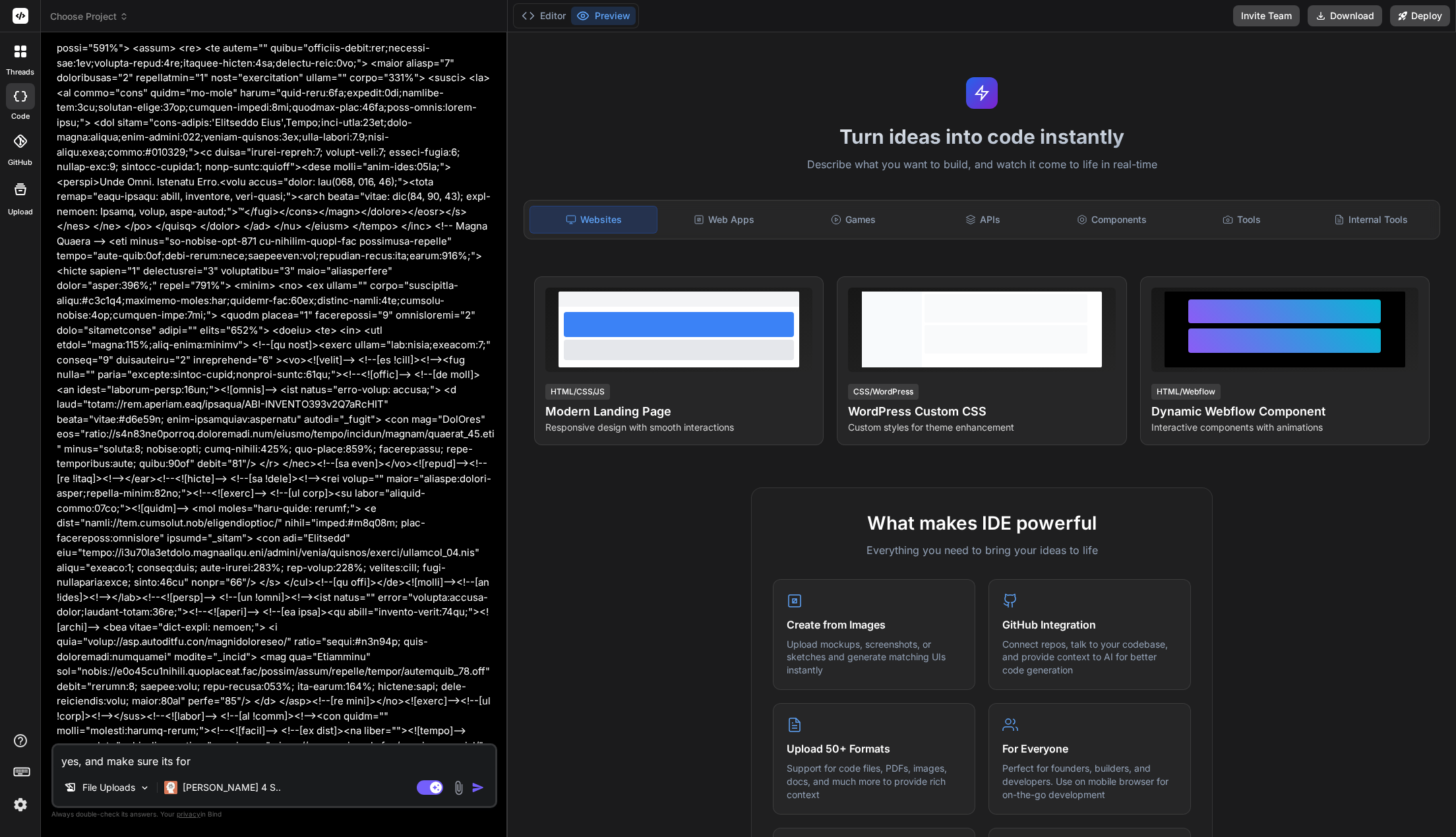
type textarea "yes, and make sure its for s"
type textarea "x"
type textarea "yes, and make sure its for sh"
type textarea "x"
type textarea "yes, and make sure its for sho"
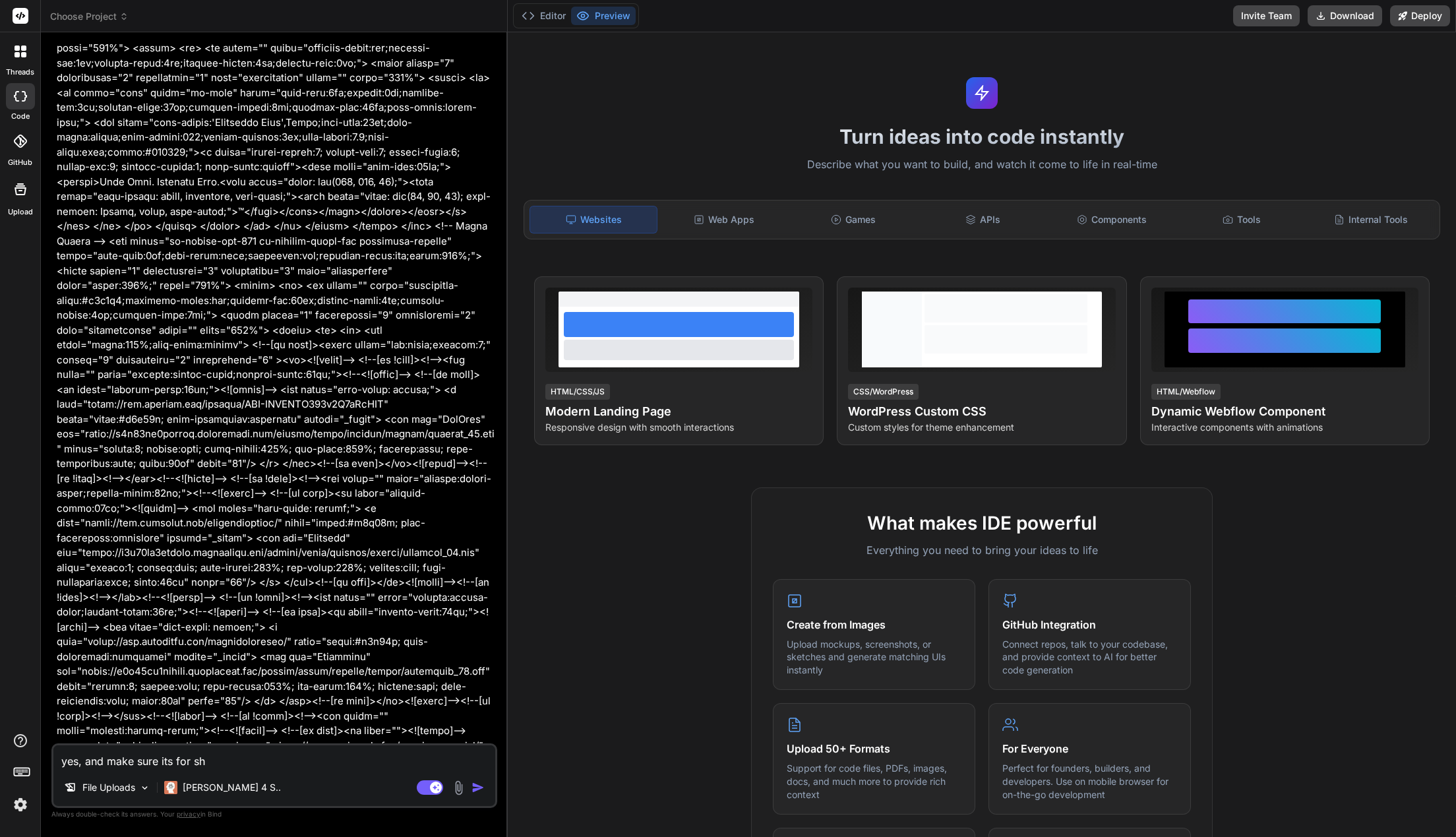
type textarea "x"
type textarea "yes, and make sure its for shop"
type textarea "x"
type textarea "yes, and make sure its for shop."
type textarea "x"
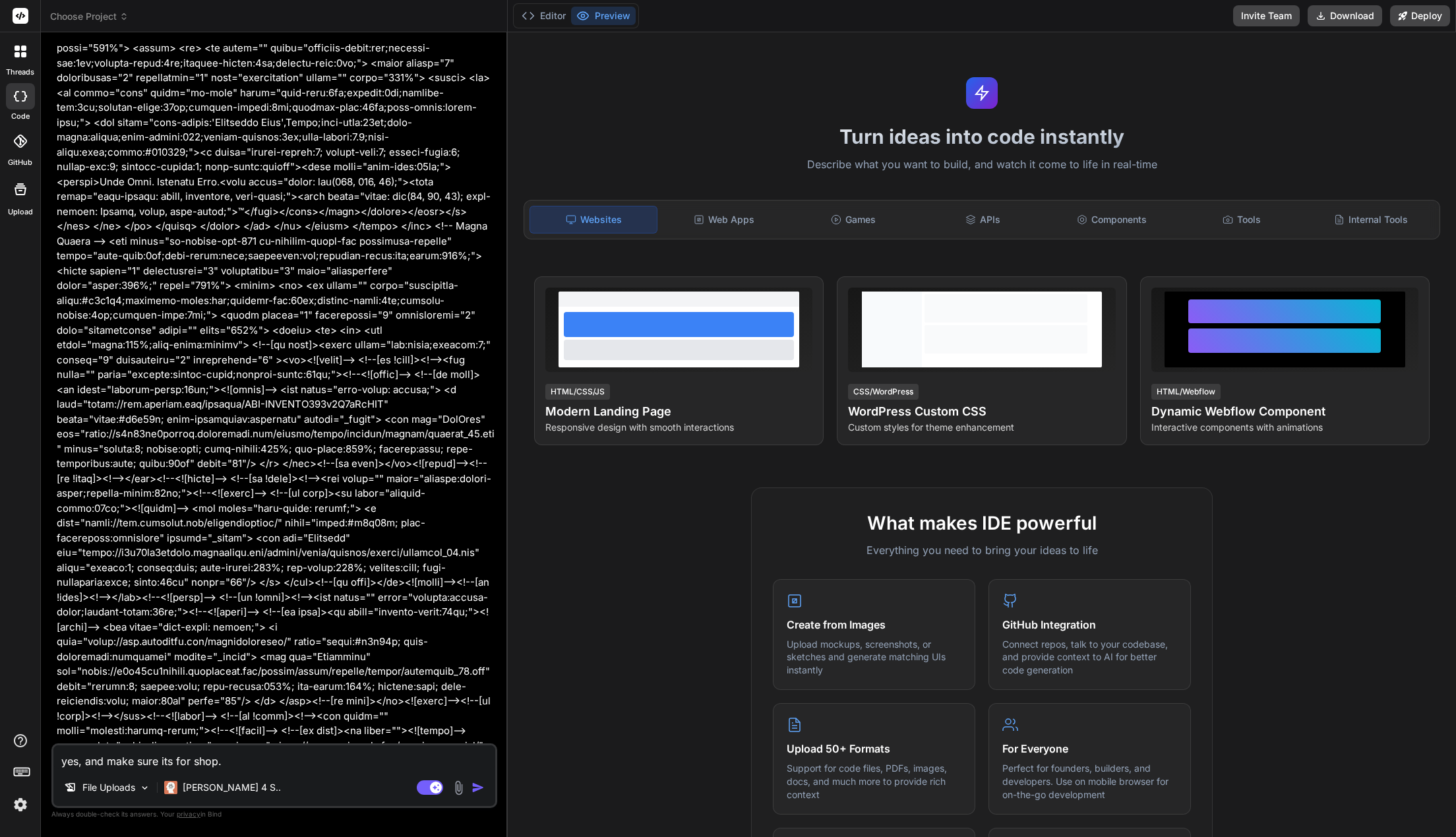
type textarea "yes, and make sure its for shop.a"
type textarea "x"
type textarea "yes, and make sure its for shop.an"
type textarea "x"
type textarea "yes, and make sure its for shop.[PERSON_NAME]"
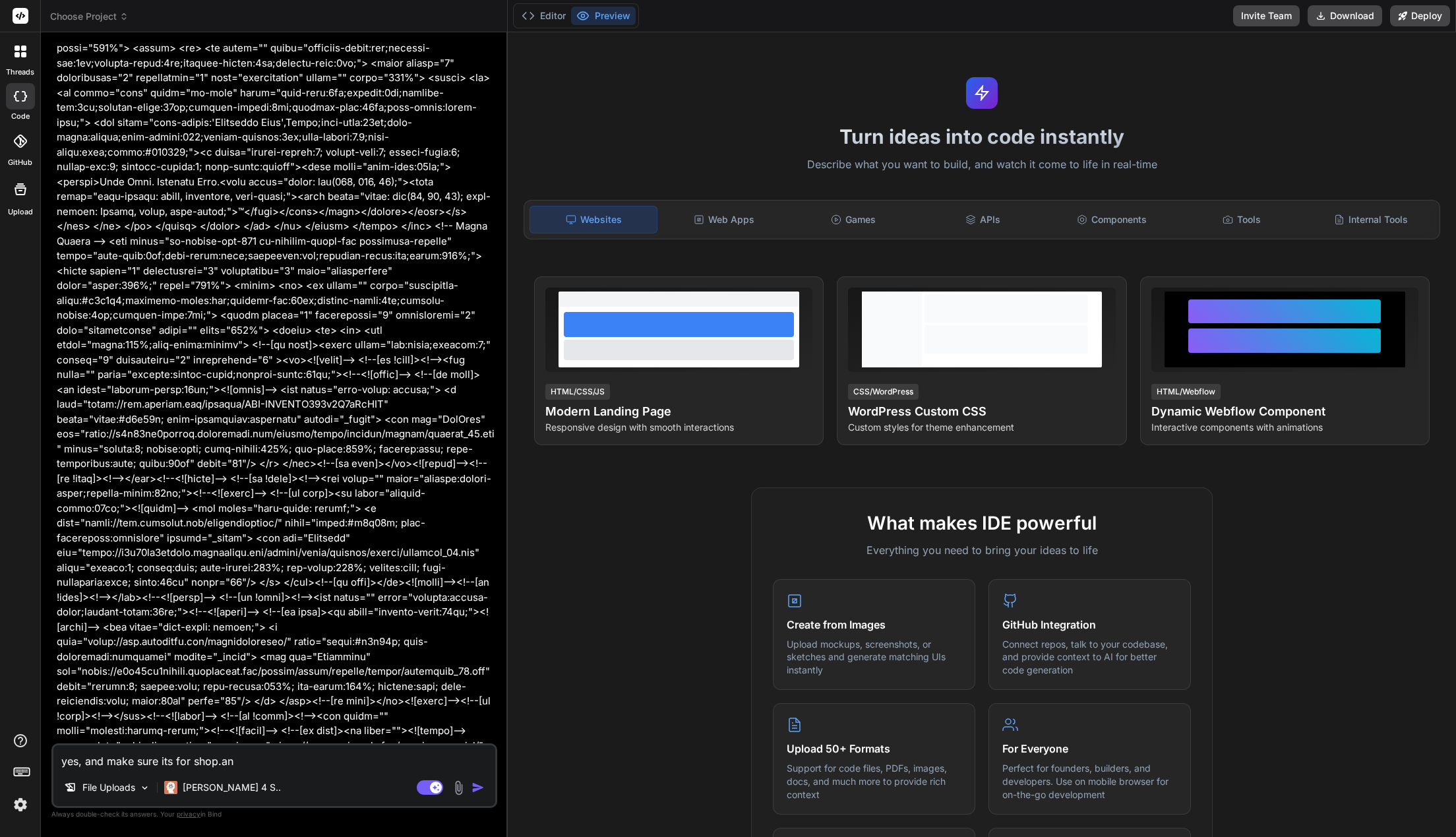
type textarea "x"
type textarea "yes, and make sure its for shop.[PERSON_NAME]"
type textarea "x"
type textarea "yes, and make sure its for shop.anabo"
type textarea "x"
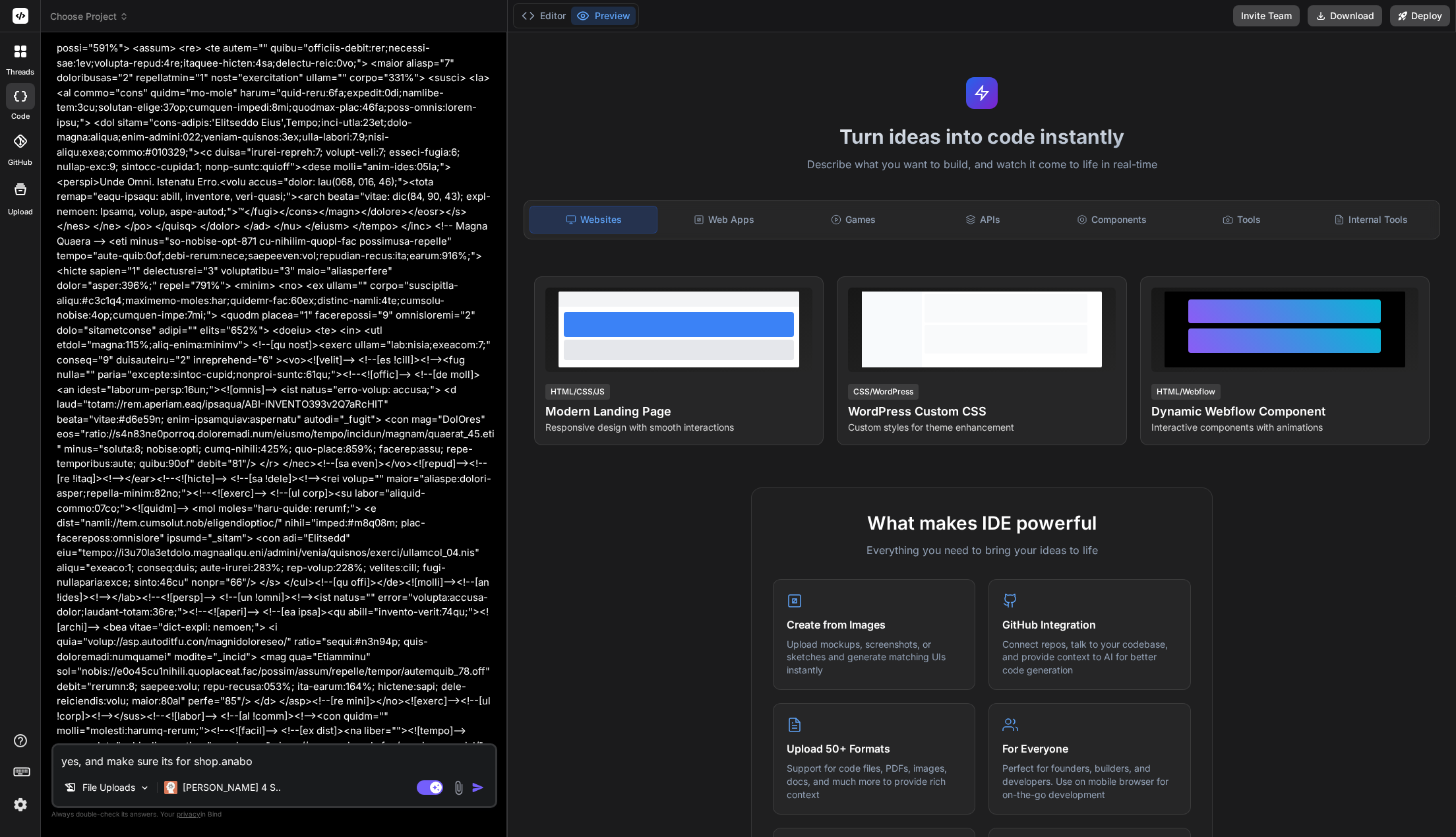
type textarea "yes, and make sure its for shop.anabol"
type textarea "x"
type textarea "yes, and make sure its for shop.anaboli"
type textarea "x"
type textarea "yes, and make sure its for shop.anabolic"
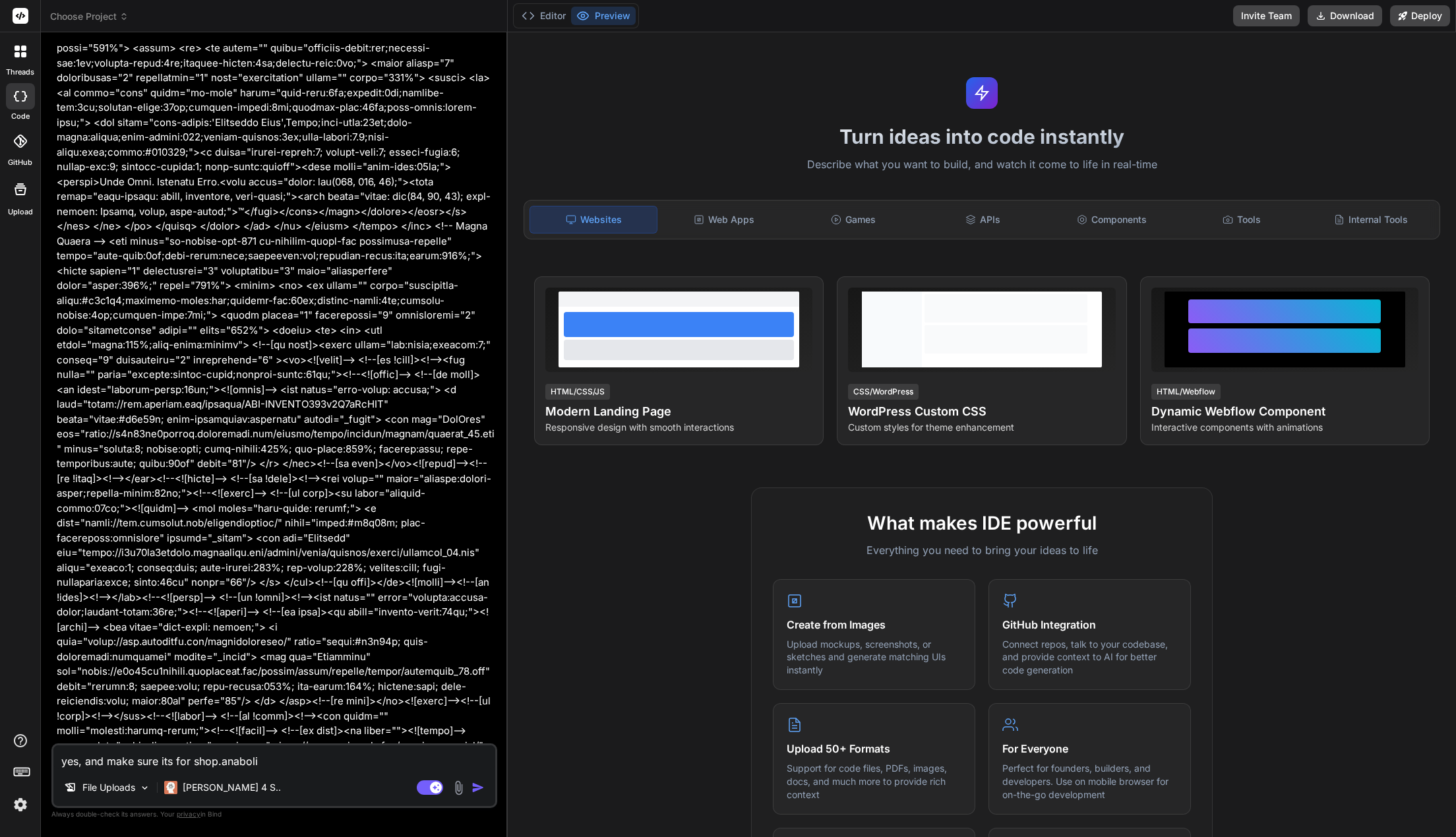
type textarea "x"
type textarea "yes, and make sure its for shop.anabolich"
type textarea "x"
type textarea "yes, and make sure its for shop.anaboliche"
type textarea "x"
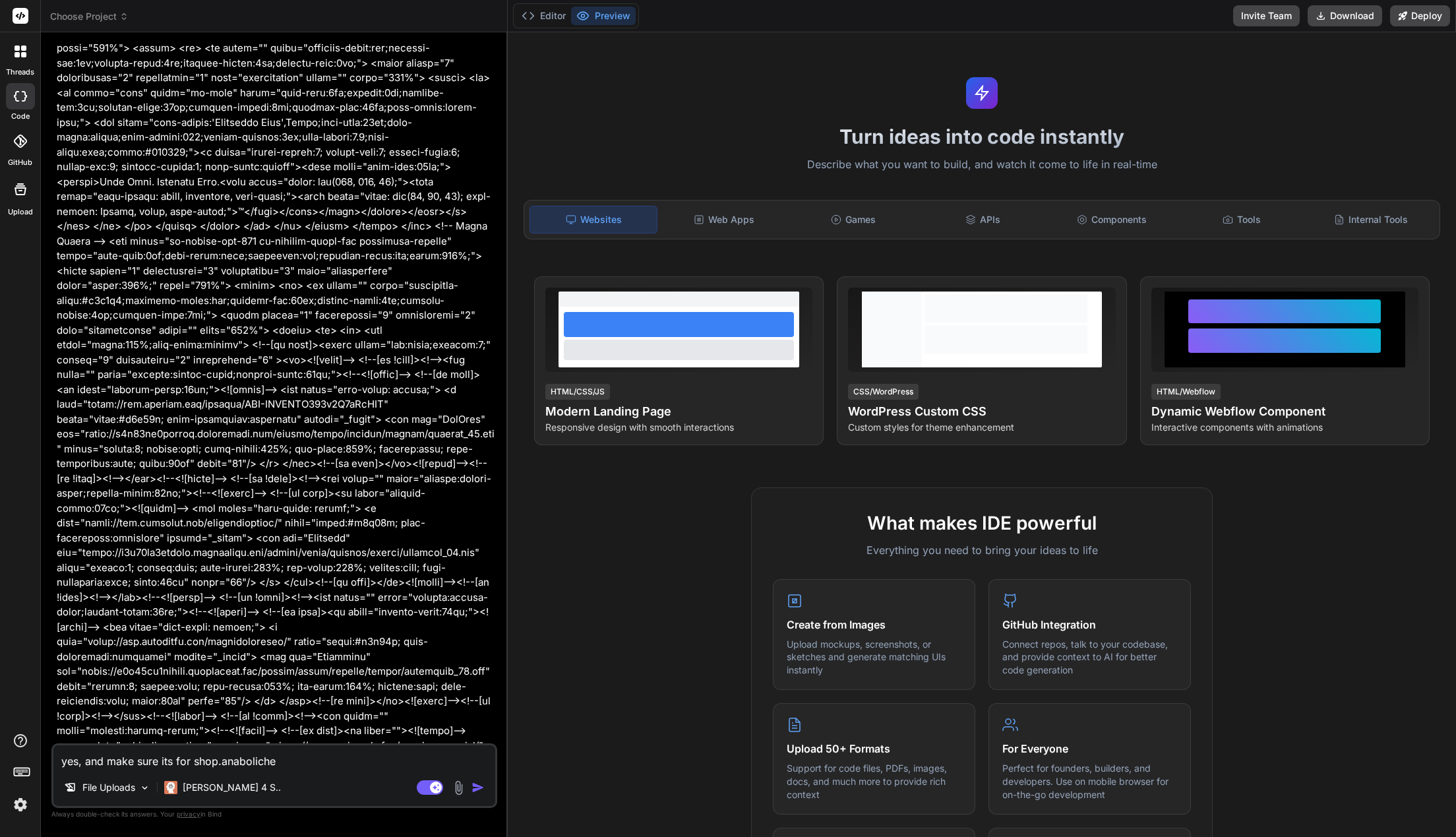
type textarea "yes, and make sure its for shop.anabolichea"
type textarea "x"
type textarea "yes, and make sure its for shop.anabolicheal"
type textarea "x"
type textarea "yes, and make sure its for shop.anabolichealt"
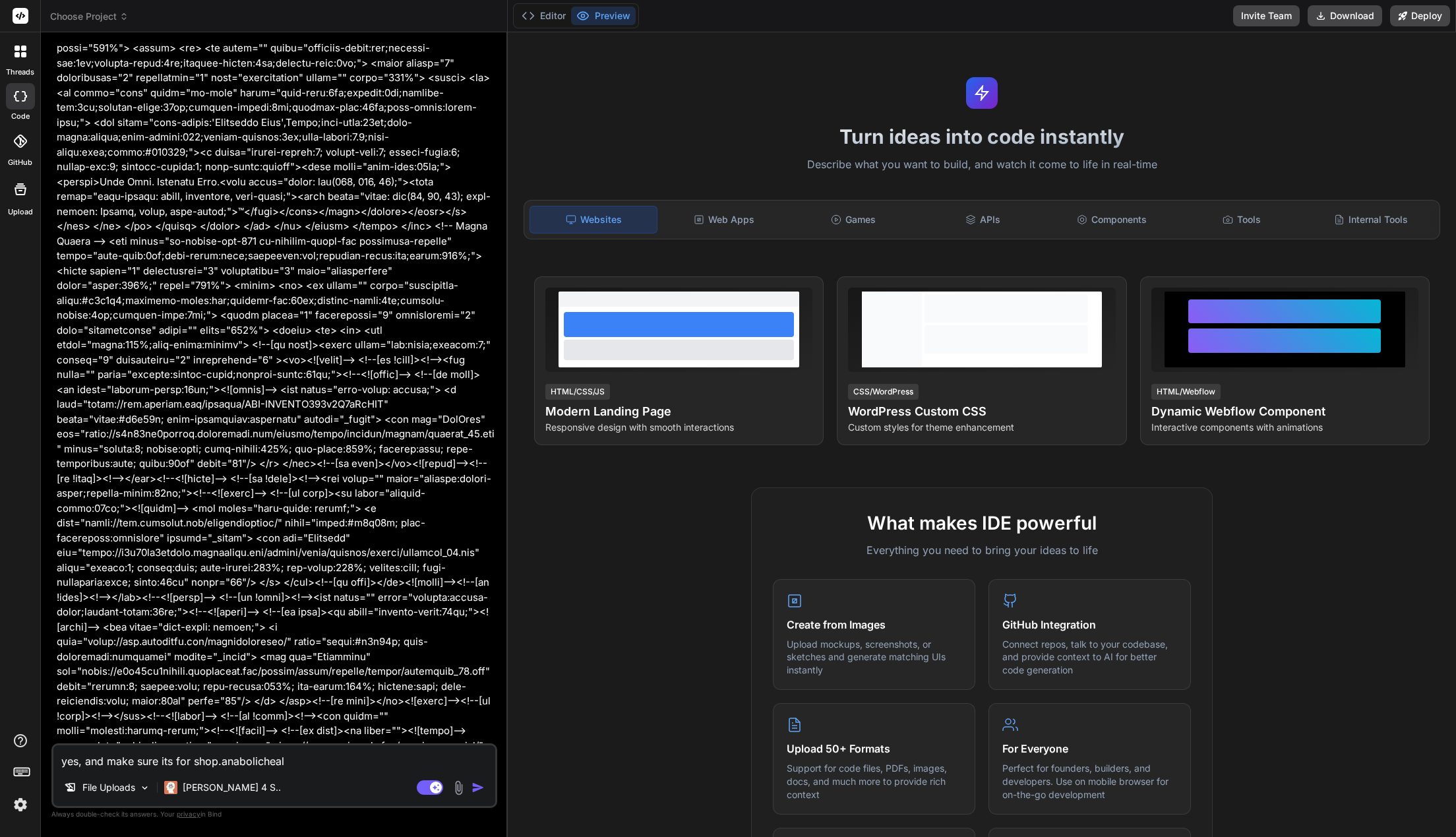
type textarea "x"
type textarea "yes, and make sure its for shop.anabolichealth"
type textarea "x"
type textarea "yes, and make sure its for shop.anabolichealth."
type textarea "x"
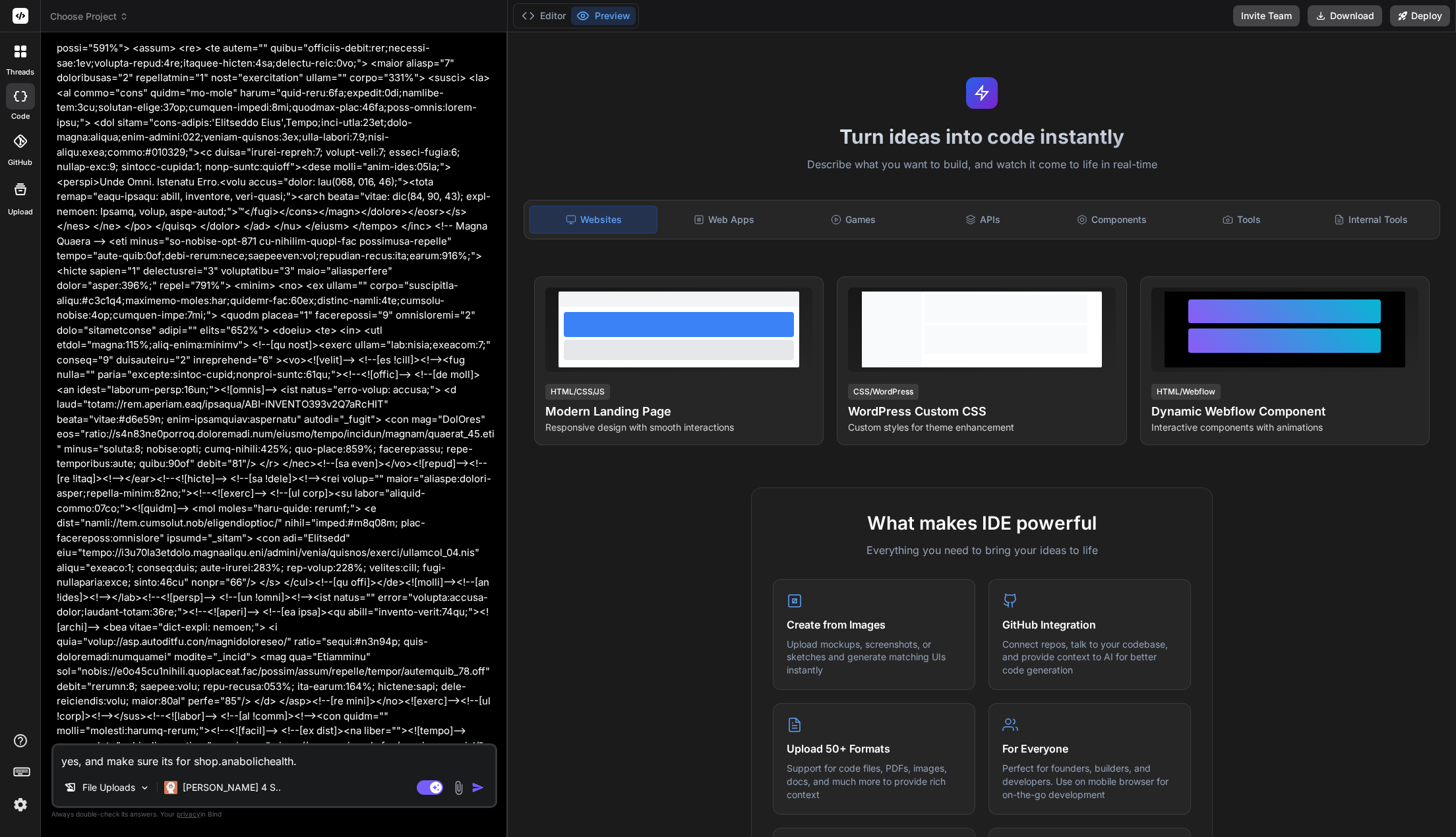
type textarea "yes, and make sure its for shop.anabolichealth.c"
type textarea "x"
type textarea "yes, and make sure its for [DOMAIN_NAME]"
type textarea "x"
type textarea "yes, and make sure its for [DOMAIN_NAME]"
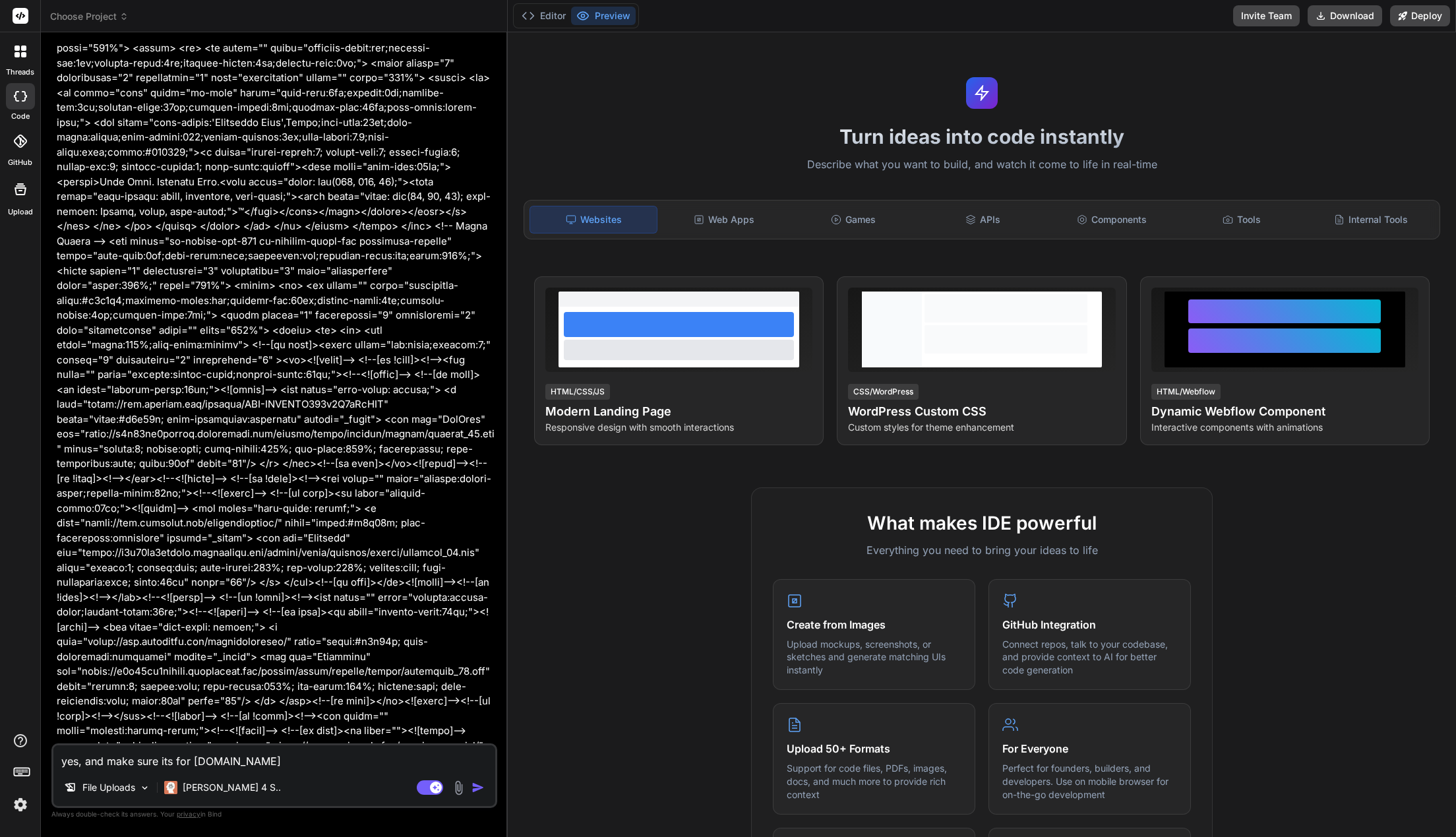
type textarea "x"
type textarea "yes, and make sure its for [DOMAIN_NAME]"
type textarea "x"
type textarea "yes, and make sure its for [DOMAIN_NAME] b"
type textarea "x"
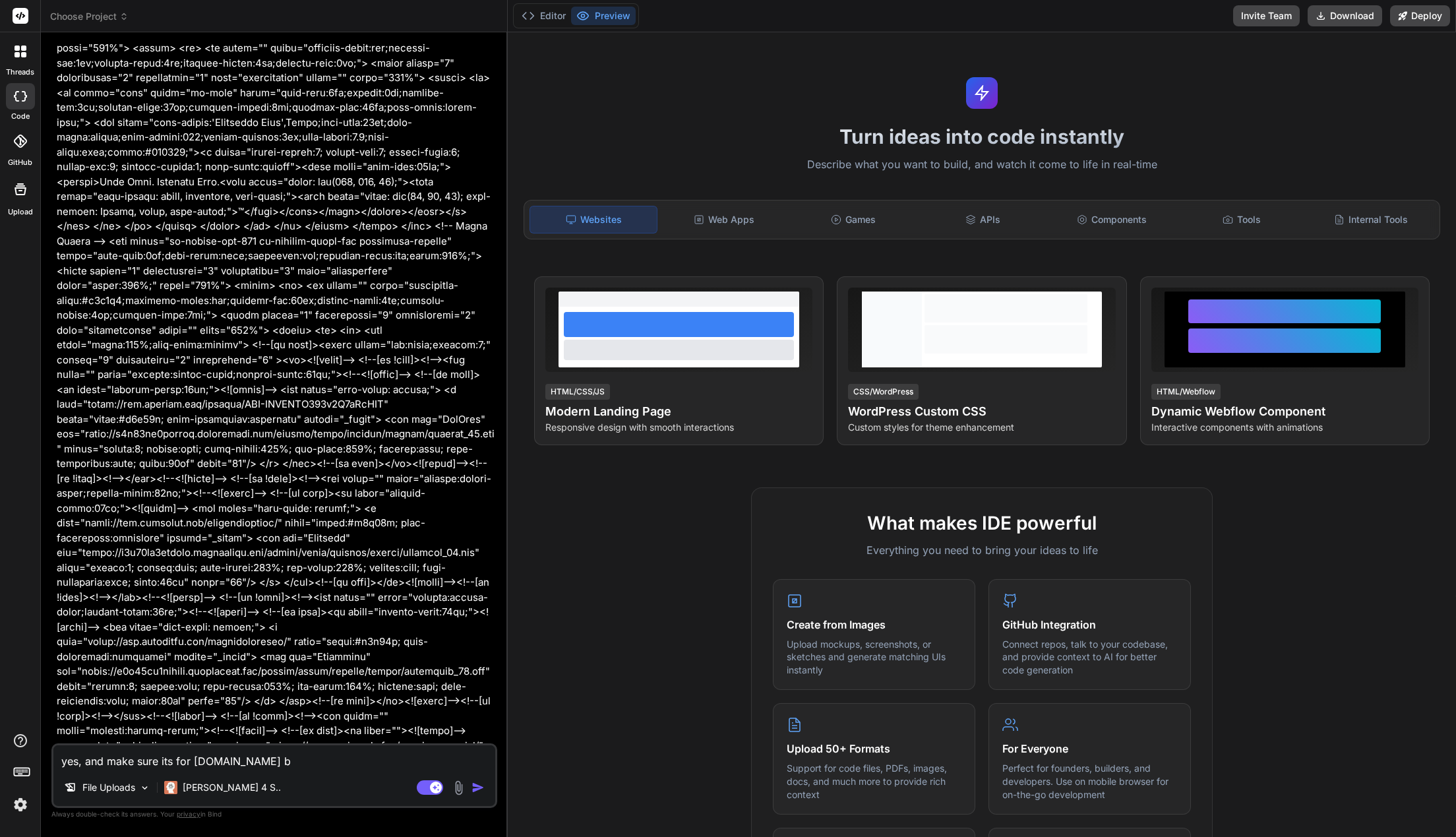
type textarea "yes, and make sure its for [DOMAIN_NAME] br"
type textarea "x"
type textarea "yes, and make sure its for [DOMAIN_NAME] bra"
type textarea "x"
type textarea "yes, and make sure its for [DOMAIN_NAME] bran"
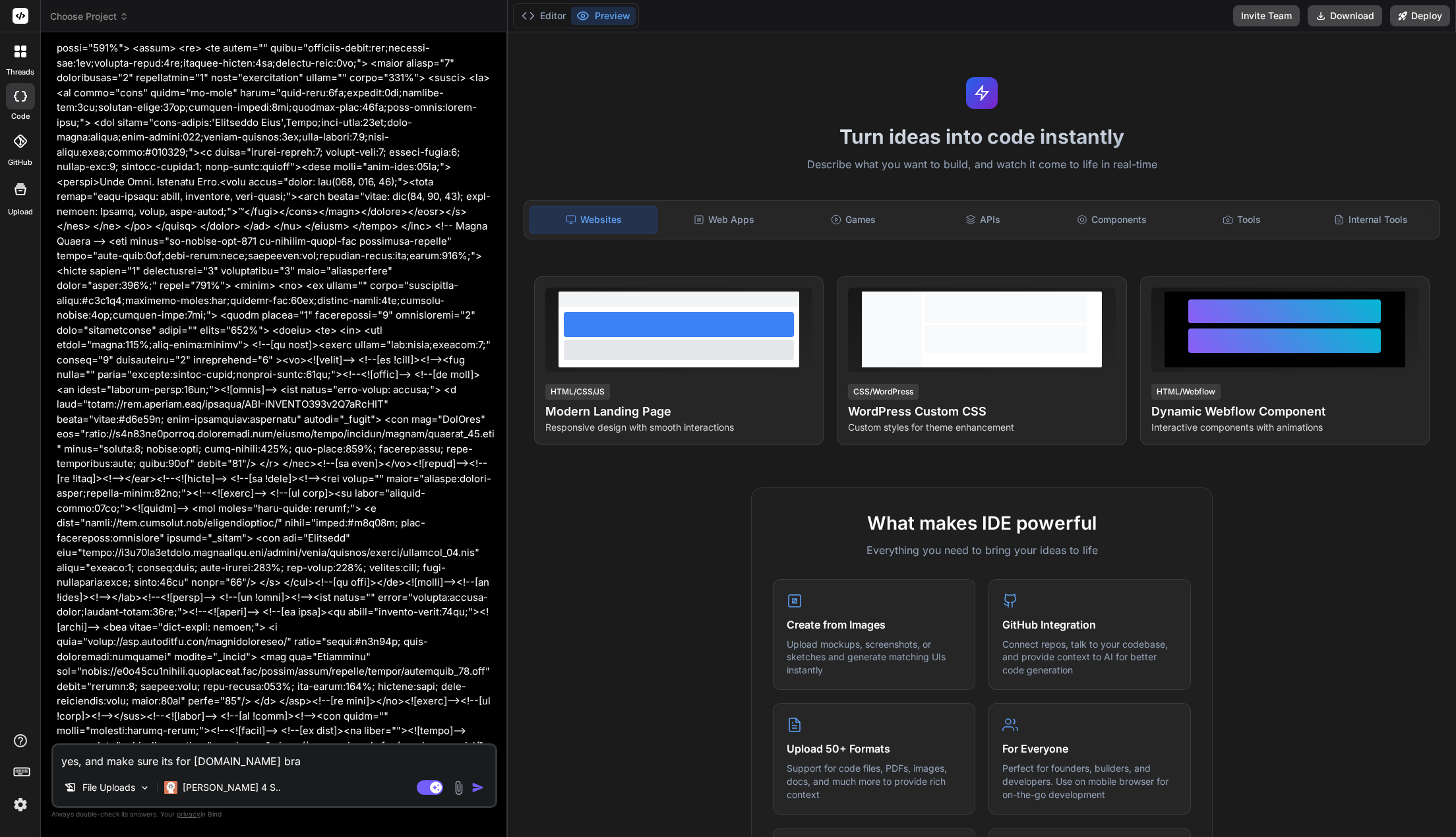
type textarea "x"
type textarea "yes, and make sure its for [DOMAIN_NAME] brand"
type textarea "x"
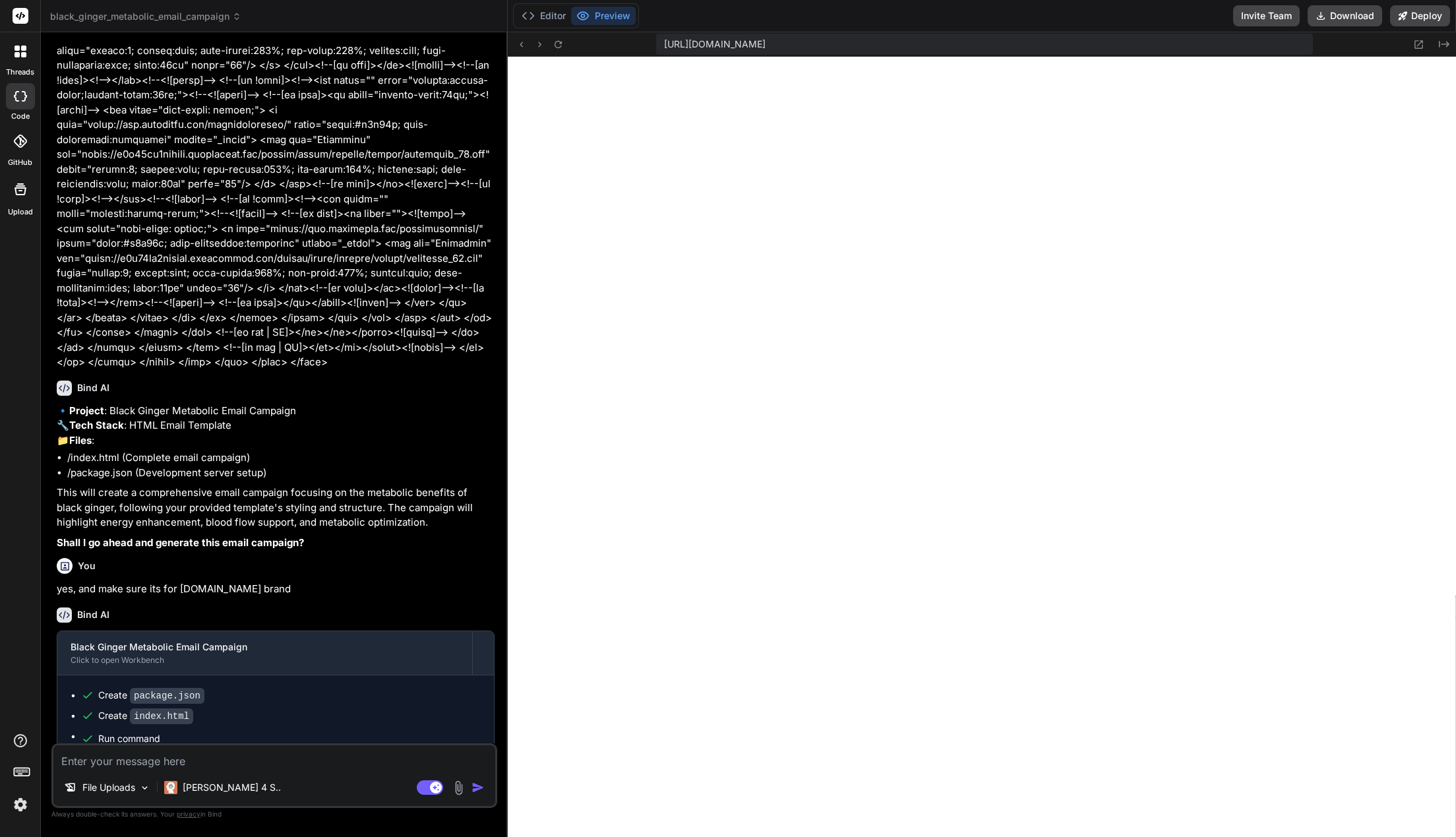
scroll to position [7788, 0]
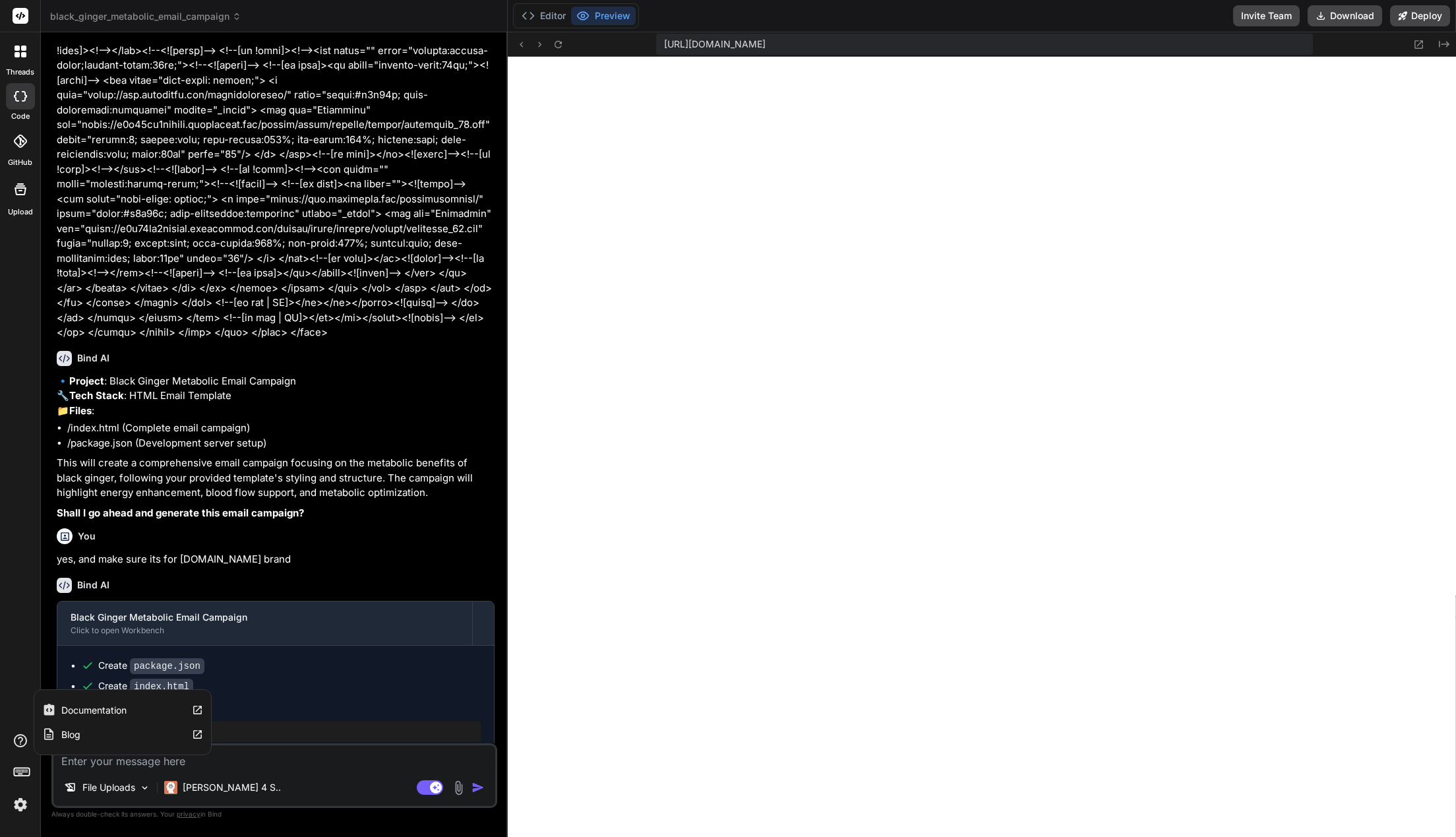
click at [24, 742] on icon at bounding box center [20, 740] width 16 height 16
click at [18, 808] on img at bounding box center [20, 804] width 22 height 22
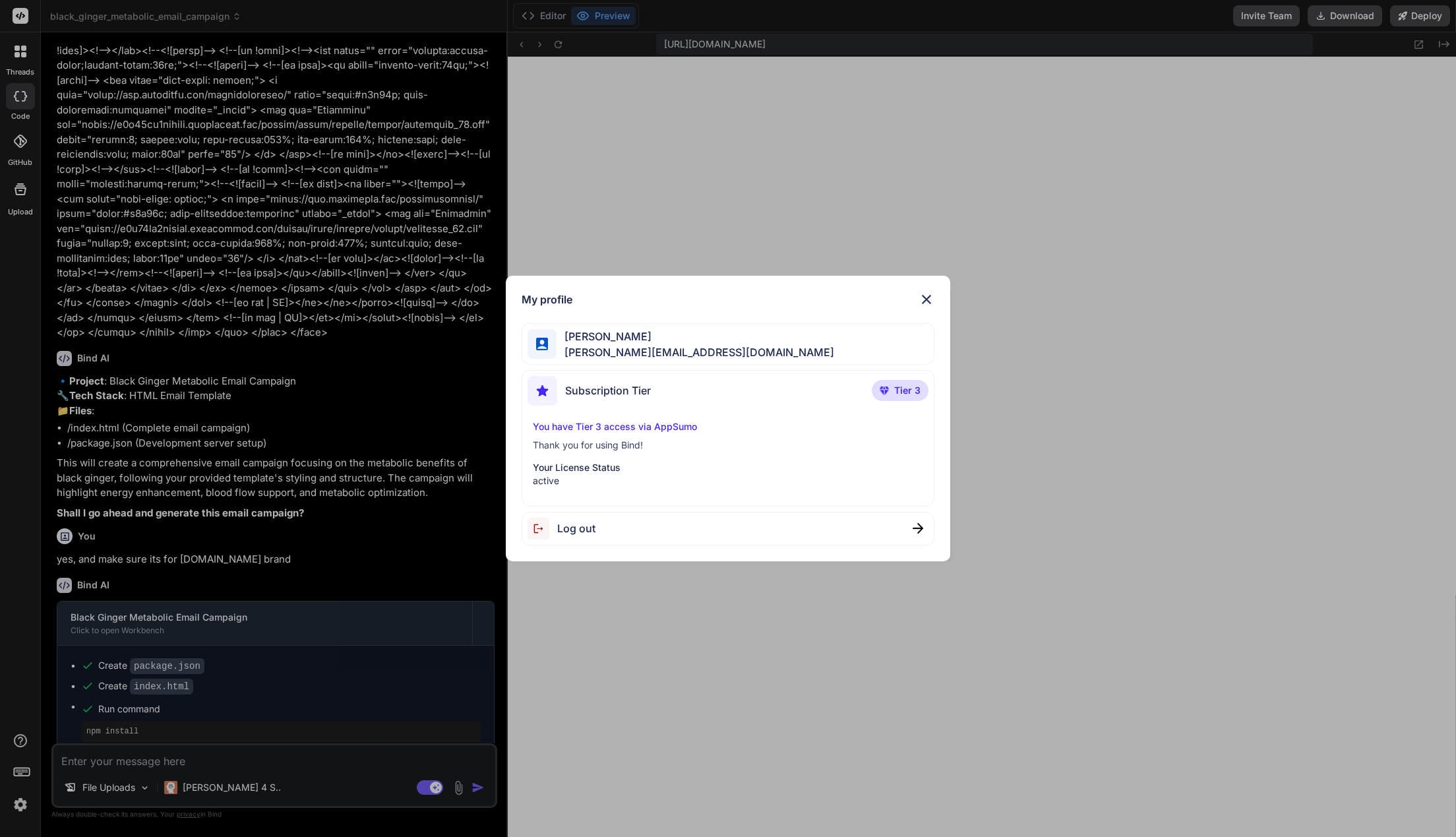
click at [414, 628] on div "My profile [PERSON_NAME] [PERSON_NAME][EMAIL_ADDRESS][DOMAIN_NAME] Subscription…" at bounding box center [728, 418] width 1456 height 837
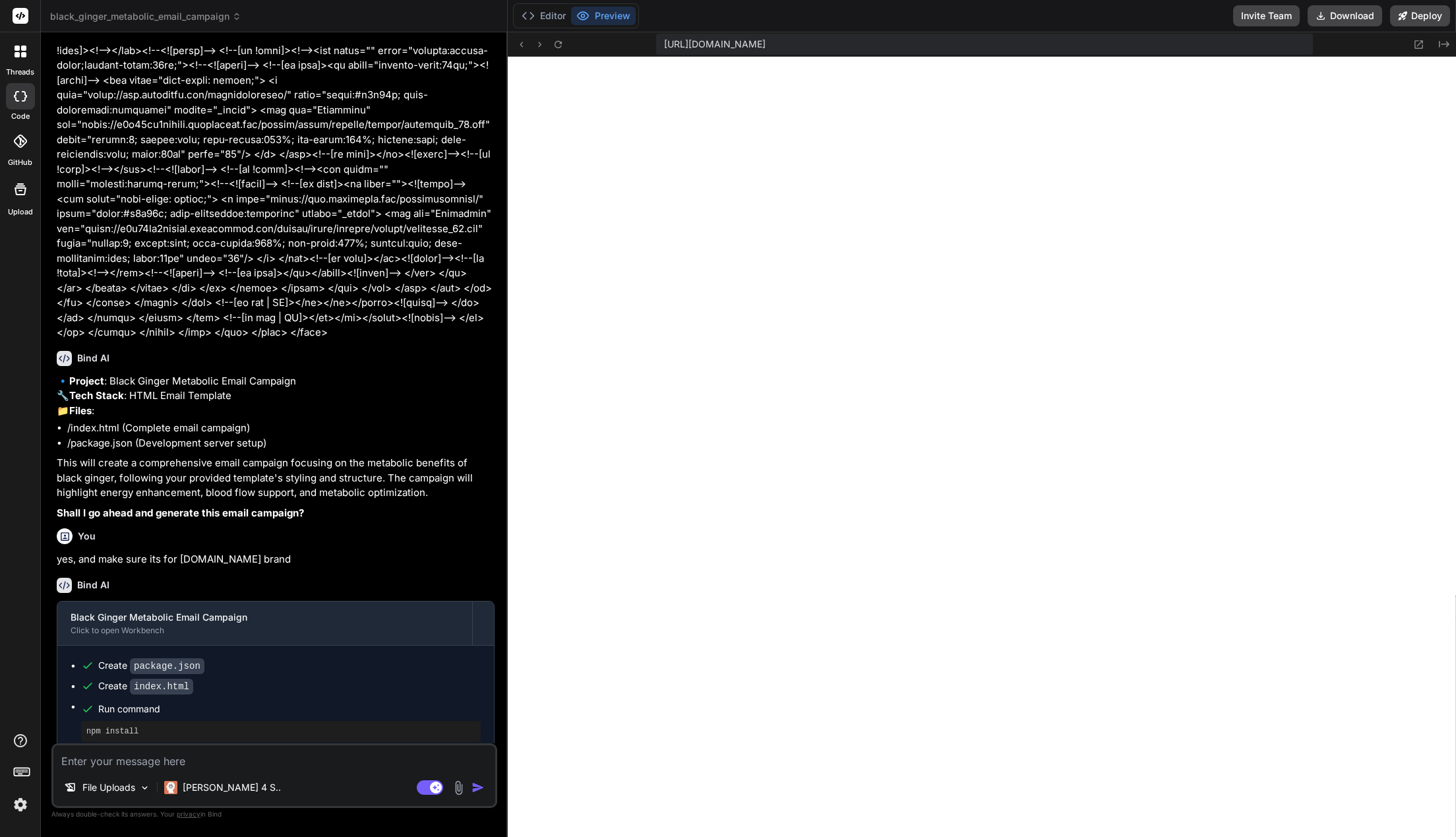
click at [27, 768] on rect at bounding box center [21, 771] width 15 height 8
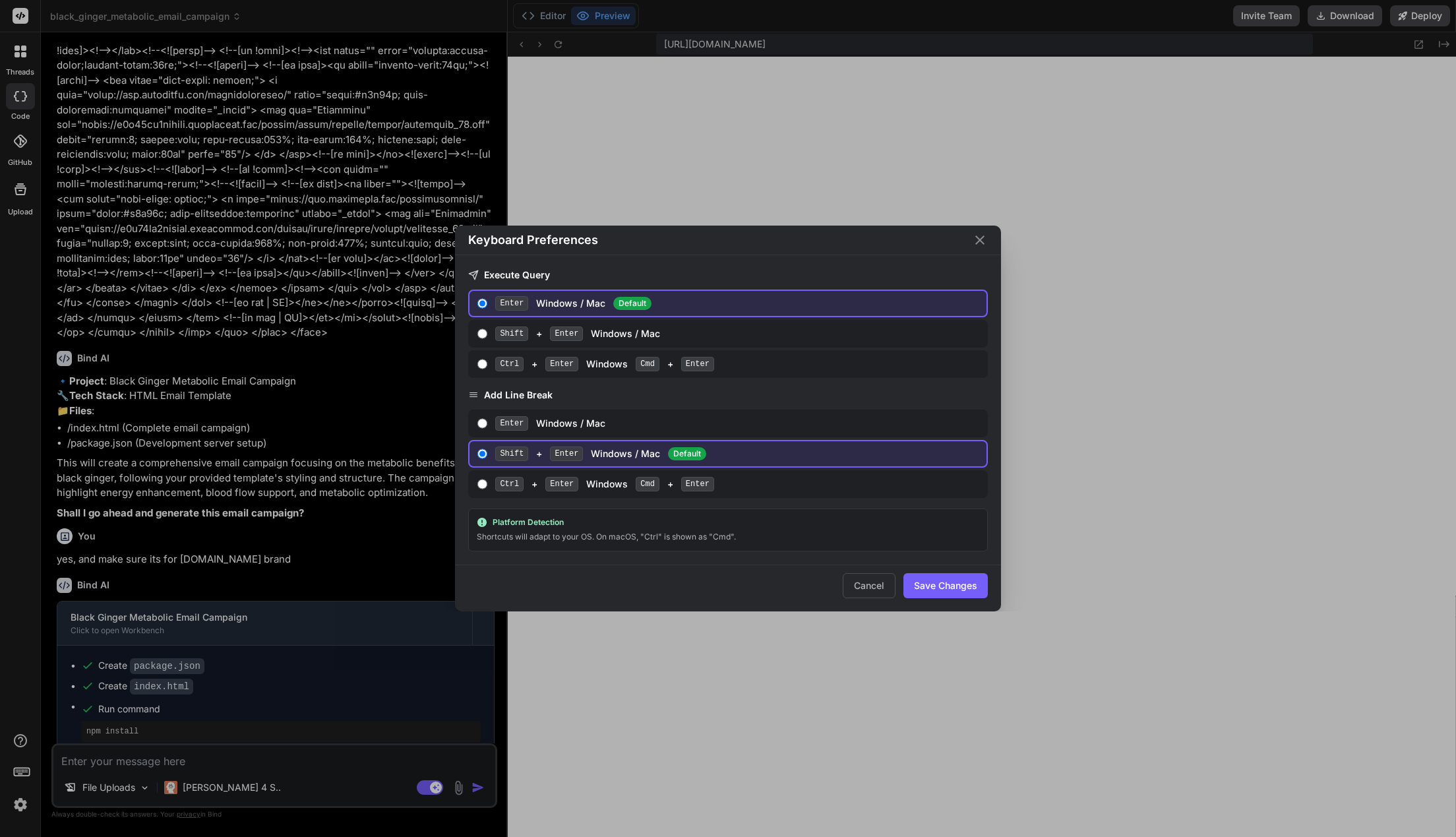
click at [320, 525] on div "Keyboard Preferences Execute Query Enter Windows / Mac Default Shift + Enter Wi…" at bounding box center [728, 418] width 1456 height 837
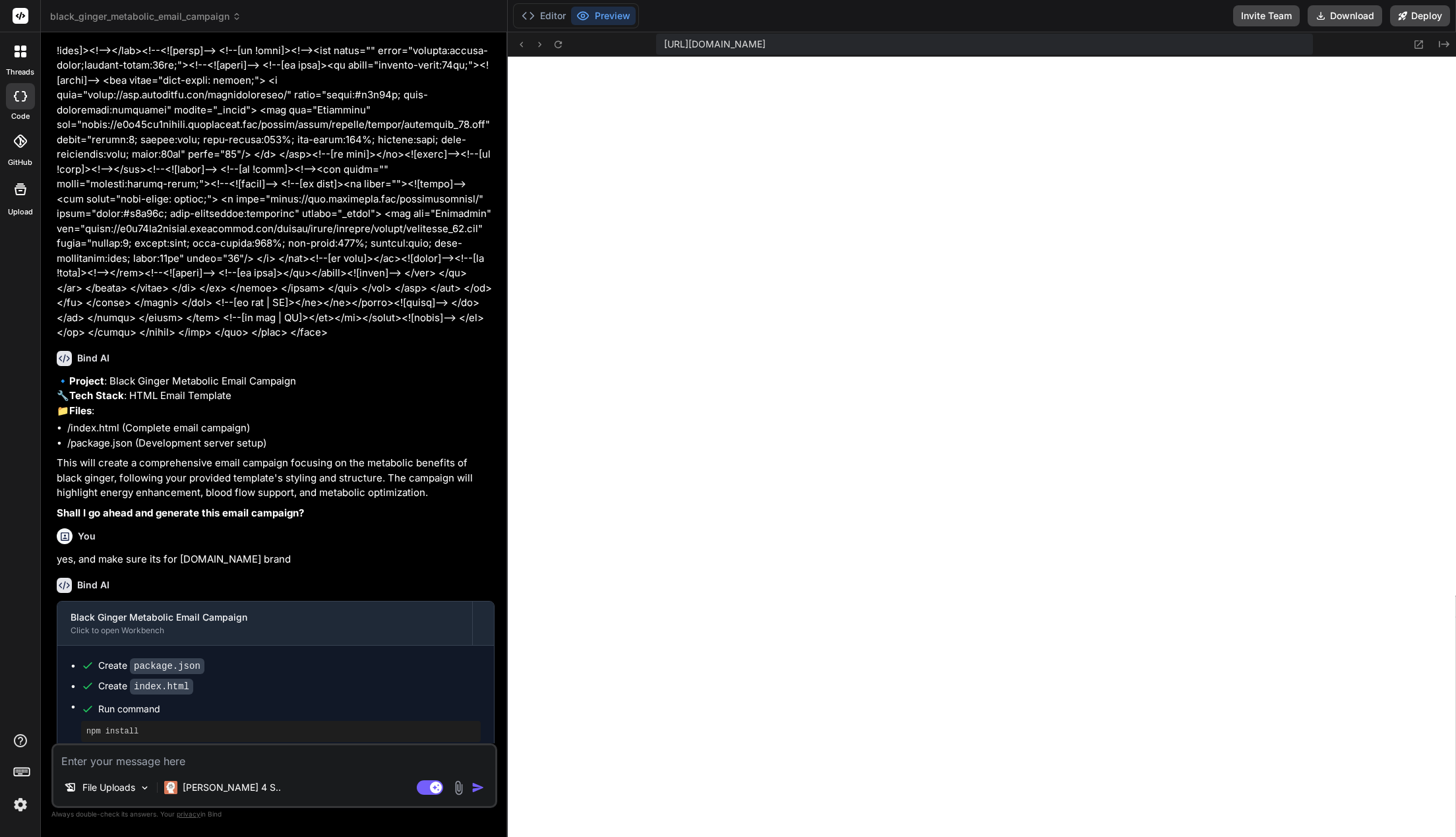
click at [17, 50] on icon at bounding box center [17, 48] width 5 height 5
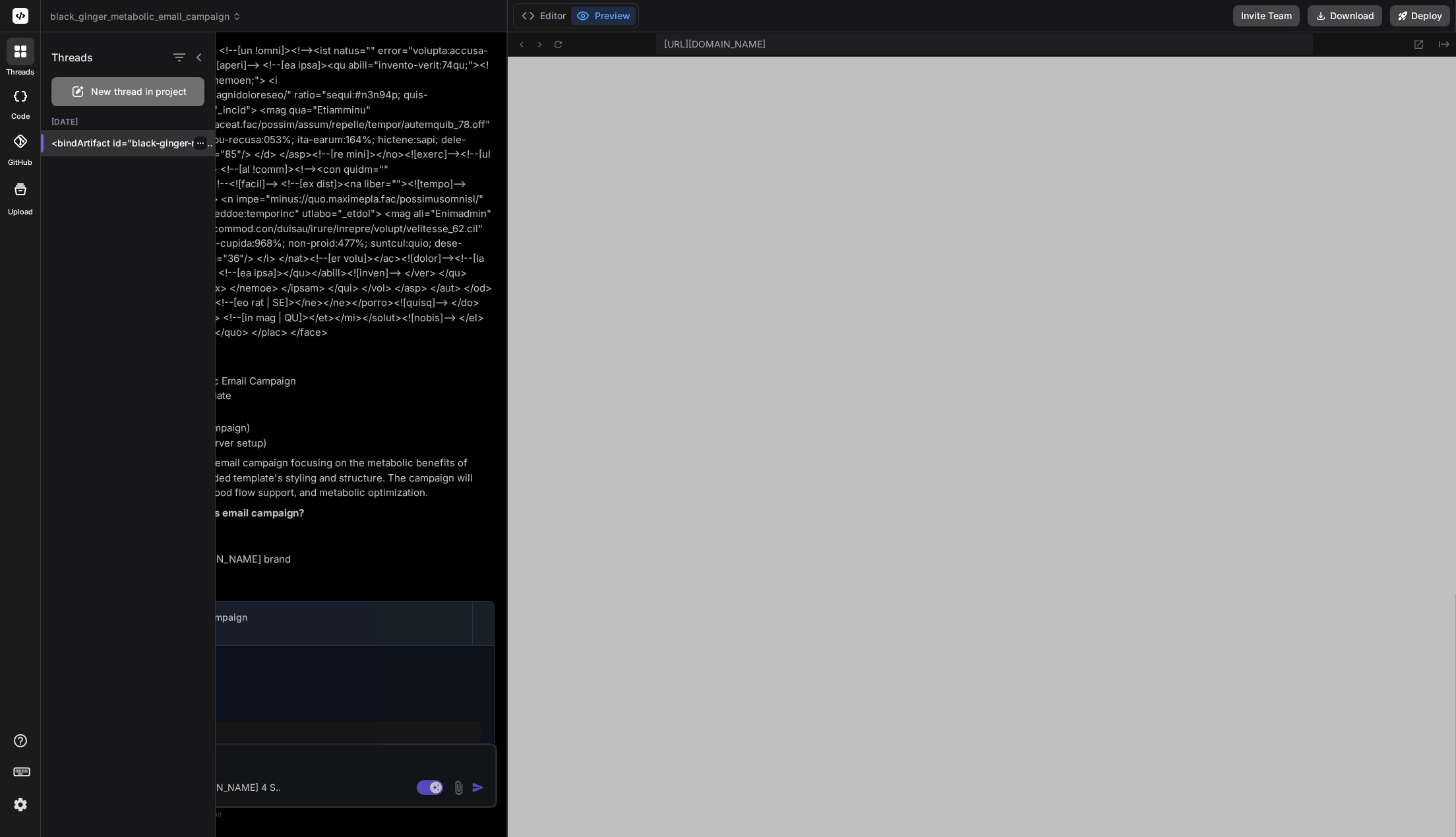
click at [95, 148] on p "<bindArtifact id="black-ginger-metabolic..." at bounding box center [133, 143] width 164 height 13
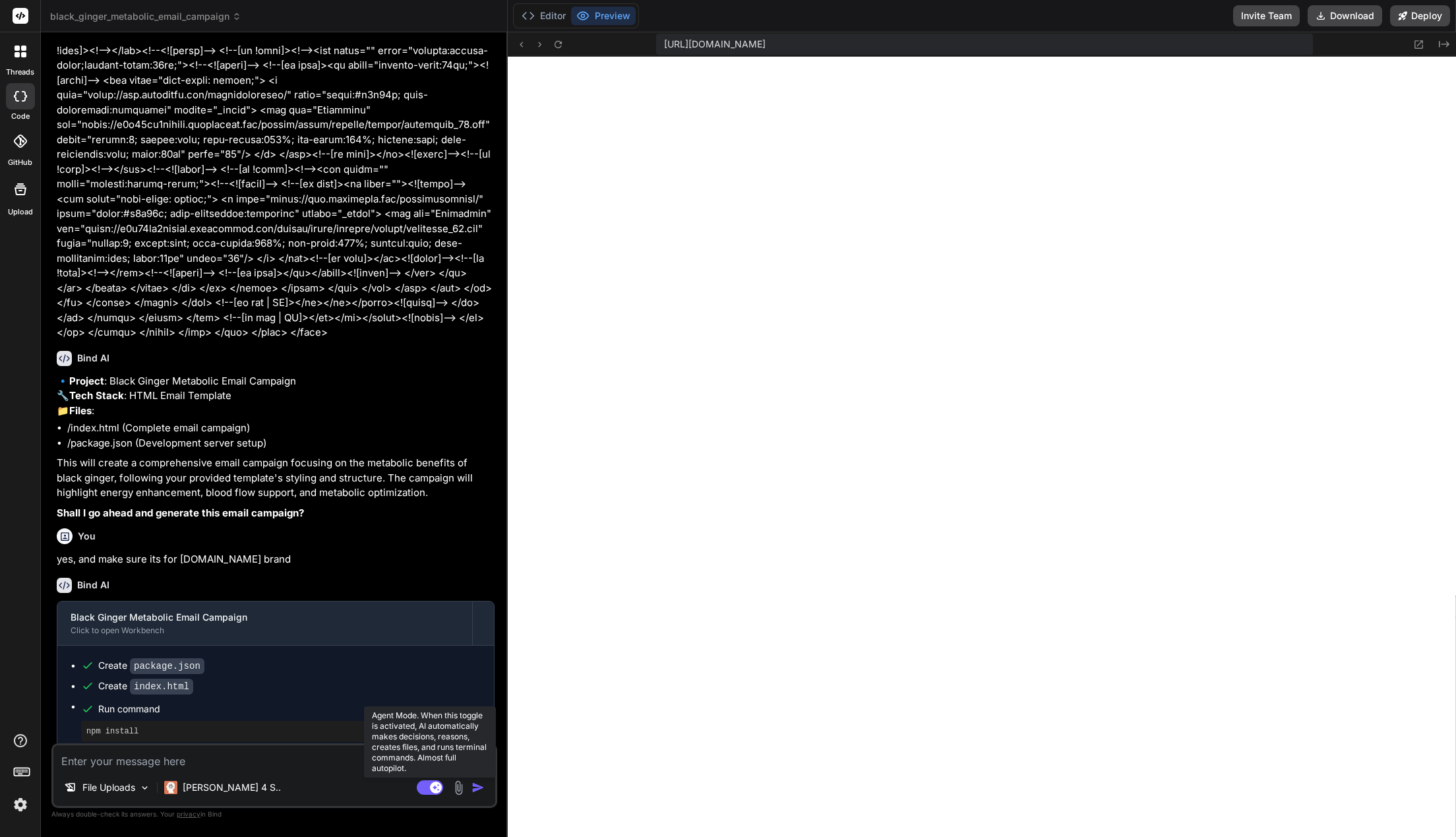
click at [433, 789] on rect at bounding box center [436, 787] width 12 height 12
click at [134, 783] on p "File Uploads" at bounding box center [108, 787] width 53 height 13
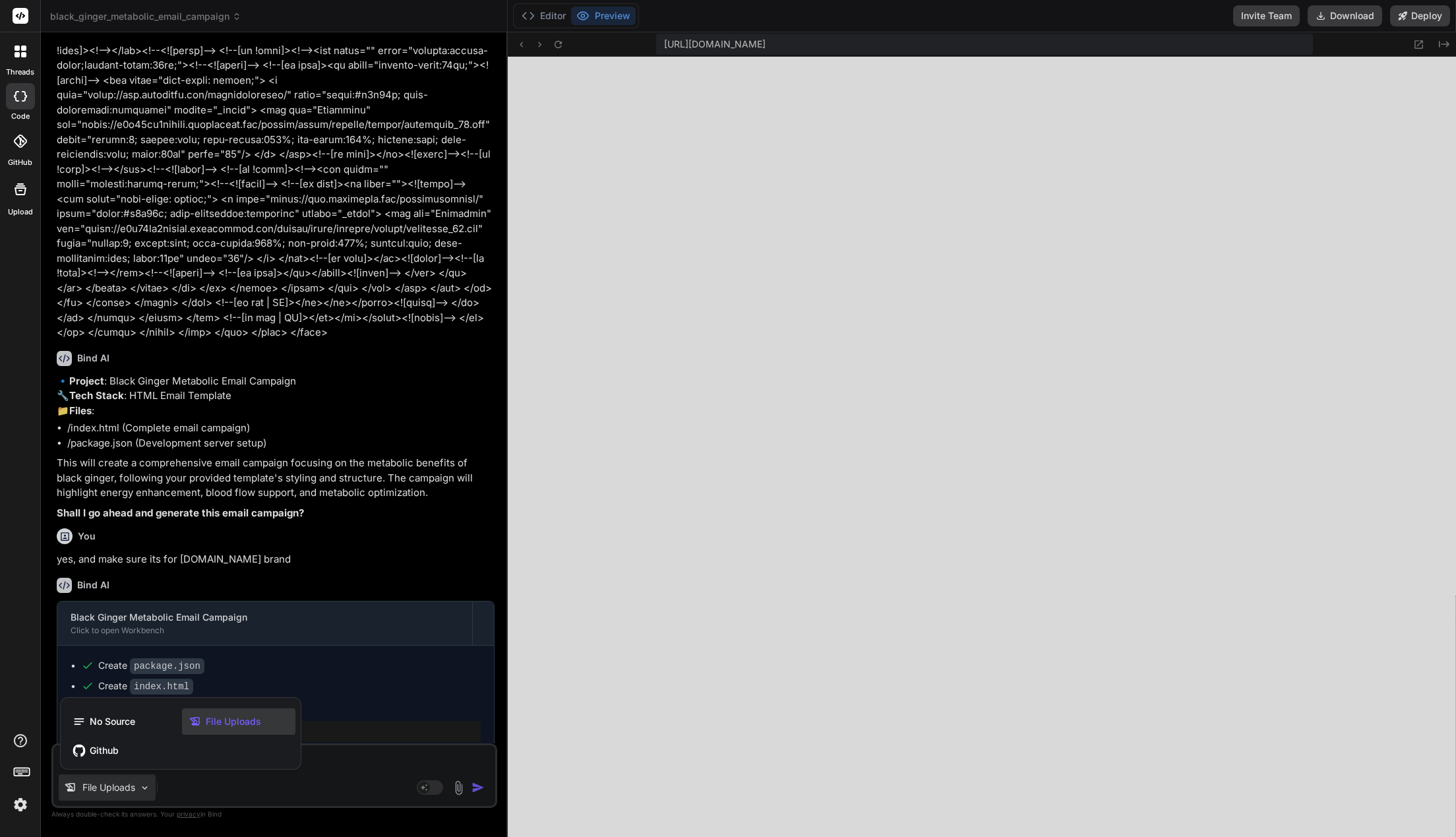
click at [128, 789] on div at bounding box center [728, 418] width 1456 height 837
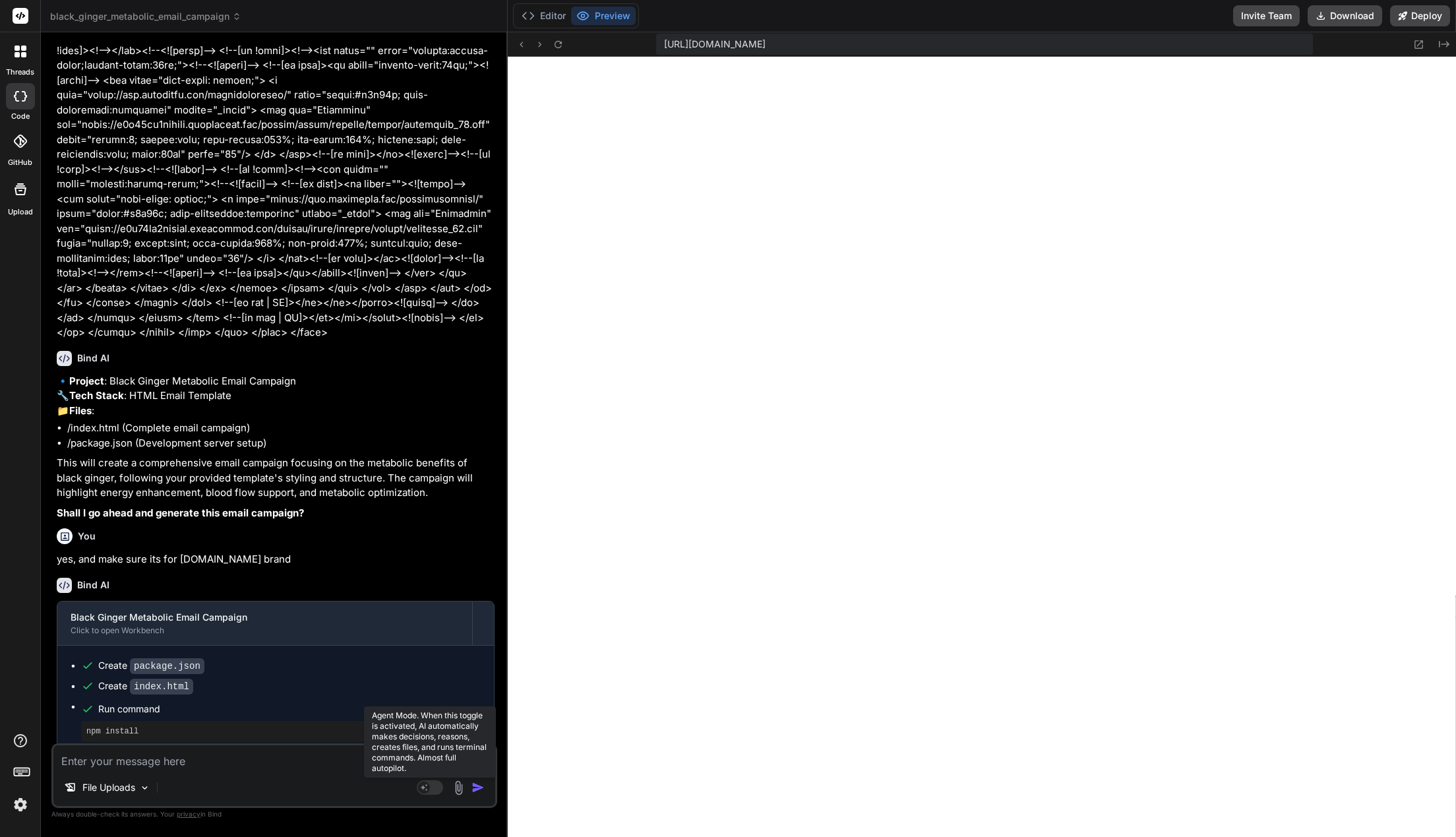
click at [429, 784] on rect at bounding box center [430, 787] width 27 height 14
click at [430, 787] on rect at bounding box center [430, 787] width 27 height 14
click at [433, 785] on rect at bounding box center [430, 787] width 27 height 14
click at [221, 18] on span "black_ginger_metabolic_email_campaign" at bounding box center [146, 16] width 191 height 13
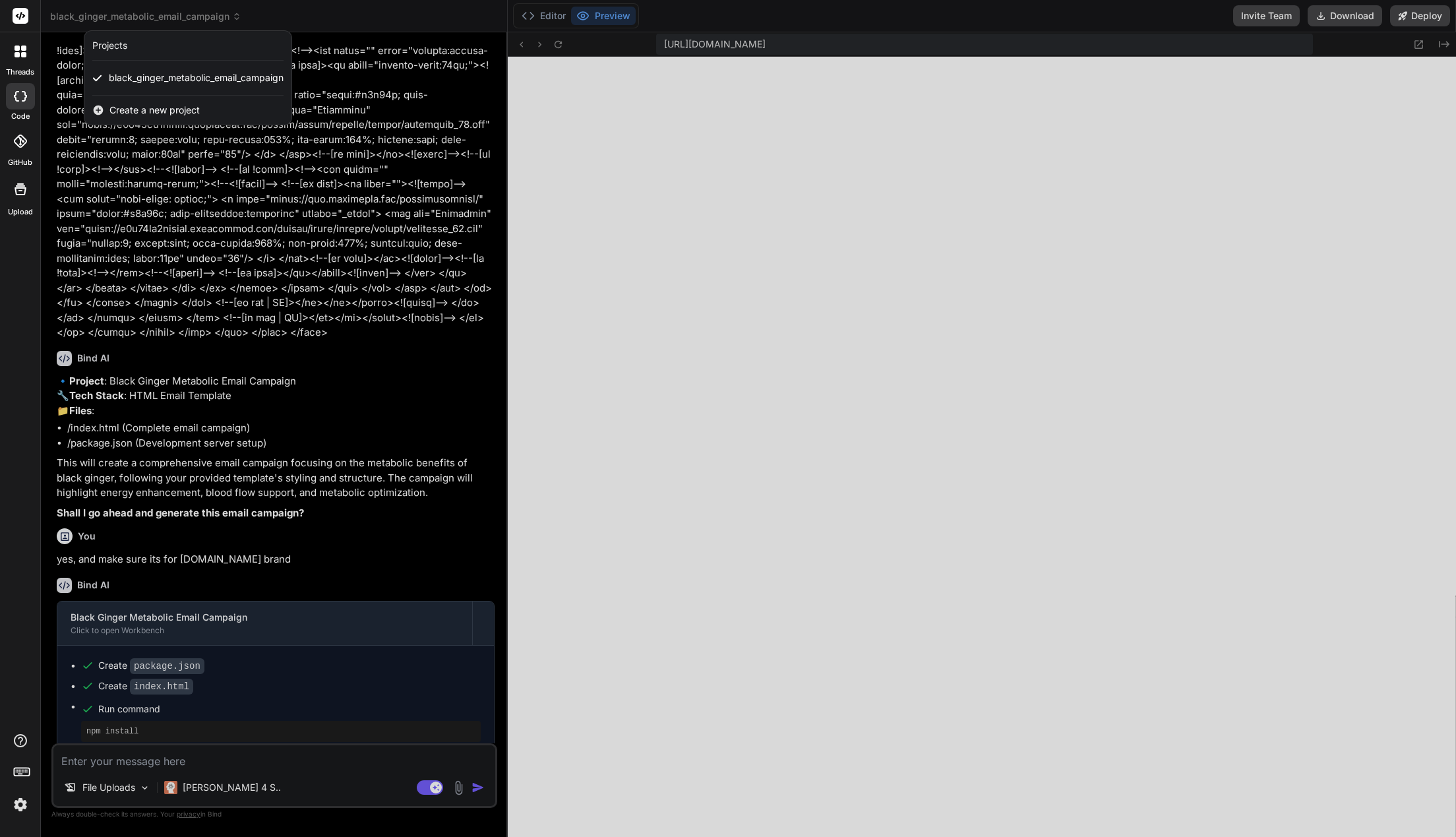
click at [412, 182] on div at bounding box center [728, 418] width 1456 height 837
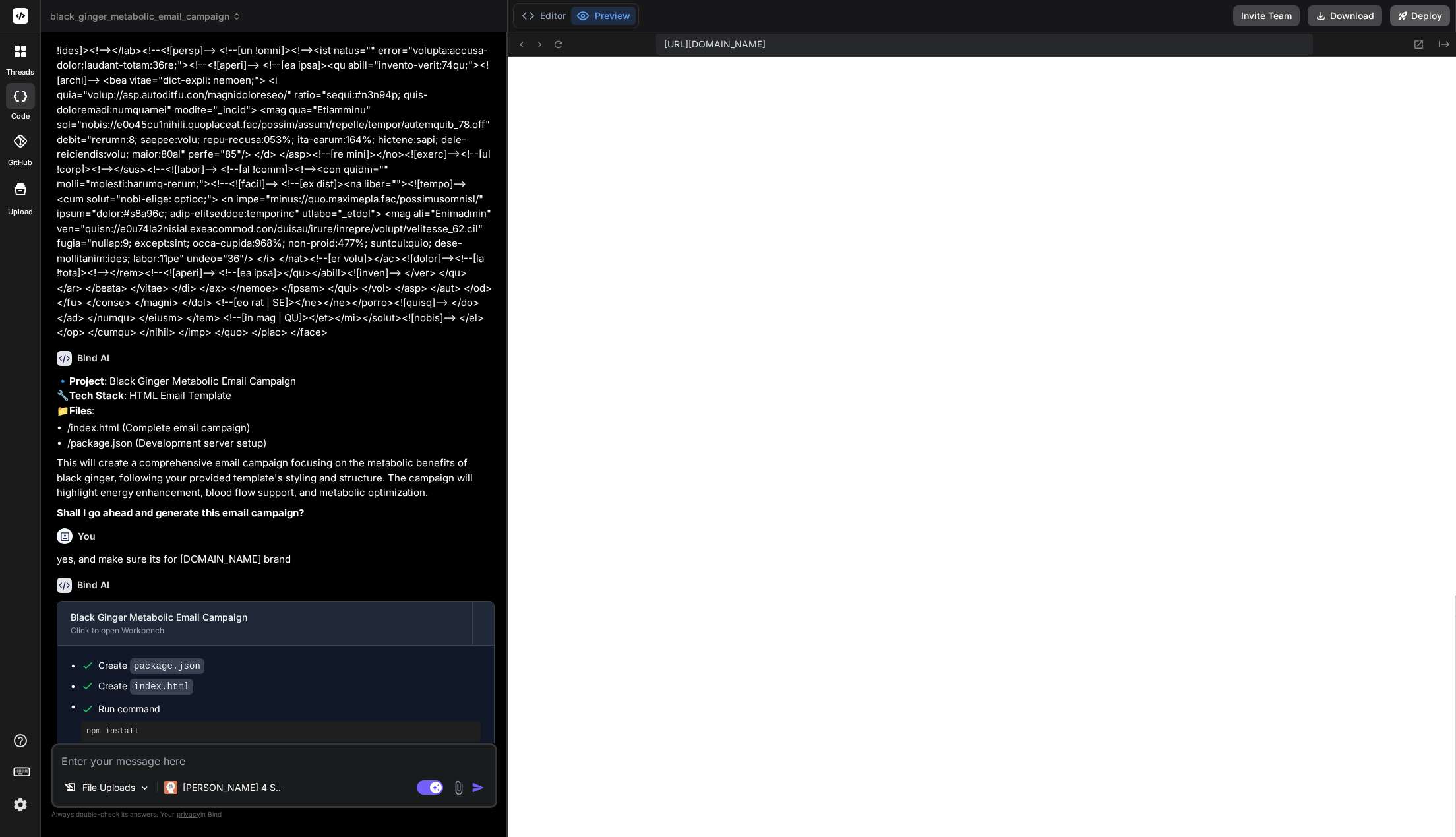
click at [1426, 14] on button "Deploy" at bounding box center [1419, 16] width 60 height 21
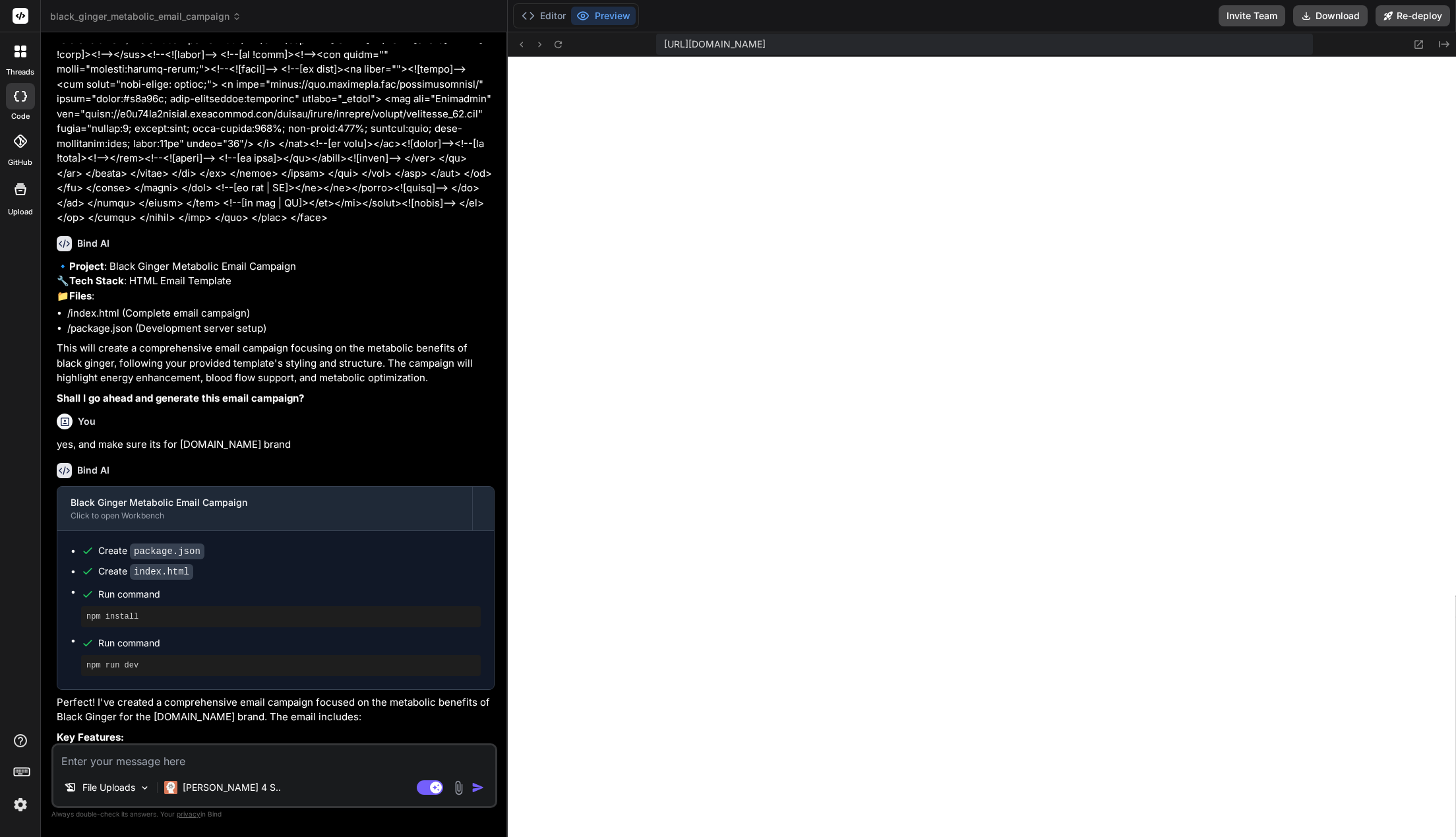
scroll to position [7982, 0]
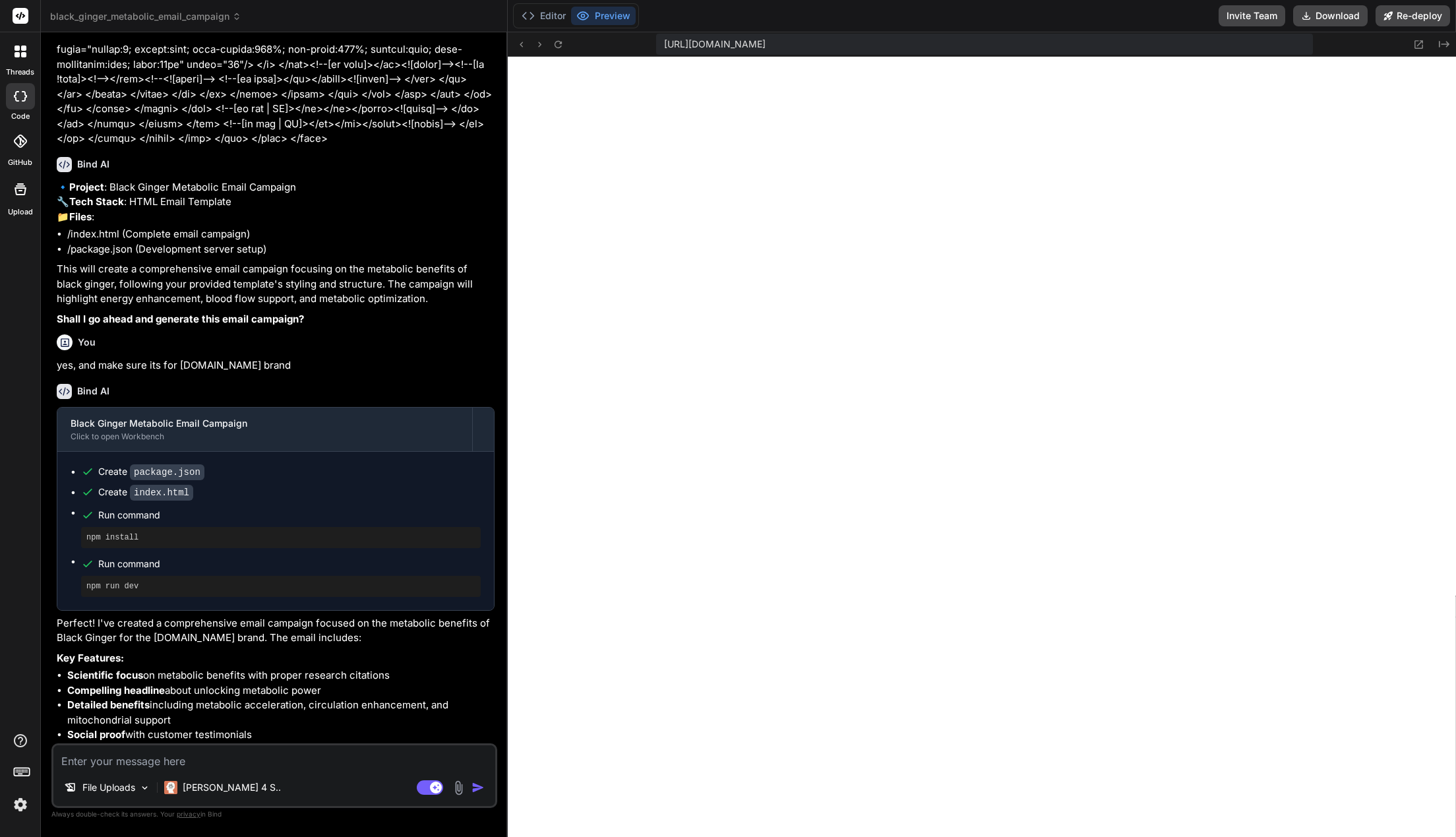
click at [537, 21] on button "Editor" at bounding box center [544, 16] width 55 height 18
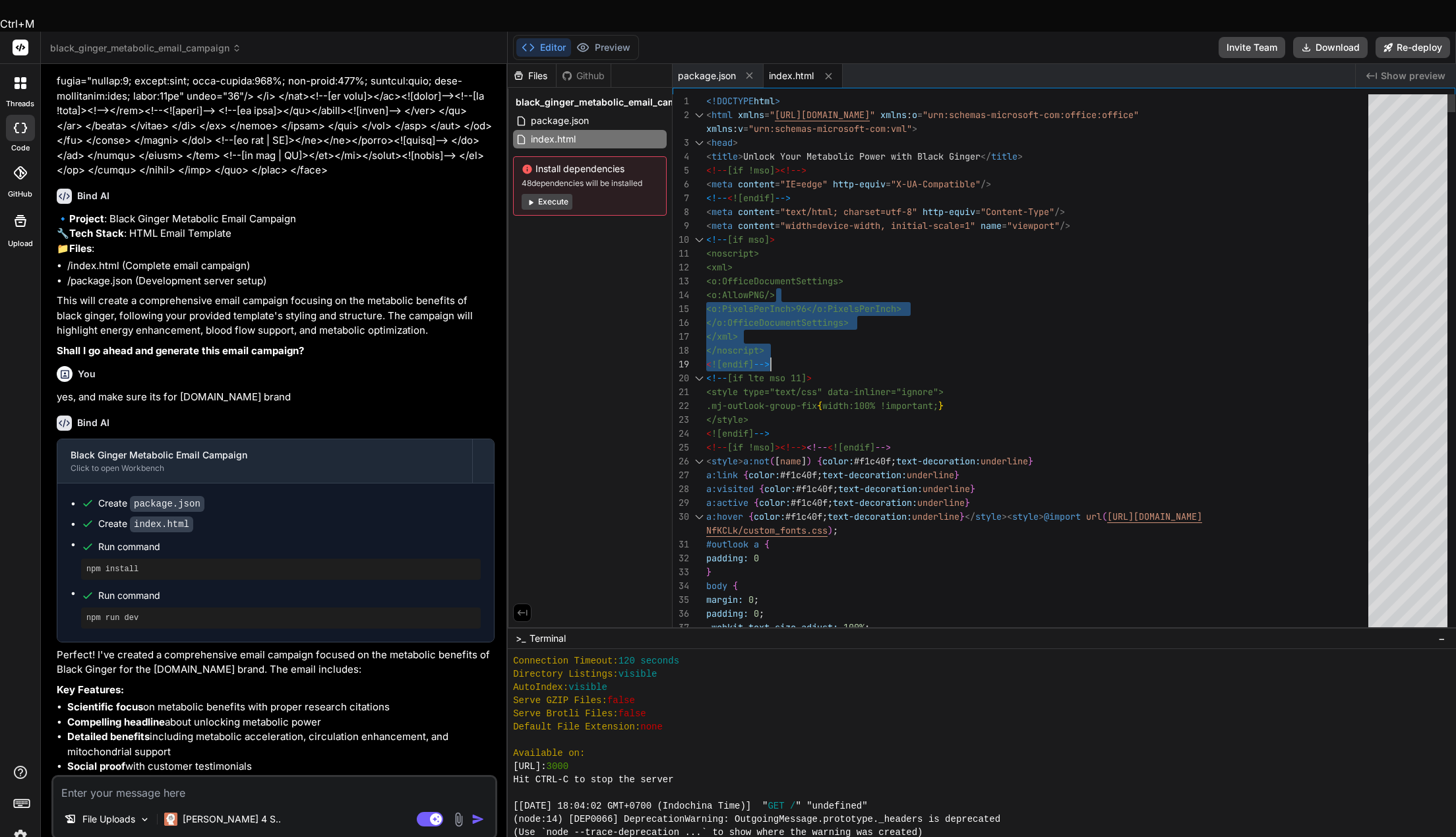
drag, startPoint x: 823, startPoint y: 256, endPoint x: 939, endPoint y: 335, distance: 140.3
drag, startPoint x: 913, startPoint y: 216, endPoint x: 911, endPoint y: 229, distance: 13.2
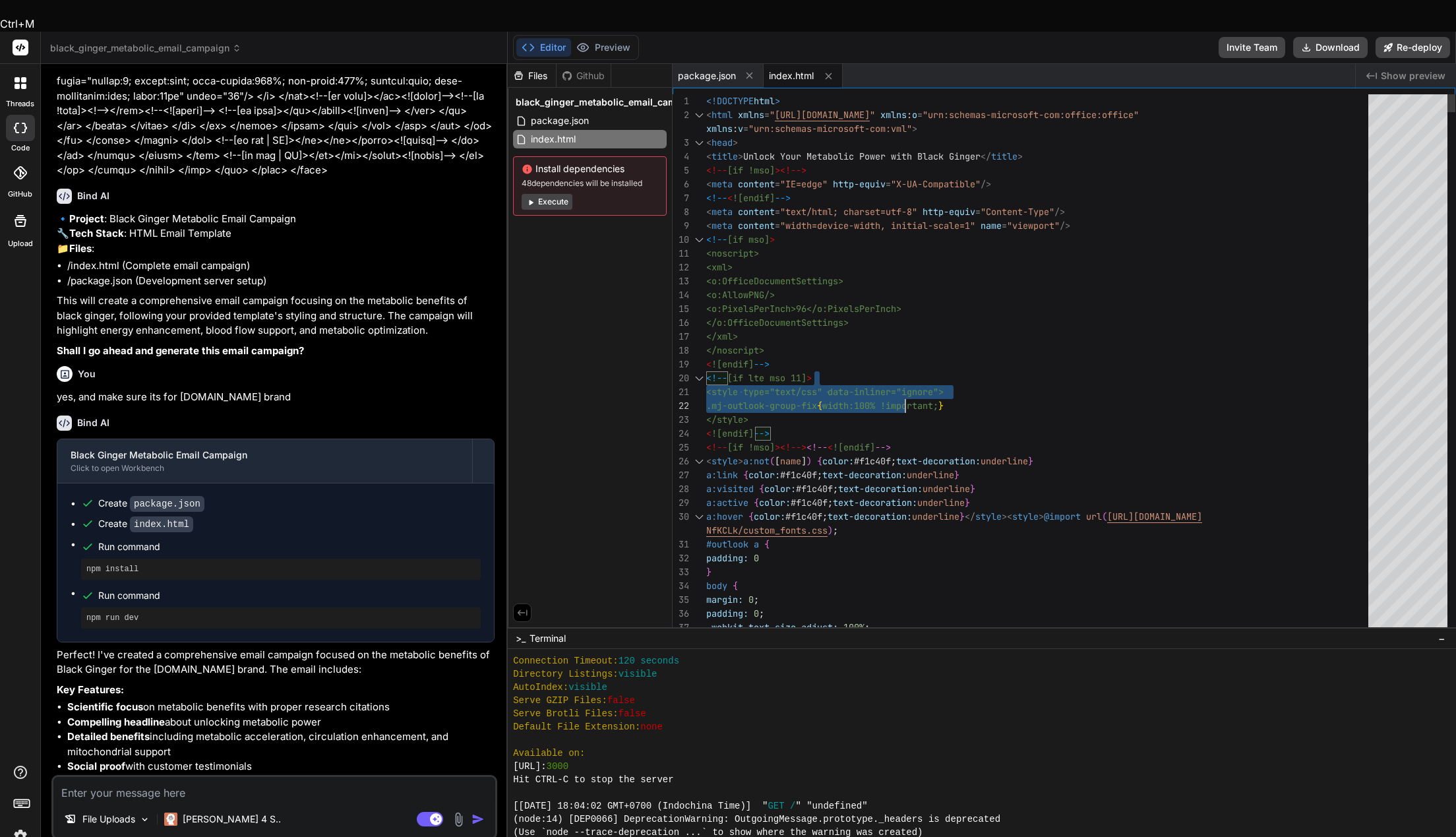
drag, startPoint x: 877, startPoint y: 335, endPoint x: 913, endPoint y: 374, distance: 53.1
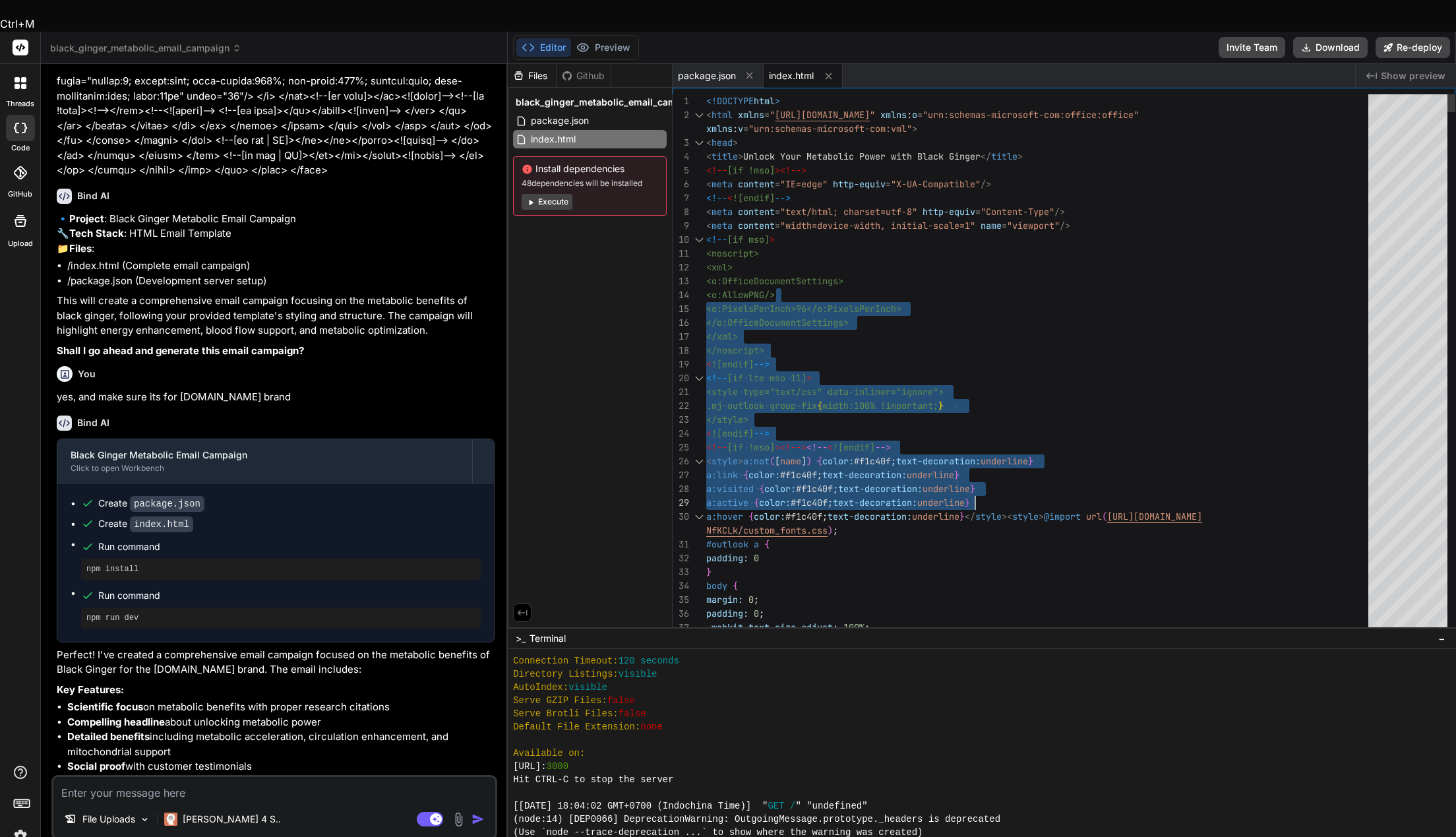
drag, startPoint x: 945, startPoint y: 309, endPoint x: 996, endPoint y: 464, distance: 163.2
click at [622, 38] on button "Preview" at bounding box center [603, 47] width 65 height 18
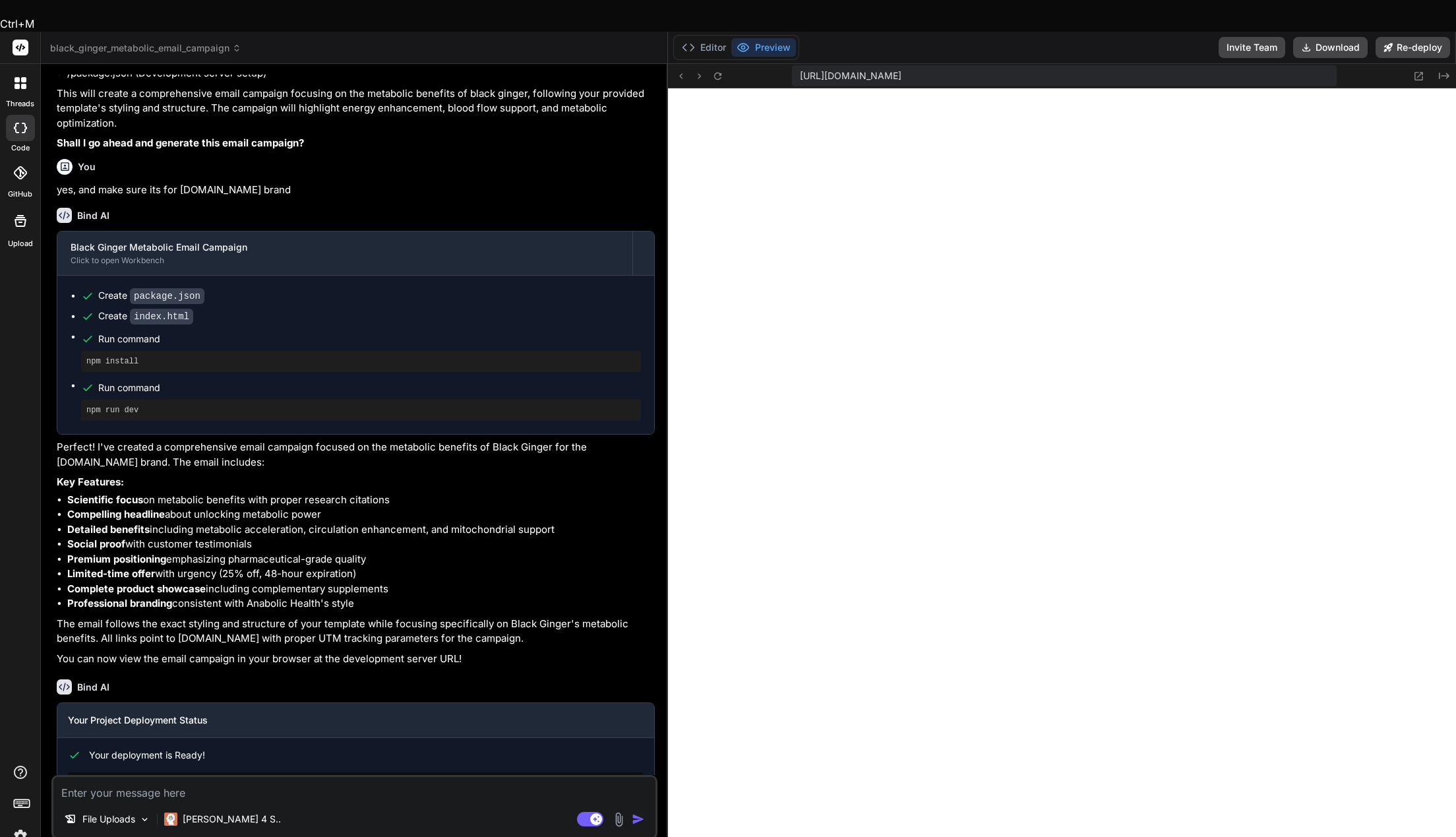
drag, startPoint x: 507, startPoint y: 371, endPoint x: 507, endPoint y: 568, distance: 197.0
click at [658, 374] on div "Bind AI Web Search Created with Pixso. Code Generator You Bind AI 🔹 Project : B…" at bounding box center [354, 466] width 627 height 804
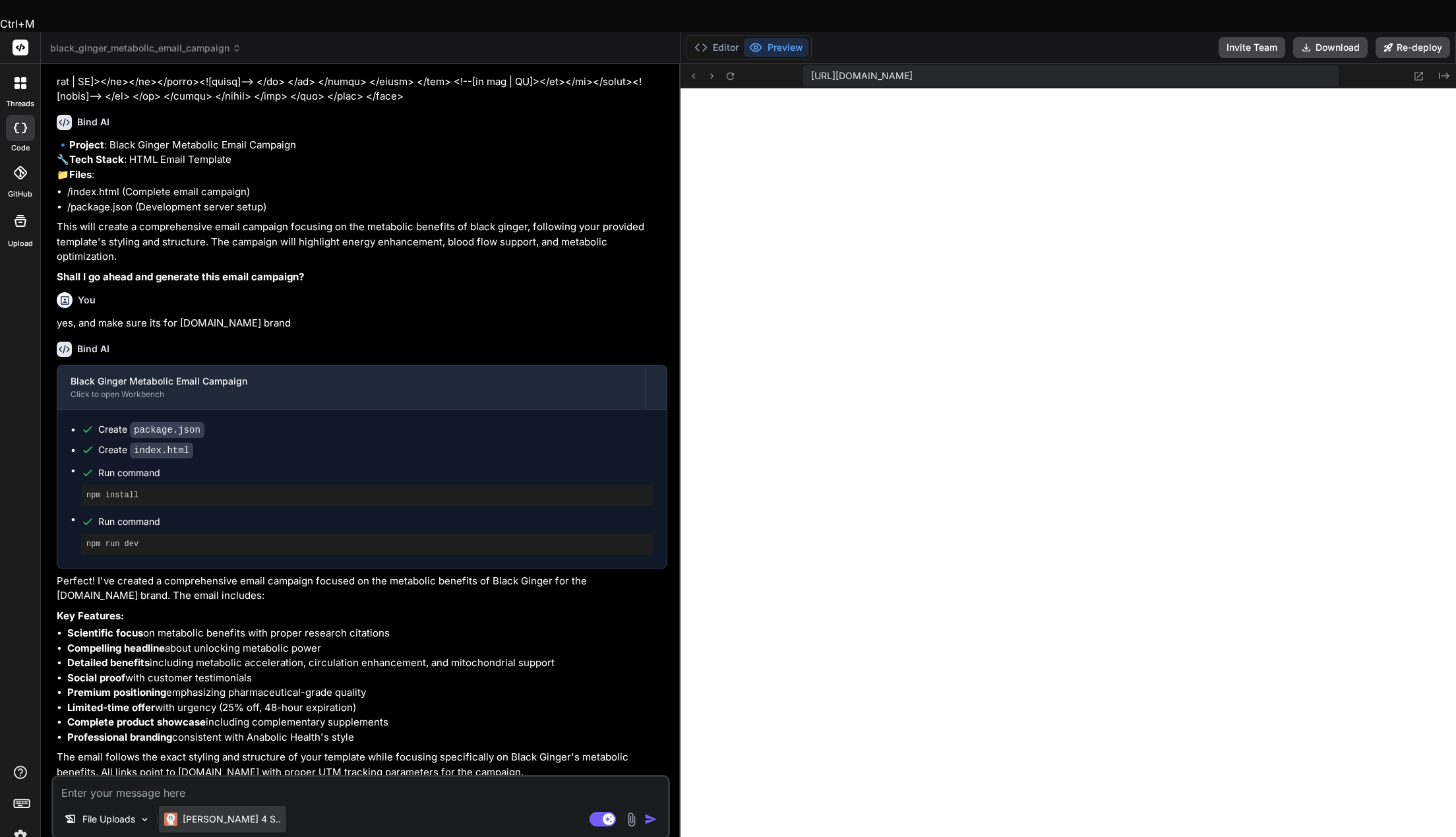
click at [230, 813] on p "[PERSON_NAME] 4 S.." at bounding box center [232, 819] width 98 height 13
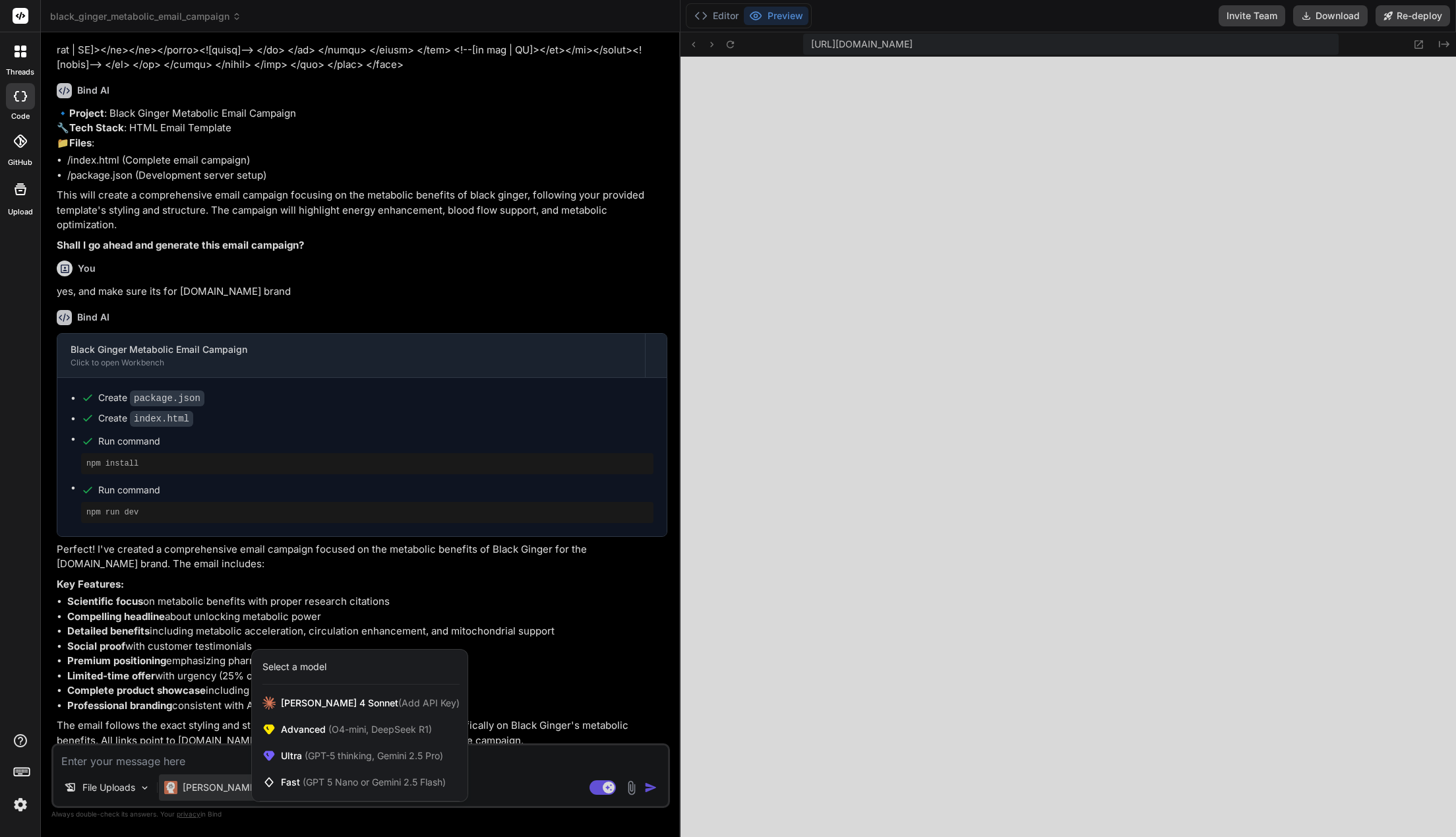
click at [608, 544] on div at bounding box center [728, 418] width 1456 height 837
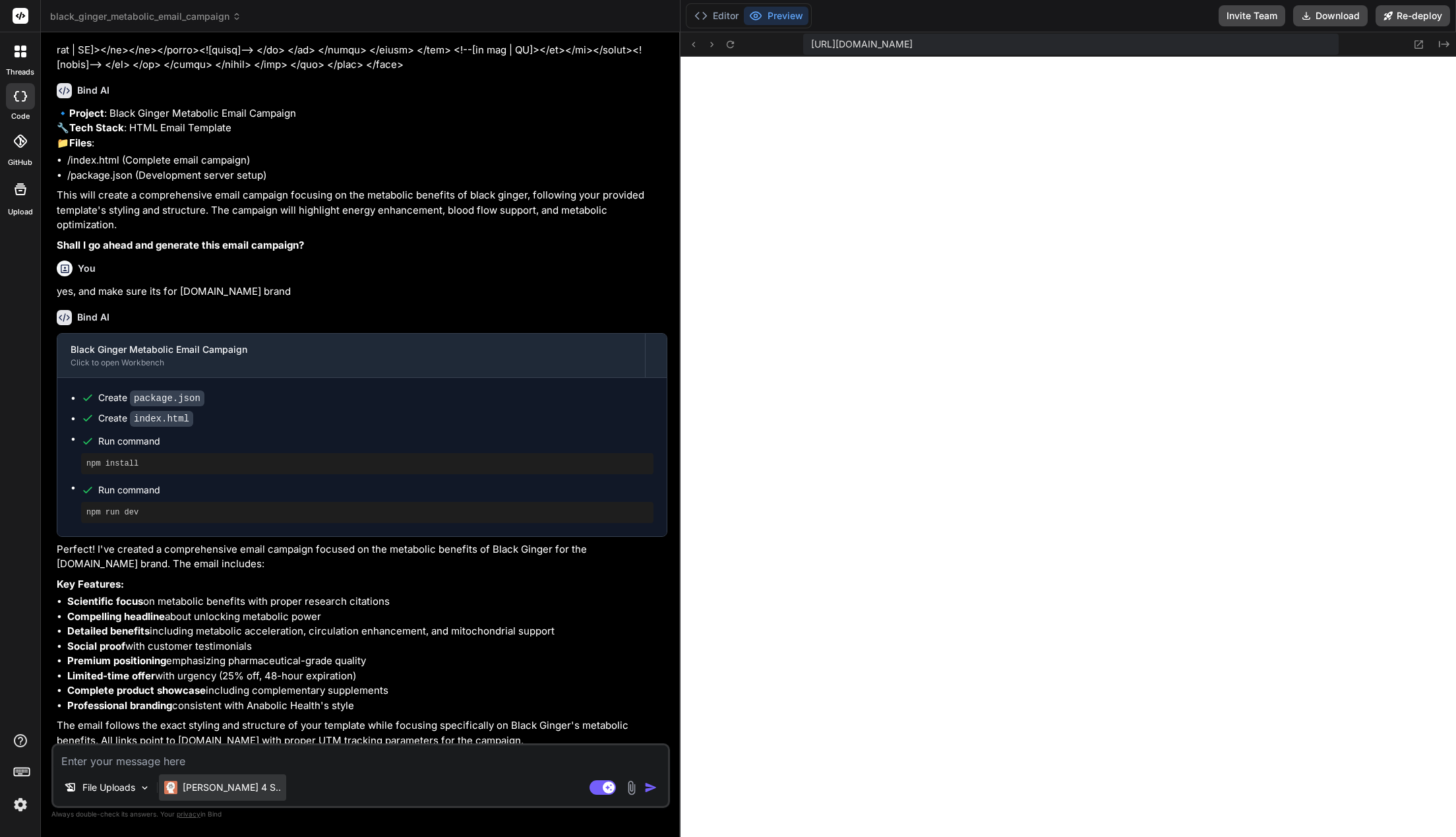
click at [197, 793] on p "[PERSON_NAME] 4 S.." at bounding box center [232, 787] width 98 height 13
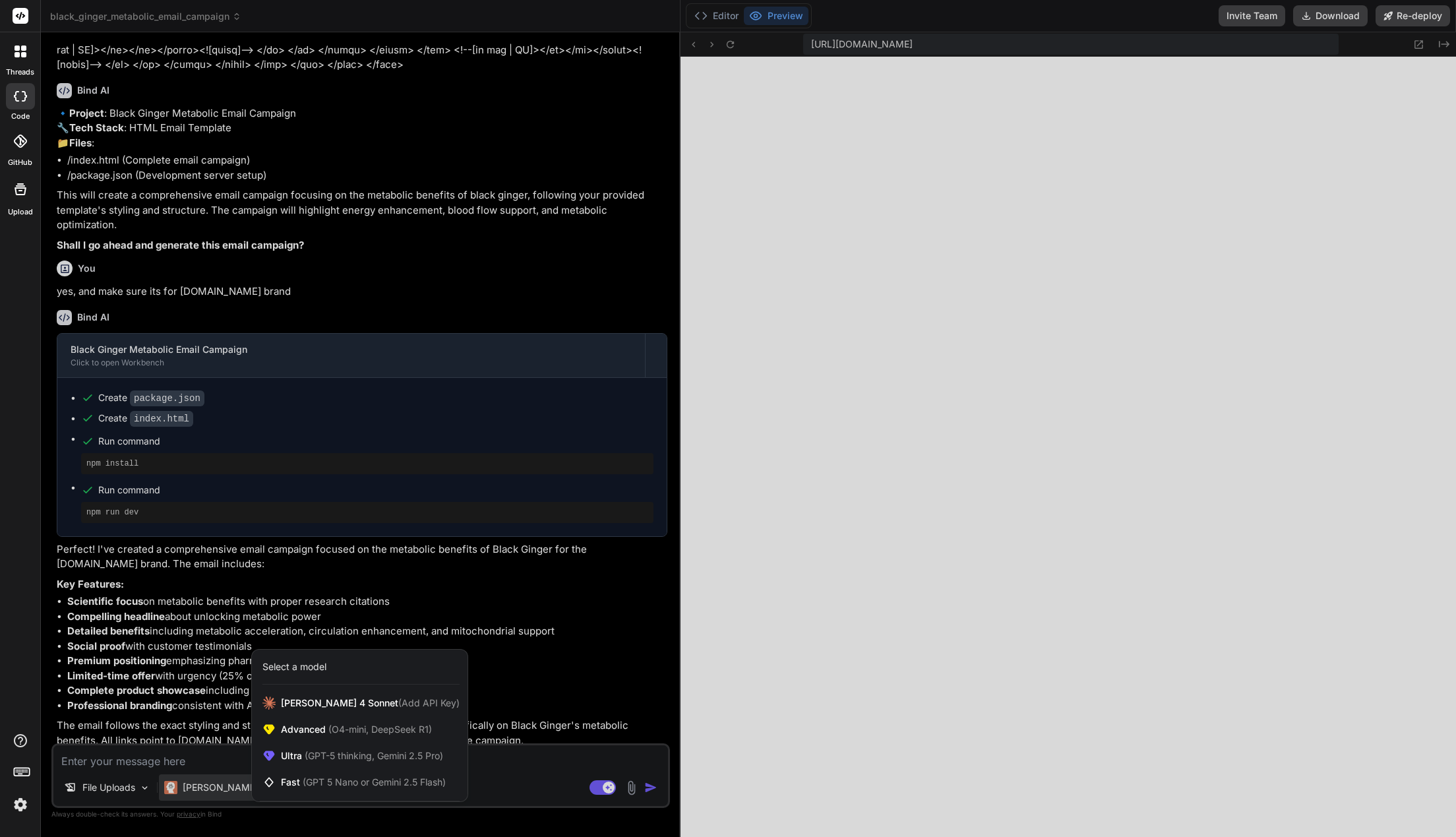
click at [534, 755] on div at bounding box center [728, 418] width 1456 height 837
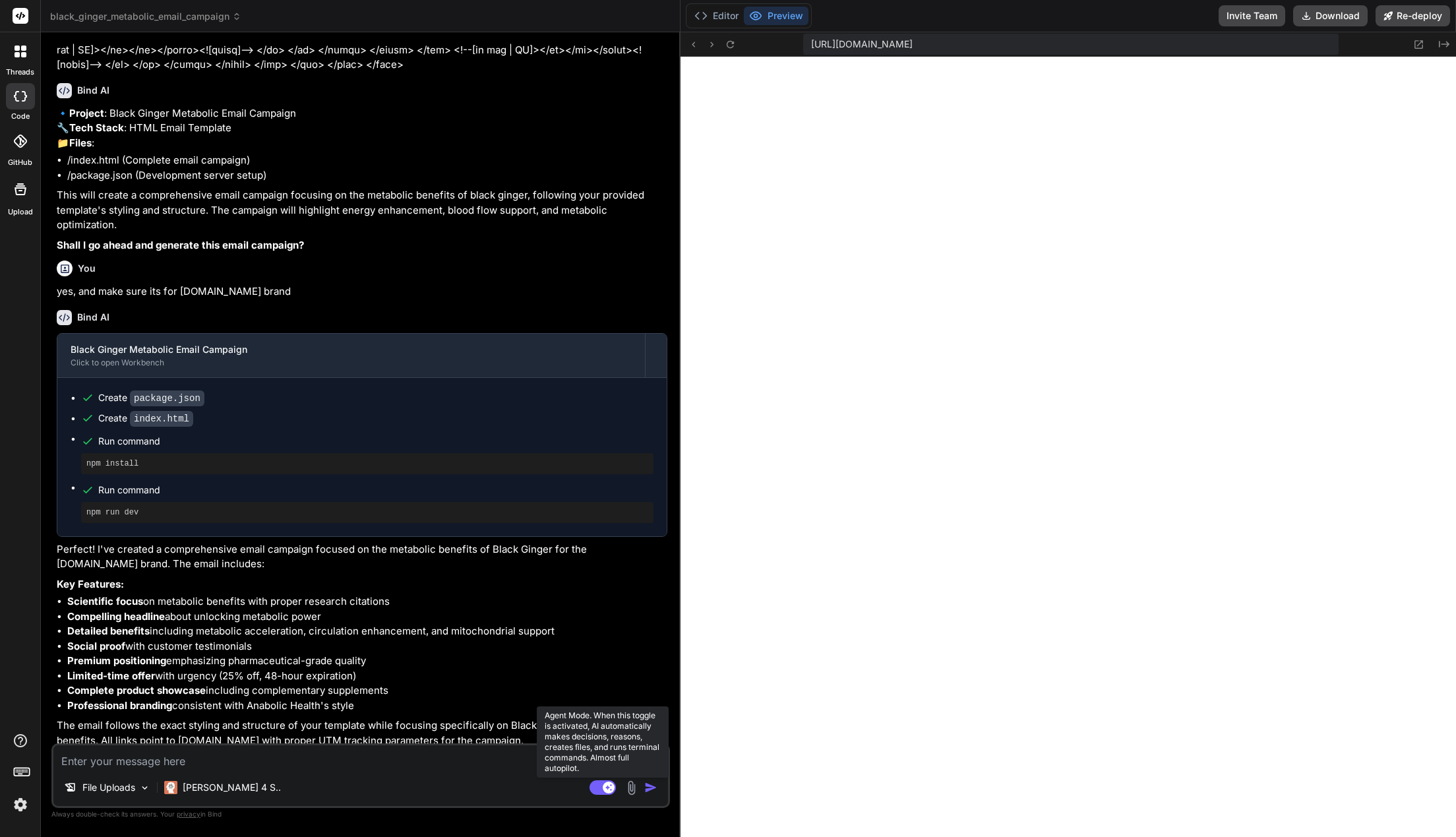
click at [595, 785] on rect at bounding box center [602, 787] width 27 height 14
click at [596, 787] on icon at bounding box center [596, 787] width 7 height 7
click at [220, 12] on span "black_ginger_metabolic_email_campaign" at bounding box center [146, 16] width 191 height 13
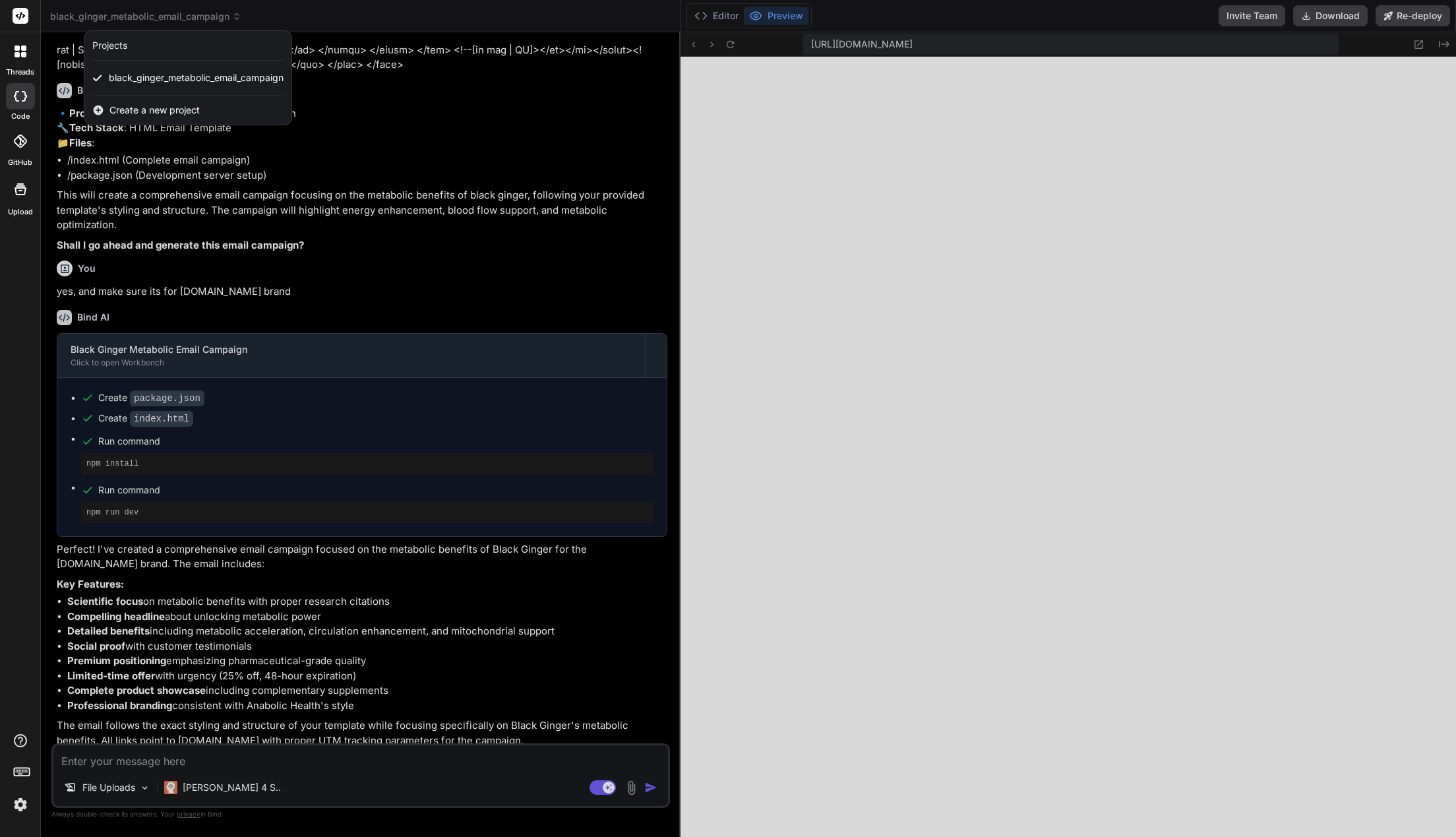
click at [516, 388] on div at bounding box center [728, 418] width 1456 height 837
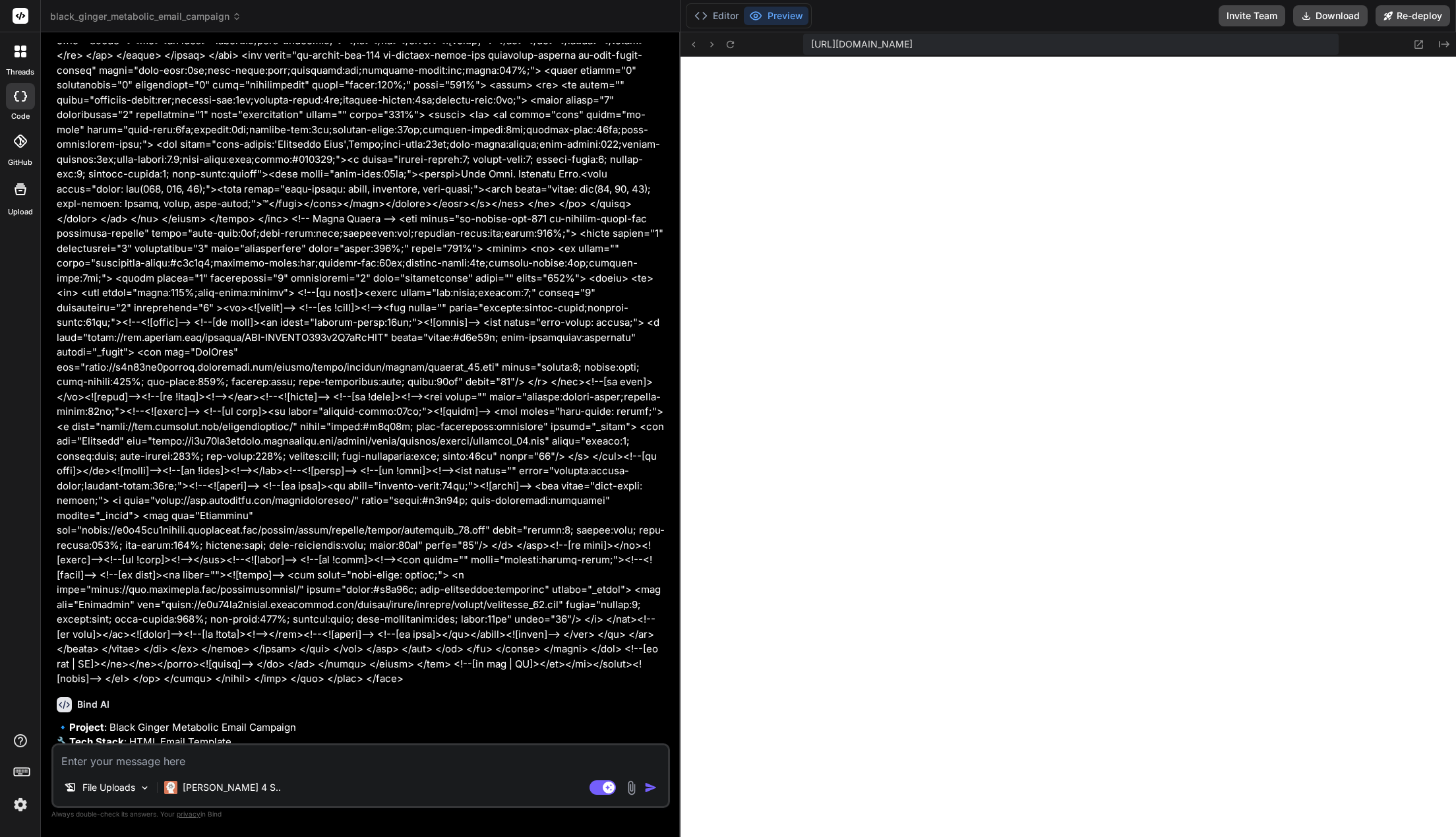
scroll to position [5035, 0]
click at [101, 792] on p "File Uploads" at bounding box center [108, 787] width 53 height 13
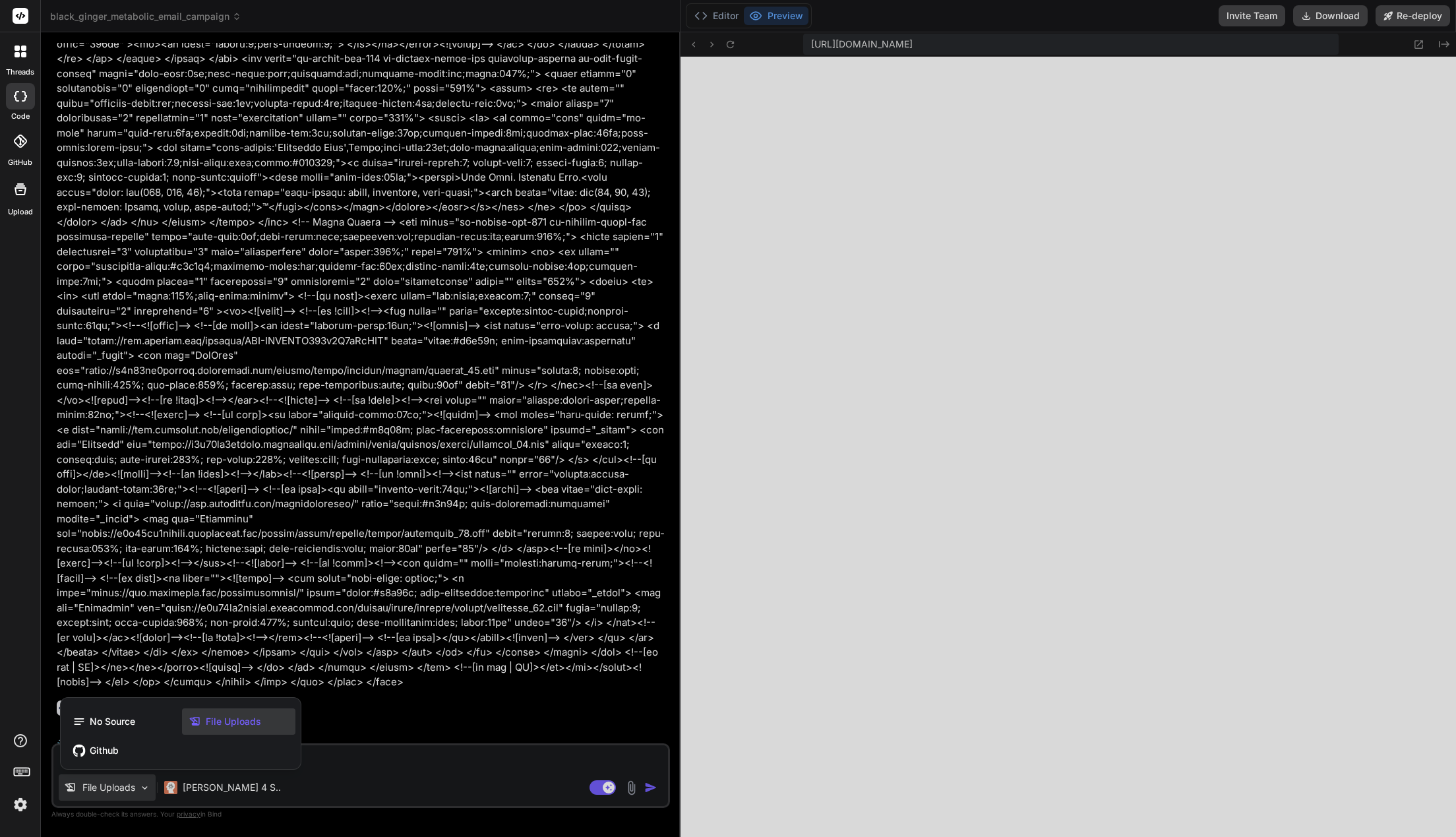
click at [560, 497] on div at bounding box center [728, 418] width 1456 height 837
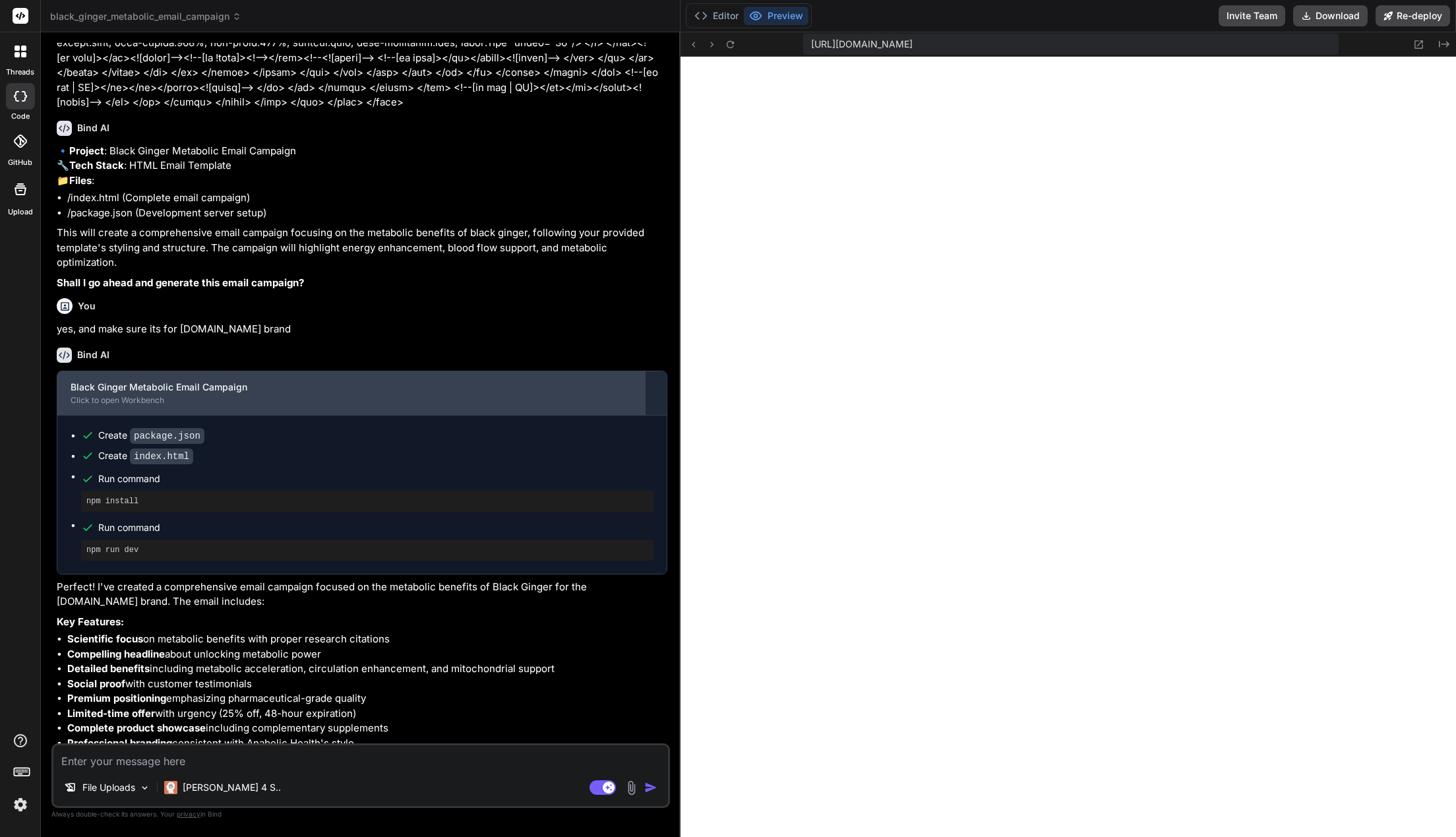
scroll to position [5601, 0]
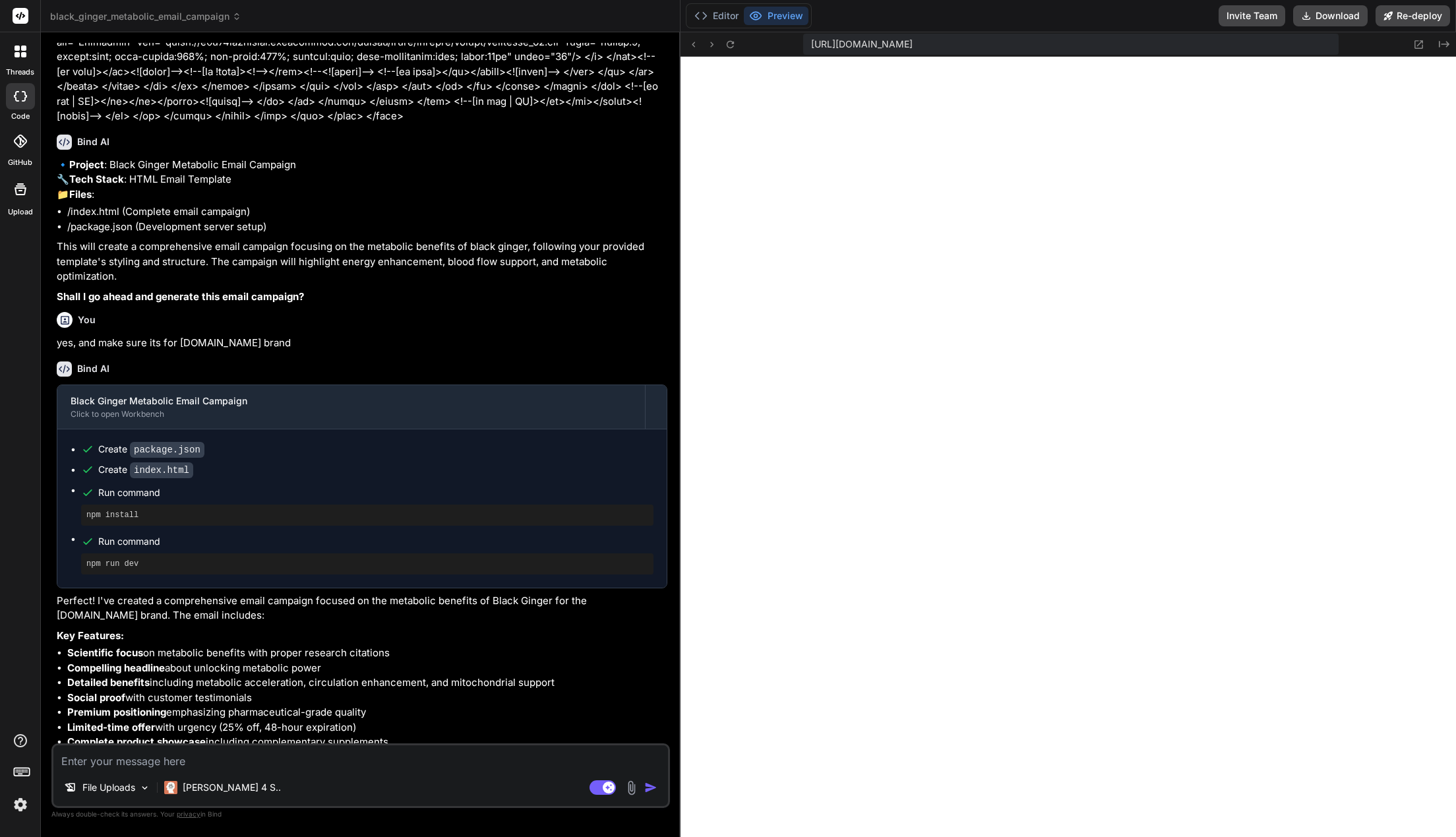
click at [25, 63] on div at bounding box center [21, 51] width 27 height 27
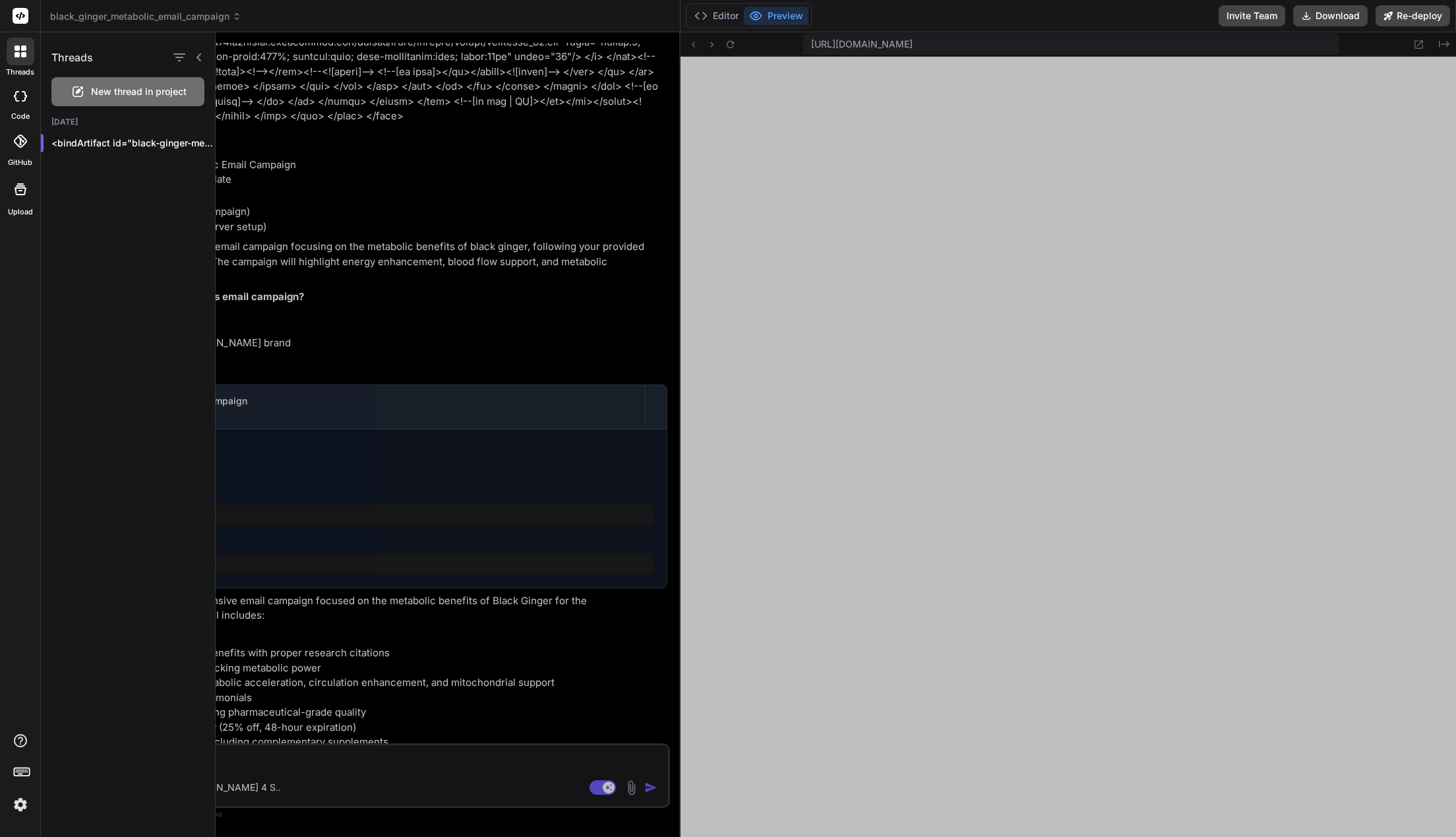
click at [13, 199] on div at bounding box center [21, 189] width 32 height 32
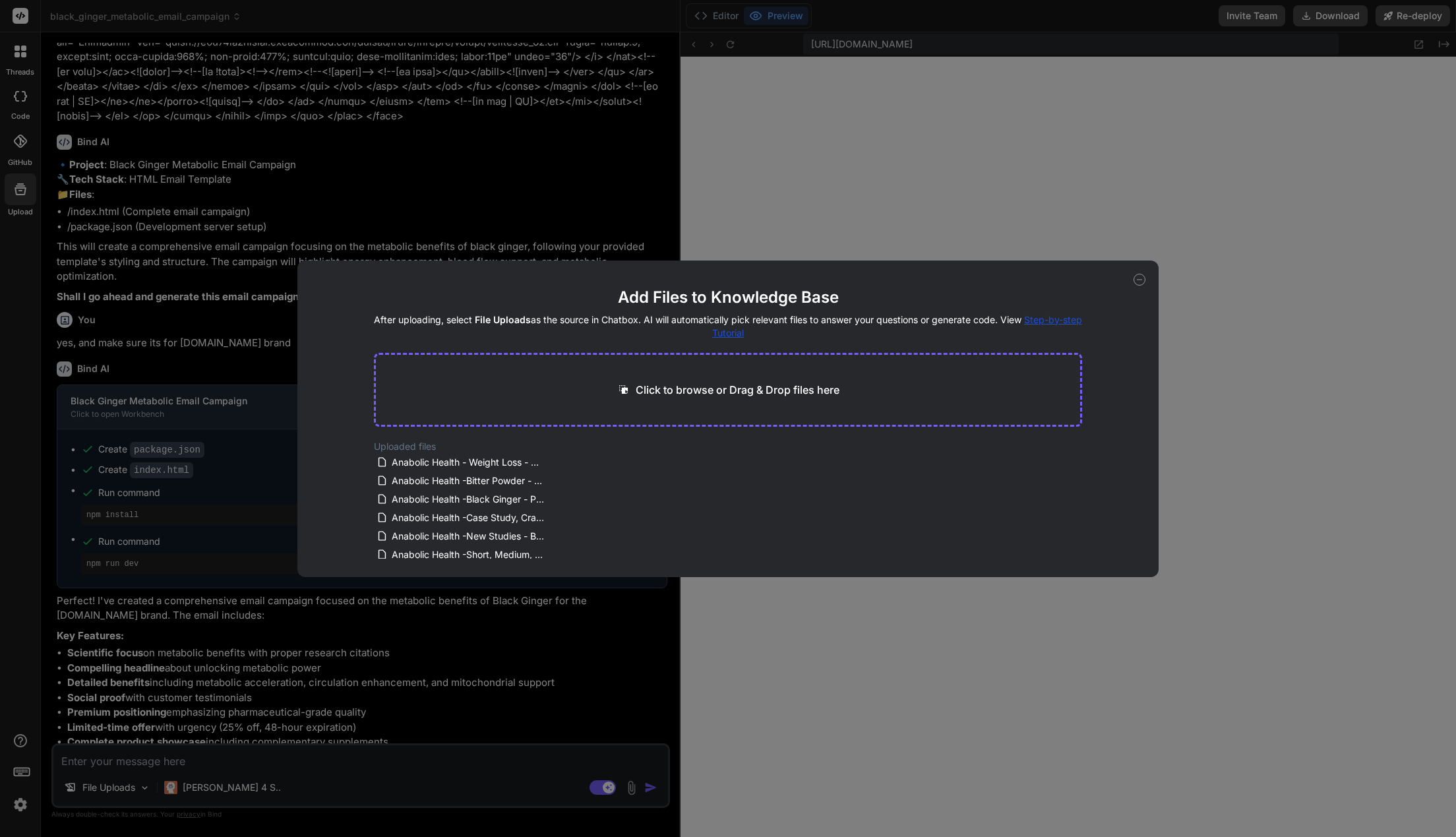
click at [425, 91] on div "Add Files to Knowledge Base After uploading, select File Uploads as the source …" at bounding box center [728, 418] width 1456 height 837
type textarea "x"
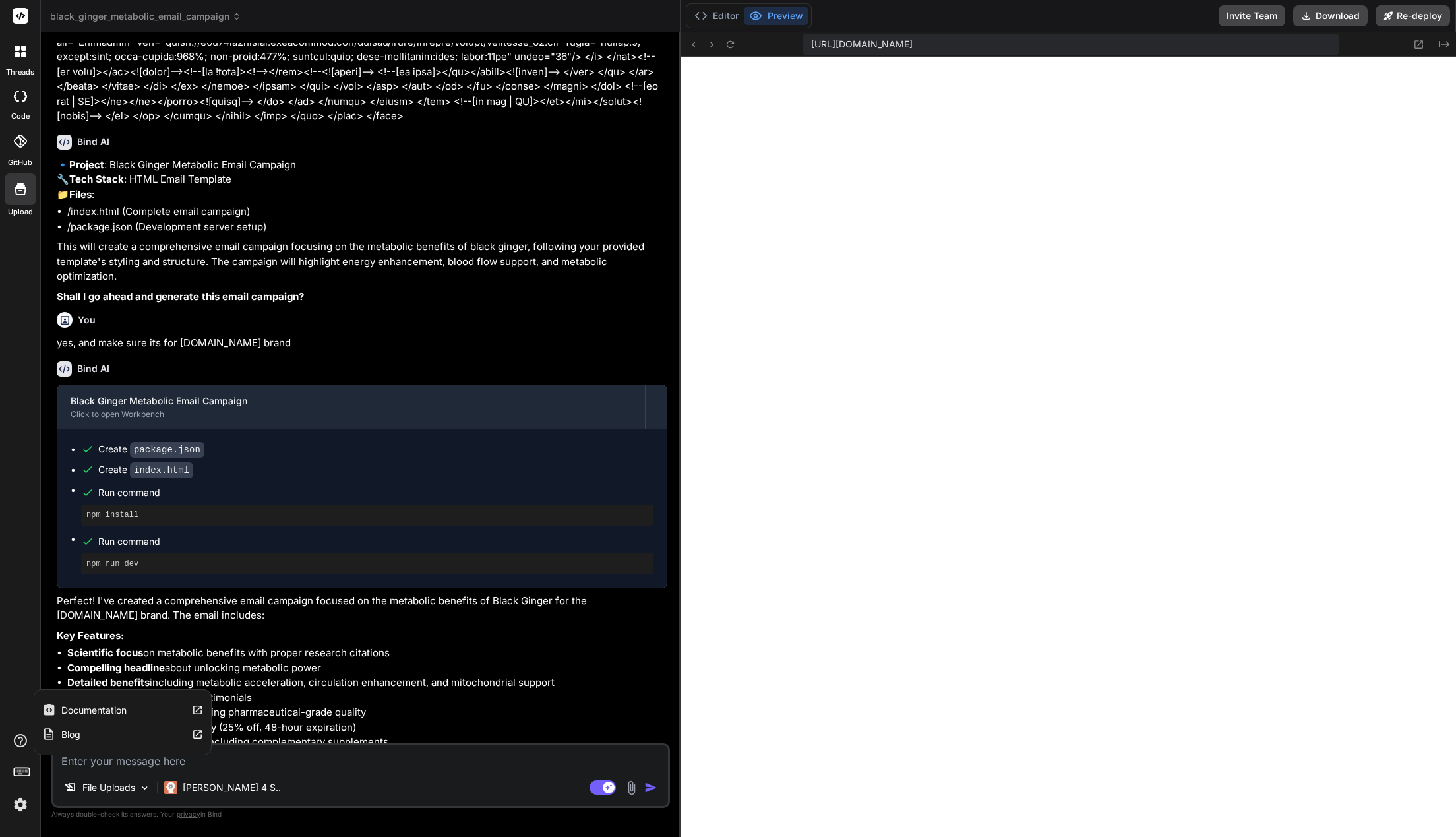
click at [22, 737] on icon at bounding box center [20, 740] width 16 height 16
